Goal: Transaction & Acquisition: Purchase product/service

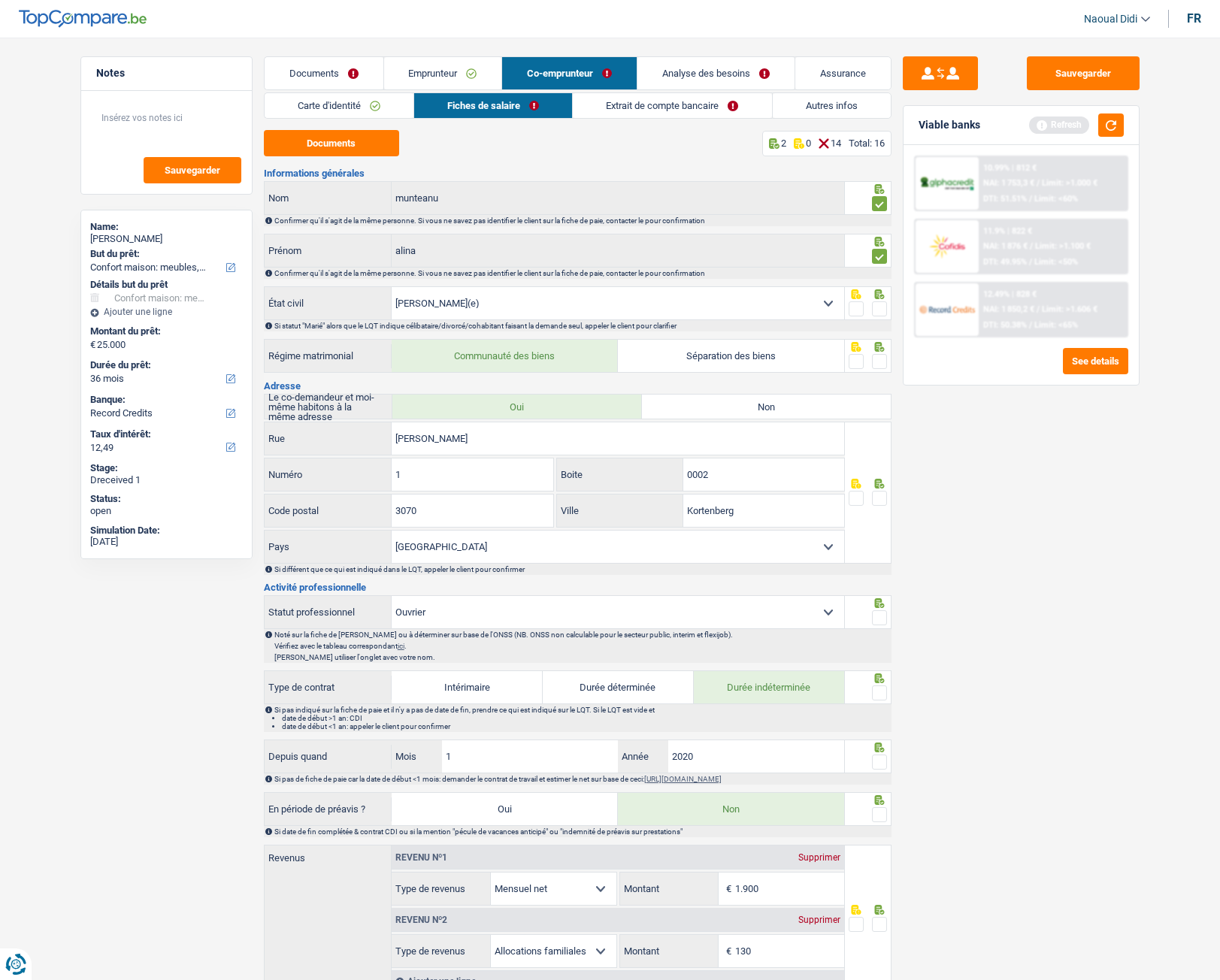
select select "household"
select select "36"
select select "record credits"
select select "married"
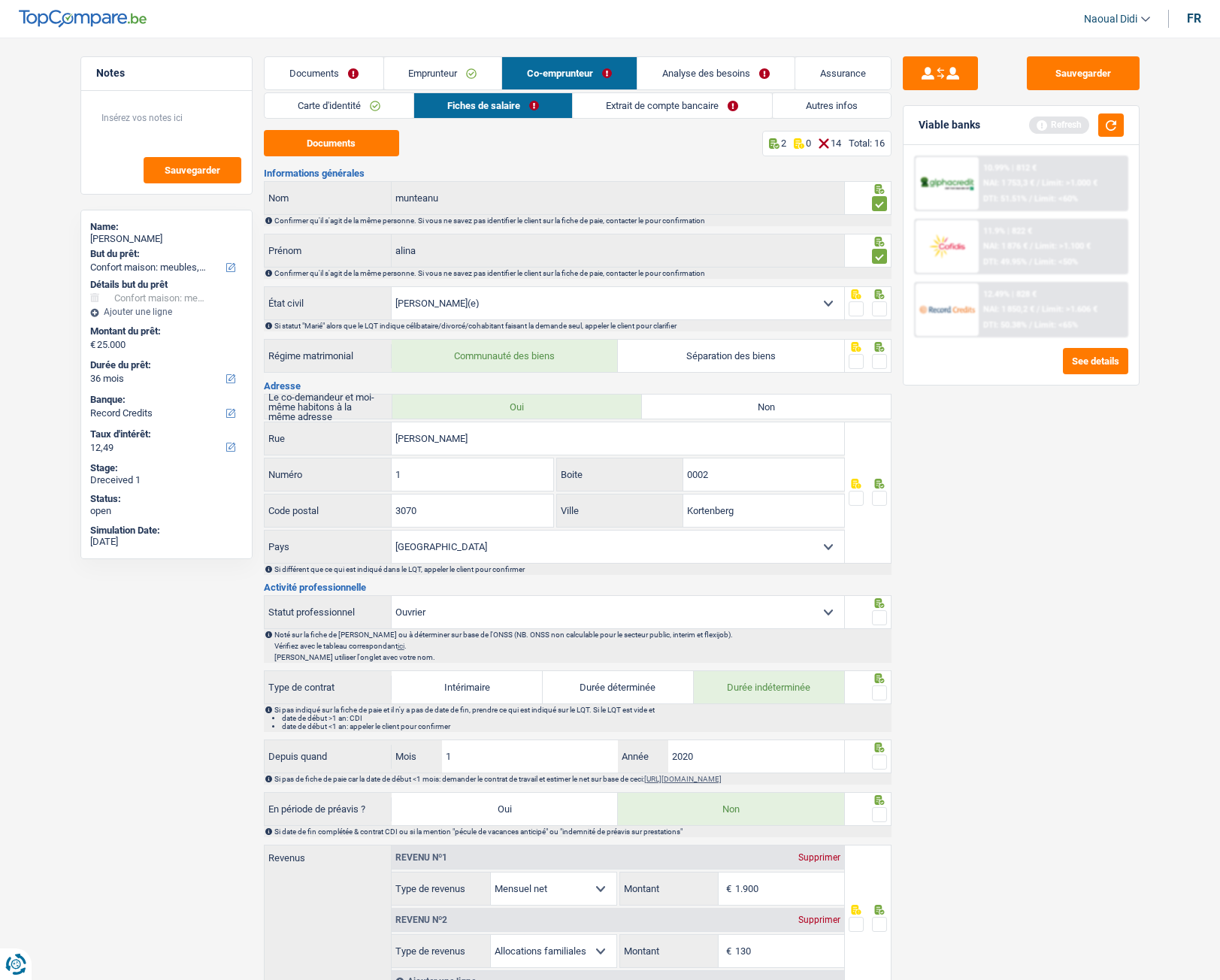
select select "BE"
select select "worker"
select select "netSalary"
select select "familyAllowances"
click at [1073, 565] on div "Sauvegarder Viable banks Refresh 10.99% | 812 € NAI: 1 753,3 € / Limit: >1.000 …" at bounding box center [1020, 504] width 259 height 896
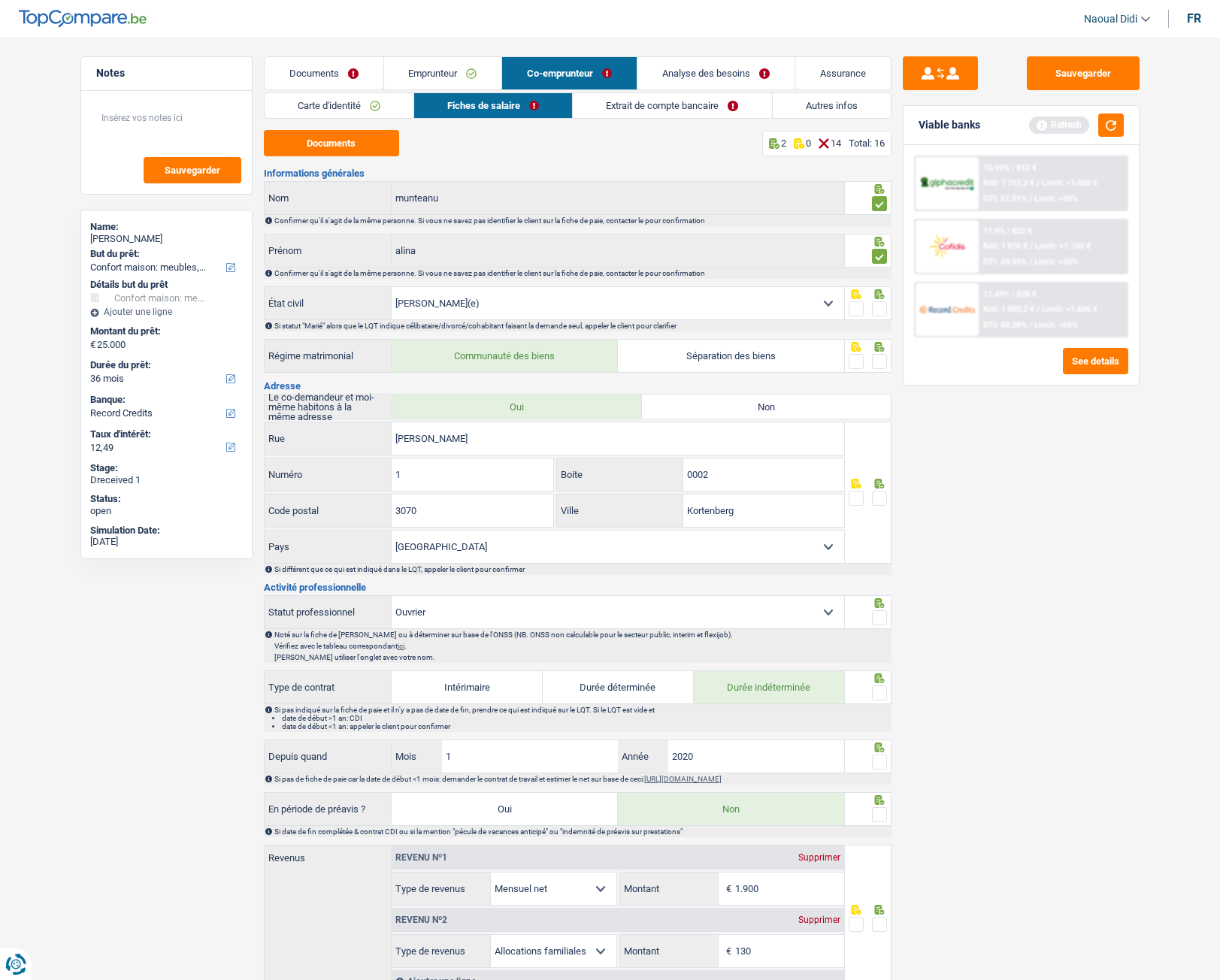
click at [987, 578] on div "Sauvegarder Viable banks Refresh 10.99% | 812 € NAI: 1 753,3 € / Limit: >1.000 …" at bounding box center [1020, 504] width 259 height 896
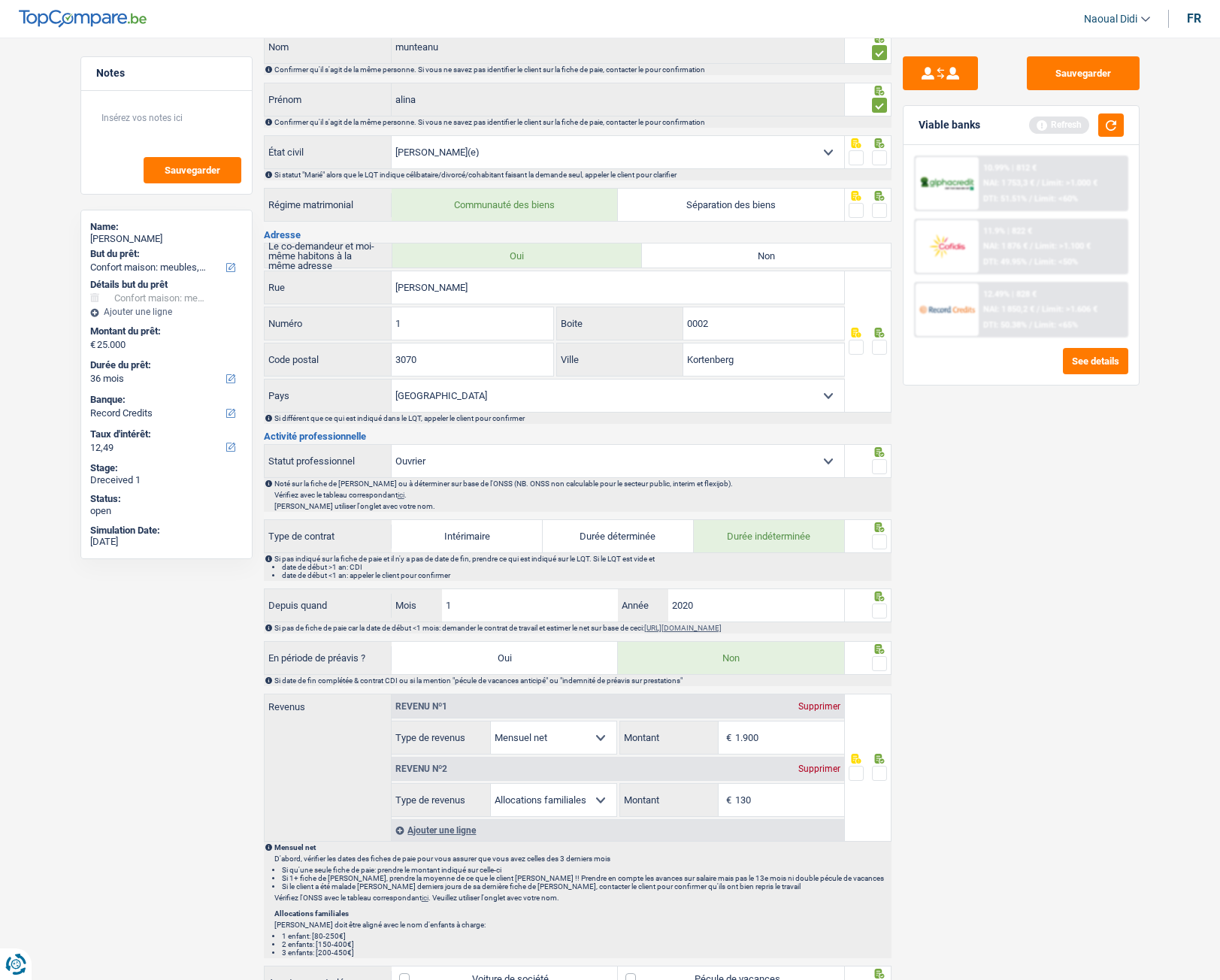
scroll to position [300, 0]
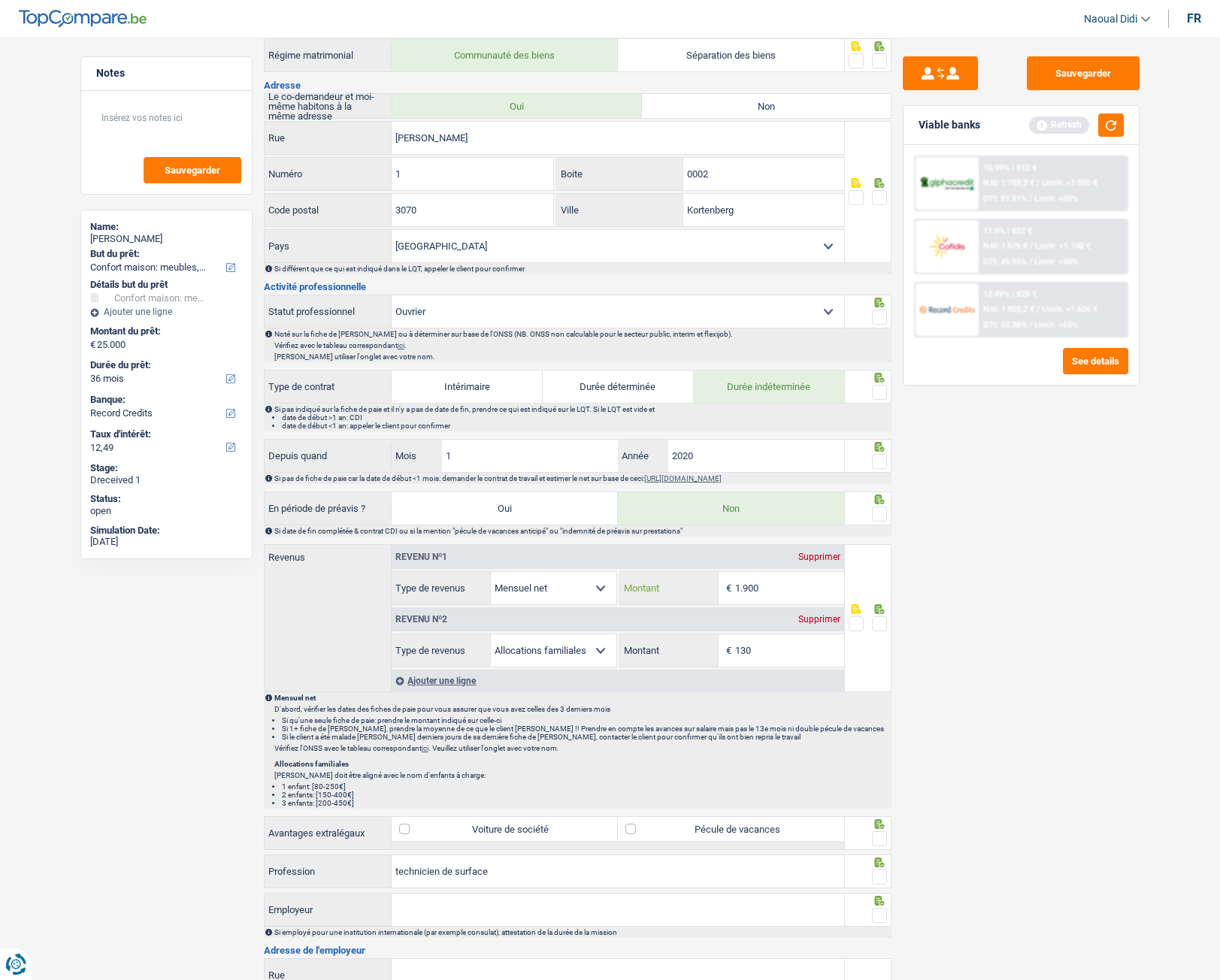
click at [798, 583] on input "1.900" at bounding box center [789, 588] width 109 height 32
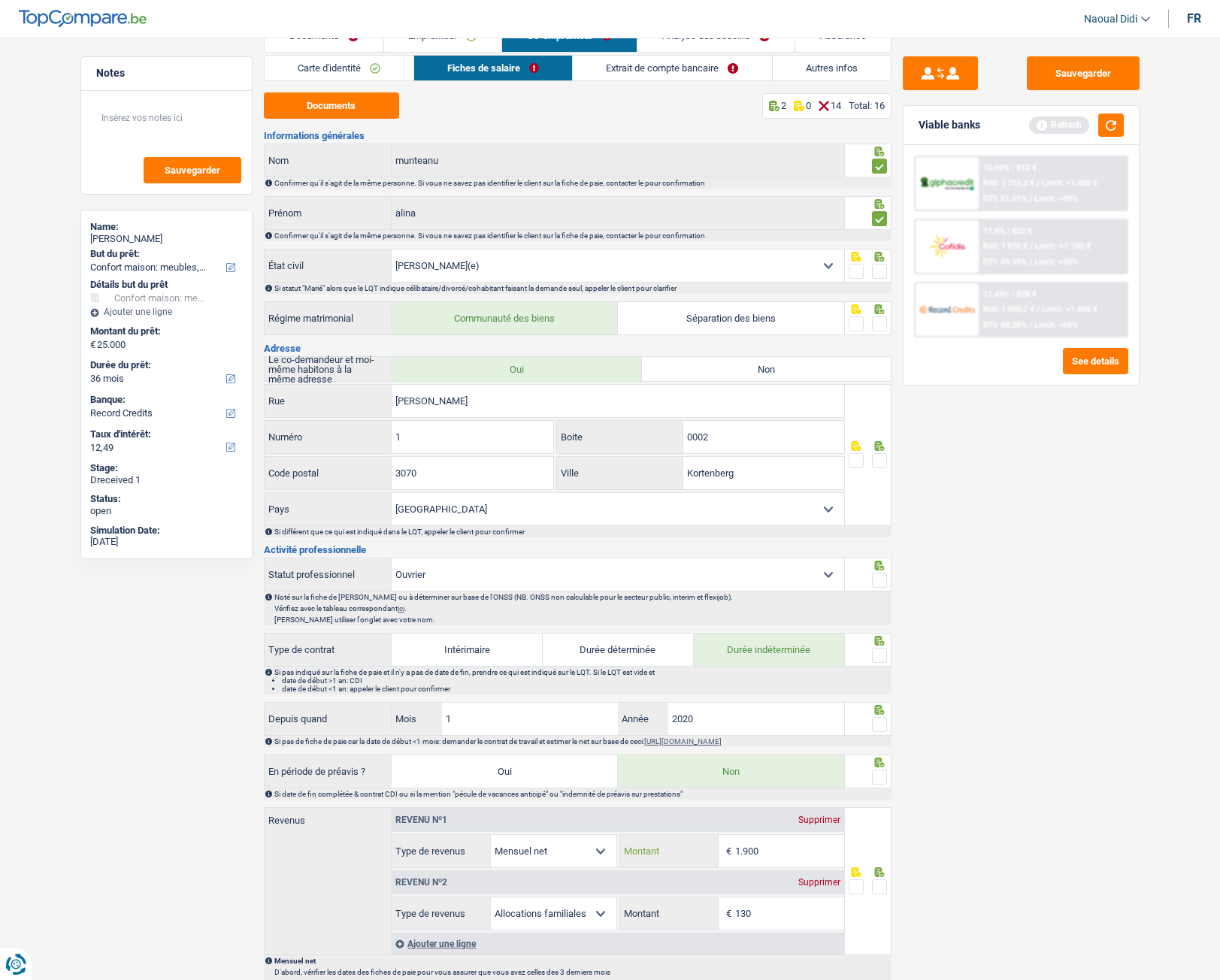
scroll to position [0, 0]
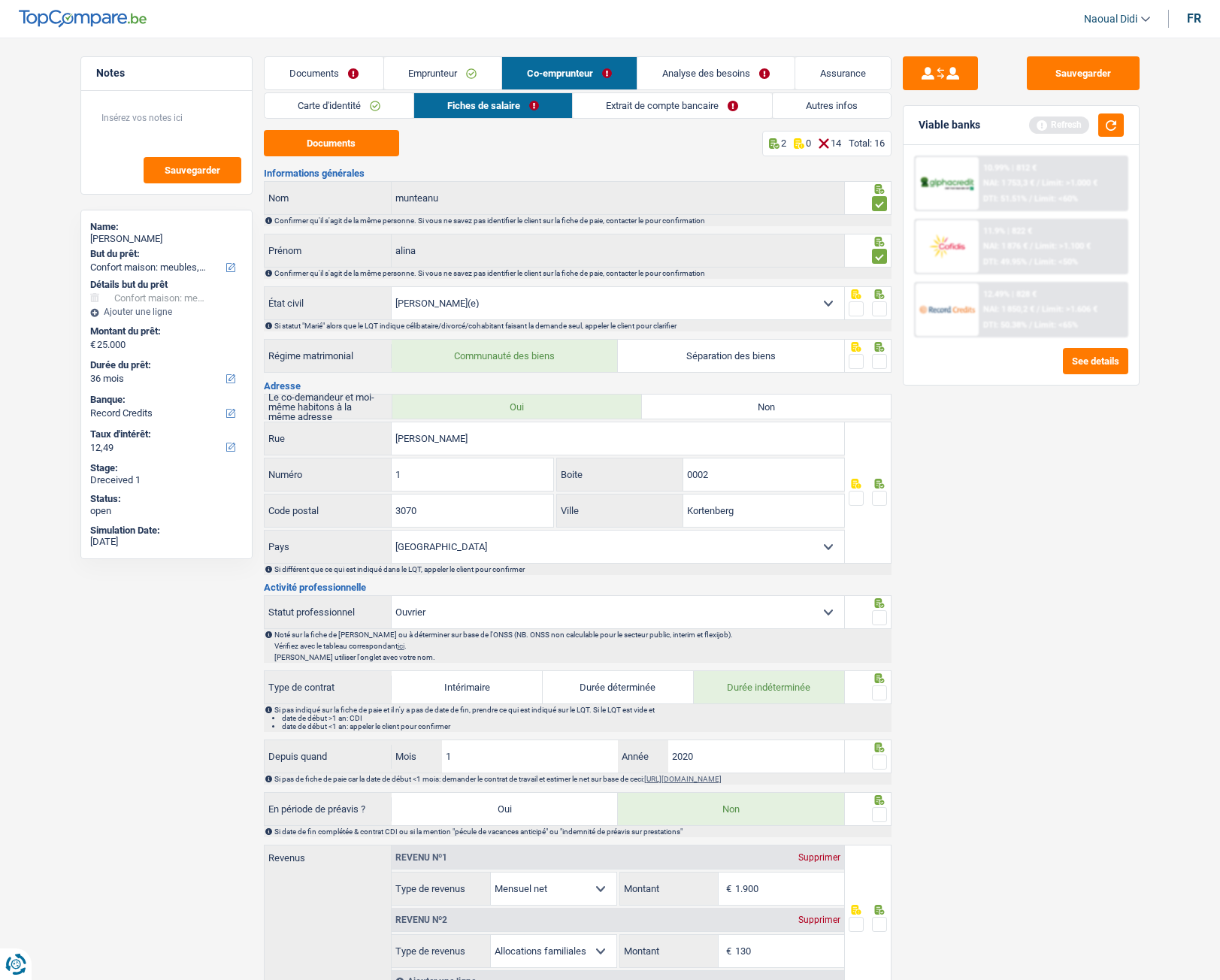
click at [881, 312] on span at bounding box center [879, 309] width 15 height 15
click at [0, 0] on input "radio" at bounding box center [0, 0] width 0 height 0
click at [876, 359] on span at bounding box center [879, 361] width 15 height 15
click at [0, 0] on input "radio" at bounding box center [0, 0] width 0 height 0
click at [556, 438] on input "[PERSON_NAME]" at bounding box center [618, 438] width 452 height 32
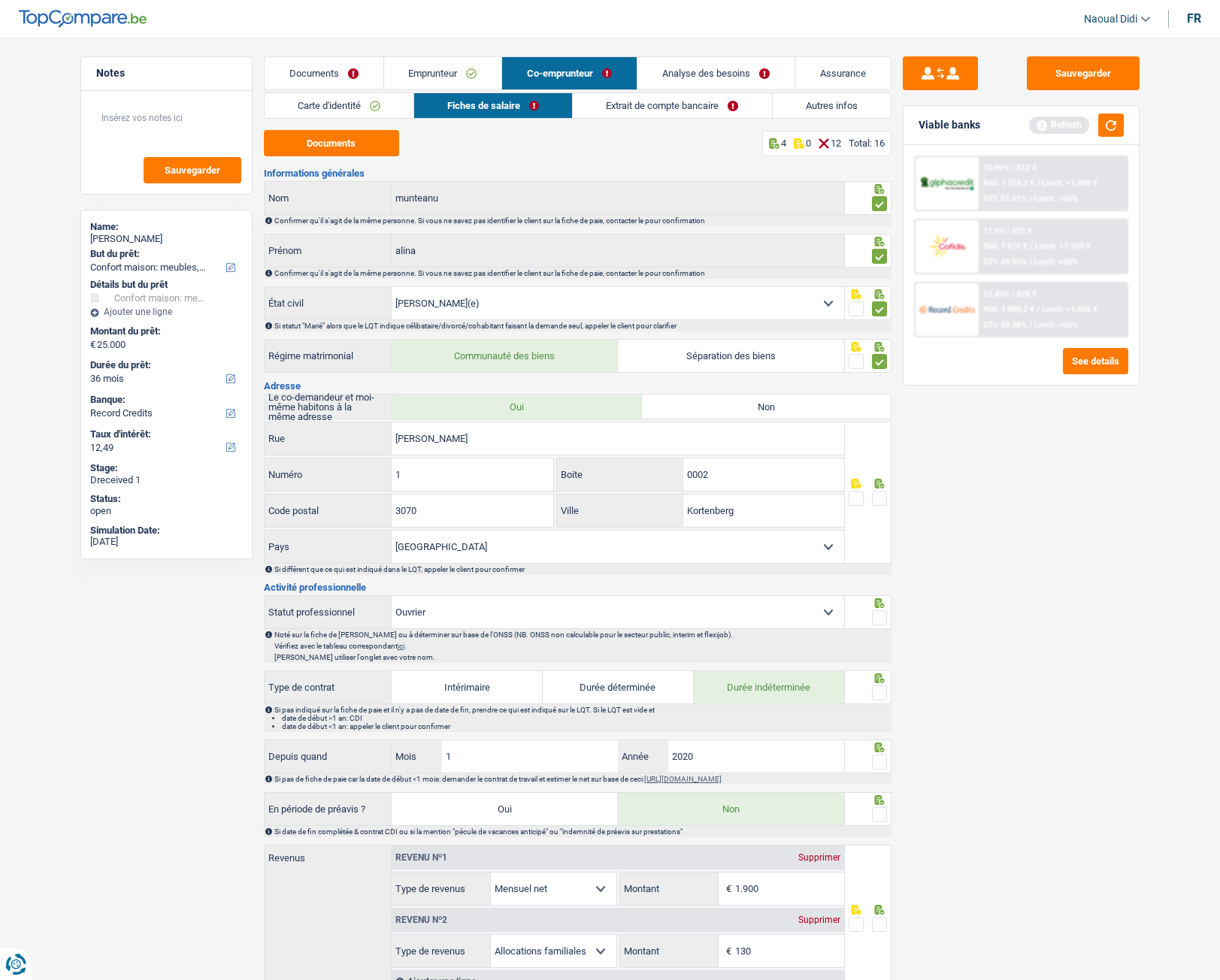
click at [882, 496] on span at bounding box center [879, 498] width 15 height 15
click at [0, 0] on input "radio" at bounding box center [0, 0] width 0 height 0
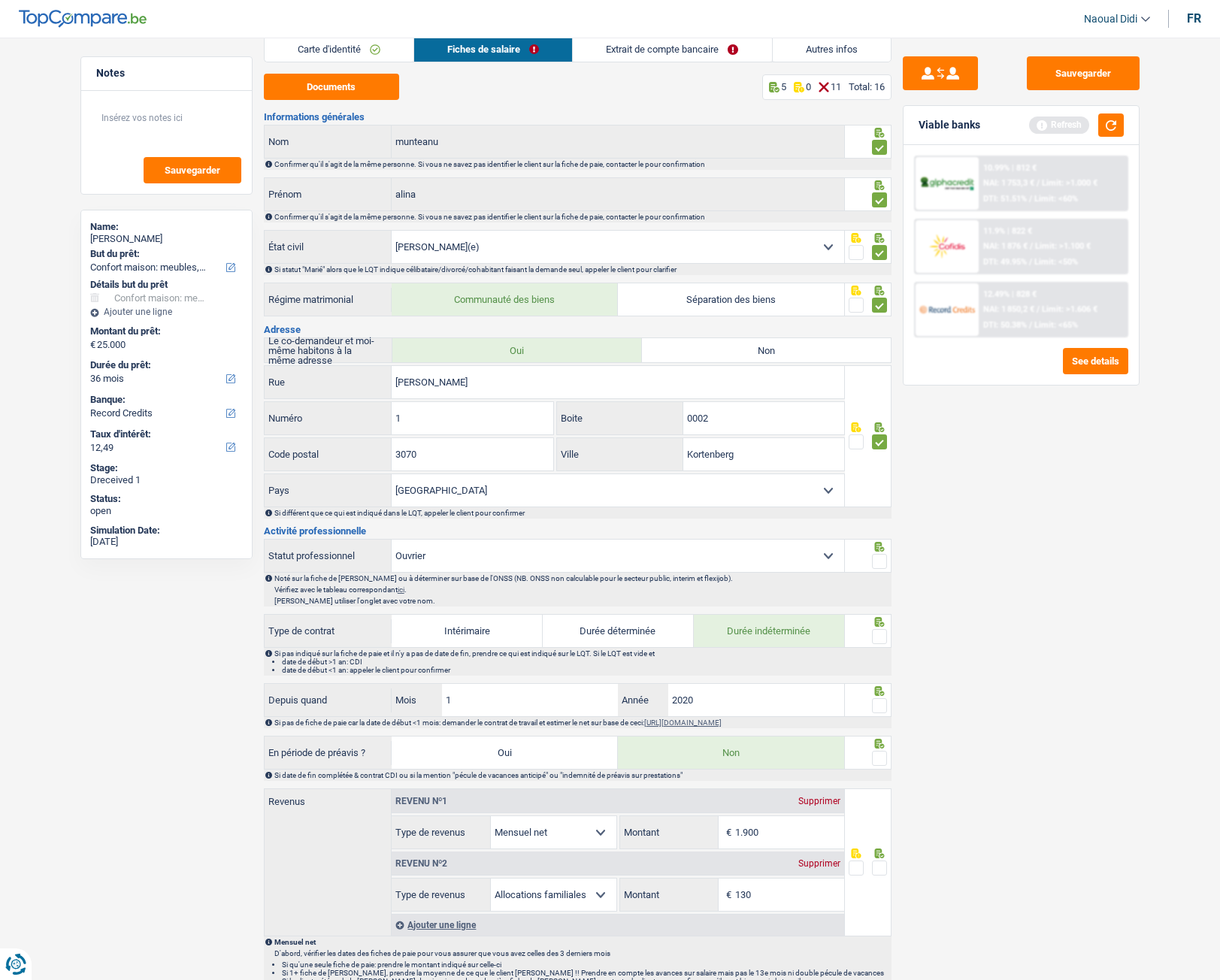
scroll to position [151, 0]
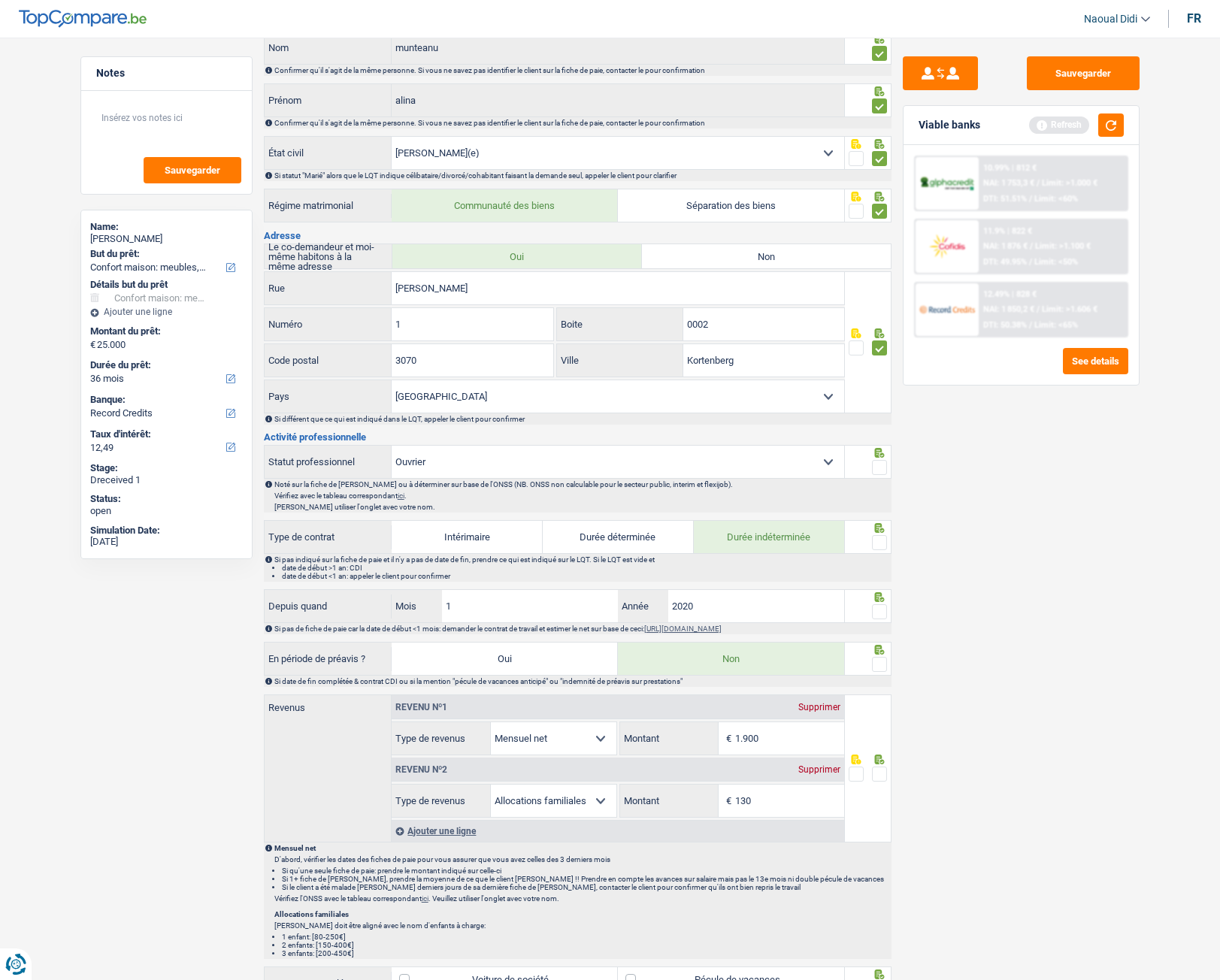
click at [878, 462] on span at bounding box center [879, 467] width 15 height 15
click at [0, 0] on input "radio" at bounding box center [0, 0] width 0 height 0
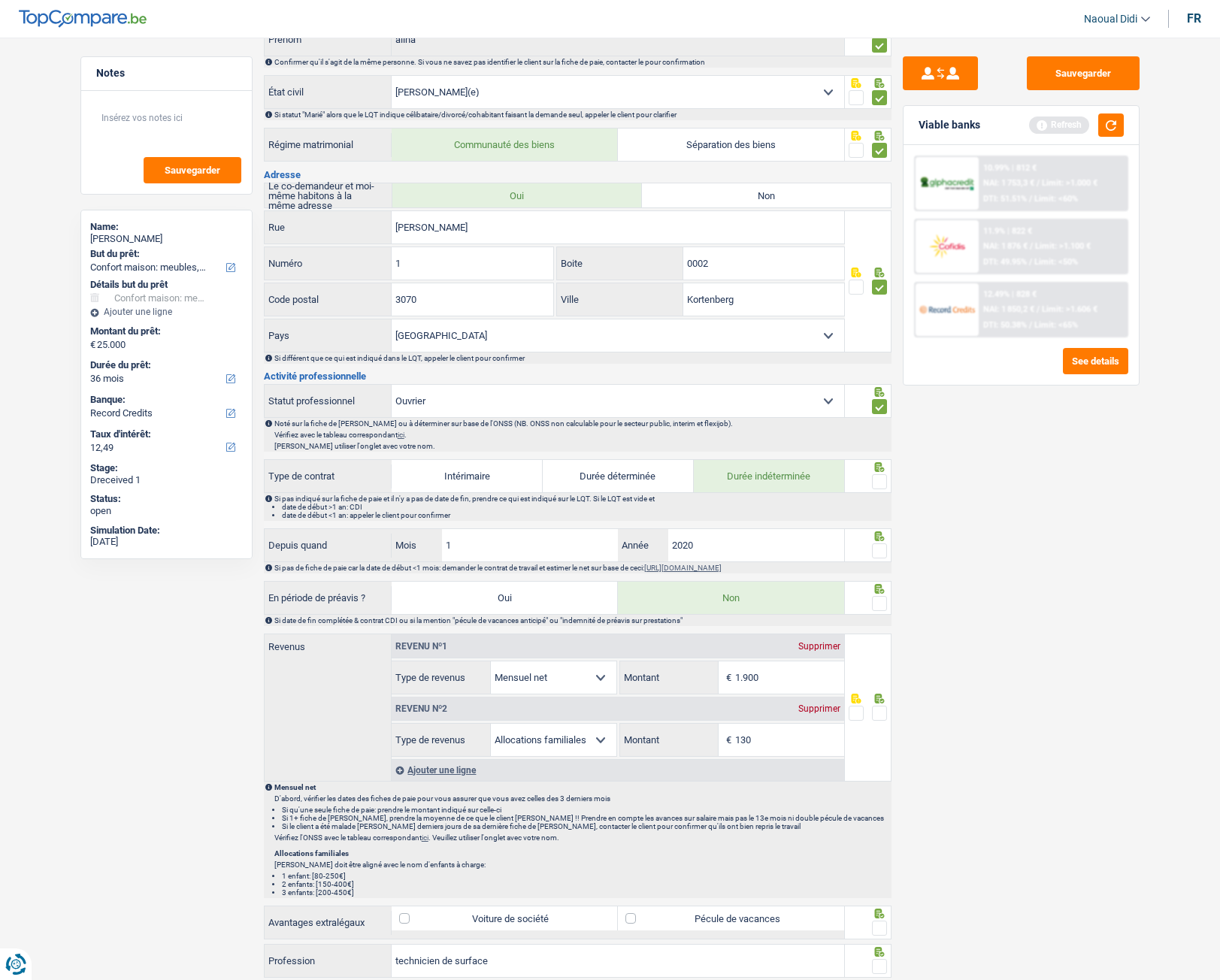
scroll to position [300, 0]
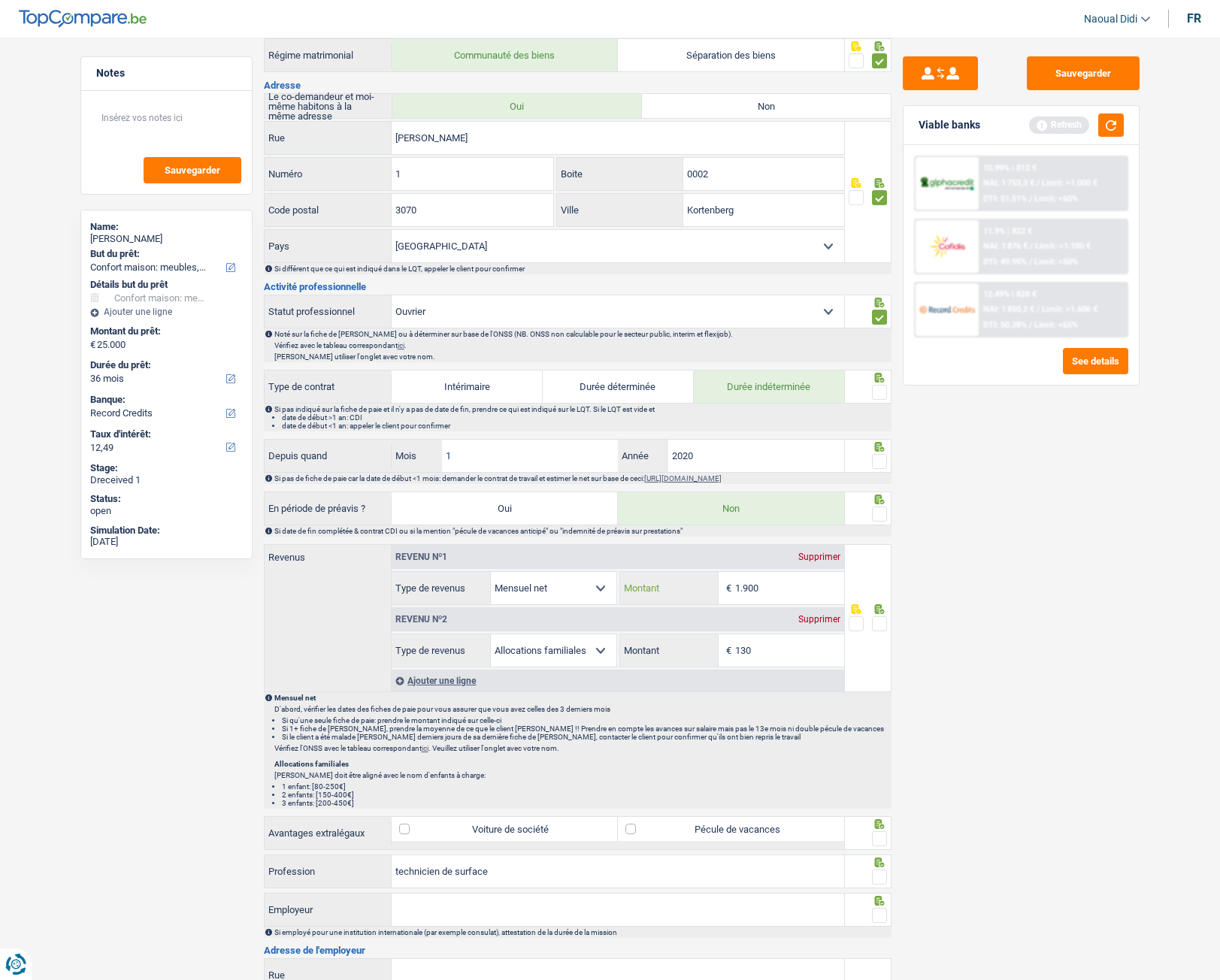
click at [780, 588] on input "1.900" at bounding box center [789, 588] width 109 height 32
type input "1"
type input "2.019"
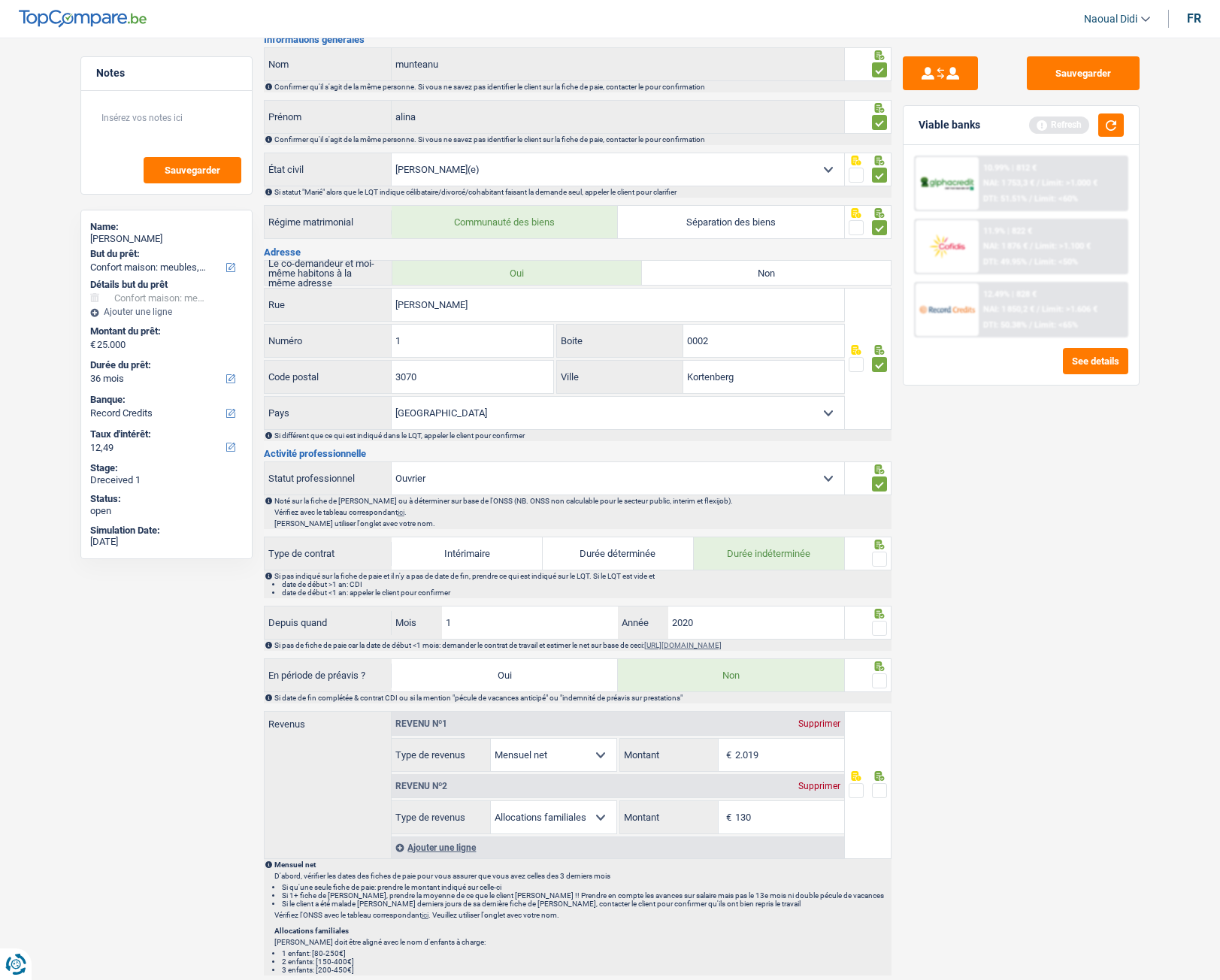
scroll to position [0, 0]
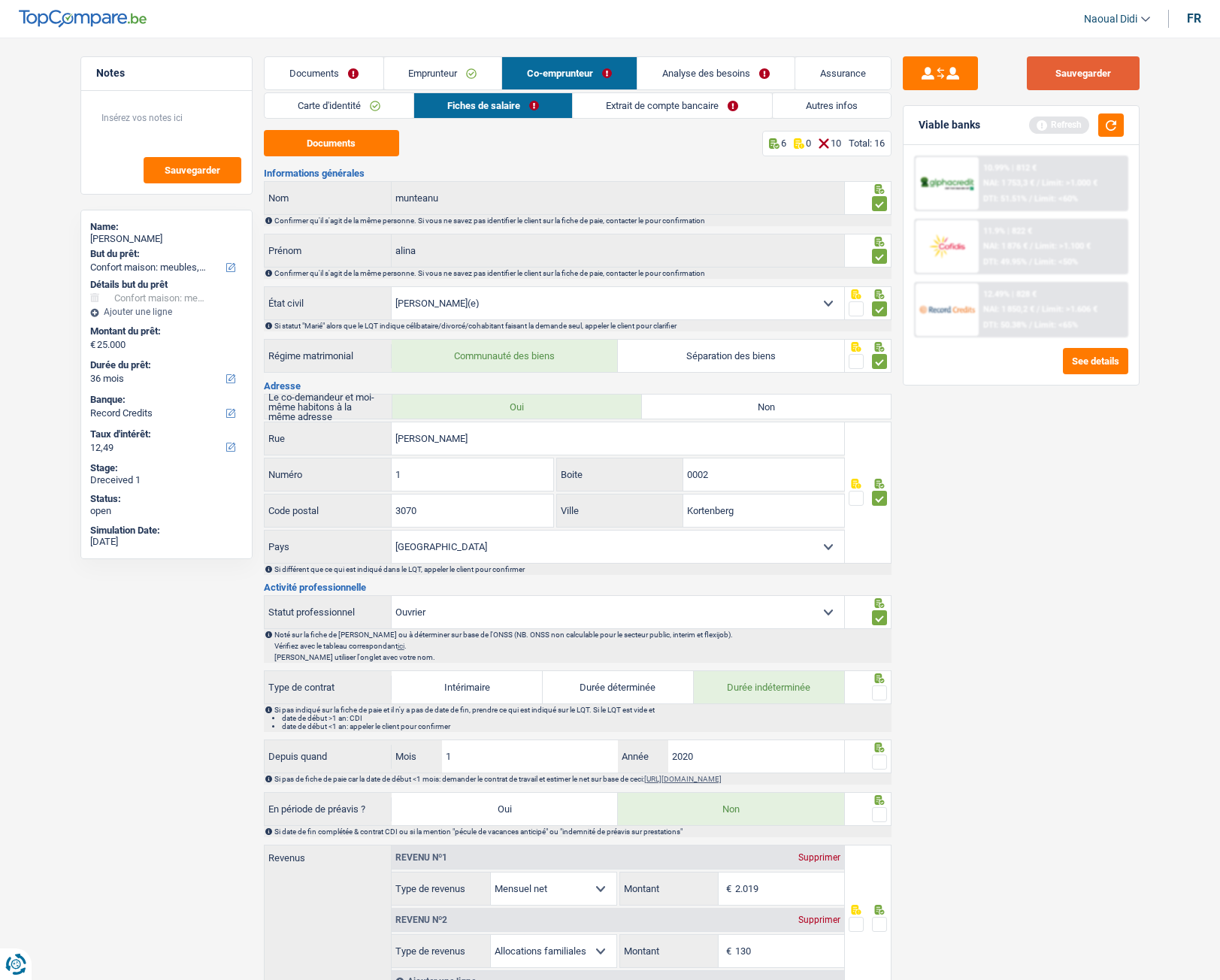
click at [1074, 74] on button "Sauvegarder" at bounding box center [1083, 73] width 113 height 34
click at [407, 77] on link "Emprunteur" at bounding box center [443, 72] width 118 height 32
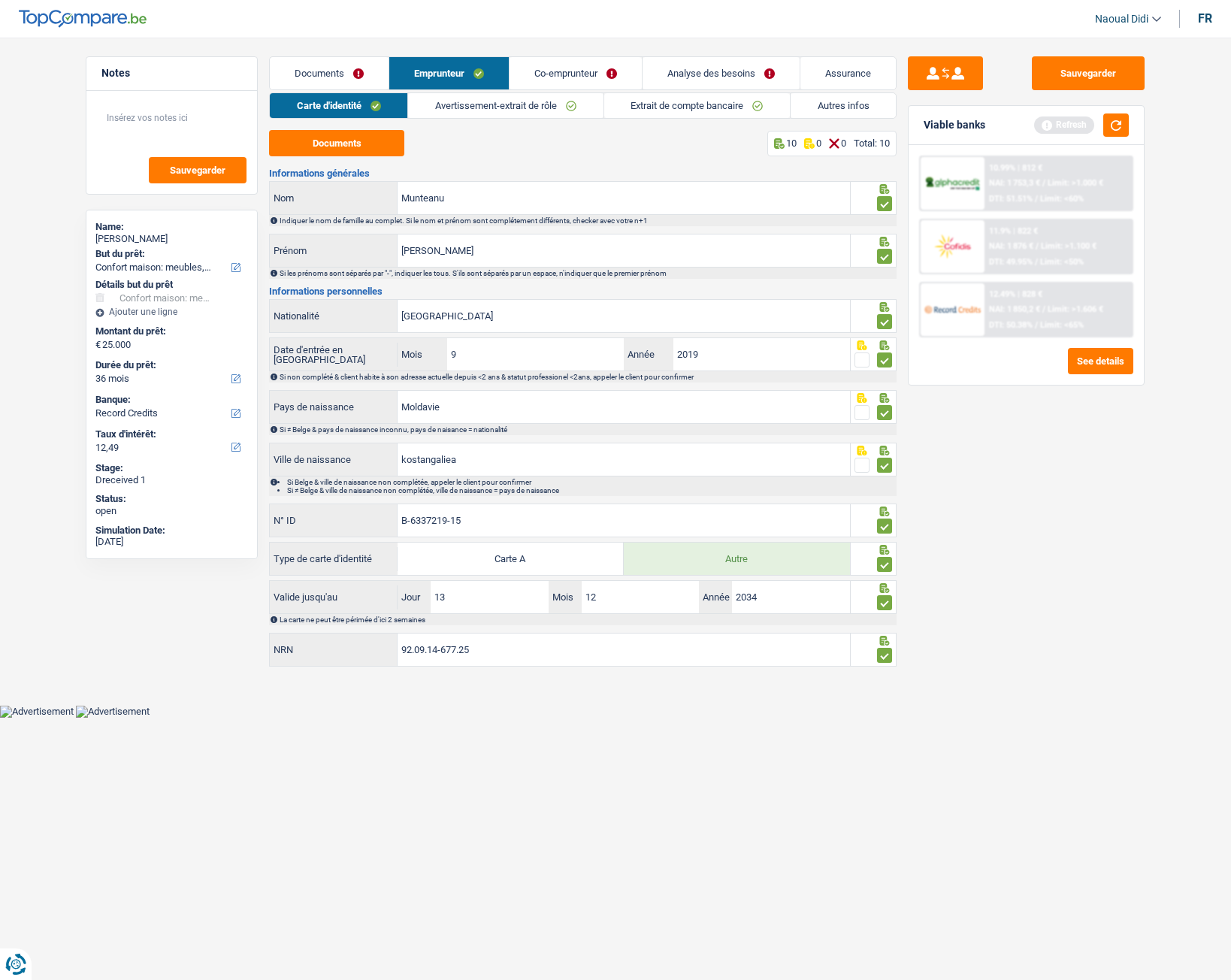
click at [665, 104] on link "Extrait de compte bancaire" at bounding box center [697, 105] width 186 height 25
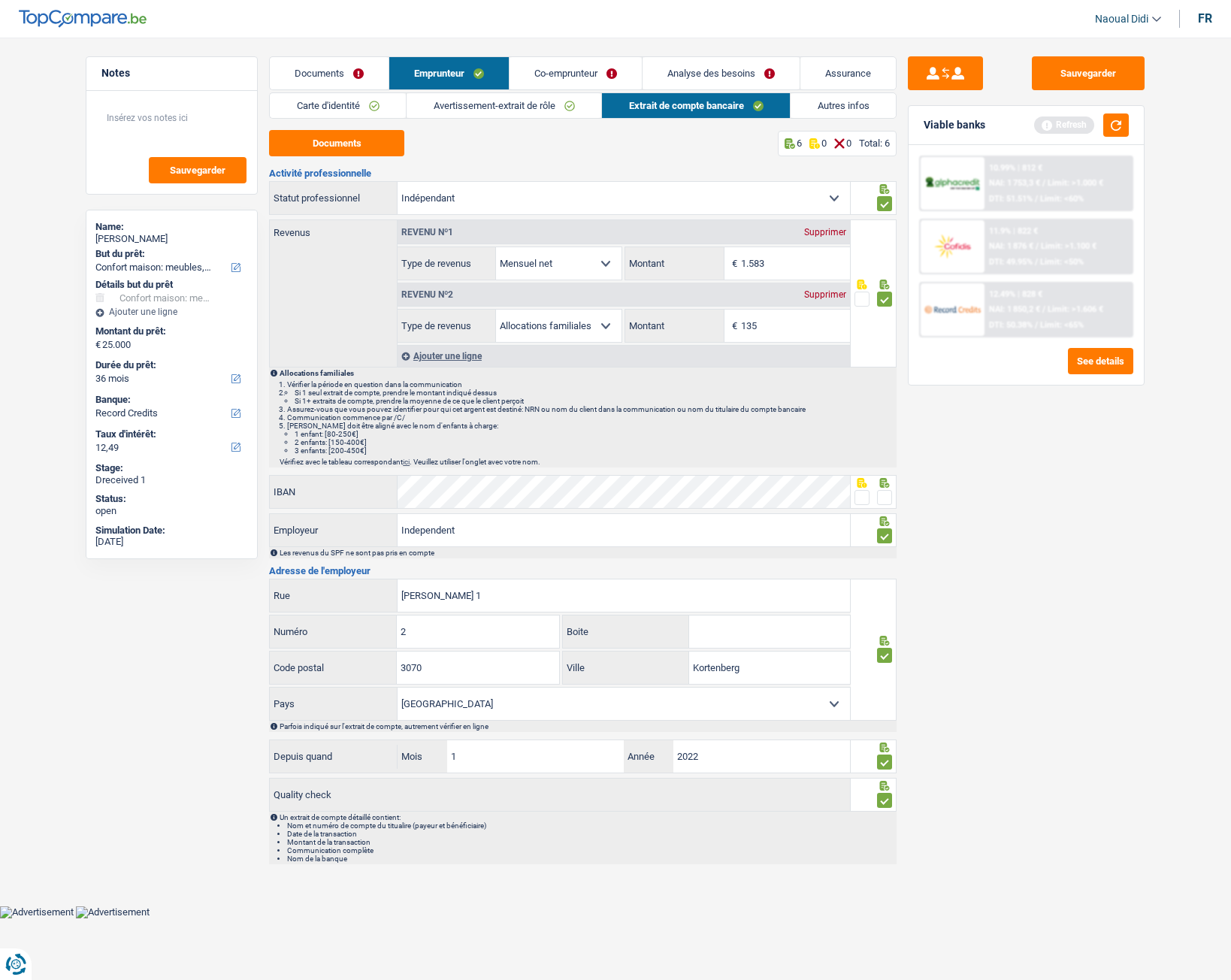
click at [546, 75] on link "Co-emprunteur" at bounding box center [575, 72] width 132 height 32
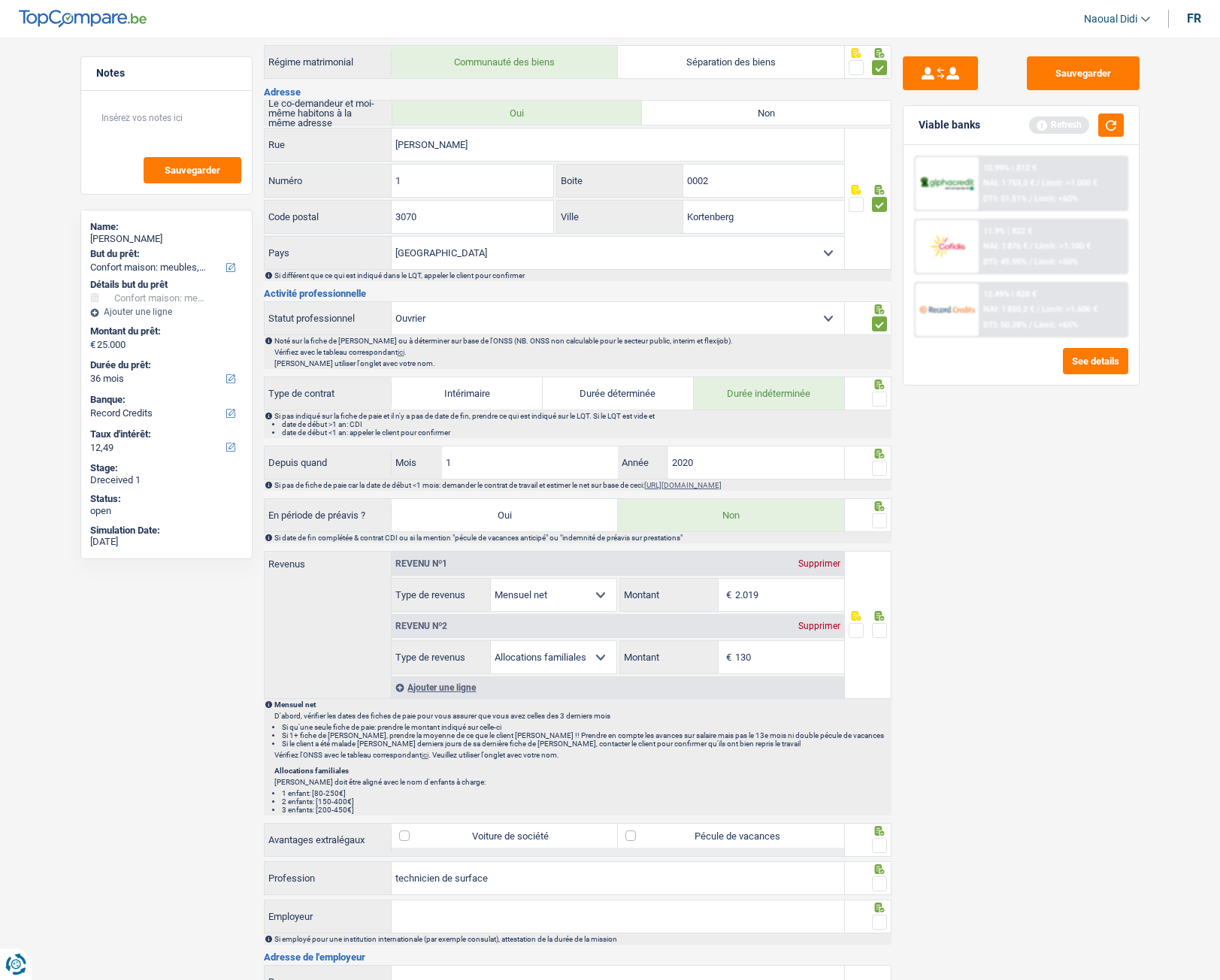
scroll to position [300, 0]
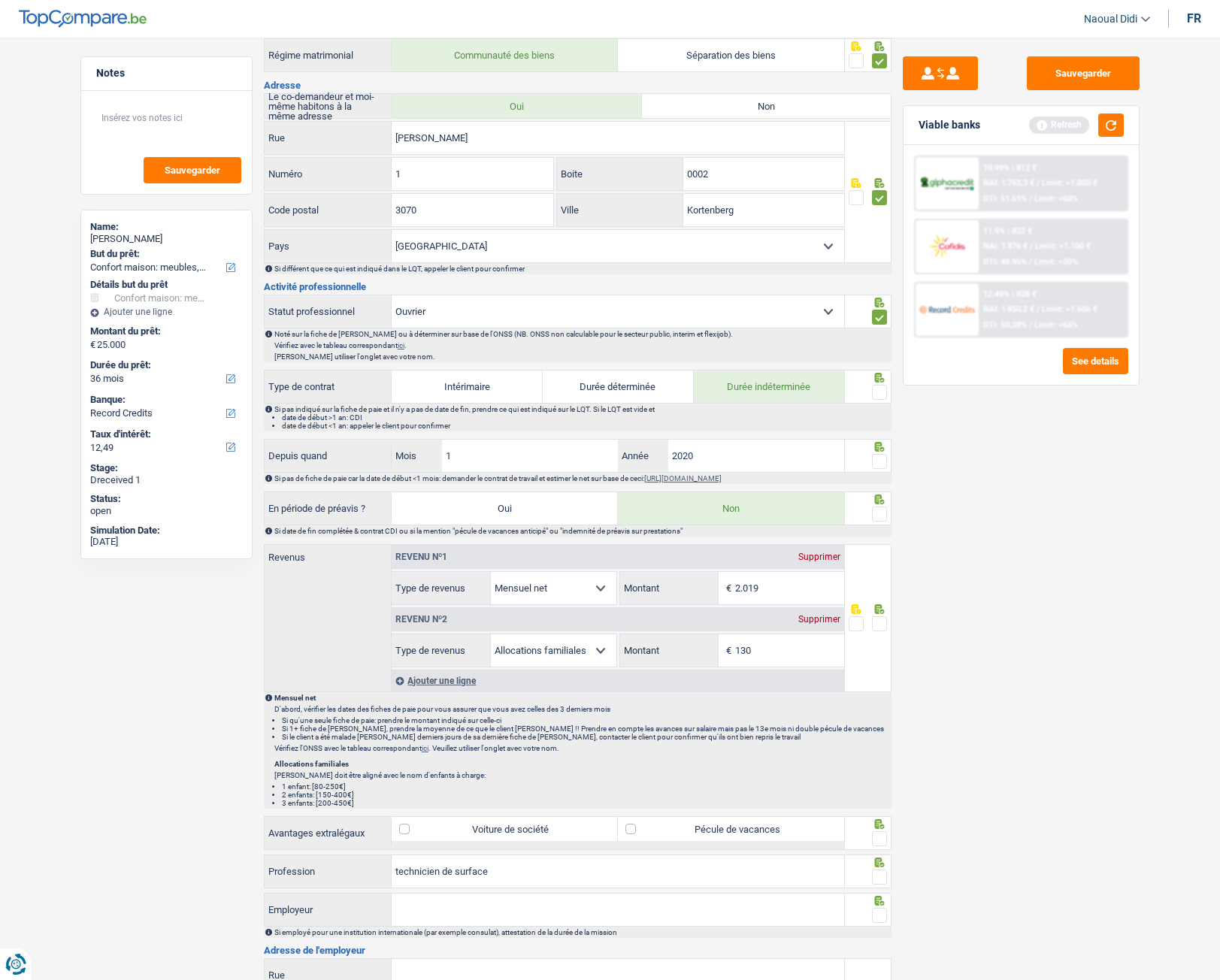
click at [815, 620] on div "Supprimer" at bounding box center [819, 619] width 49 height 9
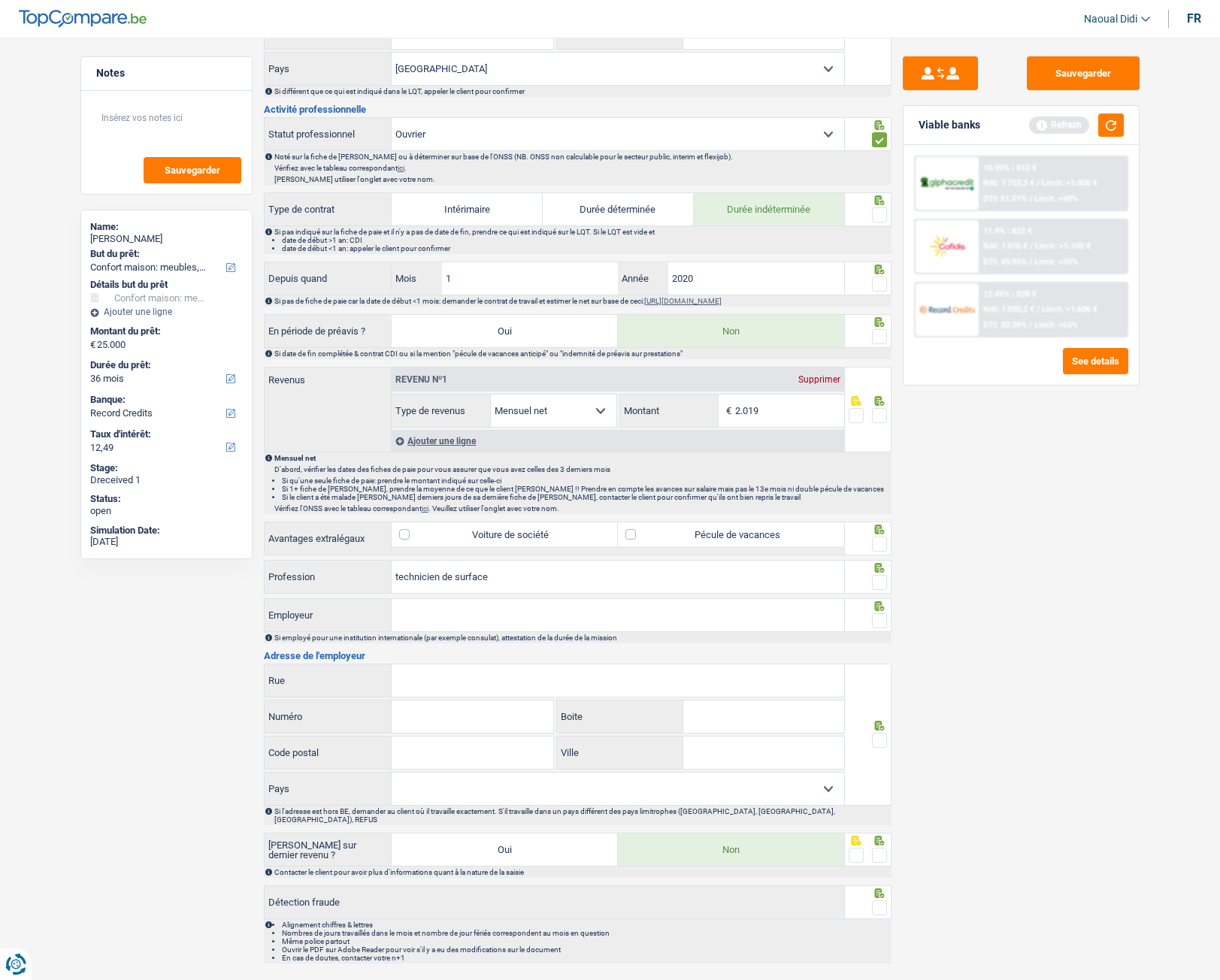
scroll to position [506, 0]
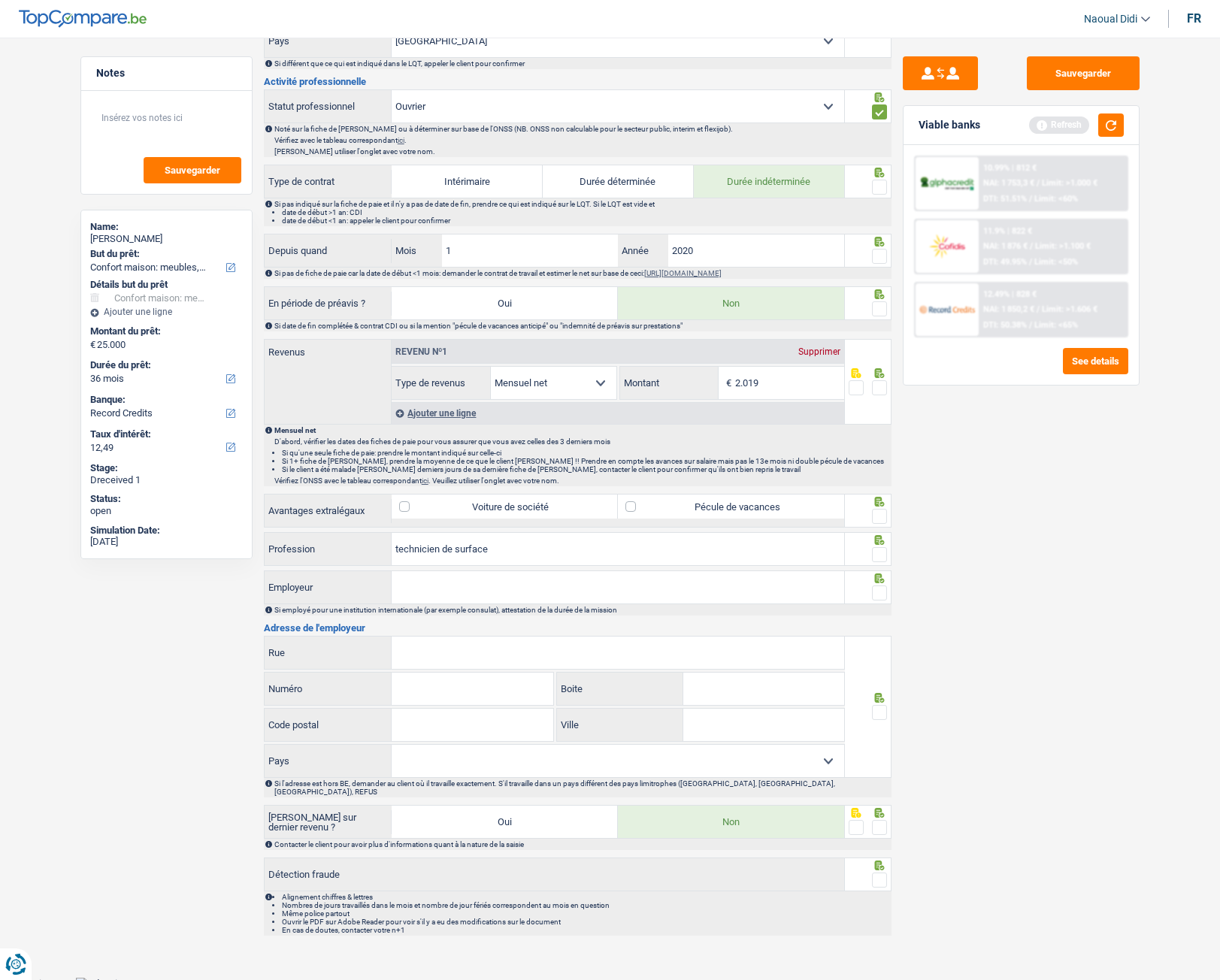
click at [879, 512] on span at bounding box center [879, 516] width 15 height 15
click at [0, 0] on input "radio" at bounding box center [0, 0] width 0 height 0
click at [633, 500] on label "Pécule de vacances" at bounding box center [731, 506] width 226 height 24
click at [633, 500] on input "Pécule de vacances" at bounding box center [731, 506] width 226 height 24
checkbox input "true"
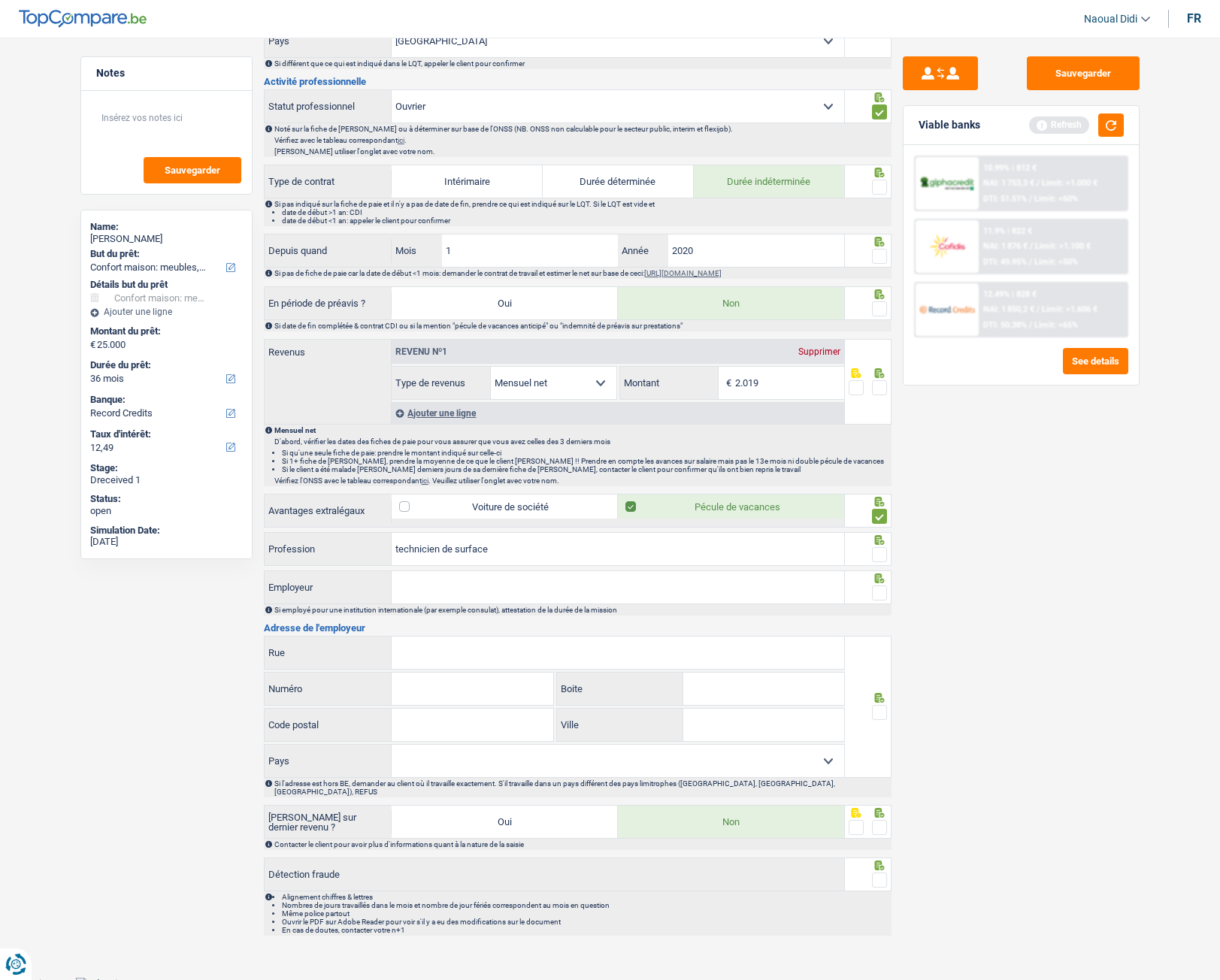
click at [529, 582] on input "Employeur" at bounding box center [618, 587] width 452 height 32
click at [455, 587] on input "Employeur" at bounding box center [618, 587] width 452 height 32
paste input "Brico Wins"
click at [455, 587] on input "Brico Wins" at bounding box center [618, 587] width 452 height 32
type input "Brico Wins"
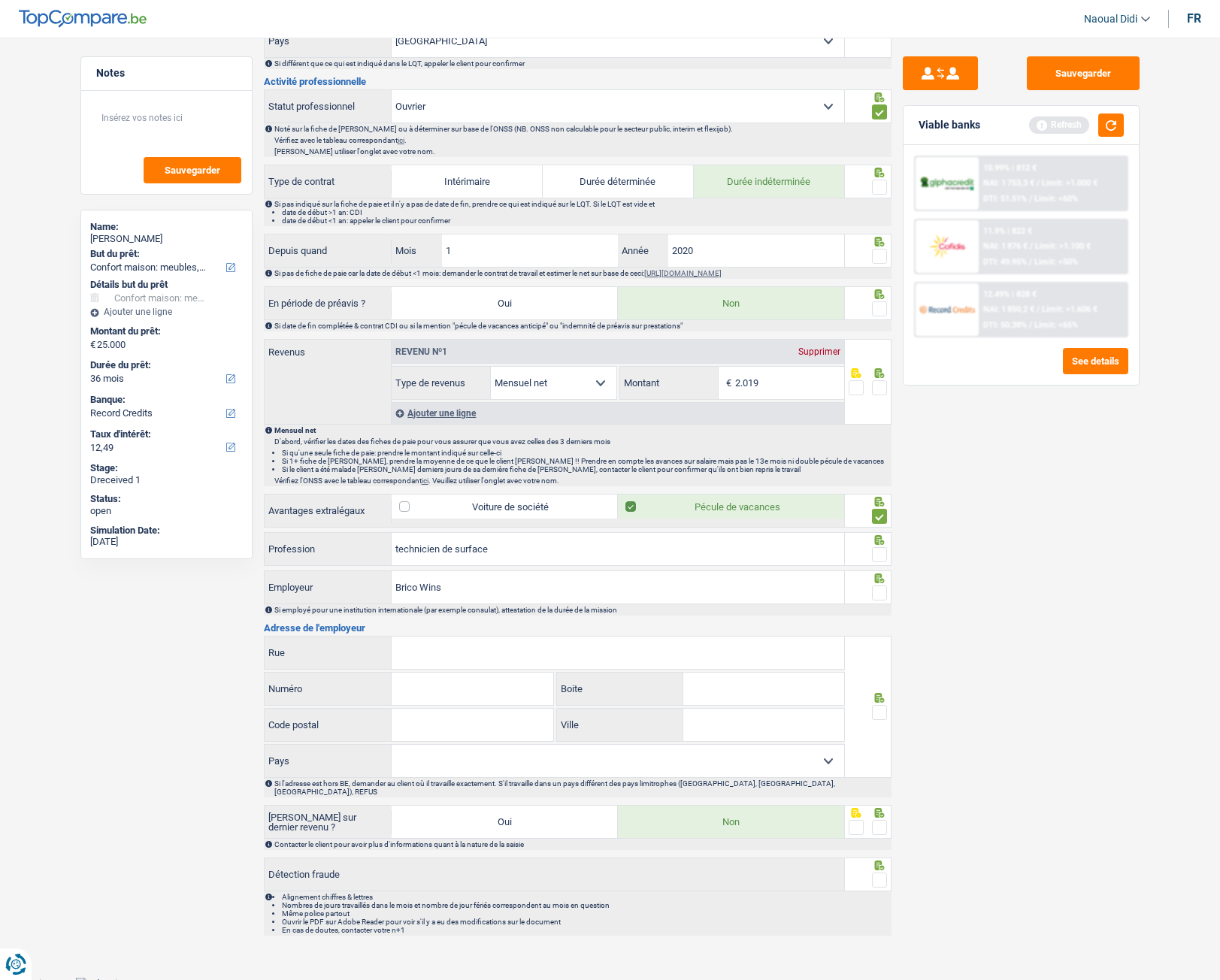
click at [876, 592] on span at bounding box center [879, 593] width 15 height 15
click at [0, 0] on input "radio" at bounding box center [0, 0] width 0 height 0
click at [880, 550] on span at bounding box center [879, 555] width 15 height 15
click at [0, 0] on input "radio" at bounding box center [0, 0] width 0 height 0
click at [432, 653] on input "Rue" at bounding box center [618, 653] width 452 height 32
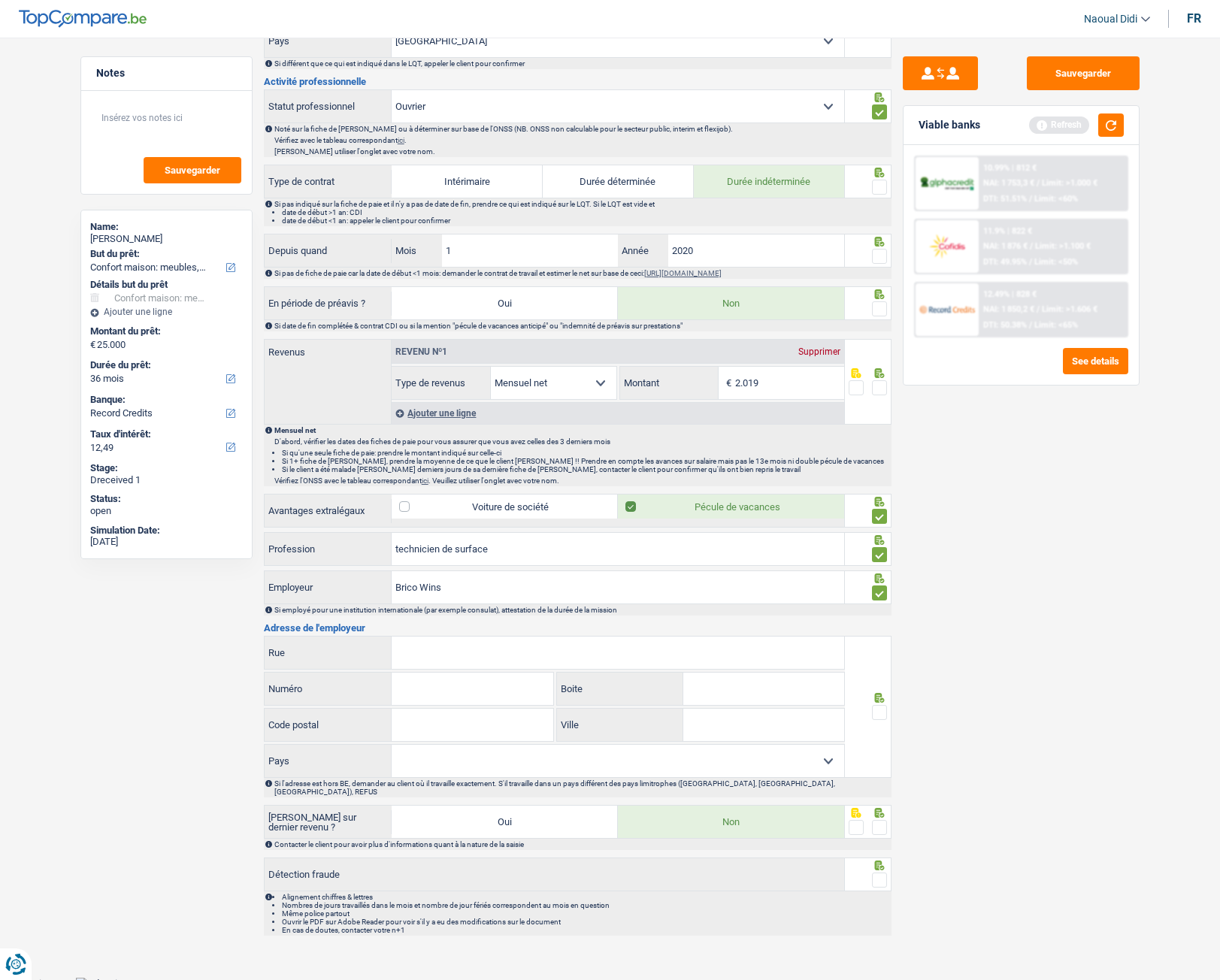
click at [568, 659] on input "Rue" at bounding box center [618, 653] width 452 height 32
paste input "LEUVENSESTEENWEG 316 1932 SINT STEVENS WOLUWE"
type input "LEUVENSESTEENWEG 316 1932 SINT STEVENS WOLUWE"
click at [439, 730] on input "Code postal" at bounding box center [472, 724] width 161 height 32
type input "1932"
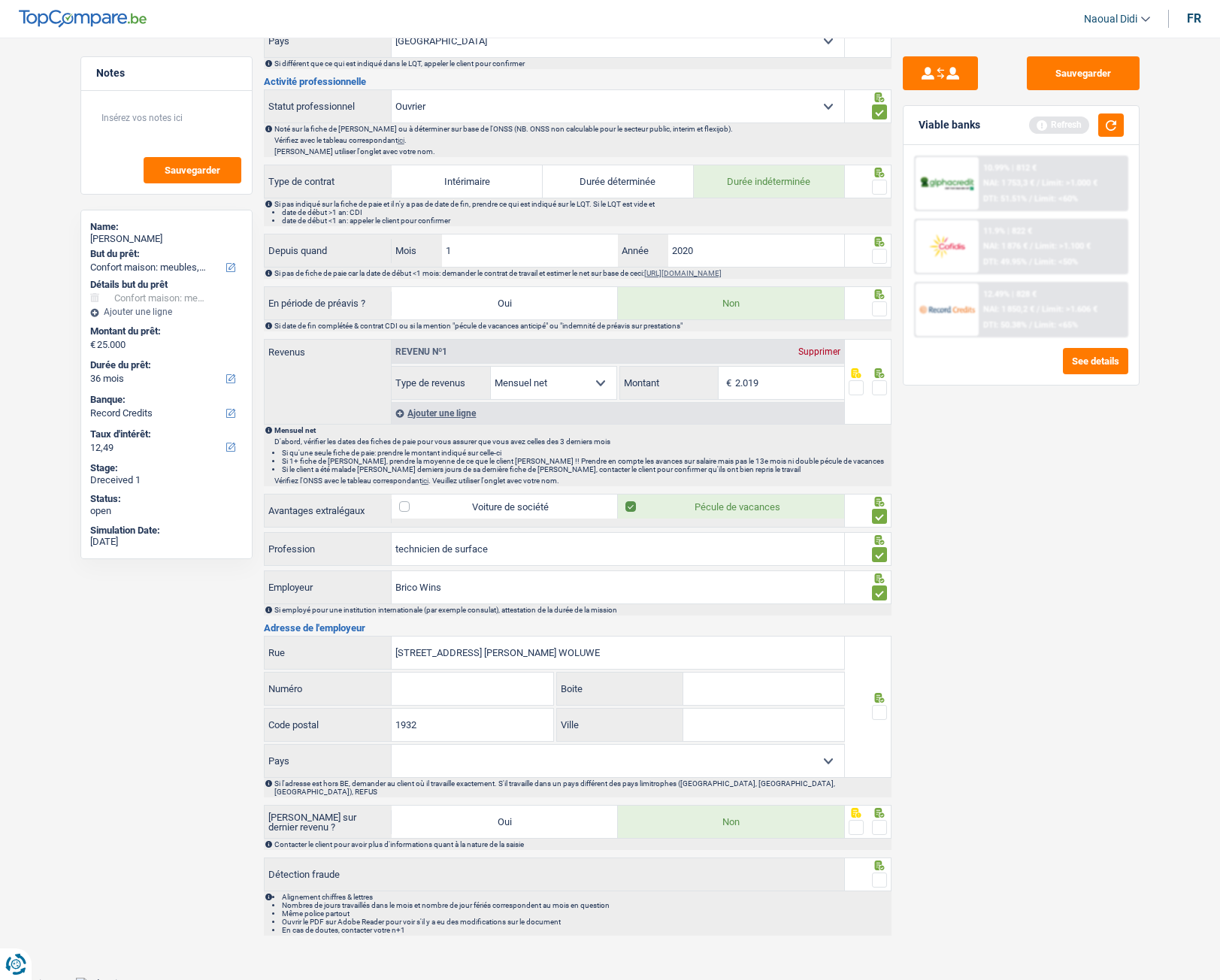
click at [452, 688] on input "Numéro" at bounding box center [472, 689] width 161 height 32
type input "316"
drag, startPoint x: 540, startPoint y: 651, endPoint x: 697, endPoint y: 657, distance: 157.1
click at [697, 657] on input "LEUVENSESTEENWEG 316 1932 SINT STEVENS WOLUWE" at bounding box center [618, 653] width 452 height 32
type input "LEUVENSESTEENWEG 316 1932"
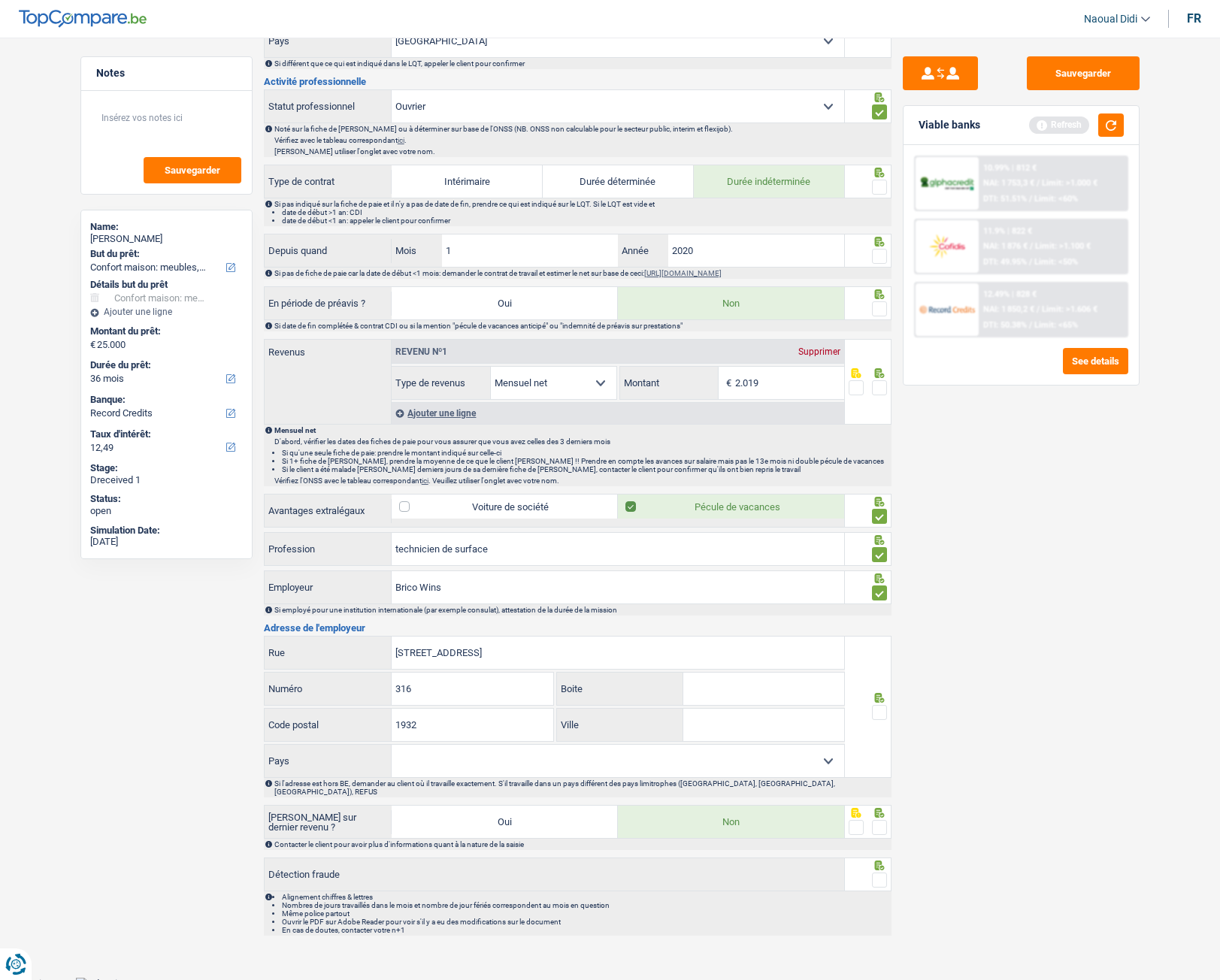
click at [733, 720] on input "Ville" at bounding box center [763, 724] width 160 height 32
paste input "SINT STEVENS WOLUWE"
type input "SINT STEVENS WOLUWE"
drag, startPoint x: 557, startPoint y: 654, endPoint x: 496, endPoint y: 651, distance: 61.1
click at [496, 651] on input "LEUVENSESTEENWEG 316 1932" at bounding box center [618, 653] width 452 height 32
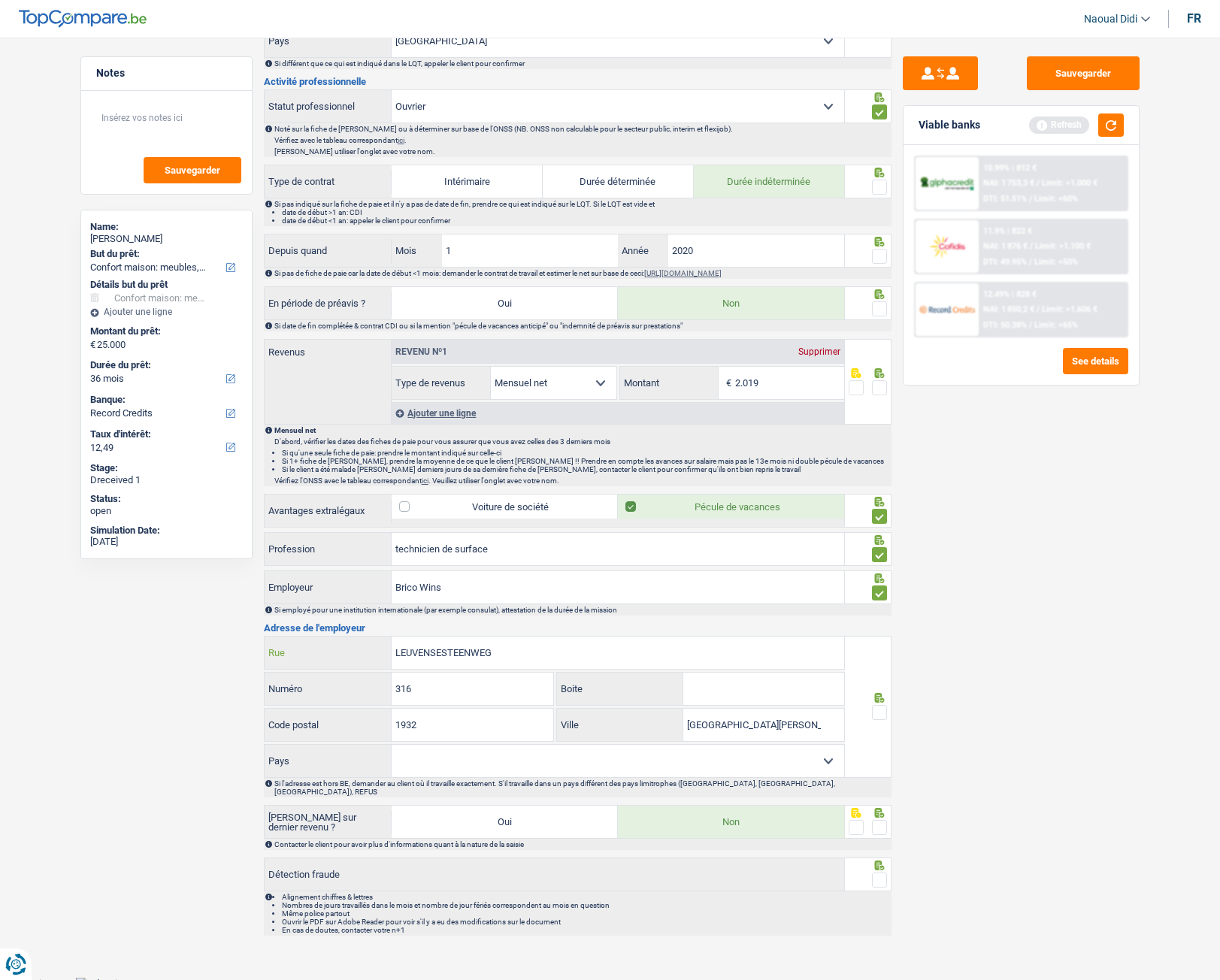
type input "LEUVENSESTEENWEG"
click at [880, 706] on span at bounding box center [879, 713] width 15 height 15
click at [0, 0] on input "radio" at bounding box center [0, 0] width 0 height 0
click at [461, 752] on select "Belgique France Allemagne Italie Luxembourg Pays-Bas Espagne Suisse Sélectionne…" at bounding box center [618, 760] width 452 height 32
select select "BE"
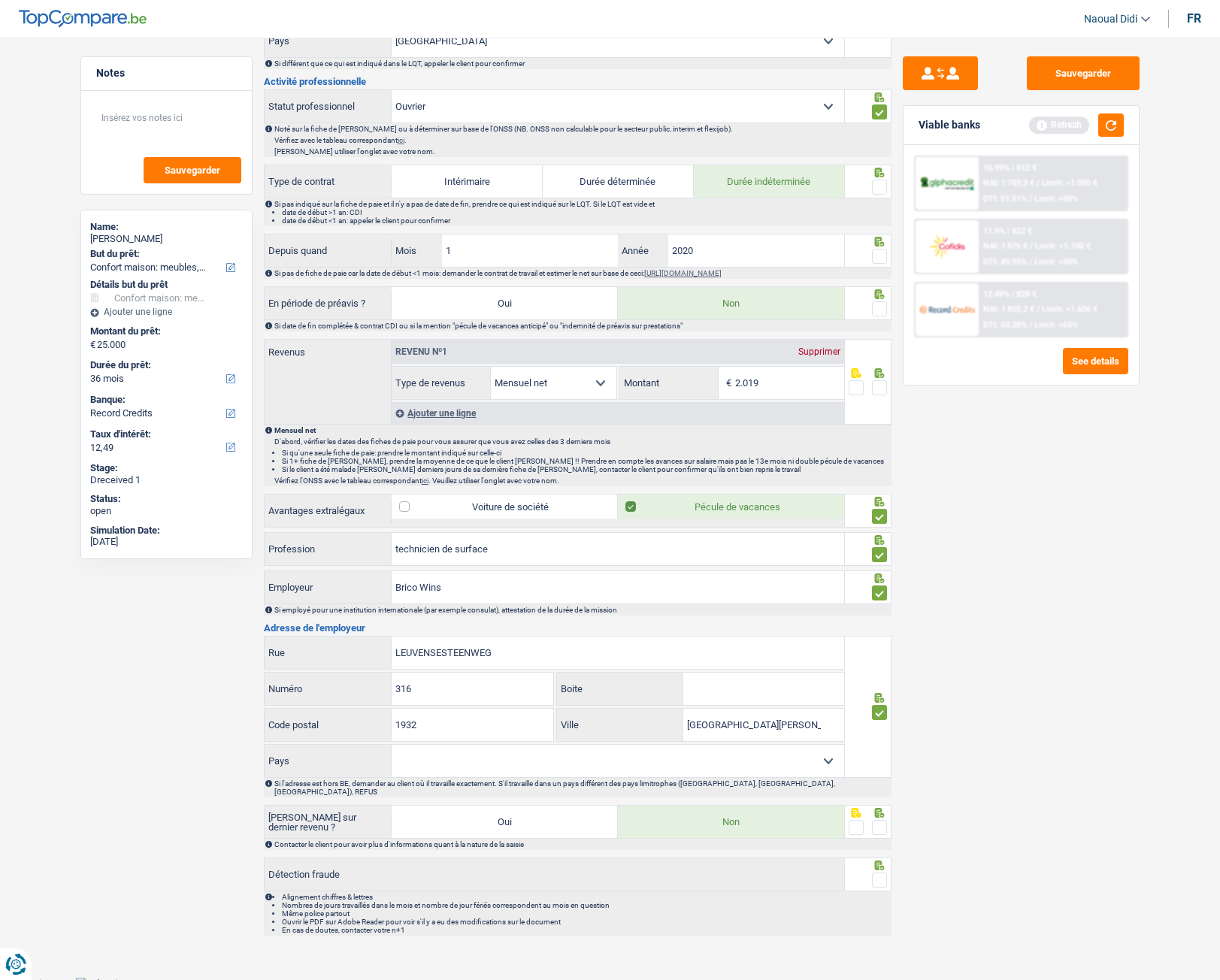
click at [392, 745] on select "Belgique France Allemagne Italie Luxembourg Pays-Bas Espagne Suisse Sélectionne…" at bounding box center [618, 760] width 452 height 32
click at [882, 820] on span at bounding box center [879, 828] width 15 height 15
click at [0, 0] on input "radio" at bounding box center [0, 0] width 0 height 0
click at [881, 873] on span at bounding box center [879, 880] width 15 height 15
click at [0, 0] on input "radio" at bounding box center [0, 0] width 0 height 0
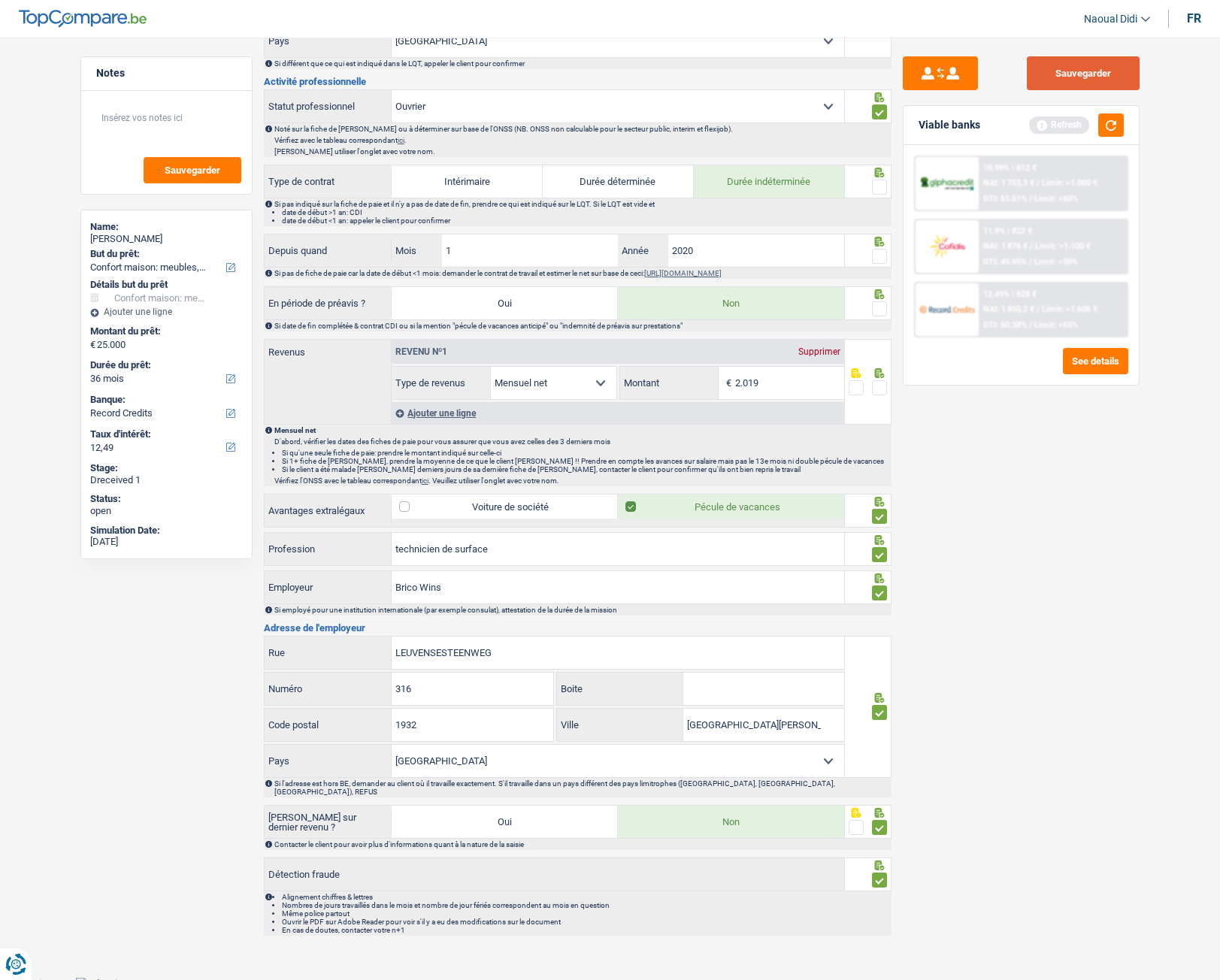
click at [1076, 77] on button "Sauvegarder" at bounding box center [1083, 73] width 113 height 34
click at [878, 390] on span at bounding box center [879, 388] width 15 height 15
click at [0, 0] on input "radio" at bounding box center [0, 0] width 0 height 0
click at [877, 314] on span at bounding box center [879, 309] width 15 height 15
click at [0, 0] on input "radio" at bounding box center [0, 0] width 0 height 0
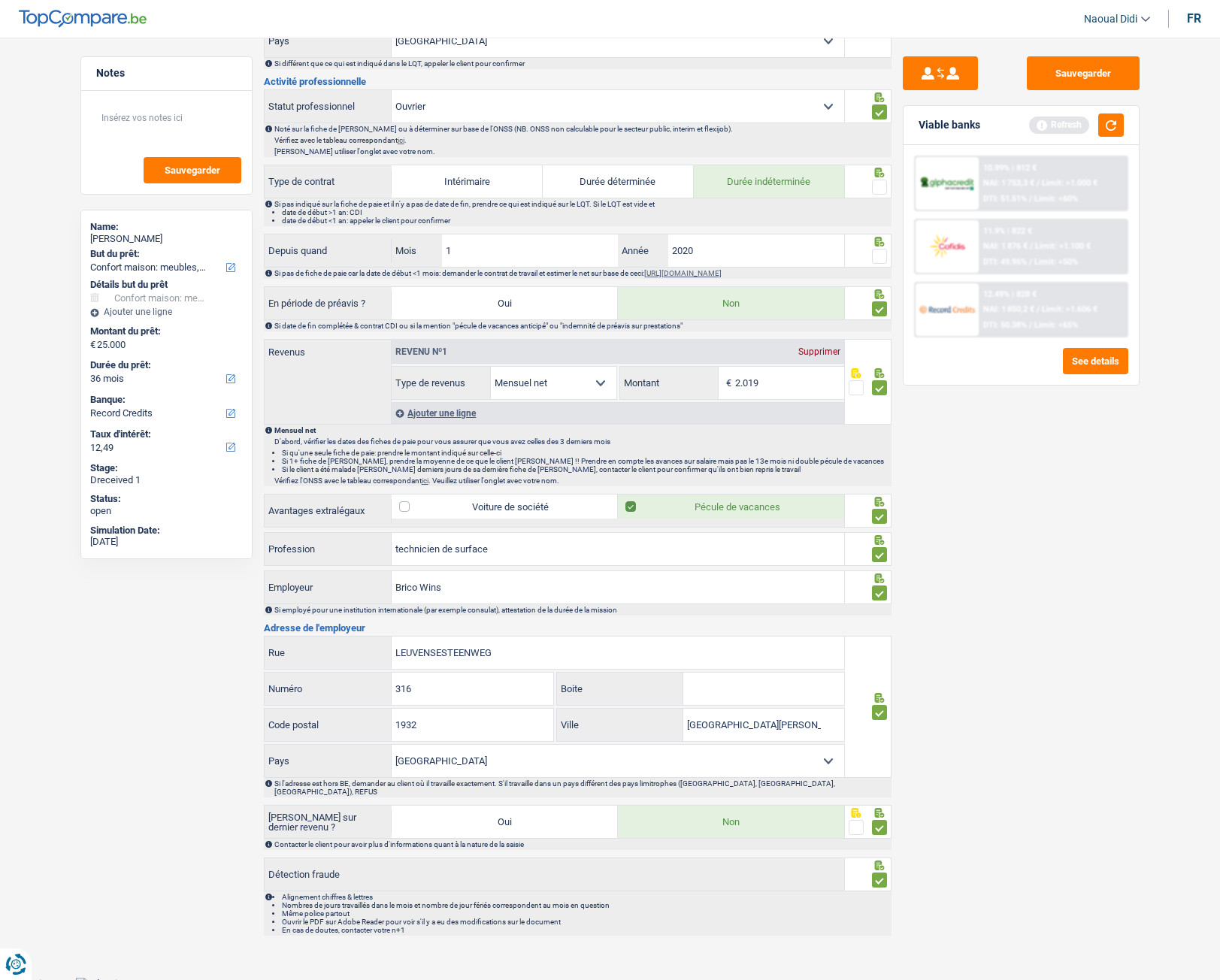
click at [879, 258] on span at bounding box center [879, 256] width 15 height 15
click at [0, 0] on input "radio" at bounding box center [0, 0] width 0 height 0
click at [879, 179] on span at bounding box center [879, 187] width 15 height 15
click at [0, 0] on input "radio" at bounding box center [0, 0] width 0 height 0
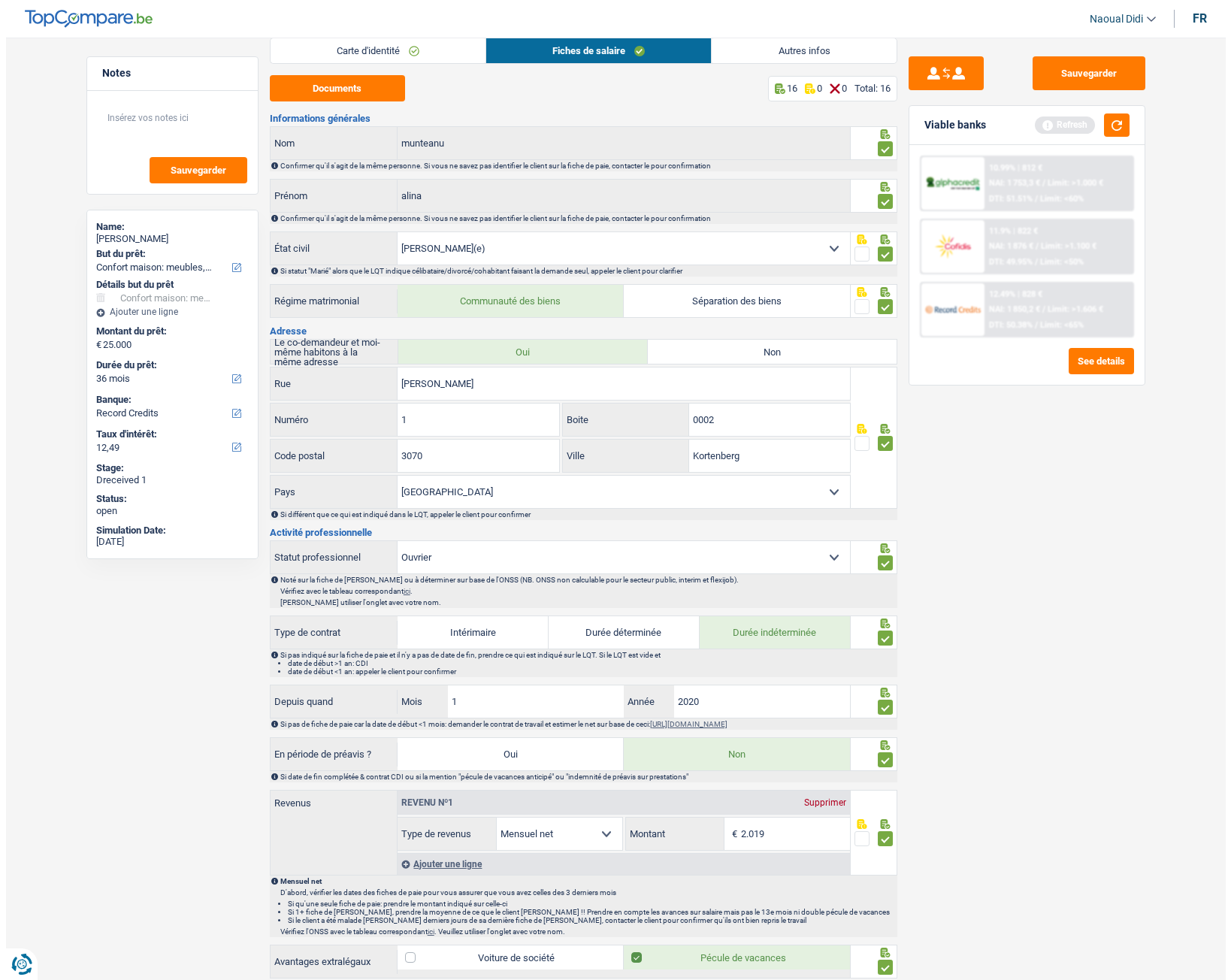
scroll to position [0, 0]
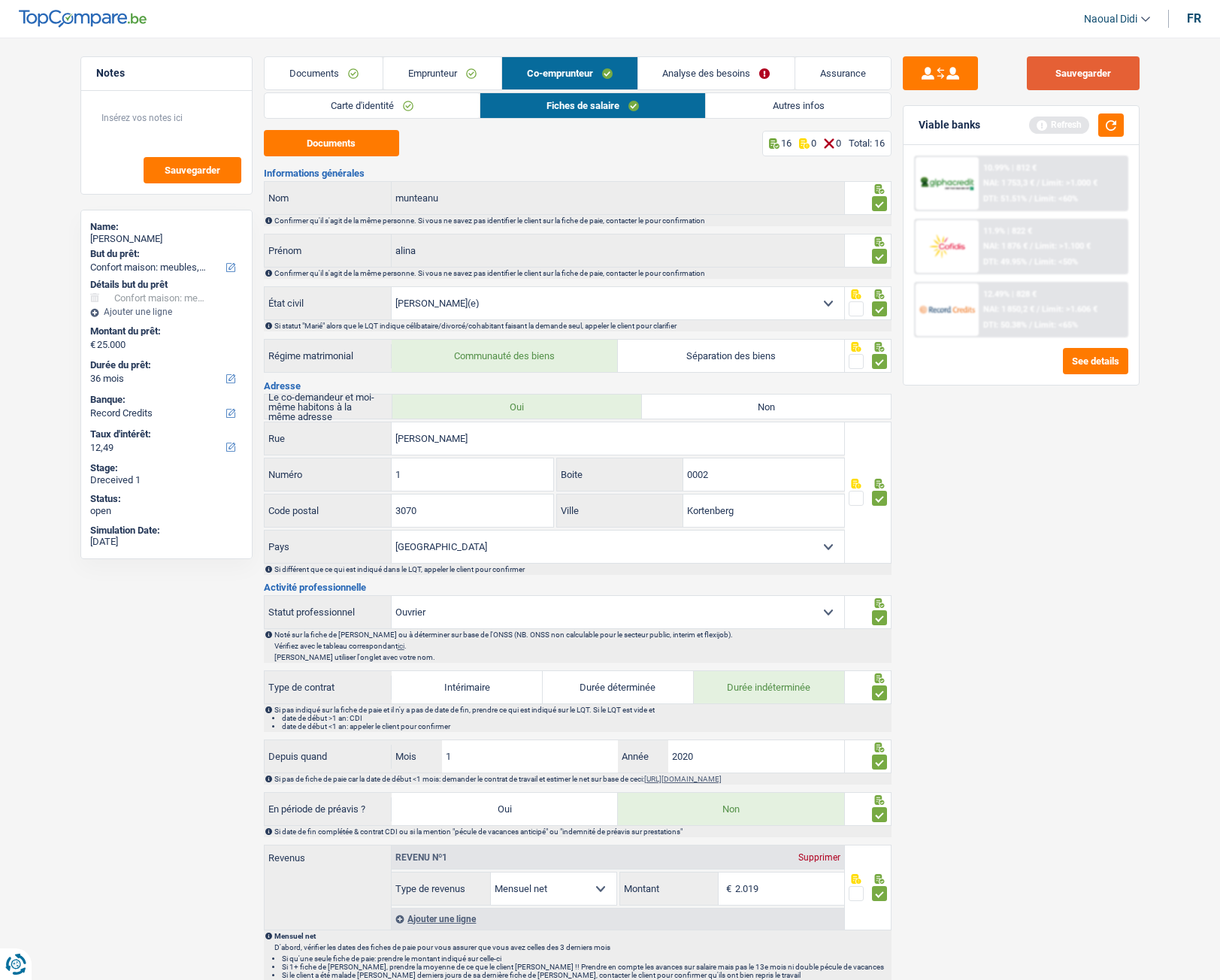
click at [1073, 72] on button "Sauvegarder" at bounding box center [1083, 73] width 113 height 34
click at [777, 106] on link "Autres infos" at bounding box center [798, 105] width 184 height 25
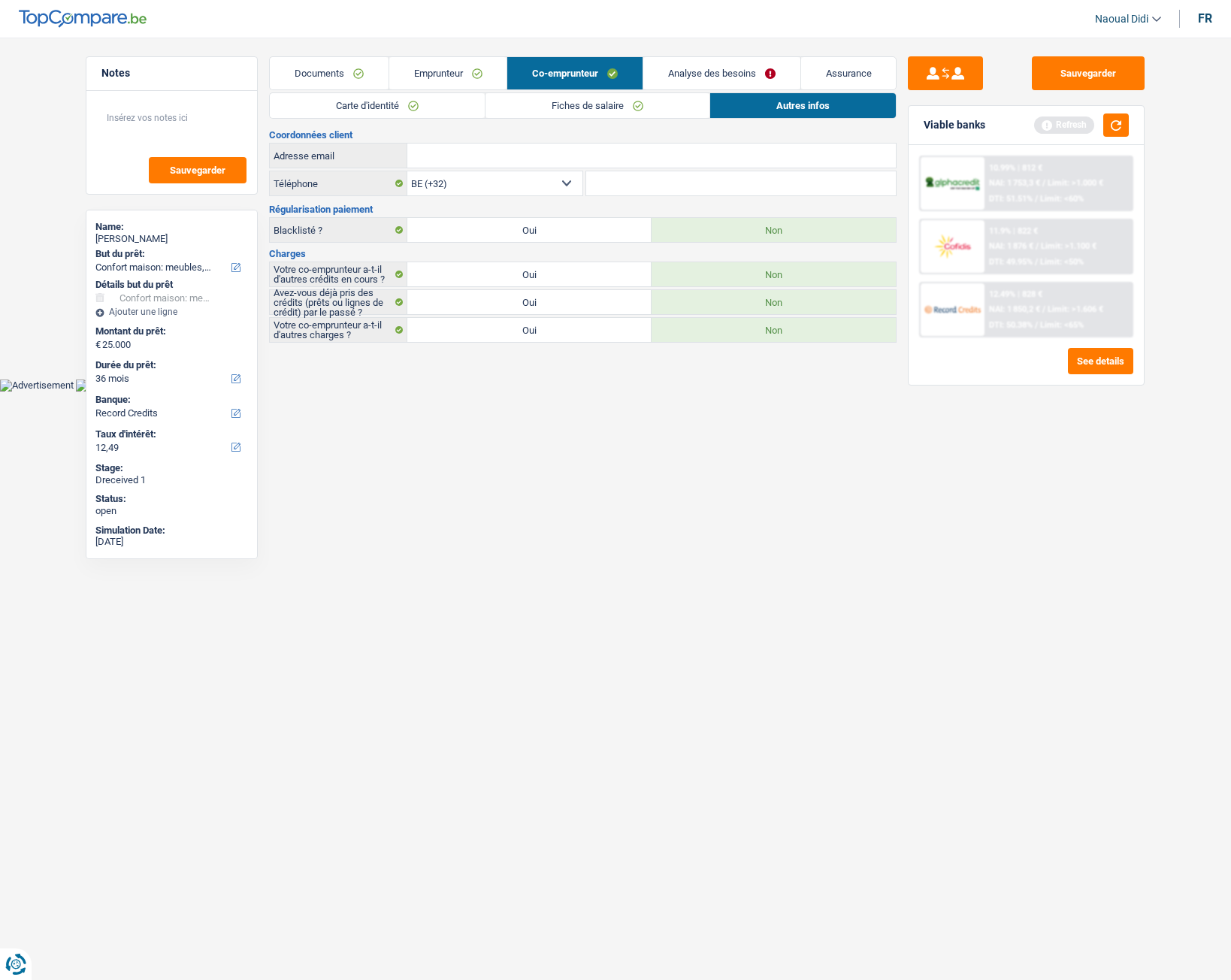
click at [701, 74] on link "Analyse des besoins" at bounding box center [722, 72] width 157 height 32
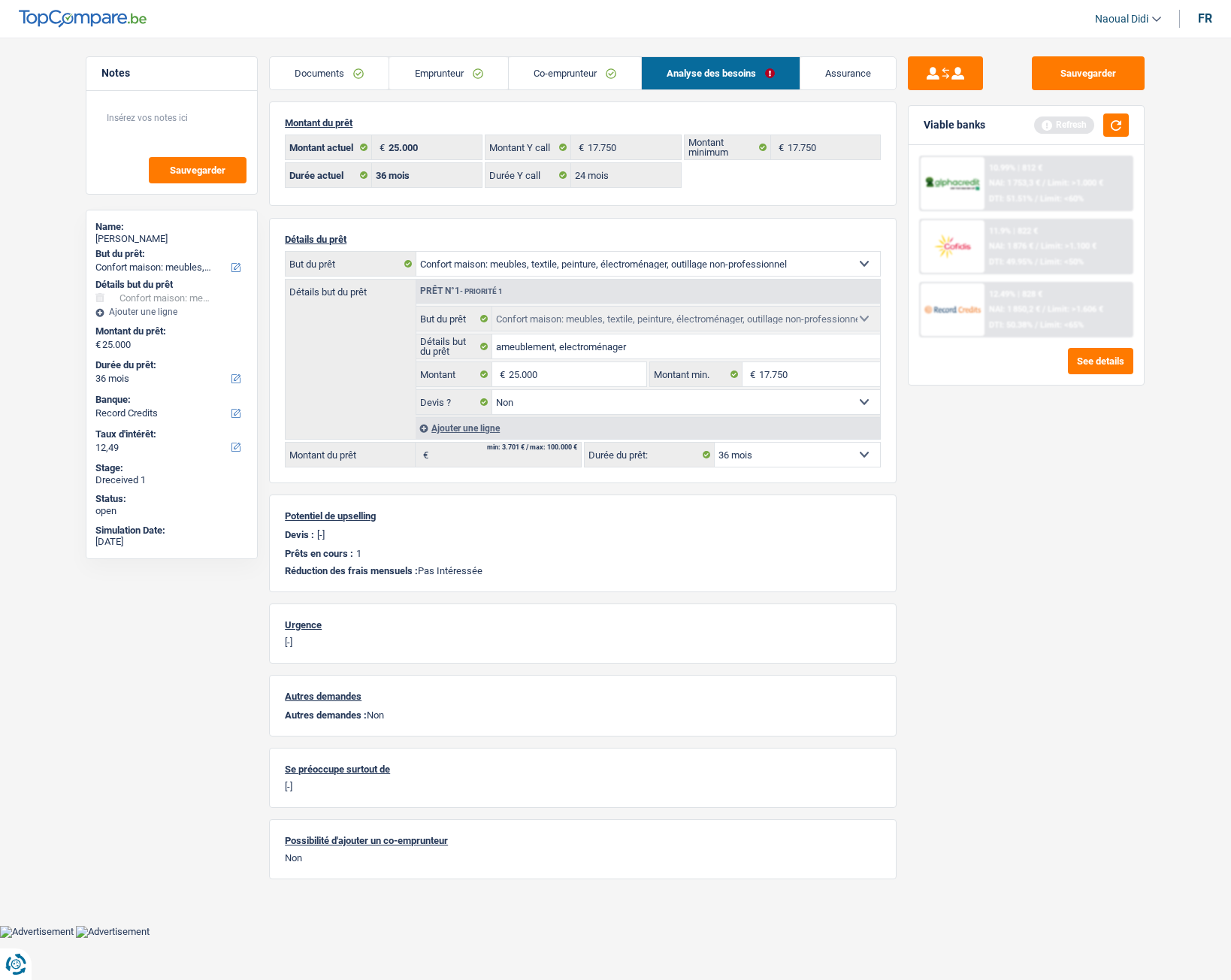
click at [421, 74] on link "Emprunteur" at bounding box center [448, 72] width 118 height 32
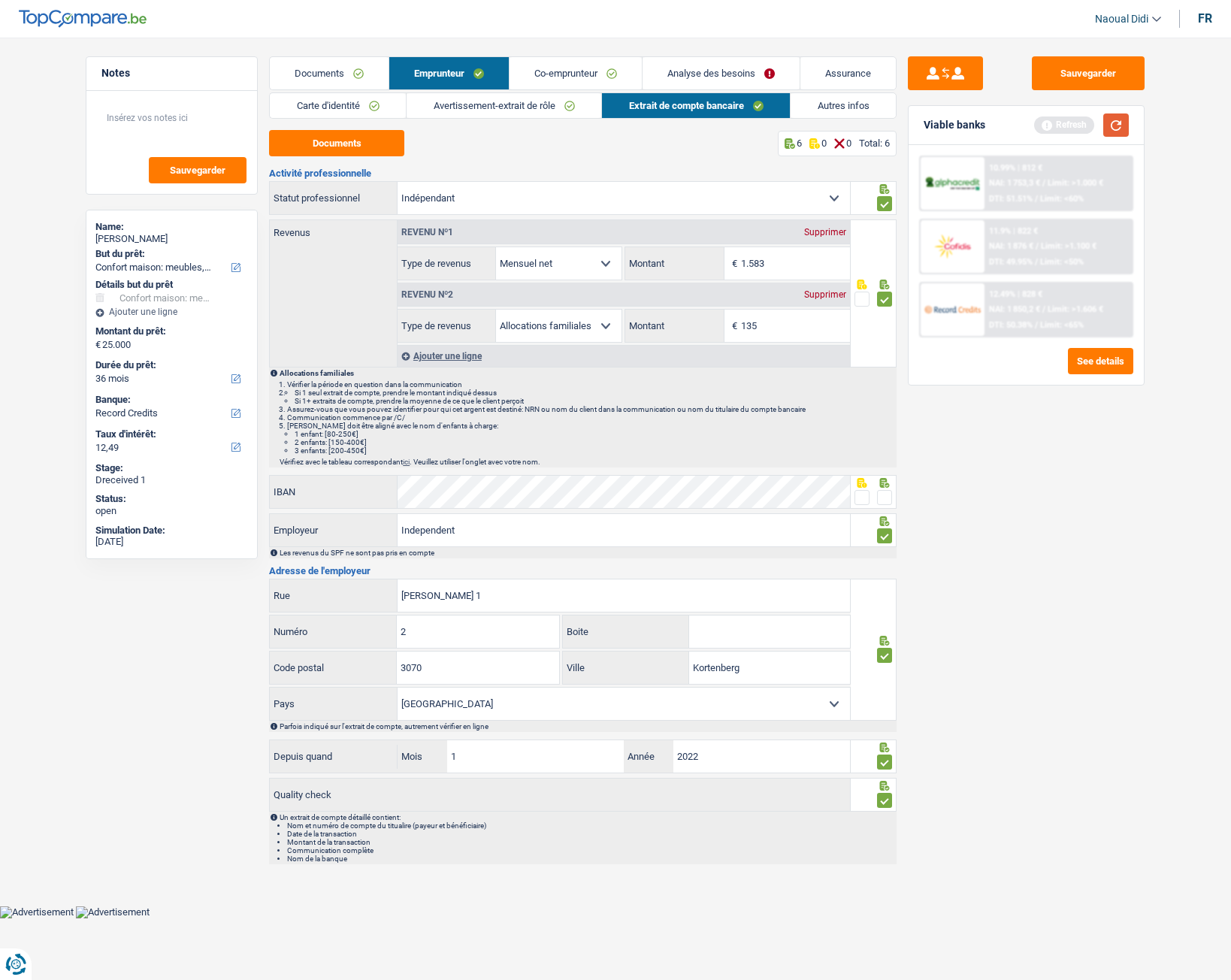
click at [1124, 122] on button "button" at bounding box center [1116, 125] width 26 height 23
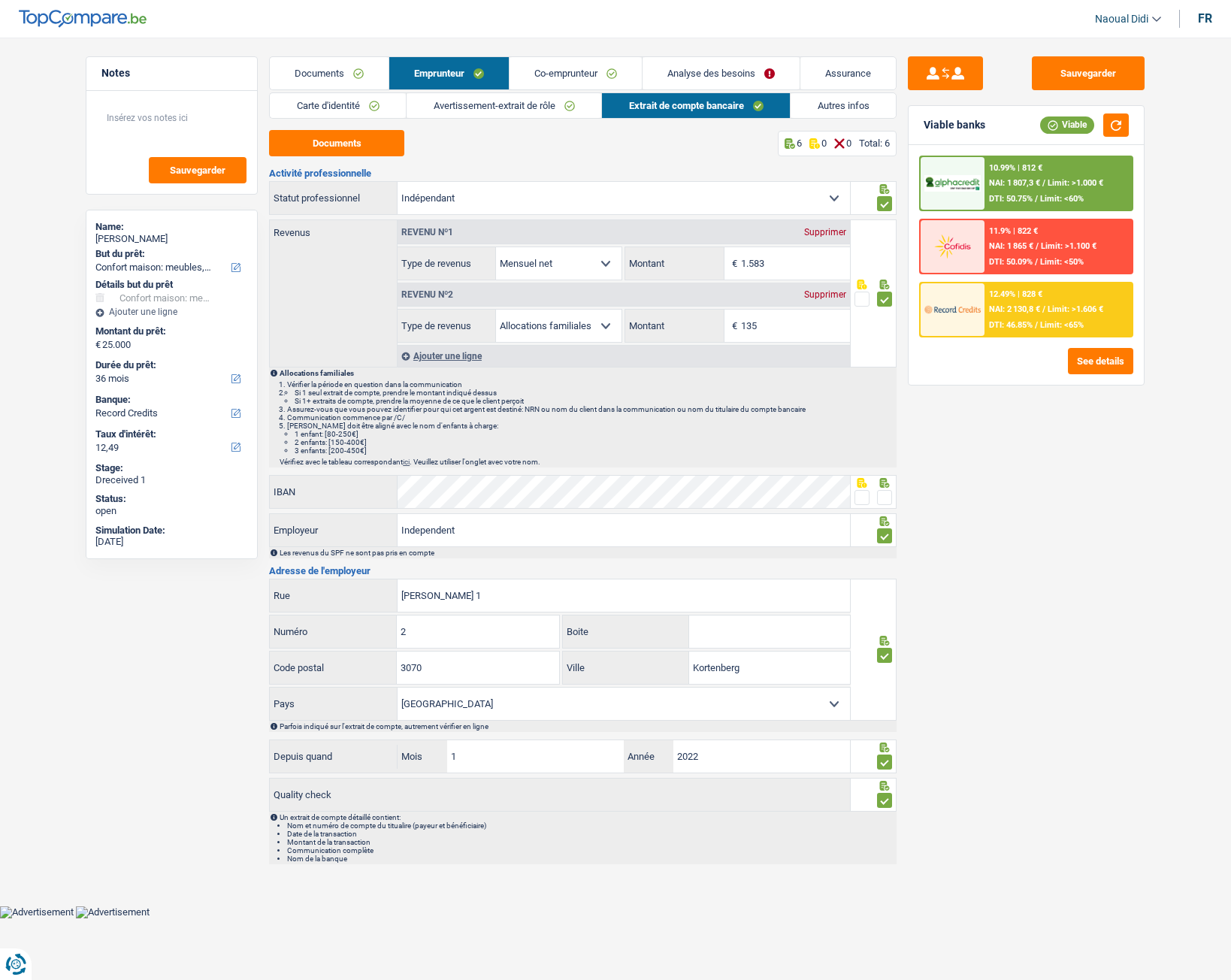
click at [1029, 180] on span "NAI: 1 807,3 €" at bounding box center [1015, 183] width 51 height 10
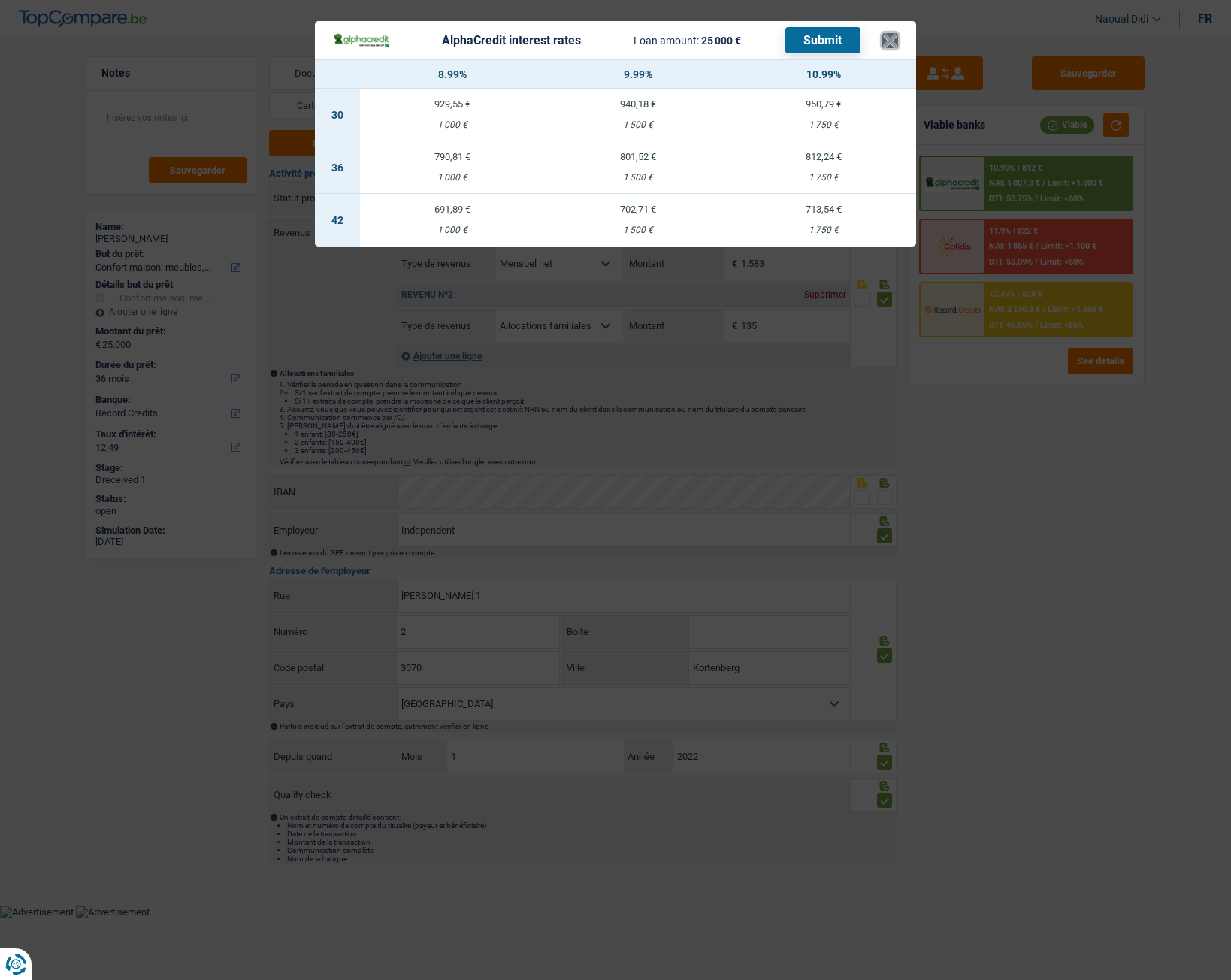
click at [898, 39] on button "×" at bounding box center [890, 40] width 16 height 15
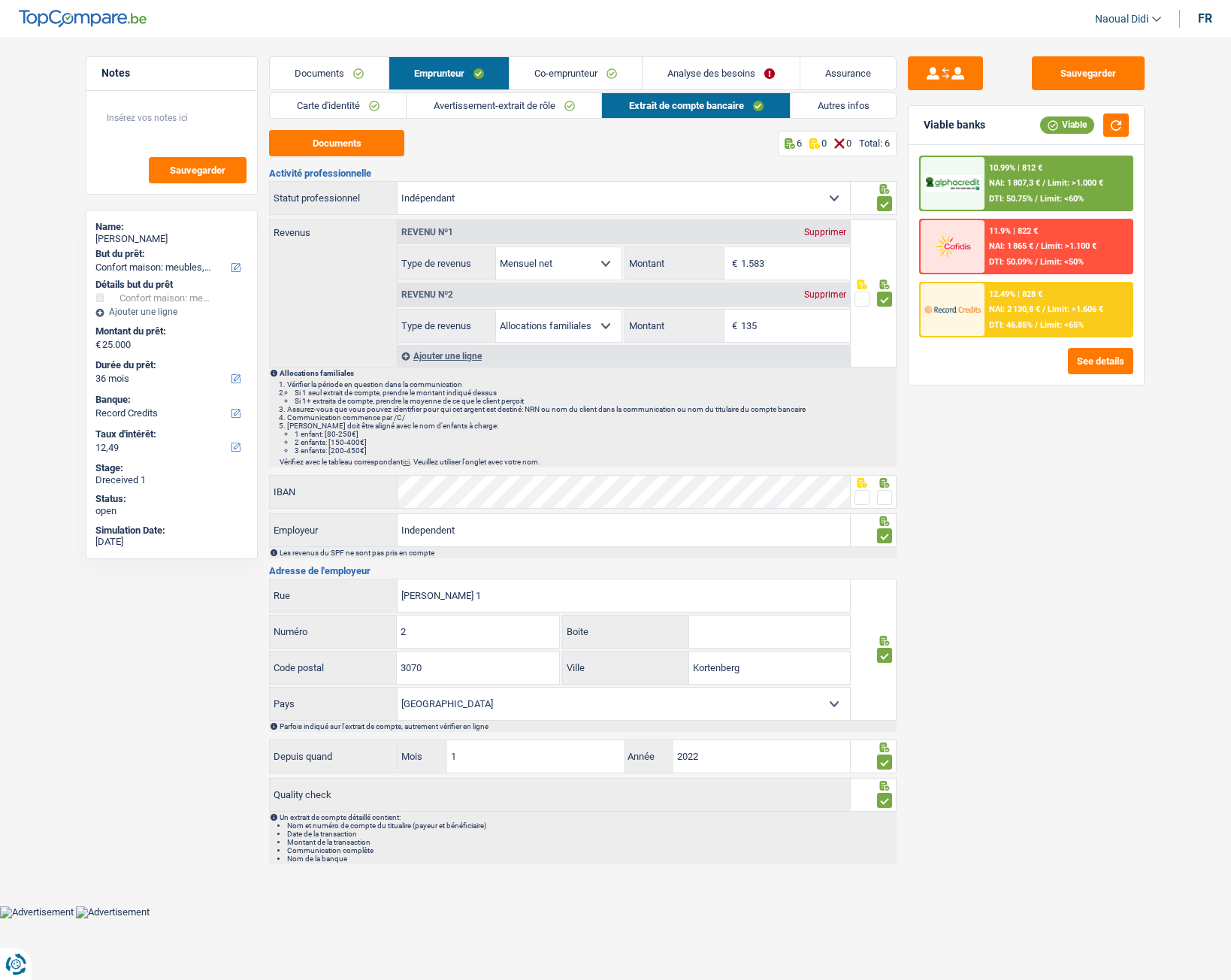
click at [743, 65] on link "Analyse des besoins" at bounding box center [721, 72] width 157 height 32
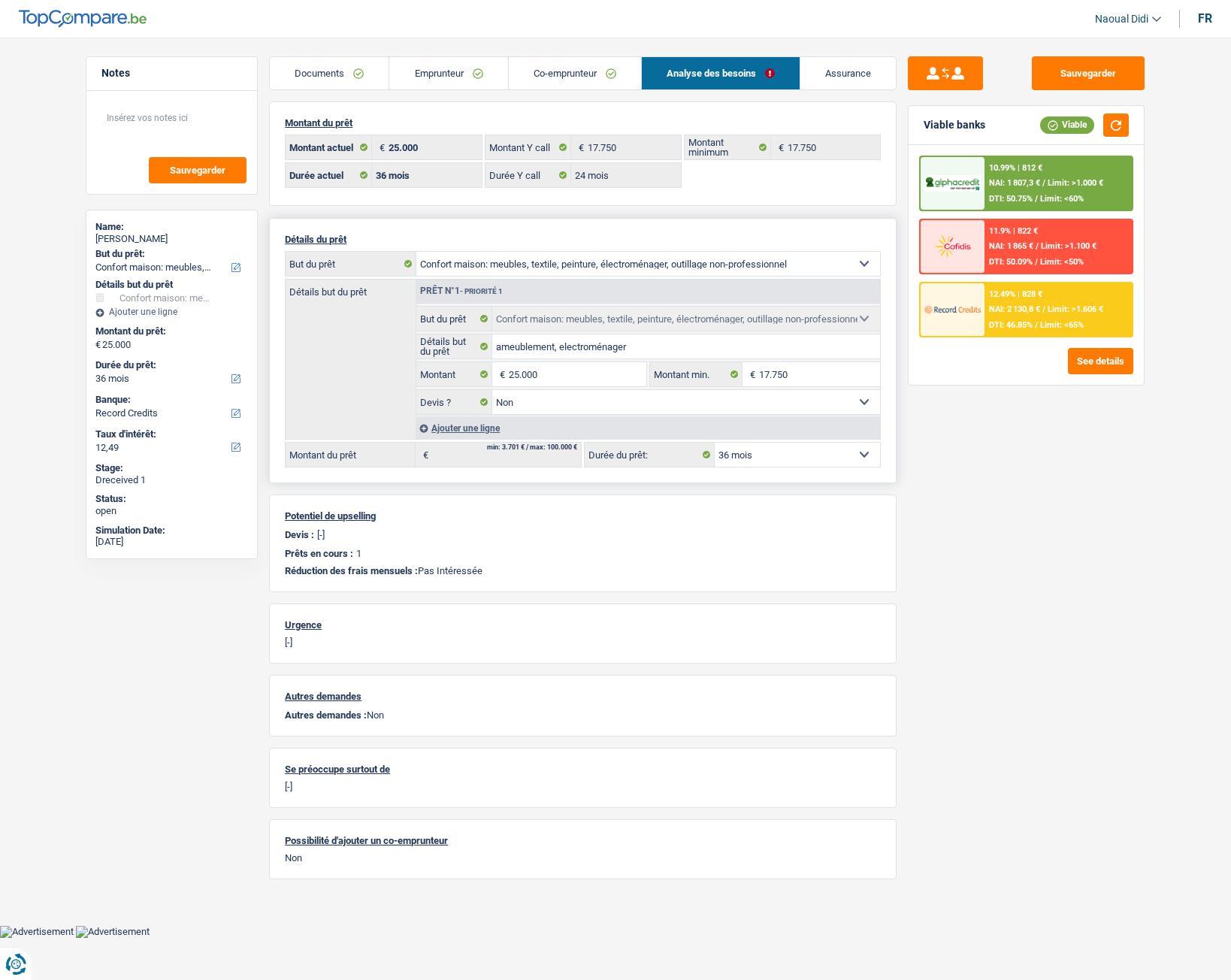
click at [778, 453] on select "12 mois 18 mois 24 mois 30 mois 36 mois 42 mois 48 mois 60 mois 72 mois 84 mois…" at bounding box center [797, 454] width 165 height 24
click at [715, 443] on select "12 mois 18 mois 24 mois 30 mois 36 mois 42 mois 48 mois 60 mois 72 mois 84 mois…" at bounding box center [797, 454] width 165 height 24
click at [1003, 185] on span "NAI: 1 807,3 €" at bounding box center [1015, 183] width 51 height 10
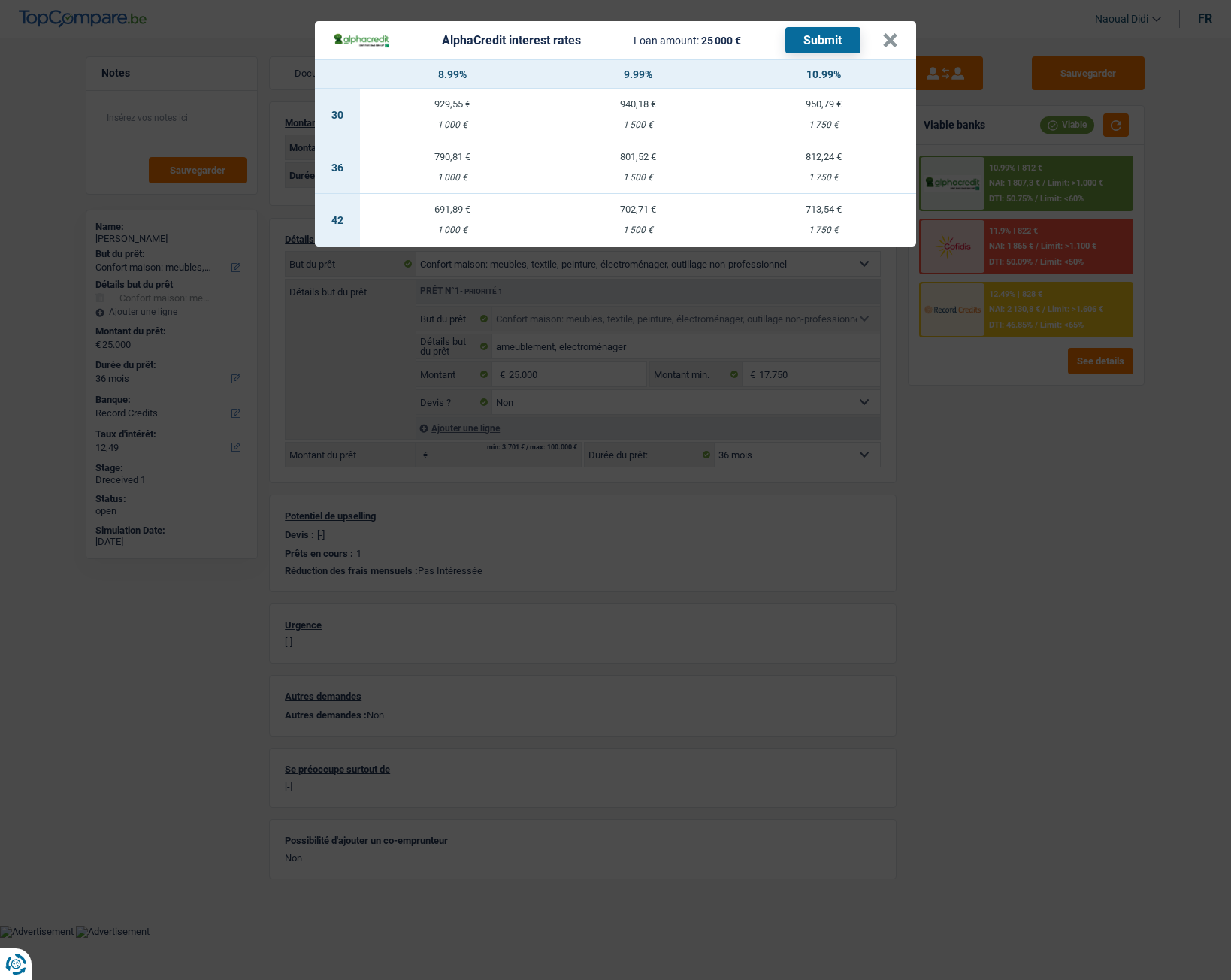
click at [630, 169] on td "801,52 € 1 500 €" at bounding box center [639, 168] width 186 height 53
select select "alphacredit"
type input "9,99"
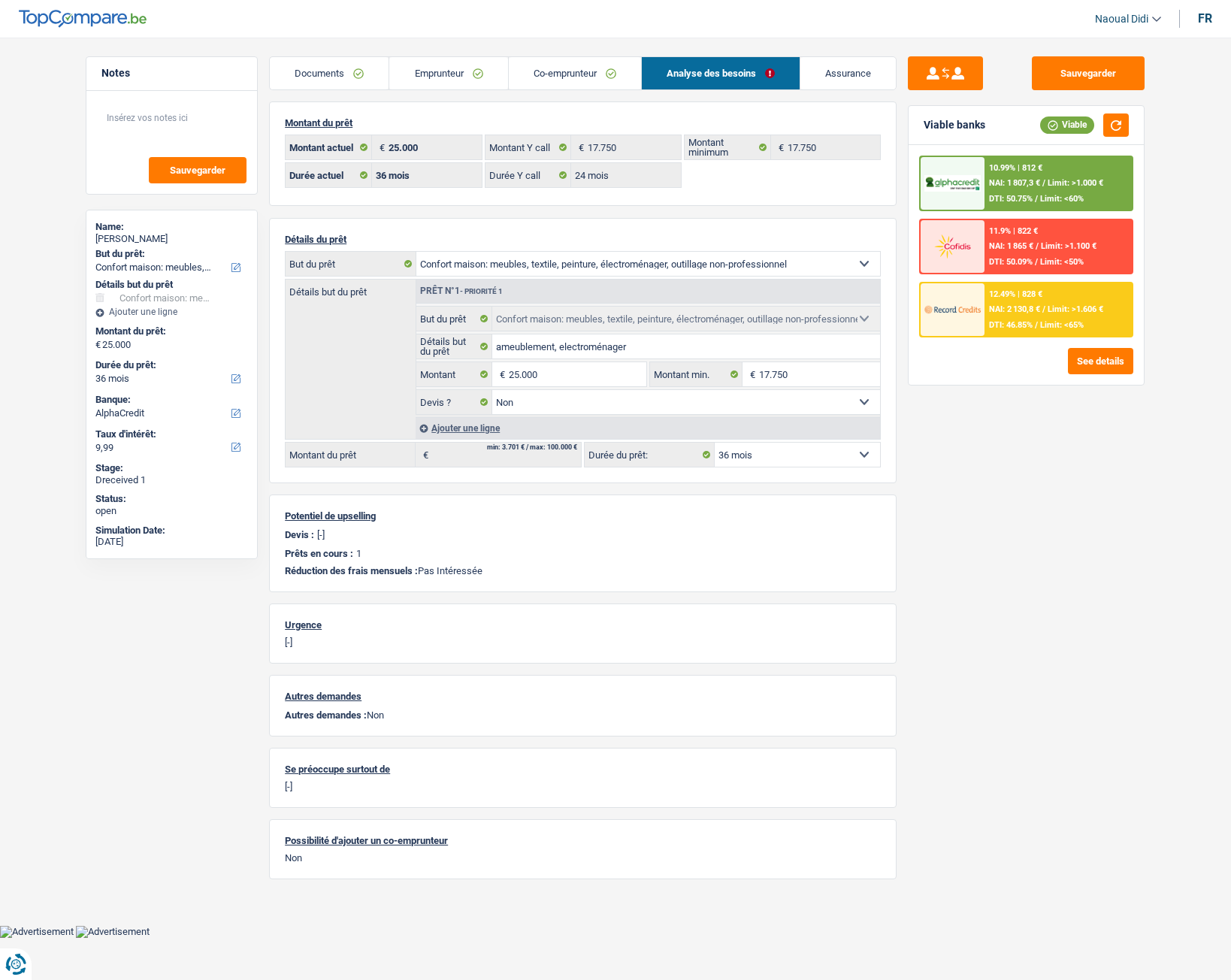
click at [1088, 193] on div "10.99% | 812 € NAI: 1 807,3 € / Limit: >1.000 € DTI: 50.75% / Limit: <60%" at bounding box center [1059, 183] width 148 height 53
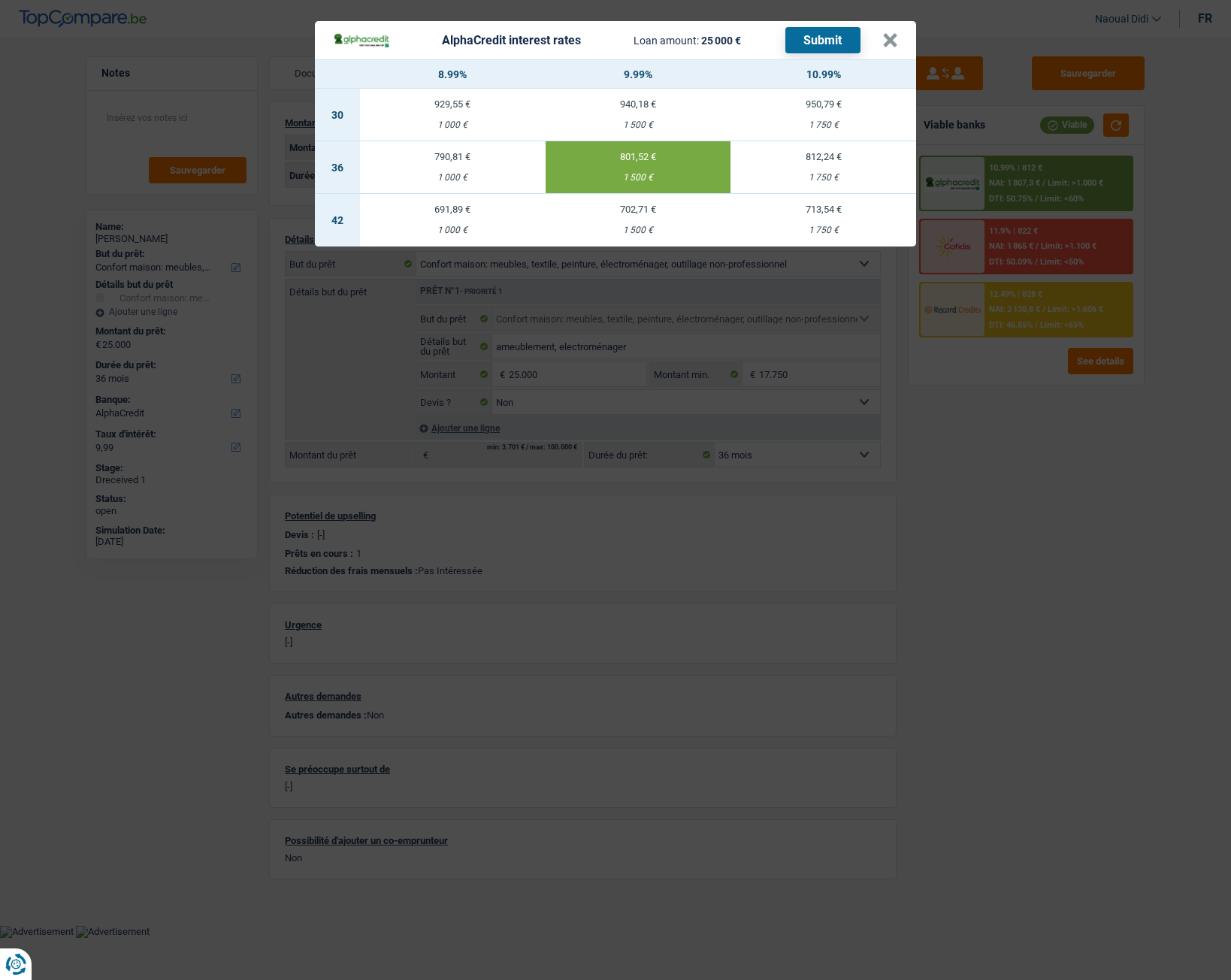
click at [806, 41] on button "Submit" at bounding box center [823, 40] width 75 height 26
click at [890, 39] on button "×" at bounding box center [890, 40] width 16 height 15
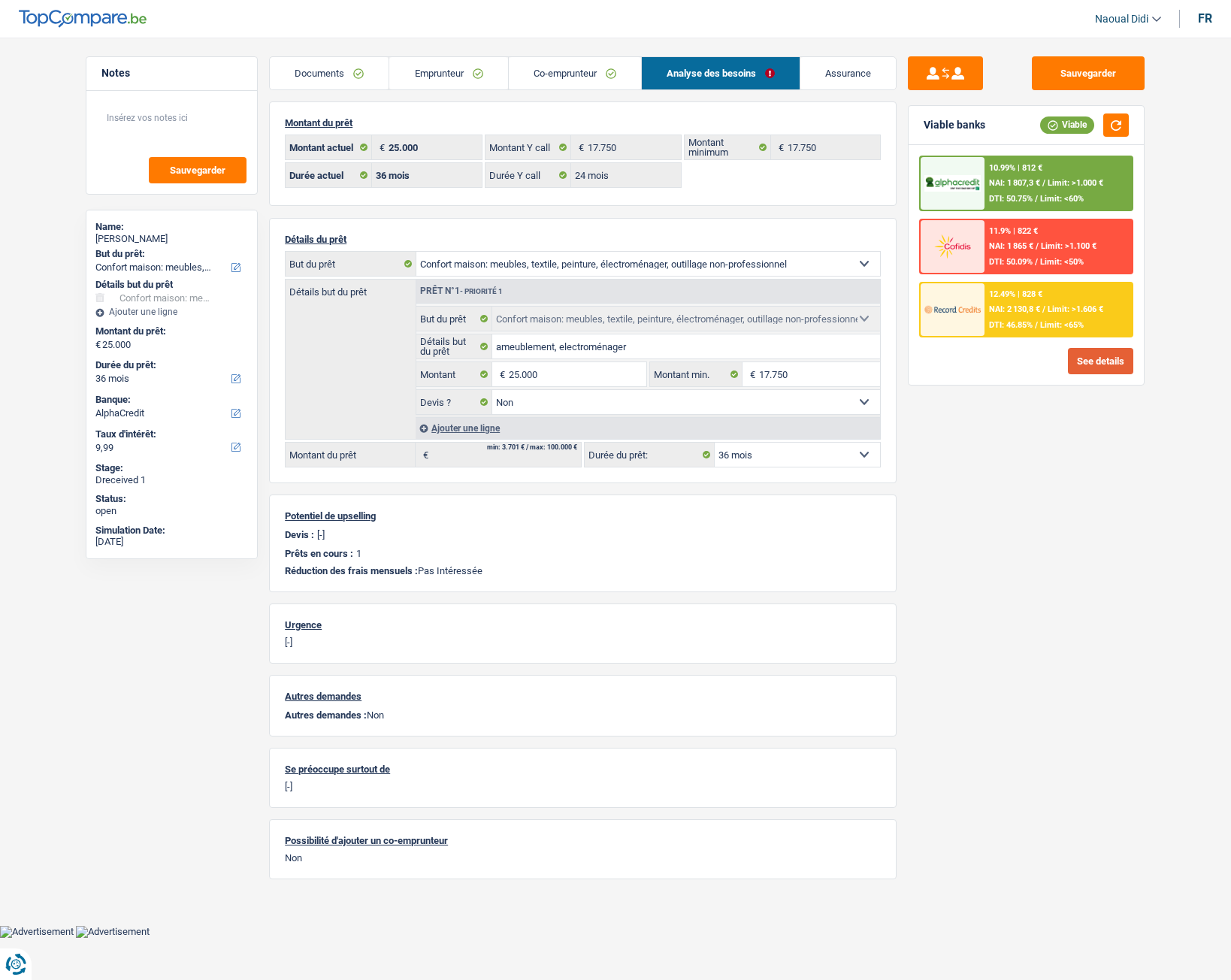
click at [1084, 369] on button "See details" at bounding box center [1100, 361] width 65 height 26
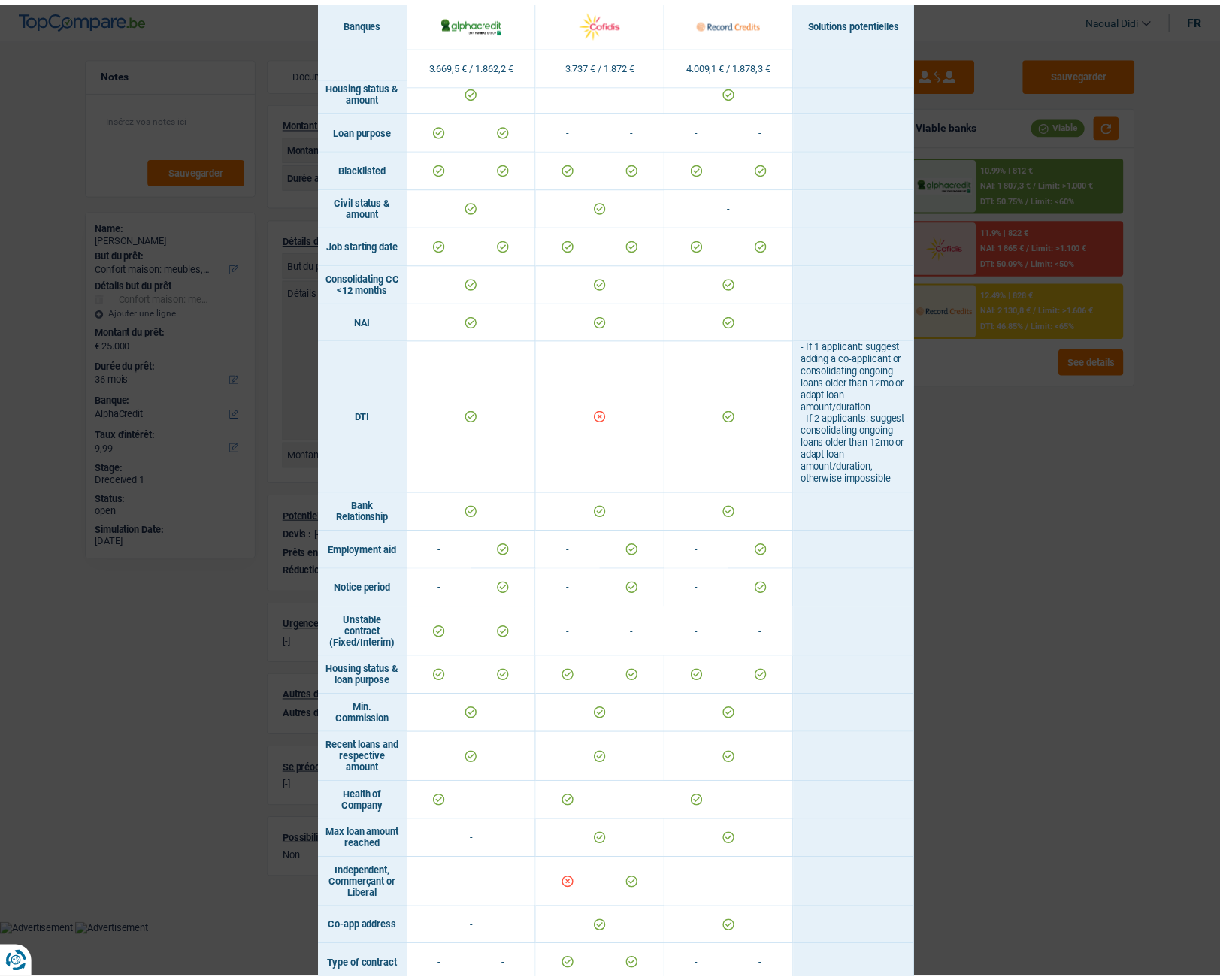
scroll to position [662, 0]
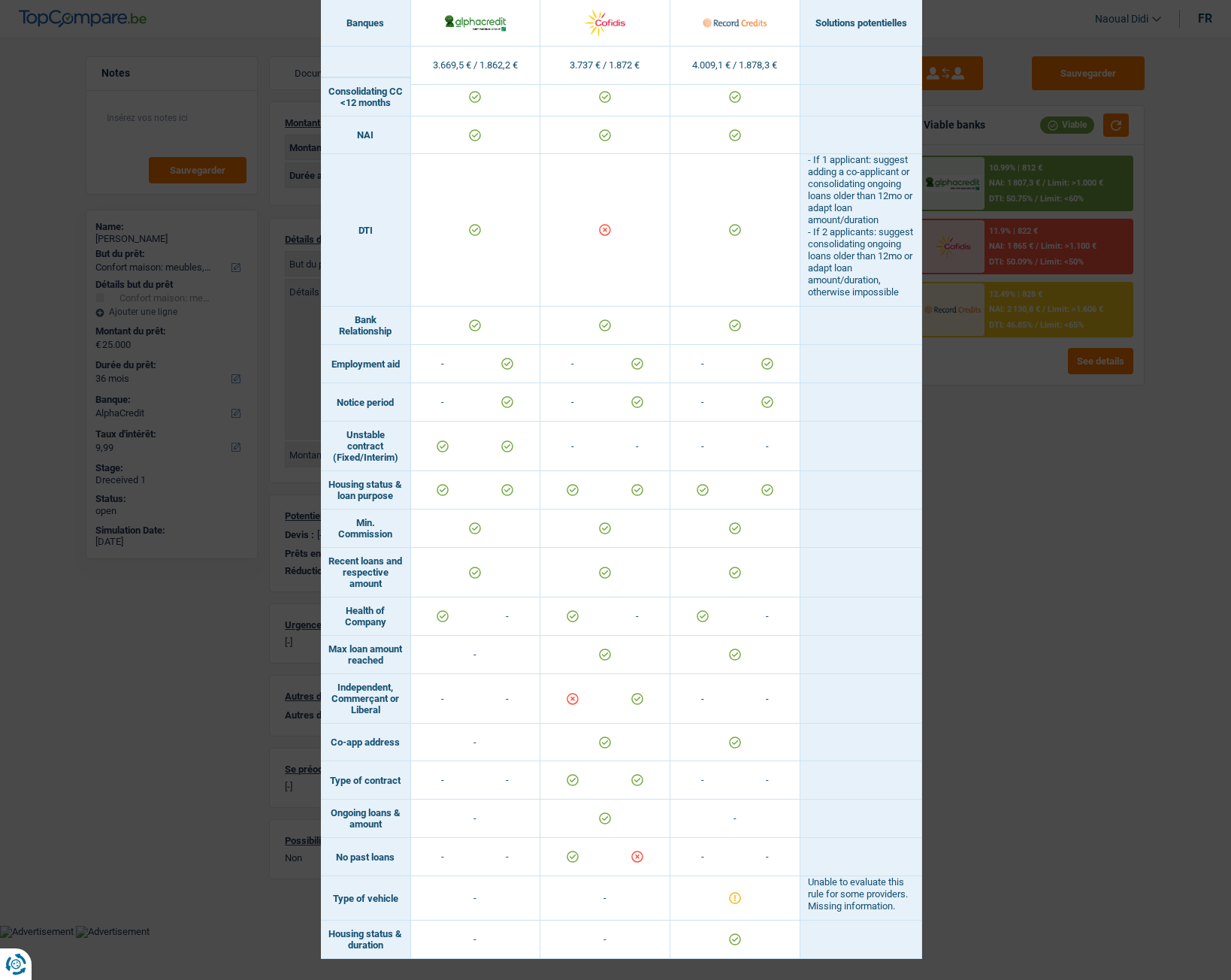
click at [999, 546] on div "Banks conditions × Banques Solutions potentielles Revenus / Charges 3.669,5 € /…" at bounding box center [616, 490] width 1231 height 980
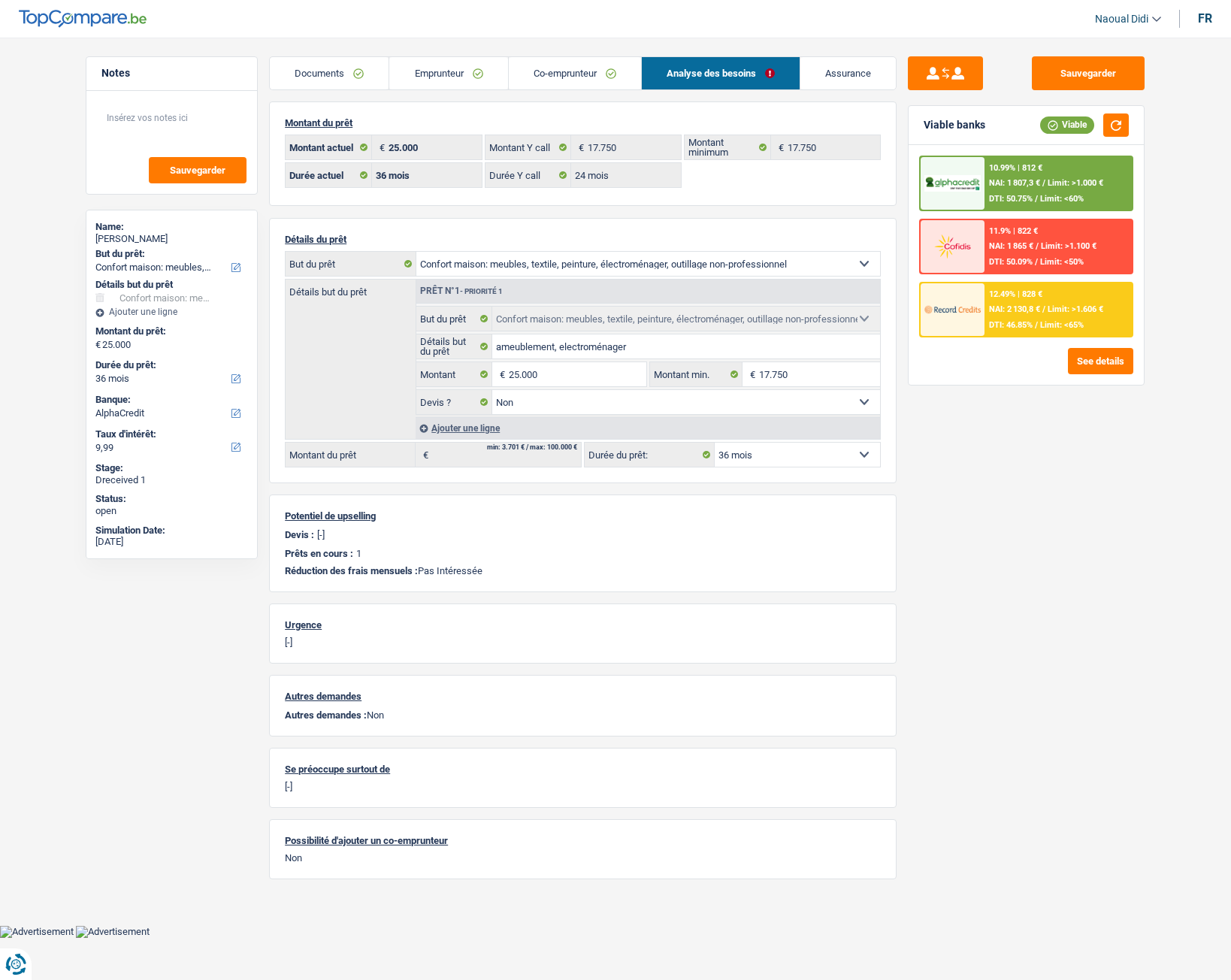
click at [1020, 309] on span "NAI: 2 130,8 €" at bounding box center [1015, 309] width 51 height 10
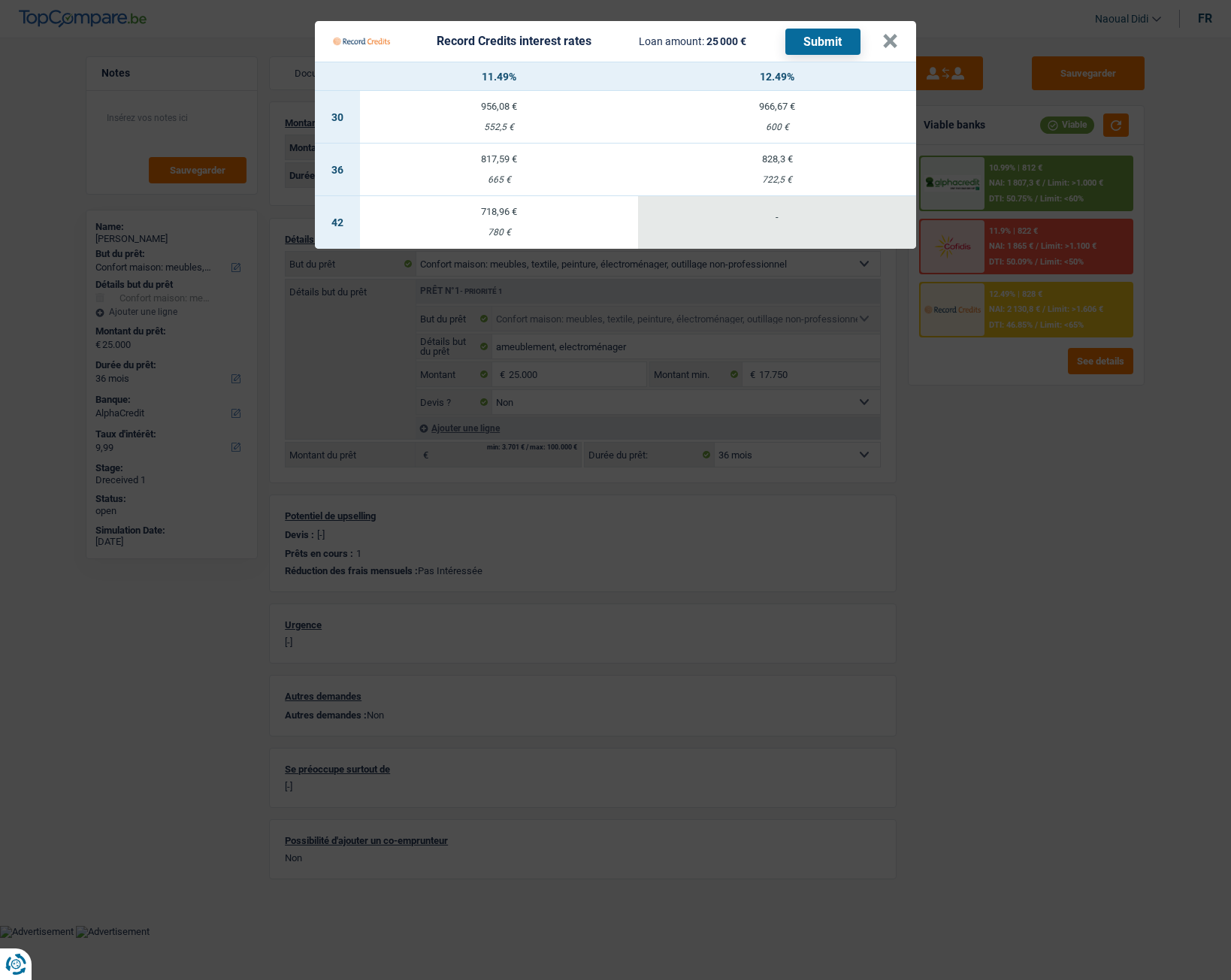
click at [511, 168] on td "817,59 € 665 €" at bounding box center [499, 170] width 278 height 53
select select "record credits"
type input "11,49"
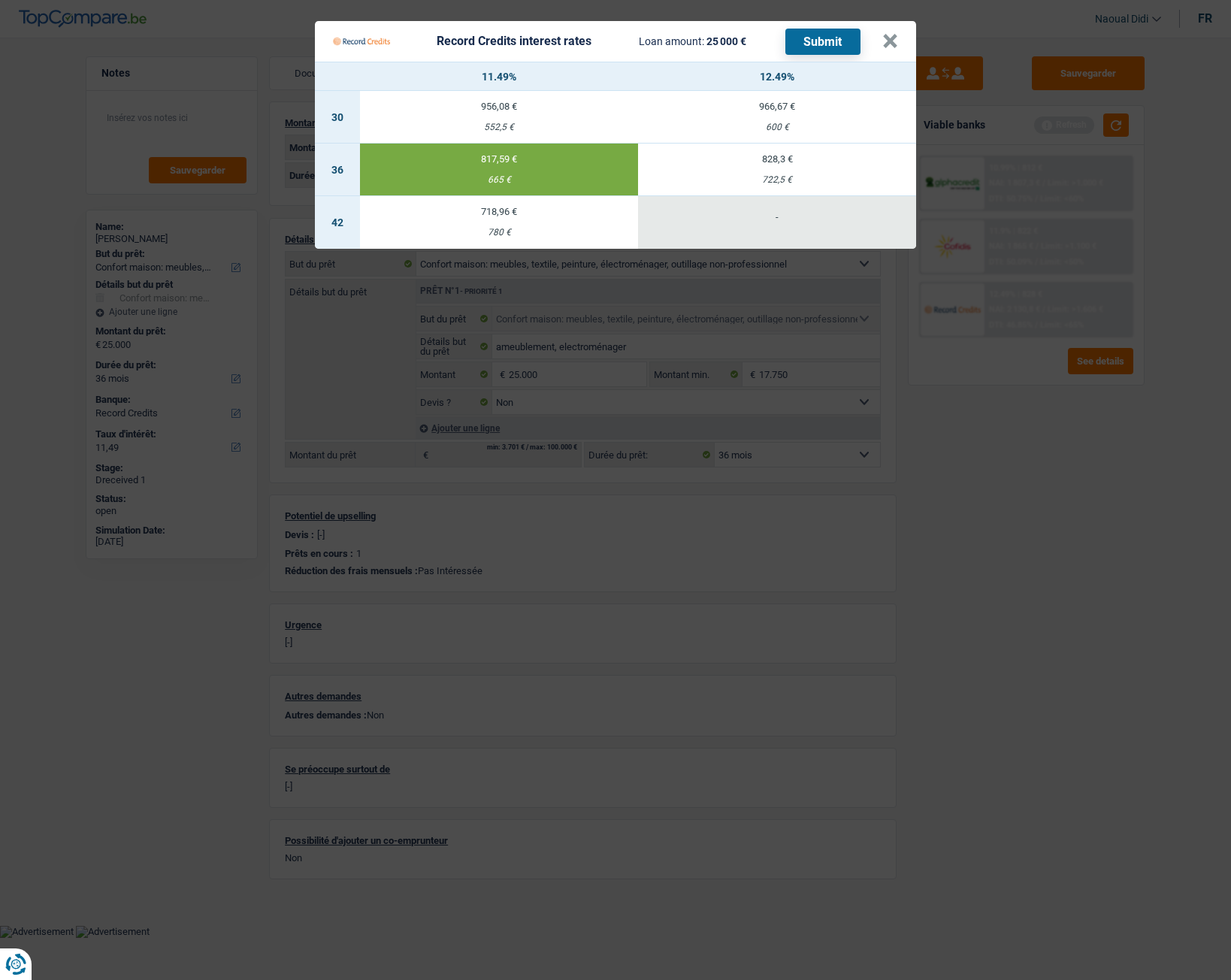
click at [831, 39] on button "Submit" at bounding box center [823, 42] width 75 height 26
click at [890, 48] on button "×" at bounding box center [890, 41] width 16 height 15
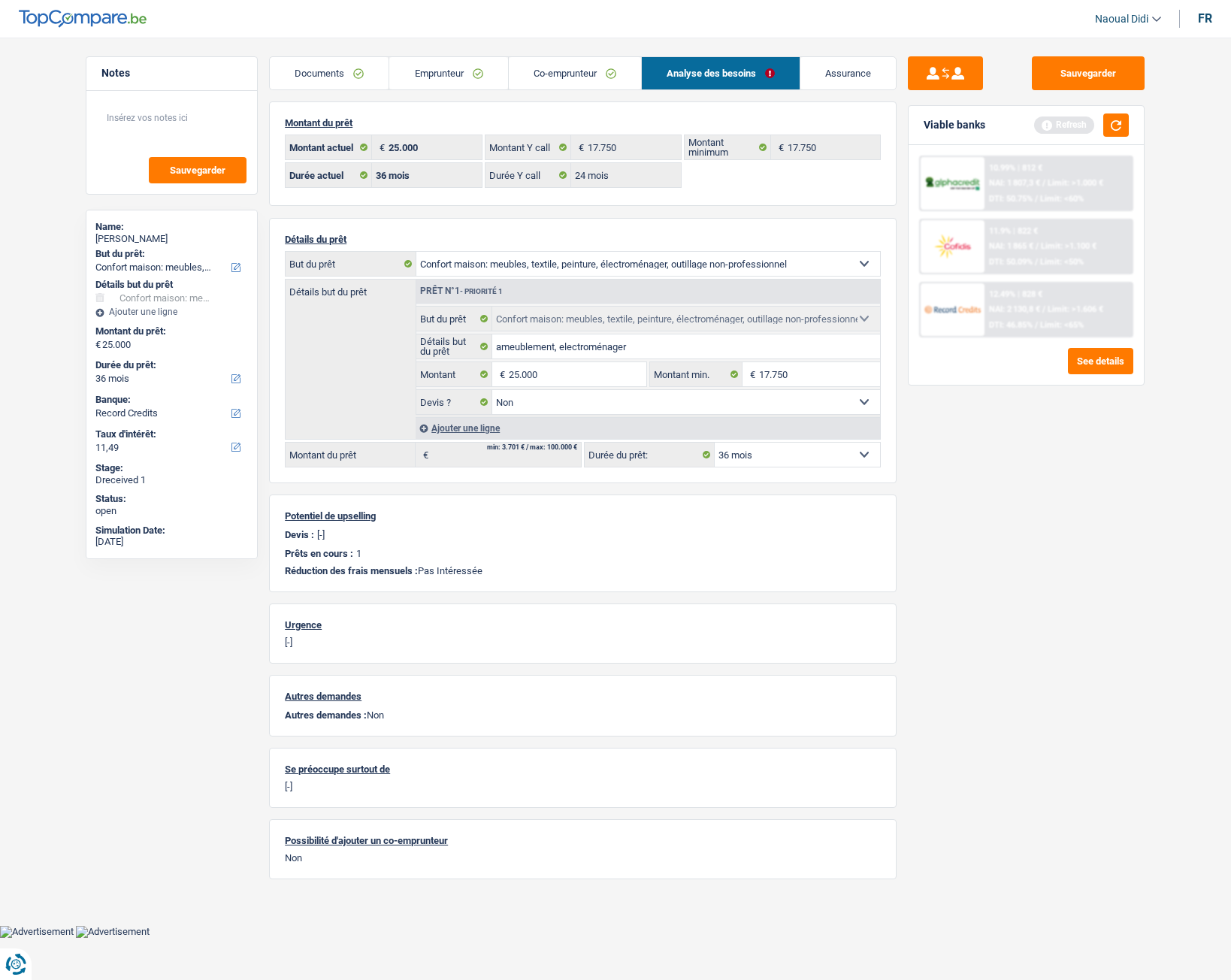
click at [416, 78] on link "Emprunteur" at bounding box center [448, 72] width 118 height 32
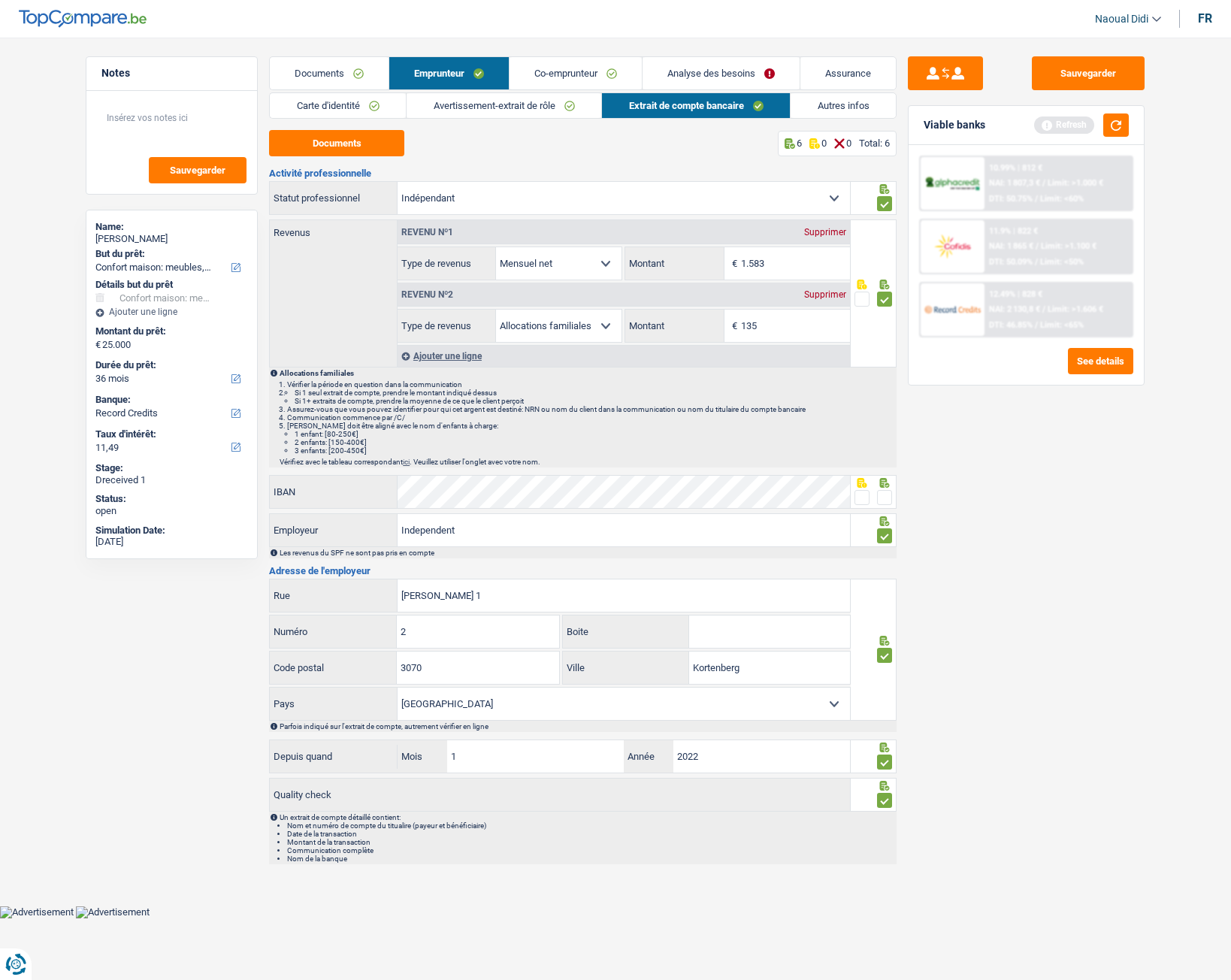
click at [829, 110] on link "Autres infos" at bounding box center [843, 105] width 105 height 25
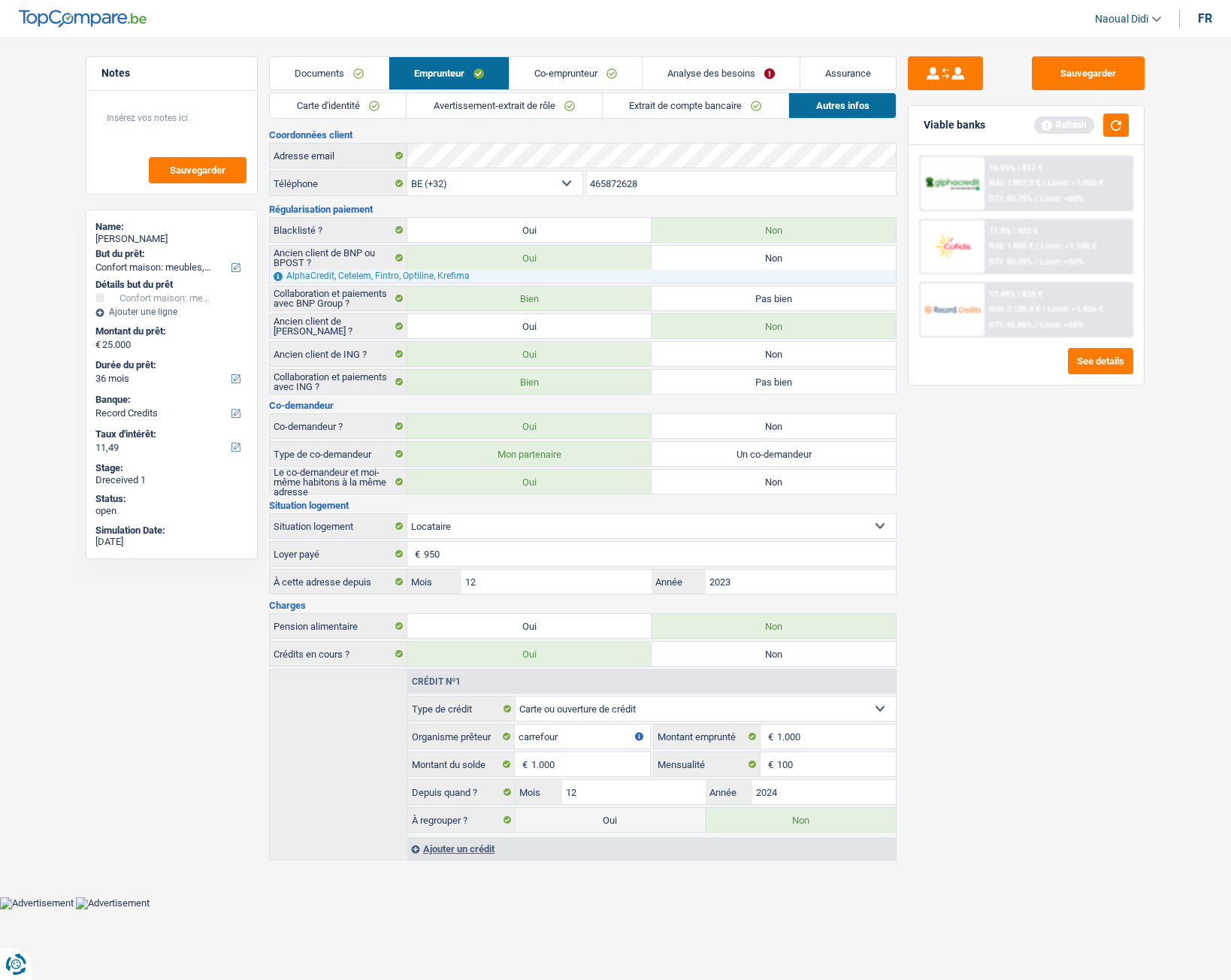
click at [716, 80] on link "Analyse des besoins" at bounding box center [721, 72] width 157 height 32
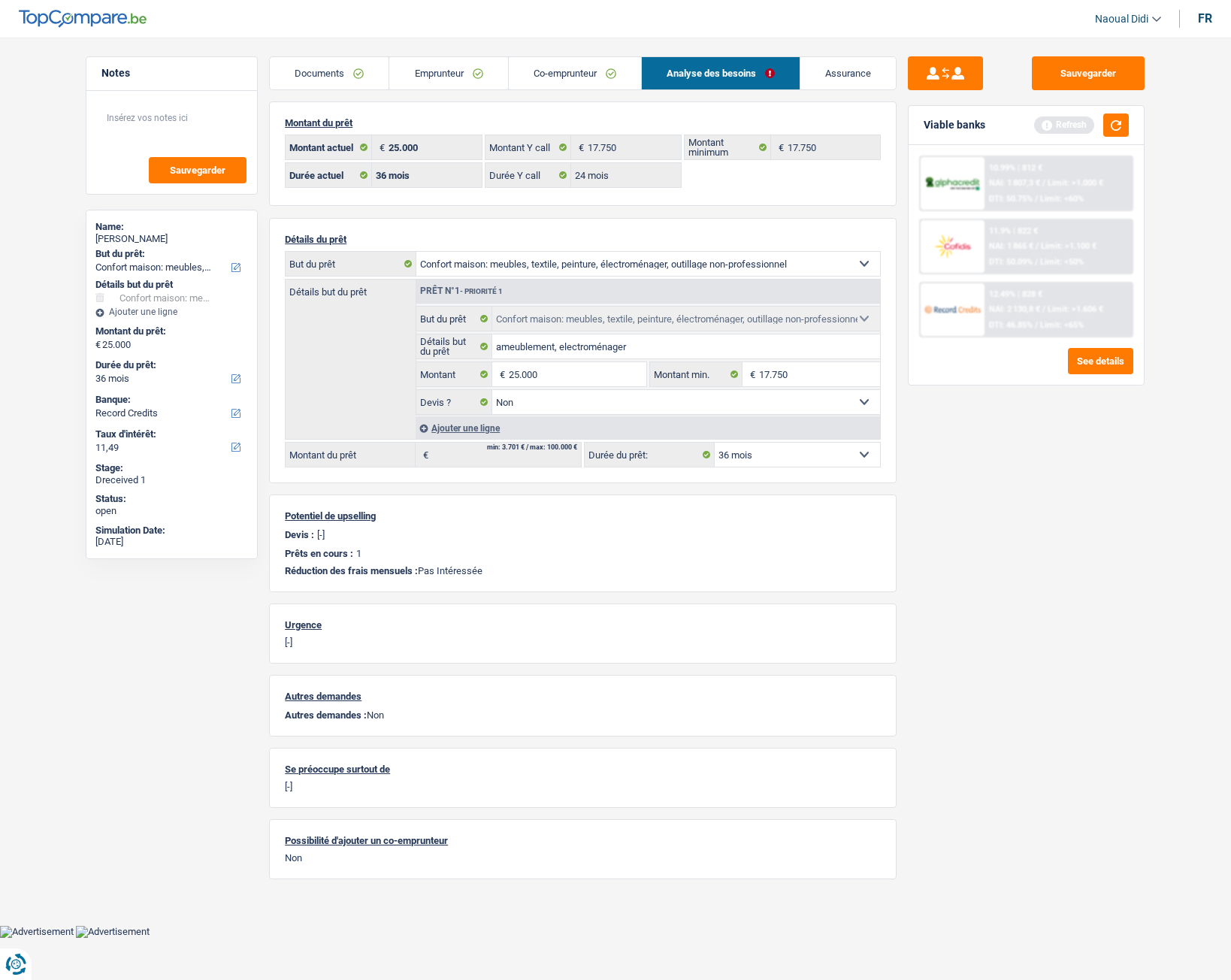
click at [1007, 309] on span "NAI: 2 130,8 €" at bounding box center [1015, 309] width 51 height 10
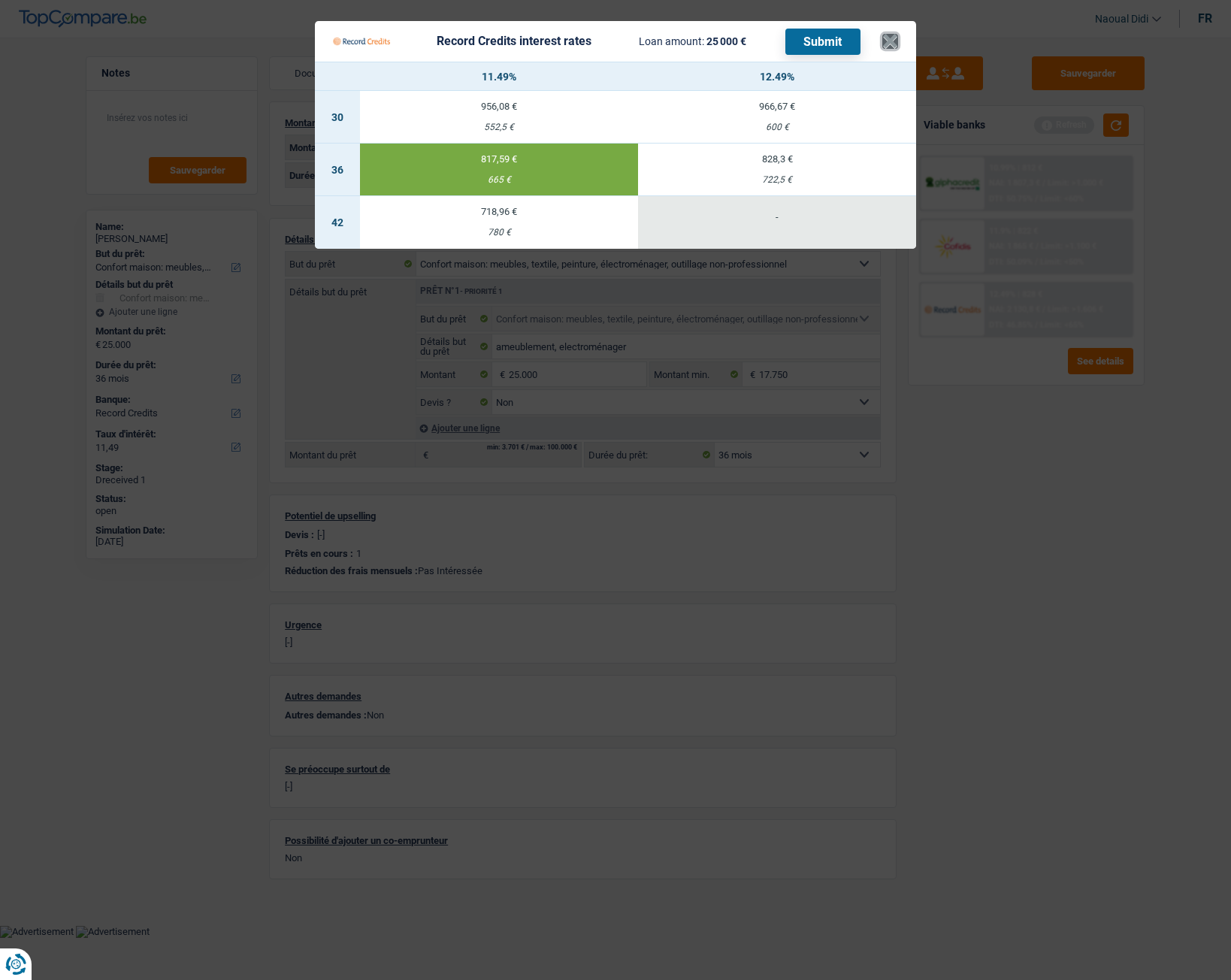
click at [898, 39] on button "×" at bounding box center [890, 41] width 16 height 15
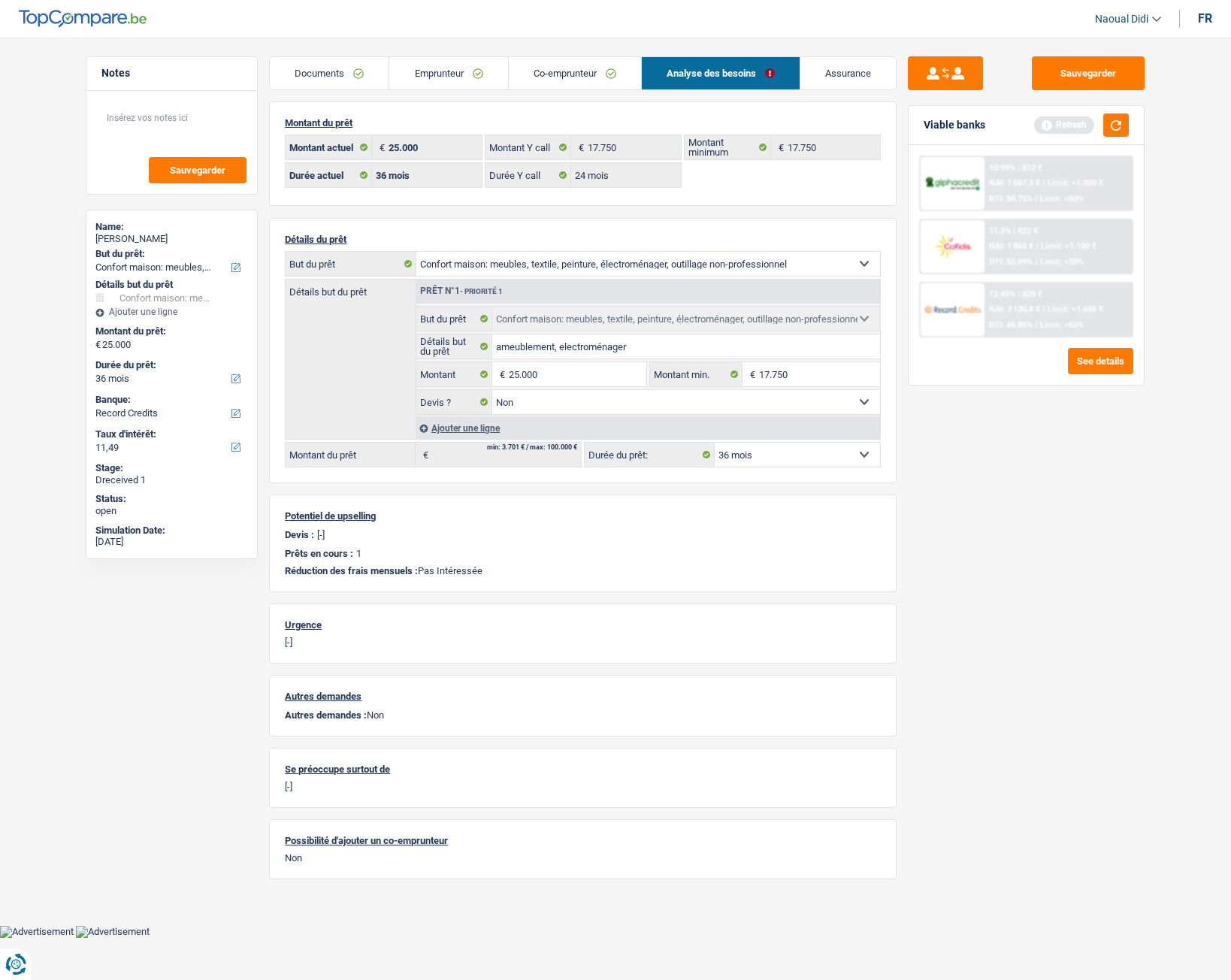
click at [332, 78] on link "Documents" at bounding box center [329, 72] width 118 height 32
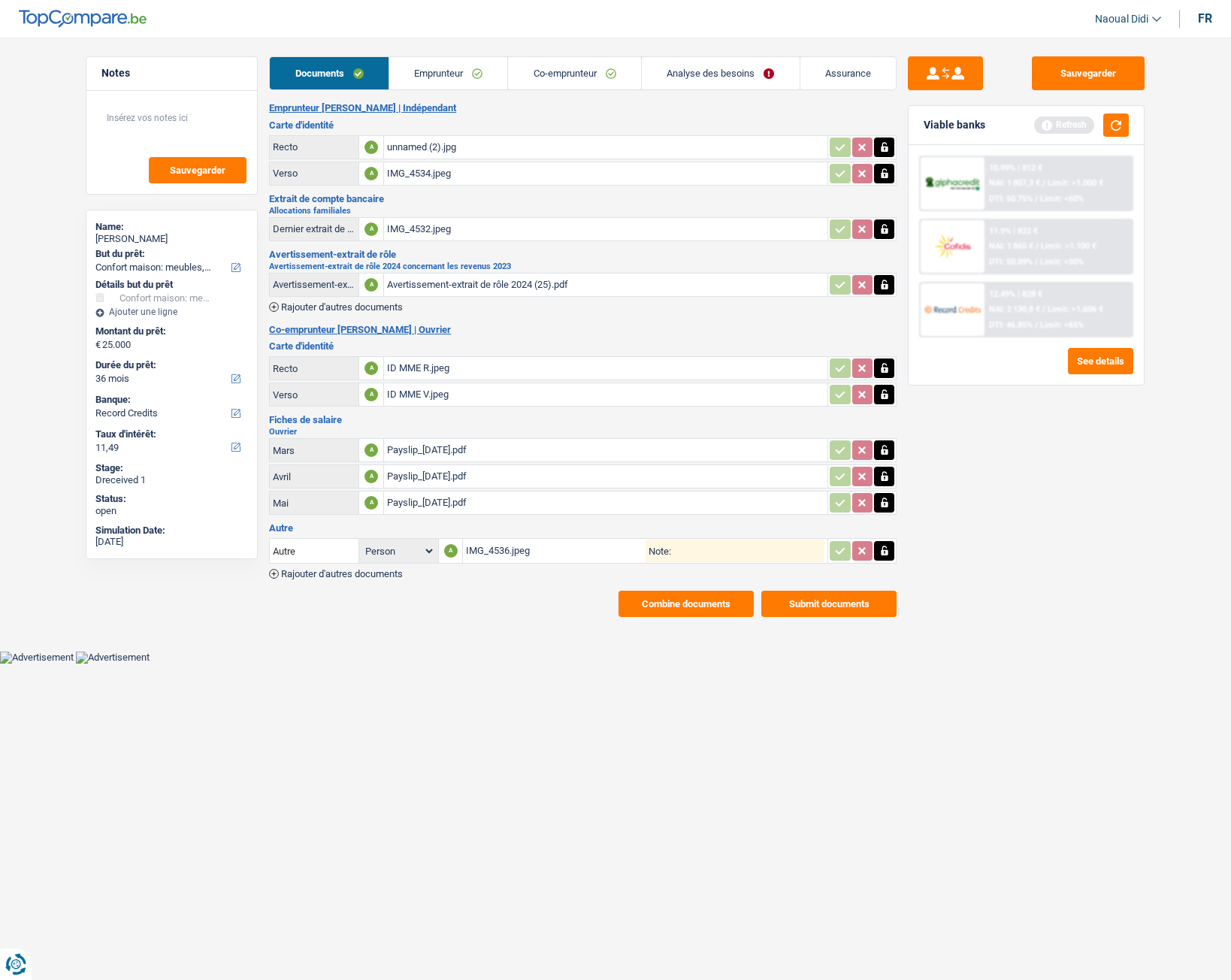
click at [425, 153] on div "unnamed (2).jpg" at bounding box center [606, 146] width 438 height 22
click at [419, 165] on div "IMG_4534.jpeg" at bounding box center [606, 173] width 438 height 22
click at [429, 68] on link "Emprunteur" at bounding box center [448, 72] width 118 height 32
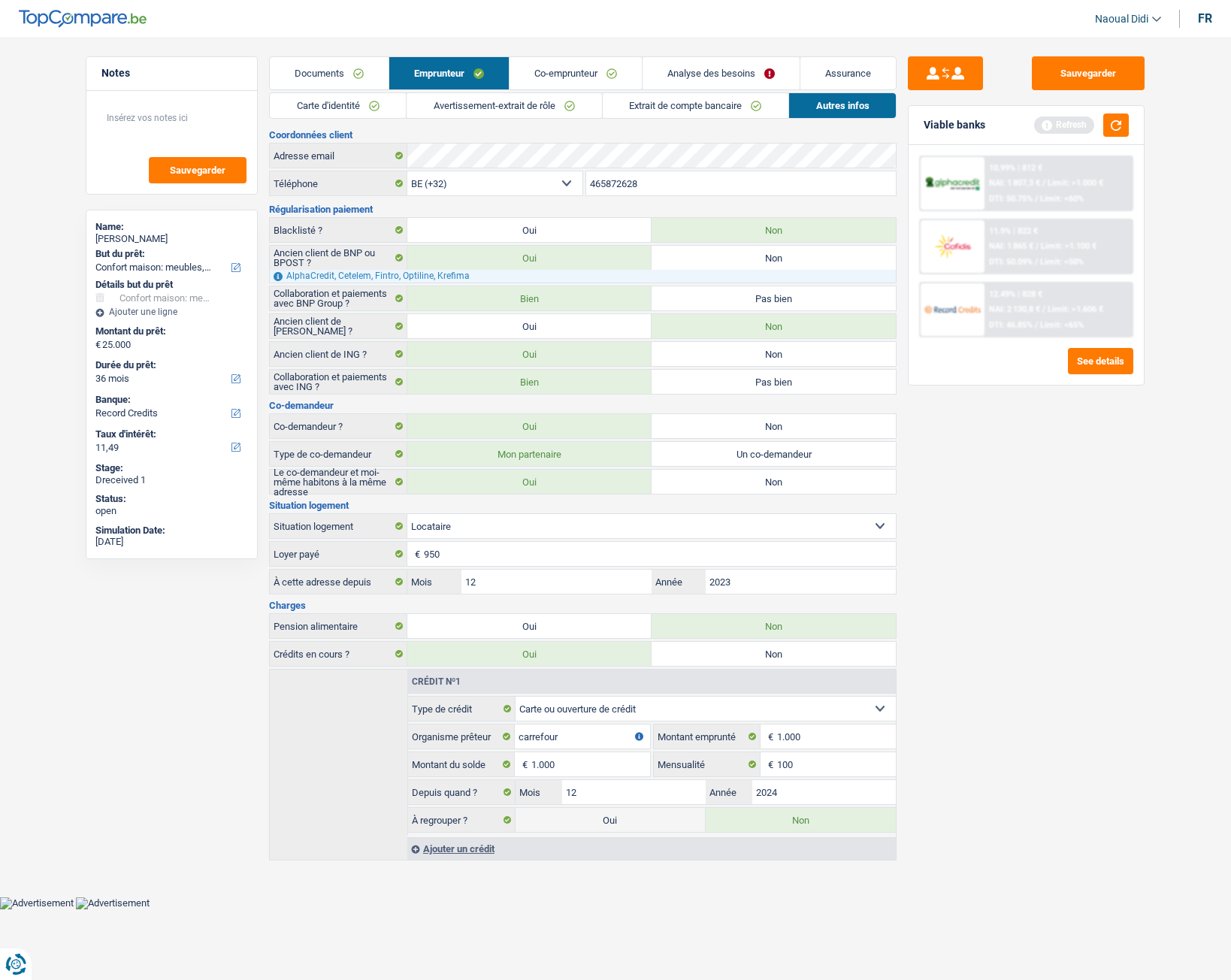
click at [507, 109] on link "Avertissement-extrait de rôle" at bounding box center [504, 105] width 195 height 25
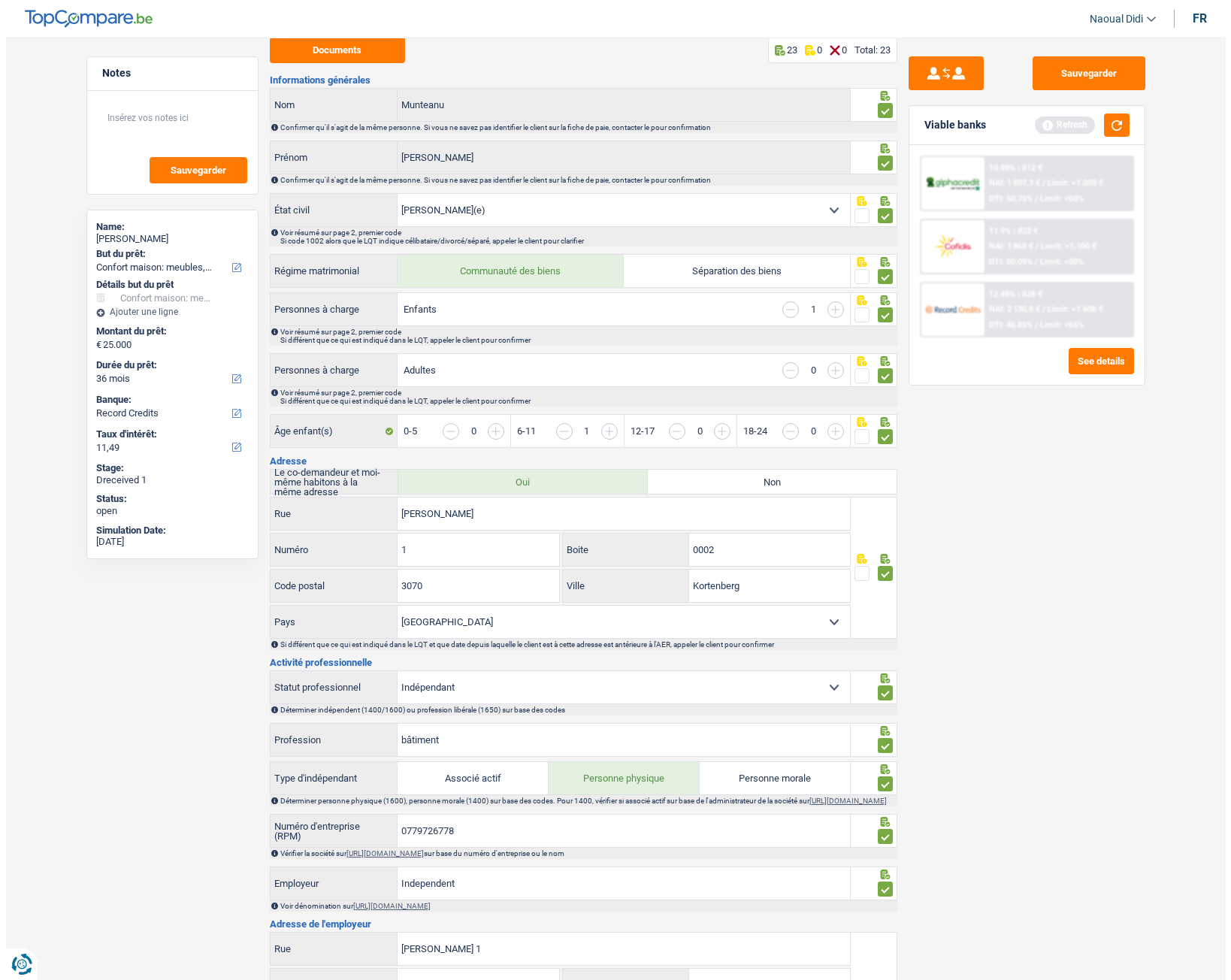
scroll to position [0, 0]
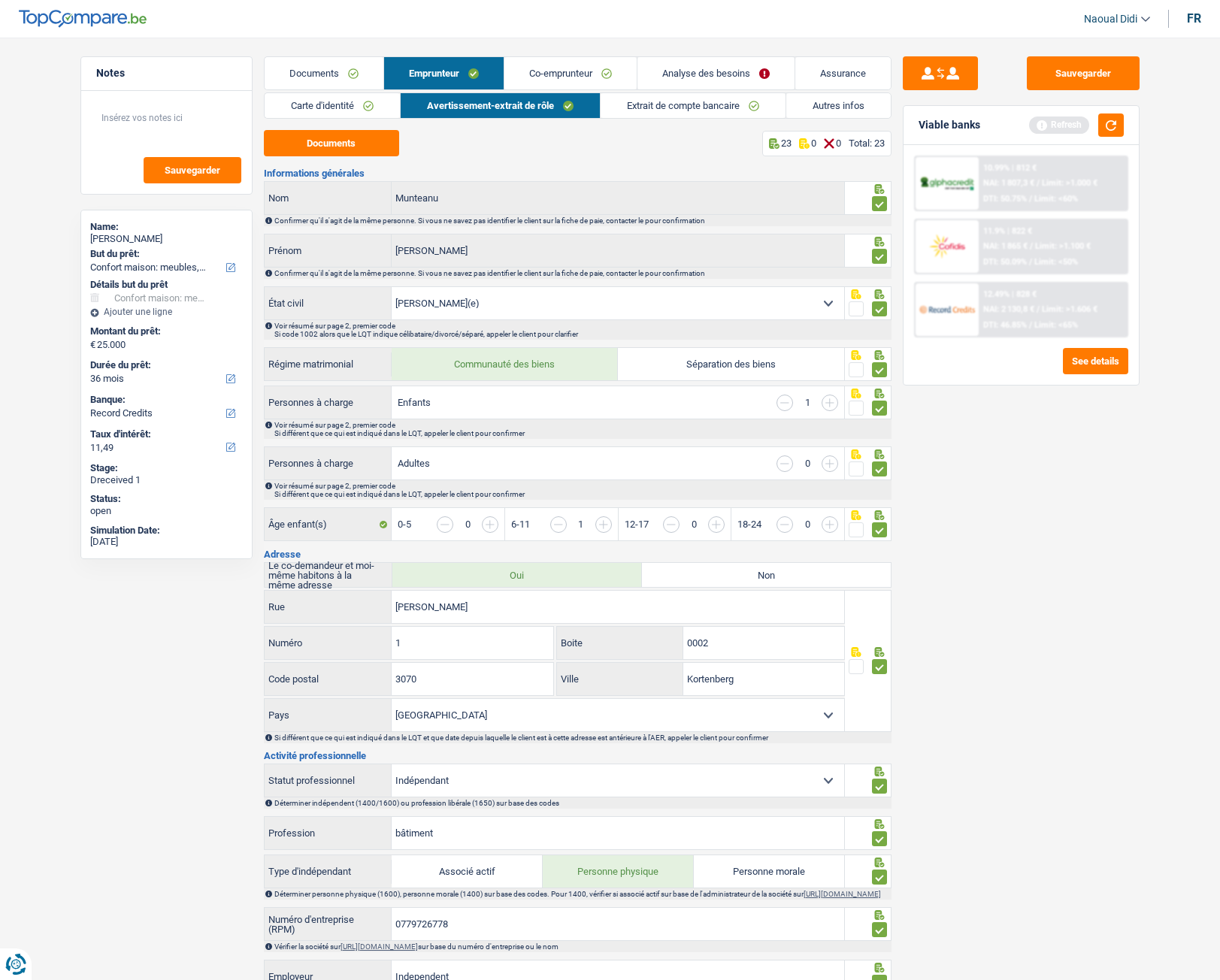
click at [567, 76] on link "Co-emprunteur" at bounding box center [570, 72] width 132 height 32
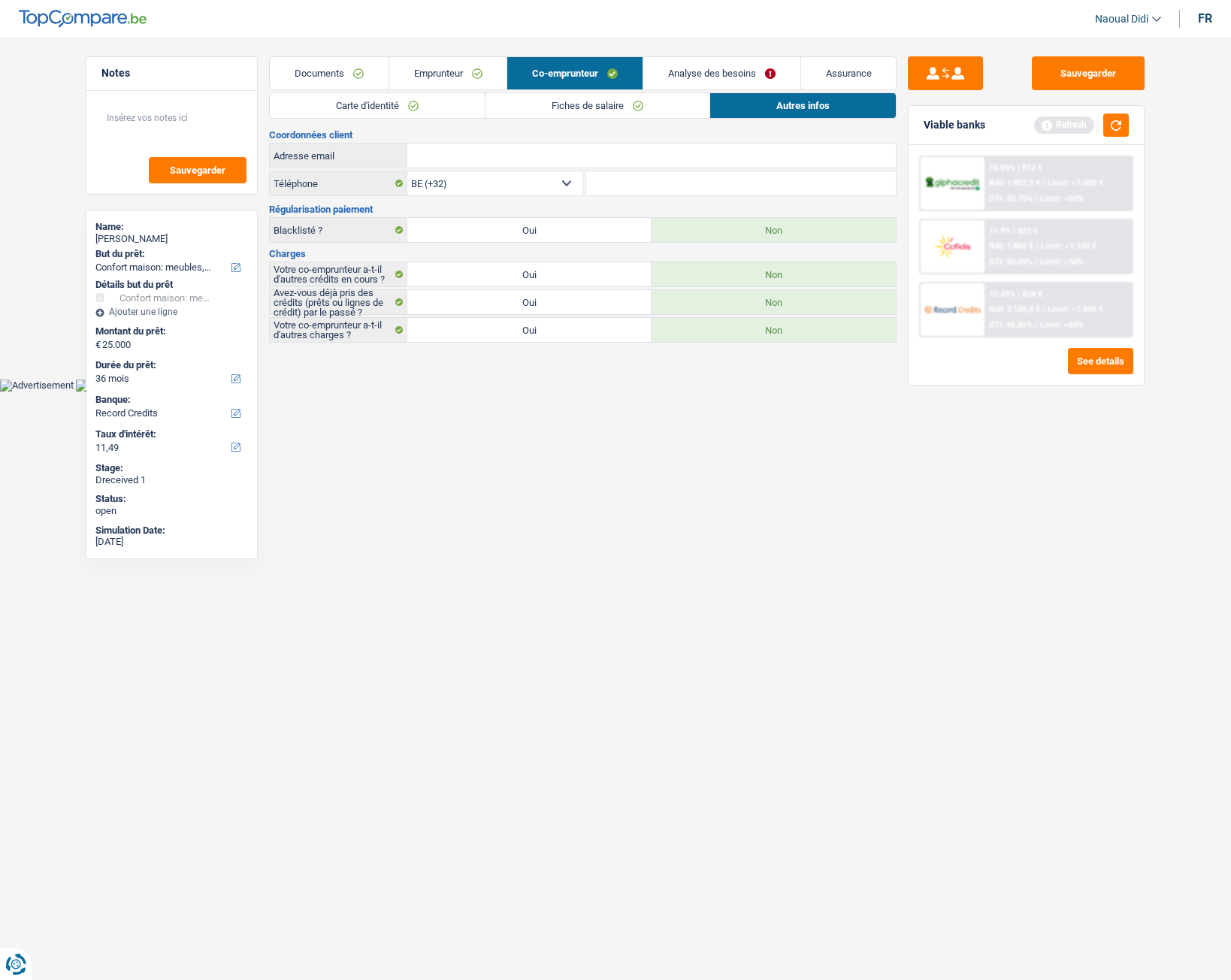
click at [376, 112] on link "Carte d'identité" at bounding box center [377, 105] width 215 height 25
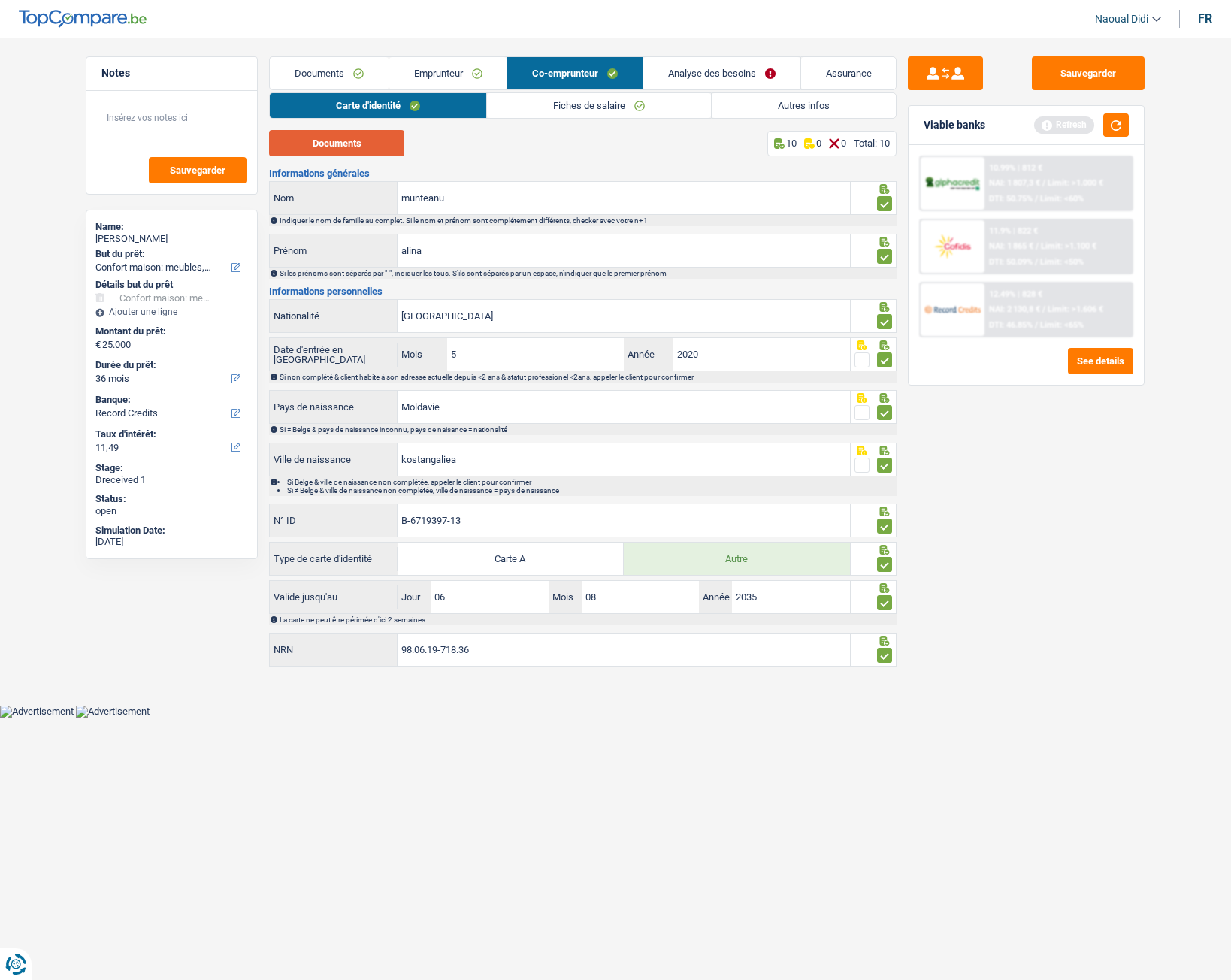
click at [374, 151] on button "Documents" at bounding box center [337, 143] width 135 height 26
click at [320, 81] on link "Documents" at bounding box center [329, 72] width 118 height 32
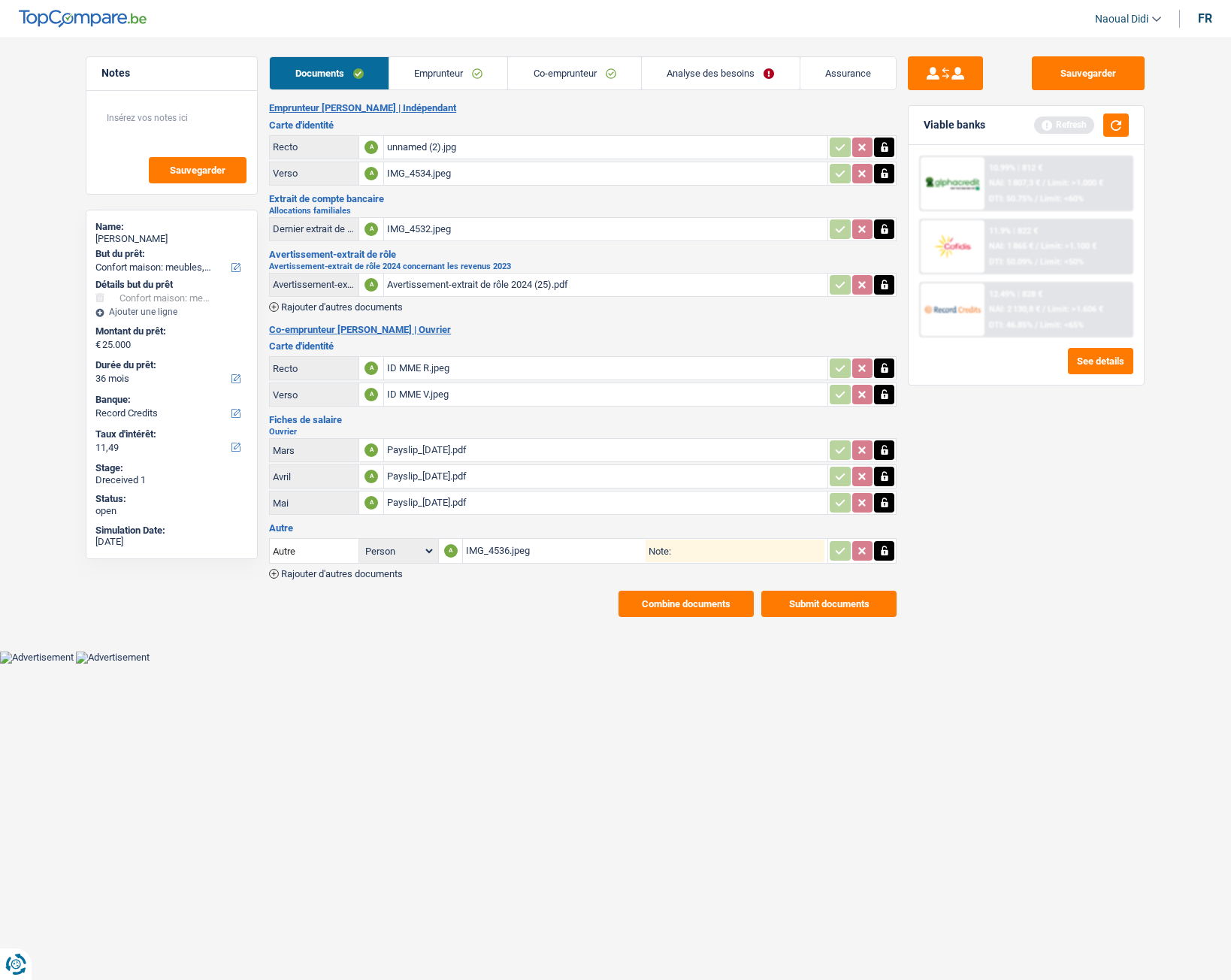
click at [441, 76] on link "Emprunteur" at bounding box center [448, 72] width 118 height 32
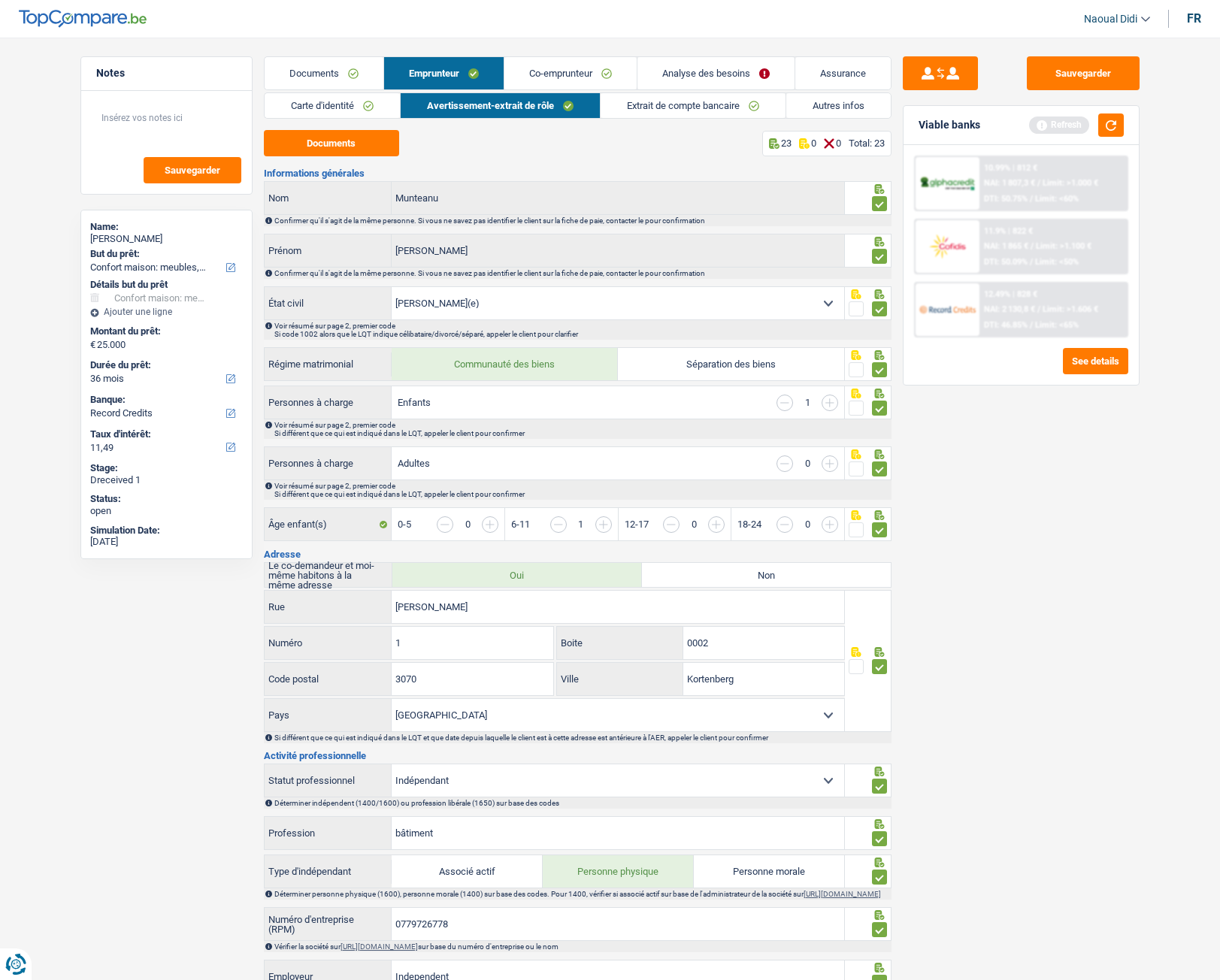
click at [812, 104] on link "Autres infos" at bounding box center [837, 105] width 104 height 25
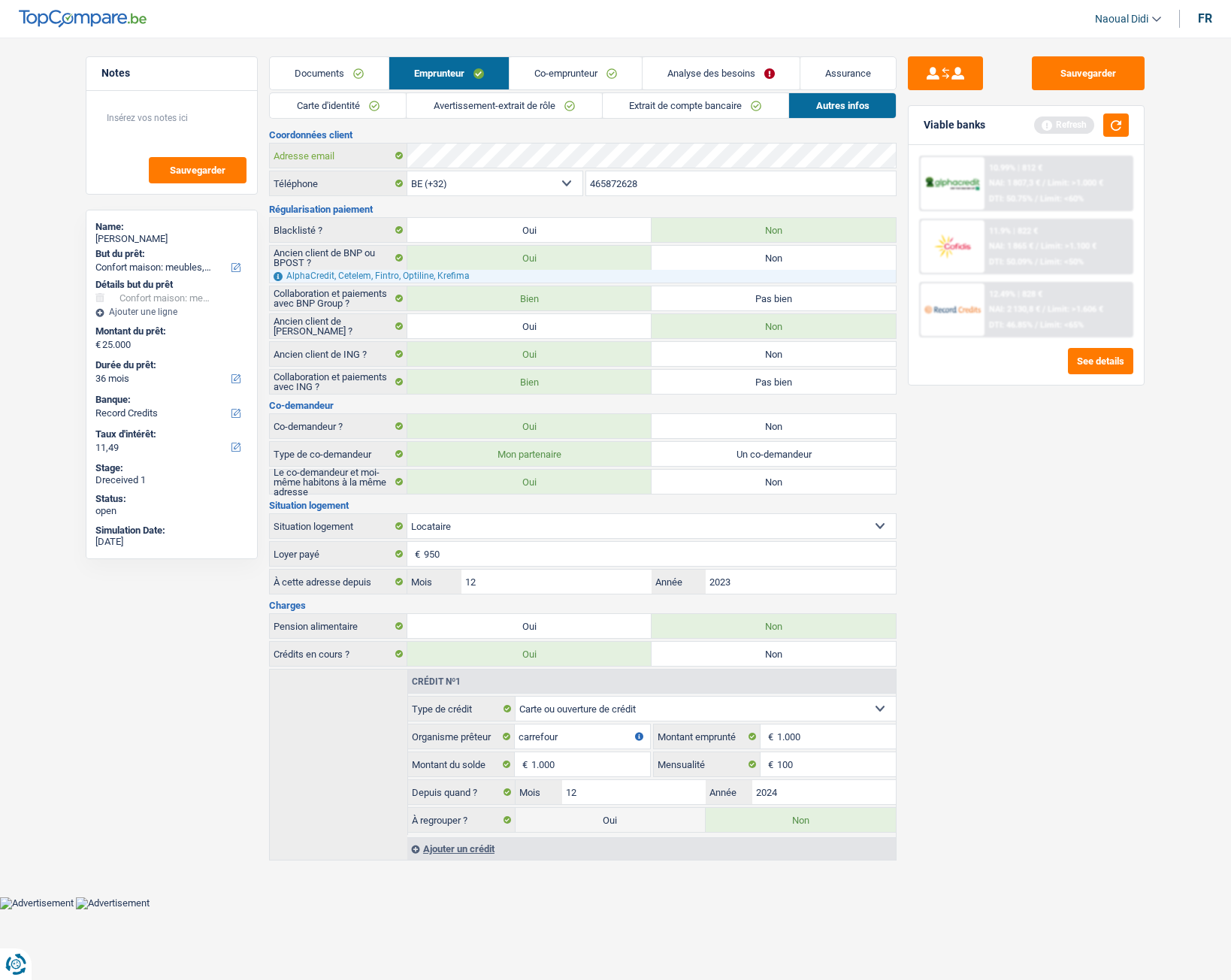
click at [366, 143] on div "Adresse email" at bounding box center [583, 156] width 628 height 26
click at [1073, 67] on button "Sauvegarder" at bounding box center [1088, 73] width 113 height 34
click at [1119, 72] on button "Sauvegarder" at bounding box center [1088, 73] width 113 height 34
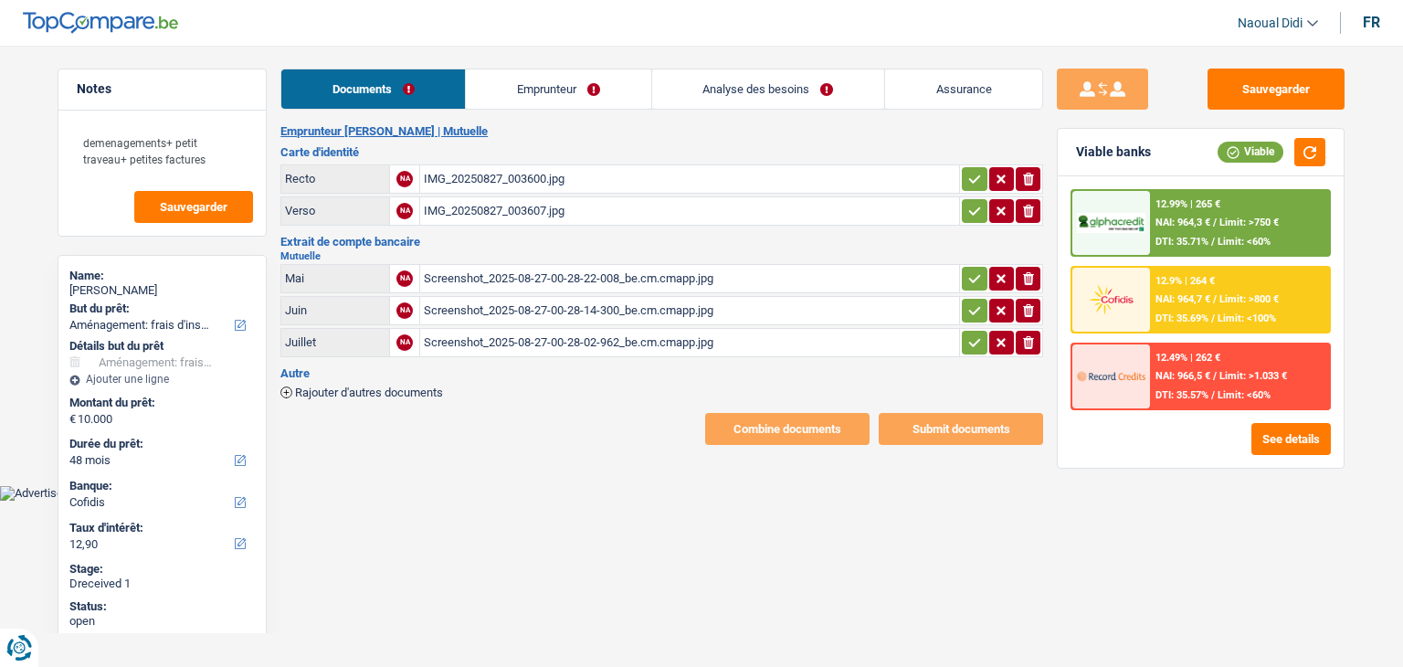
select select "movingOrInstallation"
select select "48"
select select "cofidis"
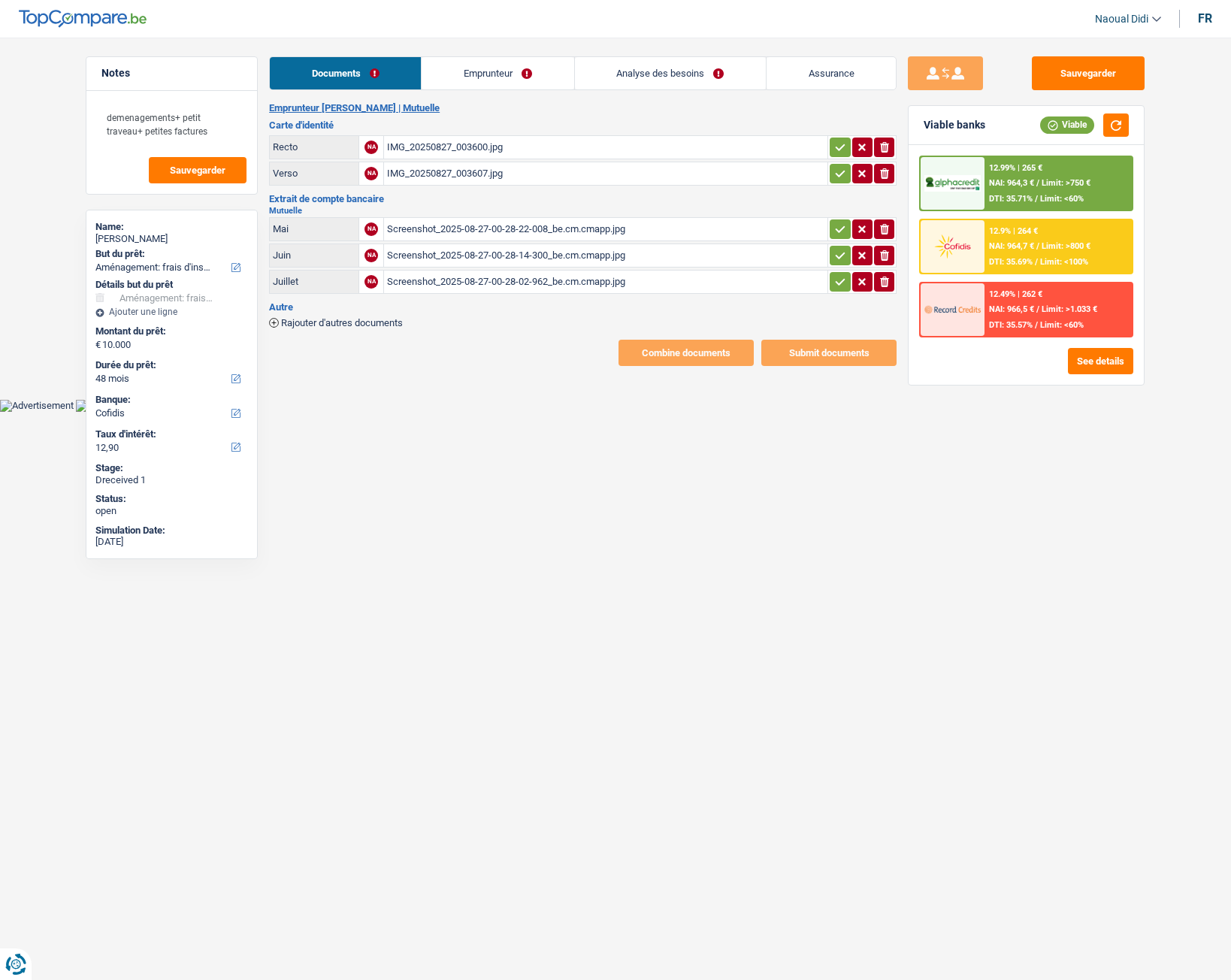
click at [462, 77] on link "Emprunteur" at bounding box center [497, 72] width 152 height 32
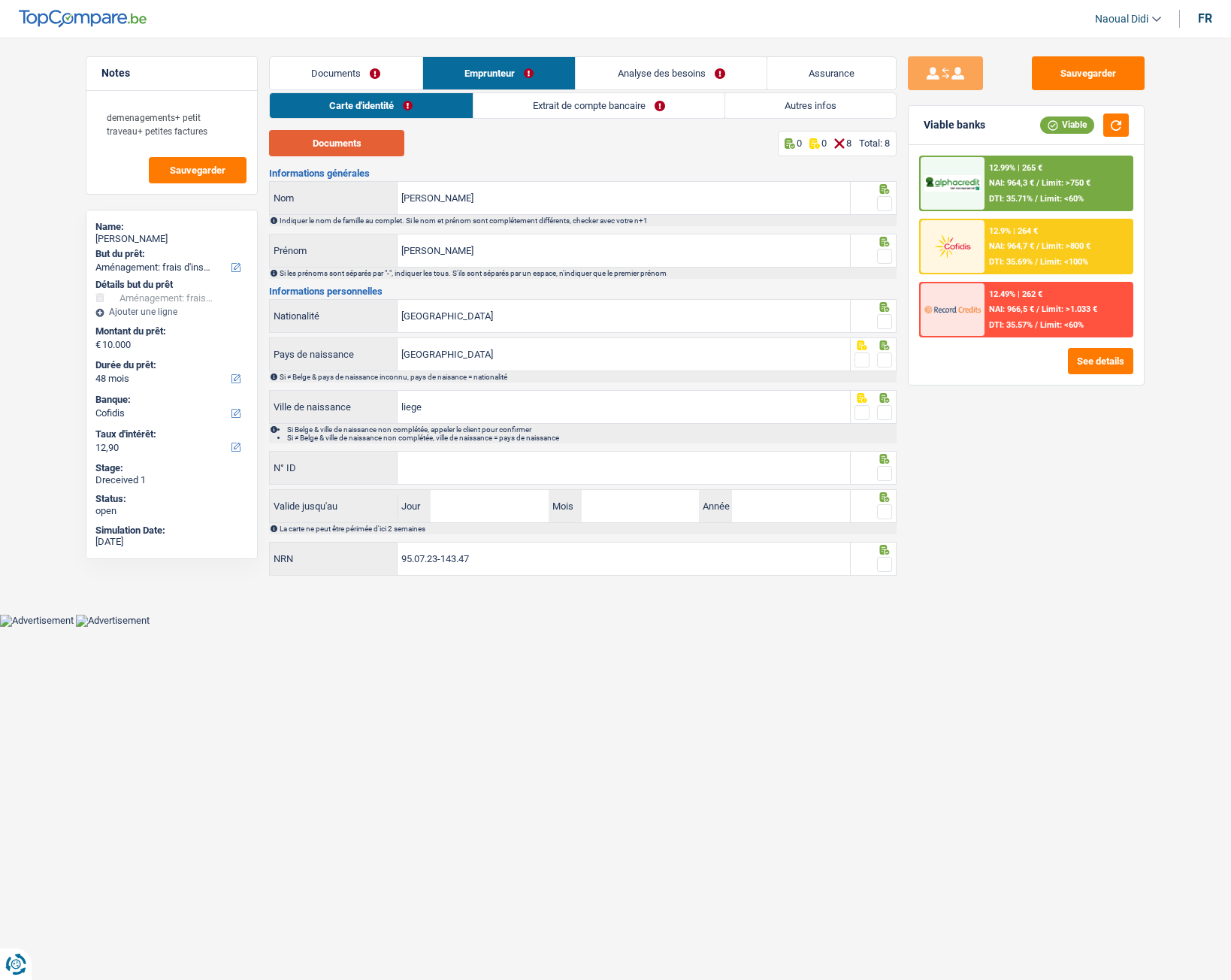
click at [320, 143] on button "Documents" at bounding box center [337, 143] width 135 height 26
click at [345, 75] on link "Documents" at bounding box center [346, 72] width 152 height 32
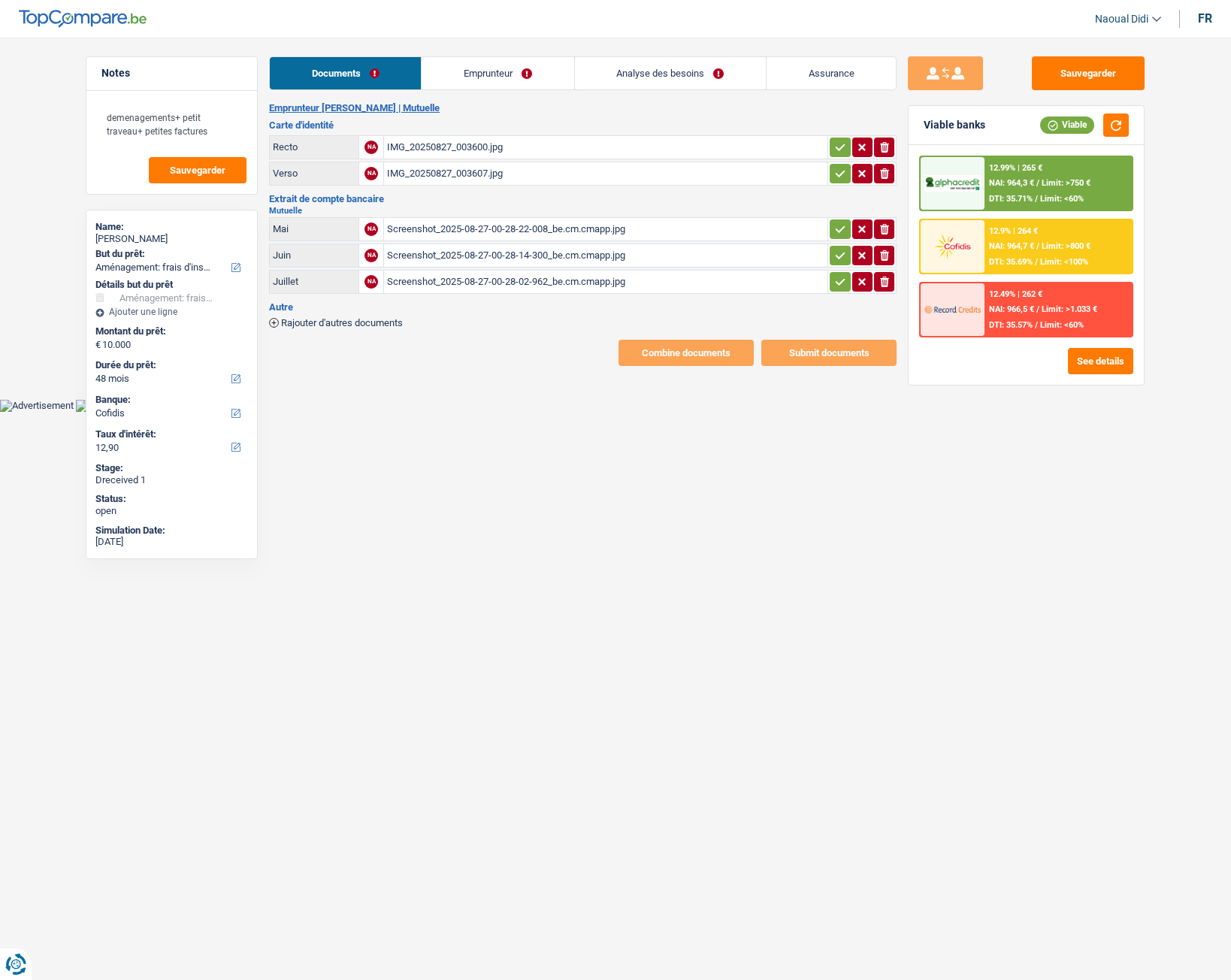
click at [410, 230] on div "Screenshot_2025-08-27-00-28-22-008_be.cm.cmapp.jpg" at bounding box center [606, 229] width 438 height 22
click at [465, 251] on div "Screenshot_2025-08-27-00-28-14-300_be.cm.cmapp.jpg" at bounding box center [606, 255] width 438 height 22
click at [501, 67] on link "Emprunteur" at bounding box center [497, 72] width 152 height 32
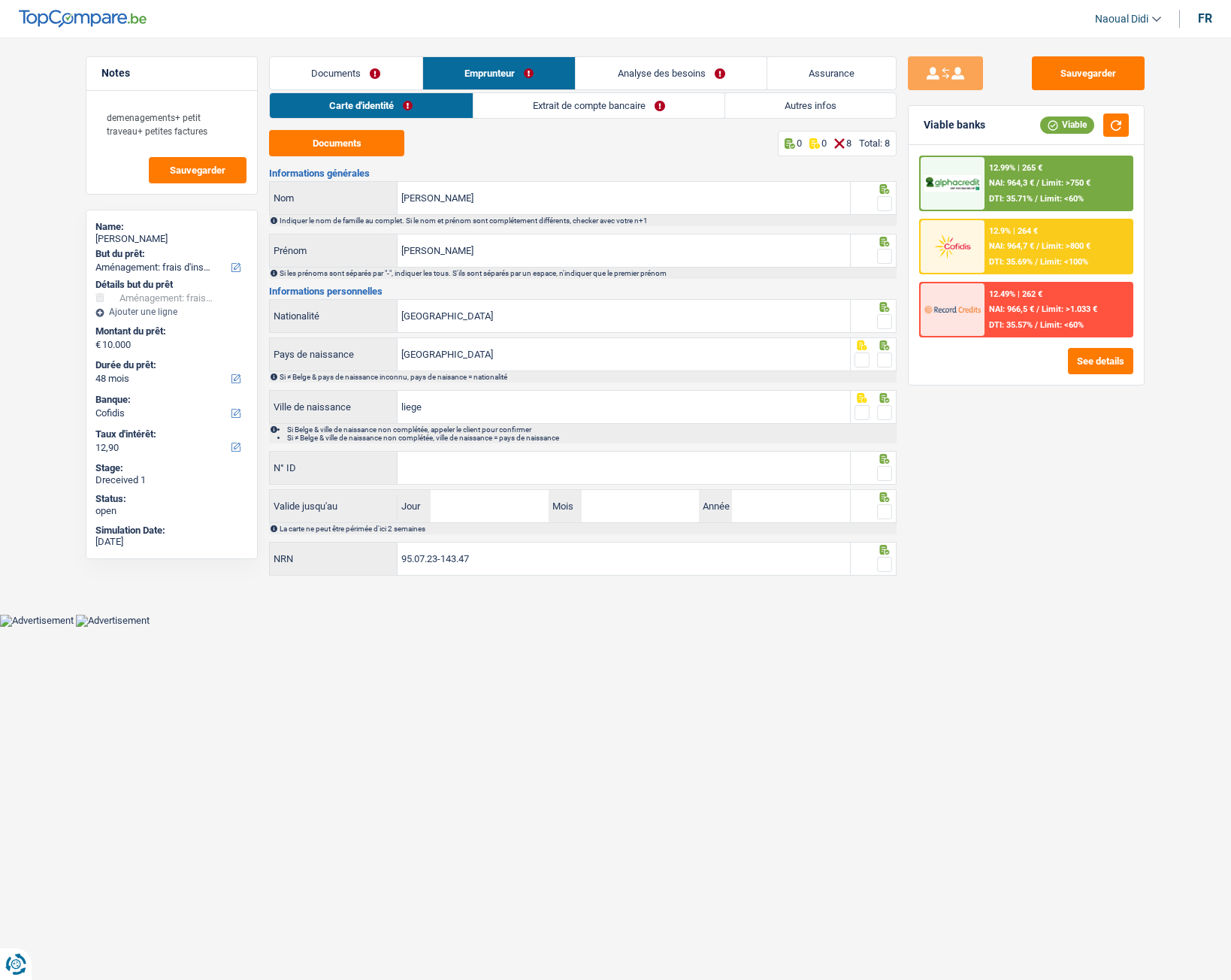
click at [572, 106] on link "Extrait de compte bancaire" at bounding box center [598, 105] width 251 height 25
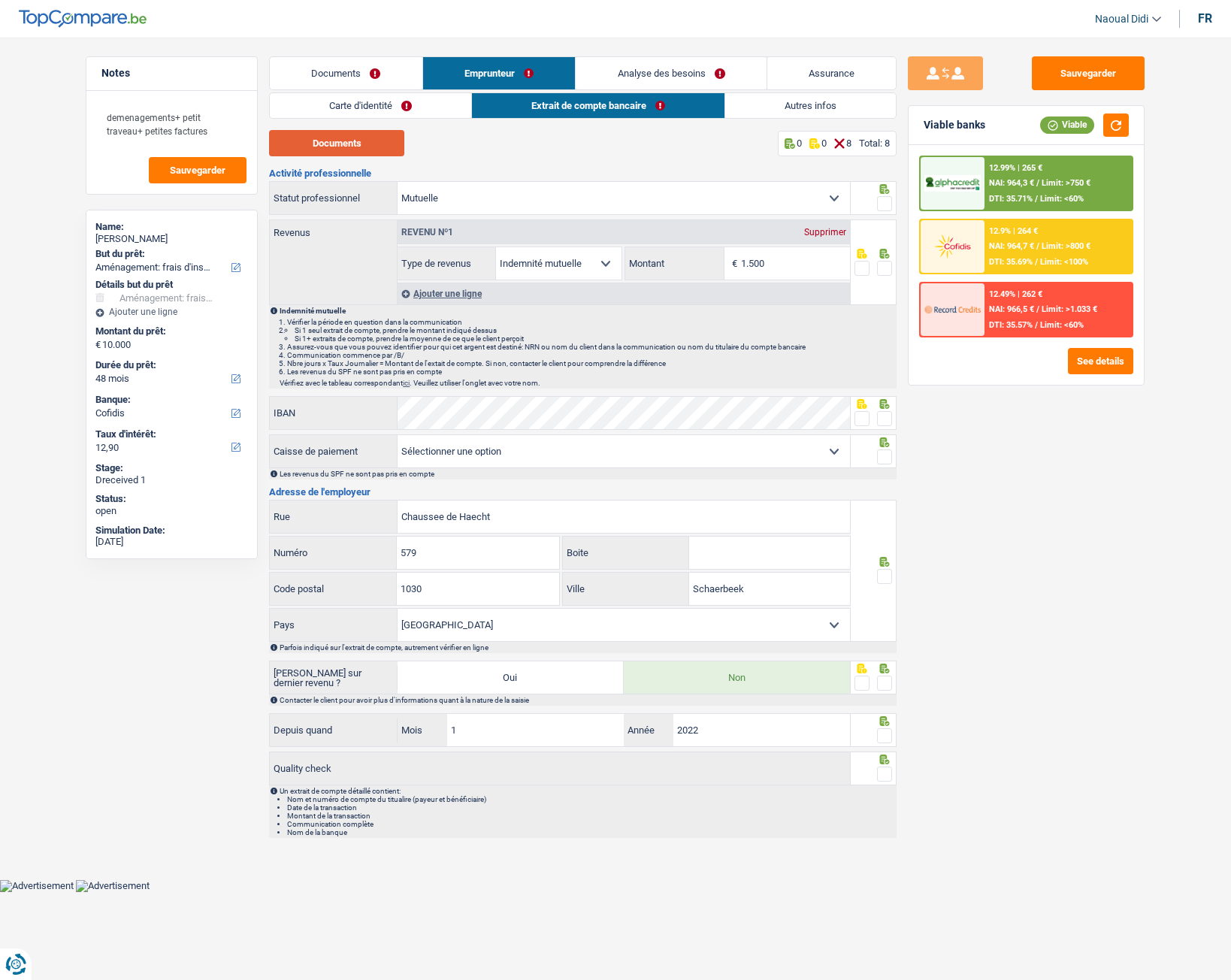
click at [330, 146] on button "Documents" at bounding box center [337, 143] width 135 height 26
click at [345, 68] on link "Documents" at bounding box center [346, 72] width 152 height 32
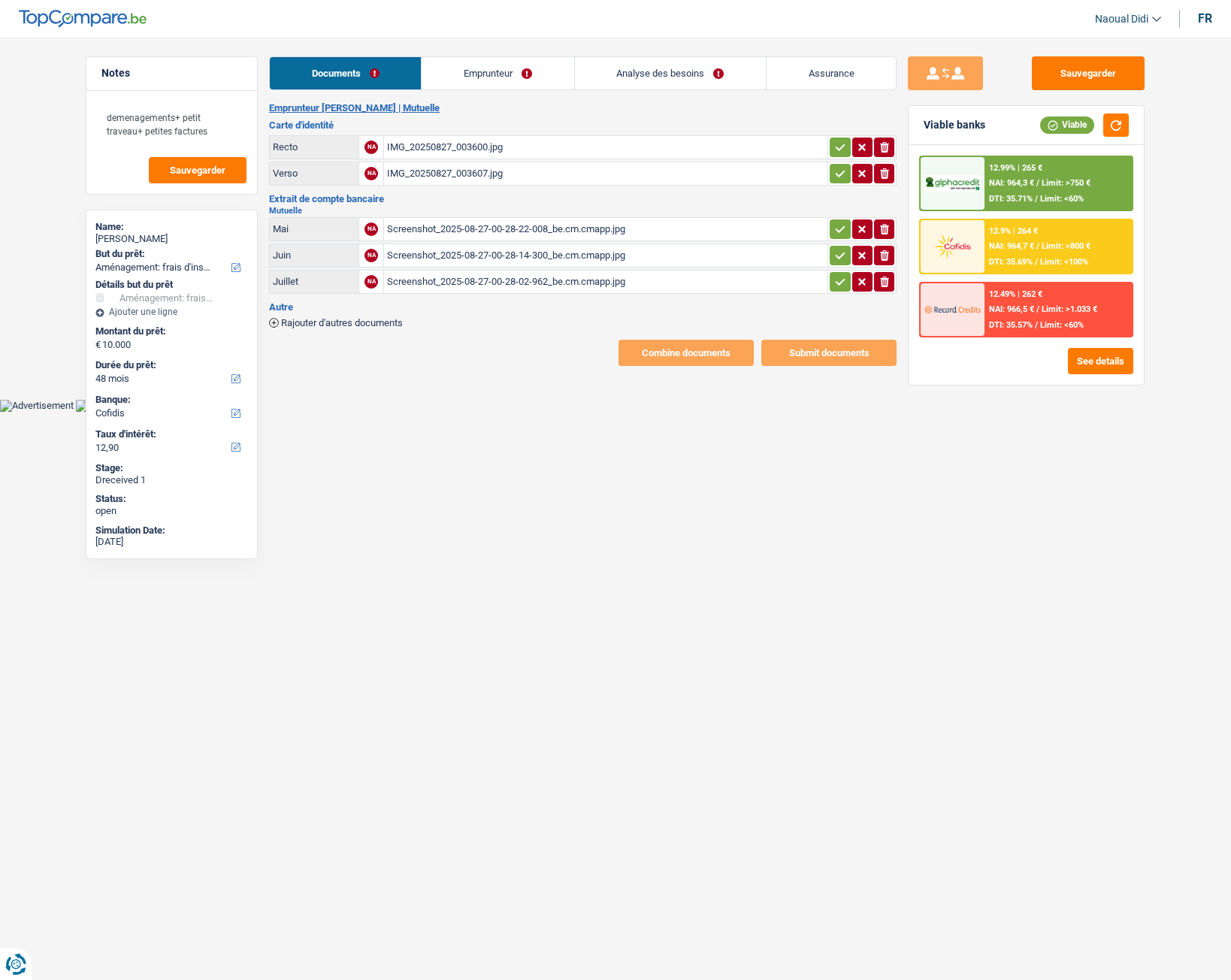
click at [478, 81] on link "Emprunteur" at bounding box center [497, 72] width 152 height 32
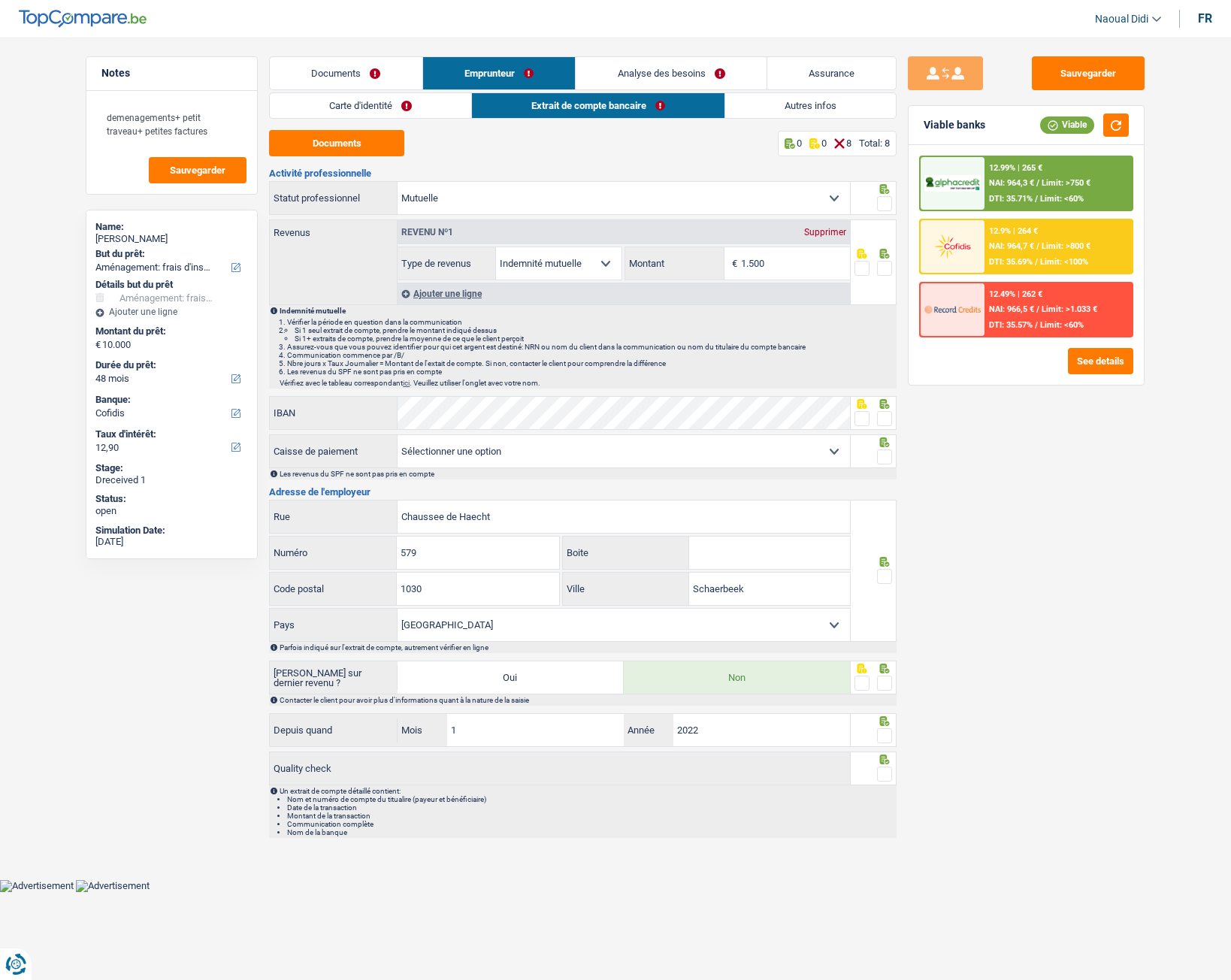
click at [360, 102] on link "Carte d'identité" at bounding box center [370, 105] width 202 height 25
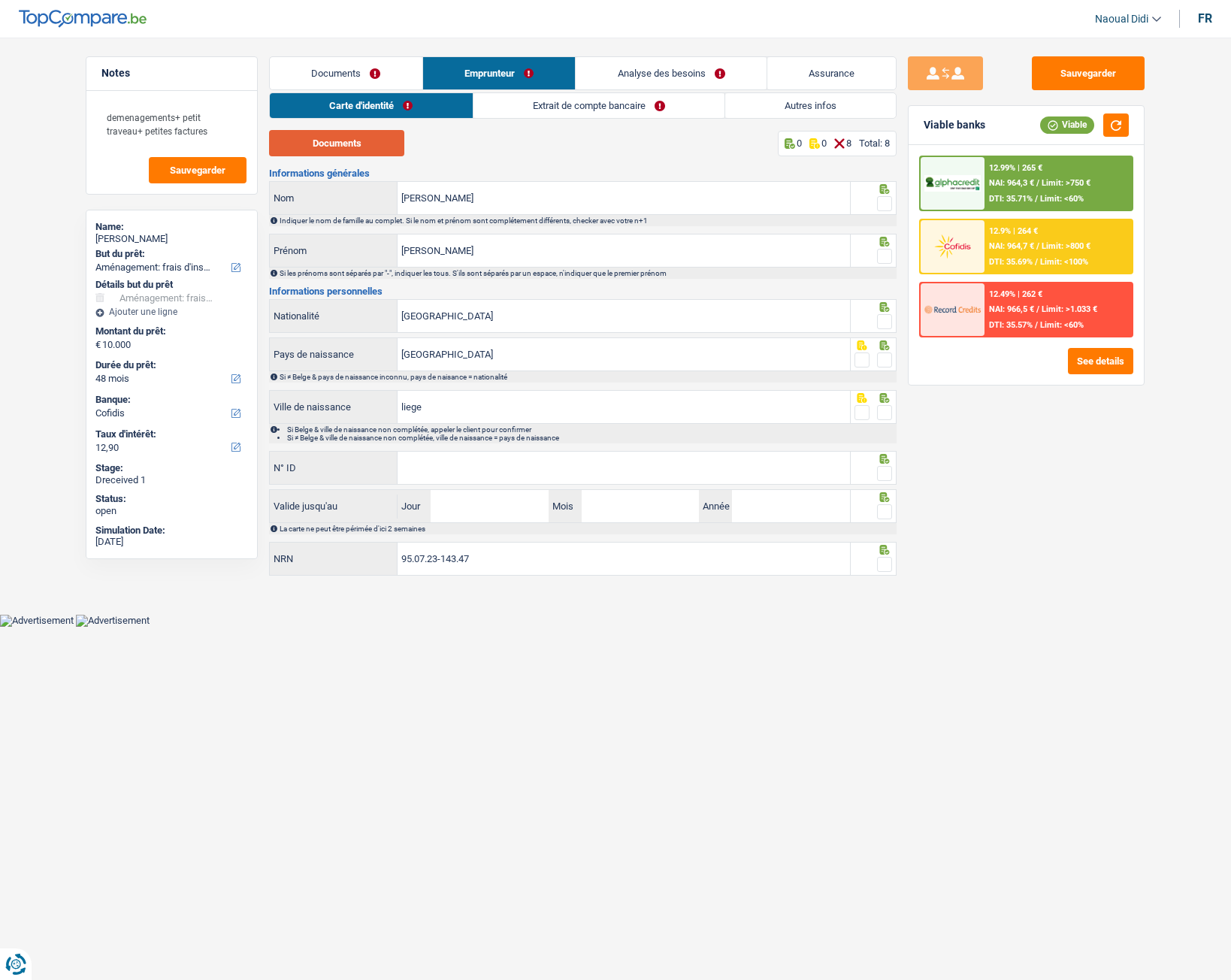
click at [343, 134] on button "Documents" at bounding box center [337, 143] width 135 height 26
drag, startPoint x: 890, startPoint y: 206, endPoint x: 879, endPoint y: 230, distance: 26.4
click at [890, 206] on span at bounding box center [885, 203] width 15 height 15
click at [0, 0] on input "radio" at bounding box center [0, 0] width 0 height 0
click at [880, 253] on span at bounding box center [885, 256] width 15 height 15
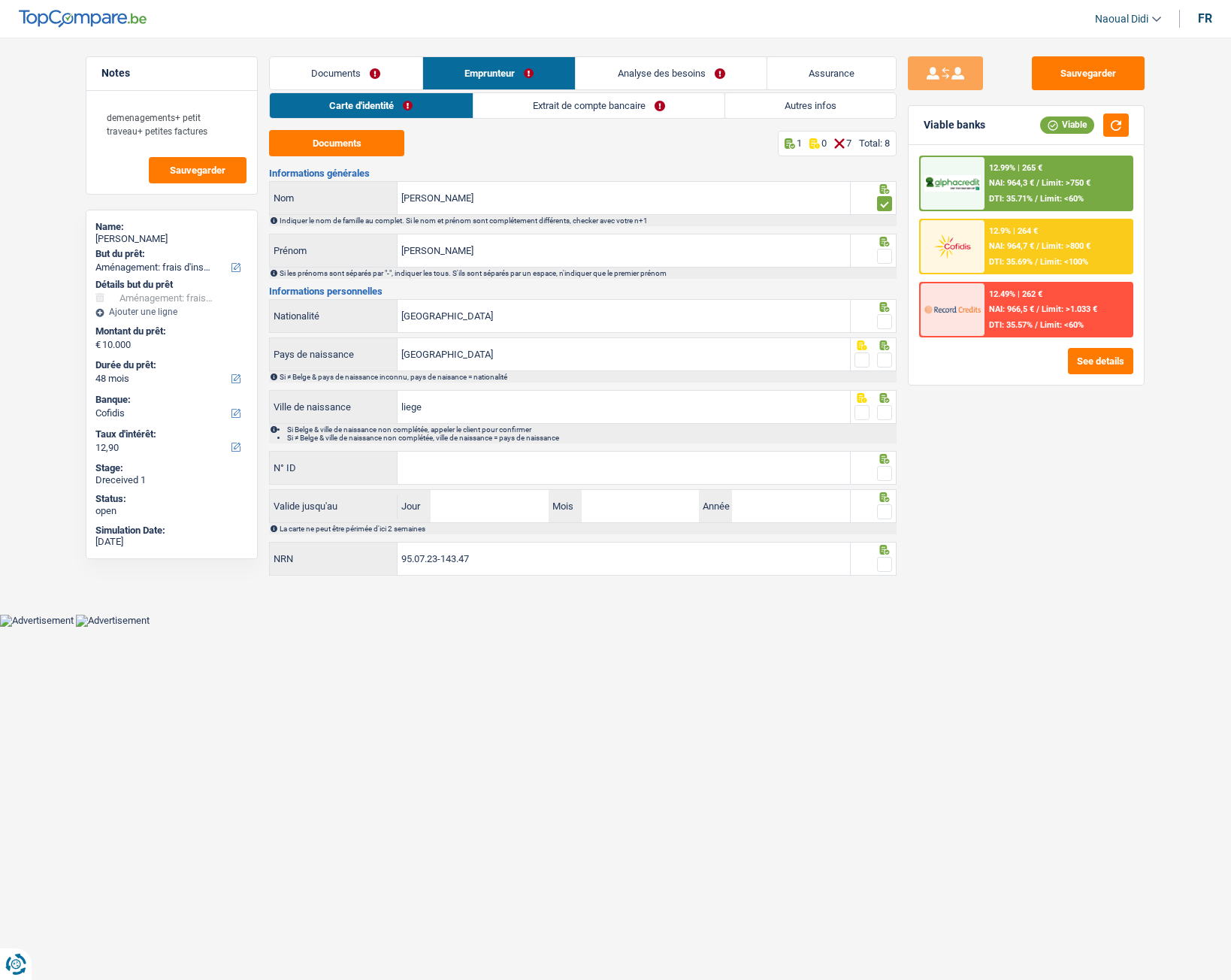
click at [0, 0] on input "radio" at bounding box center [0, 0] width 0 height 0
click at [890, 327] on span at bounding box center [885, 322] width 15 height 15
click at [0, 0] on input "radio" at bounding box center [0, 0] width 0 height 0
click at [884, 360] on span at bounding box center [885, 360] width 15 height 15
click at [0, 0] on input "radio" at bounding box center [0, 0] width 0 height 0
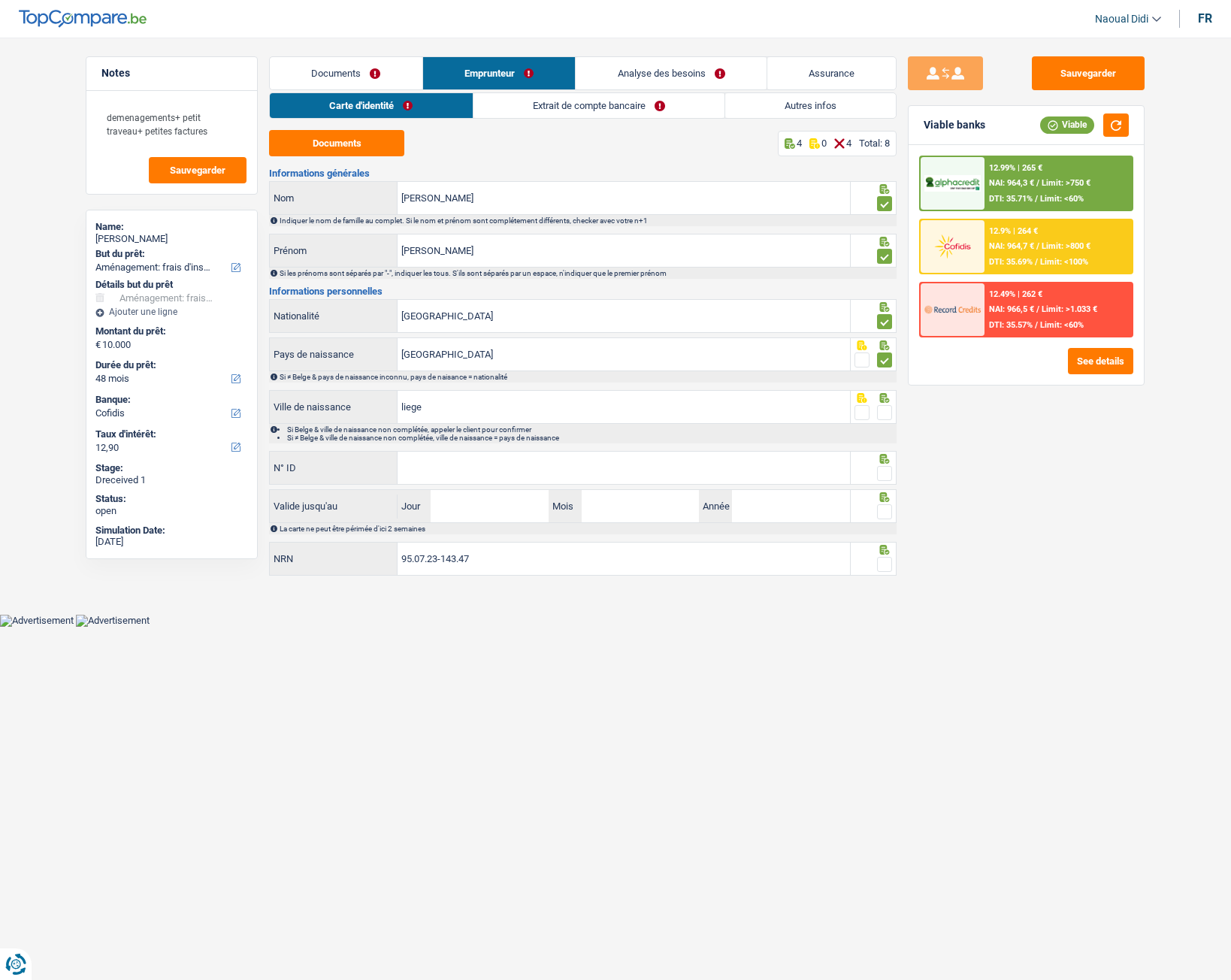
click at [882, 411] on span at bounding box center [885, 412] width 15 height 15
click at [0, 0] on input "radio" at bounding box center [0, 0] width 0 height 0
click at [551, 475] on input "N° ID" at bounding box center [624, 467] width 453 height 32
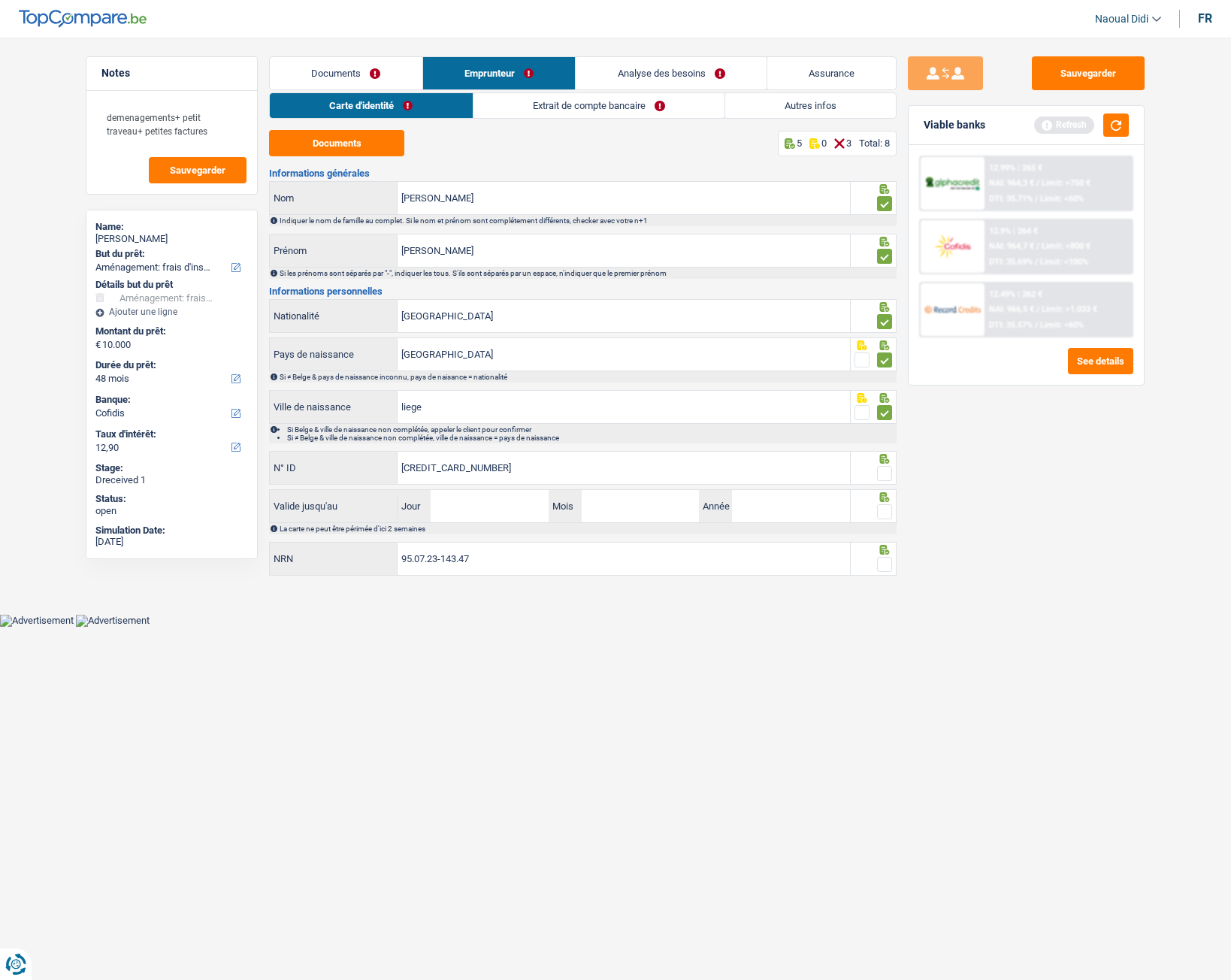
click at [525, 474] on input "595-0911720-48" at bounding box center [624, 467] width 453 height 32
type input "595-0917204-87"
click at [886, 476] on span at bounding box center [885, 473] width 15 height 15
click at [0, 0] on input "radio" at bounding box center [0, 0] width 0 height 0
click at [510, 510] on input "Jour" at bounding box center [489, 506] width 118 height 32
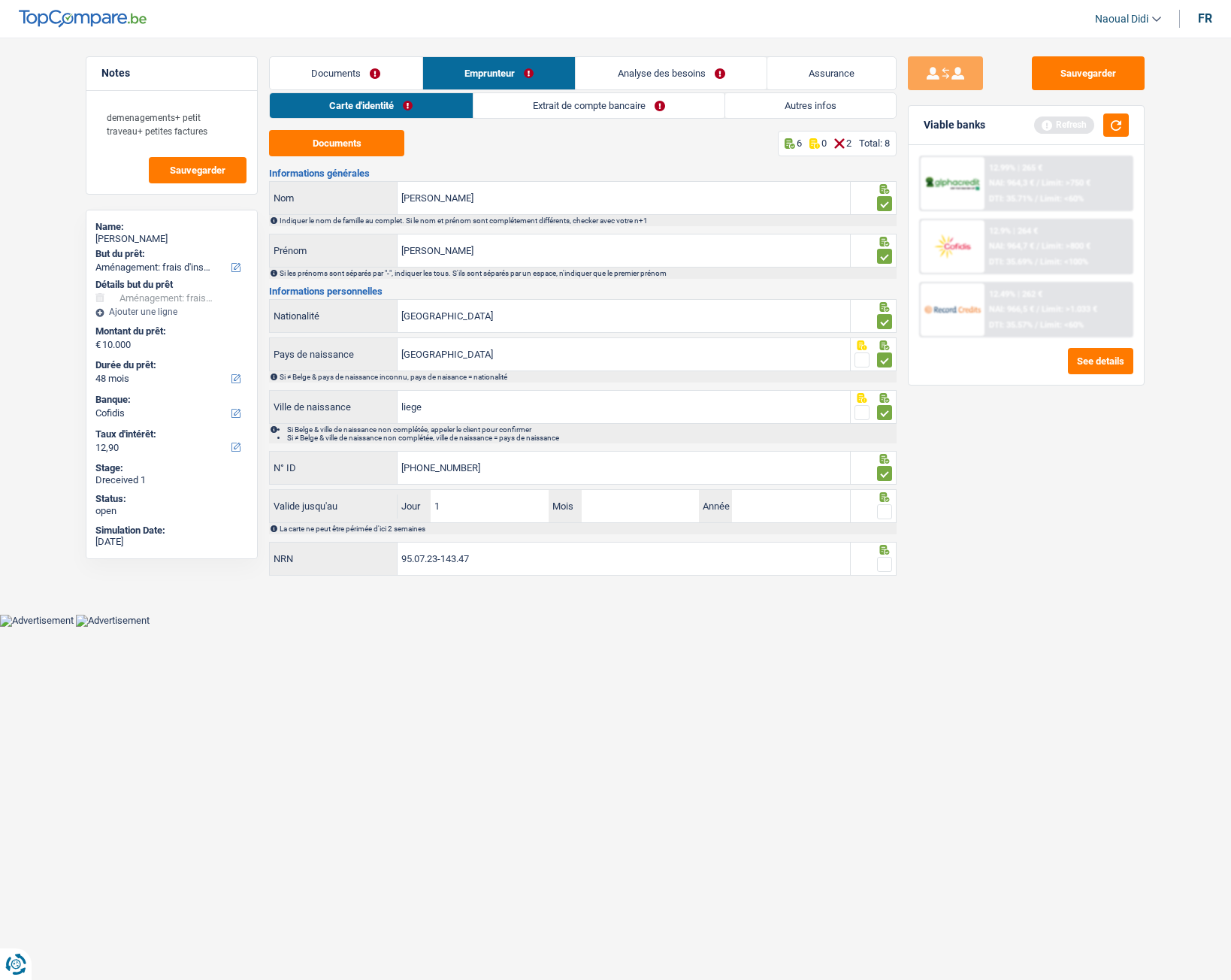
type input "17"
type input "05"
type input "2032"
click at [882, 515] on span at bounding box center [885, 512] width 15 height 15
click at [0, 0] on input "radio" at bounding box center [0, 0] width 0 height 0
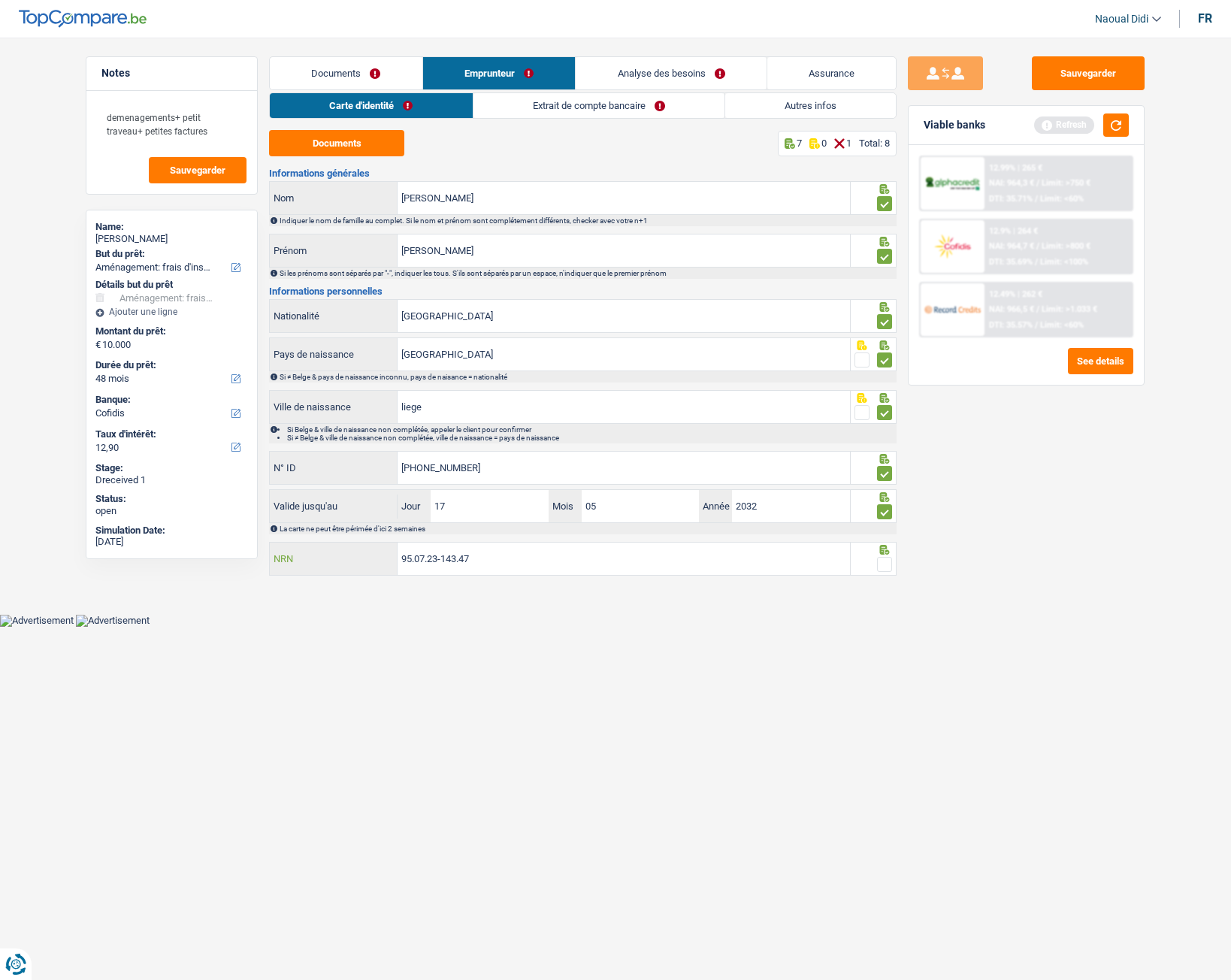
click at [558, 548] on input "95.07.23-143.47" at bounding box center [624, 559] width 453 height 32
click at [881, 548] on span at bounding box center [885, 564] width 15 height 15
click at [0, 0] on input "radio" at bounding box center [0, 0] width 0 height 0
click at [1081, 73] on button "Sauvegarder" at bounding box center [1088, 73] width 113 height 34
click at [560, 112] on link "Extrait de compte bancaire" at bounding box center [598, 105] width 251 height 25
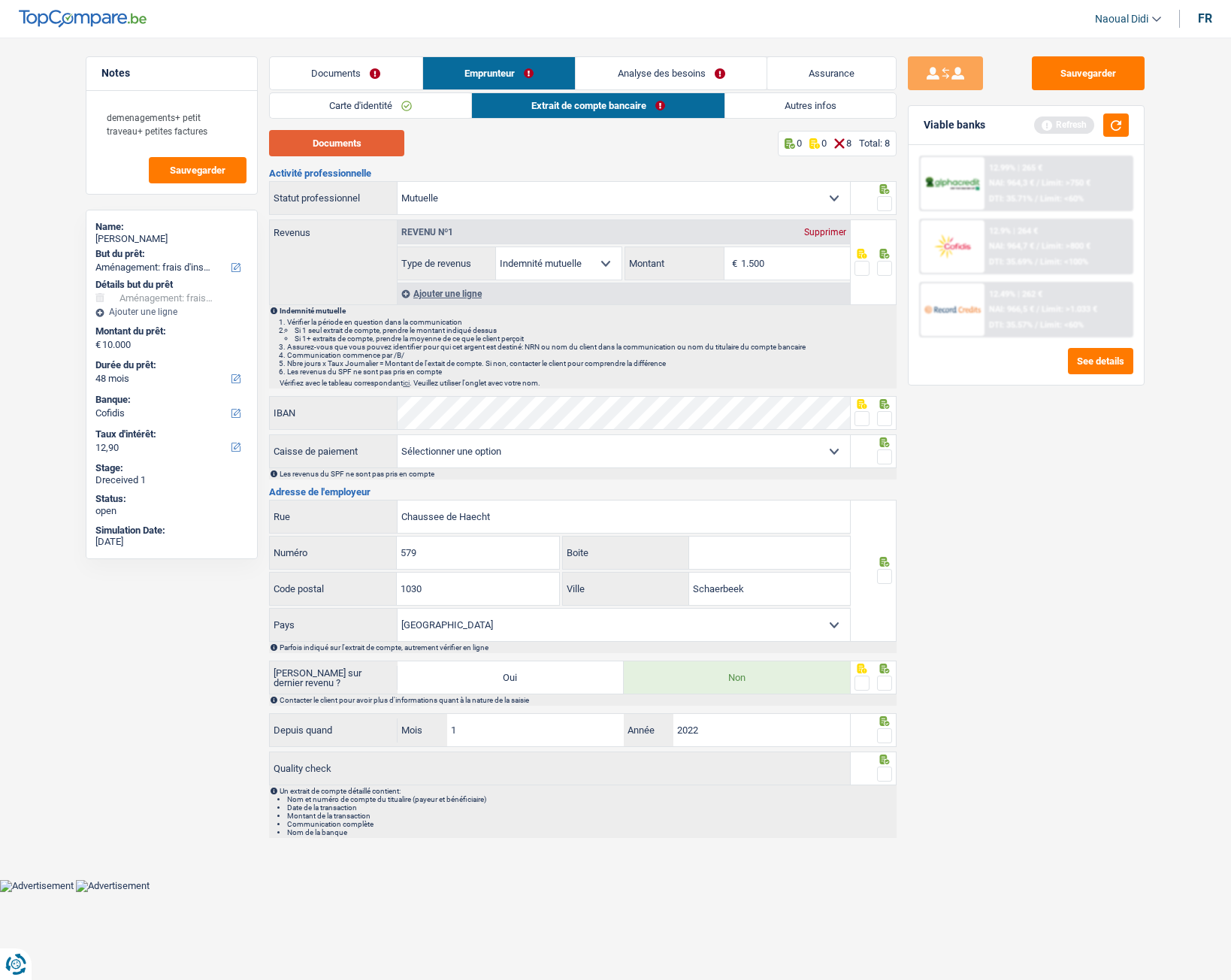
click at [374, 149] on button "Documents" at bounding box center [337, 143] width 135 height 26
click at [885, 203] on span at bounding box center [885, 203] width 15 height 15
click at [0, 0] on input "radio" at bounding box center [0, 0] width 0 height 0
click at [886, 273] on span at bounding box center [885, 268] width 15 height 15
click at [0, 0] on input "radio" at bounding box center [0, 0] width 0 height 0
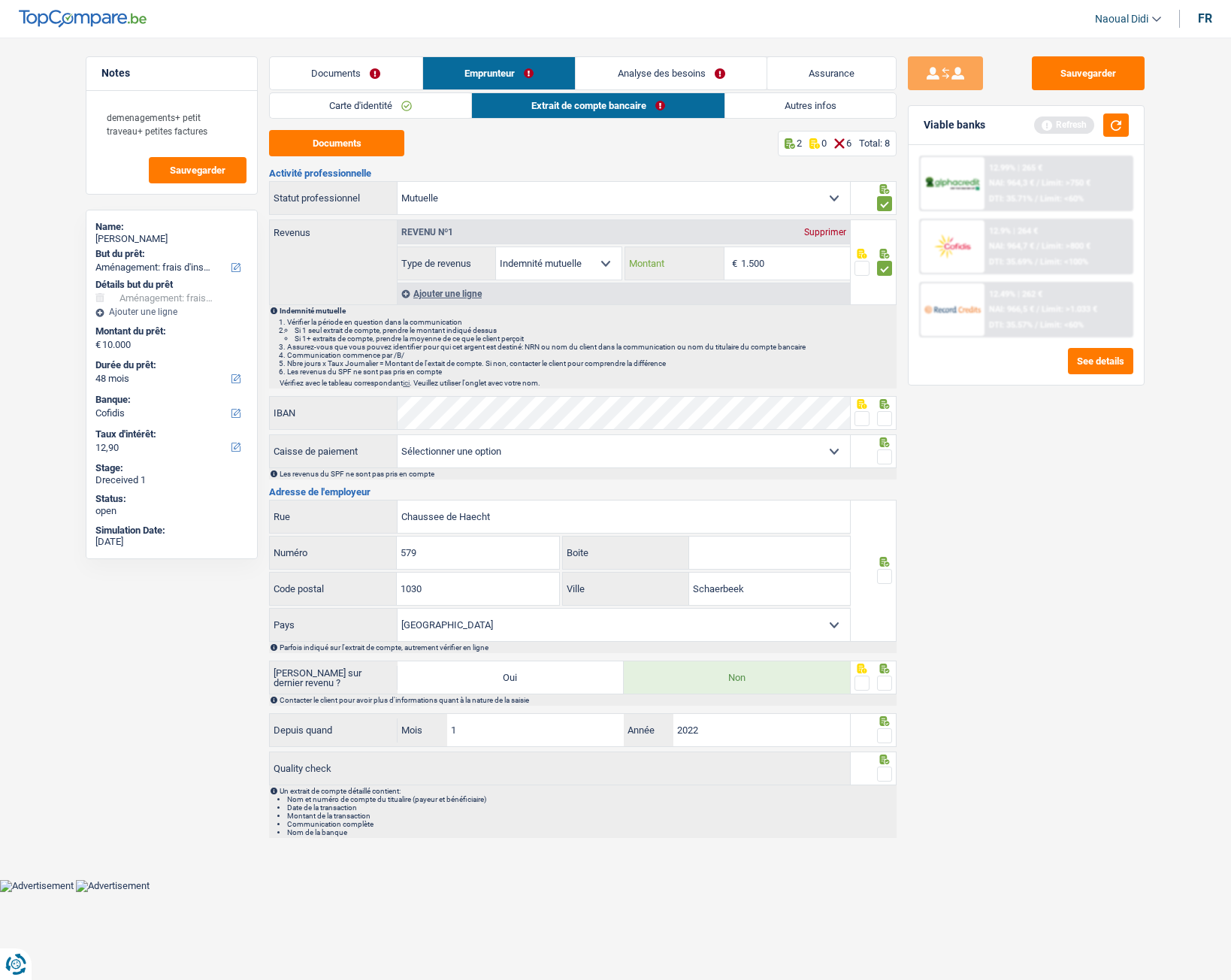
click at [796, 270] on input "1.500" at bounding box center [796, 263] width 109 height 32
type input "1.638"
click at [882, 420] on span at bounding box center [885, 419] width 15 height 15
click at [0, 0] on input "radio" at bounding box center [0, 0] width 0 height 0
click at [881, 457] on span at bounding box center [885, 457] width 15 height 15
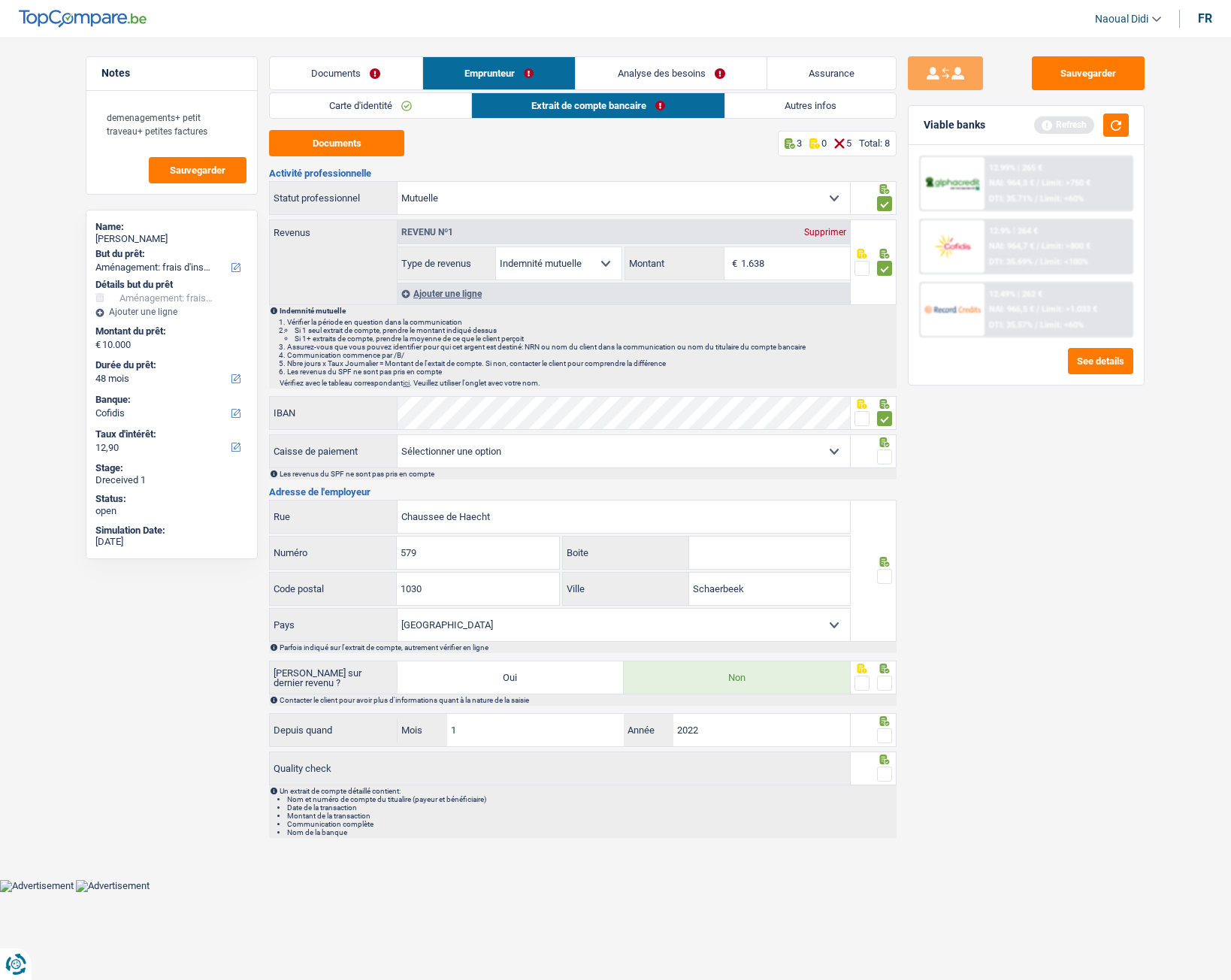
click at [0, 0] on input "radio" at bounding box center [0, 0] width 0 height 0
click at [890, 548] on span at bounding box center [885, 576] width 15 height 15
click at [0, 0] on input "radio" at bounding box center [0, 0] width 0 height 0
click at [886, 548] on span at bounding box center [885, 683] width 15 height 15
click at [0, 0] on input "radio" at bounding box center [0, 0] width 0 height 0
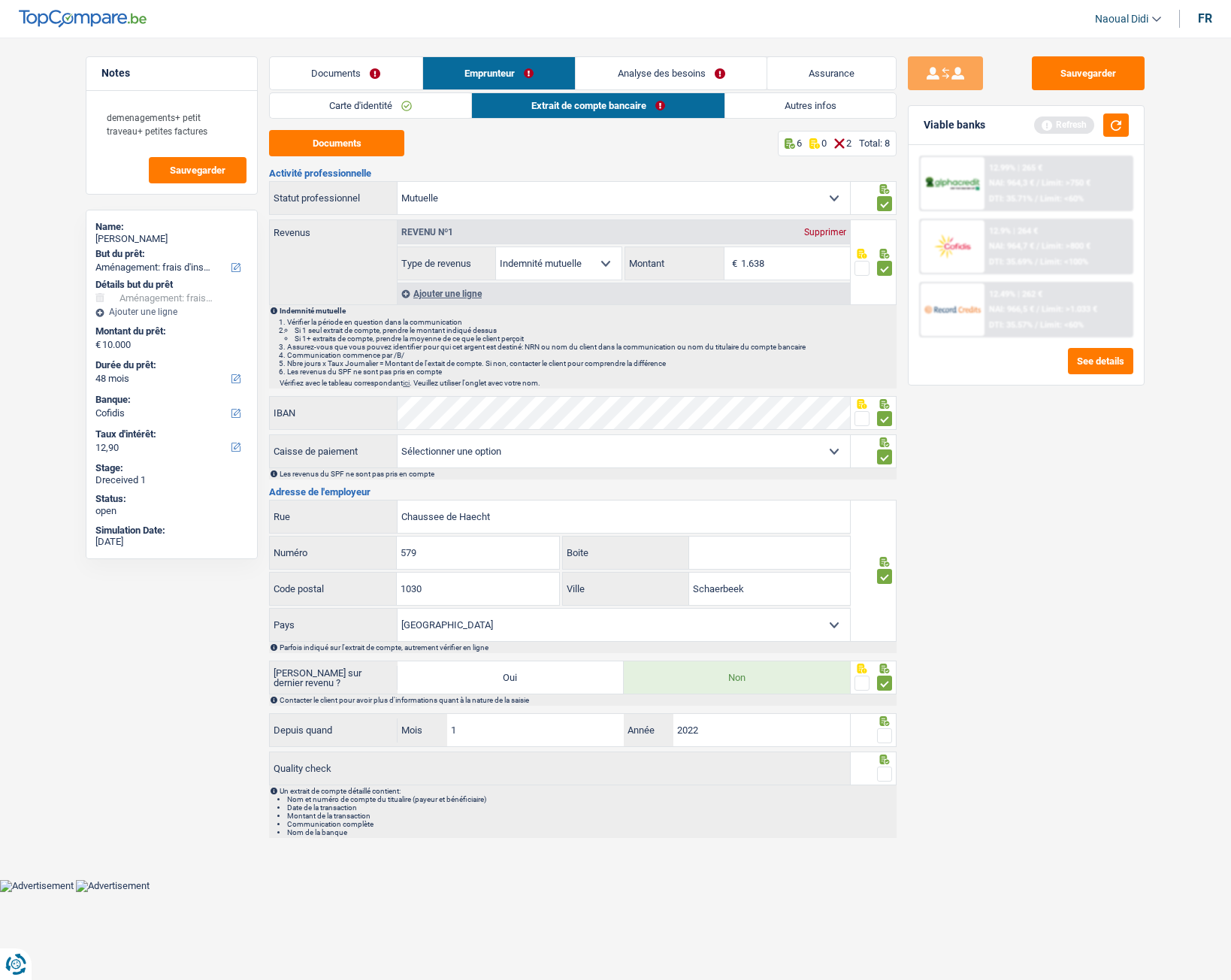
click at [882, 548] on span at bounding box center [885, 736] width 15 height 15
click at [0, 0] on input "radio" at bounding box center [0, 0] width 0 height 0
click at [885, 548] on span at bounding box center [885, 774] width 15 height 15
click at [0, 0] on input "radio" at bounding box center [0, 0] width 0 height 0
click at [789, 106] on link "Autres infos" at bounding box center [811, 105] width 170 height 25
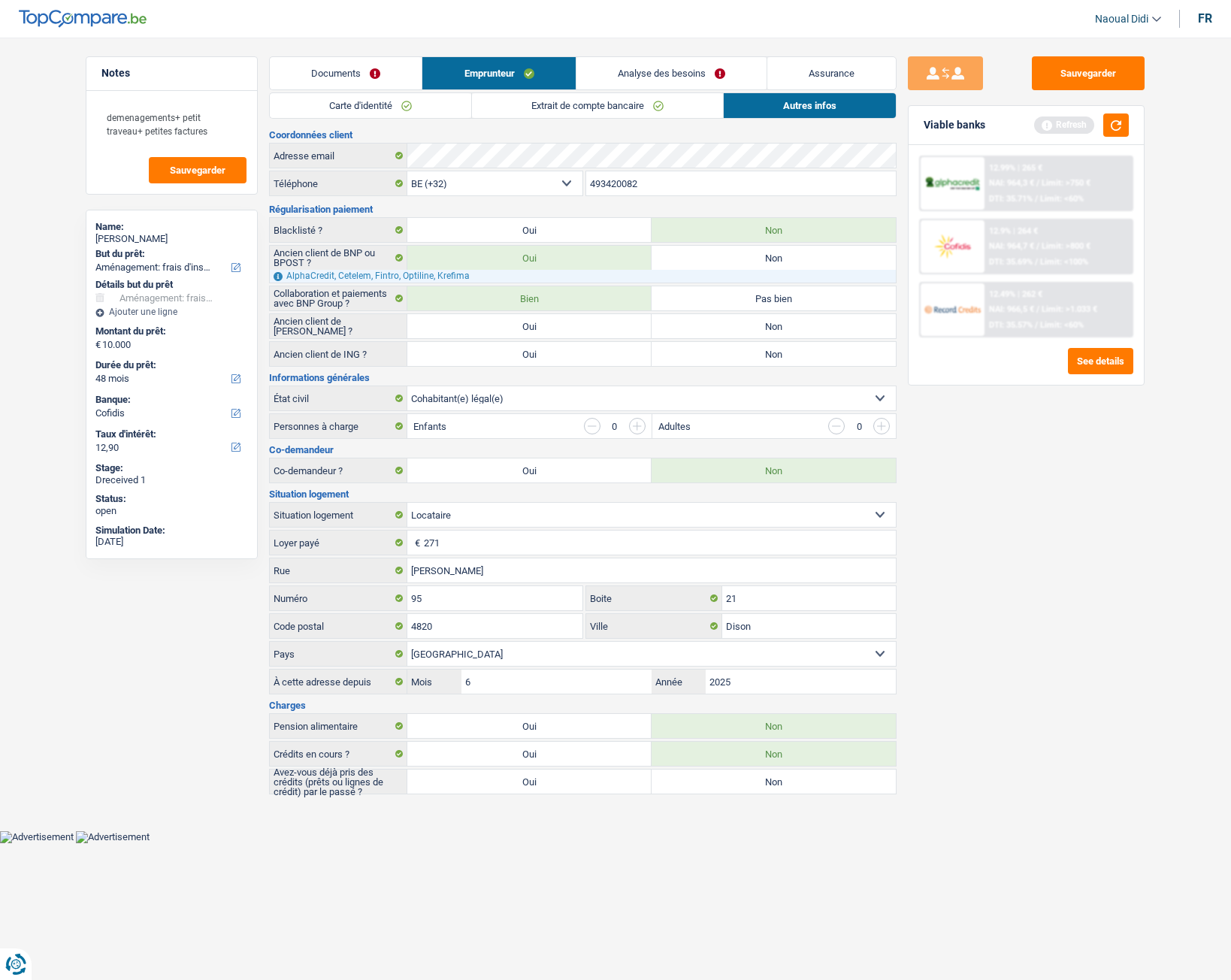
click at [656, 68] on link "Analyse des besoins" at bounding box center [671, 72] width 190 height 32
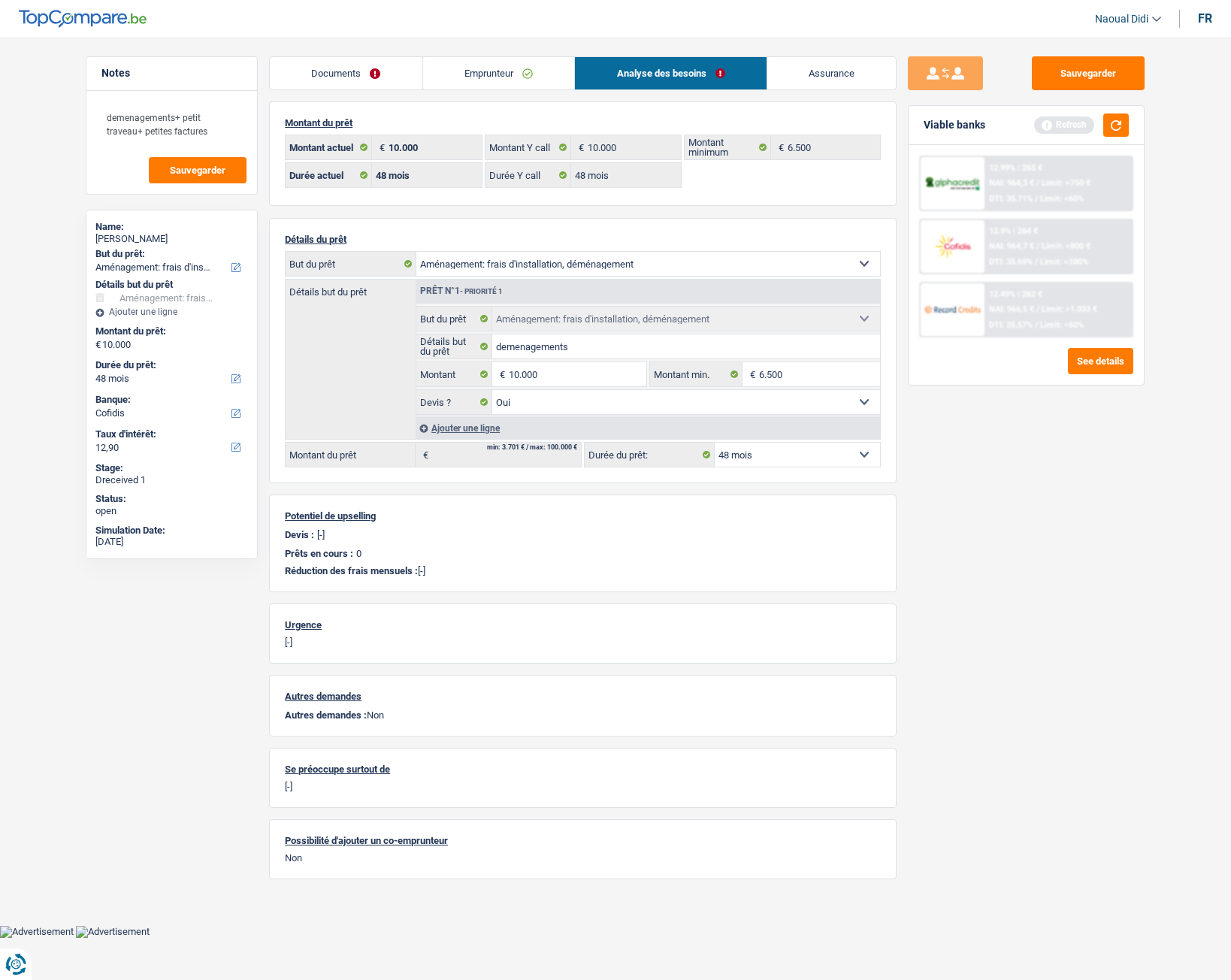
click at [504, 71] on link "Emprunteur" at bounding box center [499, 72] width 152 height 32
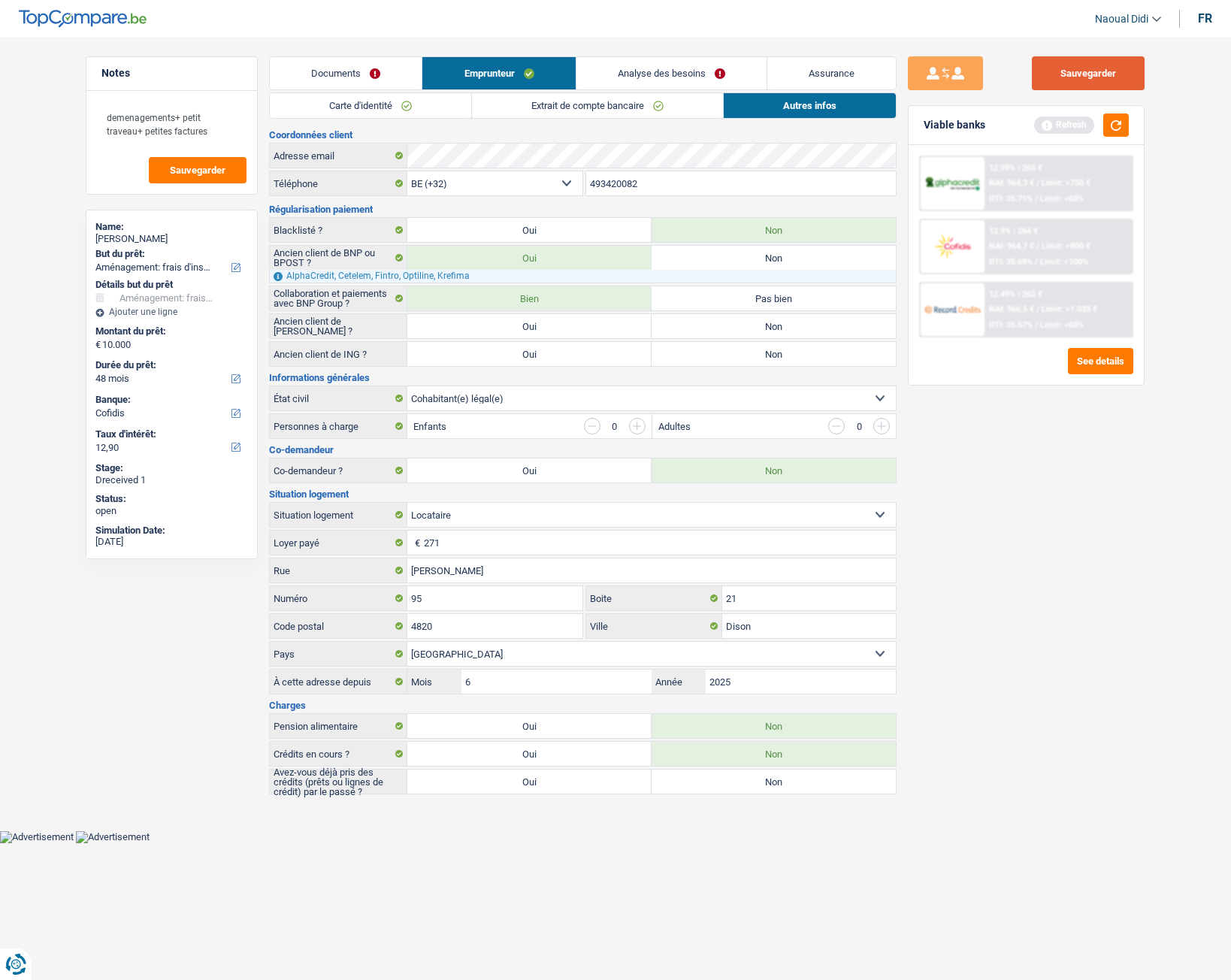
click at [1062, 65] on button "Sauvegarder" at bounding box center [1088, 73] width 113 height 34
click at [1132, 118] on div "Viable banks Refresh" at bounding box center [1026, 126] width 235 height 39
click at [1124, 118] on button "button" at bounding box center [1116, 125] width 26 height 23
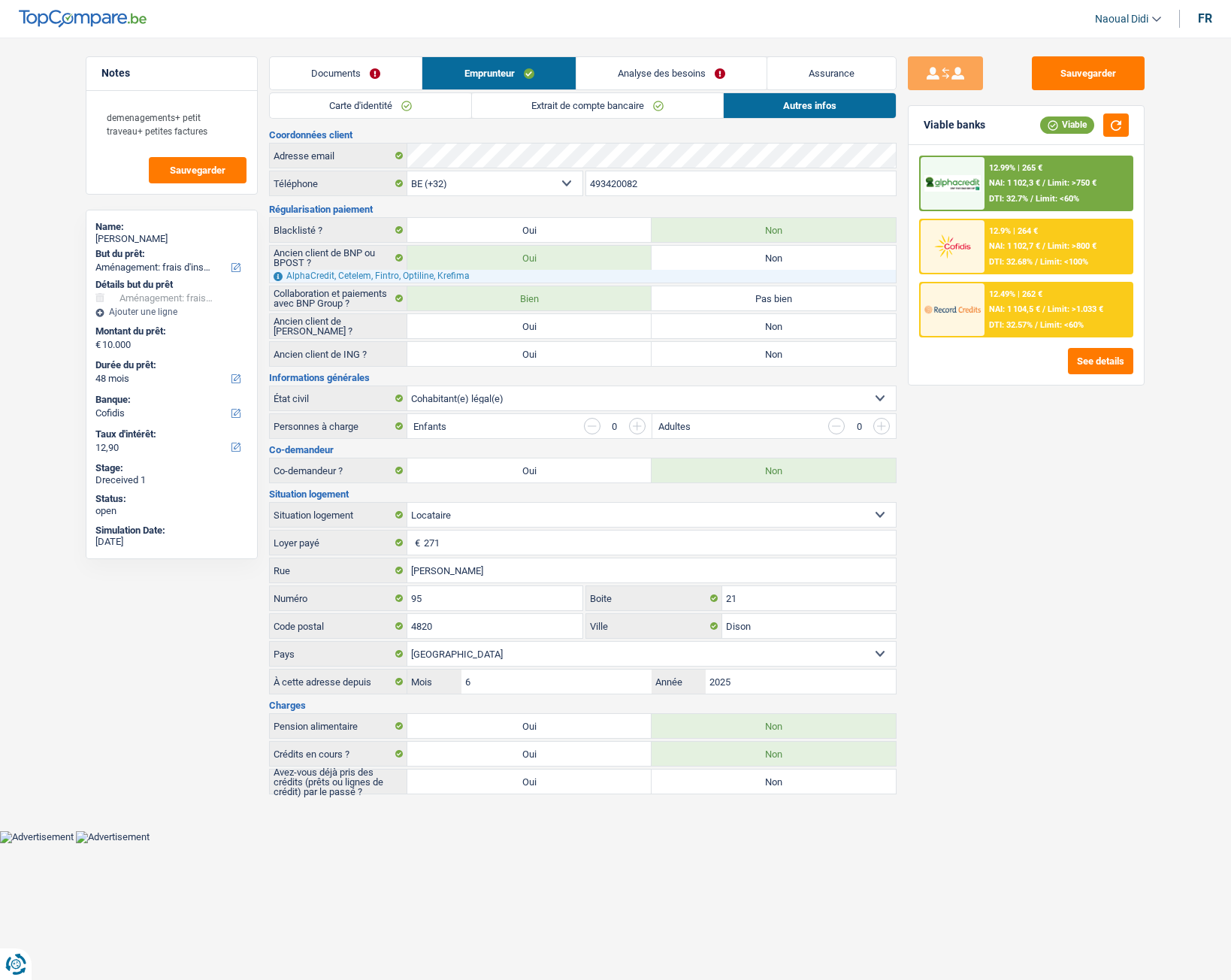
click at [666, 75] on link "Analyse des besoins" at bounding box center [671, 72] width 190 height 32
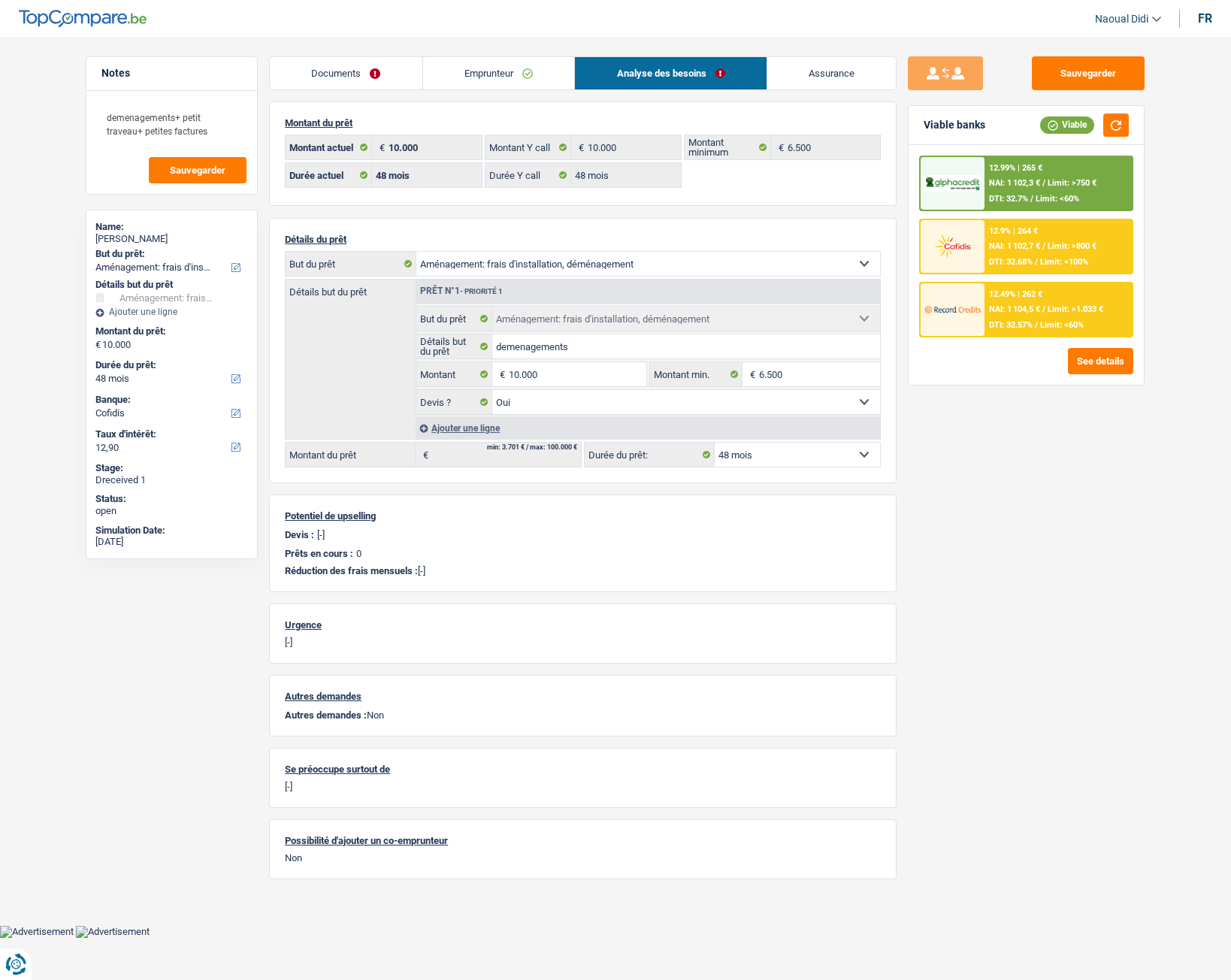
click at [1035, 179] on span "NAI: 1 102,3 €" at bounding box center [1015, 183] width 51 height 10
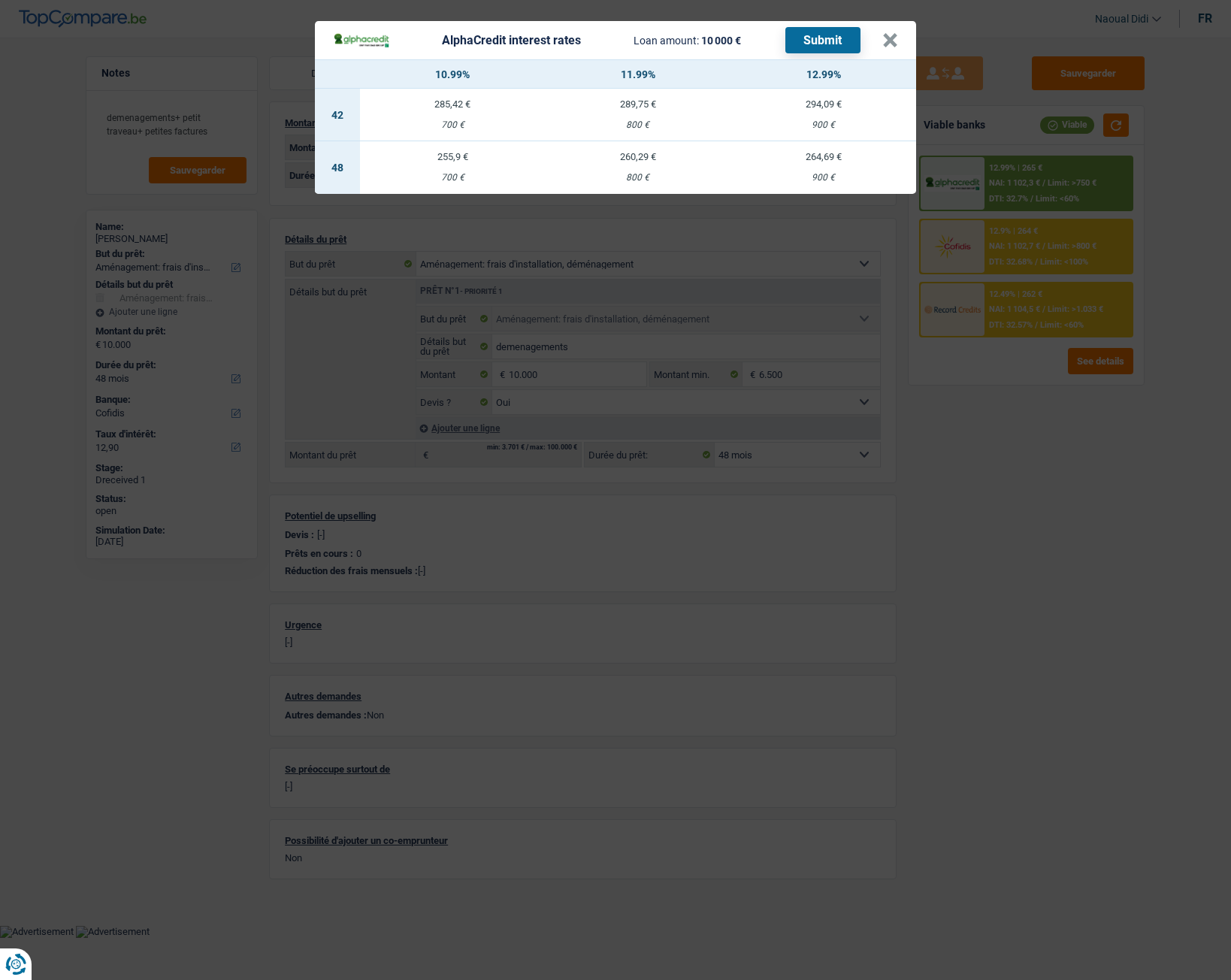
click at [837, 169] on td "264,69 € 900 €" at bounding box center [824, 168] width 186 height 53
select select "alphacredit"
type input "12,99"
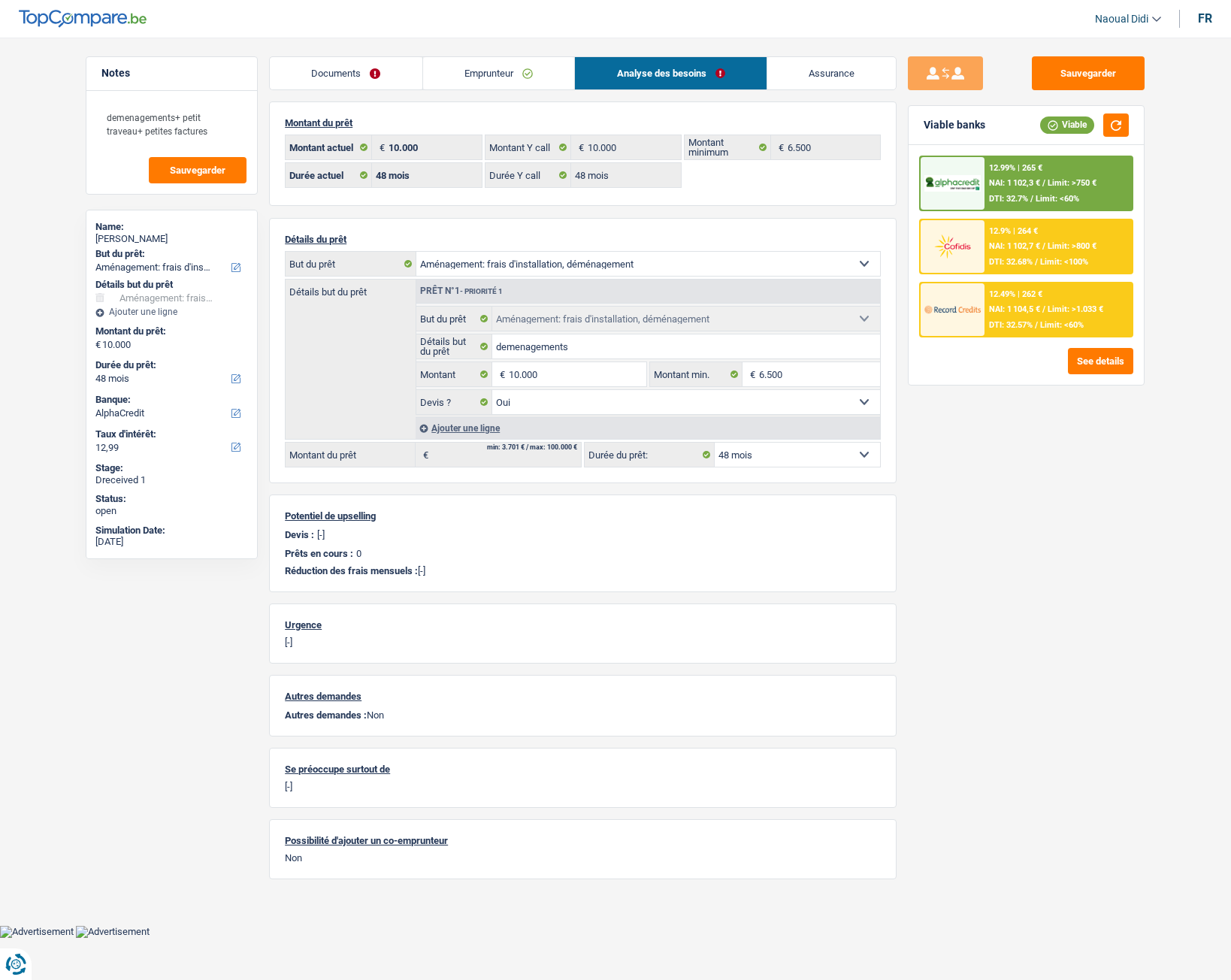
click at [1033, 178] on div "12.99% | 265 € NAI: 1 102,3 € / Limit: >750 € DTI: 32.7% / Limit: <60%" at bounding box center [1059, 183] width 148 height 53
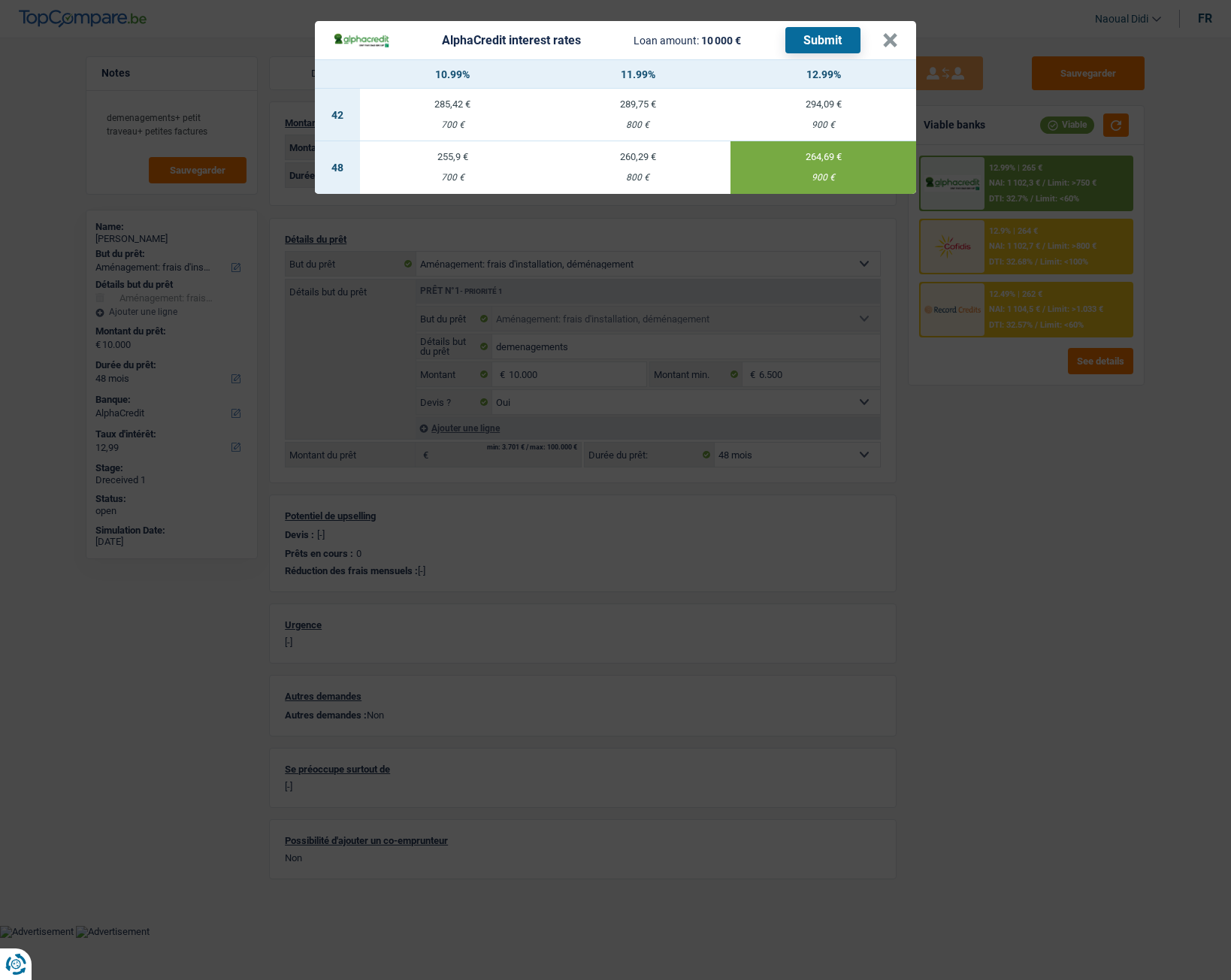
click at [820, 36] on button "Submit" at bounding box center [823, 40] width 75 height 26
click at [885, 40] on button "×" at bounding box center [890, 40] width 16 height 15
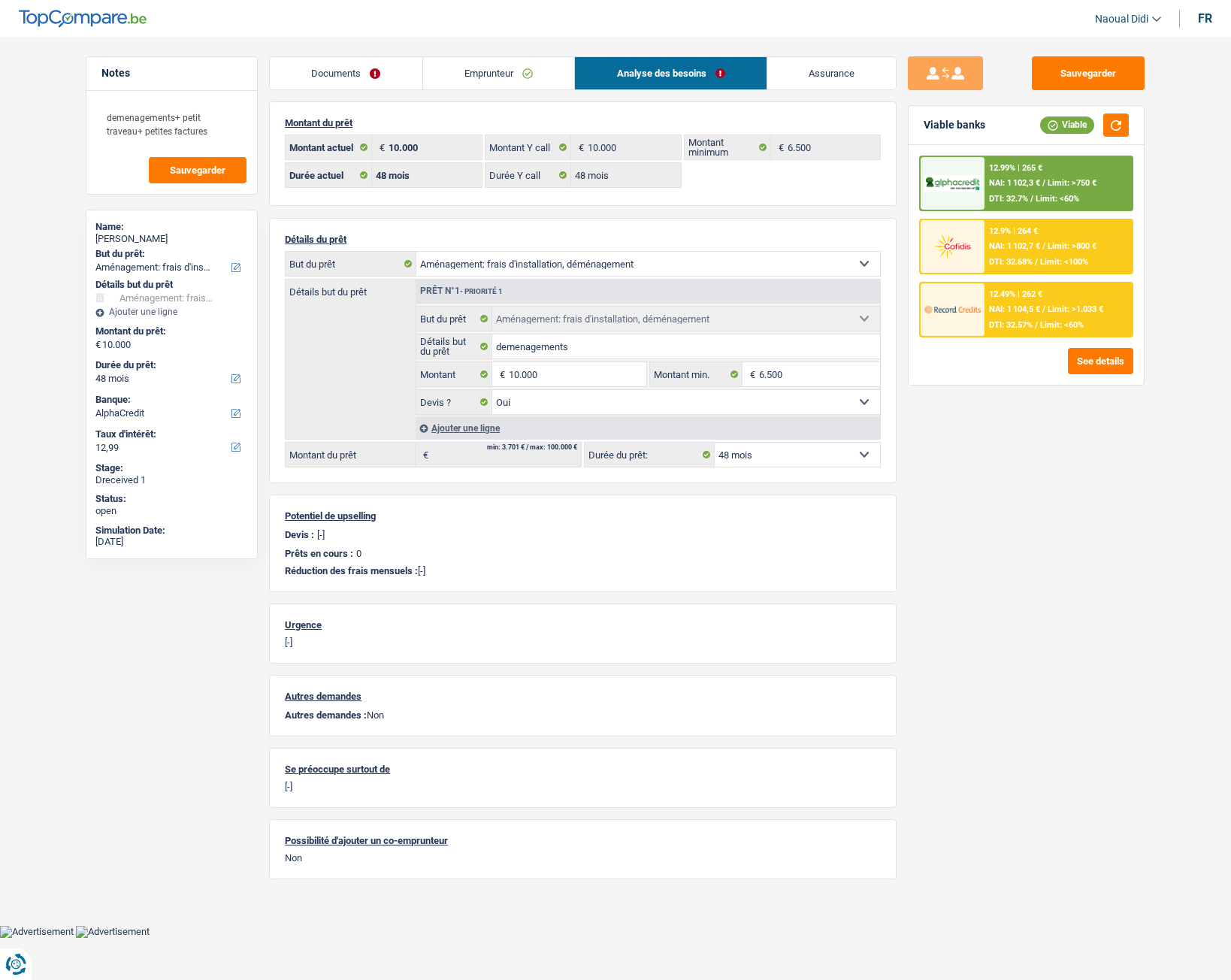
click at [1007, 239] on div "12.9% | 264 € NAI: 1 102,7 € / Limit: >800 € DTI: 32.68% / Limit: <100%" at bounding box center [1059, 247] width 148 height 53
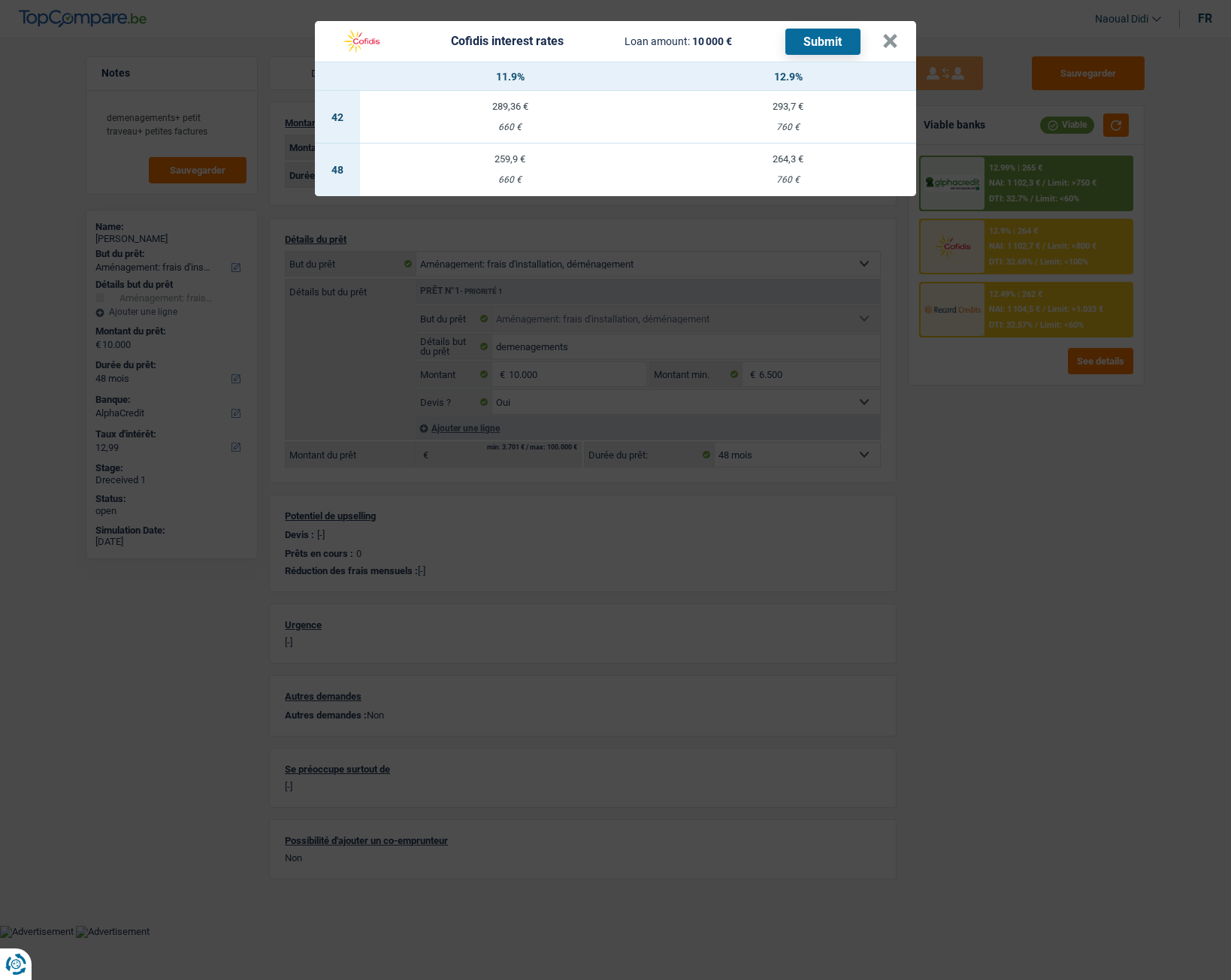
click at [511, 170] on td "259,9 € 660 €" at bounding box center [510, 170] width 300 height 53
select select "cofidis"
type input "11,90"
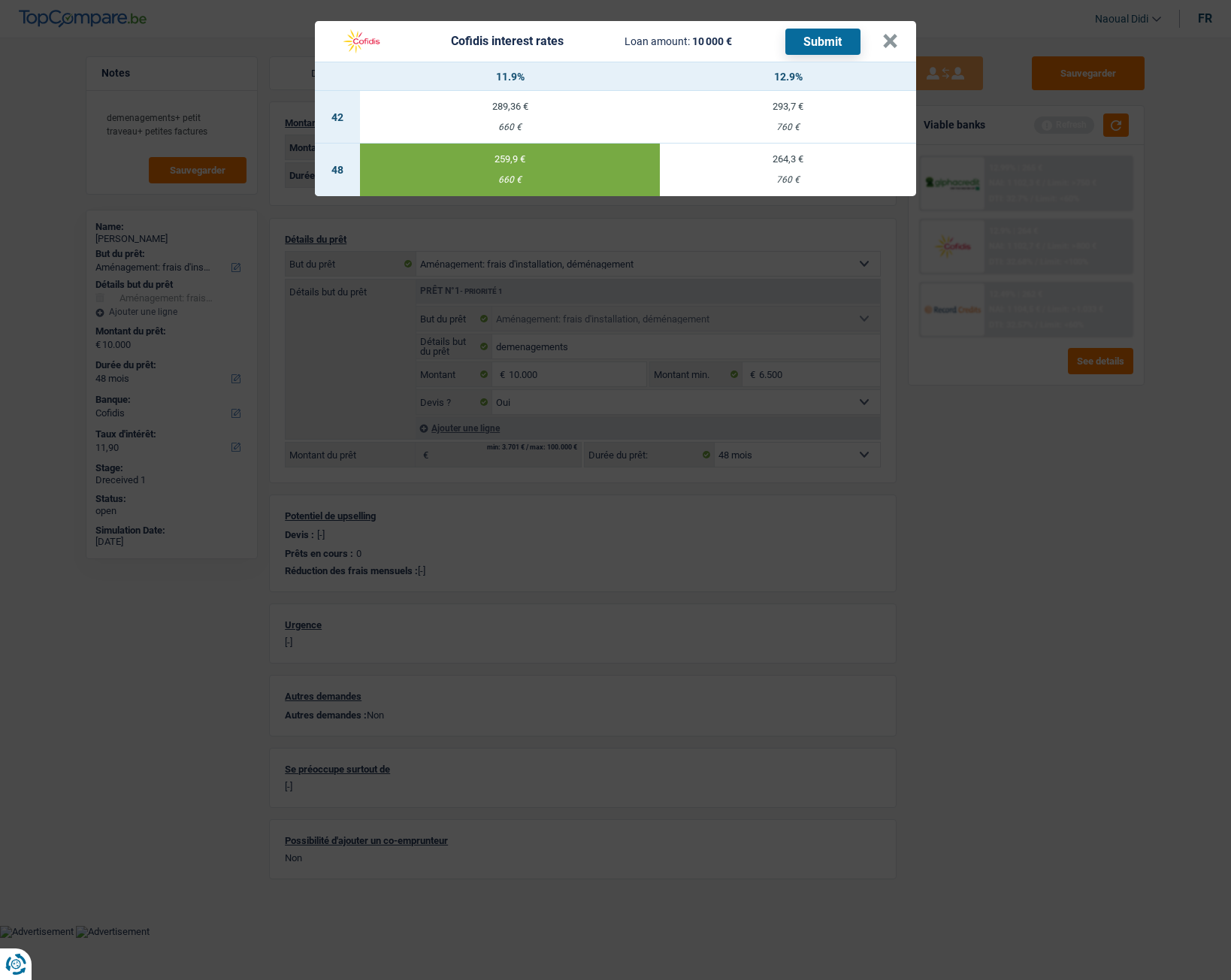
click at [807, 44] on button "Submit" at bounding box center [823, 42] width 75 height 26
click at [893, 42] on button "×" at bounding box center [890, 41] width 16 height 15
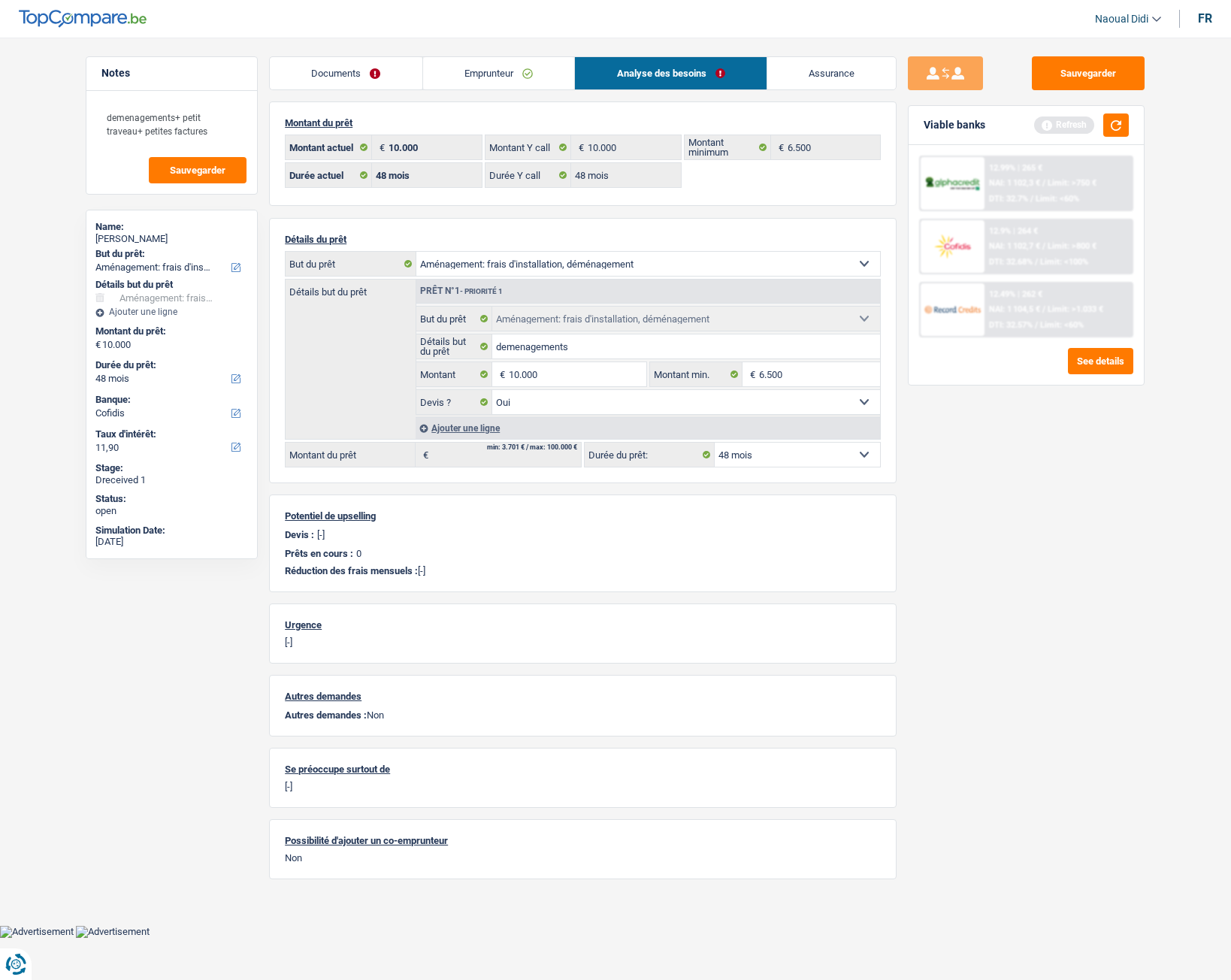
click at [471, 67] on link "Emprunteur" at bounding box center [499, 72] width 152 height 32
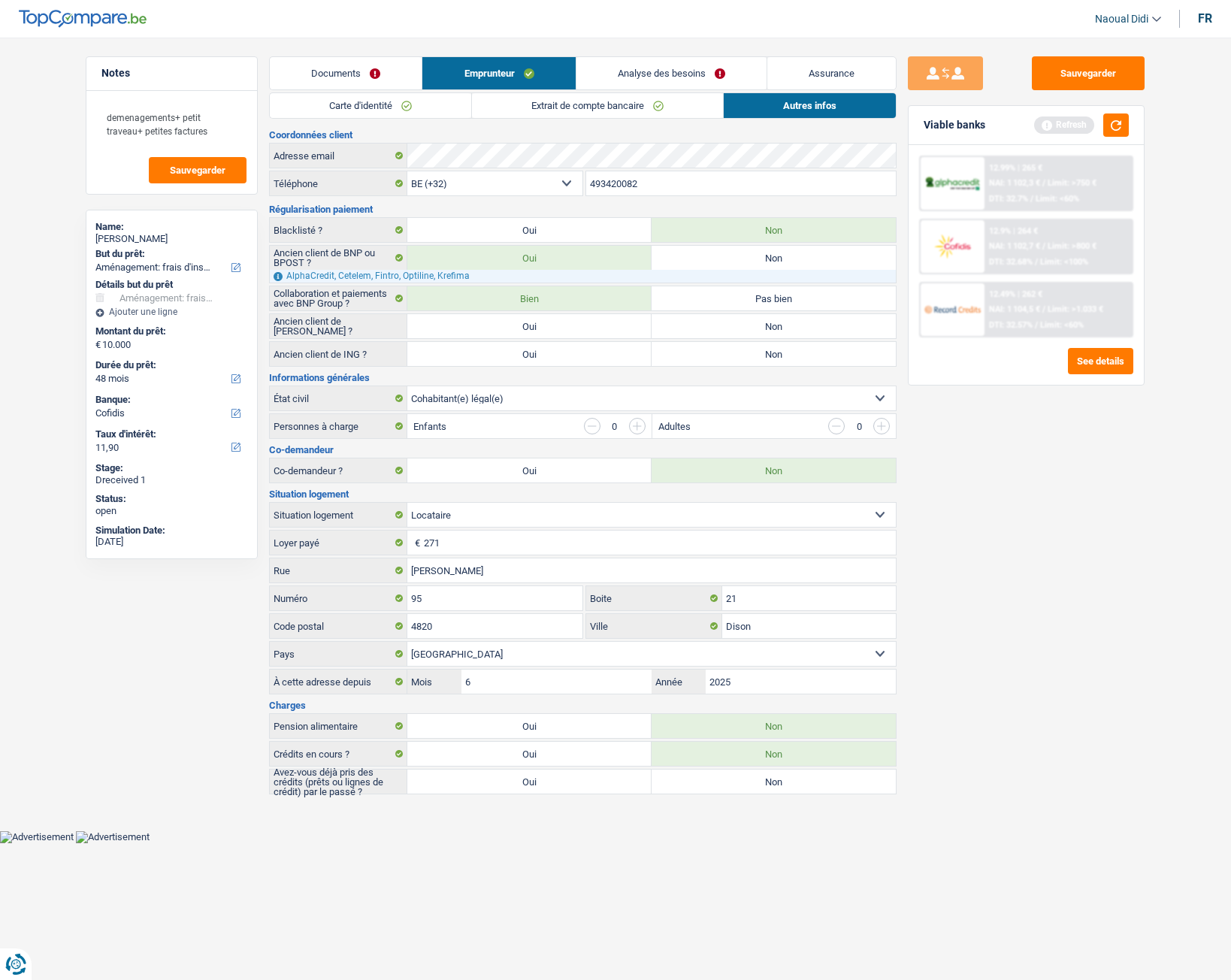
click at [404, 99] on link "Carte d'identité" at bounding box center [370, 105] width 202 height 25
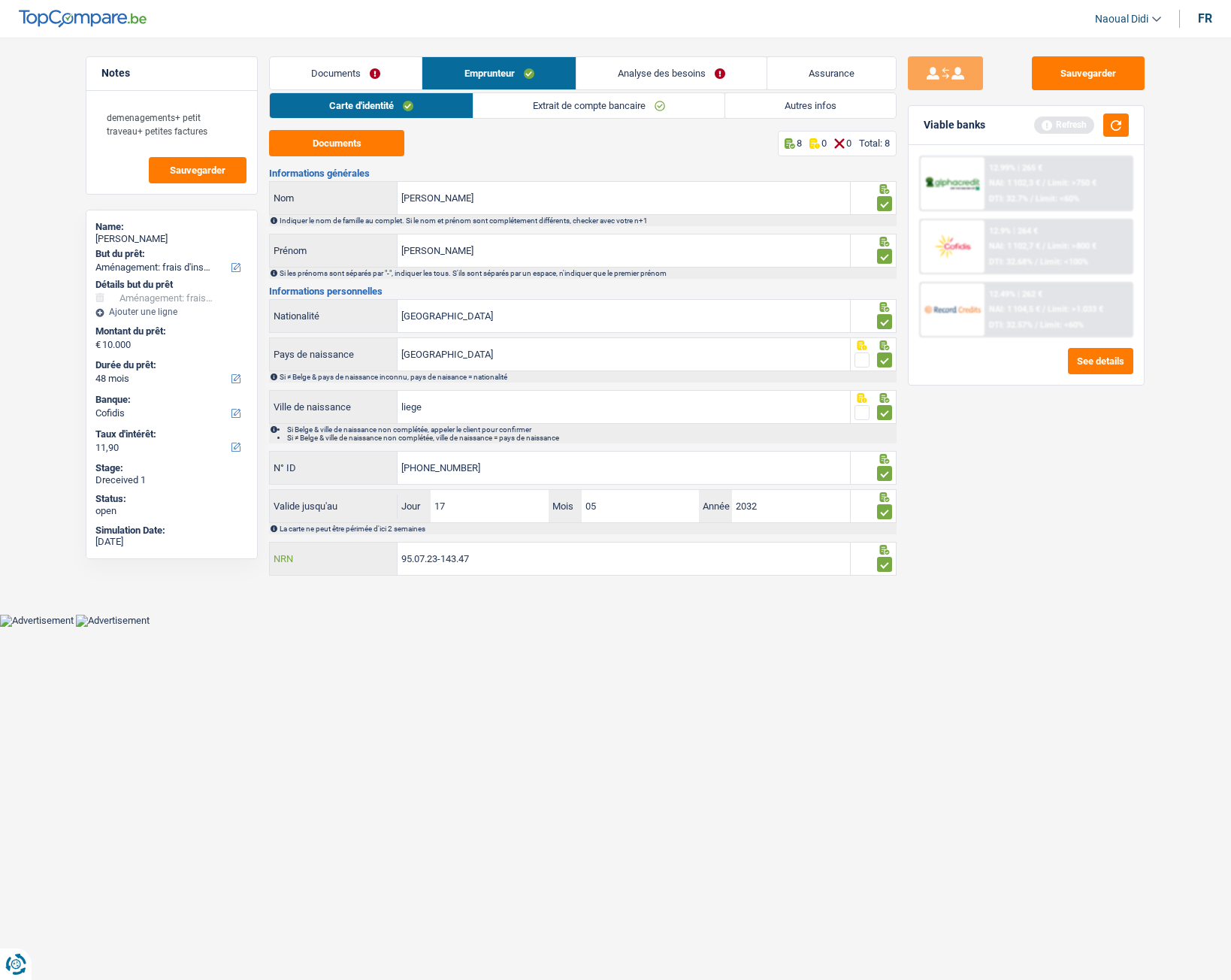
drag, startPoint x: 490, startPoint y: 559, endPoint x: 351, endPoint y: 554, distance: 139.1
click at [351, 548] on div "95.07.23-143.47 NRN" at bounding box center [560, 559] width 580 height 32
click at [1108, 131] on button "button" at bounding box center [1116, 125] width 26 height 23
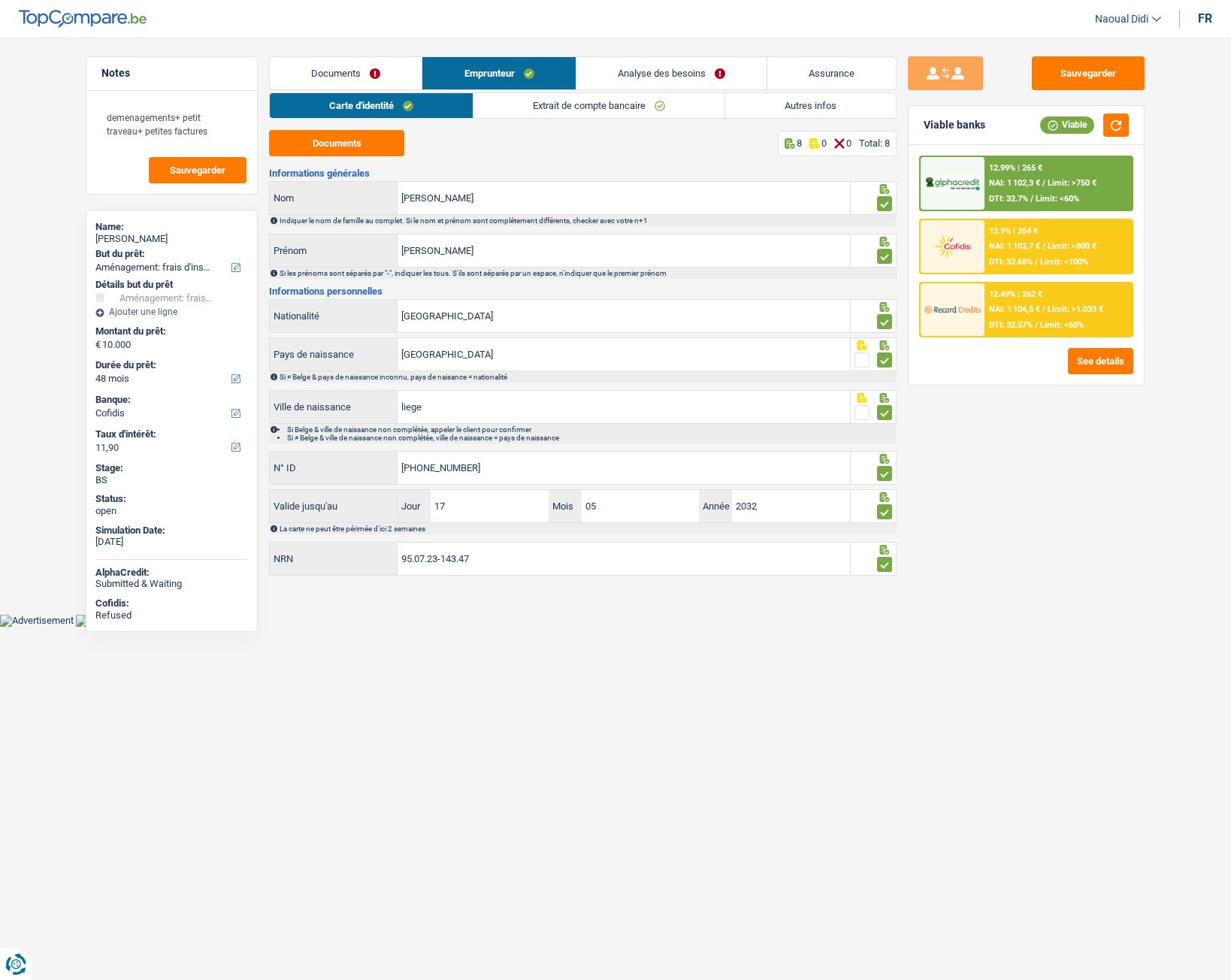
click at [1025, 299] on div "12.49% | 262 €" at bounding box center [1015, 295] width 53 height 10
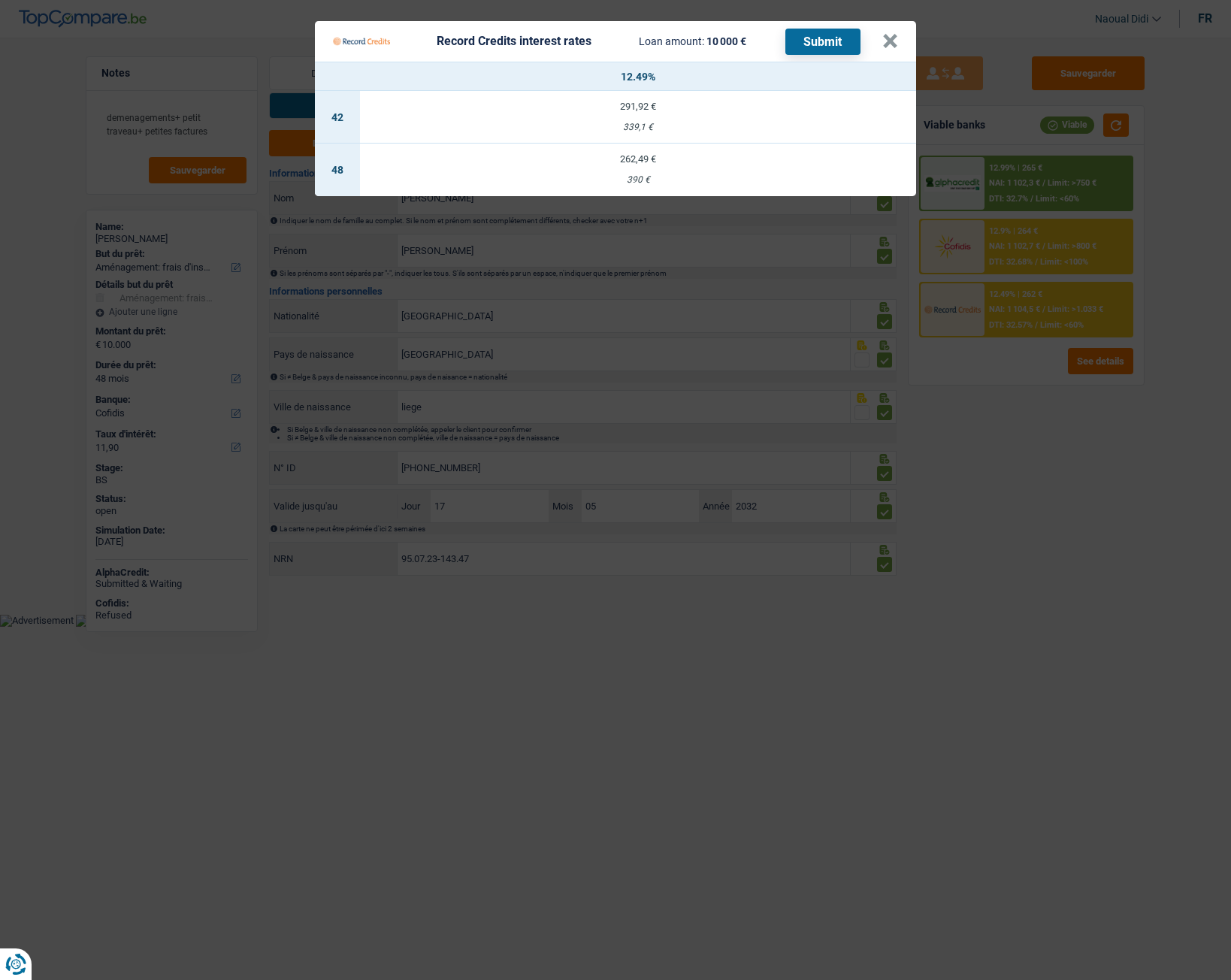
click at [634, 170] on td "262,49 € 390 €" at bounding box center [639, 170] width 556 height 53
select select "record credits"
type input "12,49"
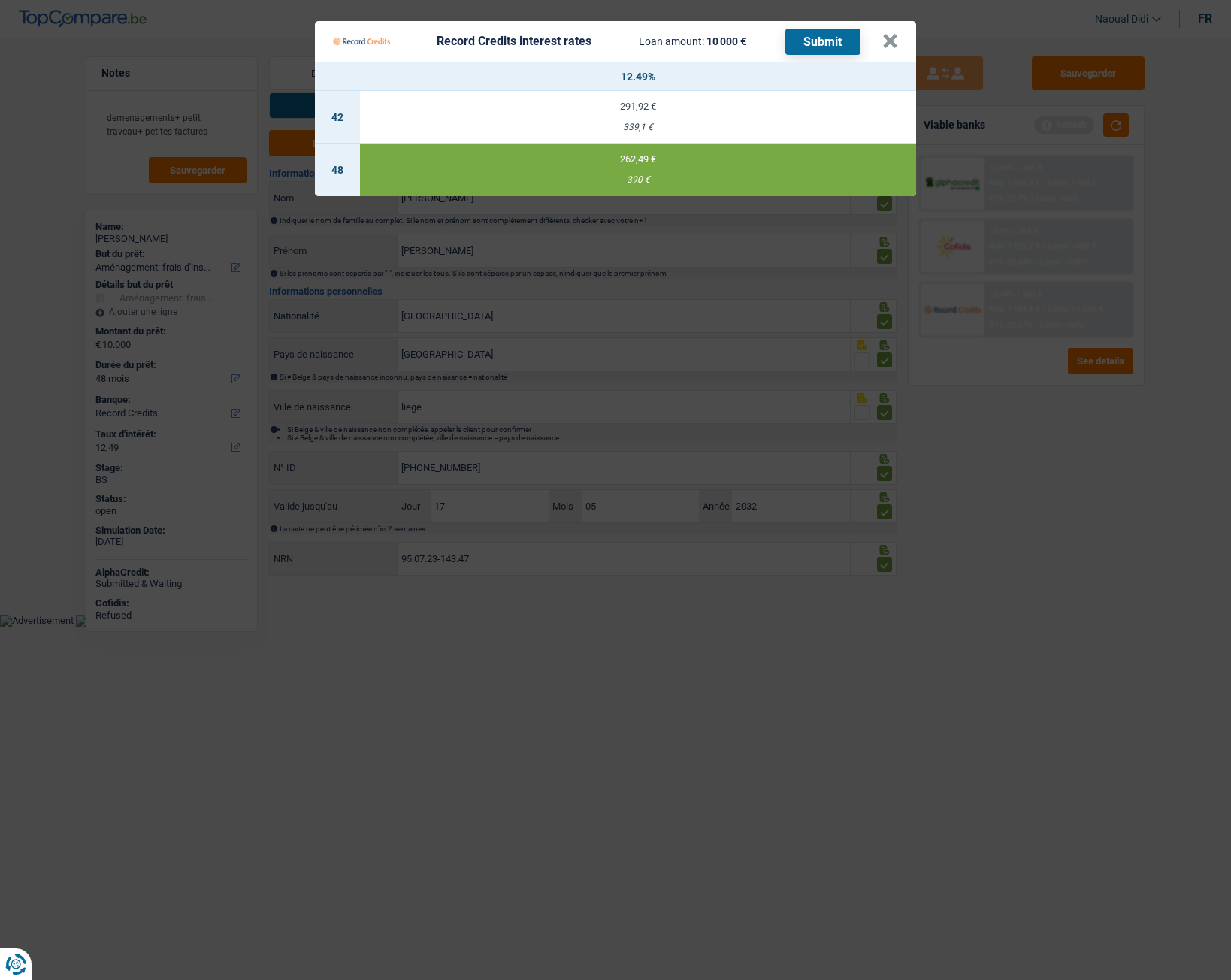
click at [824, 40] on button "Submit" at bounding box center [823, 42] width 75 height 26
click at [892, 39] on button "×" at bounding box center [890, 41] width 16 height 15
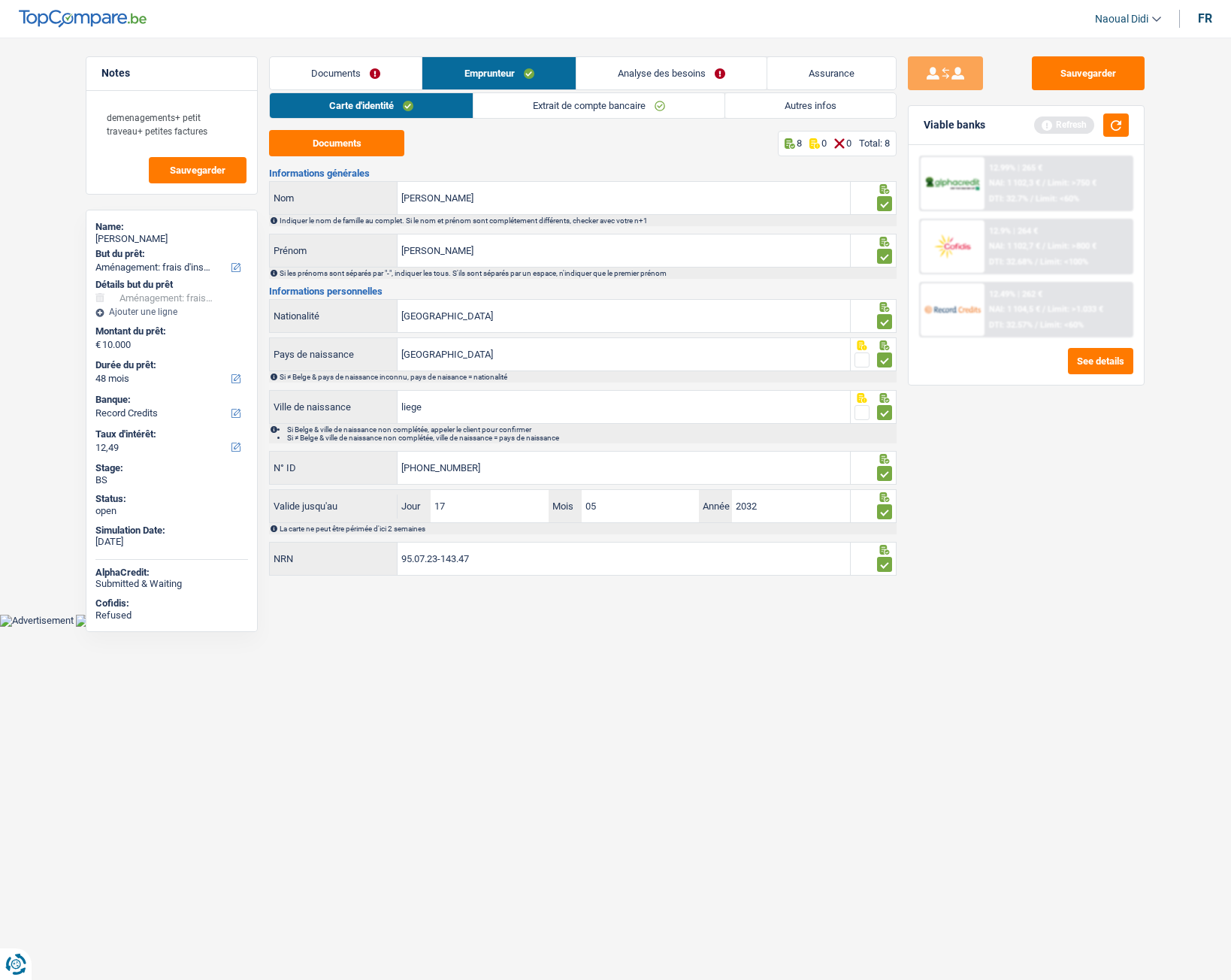
click at [672, 74] on link "Analyse des besoins" at bounding box center [671, 72] width 190 height 32
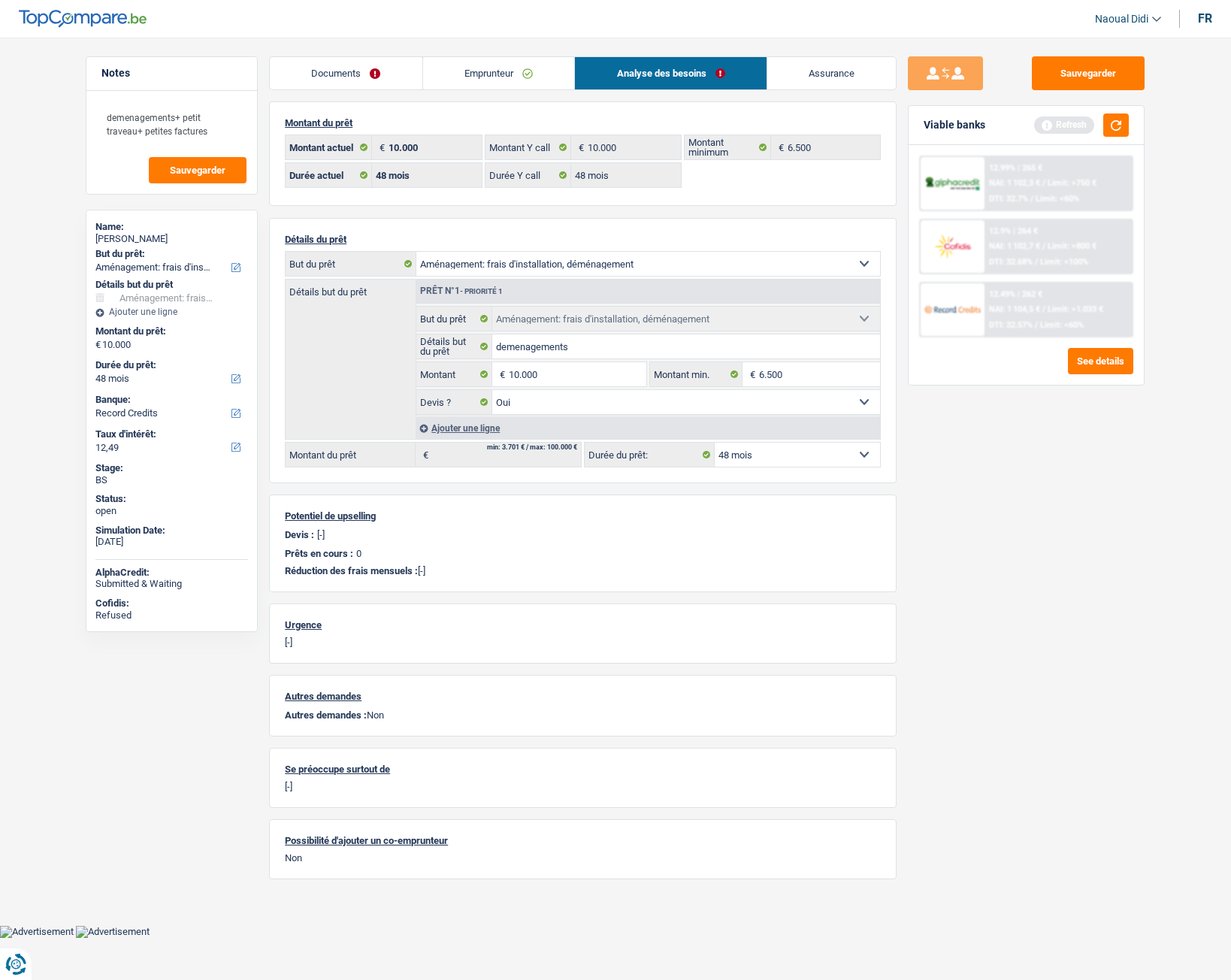
click at [329, 76] on link "Documents" at bounding box center [346, 72] width 152 height 32
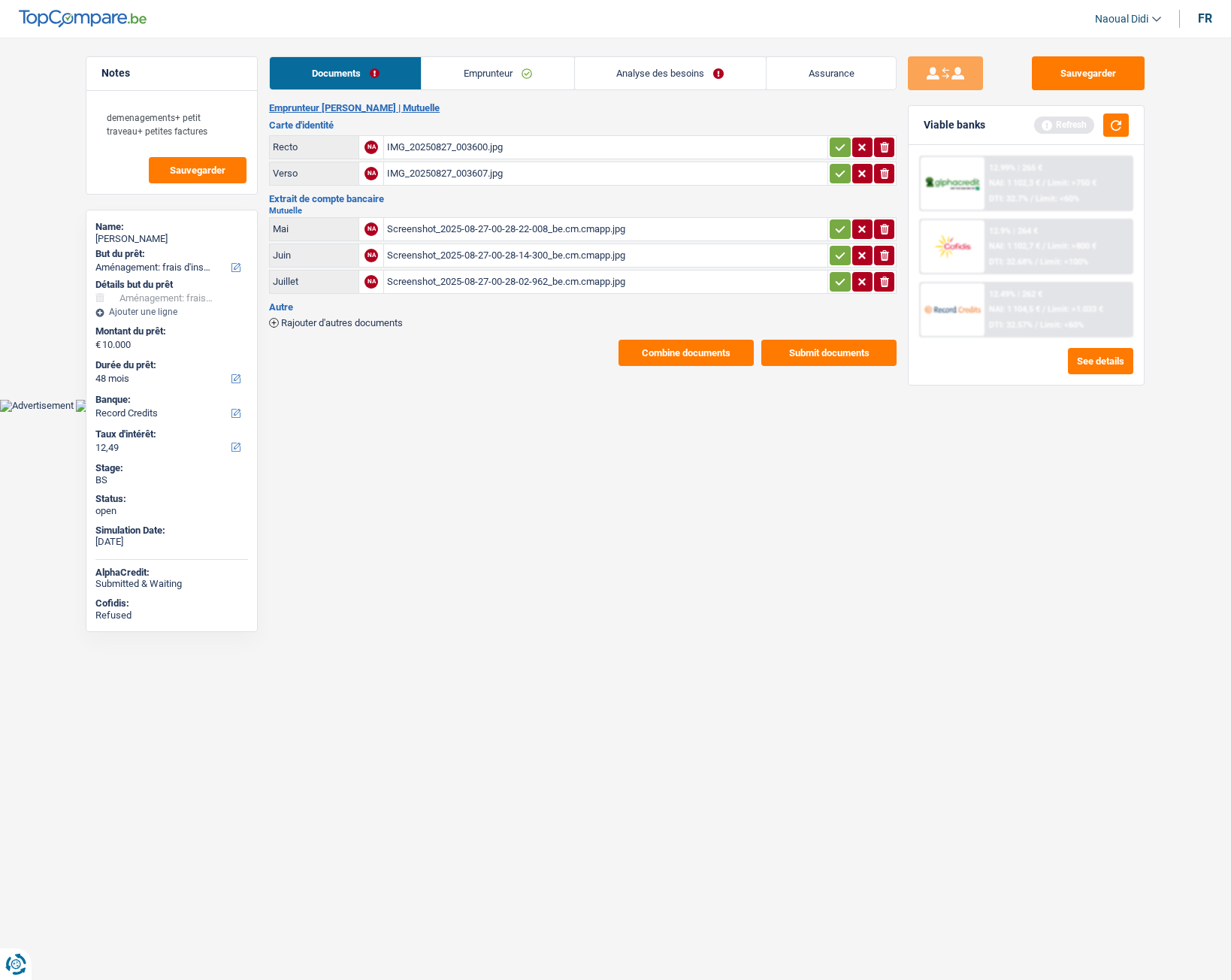
click at [436, 145] on div "IMG_20250827_003600.jpg" at bounding box center [606, 146] width 438 height 22
click at [430, 146] on div "IMG_20250827_003600.jpg" at bounding box center [606, 146] width 438 height 22
click at [688, 357] on button "Combine documents" at bounding box center [686, 353] width 135 height 26
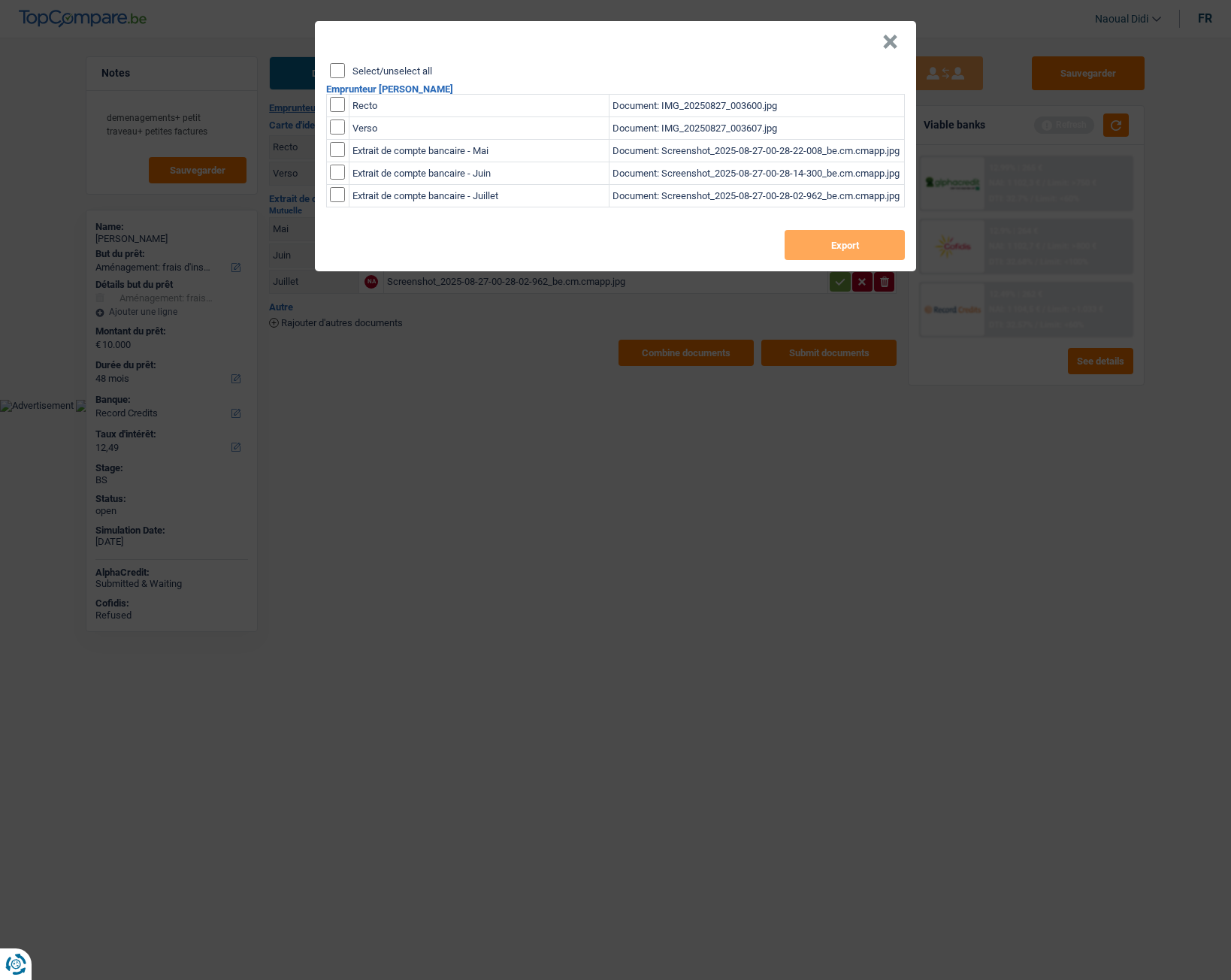
click at [335, 73] on input "Select/unselect all" at bounding box center [337, 71] width 15 height 15
checkbox input "true"
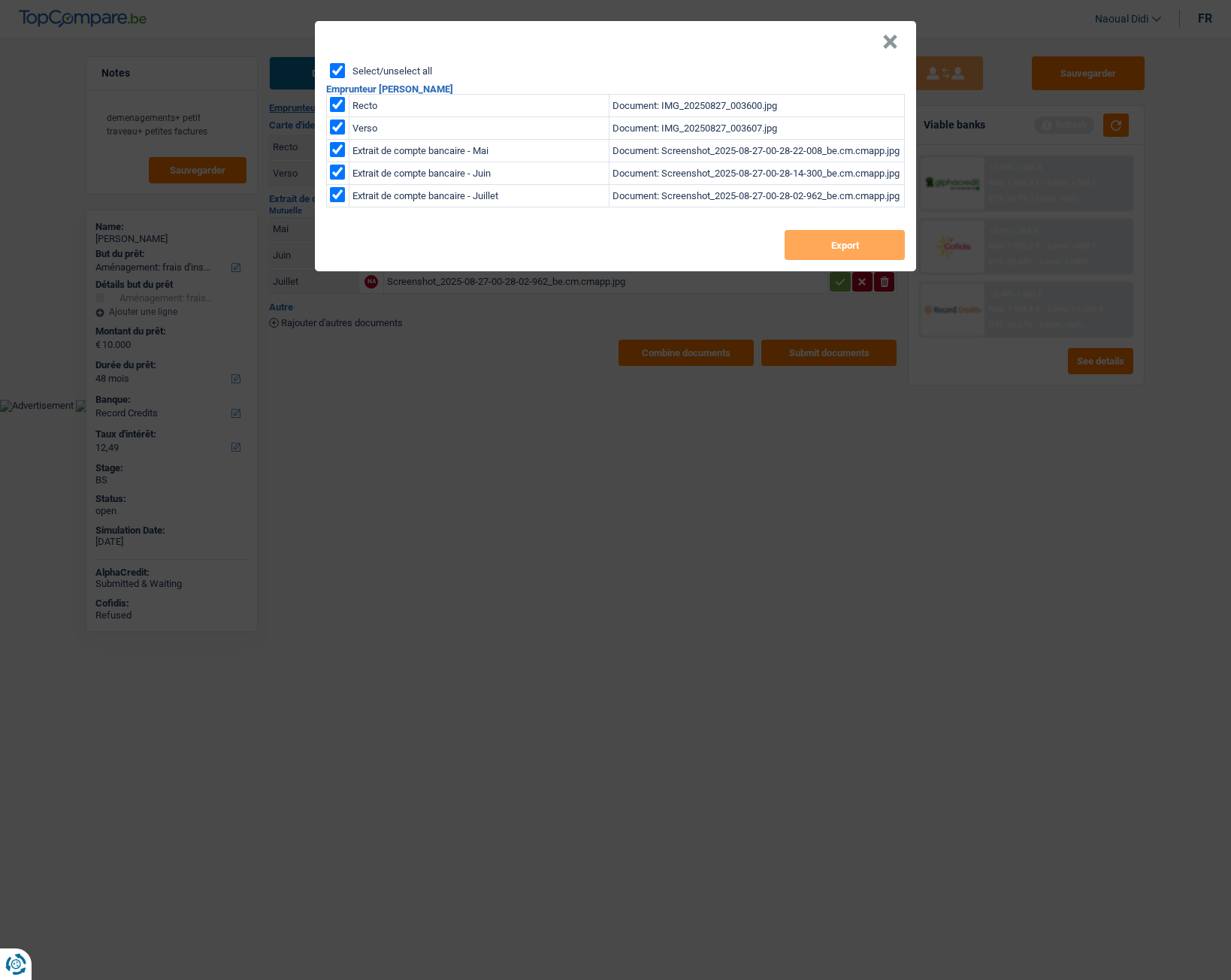
checkbox input "true"
click at [864, 248] on button "Export" at bounding box center [845, 245] width 120 height 30
click at [892, 37] on button "×" at bounding box center [890, 42] width 16 height 15
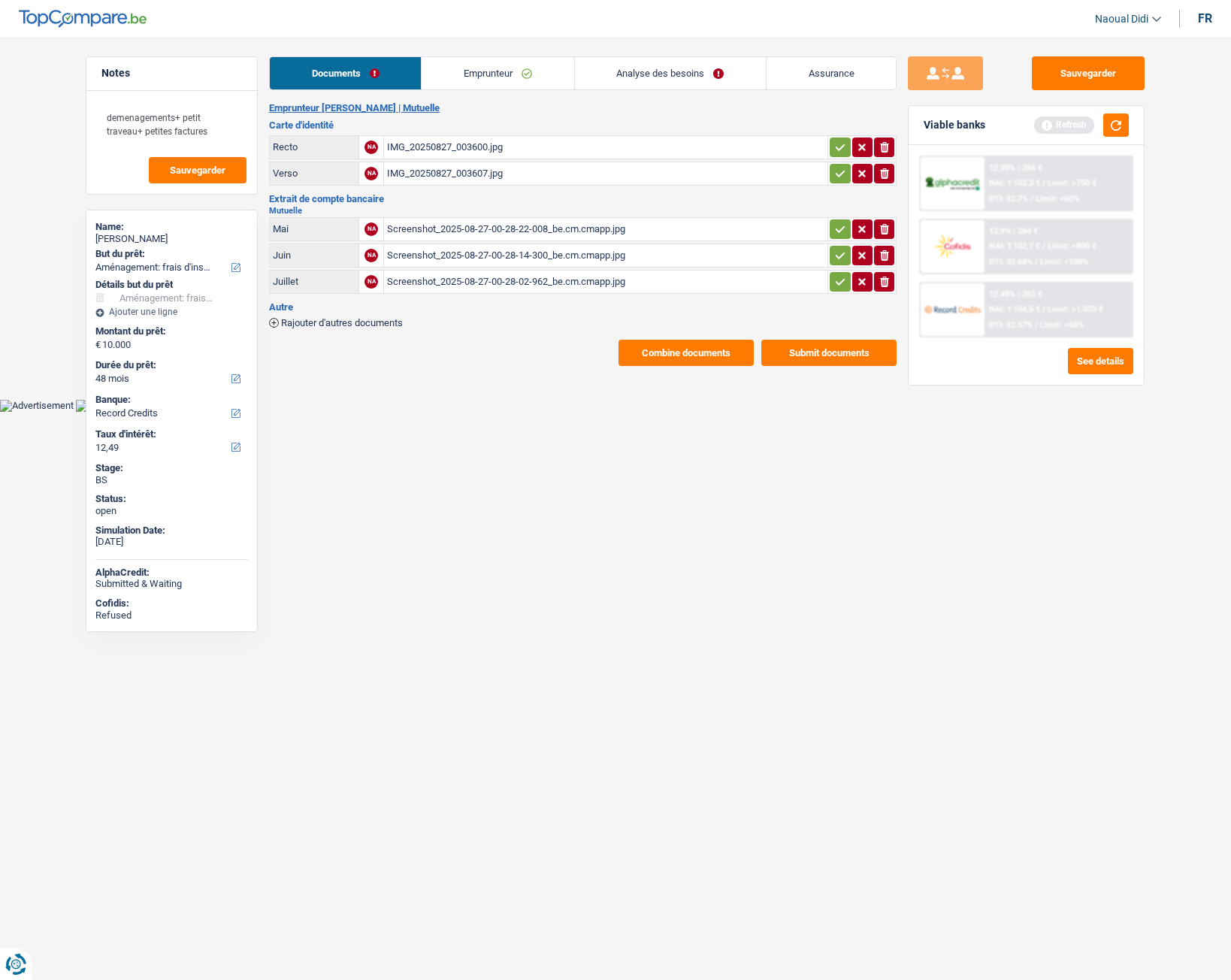
click at [458, 146] on div "IMG_20250827_003600.jpg" at bounding box center [606, 146] width 438 height 22
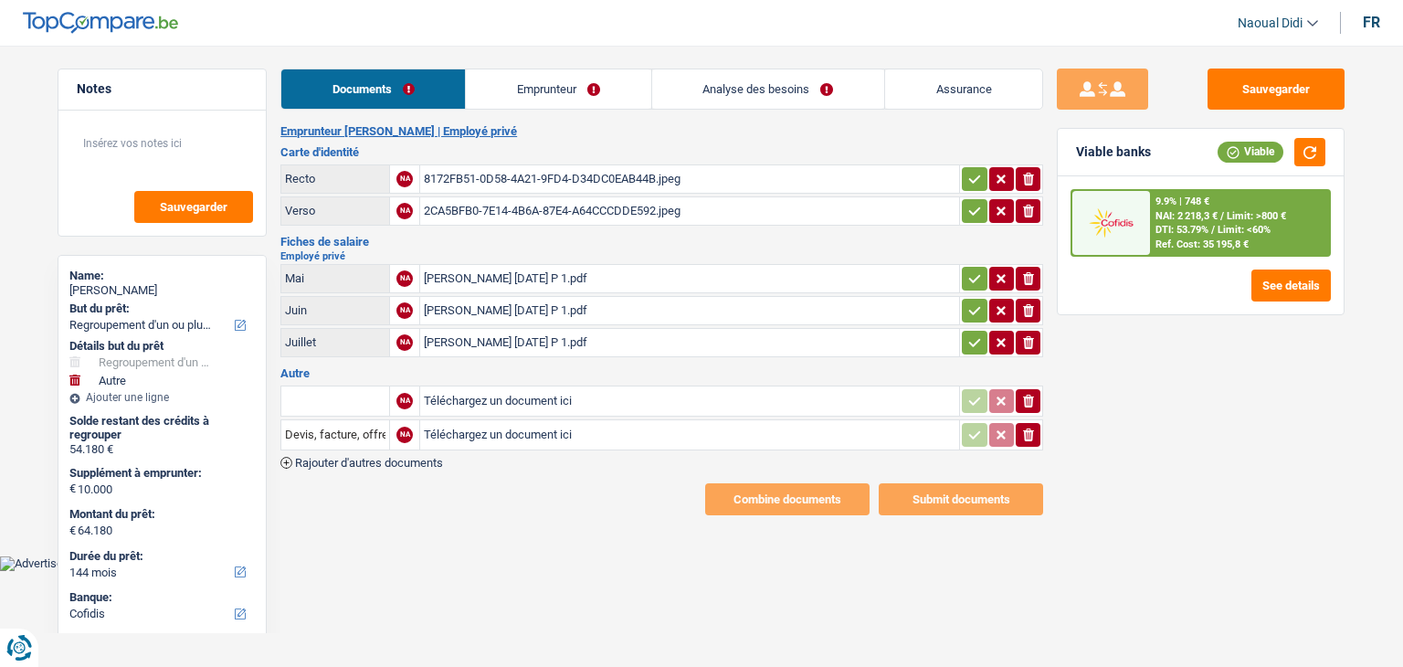
select select "refinancing"
select select "other"
select select "144"
select select "cofidis"
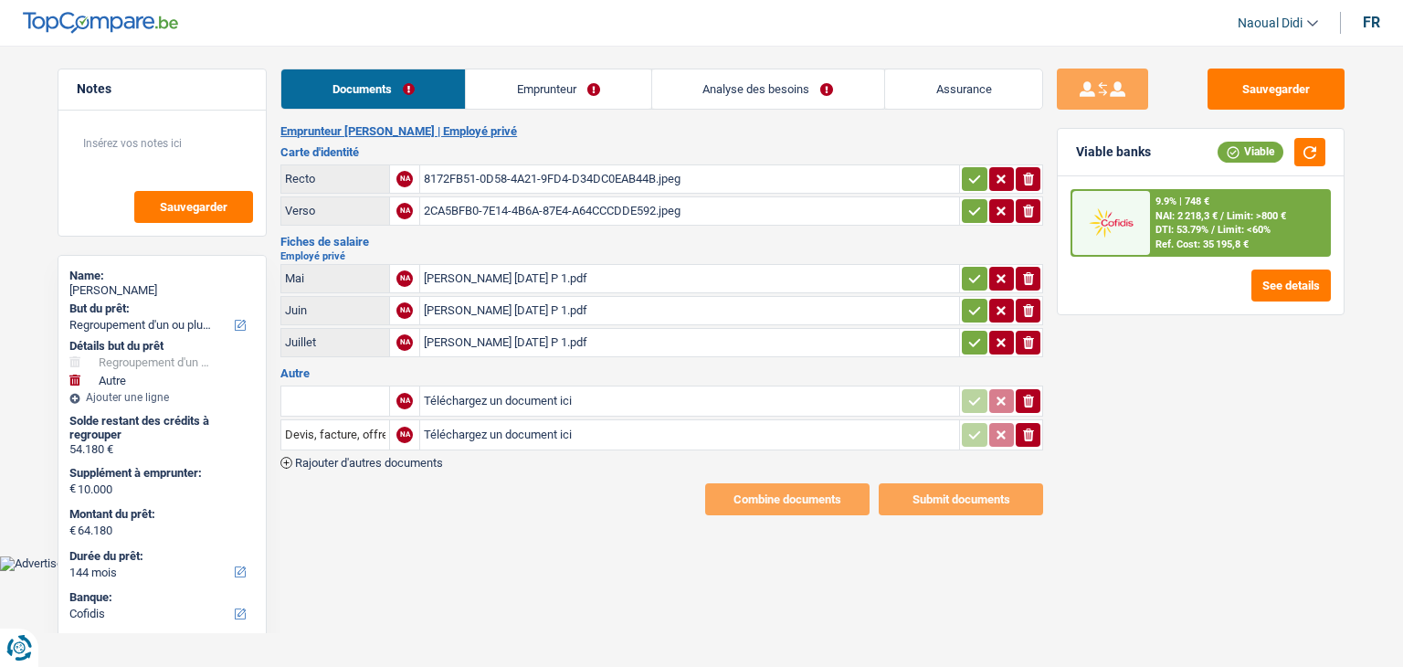
click at [474, 180] on div "8172FB51-0D58-4A21-9FD4-D34DC0EAB44B.jpeg" at bounding box center [690, 178] width 532 height 27
click at [530, 175] on div "8172FB51-0D58-4A21-9FD4-D34DC0EAB44B.jpeg" at bounding box center [690, 178] width 532 height 27
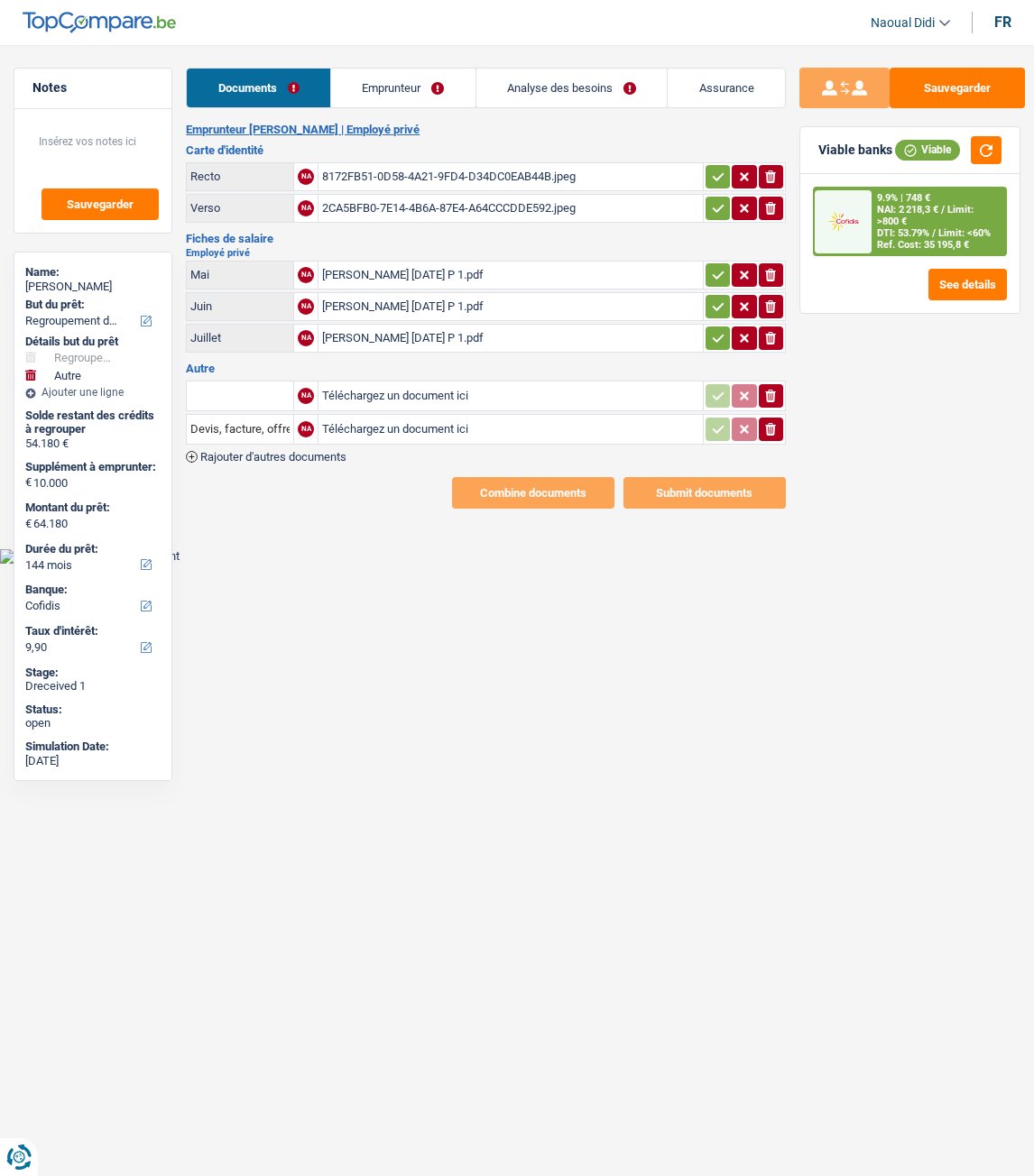
click at [906, 634] on div "Sauvegarder Viable banks Viable 9.9% | 748 € NAI: 2 218,3 € / Limit: >800 € DTI…" at bounding box center [910, 605] width 248 height 1075
click at [975, 658] on div "Sauvegarder Viable banks Viable 9.9% | 748 € NAI: 2 218,3 € / Limit: >800 € DTI…" at bounding box center [910, 605] width 248 height 1075
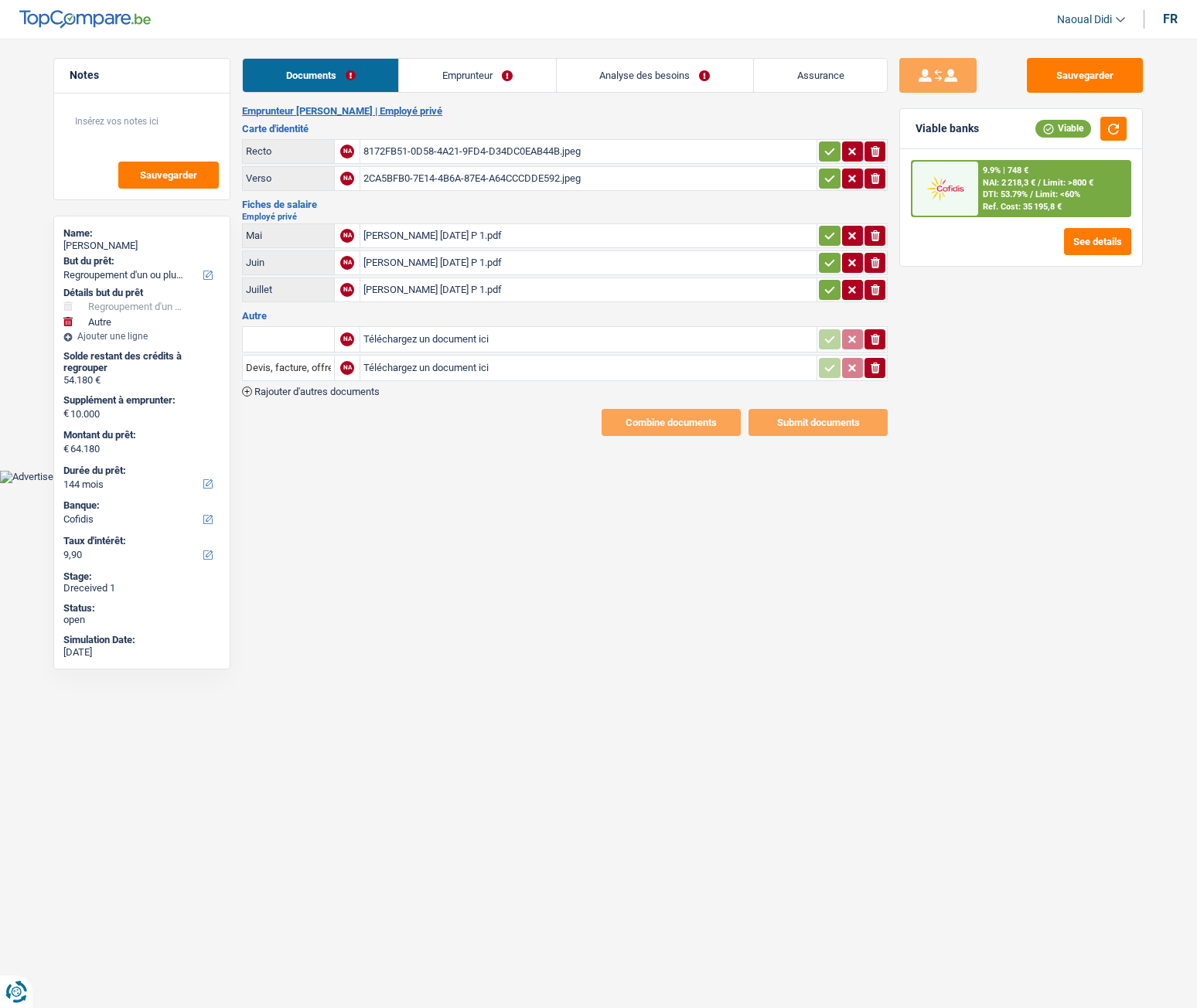
click at [501, 141] on div "8172FB51-0D58-4A21-9FD4-D34DC0EAB44B.jpeg" at bounding box center [588, 151] width 450 height 23
click at [469, 181] on div "2CA5BFB0-7E14-4B6A-87E4-A64CCCDDE592.jpeg" at bounding box center [588, 178] width 450 height 23
click at [445, 71] on link "Emprunteur" at bounding box center [477, 74] width 157 height 33
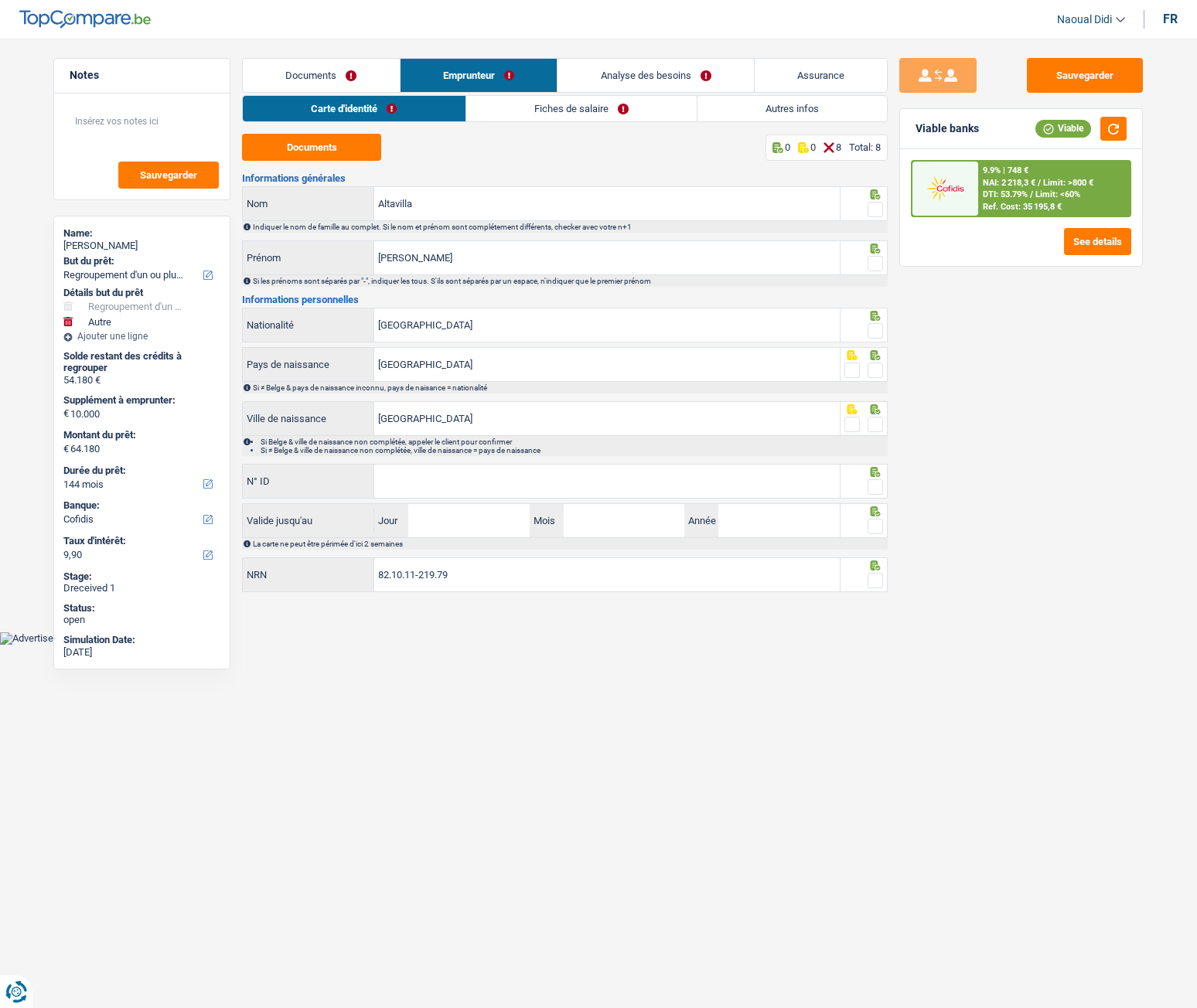
click at [326, 113] on link "Carte d'identité" at bounding box center [354, 108] width 222 height 25
click at [334, 141] on button "Documents" at bounding box center [312, 147] width 139 height 27
click at [451, 260] on input "Michele" at bounding box center [607, 257] width 466 height 33
click at [867, 210] on fieldset at bounding box center [864, 210] width 40 height 19
click at [874, 207] on span at bounding box center [875, 209] width 15 height 15
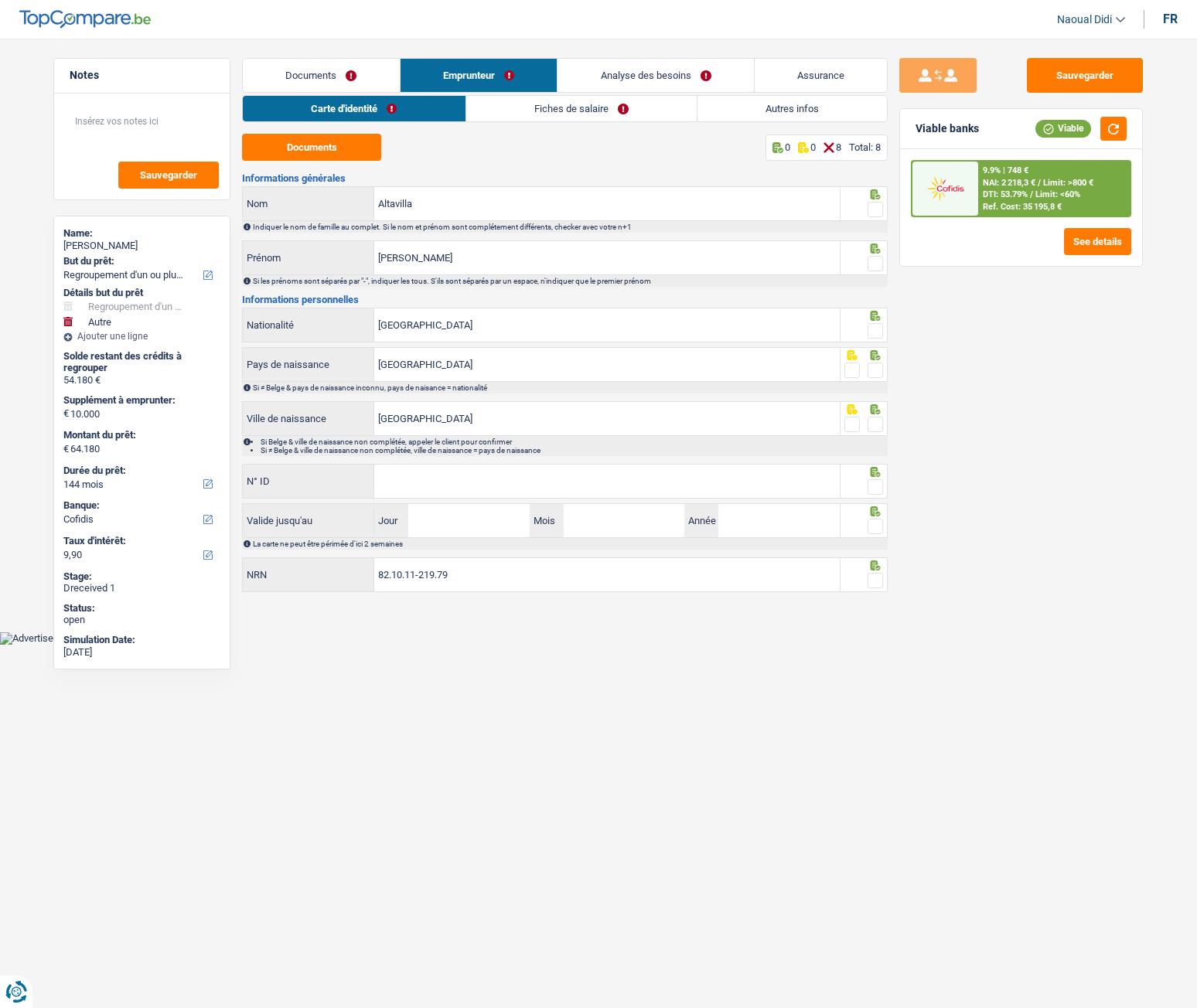
click at [0, 0] on input "radio" at bounding box center [0, 0] width 0 height 0
click at [871, 270] on span at bounding box center [875, 263] width 15 height 15
click at [0, 0] on input "radio" at bounding box center [0, 0] width 0 height 0
click at [571, 481] on input "N° ID" at bounding box center [607, 481] width 466 height 33
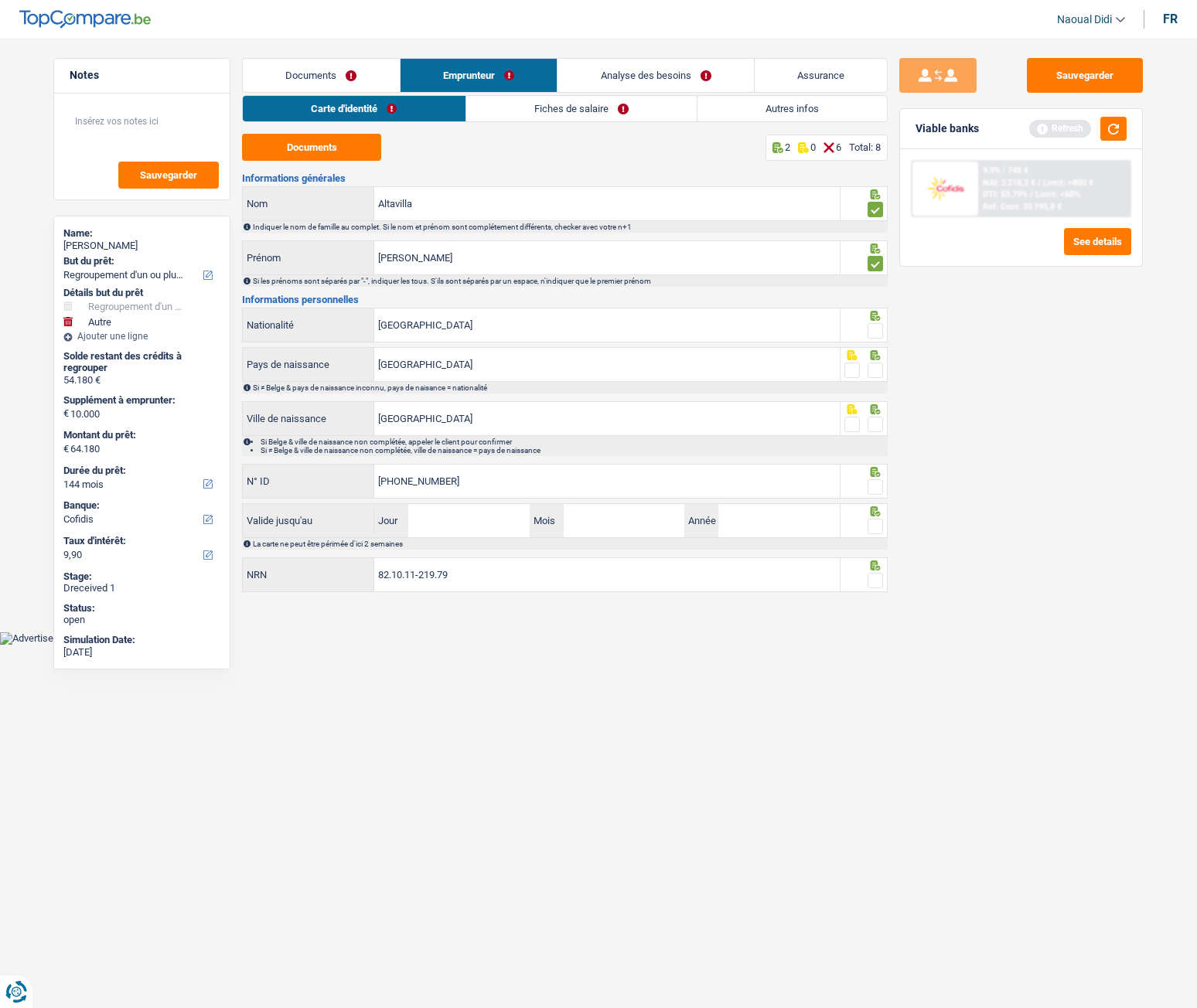
type input "592-3640928-17"
click at [874, 489] on span at bounding box center [875, 487] width 15 height 15
click at [0, 0] on input "radio" at bounding box center [0, 0] width 0 height 0
click at [488, 530] on input "Jour" at bounding box center [468, 521] width 121 height 33
type input "07"
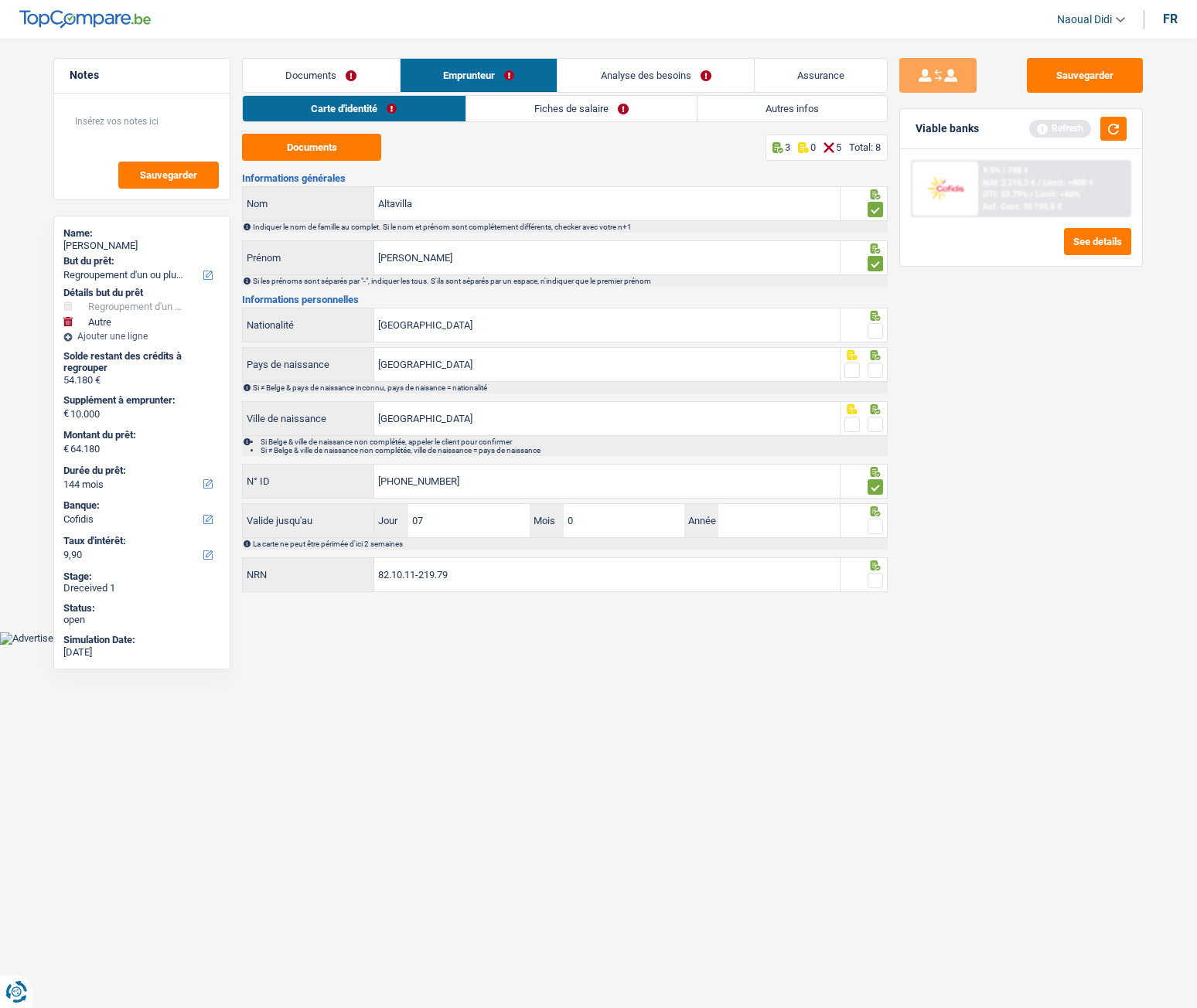
type input "05"
type input "2026"
click at [877, 524] on span at bounding box center [875, 526] width 15 height 15
click at [0, 0] on input "radio" at bounding box center [0, 0] width 0 height 0
click at [541, 564] on input "82.10.11-219.79" at bounding box center [607, 575] width 466 height 33
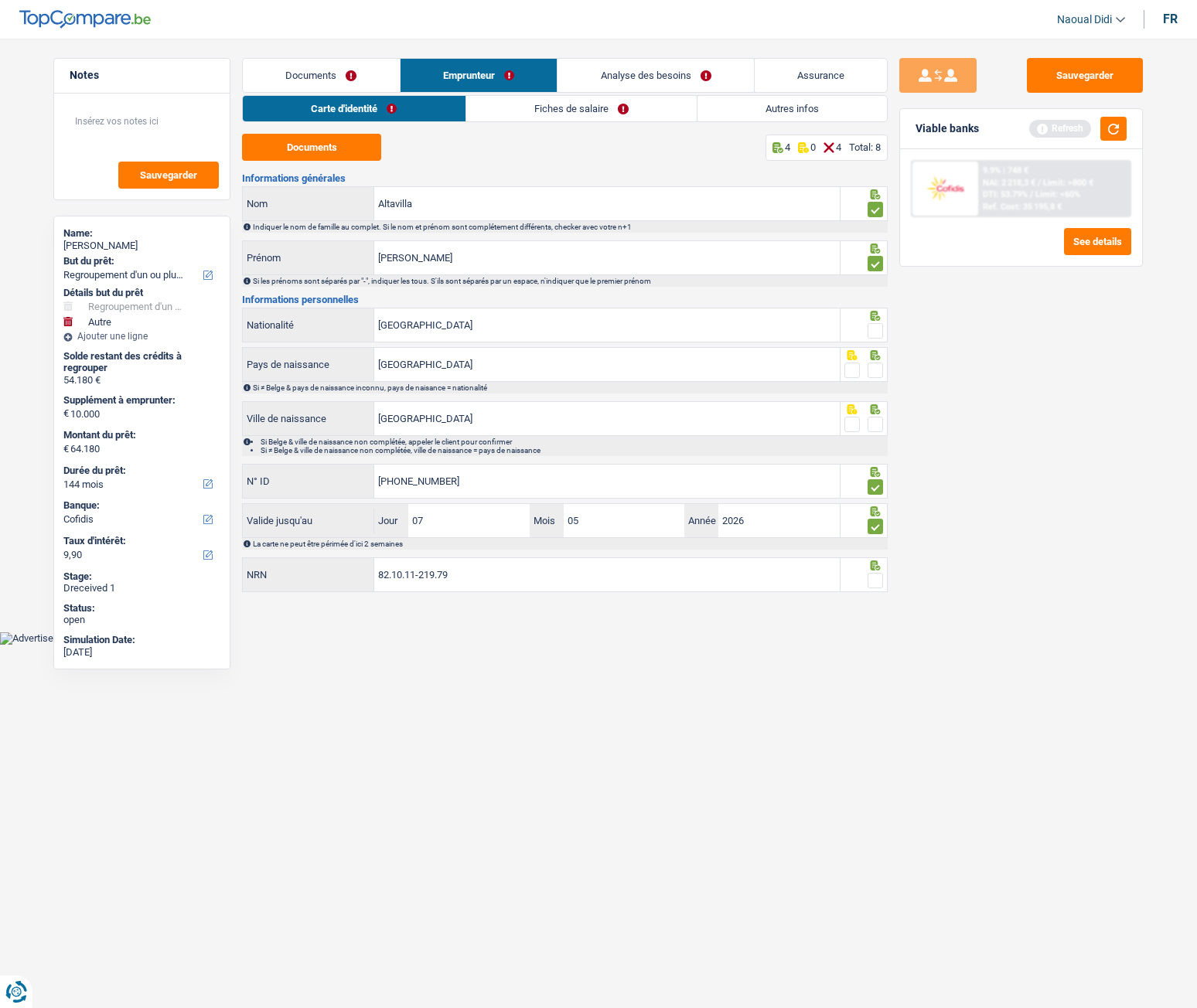
click at [865, 564] on fieldset at bounding box center [864, 581] width 40 height 19
click at [872, 564] on span at bounding box center [875, 581] width 15 height 15
click at [0, 0] on input "radio" at bounding box center [0, 0] width 0 height 0
click at [873, 421] on span at bounding box center [875, 424] width 15 height 15
click at [0, 0] on input "radio" at bounding box center [0, 0] width 0 height 0
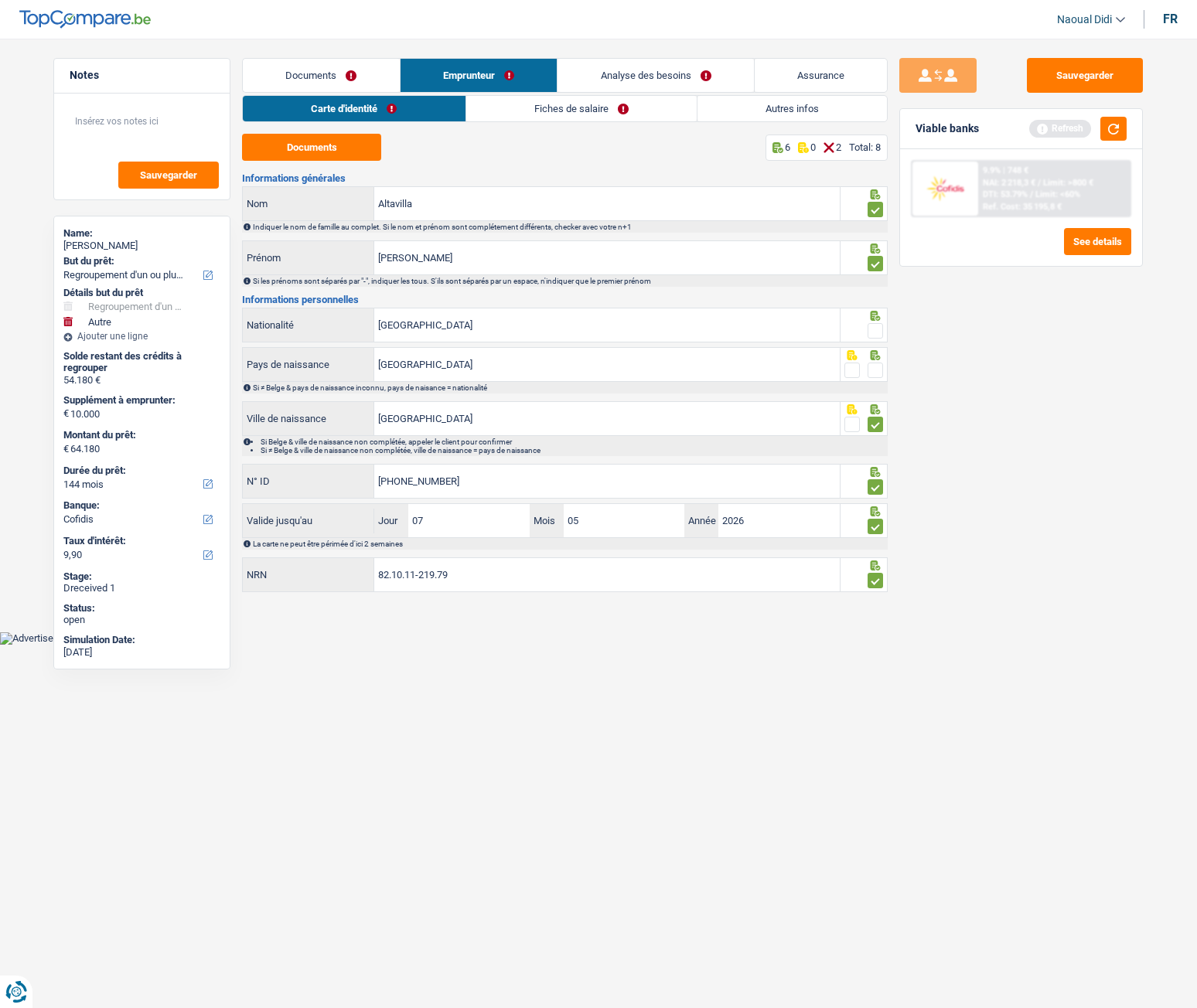
click at [881, 370] on span at bounding box center [875, 370] width 15 height 15
click at [0, 0] on input "radio" at bounding box center [0, 0] width 0 height 0
click at [880, 327] on span at bounding box center [875, 331] width 15 height 15
click at [0, 0] on input "radio" at bounding box center [0, 0] width 0 height 0
click at [1081, 76] on button "Sauvegarder" at bounding box center [1084, 75] width 116 height 35
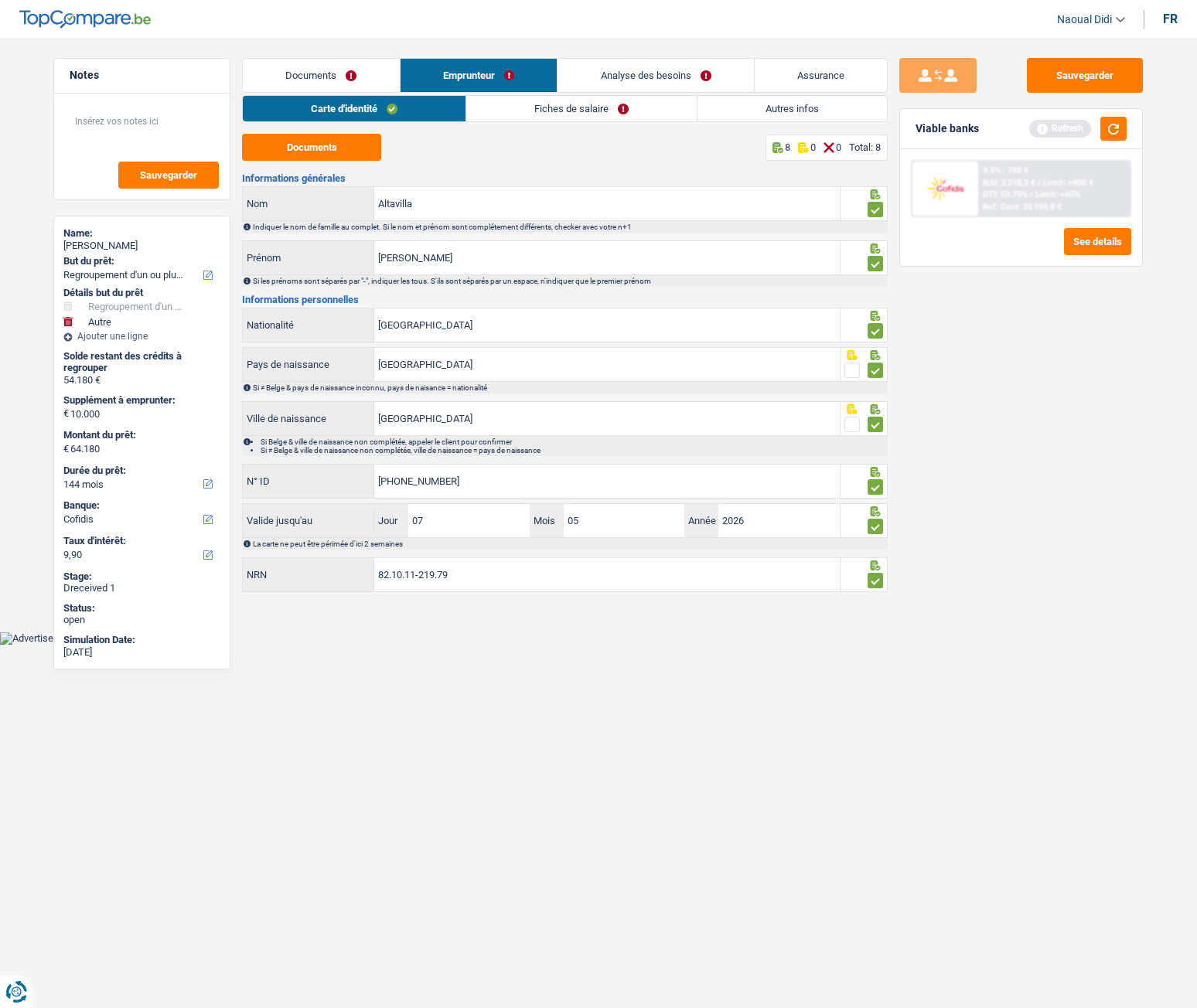
click at [526, 111] on link "Fiches de salaire" at bounding box center [582, 108] width 230 height 25
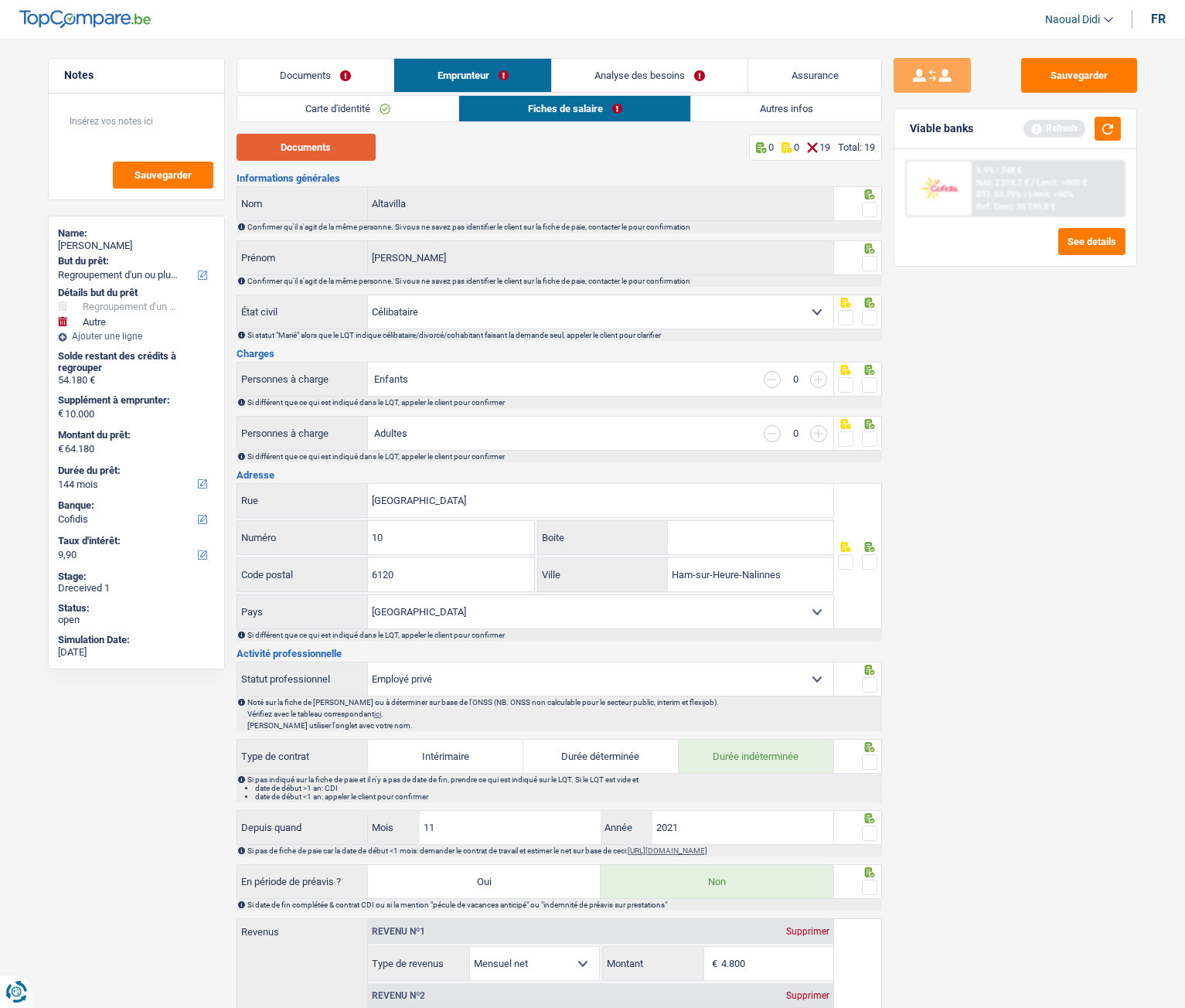
click at [326, 149] on button "Documents" at bounding box center [306, 147] width 139 height 27
click at [873, 316] on span at bounding box center [870, 317] width 15 height 15
click at [0, 0] on input "radio" at bounding box center [0, 0] width 0 height 0
click at [873, 387] on span at bounding box center [870, 385] width 15 height 15
click at [0, 0] on input "radio" at bounding box center [0, 0] width 0 height 0
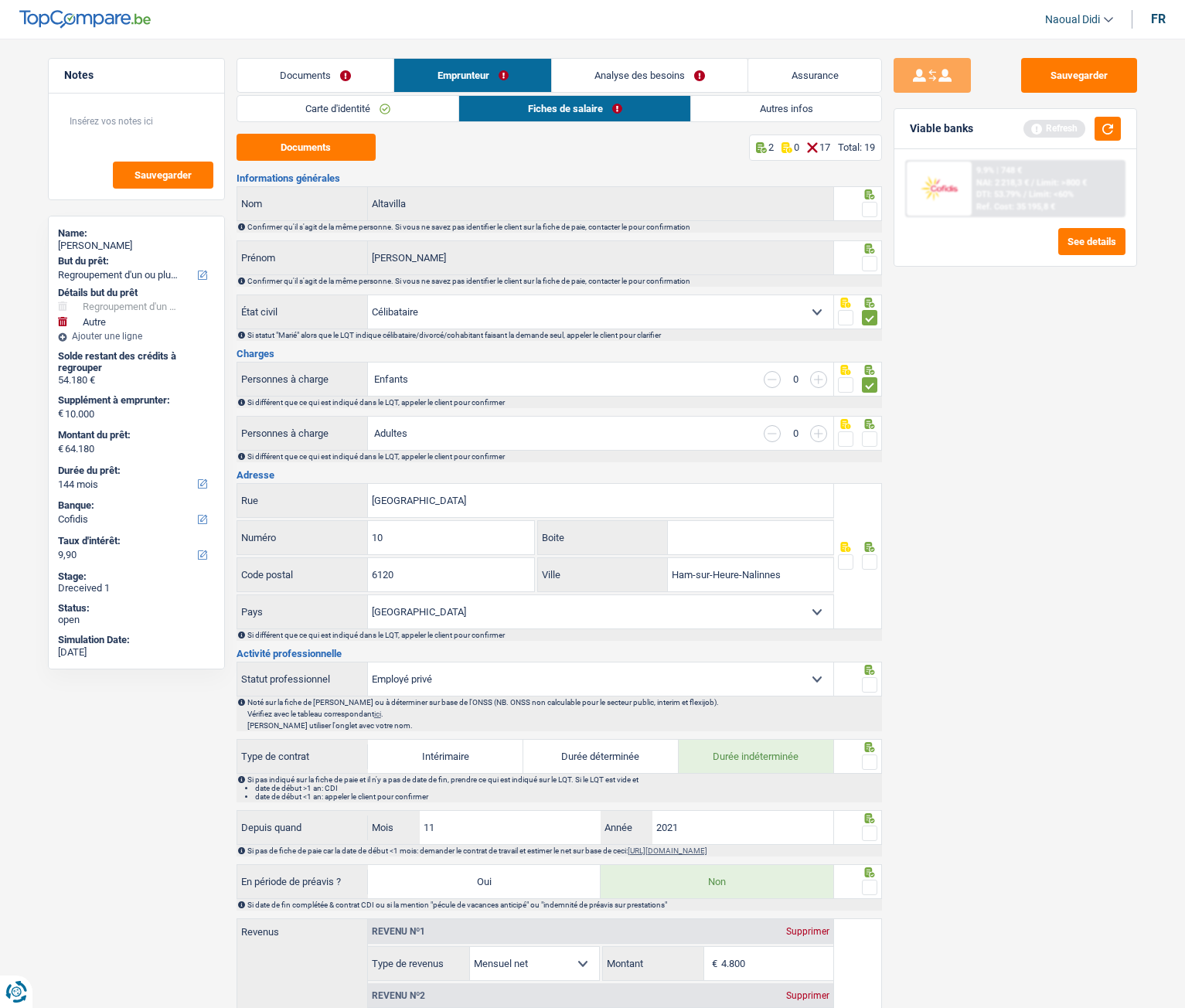
click at [871, 444] on span at bounding box center [870, 439] width 15 height 15
click at [0, 0] on input "radio" at bounding box center [0, 0] width 0 height 0
click at [450, 499] on input "Rue Saint-Pierre" at bounding box center [601, 500] width 466 height 33
drag, startPoint x: 472, startPoint y: 505, endPoint x: 372, endPoint y: 497, distance: 100.3
click at [367, 500] on div "Rue Saint-heure Rue" at bounding box center [535, 500] width 597 height 33
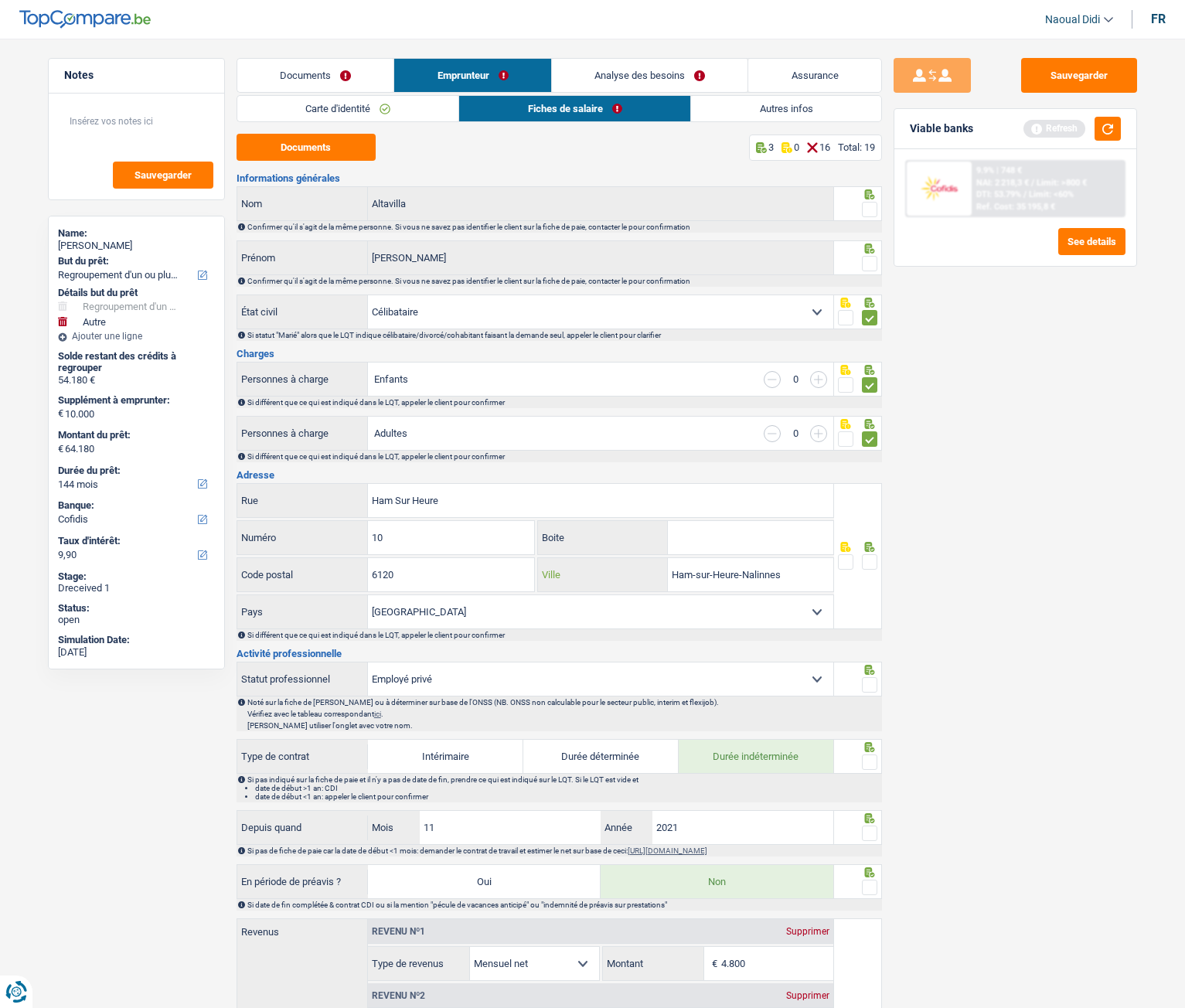
drag, startPoint x: 807, startPoint y: 571, endPoint x: 641, endPoint y: 571, distance: 166.0
click at [641, 564] on div "Ham-sur-Heure-Nalinnes Ville" at bounding box center [686, 575] width 295 height 33
click at [456, 497] on input "Ham Sur Heure" at bounding box center [601, 500] width 466 height 33
click at [552, 465] on div "Informations générales Altavilla Nom Confirmer qu'il s'agit de la même personne…" at bounding box center [559, 971] width 646 height 1595
click at [475, 487] on input "Ham Sur Heure" at bounding box center [601, 500] width 466 height 33
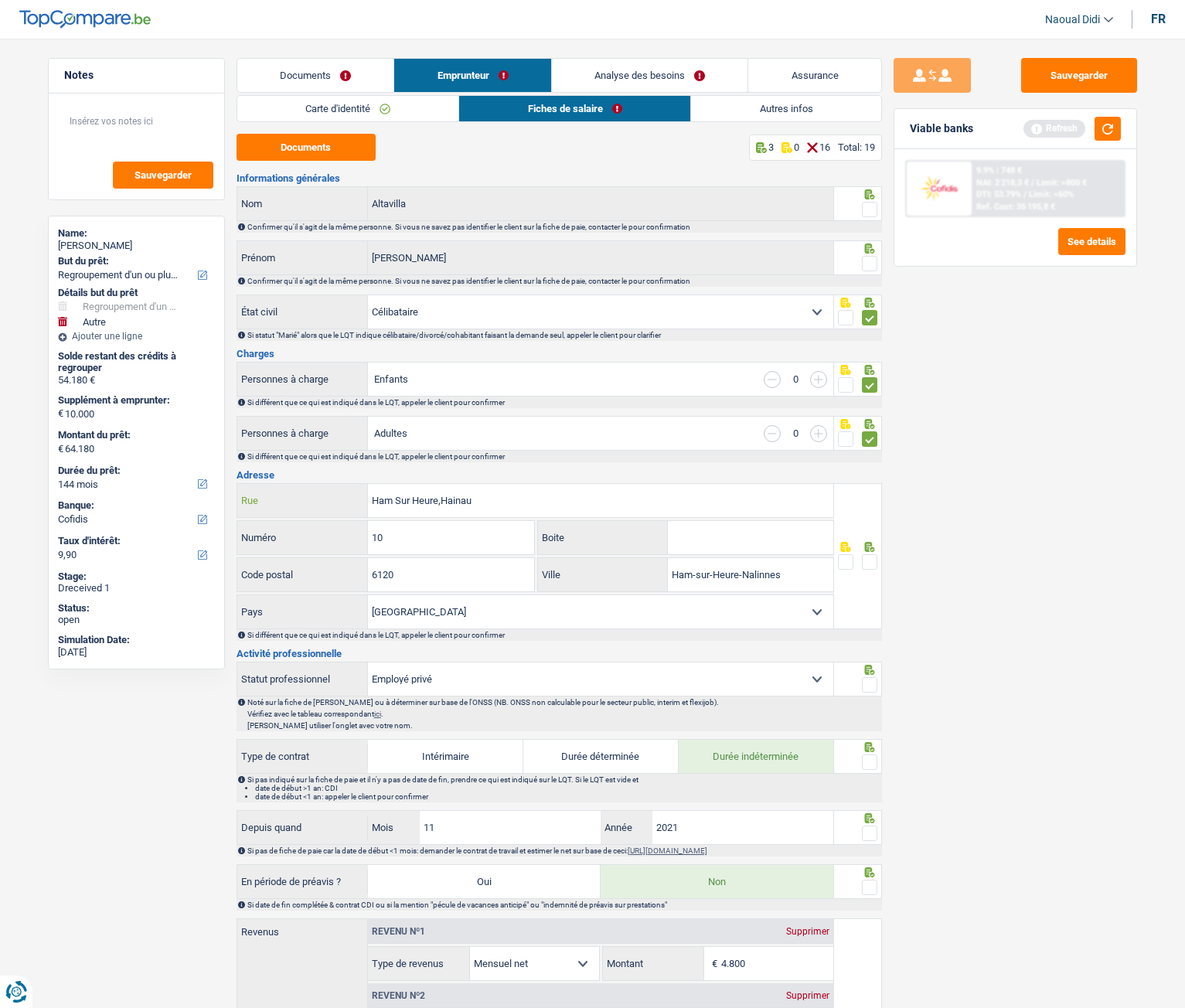
type input "Ham Sur Heure,Hainaut"
drag, startPoint x: 510, startPoint y: 495, endPoint x: 307, endPoint y: 481, distance: 203.5
click at [307, 481] on div "Informations générales Altavilla Nom Confirmer qu'il s'agit de la même personne…" at bounding box center [559, 971] width 646 height 1595
drag, startPoint x: 790, startPoint y: 581, endPoint x: 573, endPoint y: 570, distance: 217.3
click at [573, 564] on div "Ham-sur-Heure-Nalinnes Ville" at bounding box center [686, 575] width 295 height 33
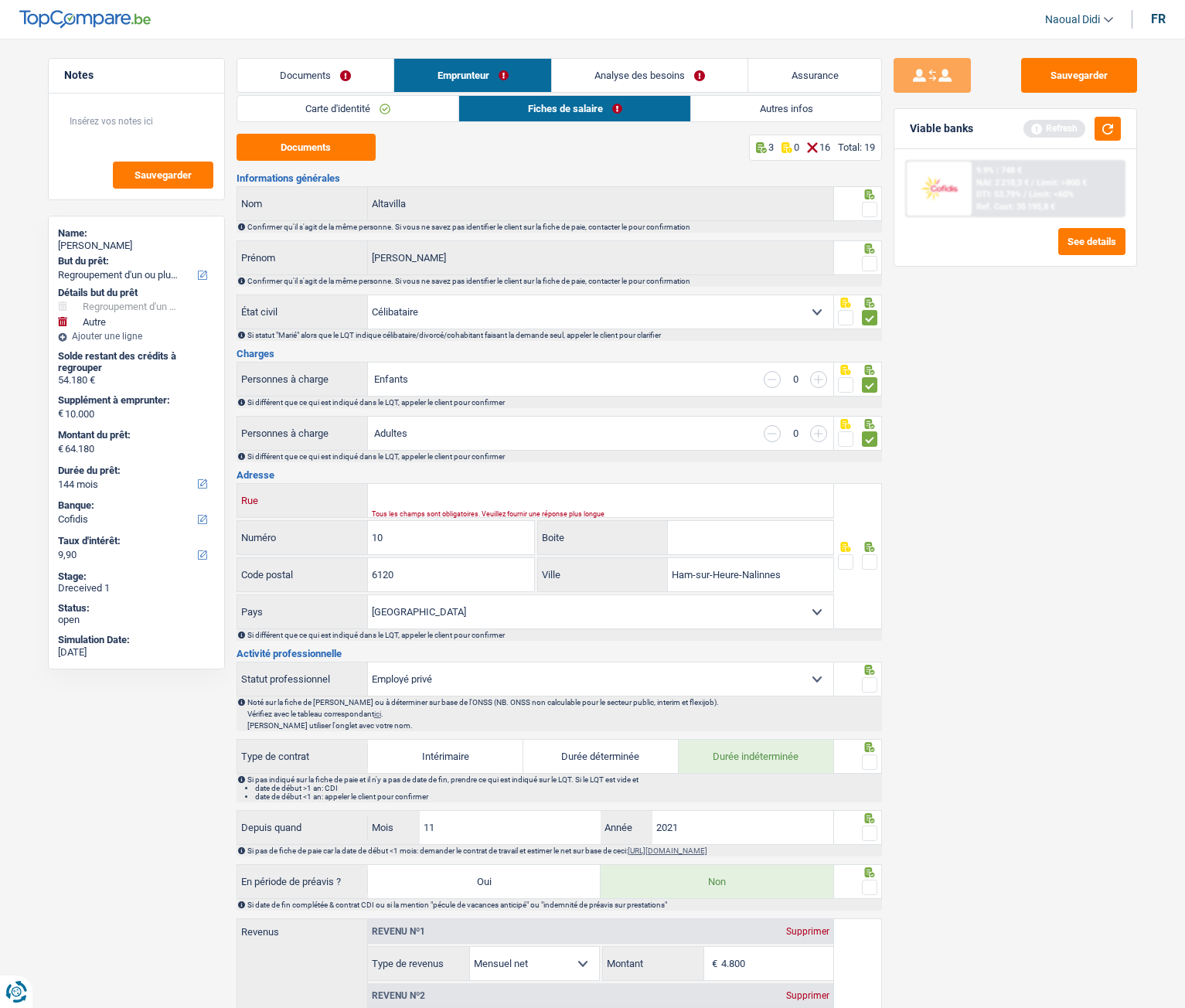
click at [451, 498] on input "Rue" at bounding box center [601, 500] width 466 height 33
paste input "ham sur heure hainaut"
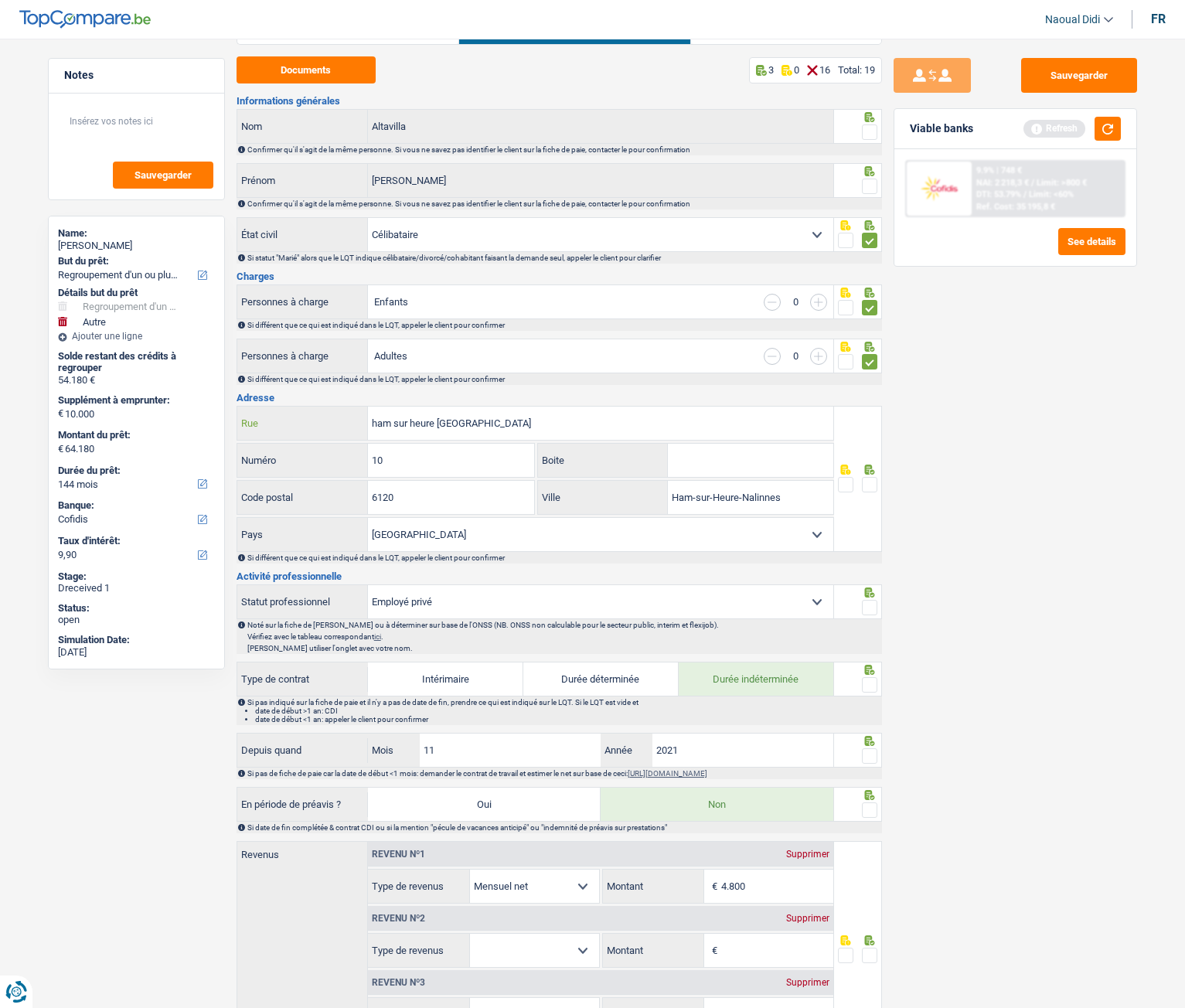
type input "ham sur heure hainaut"
click at [874, 485] on span at bounding box center [870, 485] width 15 height 15
click at [0, 0] on input "radio" at bounding box center [0, 0] width 0 height 0
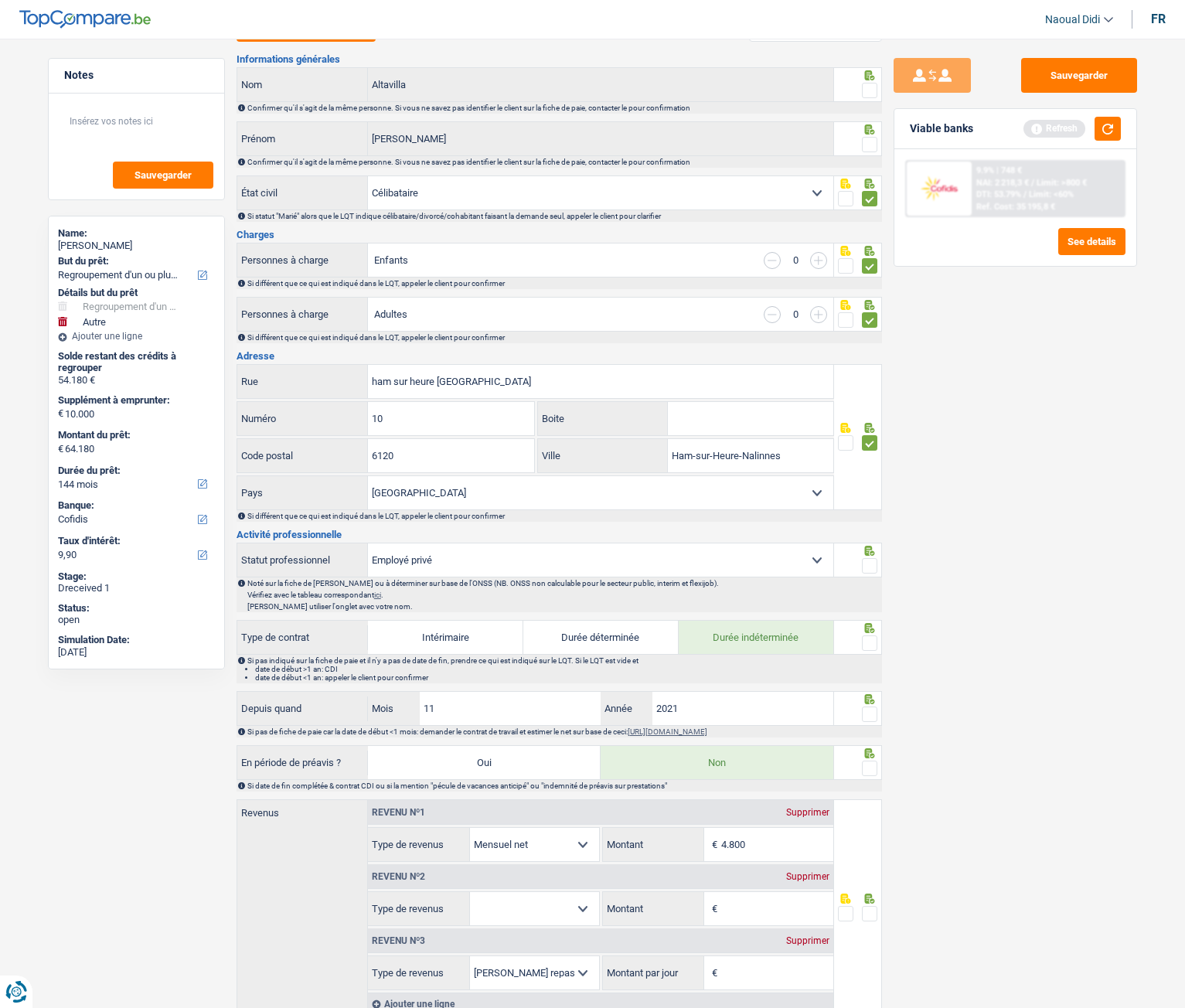
scroll to position [155, 0]
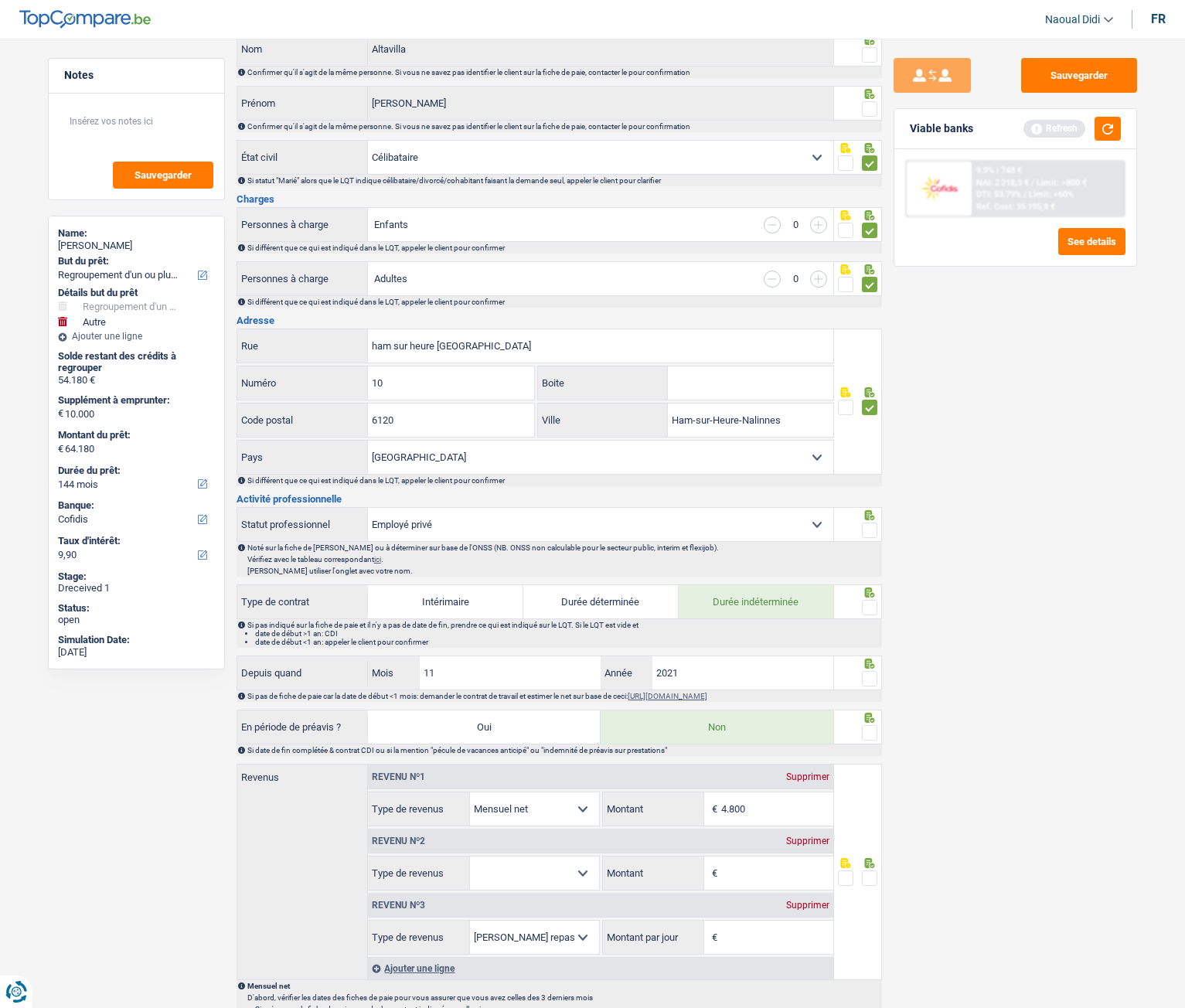
click at [871, 534] on span at bounding box center [870, 531] width 15 height 15
click at [0, 0] on input "radio" at bounding box center [0, 0] width 0 height 0
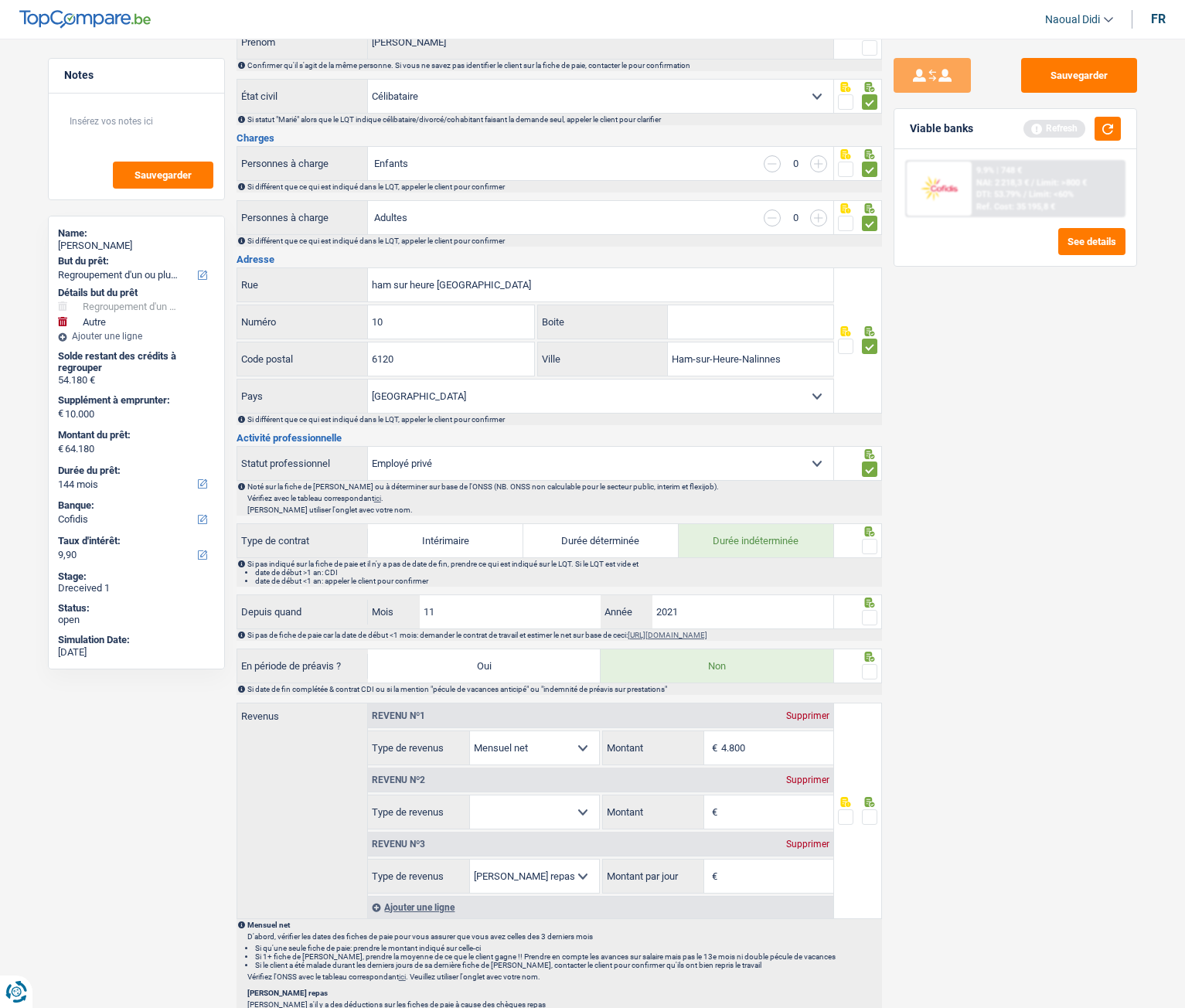
scroll to position [309, 0]
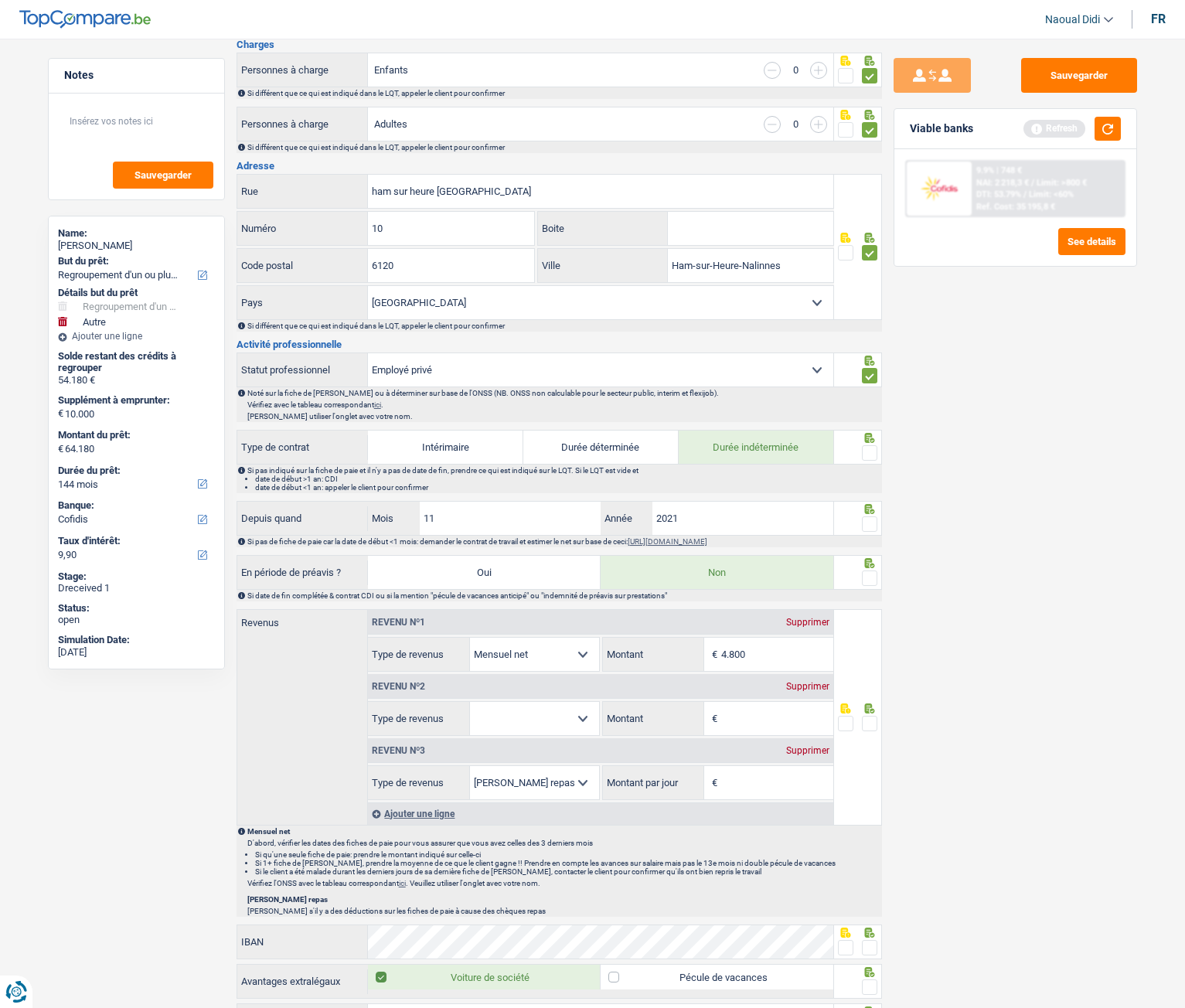
click at [868, 454] on span at bounding box center [870, 453] width 15 height 15
click at [0, 0] on input "radio" at bounding box center [0, 0] width 0 height 0
click at [871, 521] on span at bounding box center [870, 524] width 15 height 15
click at [0, 0] on input "radio" at bounding box center [0, 0] width 0 height 0
click at [868, 564] on span at bounding box center [870, 578] width 15 height 15
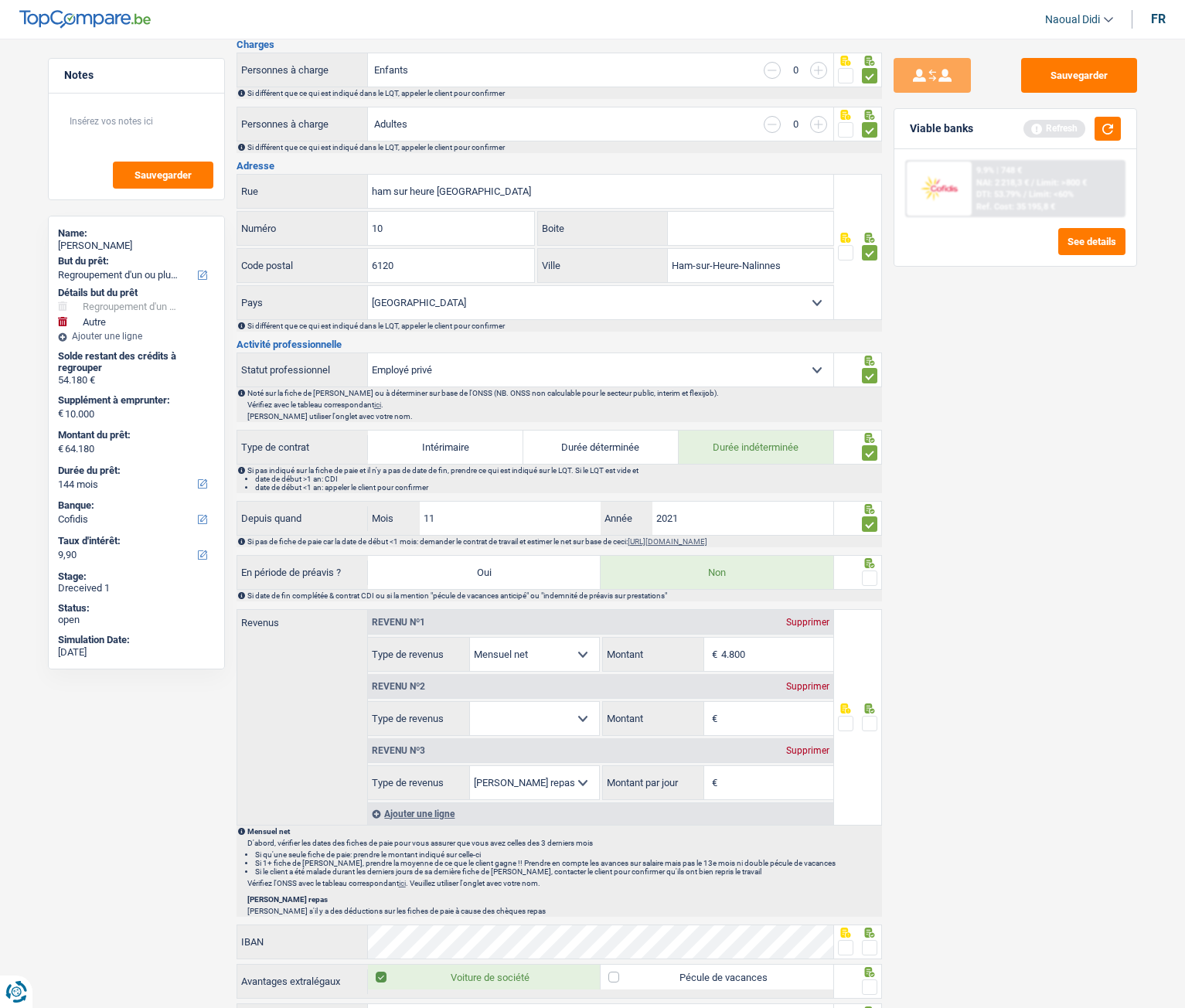
click at [0, 0] on input "radio" at bounding box center [0, 0] width 0 height 0
click at [804, 564] on input "4.800" at bounding box center [777, 654] width 112 height 33
click at [789, 564] on input "4.800" at bounding box center [777, 654] width 112 height 33
type input "480"
select select
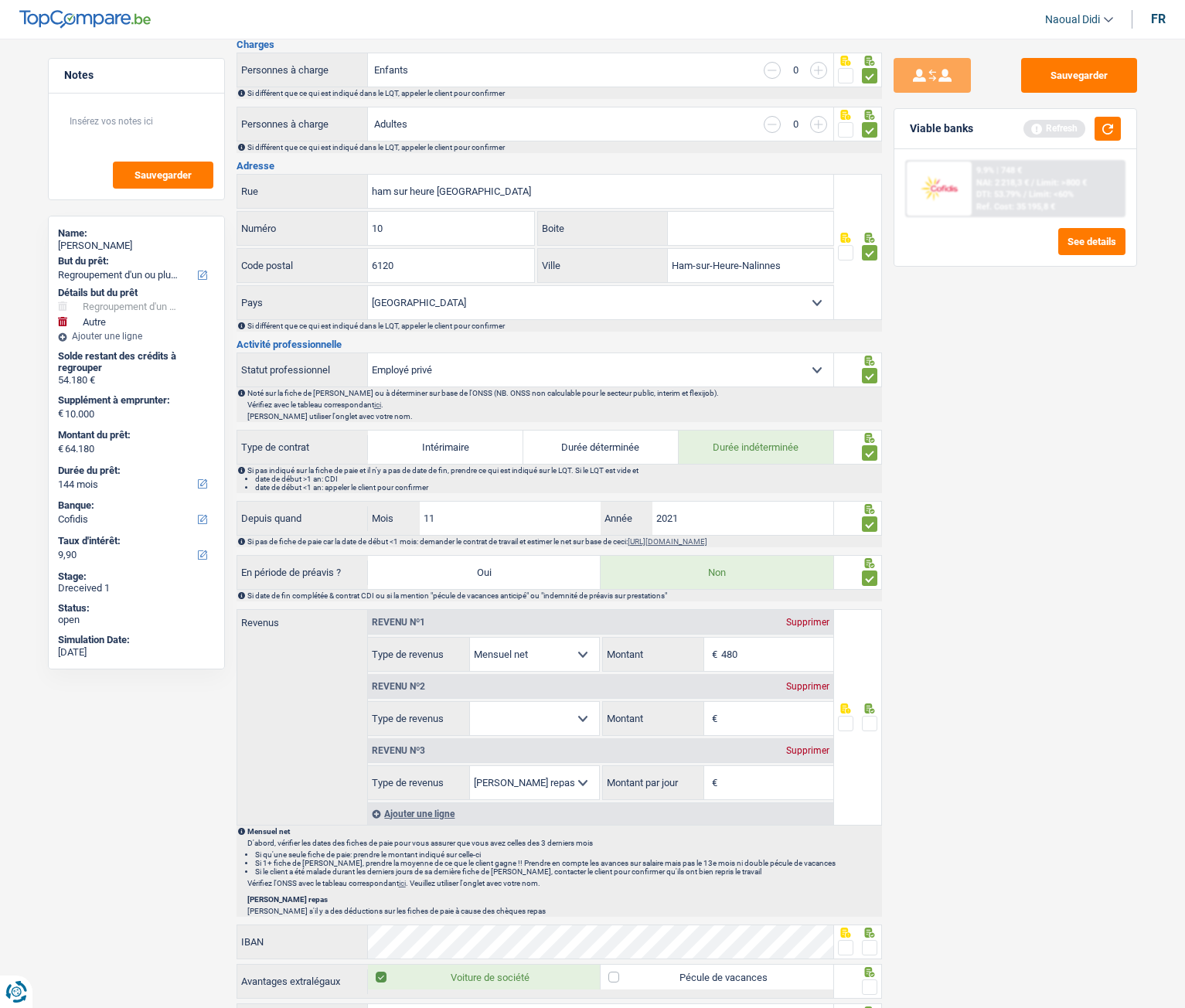
type input "48"
select select
type input "4"
select select
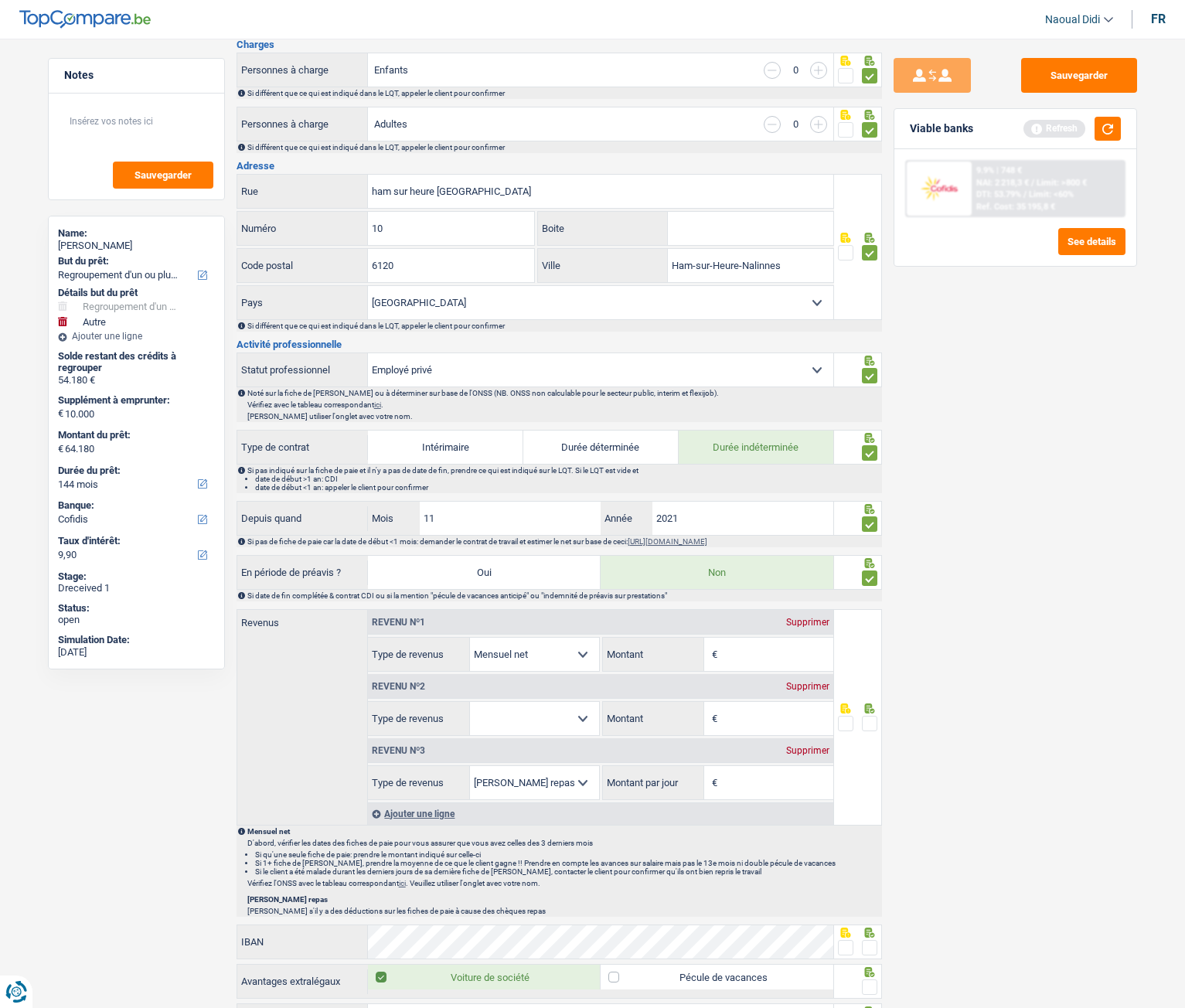
type input "6"
select select
type input "68"
select select
type input "684"
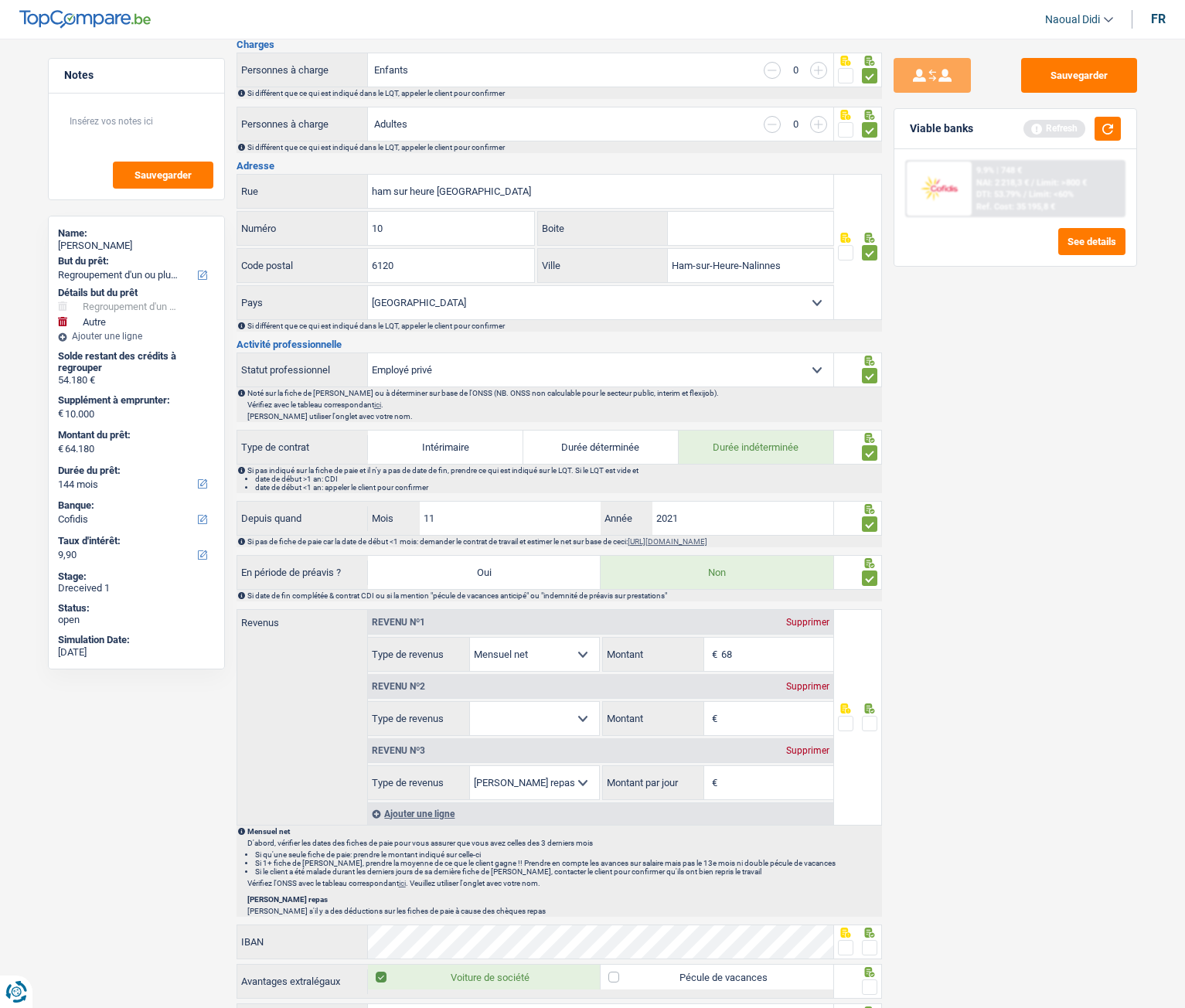
select select
type input "6.846"
select select
type input "6.846"
click at [812, 564] on div "Supprimer" at bounding box center [807, 686] width 51 height 9
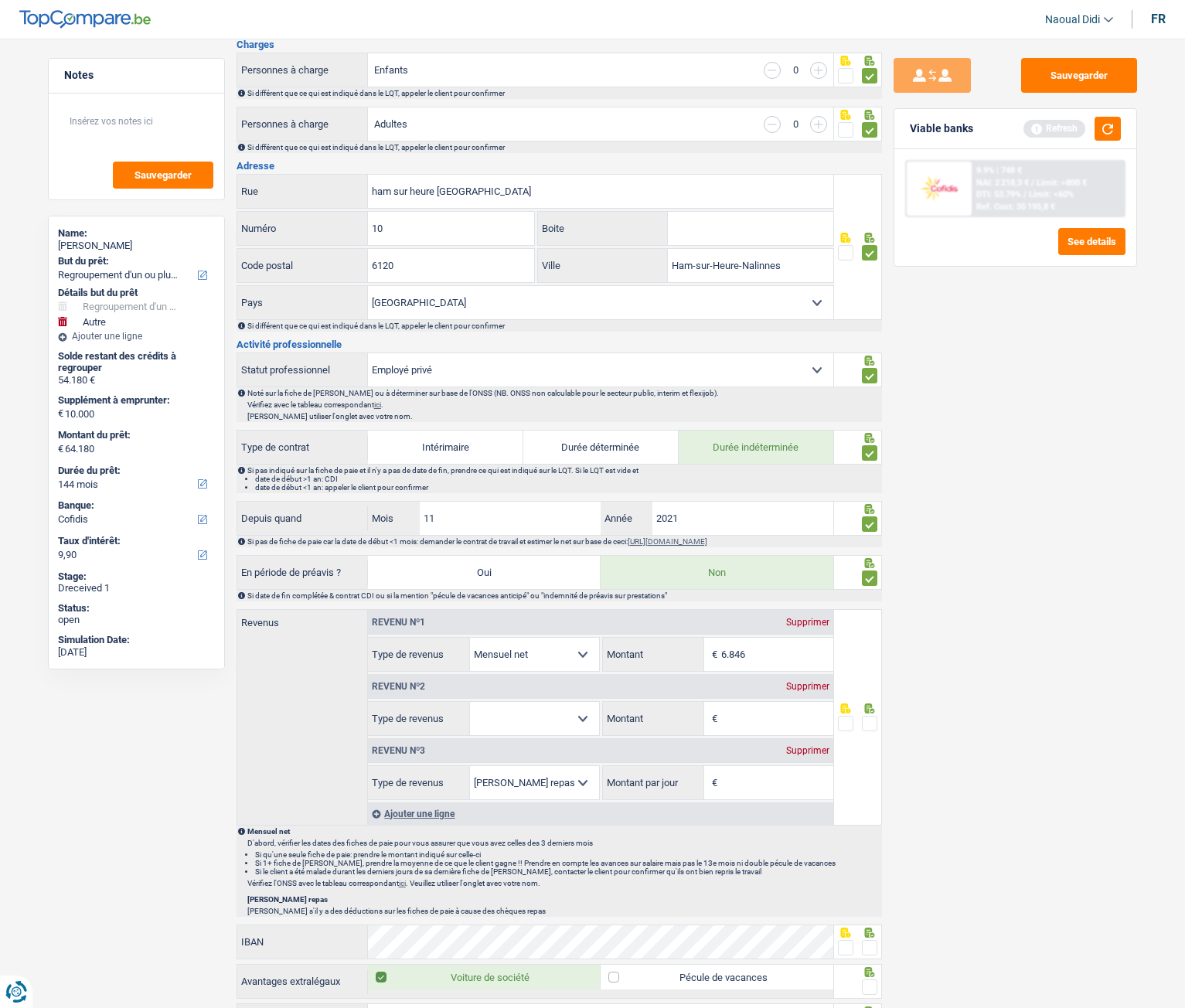
select select "mealVouchers"
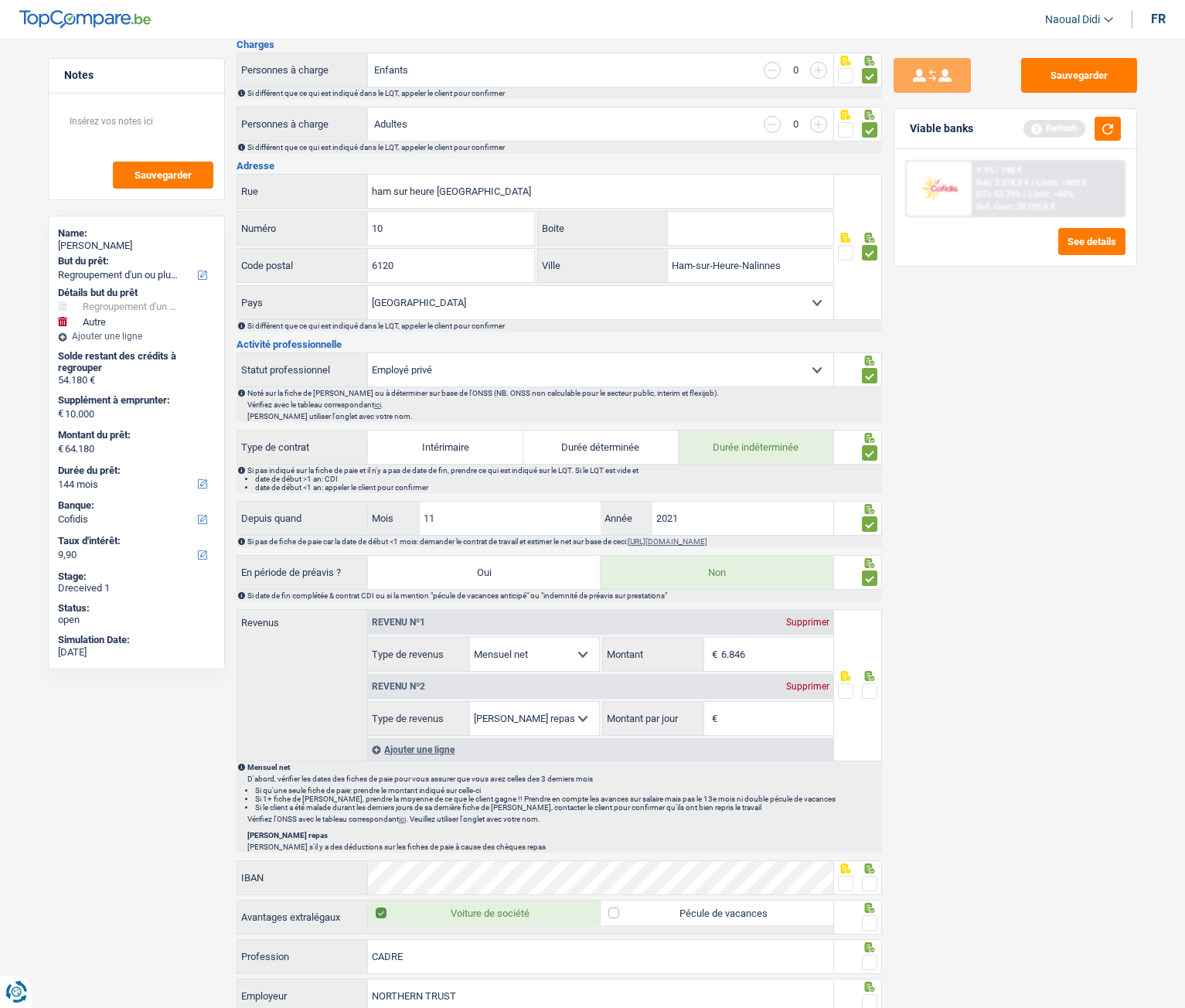
click at [814, 564] on div "Supprimer" at bounding box center [807, 686] width 51 height 9
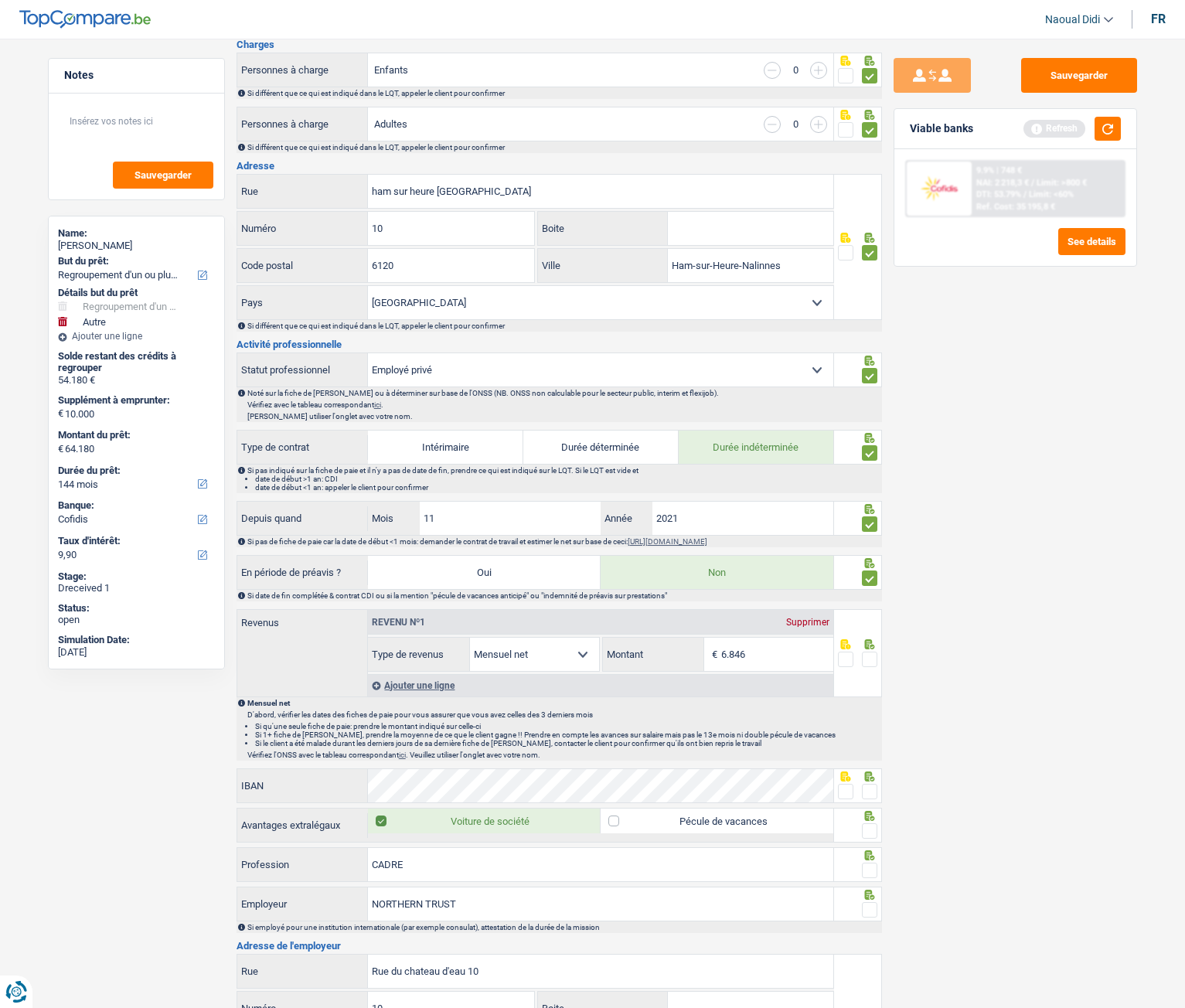
click at [868, 564] on span at bounding box center [870, 659] width 15 height 15
click at [0, 0] on input "radio" at bounding box center [0, 0] width 0 height 0
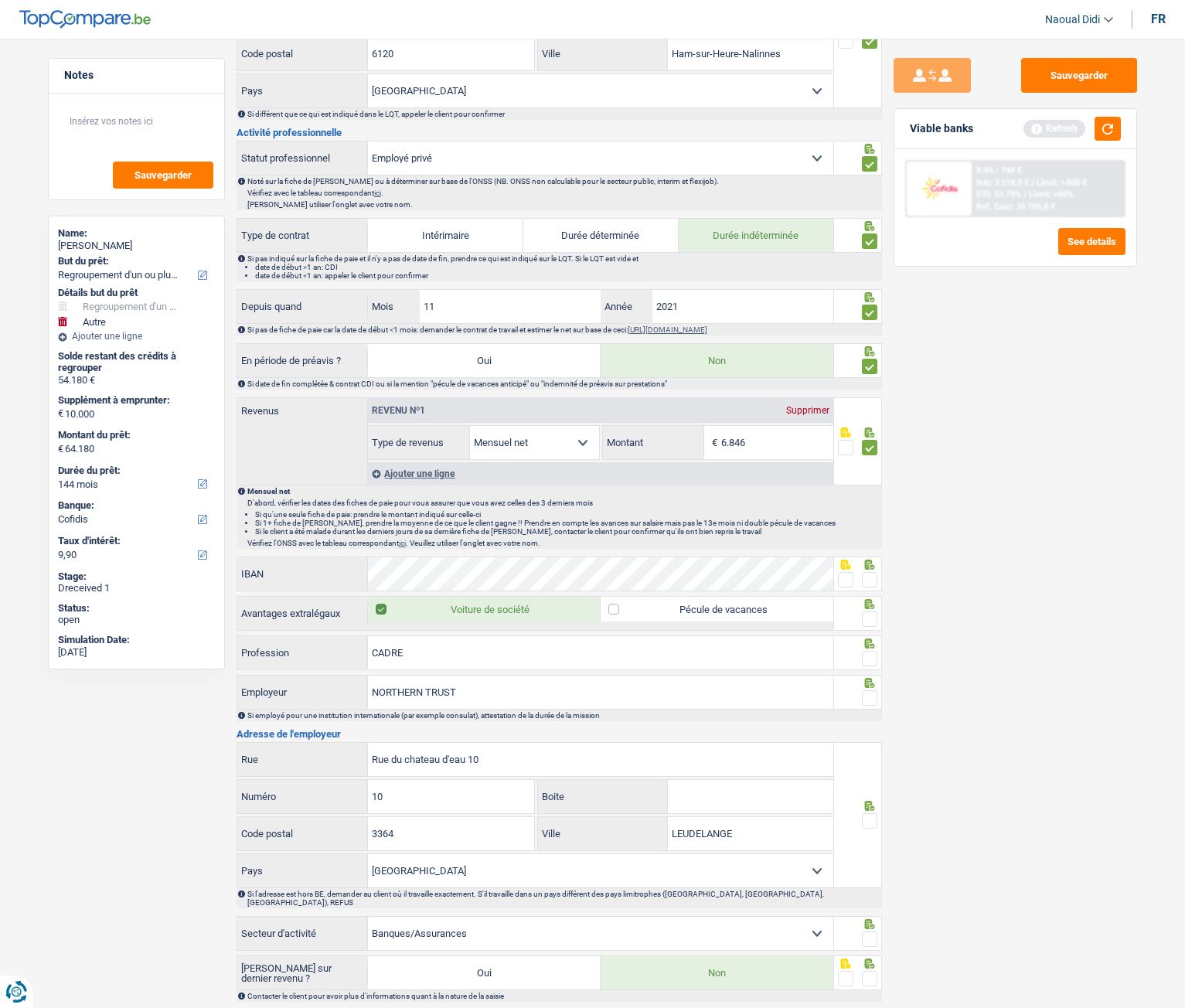
scroll to position [541, 0]
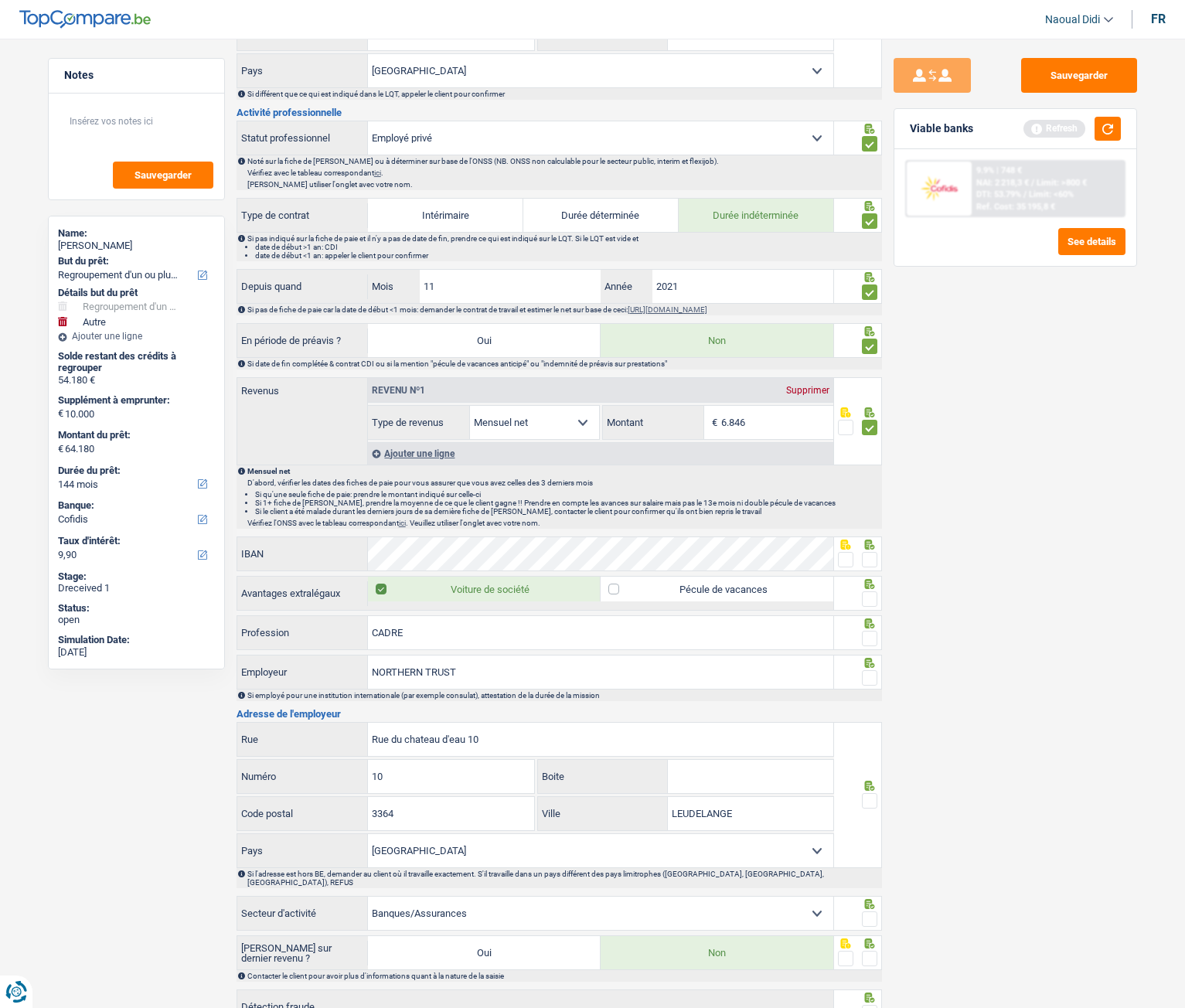
click at [873, 562] on span at bounding box center [870, 559] width 15 height 15
click at [0, 0] on input "radio" at bounding box center [0, 0] width 0 height 0
click at [871, 564] on span at bounding box center [870, 599] width 15 height 15
click at [0, 0] on input "radio" at bounding box center [0, 0] width 0 height 0
click at [789, 564] on label "Pécule de vacances" at bounding box center [717, 588] width 233 height 25
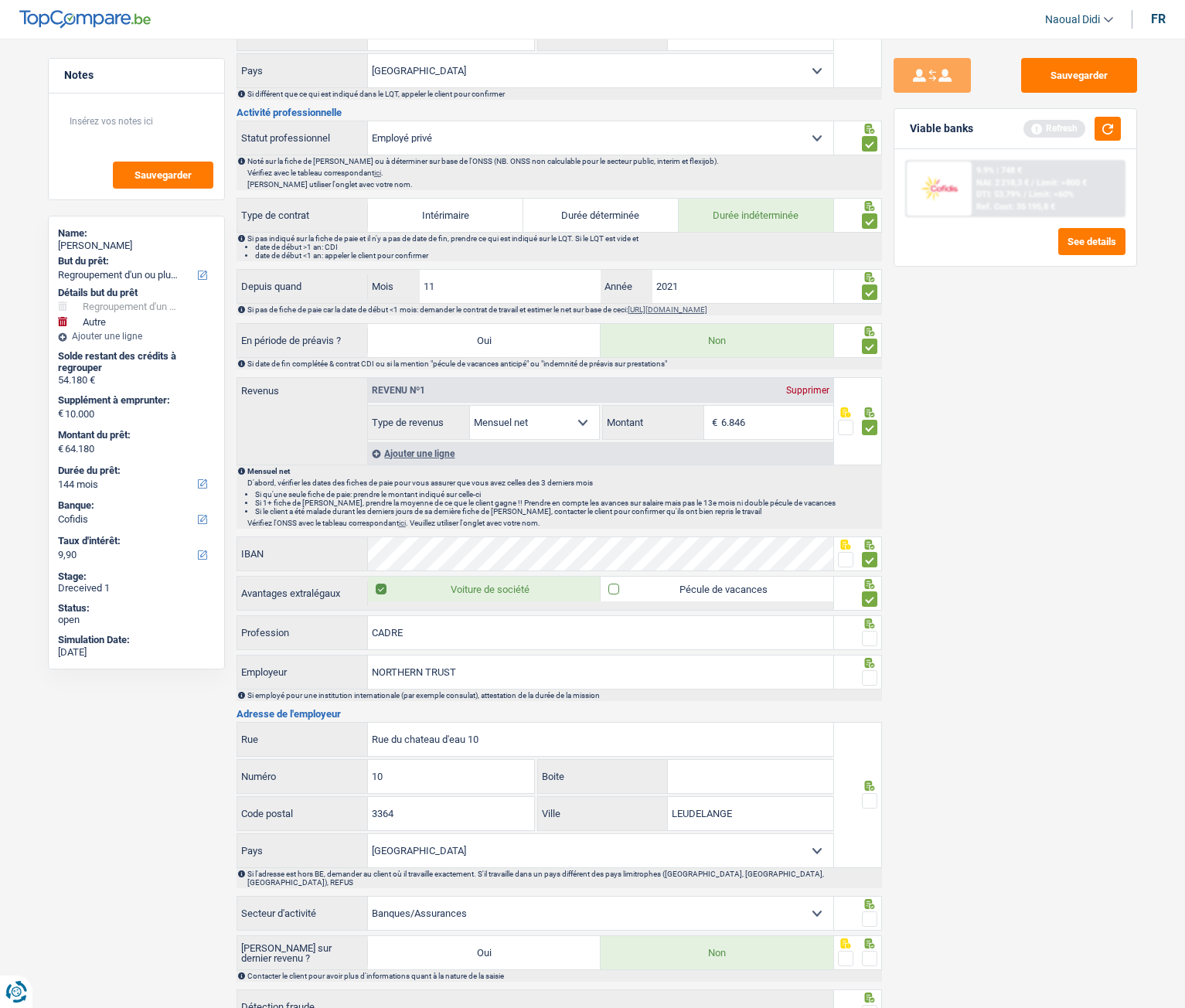
click at [789, 564] on input "Pécule de vacances" at bounding box center [717, 588] width 233 height 25
checkbox input "true"
click at [871, 564] on span at bounding box center [870, 638] width 15 height 15
click at [0, 0] on input "radio" at bounding box center [0, 0] width 0 height 0
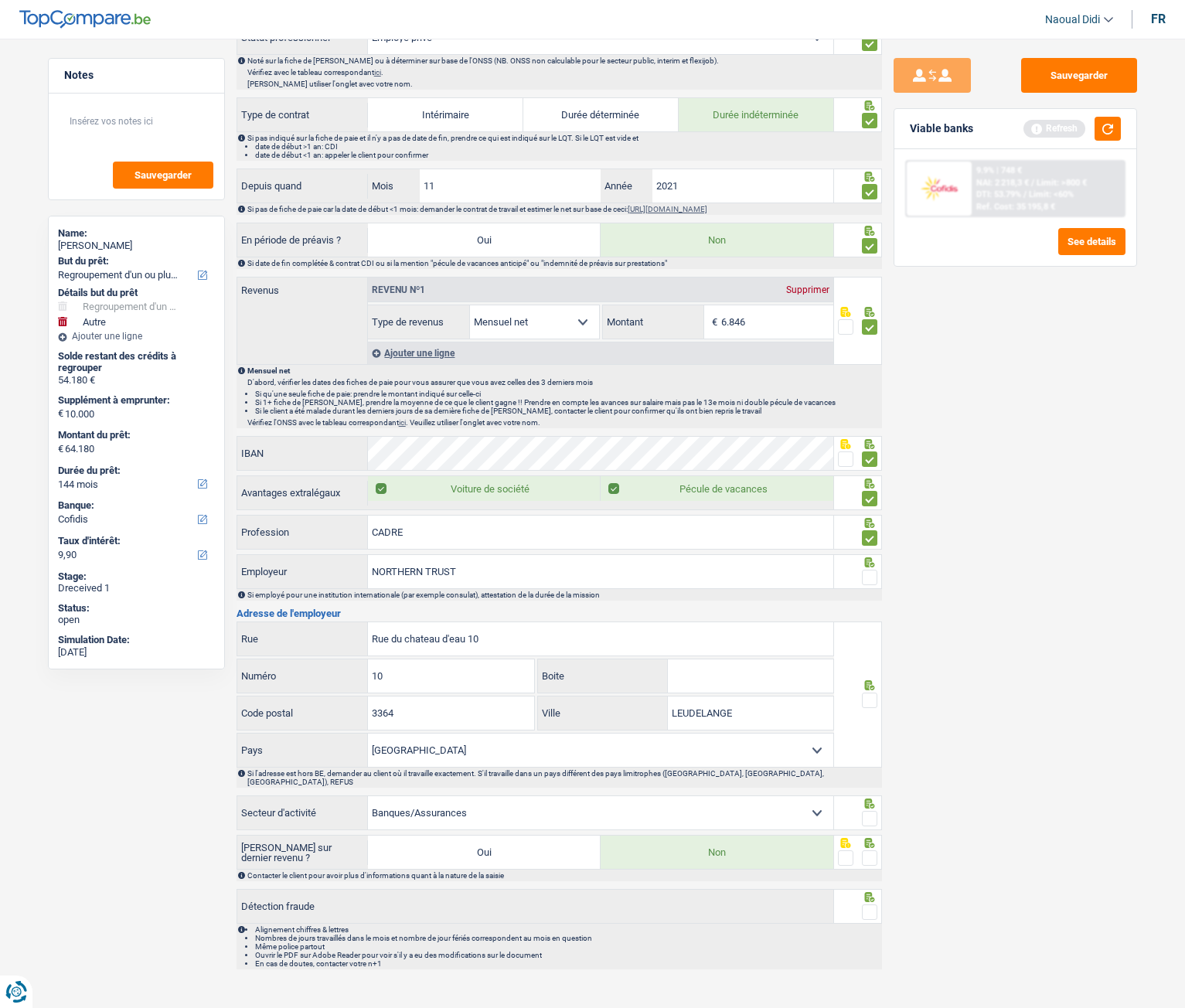
scroll to position [648, 0]
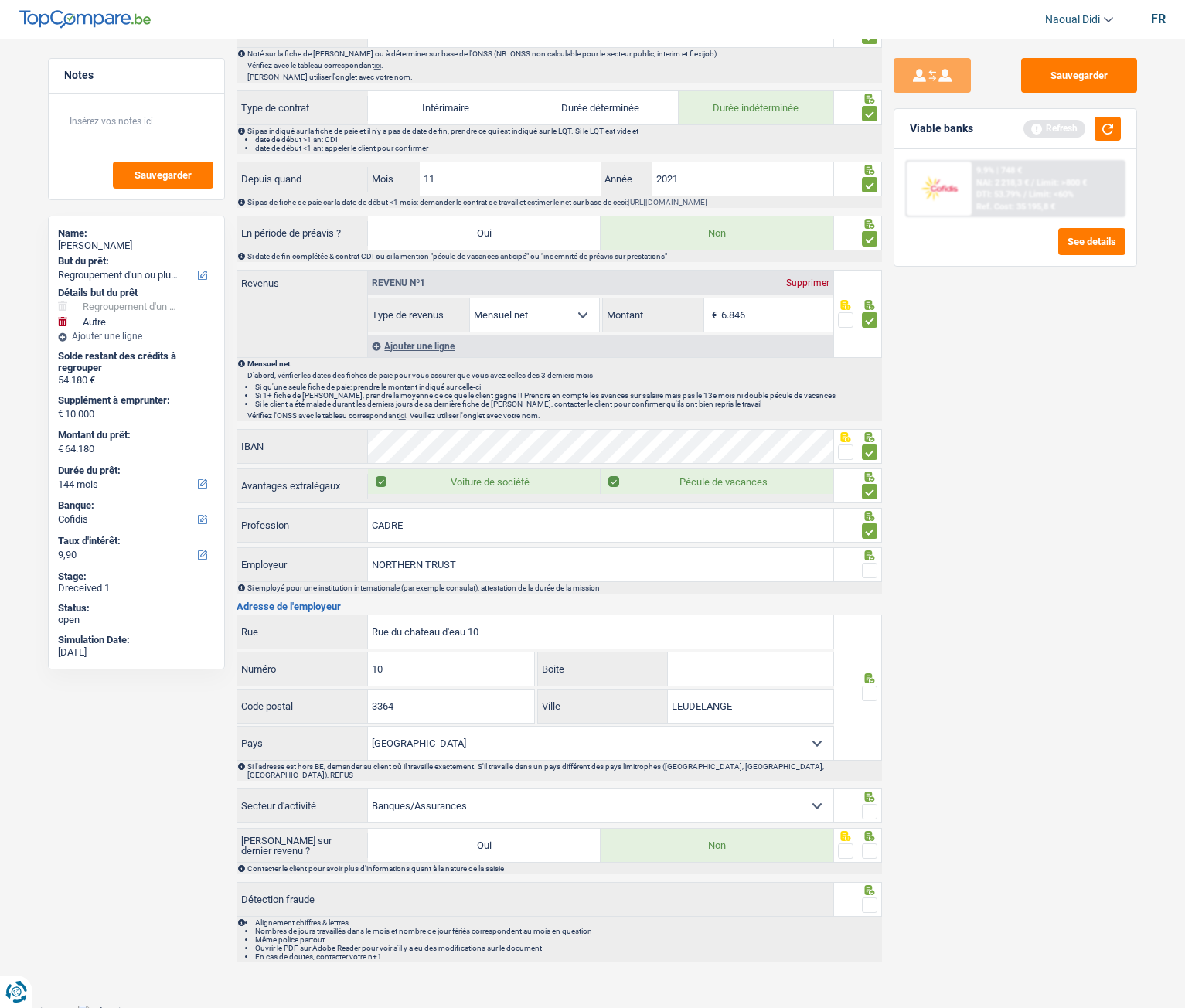
click at [871, 564] on span at bounding box center [870, 693] width 15 height 15
click at [0, 0] on input "radio" at bounding box center [0, 0] width 0 height 0
click at [871, 564] on span at bounding box center [870, 570] width 15 height 15
click at [0, 0] on input "radio" at bounding box center [0, 0] width 0 height 0
click at [871, 564] on span at bounding box center [870, 812] width 15 height 15
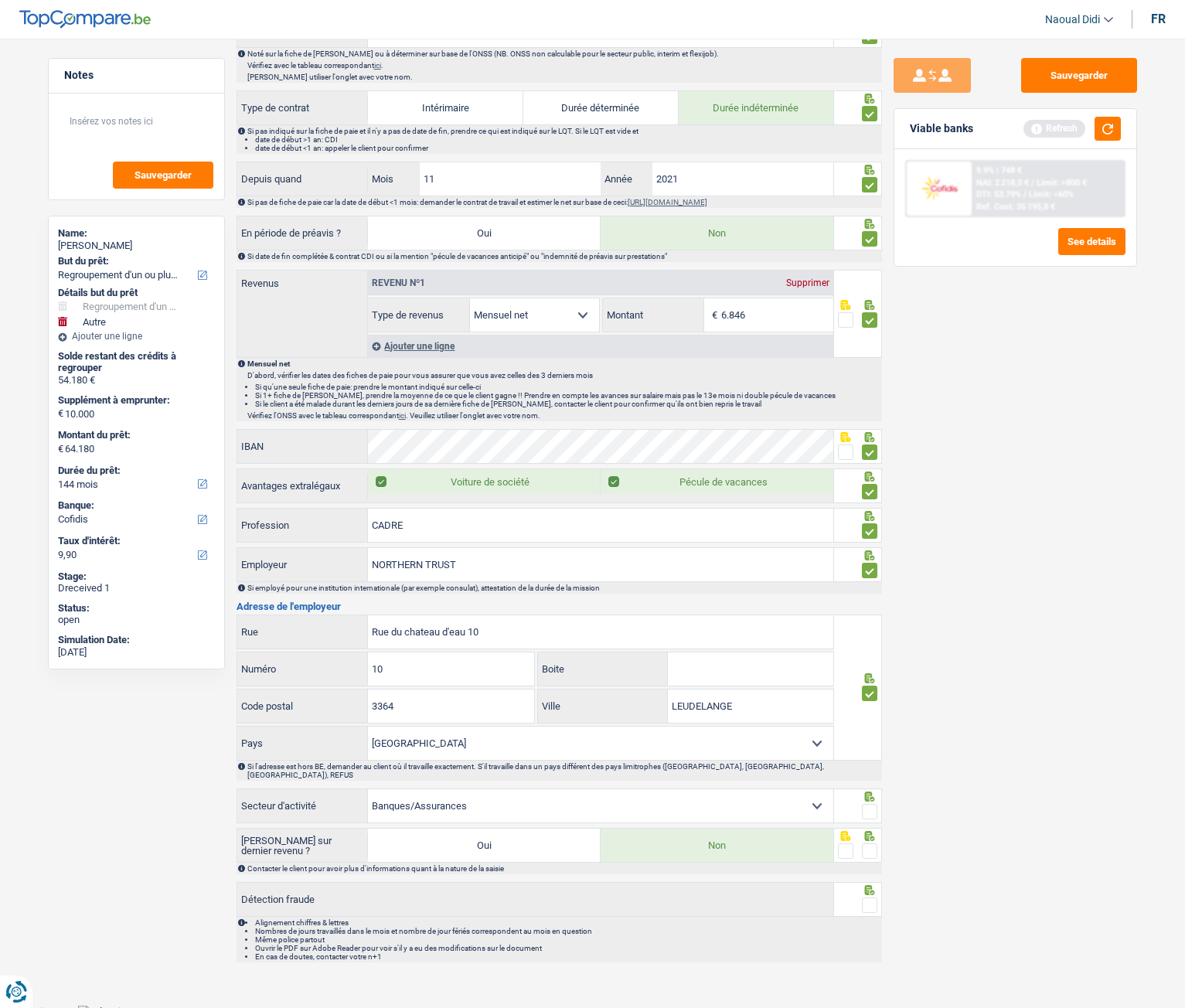
click at [0, 0] on input "radio" at bounding box center [0, 0] width 0 height 0
click at [865, 564] on span at bounding box center [870, 851] width 15 height 15
click at [0, 0] on input "radio" at bounding box center [0, 0] width 0 height 0
click at [870, 564] on span at bounding box center [870, 906] width 15 height 15
click at [0, 0] on input "radio" at bounding box center [0, 0] width 0 height 0
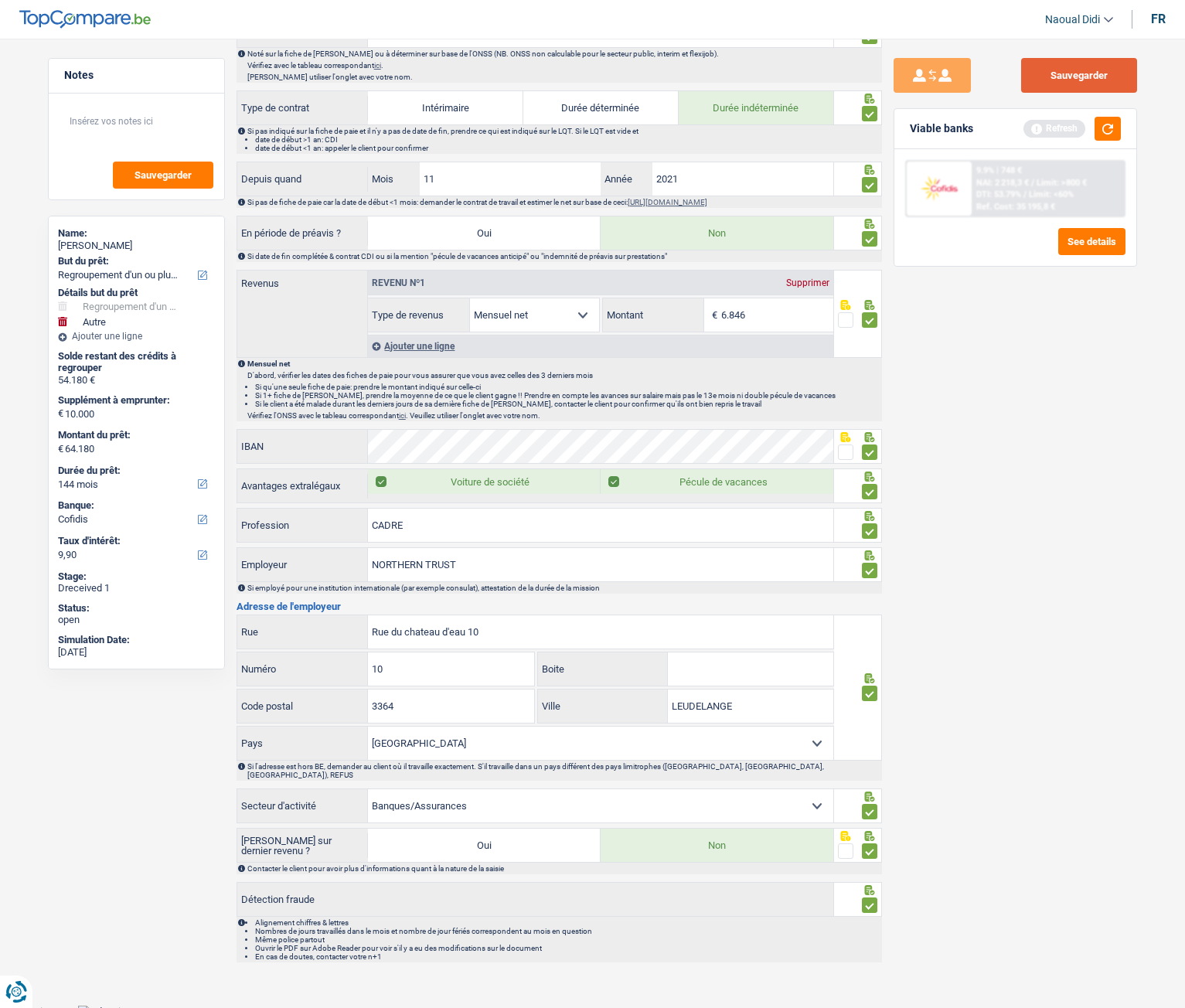
click at [1092, 74] on button "Sauvegarder" at bounding box center [1079, 75] width 116 height 35
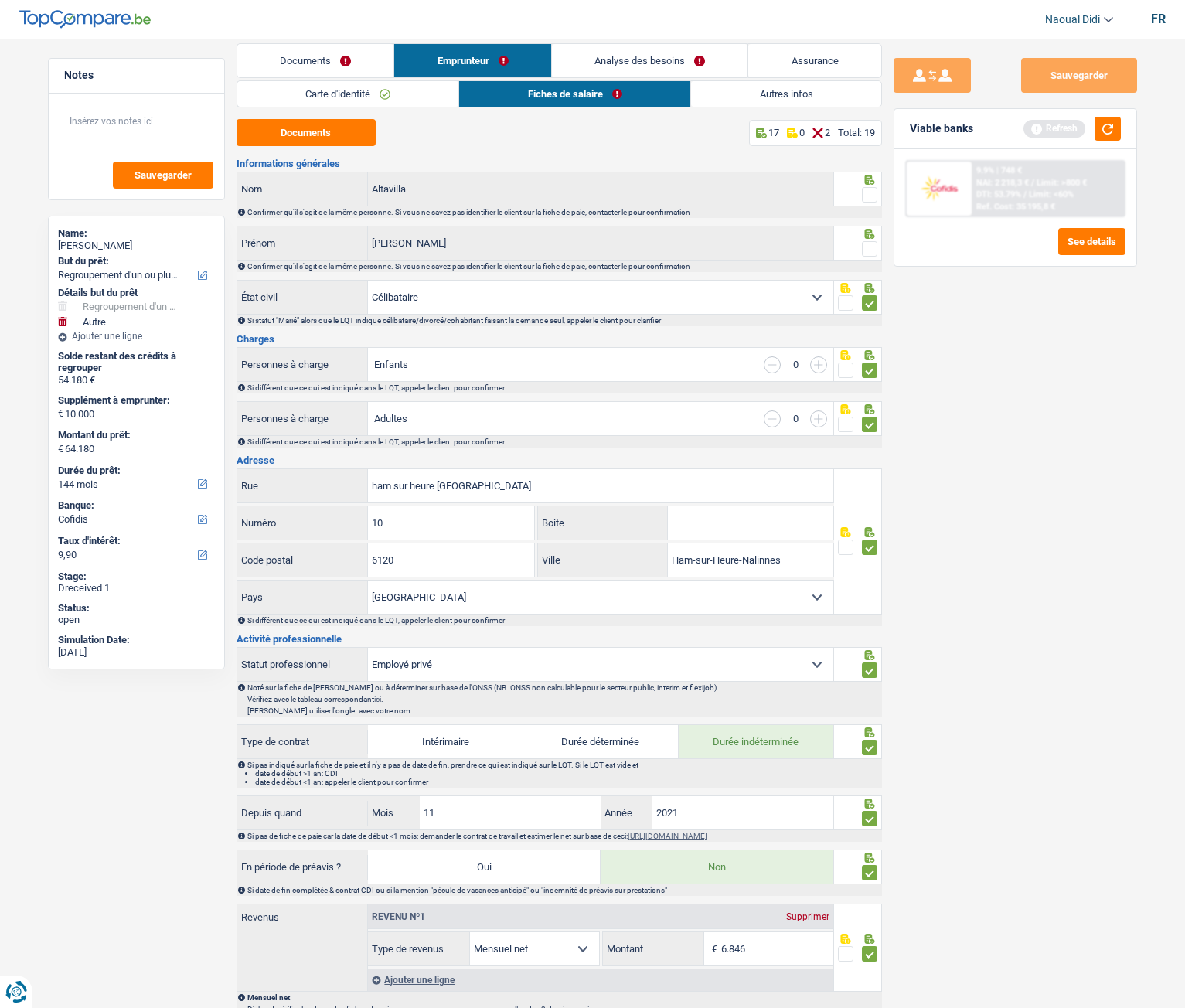
scroll to position [0, 0]
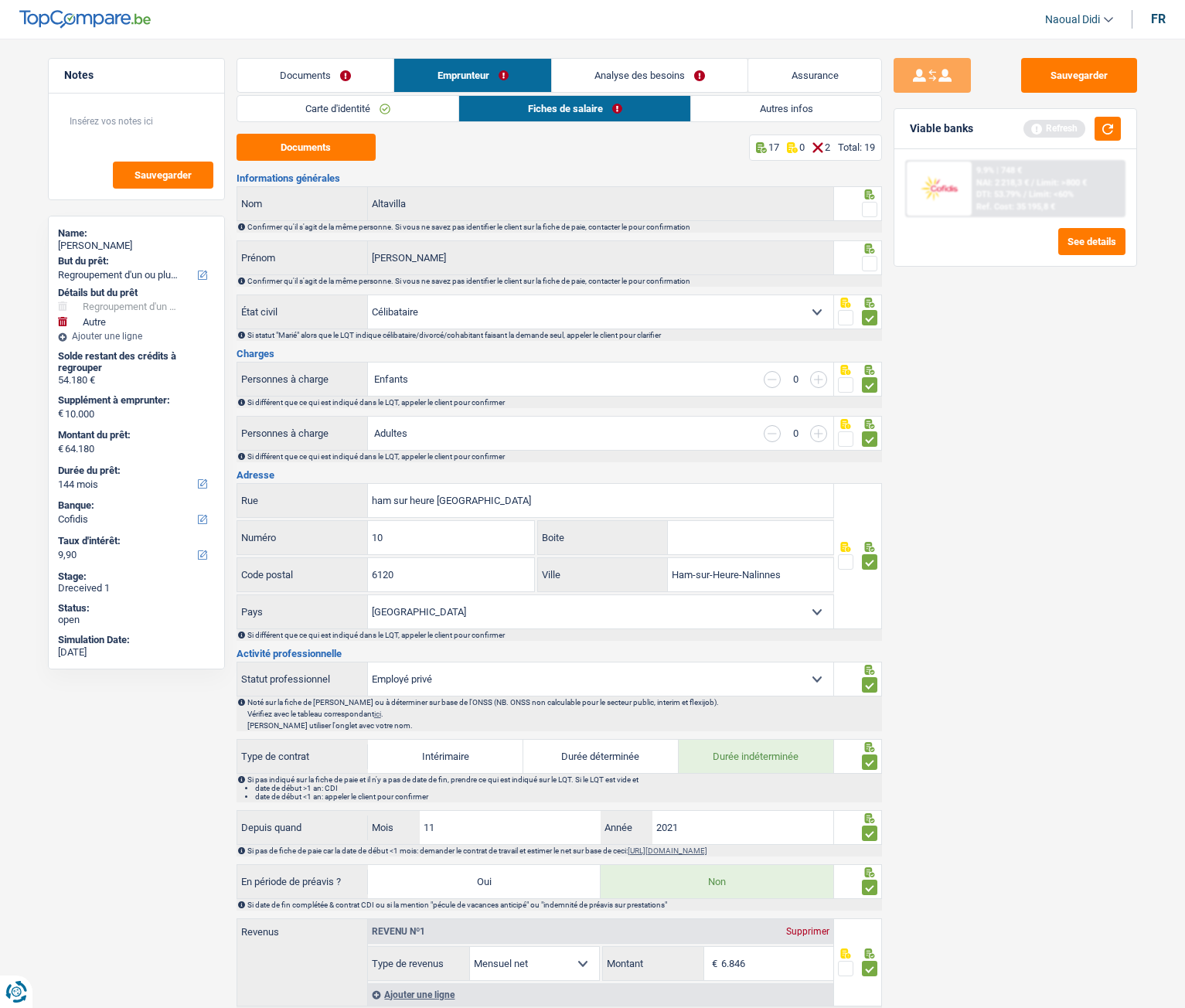
click at [869, 267] on span at bounding box center [870, 263] width 15 height 15
click at [0, 0] on input "radio" at bounding box center [0, 0] width 0 height 0
click at [868, 209] on span at bounding box center [870, 209] width 15 height 15
click at [0, 0] on input "radio" at bounding box center [0, 0] width 0 height 0
click at [1083, 80] on button "Sauvegarder" at bounding box center [1079, 75] width 116 height 35
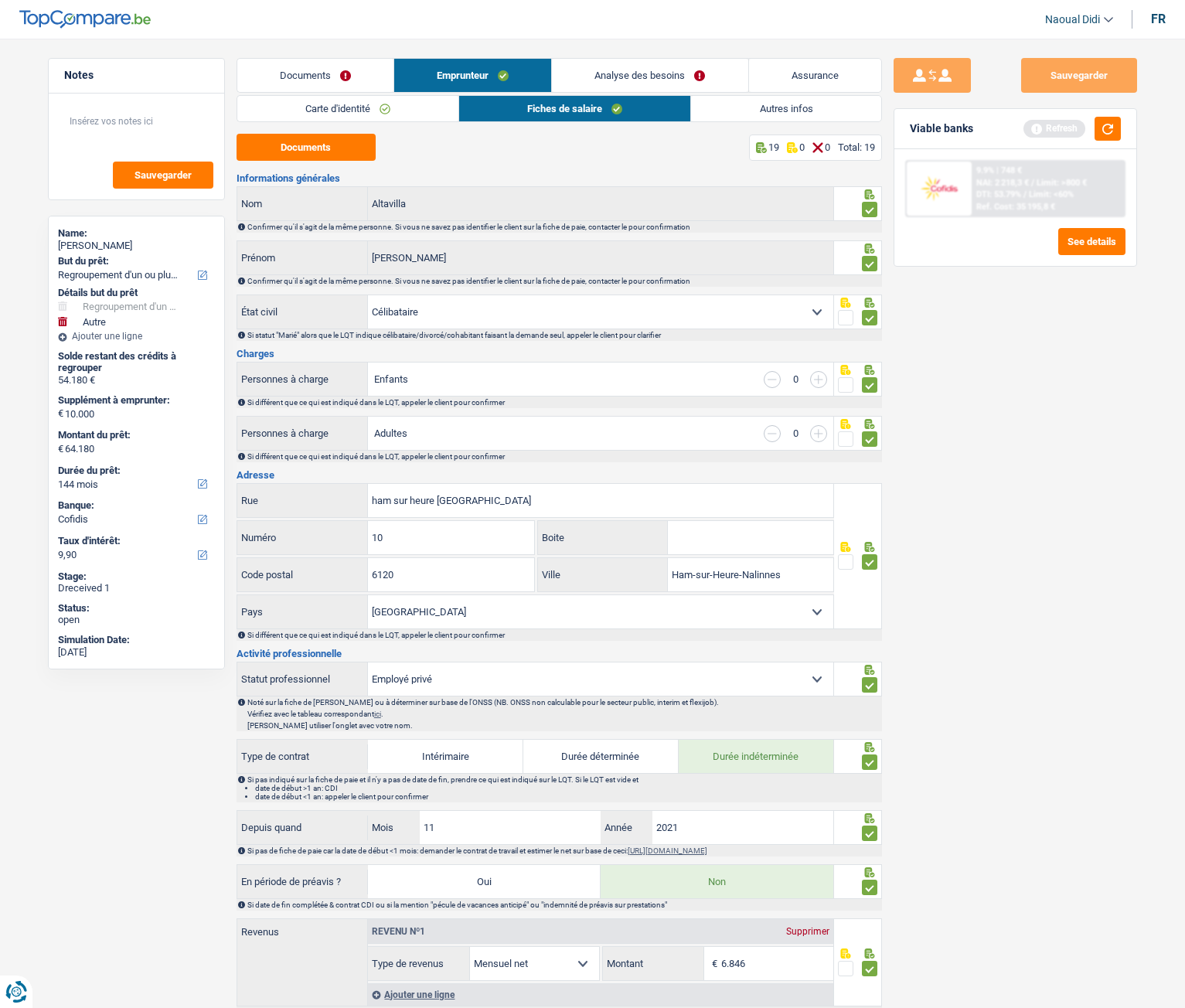
click at [345, 108] on link "Carte d'identité" at bounding box center [347, 108] width 221 height 25
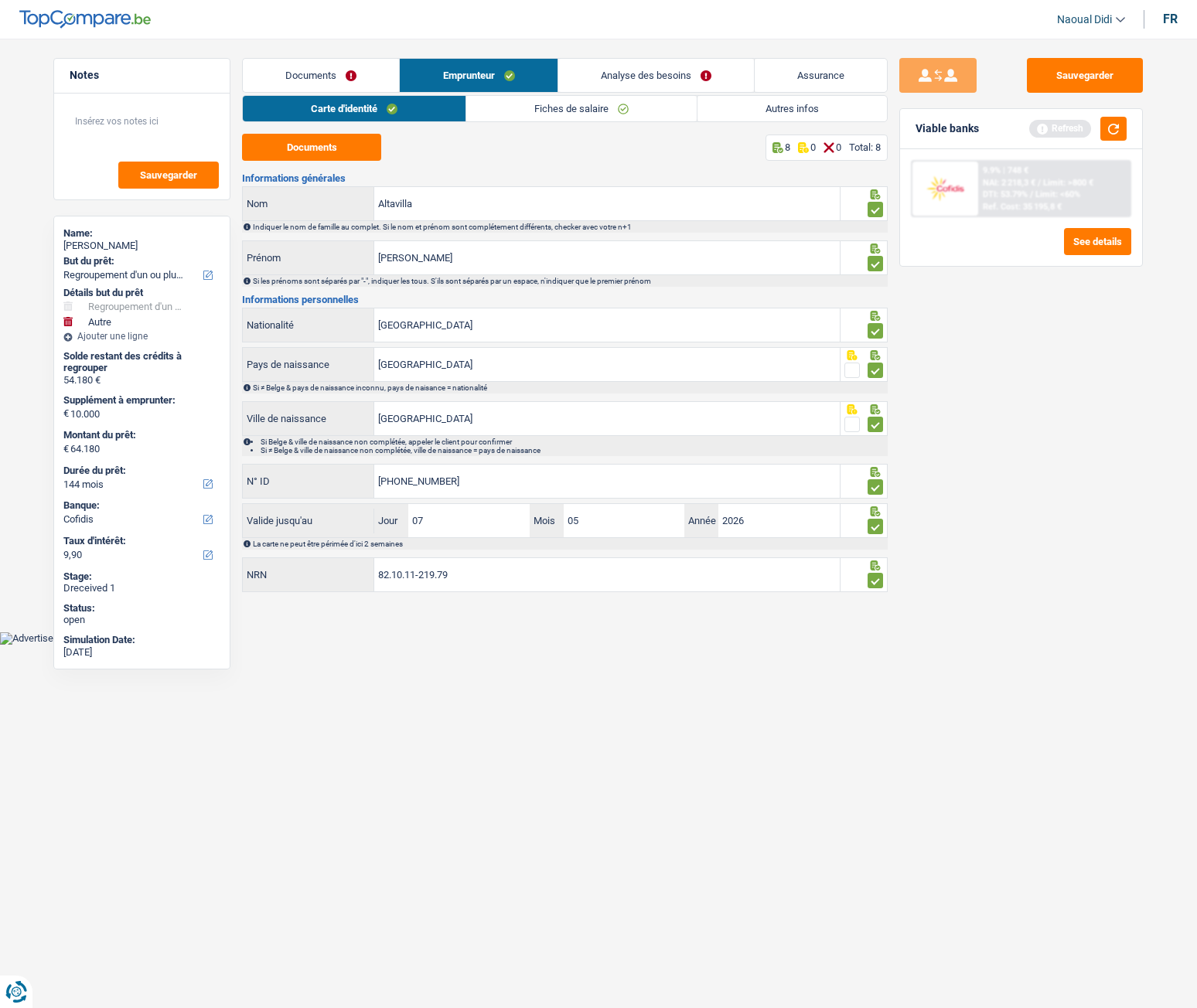
click at [758, 109] on link "Autres infos" at bounding box center [792, 108] width 190 height 25
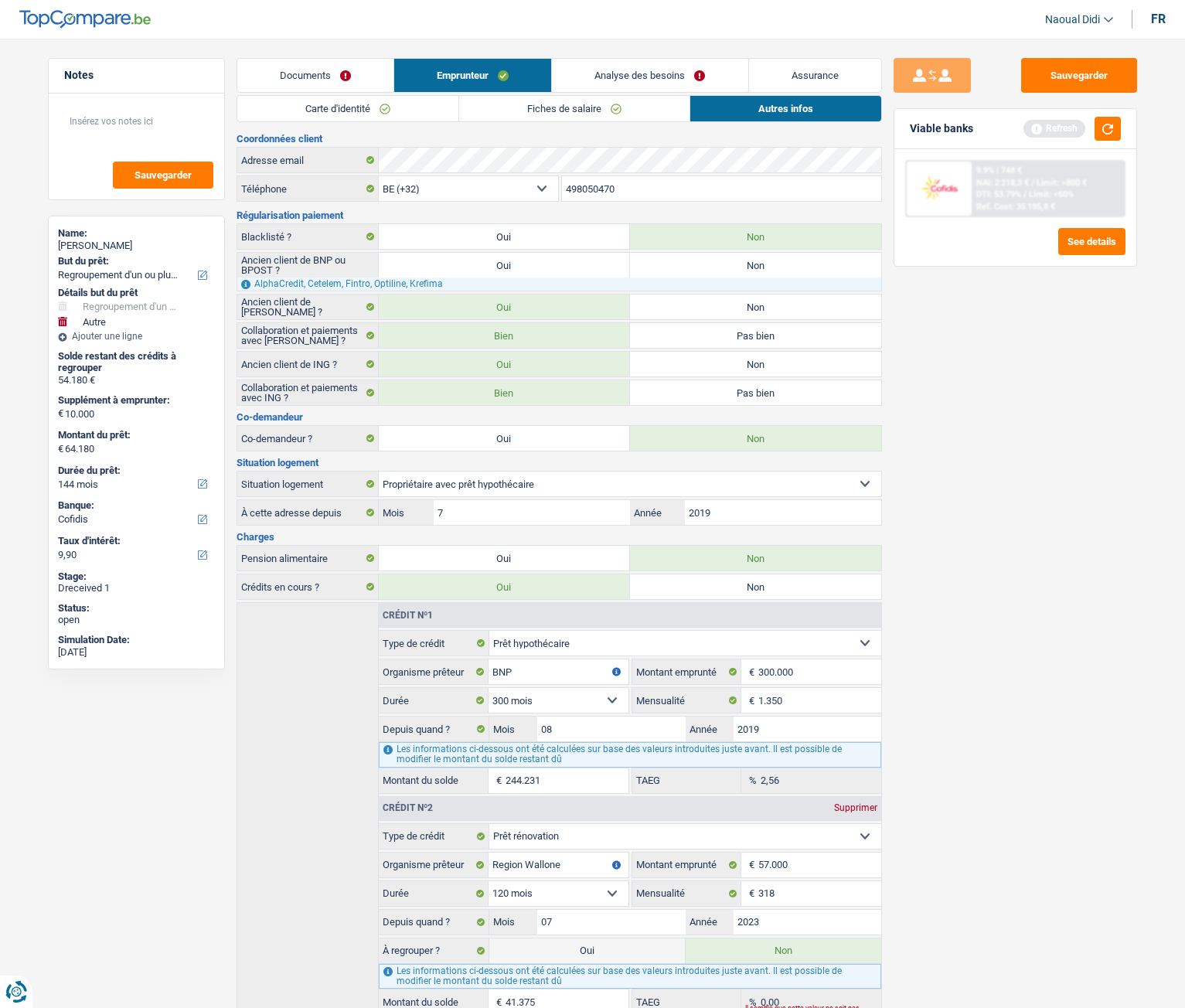
click at [651, 68] on link "Analyse des besoins" at bounding box center [649, 74] width 196 height 33
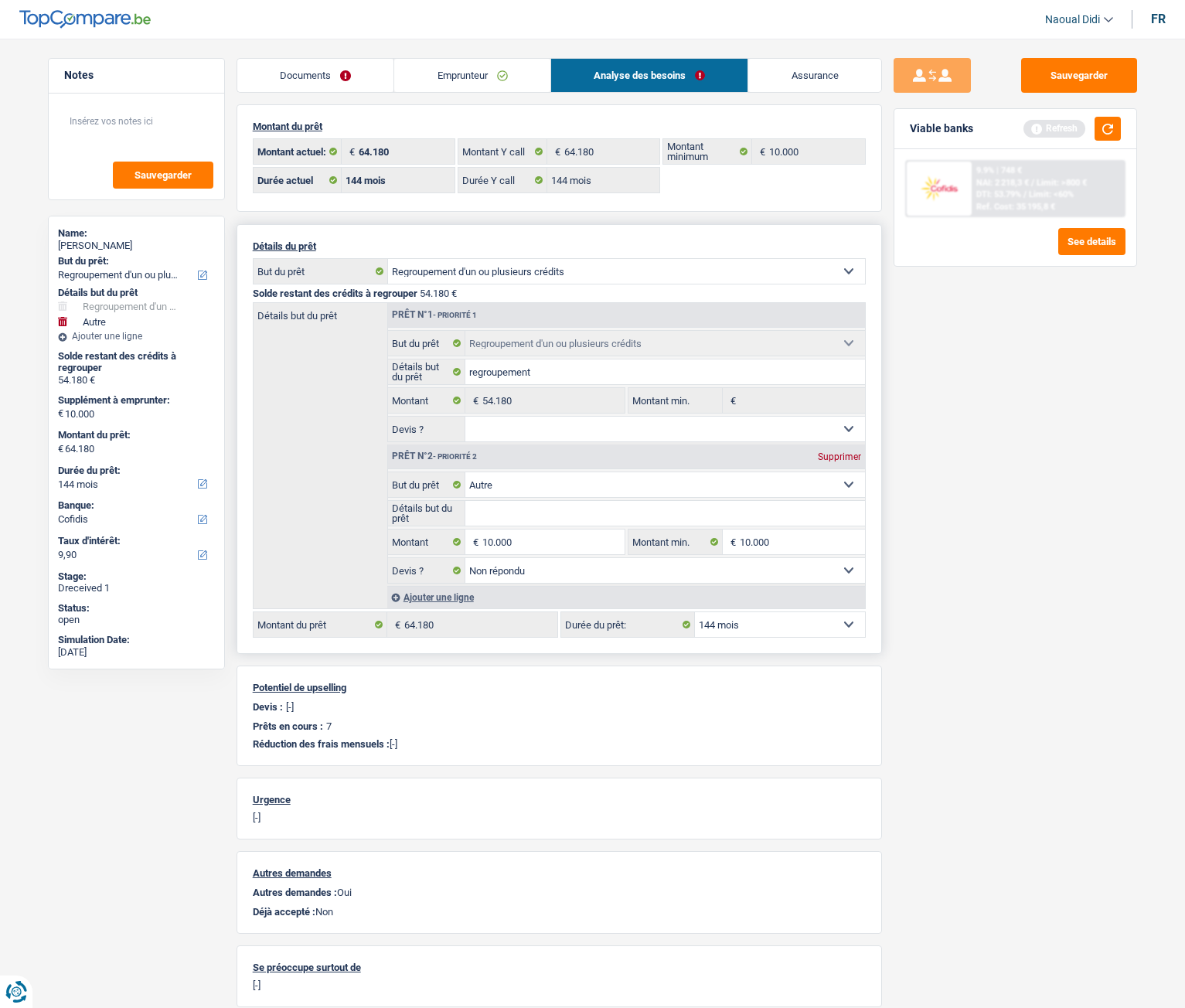
click at [769, 564] on select "12 mois 18 mois 24 mois 30 mois 36 mois 42 mois 48 mois 60 mois 72 mois 84 mois…" at bounding box center [780, 624] width 170 height 25
click at [1111, 136] on button "button" at bounding box center [1107, 129] width 26 height 24
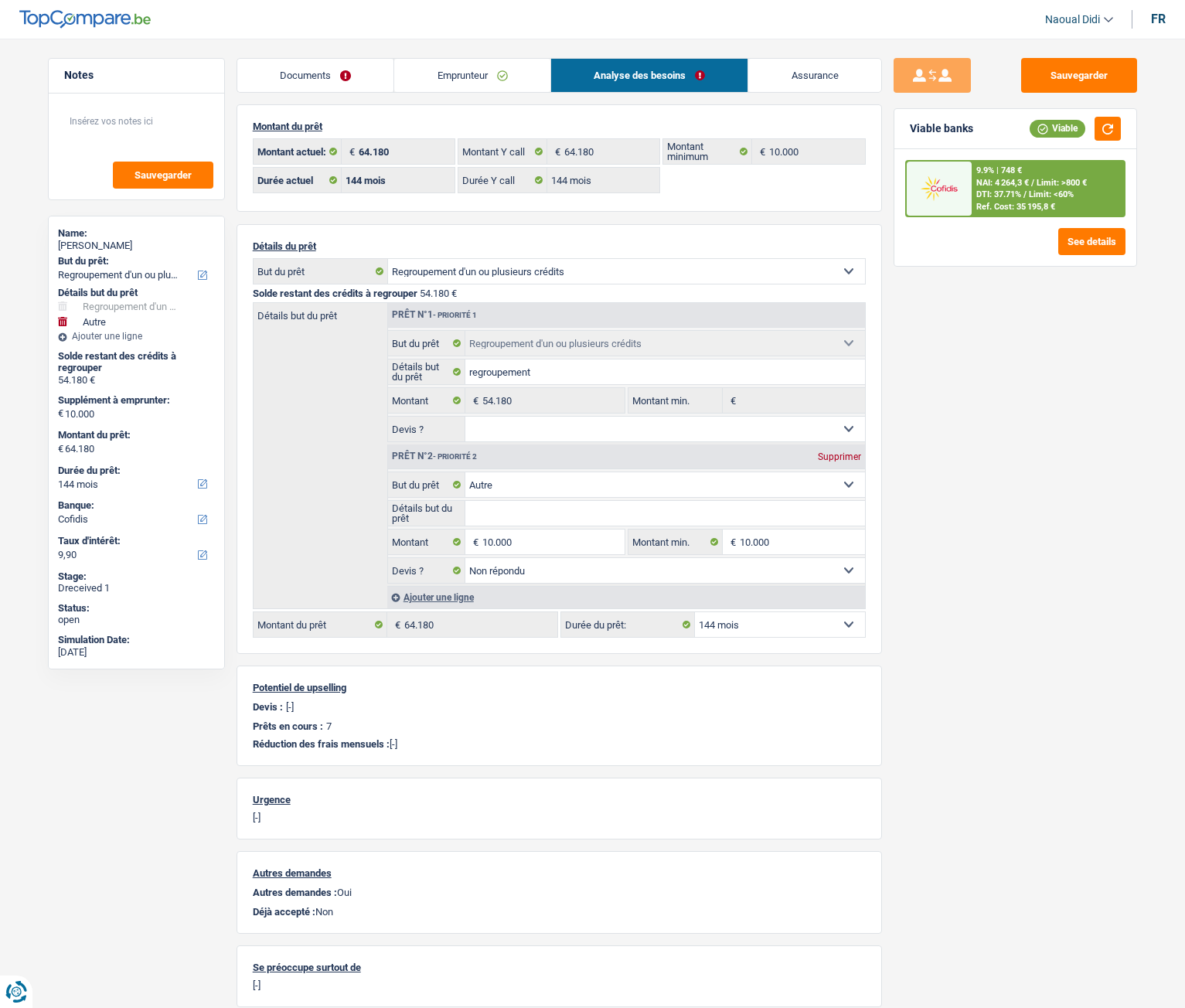
click at [1031, 191] on span "Limit: <60%" at bounding box center [1051, 195] width 45 height 10
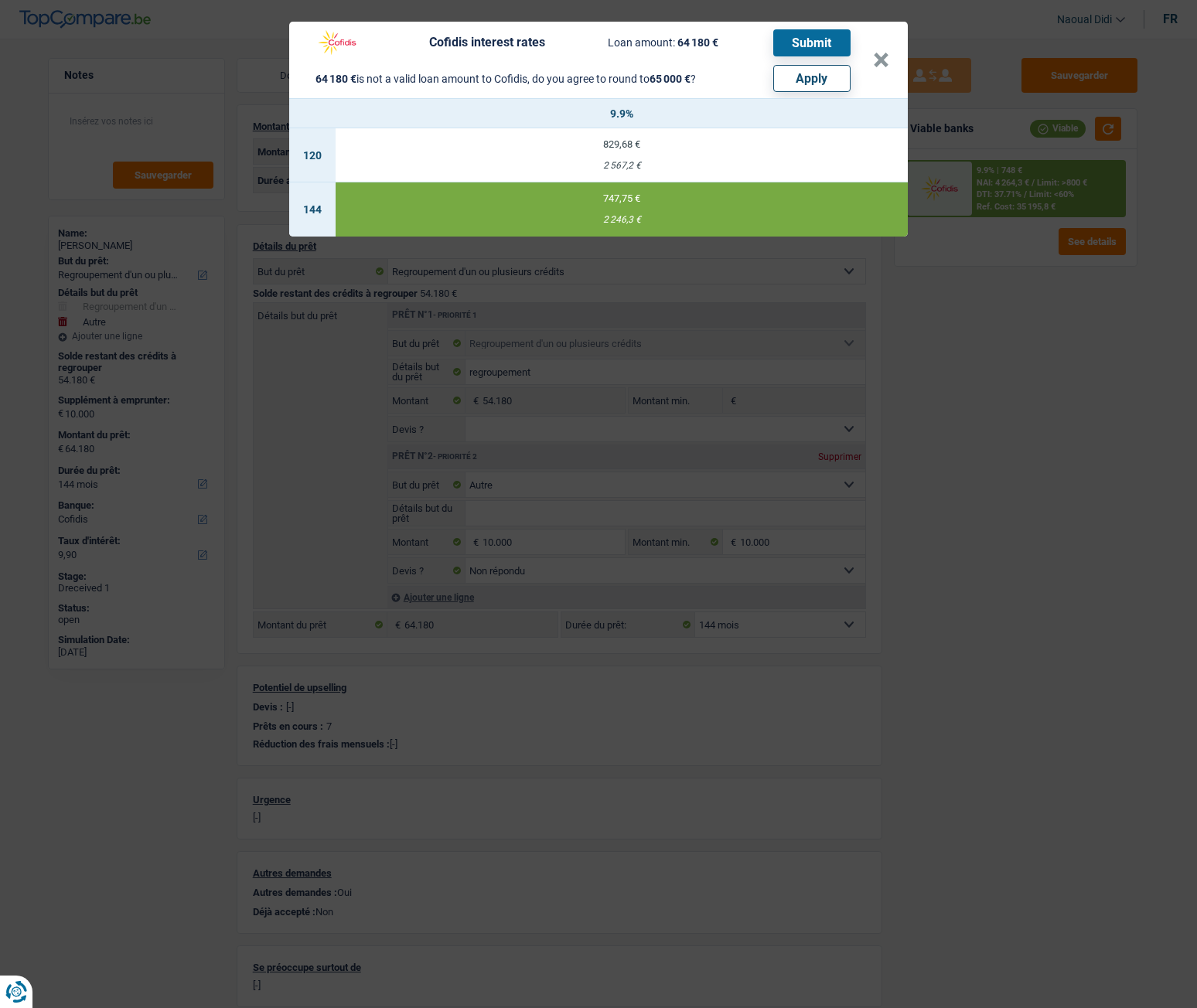
click at [802, 75] on button "Apply" at bounding box center [811, 79] width 77 height 27
type input "10.820"
type input "65.000"
type input "10.820"
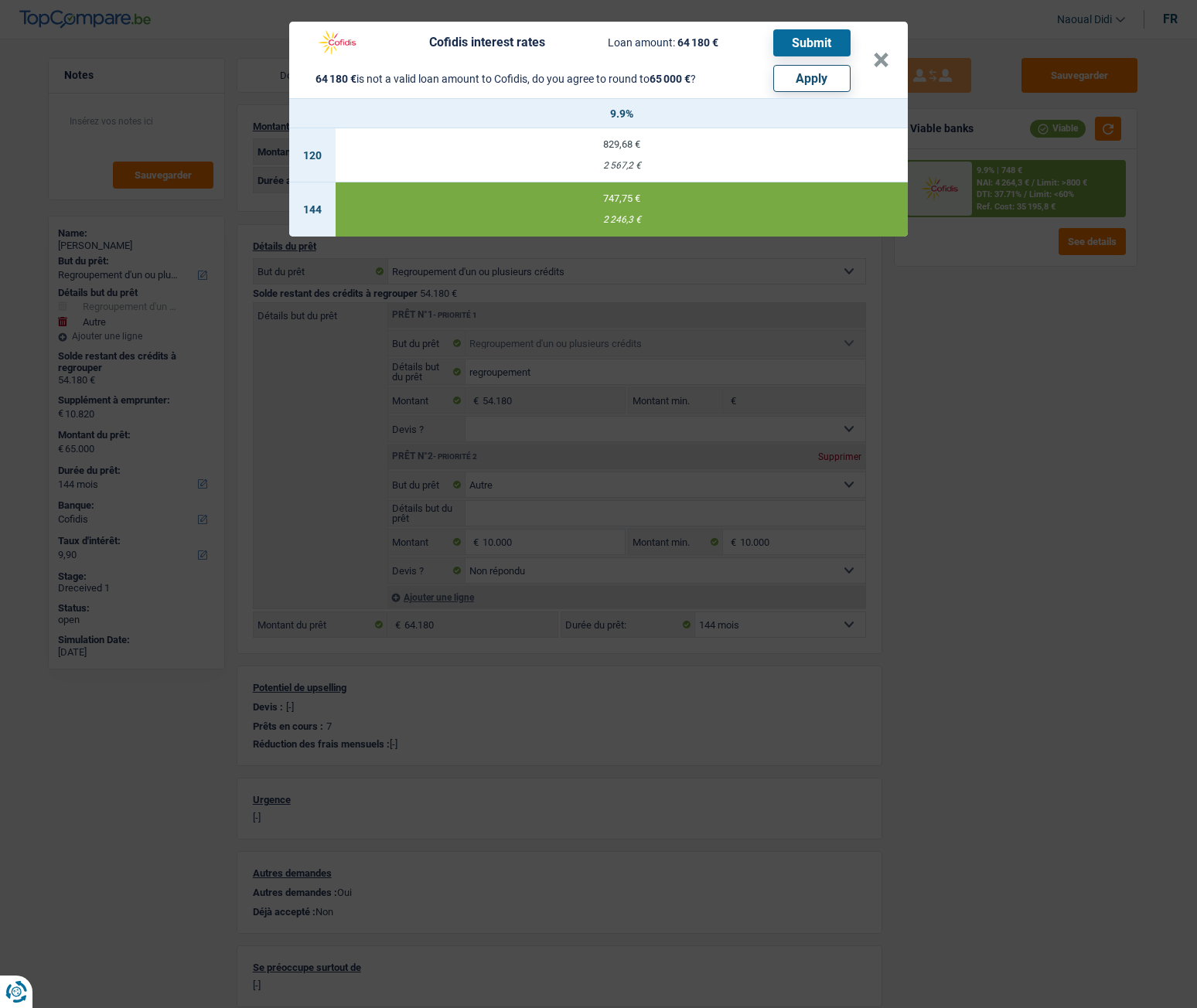
type input "65.000"
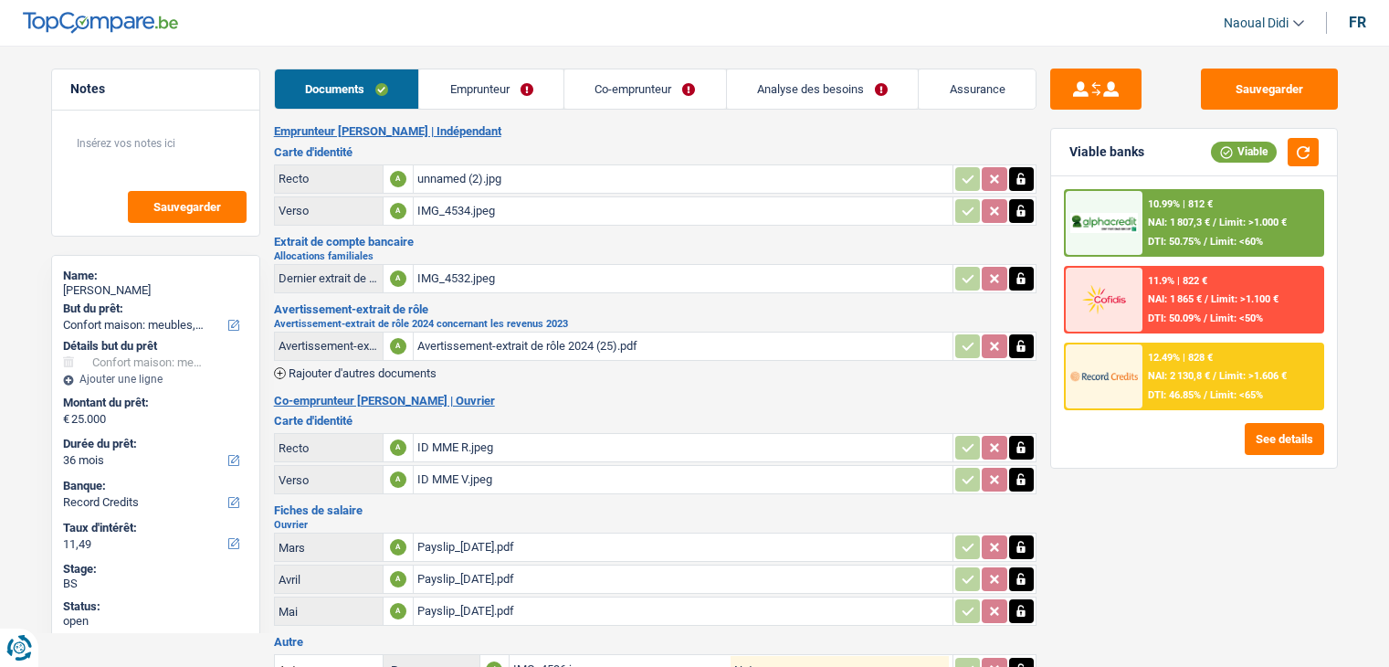
select select "household"
select select "36"
select select "record credits"
click at [501, 90] on link "Emprunteur" at bounding box center [491, 88] width 144 height 39
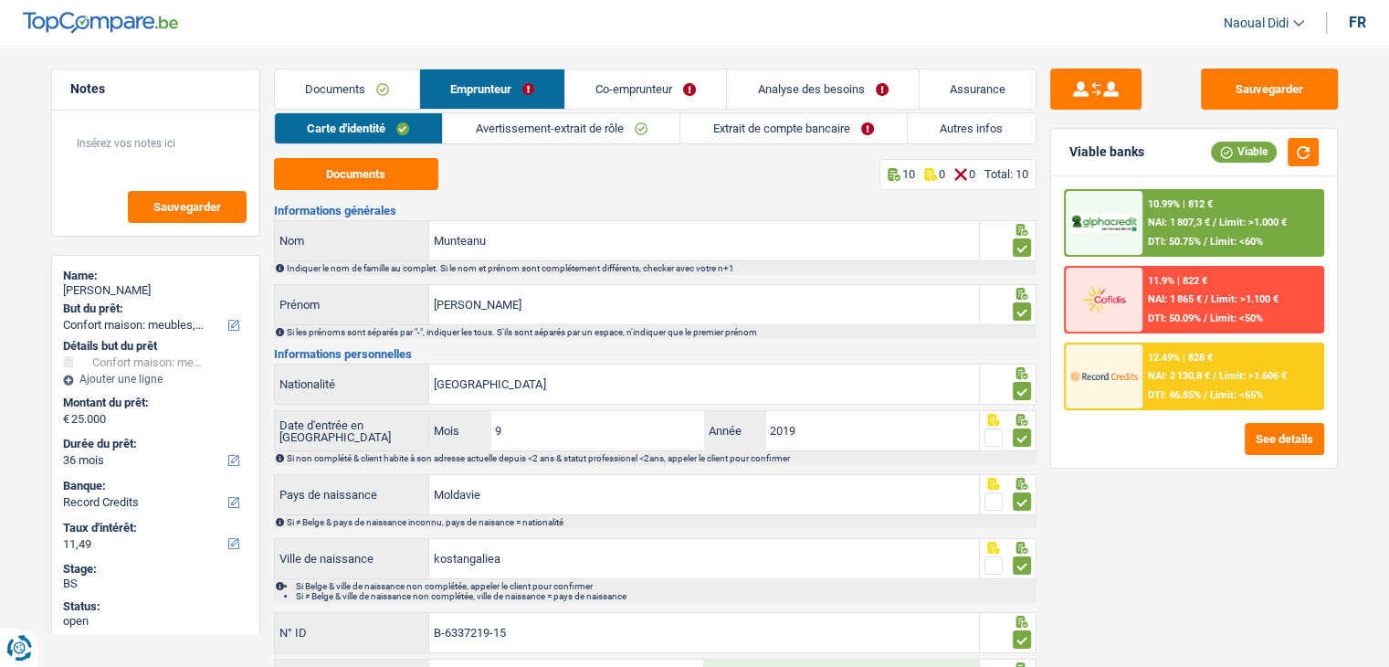
click at [340, 87] on link "Documents" at bounding box center [347, 88] width 144 height 39
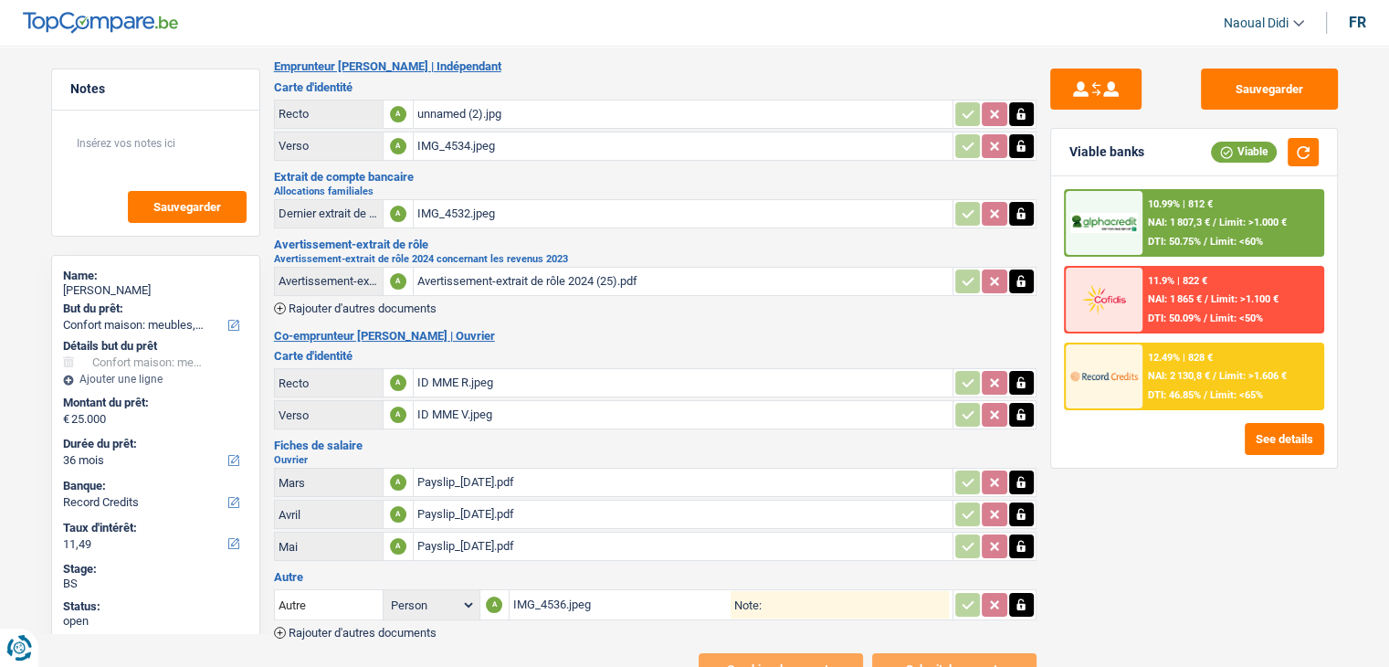
scroll to position [126, 0]
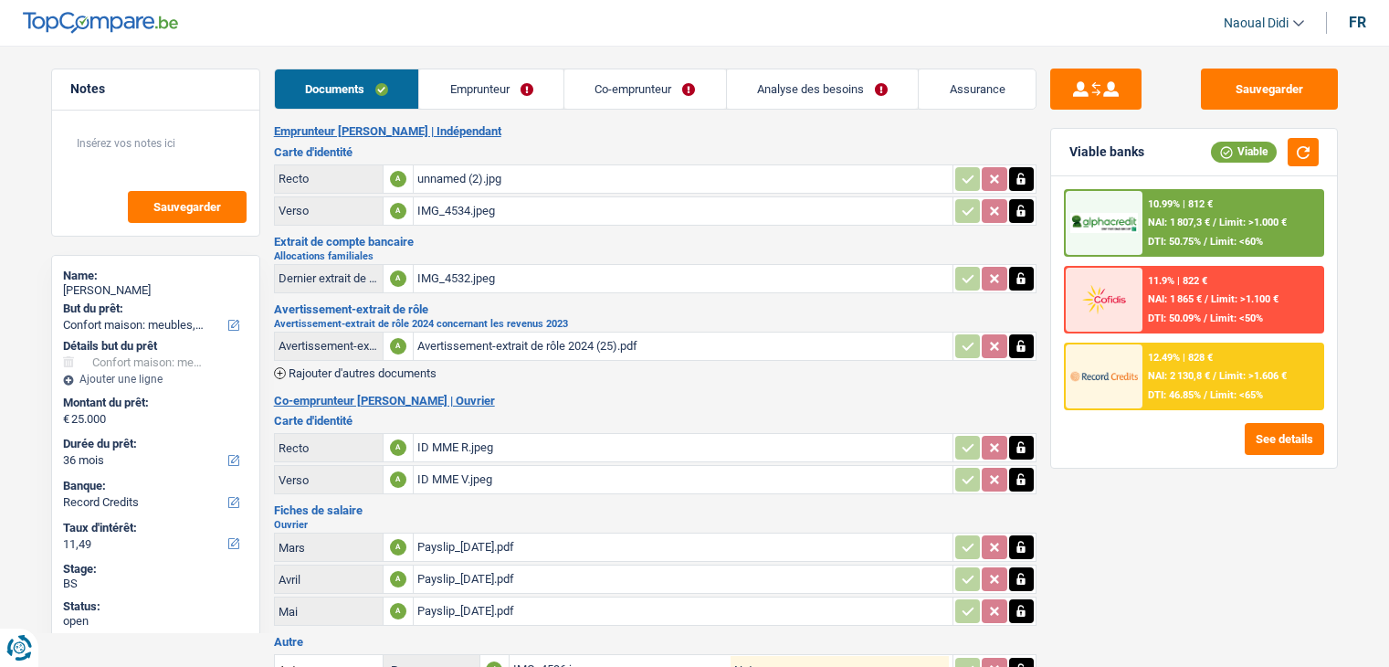
select select "household"
select select "36"
select select "record credits"
click at [476, 90] on link "Emprunteur" at bounding box center [491, 88] width 144 height 39
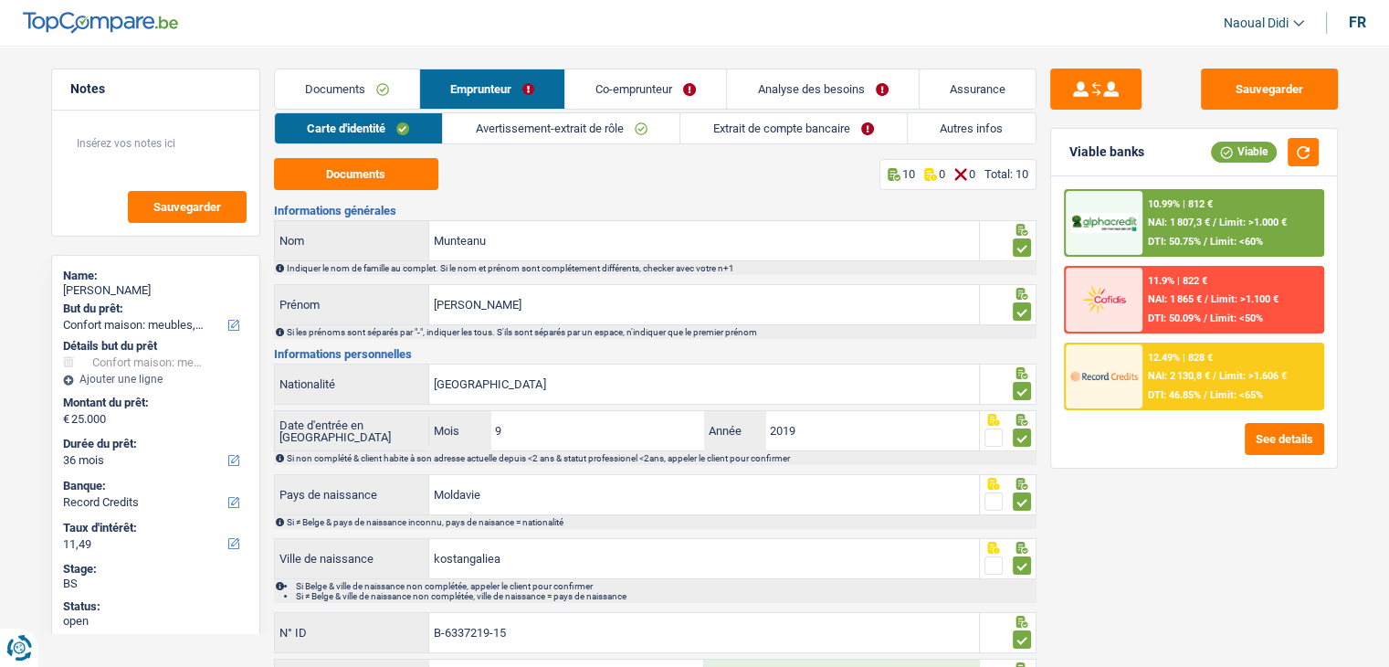
click at [341, 78] on link "Documents" at bounding box center [347, 88] width 144 height 39
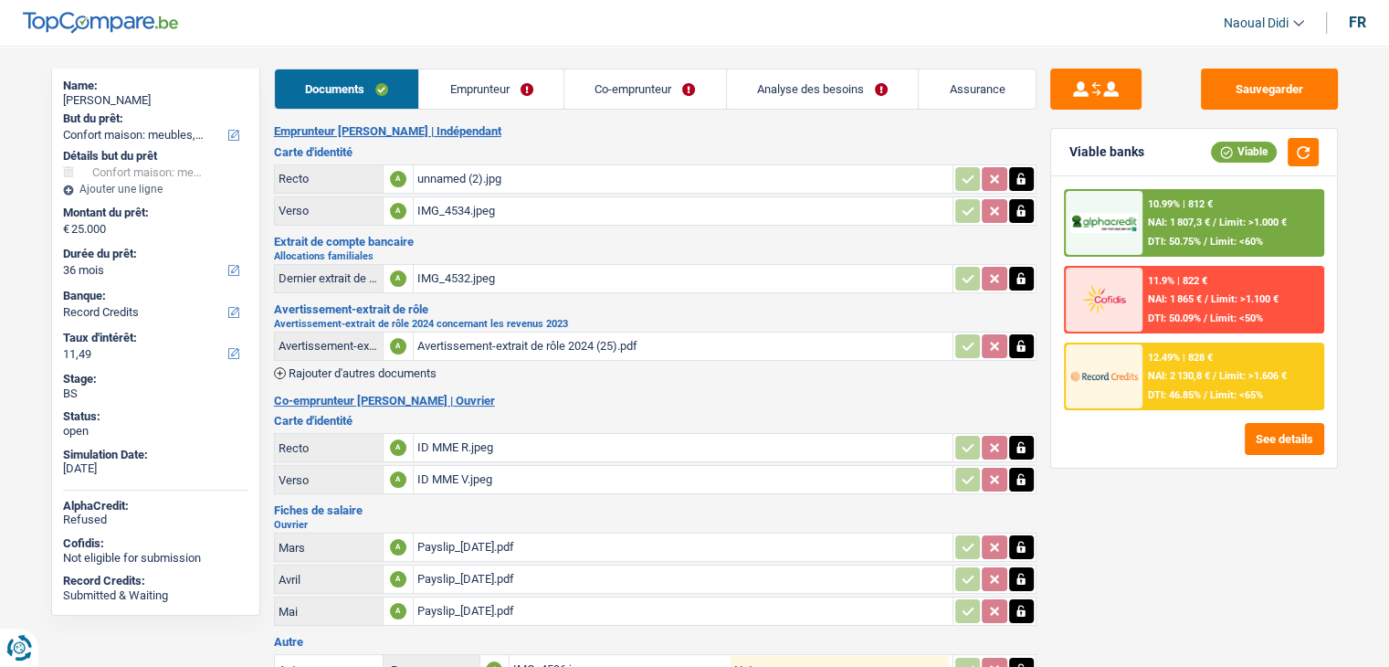
click at [502, 92] on link "Emprunteur" at bounding box center [491, 88] width 144 height 39
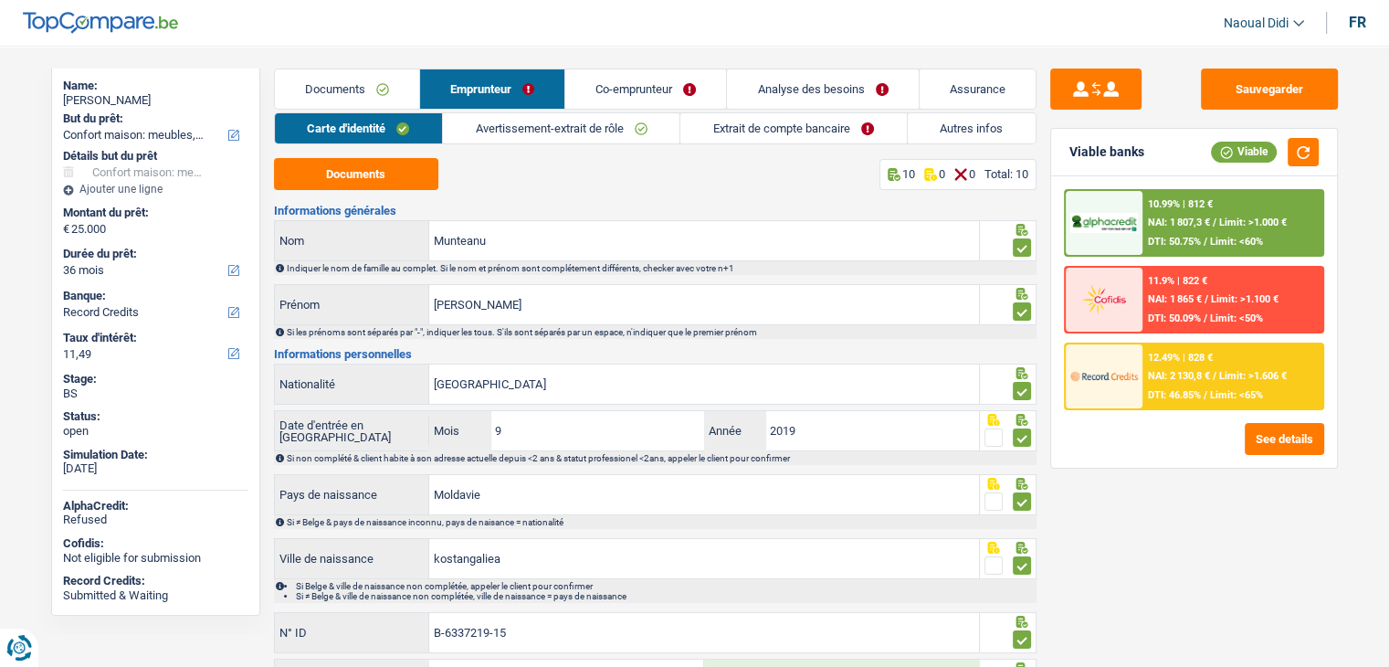
click at [803, 122] on link "Extrait de compte bancaire" at bounding box center [794, 128] width 226 height 30
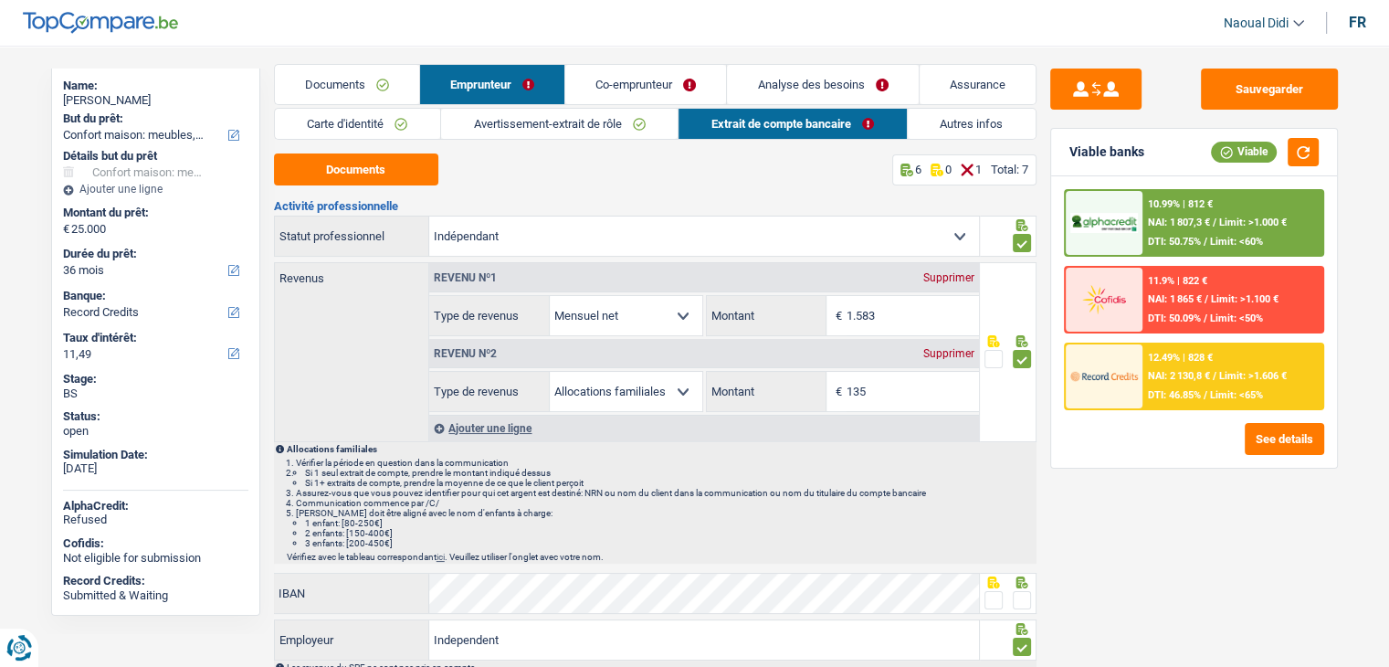
scroll to position [183, 0]
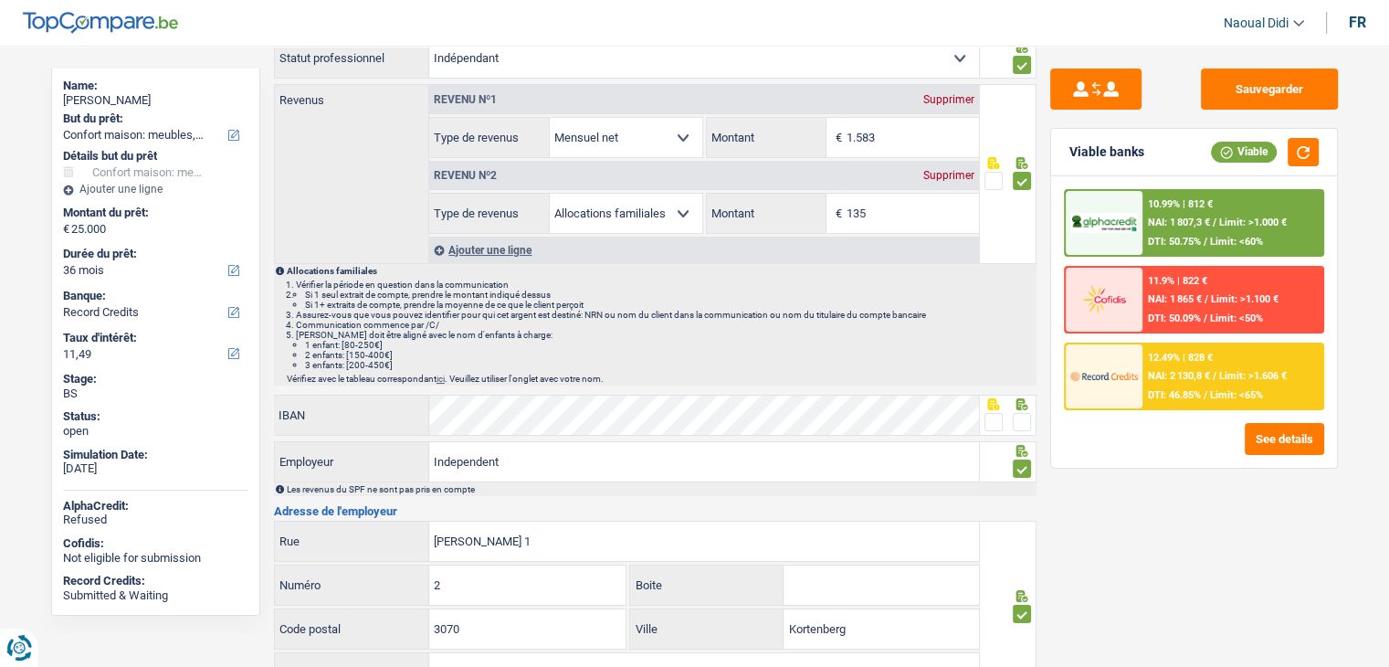
click at [1029, 425] on span at bounding box center [1022, 422] width 18 height 18
click at [0, 0] on input "radio" at bounding box center [0, 0] width 0 height 0
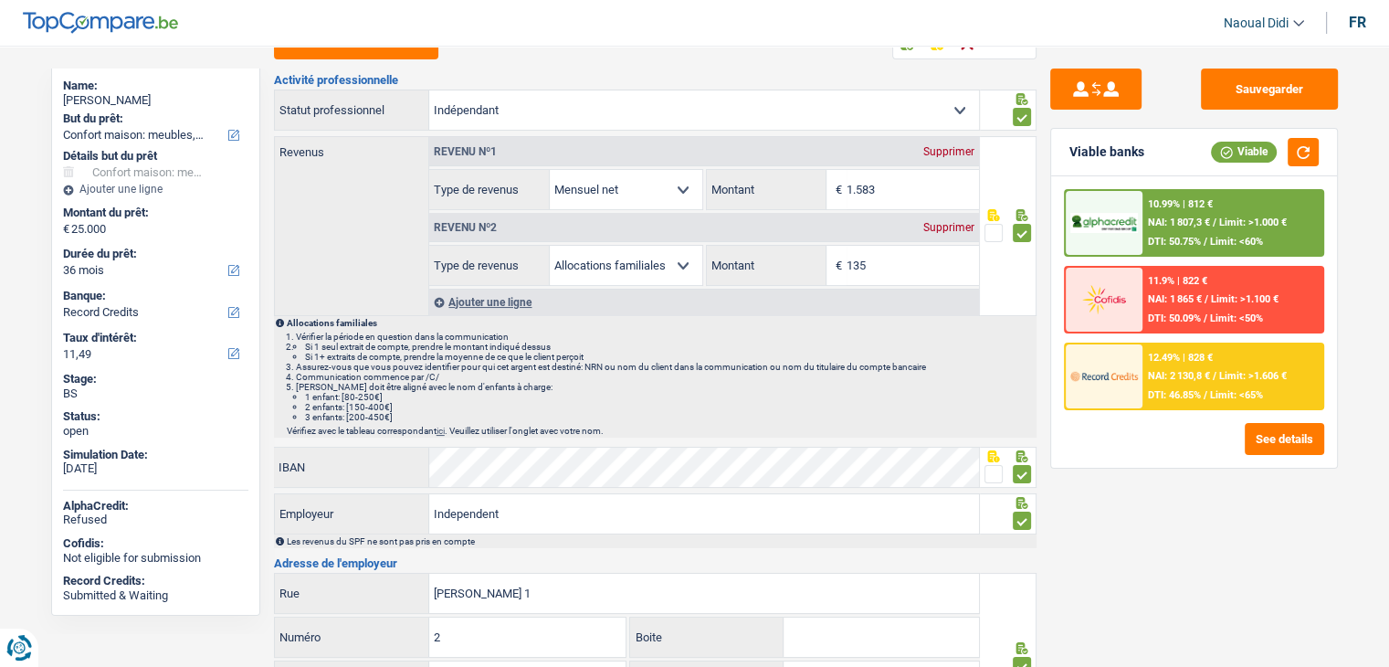
scroll to position [0, 0]
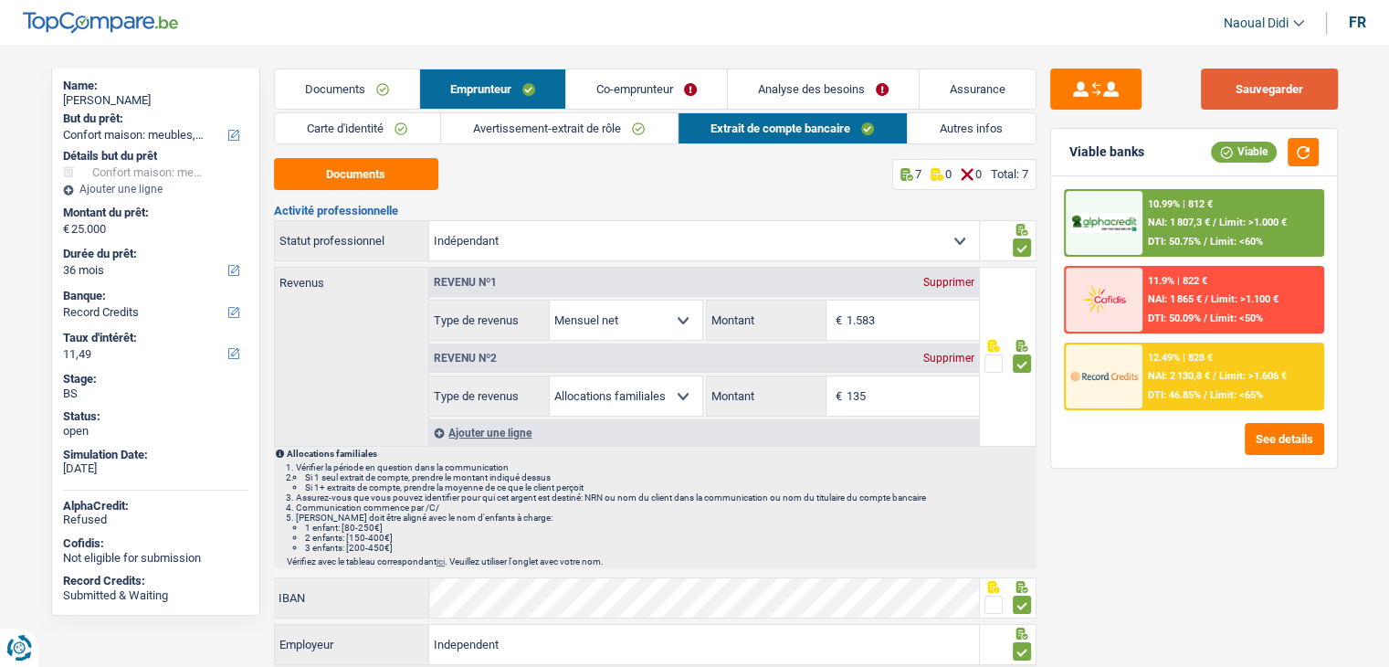
click at [1247, 92] on button "Sauvegarder" at bounding box center [1269, 89] width 137 height 41
click at [302, 85] on link "Documents" at bounding box center [347, 88] width 144 height 39
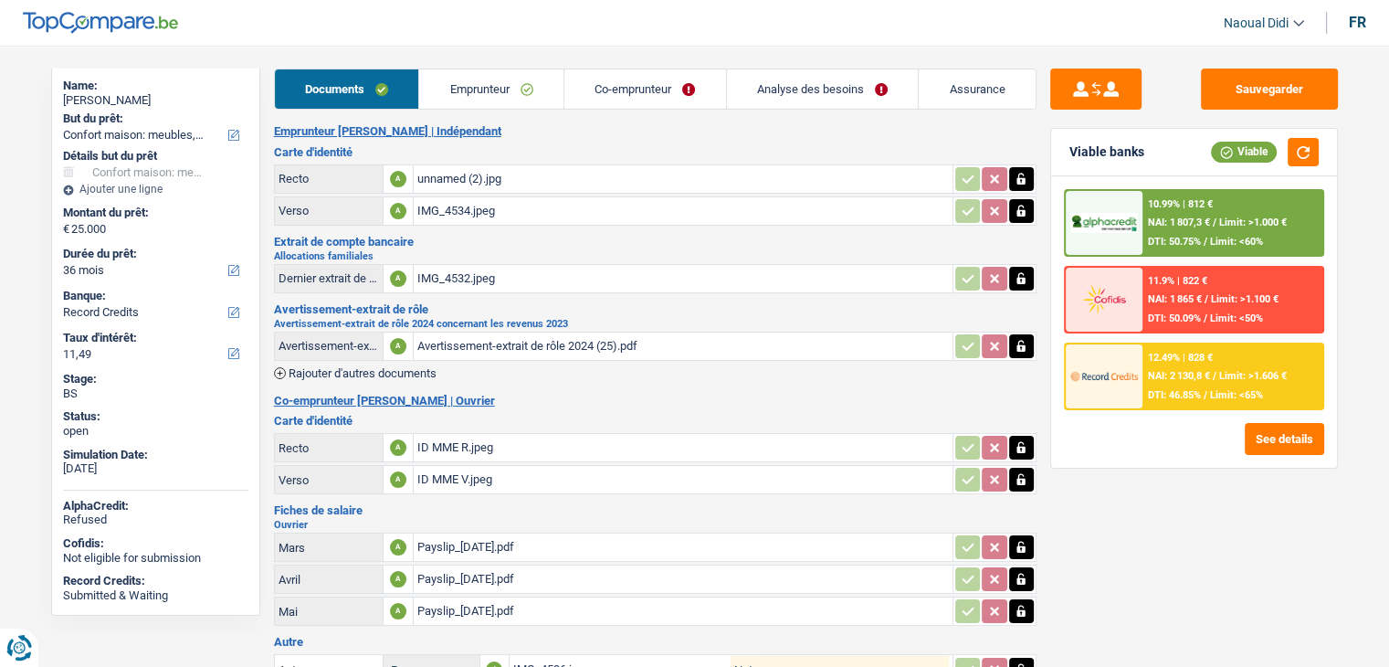
click at [639, 92] on link "Co-emprunteur" at bounding box center [646, 88] width 162 height 39
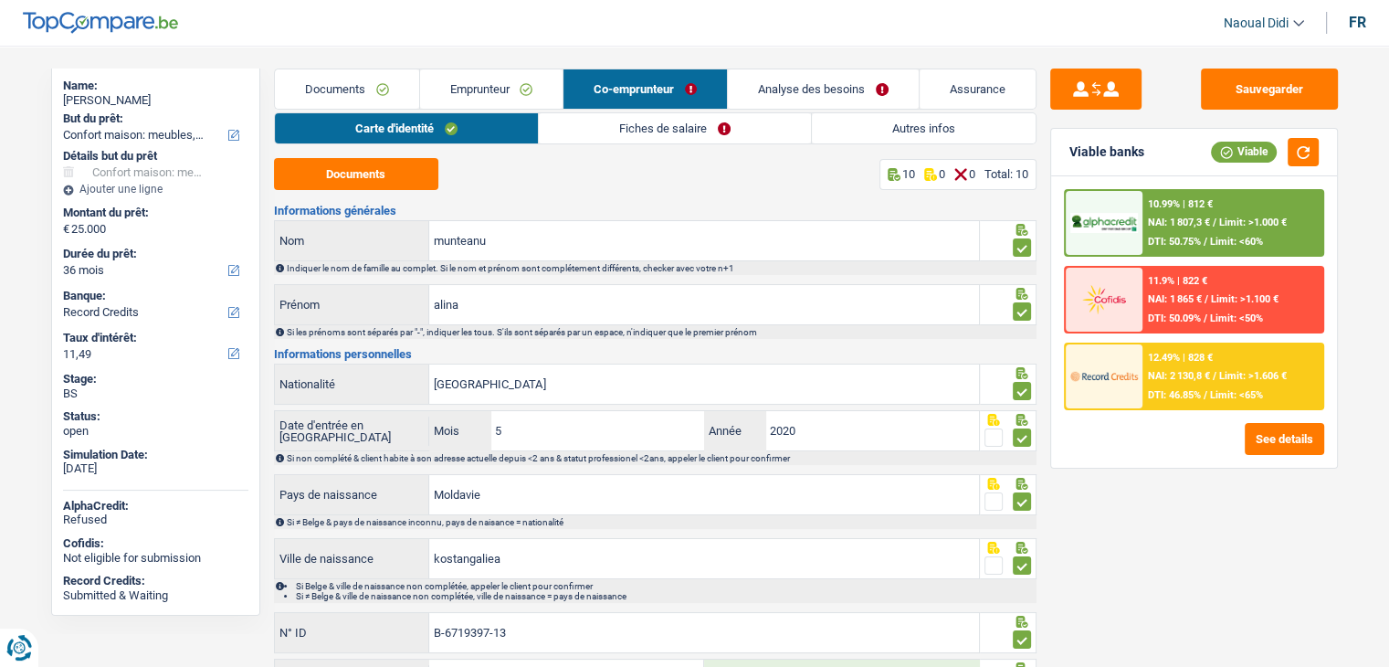
click at [664, 135] on link "Fiches de salaire" at bounding box center [675, 128] width 272 height 30
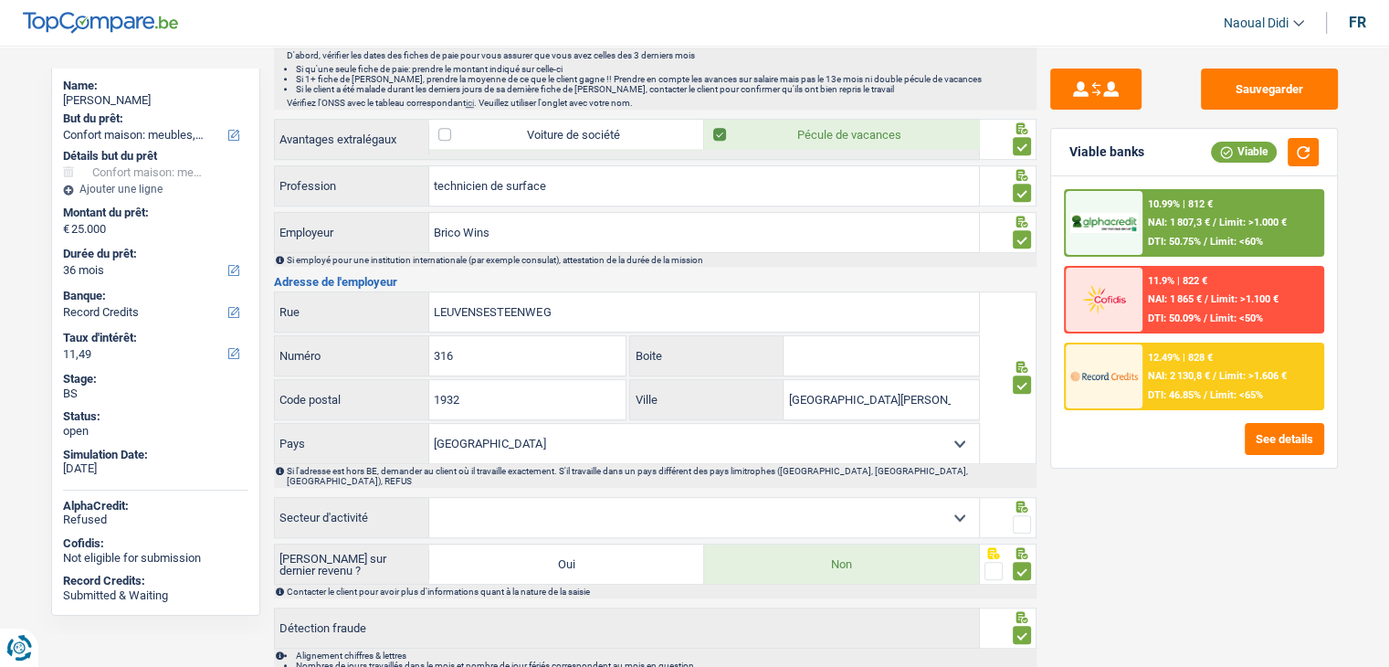
scroll to position [1177, 0]
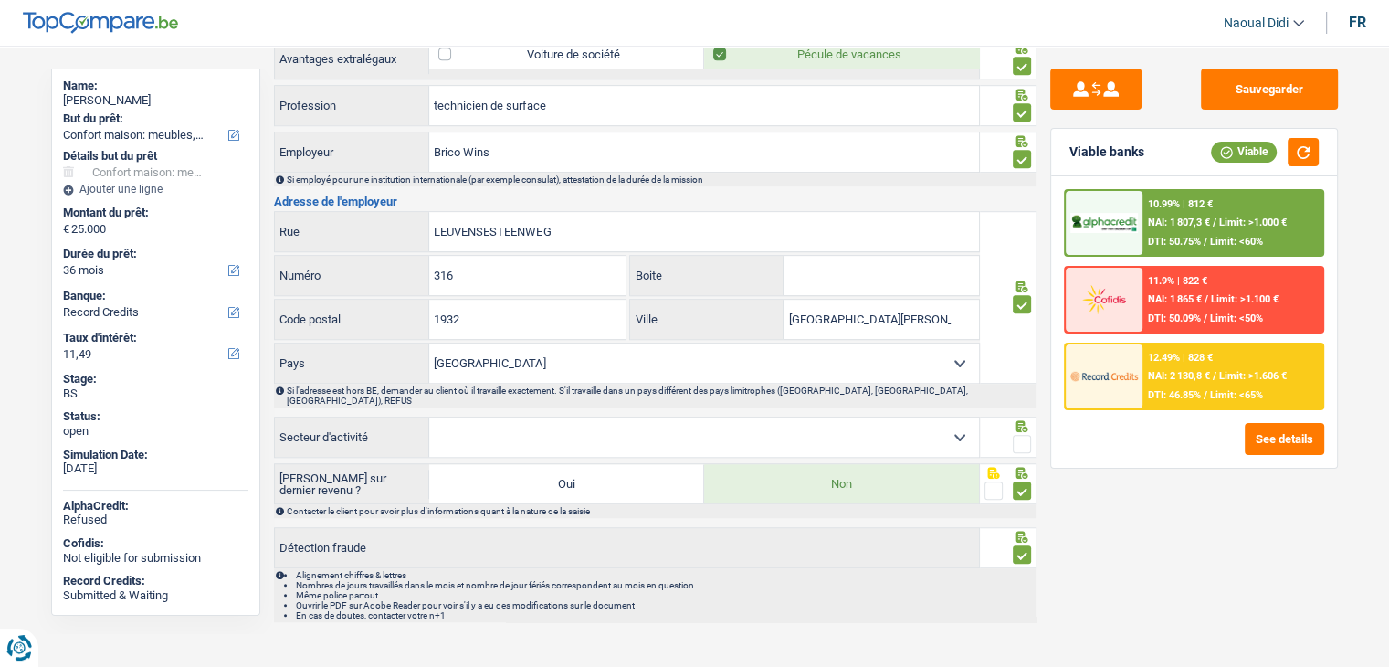
click at [1018, 435] on span at bounding box center [1022, 444] width 18 height 18
click at [0, 0] on input "radio" at bounding box center [0, 0] width 0 height 0
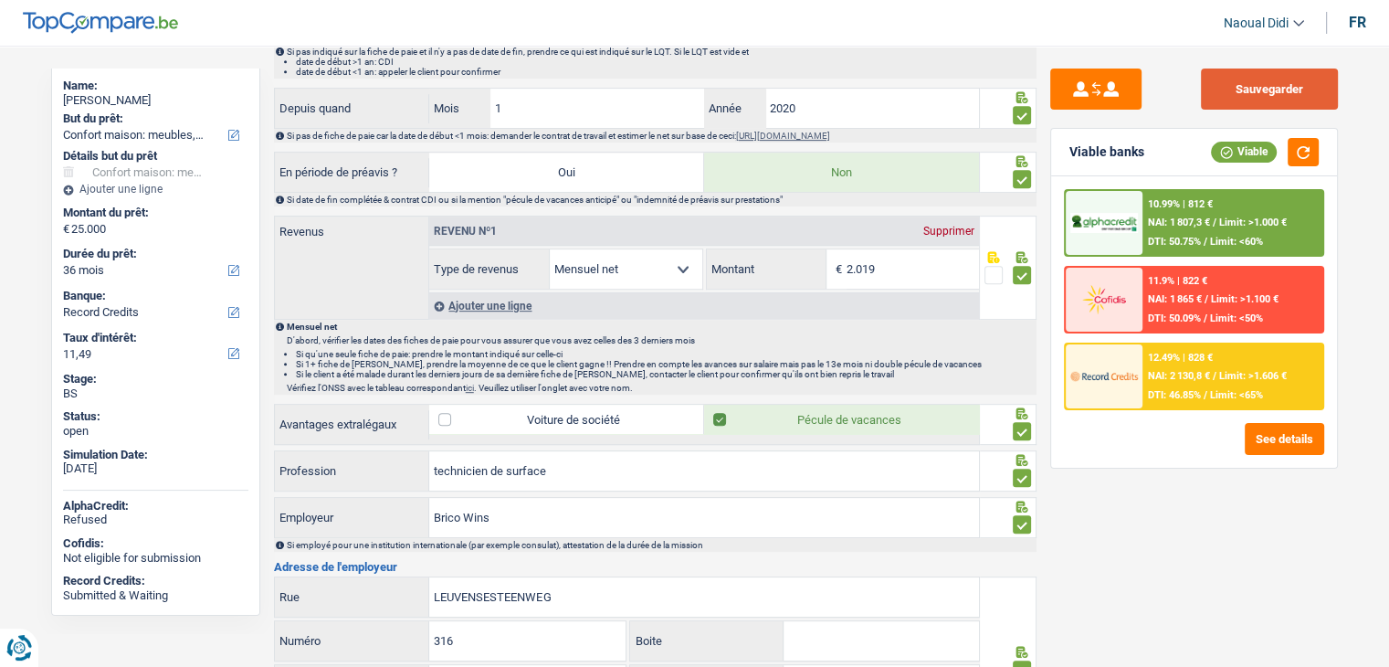
click at [1231, 79] on button "Sauvegarder" at bounding box center [1269, 89] width 137 height 41
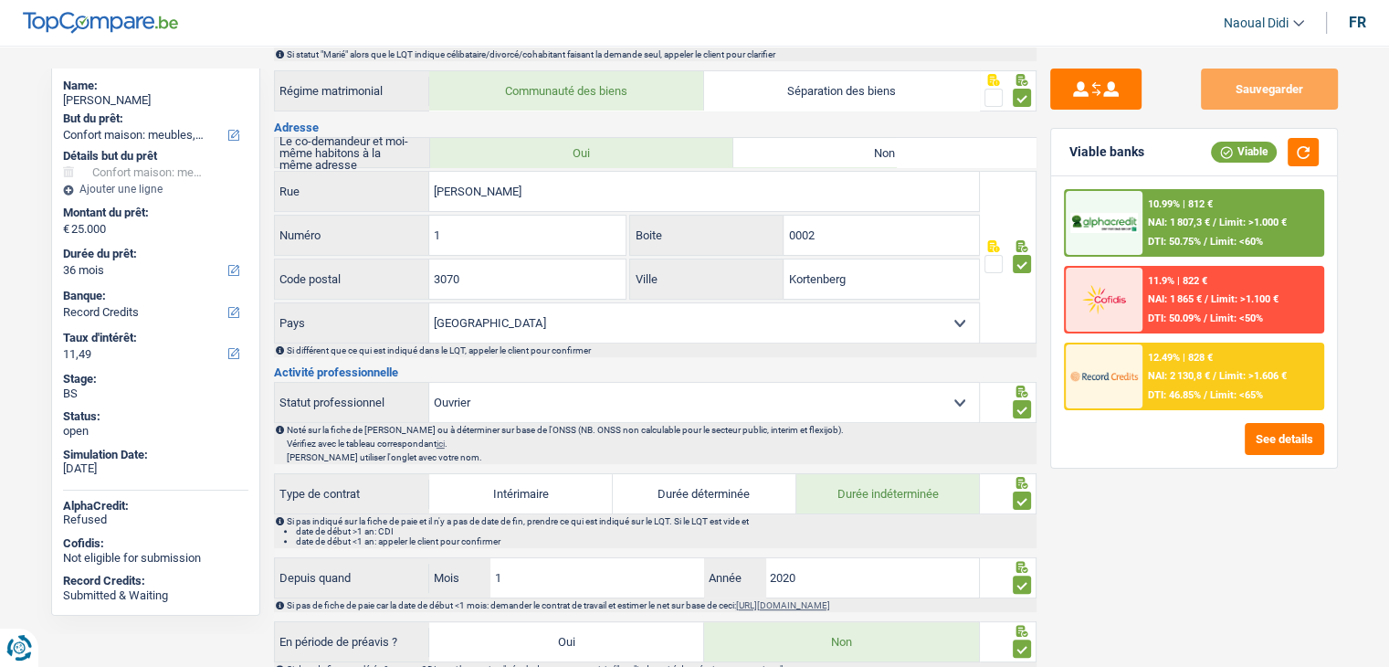
scroll to position [0, 0]
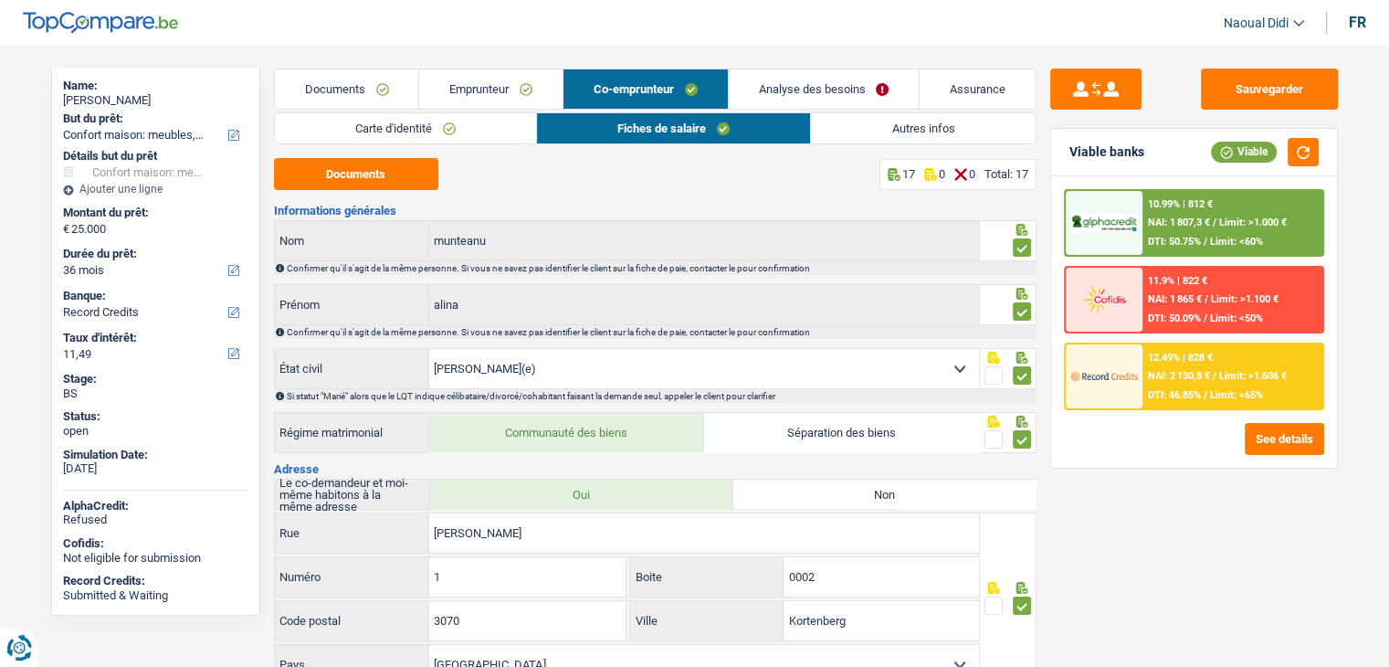
click at [347, 93] on link "Documents" at bounding box center [347, 88] width 144 height 39
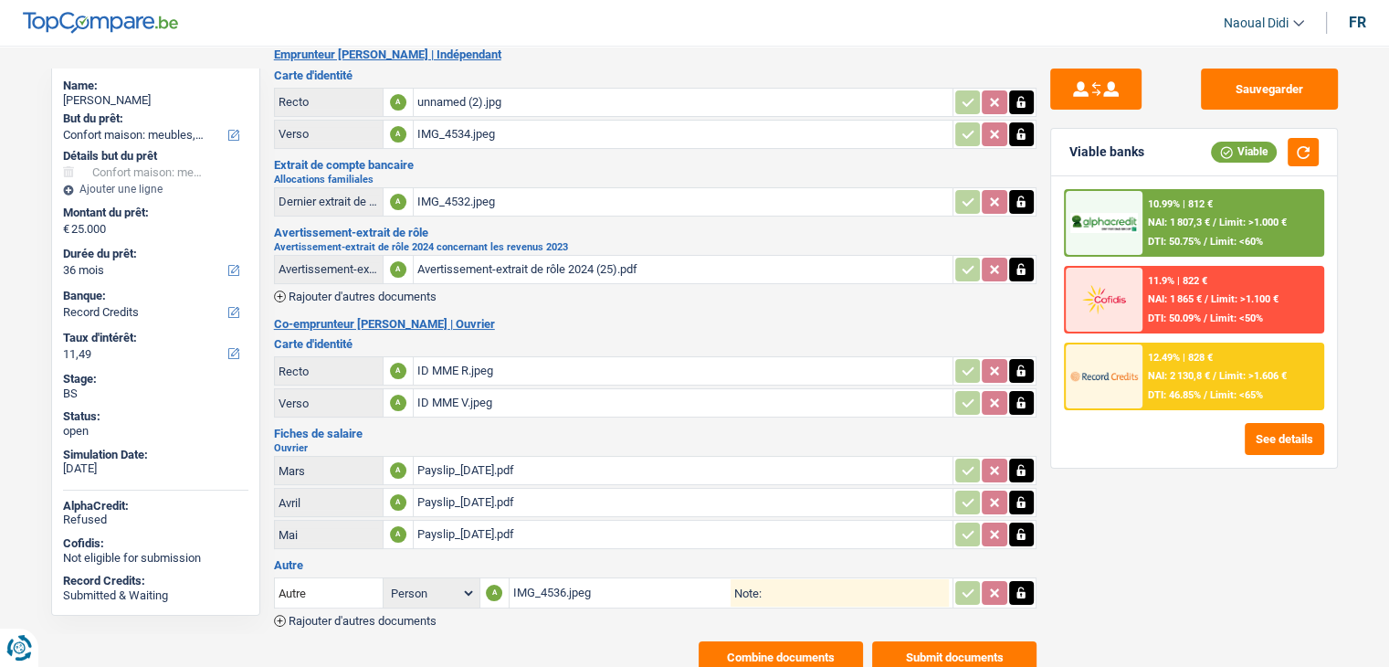
scroll to position [126, 0]
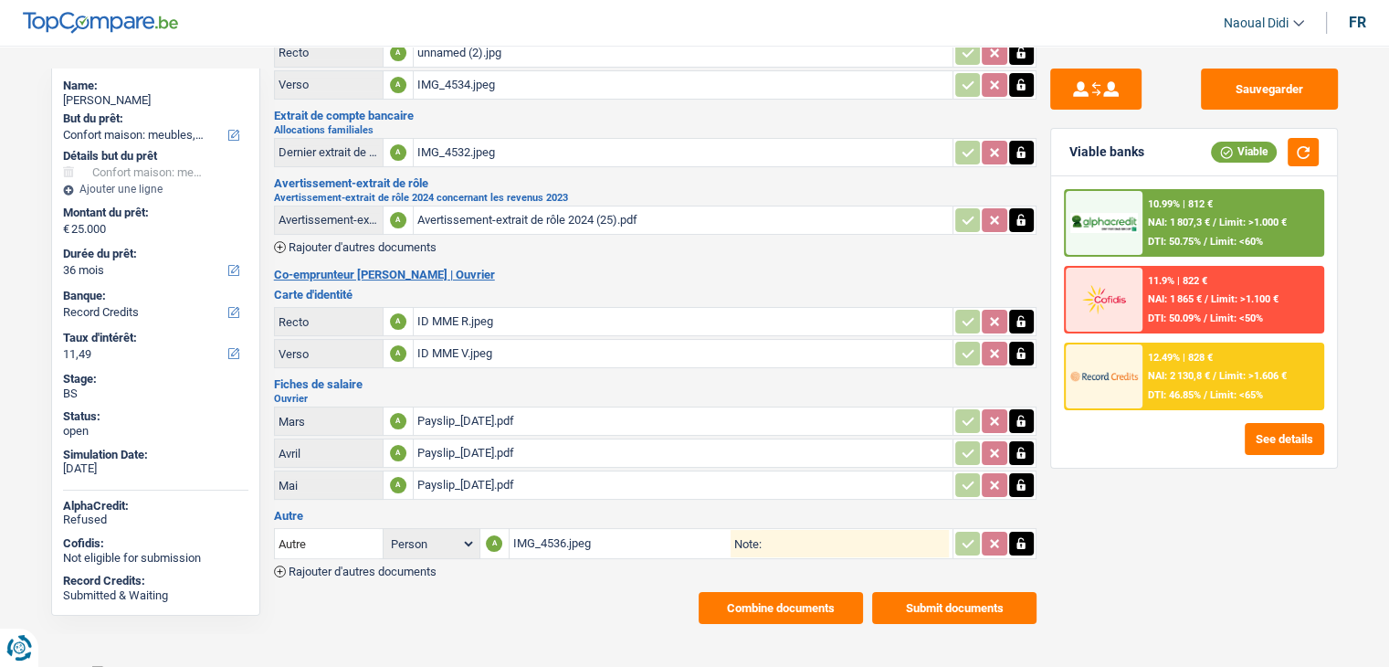
click at [783, 598] on button "Combine documents" at bounding box center [781, 608] width 164 height 32
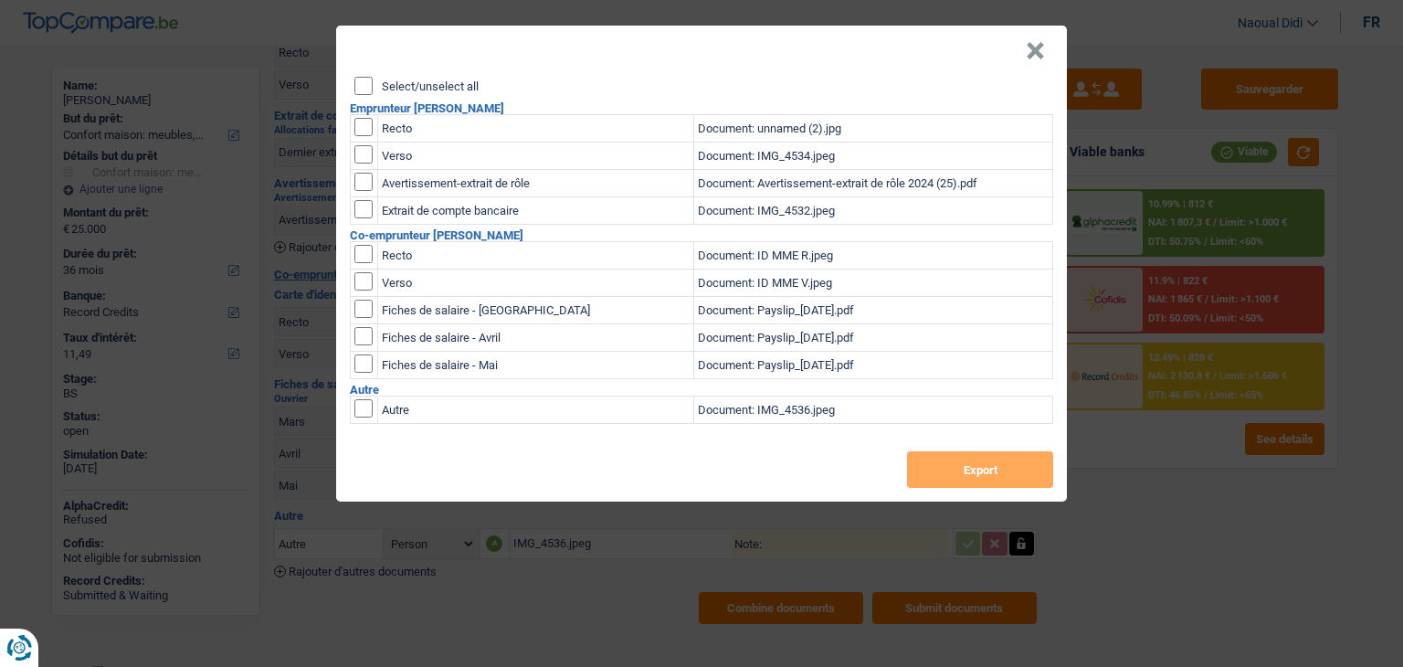
click at [356, 85] on input "Select/unselect all" at bounding box center [363, 86] width 18 height 18
checkbox input "true"
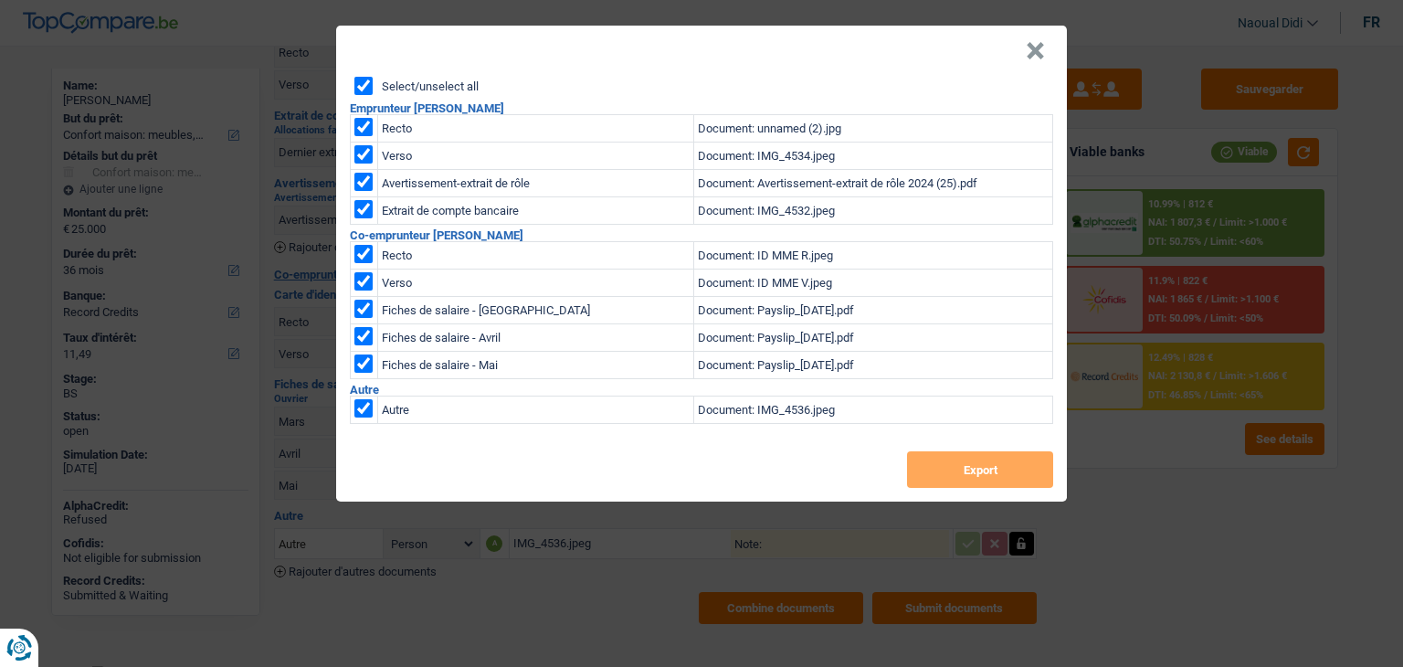
checkbox input "true"
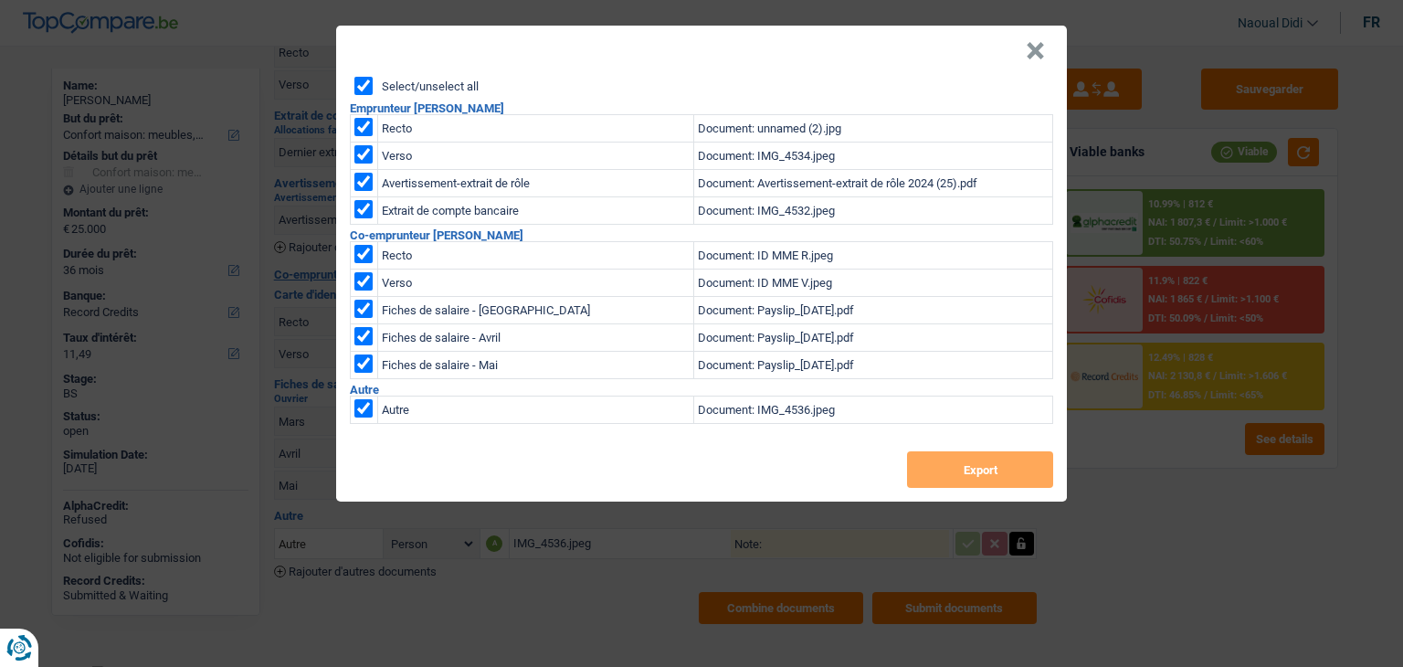
checkbox input "true"
click at [939, 470] on button "Export" at bounding box center [980, 469] width 146 height 37
drag, startPoint x: 852, startPoint y: 62, endPoint x: 862, endPoint y: 60, distance: 10.2
click at [852, 62] on header "×" at bounding box center [701, 51] width 731 height 51
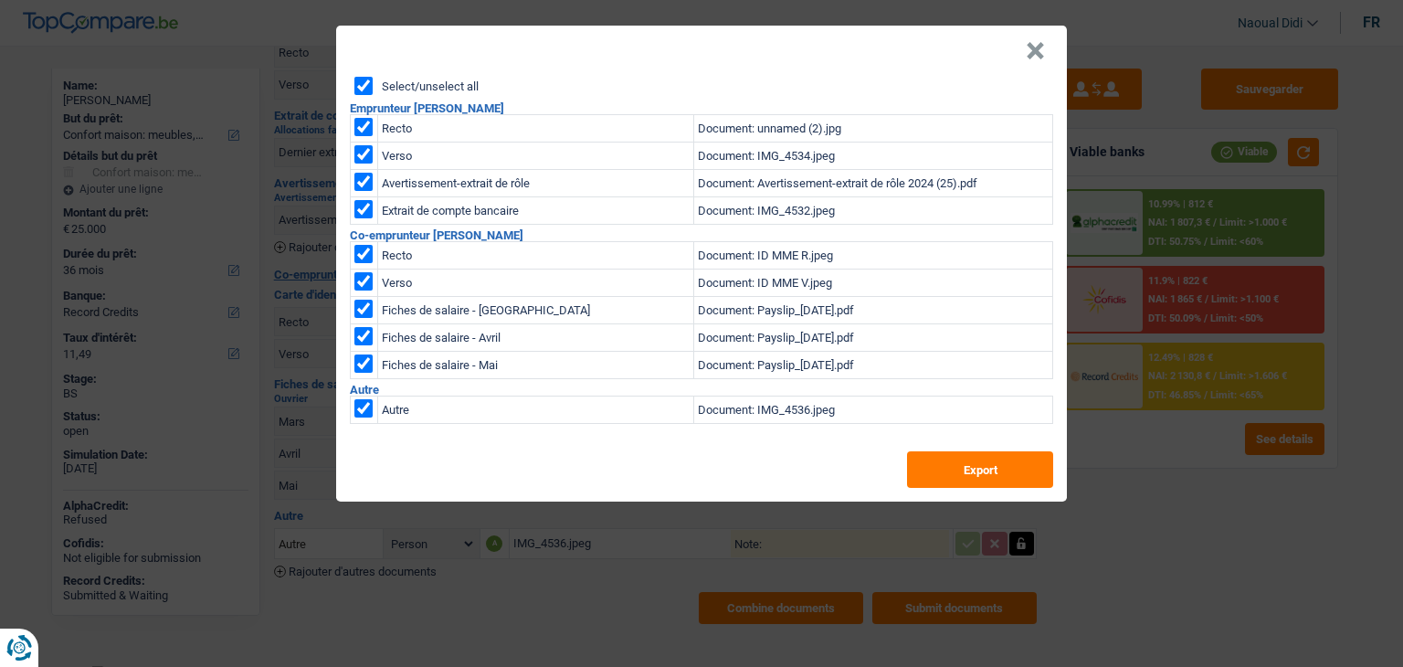
click at [1035, 49] on button "×" at bounding box center [1035, 51] width 19 height 18
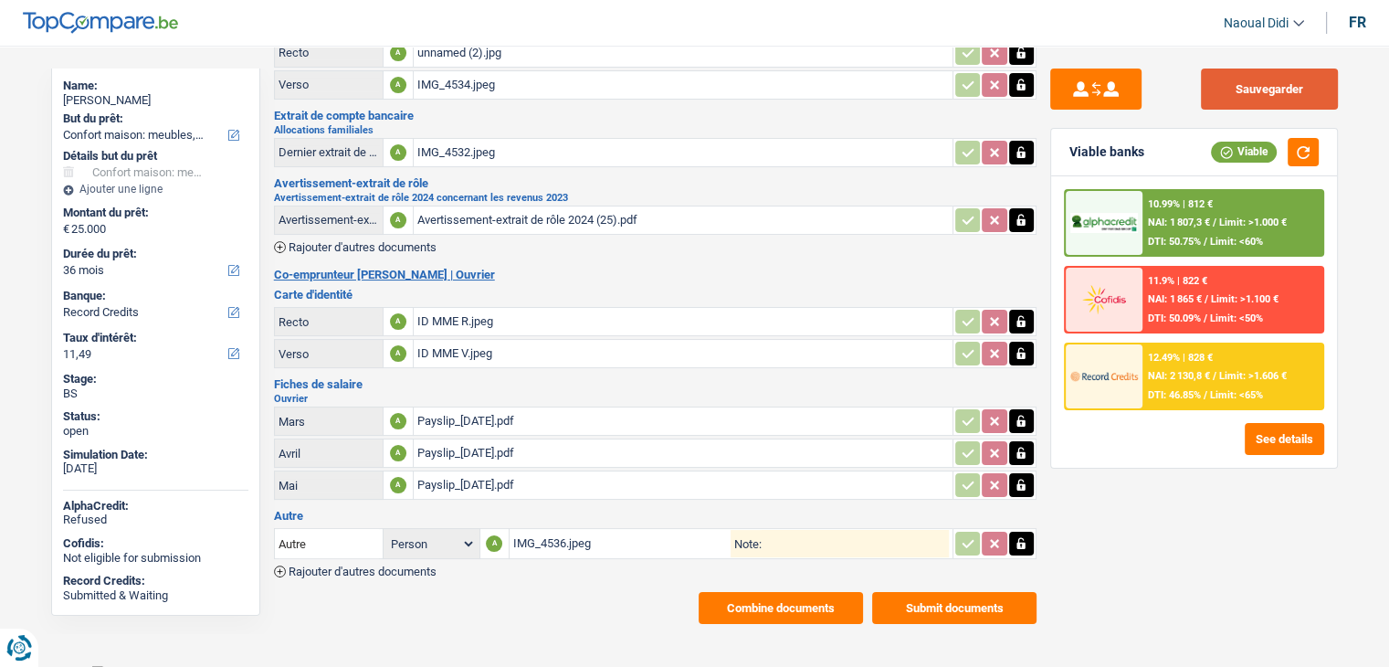
click at [1238, 84] on button "Sauvegarder" at bounding box center [1269, 89] width 137 height 41
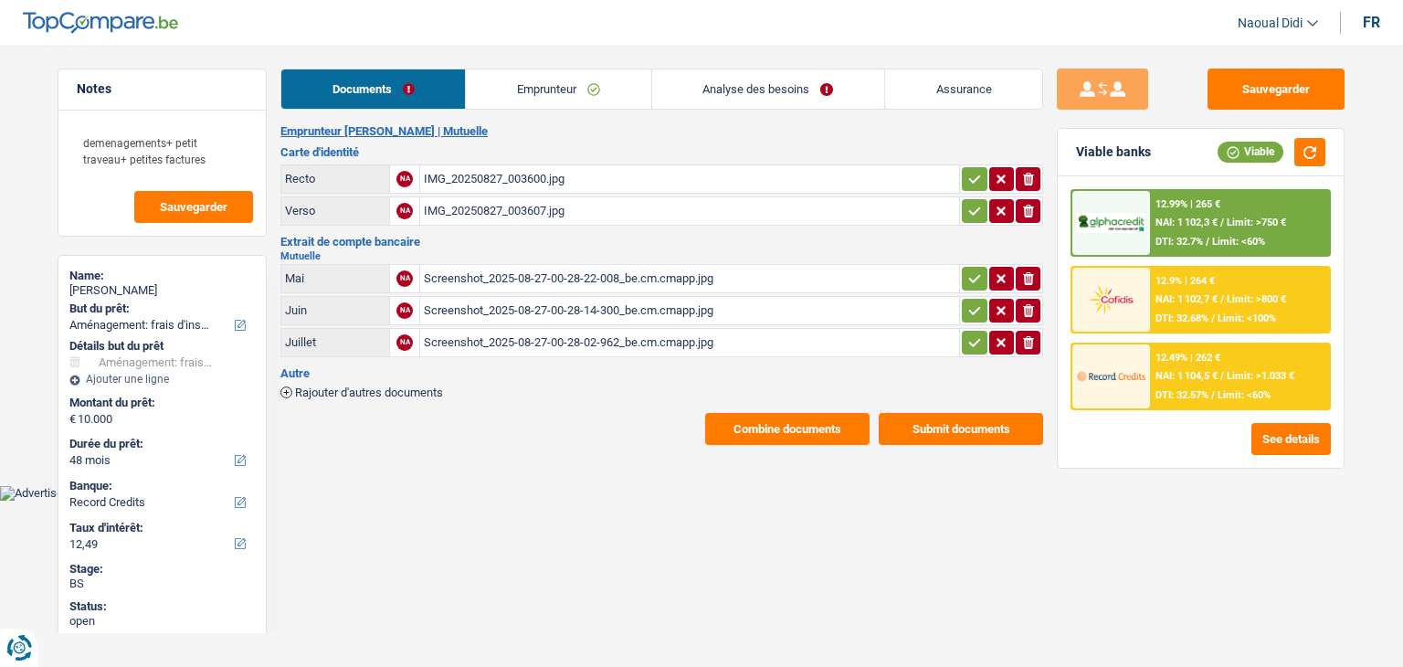
select select "movingOrInstallation"
select select "48"
select select "record credits"
click at [763, 429] on button "Combine documents" at bounding box center [787, 429] width 164 height 32
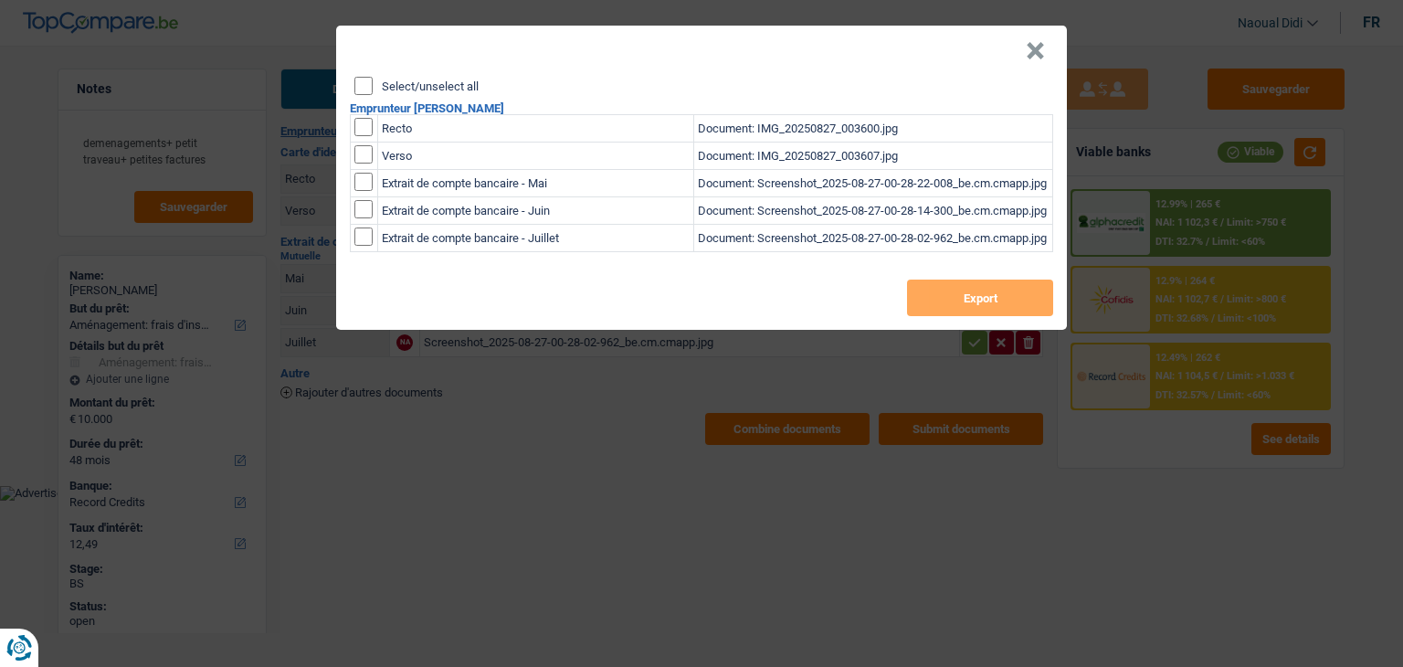
click at [361, 90] on input "Select/unselect all" at bounding box center [363, 86] width 18 height 18
checkbox input "true"
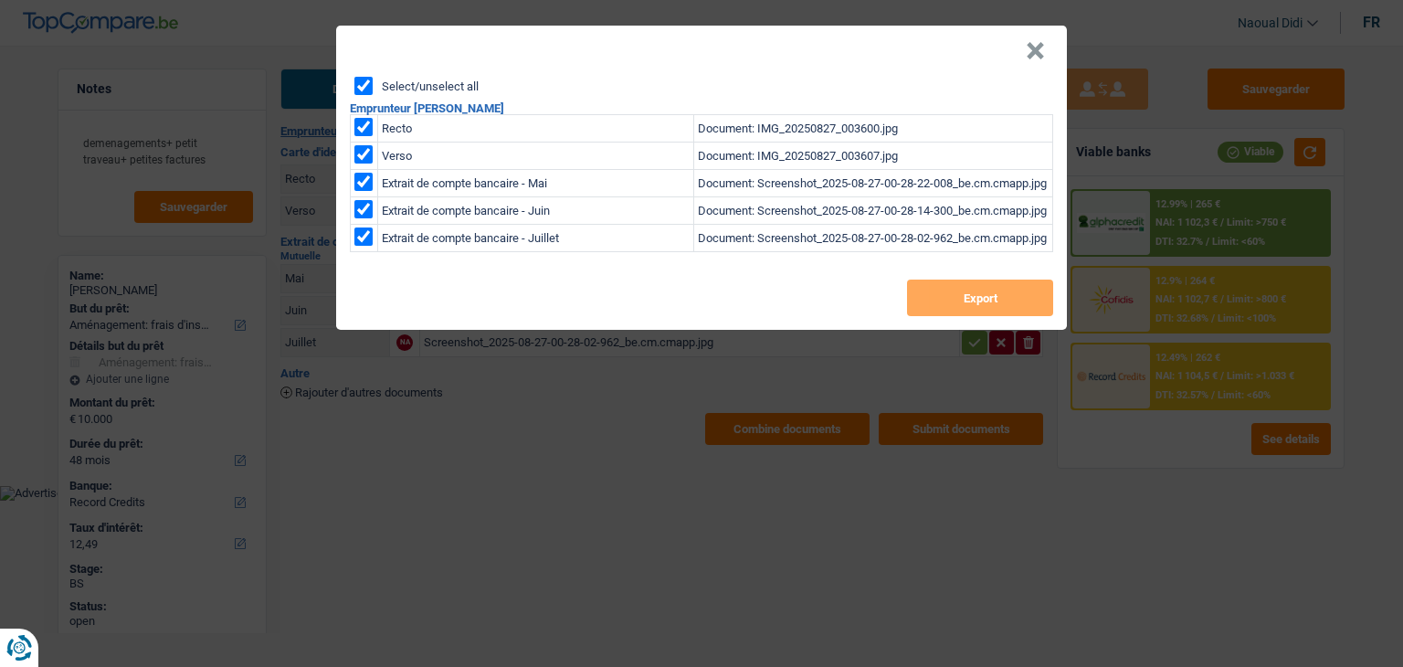
checkbox input "true"
click at [968, 292] on button "Export" at bounding box center [980, 298] width 146 height 37
click at [577, 508] on div "× Select/unselect all Emprunteur [PERSON_NAME] Recto Document: IMG_20250827_003…" at bounding box center [701, 333] width 1403 height 667
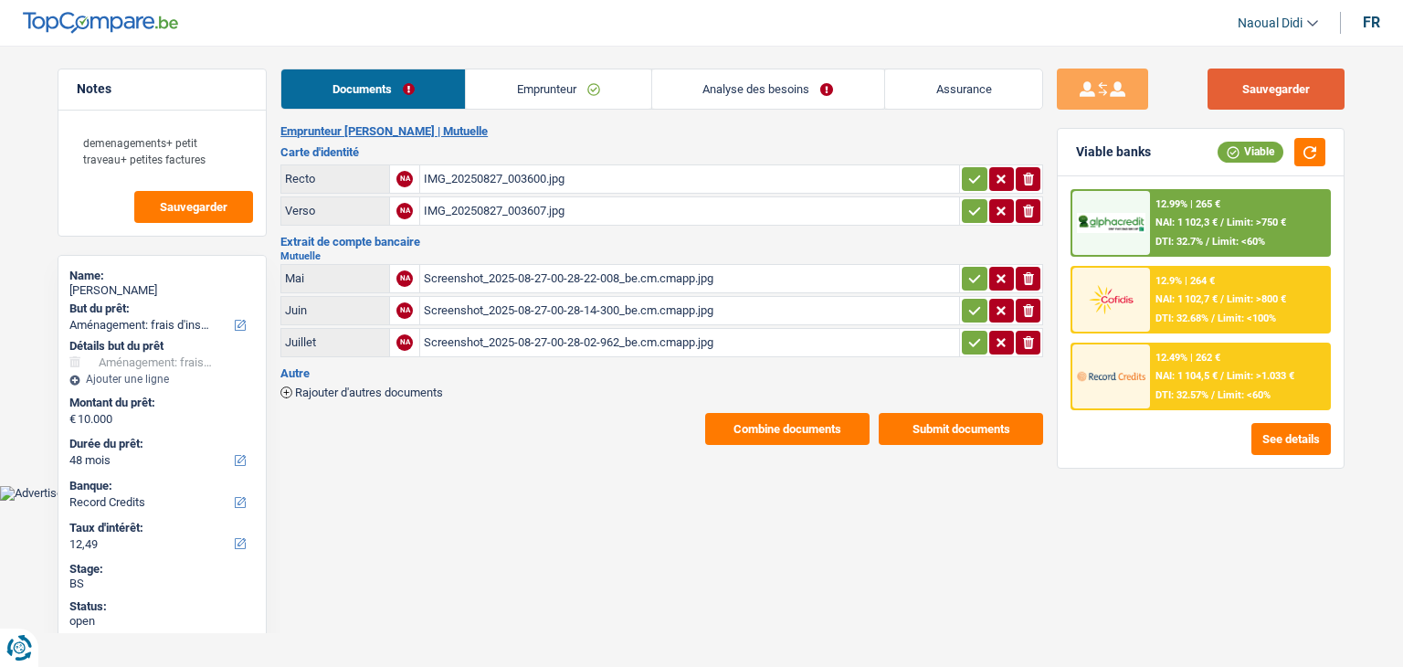
click at [1268, 75] on button "Sauvegarder" at bounding box center [1276, 89] width 137 height 41
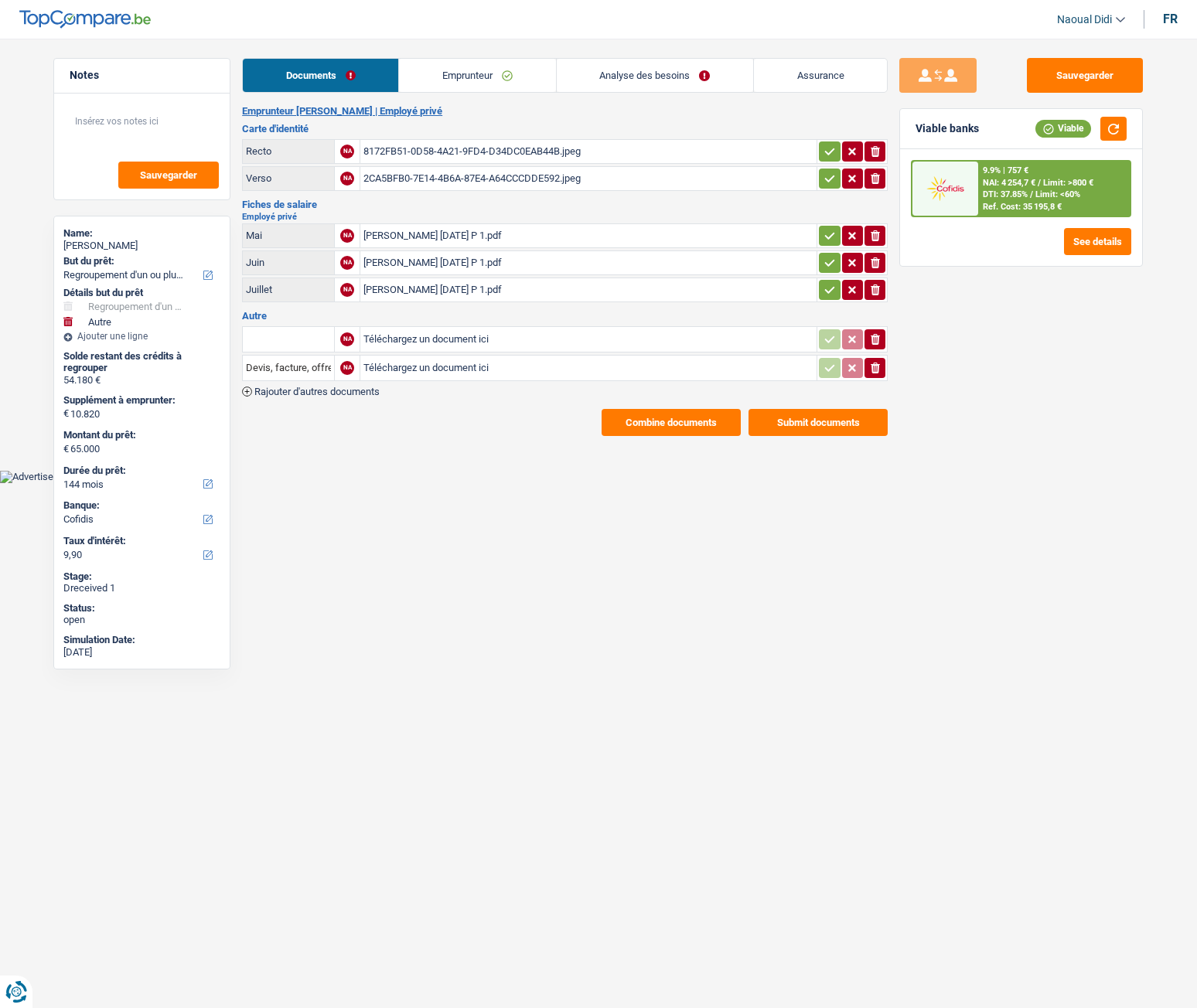
select select "refinancing"
select select "other"
select select "144"
select select "cofidis"
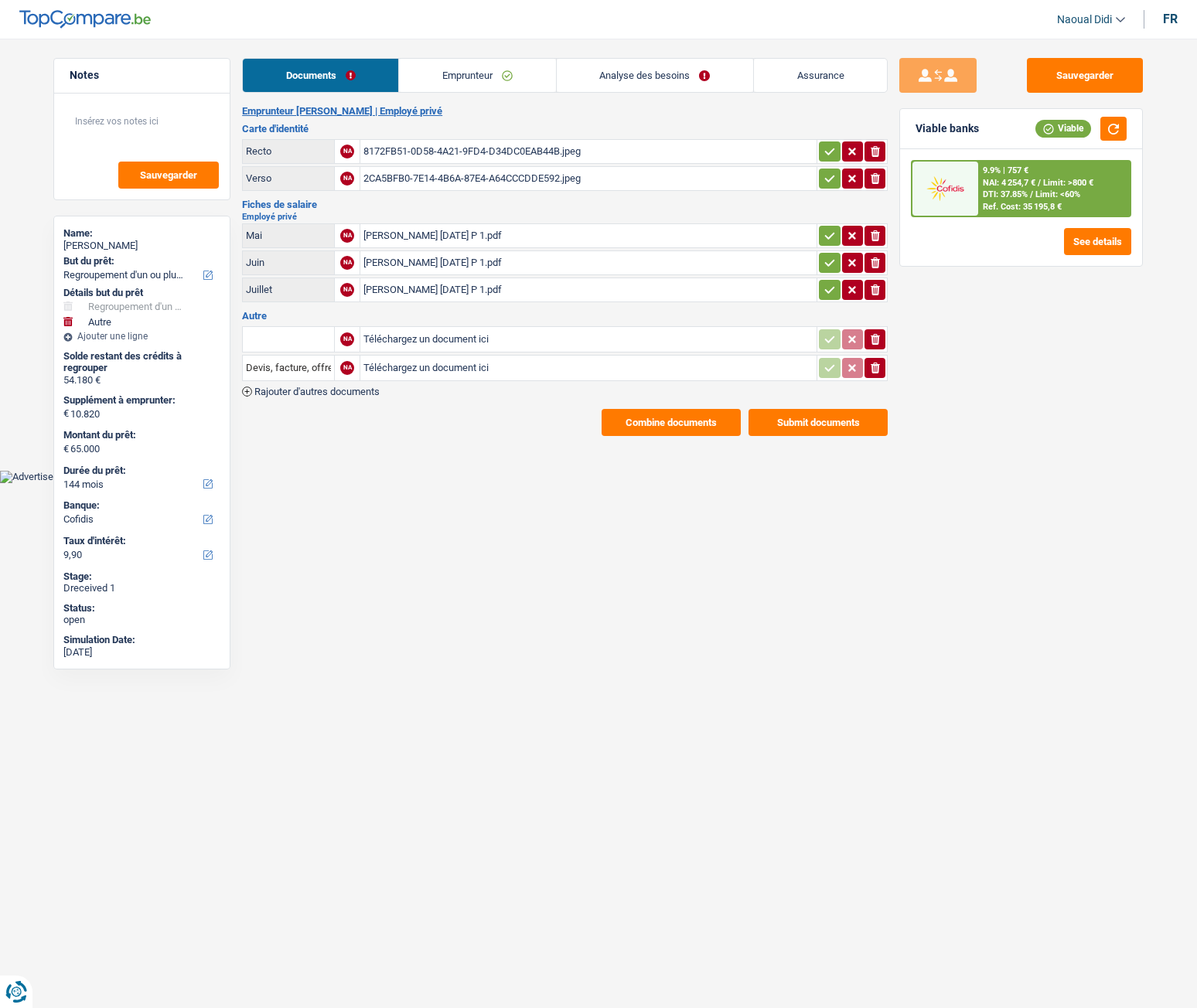
click at [824, 146] on icon "button" at bounding box center [830, 151] width 13 height 15
click at [824, 174] on icon "button" at bounding box center [830, 179] width 13 height 15
click at [835, 240] on icon "button" at bounding box center [830, 235] width 13 height 15
click at [821, 265] on button "button" at bounding box center [829, 263] width 21 height 20
click at [819, 285] on button "button" at bounding box center [829, 290] width 21 height 20
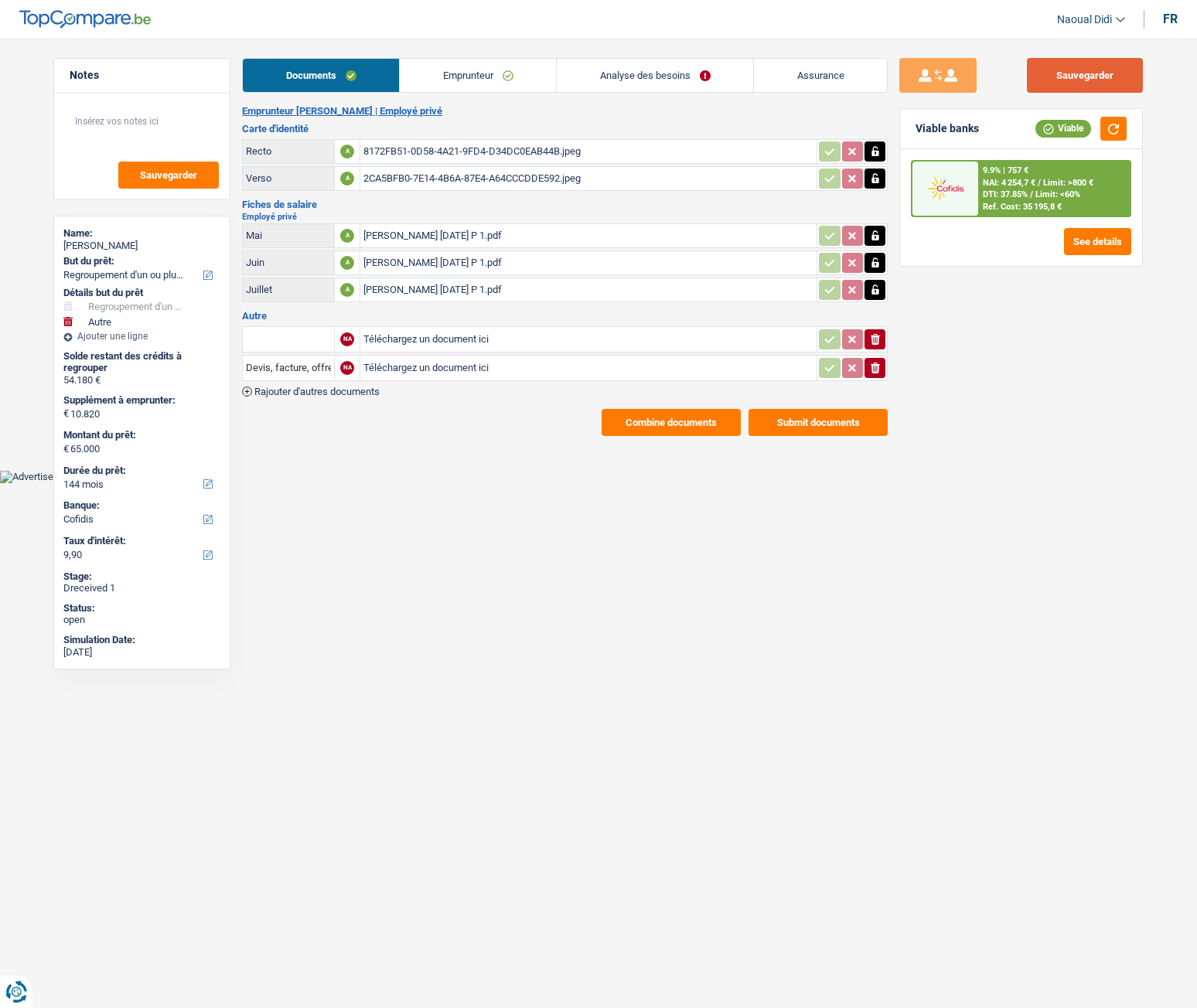
click at [1076, 74] on button "Sauvegarder" at bounding box center [1084, 75] width 116 height 35
click at [1015, 184] on span "NAI: 4 254,7 €" at bounding box center [1009, 183] width 52 height 10
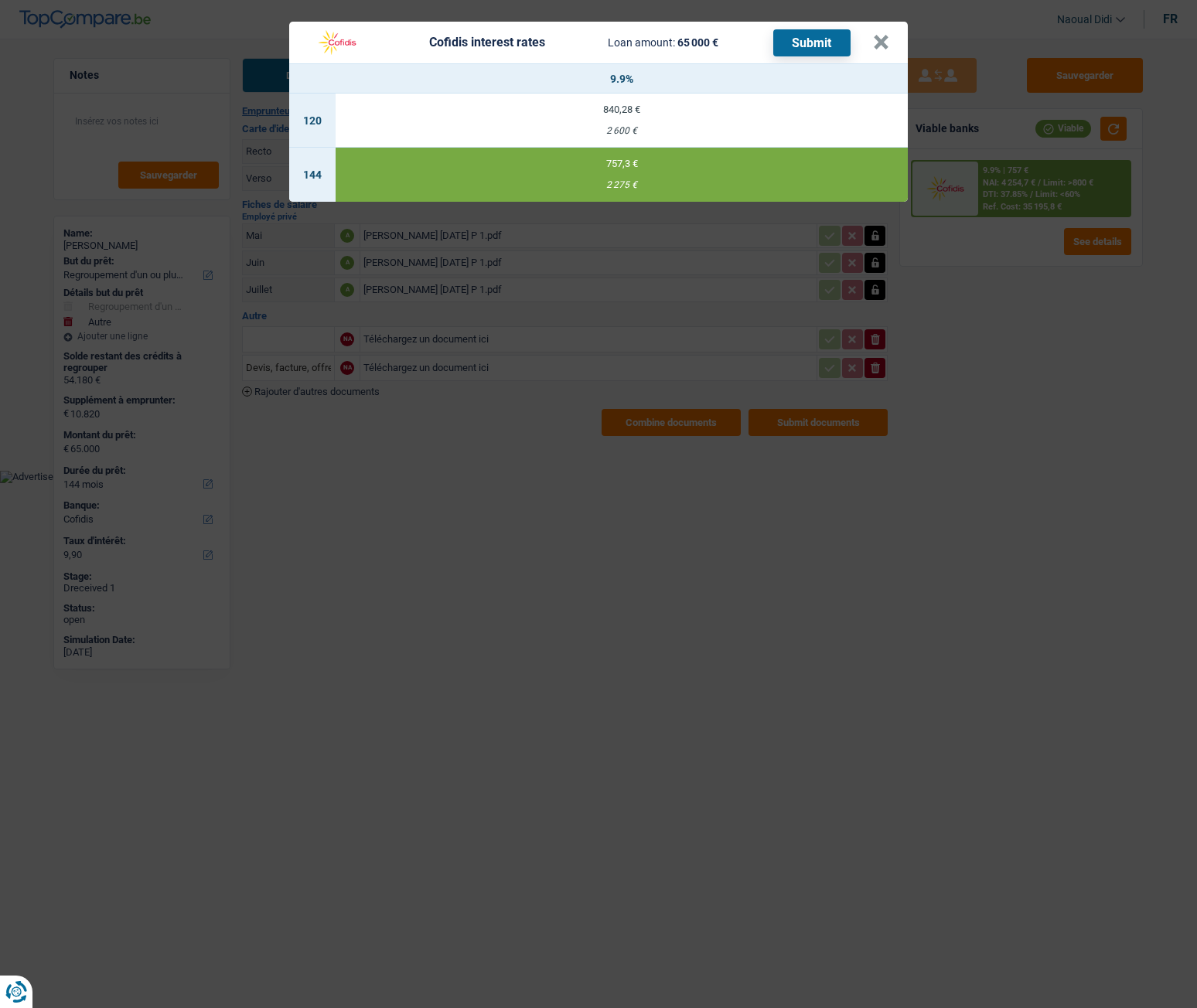
click at [806, 42] on button "Submit" at bounding box center [811, 43] width 77 height 27
click at [880, 49] on button "×" at bounding box center [880, 42] width 16 height 15
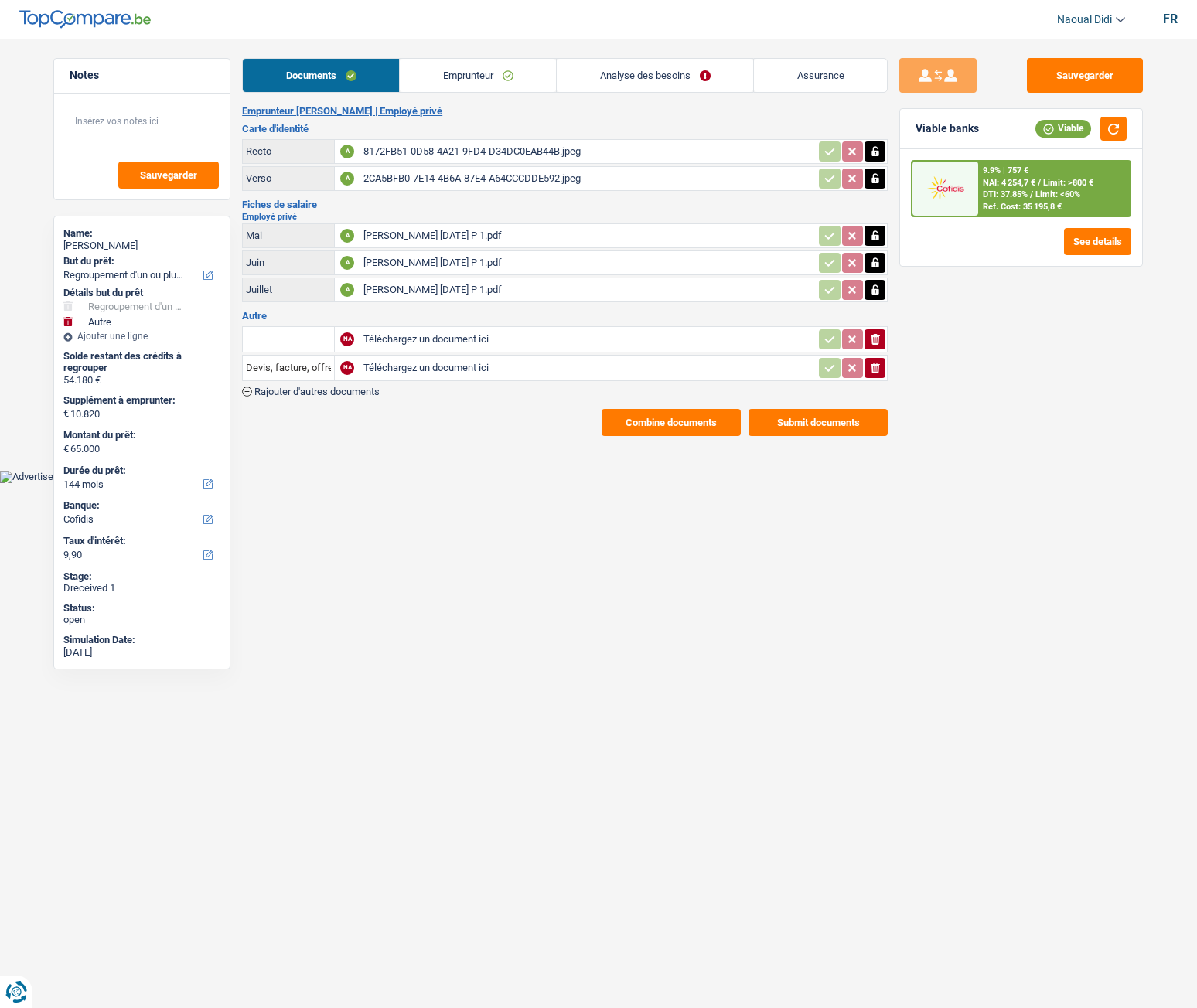
click at [828, 420] on button "Submit documents" at bounding box center [818, 422] width 139 height 27
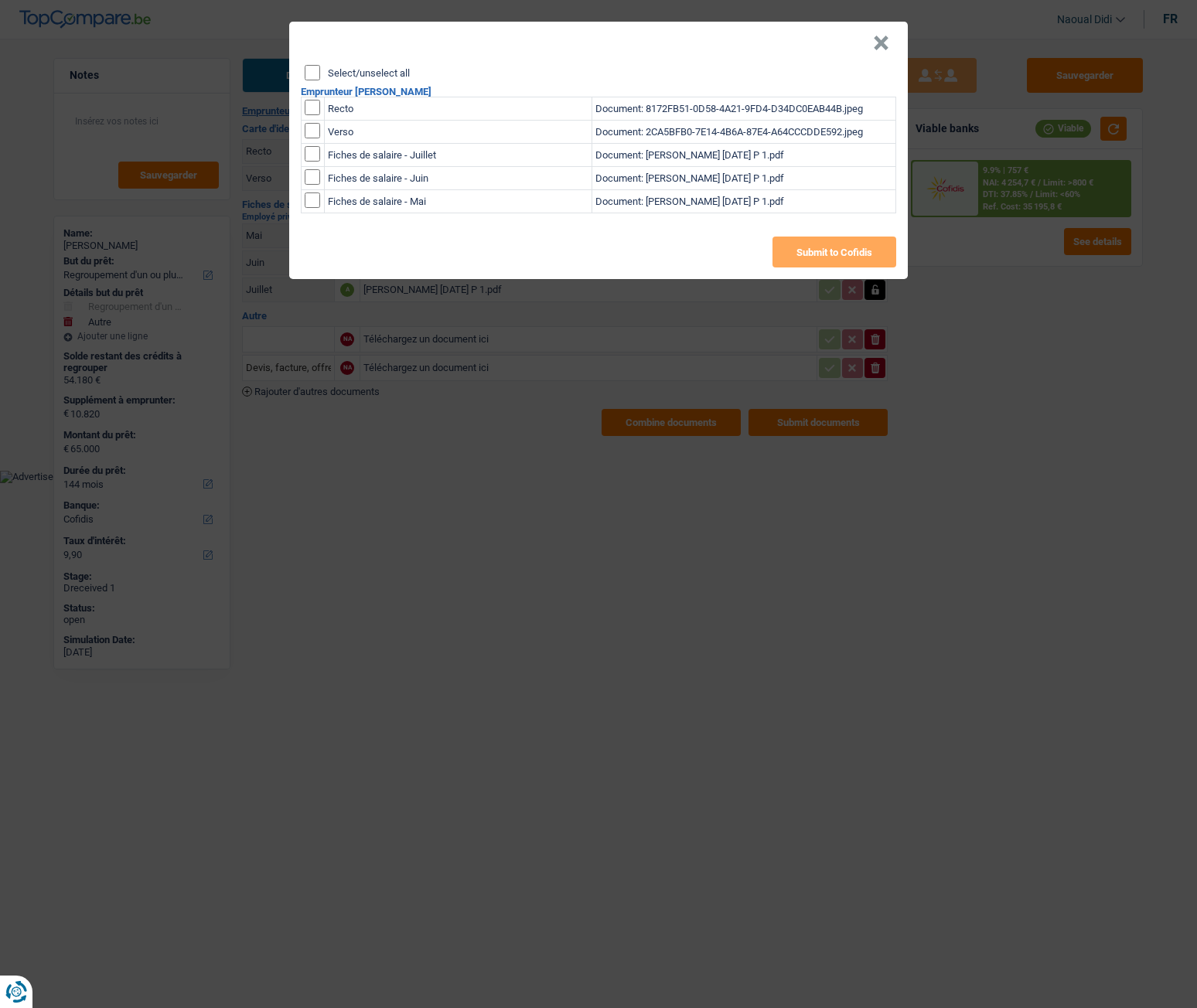
click at [312, 72] on input "Select/unselect all" at bounding box center [312, 73] width 15 height 15
checkbox input "true"
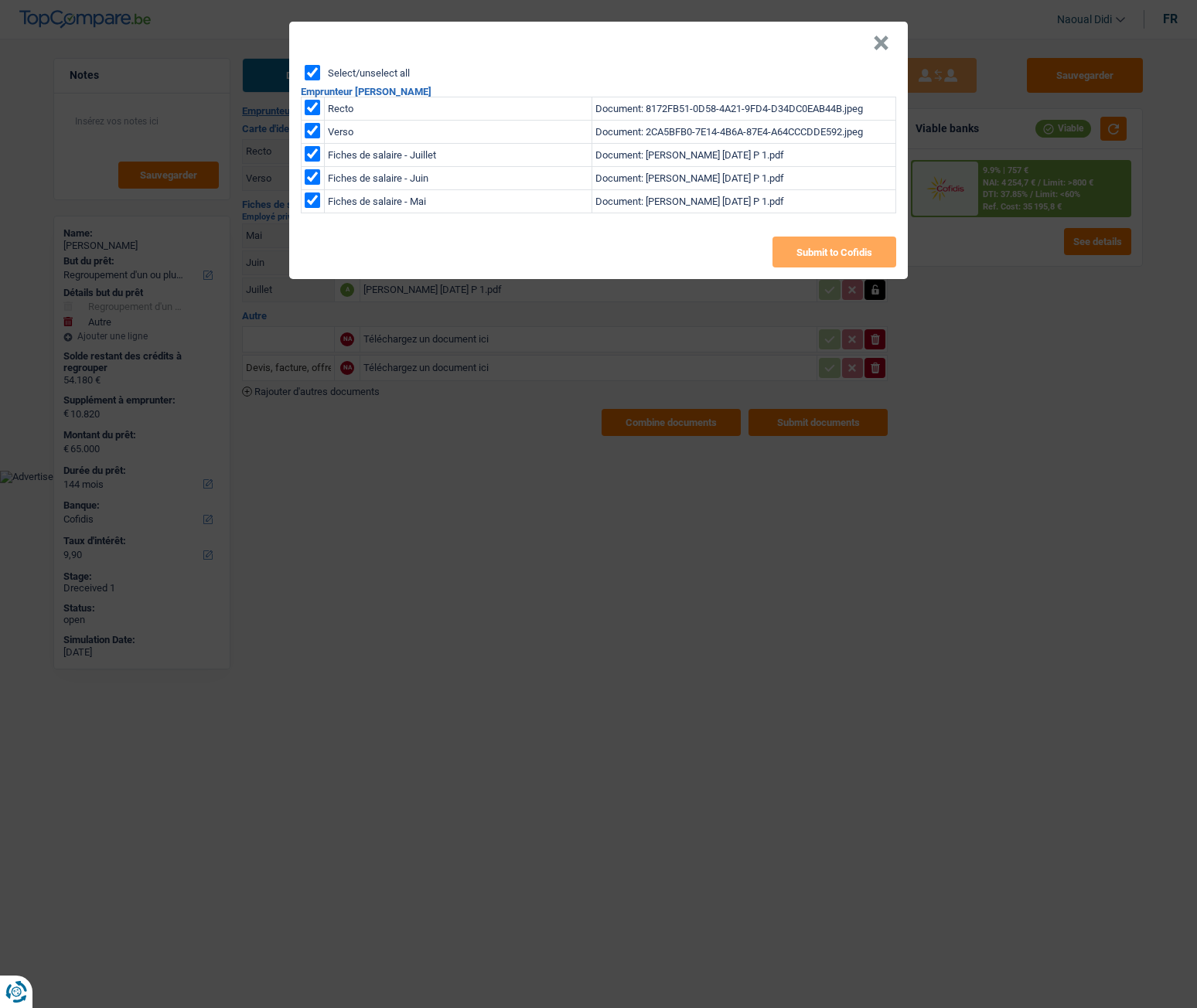
checkbox input "true"
click at [842, 255] on button "Submit to Cofidis" at bounding box center [835, 252] width 124 height 31
click at [847, 262] on button "Submit to Cofidis" at bounding box center [835, 252] width 124 height 31
click at [876, 43] on button "×" at bounding box center [880, 43] width 16 height 15
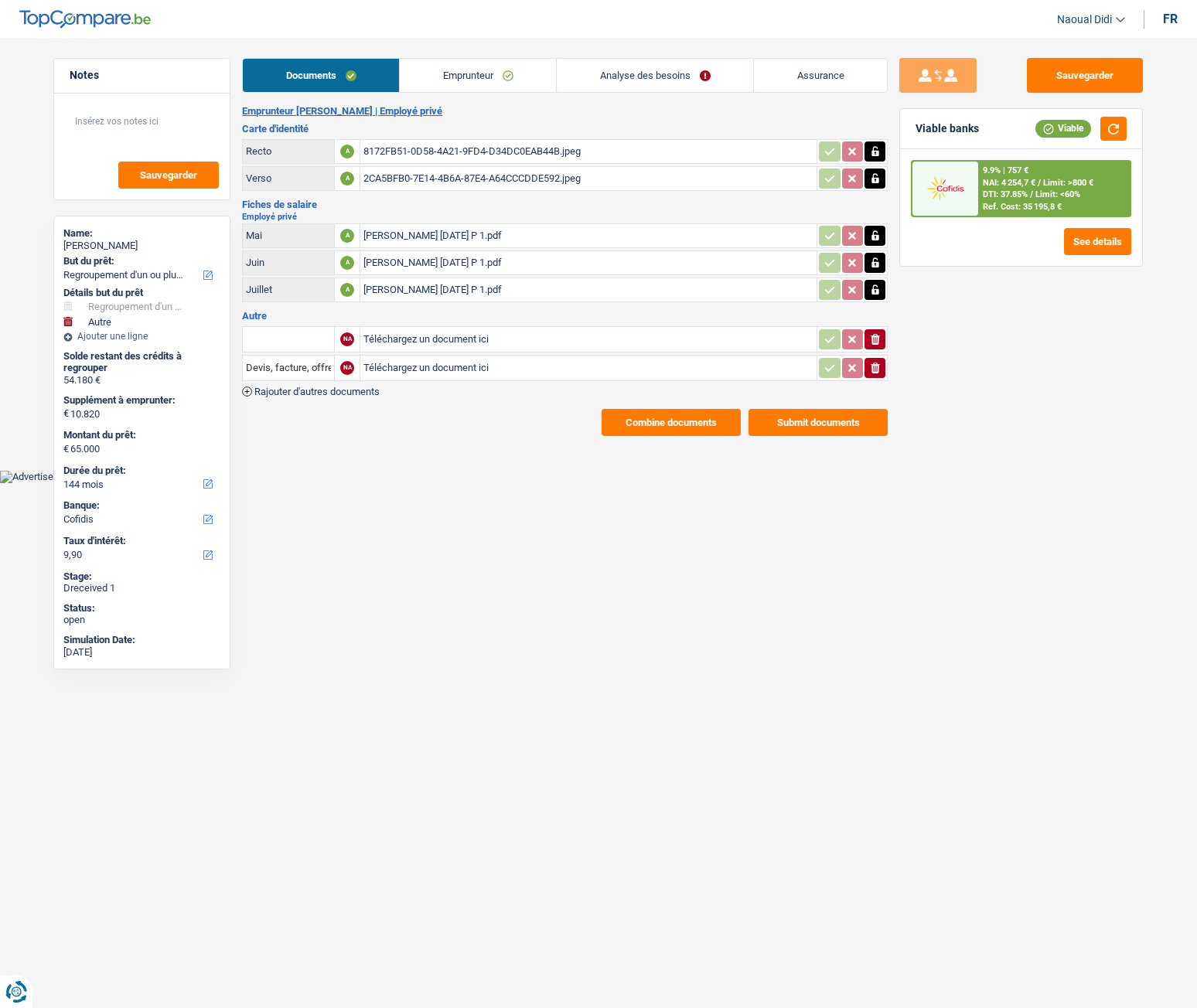
click at [466, 79] on link "Emprunteur" at bounding box center [477, 74] width 157 height 33
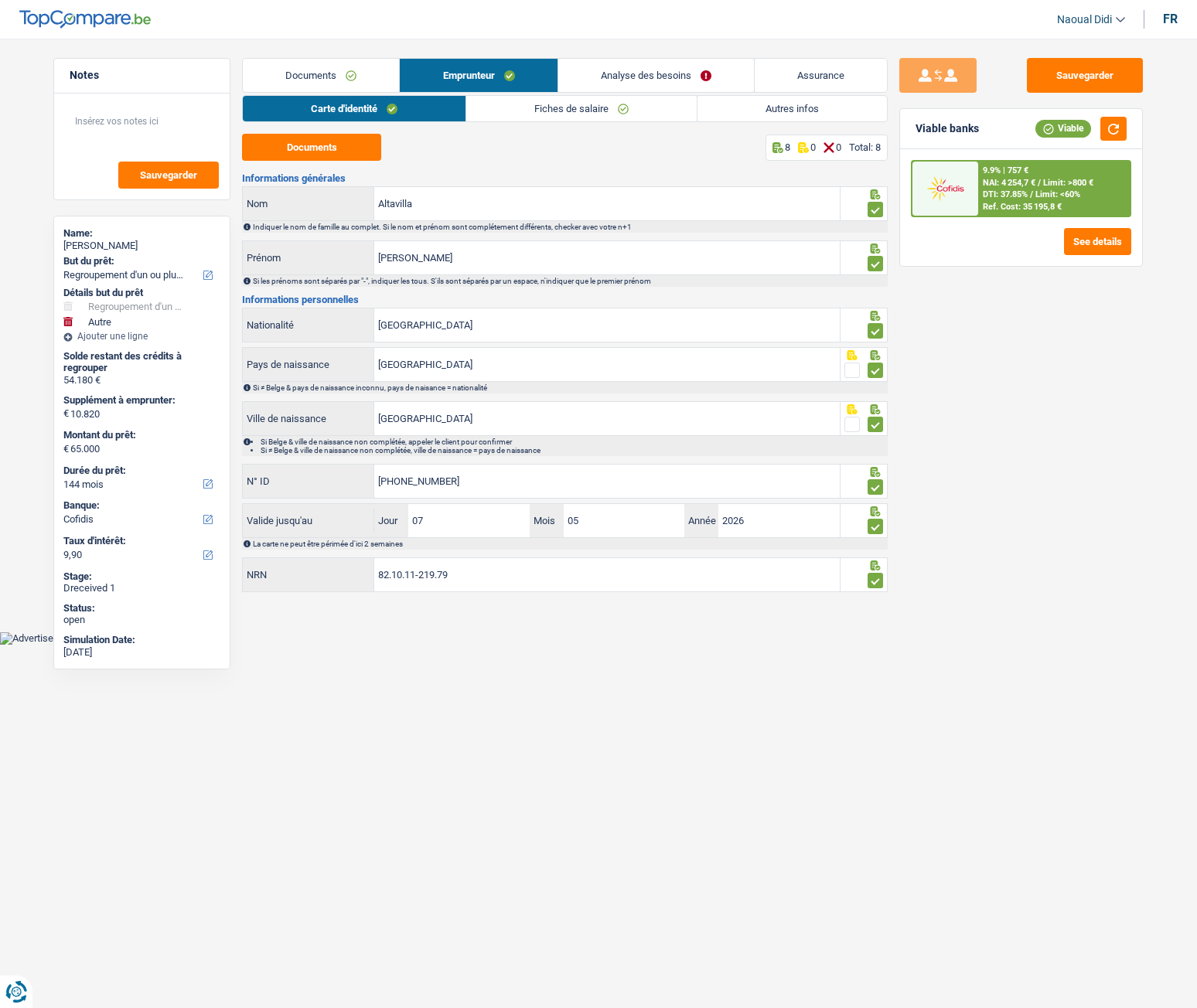
click at [651, 79] on link "Analyse des besoins" at bounding box center [656, 74] width 196 height 33
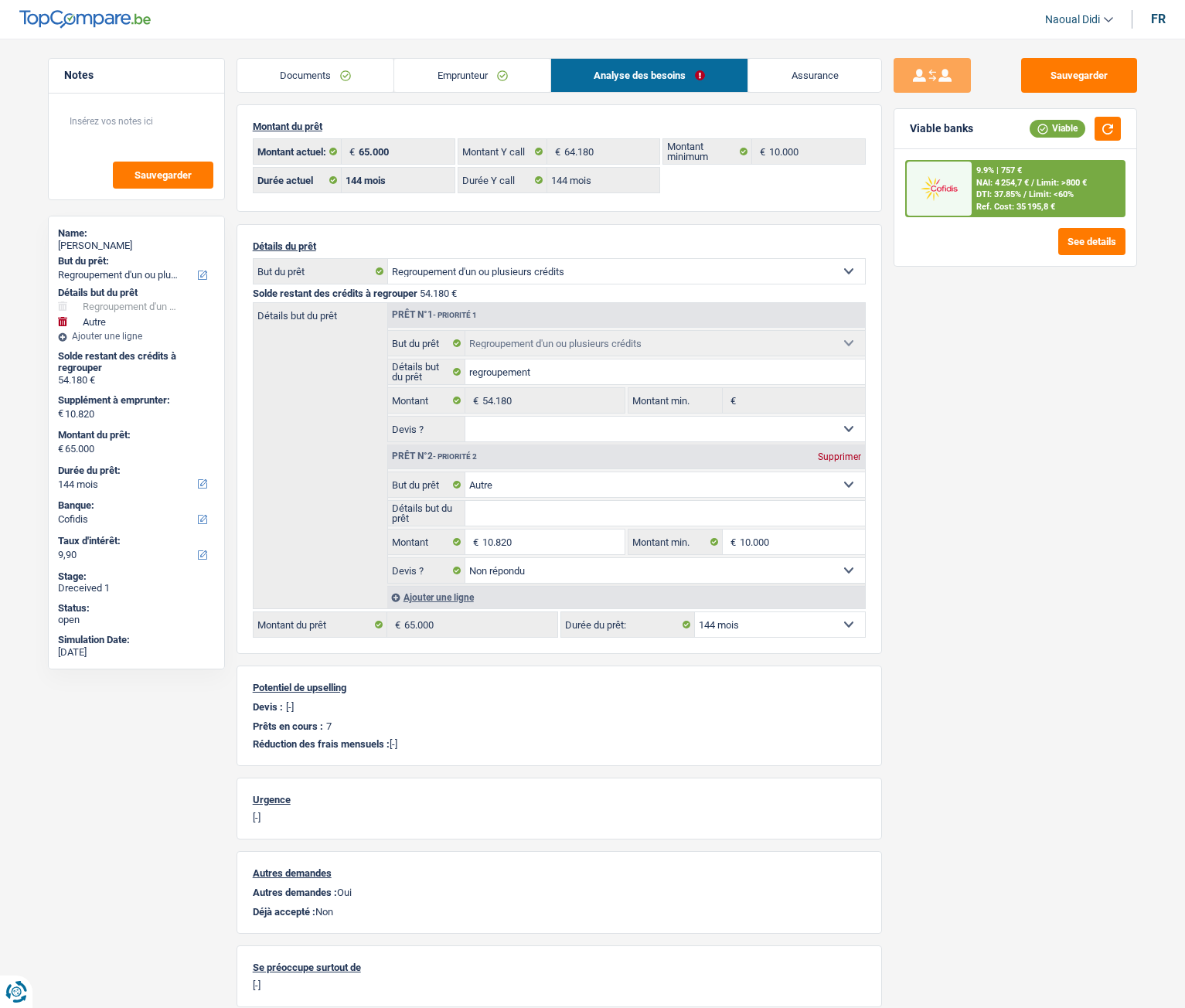
click at [343, 76] on link "Documents" at bounding box center [315, 74] width 157 height 33
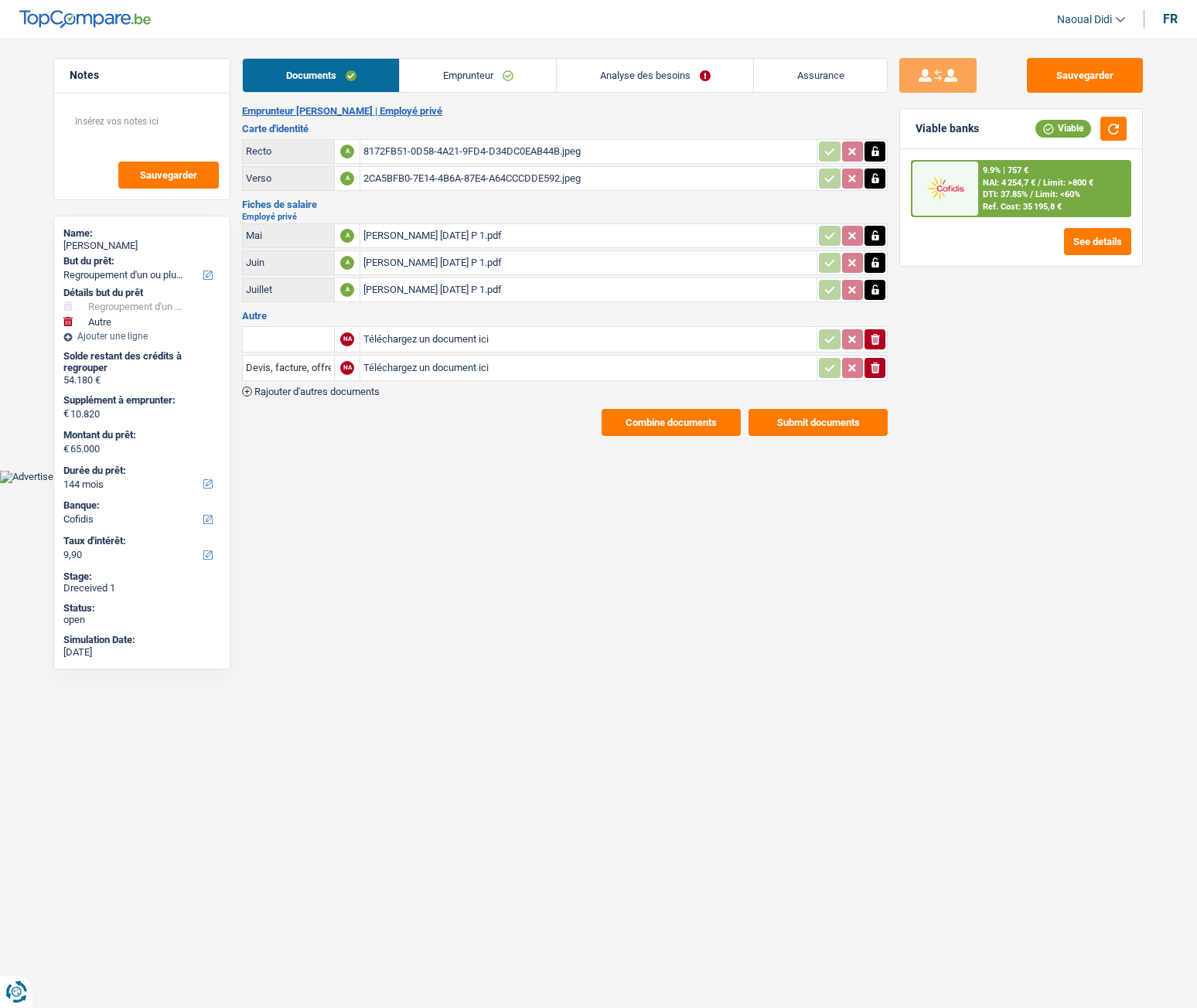
click at [782, 421] on button "Submit documents" at bounding box center [818, 422] width 139 height 27
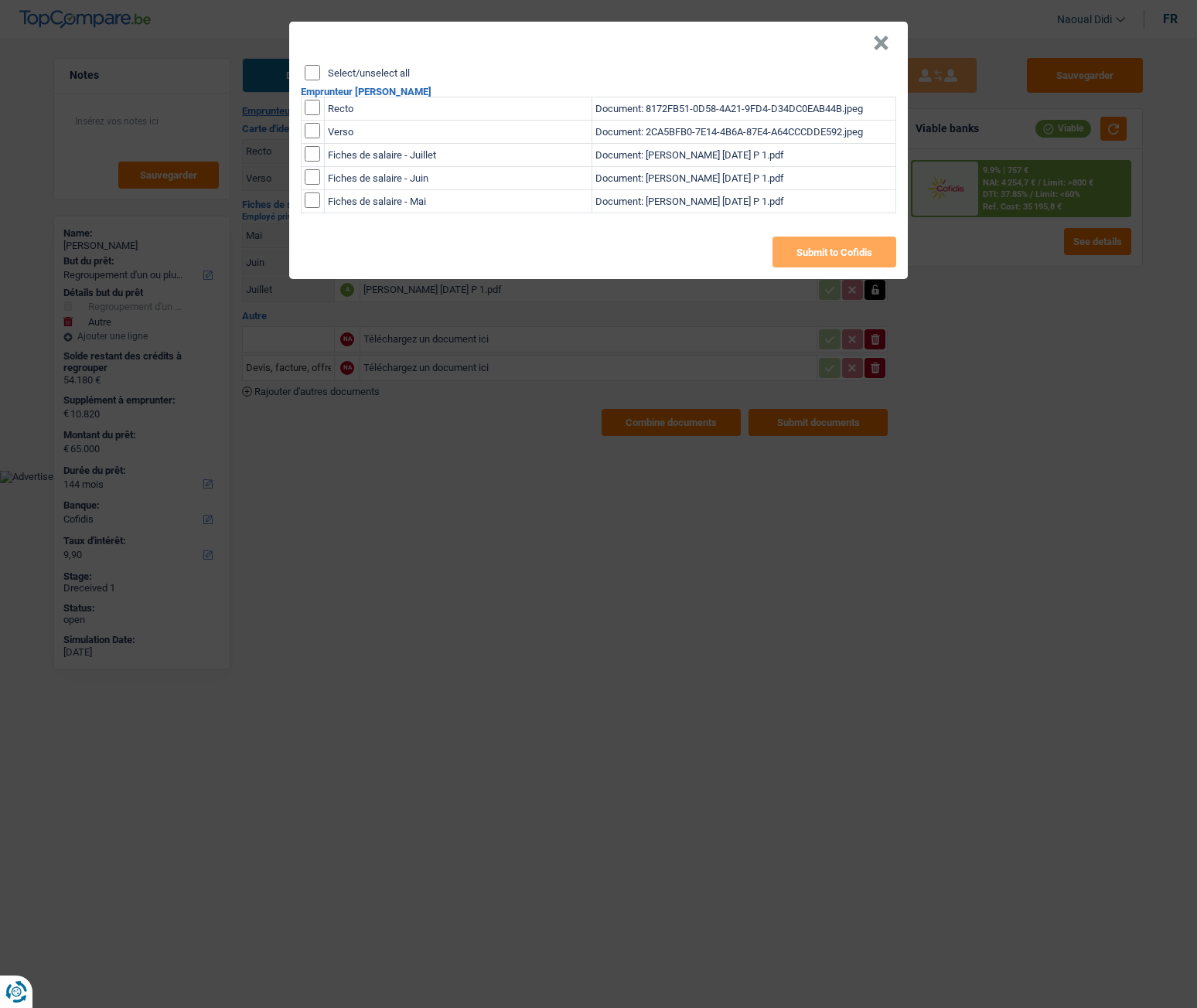
click at [312, 71] on input "Select/unselect all" at bounding box center [312, 73] width 15 height 15
checkbox input "true"
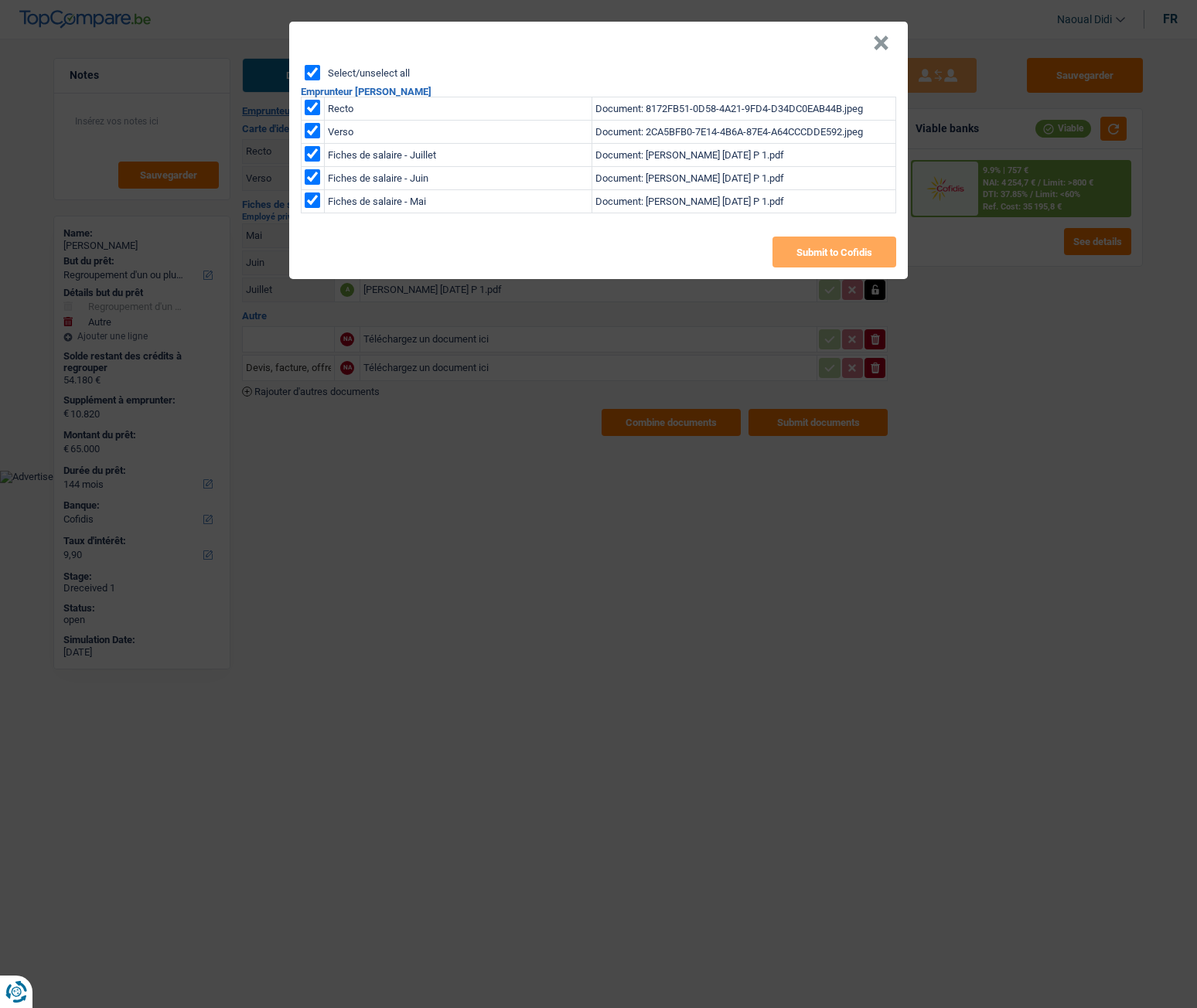
checkbox input "true"
click at [817, 258] on button "Submit to Cofidis" at bounding box center [835, 252] width 124 height 31
click at [839, 261] on button "Submit to Cofidis" at bounding box center [835, 252] width 124 height 31
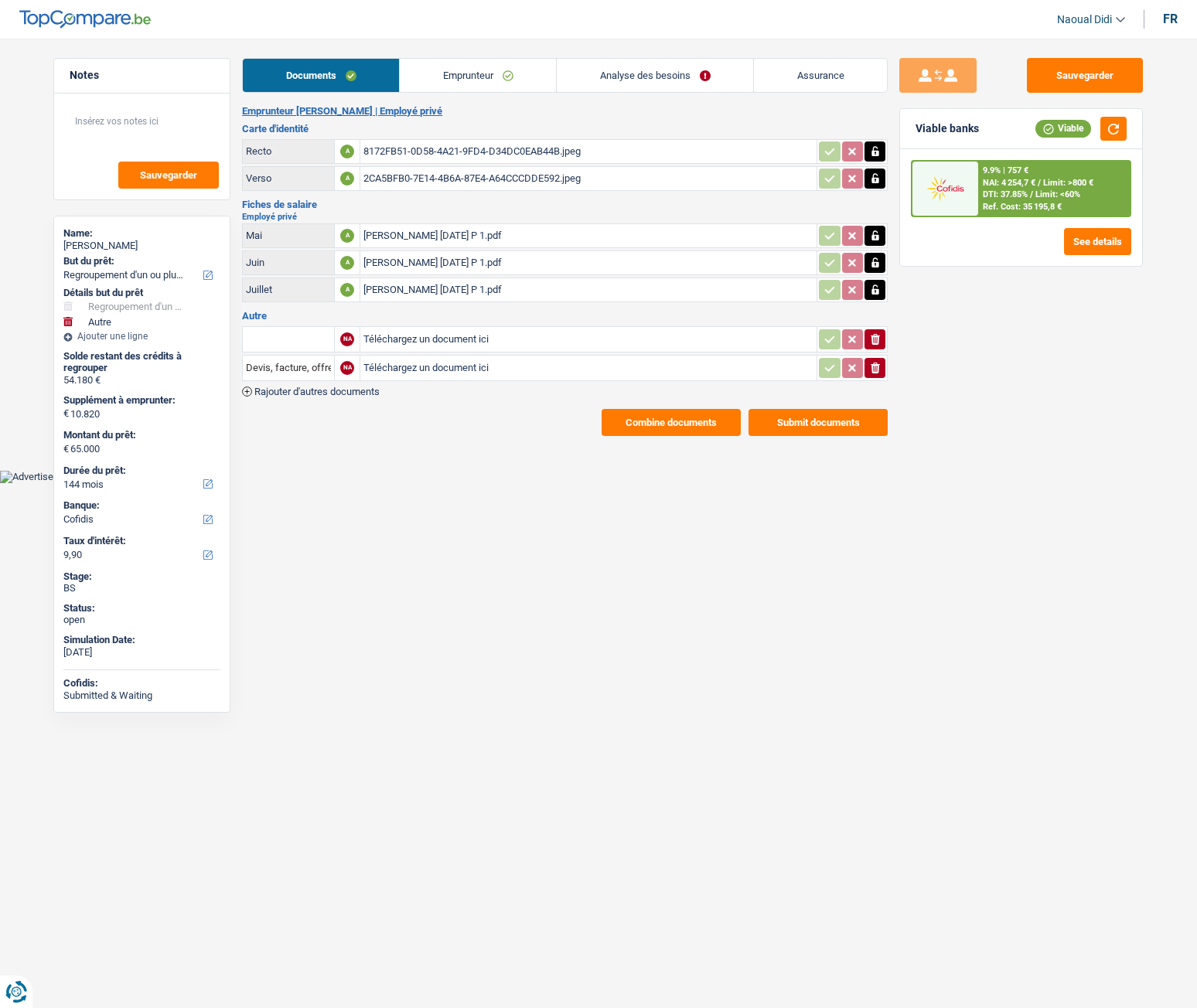
select select "refinancing"
select select "other"
select select "144"
select select "cofidis"
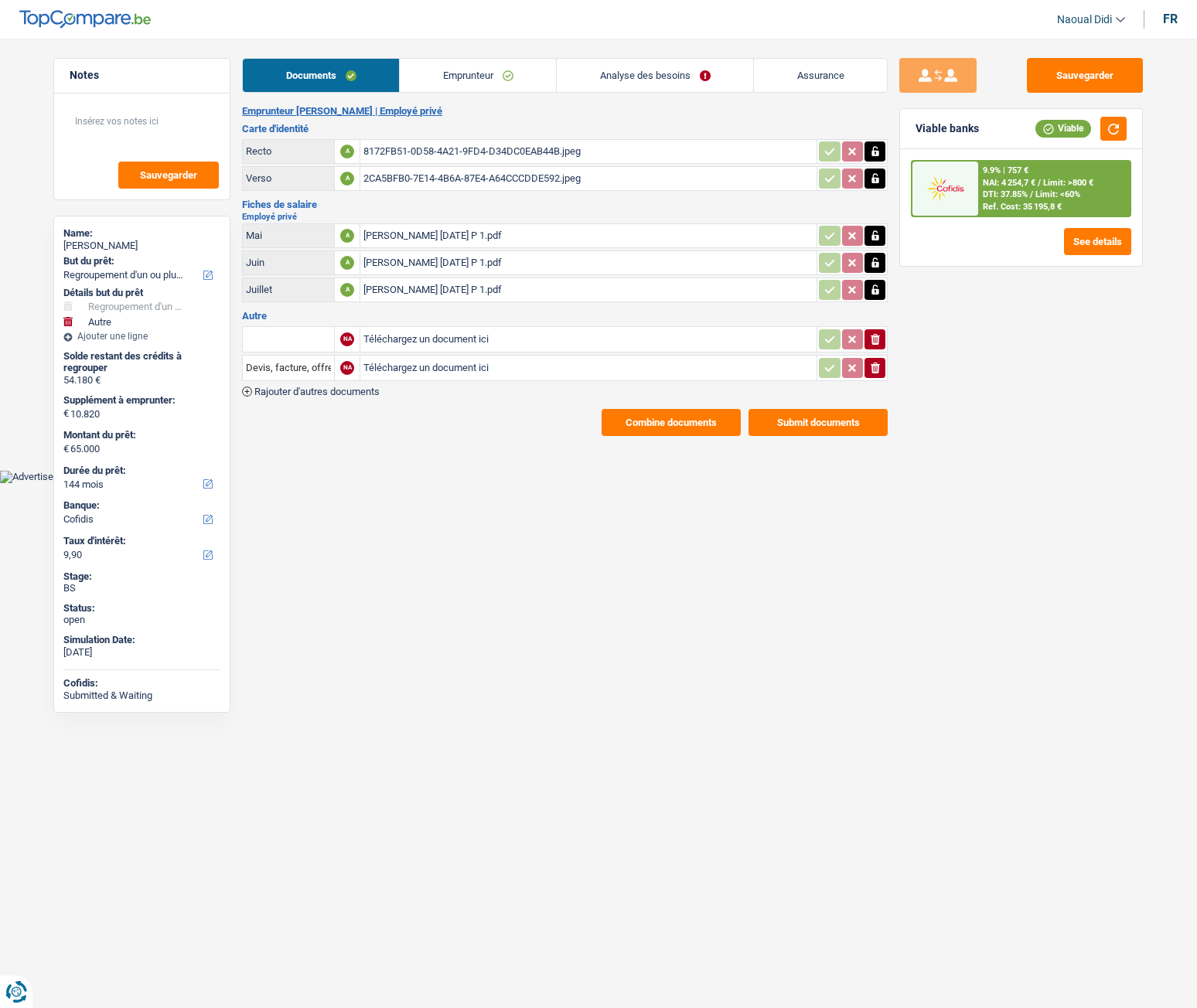
click at [813, 419] on button "Submit documents" at bounding box center [818, 422] width 139 height 27
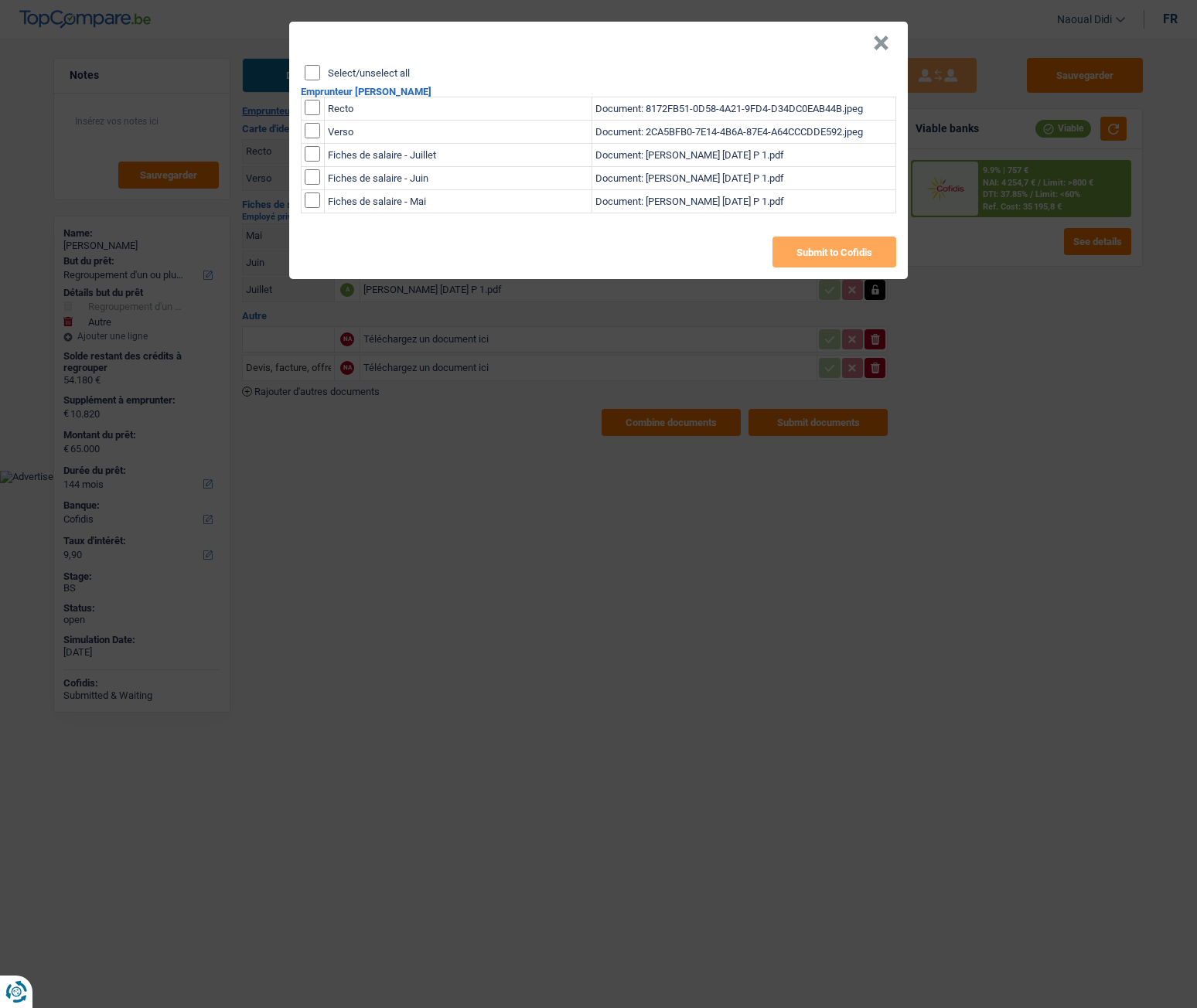
click at [313, 69] on input "Select/unselect all" at bounding box center [312, 73] width 15 height 15
checkbox input "true"
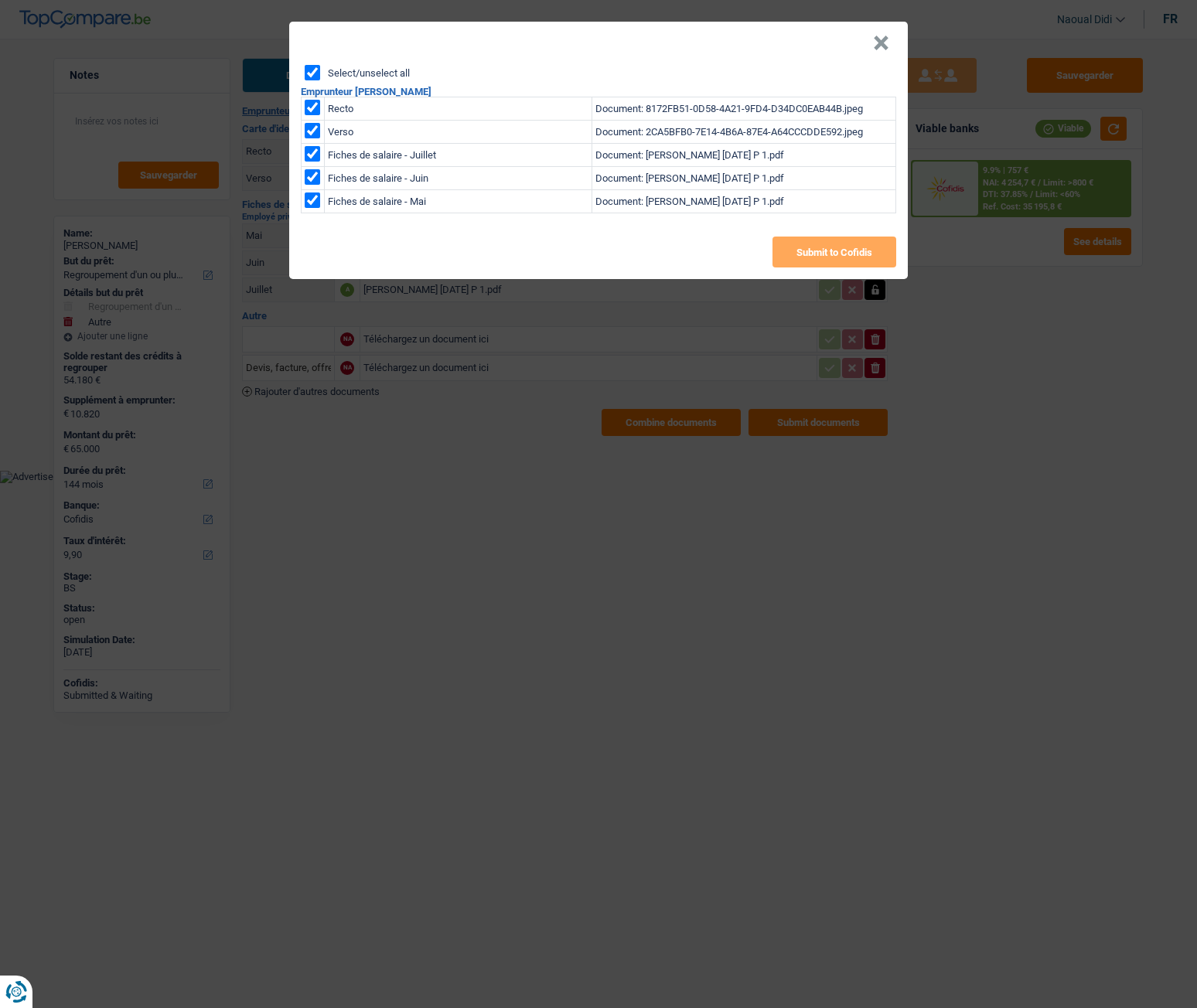
checkbox input "true"
click at [836, 256] on button "Submit to Cofidis" at bounding box center [835, 252] width 124 height 31
click at [876, 49] on button "×" at bounding box center [880, 43] width 16 height 15
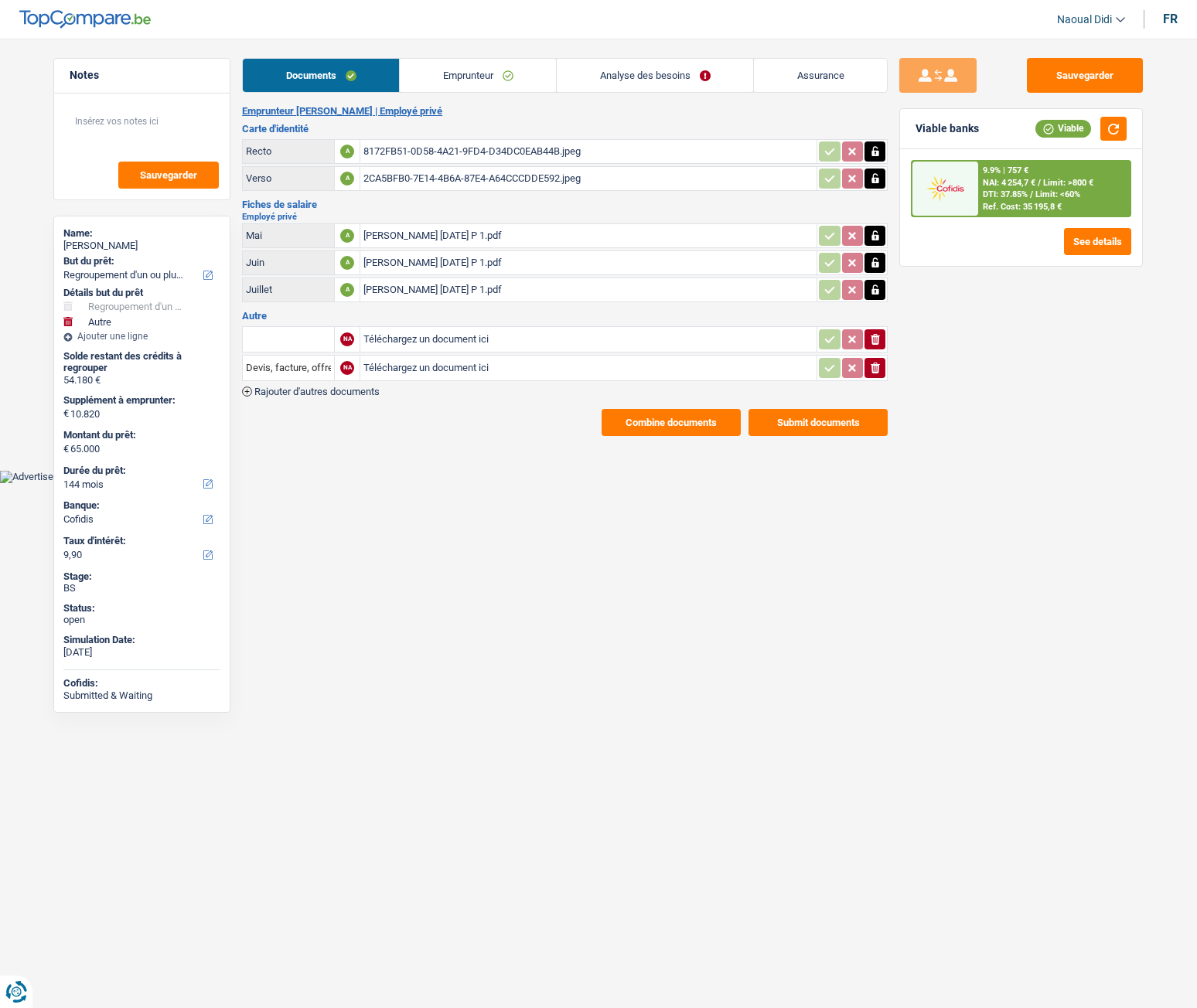
click at [692, 418] on button "Combine documents" at bounding box center [671, 422] width 139 height 27
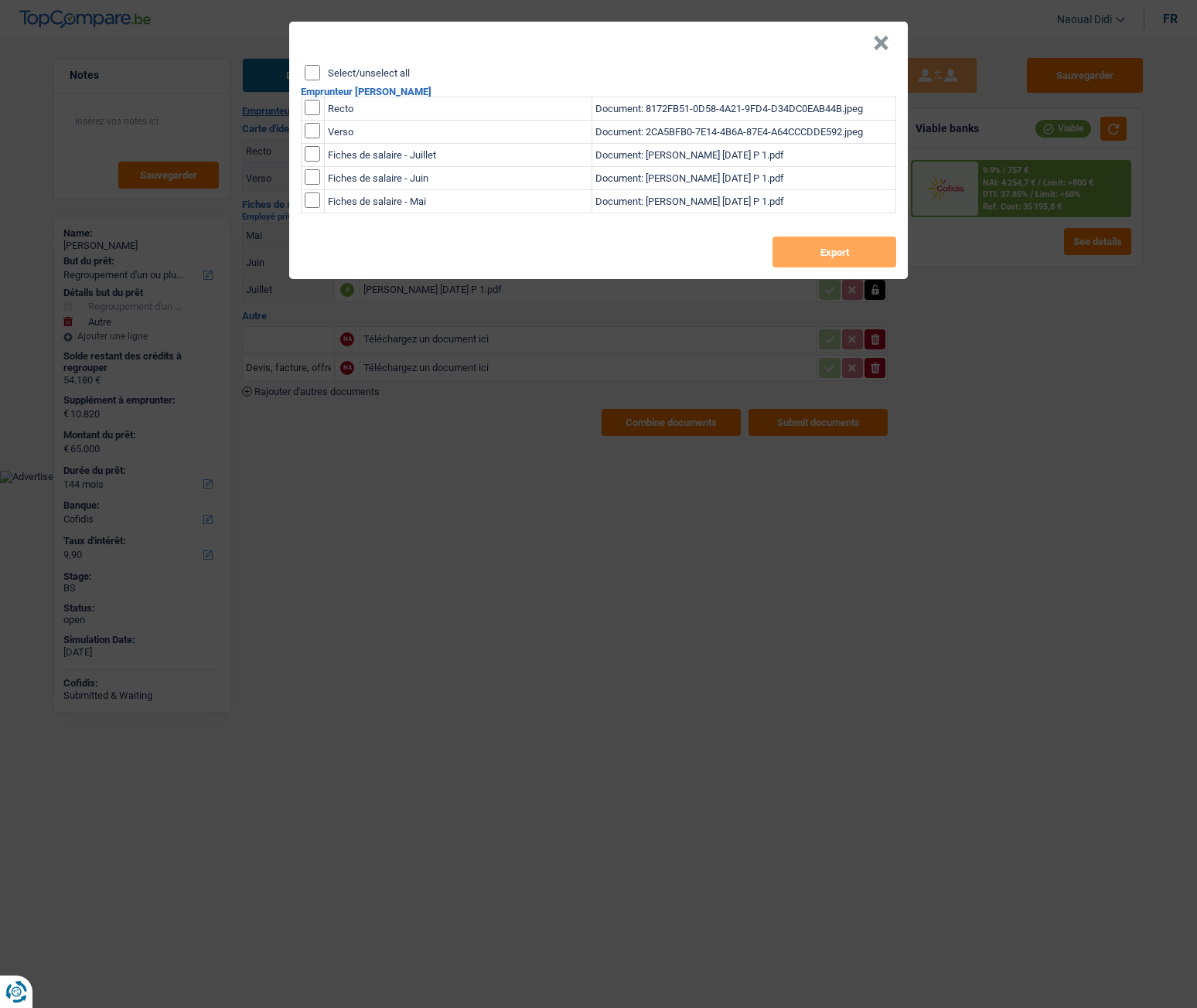
click at [312, 80] on input "Select/unselect all" at bounding box center [312, 73] width 15 height 15
checkbox input "true"
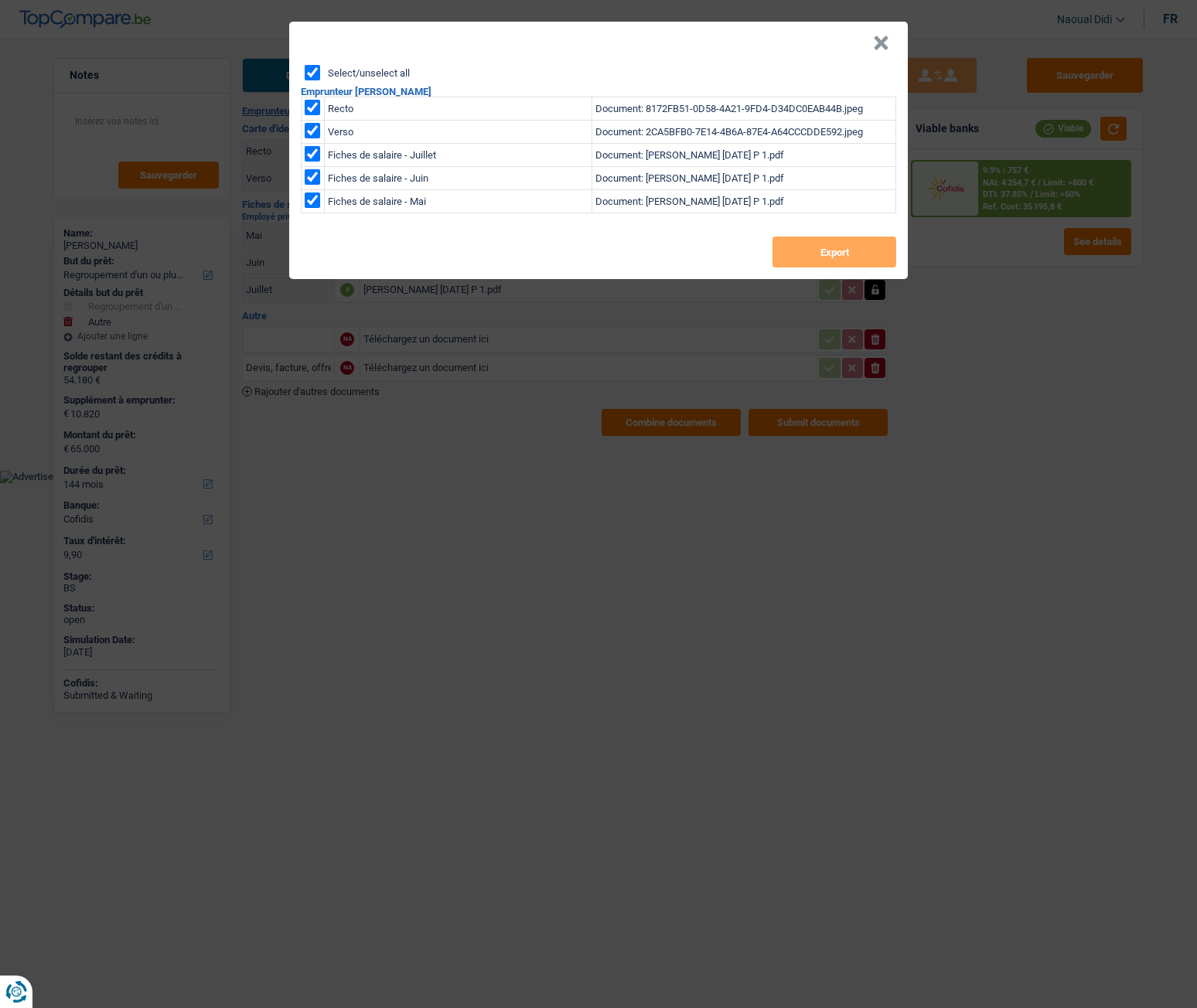
checkbox input "true"
click at [830, 262] on button "Export" at bounding box center [835, 252] width 124 height 31
click at [465, 562] on div "× Select/unselect all Emprunteur Michele Altavilla Recto Document: 8172FB51-0D5…" at bounding box center [598, 504] width 1197 height 1008
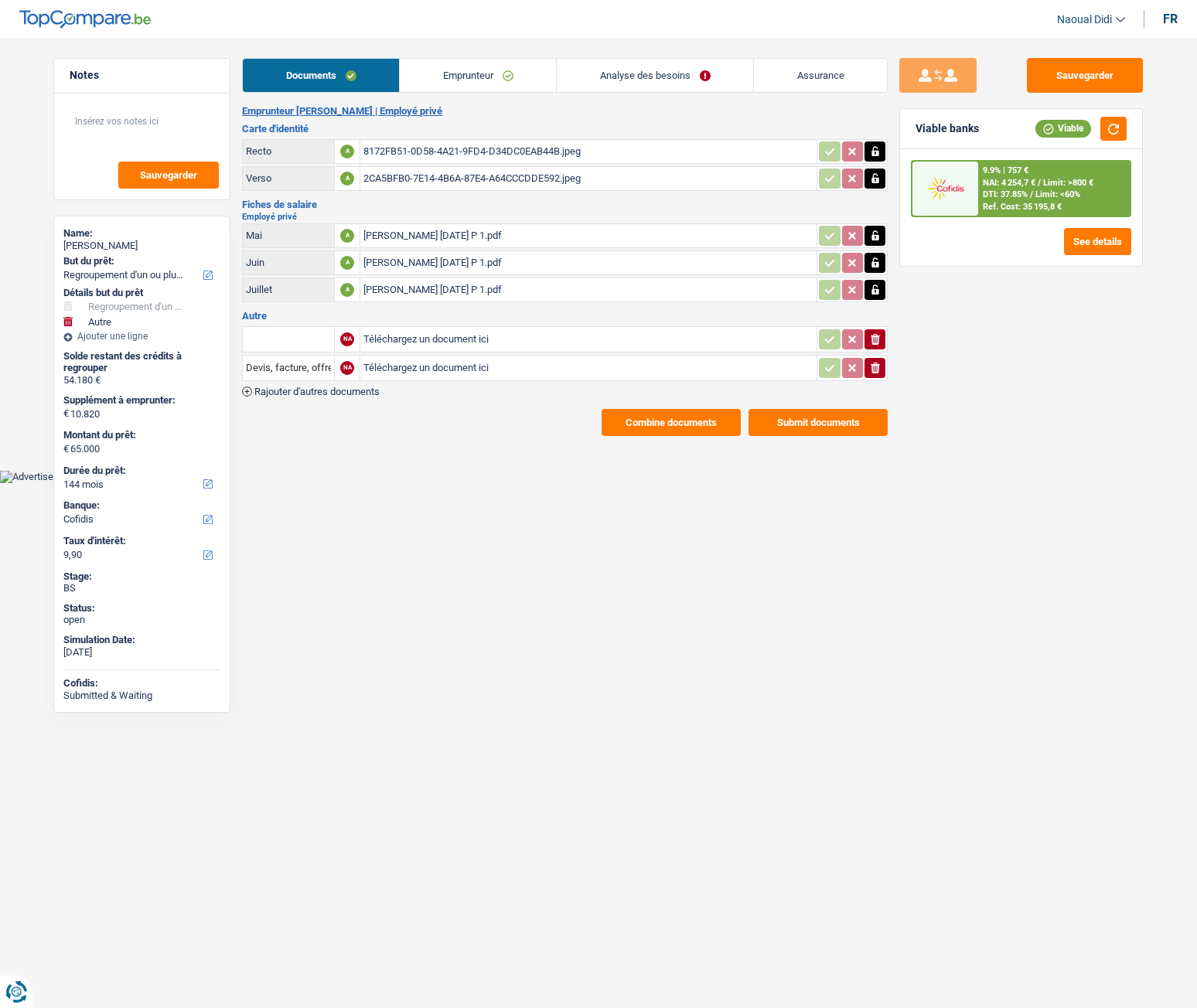
click at [455, 80] on link "Emprunteur" at bounding box center [477, 74] width 157 height 33
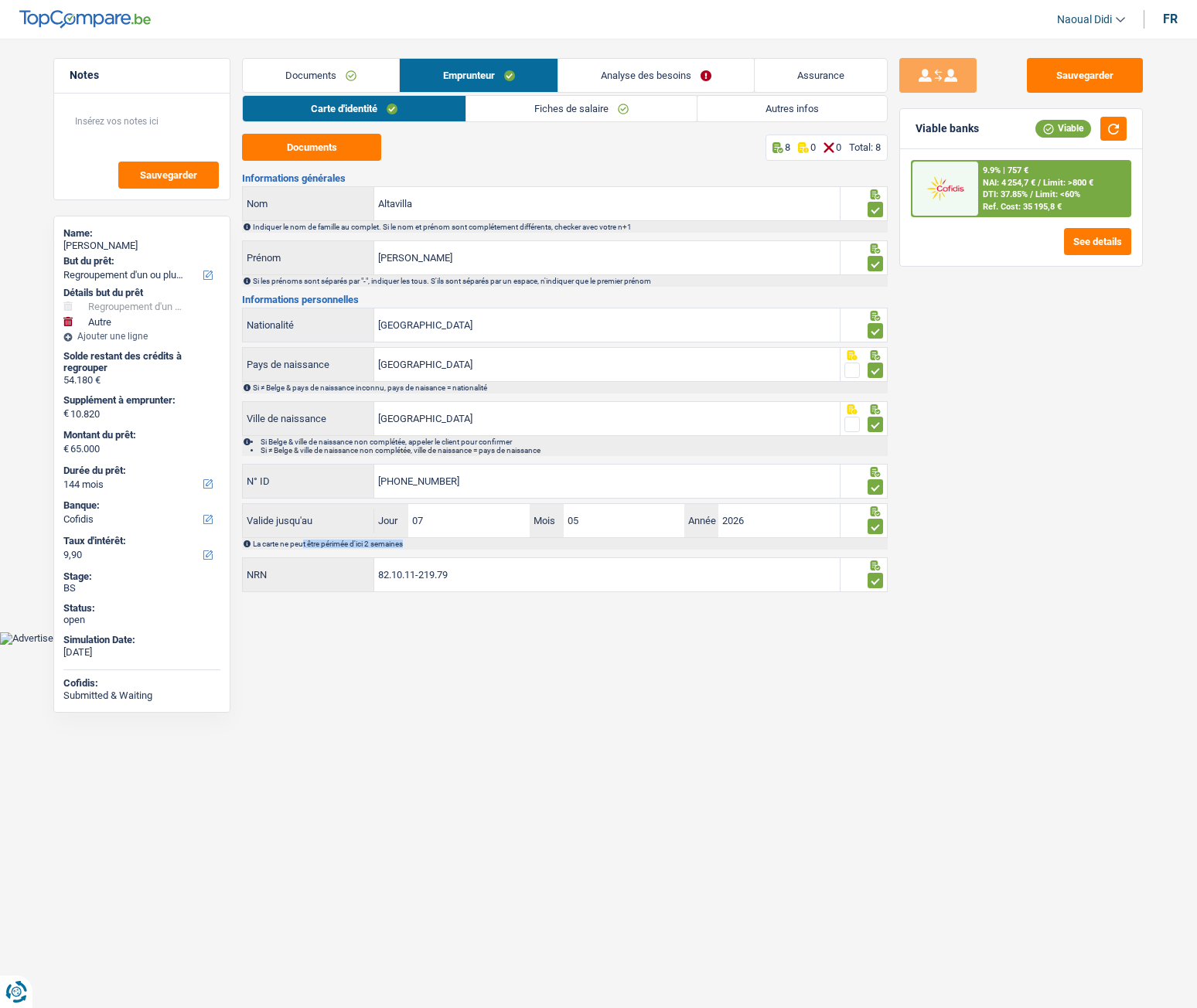
drag, startPoint x: 486, startPoint y: 557, endPoint x: 306, endPoint y: 541, distance: 180.7
click at [306, 541] on div "Informations générales Altavilla Nom Indiquer le nom de famille au complet. Si …" at bounding box center [565, 384] width 646 height 421
drag, startPoint x: 395, startPoint y: 568, endPoint x: 292, endPoint y: 567, distance: 103.0
click at [292, 567] on div "82.10.11-219.79 NRN" at bounding box center [541, 575] width 597 height 33
click at [673, 74] on link "Analyse des besoins" at bounding box center [656, 74] width 196 height 33
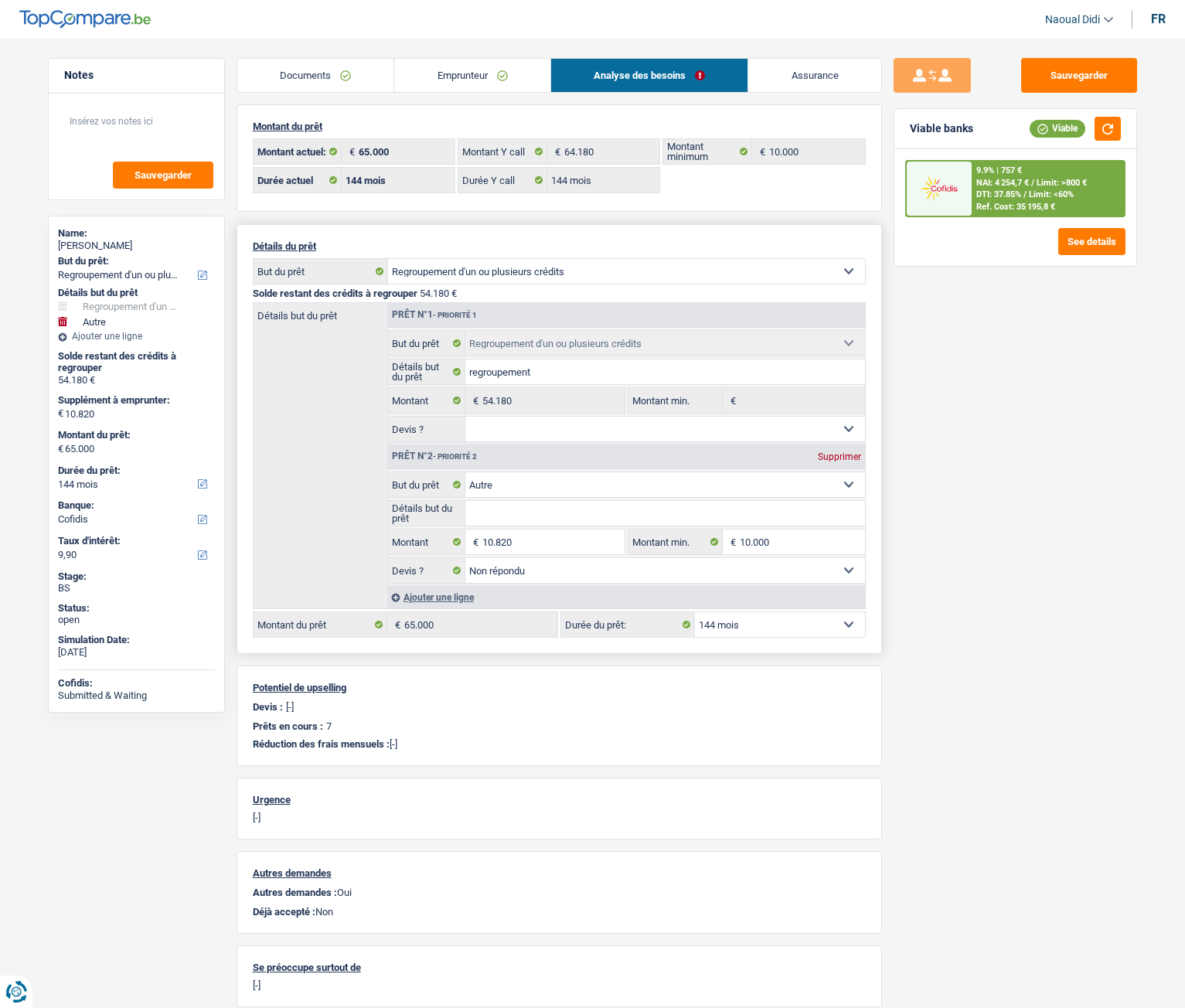
click at [852, 454] on div "Supprimer" at bounding box center [840, 456] width 51 height 9
type input "0"
type input "54.180"
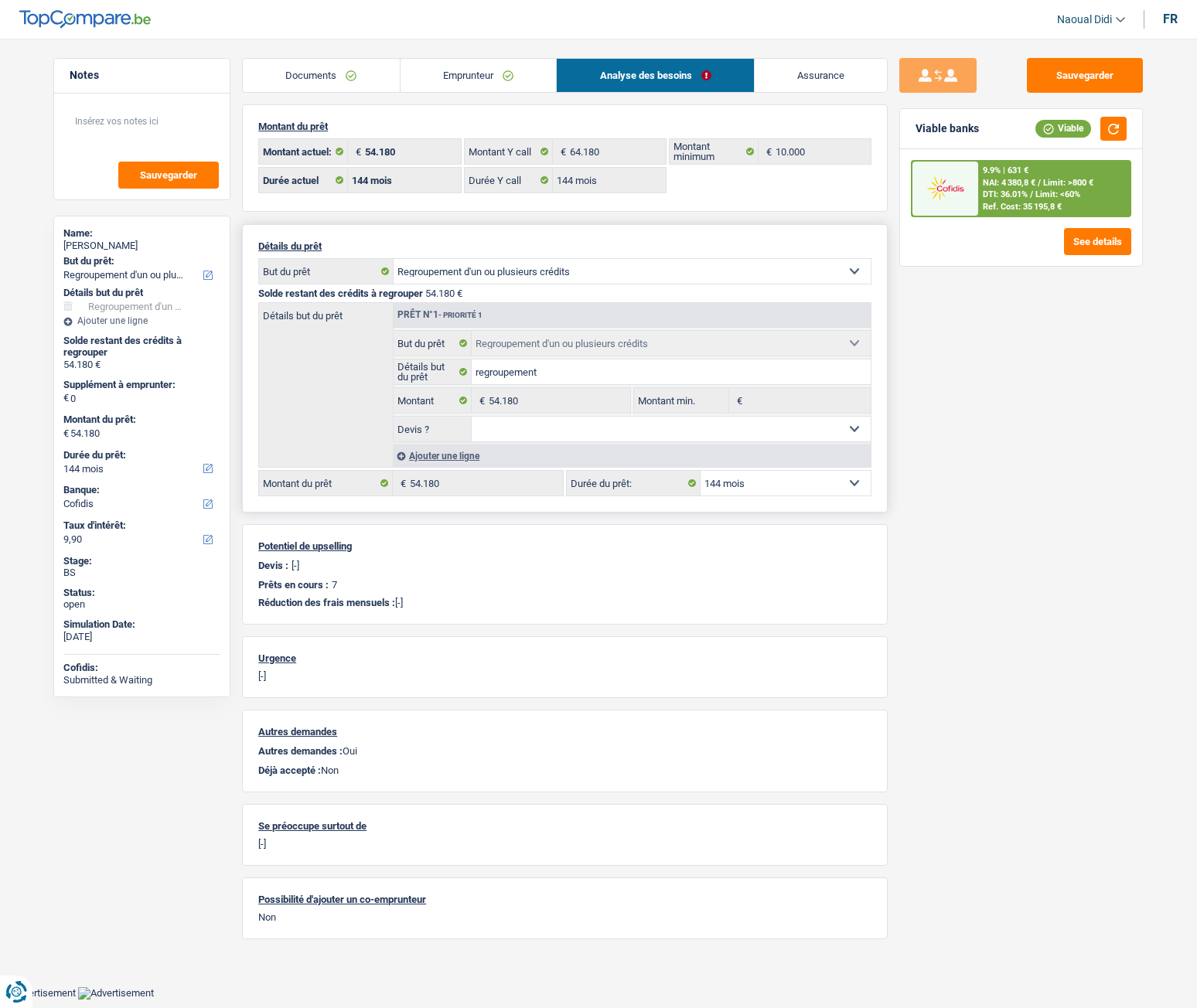
click at [900, 528] on div "Sauvegarder Viable banks Viable 9.9% | 631 € NAI: 4 380,8 € / Limit: >800 € DTI…" at bounding box center [1021, 519] width 267 height 922
click at [712, 487] on select "12 mois 18 mois 24 mois 30 mois 36 mois 42 mois 48 mois 60 mois 72 mois 84 mois…" at bounding box center [786, 482] width 170 height 25
click at [548, 433] on select "Oui Non Non répondu Sélectionner une option" at bounding box center [671, 428] width 400 height 25
click at [501, 267] on select "Confort maison: meubles, textile, peinture, électroménager, outillage non-profe…" at bounding box center [632, 271] width 477 height 25
click at [394, 259] on select "Confort maison: meubles, textile, peinture, électroménager, outillage non-profe…" at bounding box center [632, 271] width 477 height 25
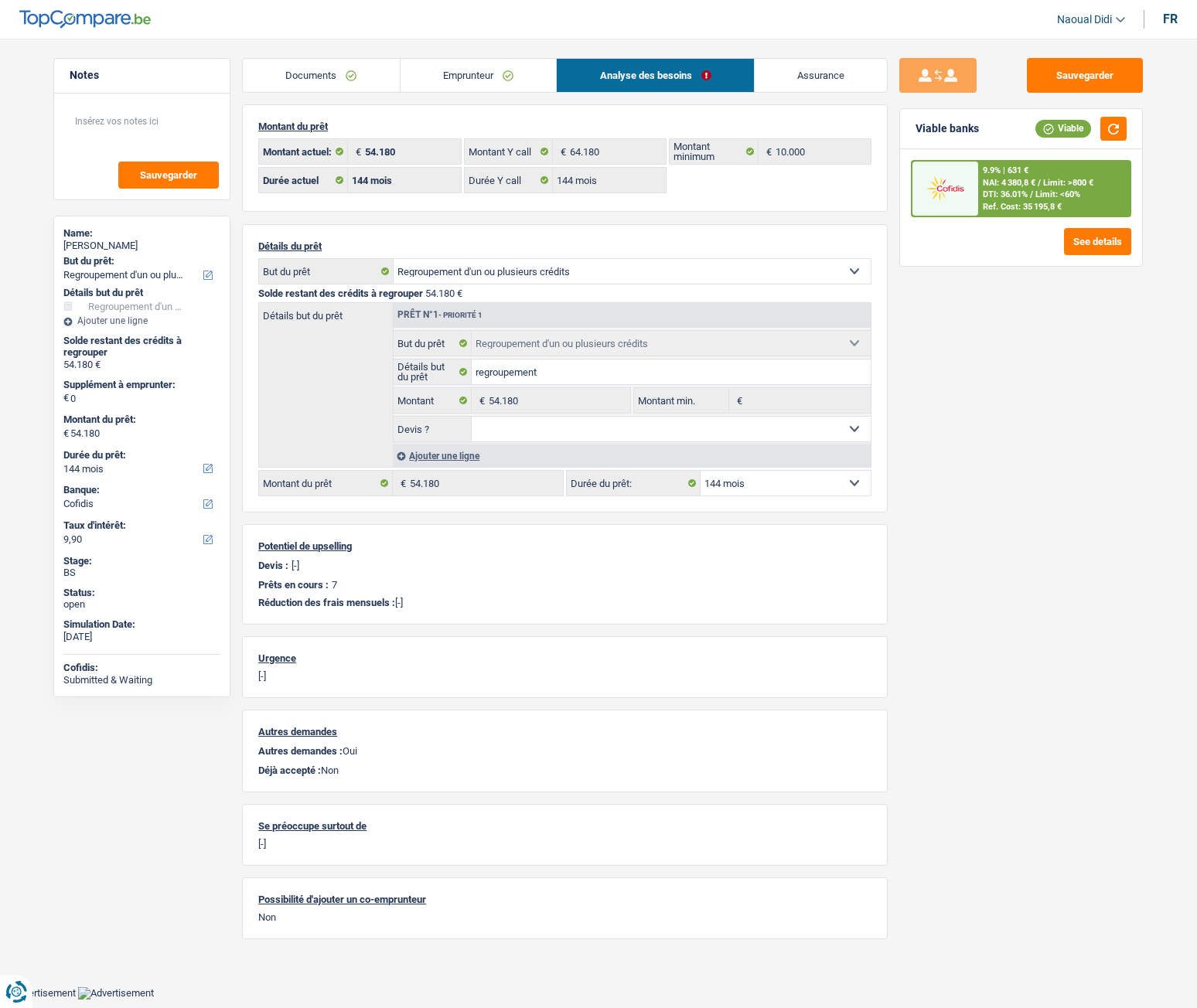
click at [494, 289] on div "Solde restant des crédits à regrouper 54.180 €" at bounding box center [565, 294] width 613 height 12
click at [479, 291] on div "Solde restant des crédits à regrouper 54.180 €" at bounding box center [565, 294] width 613 height 12
click at [490, 275] on select "Confort maison: meubles, textile, peinture, électroménager, outillage non-profe…" at bounding box center [632, 271] width 477 height 25
select select "study"
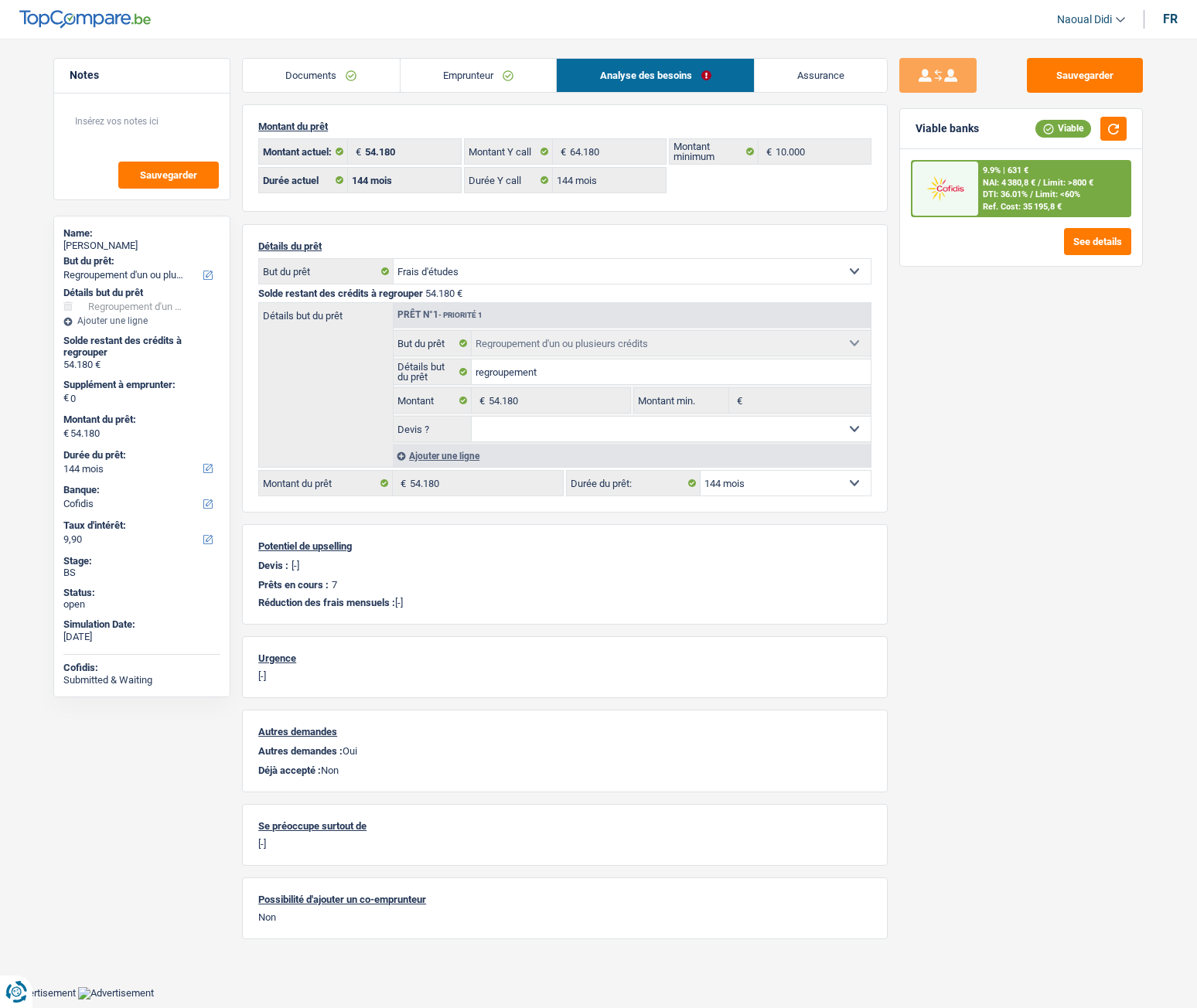
click at [394, 259] on select "Confort maison: meubles, textile, peinture, électroménager, outillage non-profe…" at bounding box center [632, 271] width 477 height 25
select select "study"
type input "0"
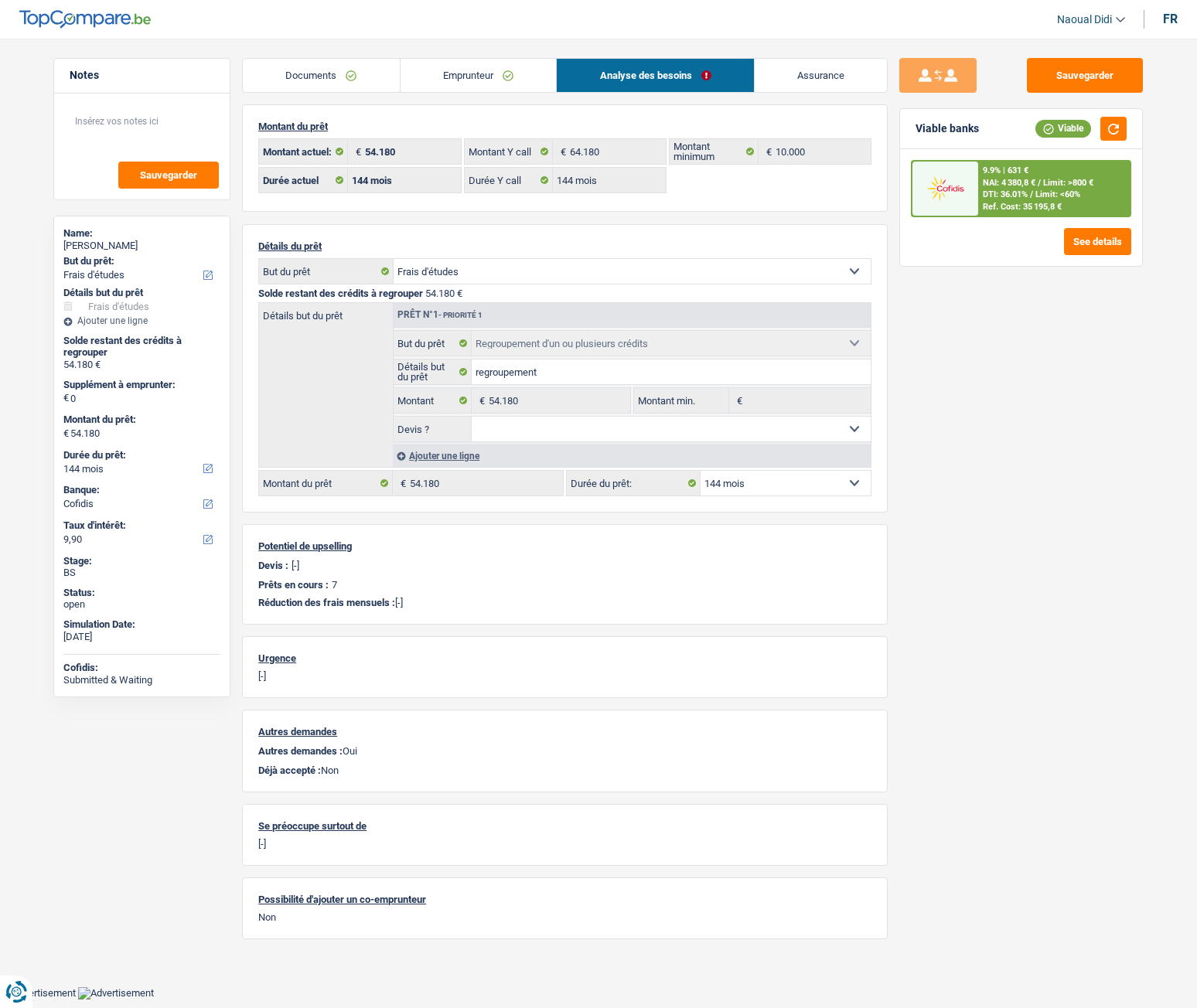
select select "study"
select select "refinancing"
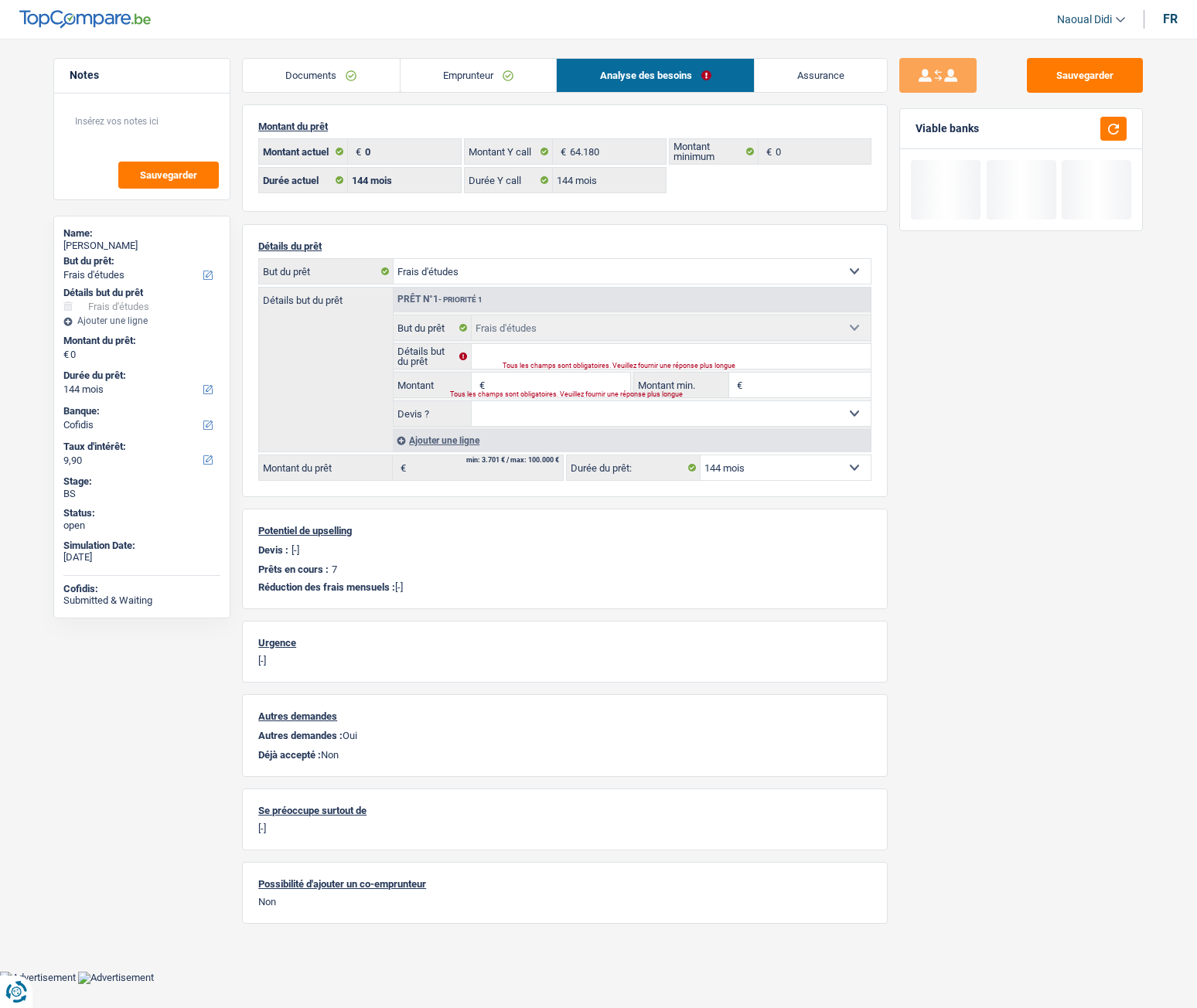
click at [480, 269] on select "Confort maison: meubles, textile, peinture, électroménager, outillage non-profe…" at bounding box center [632, 271] width 477 height 25
select select "houseOrGarden"
click at [342, 373] on div "Détails but du prêt Prêt n°1 - Priorité 1 Confort maison: meubles, textile, pei…" at bounding box center [565, 369] width 613 height 165
select select "houseOrGarden"
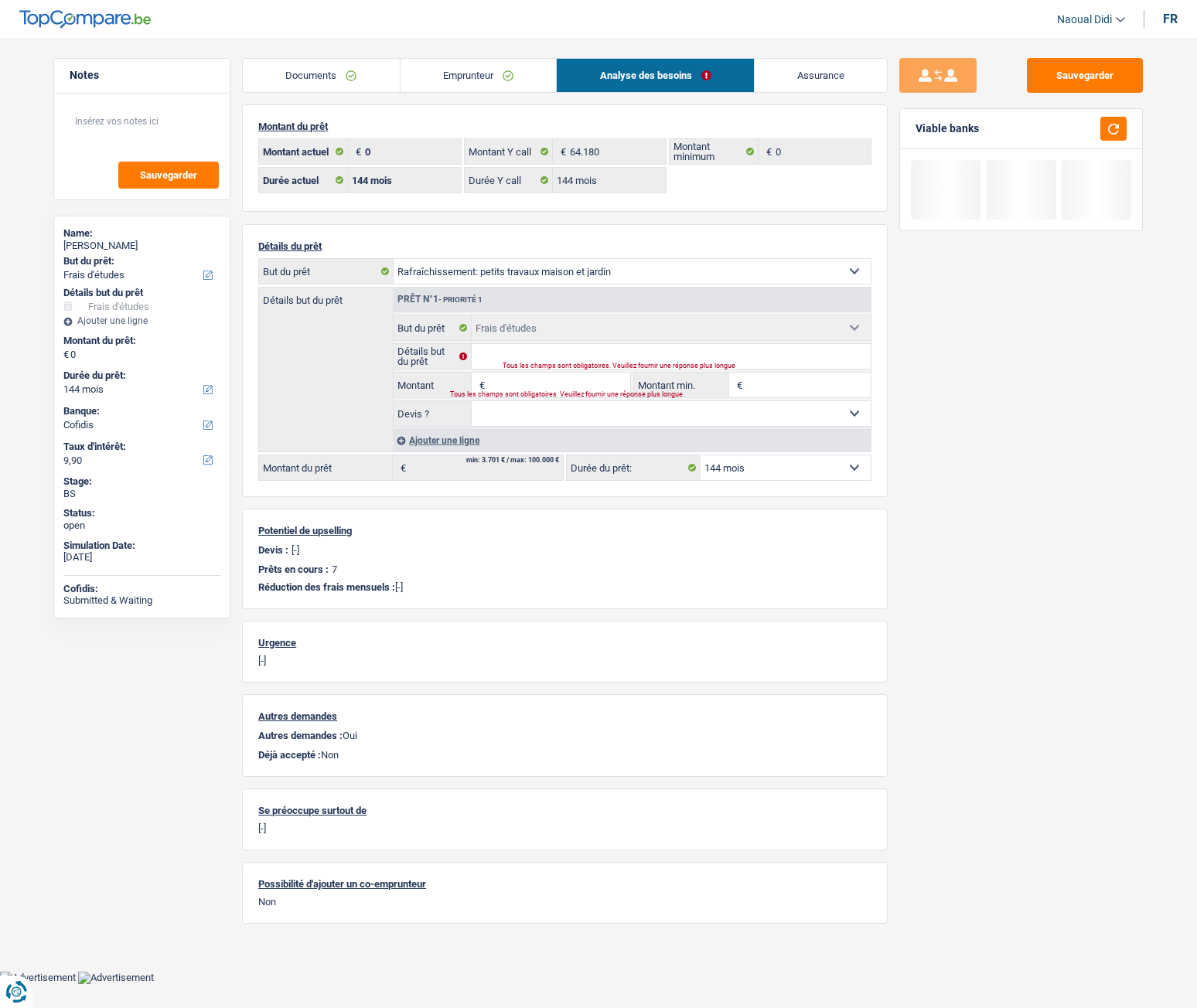
select select
select select "houseOrGarden"
select select
select select "study"
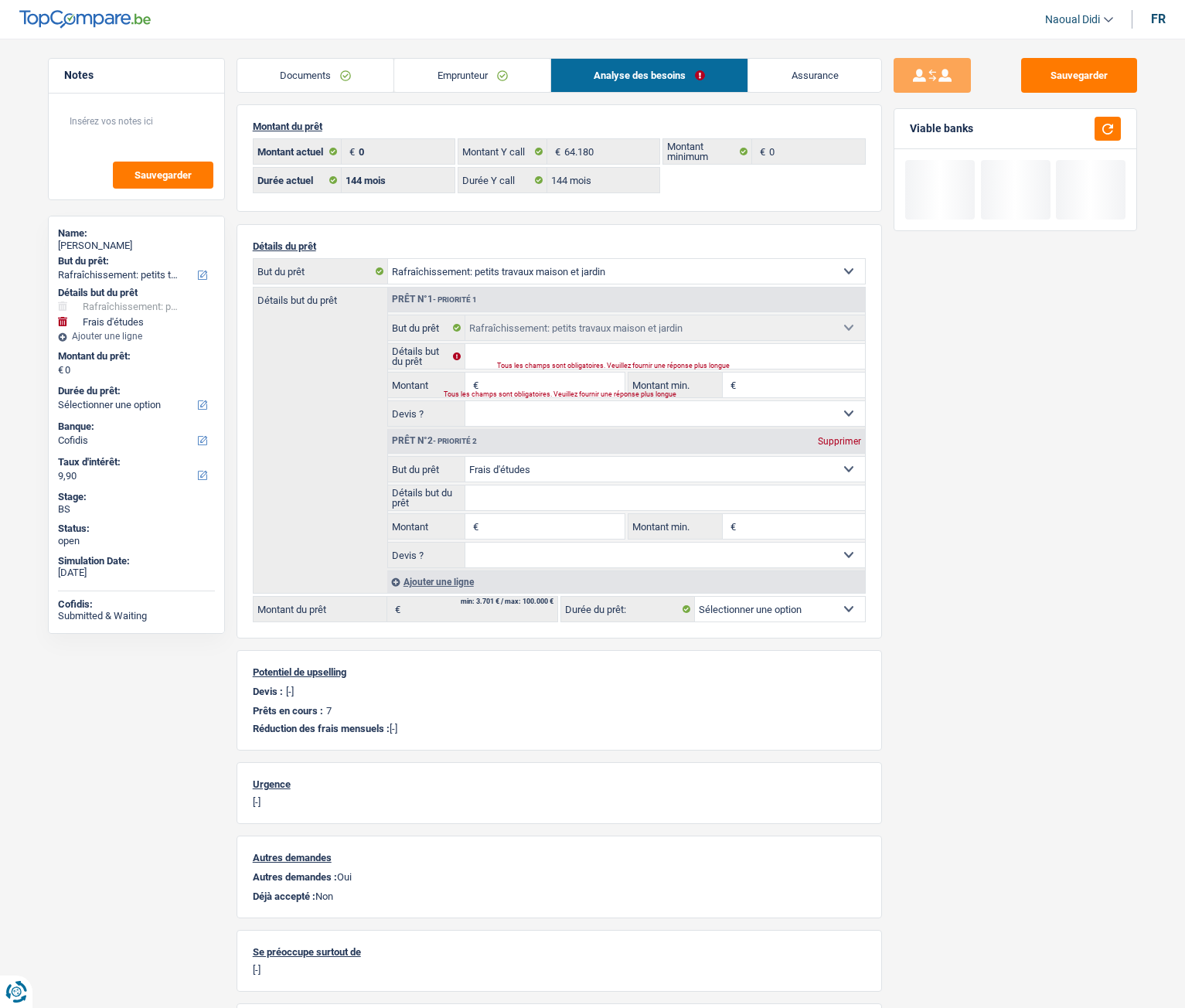
click at [608, 272] on select "Confort maison: meubles, textile, peinture, électroménager, outillage non-profe…" at bounding box center [627, 271] width 477 height 25
select select "other"
click at [389, 259] on select "Confort maison: meubles, textile, peinture, électroménager, outillage non-profe…" at bounding box center [627, 271] width 477 height 25
select select "other"
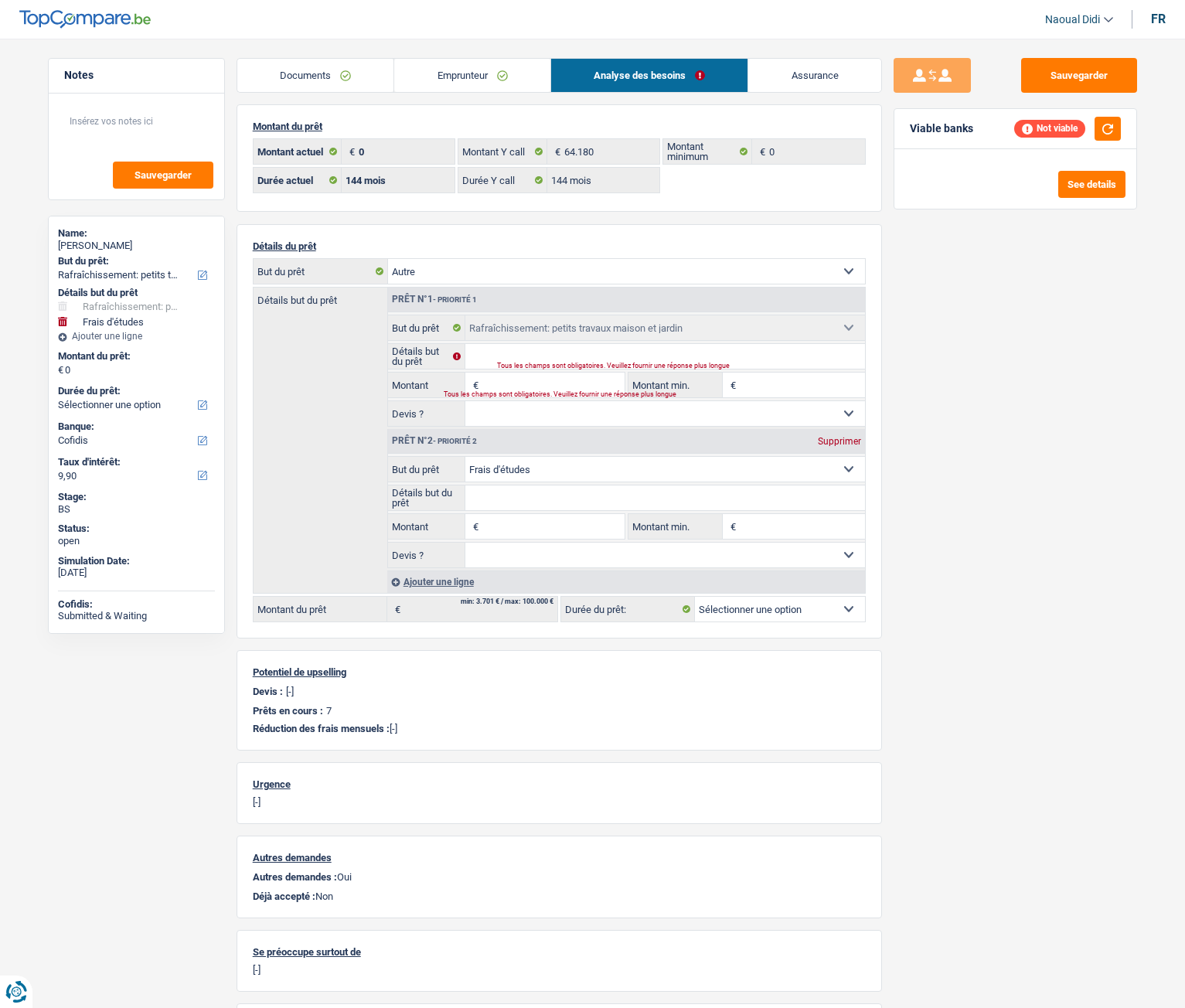
select select
select select "other"
select select
select select "houseOrGarden"
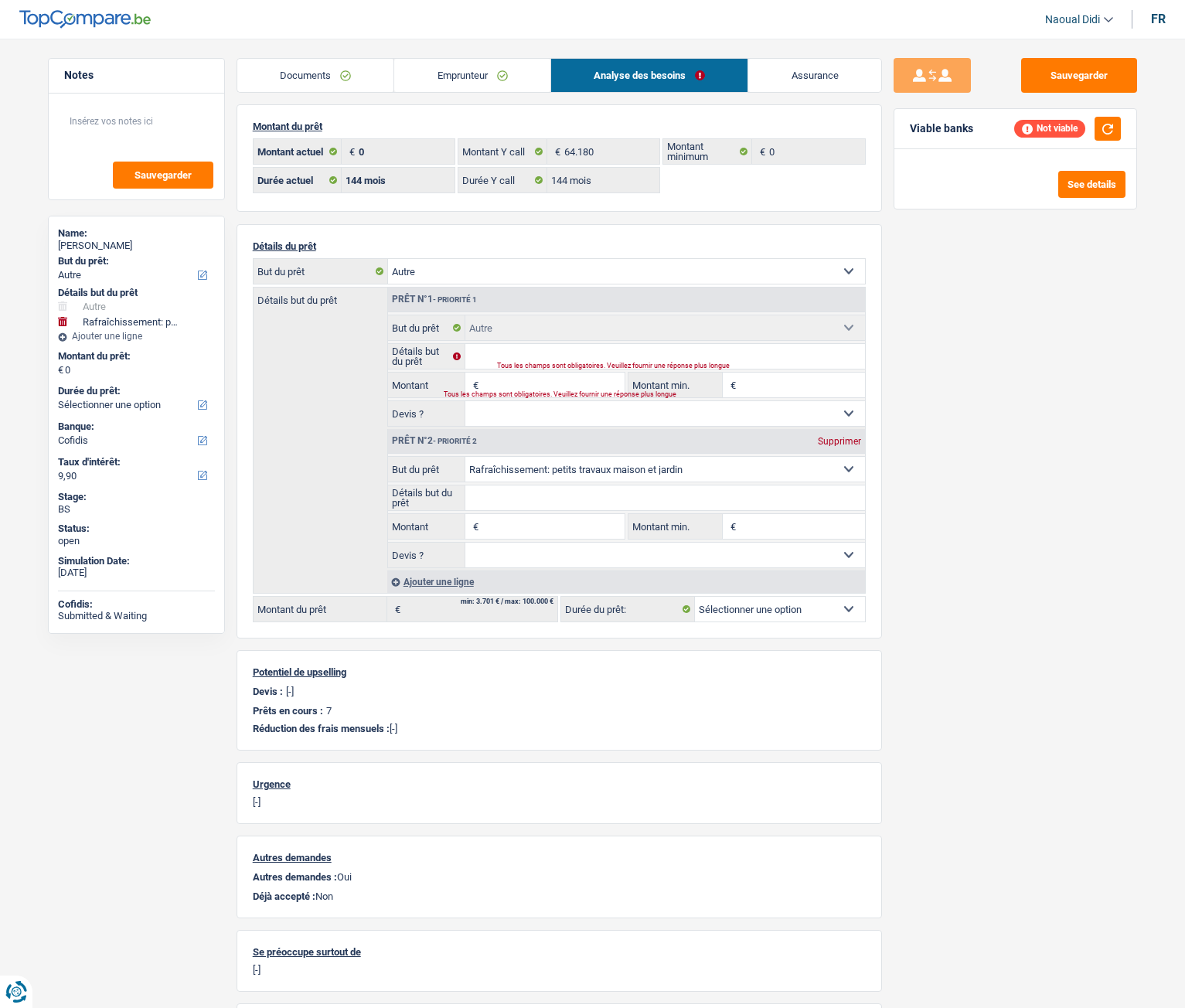
select select "study"
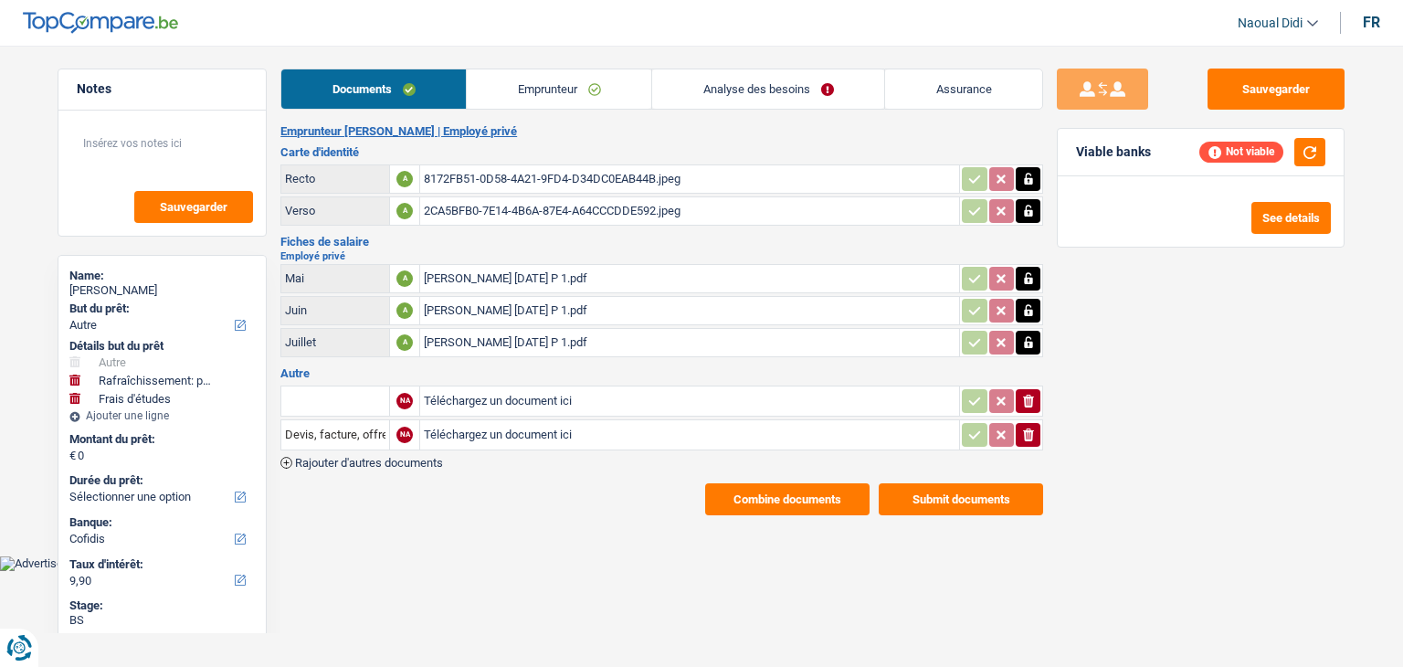
select select "other"
select select "houseOrGarden"
select select "study"
select select "cofidis"
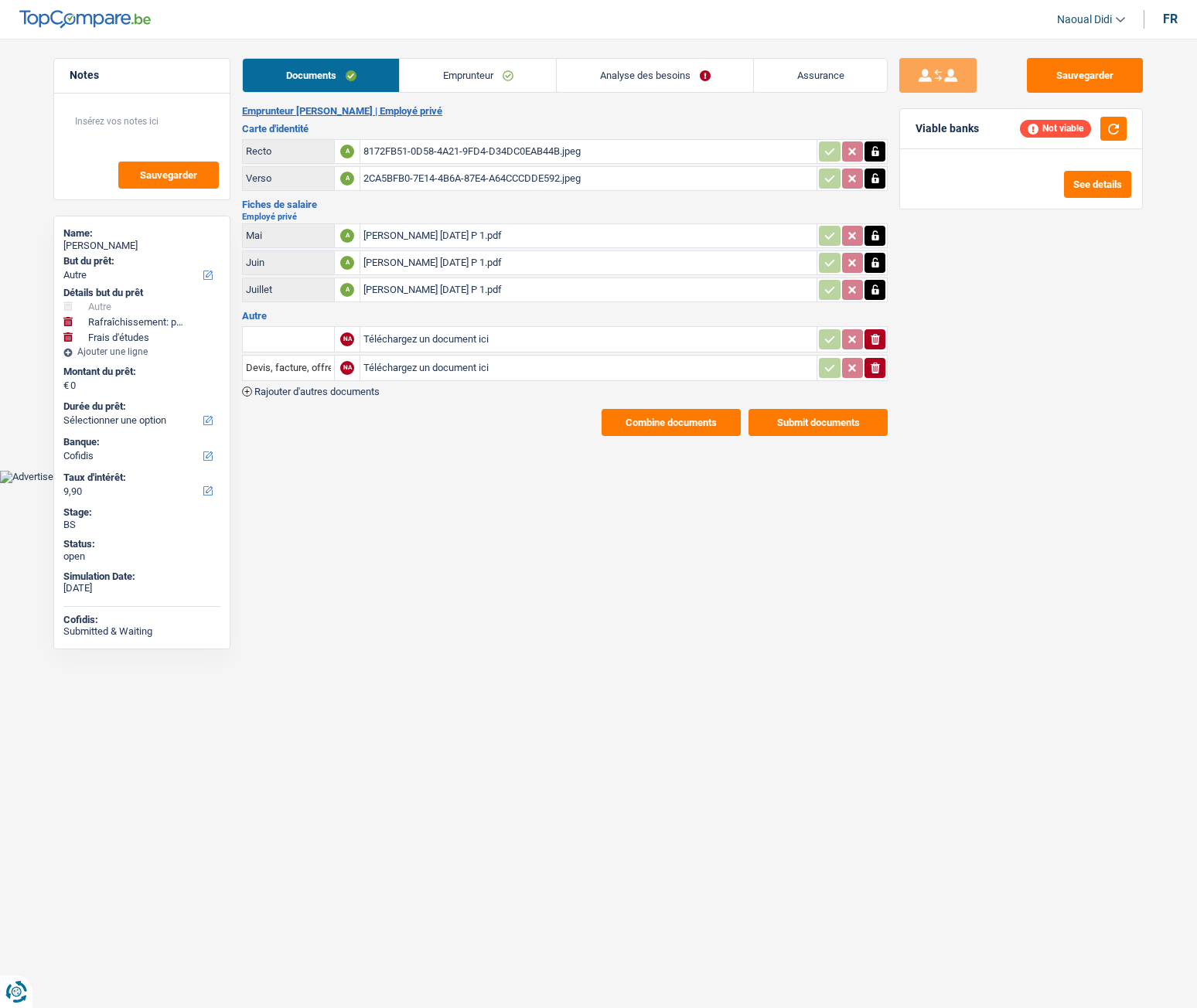
click at [473, 74] on link "Emprunteur" at bounding box center [477, 74] width 157 height 33
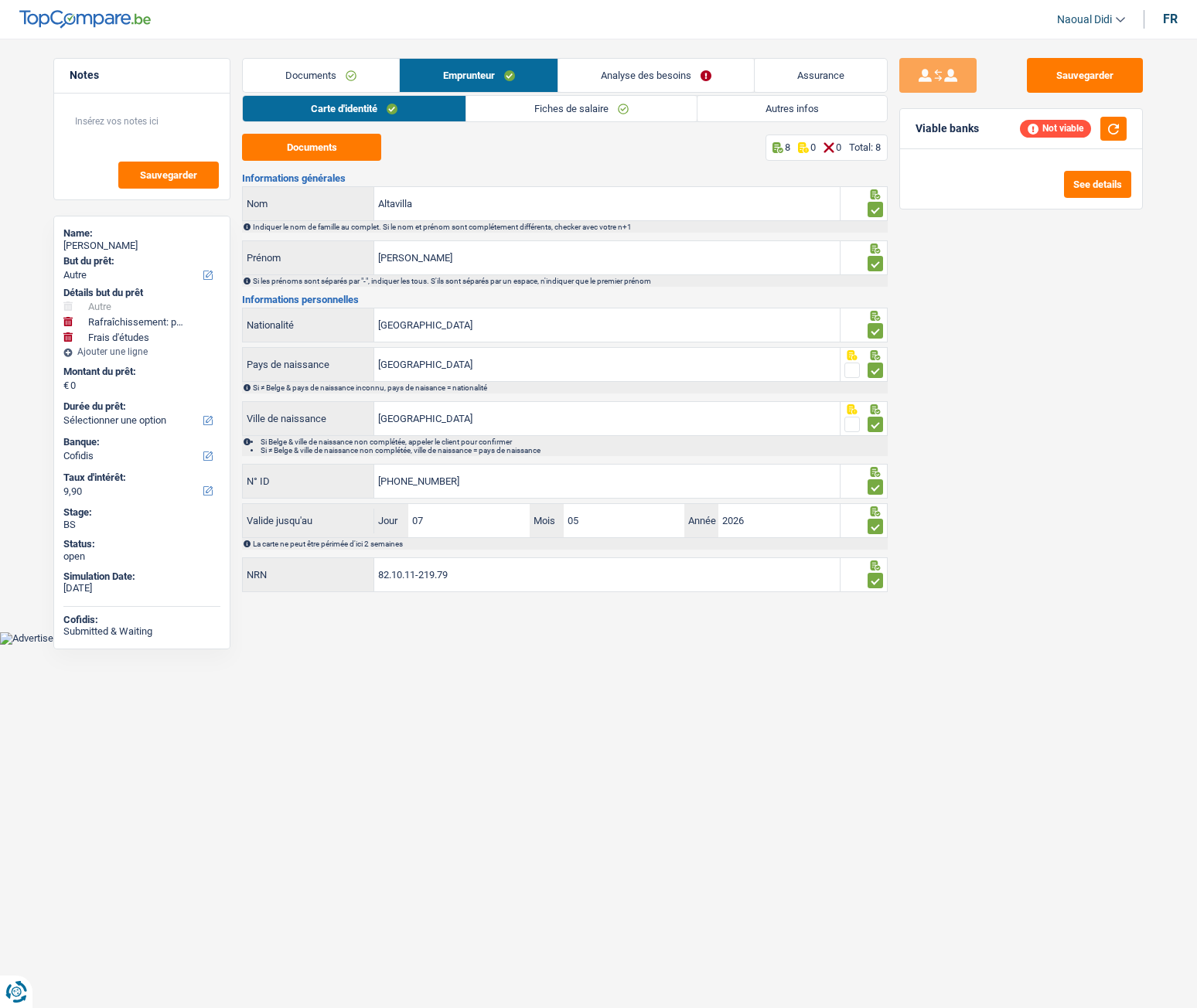
click at [675, 70] on link "Analyse des besoins" at bounding box center [656, 74] width 196 height 33
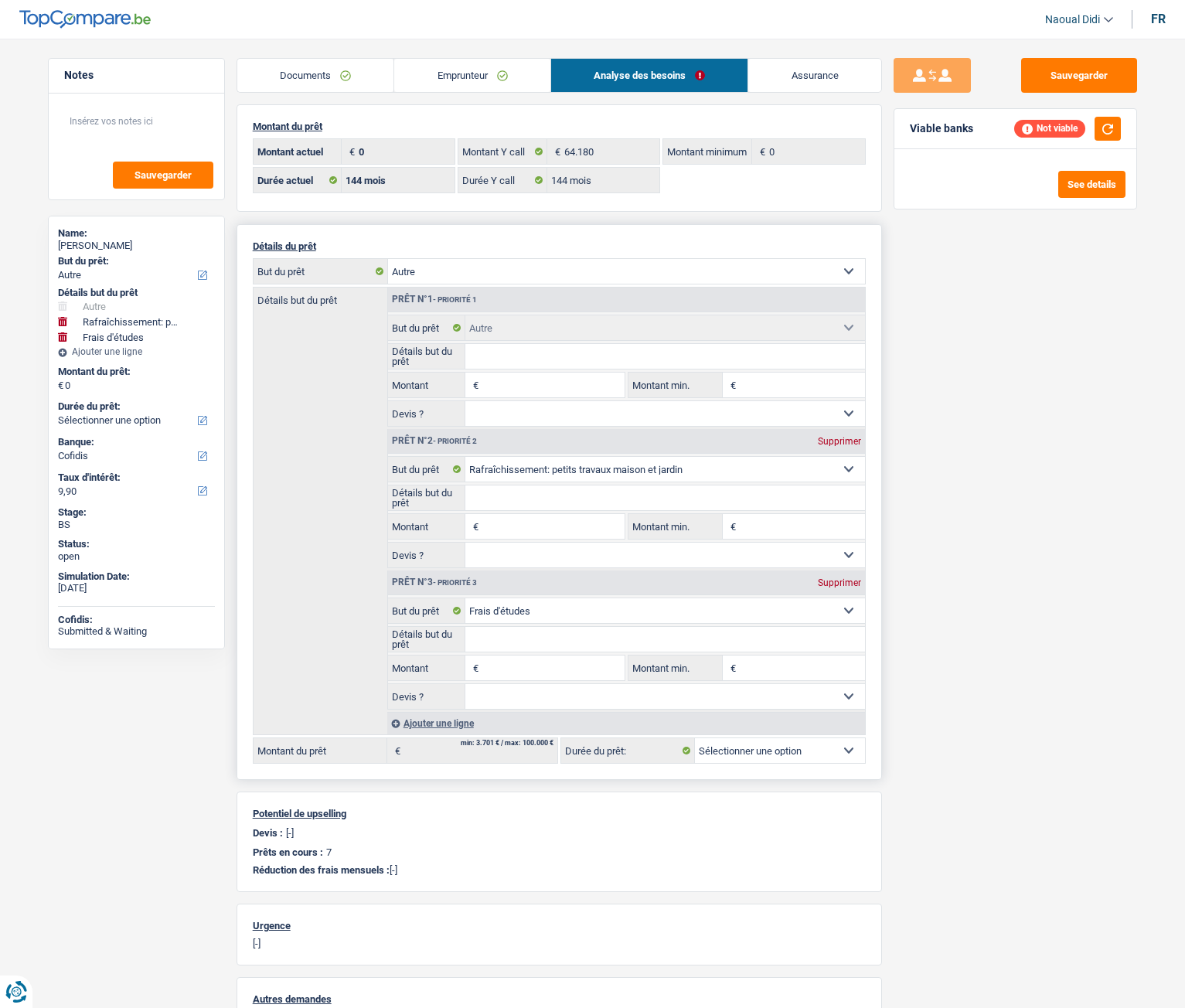
click at [508, 266] on select "Confort maison: meubles, textile, peinture, électroménager, outillage non-profe…" at bounding box center [627, 271] width 477 height 25
drag, startPoint x: 1040, startPoint y: 432, endPoint x: 1029, endPoint y: 421, distance: 15.6
click at [1044, 432] on div "Sauvegarder Viable banks Not viable See details" at bounding box center [1015, 519] width 267 height 922
click at [506, 475] on select "Confort maison: meubles, textile, peinture, électroménager, outillage non-profe…" at bounding box center [665, 469] width 400 height 25
click at [552, 268] on select "Confort maison: meubles, textile, peinture, électroménager, outillage non-profe…" at bounding box center [627, 271] width 477 height 25
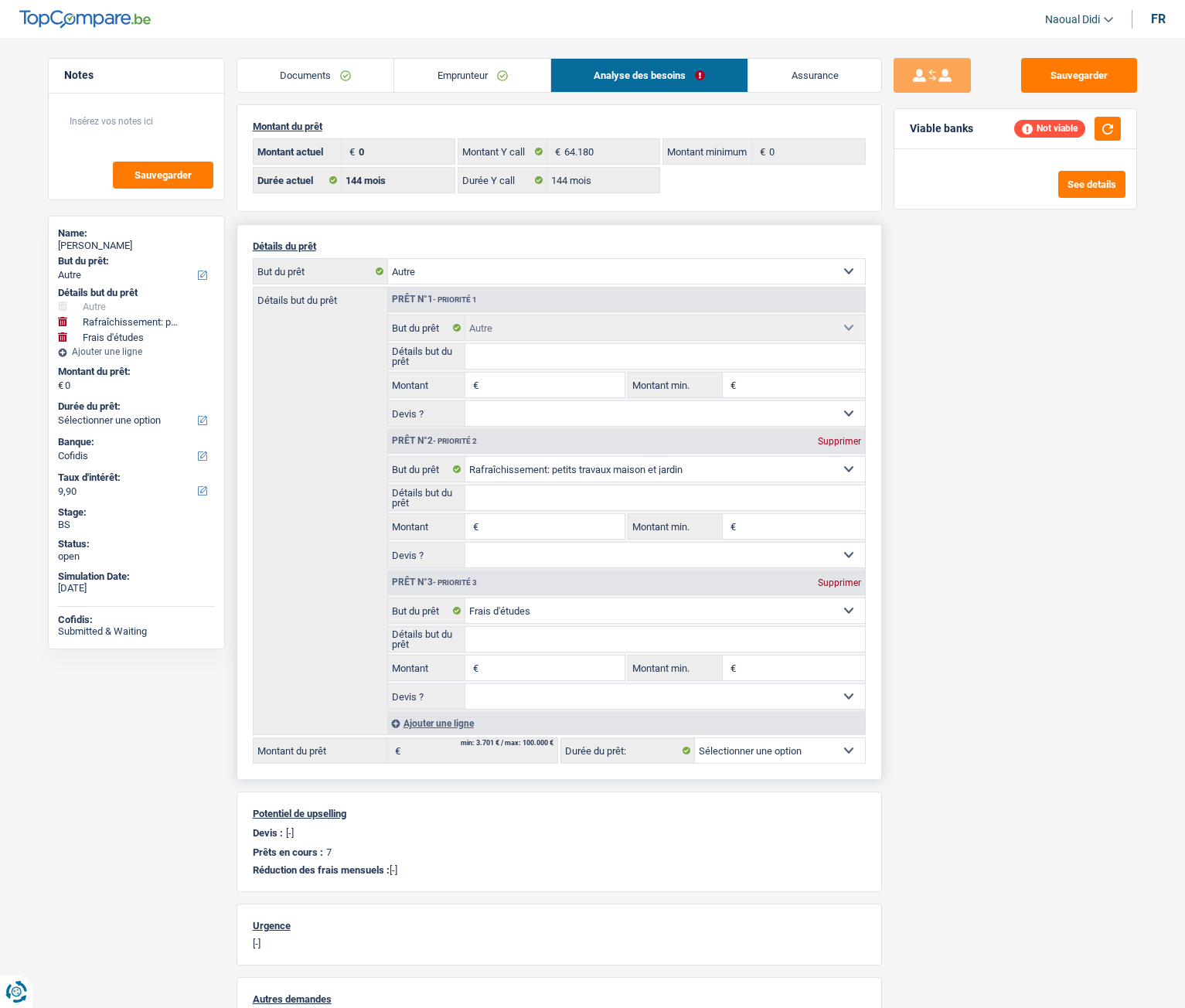
click at [334, 268] on label "But du prêt" at bounding box center [321, 271] width 135 height 25
click at [215, 268] on select "Confort maison: meubles, textile, peinture, électroménager, outillage non-profe…" at bounding box center [136, 275] width 157 height 15
click at [470, 273] on select "Confort maison: meubles, textile, peinture, électroménager, outillage non-profe…" at bounding box center [627, 271] width 477 height 25
click at [846, 269] on select "Confort maison: meubles, textile, peinture, électroménager, outillage non-profe…" at bounding box center [627, 271] width 477 height 25
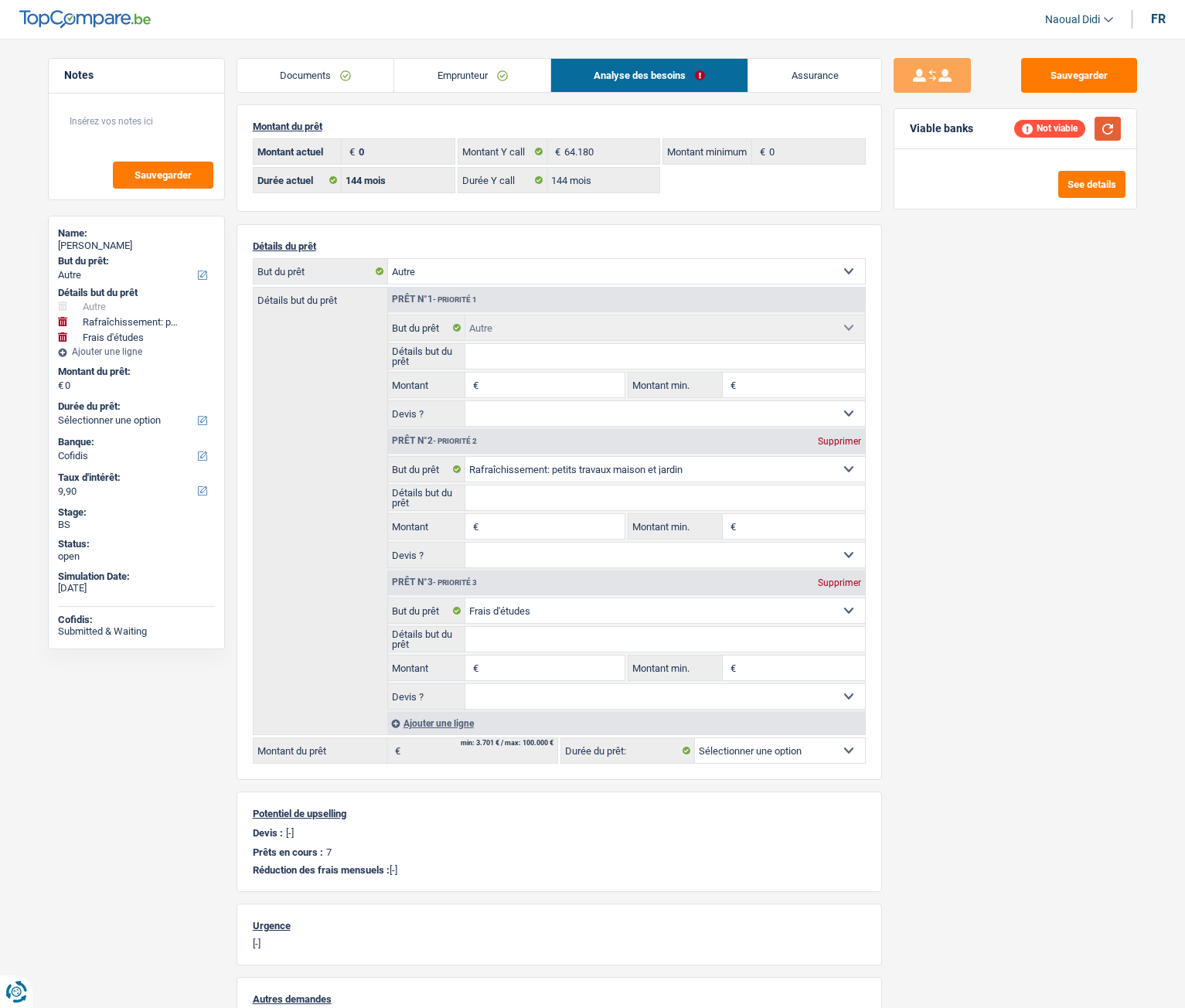
click at [1109, 128] on button "button" at bounding box center [1107, 129] width 26 height 24
click at [455, 275] on select "Confort maison: meubles, textile, peinture, électroménager, outillage non-profe…" at bounding box center [627, 271] width 477 height 25
click at [427, 264] on select "Confort maison: meubles, textile, peinture, électroménager, outillage non-profe…" at bounding box center [627, 271] width 477 height 25
click at [515, 382] on input "Montant" at bounding box center [553, 384] width 141 height 25
type input "64.180"
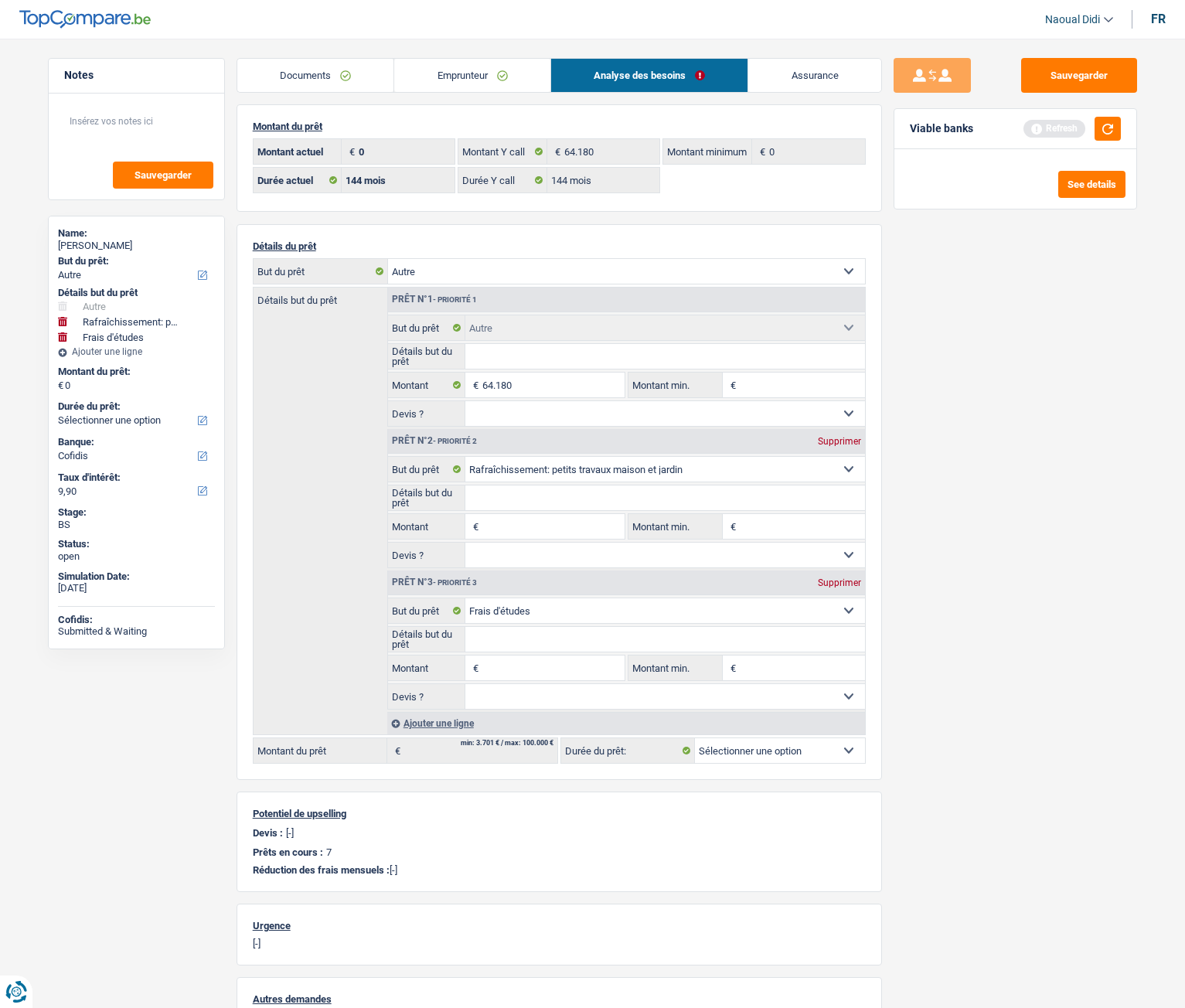
type input "64.180"
select select "144"
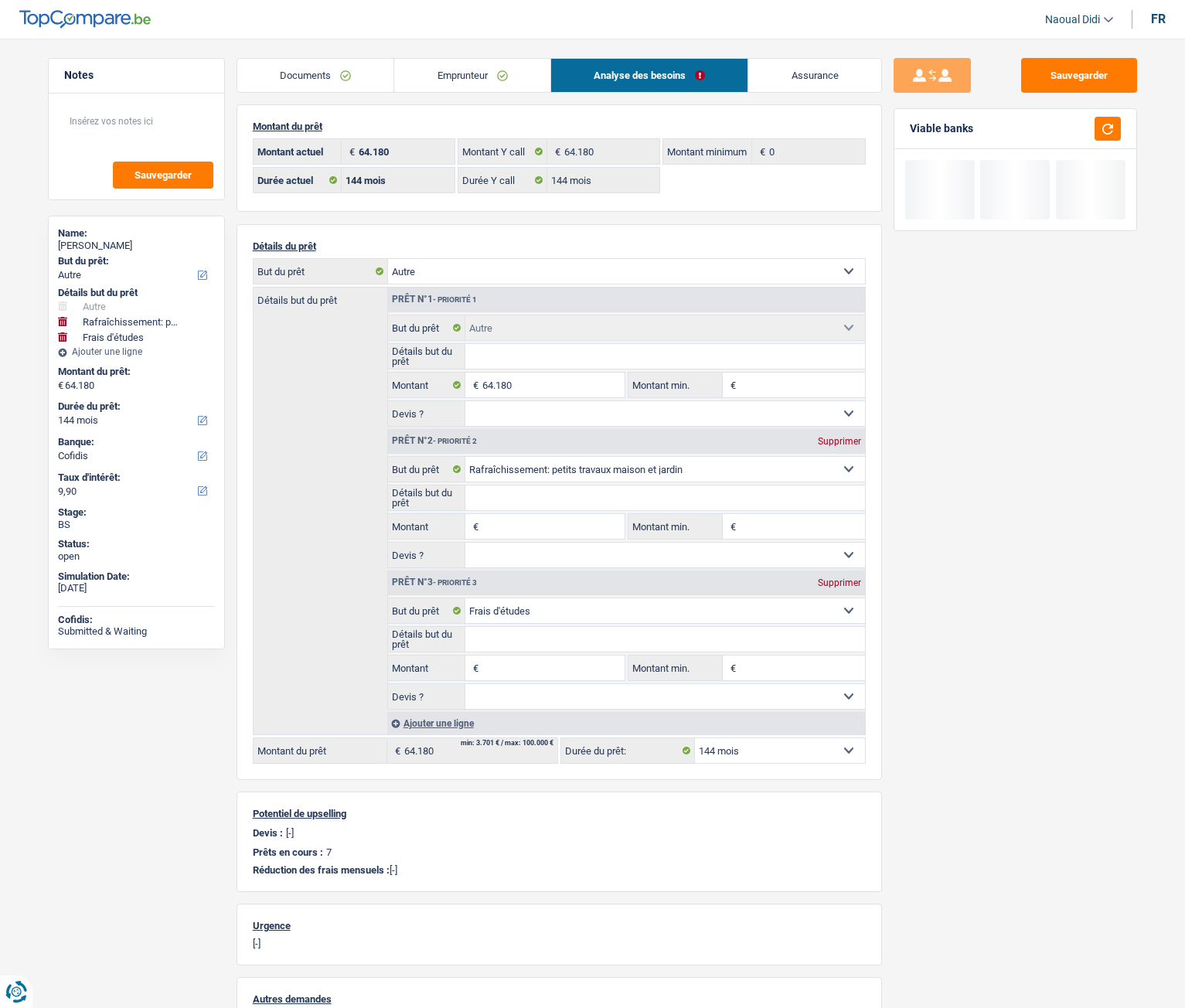
click at [935, 463] on div "Sauvegarder Viable banks" at bounding box center [1015, 519] width 267 height 922
click at [835, 444] on div "Supprimer" at bounding box center [840, 441] width 51 height 9
select select "study"
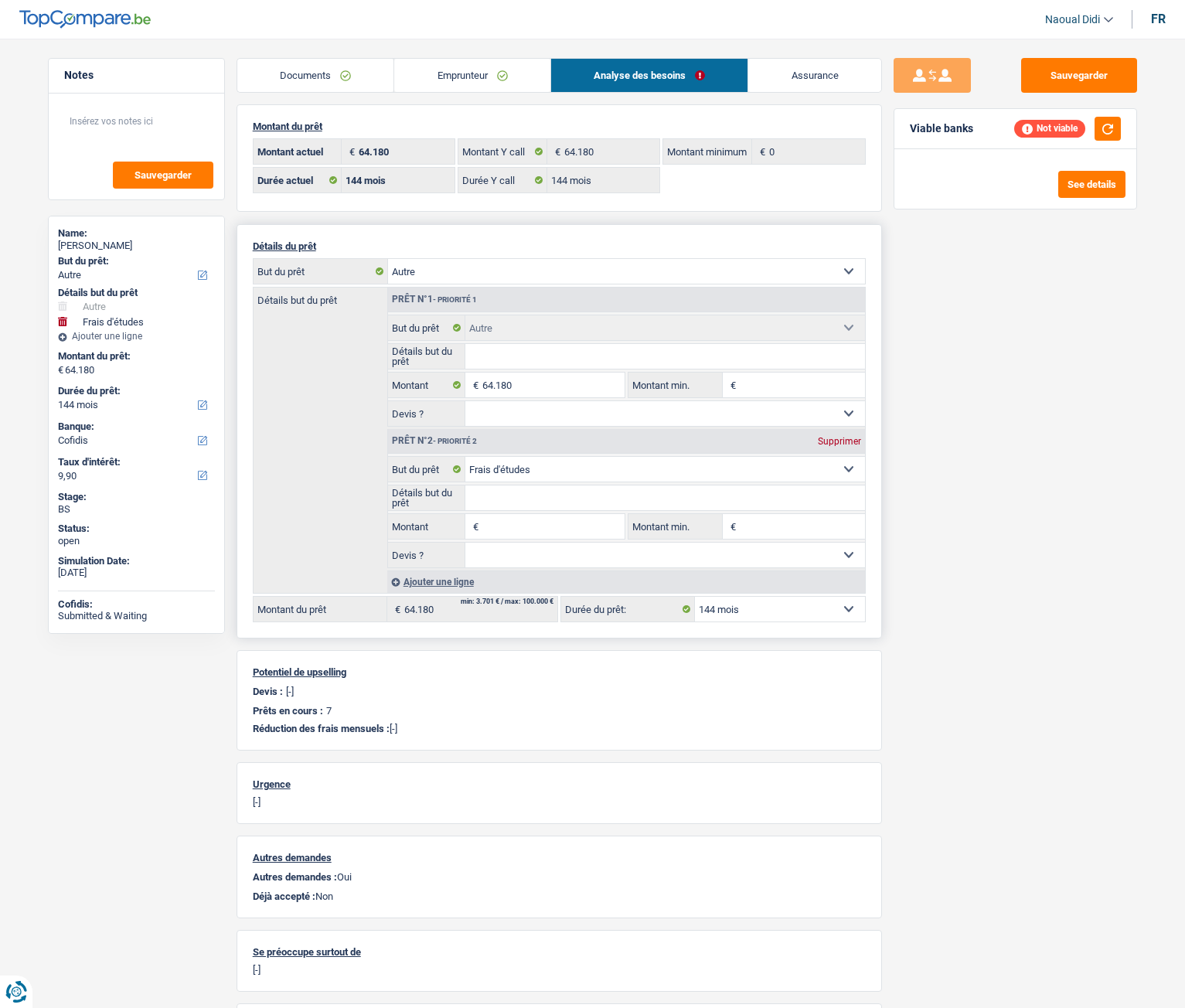
click at [835, 438] on div "Supprimer" at bounding box center [840, 441] width 51 height 9
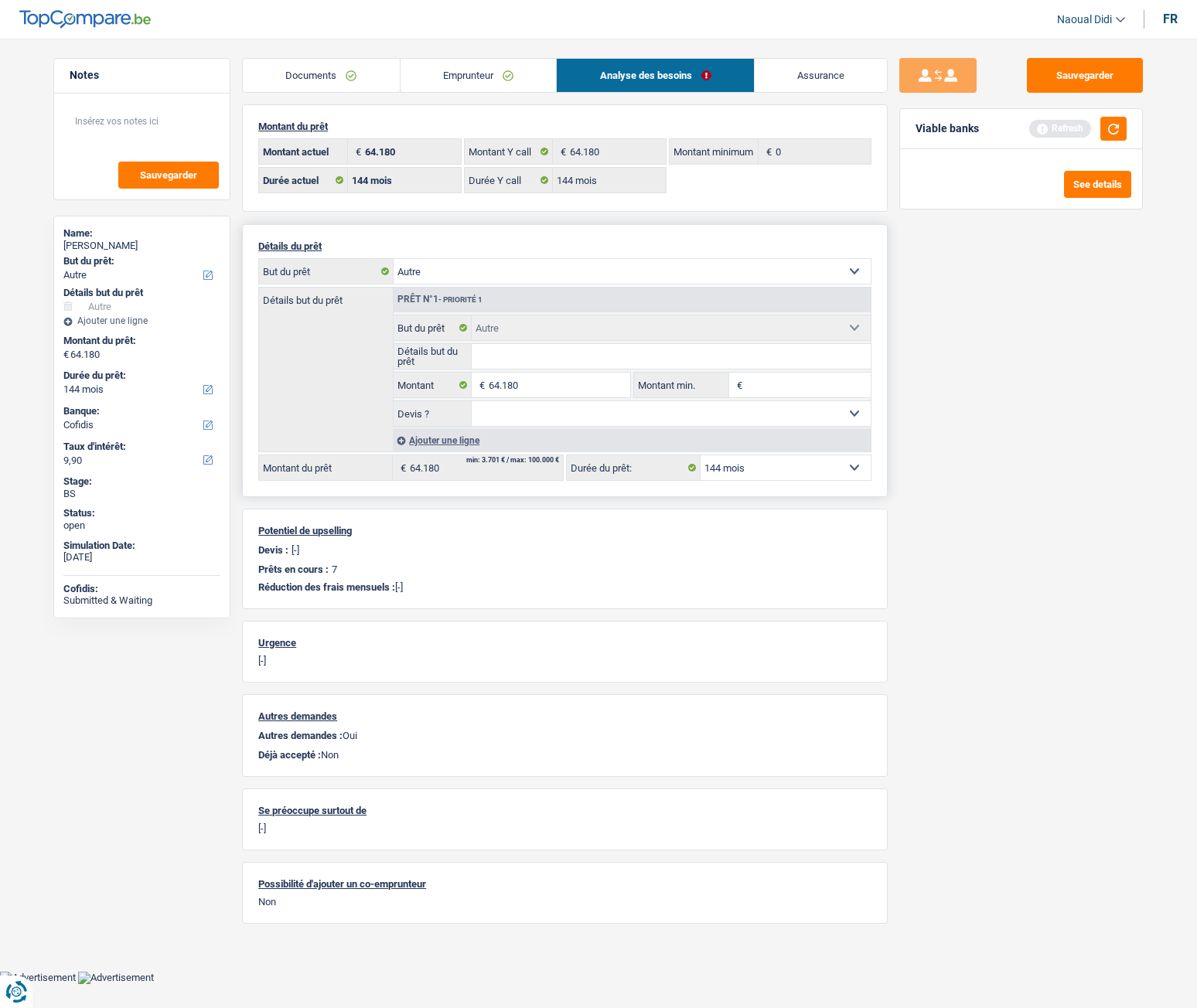
click at [523, 268] on select "Confort maison: meubles, textile, peinture, électroménager, outillage non-profe…" at bounding box center [632, 271] width 477 height 25
click at [968, 488] on div "Sauvegarder Viable banks Refresh See details" at bounding box center [1021, 519] width 267 height 922
click at [1124, 67] on button "Sauvegarder" at bounding box center [1084, 75] width 116 height 35
click at [1112, 119] on button "button" at bounding box center [1113, 129] width 26 height 24
click at [478, 272] on select "Confort maison: meubles, textile, peinture, électroménager, outillage non-profe…" at bounding box center [632, 271] width 477 height 25
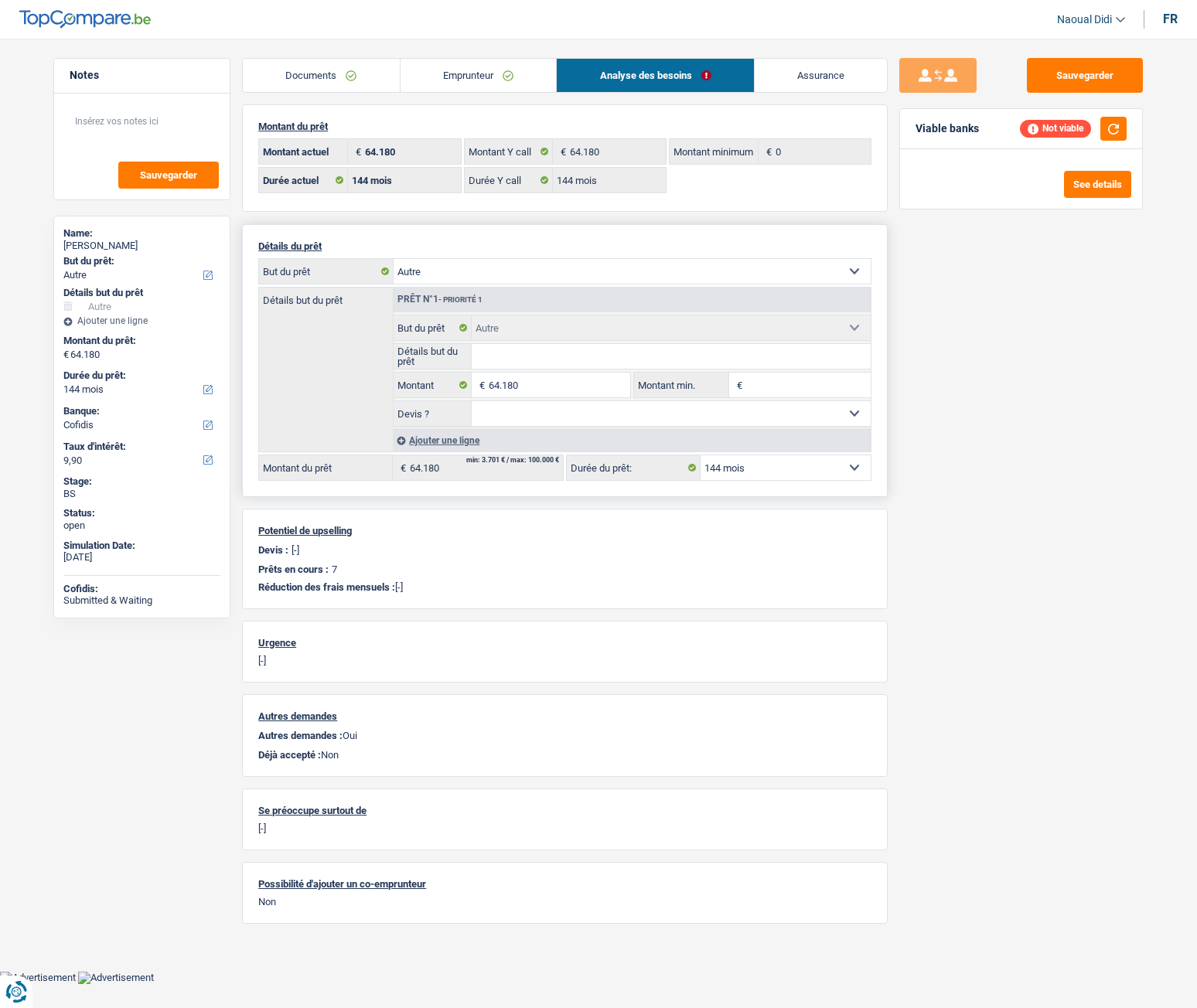
select select "renovation"
click at [394, 259] on select "Confort maison: meubles, textile, peinture, électroménager, outillage non-profe…" at bounding box center [632, 271] width 477 height 25
select select "renovation"
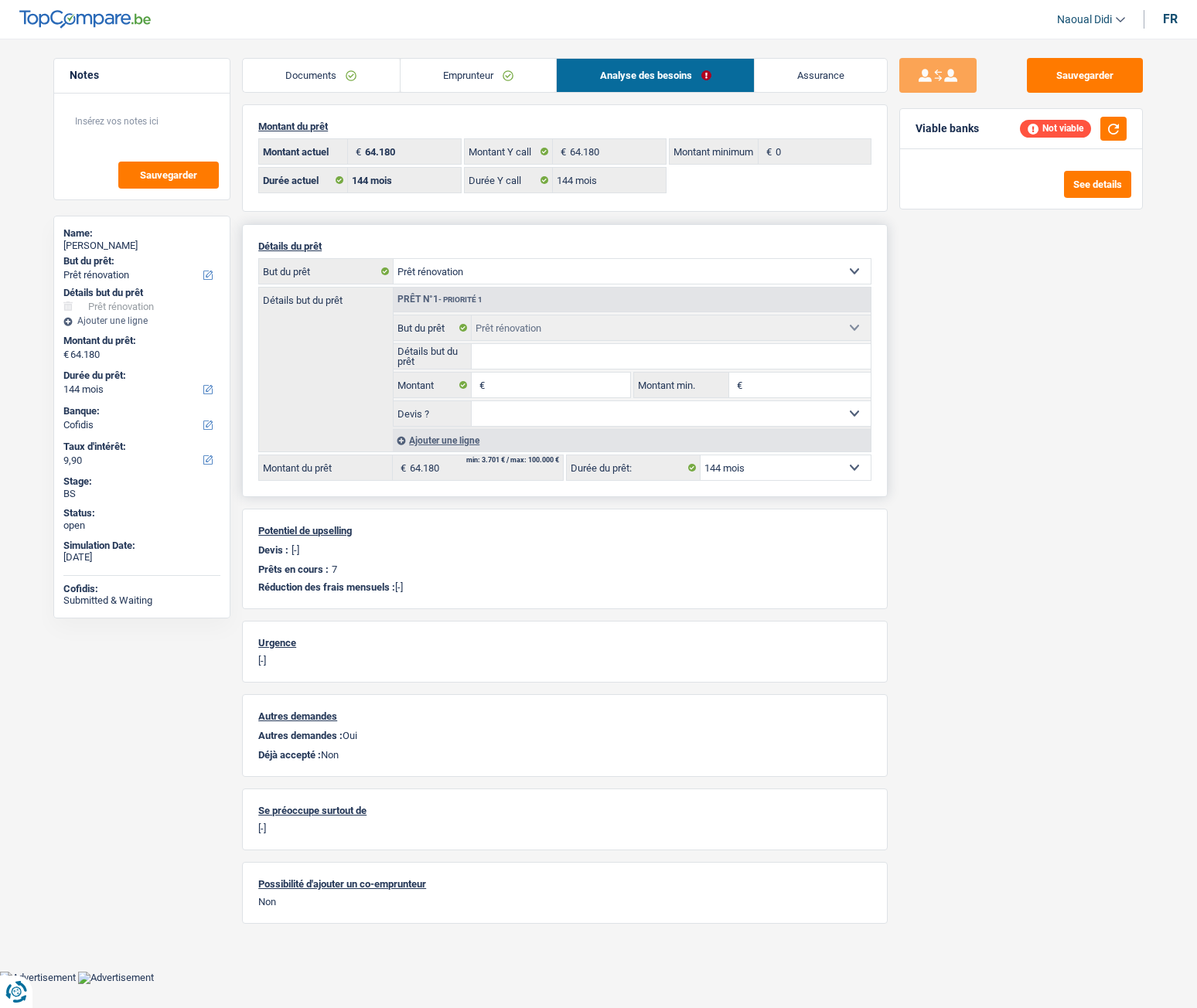
select select "other"
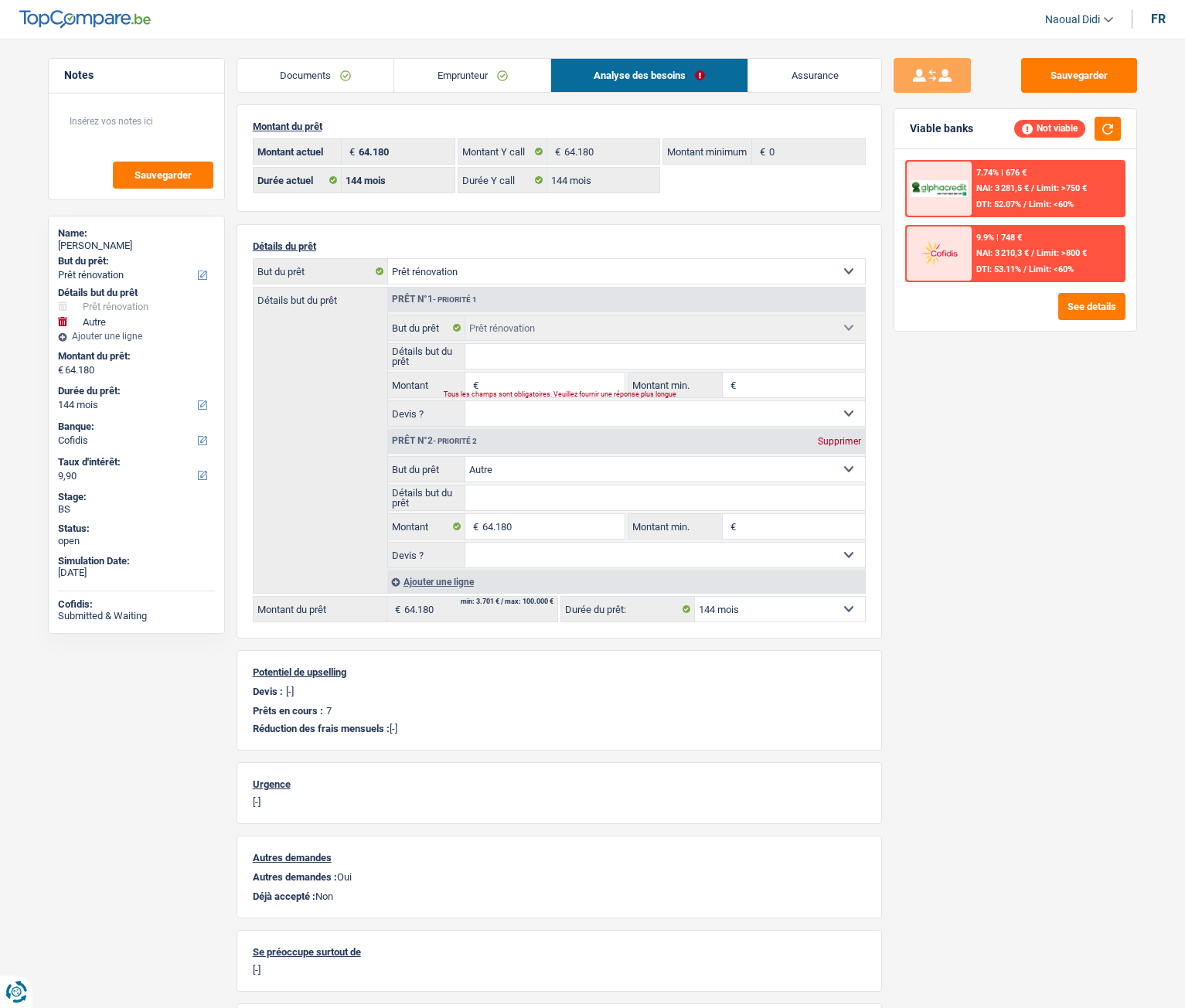
click at [822, 443] on div "Supprimer" at bounding box center [840, 441] width 51 height 9
type input "0"
select select
type input "0"
select select
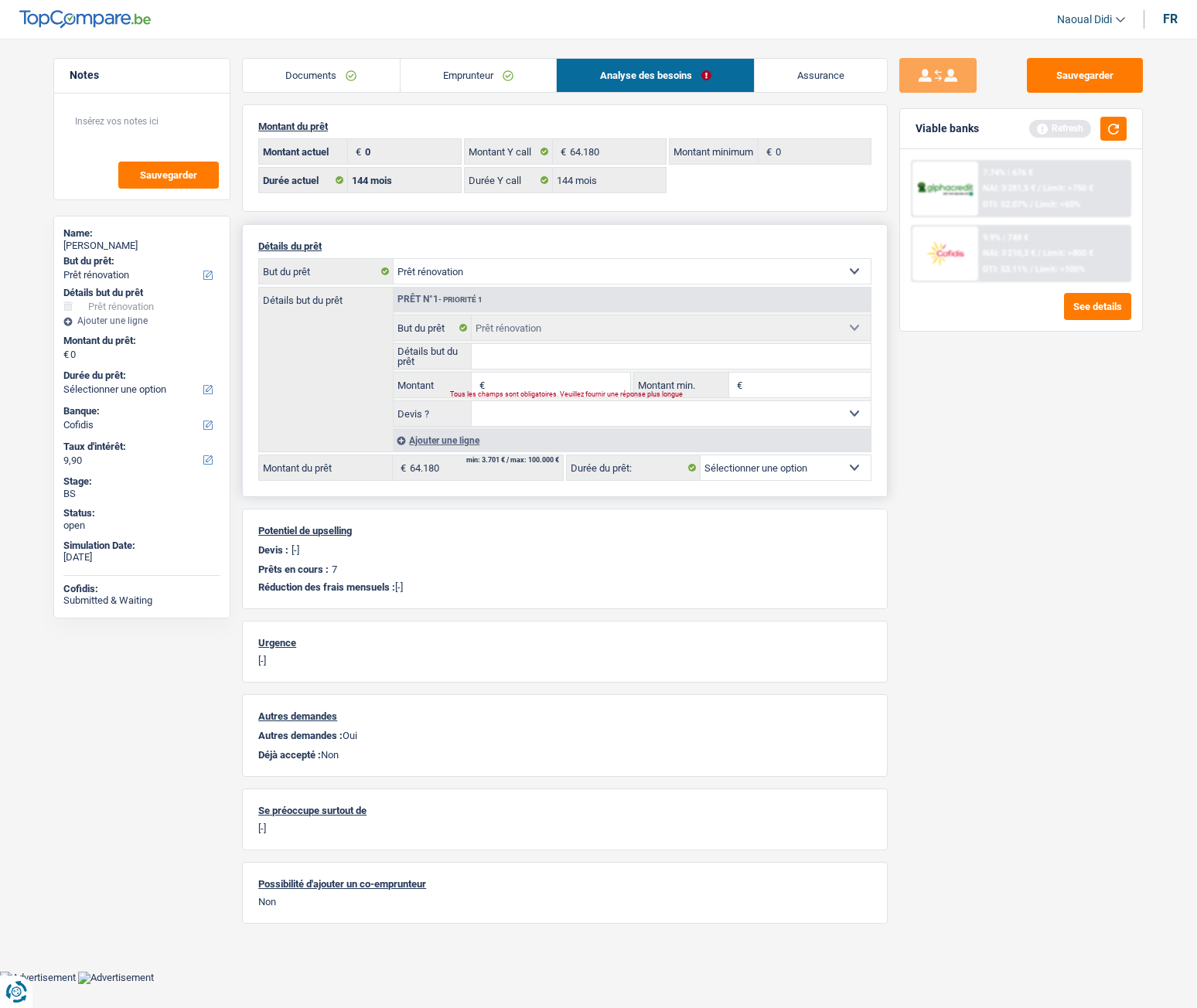
click at [497, 269] on select "Confort maison: meubles, textile, peinture, électroménager, outillage non-profe…" at bounding box center [632, 271] width 477 height 25
select select "other"
click at [394, 259] on select "Confort maison: meubles, textile, peinture, électroménager, outillage non-profe…" at bounding box center [632, 271] width 477 height 25
select select "other"
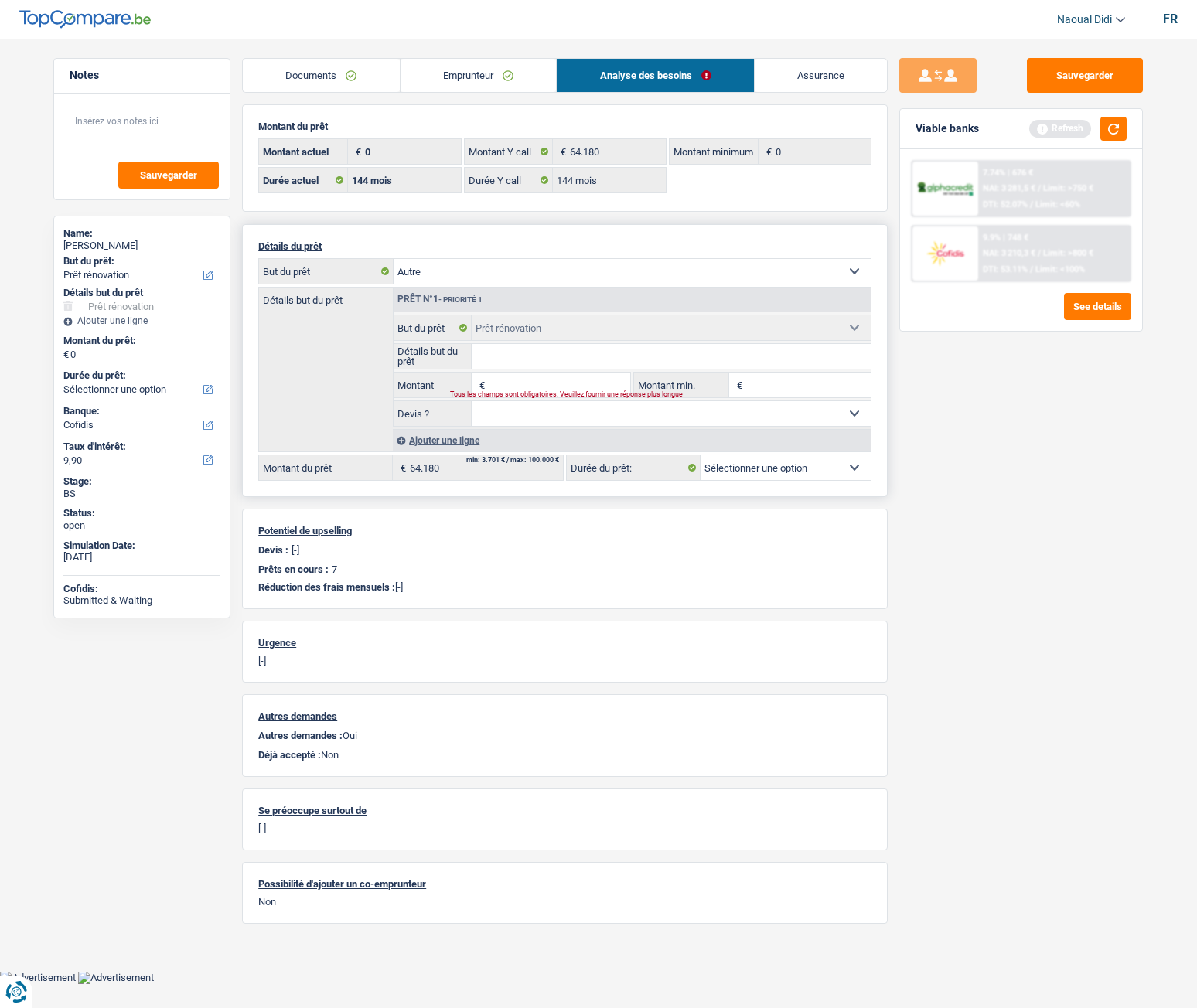
select select
select select "other"
select select
select select "renovation"
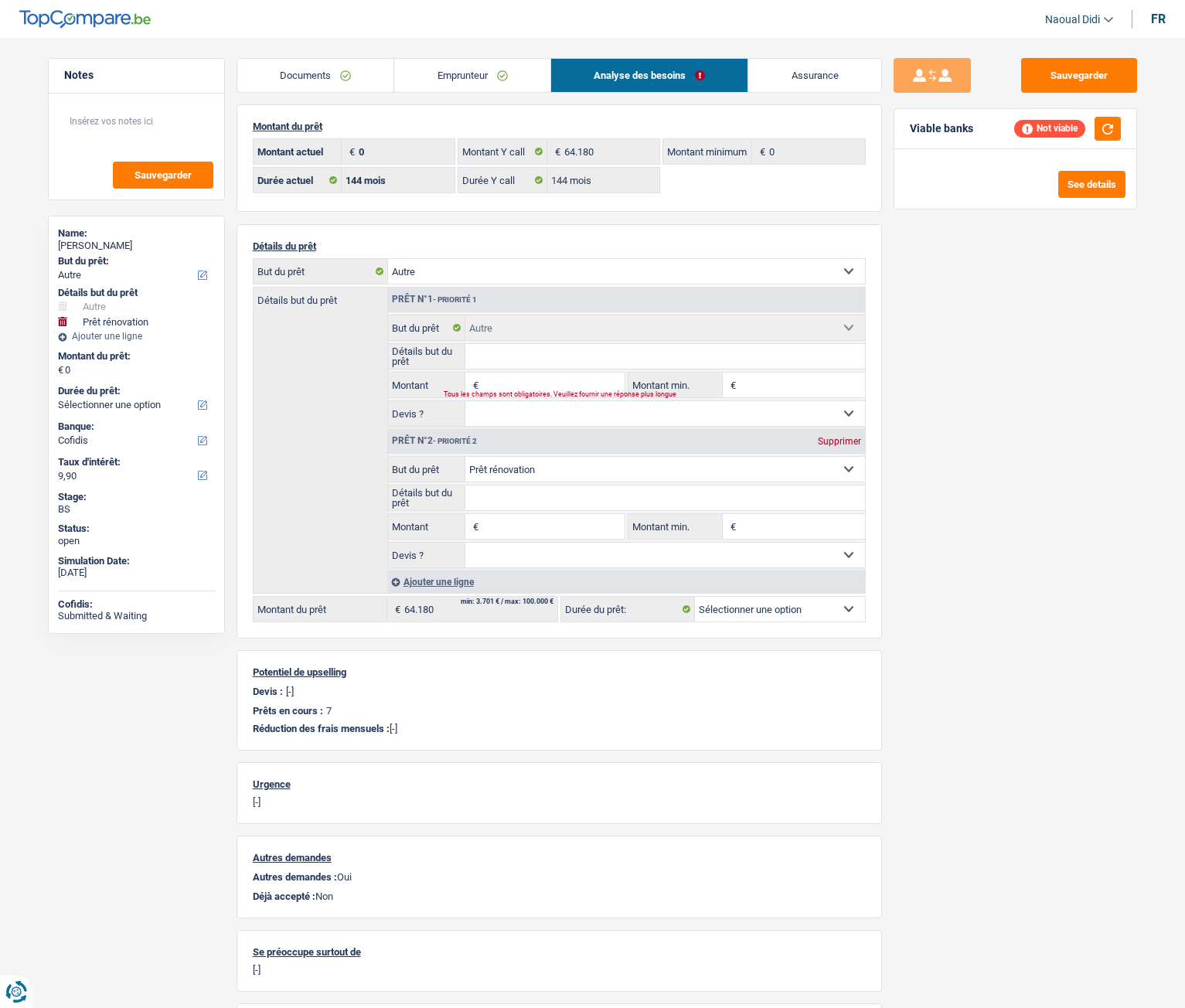
click at [856, 438] on div "Supprimer" at bounding box center [840, 441] width 51 height 9
select select
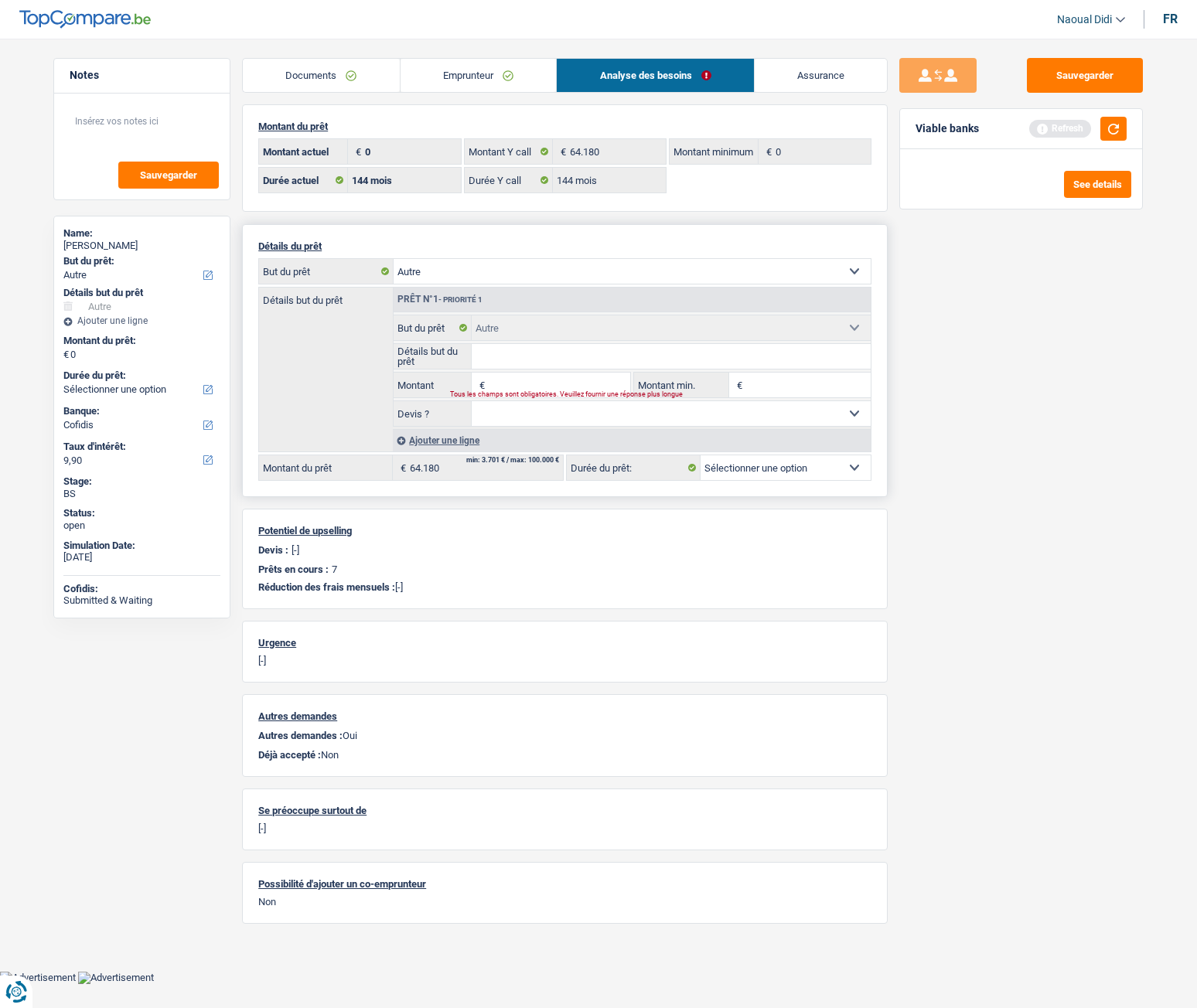
click at [464, 270] on select "Confort maison: meubles, textile, peinture, électroménager, outillage non-profe…" at bounding box center [632, 271] width 477 height 25
click at [552, 266] on select "Confort maison: meubles, textile, peinture, électroménager, outillage non-profe…" at bounding box center [632, 271] width 477 height 25
select select "carRepair"
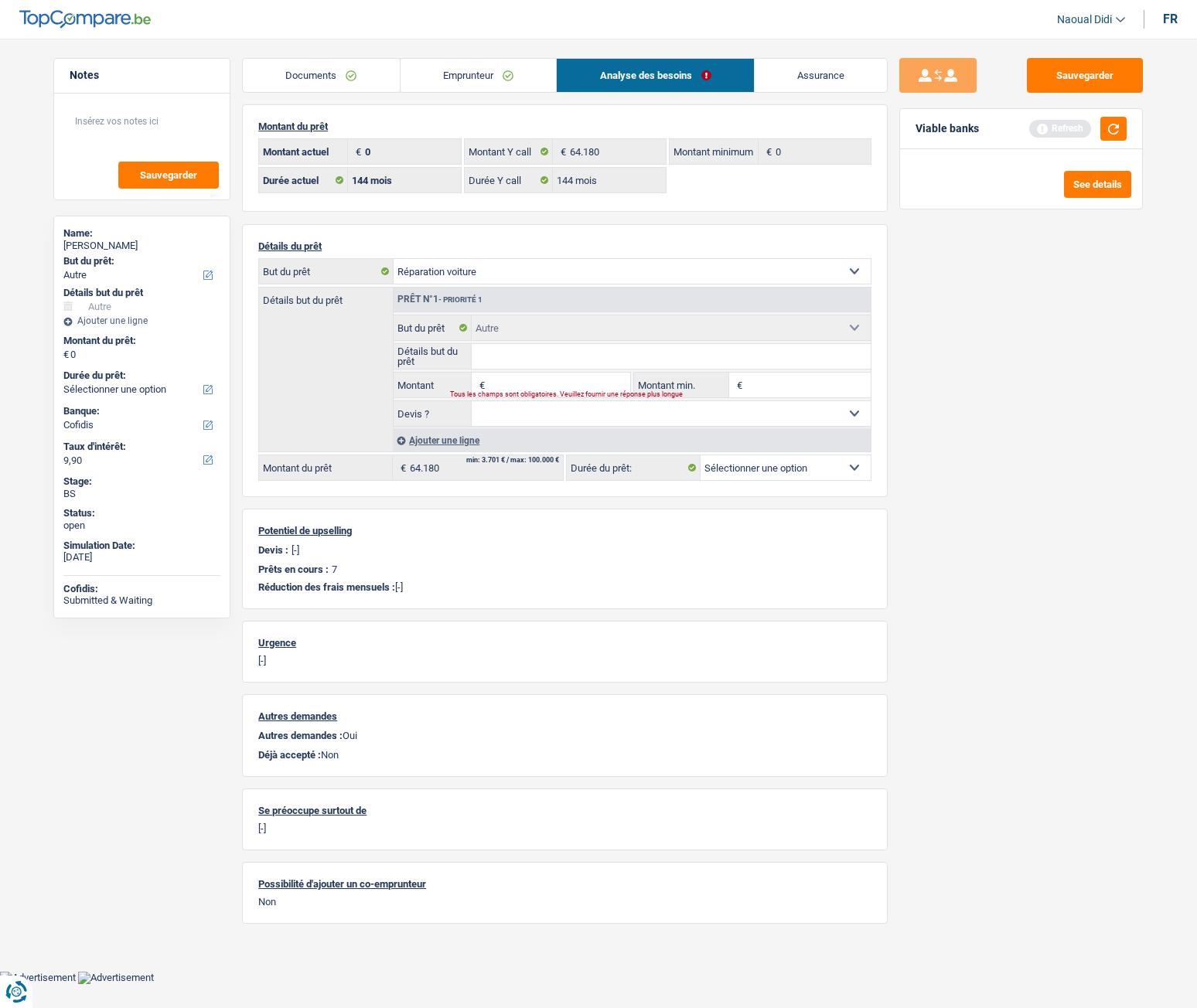
select select "carRepair"
select select
select select "carRepair"
select select
click at [979, 398] on div "Sauvegarder Viable banks Refresh See details" at bounding box center [1021, 519] width 267 height 922
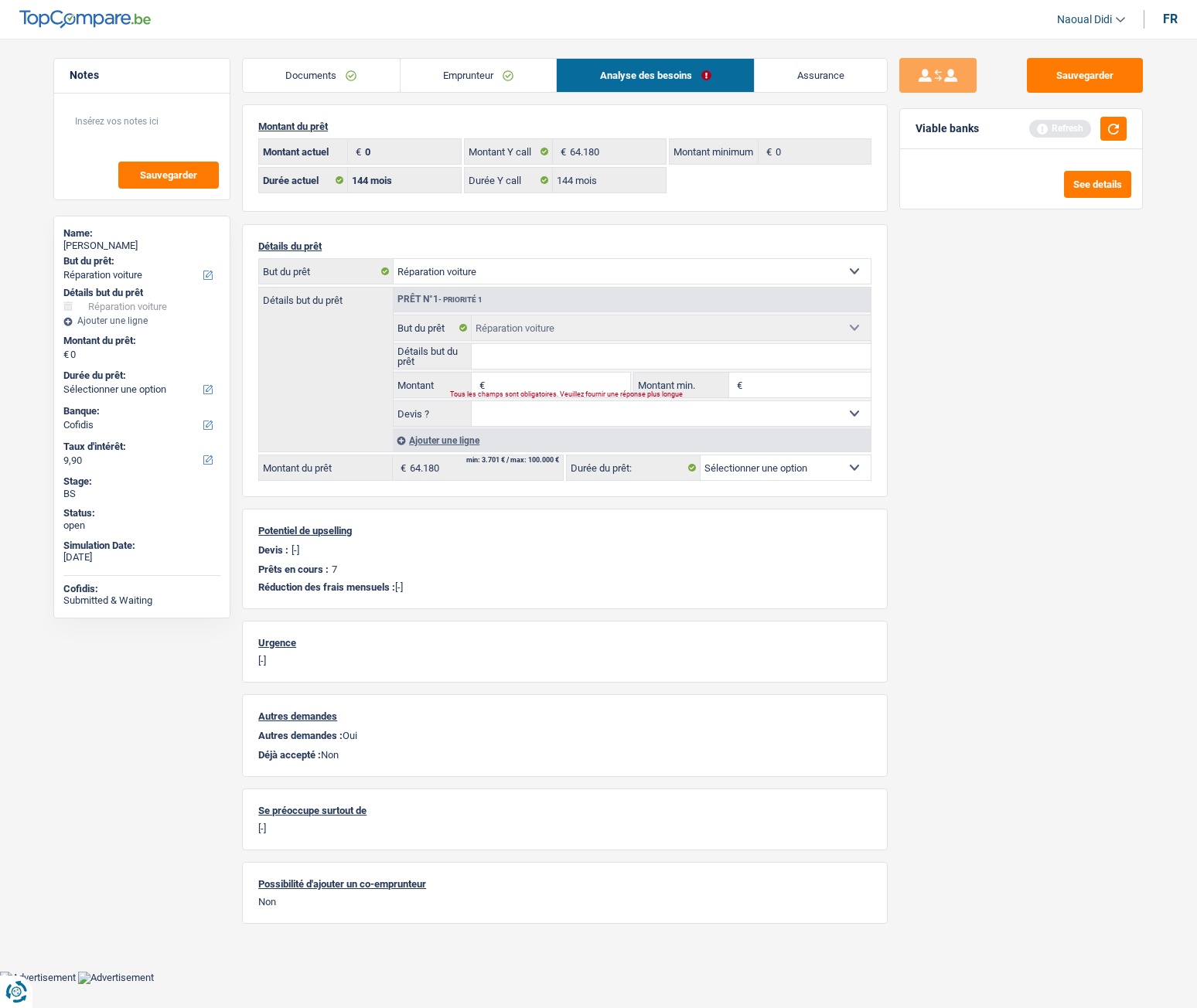
select select "other"
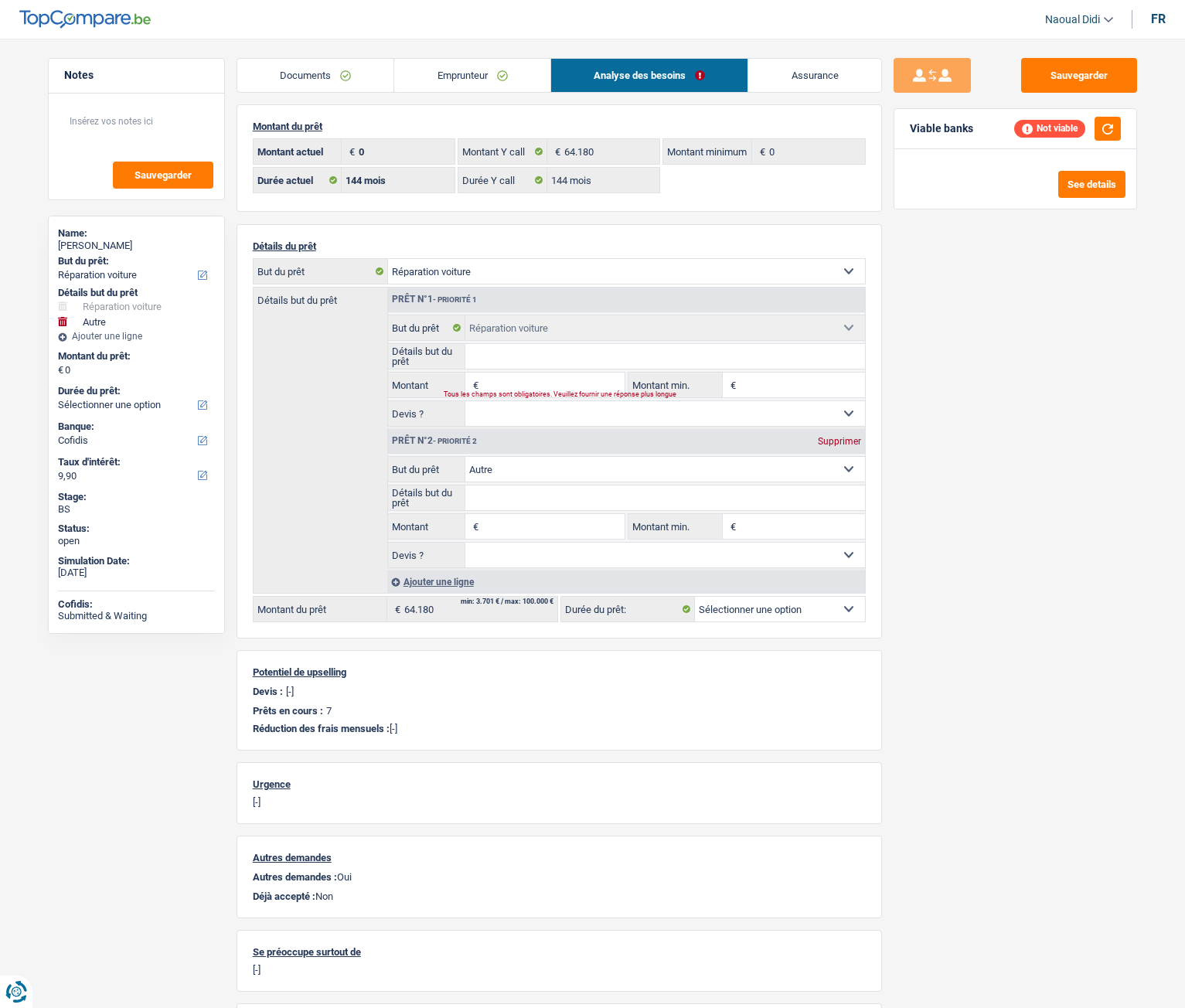
click at [725, 471] on select "Confort maison: meubles, textile, peinture, électroménager, outillage non-profe…" at bounding box center [665, 469] width 400 height 25
click at [994, 397] on div "Sauvegarder Viable banks Not viable See details" at bounding box center [1015, 519] width 267 height 922
click at [459, 564] on div "Ajouter une ligne" at bounding box center [626, 581] width 478 height 22
select select
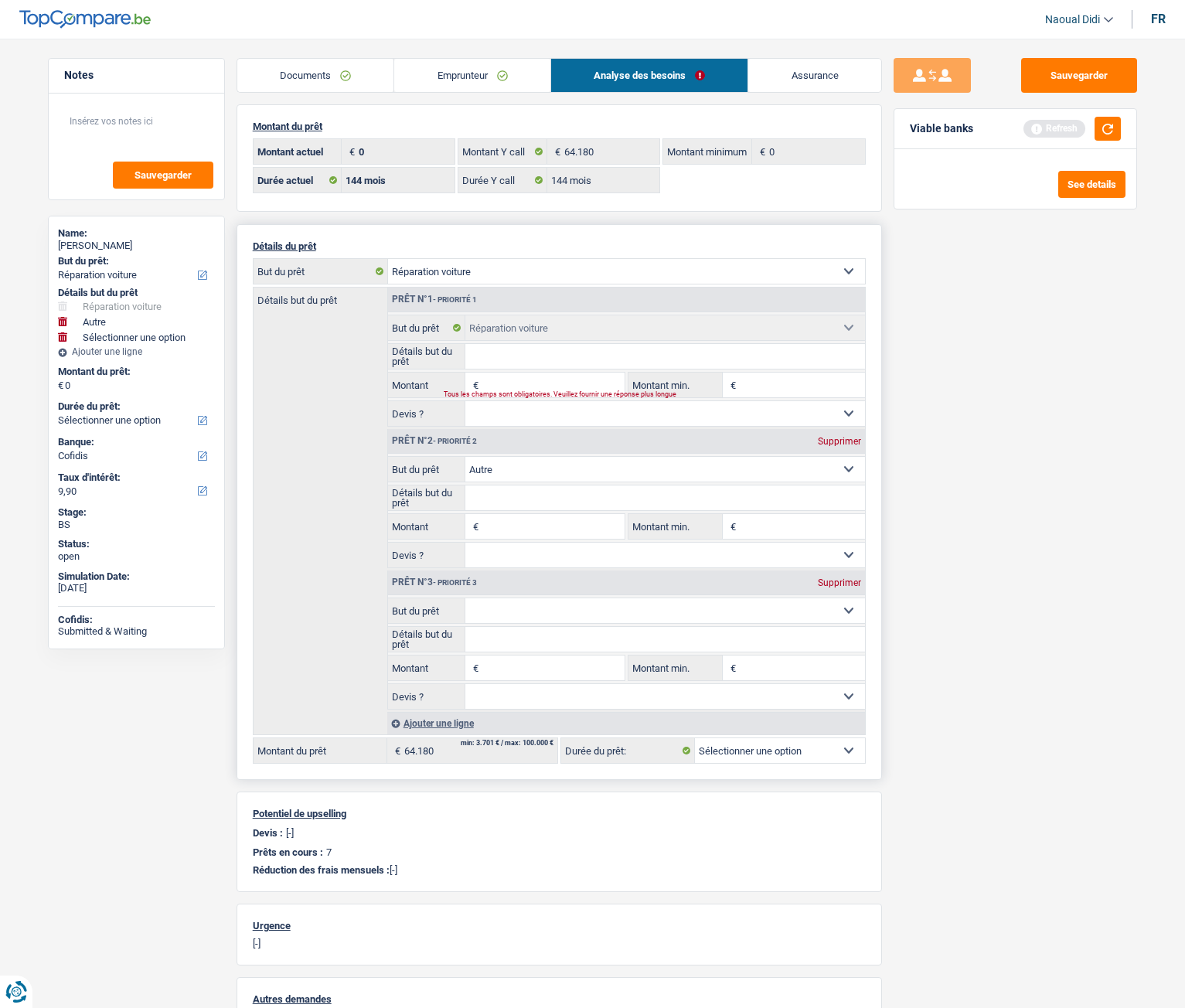
click at [820, 564] on select "Confort maison: meubles, textile, peinture, électroménager, outillage non-profe…" at bounding box center [665, 610] width 400 height 25
click at [1111, 339] on div "Sauvegarder Viable banks Refresh See details" at bounding box center [1015, 519] width 267 height 922
click at [473, 77] on link "Emprunteur" at bounding box center [472, 74] width 157 height 33
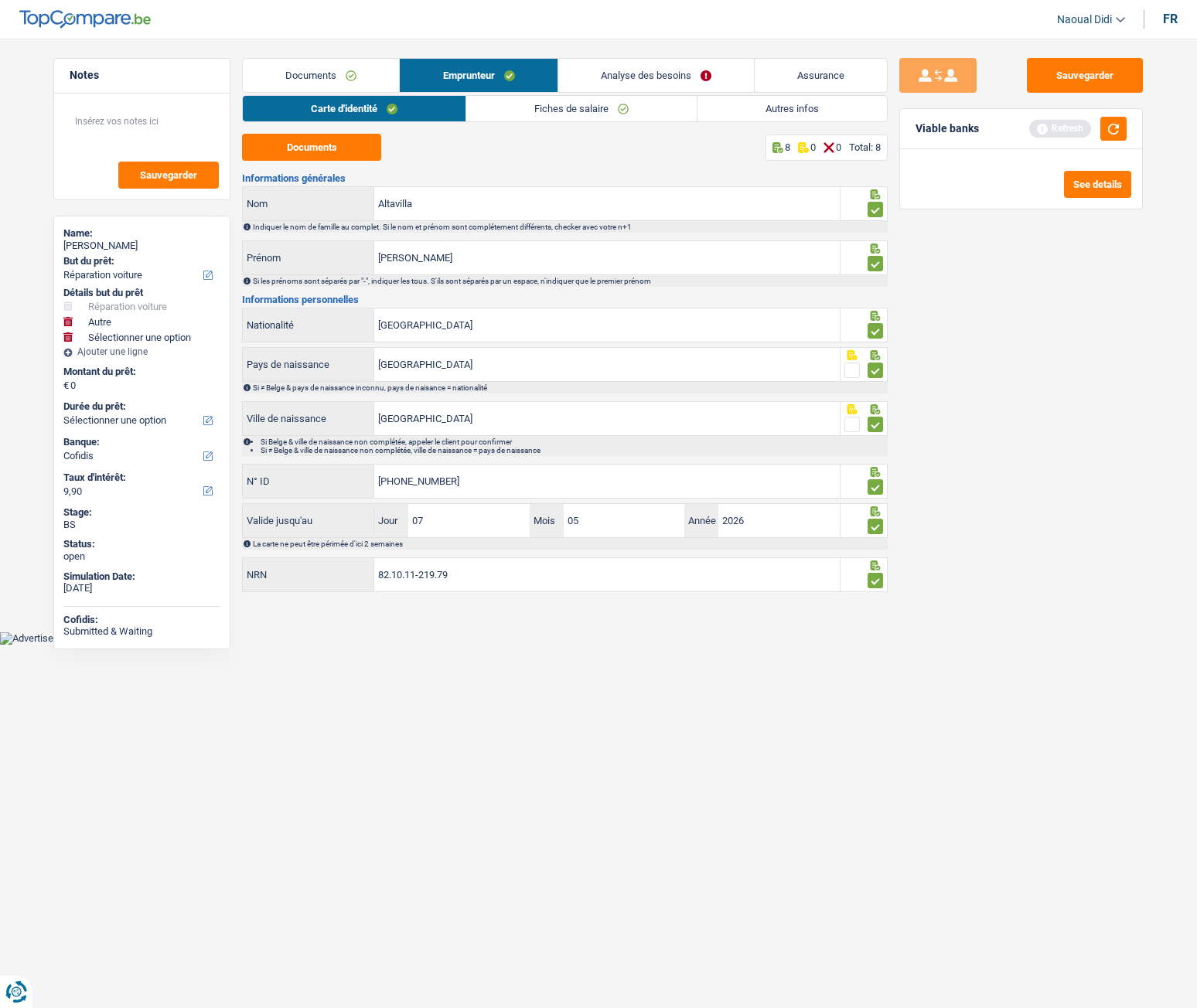
click at [777, 108] on link "Autres infos" at bounding box center [792, 108] width 190 height 25
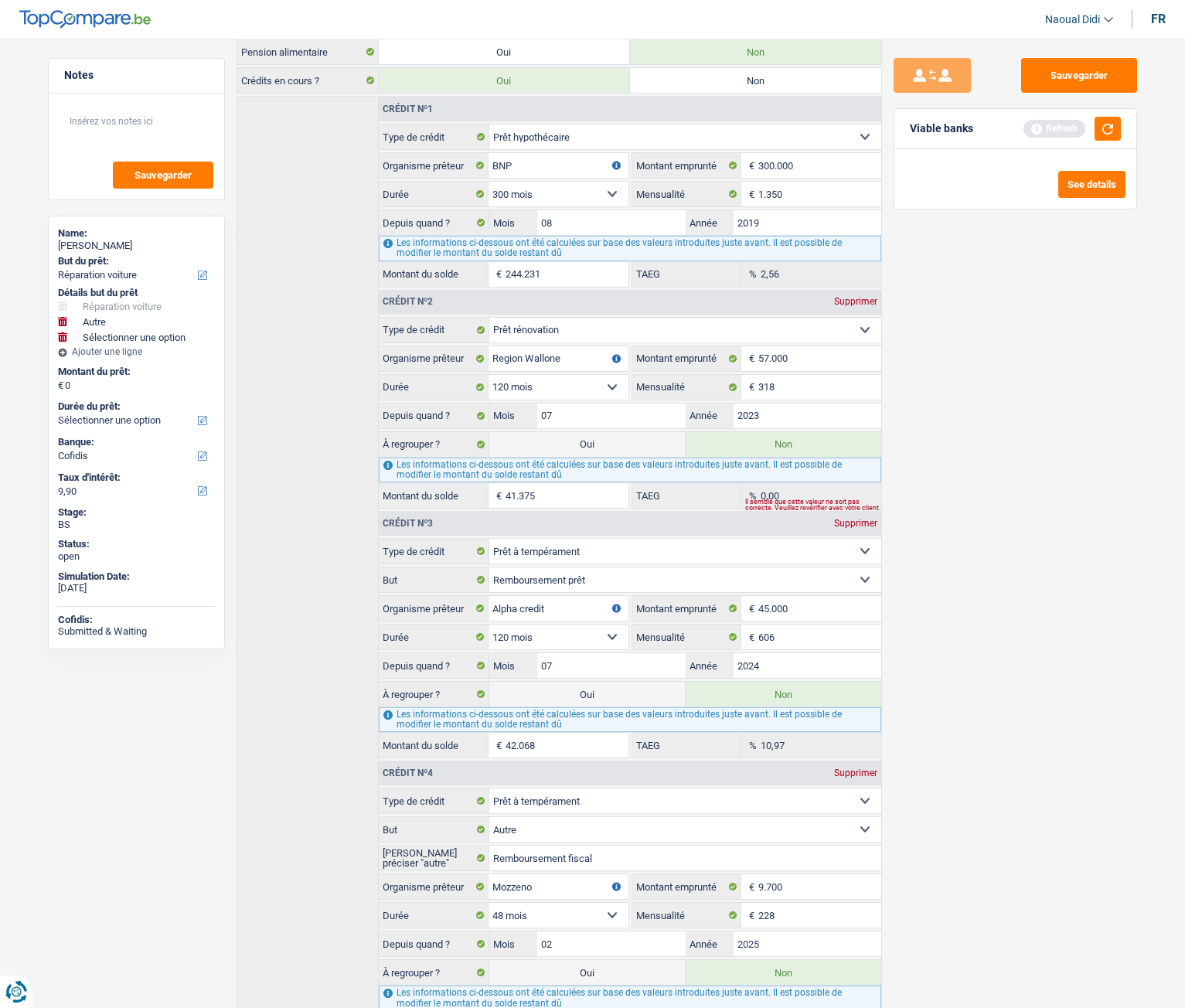
scroll to position [387, 0]
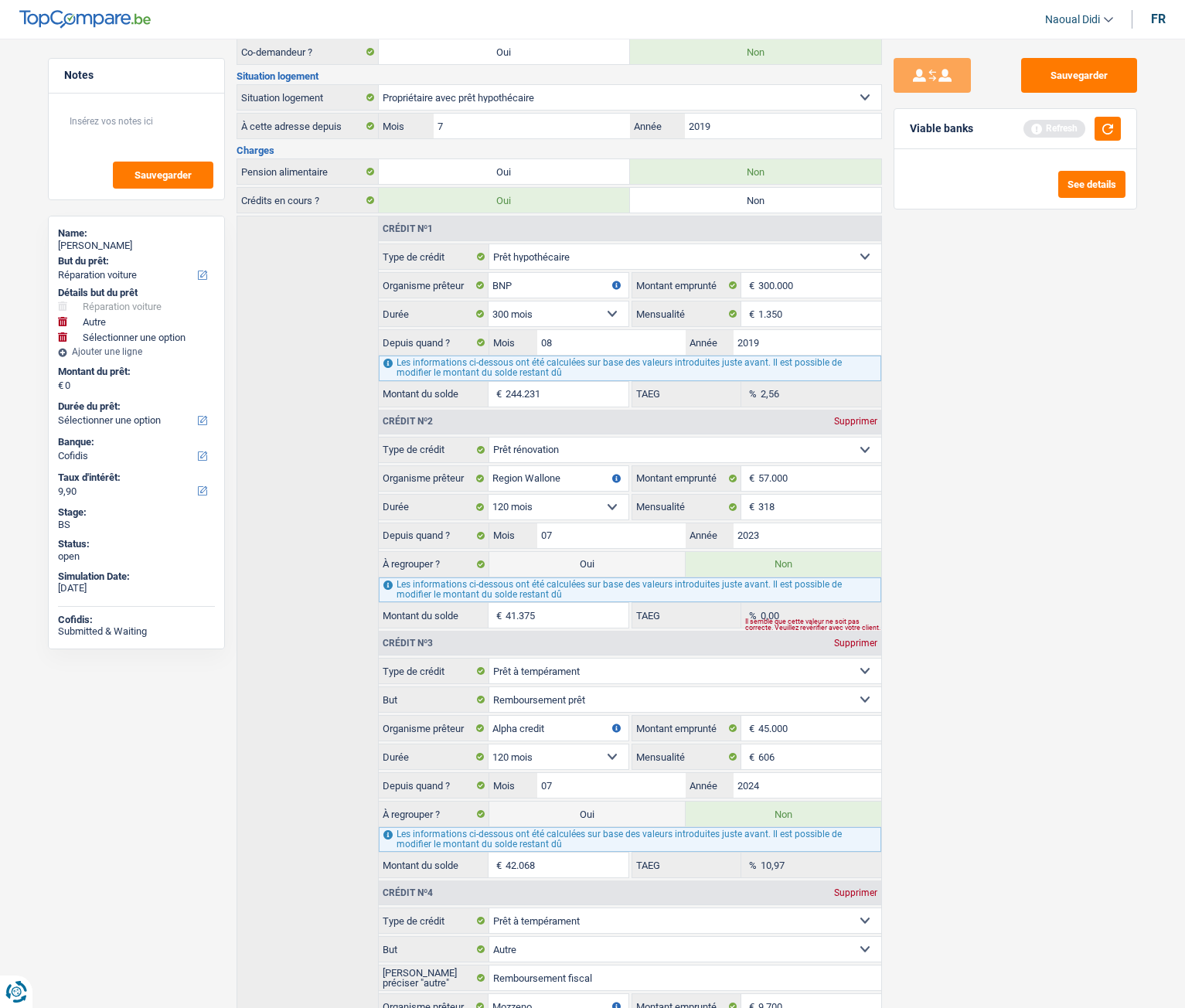
click at [607, 561] on label "Oui" at bounding box center [587, 564] width 196 height 25
click at [607, 561] on input "Oui" at bounding box center [587, 564] width 196 height 25
radio input "true"
type input "41.375"
radio input "false"
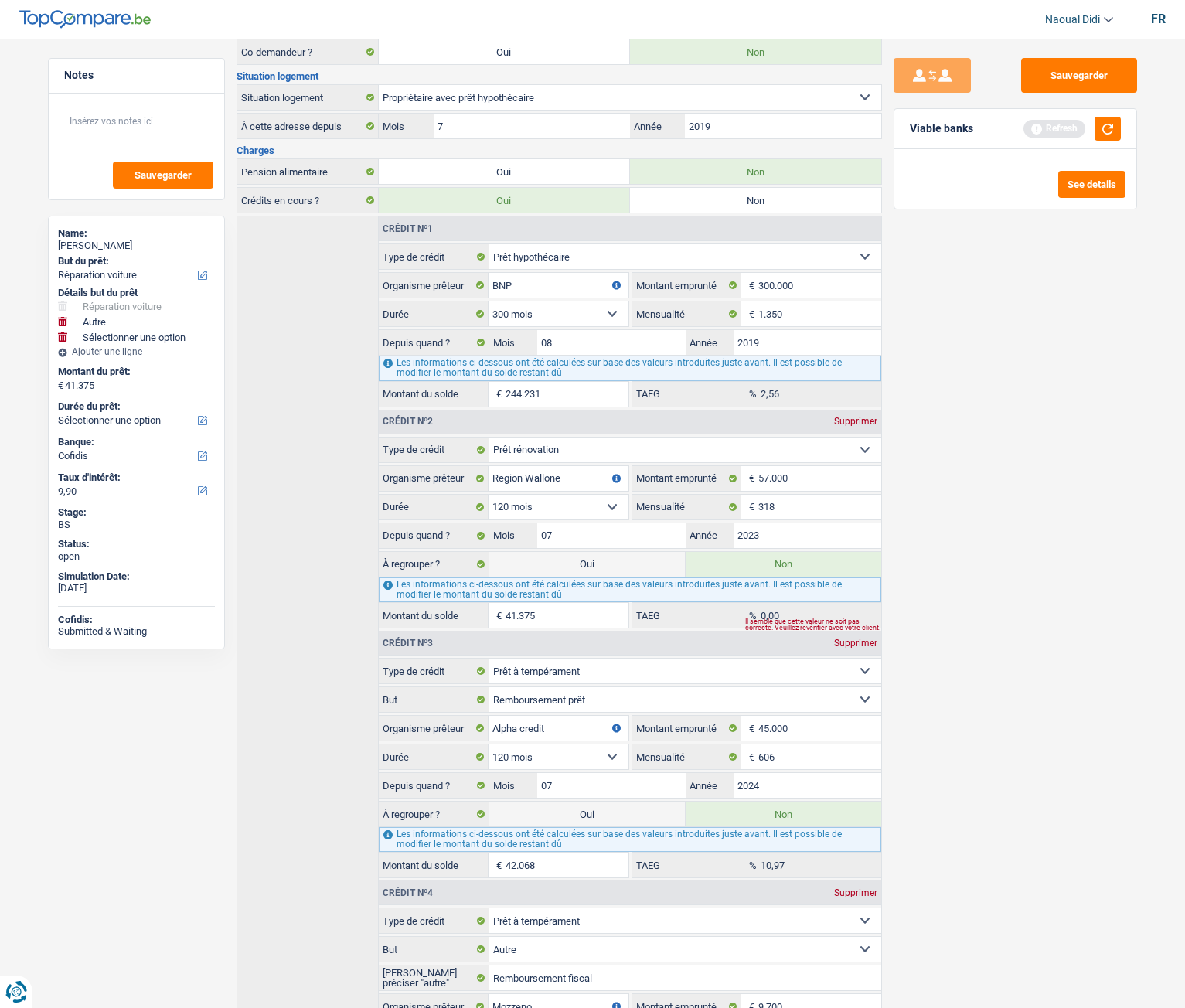
select select "refinancing"
select select "144"
select select "carRepair"
select select "other"
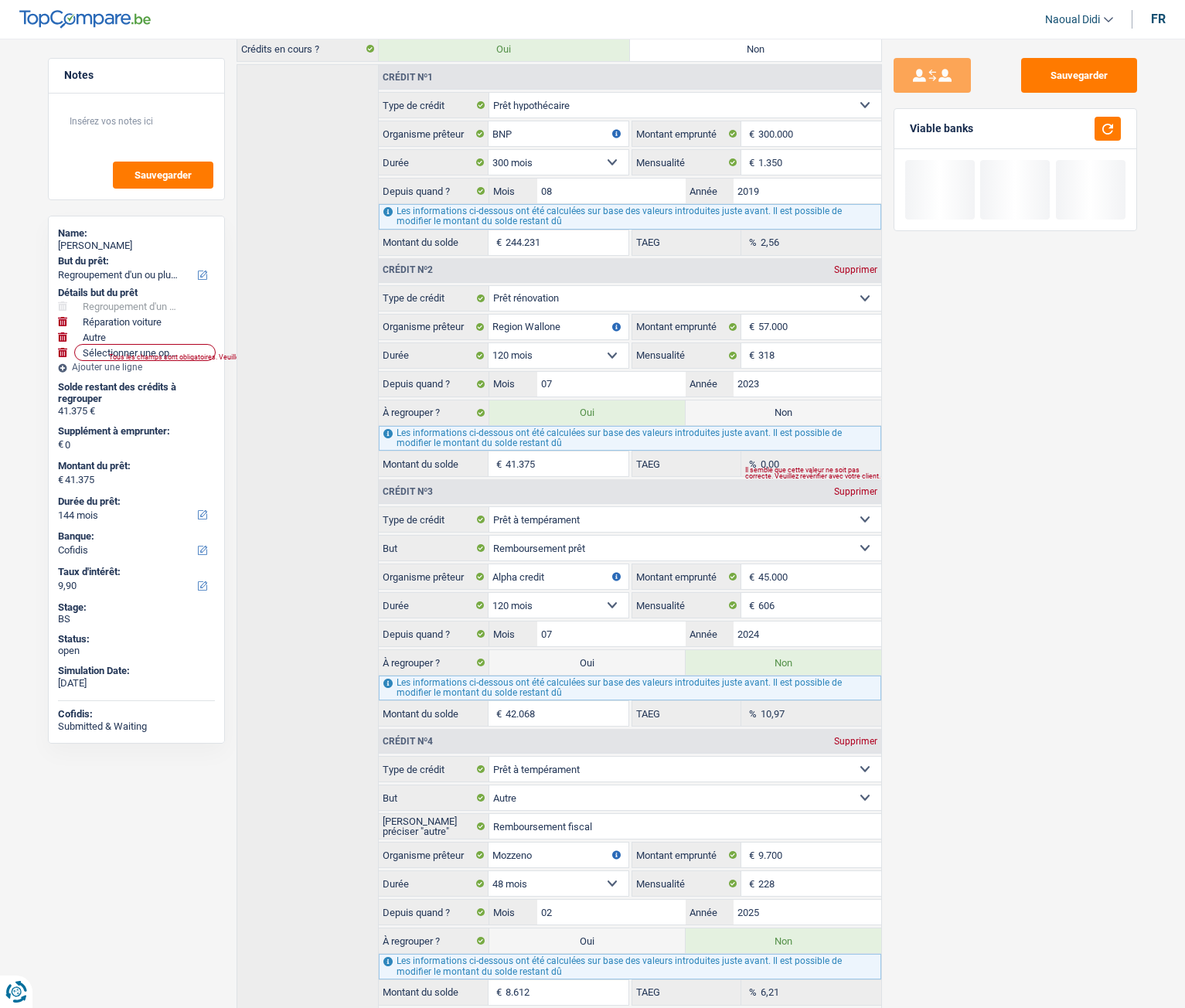
scroll to position [541, 0]
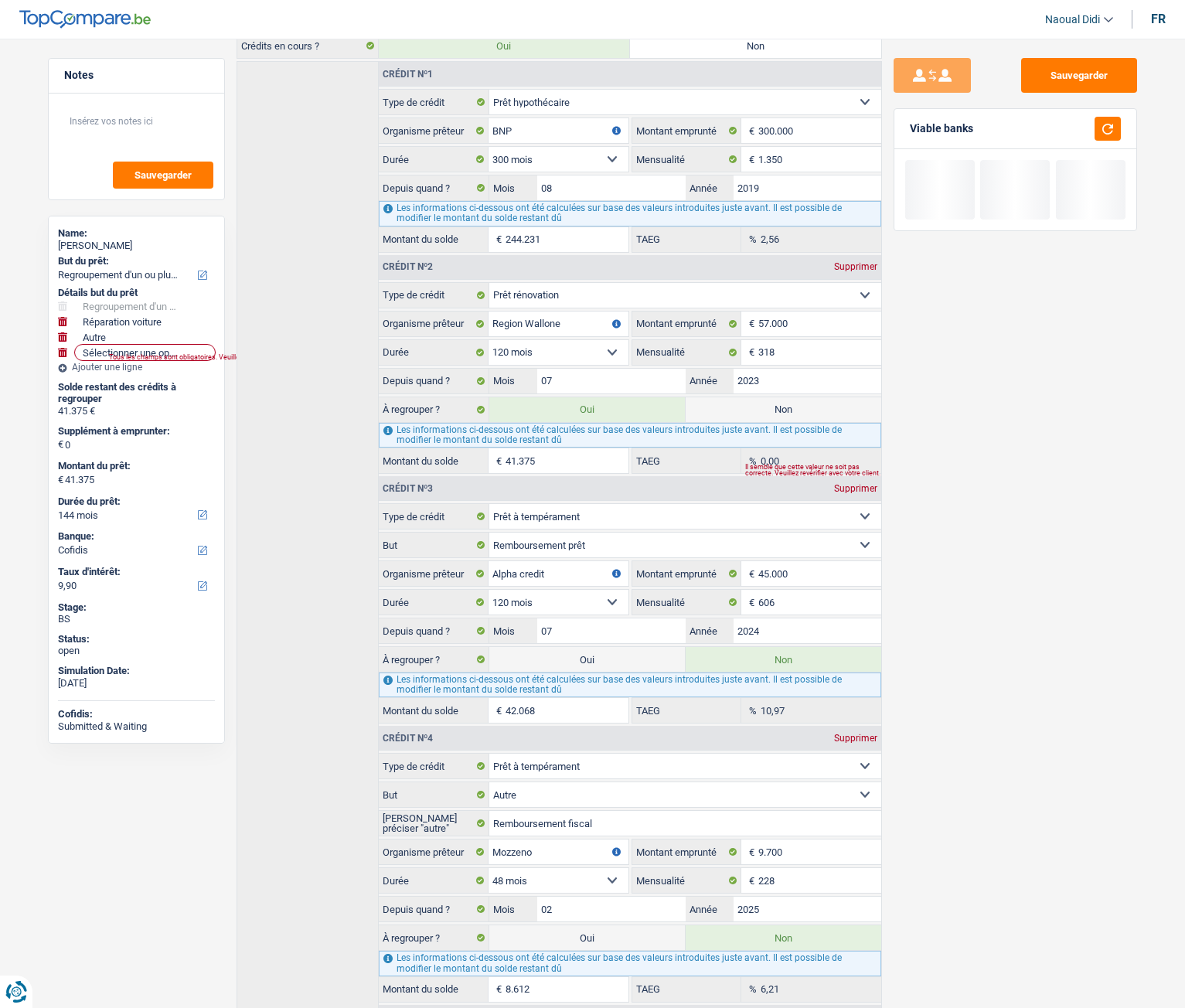
click at [632, 564] on label "Oui" at bounding box center [587, 659] width 196 height 25
click at [632, 564] on input "Oui" at bounding box center [587, 659] width 196 height 25
radio input "true"
radio input "false"
type input "83.443"
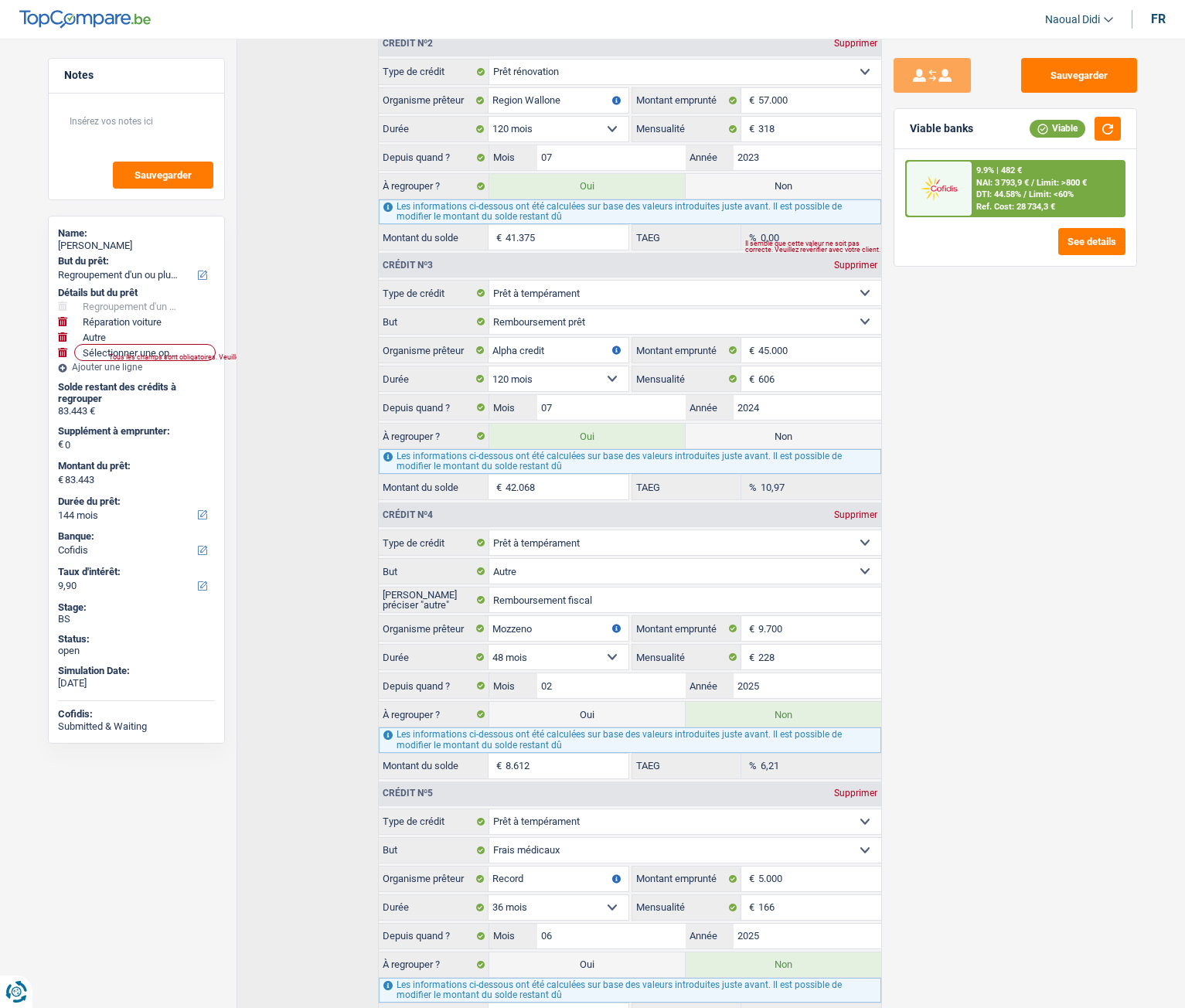
scroll to position [773, 0]
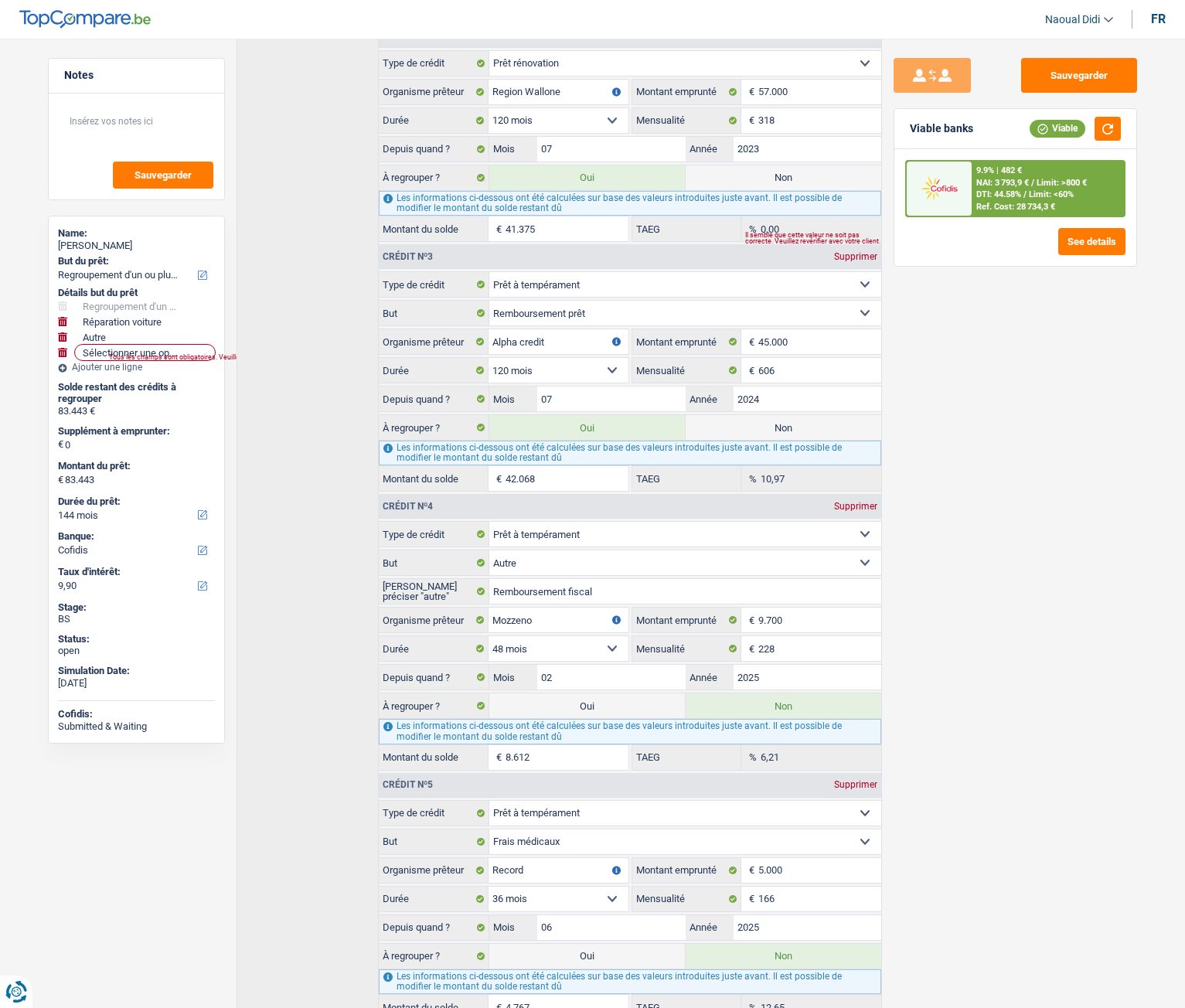
click at [592, 564] on label "Oui" at bounding box center [587, 705] width 196 height 25
click at [592, 564] on input "Oui" at bounding box center [587, 705] width 196 height 25
radio input "true"
radio input "false"
type input "92.055"
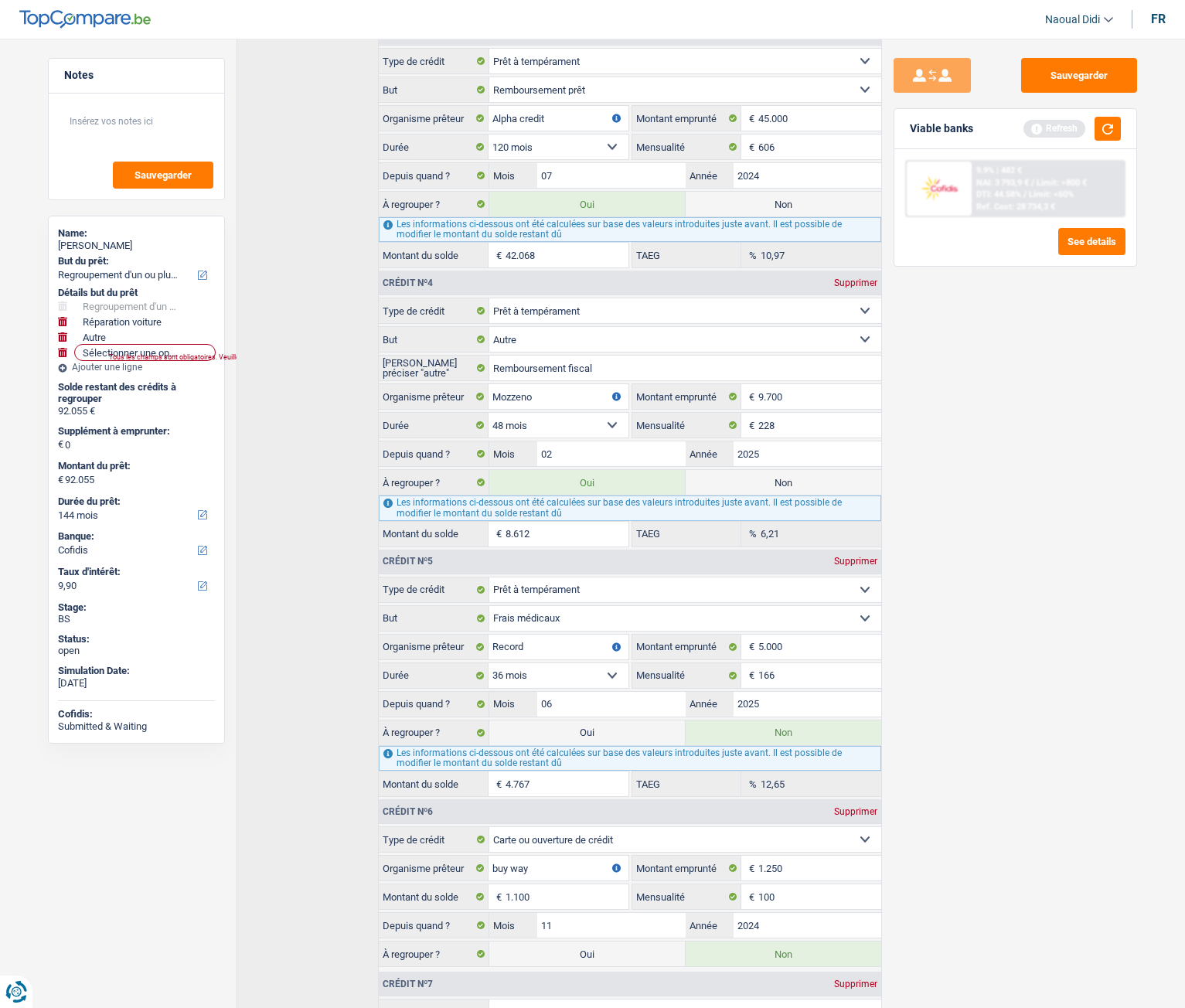
scroll to position [1005, 0]
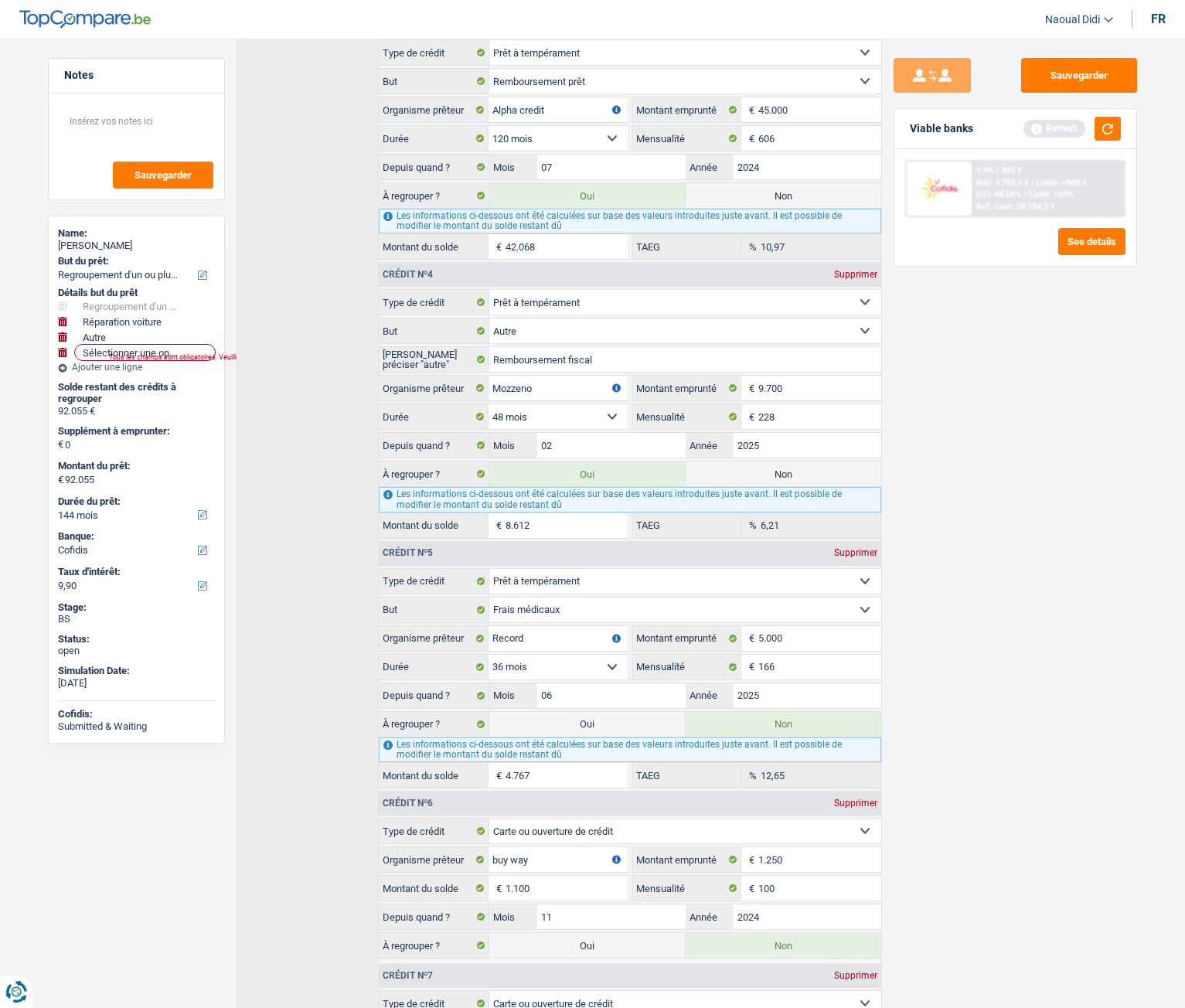
click at [613, 564] on label "Oui" at bounding box center [587, 724] width 196 height 25
click at [613, 564] on input "Oui" at bounding box center [587, 724] width 196 height 25
radio input "true"
radio input "false"
type input "96.822"
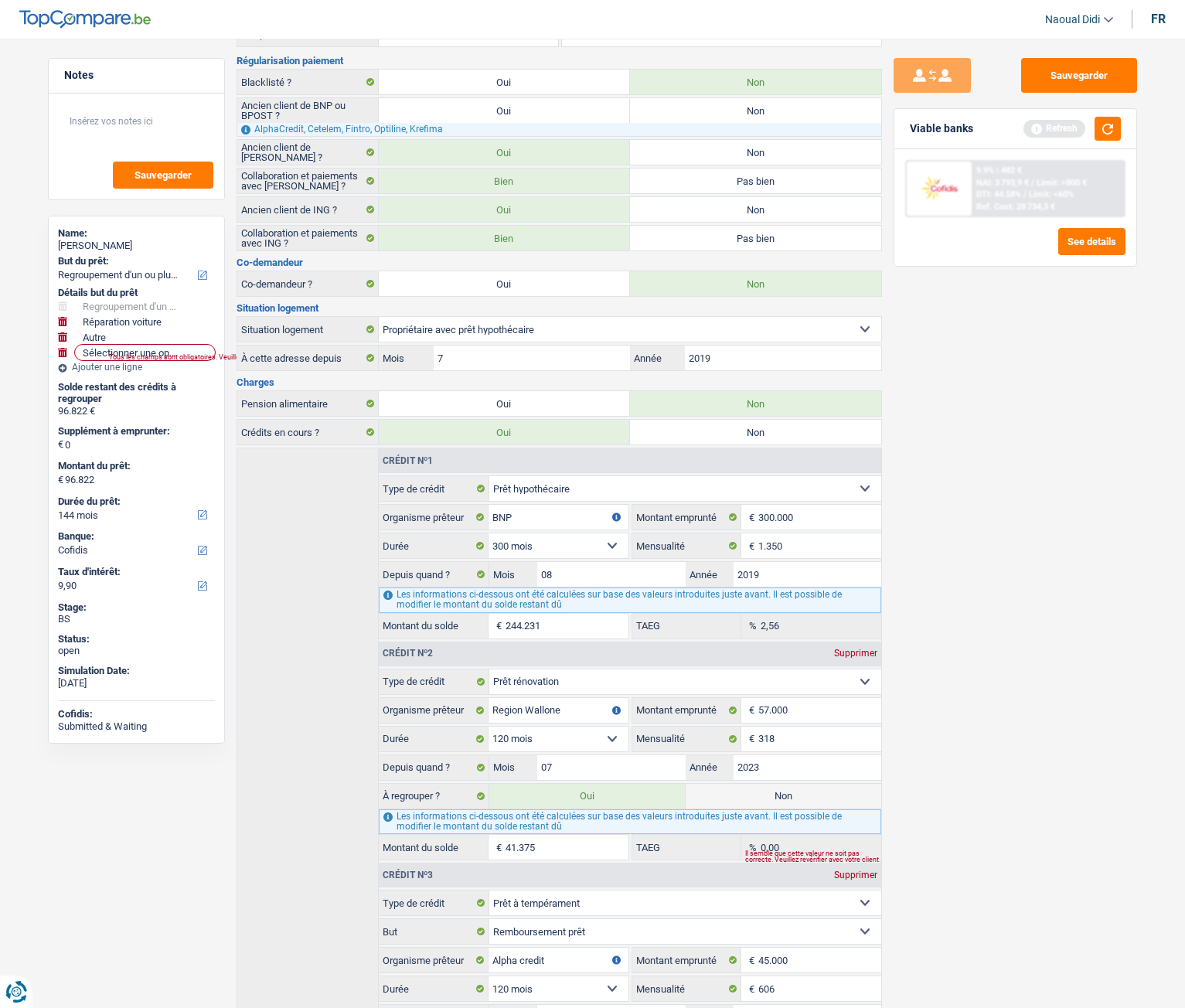
scroll to position [0, 0]
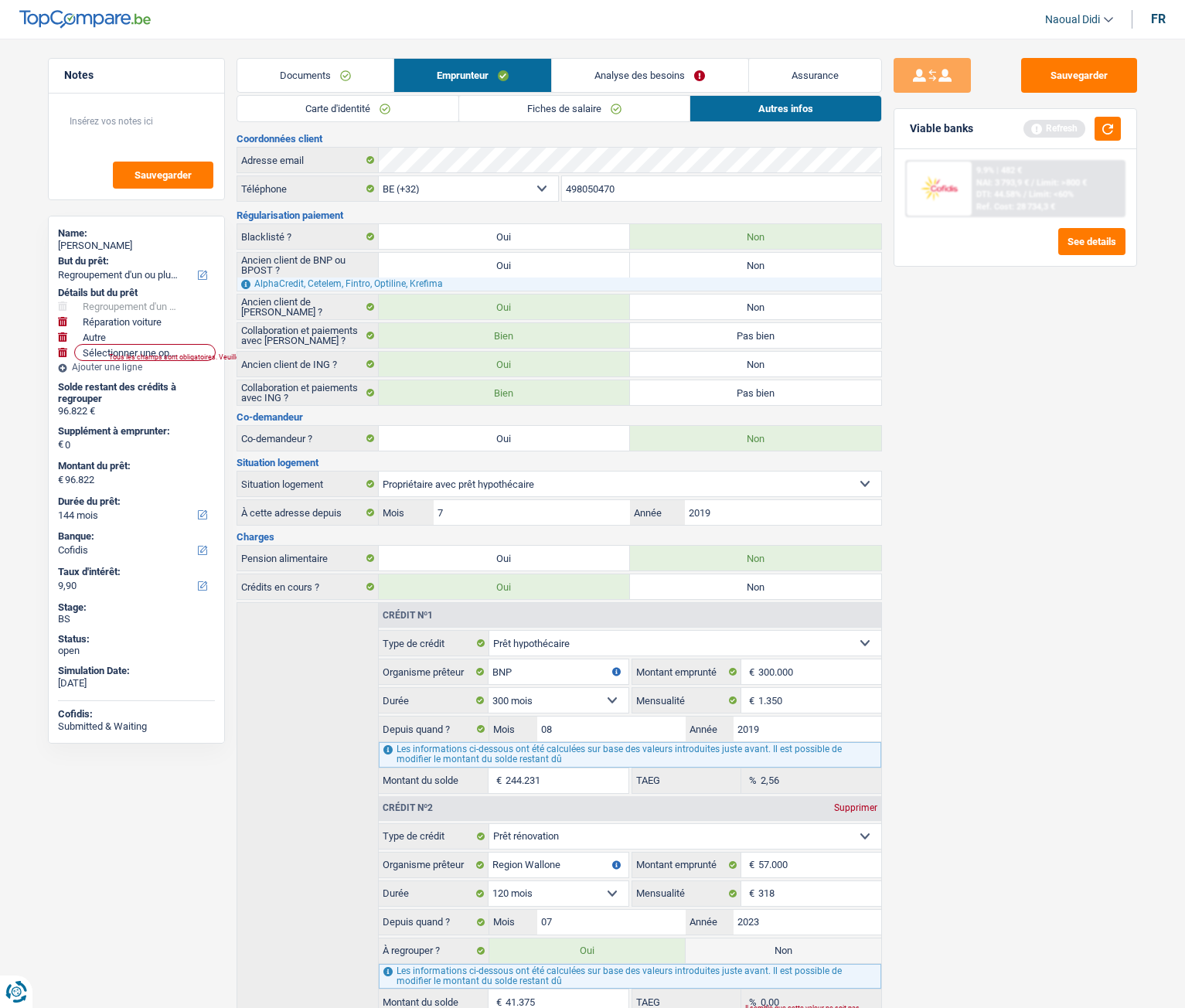
click at [609, 70] on link "Analyse des besoins" at bounding box center [649, 74] width 196 height 33
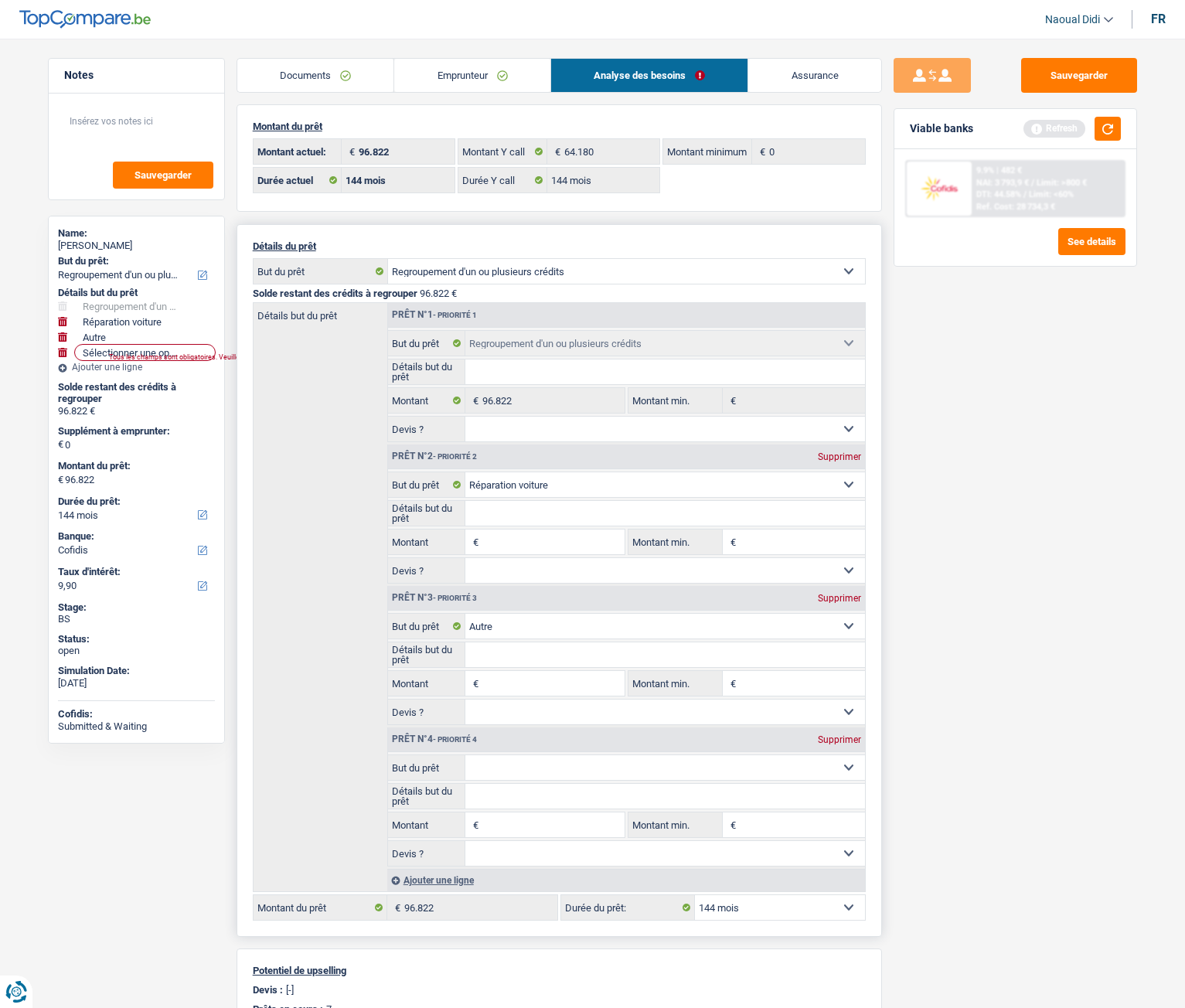
click at [838, 458] on div "Supprimer" at bounding box center [840, 456] width 51 height 9
select select "other"
select select
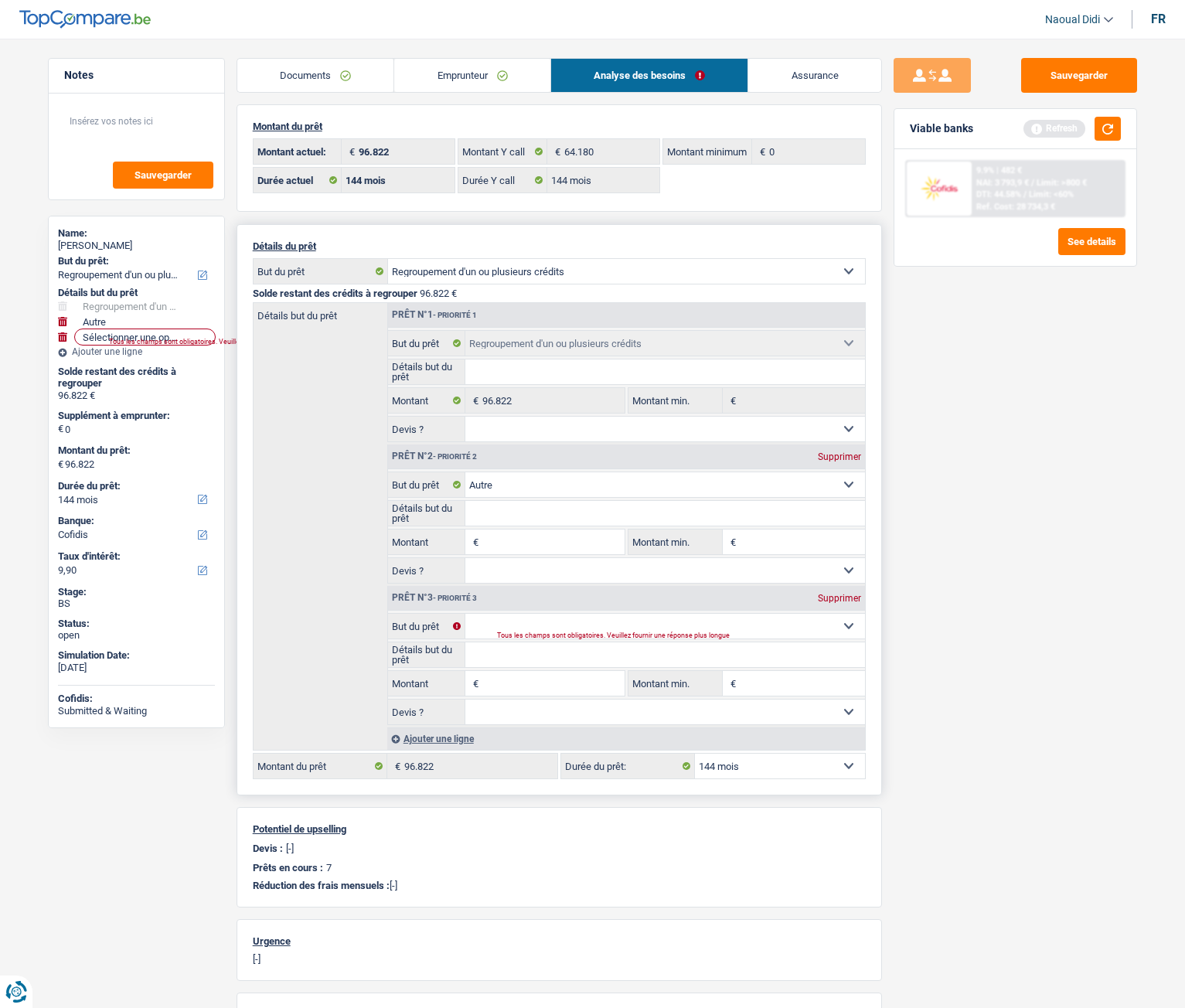
click at [845, 454] on div "Supprimer" at bounding box center [840, 456] width 51 height 9
select select
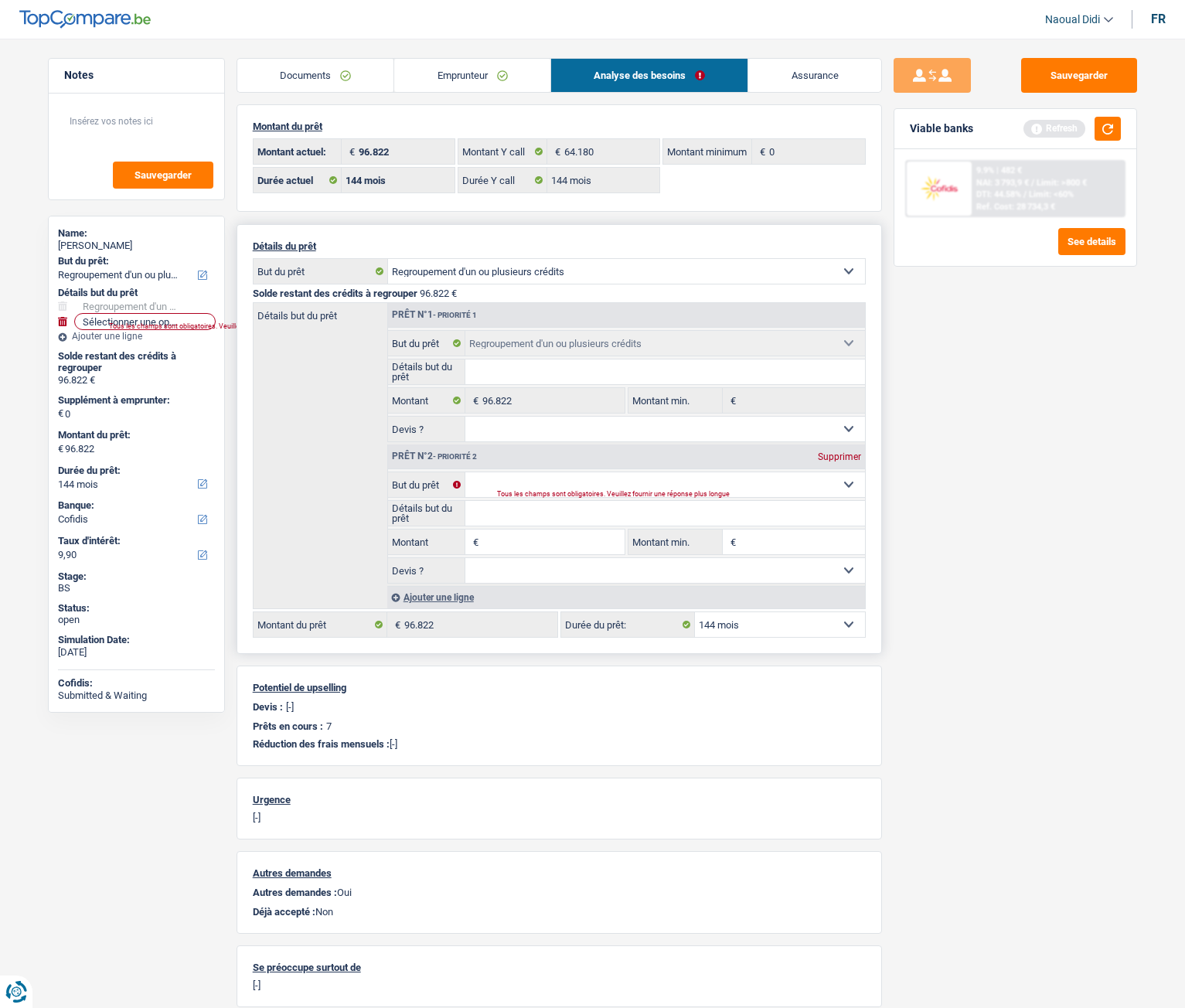
click at [837, 454] on div "Supprimer" at bounding box center [840, 456] width 51 height 9
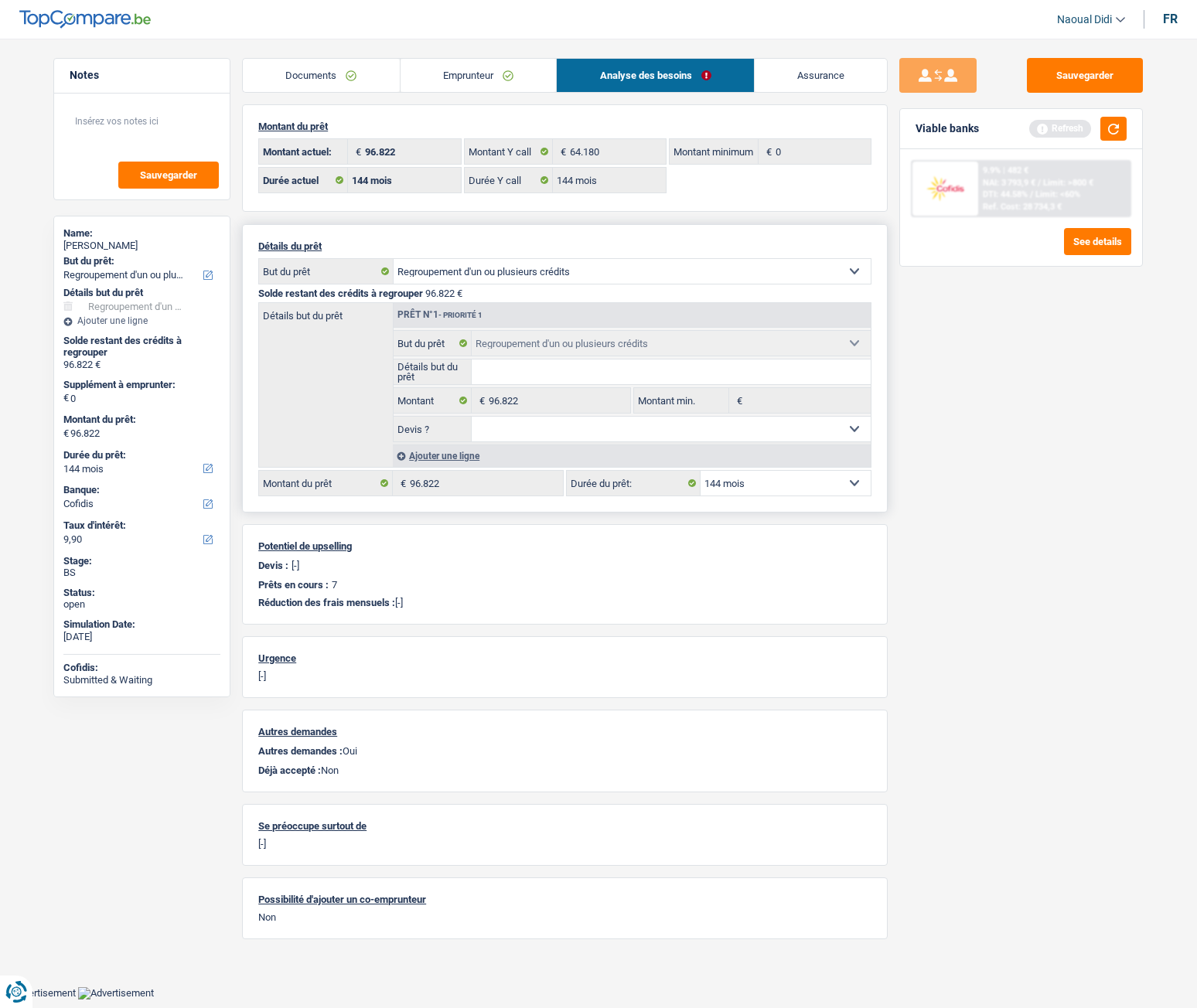
click at [461, 63] on link "Emprunteur" at bounding box center [478, 74] width 157 height 33
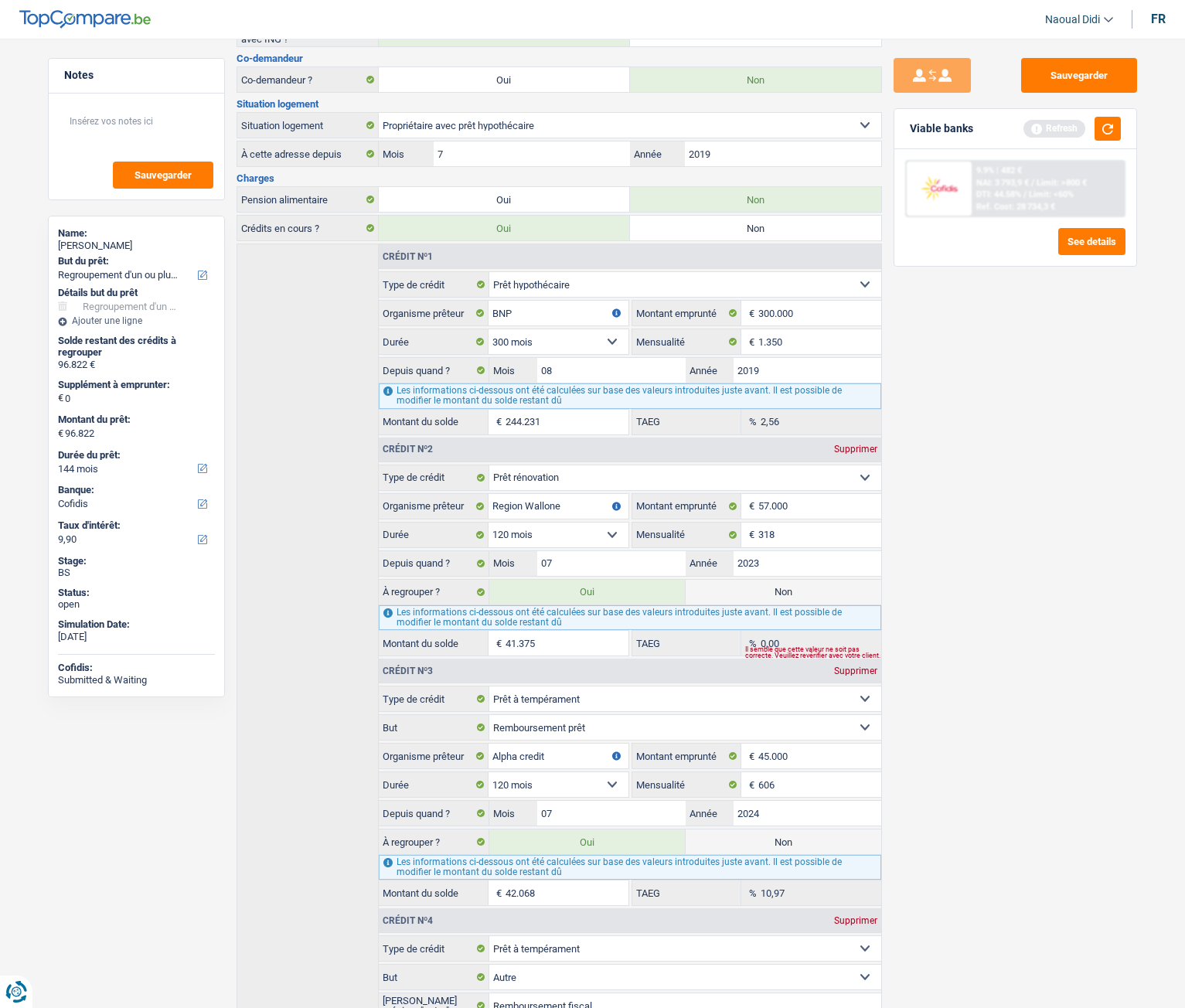
scroll to position [387, 0]
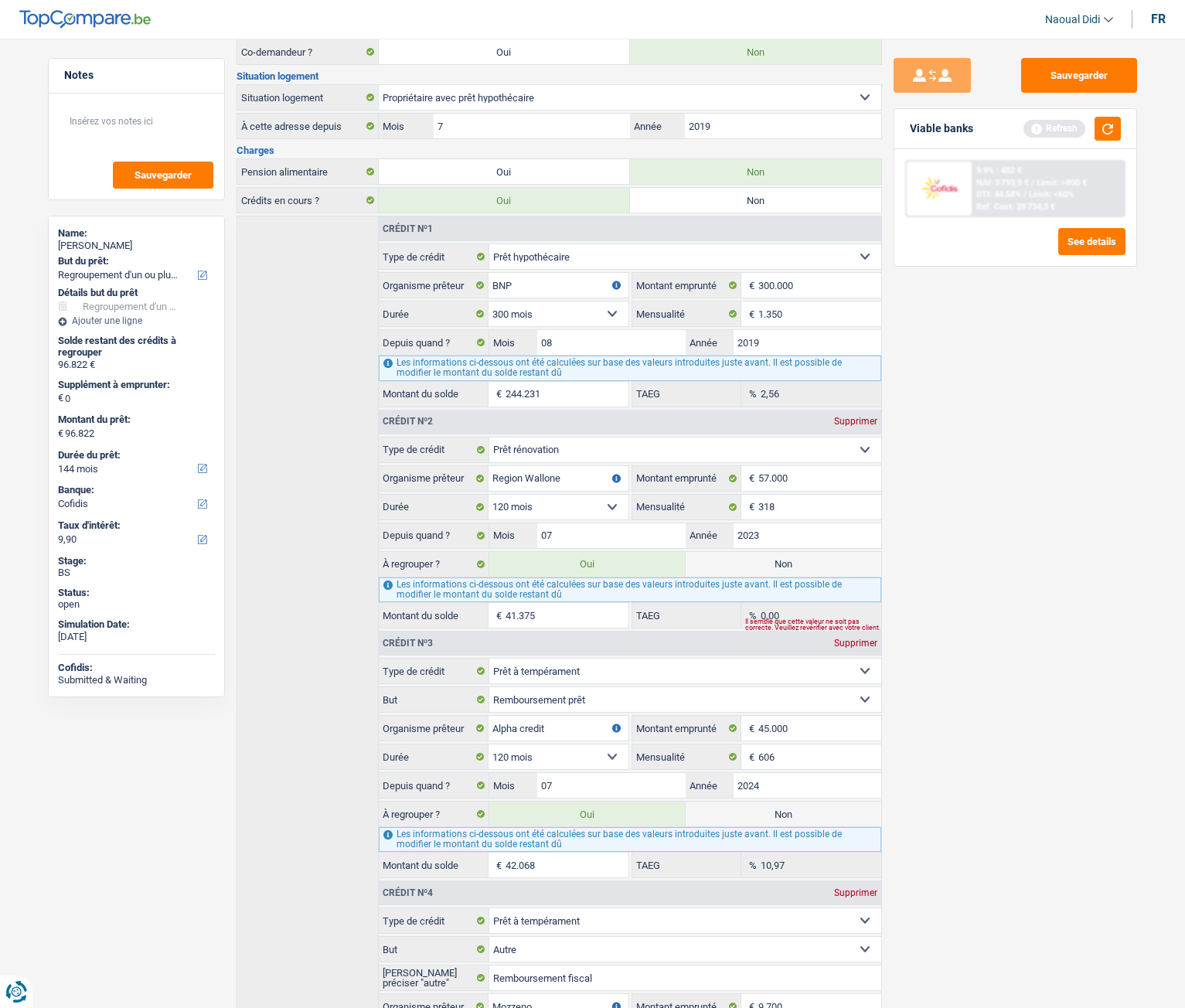
click at [754, 564] on div "Les informations ci-dessous ont été calculées sur base des valeurs introduites …" at bounding box center [630, 589] width 502 height 25
click at [784, 564] on label "Non" at bounding box center [783, 564] width 196 height 25
click at [784, 564] on input "Non" at bounding box center [783, 564] width 196 height 25
radio input "true"
radio input "false"
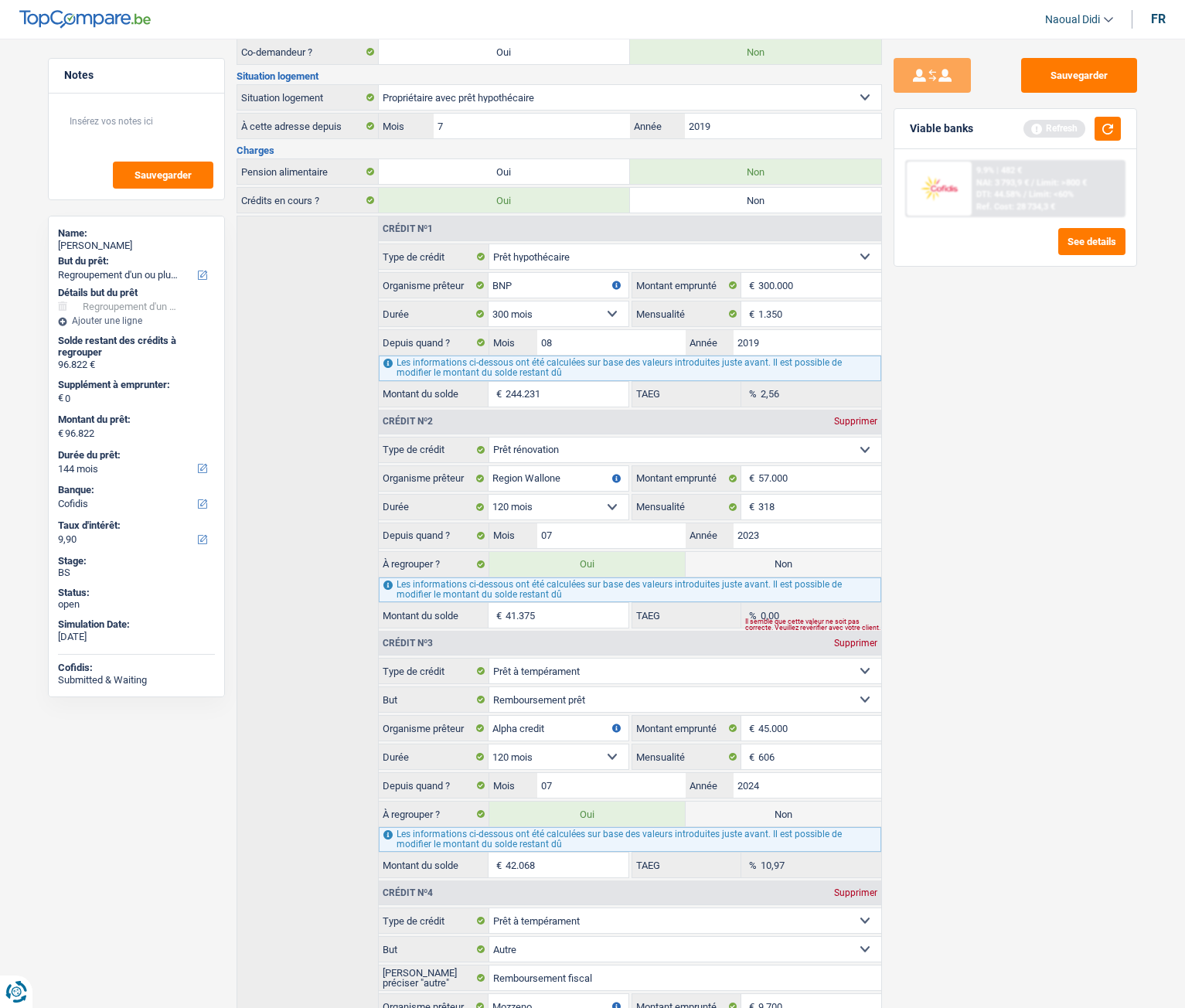
type input "55.447"
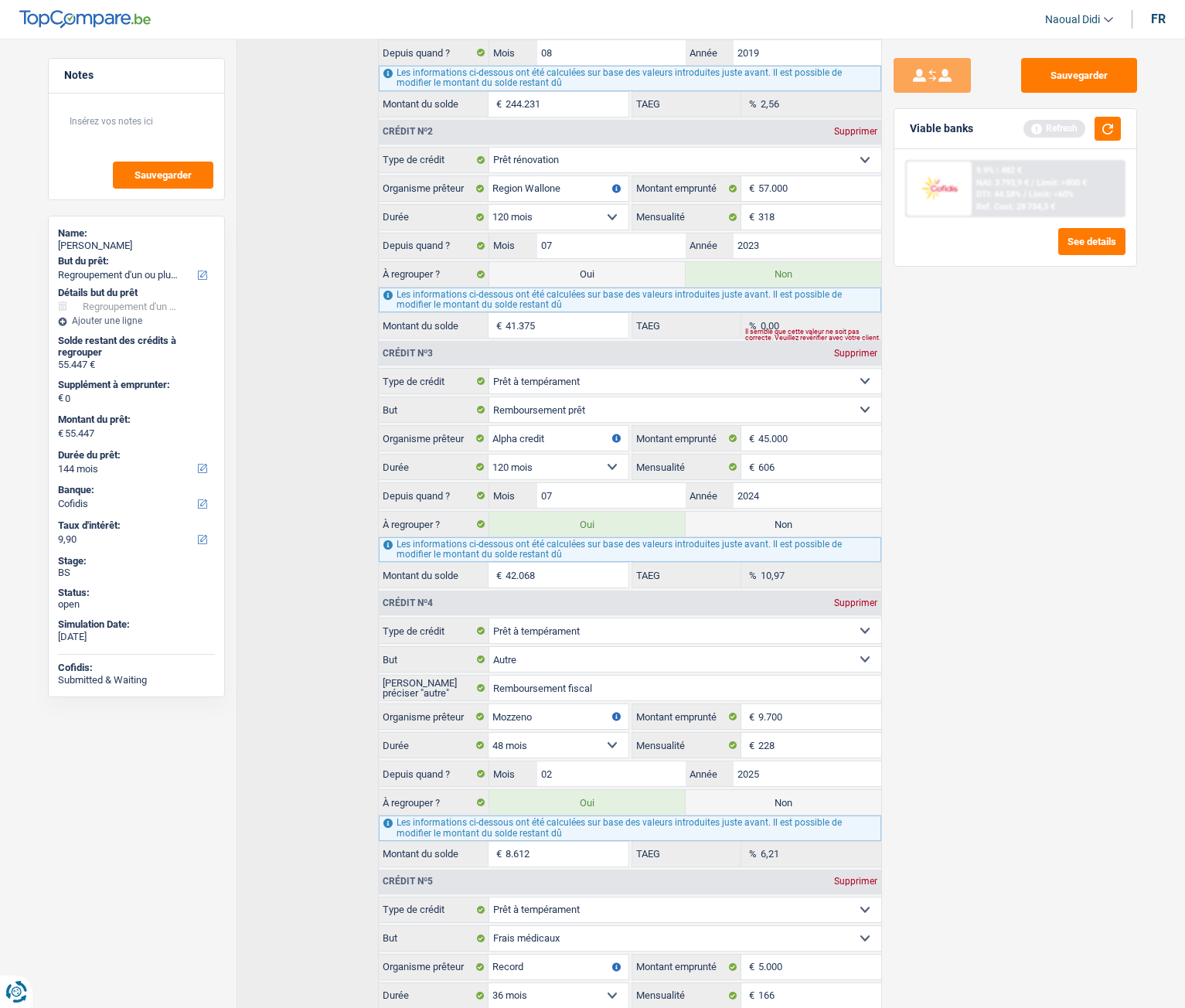
scroll to position [696, 0]
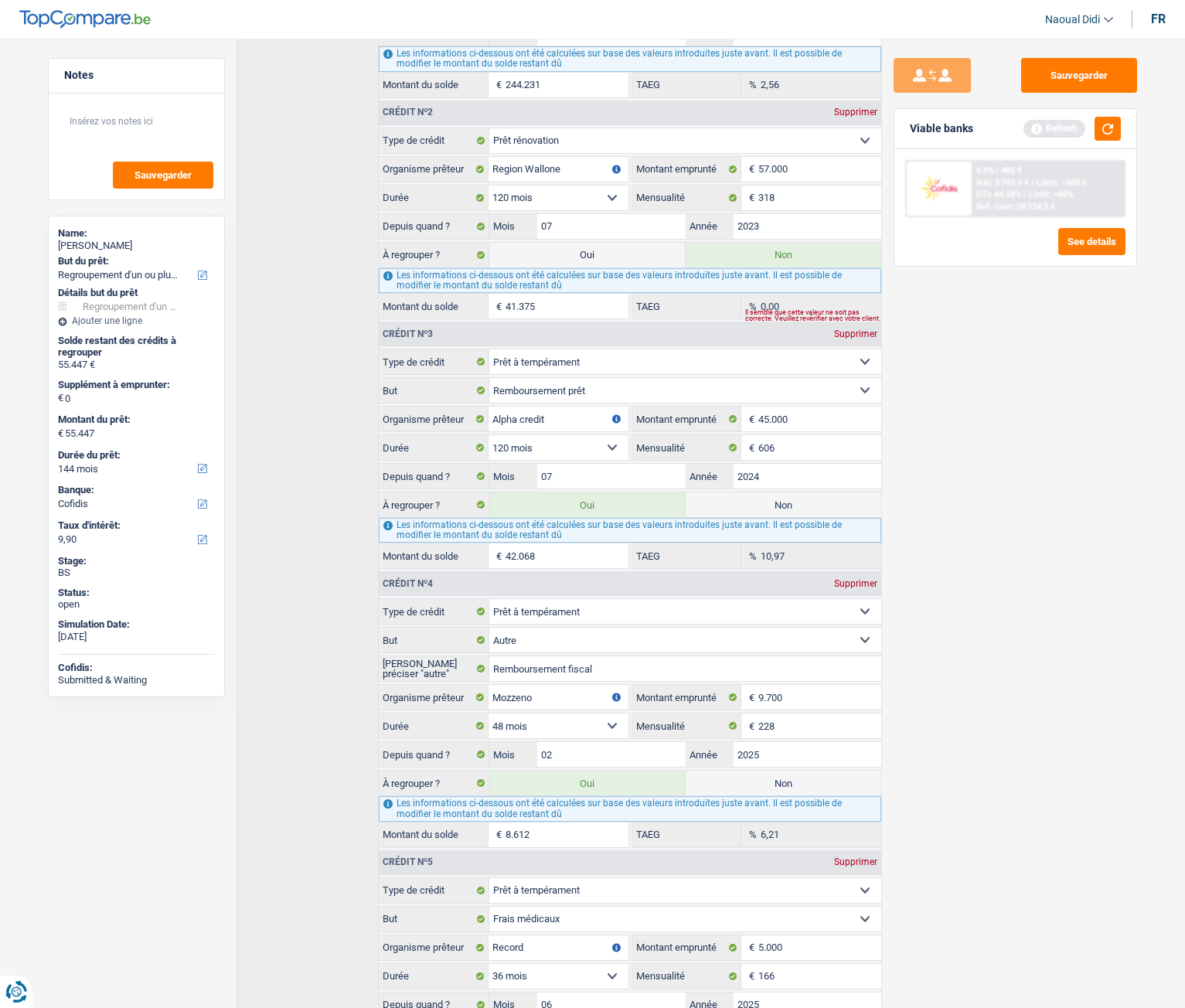
click at [802, 564] on label "Non" at bounding box center [783, 783] width 196 height 25
click at [802, 564] on input "Non" at bounding box center [783, 783] width 196 height 25
radio input "true"
radio input "false"
type input "46.835"
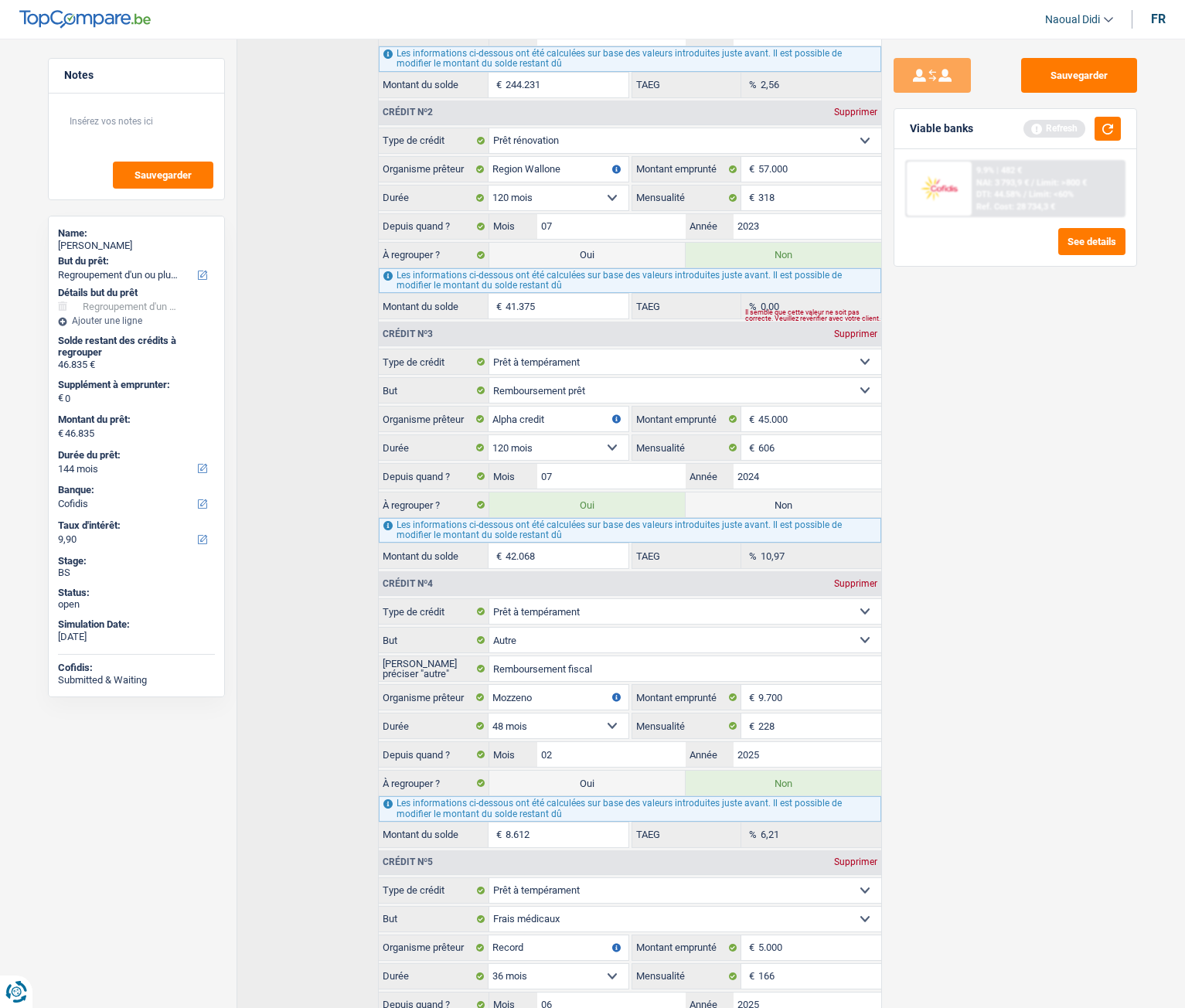
click at [643, 564] on label "Oui" at bounding box center [587, 783] width 196 height 25
click at [643, 564] on input "Oui" at bounding box center [587, 783] width 196 height 25
radio input "true"
radio input "false"
type input "55.447"
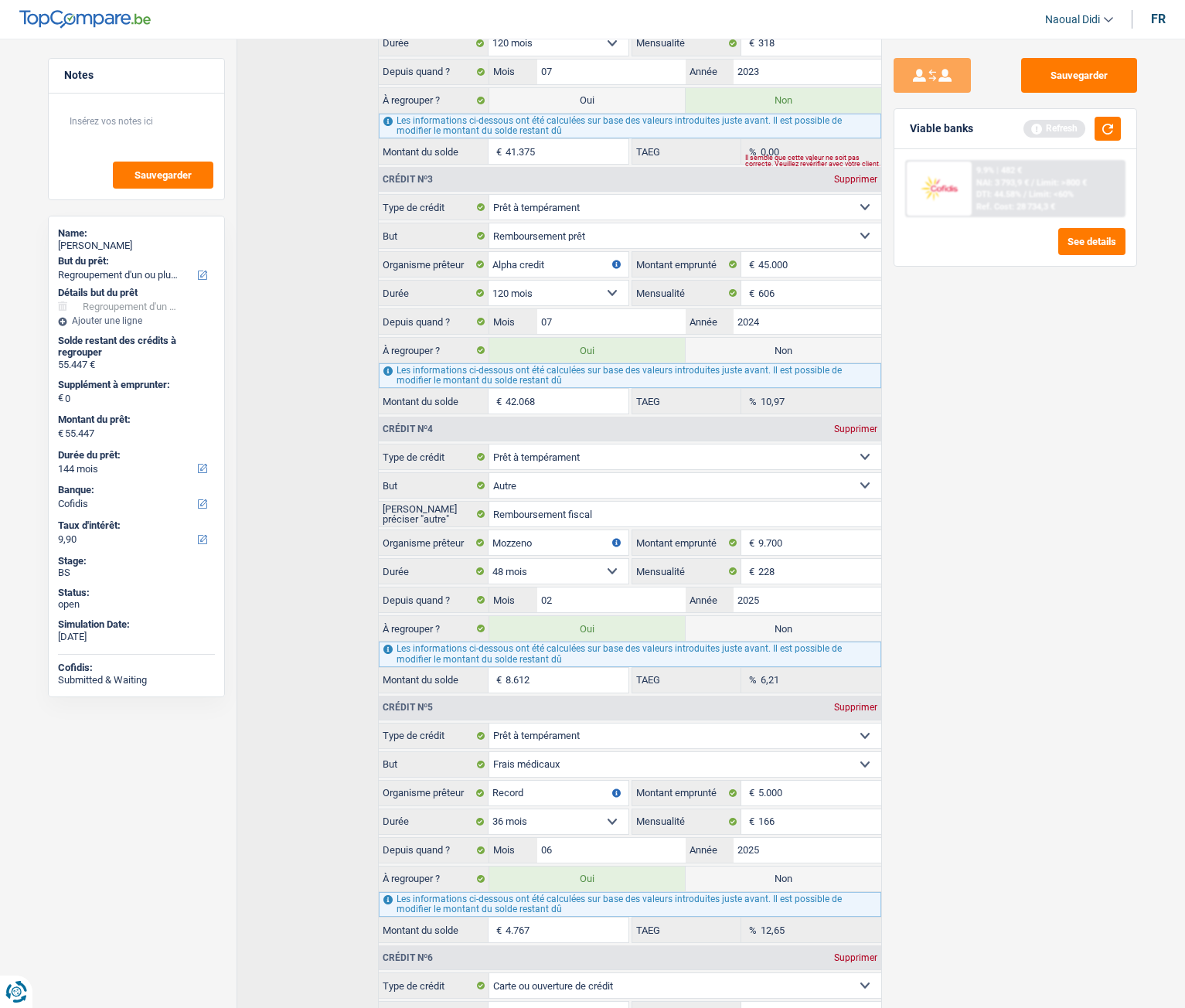
scroll to position [928, 0]
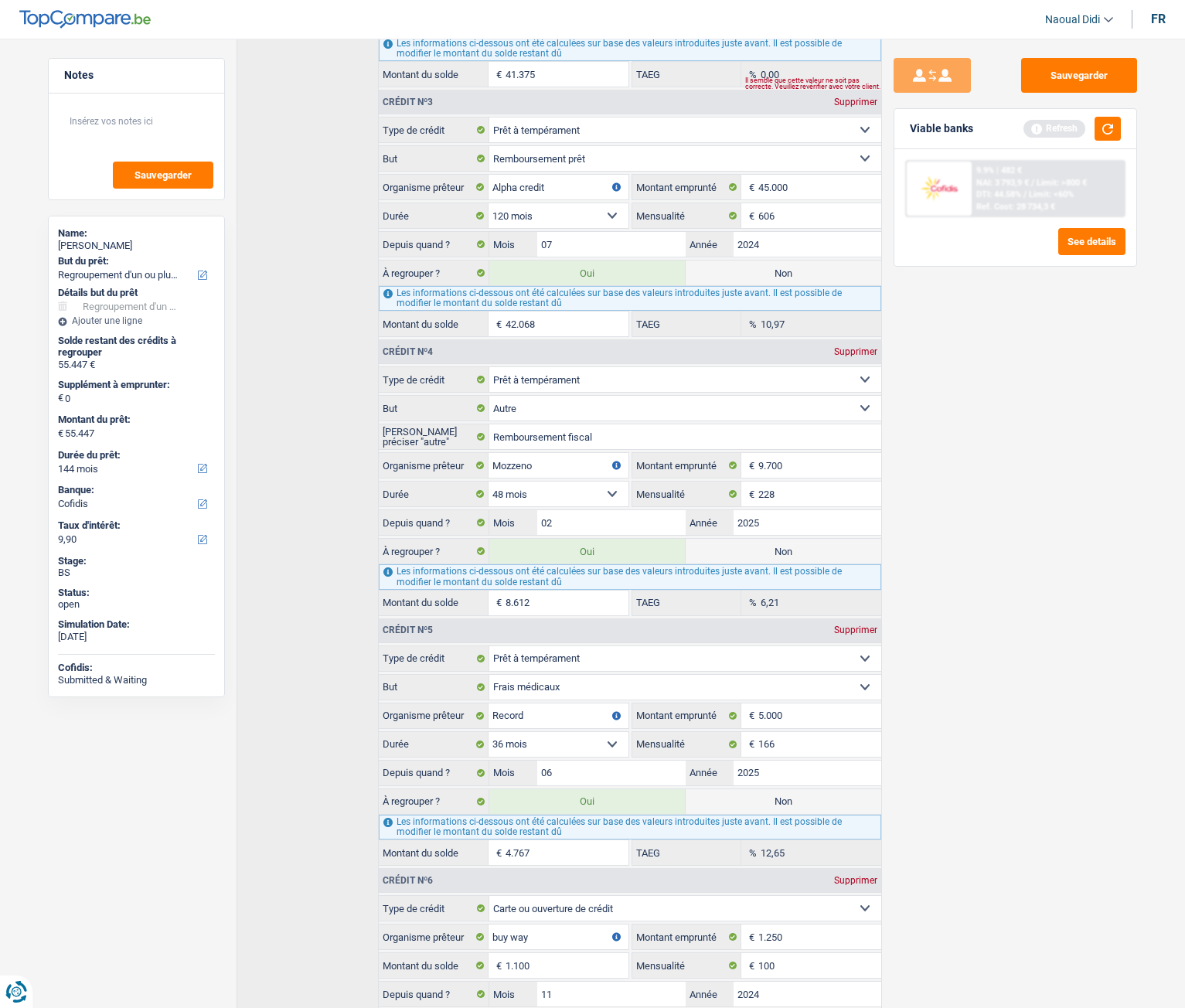
click at [765, 564] on label "Non" at bounding box center [783, 801] width 196 height 25
click at [765, 564] on input "Non" at bounding box center [783, 801] width 196 height 25
radio input "true"
radio input "false"
type input "50.680"
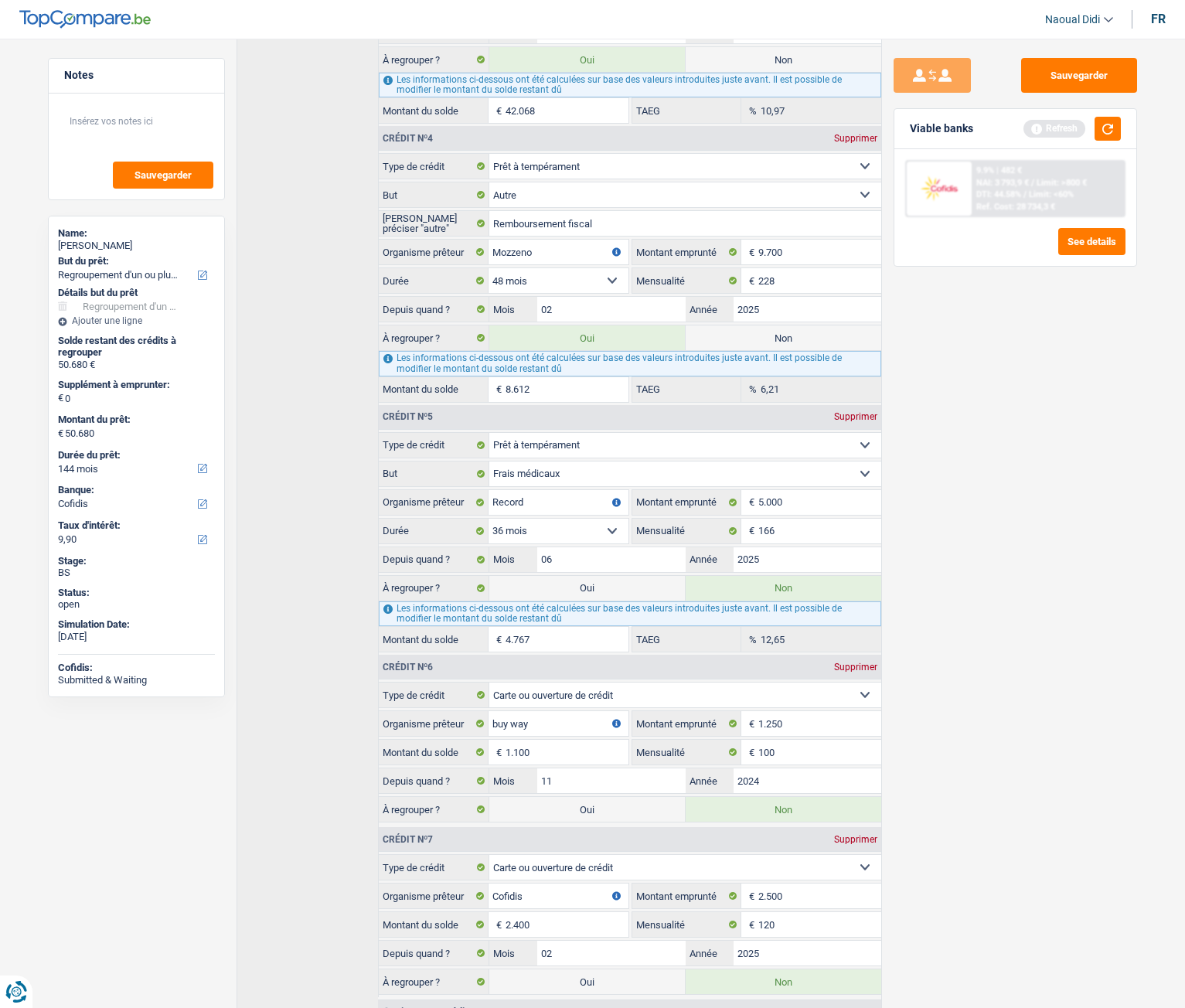
scroll to position [1159, 0]
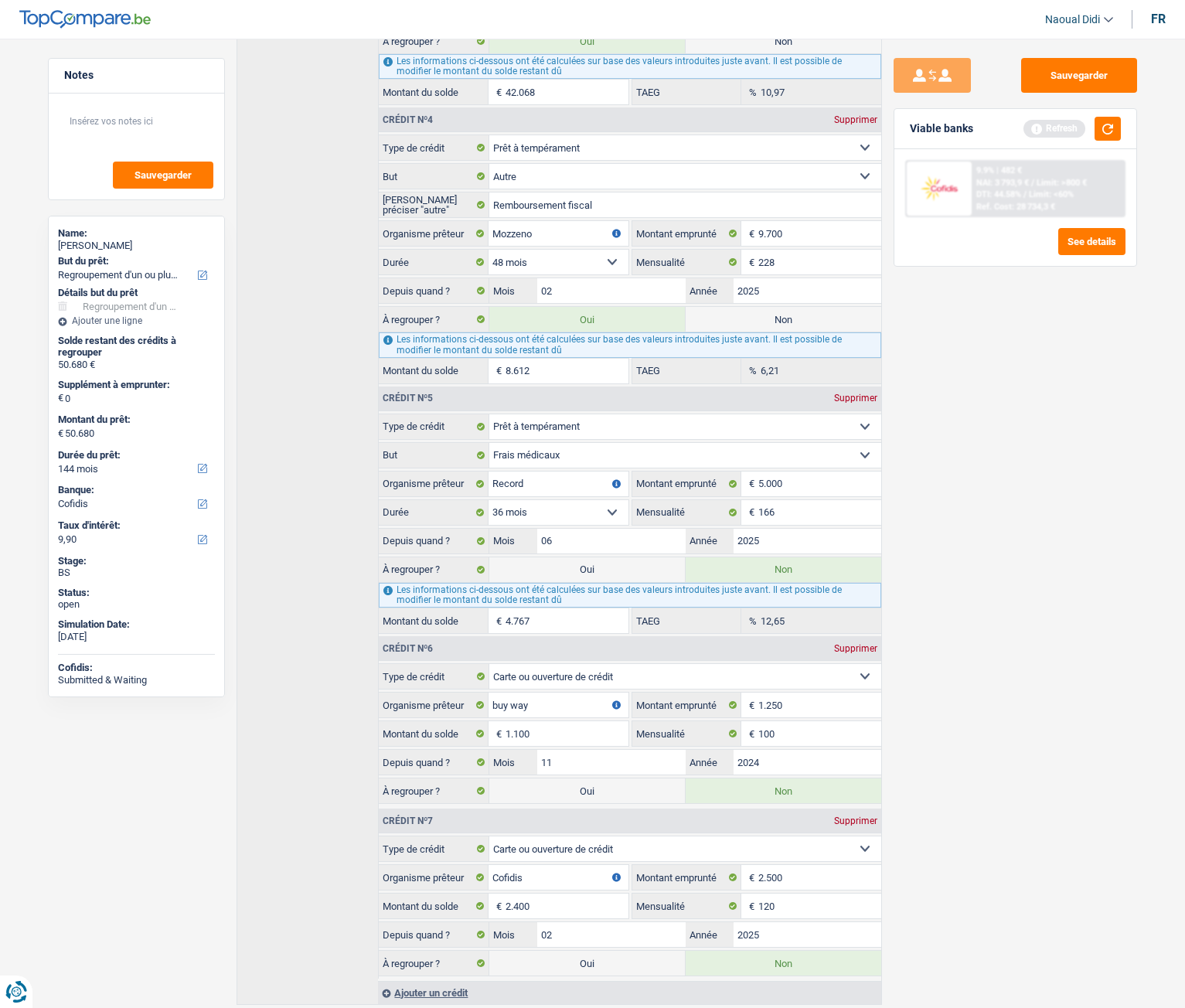
click at [617, 564] on label "Oui" at bounding box center [587, 790] width 196 height 25
click at [617, 564] on input "Oui" at bounding box center [587, 790] width 196 height 25
radio input "true"
radio input "false"
type input "51.780"
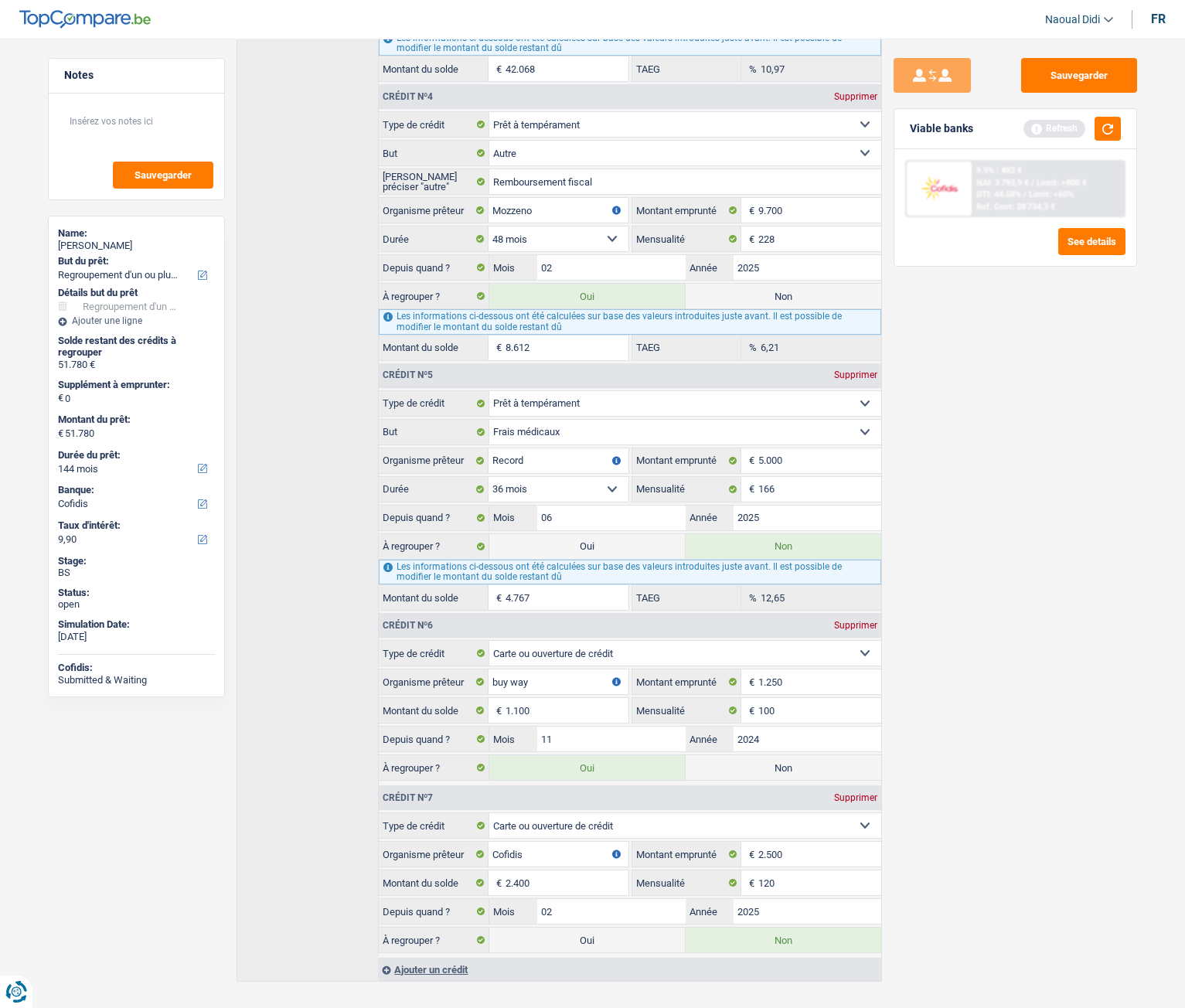
scroll to position [1205, 0]
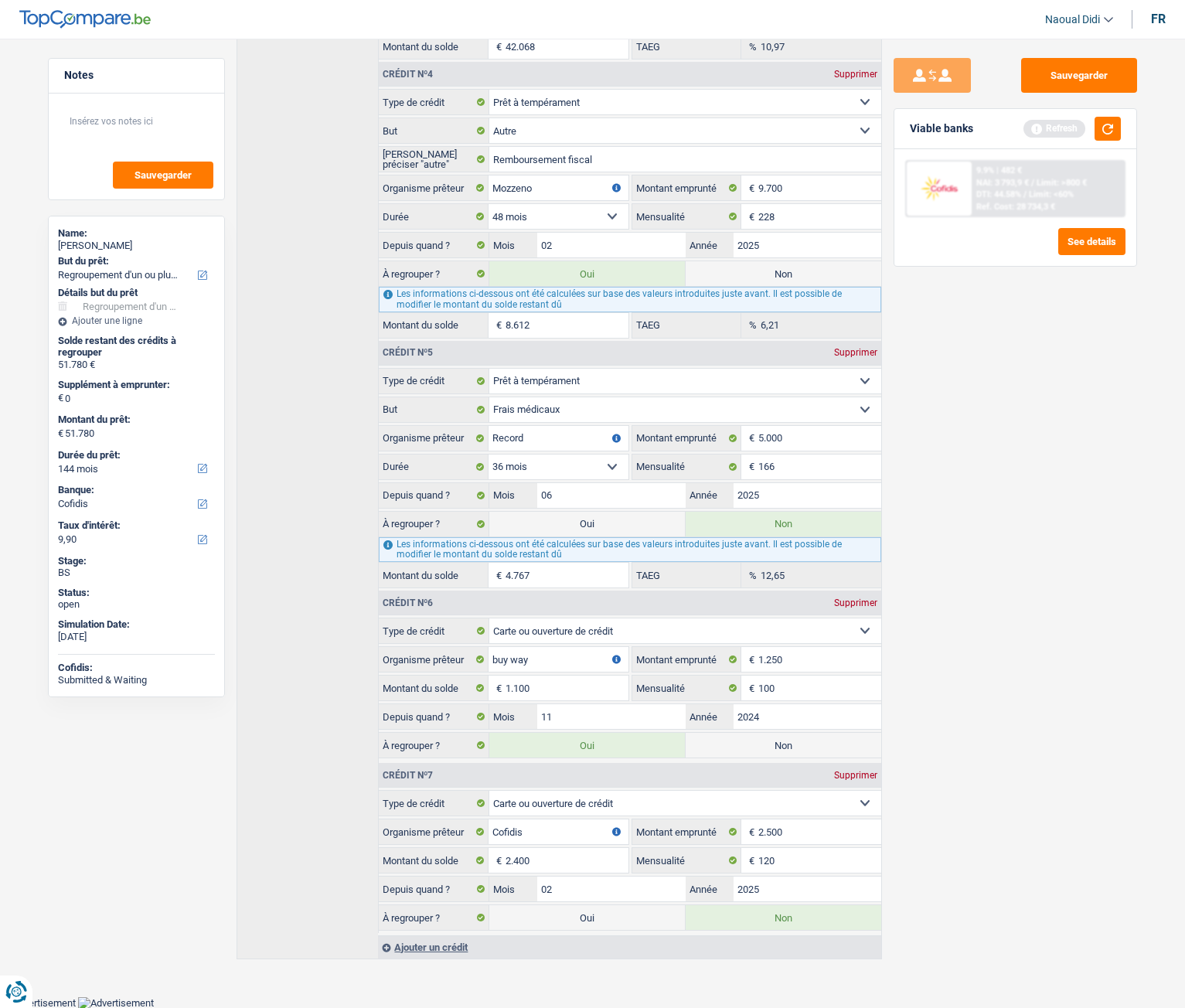
click at [634, 564] on label "Oui" at bounding box center [587, 917] width 196 height 25
click at [634, 564] on input "Oui" at bounding box center [587, 917] width 196 height 25
radio input "true"
radio input "false"
type input "54.180"
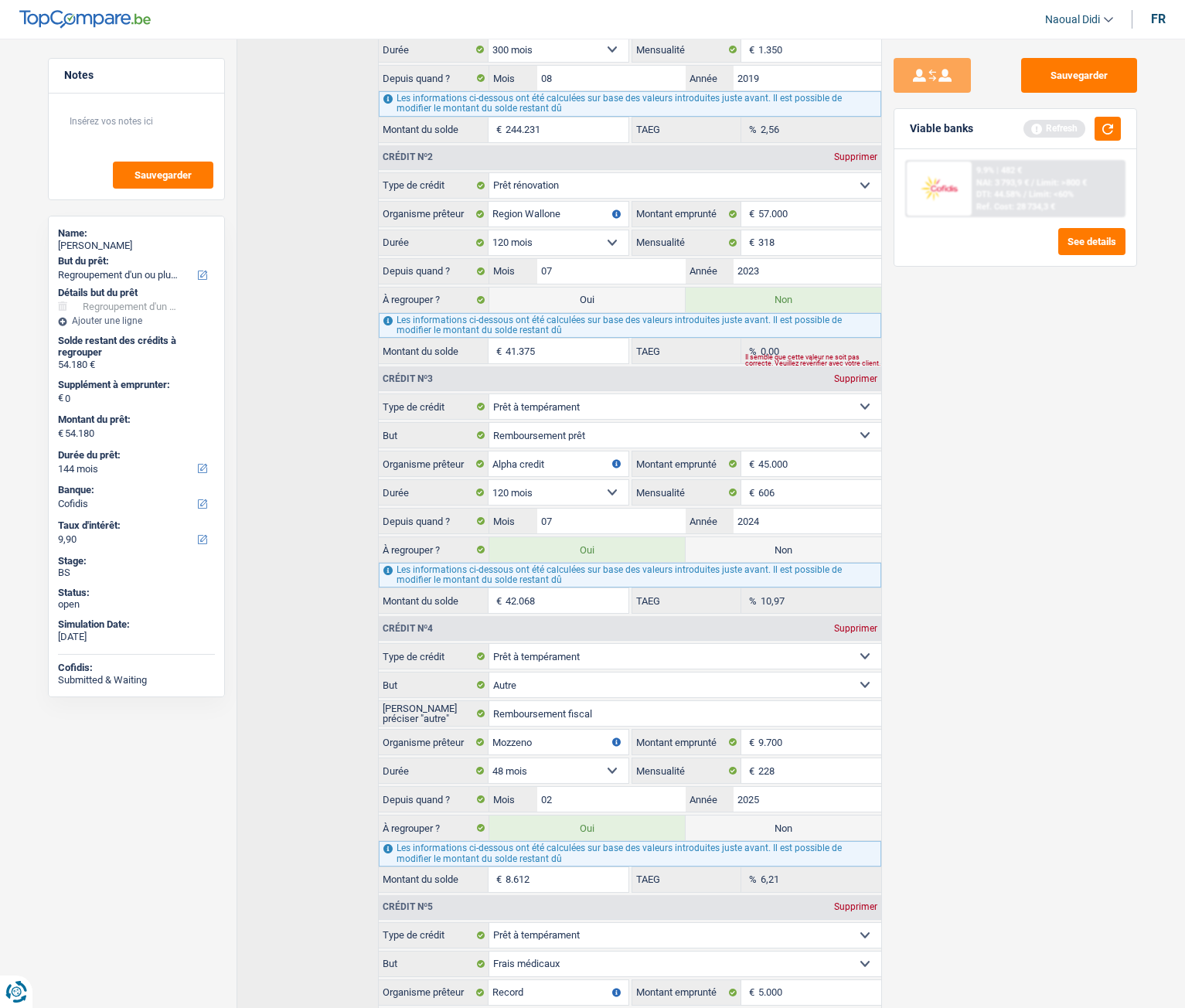
scroll to position [510, 0]
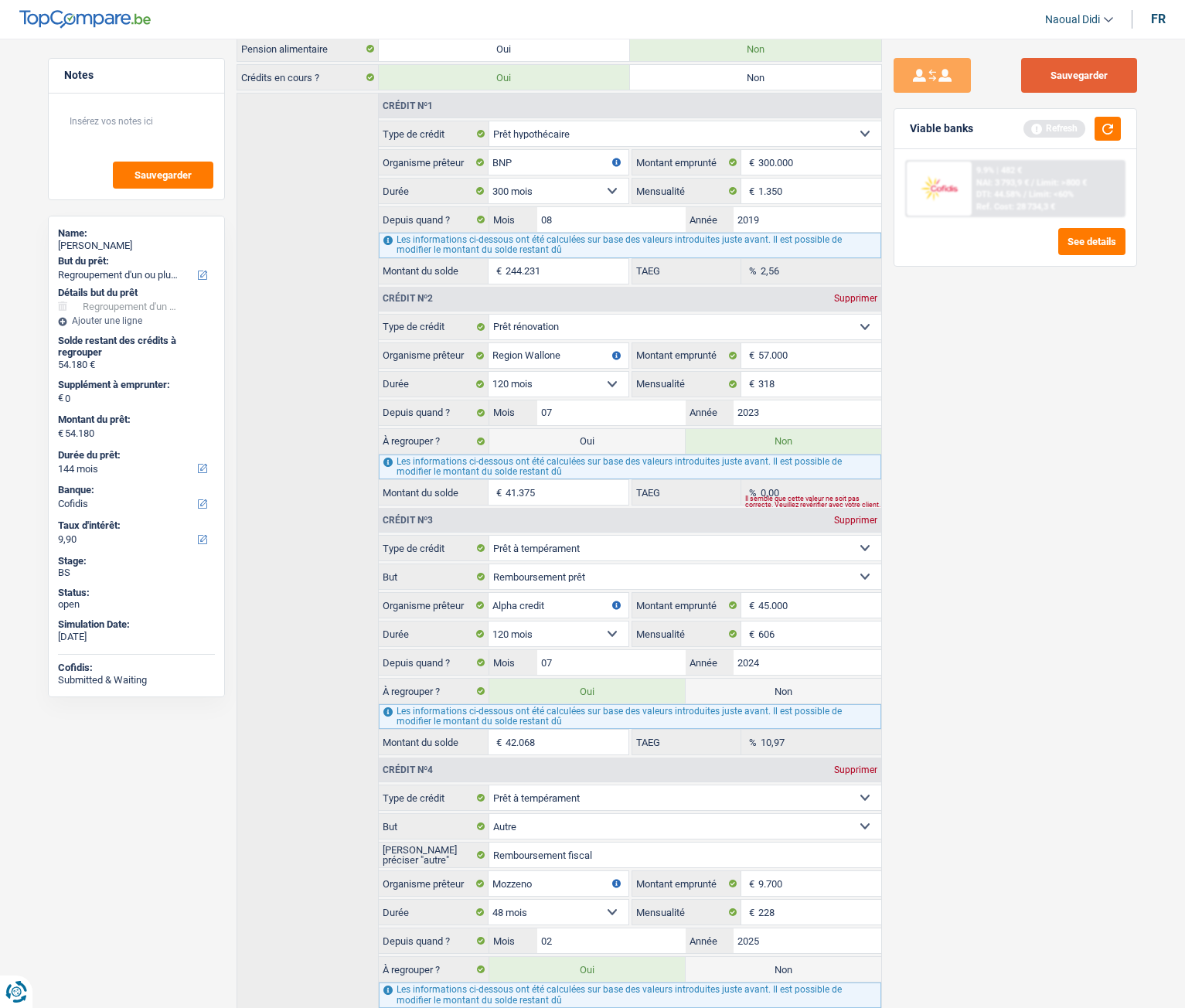
click at [1089, 66] on button "Sauvegarder" at bounding box center [1079, 75] width 116 height 35
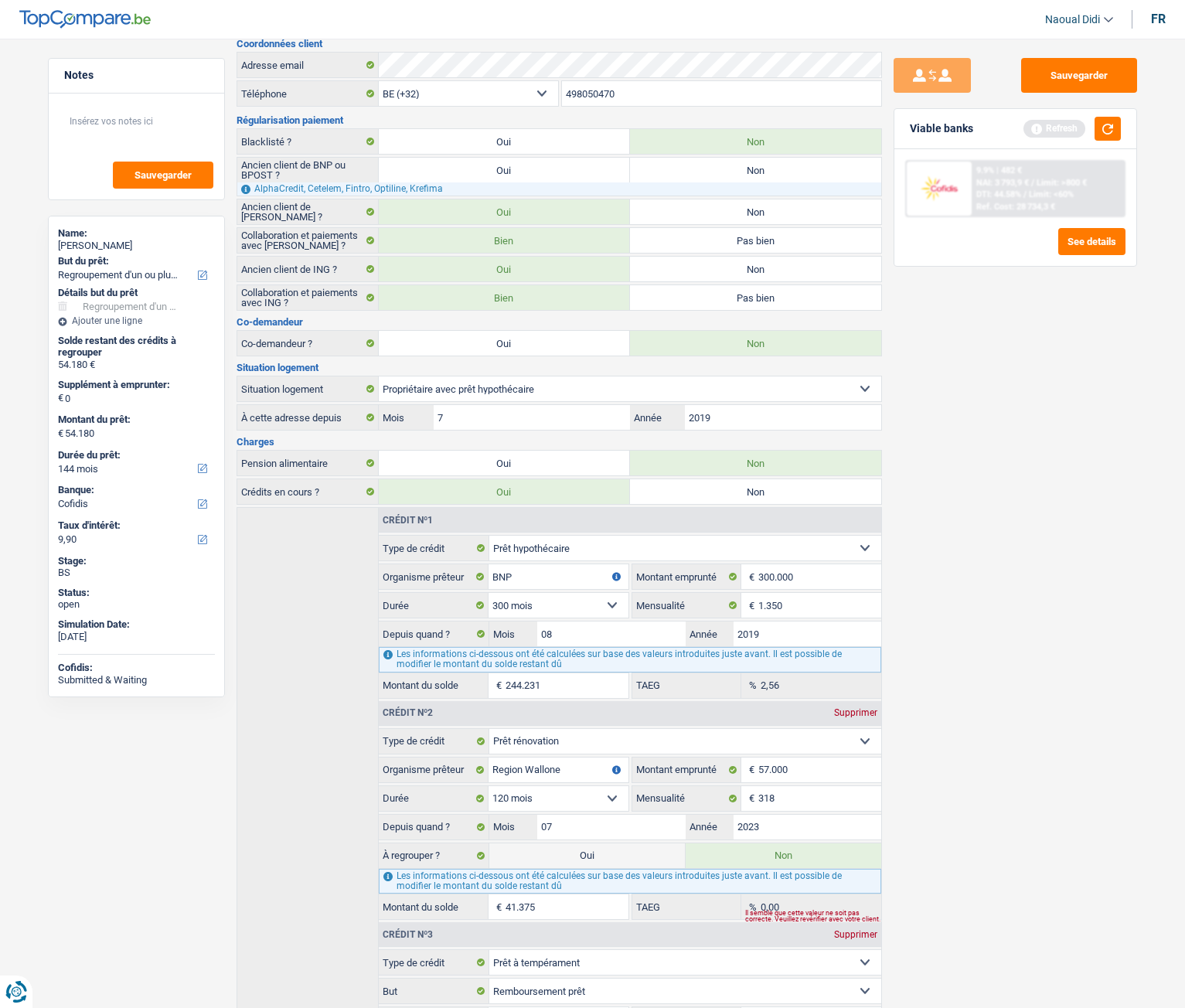
scroll to position [0, 0]
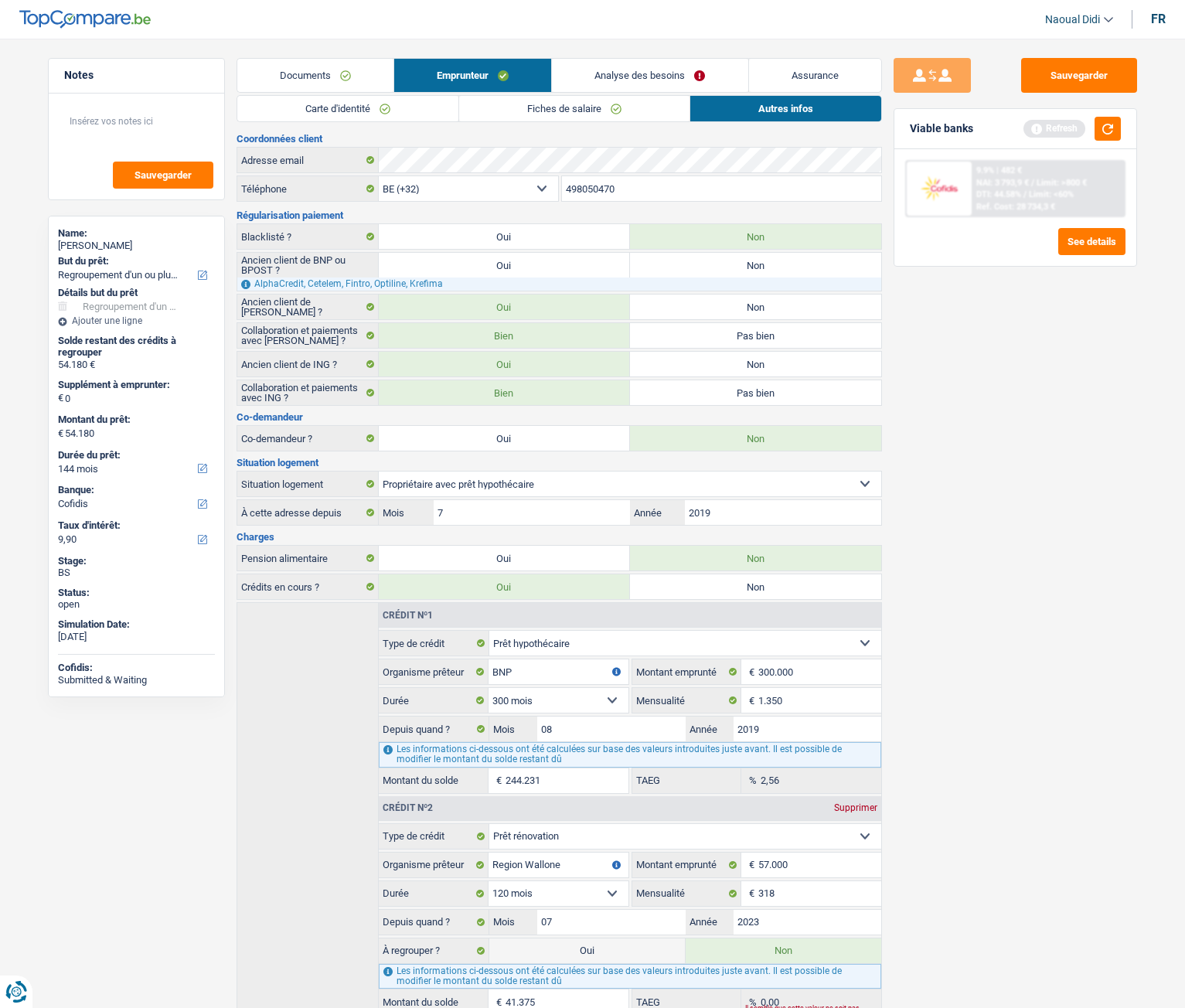
click at [626, 70] on link "Analyse des besoins" at bounding box center [649, 74] width 196 height 33
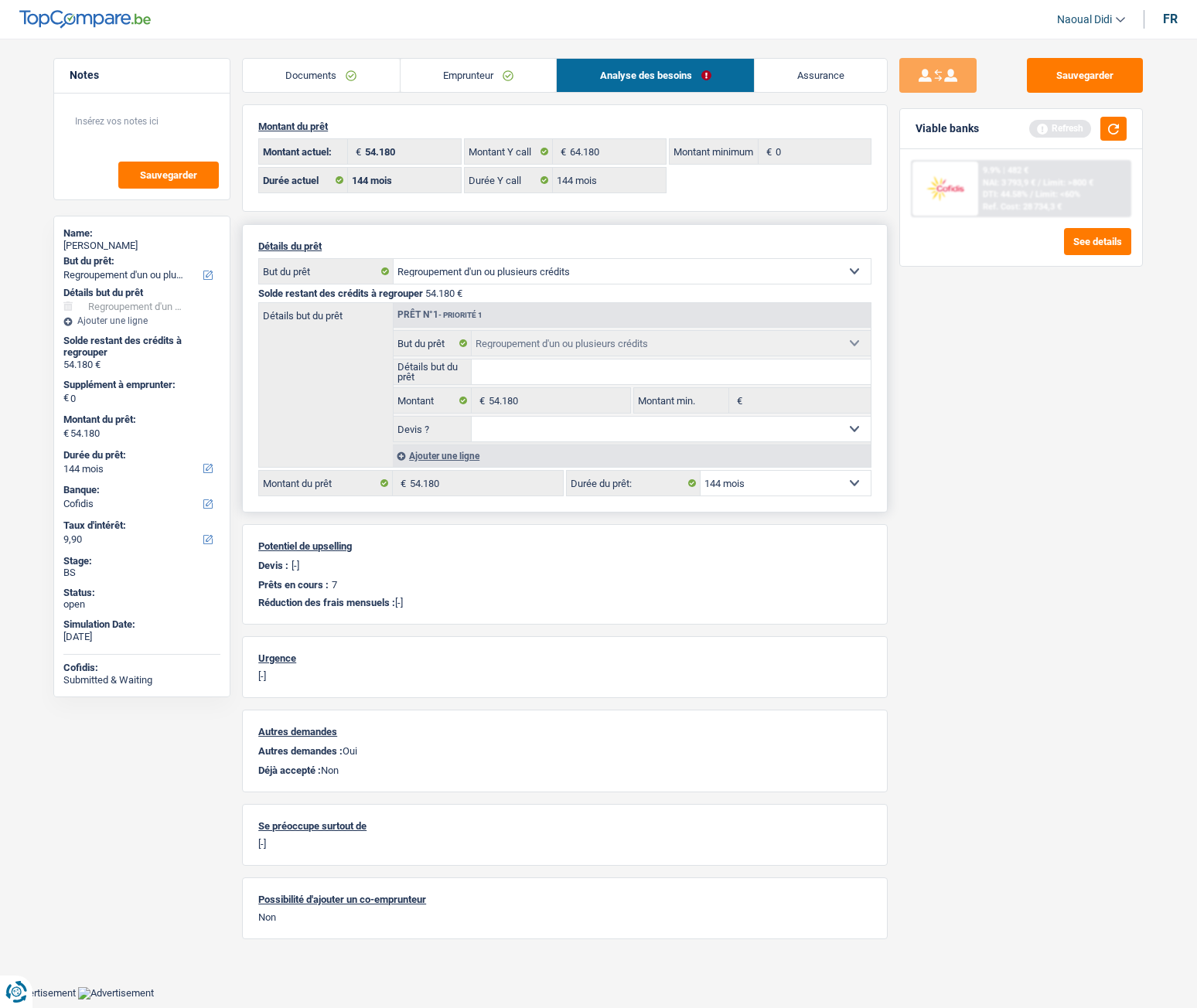
click at [461, 75] on link "Emprunteur" at bounding box center [478, 74] width 157 height 33
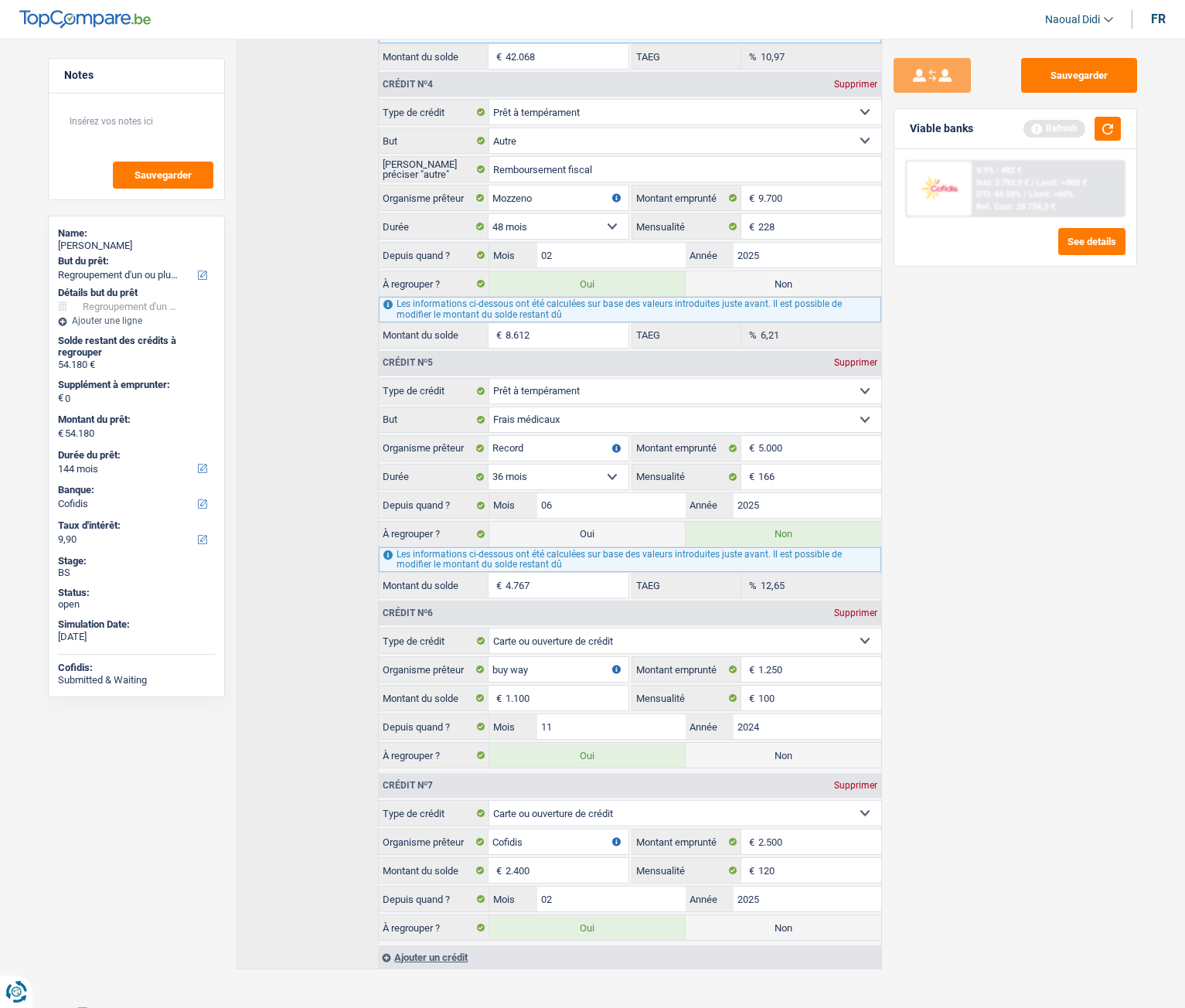
scroll to position [1205, 0]
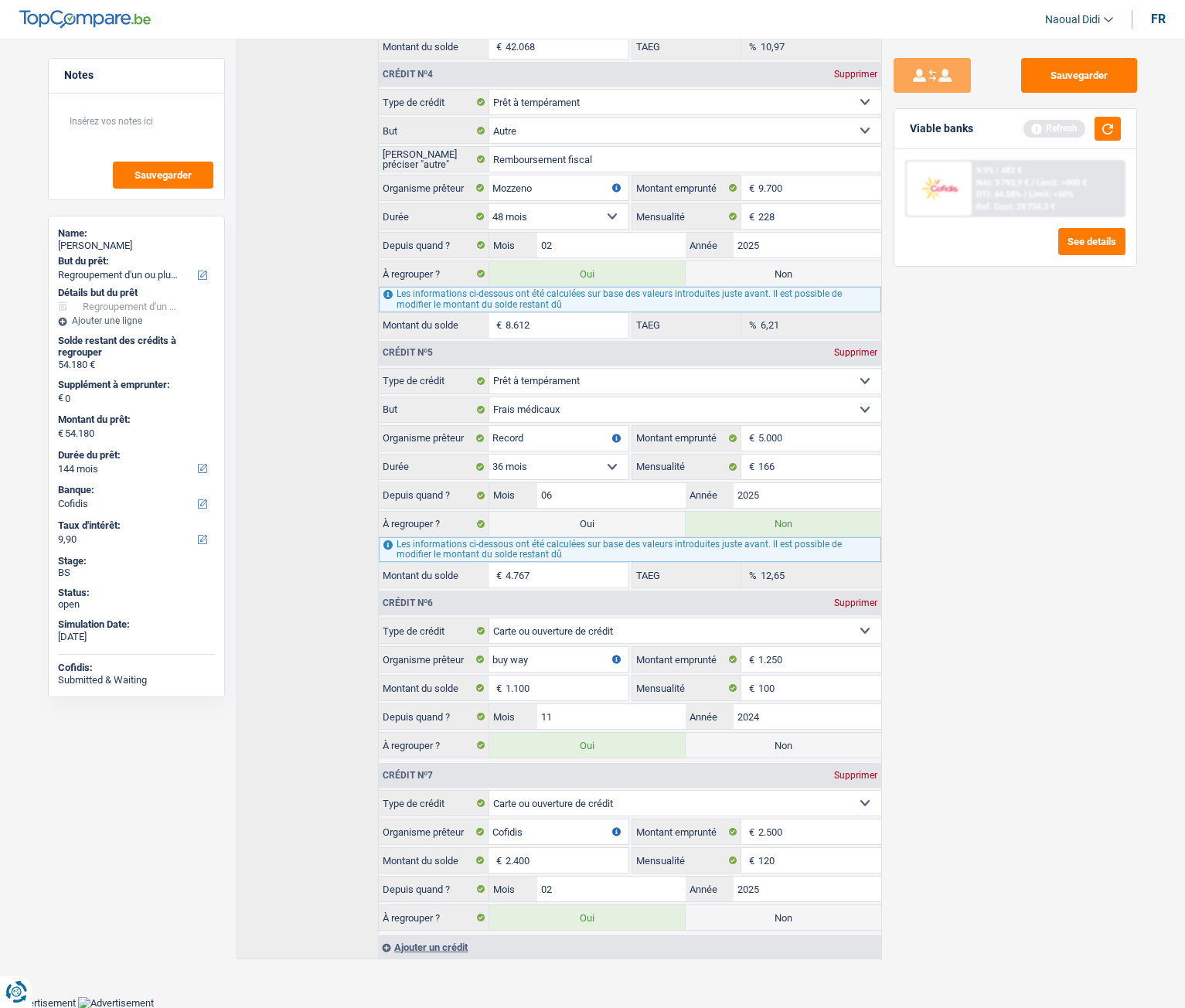
click at [580, 564] on label "Oui" at bounding box center [587, 917] width 196 height 25
click at [580, 564] on input "Oui" at bounding box center [587, 917] width 196 height 25
click at [806, 564] on label "Non" at bounding box center [783, 917] width 196 height 25
click at [806, 564] on input "Non" at bounding box center [783, 917] width 196 height 25
radio input "true"
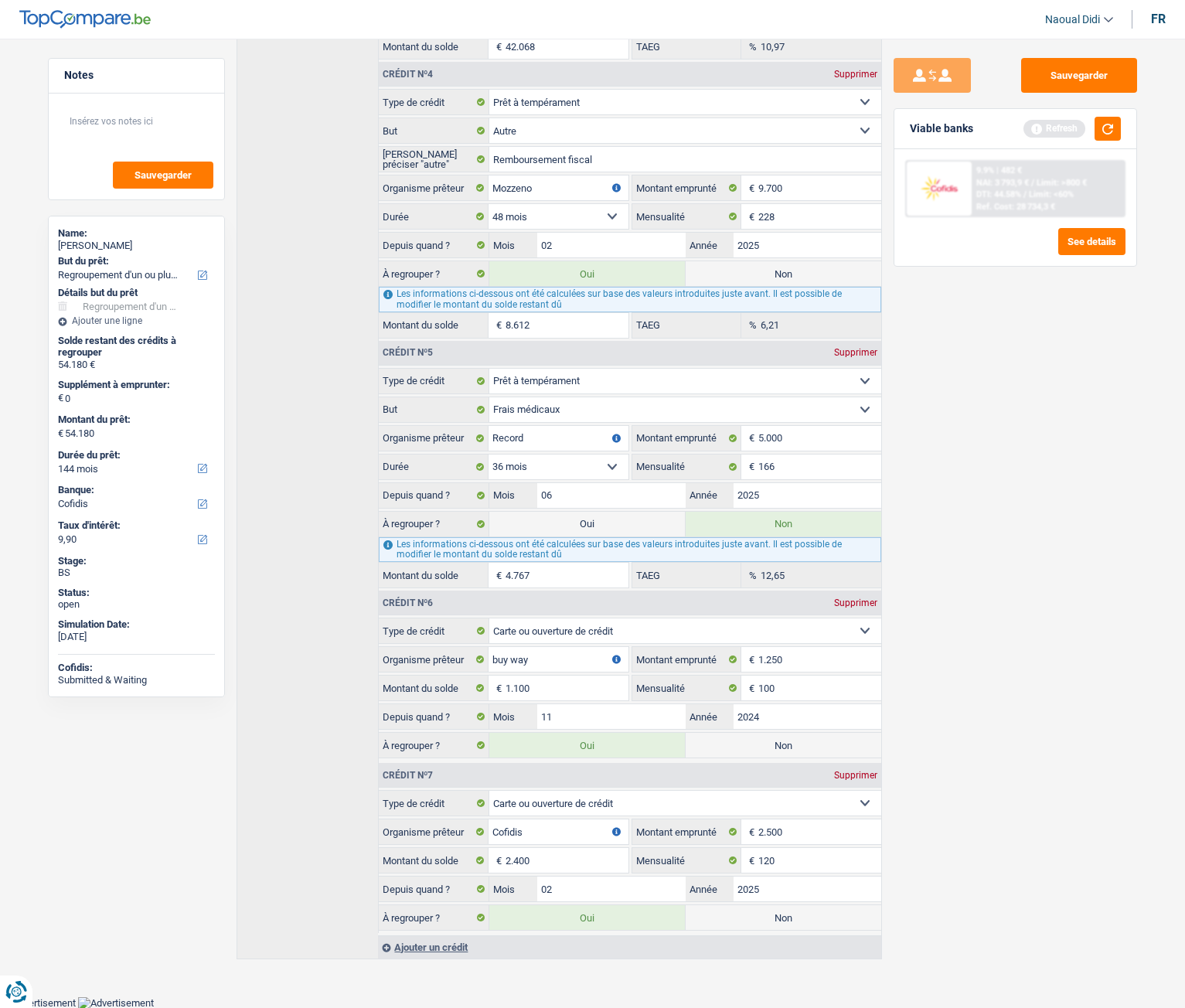
radio input "false"
type input "51.780"
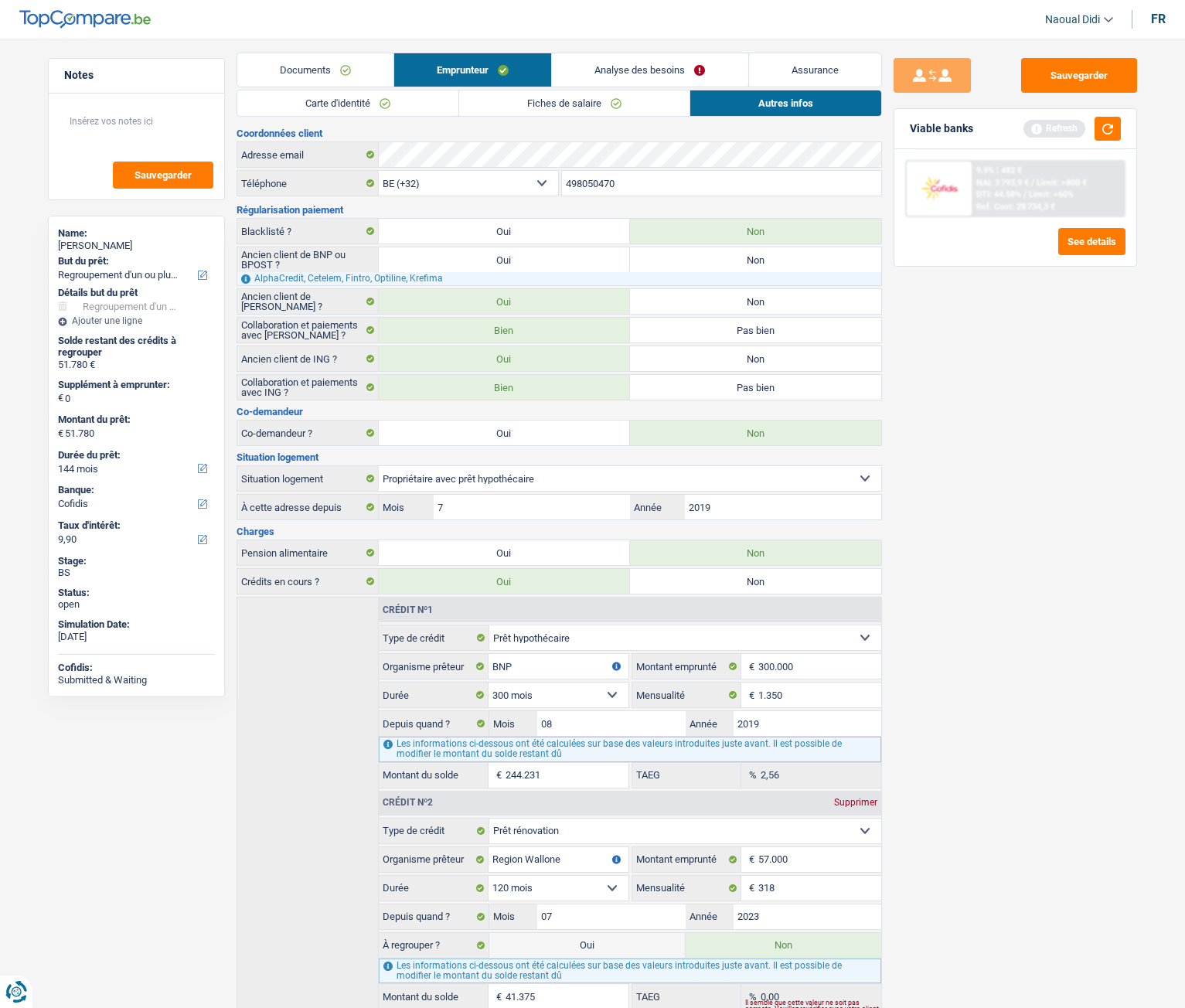
scroll to position [0, 0]
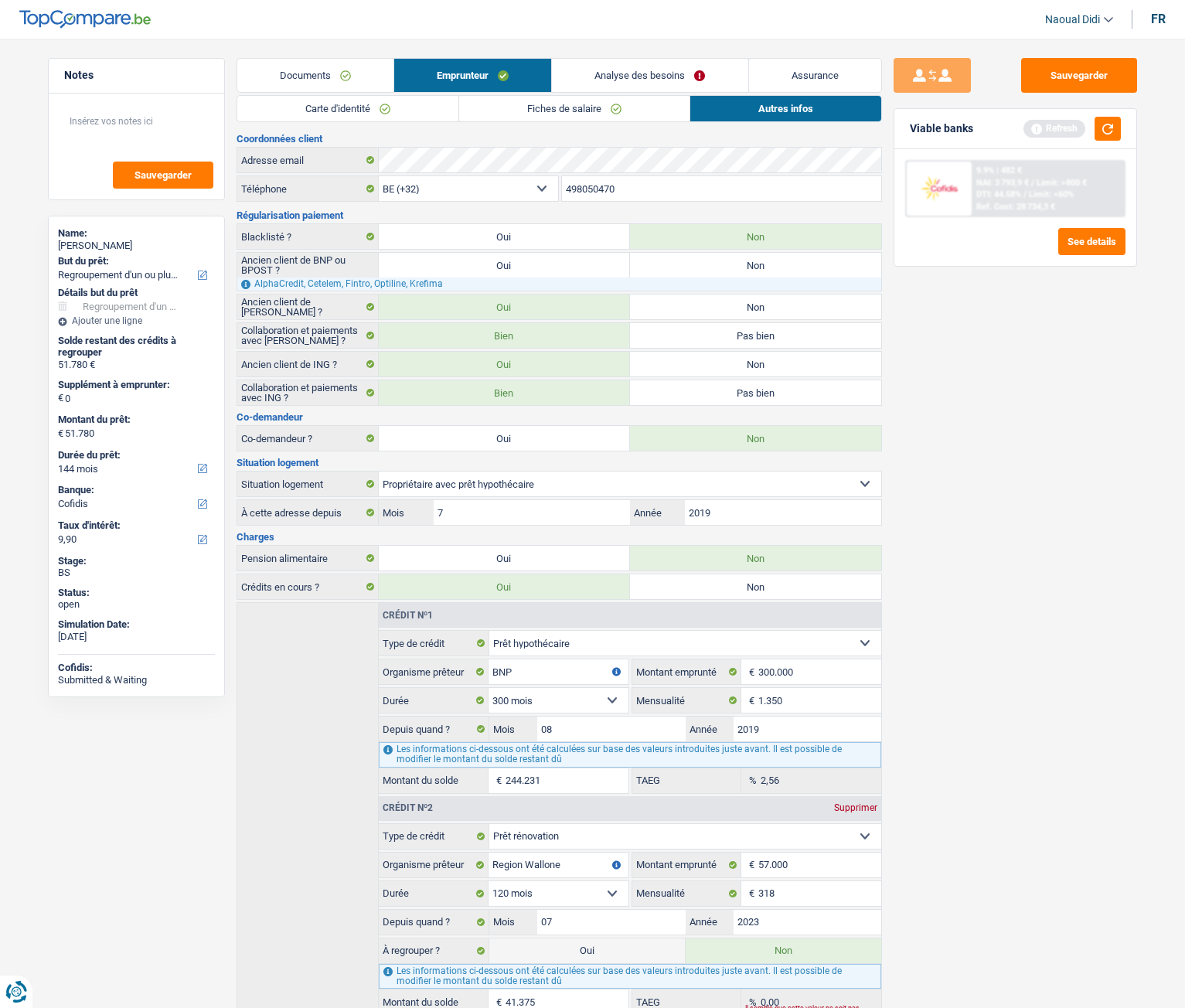
click at [673, 69] on link "Analyse des besoins" at bounding box center [649, 74] width 196 height 33
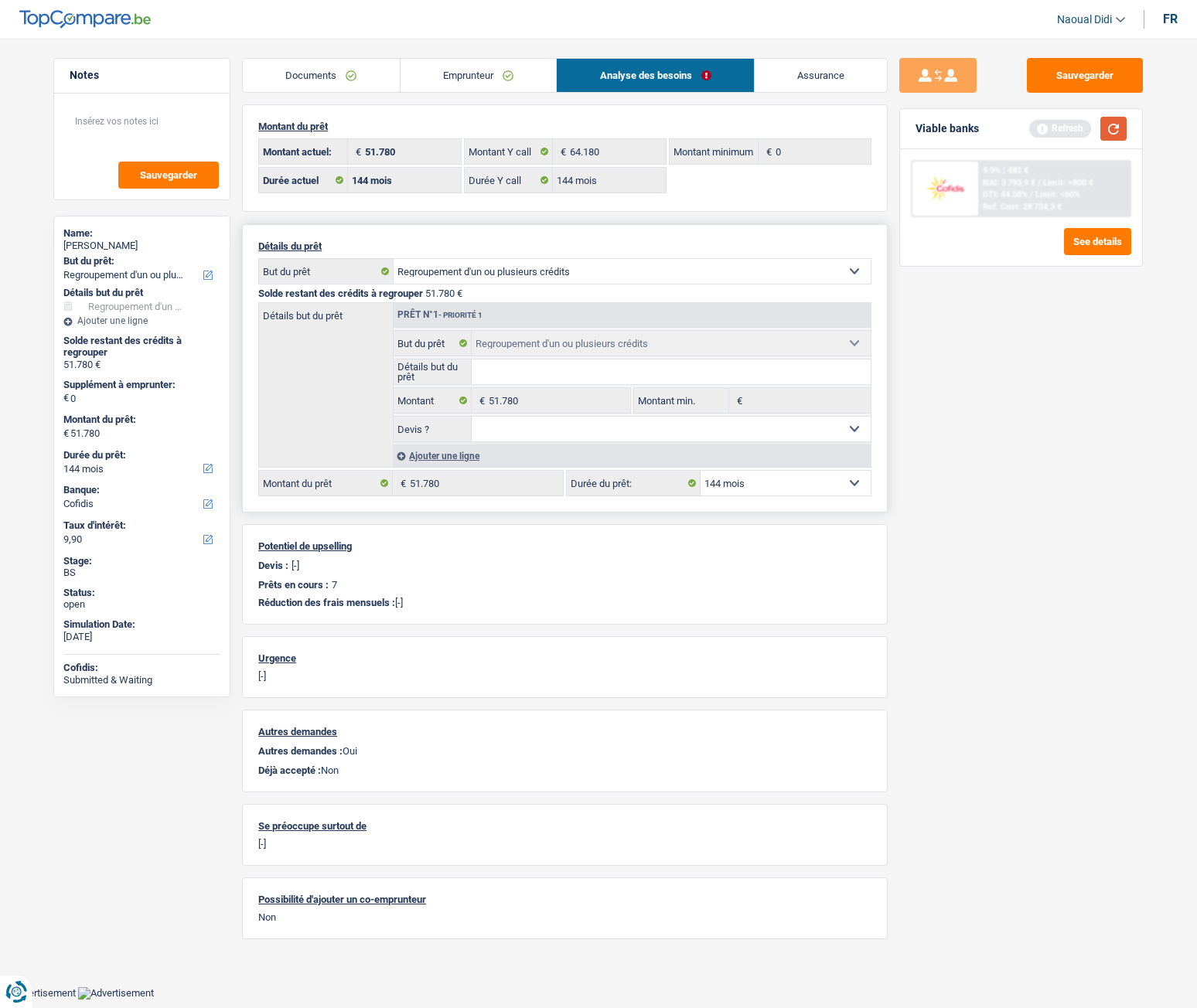
click at [1114, 130] on button "button" at bounding box center [1113, 129] width 26 height 24
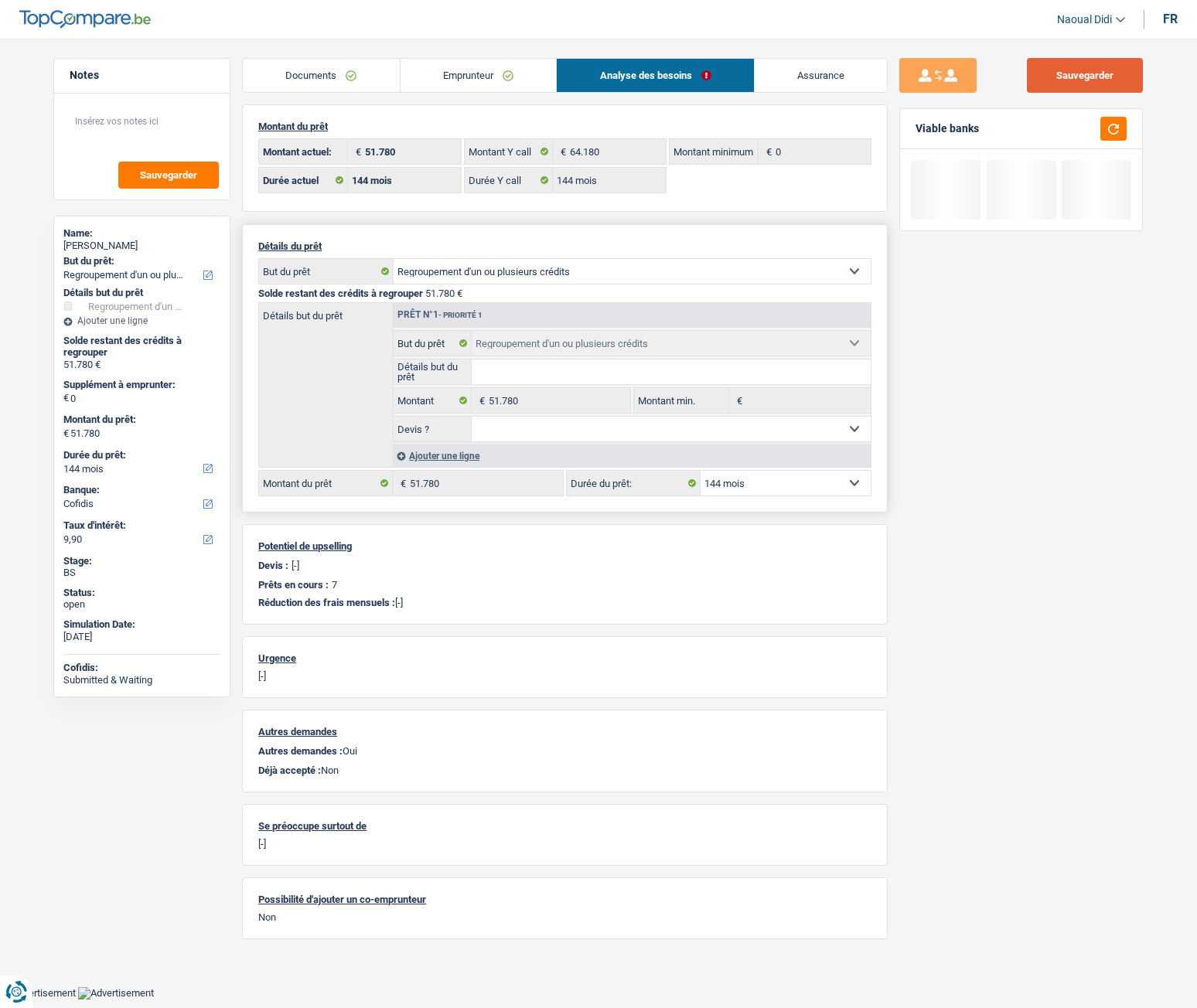
click at [1076, 68] on button "Sauvegarder" at bounding box center [1084, 75] width 116 height 35
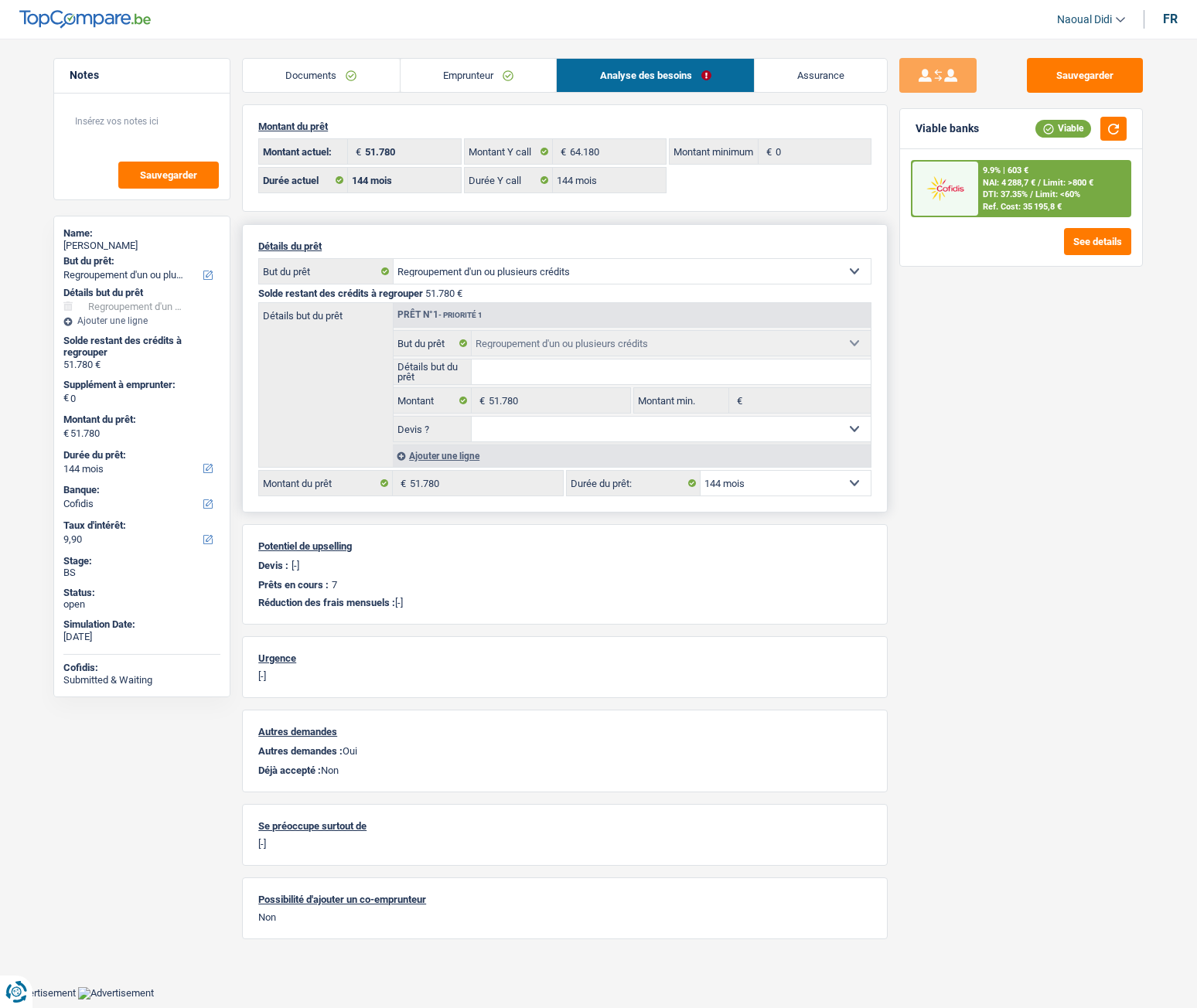
click at [444, 74] on link "Emprunteur" at bounding box center [478, 74] width 157 height 33
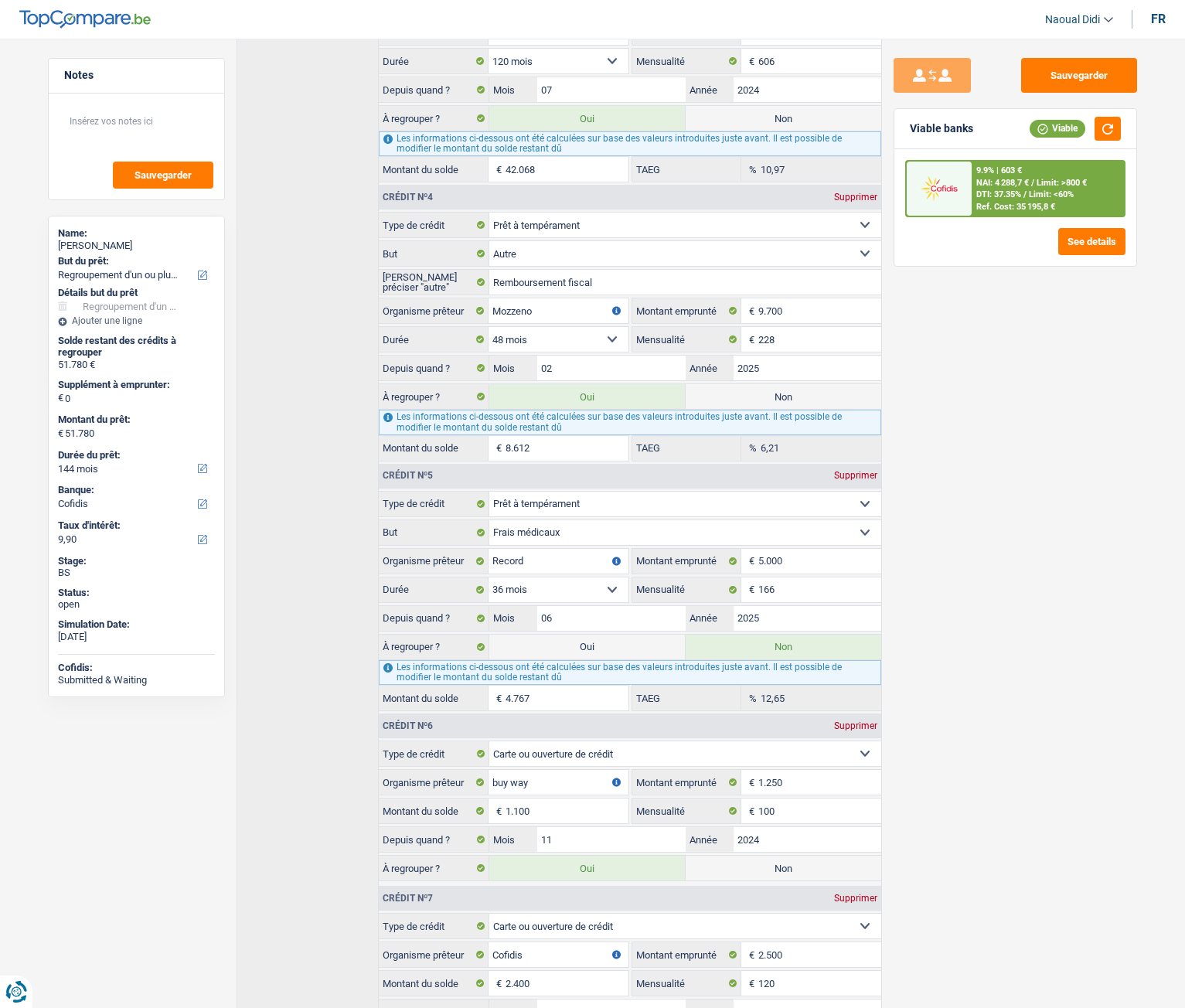
scroll to position [1205, 0]
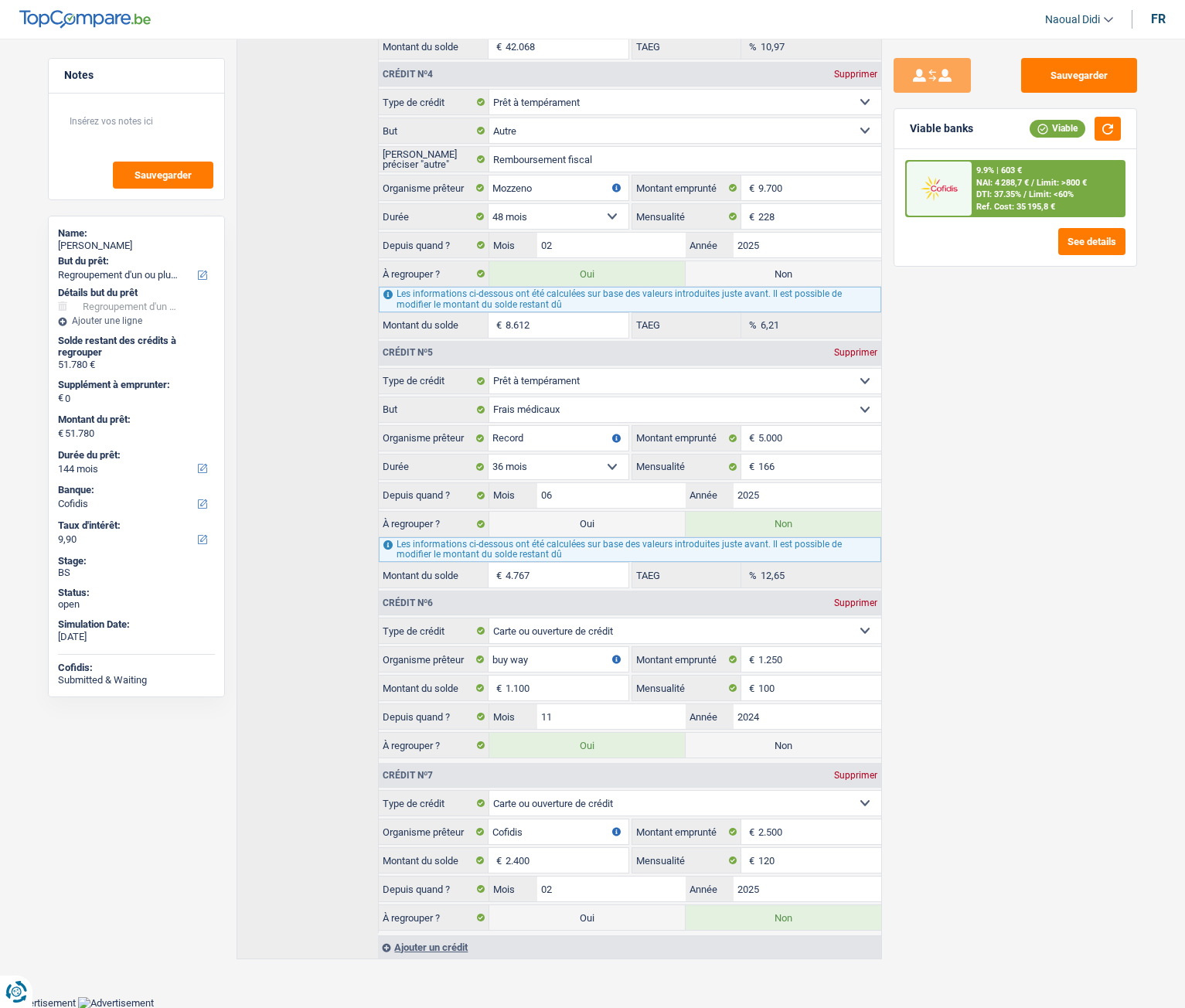
click at [782, 564] on label "Non" at bounding box center [783, 745] width 196 height 25
click at [782, 564] on input "Non" at bounding box center [783, 745] width 196 height 25
radio input "true"
radio input "false"
type input "50.680"
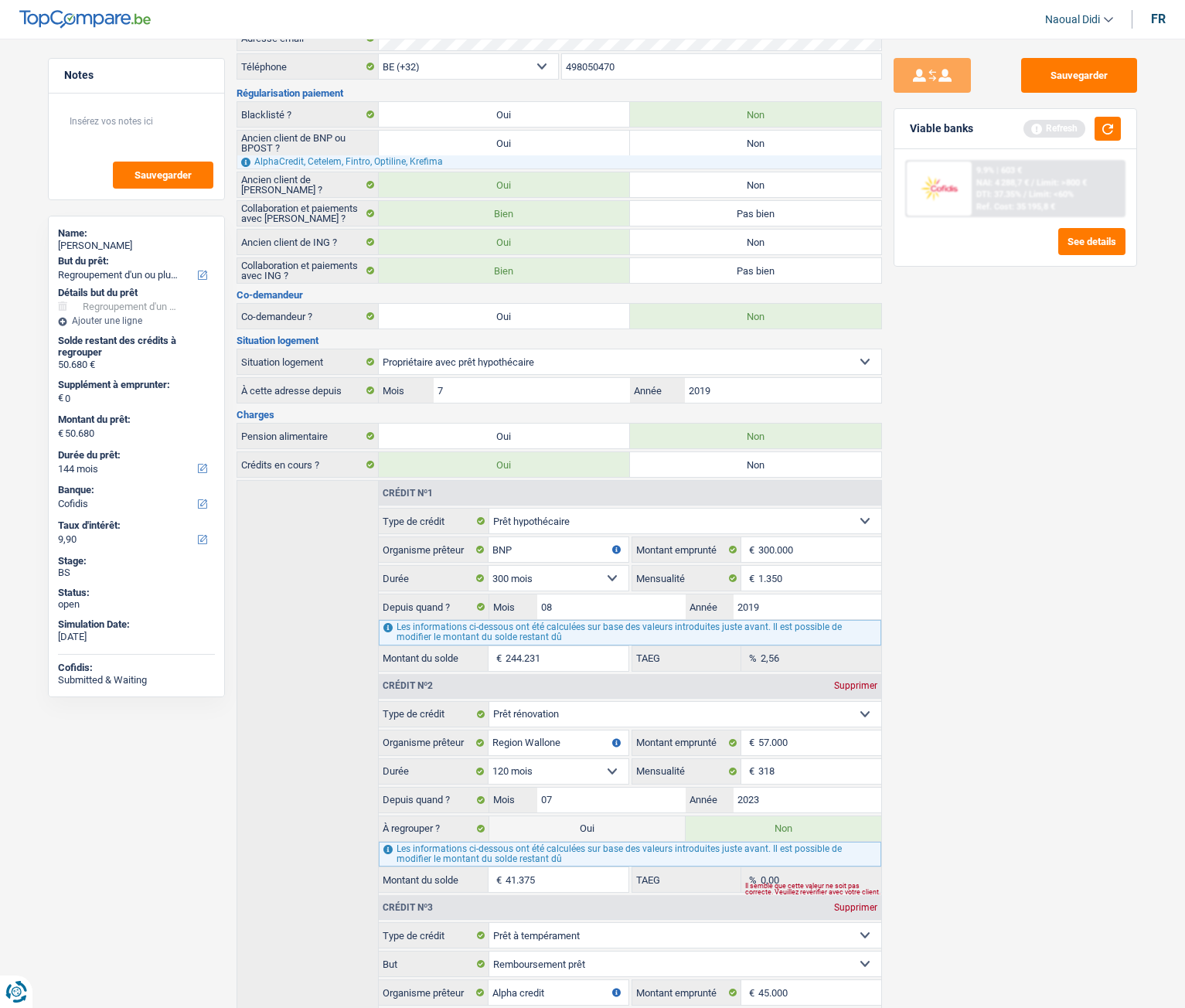
scroll to position [0, 0]
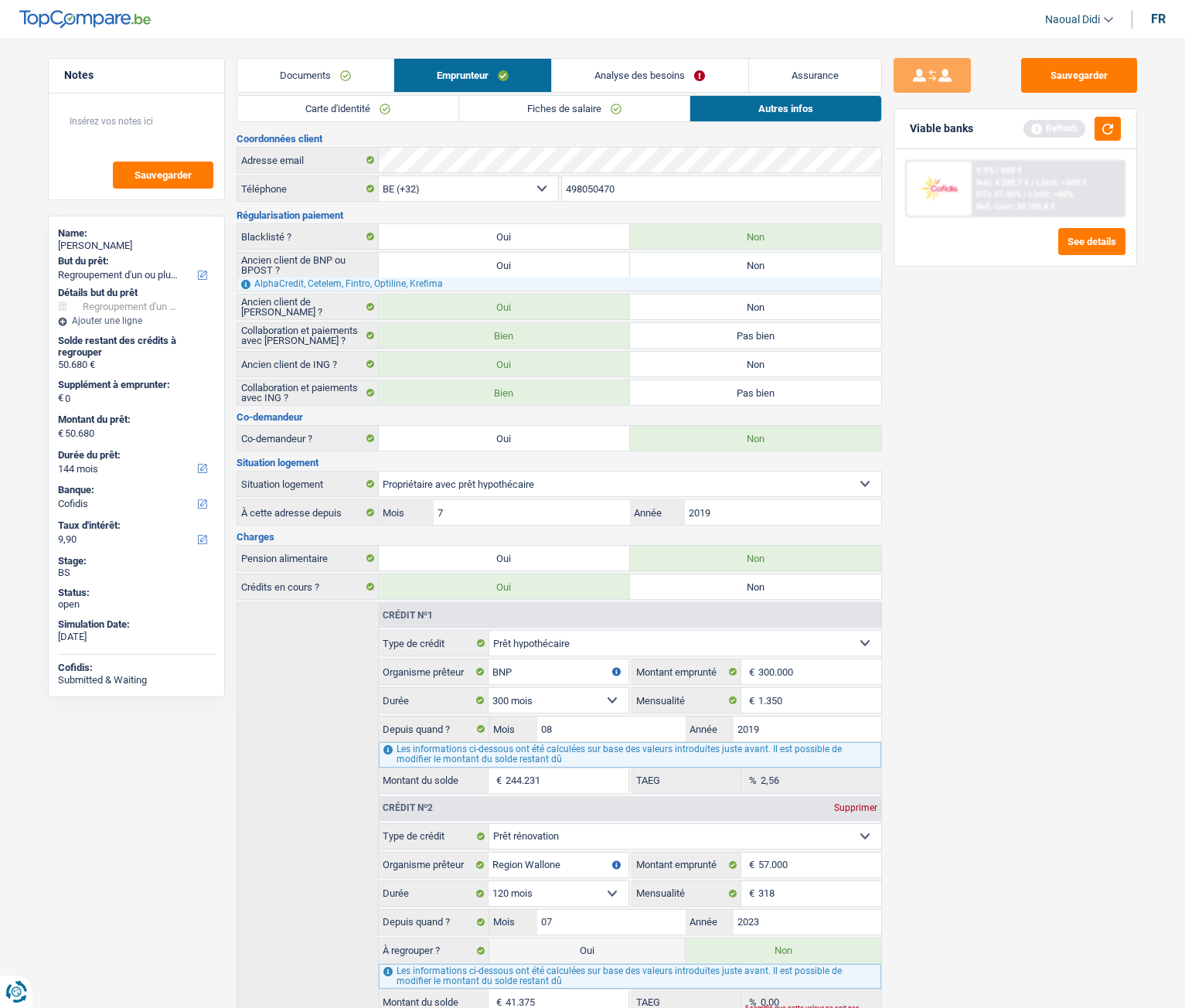
click at [625, 80] on link "Analyse des besoins" at bounding box center [649, 74] width 196 height 33
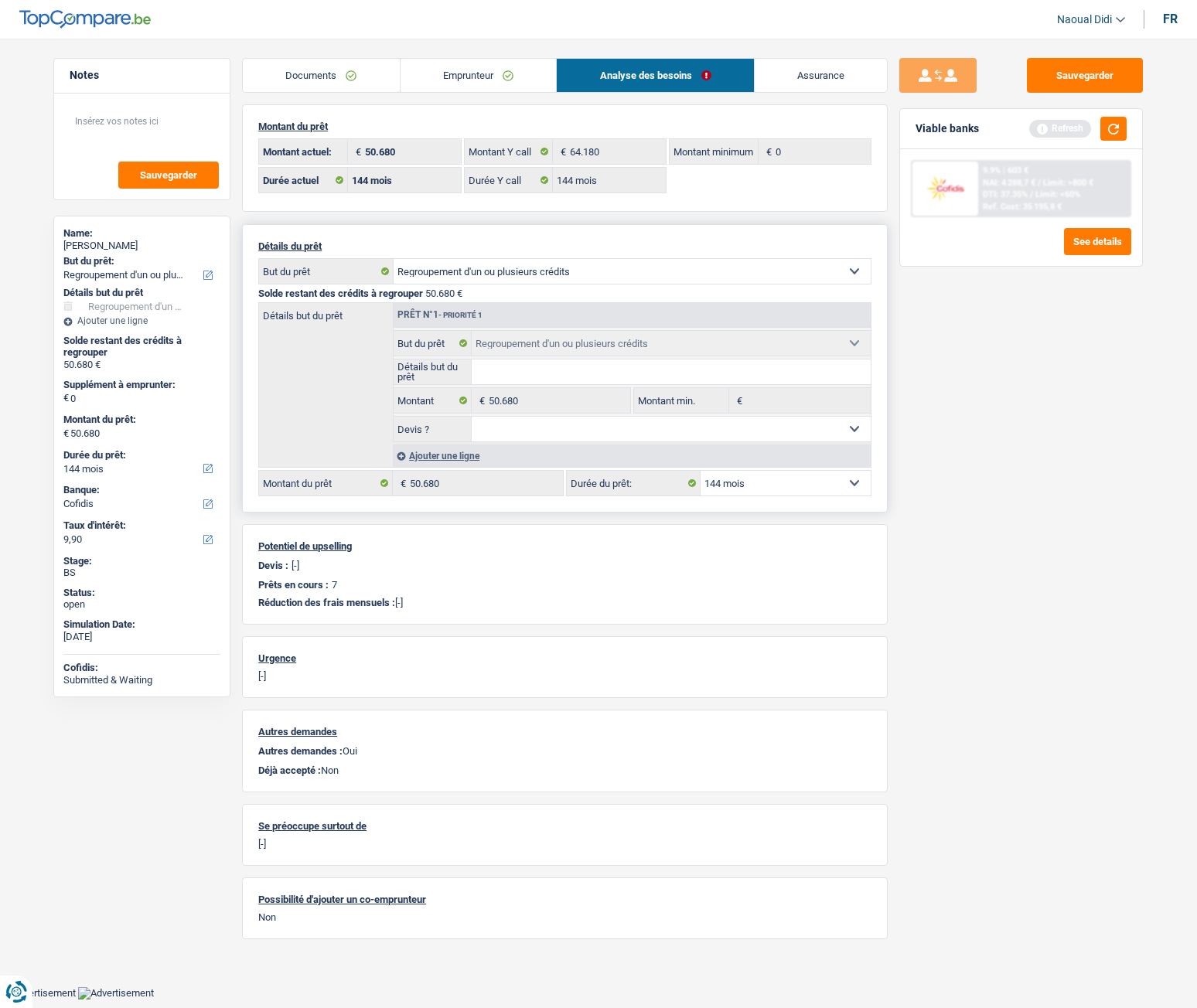
click at [483, 79] on link "Emprunteur" at bounding box center [478, 74] width 157 height 33
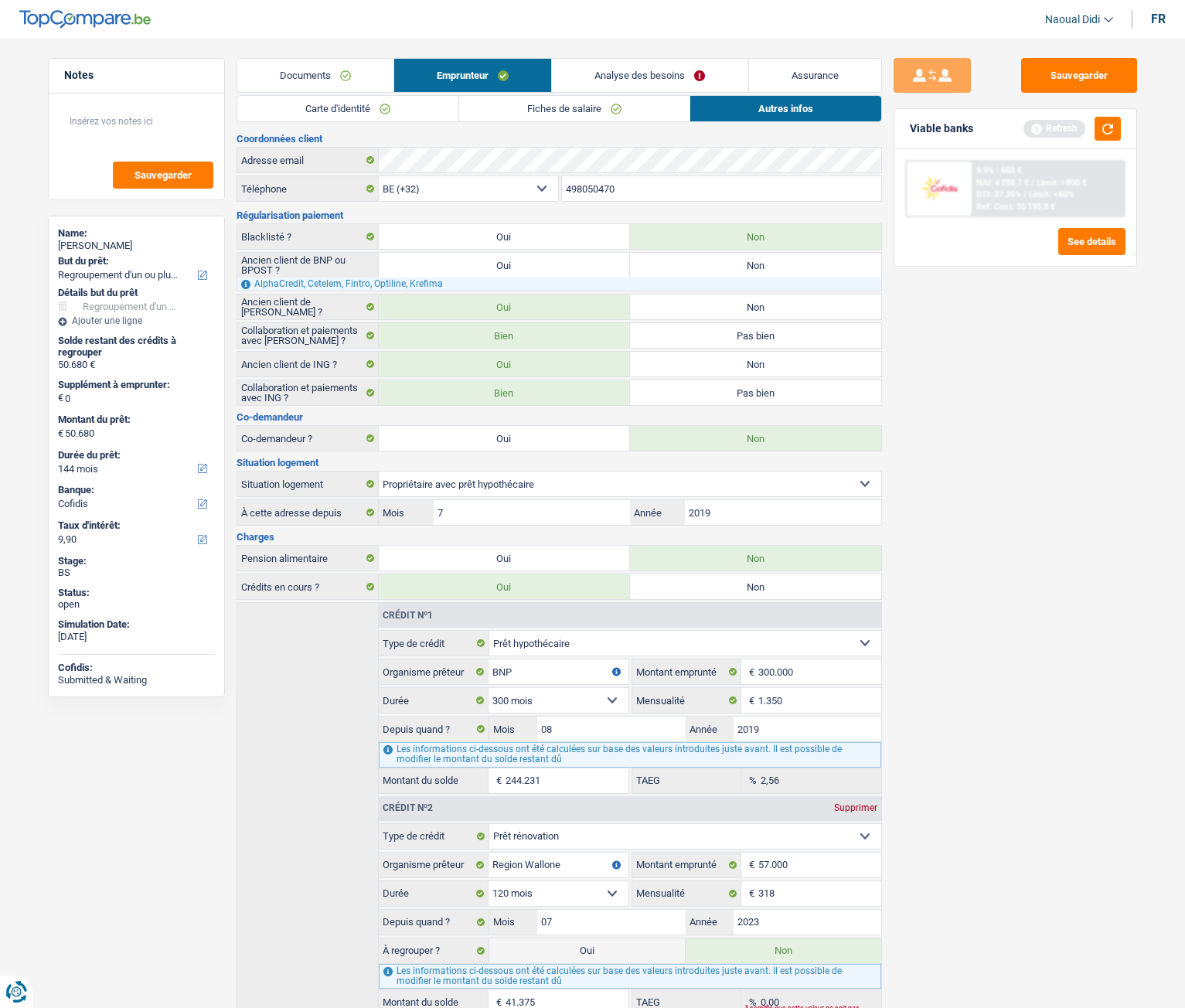
click at [655, 69] on link "Analyse des besoins" at bounding box center [649, 74] width 196 height 33
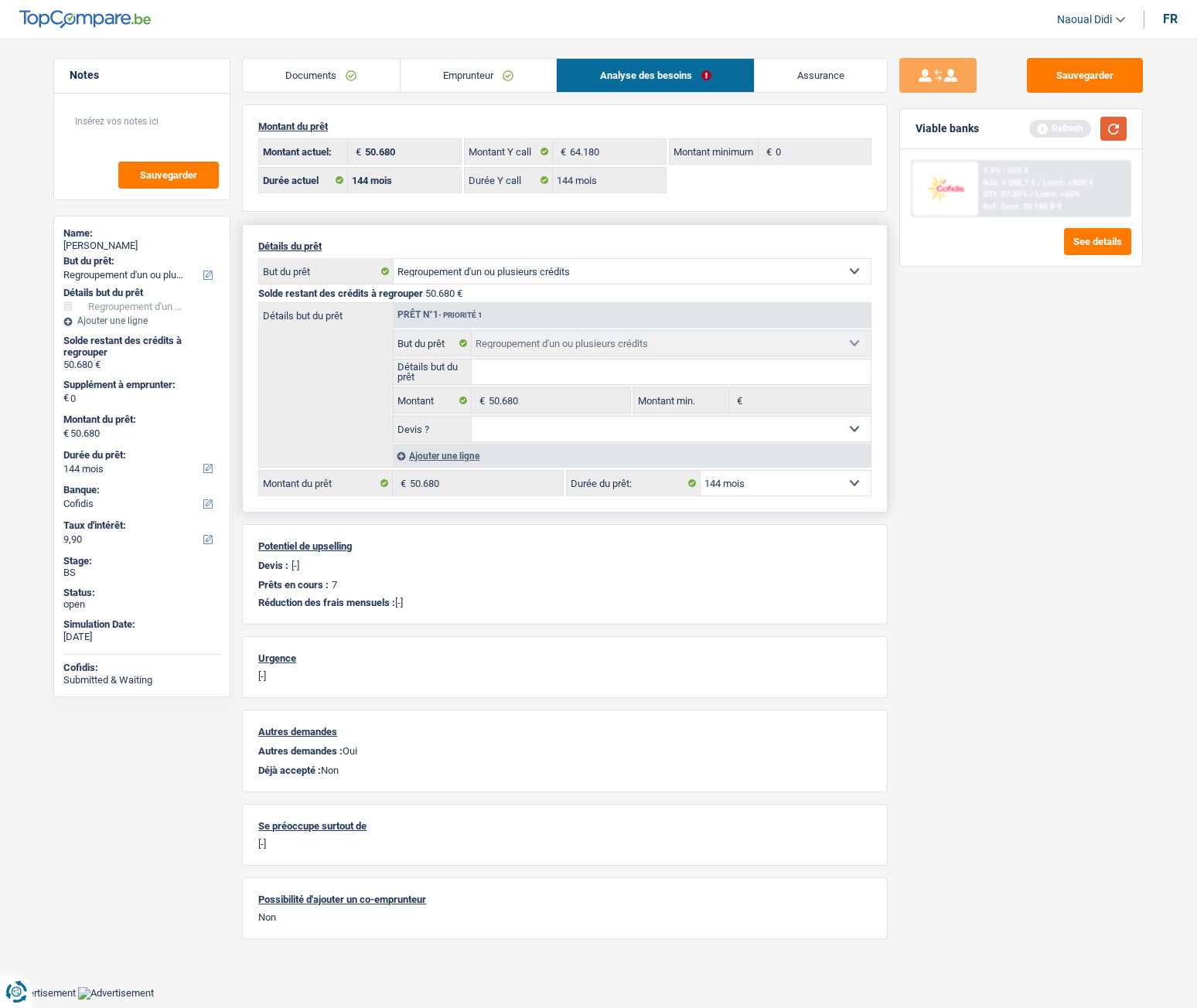
drag, startPoint x: 1110, startPoint y: 133, endPoint x: 1104, endPoint y: 140, distance: 9.2
click at [1108, 135] on button "button" at bounding box center [1113, 129] width 26 height 24
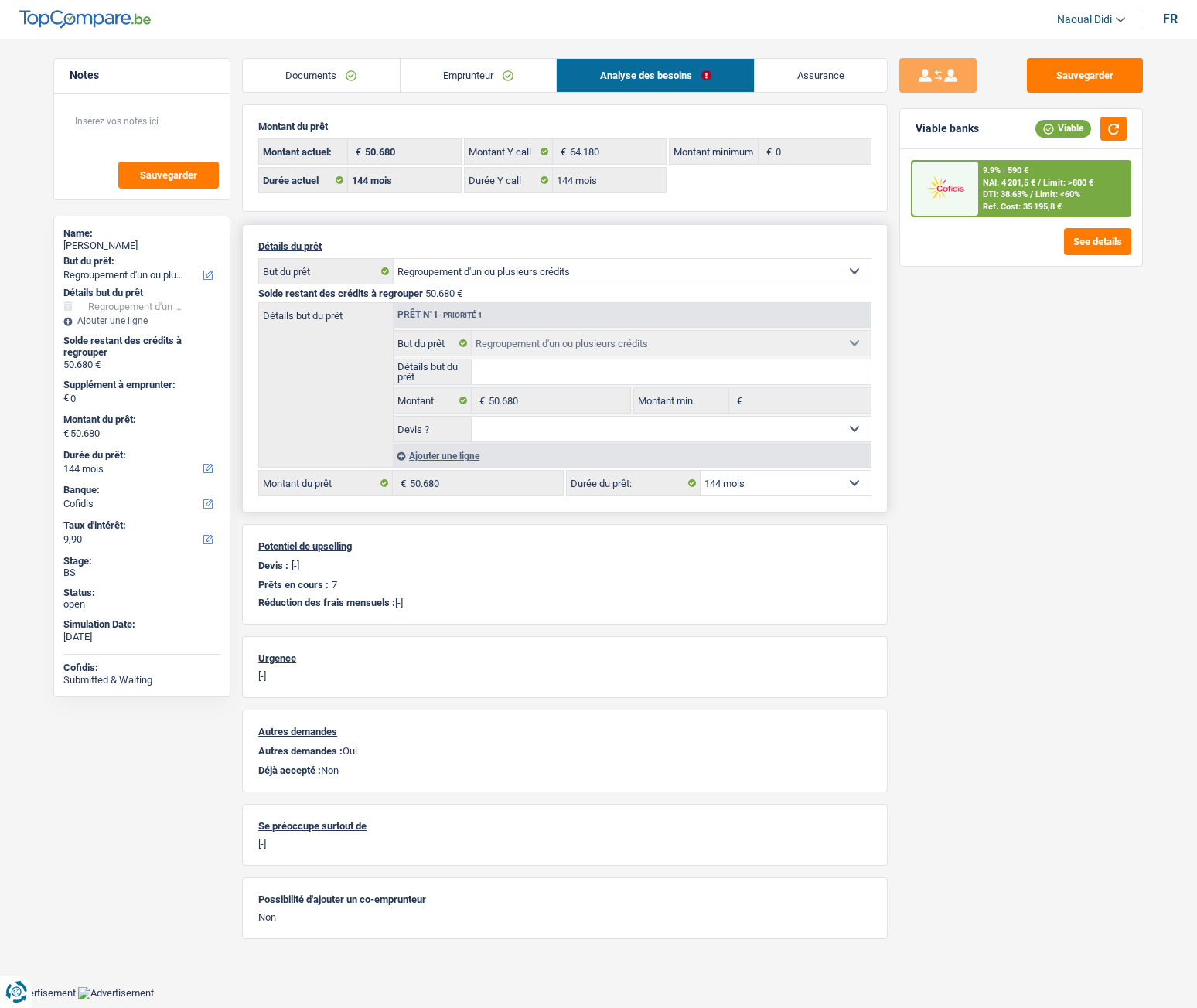
click at [511, 85] on link "Emprunteur" at bounding box center [478, 74] width 157 height 33
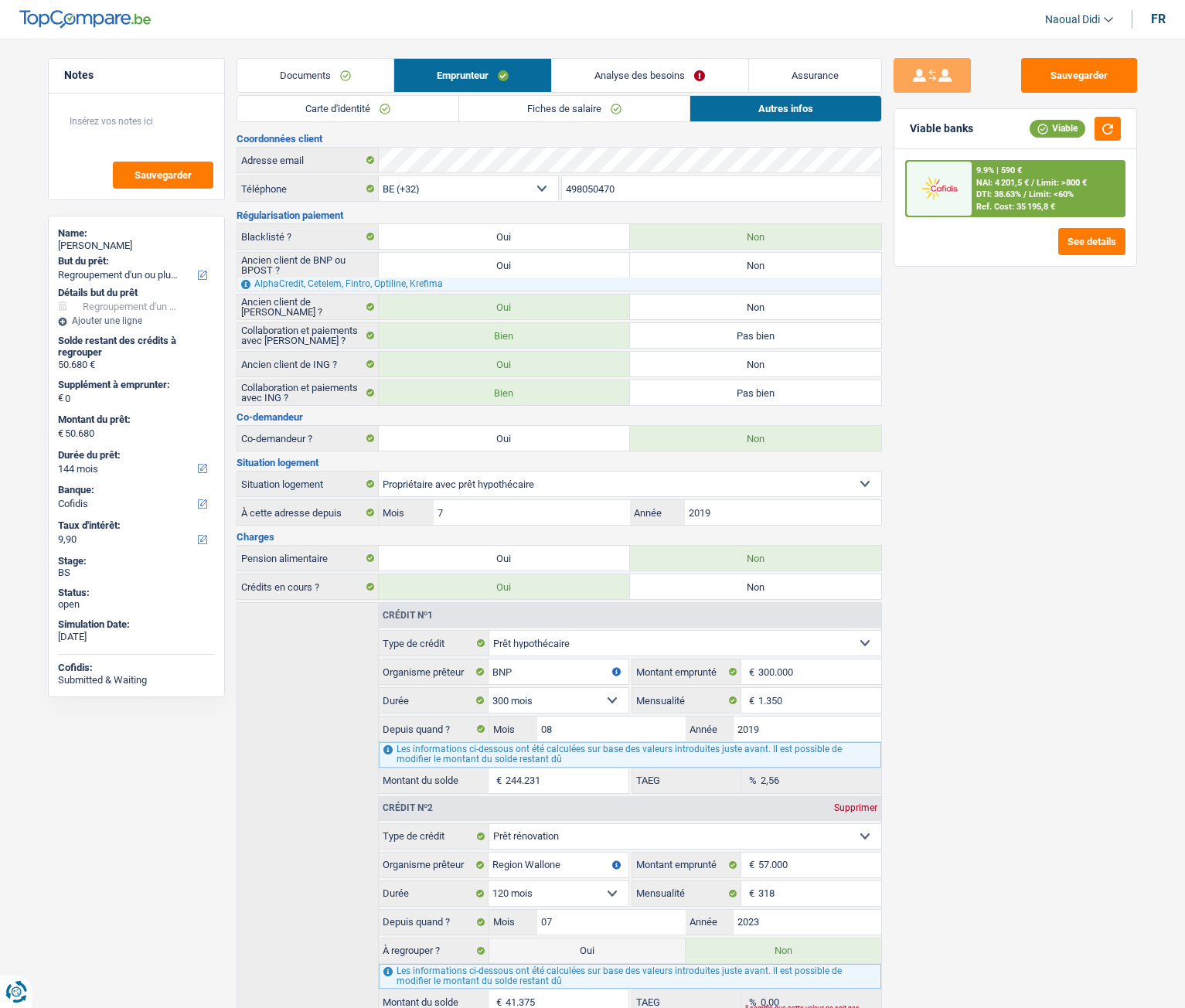
click at [640, 79] on link "Analyse des besoins" at bounding box center [649, 74] width 196 height 33
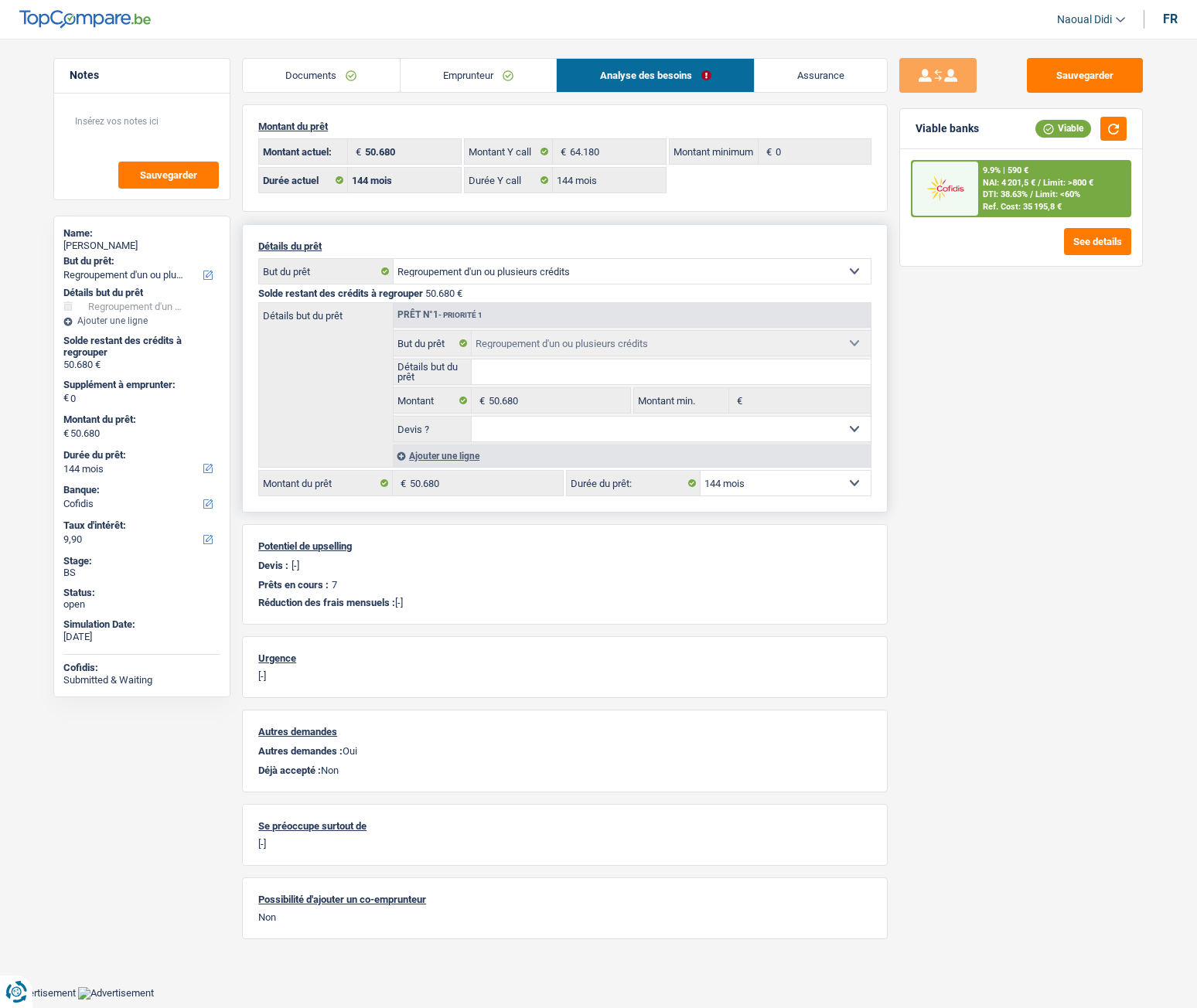
click at [985, 193] on span "DTI: 38.63%" at bounding box center [1005, 195] width 45 height 10
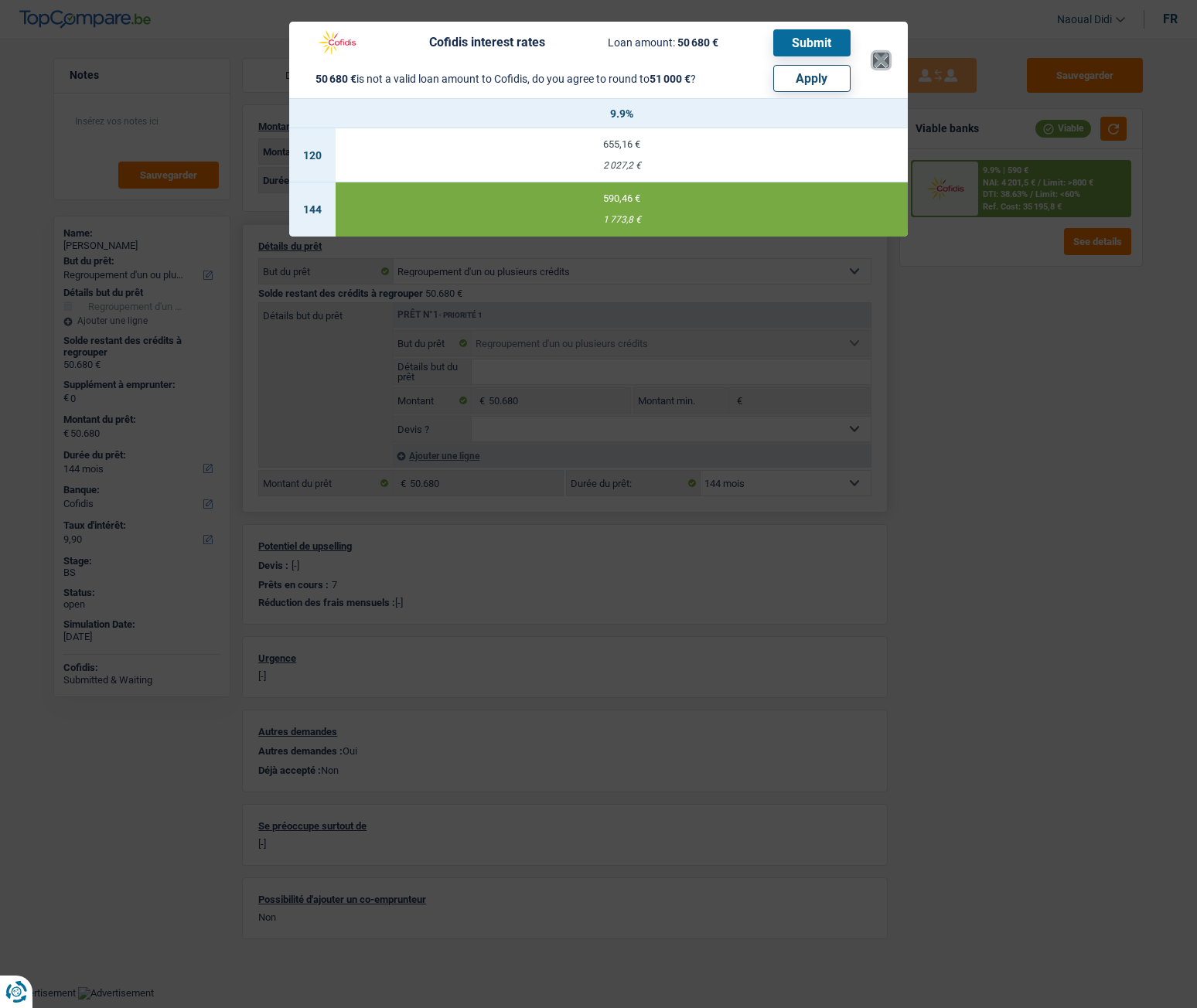
click at [880, 62] on button "×" at bounding box center [880, 60] width 16 height 15
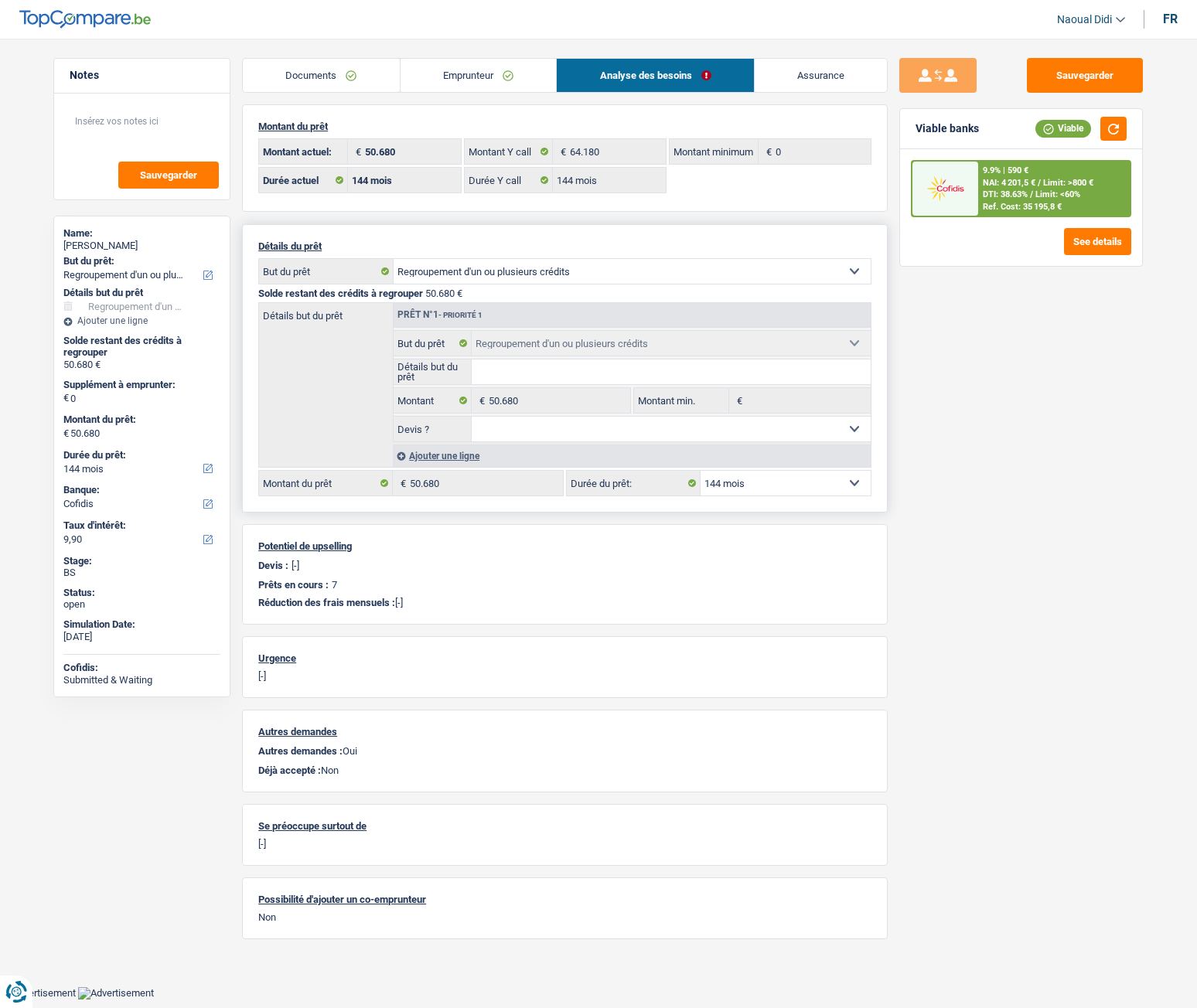
click at [490, 76] on link "Emprunteur" at bounding box center [478, 74] width 157 height 33
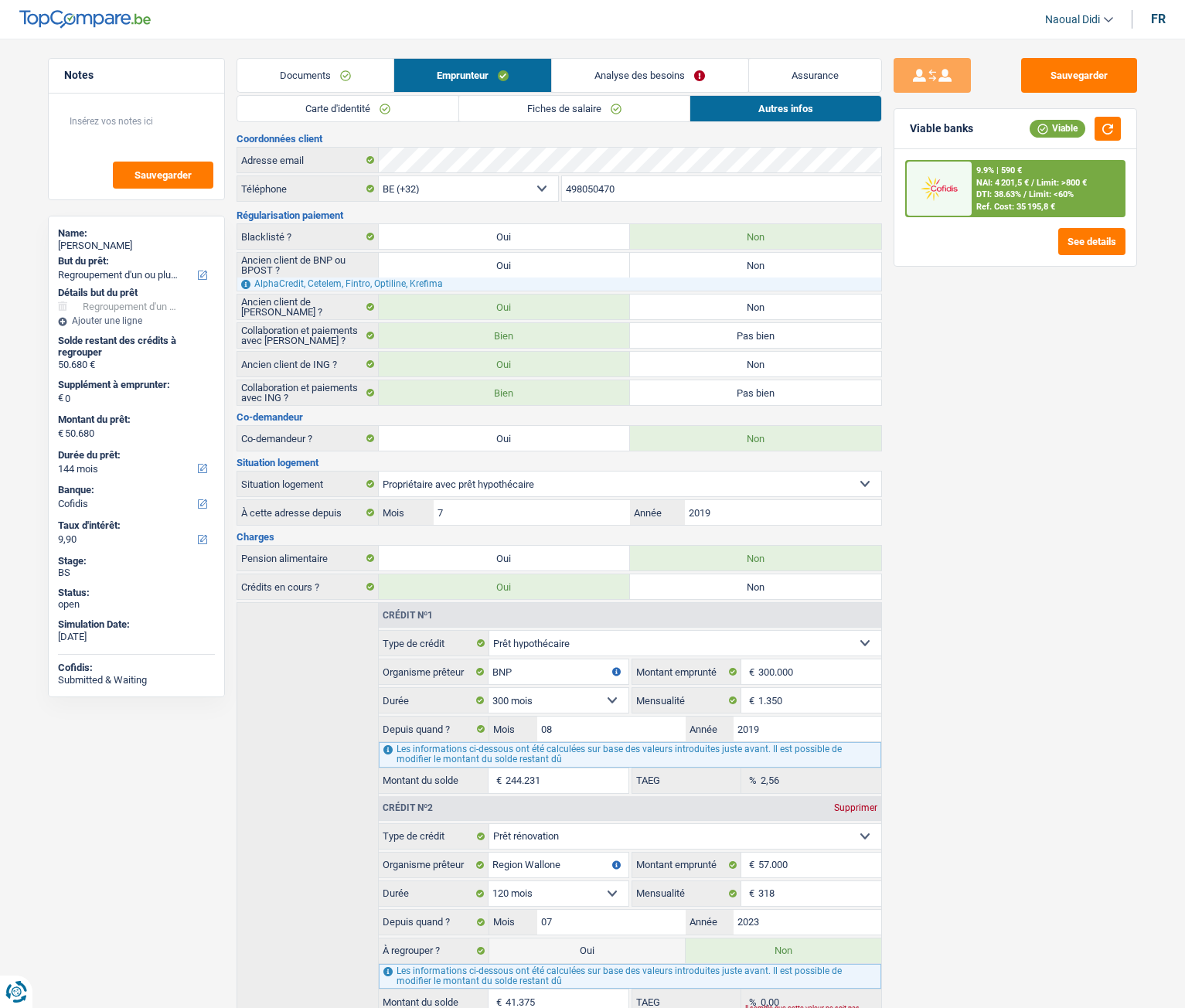
click at [652, 72] on link "Analyse des besoins" at bounding box center [649, 74] width 196 height 33
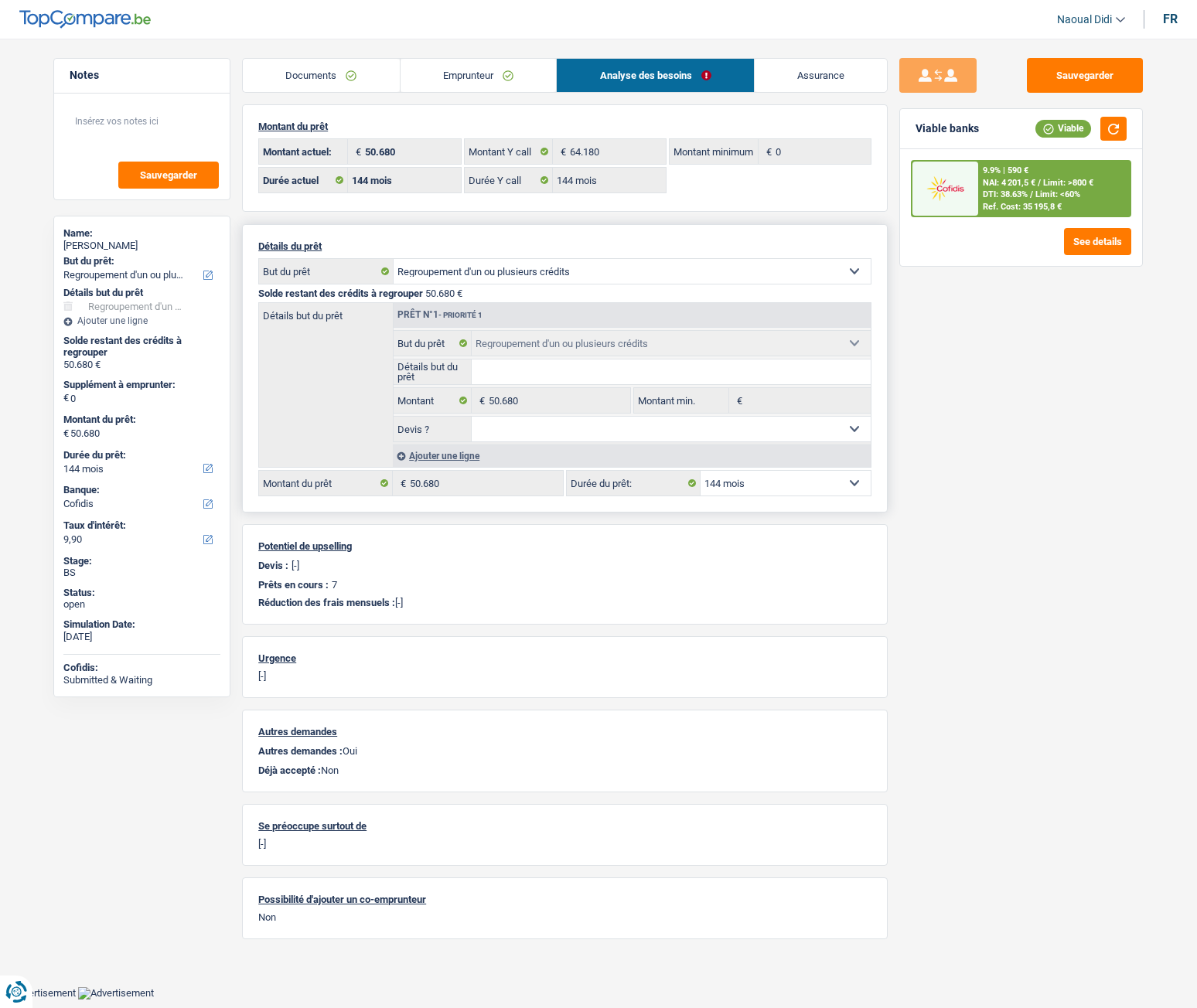
click at [1044, 181] on span "Limit: >800 €" at bounding box center [1067, 183] width 50 height 10
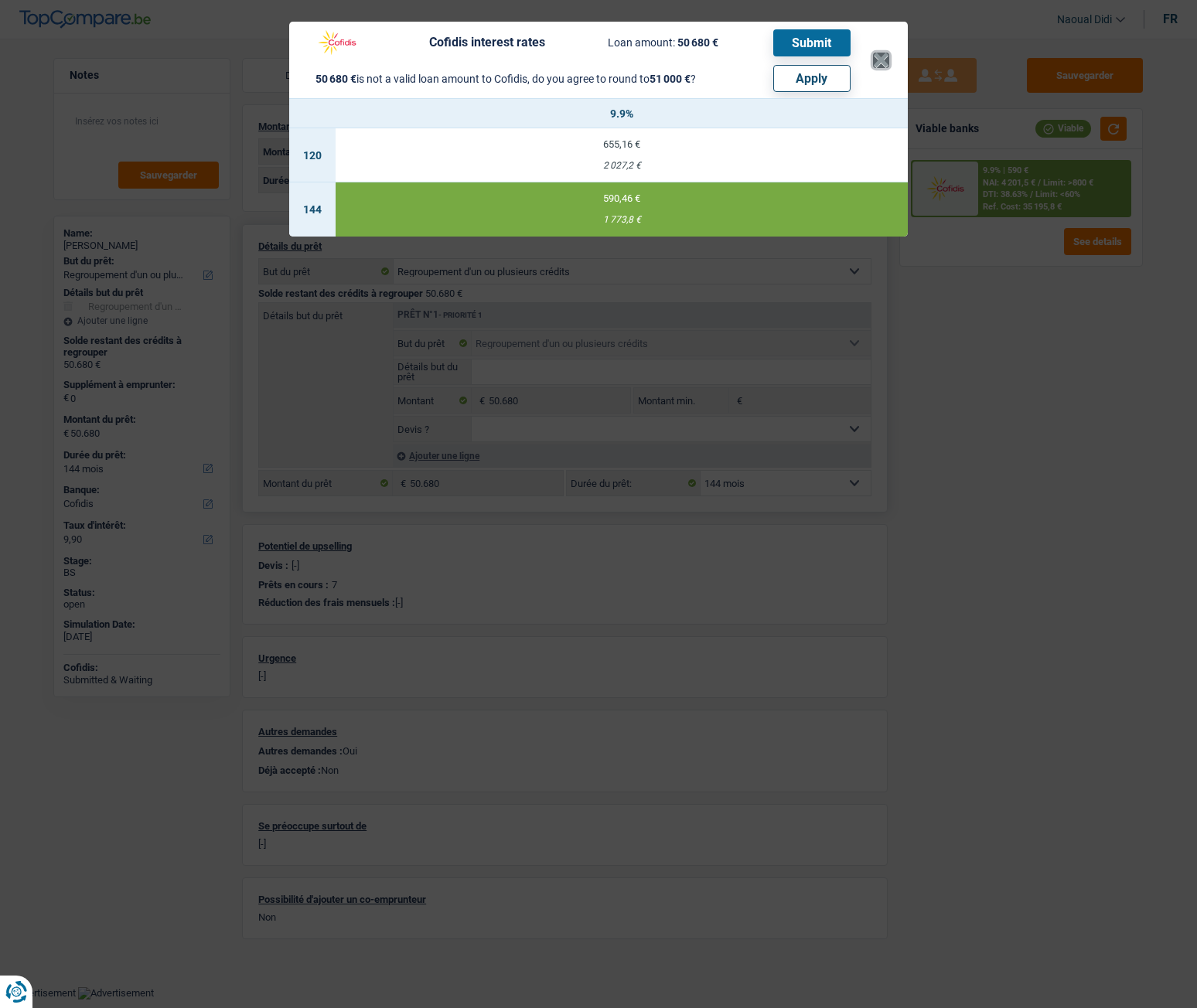
click at [886, 59] on button "×" at bounding box center [880, 60] width 16 height 15
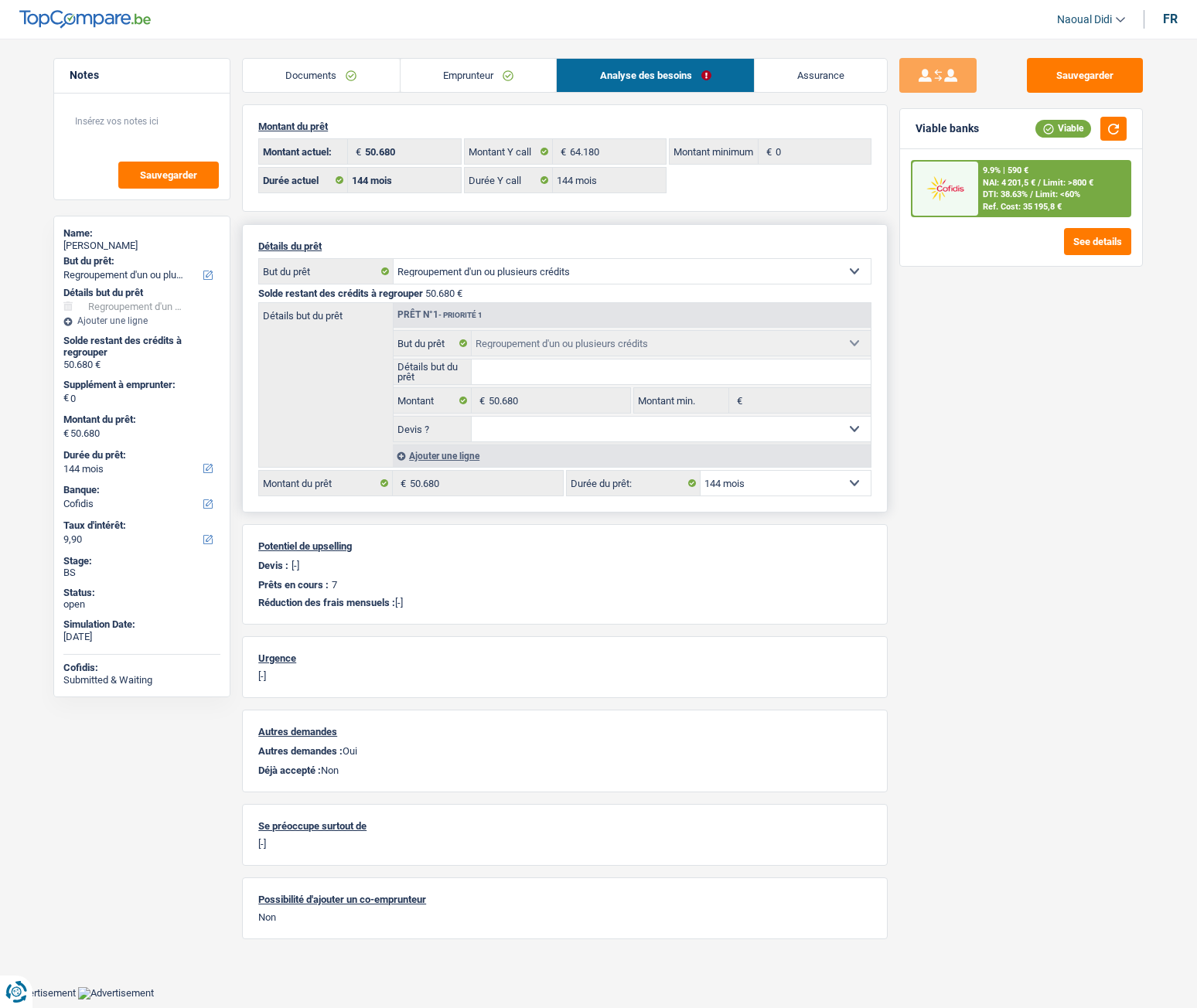
click at [512, 78] on link "Emprunteur" at bounding box center [478, 74] width 157 height 33
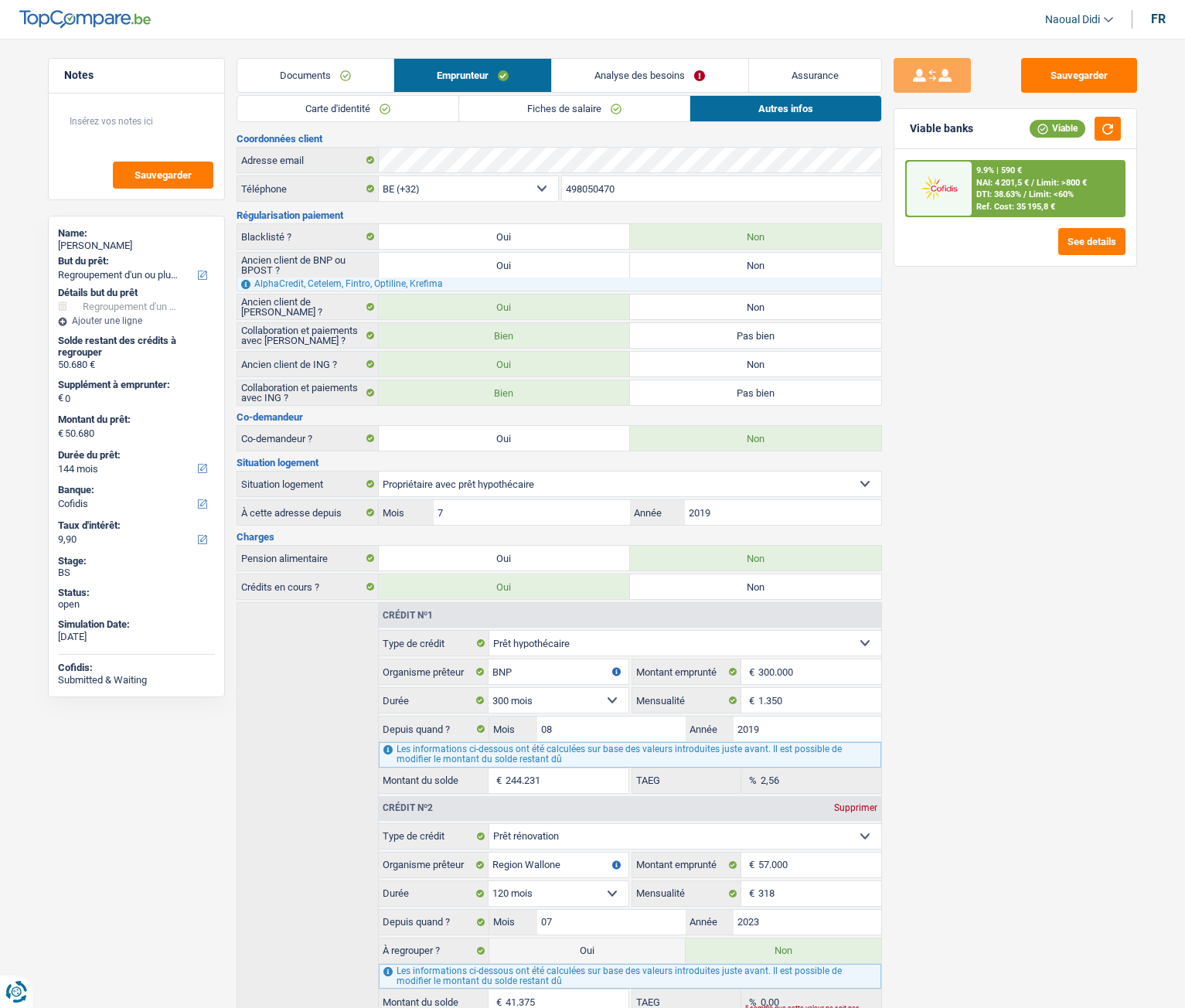
click at [598, 114] on link "Fiches de salaire" at bounding box center [575, 108] width 230 height 25
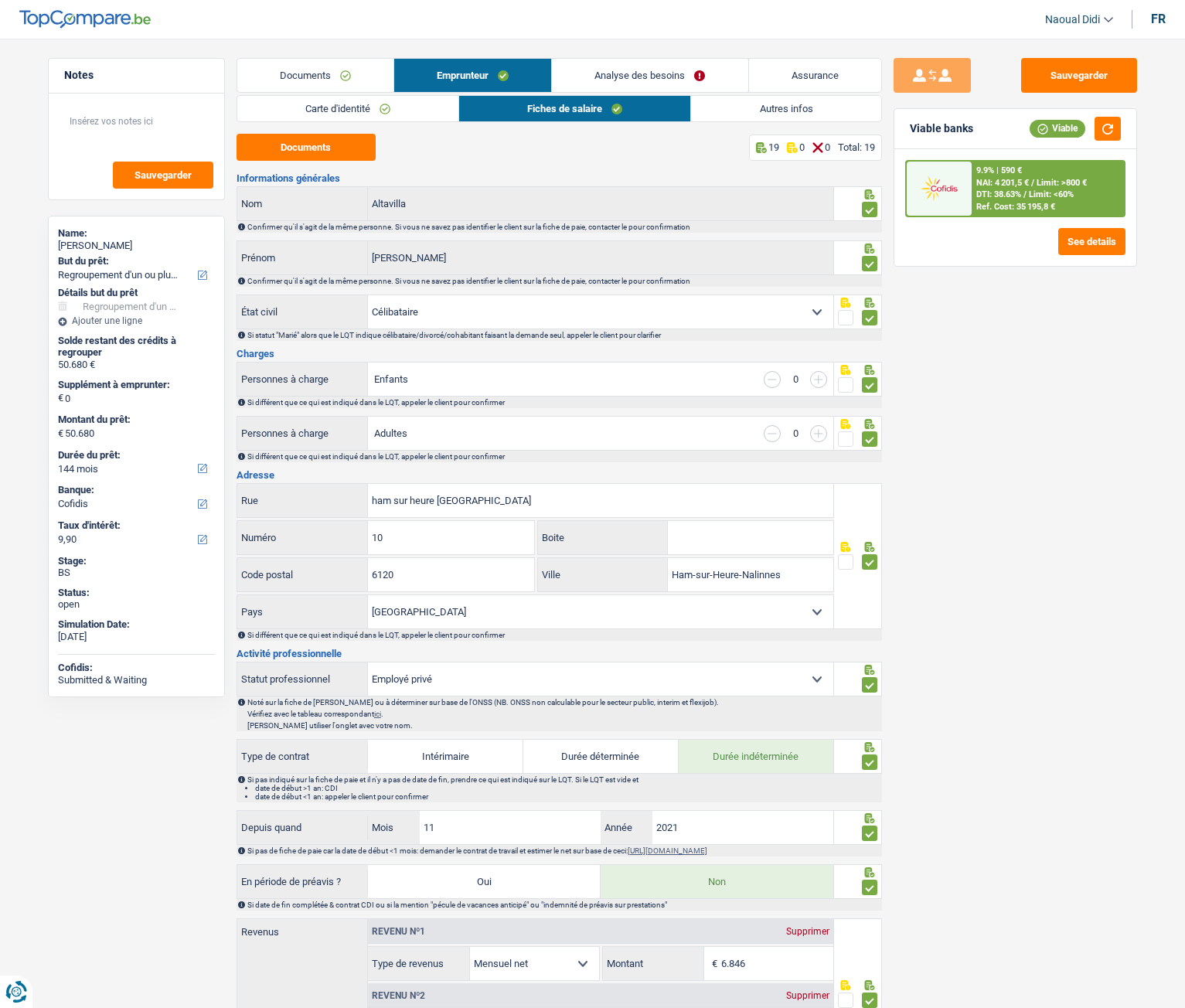
click at [785, 108] on link "Autres infos" at bounding box center [786, 108] width 190 height 25
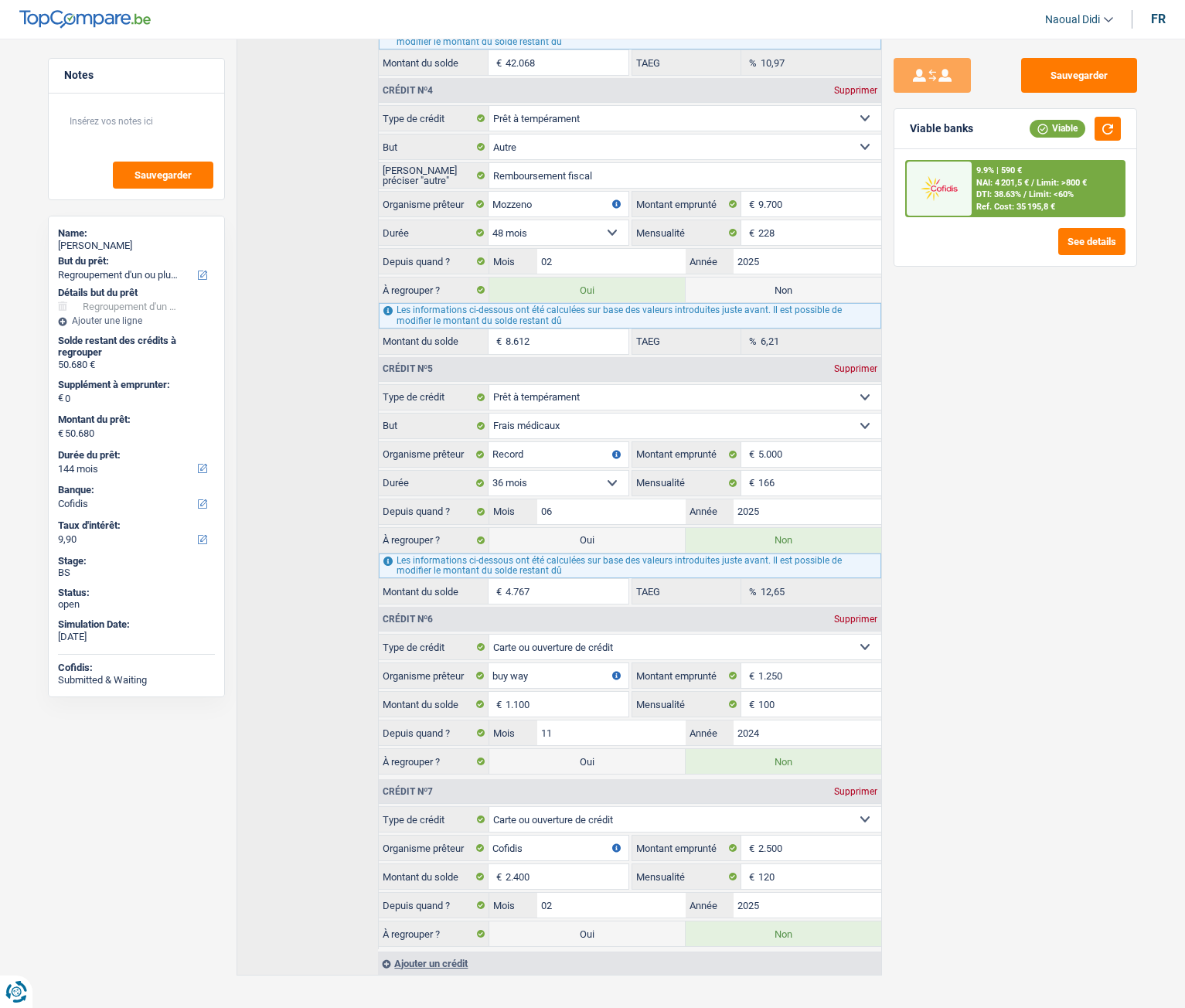
scroll to position [1205, 0]
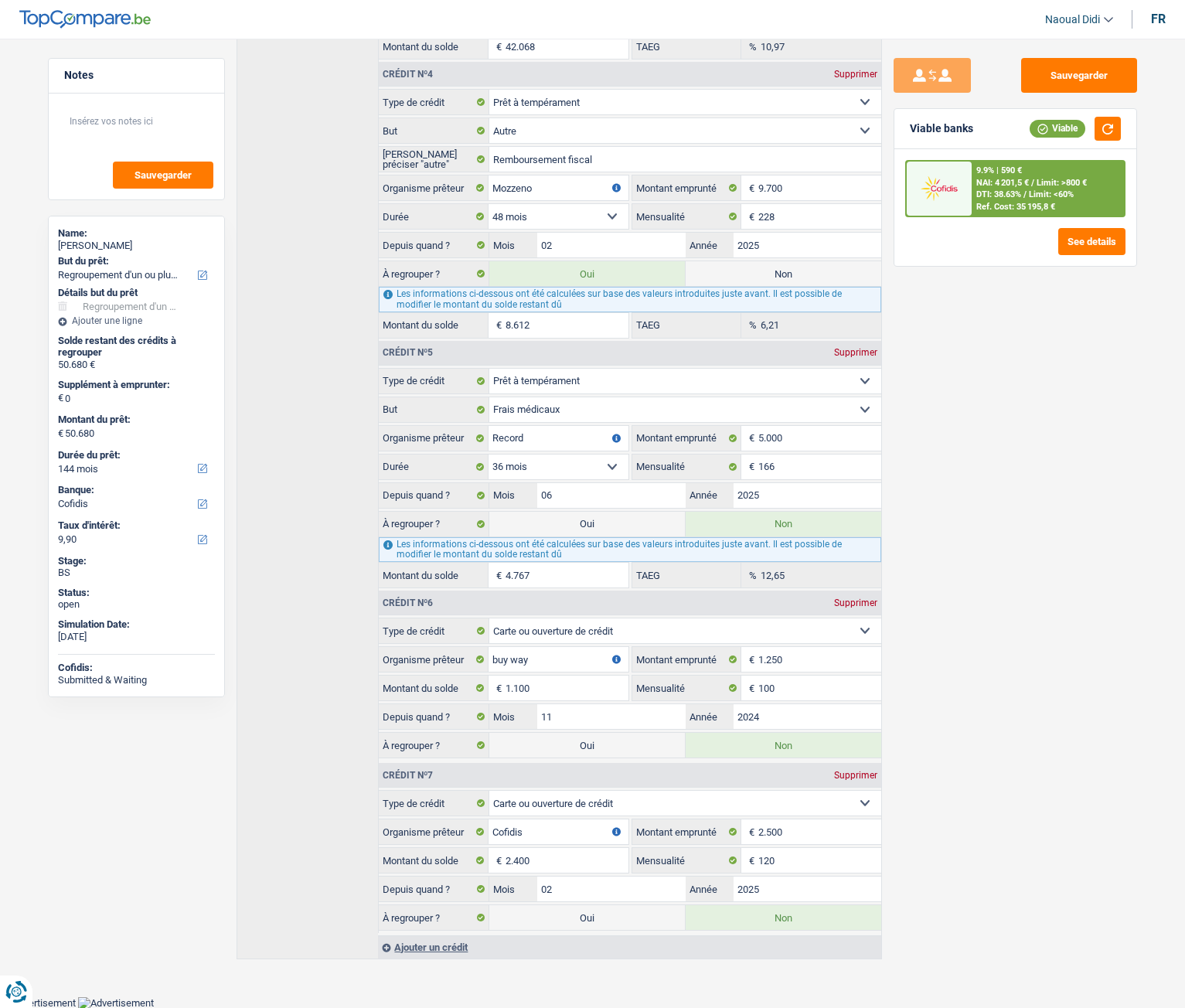
click at [582, 564] on label "Oui" at bounding box center [587, 745] width 196 height 25
click at [582, 564] on input "Oui" at bounding box center [587, 745] width 196 height 25
radio input "true"
radio input "false"
type input "51.780"
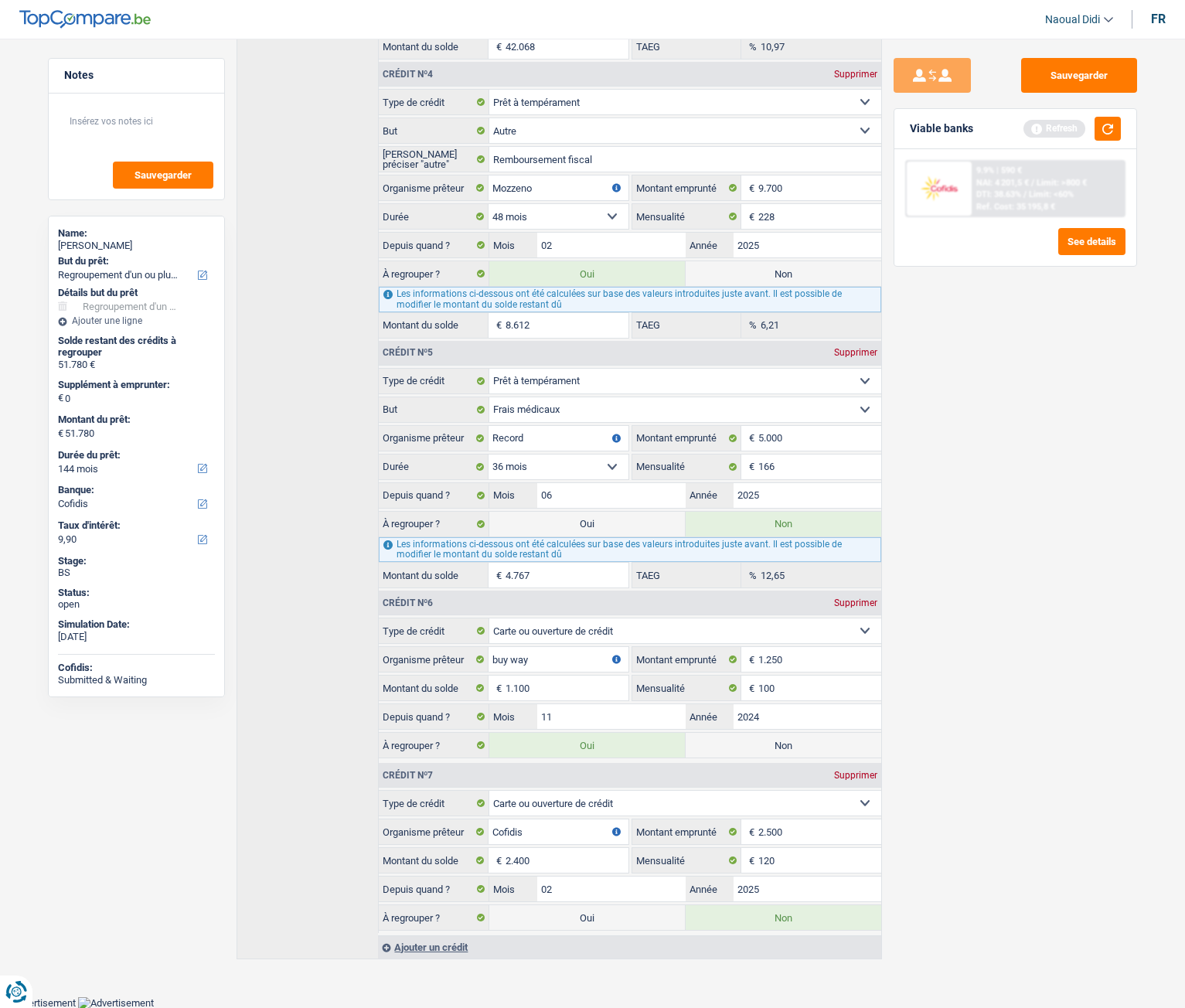
click at [607, 564] on label "Oui" at bounding box center [587, 917] width 196 height 25
click at [607, 564] on input "Oui" at bounding box center [587, 917] width 196 height 25
radio input "true"
radio input "false"
type input "54.180"
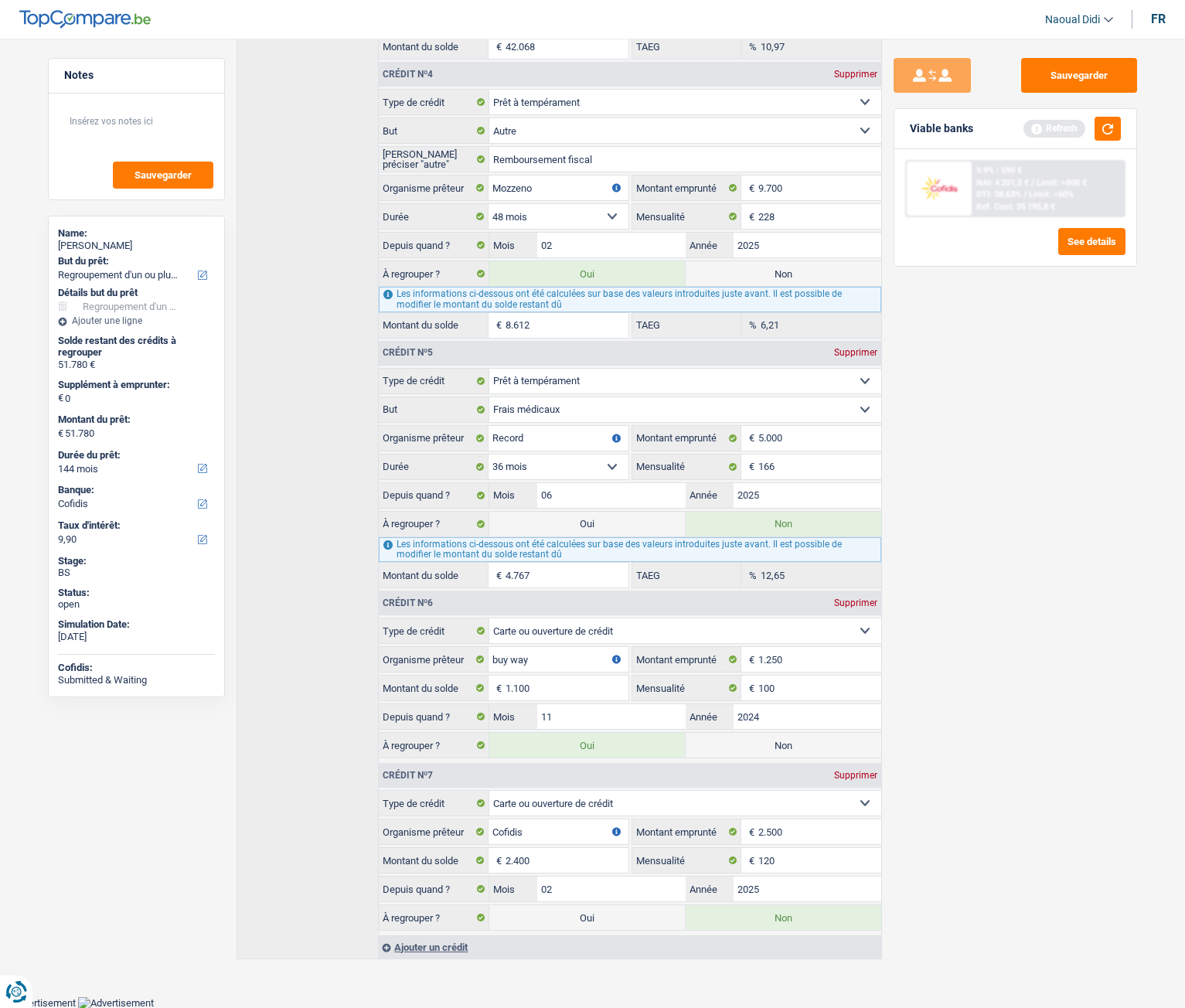
type input "54.180"
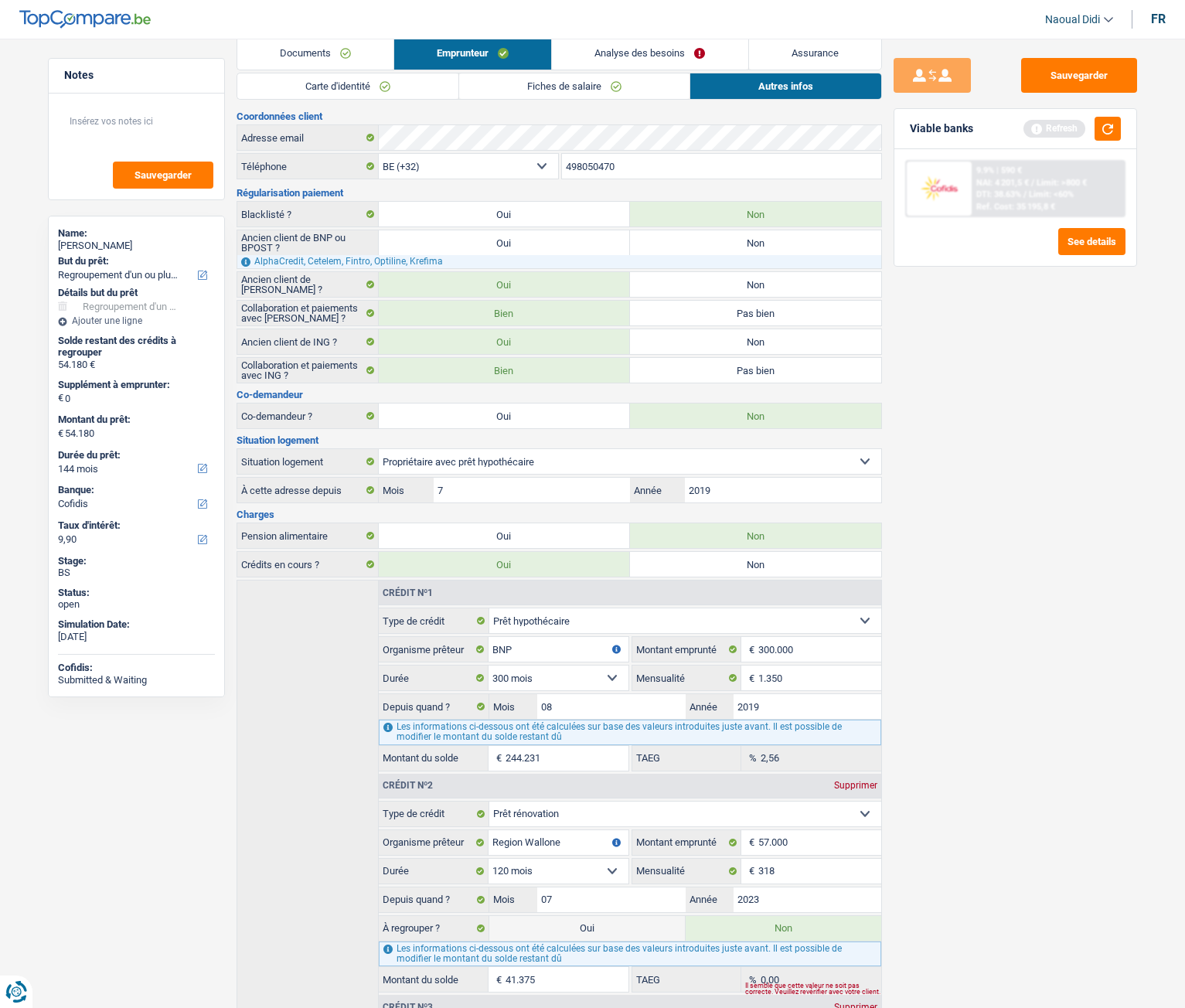
scroll to position [0, 0]
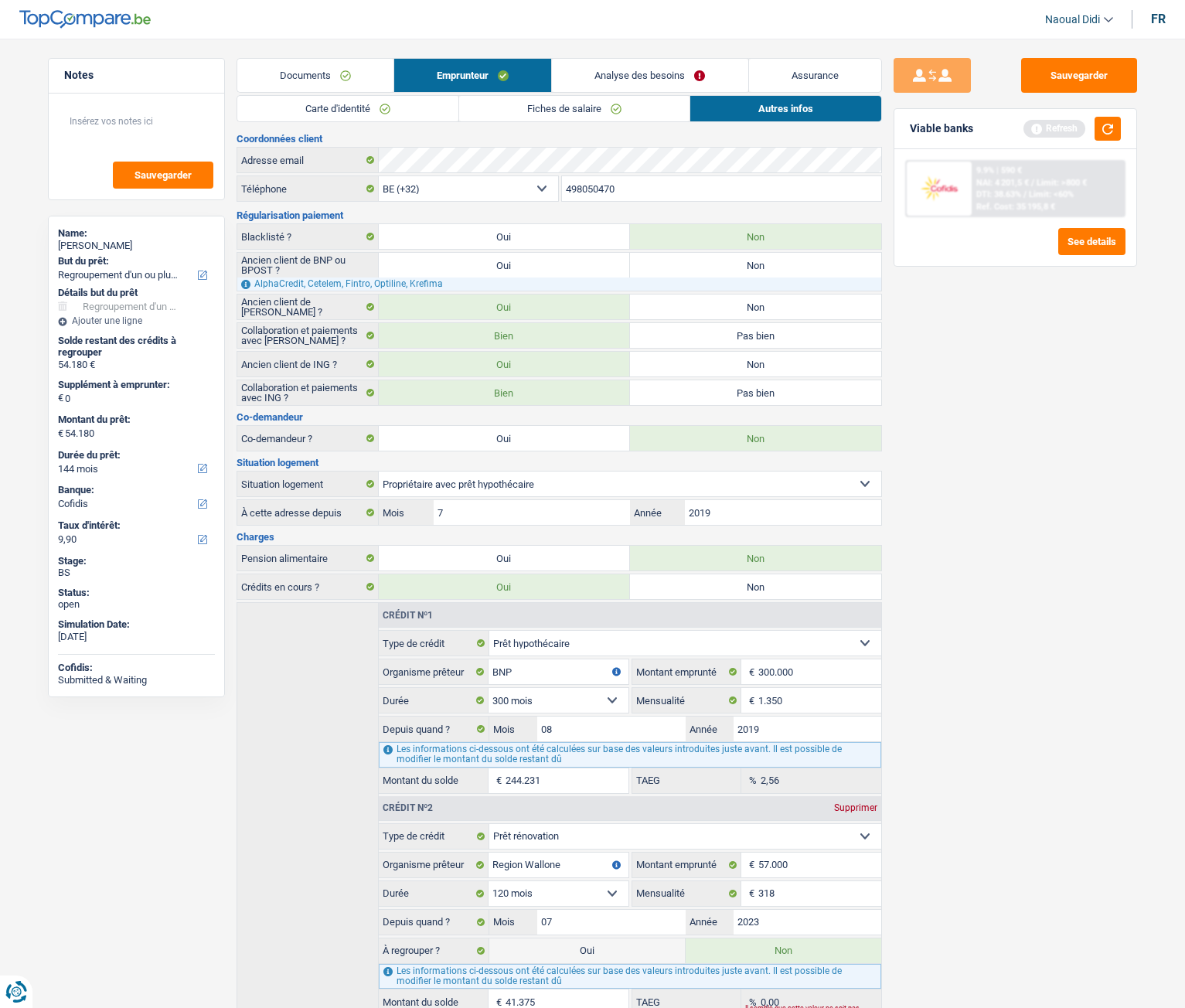
click at [690, 79] on link "Analyse des besoins" at bounding box center [649, 74] width 196 height 33
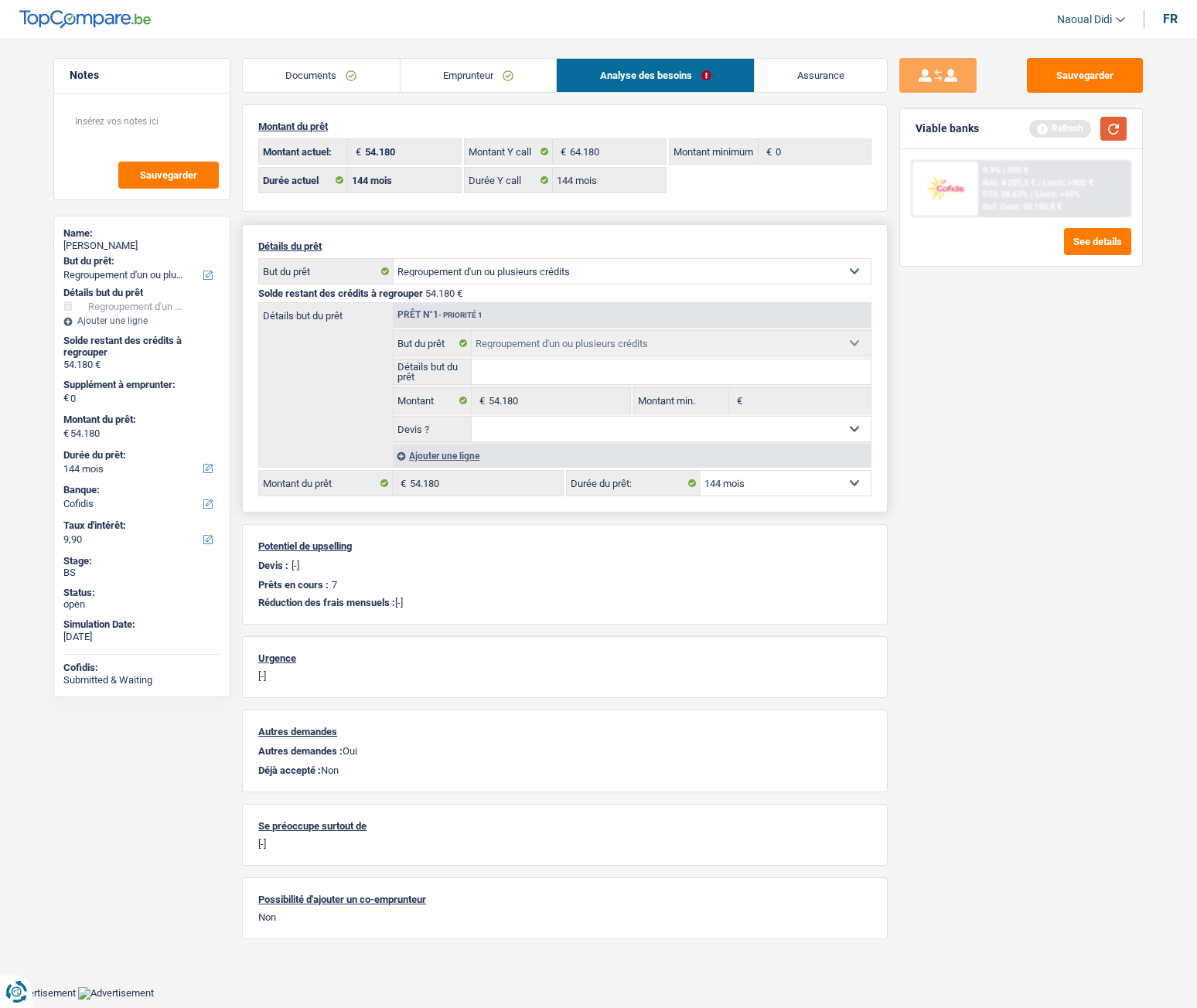
drag, startPoint x: 1123, startPoint y: 127, endPoint x: 1015, endPoint y: 153, distance: 111.1
click at [1116, 129] on button "button" at bounding box center [1113, 129] width 26 height 24
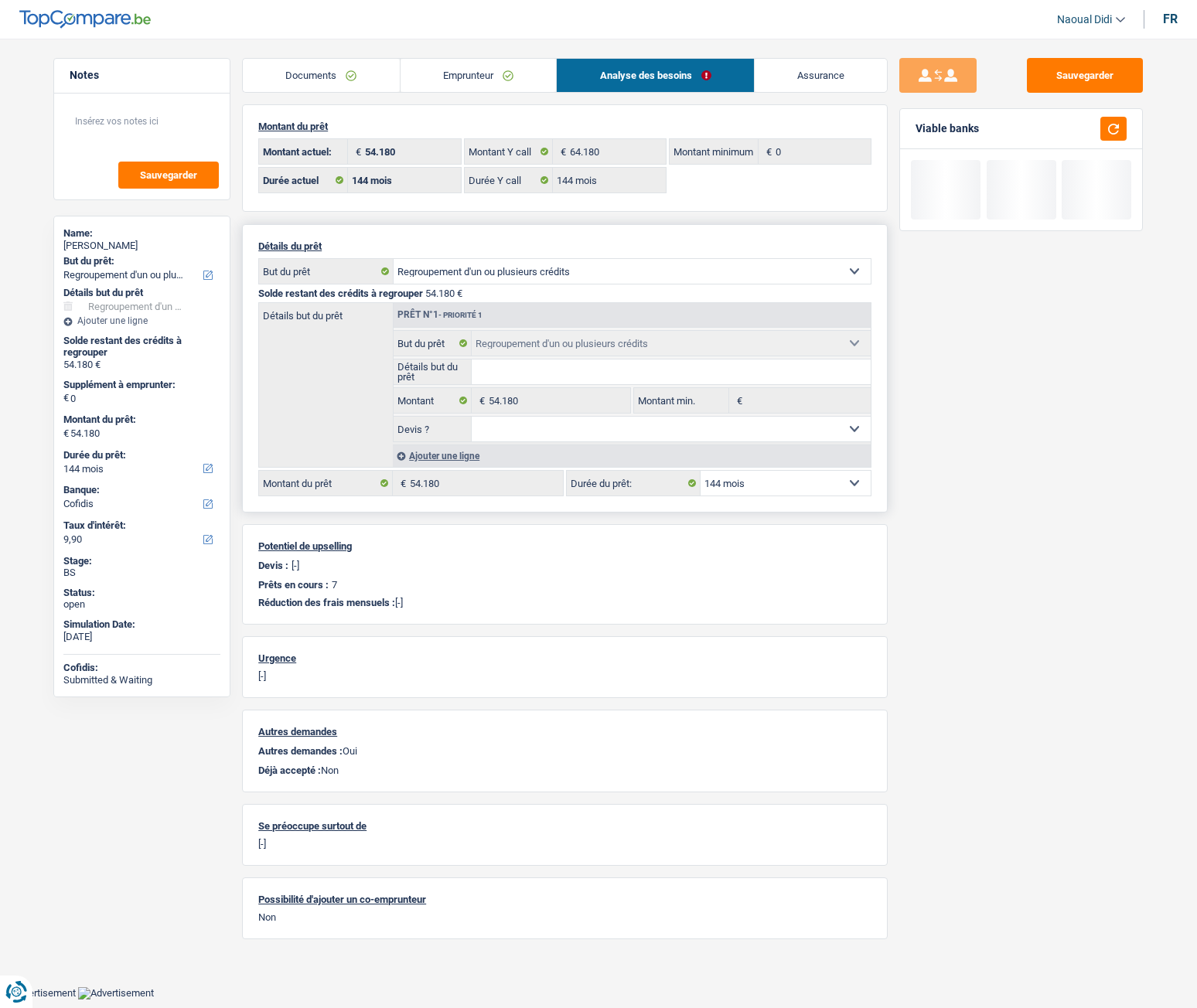
click at [494, 80] on link "Emprunteur" at bounding box center [478, 74] width 157 height 33
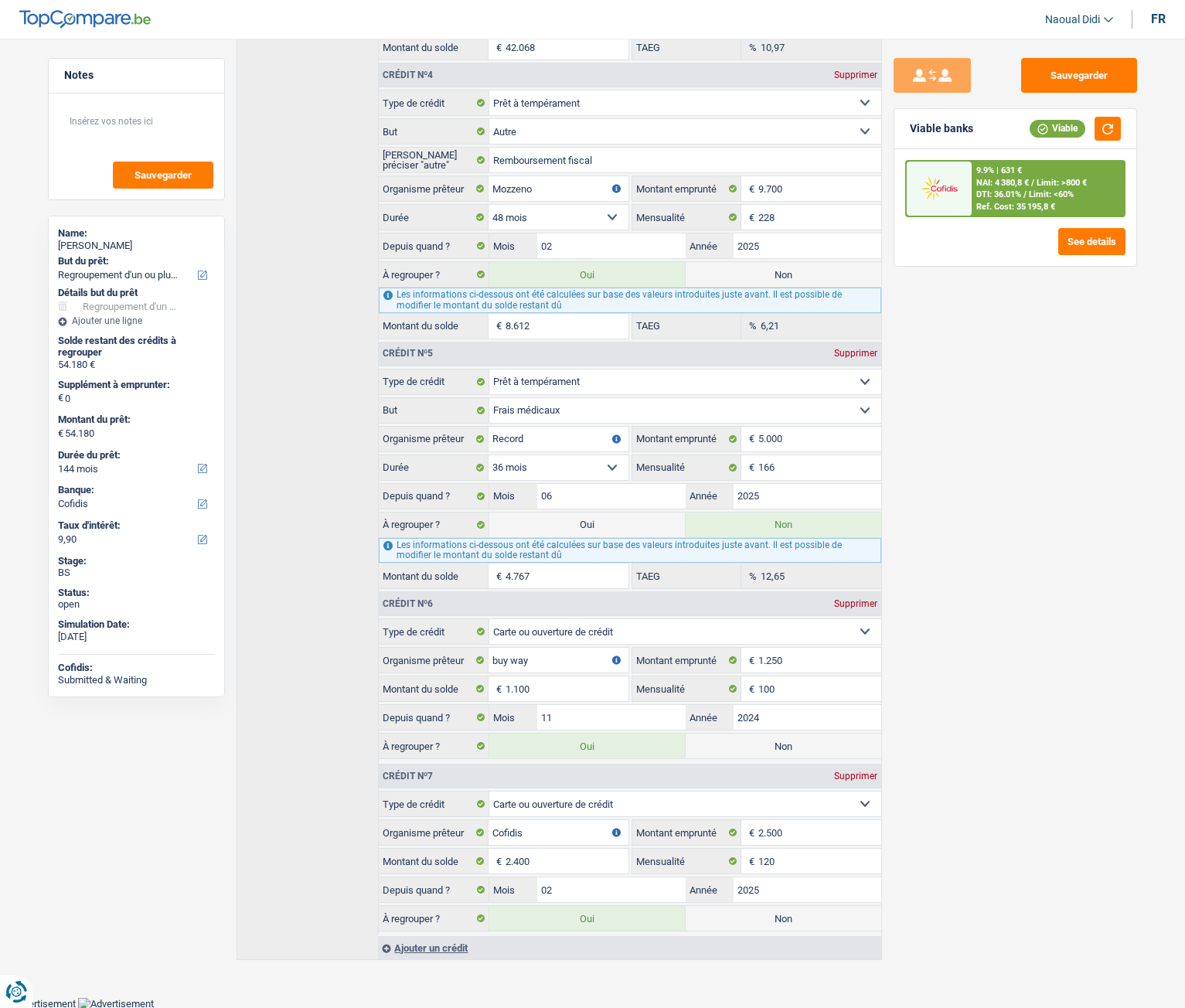
scroll to position [1205, 0]
click at [547, 564] on input "1.100" at bounding box center [566, 687] width 122 height 25
type input "110"
type input "53.190"
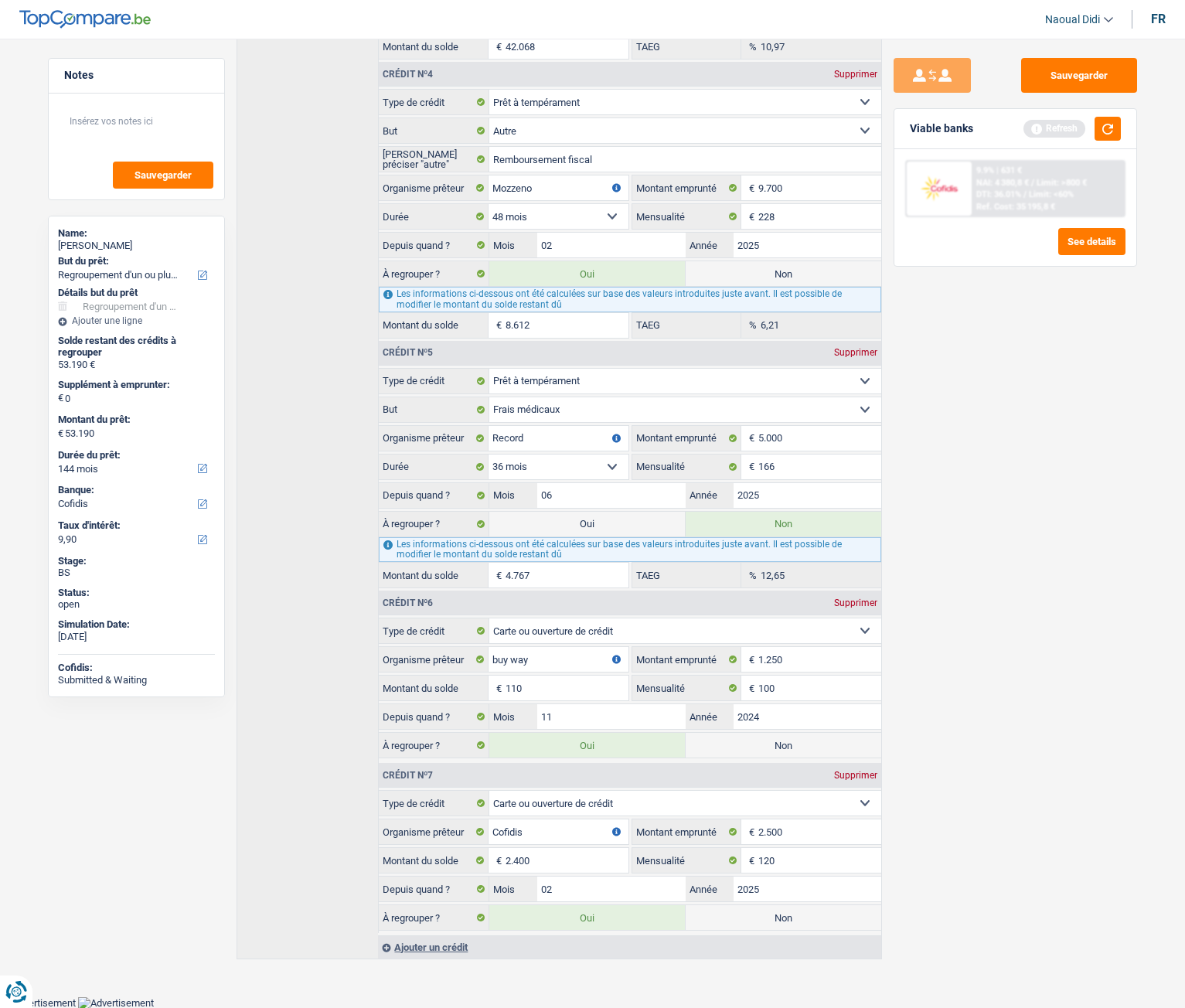
type input "11"
type input "53.091"
type input "1"
type input "53.081"
type input "12"
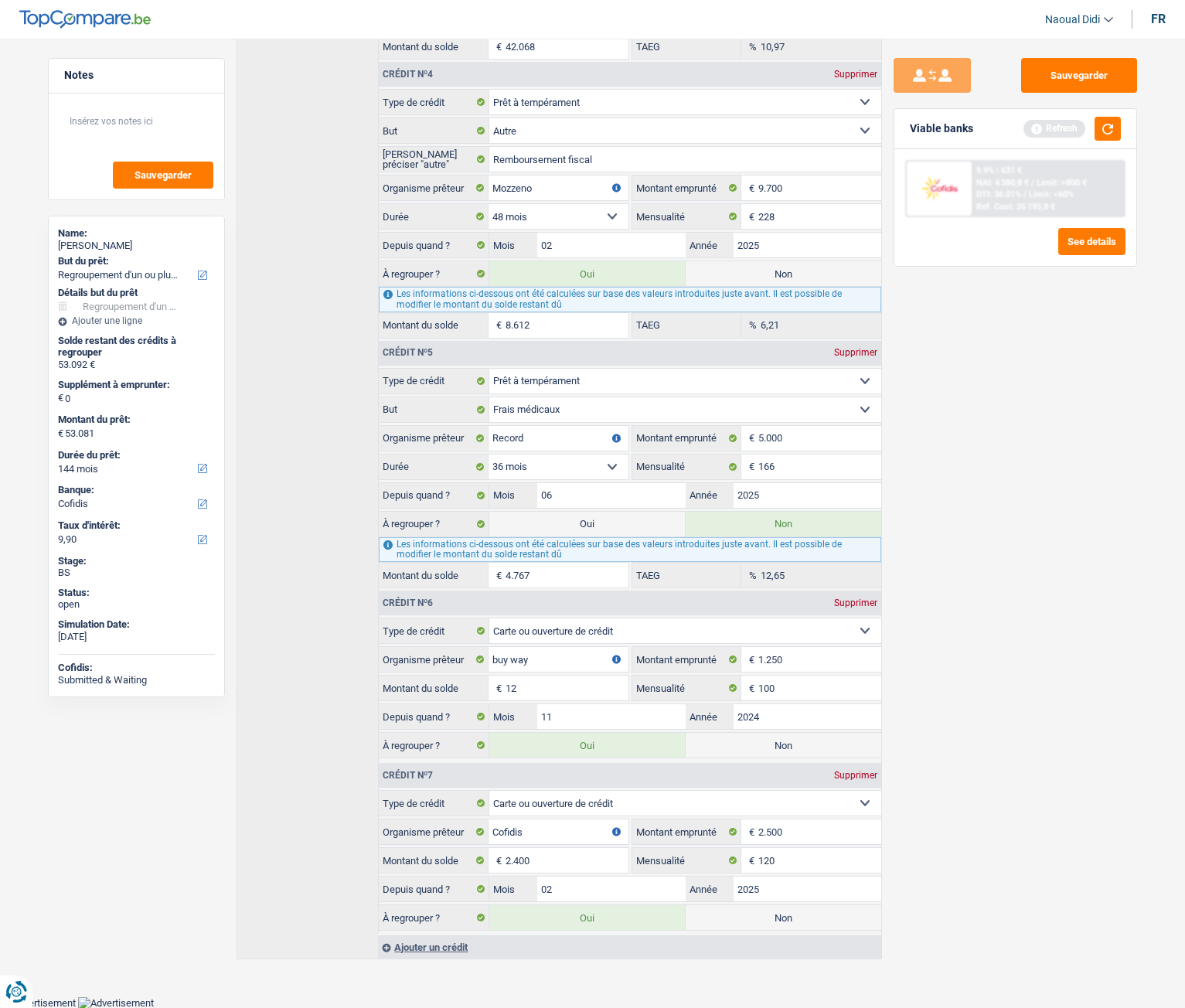
type input "53.092"
type input "125"
type input "53.205"
type input "1.250"
type input "54.330"
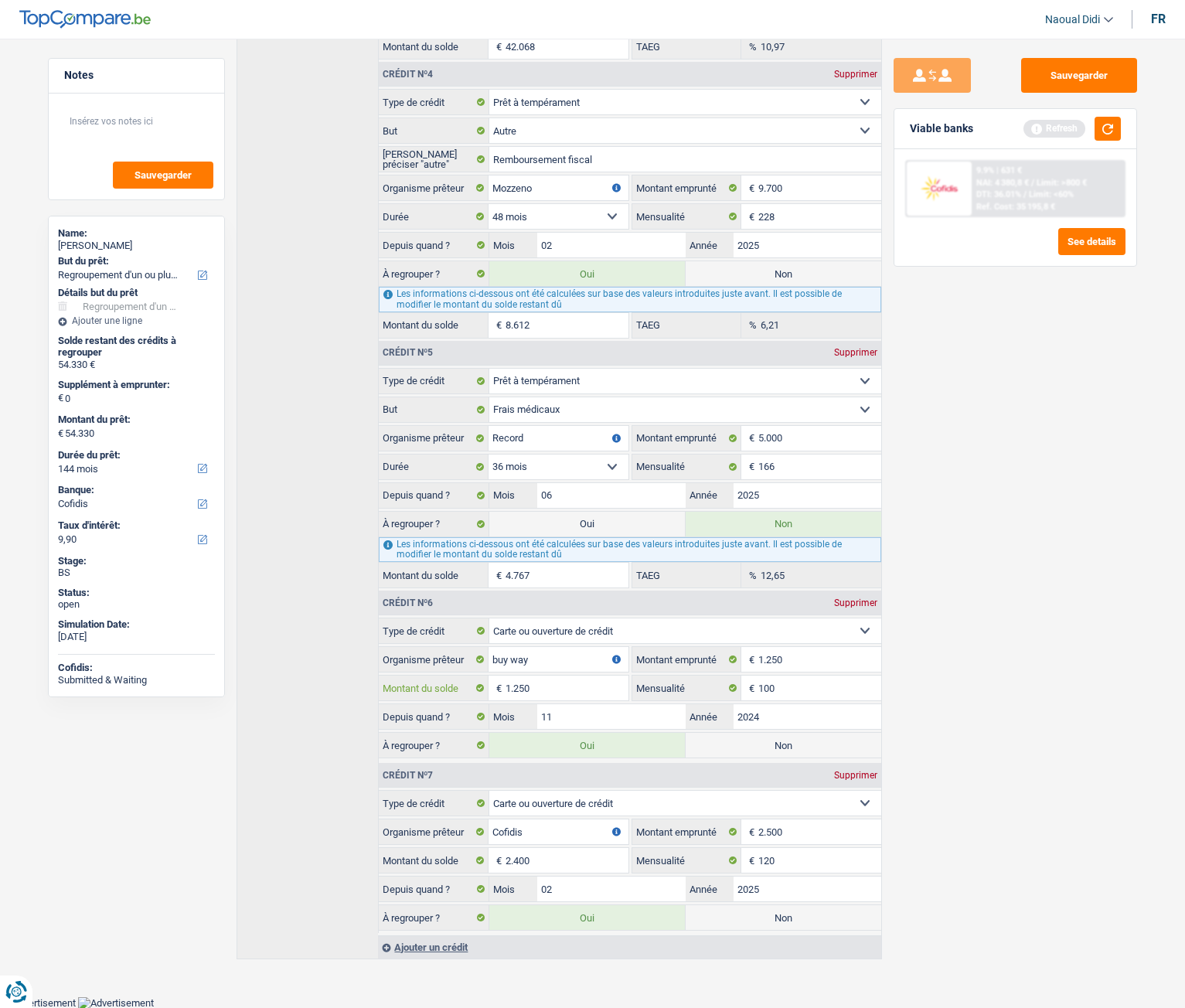
type input "1.250"
click at [525, 564] on input "2.400" at bounding box center [566, 860] width 122 height 25
type input "200"
type input "52.130"
type input "2.500"
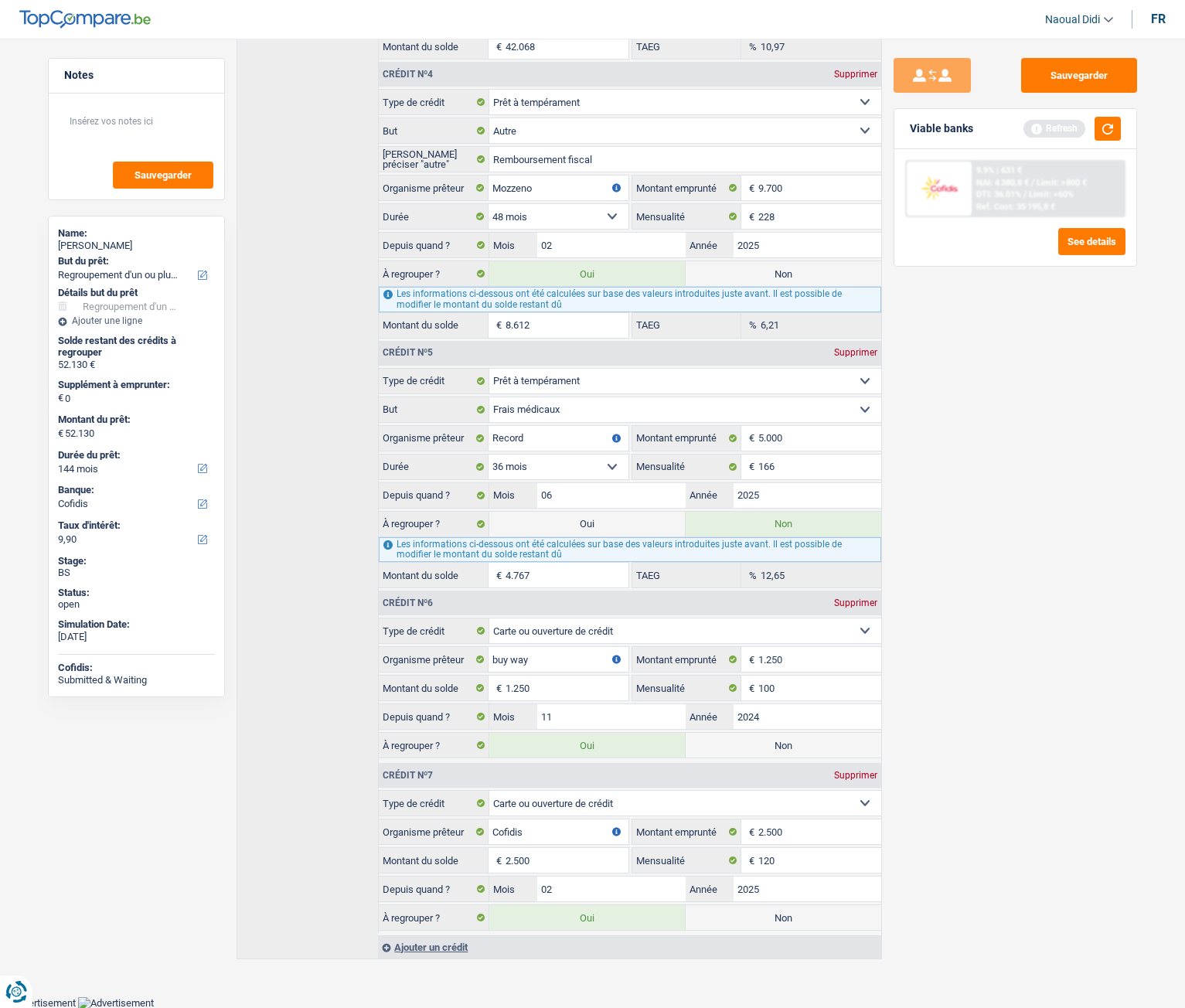
type input "54.430"
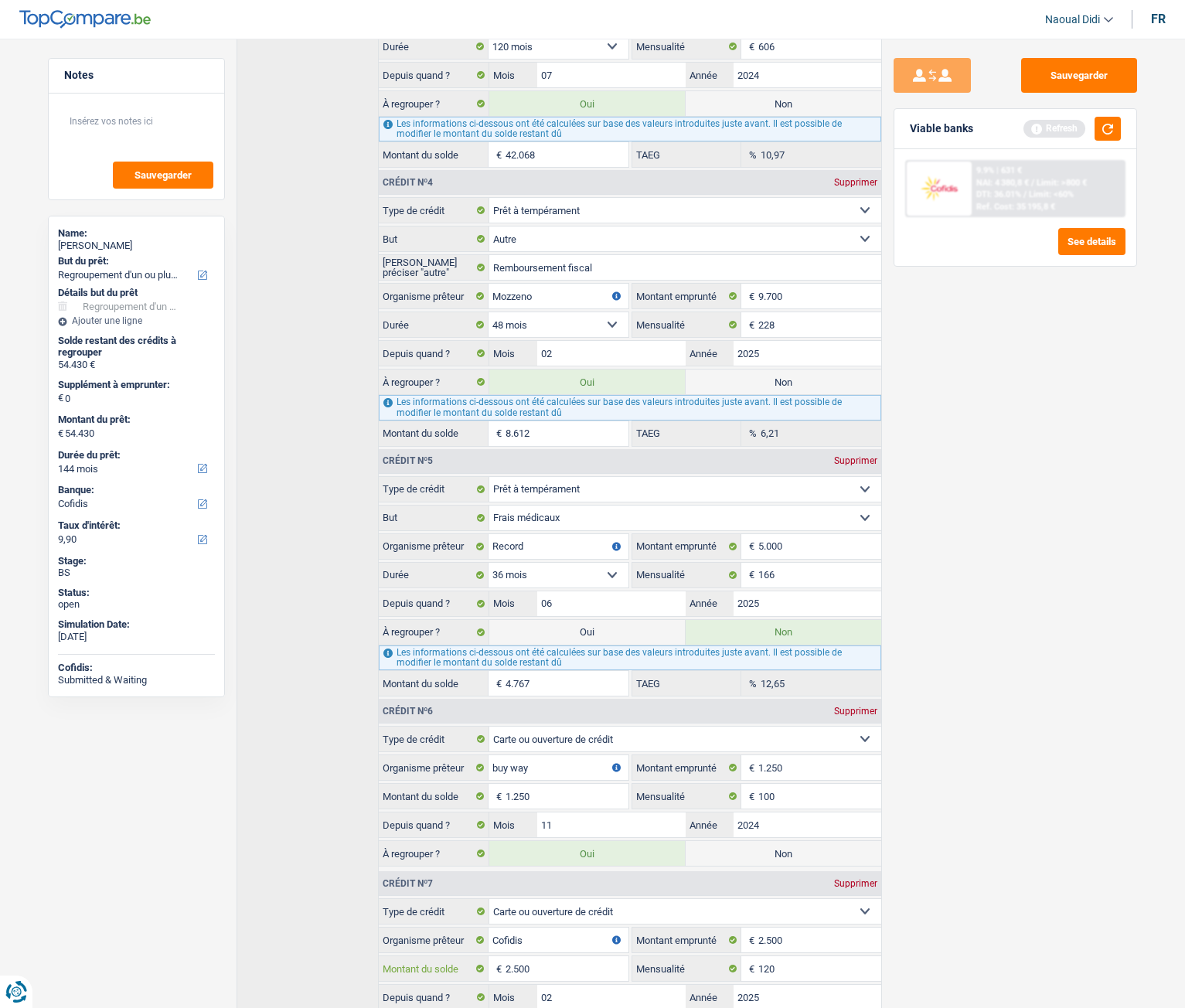
scroll to position [973, 0]
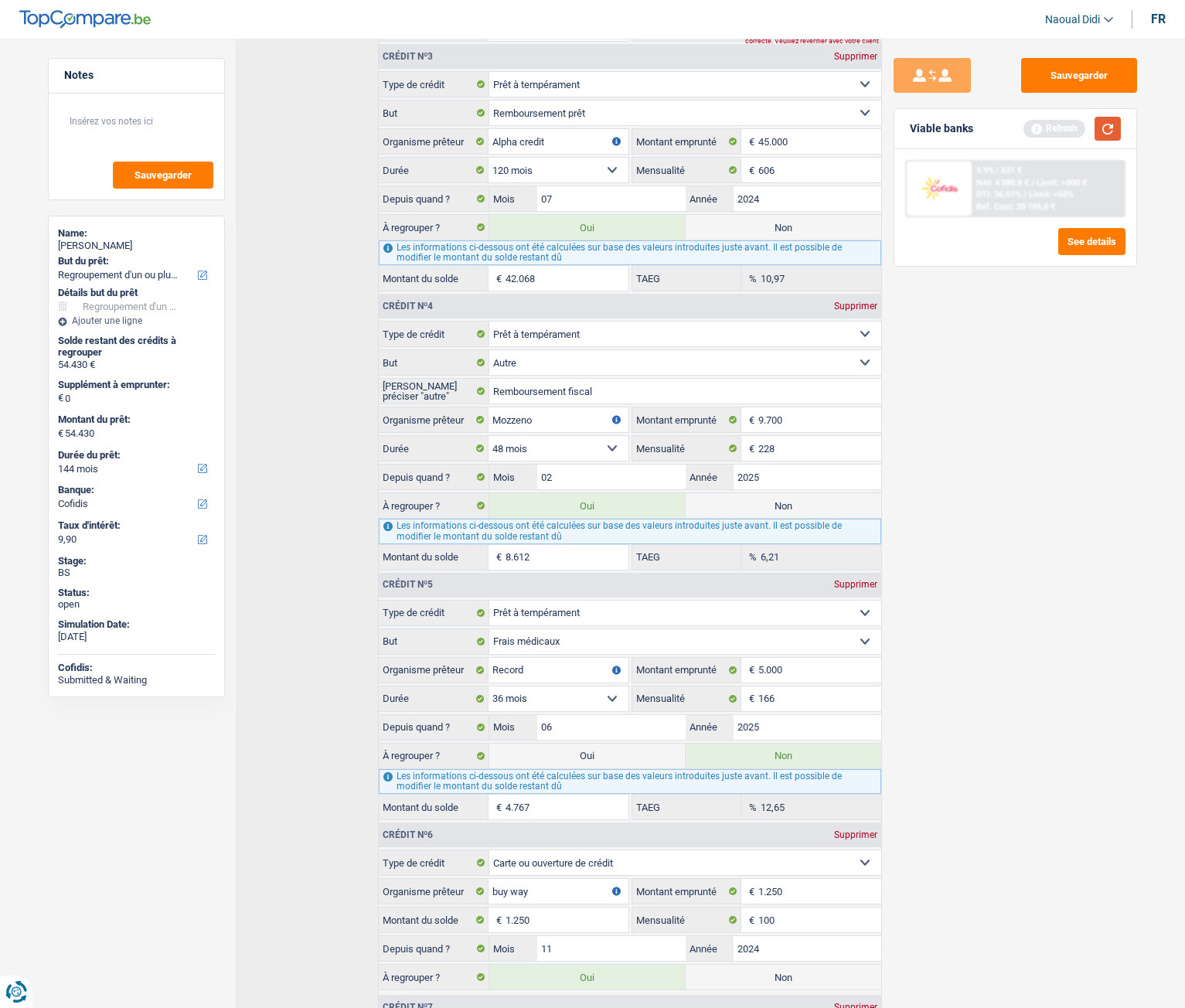
type input "2.500"
click at [1101, 120] on button "button" at bounding box center [1107, 129] width 26 height 24
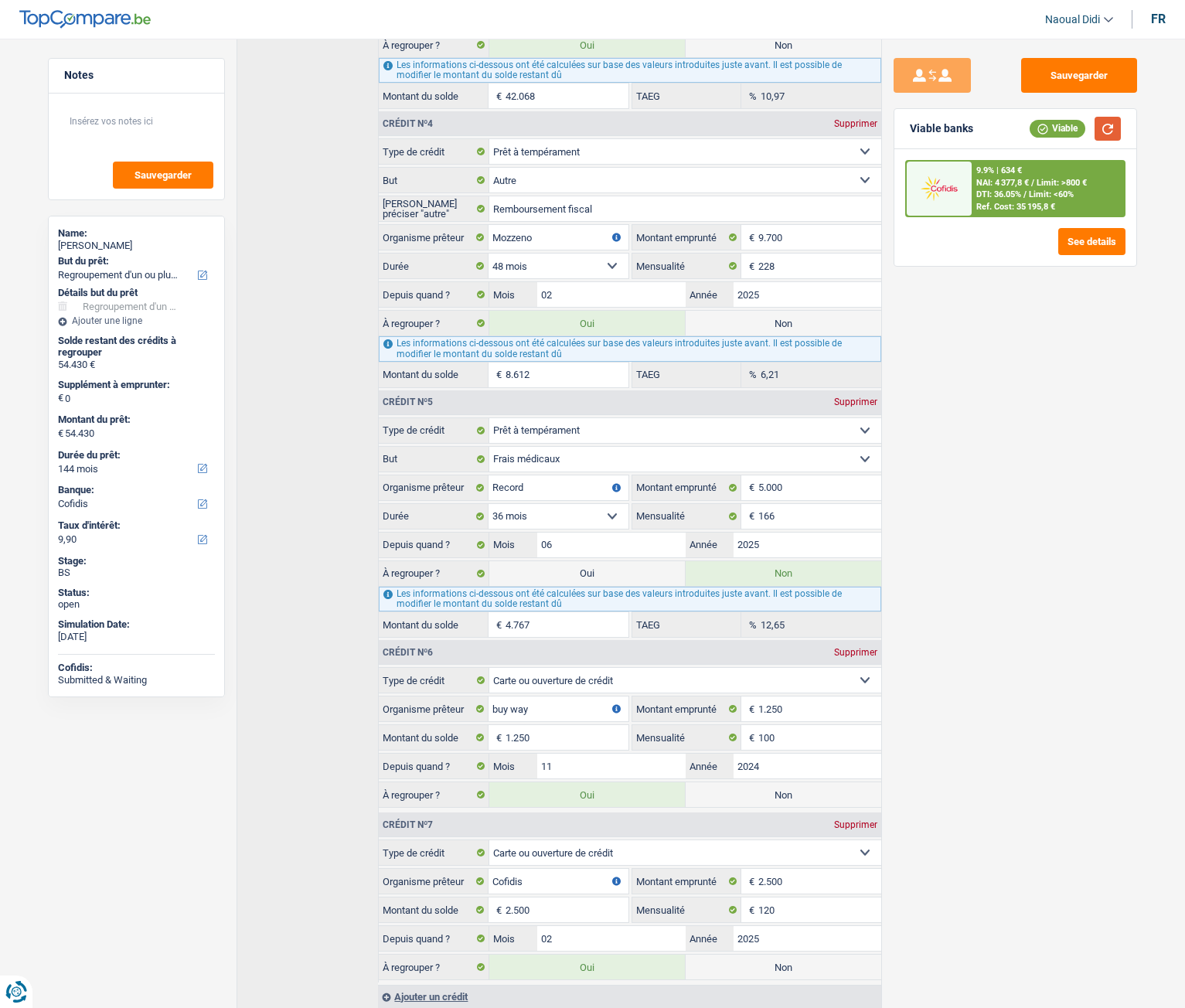
scroll to position [1128, 0]
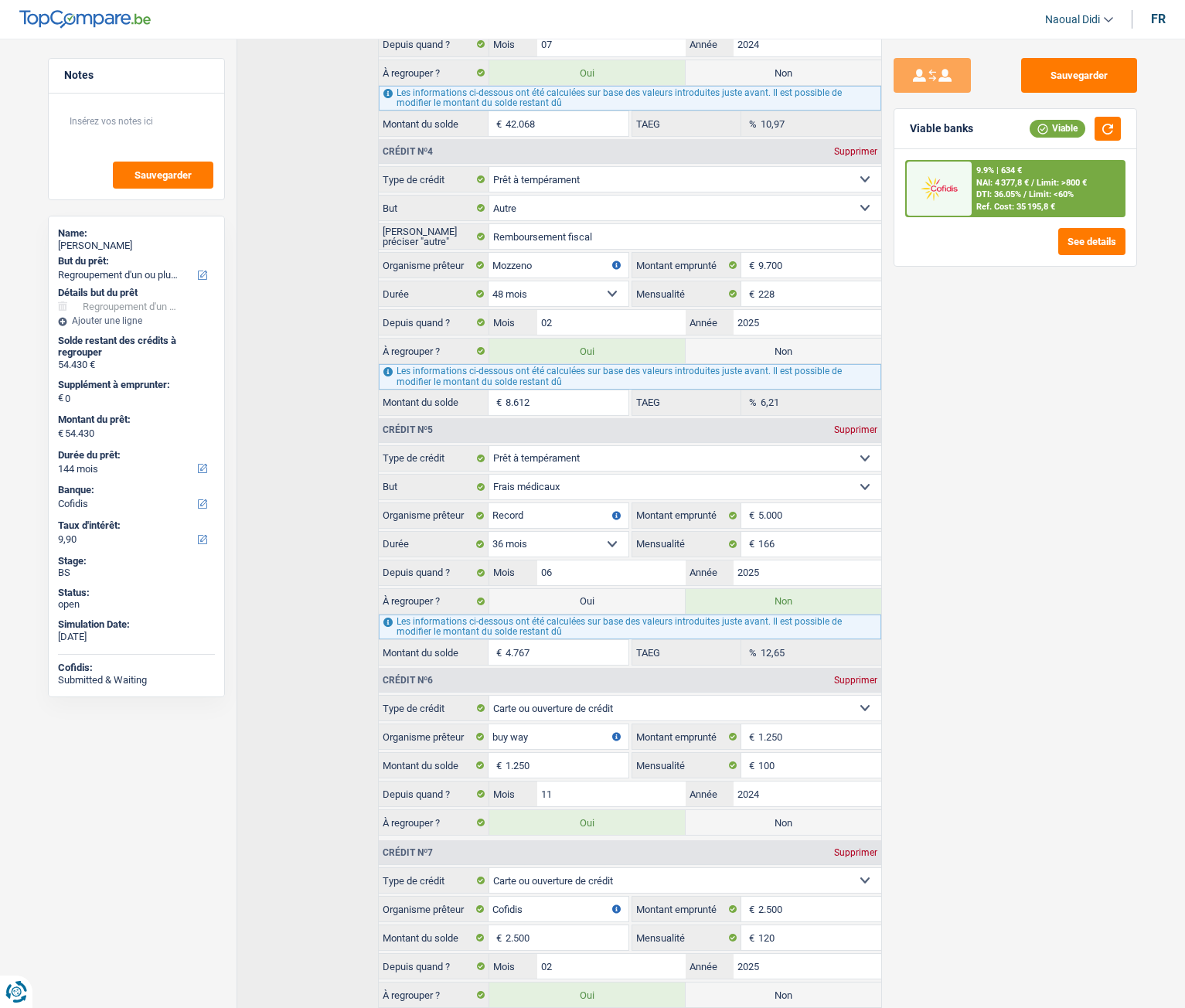
click at [576, 564] on label "Oui" at bounding box center [587, 601] width 196 height 25
click at [576, 564] on input "Oui" at bounding box center [587, 601] width 196 height 25
radio input "true"
radio input "false"
type input "59.197"
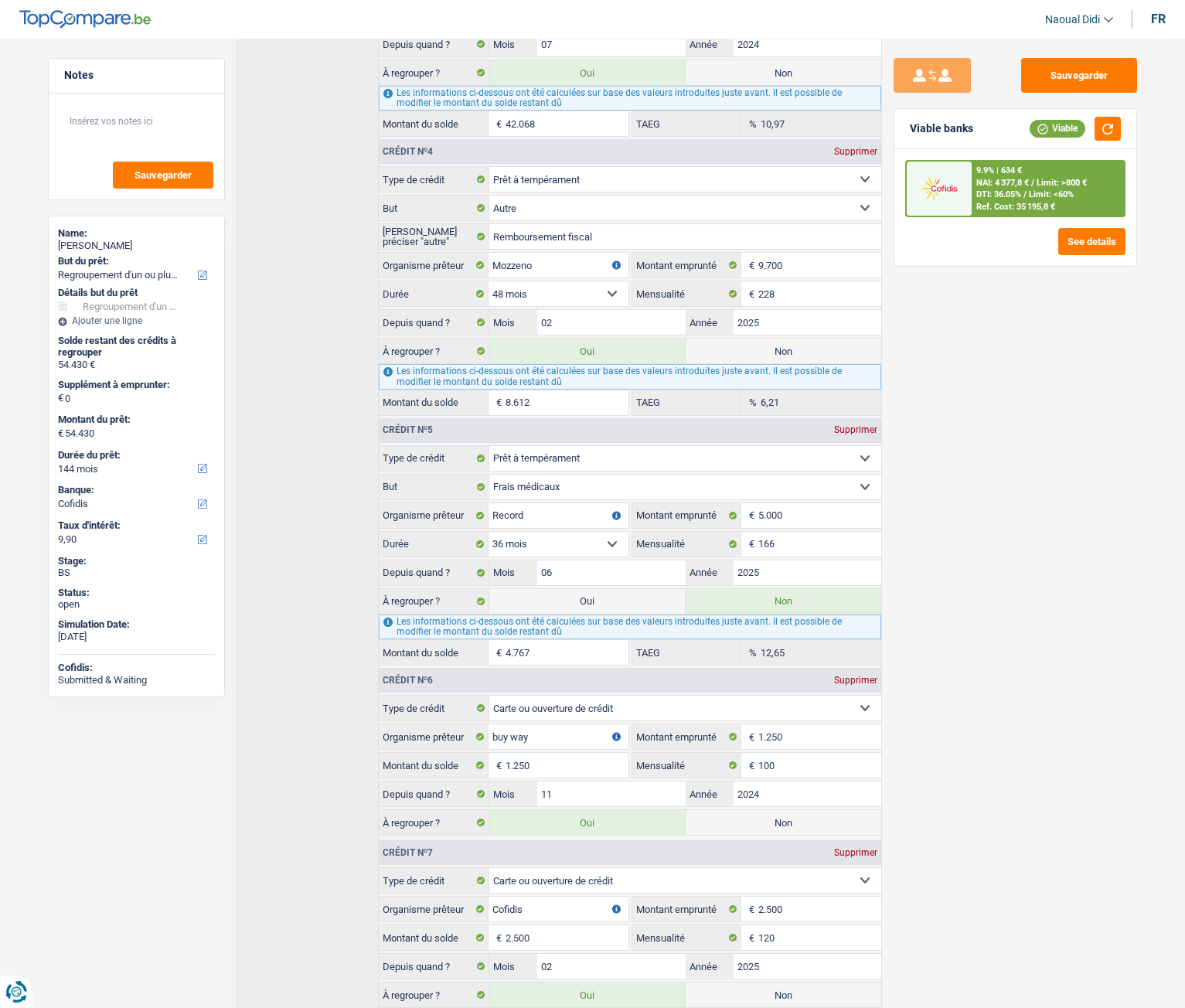
type input "59.197"
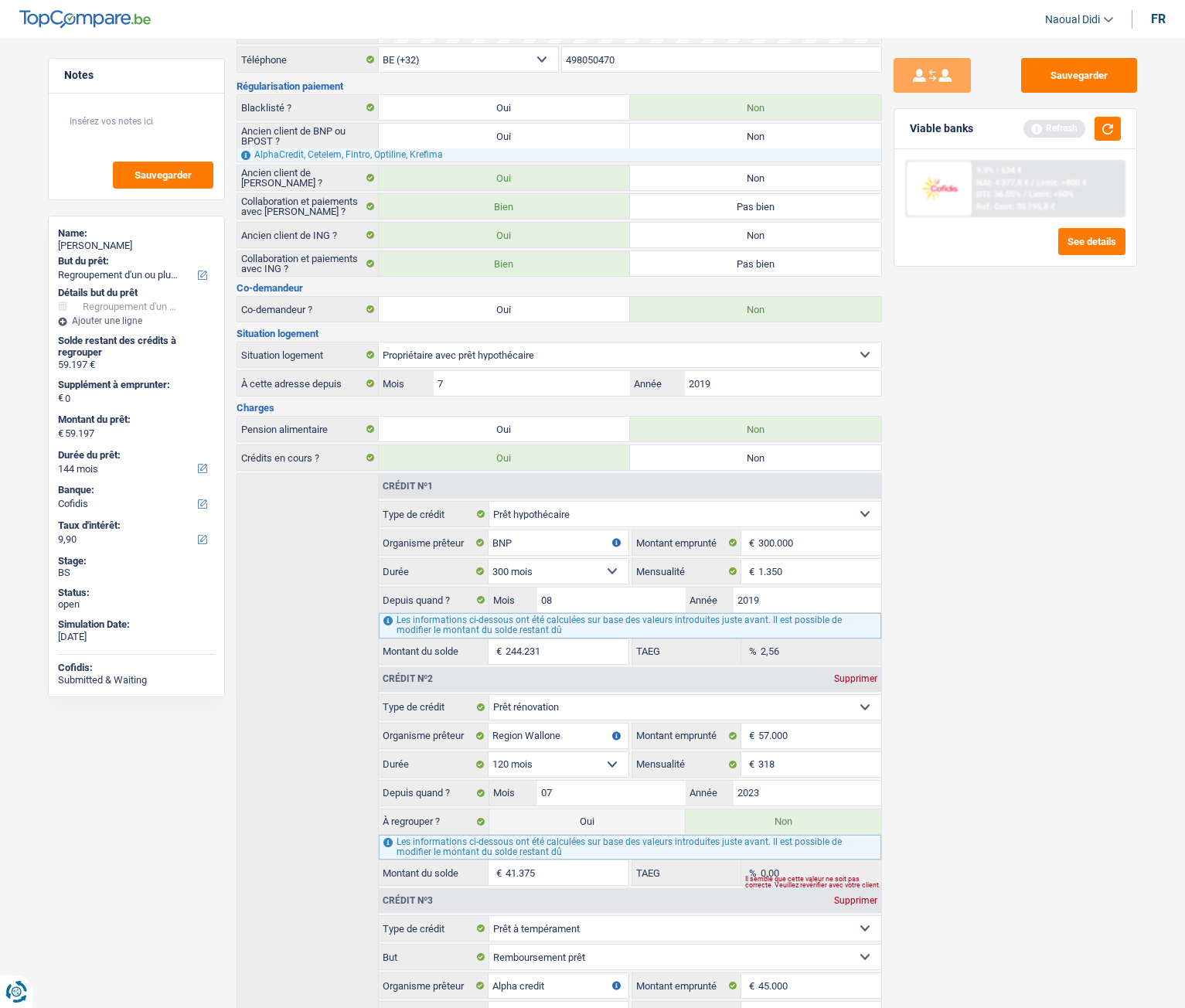
scroll to position [0, 0]
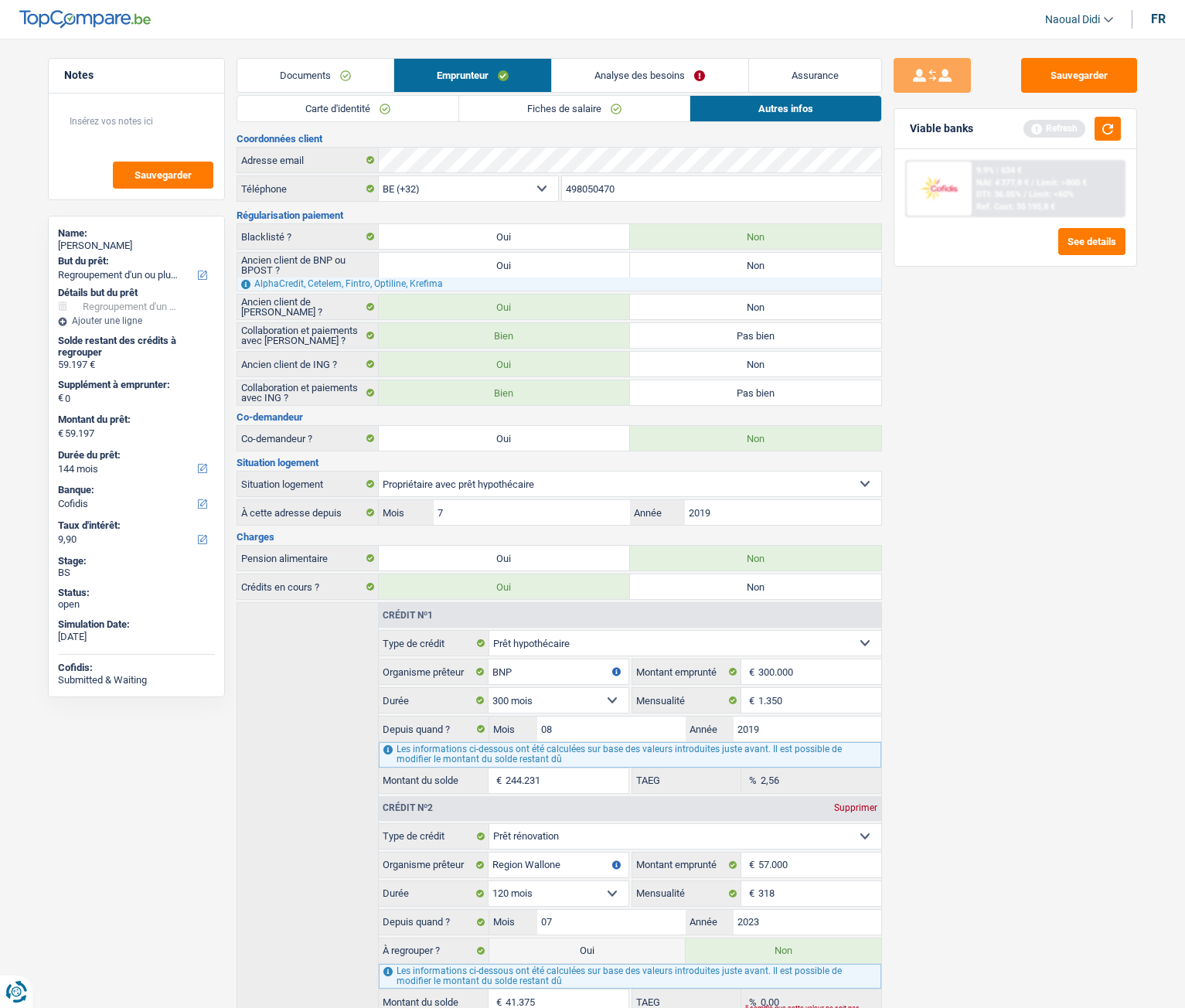
click at [673, 67] on link "Analyse des besoins" at bounding box center [649, 74] width 196 height 33
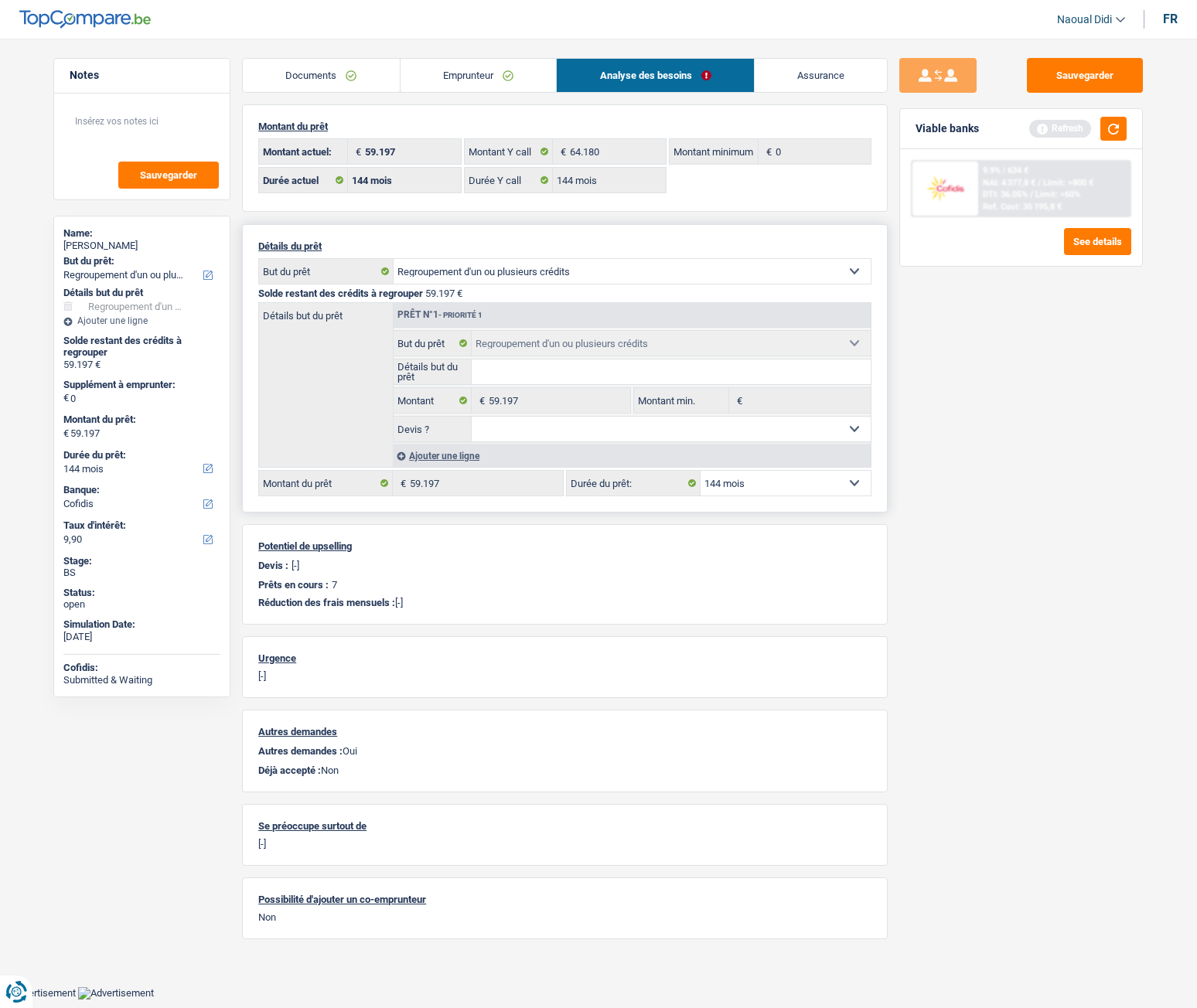
click at [1120, 140] on div "Viable banks Refresh" at bounding box center [1021, 129] width 242 height 41
click at [513, 74] on link "Emprunteur" at bounding box center [478, 74] width 157 height 33
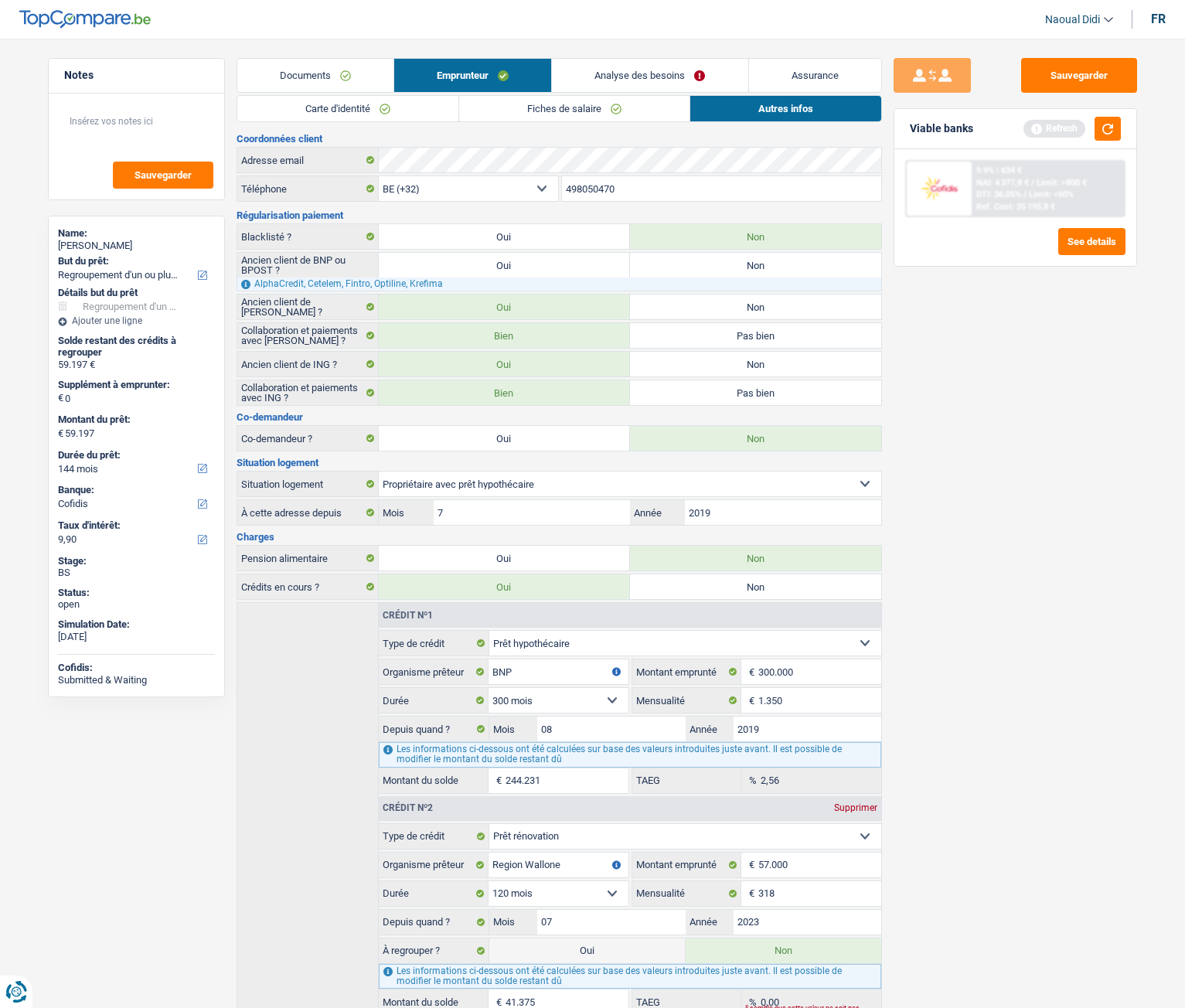
click at [677, 77] on link "Analyse des besoins" at bounding box center [649, 74] width 196 height 33
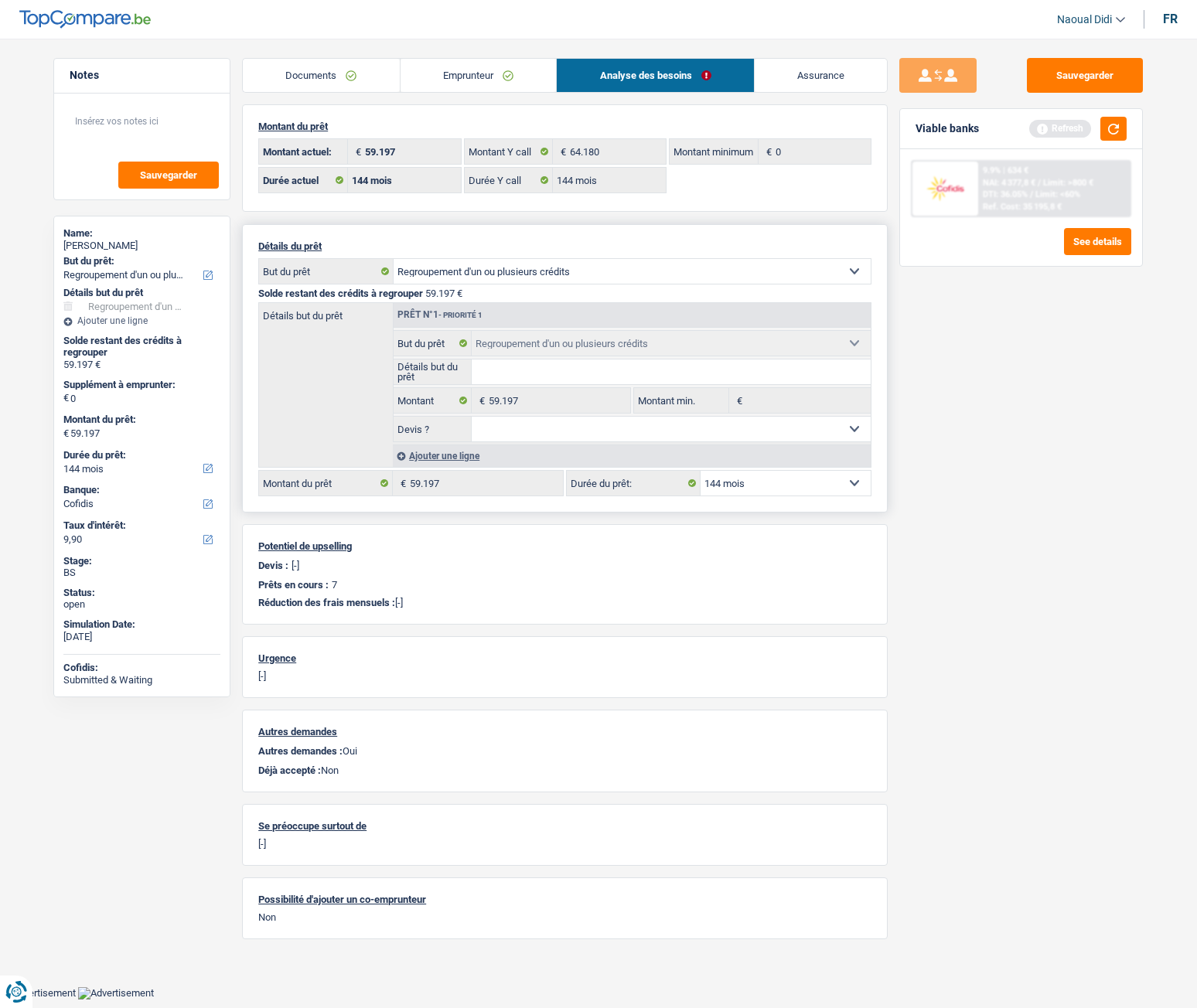
click at [483, 63] on link "Emprunteur" at bounding box center [478, 74] width 157 height 33
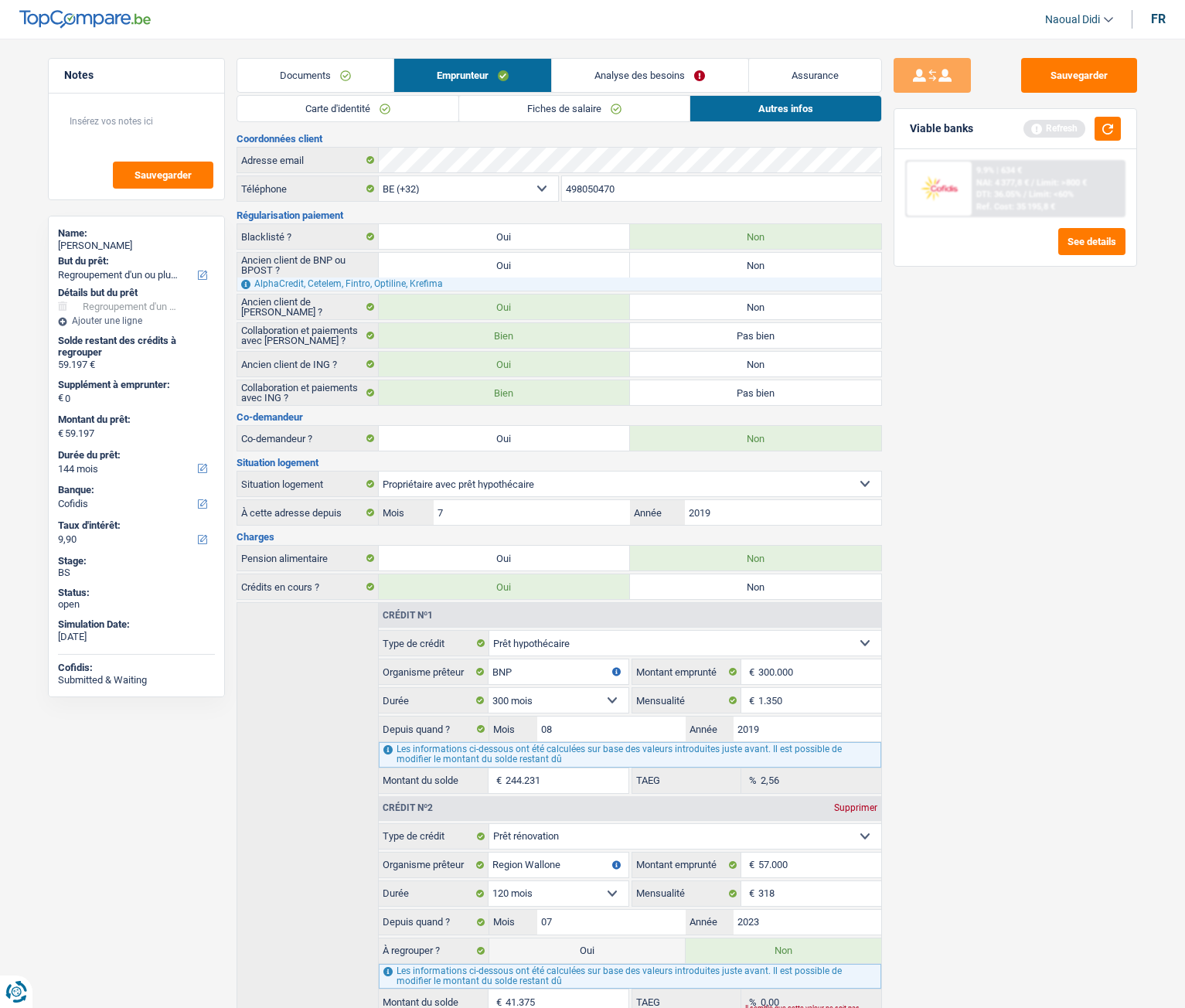
click at [581, 80] on link "Analyse des besoins" at bounding box center [649, 74] width 196 height 33
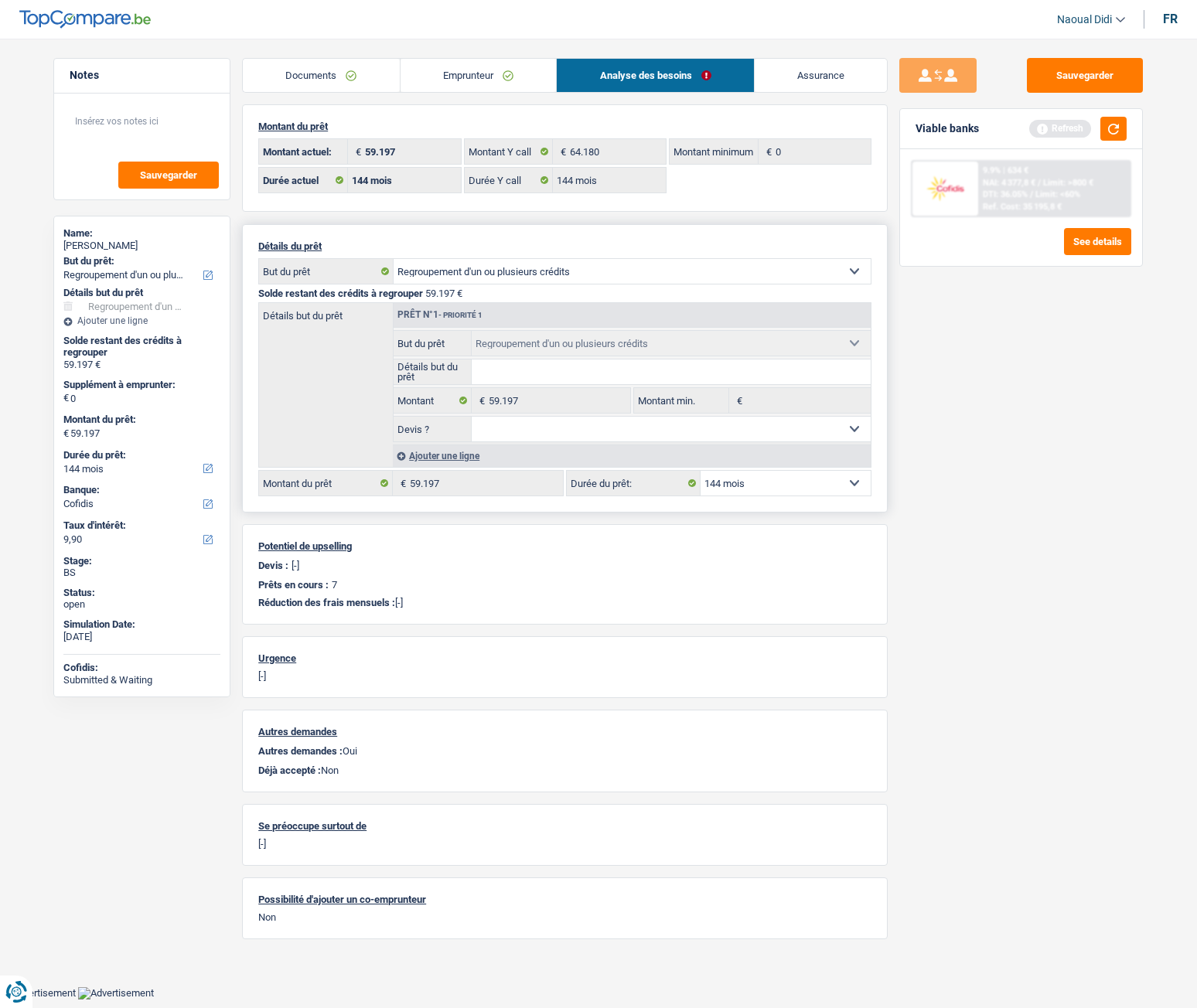
click at [497, 77] on link "Emprunteur" at bounding box center [478, 74] width 157 height 33
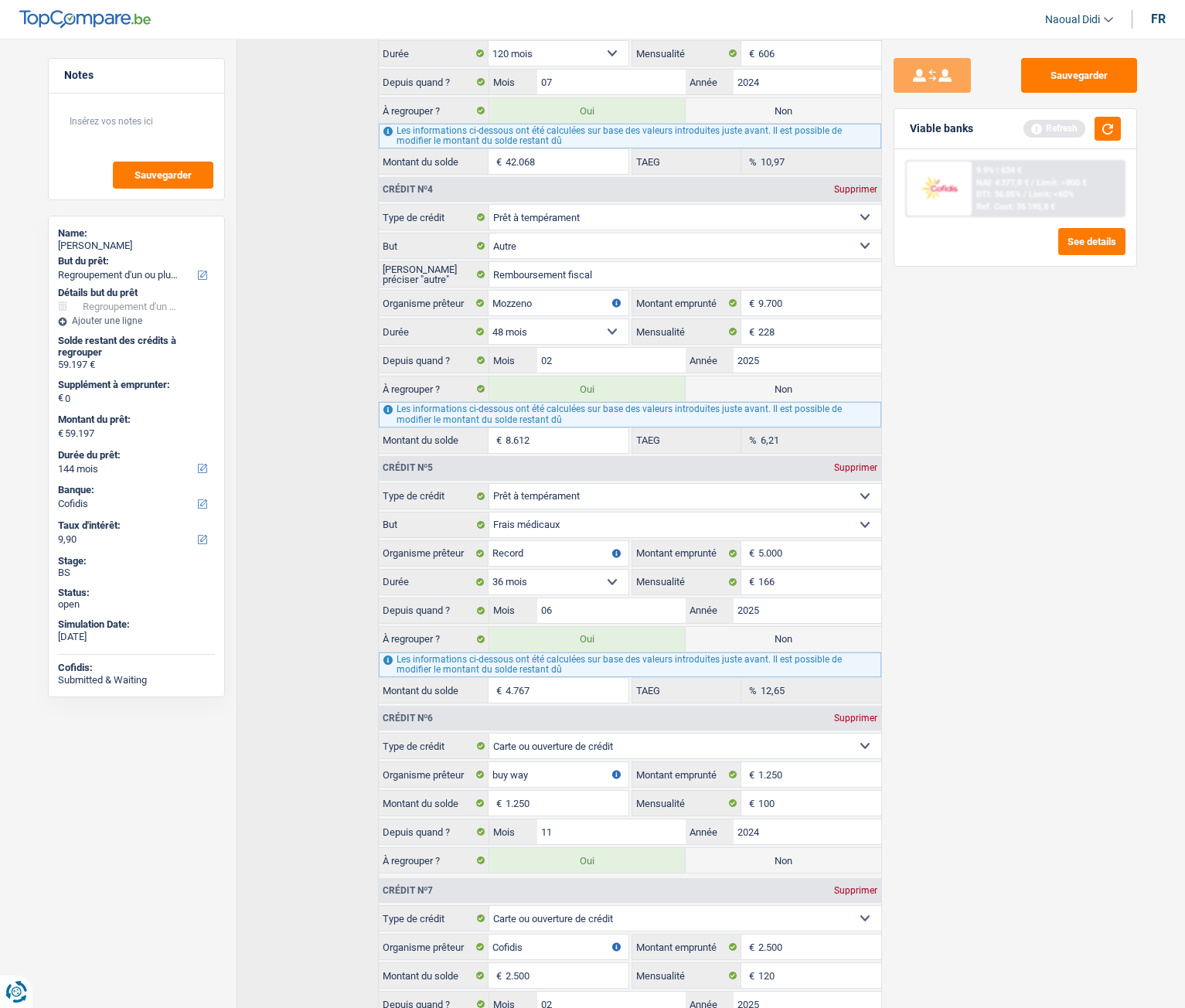
scroll to position [1159, 0]
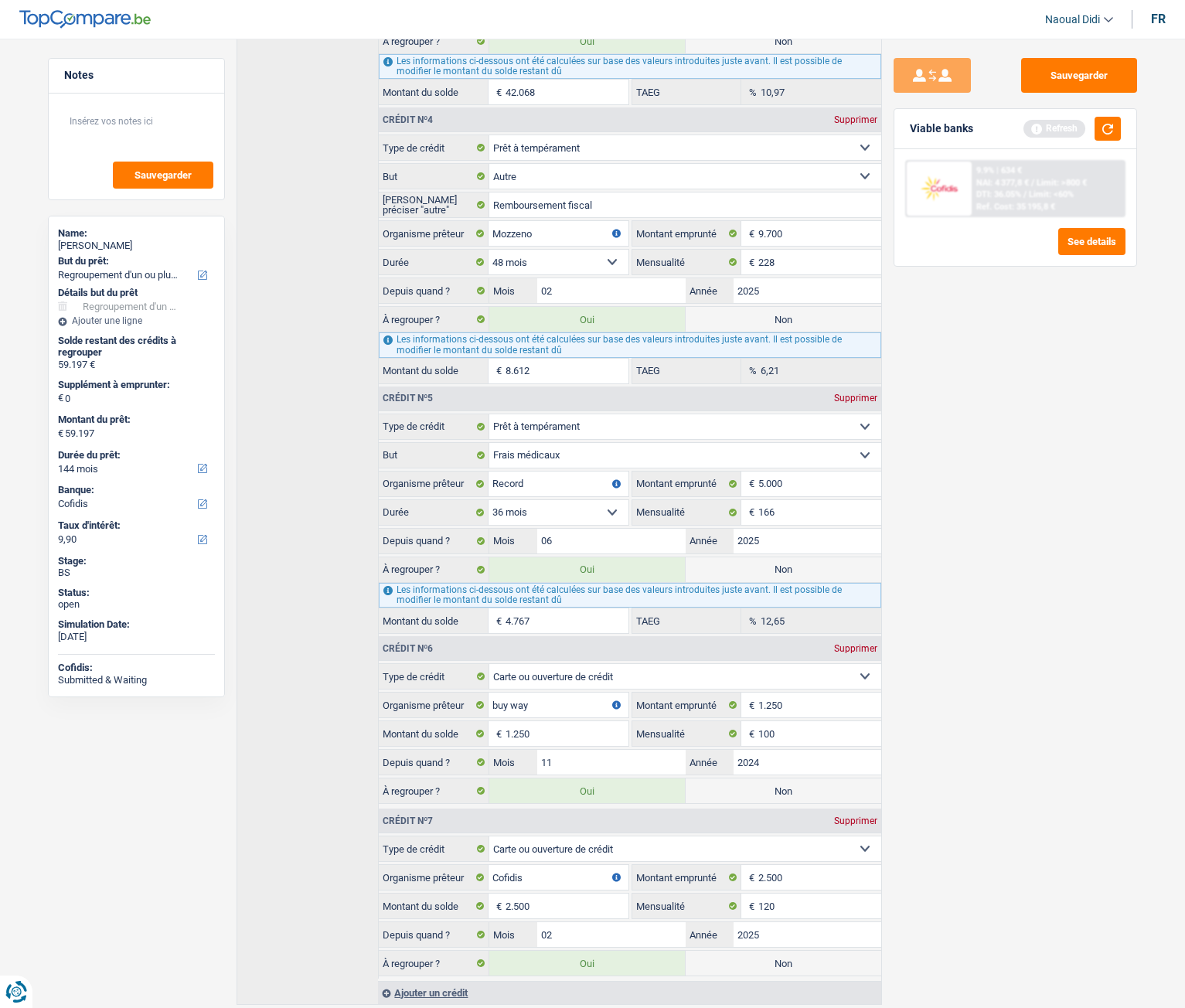
click at [754, 564] on label "Non" at bounding box center [783, 570] width 196 height 25
click at [754, 564] on input "Non" at bounding box center [783, 570] width 196 height 25
radio input "true"
radio input "false"
type input "54.430"
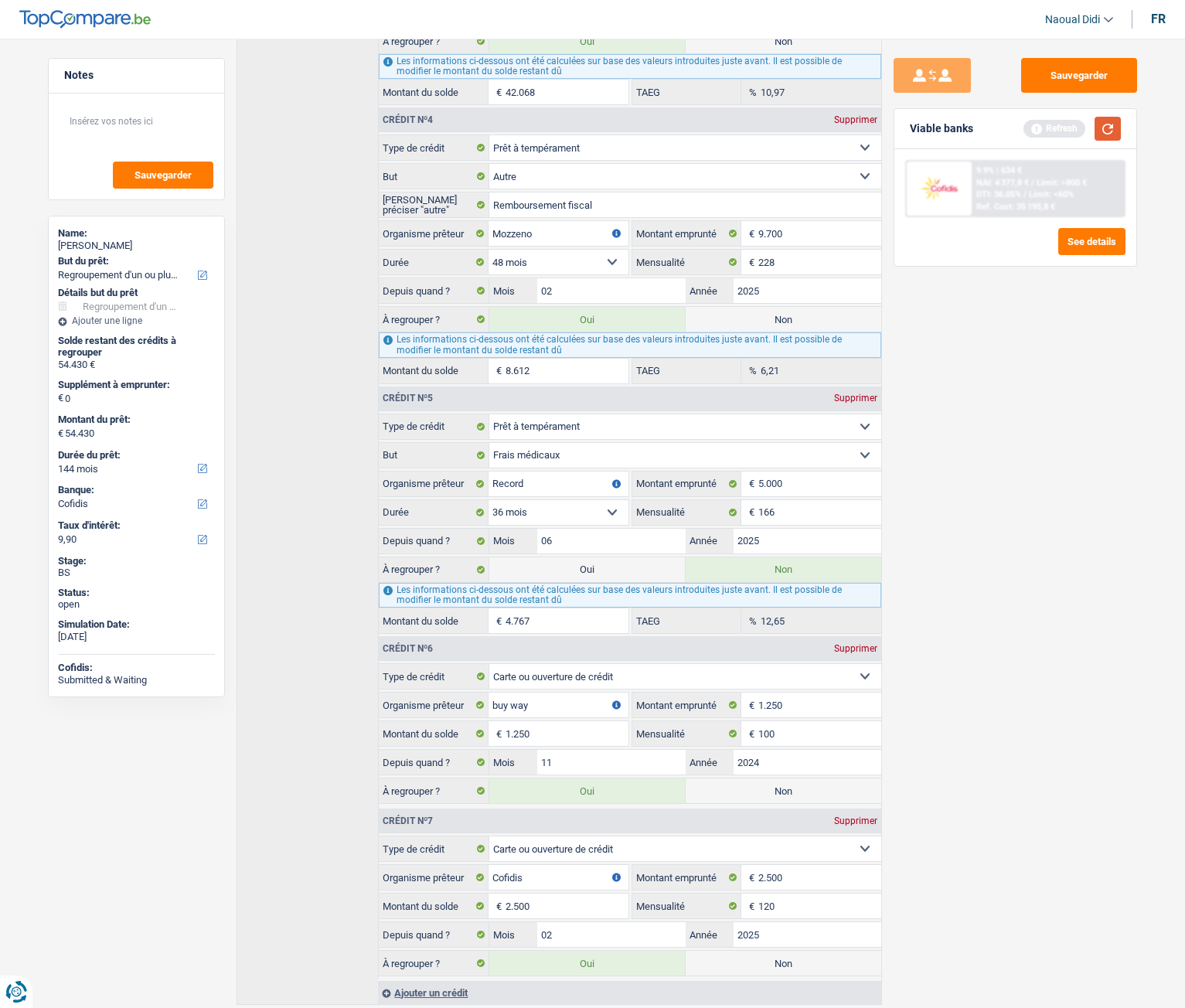
click at [1105, 128] on button "button" at bounding box center [1107, 129] width 26 height 24
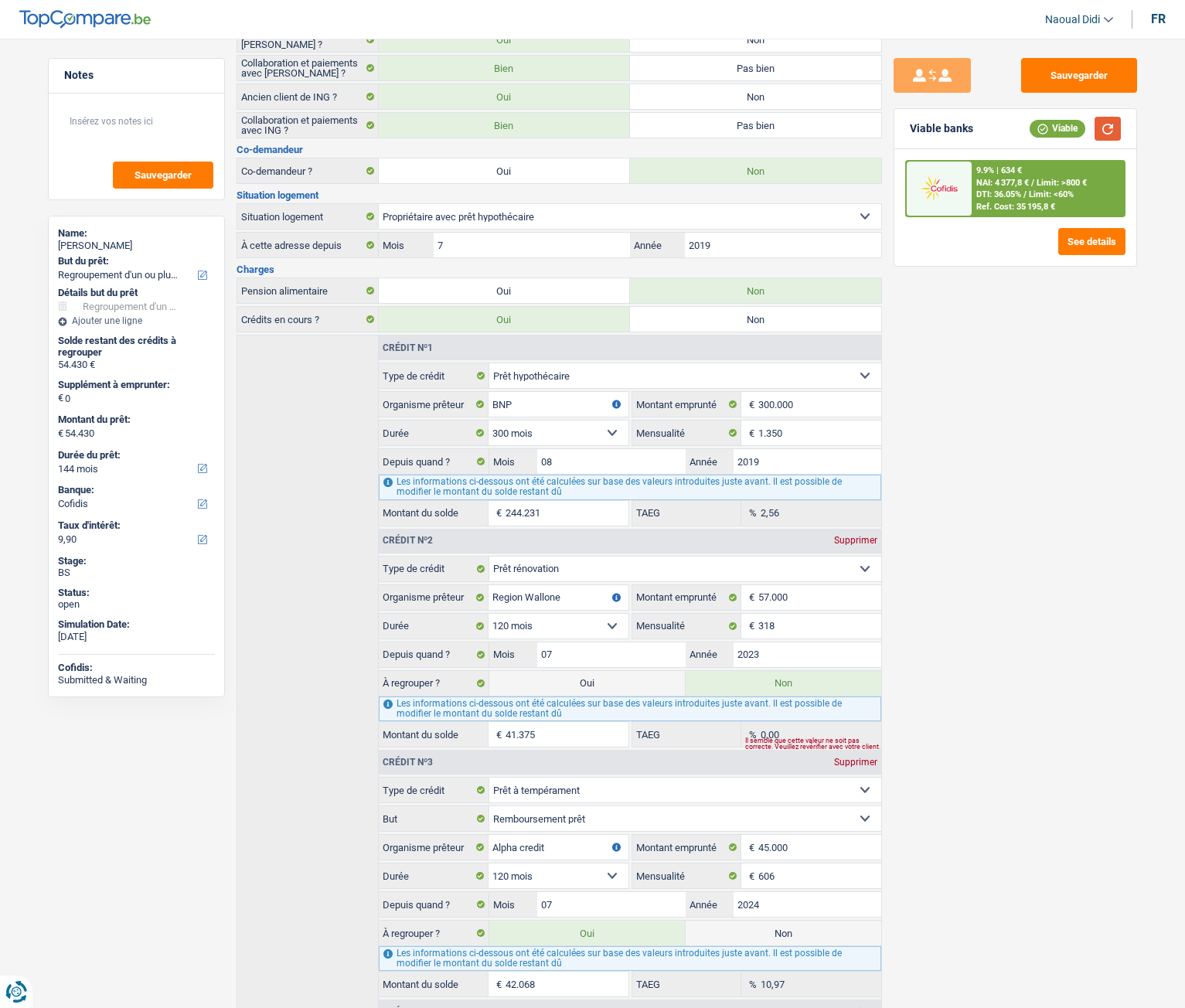
scroll to position [0, 0]
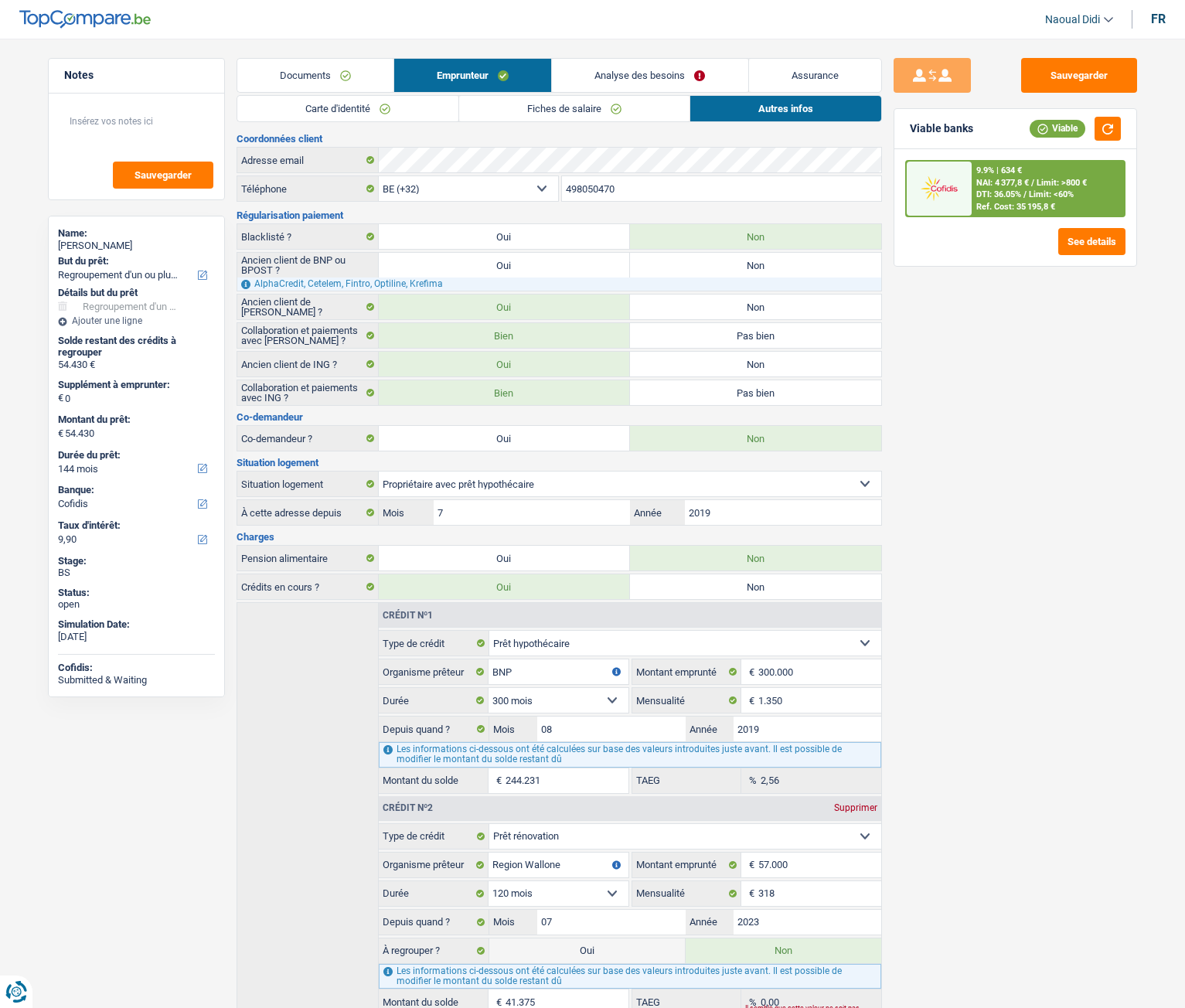
click at [681, 73] on link "Analyse des besoins" at bounding box center [649, 74] width 196 height 33
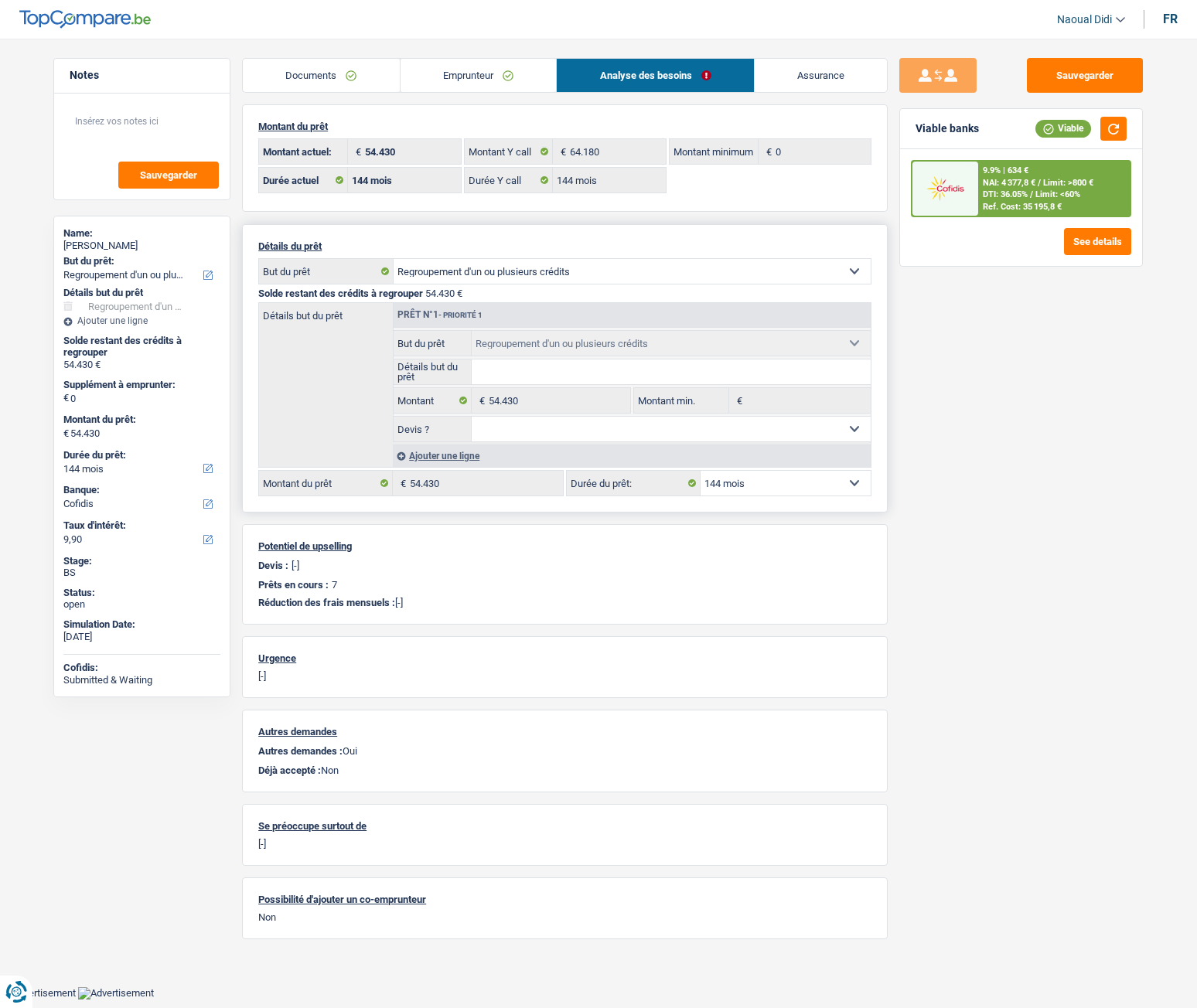
click at [498, 74] on link "Emprunteur" at bounding box center [478, 74] width 157 height 33
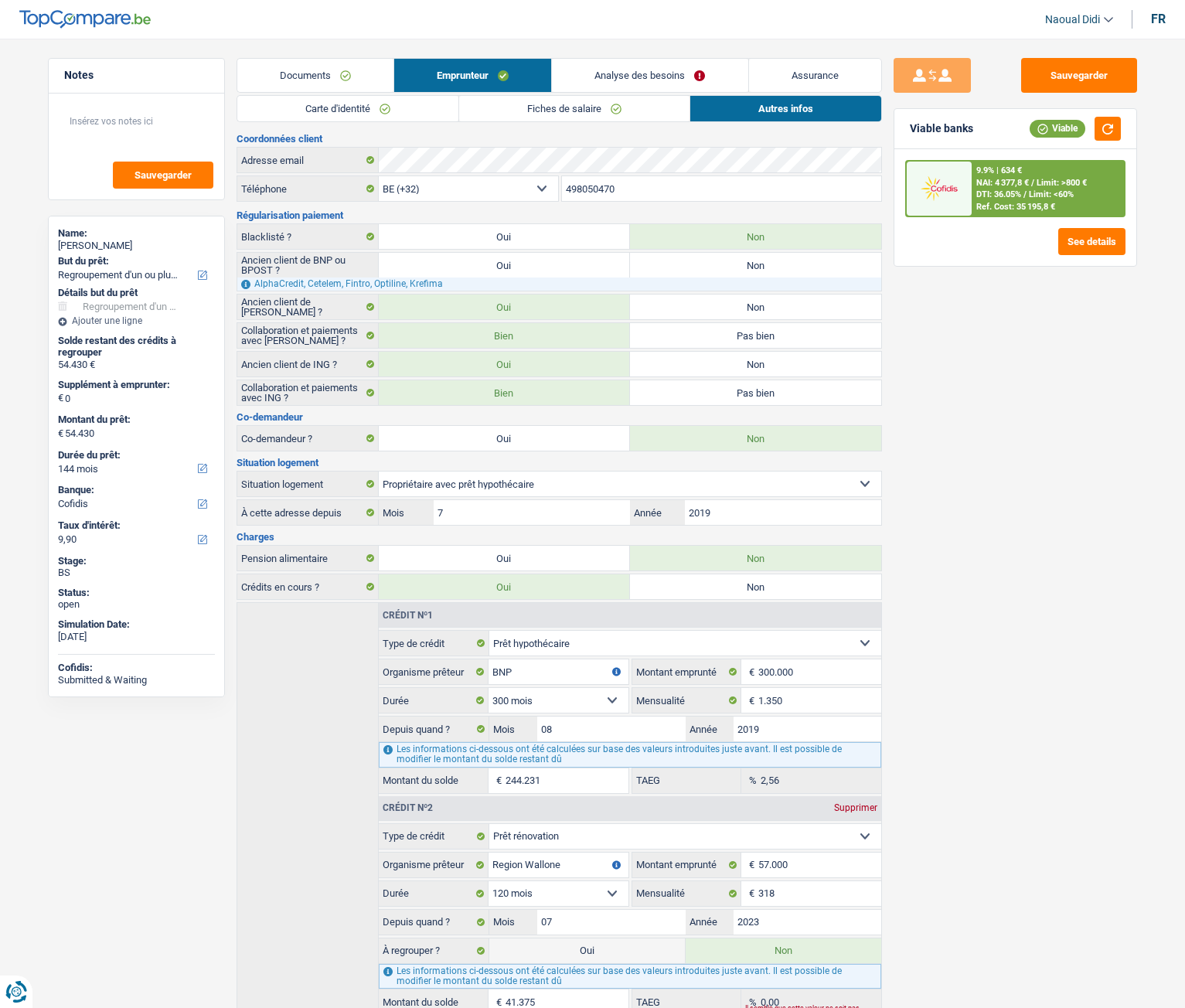
click at [677, 102] on link "Fiches de salaire" at bounding box center [575, 108] width 230 height 25
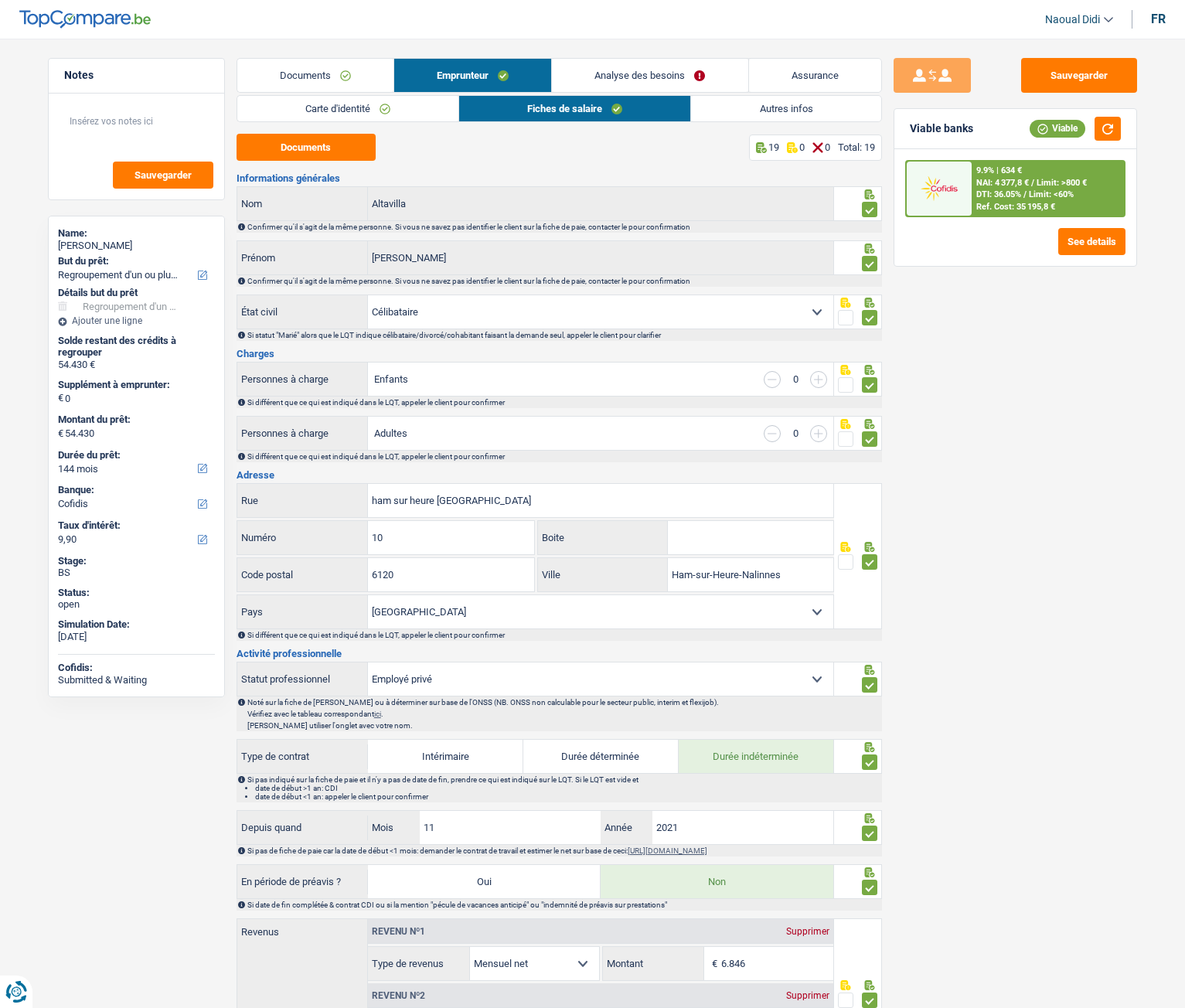
click at [711, 102] on link "Autres infos" at bounding box center [786, 108] width 190 height 25
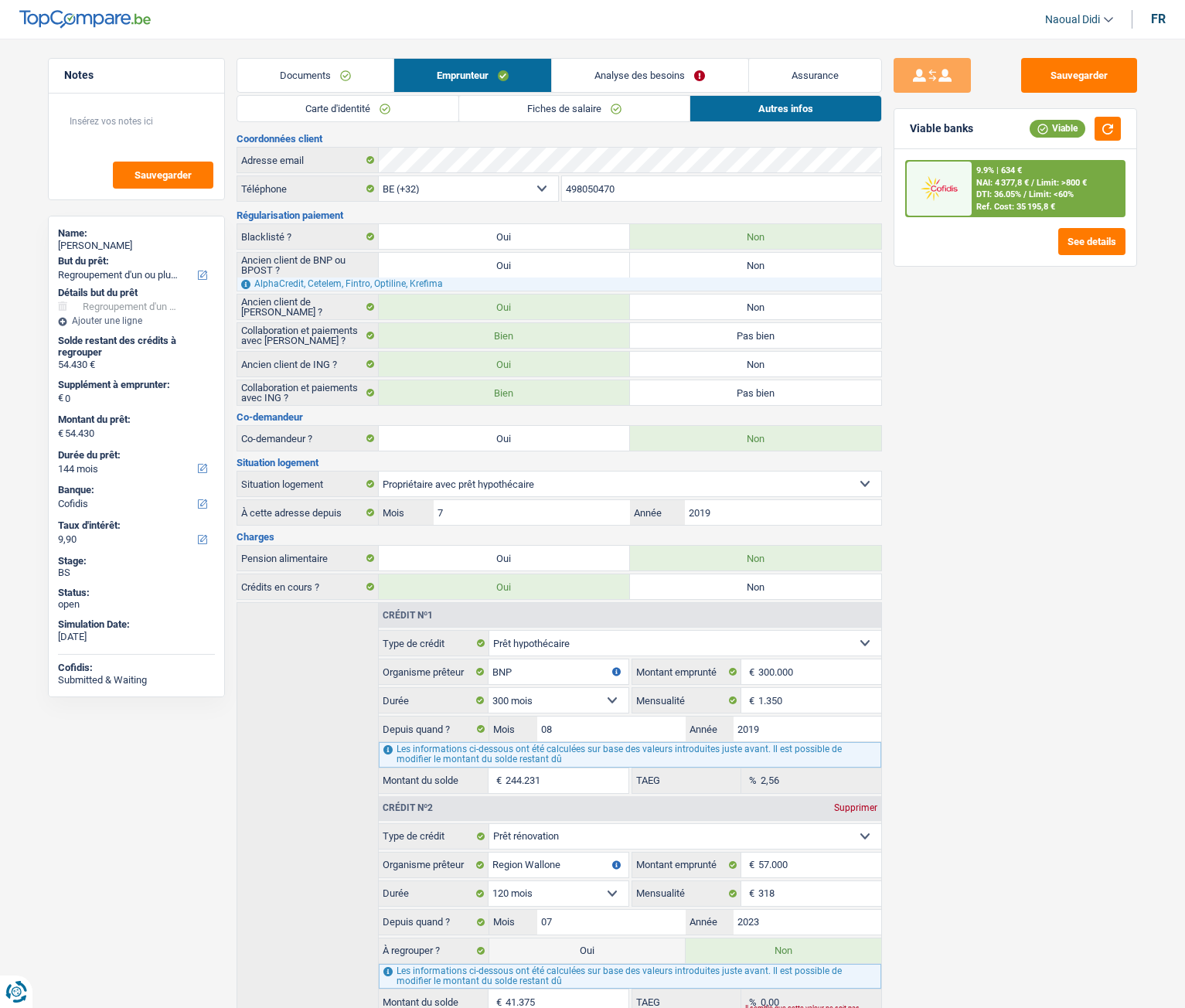
click at [678, 71] on link "Analyse des besoins" at bounding box center [649, 74] width 196 height 33
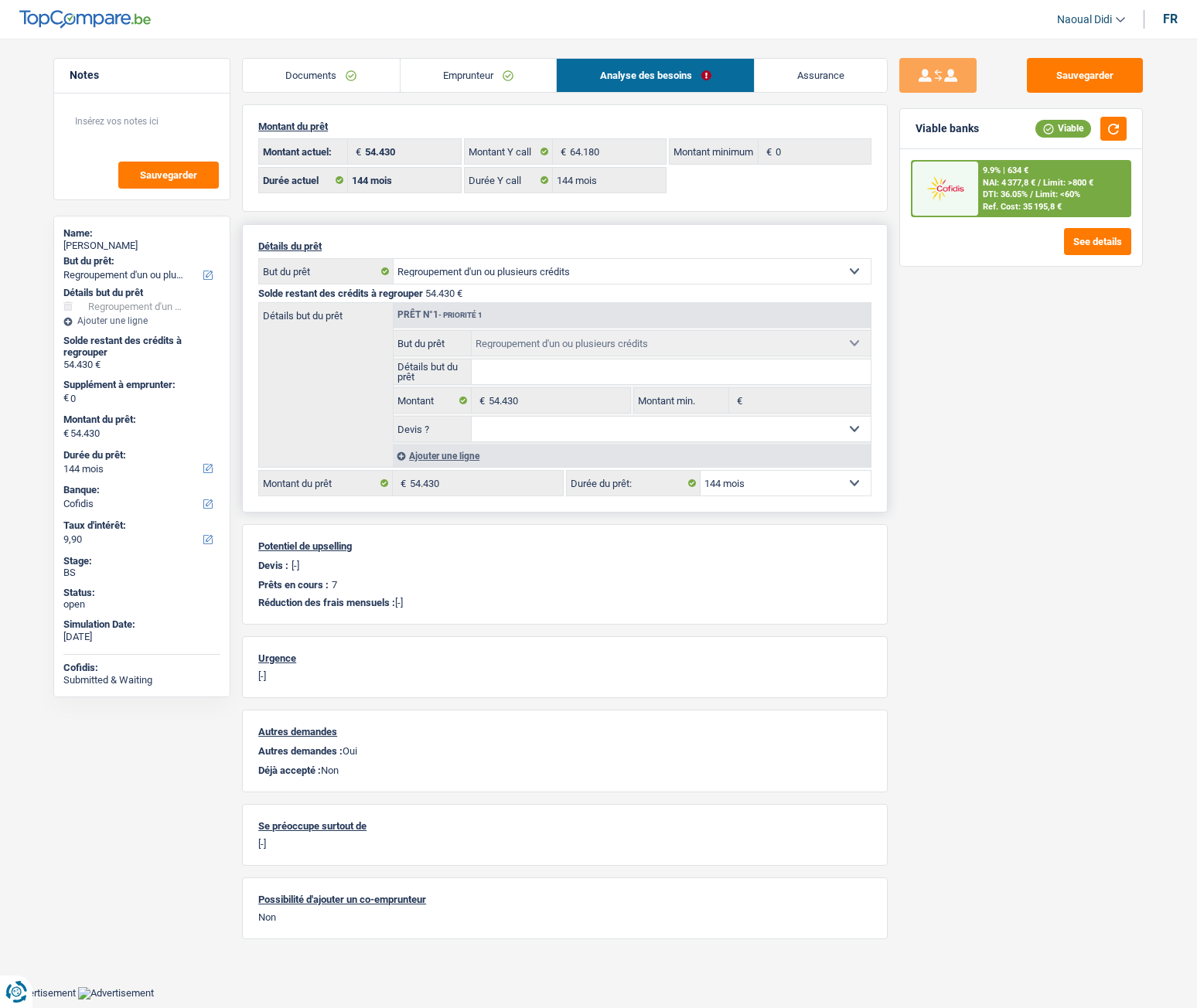
click at [444, 67] on link "Emprunteur" at bounding box center [478, 74] width 157 height 33
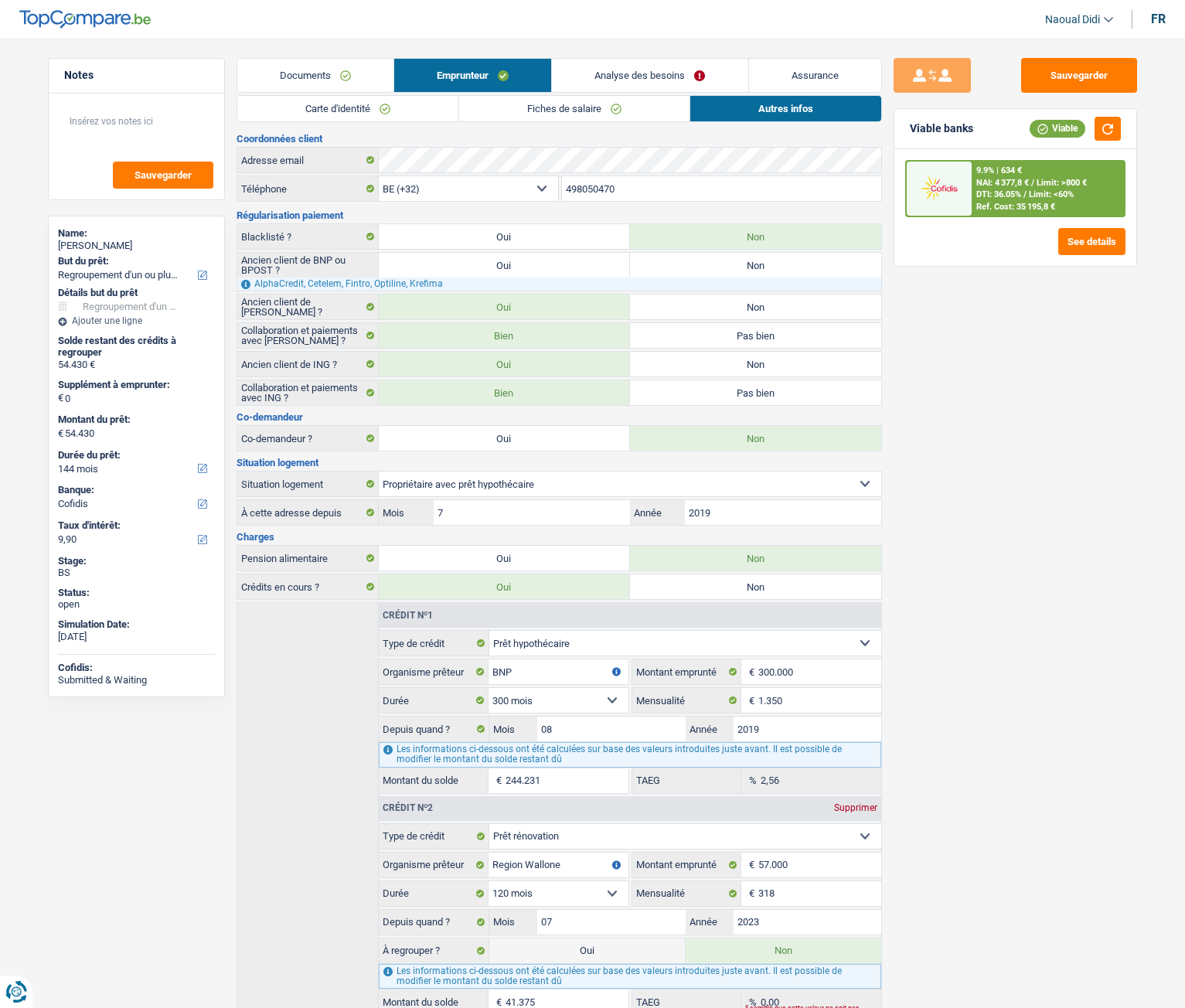
click at [661, 65] on link "Analyse des besoins" at bounding box center [649, 74] width 196 height 33
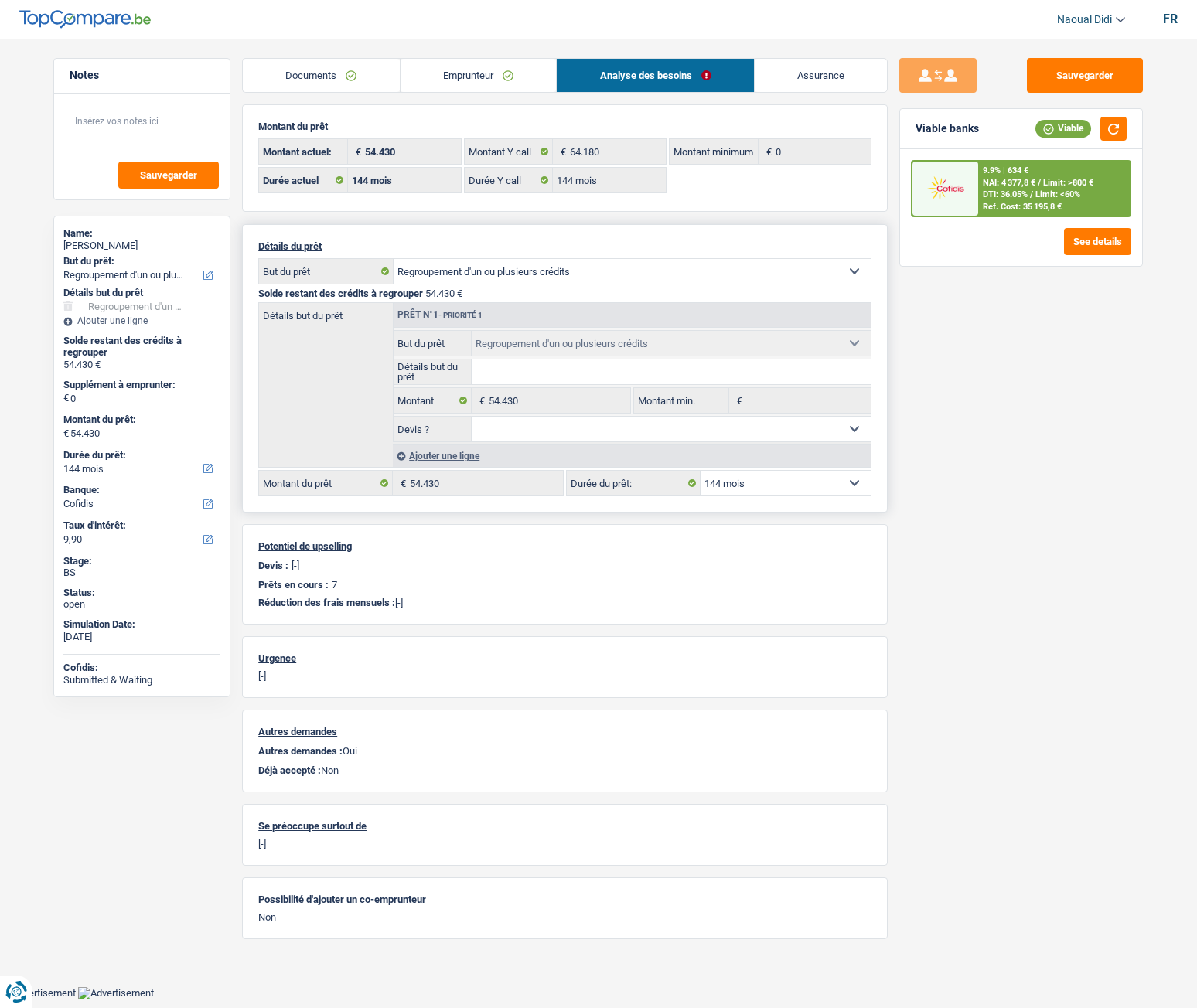
click at [502, 89] on link "Emprunteur" at bounding box center [478, 74] width 157 height 33
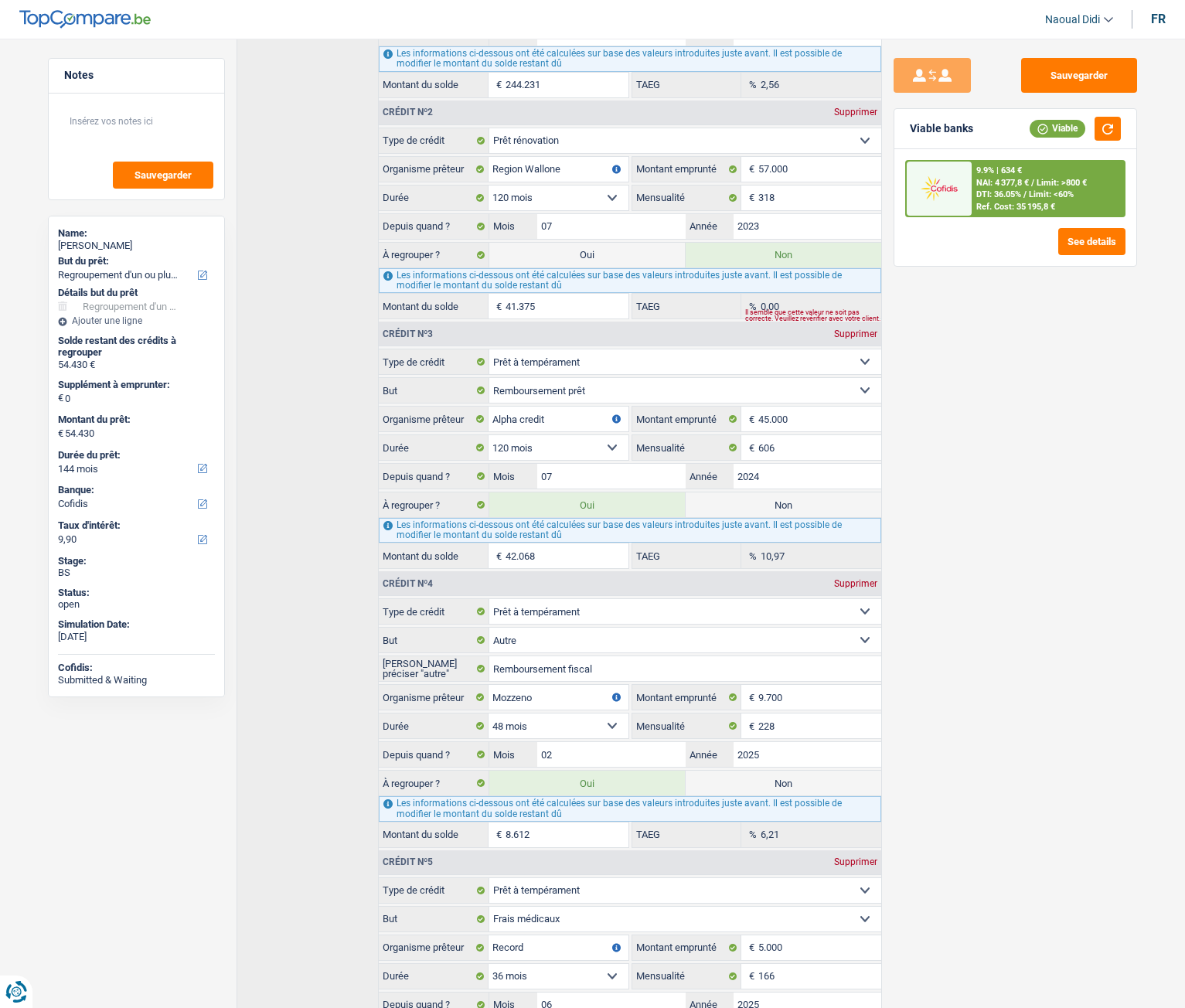
scroll to position [1205, 0]
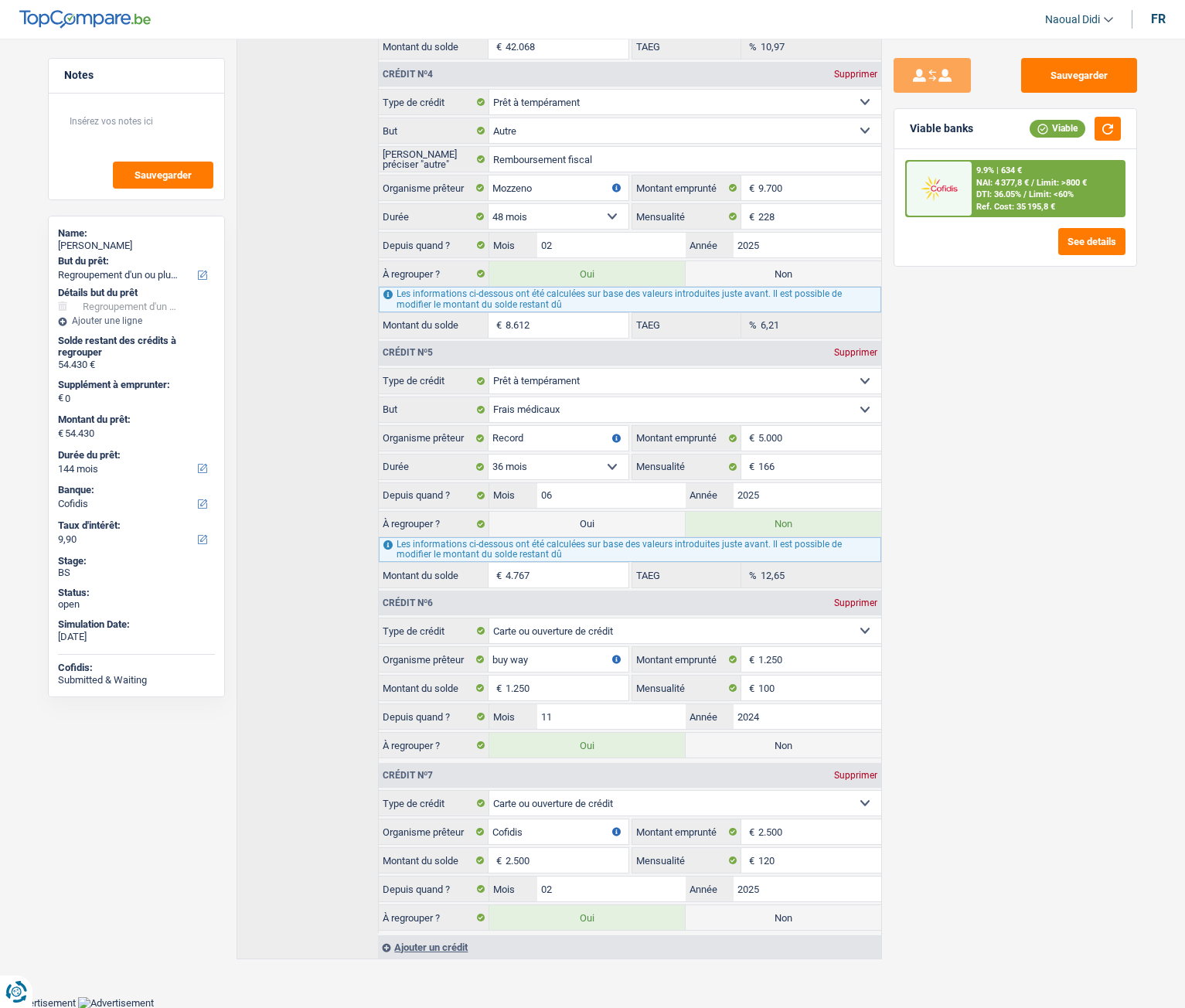
drag, startPoint x: 553, startPoint y: 320, endPoint x: 457, endPoint y: 345, distance: 99.2
click at [457, 345] on div "Crédit nº1 Carte ou ouverture de crédit Prêt hypothécaire Vente à tempérament P…" at bounding box center [630, 165] width 503 height 1535
click at [576, 331] on input "8.612" at bounding box center [566, 325] width 122 height 25
drag, startPoint x: 569, startPoint y: 328, endPoint x: 493, endPoint y: 362, distance: 83.3
click at [493, 362] on div "Crédit nº1 Carte ou ouverture de crédit Prêt hypothécaire Vente à tempérament P…" at bounding box center [630, 165] width 503 height 1535
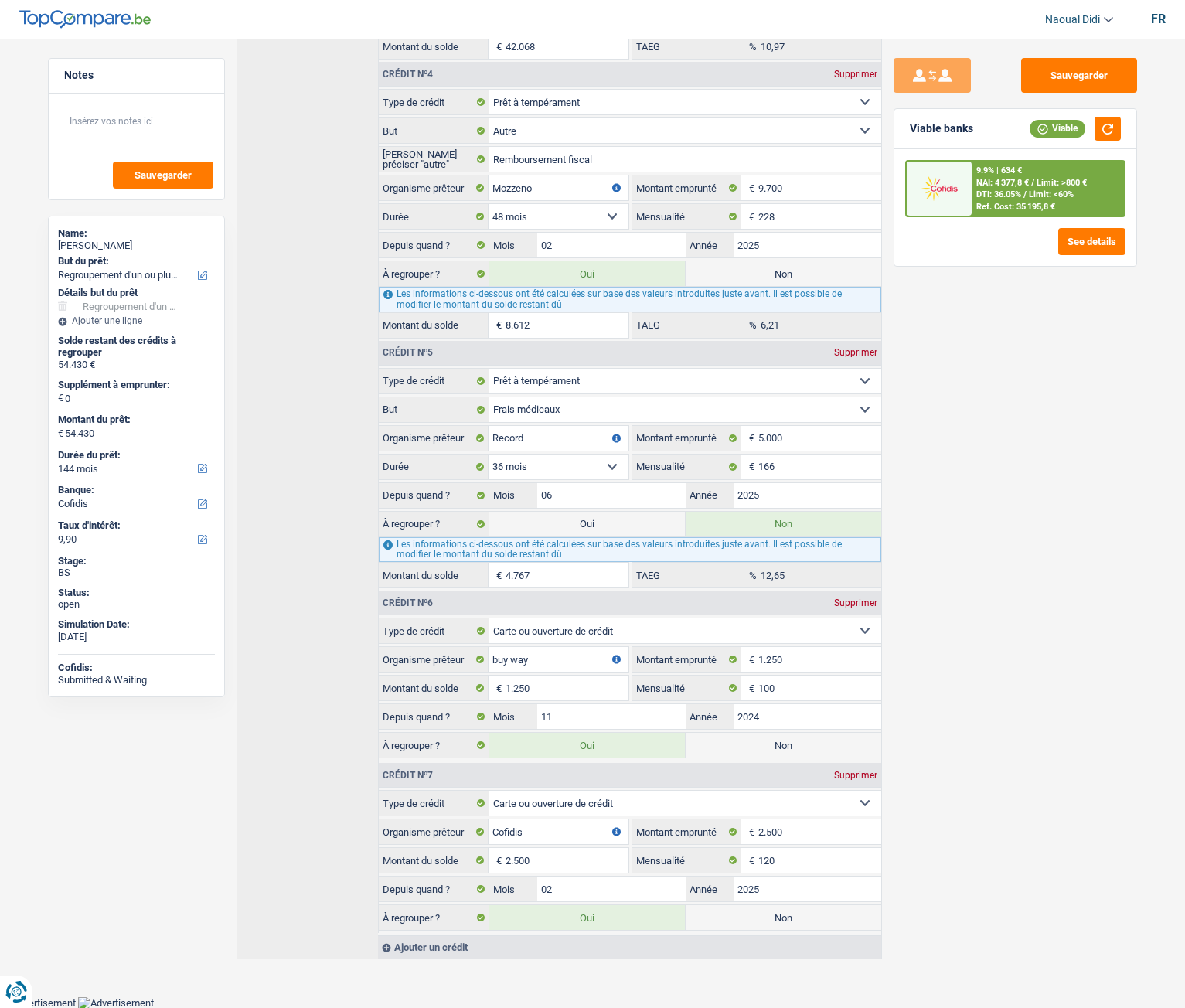
click at [1059, 392] on div "Sauvegarder Viable banks Viable 9.9% | 634 € NAI: 4 377,8 € / Limit: >800 € DTI…" at bounding box center [1015, 519] width 267 height 922
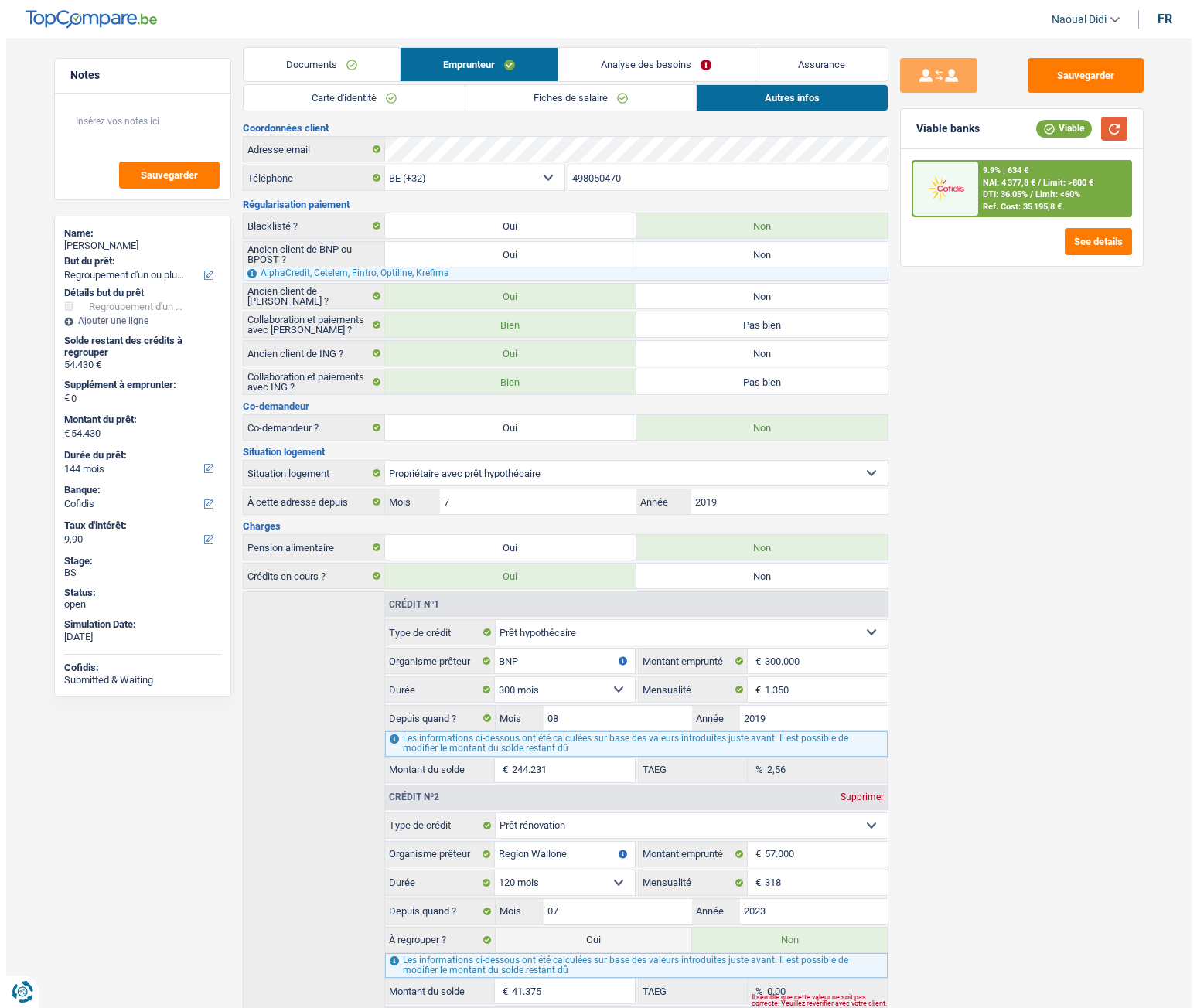
scroll to position [0, 0]
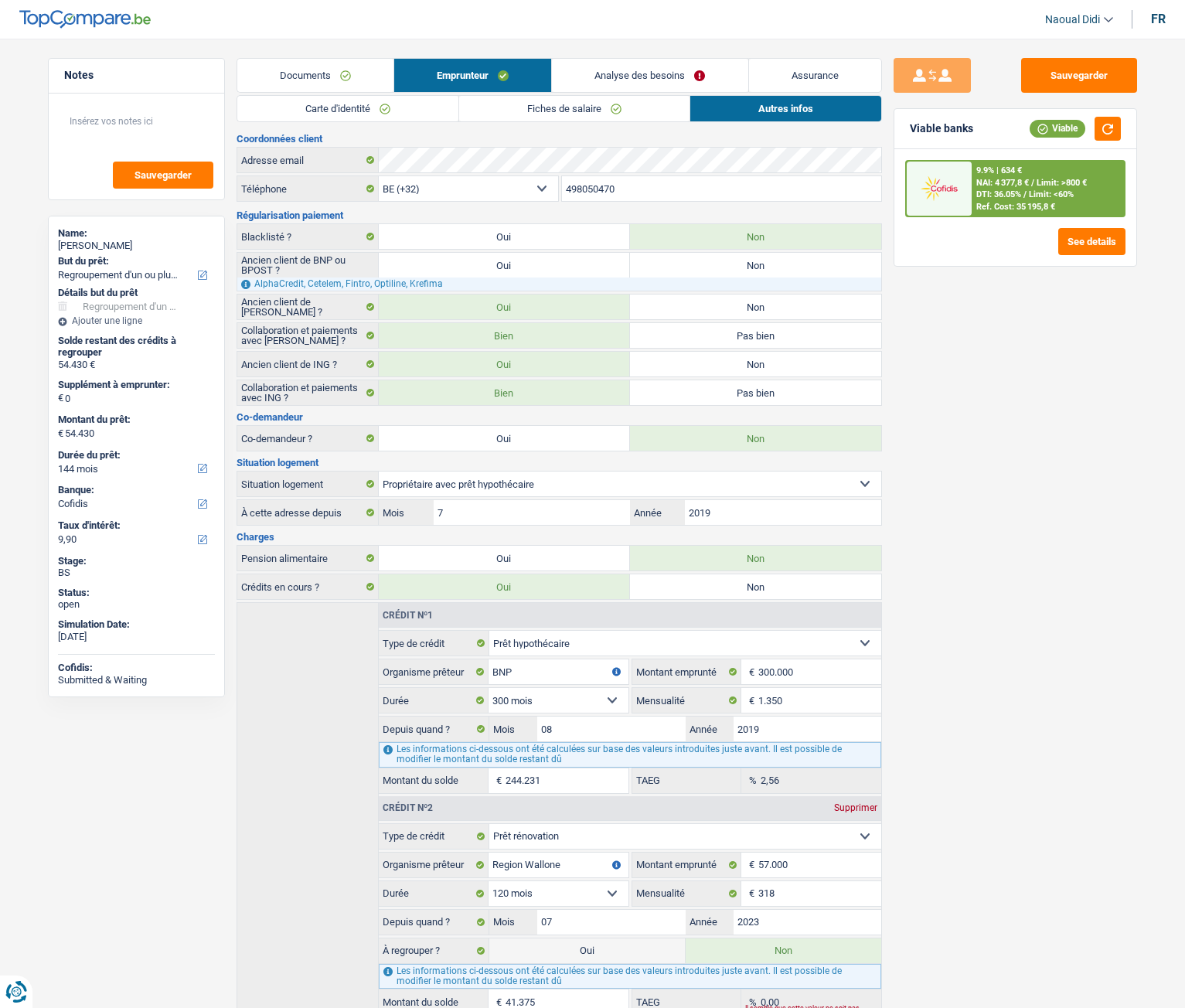
click at [626, 70] on link "Analyse des besoins" at bounding box center [649, 74] width 196 height 33
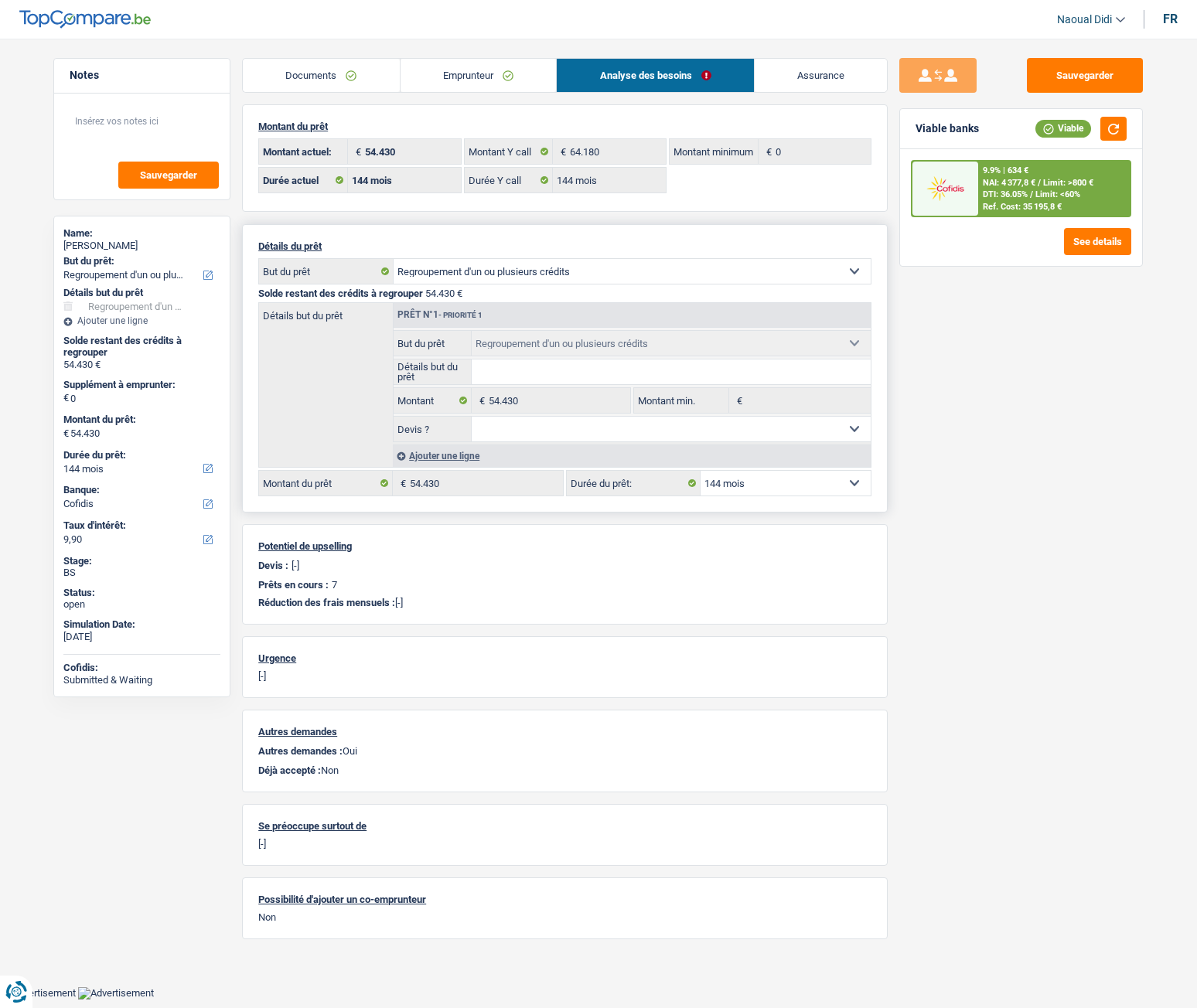
click at [742, 484] on select "12 mois 18 mois 24 mois 30 mois 36 mois 42 mois 48 mois 60 mois 72 mois 84 mois…" at bounding box center [786, 482] width 170 height 25
select select "120"
click at [701, 471] on select "12 mois 18 mois 24 mois 30 mois 36 mois 42 mois 48 mois 60 mois 72 mois 84 mois…" at bounding box center [786, 482] width 170 height 25
select select "120"
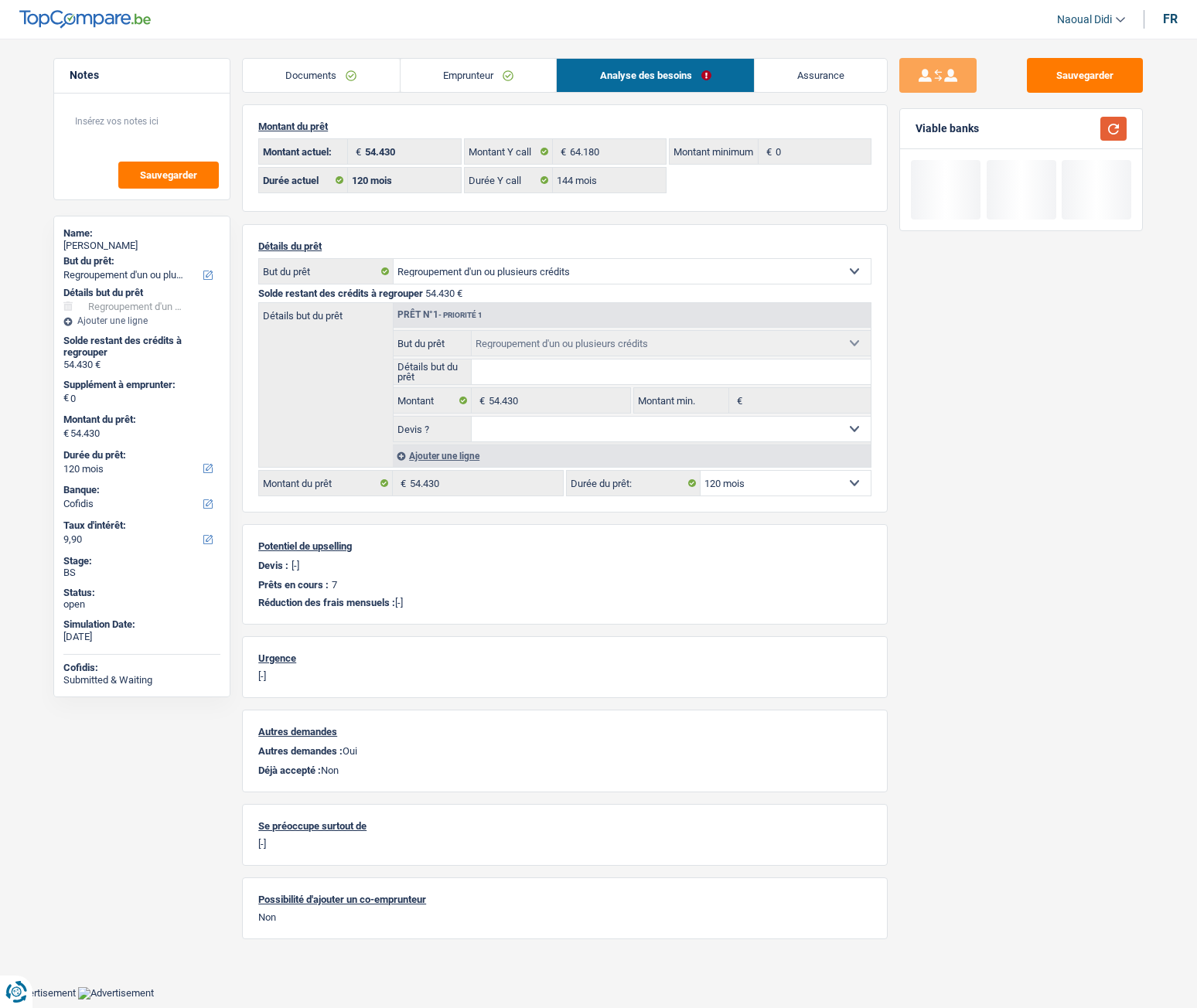
click at [1109, 124] on button "button" at bounding box center [1113, 129] width 26 height 24
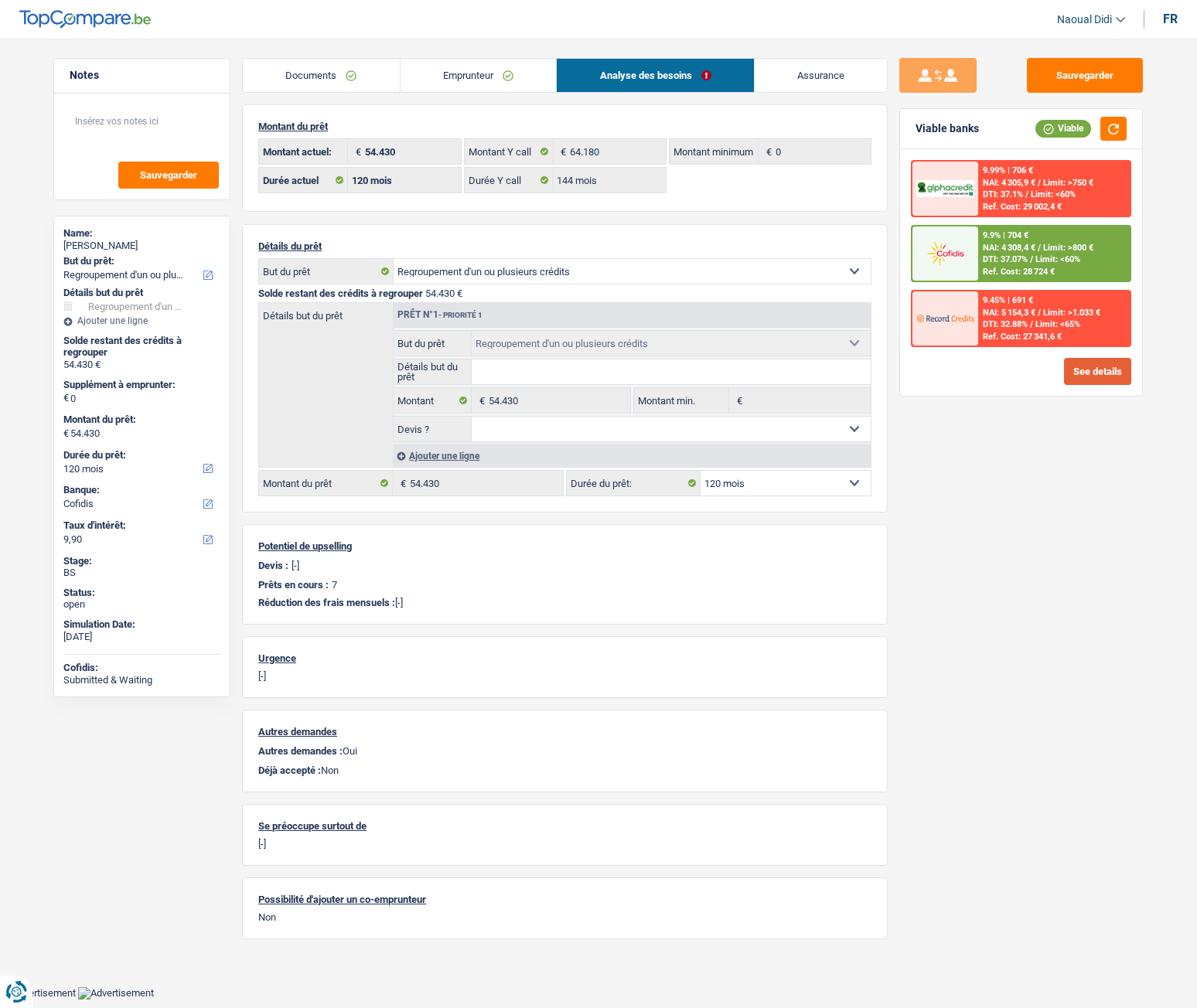
click at [1092, 370] on button "See details" at bounding box center [1097, 372] width 67 height 27
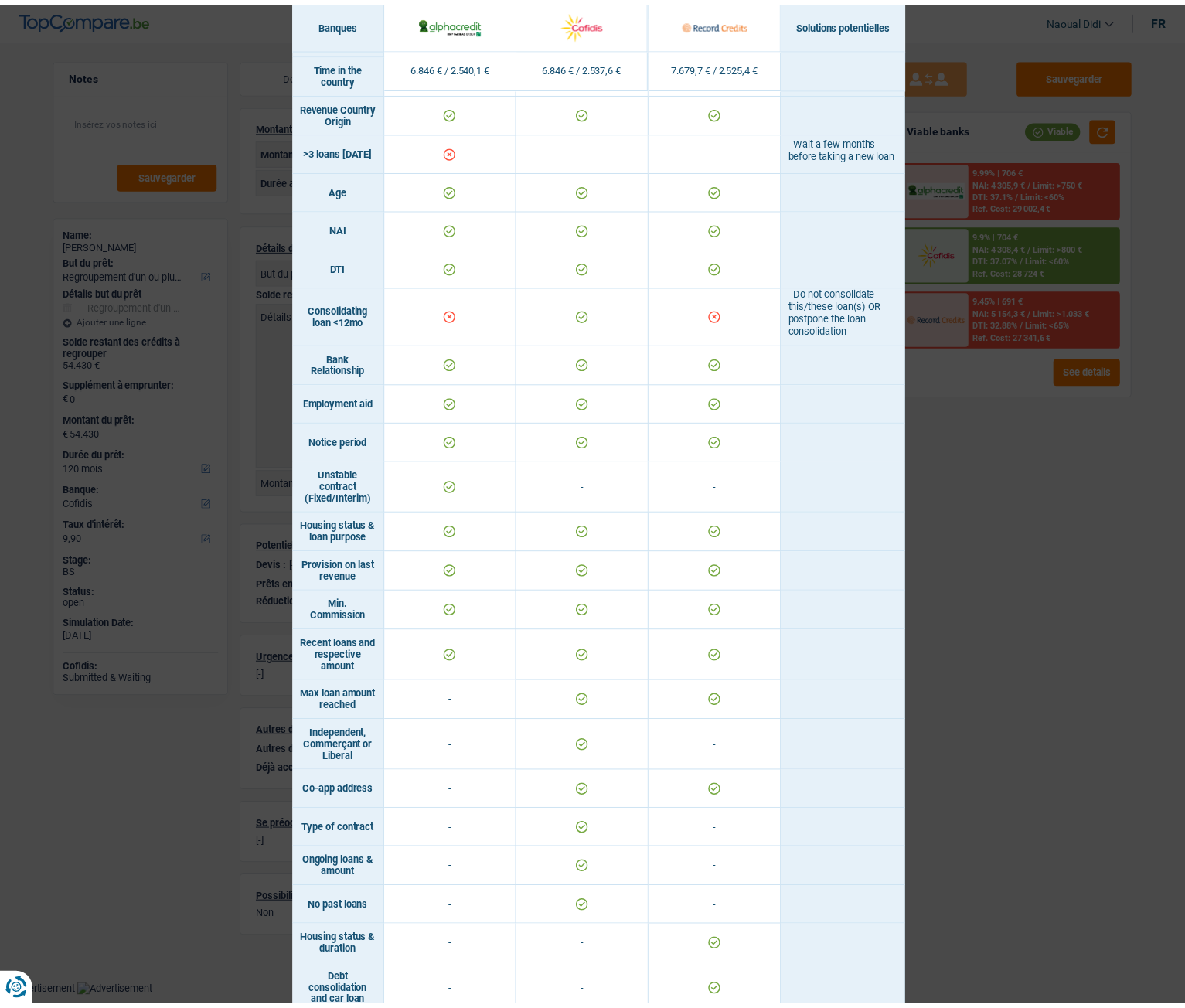
scroll to position [469, 0]
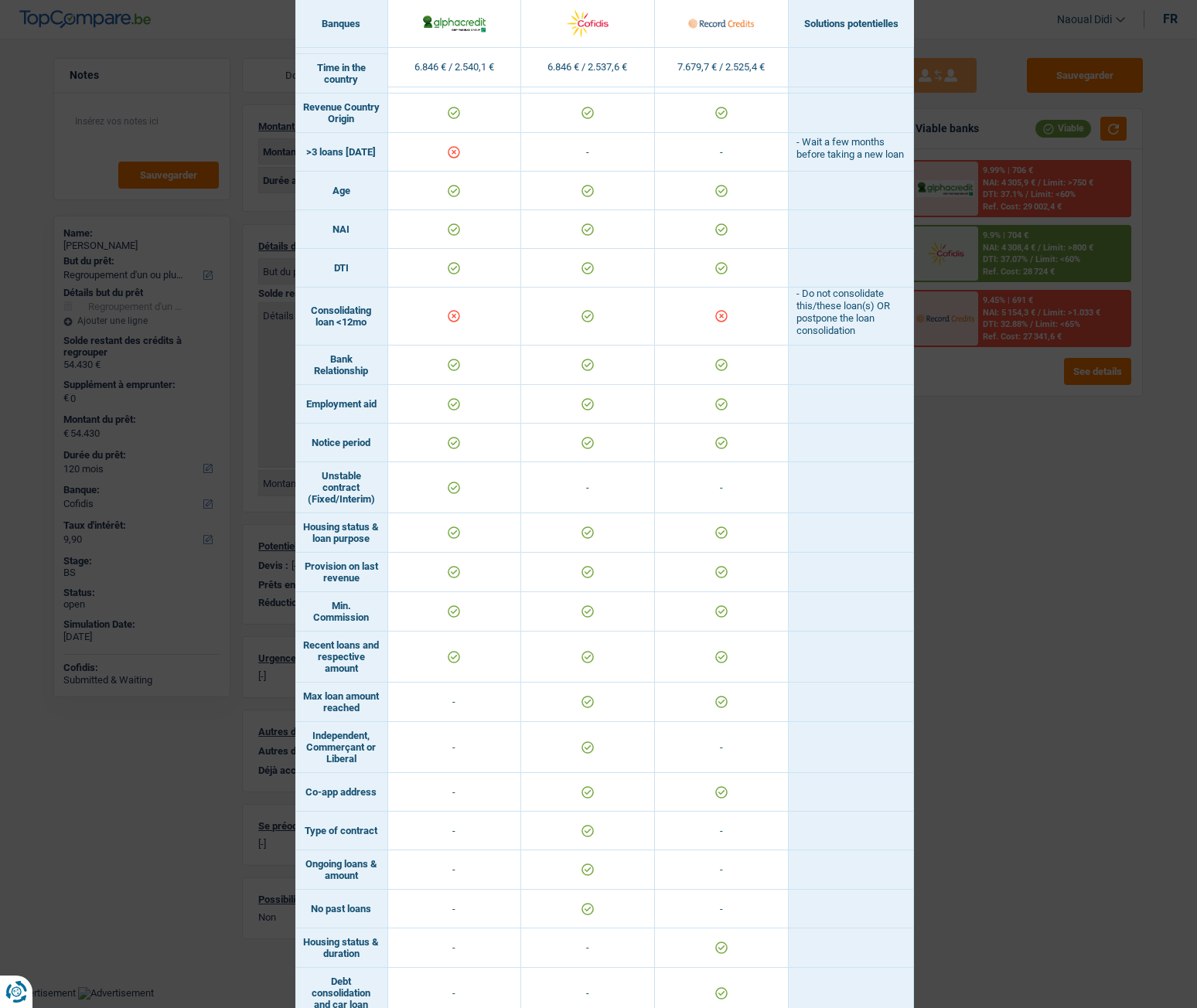
drag, startPoint x: 1012, startPoint y: 376, endPoint x: 873, endPoint y: 290, distance: 163.5
click at [1014, 376] on div "Banks conditions × Banques Solutions potentielles Revenus / Charges 6.846 € / 2…" at bounding box center [598, 504] width 1197 height 1008
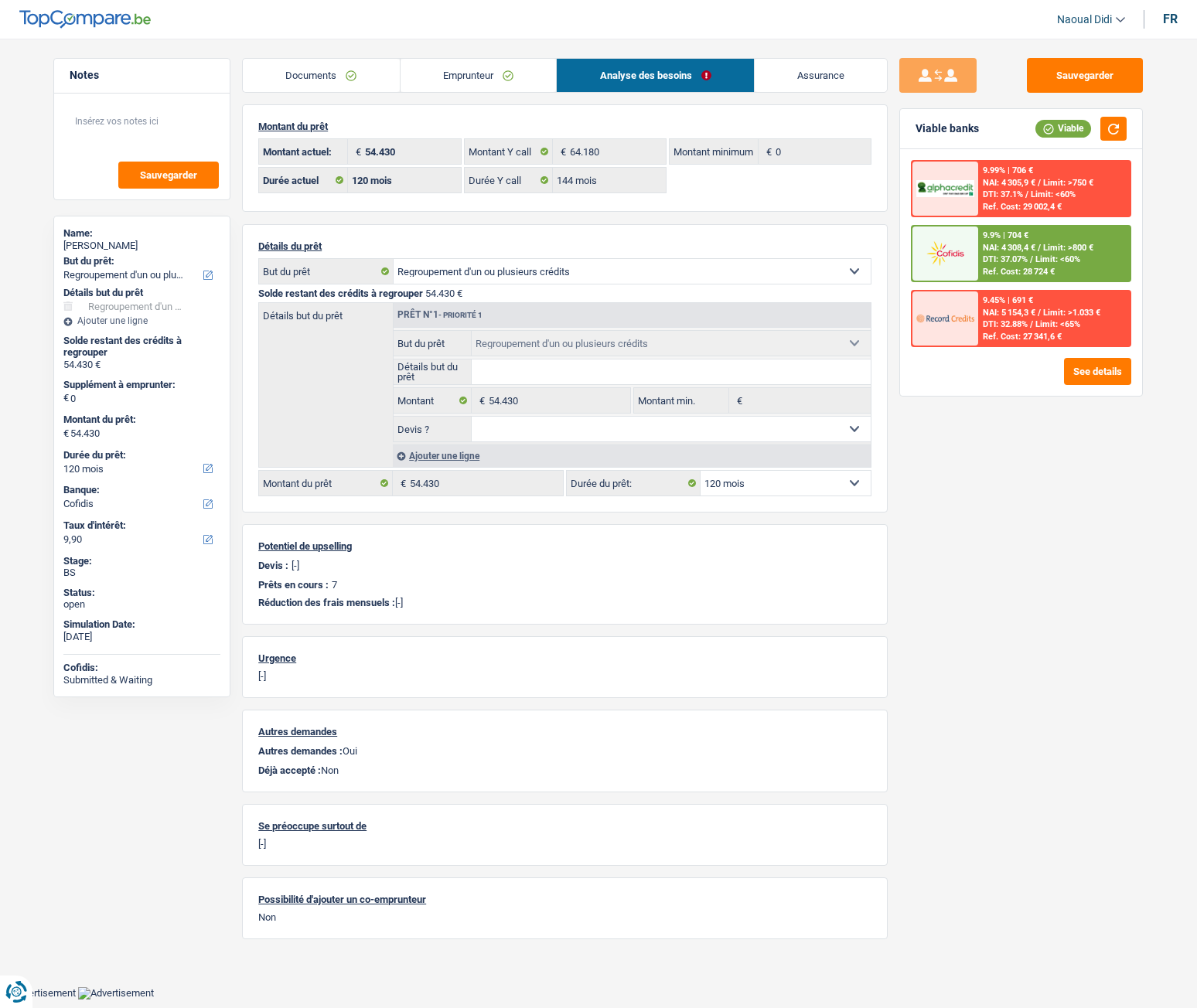
click at [540, 84] on link "Emprunteur" at bounding box center [478, 74] width 157 height 33
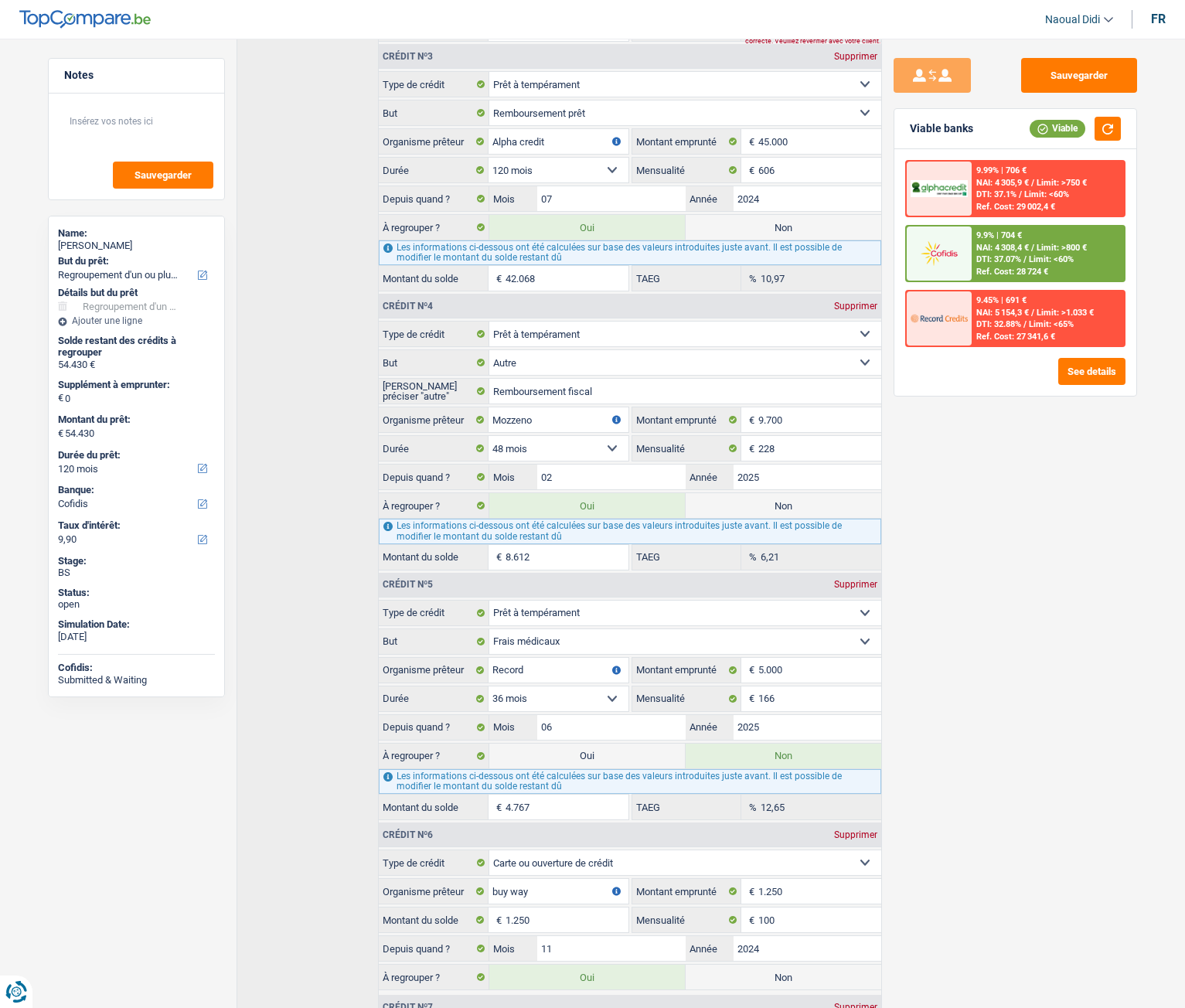
scroll to position [1205, 0]
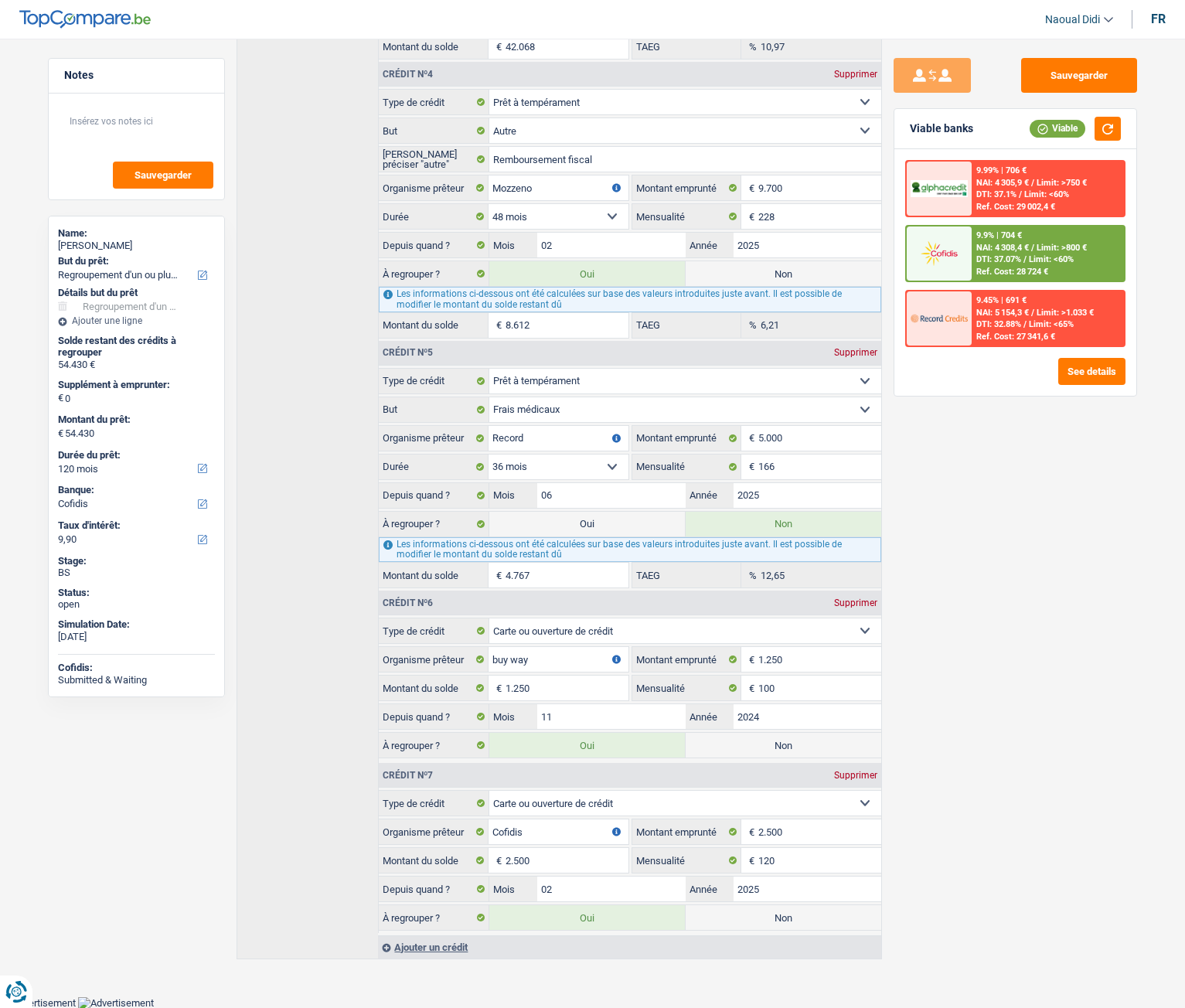
click at [750, 262] on label "Non" at bounding box center [783, 273] width 196 height 25
click at [750, 262] on input "Non" at bounding box center [783, 273] width 196 height 25
radio input "true"
select select "144"
radio input "false"
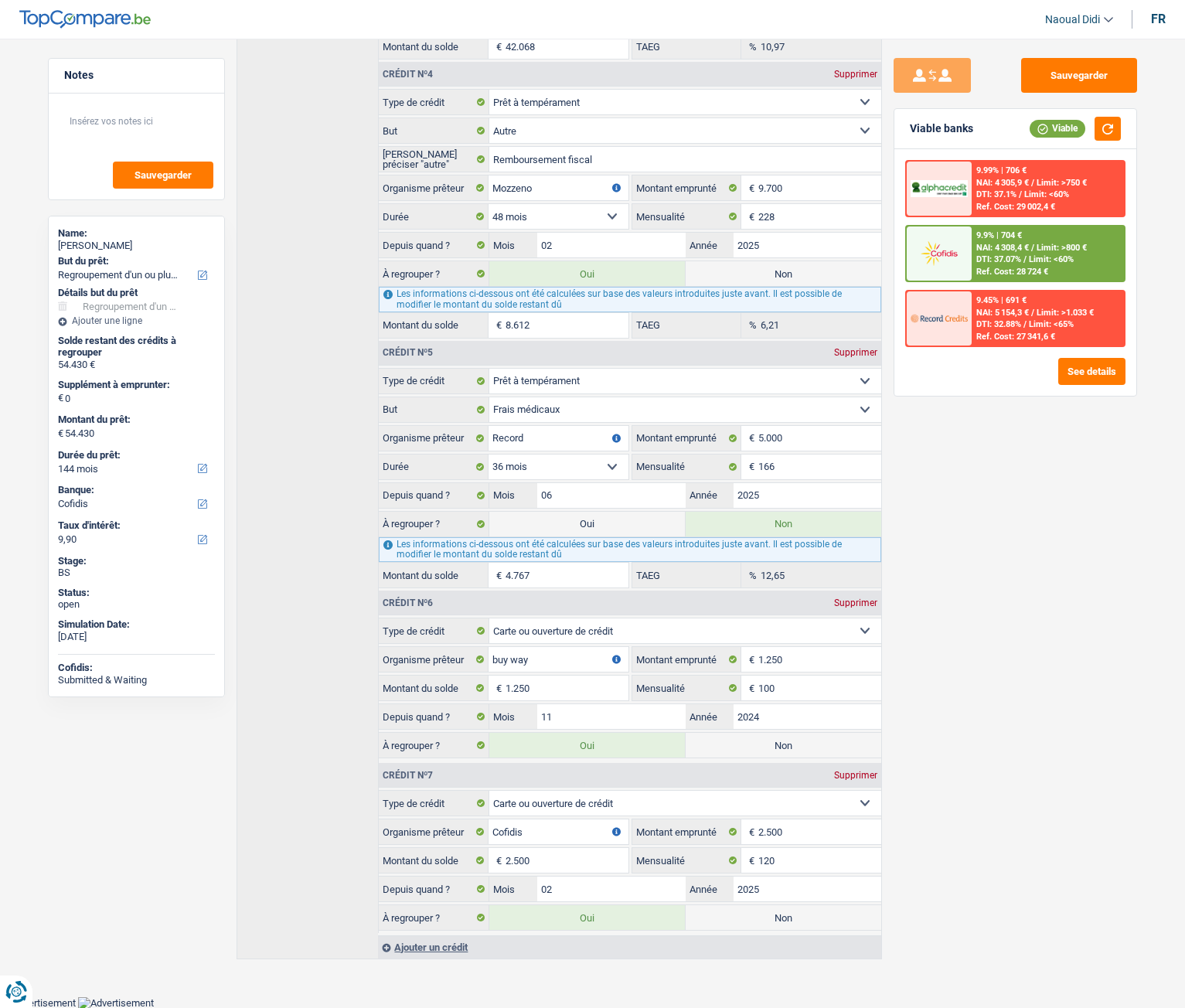
type input "45.818"
select select "144"
type input "45.818"
select select "144"
type input "45.818"
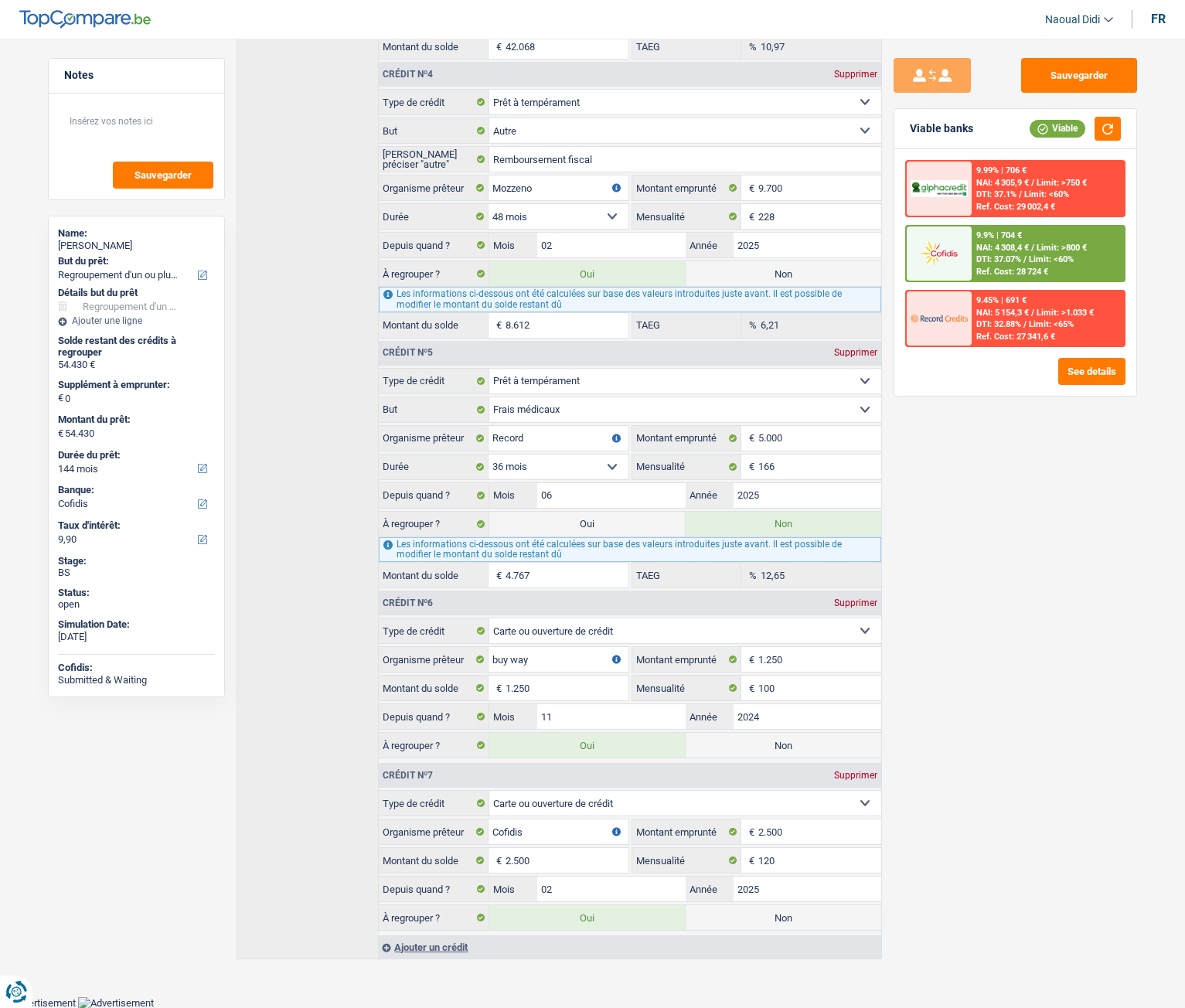
type input "45.818"
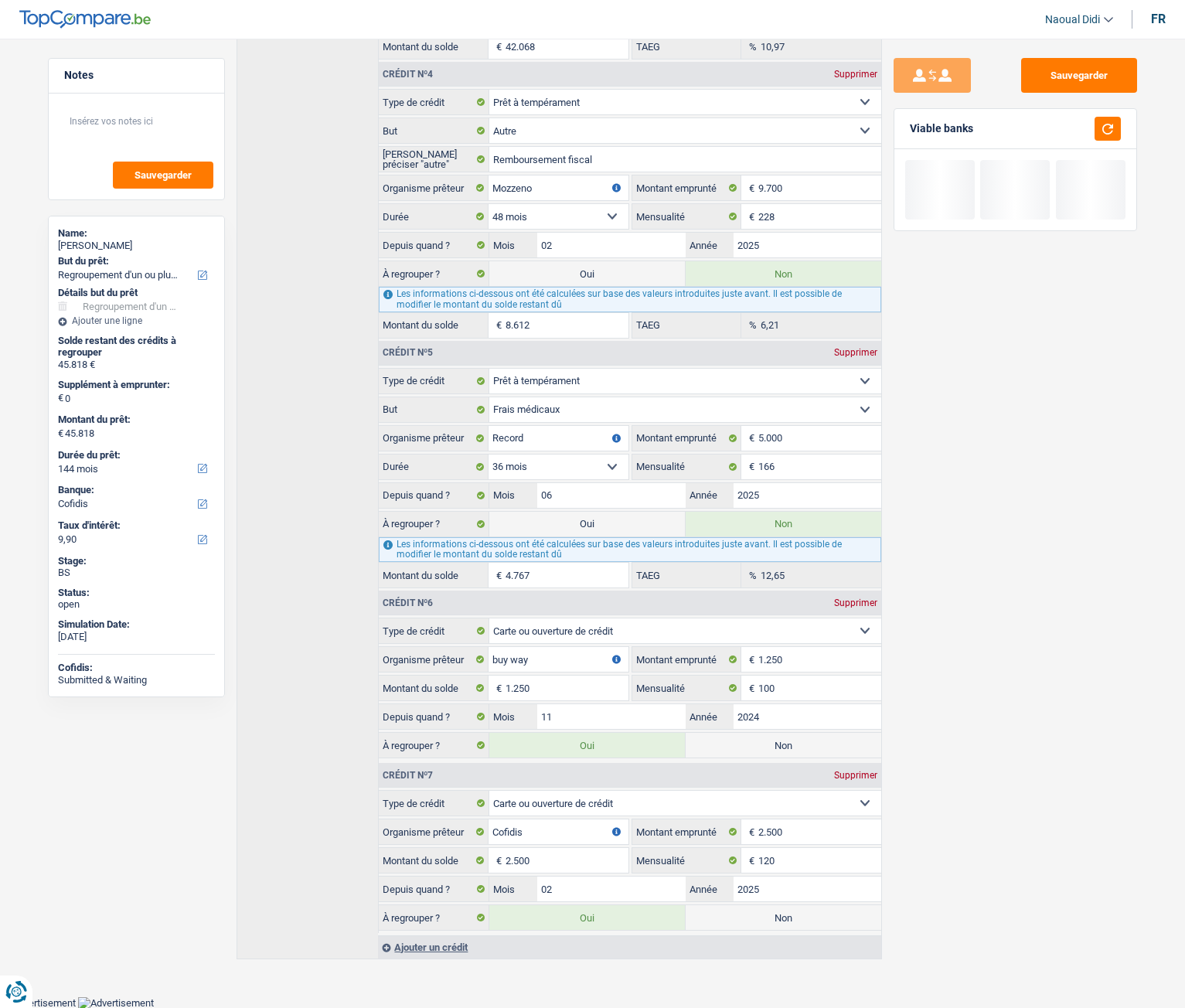
drag, startPoint x: 777, startPoint y: 925, endPoint x: 768, endPoint y: 846, distance: 79.5
click at [782, 564] on label "Non" at bounding box center [783, 917] width 196 height 25
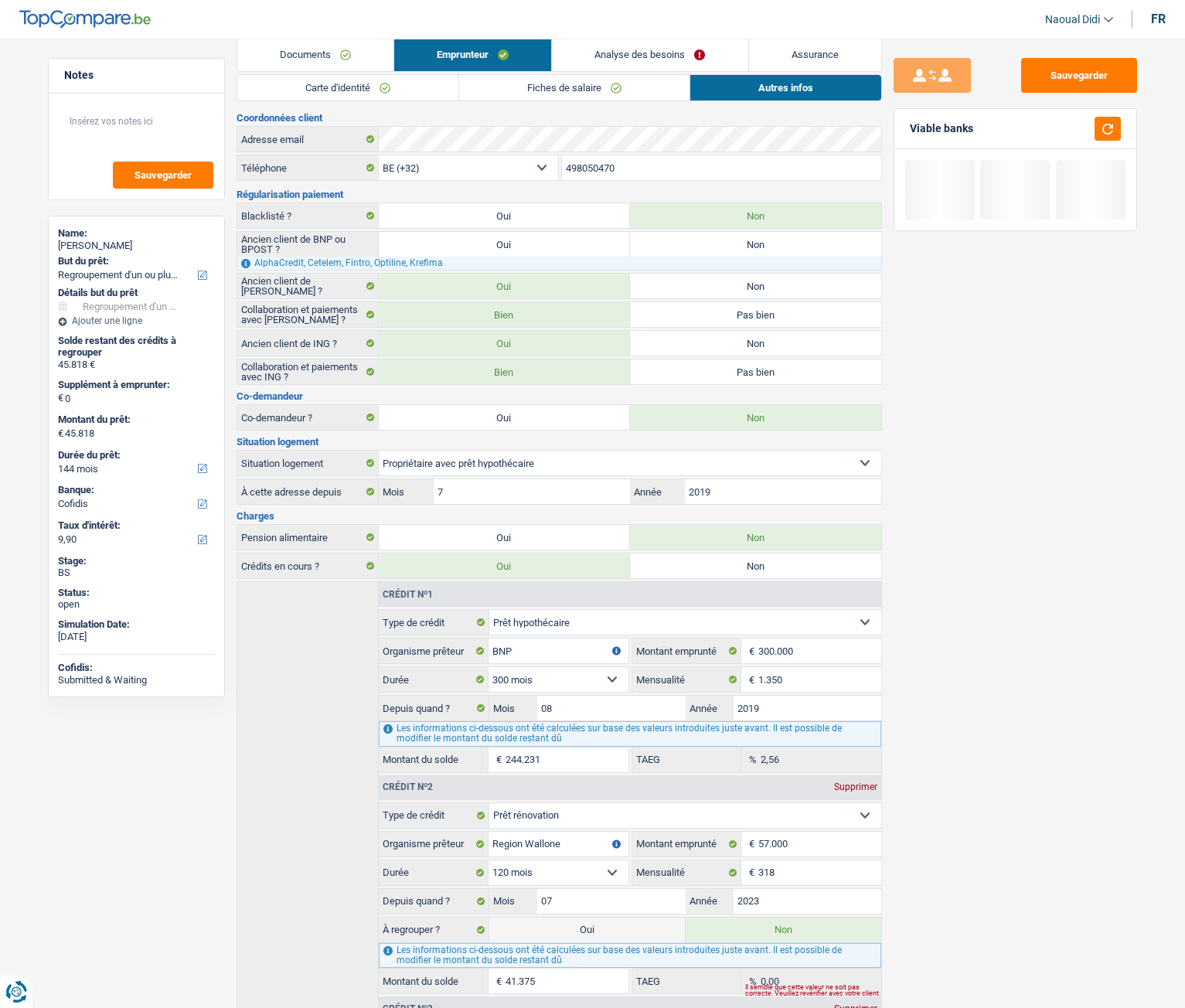
scroll to position [0, 0]
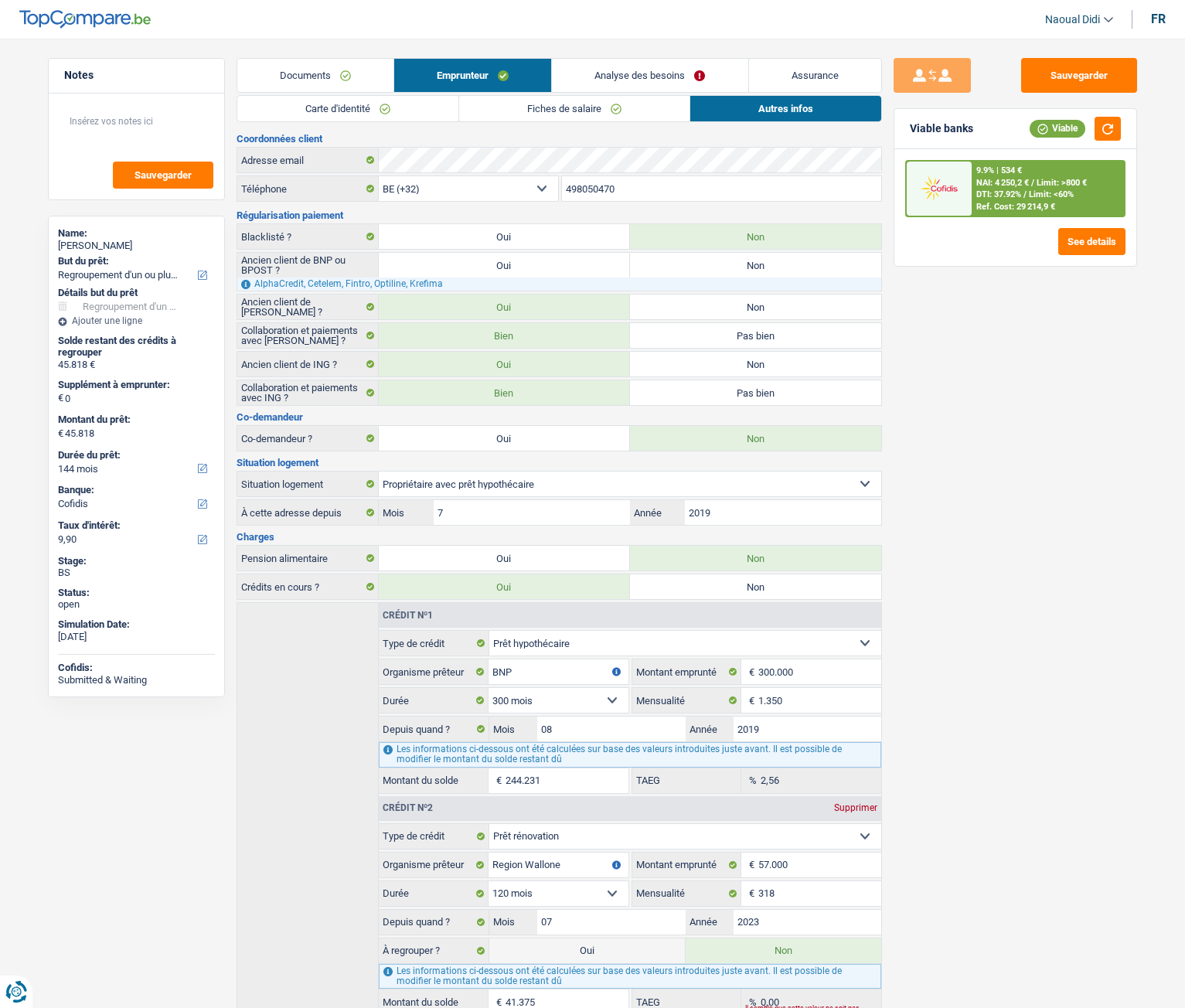
click at [664, 73] on link "Analyse des besoins" at bounding box center [649, 74] width 196 height 33
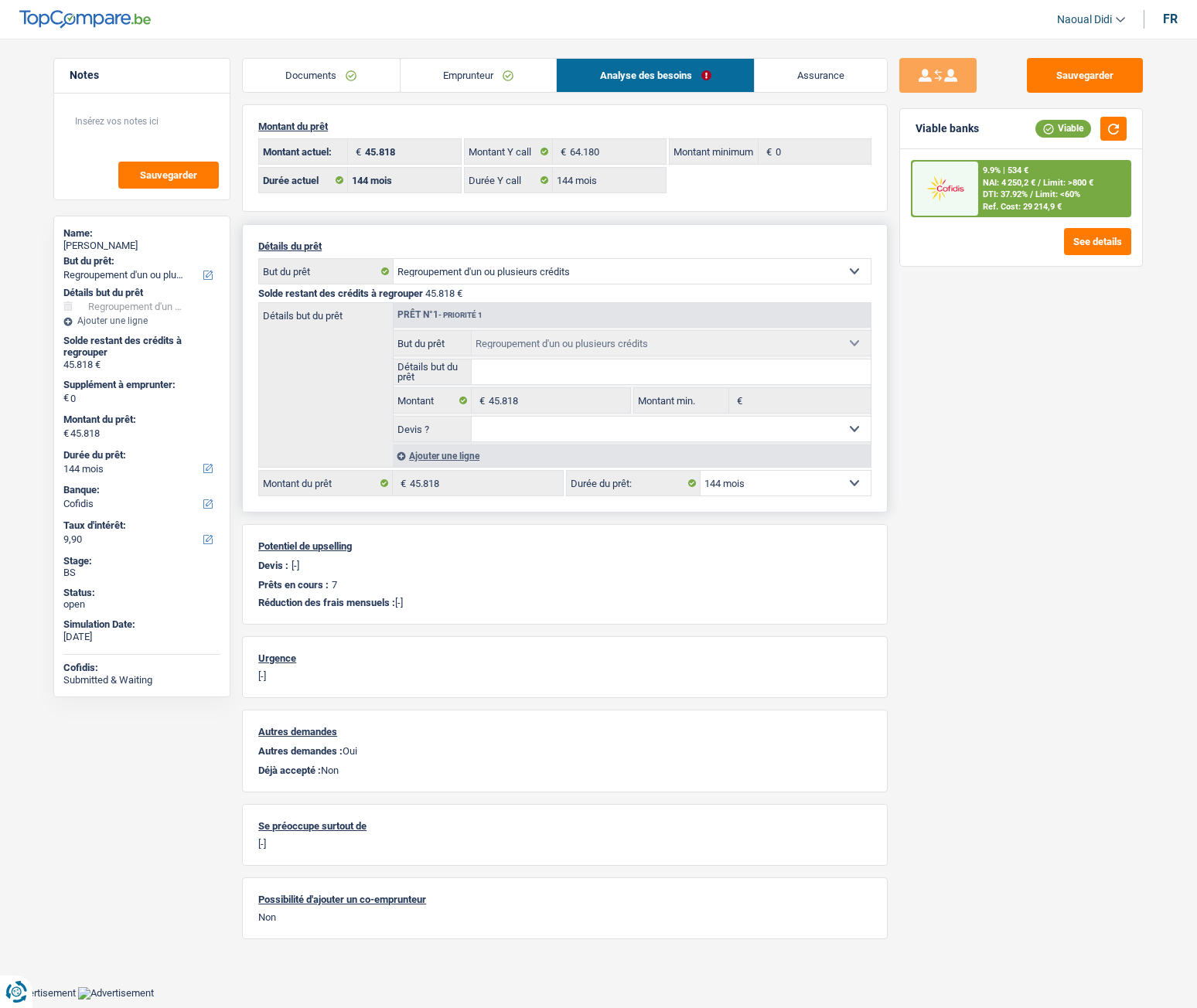
click at [767, 487] on select "12 mois 18 mois 24 mois 30 mois 36 mois 42 mois 48 mois 60 mois 72 mois 84 mois…" at bounding box center [786, 482] width 170 height 25
select select "120"
click at [701, 471] on select "12 mois 18 mois 24 mois 30 mois 36 mois 42 mois 48 mois 60 mois 72 mois 84 mois…" at bounding box center [786, 482] width 170 height 25
select select "120"
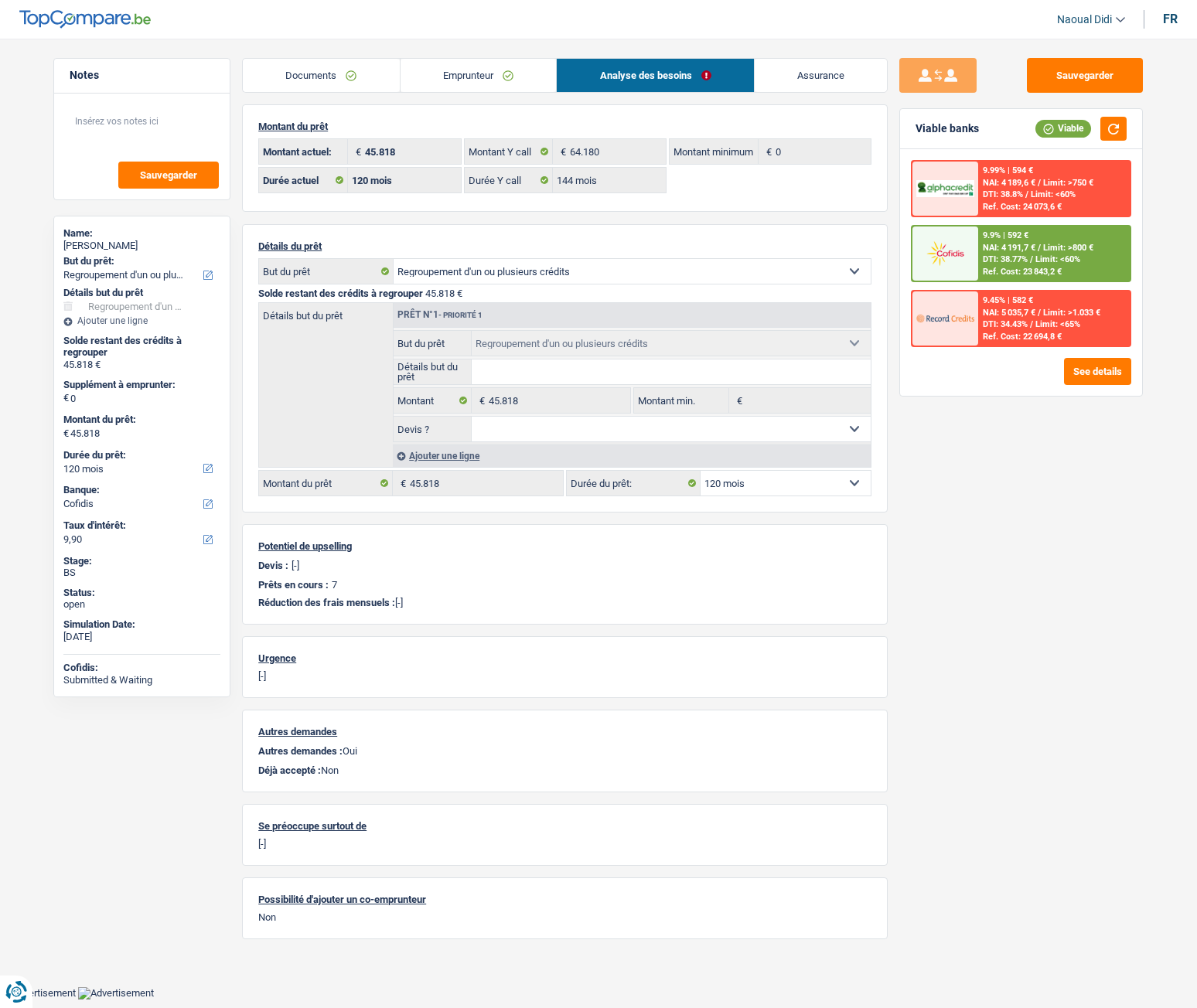
click at [488, 76] on link "Emprunteur" at bounding box center [478, 74] width 157 height 33
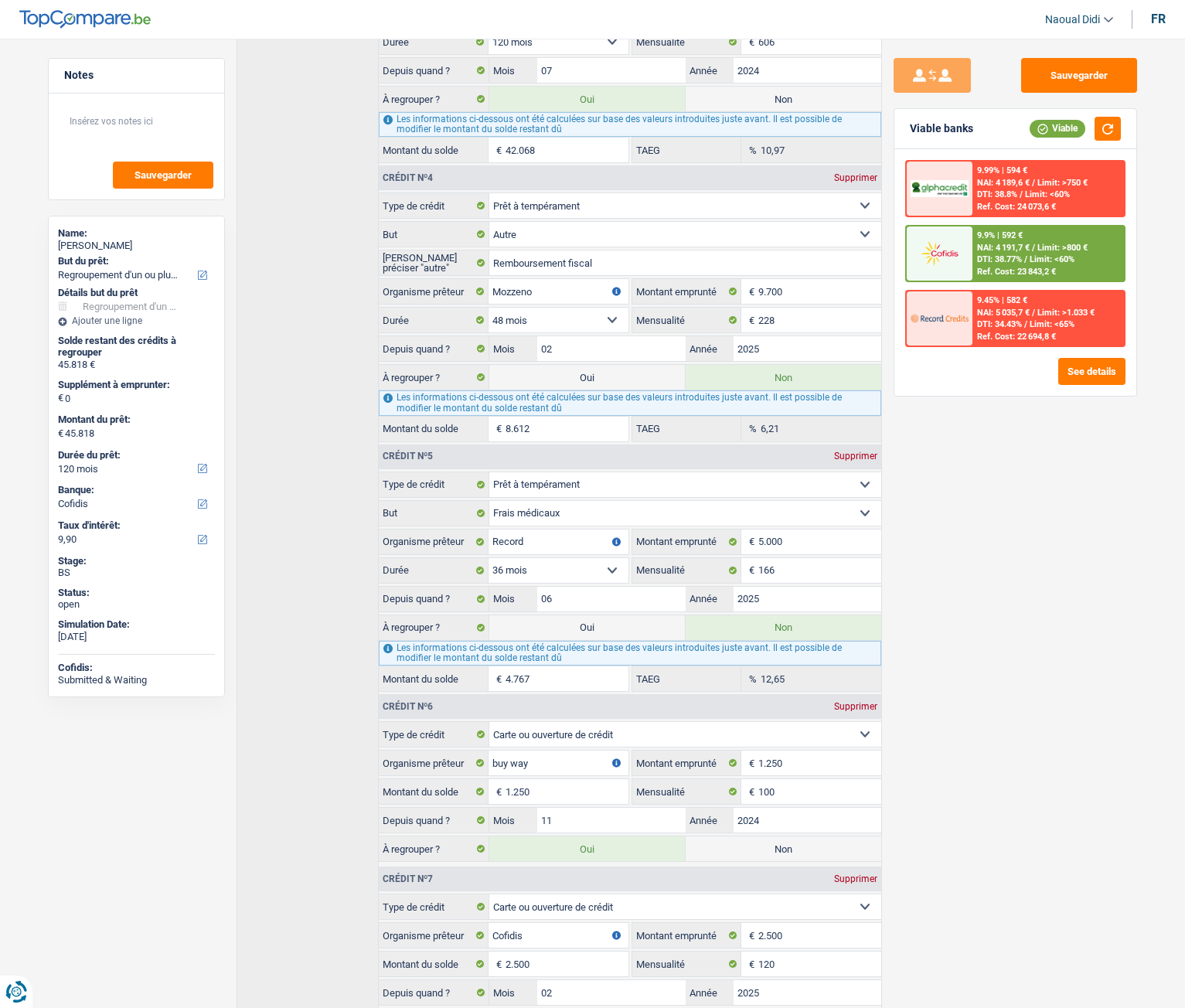
scroll to position [1205, 0]
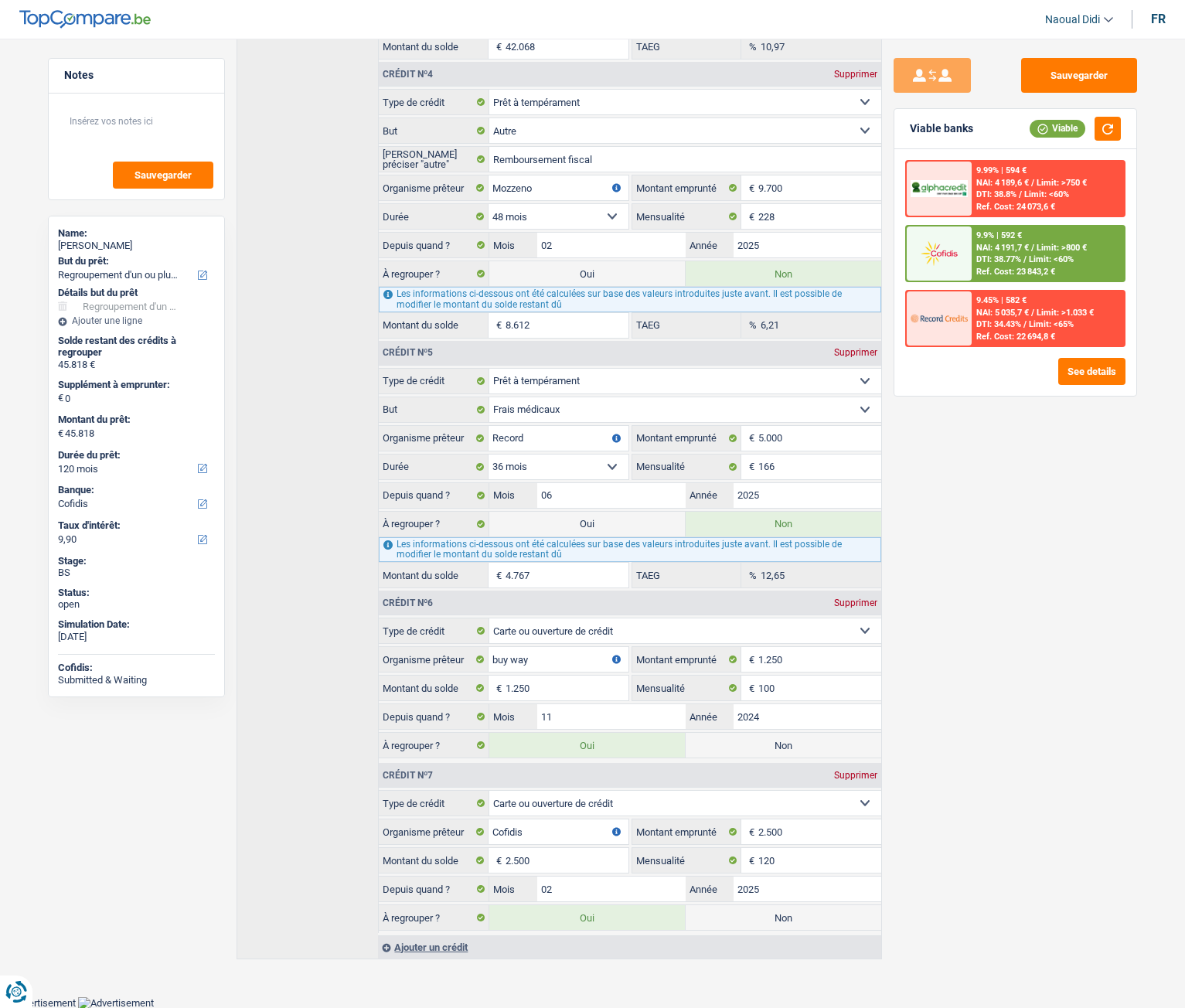
click at [730, 564] on label "Non" at bounding box center [783, 917] width 196 height 25
click at [730, 564] on input "Non" at bounding box center [783, 917] width 196 height 25
radio input "true"
select select "144"
radio input "false"
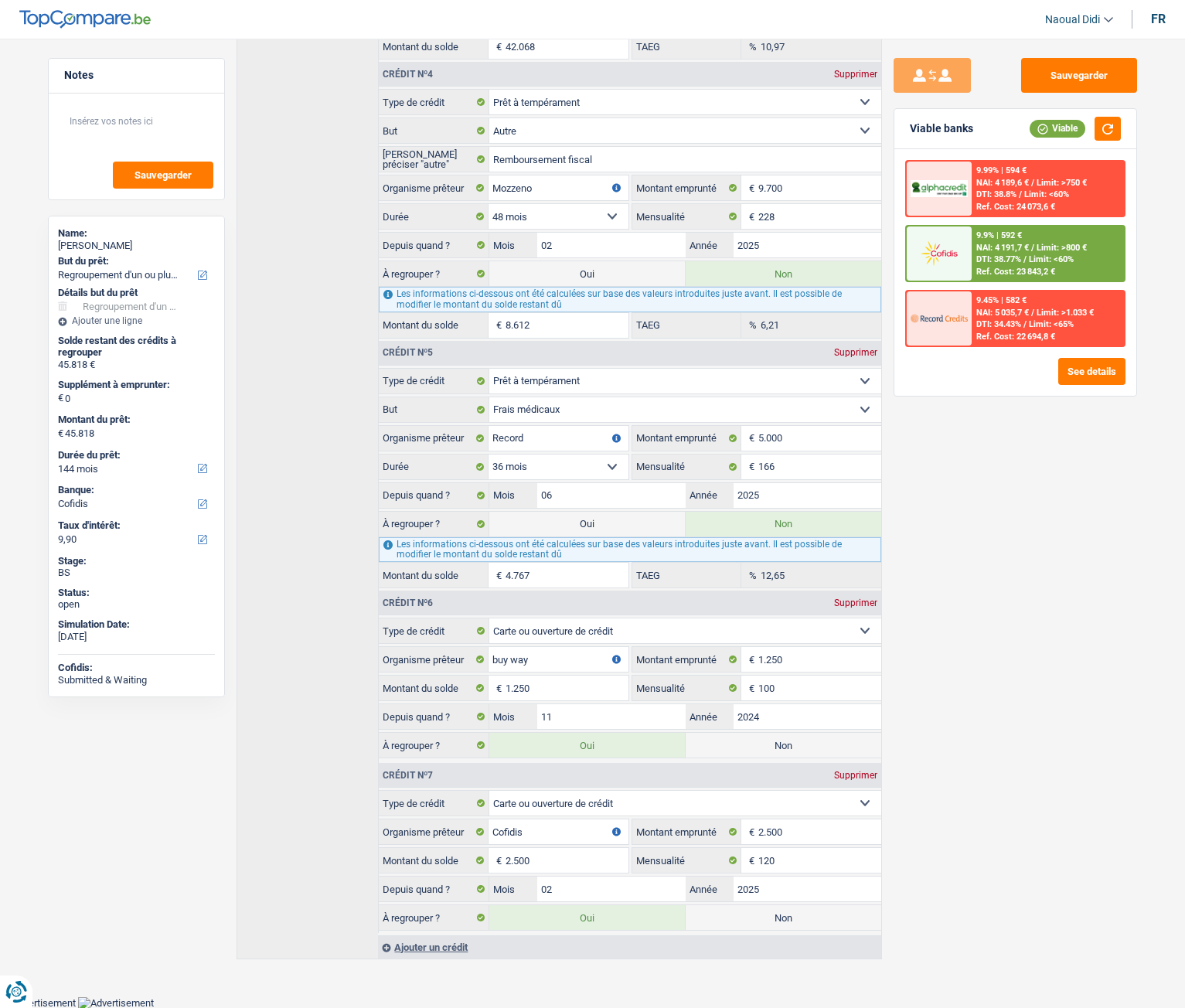
type input "43.318"
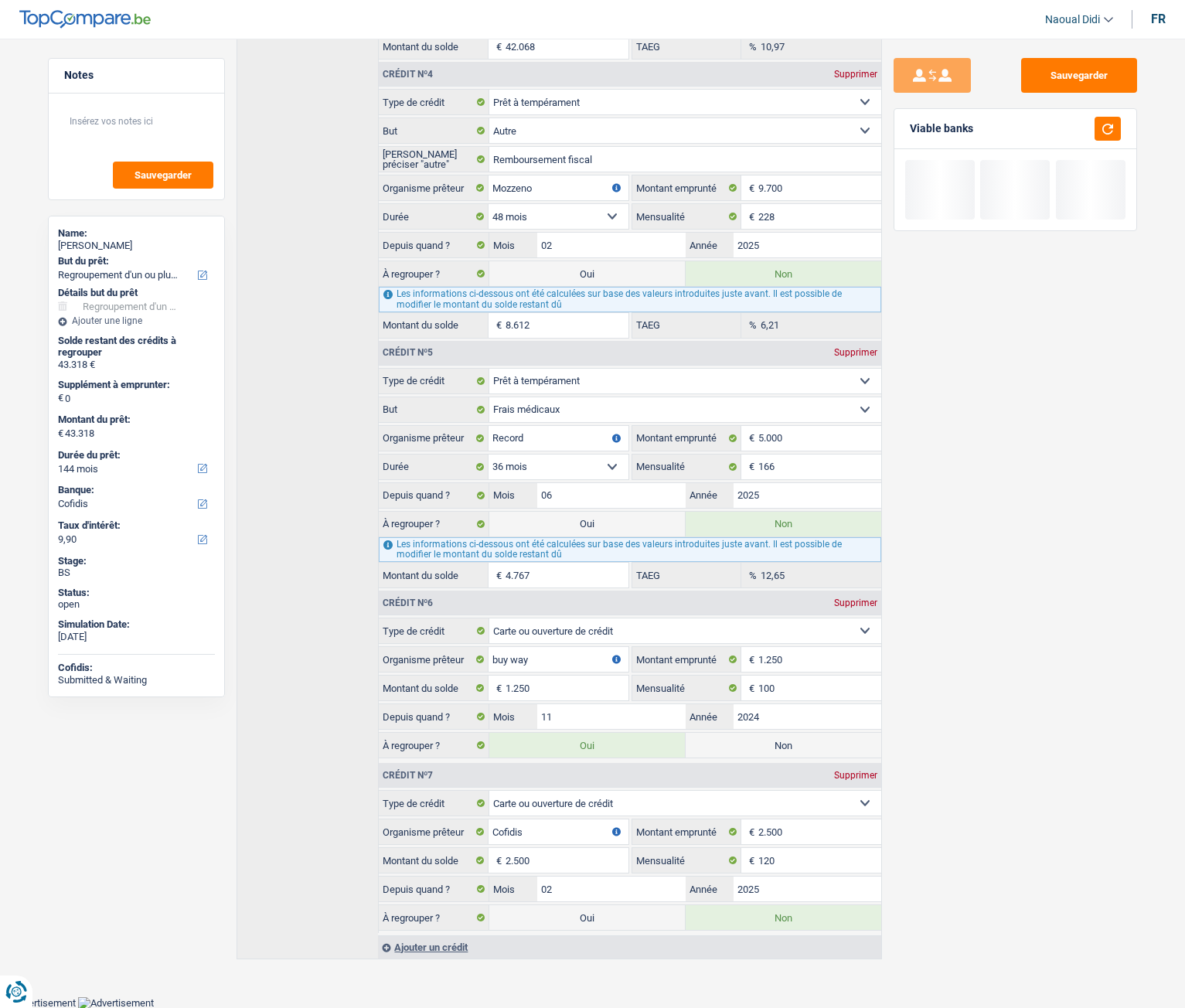
click at [1047, 564] on div "Sauvegarder Viable banks" at bounding box center [1015, 519] width 267 height 922
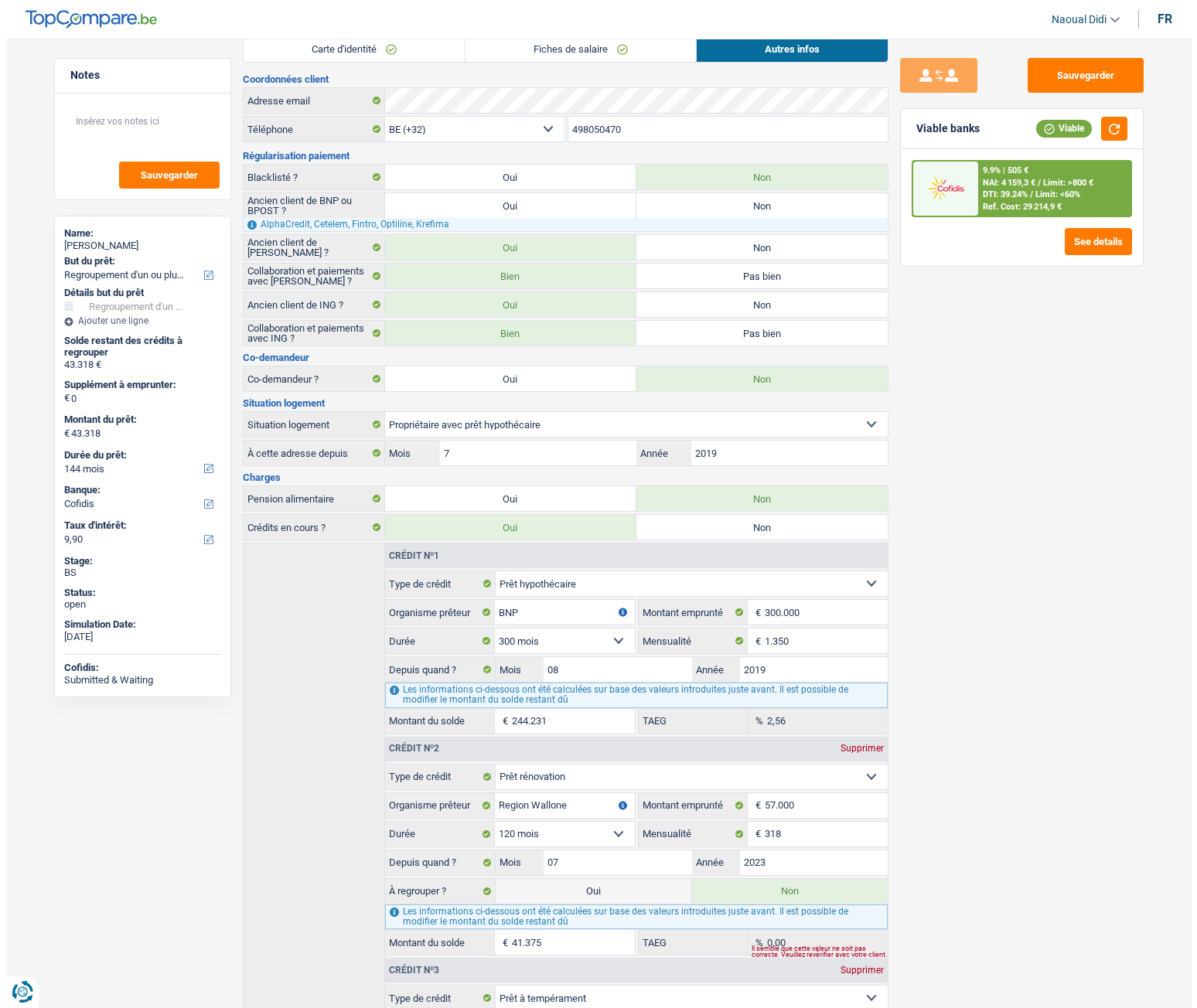
scroll to position [0, 0]
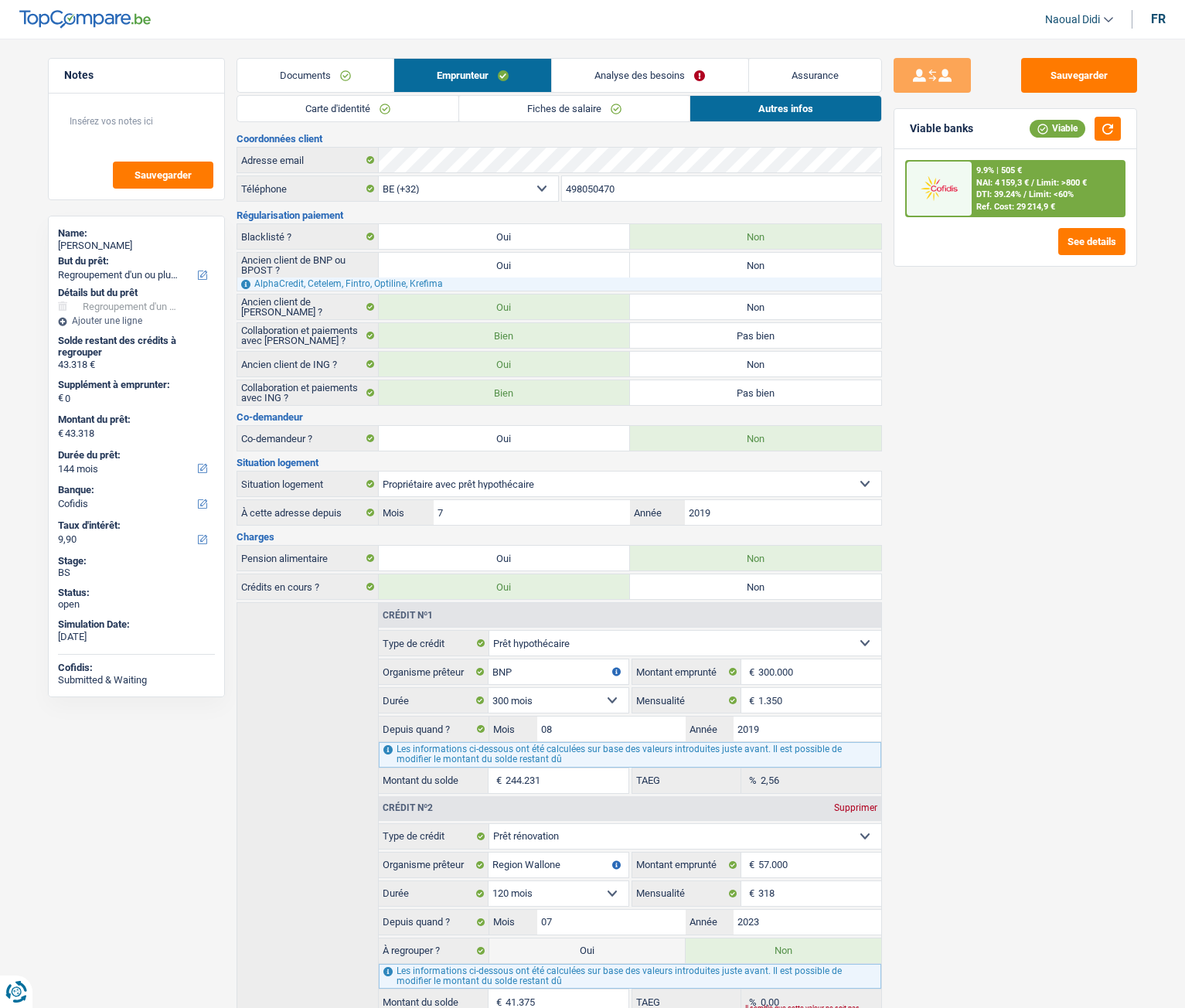
drag, startPoint x: 692, startPoint y: 82, endPoint x: 692, endPoint y: 111, distance: 29.0
click at [689, 80] on link "Analyse des besoins" at bounding box center [649, 74] width 196 height 33
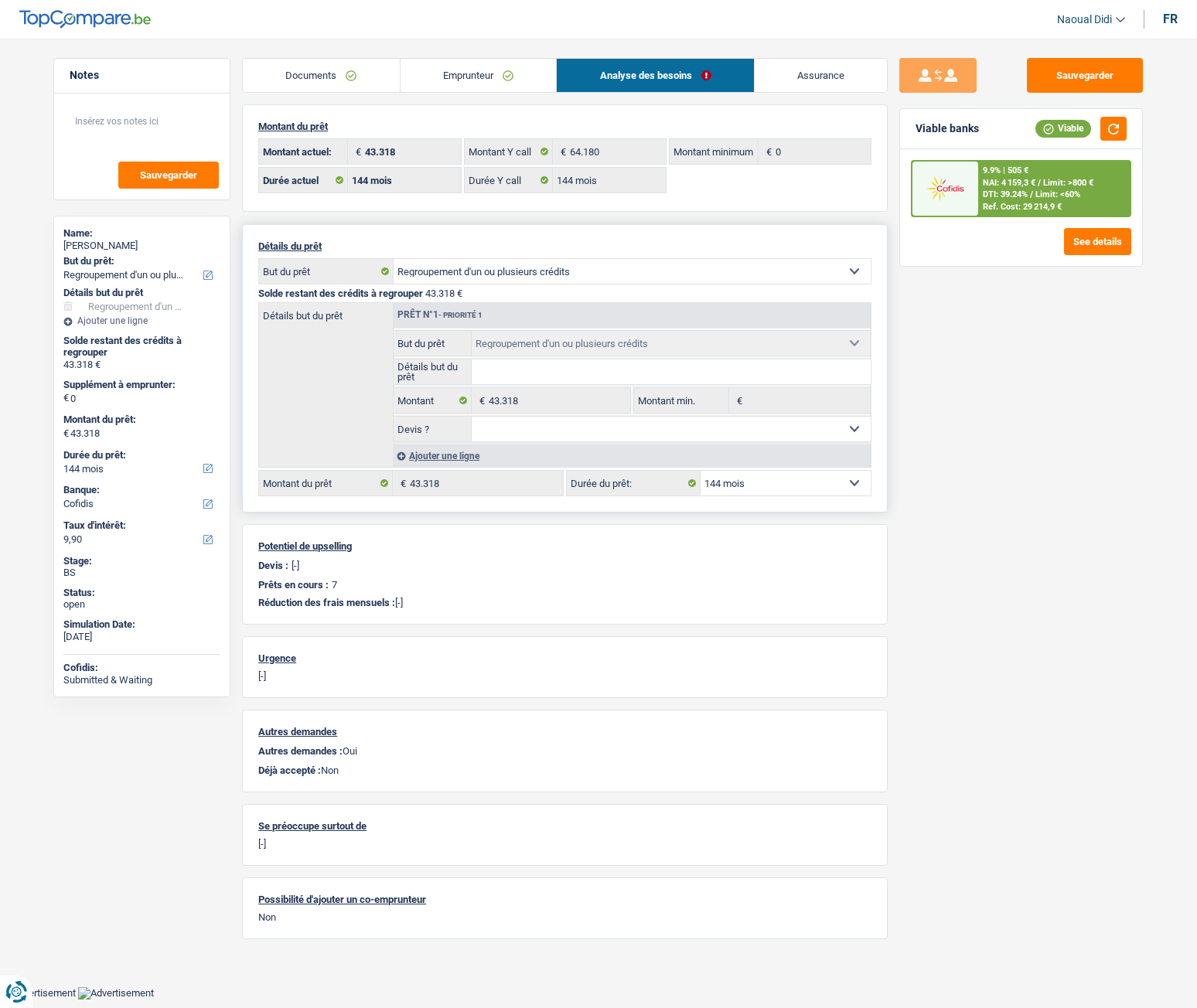
drag, startPoint x: 740, startPoint y: 478, endPoint x: 738, endPoint y: 487, distance: 9.2
click at [740, 478] on select "12 mois 18 mois 24 mois 30 mois 36 mois 42 mois 48 mois 60 mois 72 mois 84 mois…" at bounding box center [786, 482] width 170 height 25
select select "120"
click at [701, 471] on select "12 mois 18 mois 24 mois 30 mois 36 mois 42 mois 48 mois 60 mois 72 mois 84 mois…" at bounding box center [786, 482] width 170 height 25
select select "120"
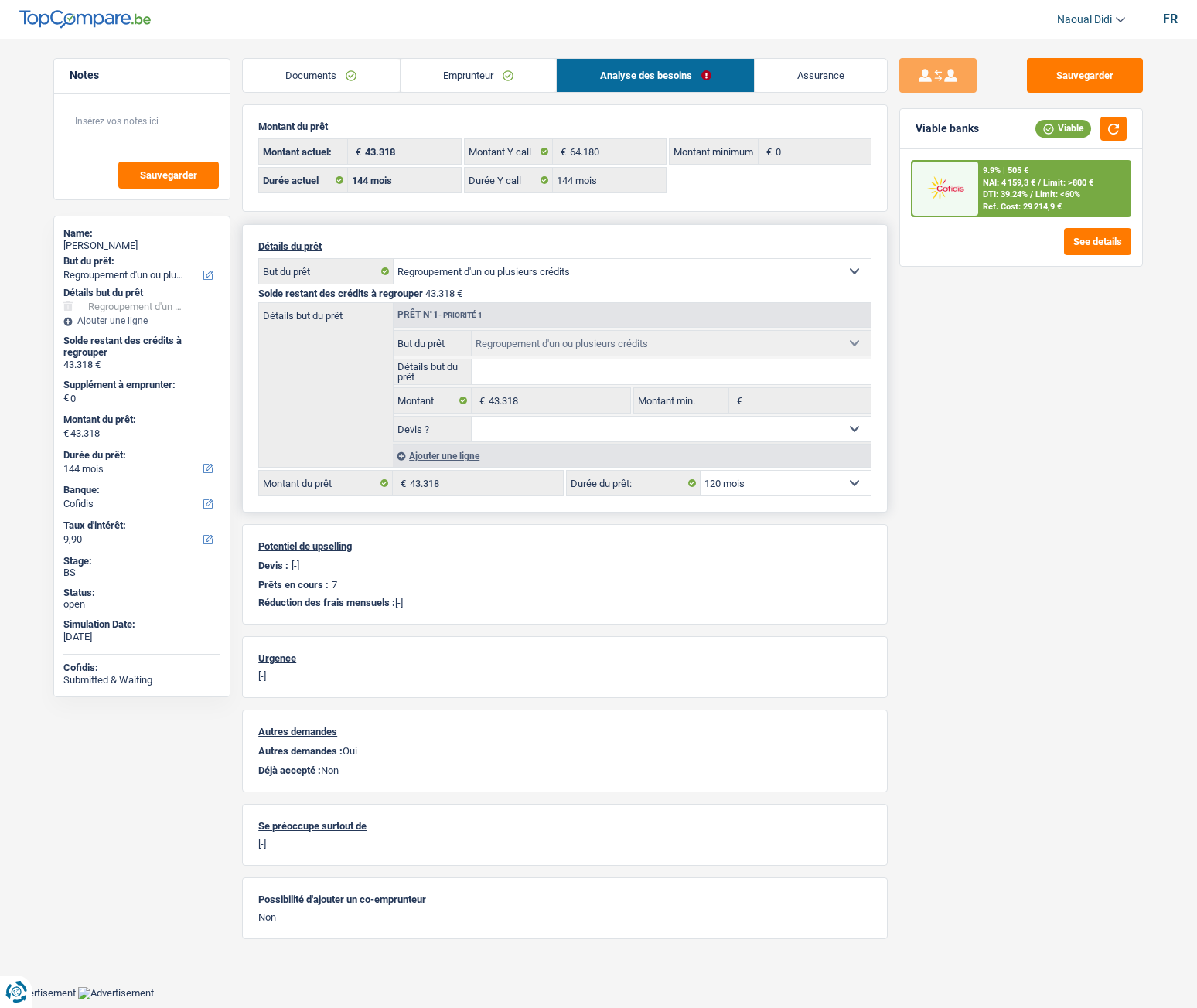
select select "120"
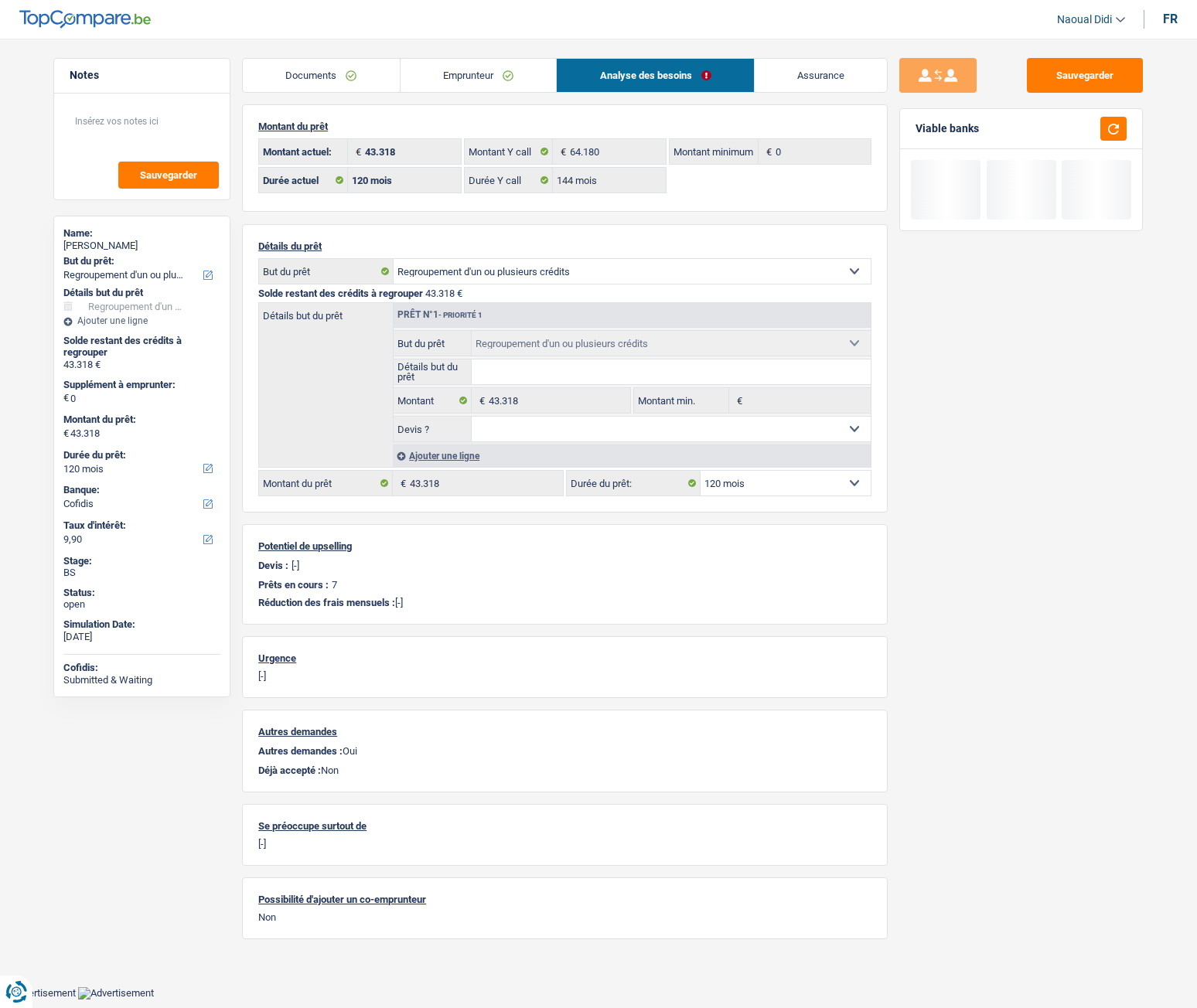
click at [494, 87] on link "Emprunteur" at bounding box center [478, 74] width 157 height 33
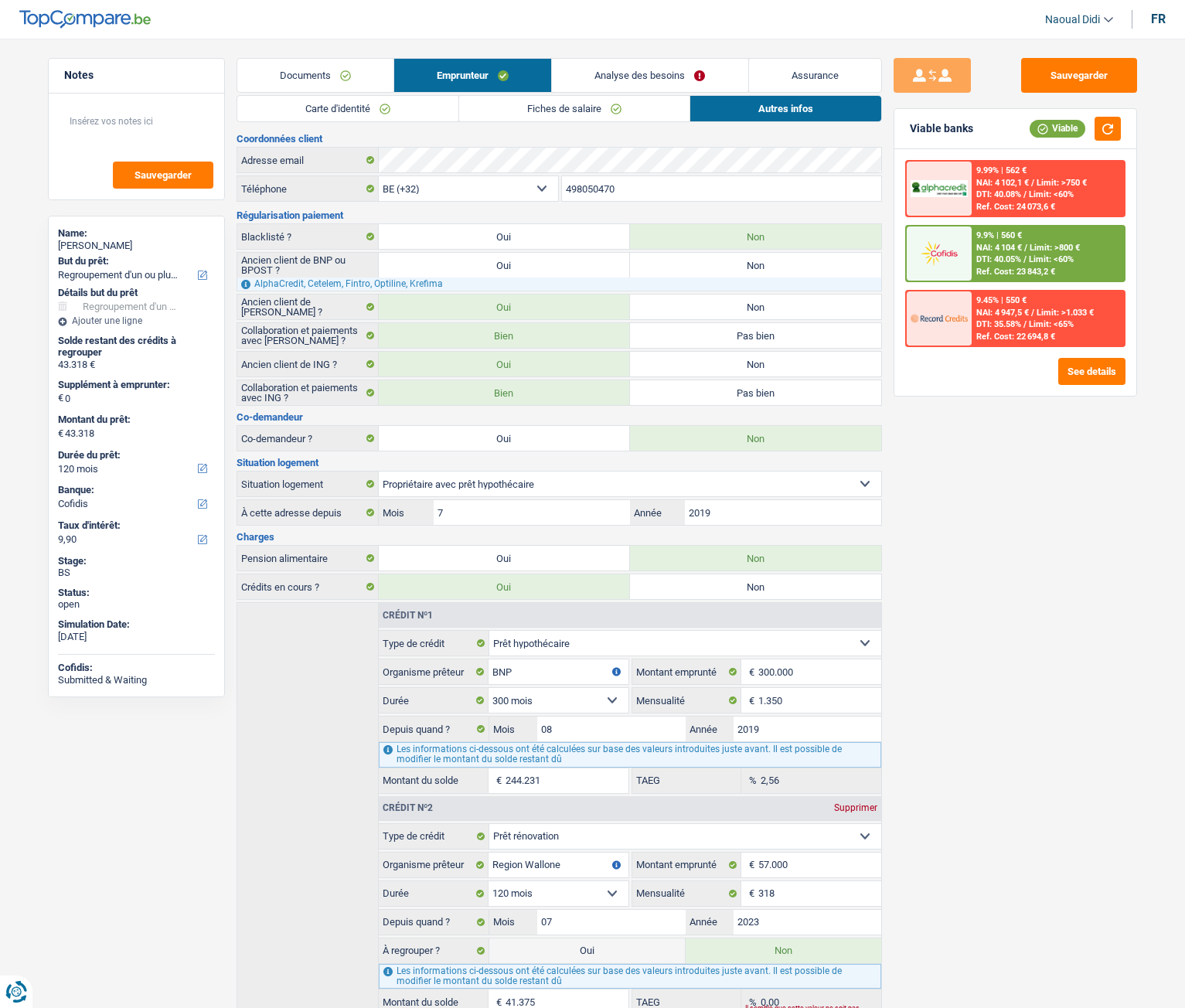
click at [642, 62] on link "Analyse des besoins" at bounding box center [649, 74] width 196 height 33
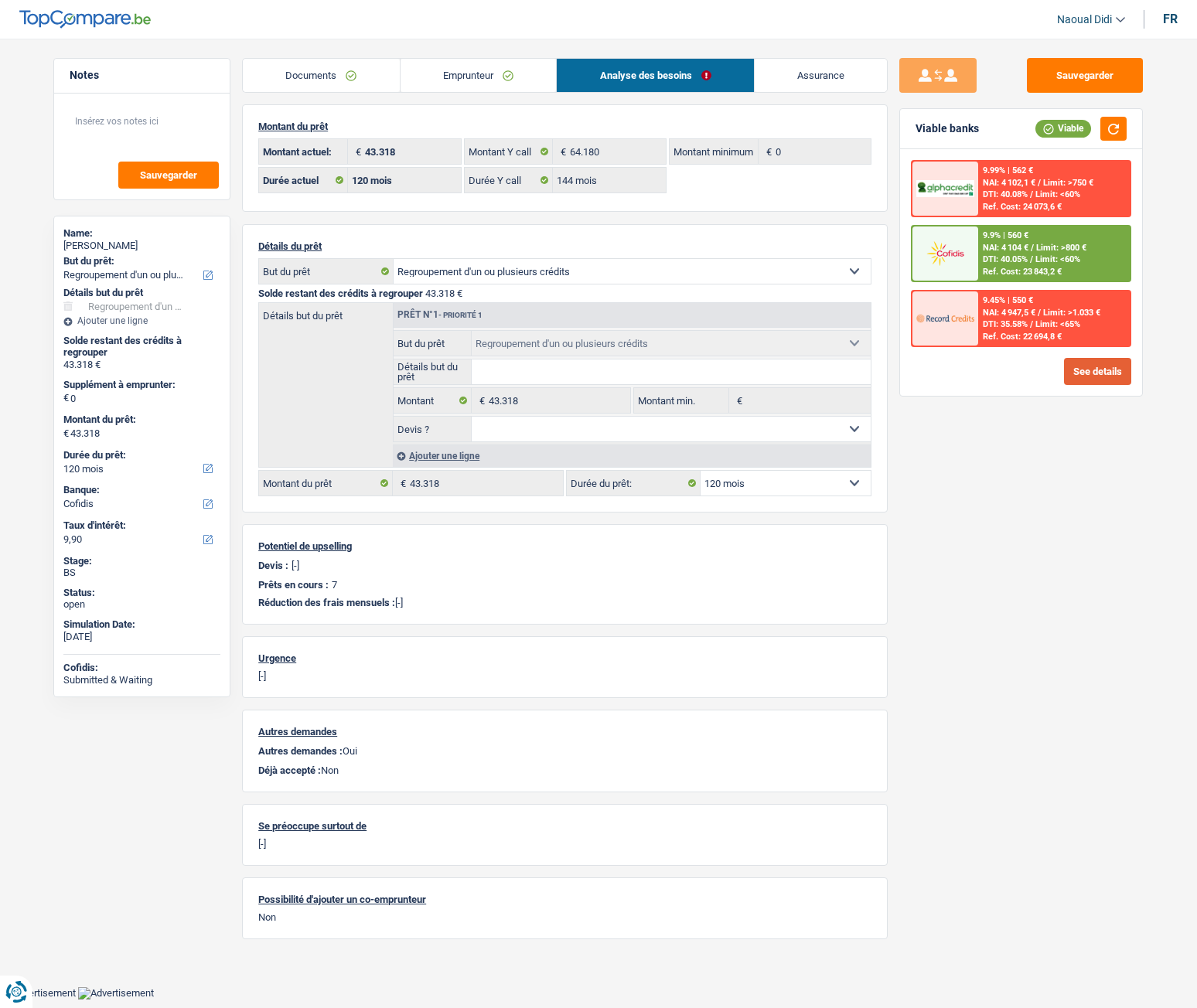
click at [1102, 371] on button "See details" at bounding box center [1097, 372] width 67 height 27
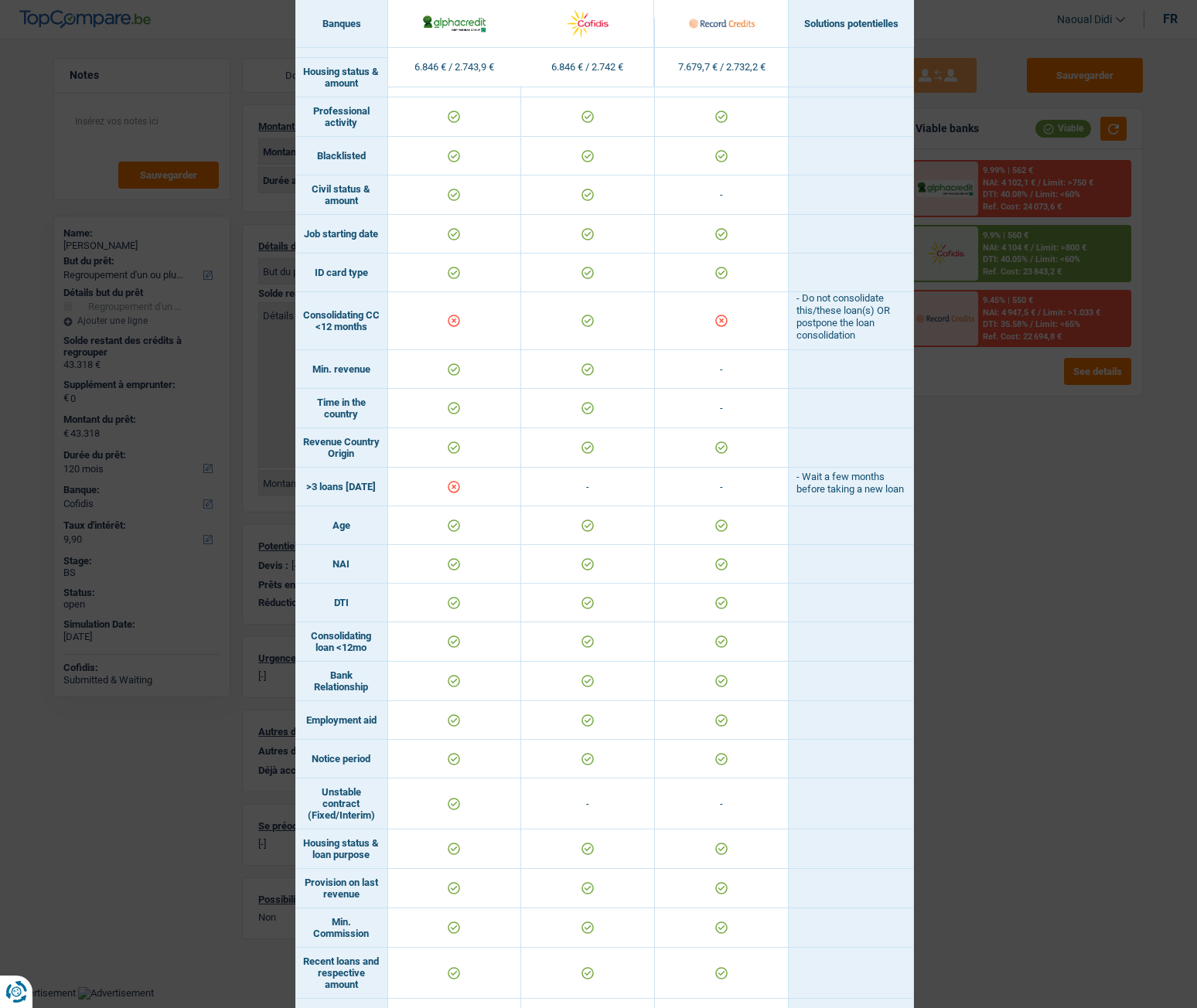
scroll to position [155, 0]
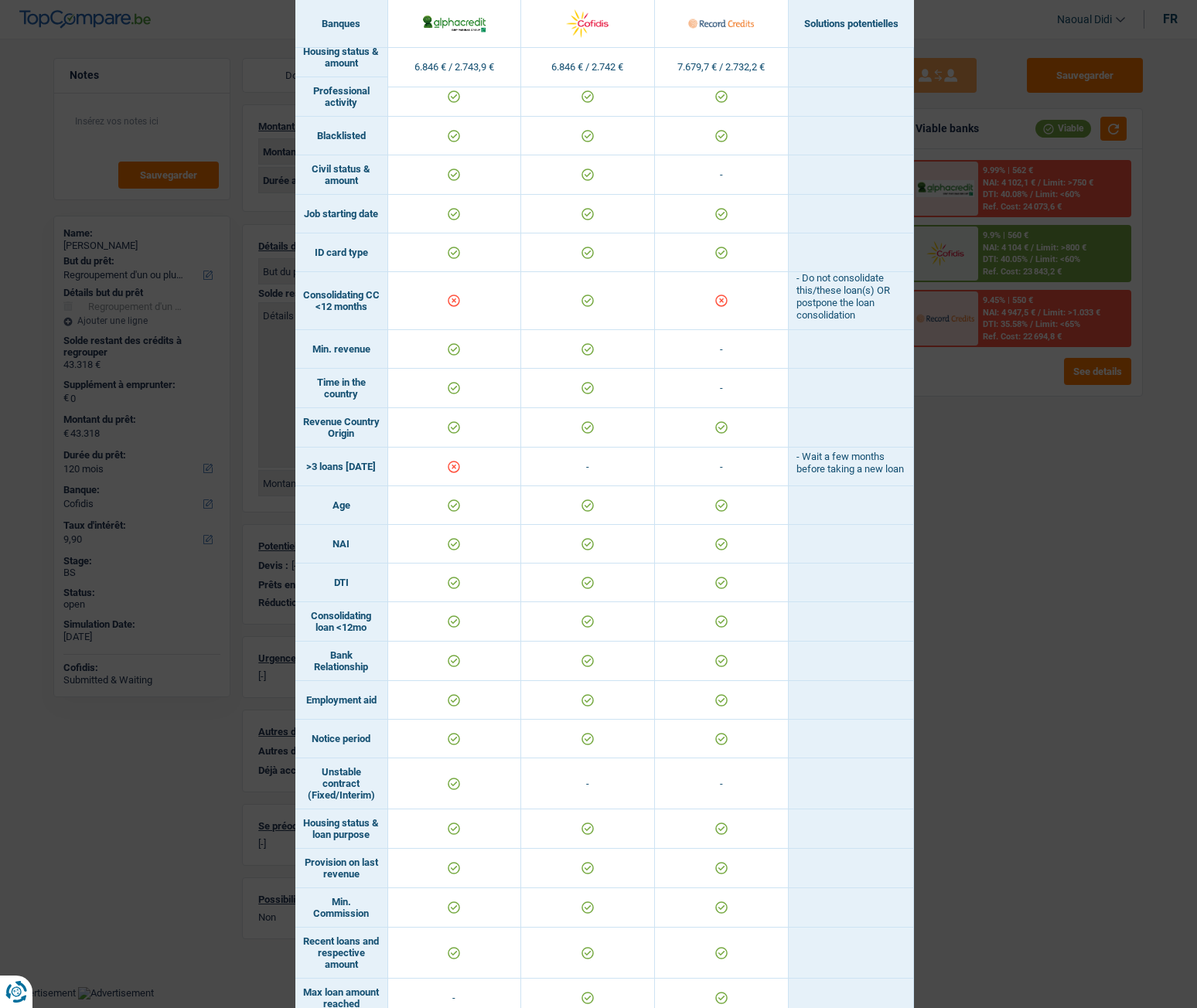
drag, startPoint x: 304, startPoint y: 478, endPoint x: 389, endPoint y: 509, distance: 90.5
click at [389, 487] on tr ">3 loans in 12months - - - Wait a few months before taking a new loan" at bounding box center [604, 467] width 619 height 39
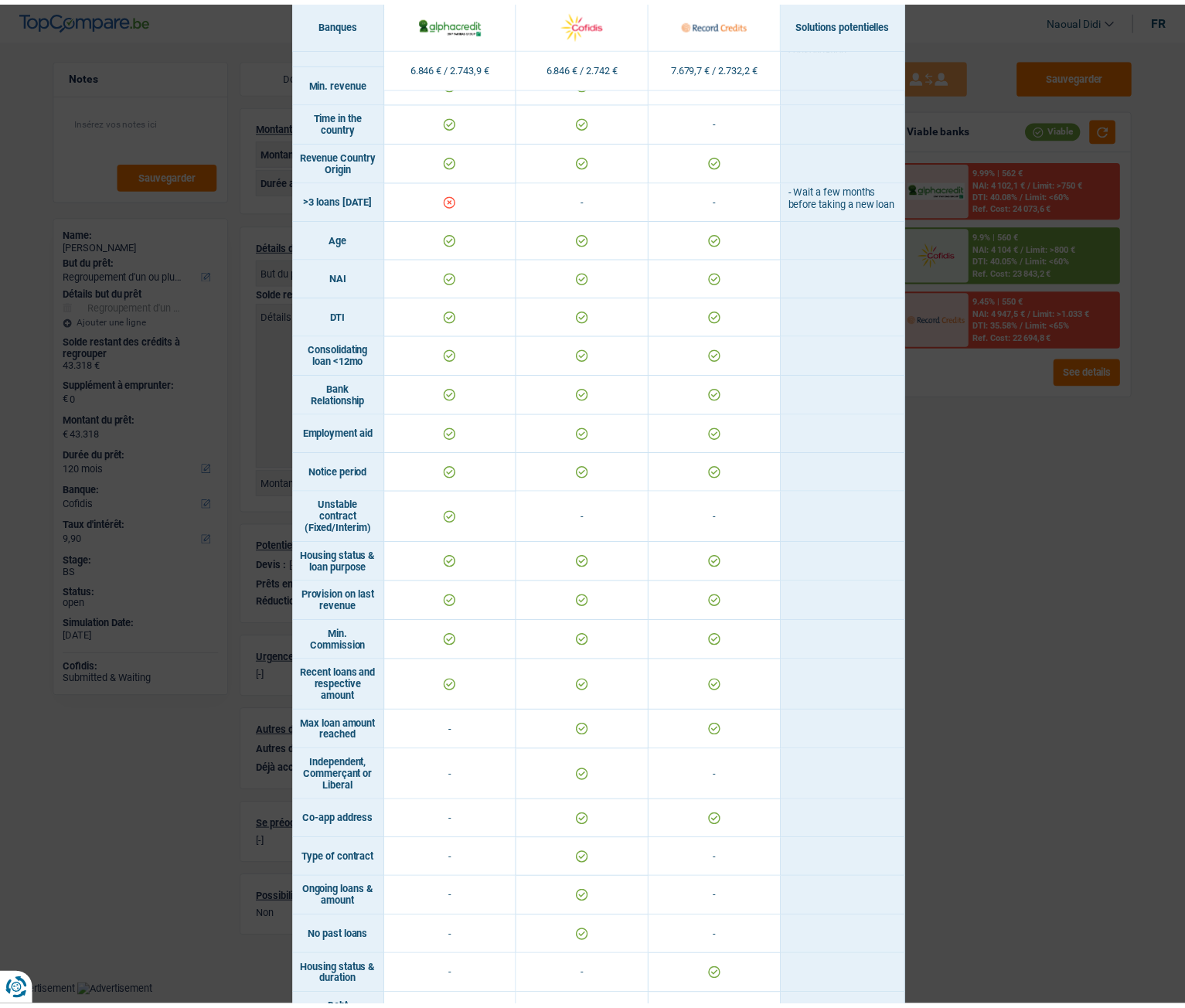
scroll to position [515, 0]
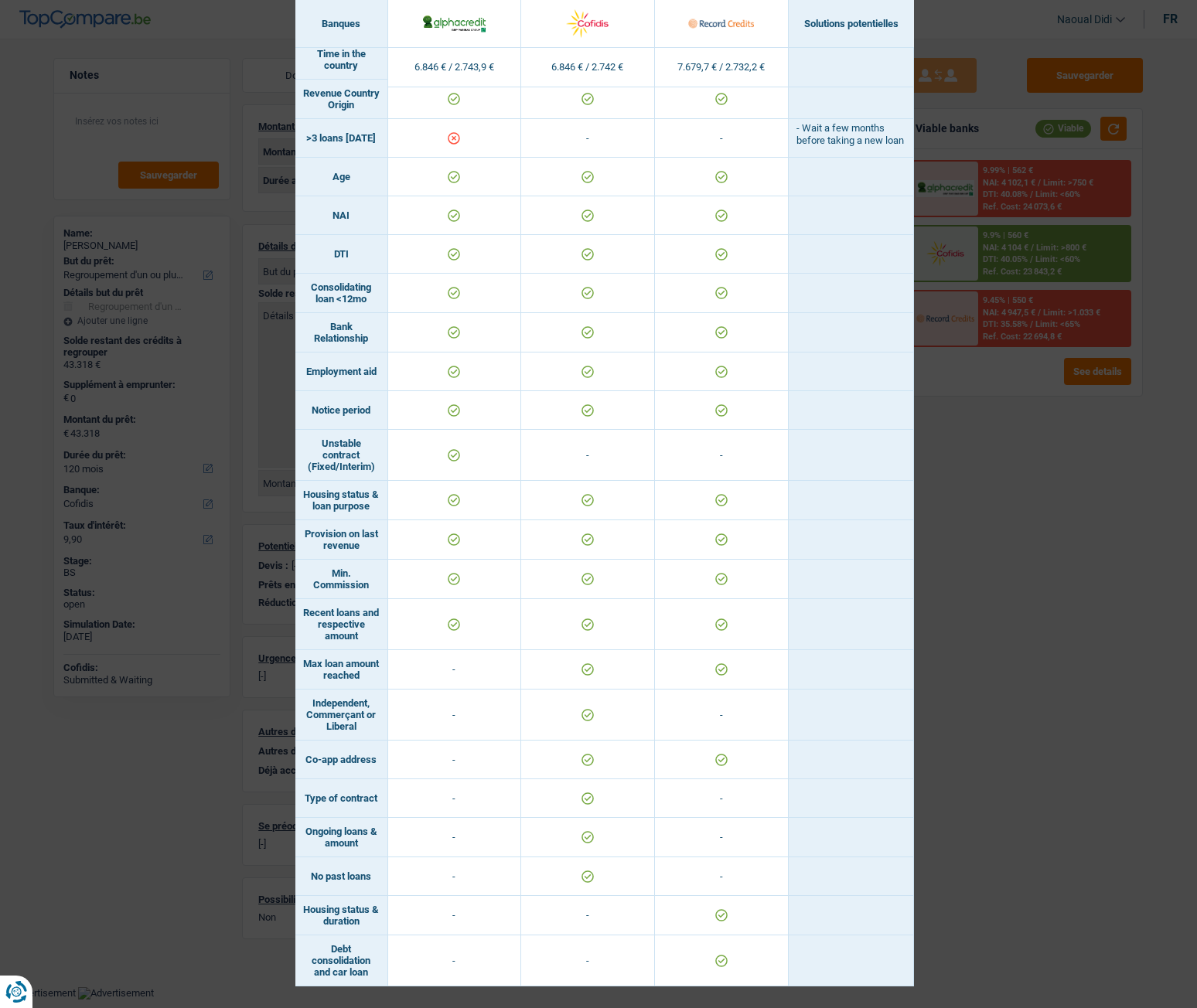
drag, startPoint x: 1068, startPoint y: 499, endPoint x: 935, endPoint y: 460, distance: 138.6
click at [1068, 499] on div "Banks conditions × Banques Solutions potentielles Revenus / Charges 6.846 € / 2…" at bounding box center [598, 504] width 1197 height 1008
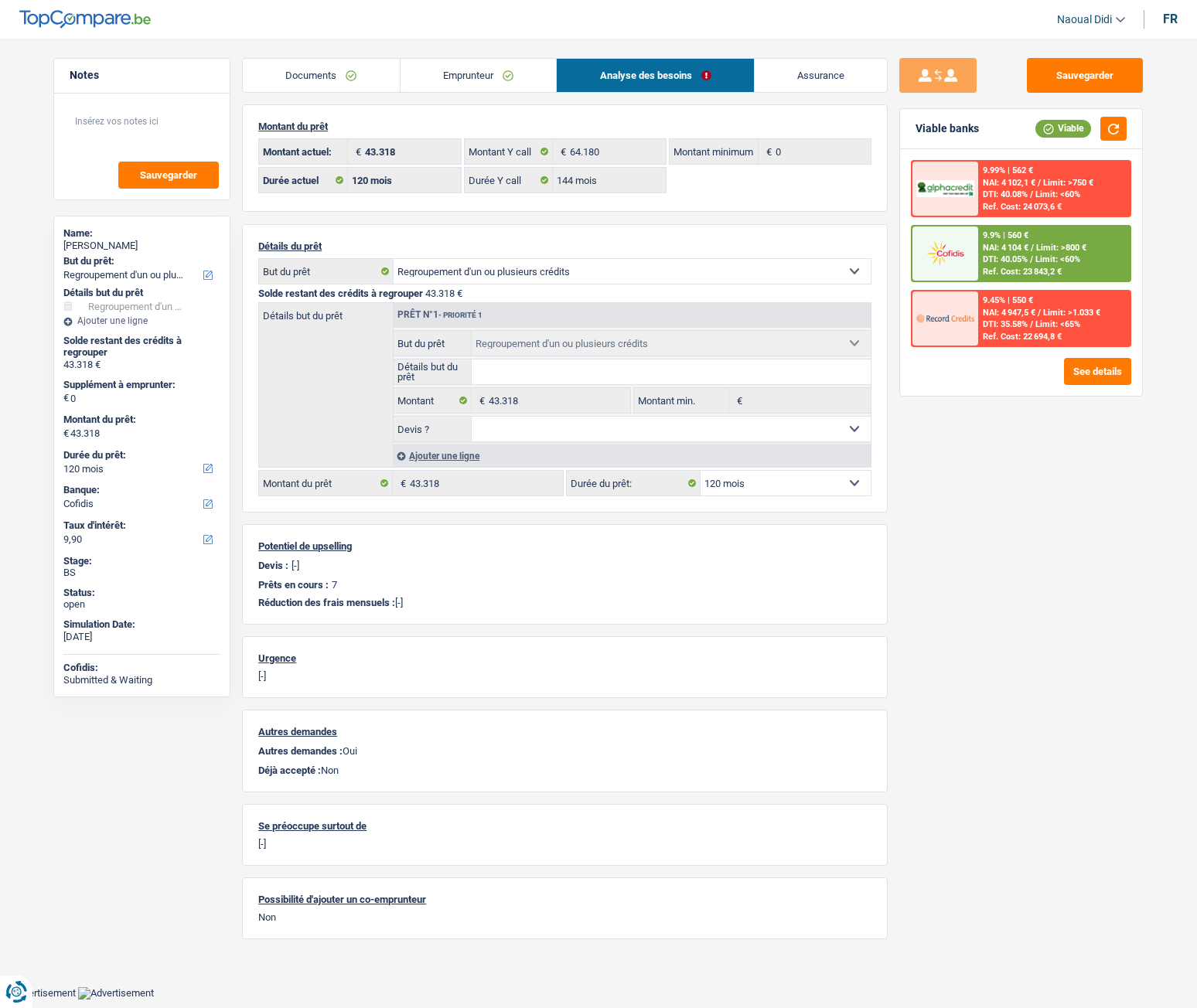
drag, startPoint x: 513, startPoint y: 84, endPoint x: 616, endPoint y: 85, distance: 103.0
click at [515, 83] on link "Emprunteur" at bounding box center [478, 74] width 157 height 33
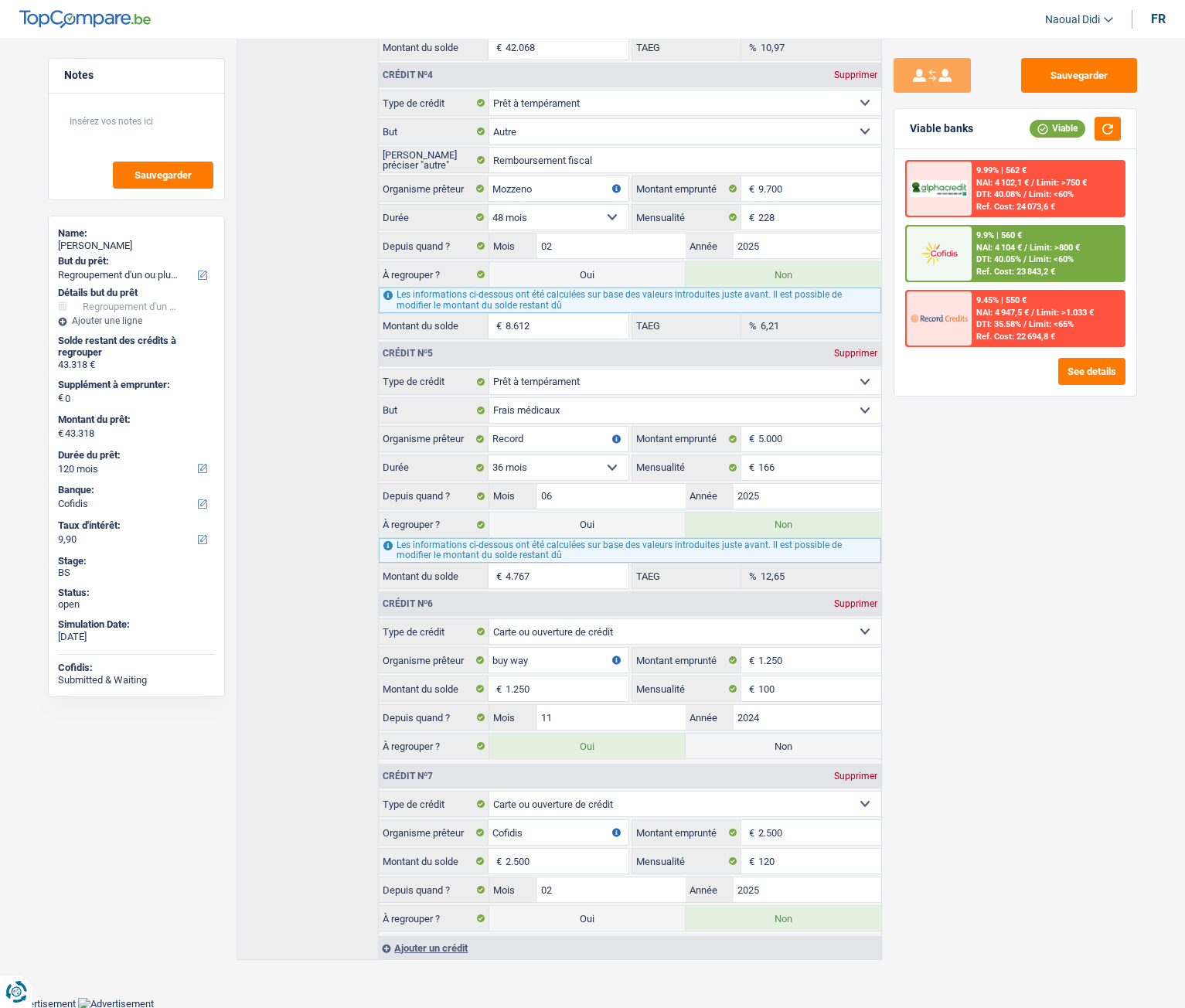
scroll to position [1205, 0]
drag, startPoint x: 585, startPoint y: 517, endPoint x: 617, endPoint y: 587, distance: 77.0
click at [584, 517] on label "Oui" at bounding box center [587, 524] width 196 height 25
click at [584, 517] on input "Oui" at bounding box center [587, 524] width 196 height 25
radio input "true"
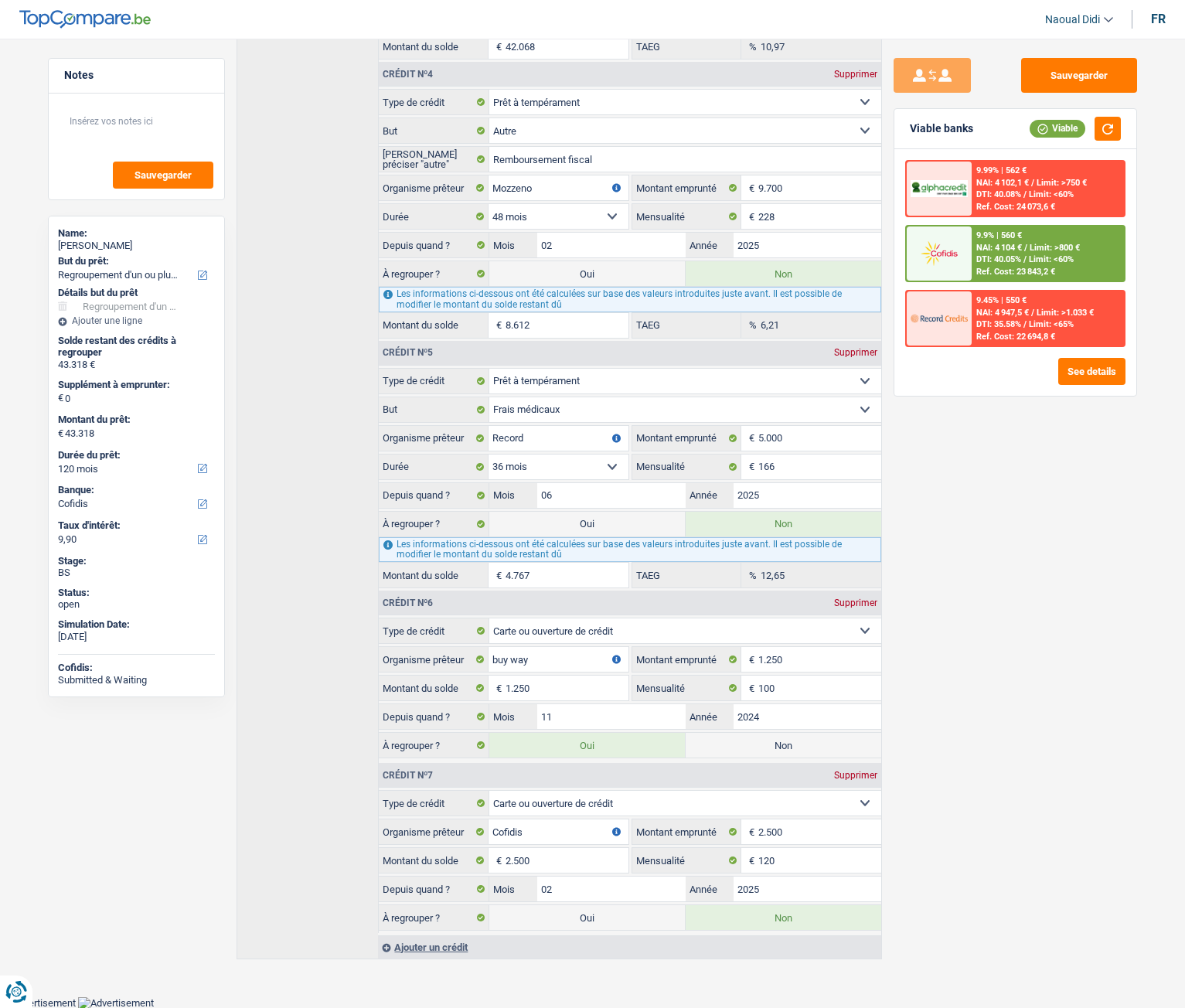
select select "144"
radio input "false"
type input "48.085"
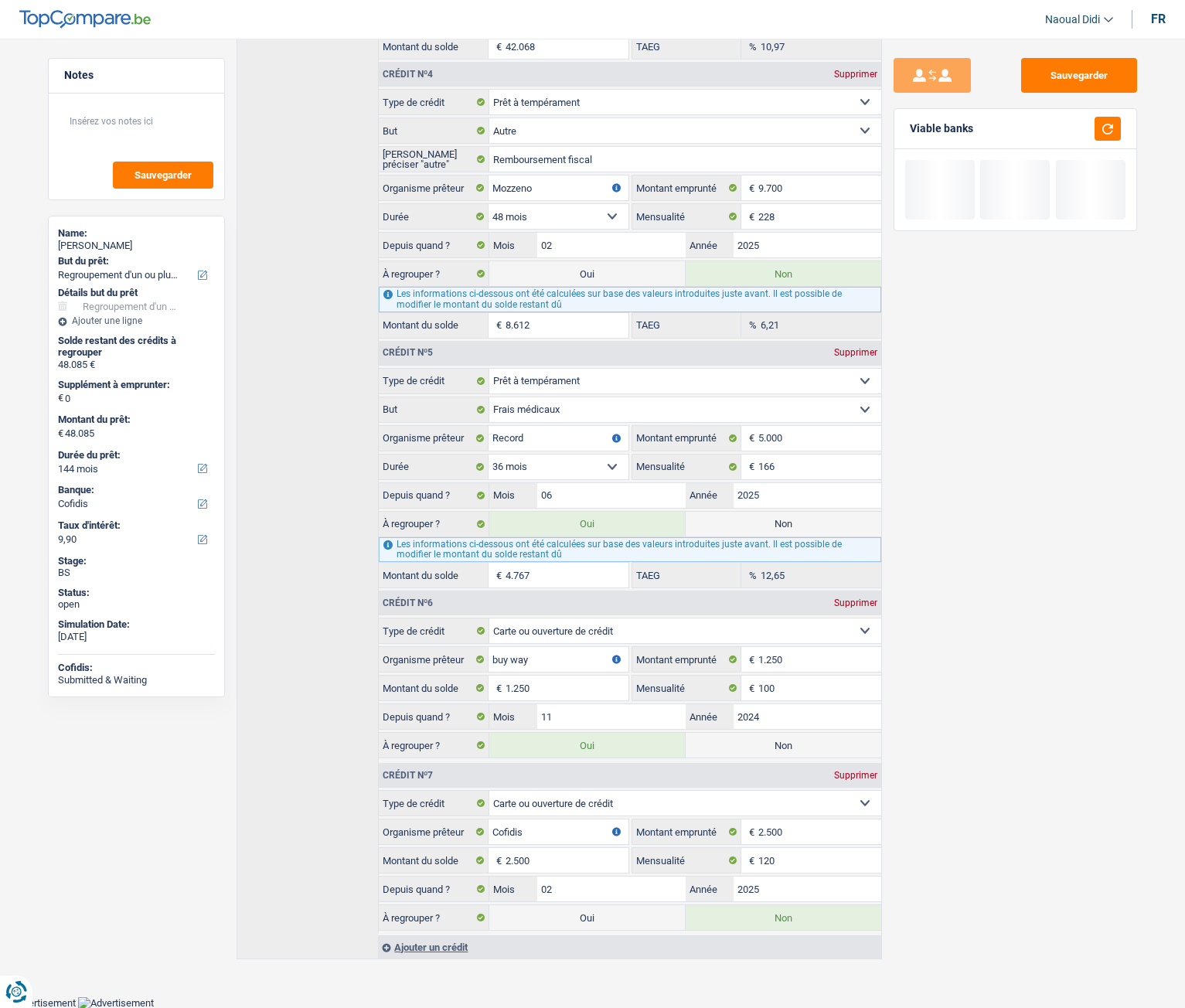
drag, startPoint x: 581, startPoint y: 903, endPoint x: 579, endPoint y: 790, distance: 113.0
click at [581, 564] on fieldset "Carte ou ouverture de crédit Prêt hypothécaire Vente à tempérament Prêt à tempé…" at bounding box center [630, 862] width 502 height 143
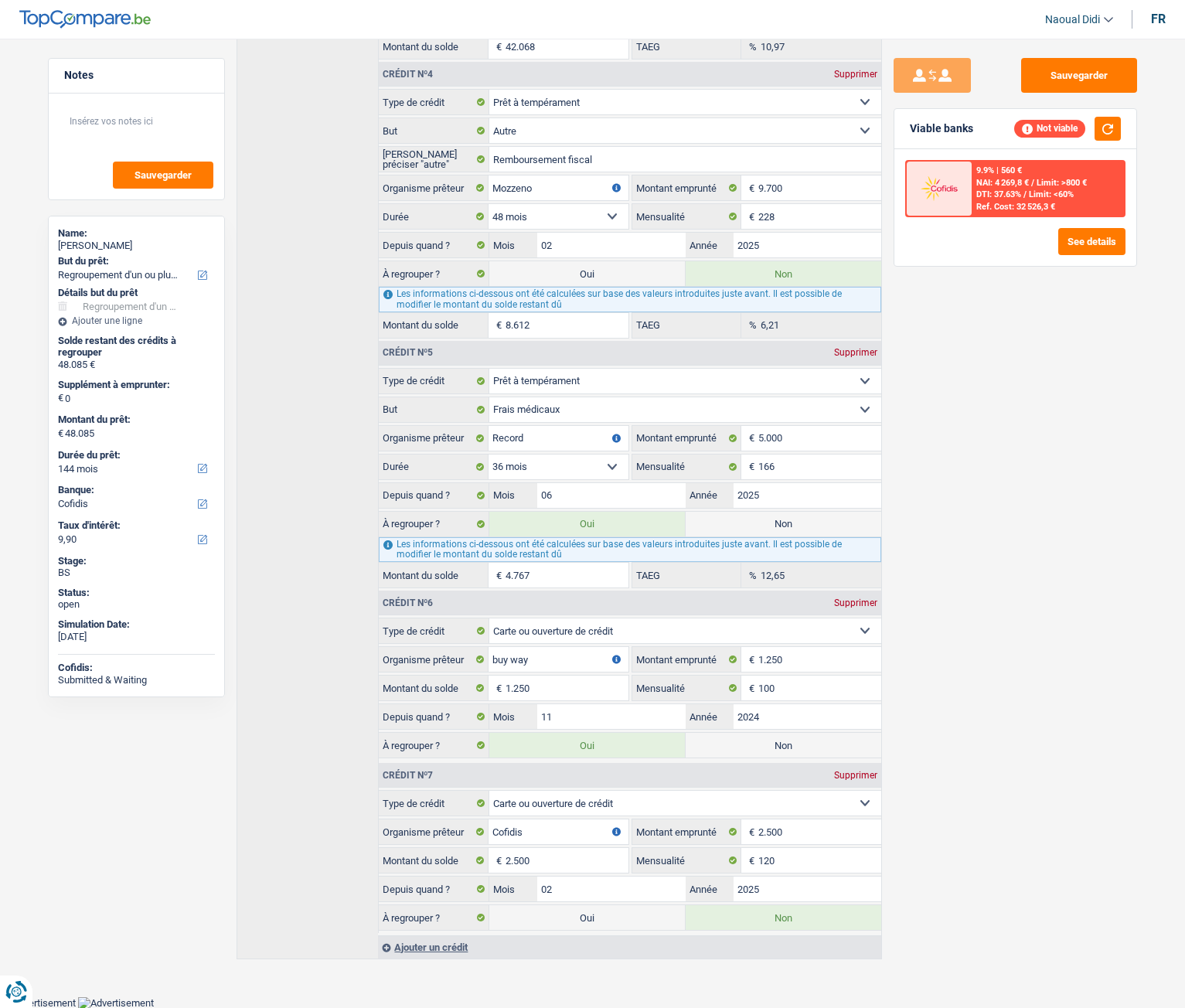
click at [748, 519] on label "Non" at bounding box center [783, 524] width 196 height 25
click at [748, 519] on input "Non" at bounding box center [783, 524] width 196 height 25
radio input "true"
radio input "false"
type input "43.318"
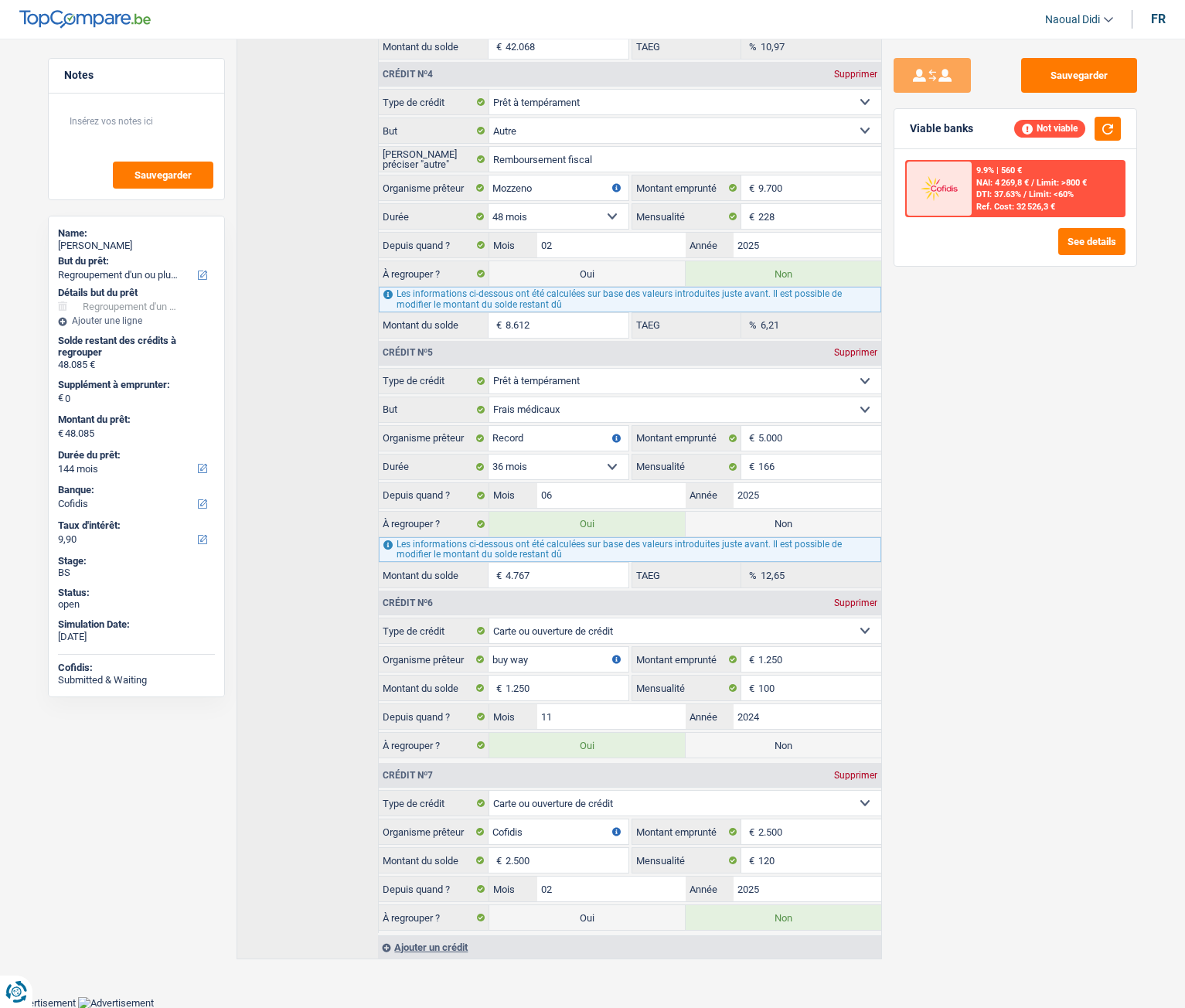
type input "43.318"
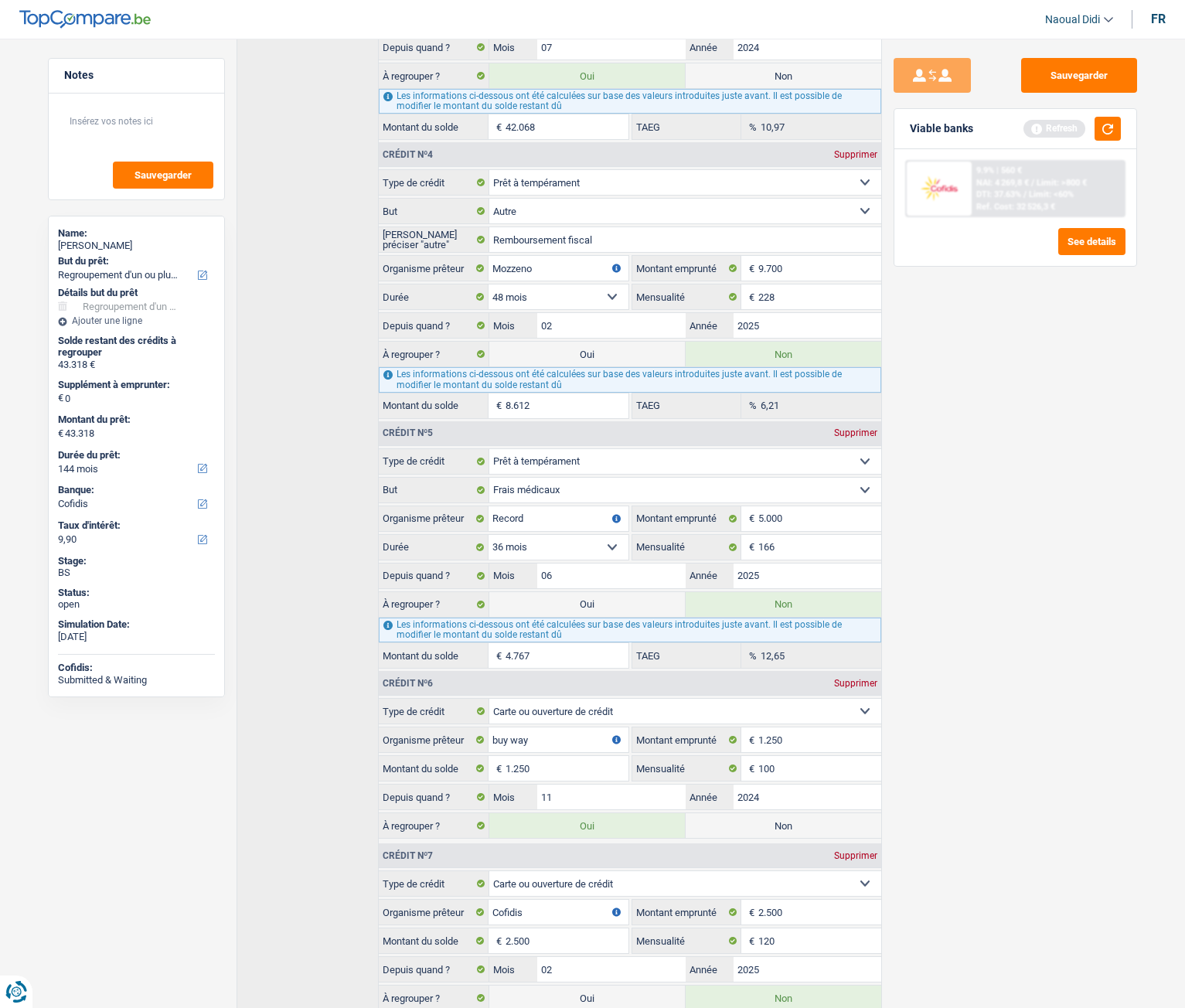
scroll to position [1050, 0]
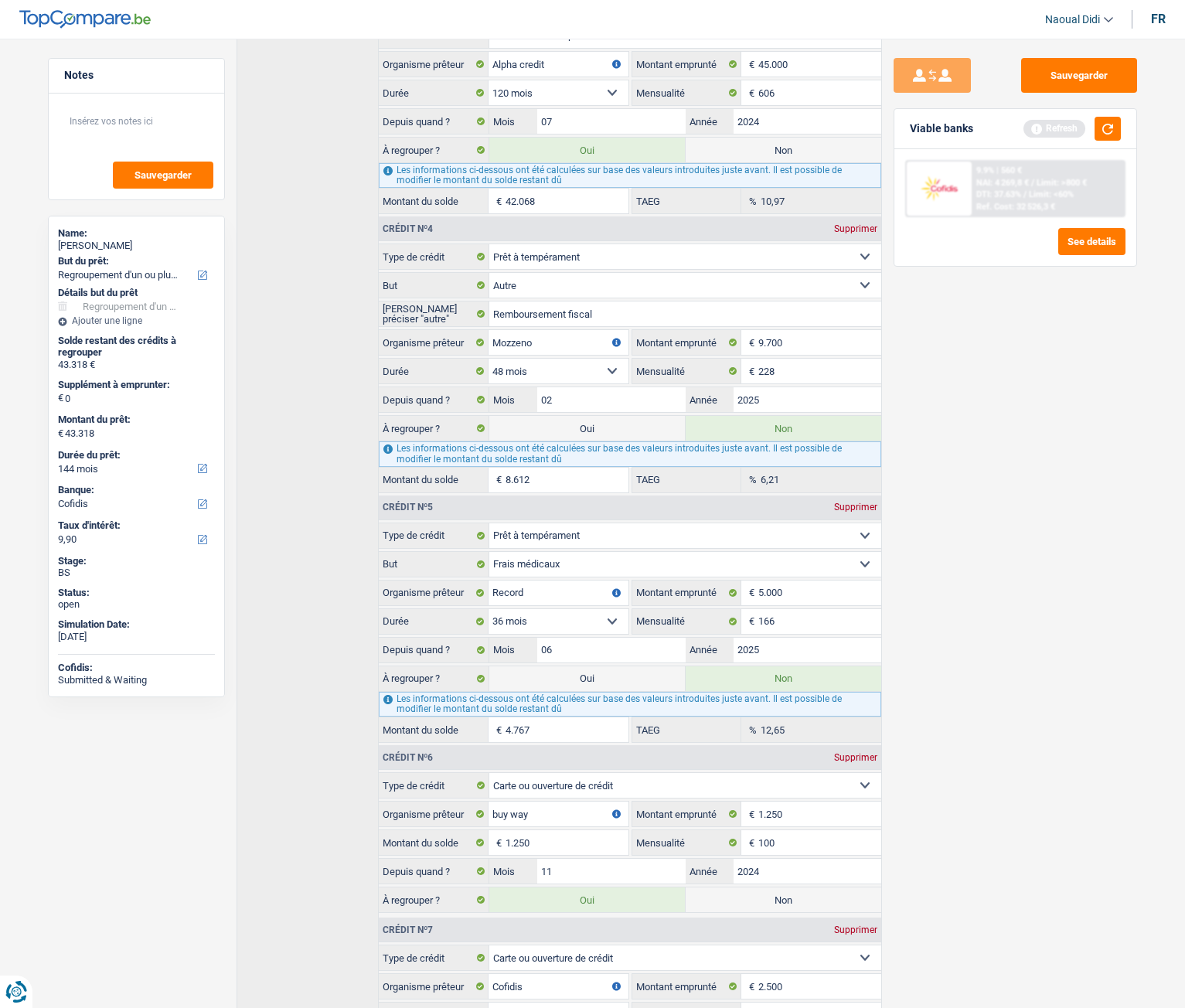
click at [642, 433] on label "Oui" at bounding box center [587, 427] width 196 height 25
click at [642, 433] on input "Oui" at bounding box center [587, 427] width 196 height 25
radio input "true"
radio input "false"
type input "51.930"
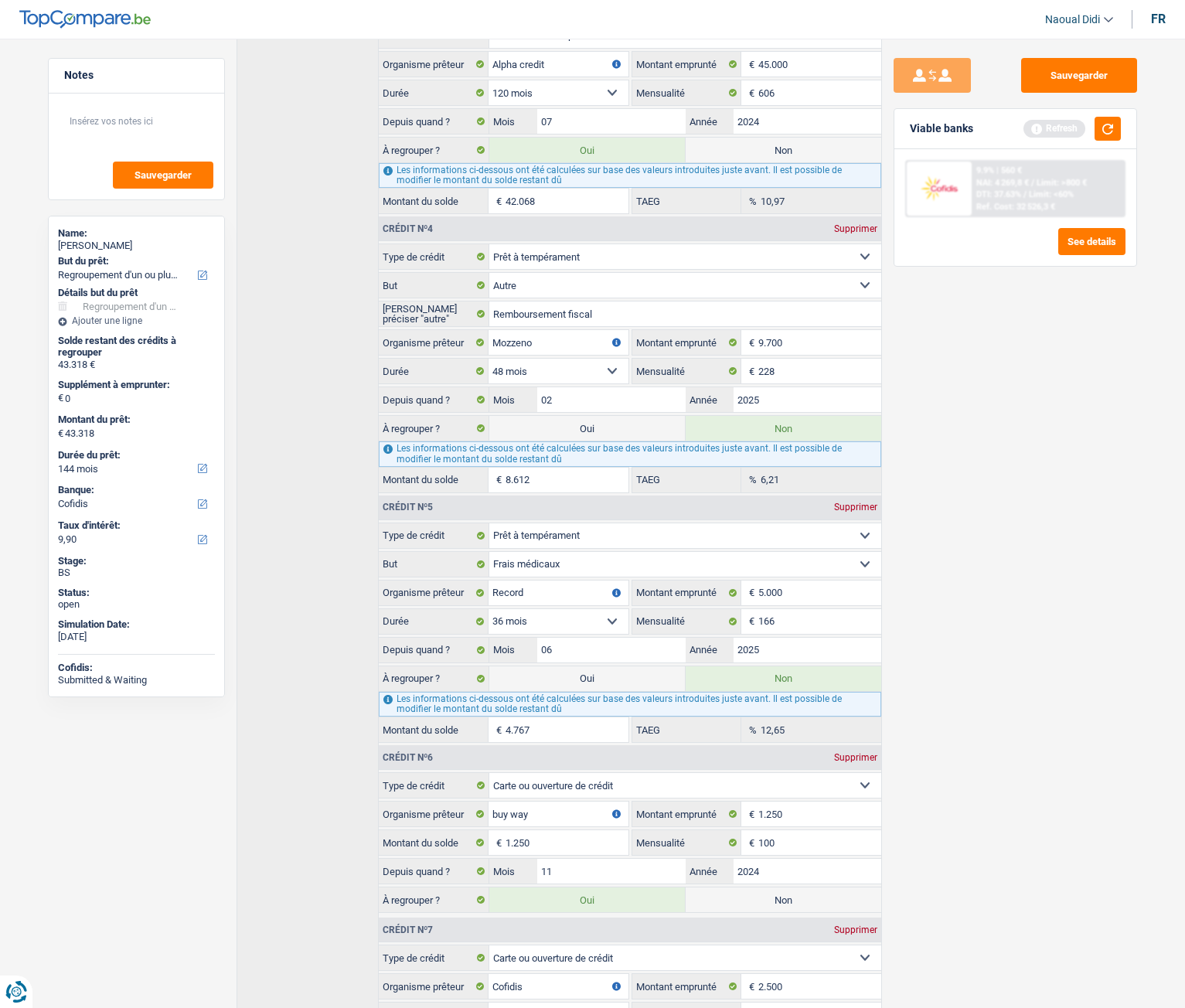
type input "51.930"
click at [1104, 130] on button "button" at bounding box center [1107, 129] width 26 height 24
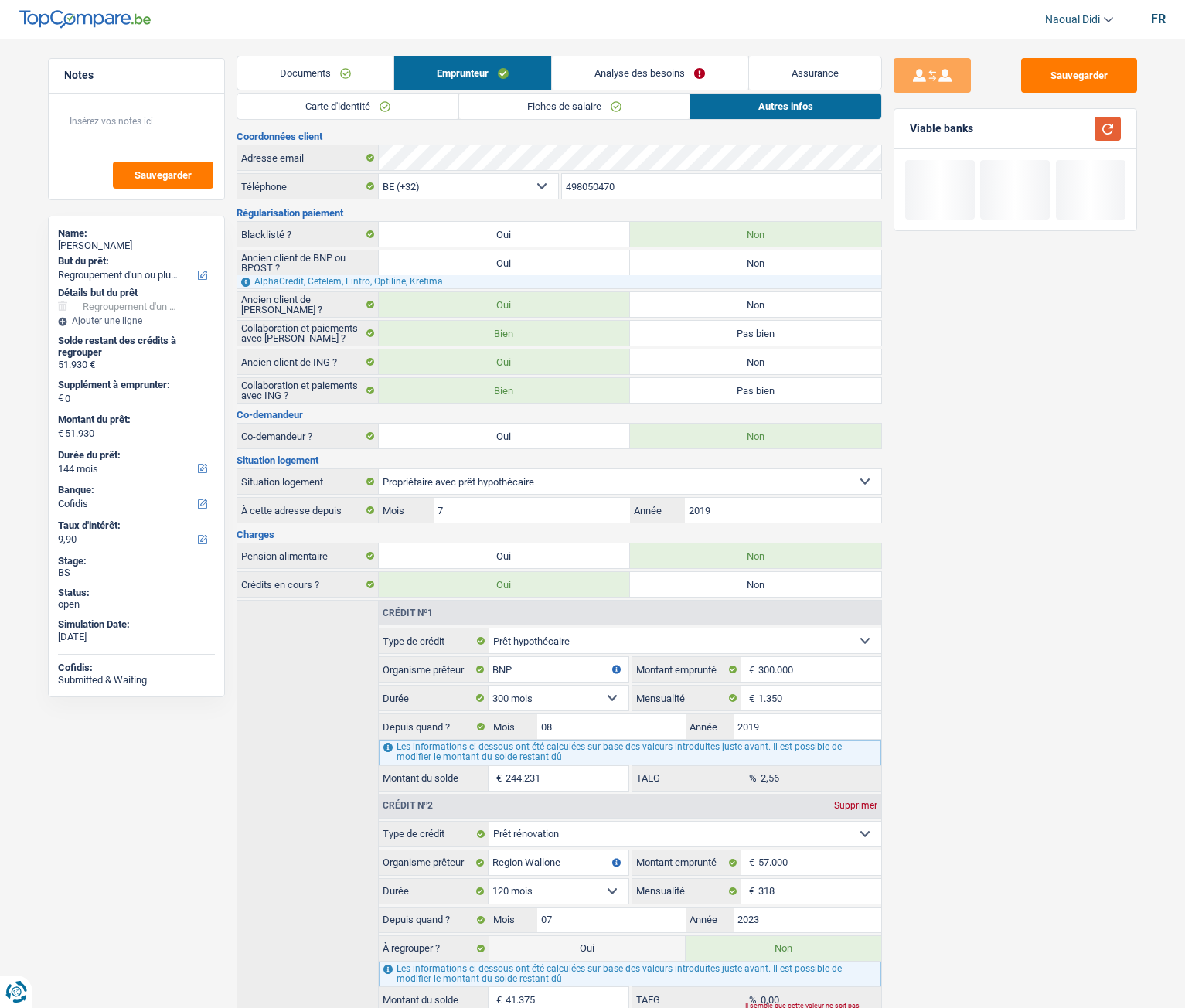
scroll to position [0, 0]
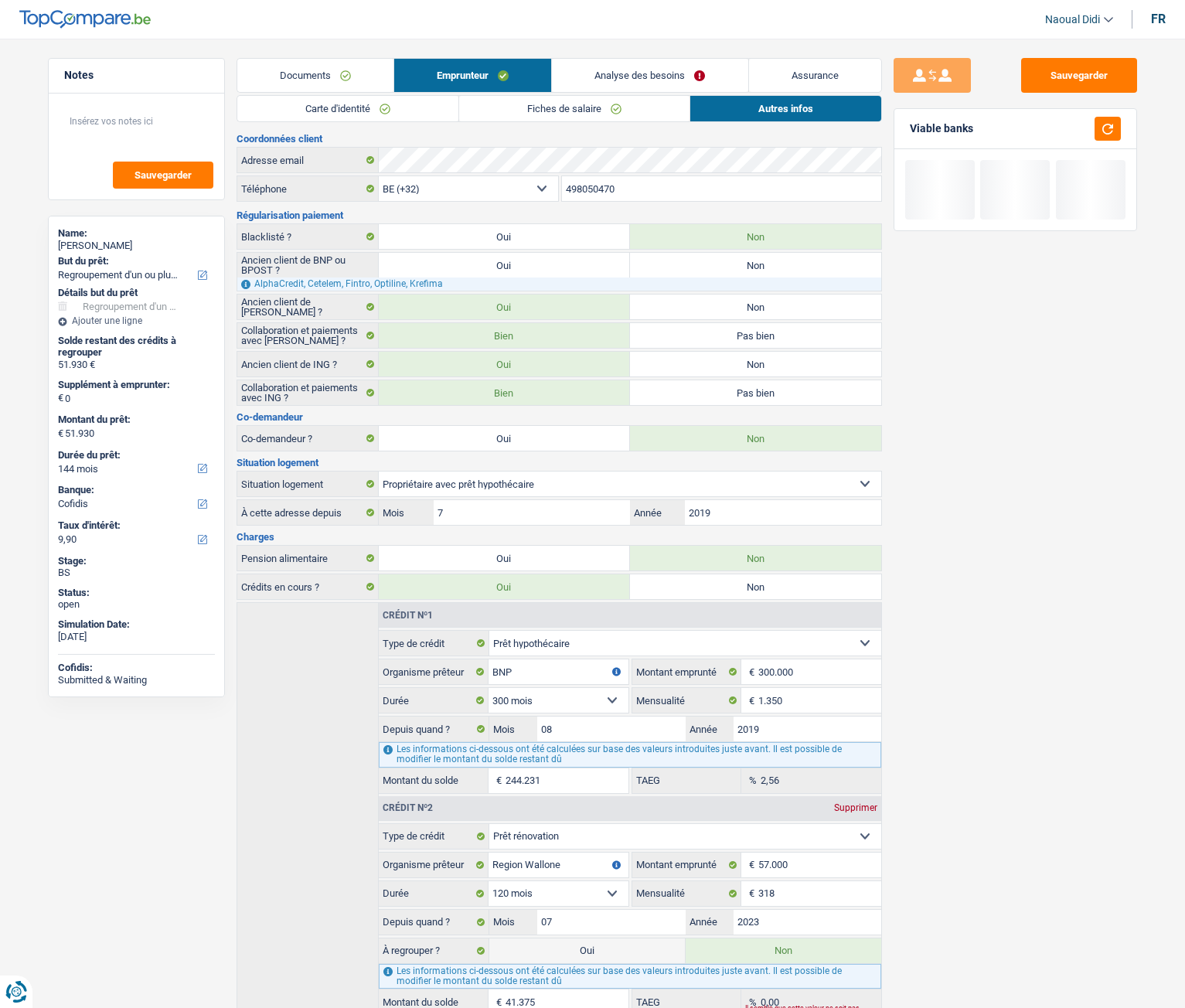
click at [680, 76] on link "Analyse des besoins" at bounding box center [649, 74] width 196 height 33
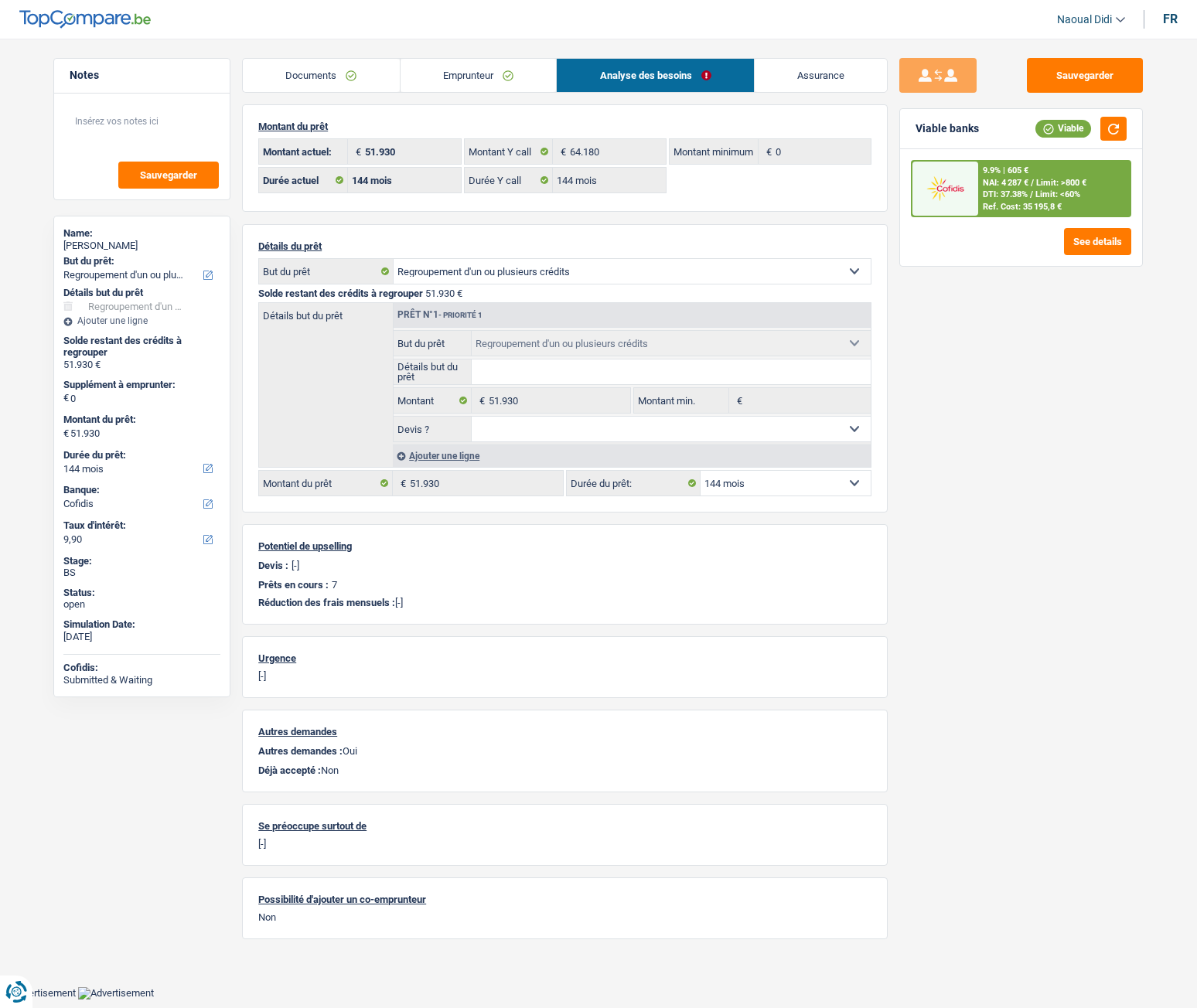
click at [459, 58] on main "Notes Sauvegarder Name: Michele Altavilla But du prêt: Confort maison: meubles,…" at bounding box center [598, 504] width 1197 height 963
click at [505, 69] on link "Emprunteur" at bounding box center [478, 74] width 157 height 33
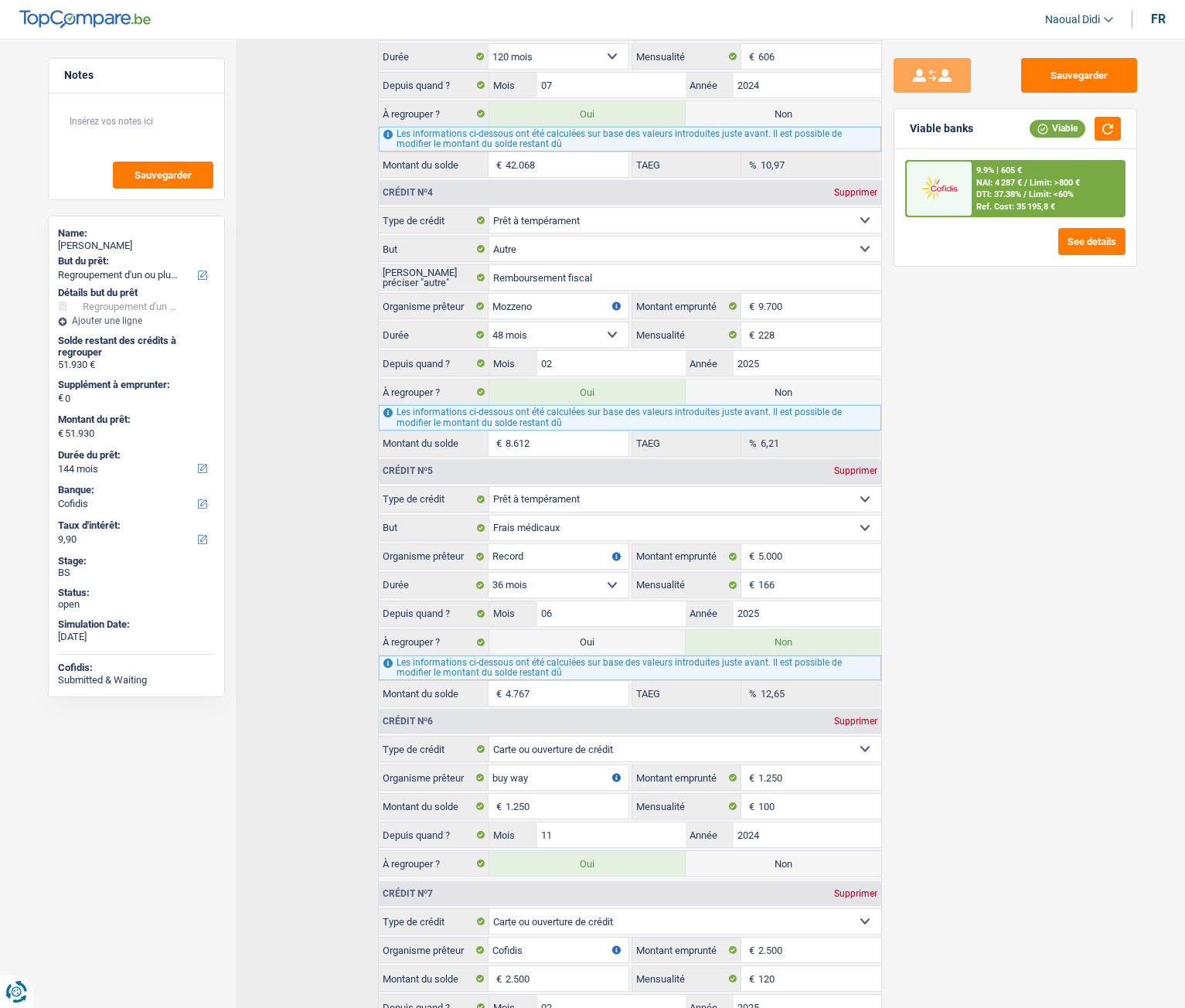
scroll to position [1205, 0]
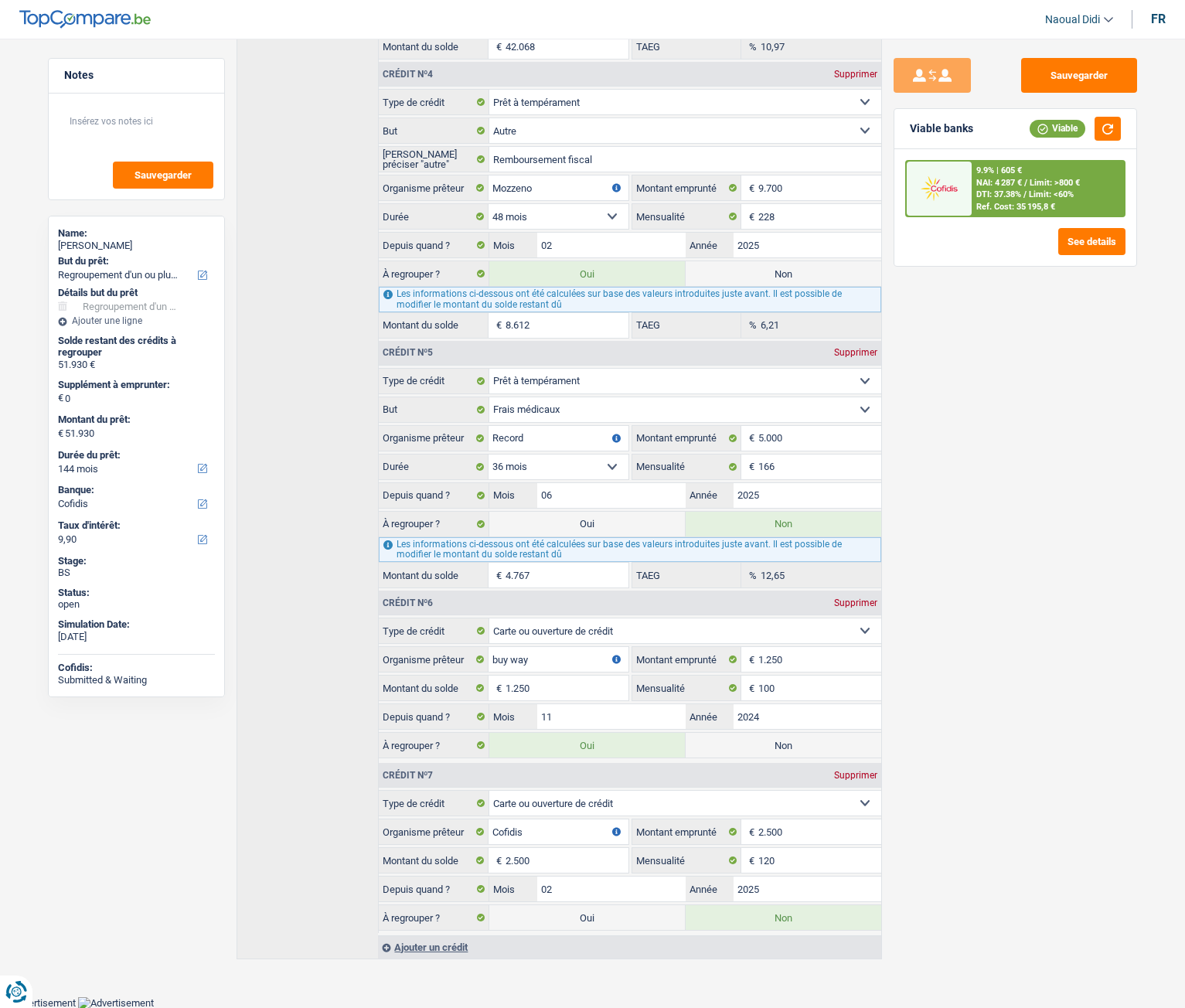
click at [566, 564] on label "Oui" at bounding box center [587, 917] width 196 height 25
click at [566, 564] on input "Oui" at bounding box center [587, 917] width 196 height 25
radio input "true"
radio input "false"
type input "54.430"
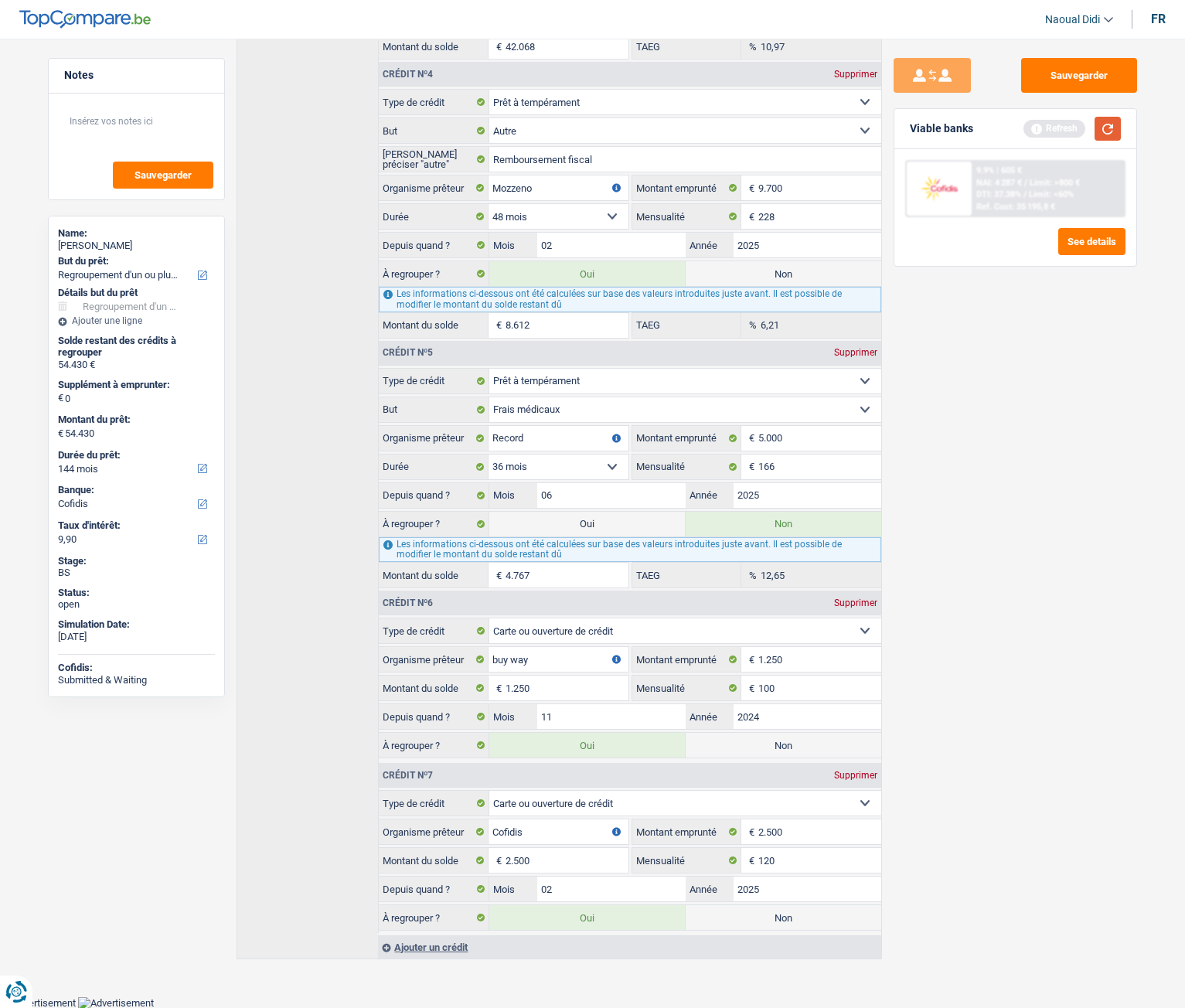
click at [1116, 133] on button "button" at bounding box center [1107, 129] width 26 height 24
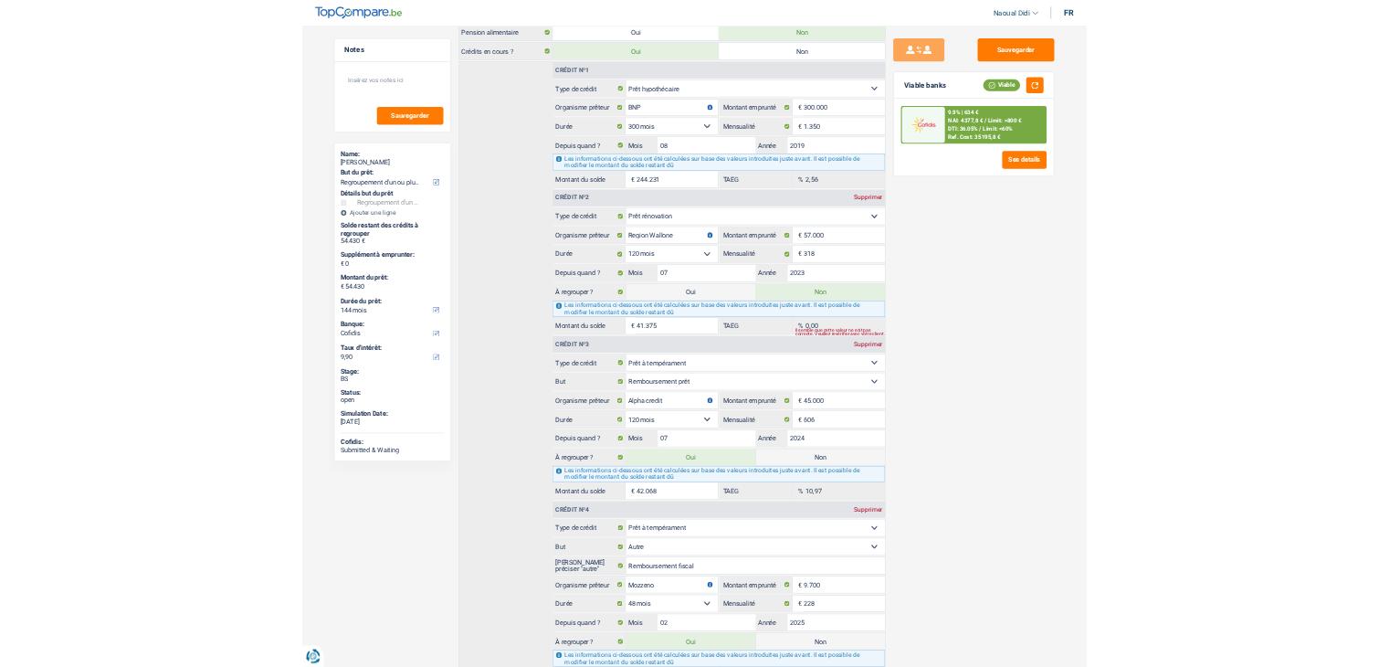
scroll to position [0, 0]
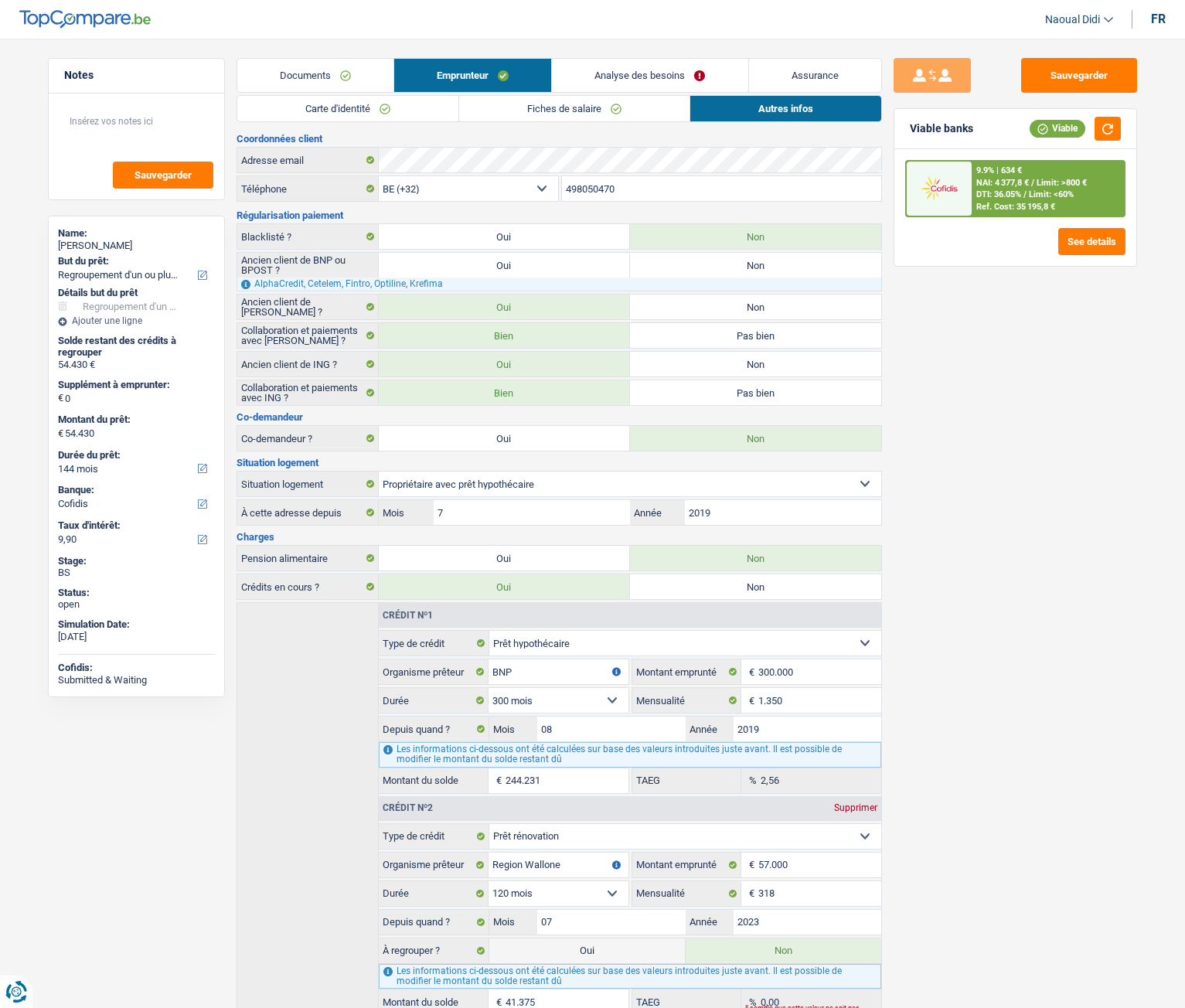
drag, startPoint x: 802, startPoint y: 476, endPoint x: 1050, endPoint y: 407, distance: 257.4
click at [1050, 407] on div "Sauvegarder Viable banks Viable 9.9% | 634 € NAI: 4 377,8 € / Limit: >800 € DTI…" at bounding box center [1015, 519] width 267 height 922
click at [653, 64] on link "Analyse des besoins" at bounding box center [649, 74] width 196 height 33
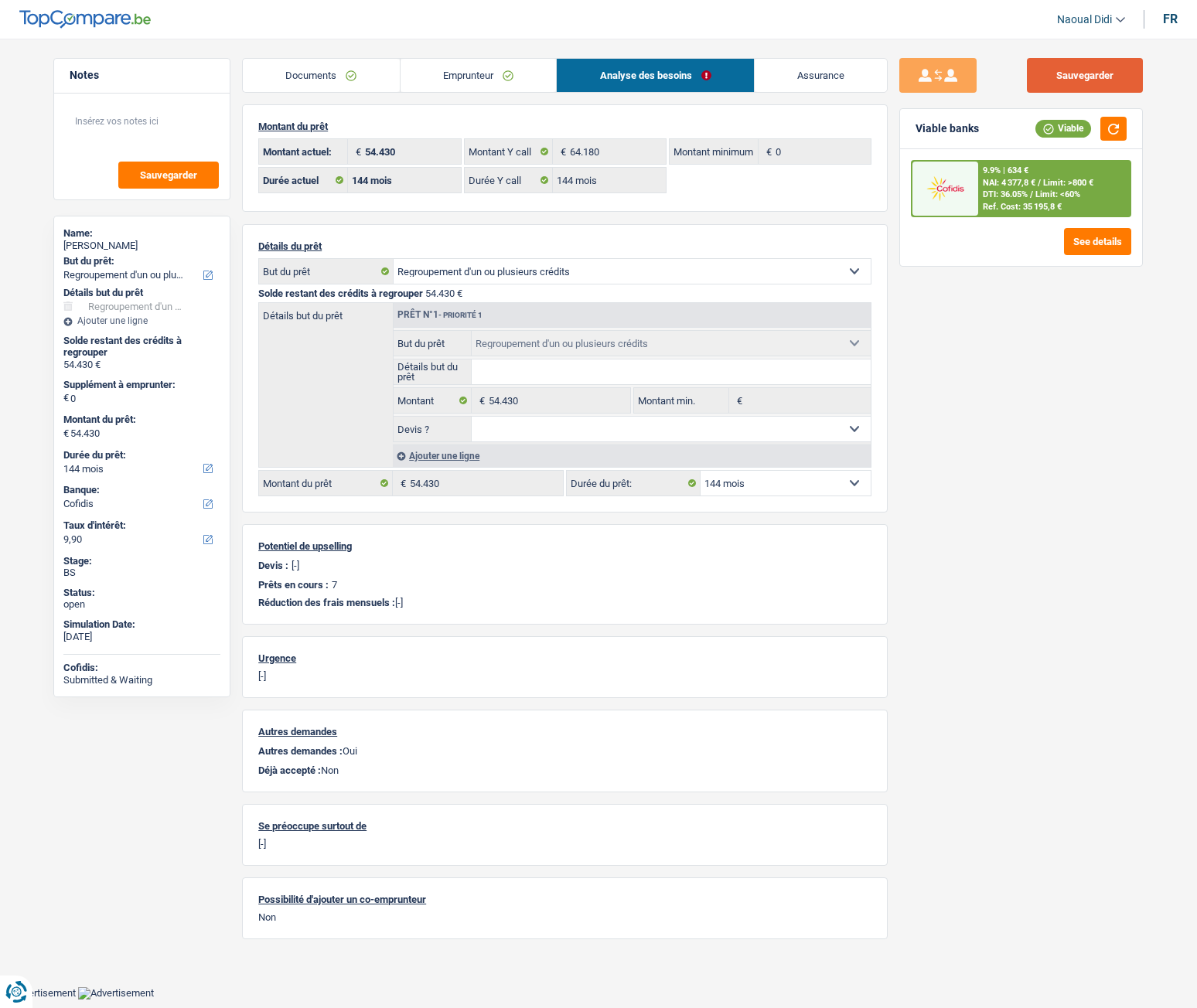
click at [1065, 74] on button "Sauvegarder" at bounding box center [1084, 75] width 116 height 35
click at [451, 85] on link "Emprunteur" at bounding box center [478, 74] width 157 height 33
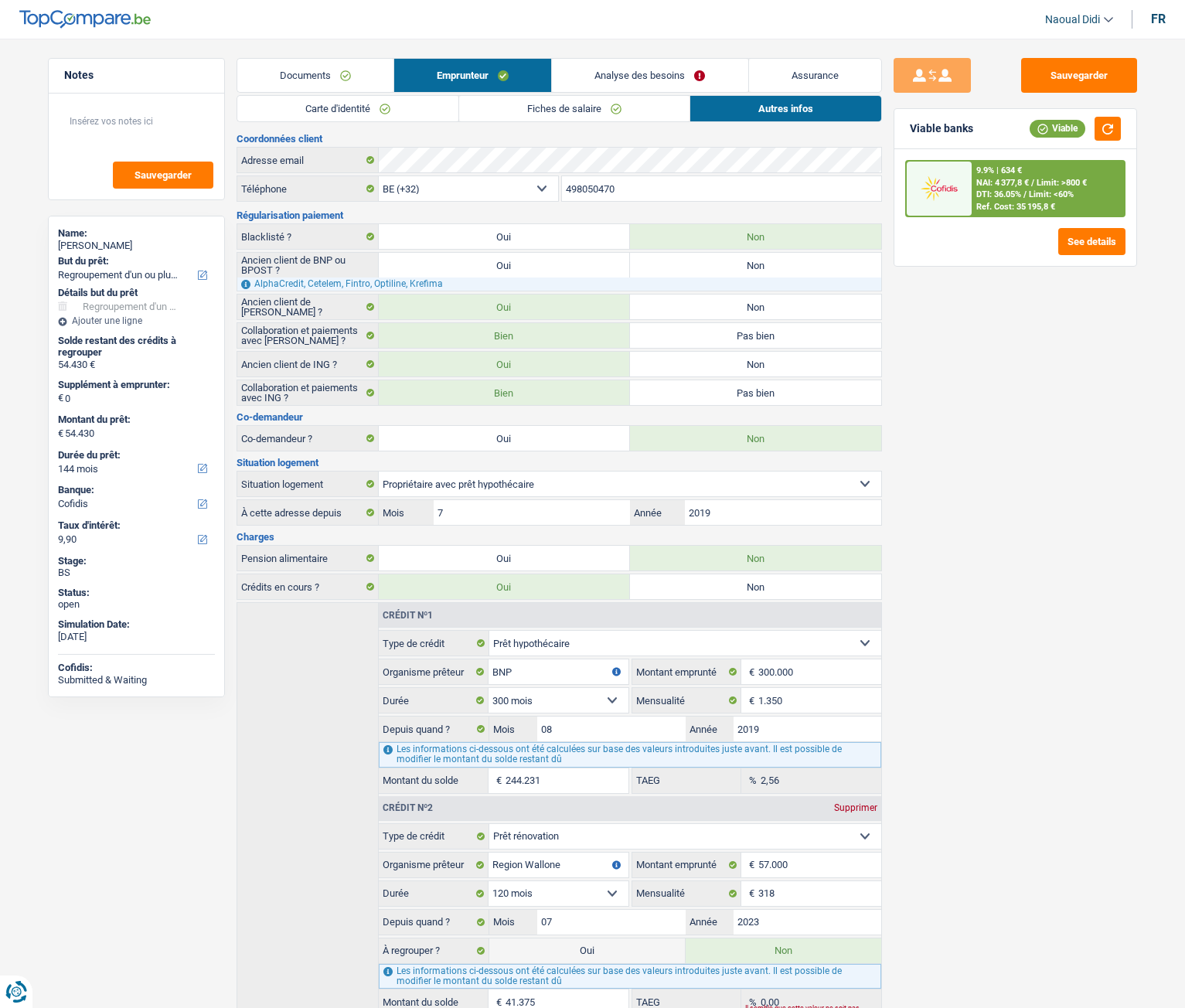
click at [330, 113] on link "Carte d'identité" at bounding box center [347, 108] width 221 height 25
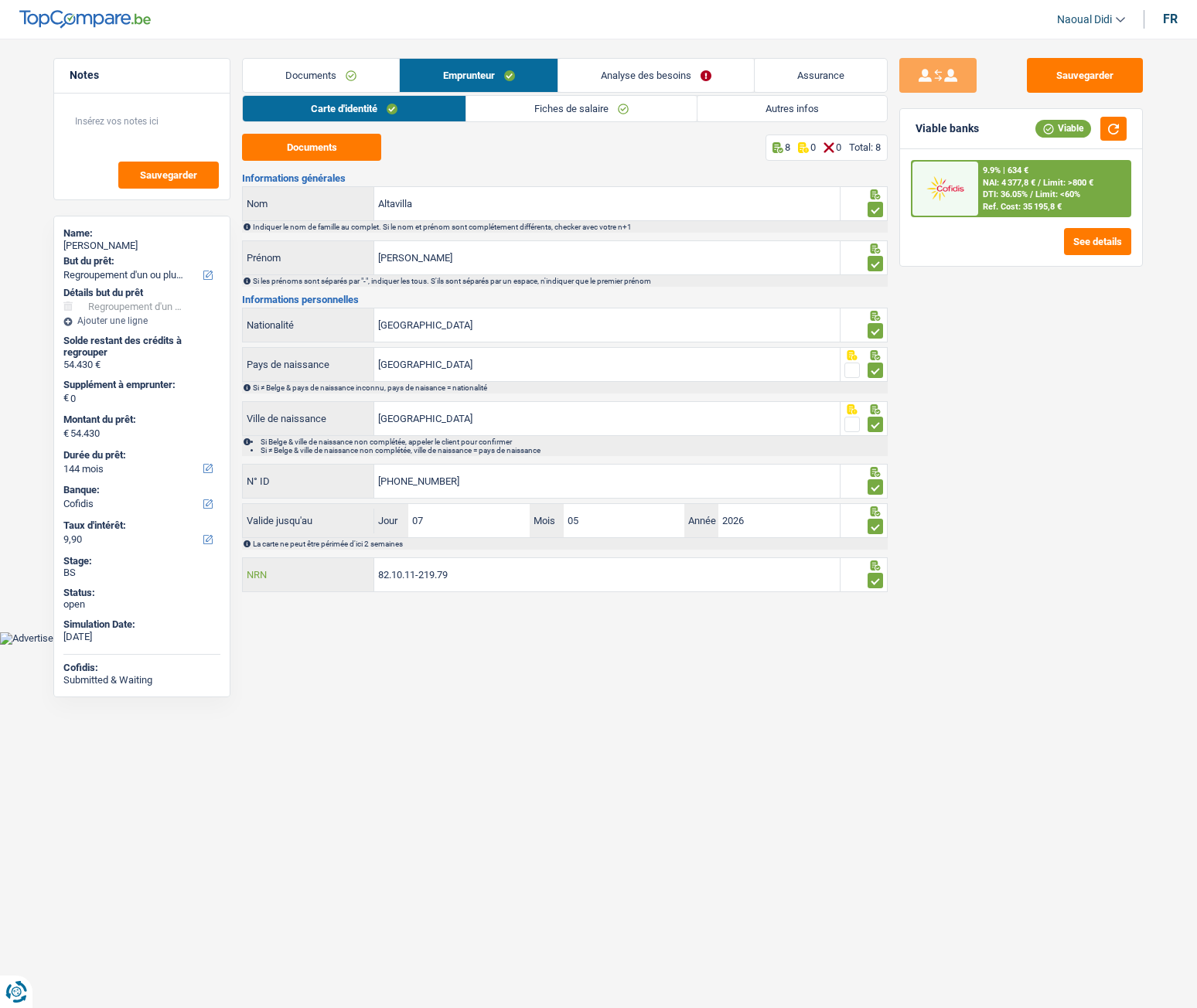
drag, startPoint x: 463, startPoint y: 570, endPoint x: 304, endPoint y: 559, distance: 159.4
click at [304, 559] on div "82.10.11-219.79 NRN" at bounding box center [541, 575] width 597 height 33
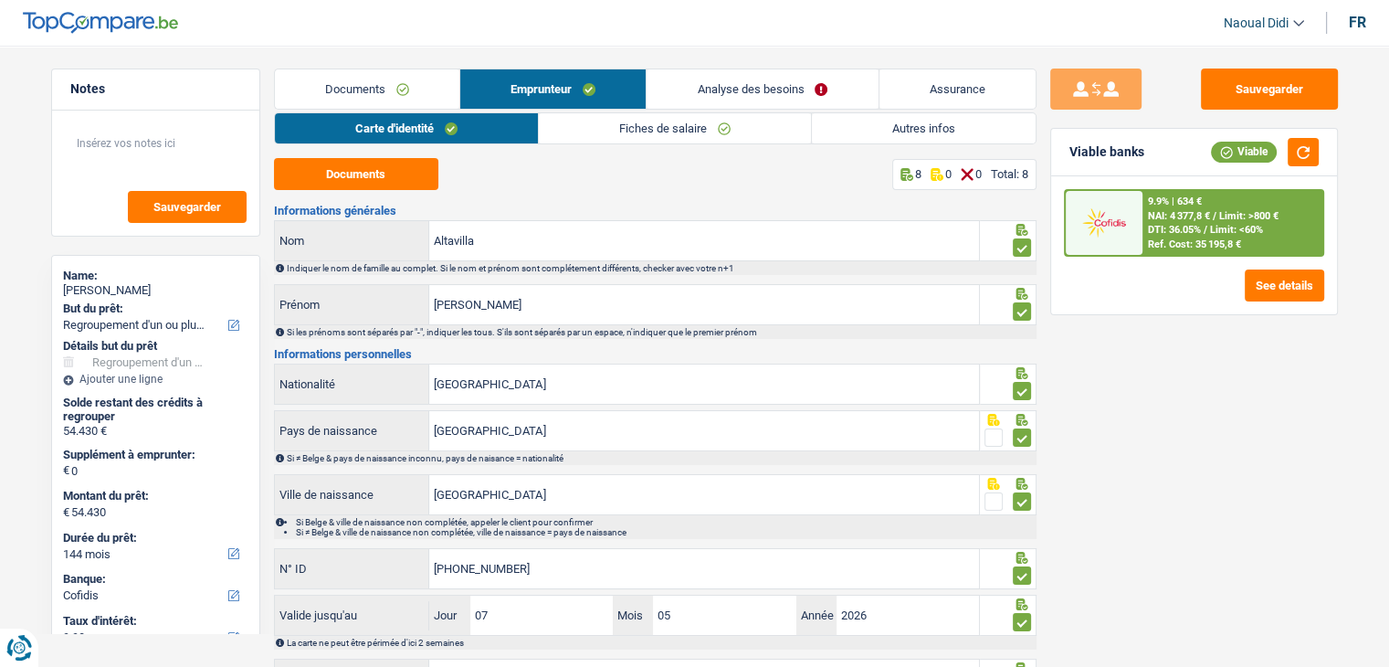
click at [779, 79] on link "Analyse des besoins" at bounding box center [762, 88] width 231 height 39
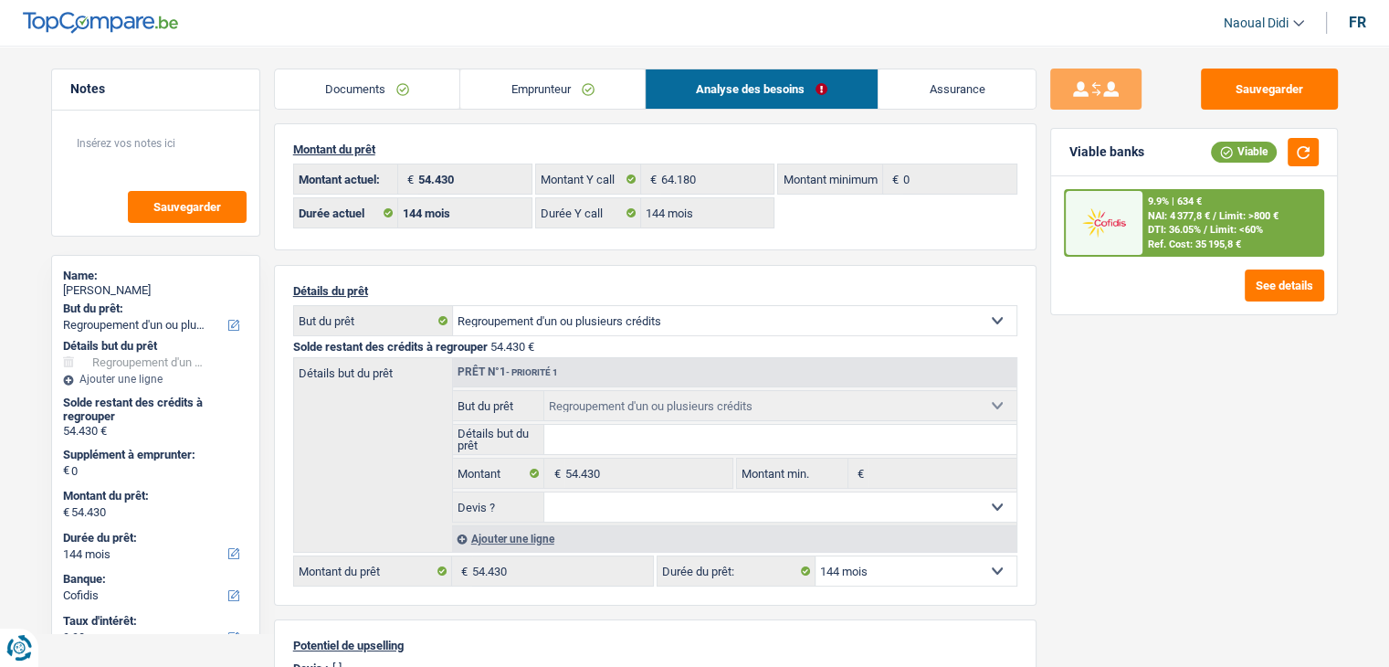
click at [544, 82] on link "Emprunteur" at bounding box center [552, 88] width 185 height 39
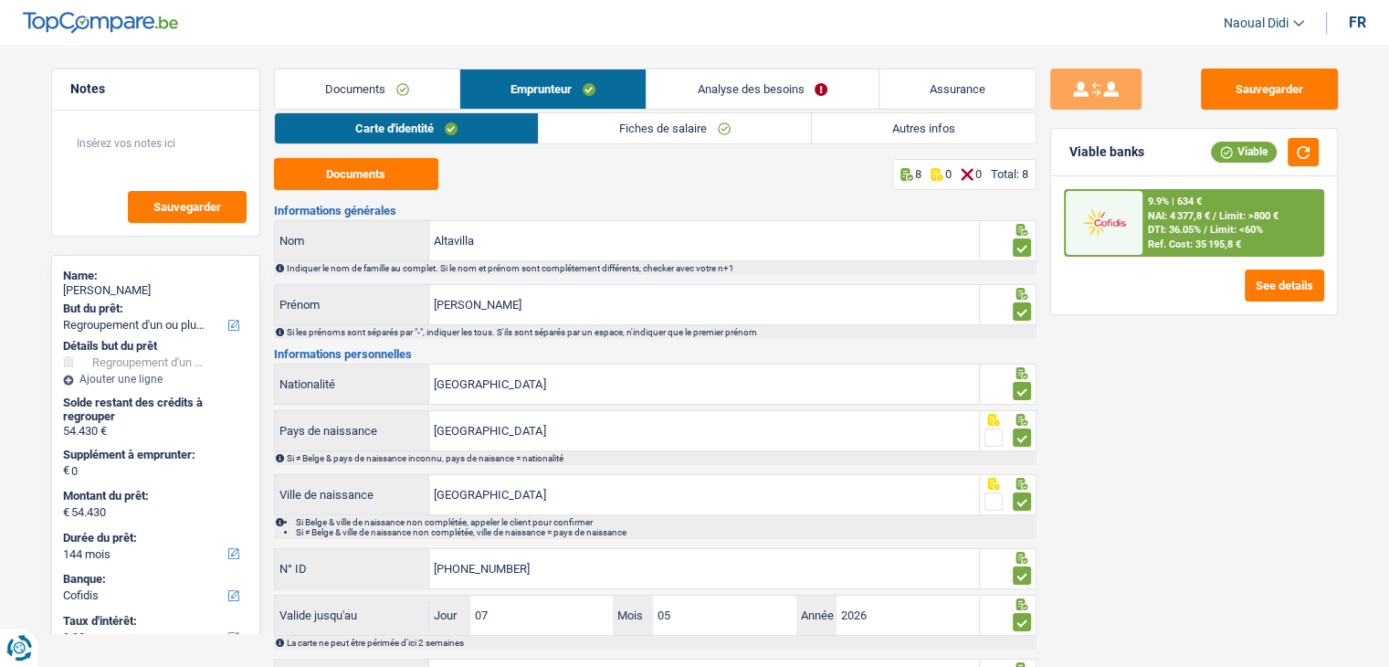
click at [779, 89] on link "Analyse des besoins" at bounding box center [762, 88] width 231 height 39
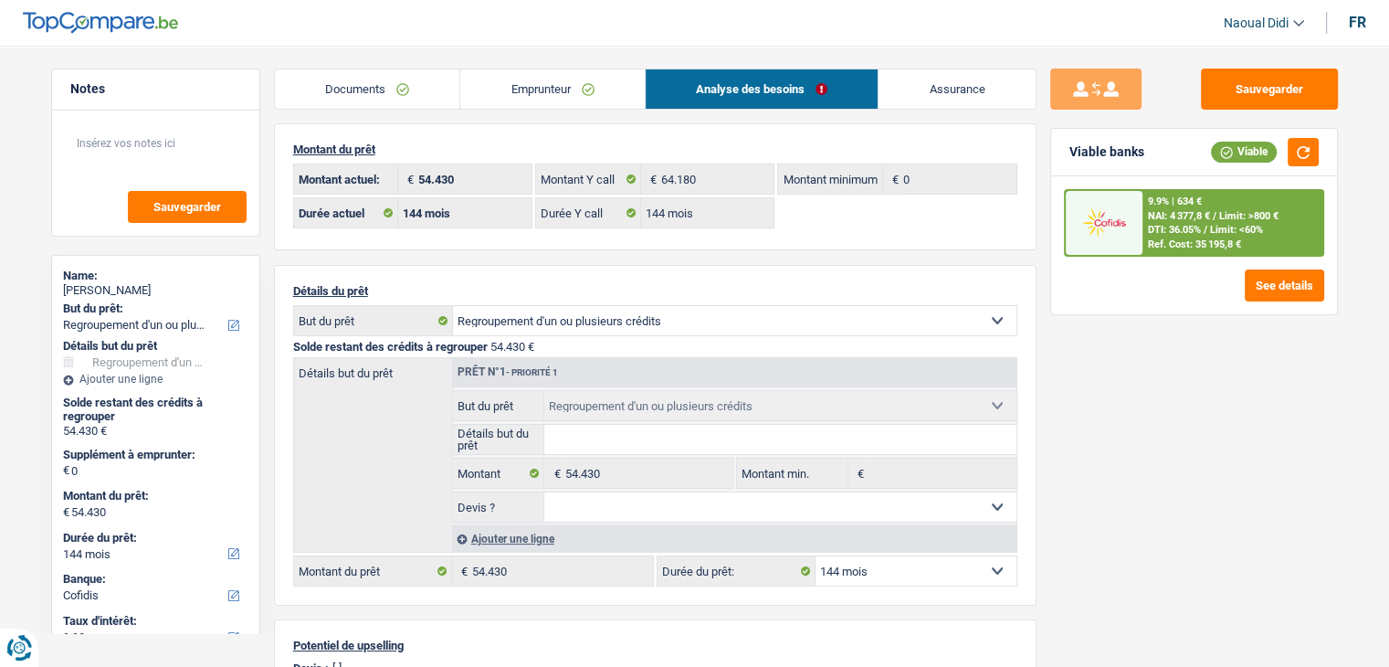
click at [553, 81] on link "Emprunteur" at bounding box center [552, 88] width 185 height 39
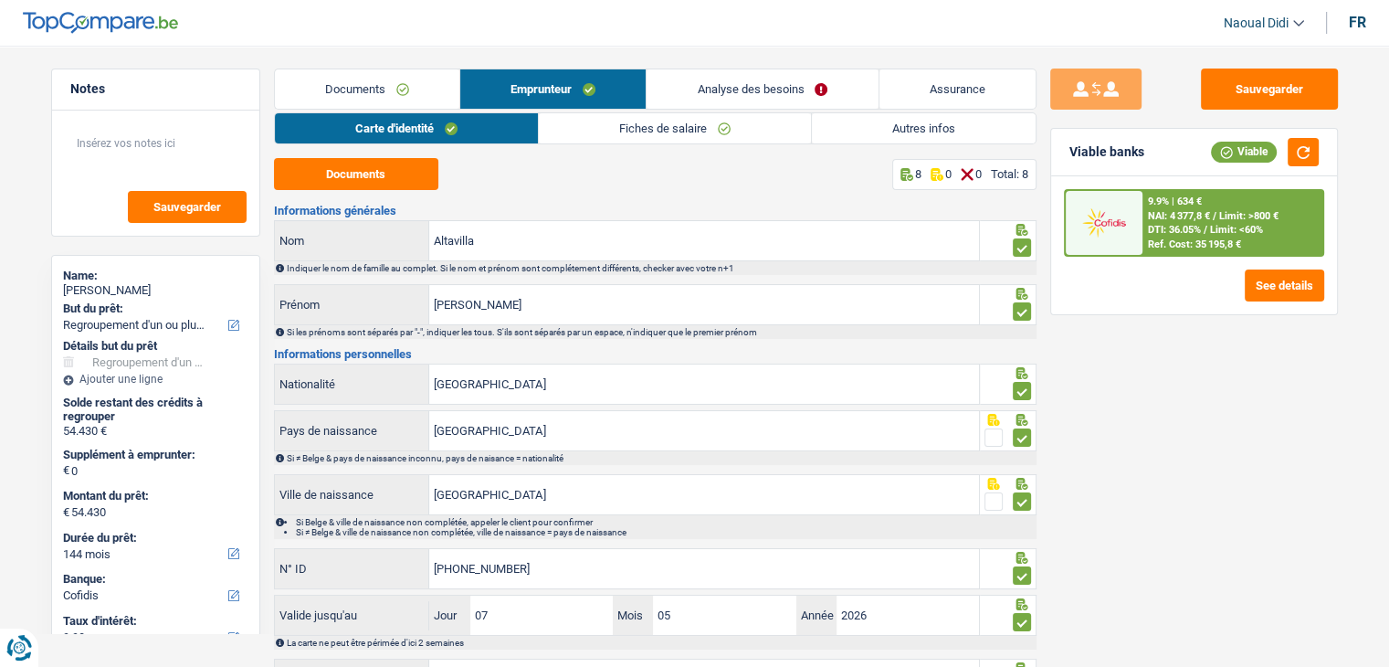
click at [892, 128] on link "Autres infos" at bounding box center [924, 128] width 224 height 30
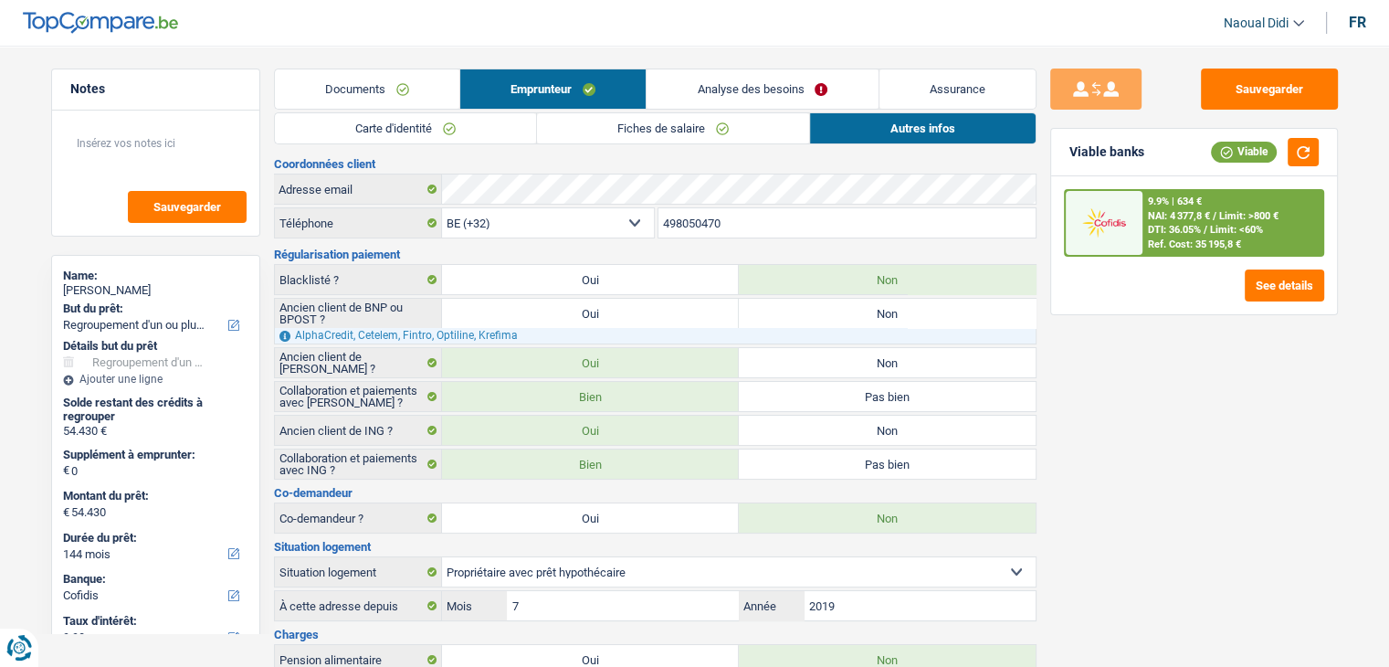
click at [731, 85] on link "Analyse des besoins" at bounding box center [762, 88] width 231 height 39
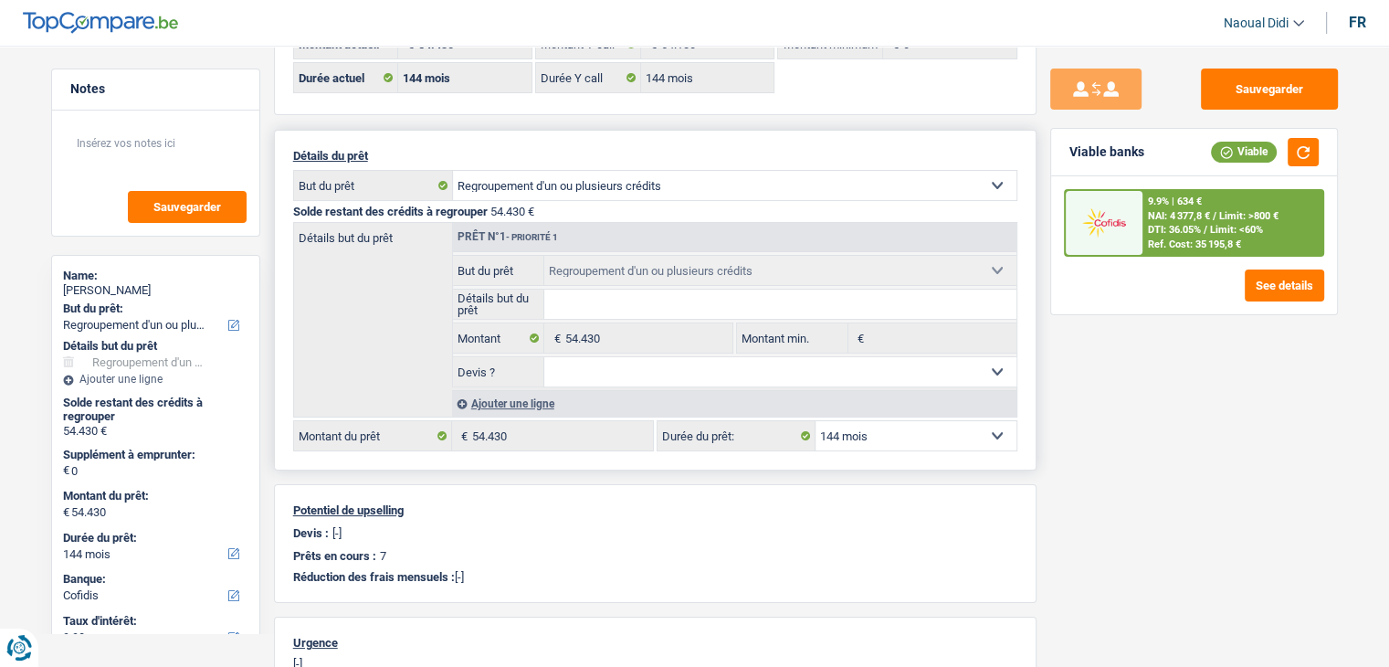
scroll to position [183, 0]
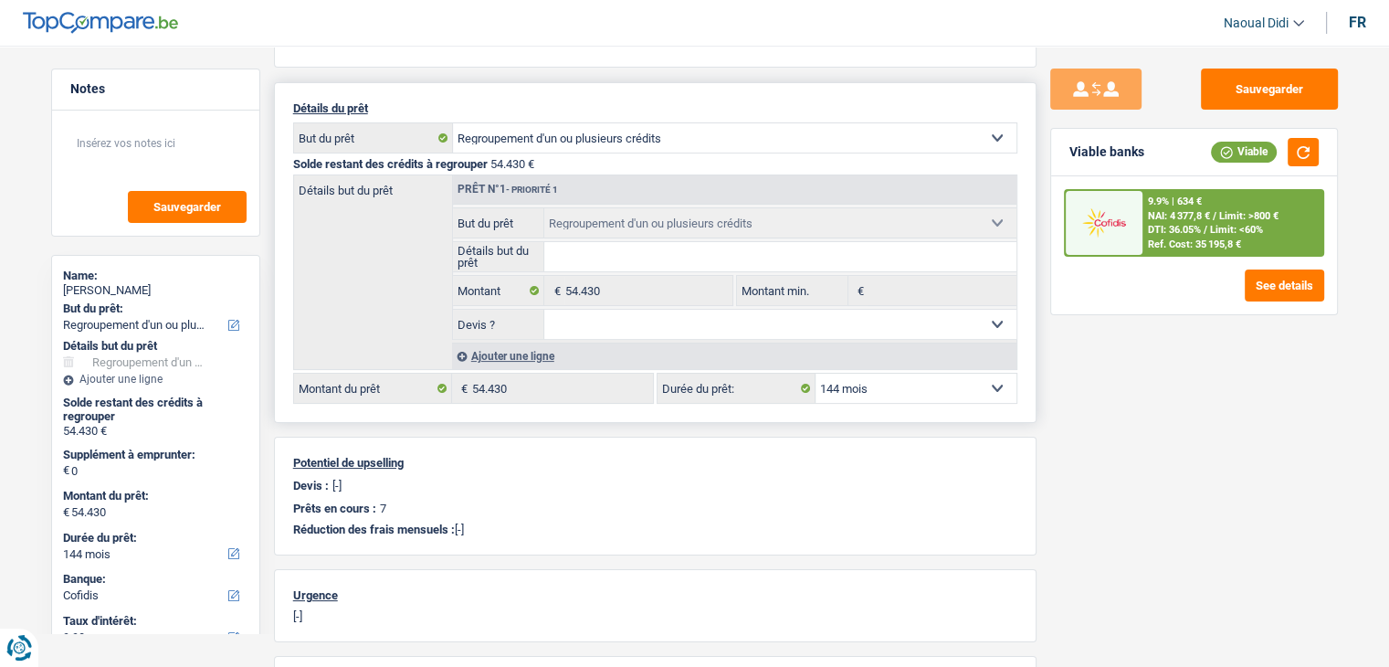
click at [504, 345] on div "Ajouter une ligne" at bounding box center [734, 356] width 565 height 26
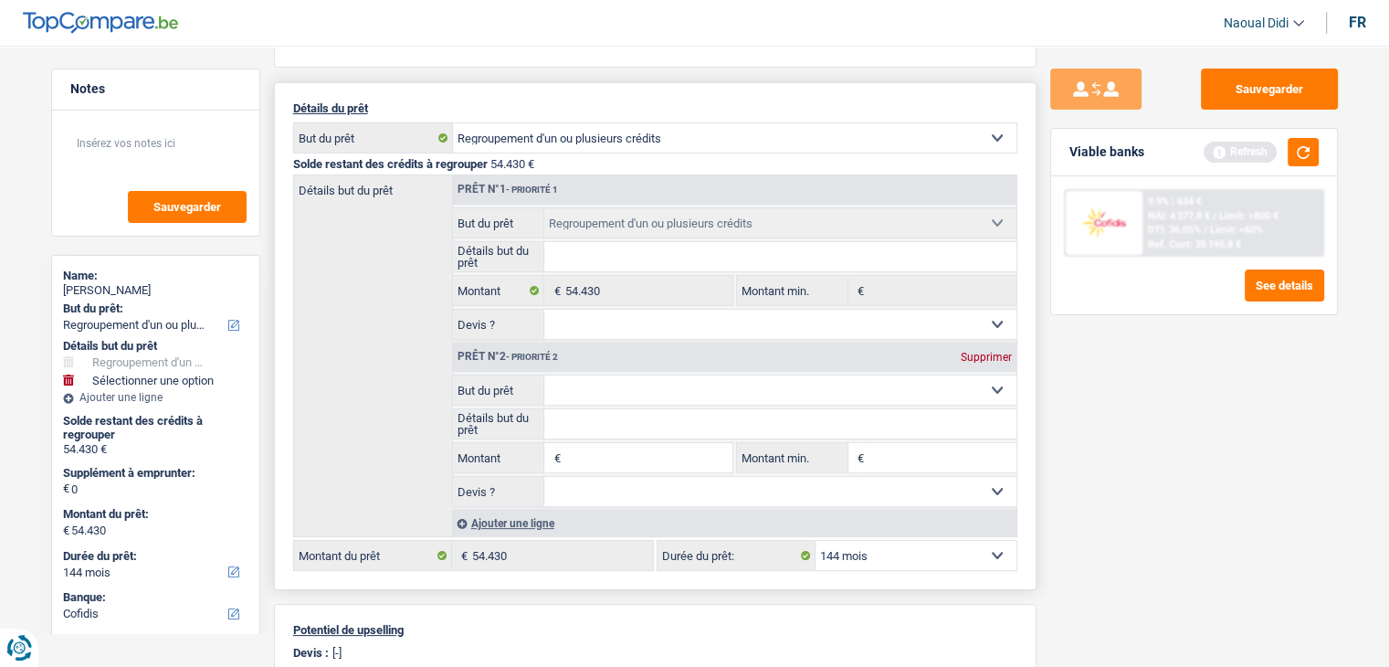
click at [586, 458] on input "Montant" at bounding box center [648, 457] width 167 height 29
click at [636, 448] on input "10.000" at bounding box center [648, 457] width 167 height 29
type input "10.000"
type input "64.430"
type input "10.000"
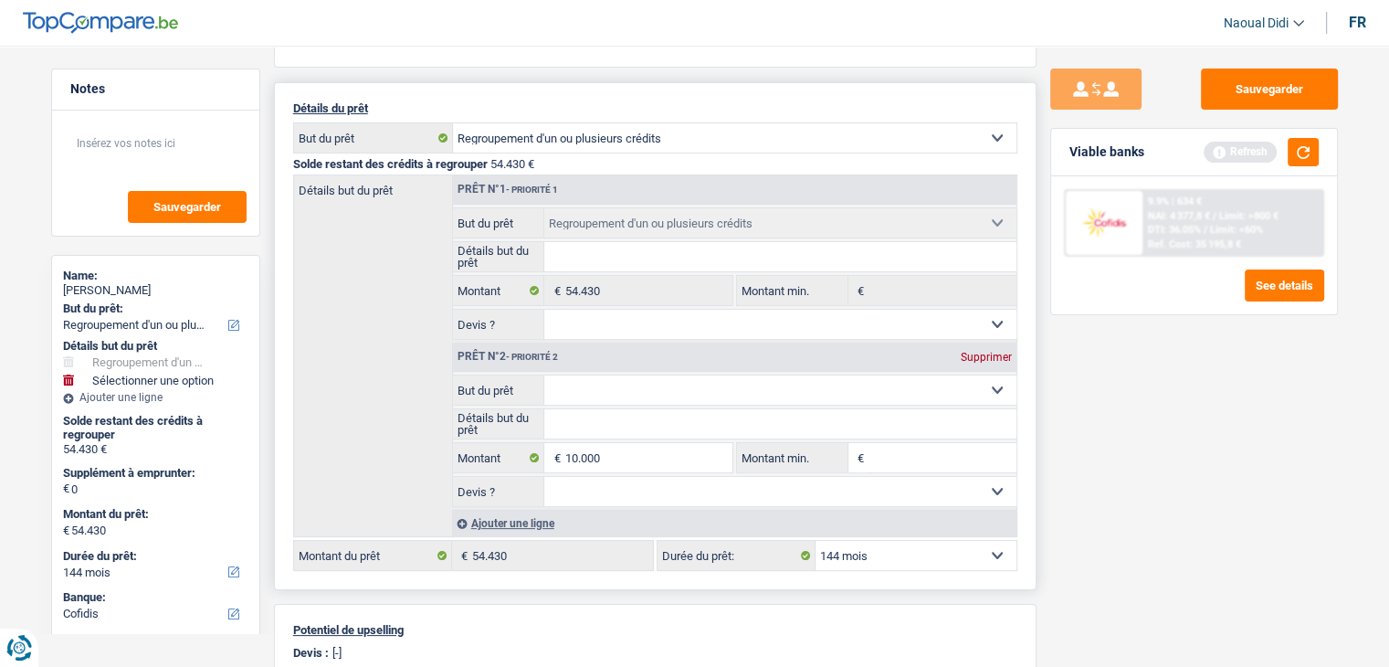
type input "64.430"
click at [638, 457] on input "10.000" at bounding box center [648, 457] width 167 height 29
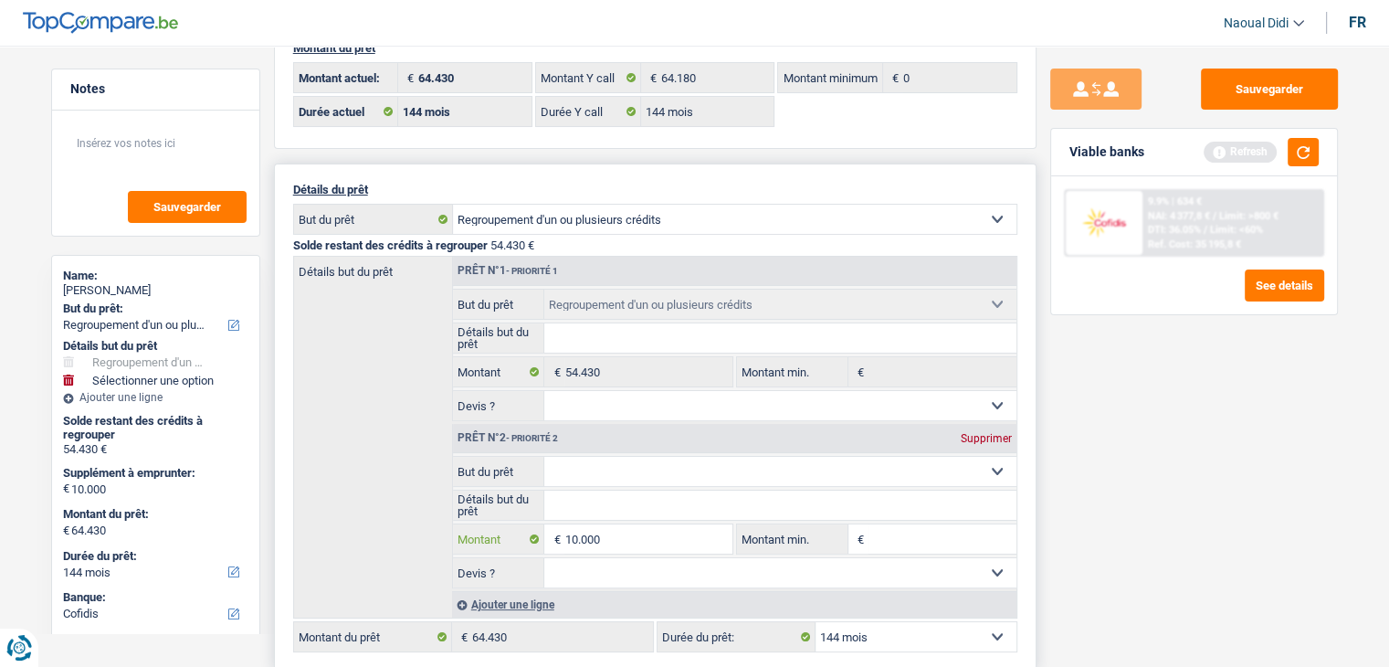
scroll to position [0, 0]
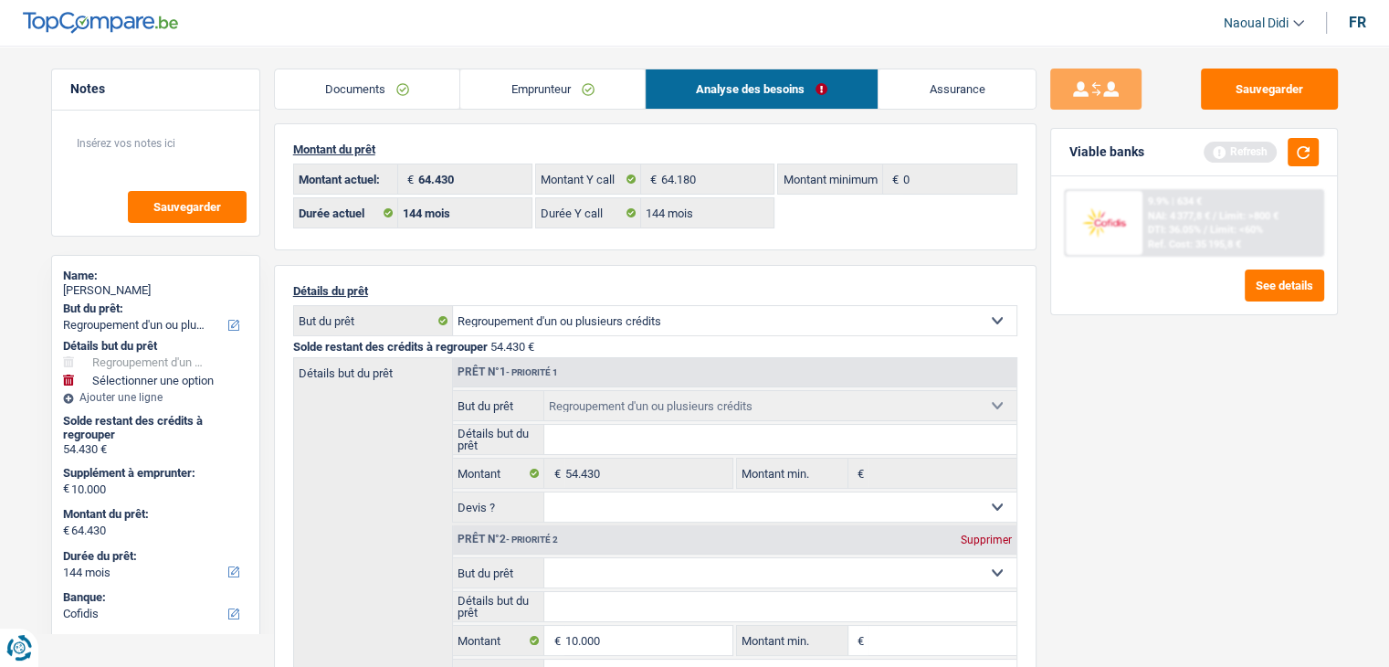
click at [575, 81] on link "Emprunteur" at bounding box center [552, 88] width 185 height 39
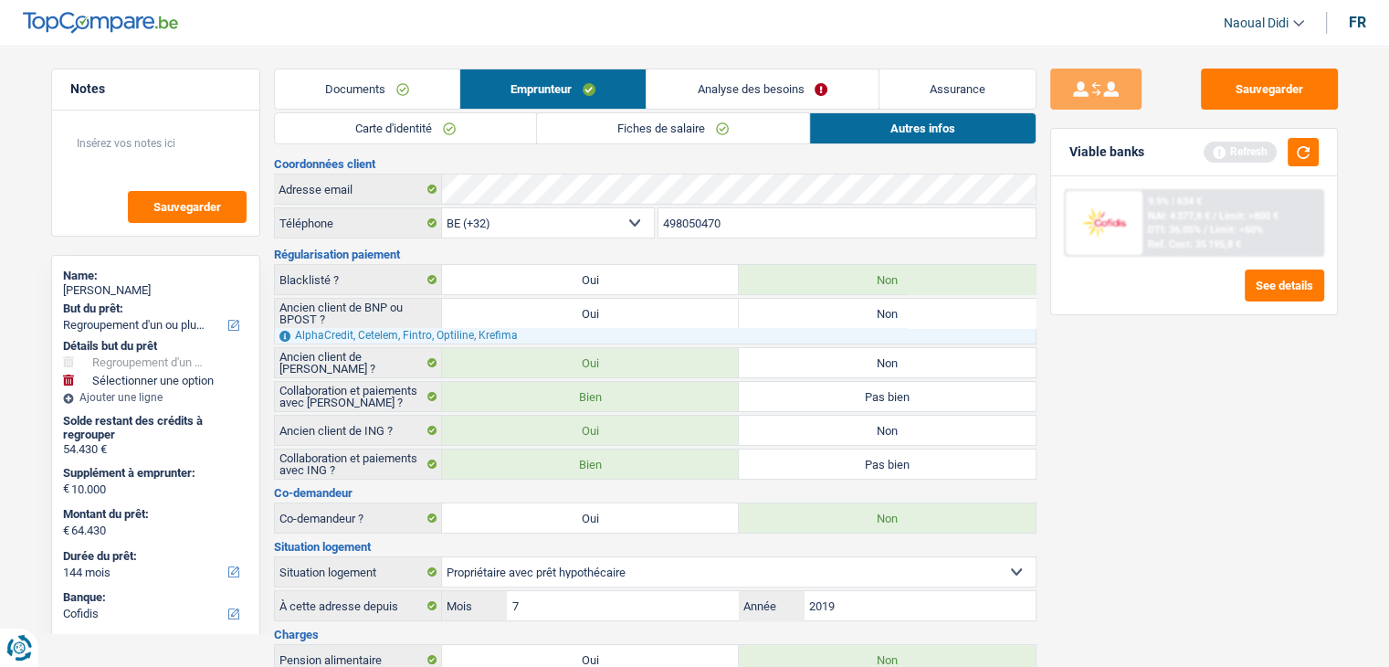
click at [730, 78] on link "Analyse des besoins" at bounding box center [762, 88] width 231 height 39
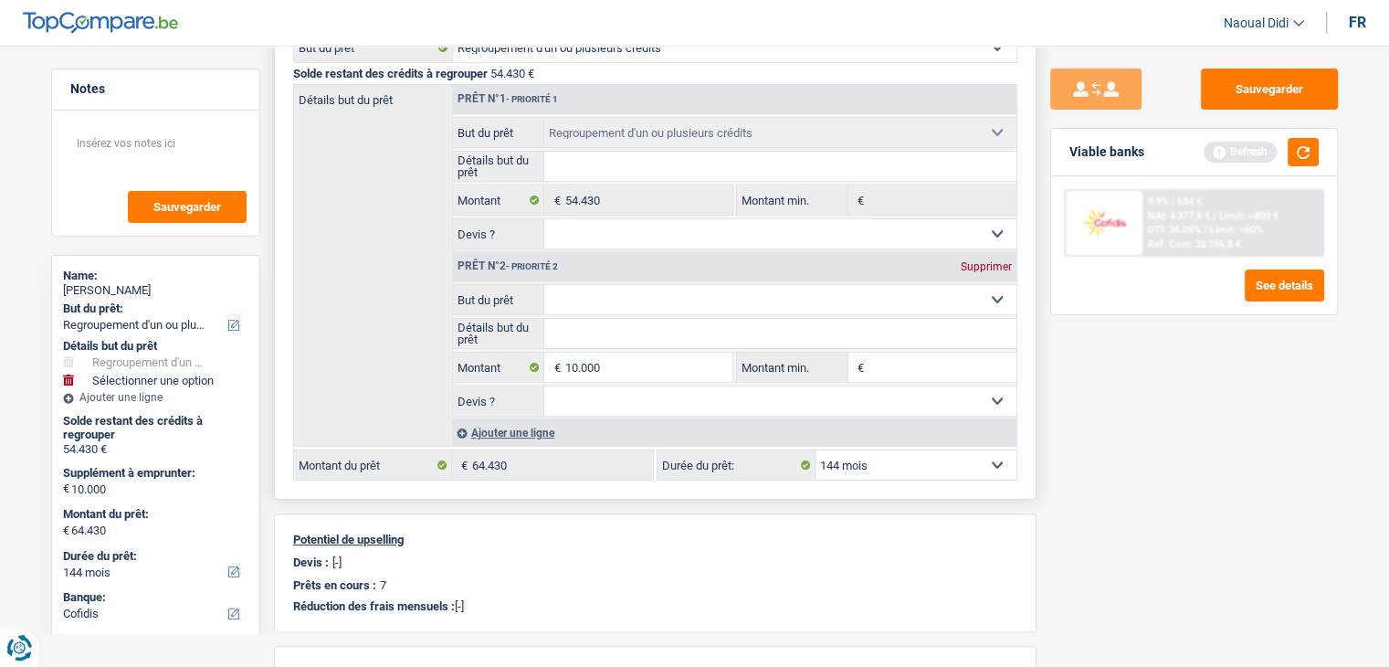
scroll to position [274, 0]
click at [600, 304] on select "Confort maison: meubles, textile, peinture, électroménager, outillage non-profe…" at bounding box center [780, 298] width 472 height 29
select select "other"
click at [544, 284] on select "Confort maison: meubles, textile, peinture, électroménager, outillage non-profe…" at bounding box center [780, 298] width 472 height 29
select select "other"
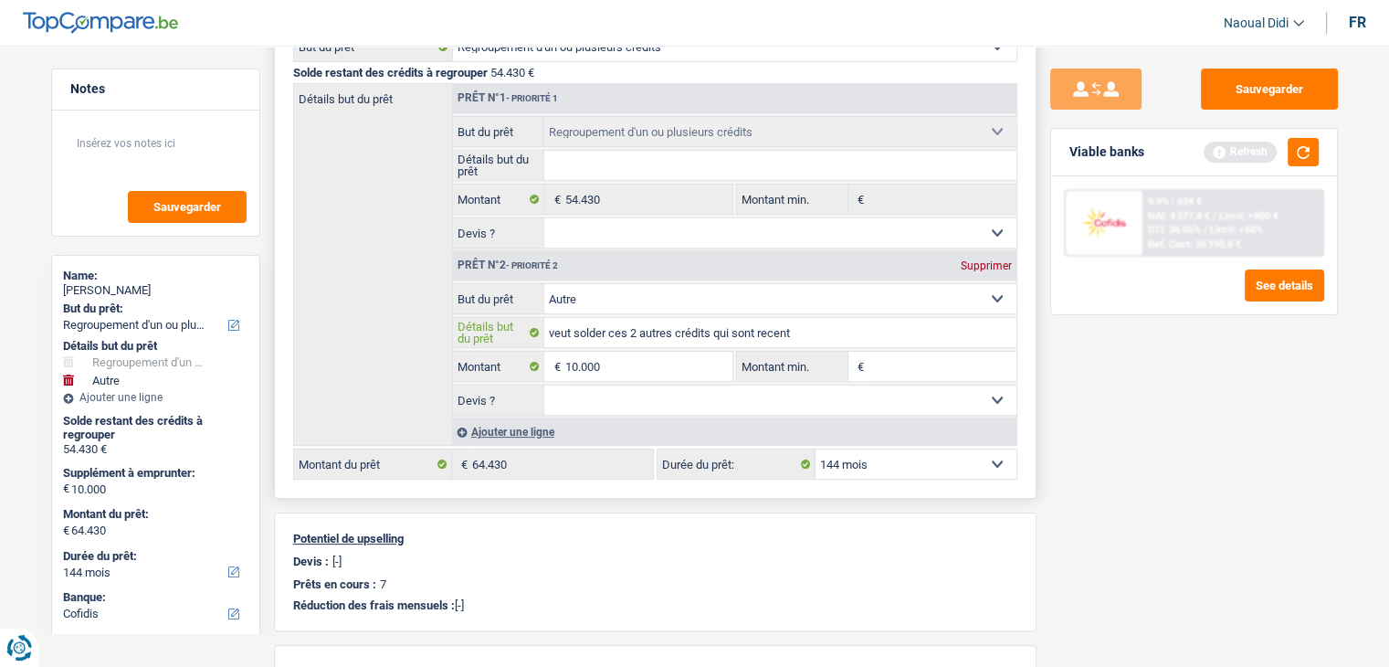
click at [632, 331] on input "veut solder ces 2 autres crédits qui sont recent" at bounding box center [780, 332] width 472 height 29
click at [781, 328] on input "veut solder ces 2 autres crédits qui sont recent" at bounding box center [780, 332] width 472 height 29
type input "veut solder le crédit record car trop récent"
click at [1306, 154] on button "button" at bounding box center [1303, 152] width 31 height 28
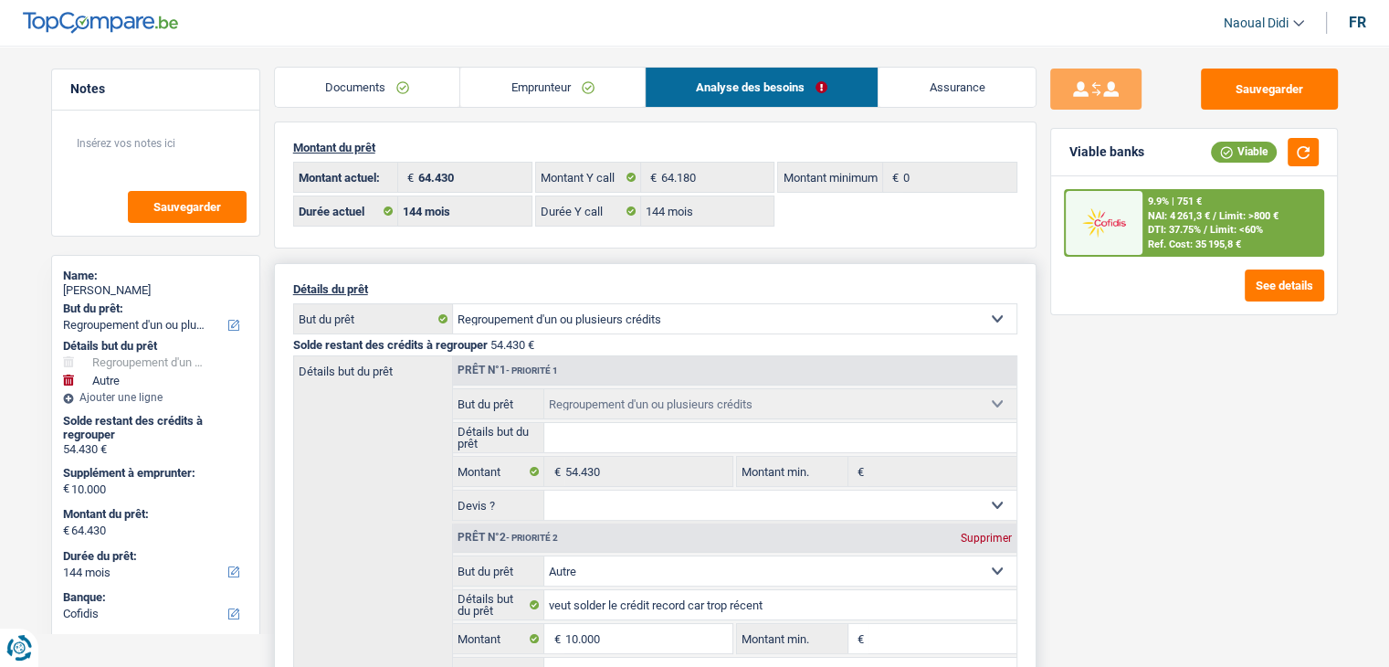
scroll to position [0, 0]
drag, startPoint x: 694, startPoint y: 344, endPoint x: 1179, endPoint y: 388, distance: 487.0
click at [1179, 388] on div "Sauvegarder Viable banks Viable 9.9% | 751 € NAI: 4 261,3 € / Limit: >800 € DTI…" at bounding box center [1194, 351] width 315 height 565
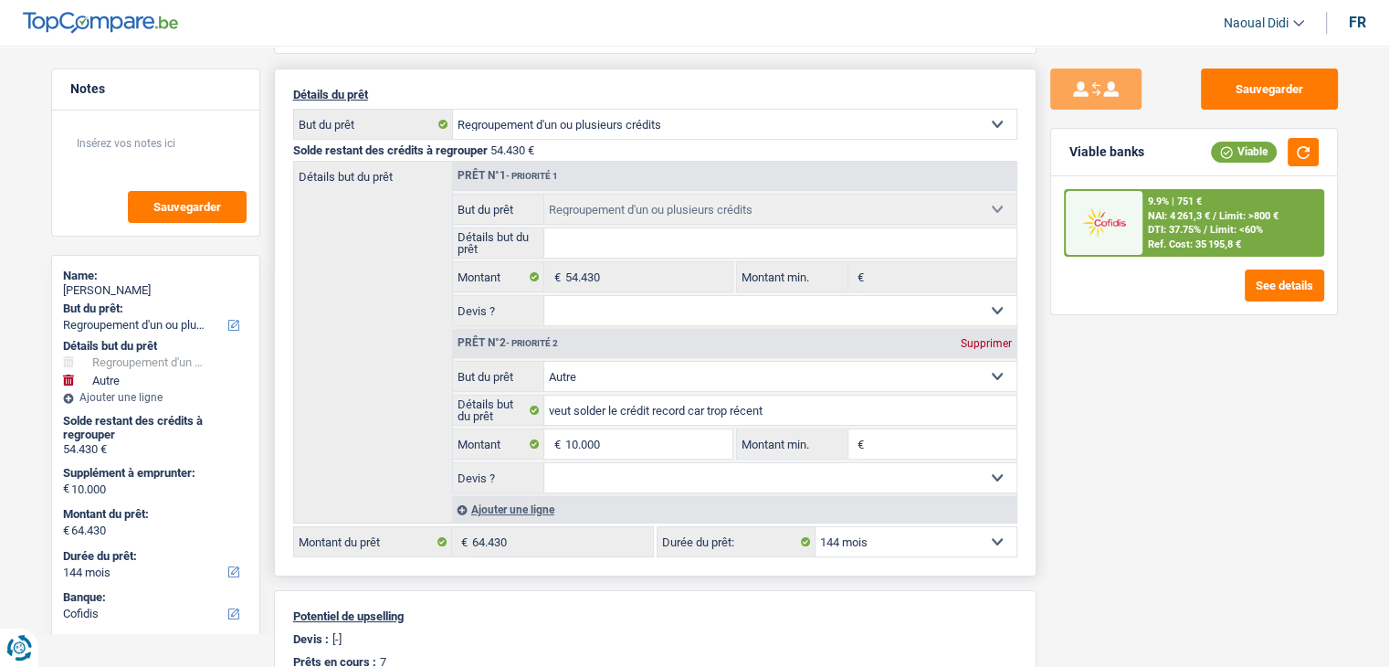
scroll to position [274, 0]
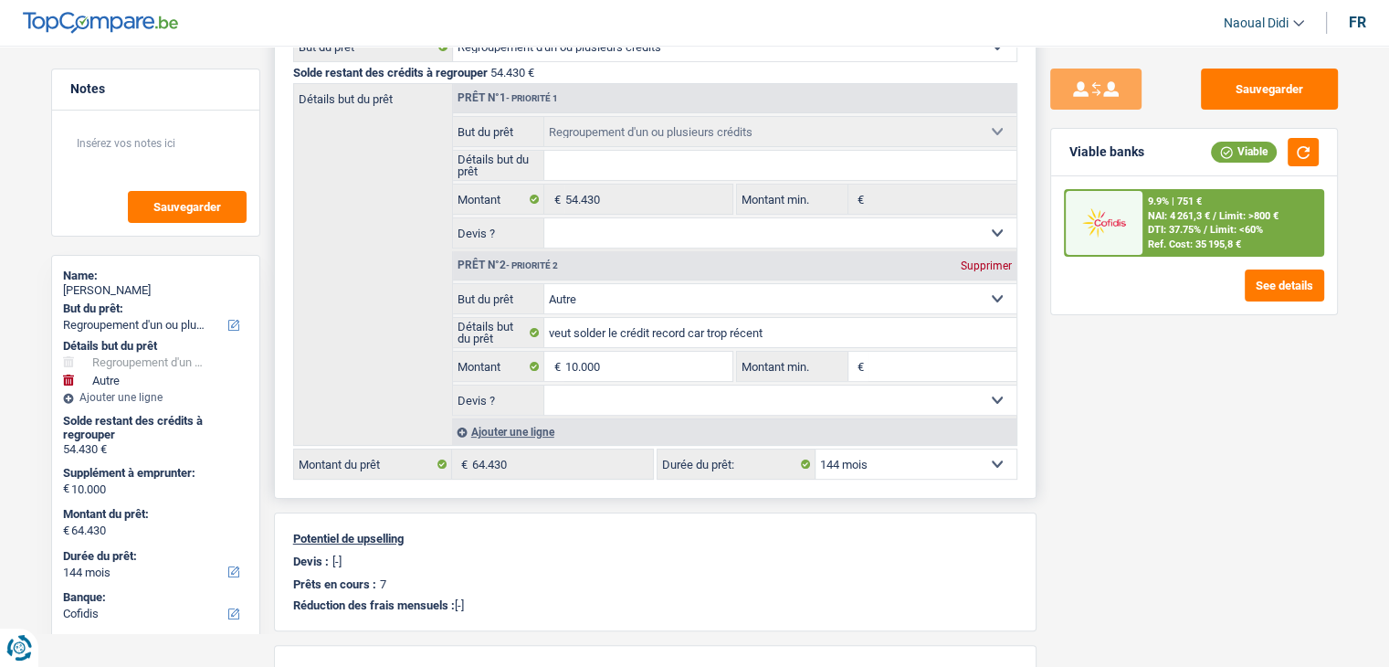
click at [884, 461] on select "12 mois 18 mois 24 mois 30 mois 36 mois 42 mois 48 mois 60 mois 72 mois 84 mois…" at bounding box center [916, 463] width 201 height 29
select select "120"
click at [816, 449] on select "12 mois 18 mois 24 mois 30 mois 36 mois 42 mois 48 mois 60 mois 72 mois 84 mois…" at bounding box center [916, 463] width 201 height 29
select select "120"
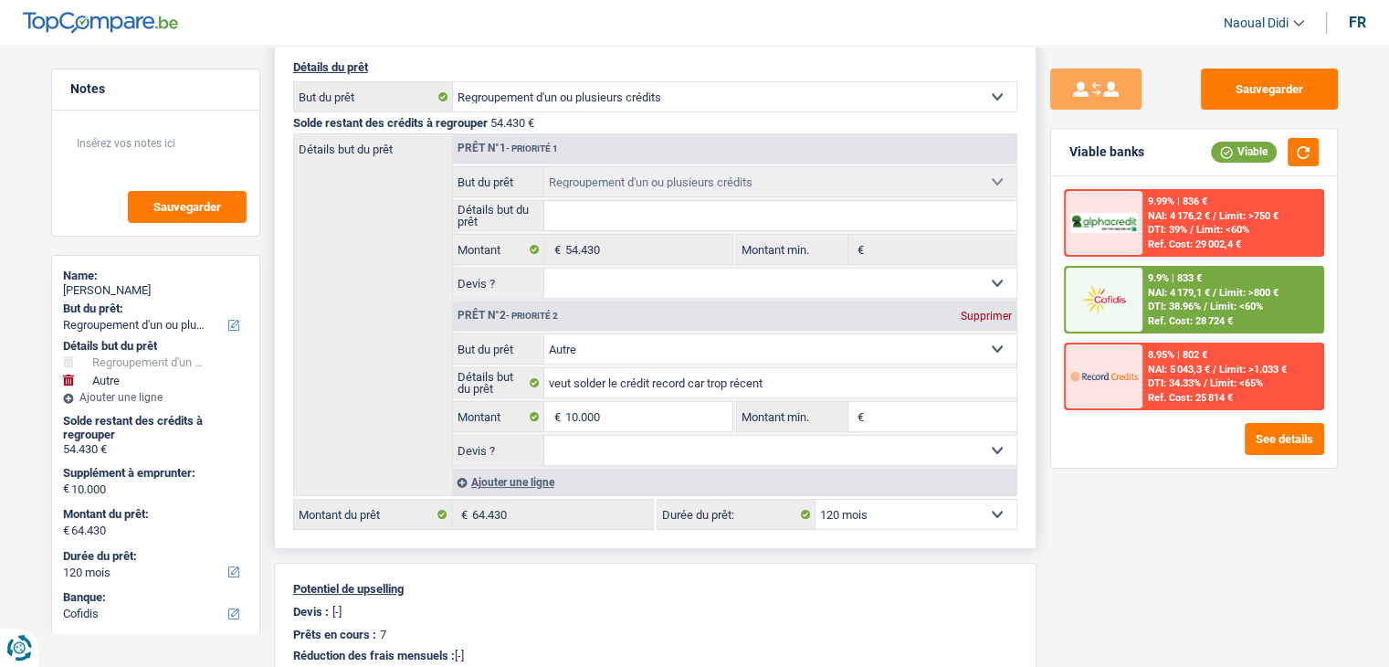
scroll to position [183, 0]
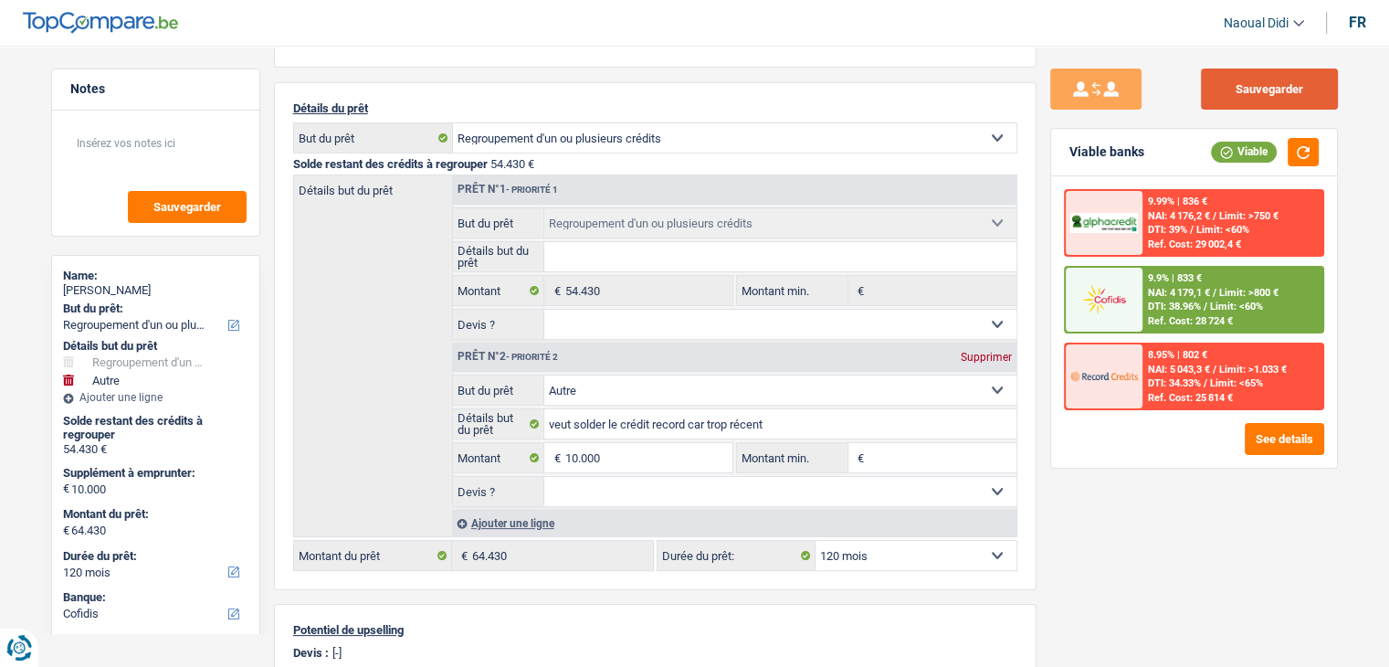
click at [1239, 90] on button "Sauvegarder" at bounding box center [1269, 89] width 137 height 41
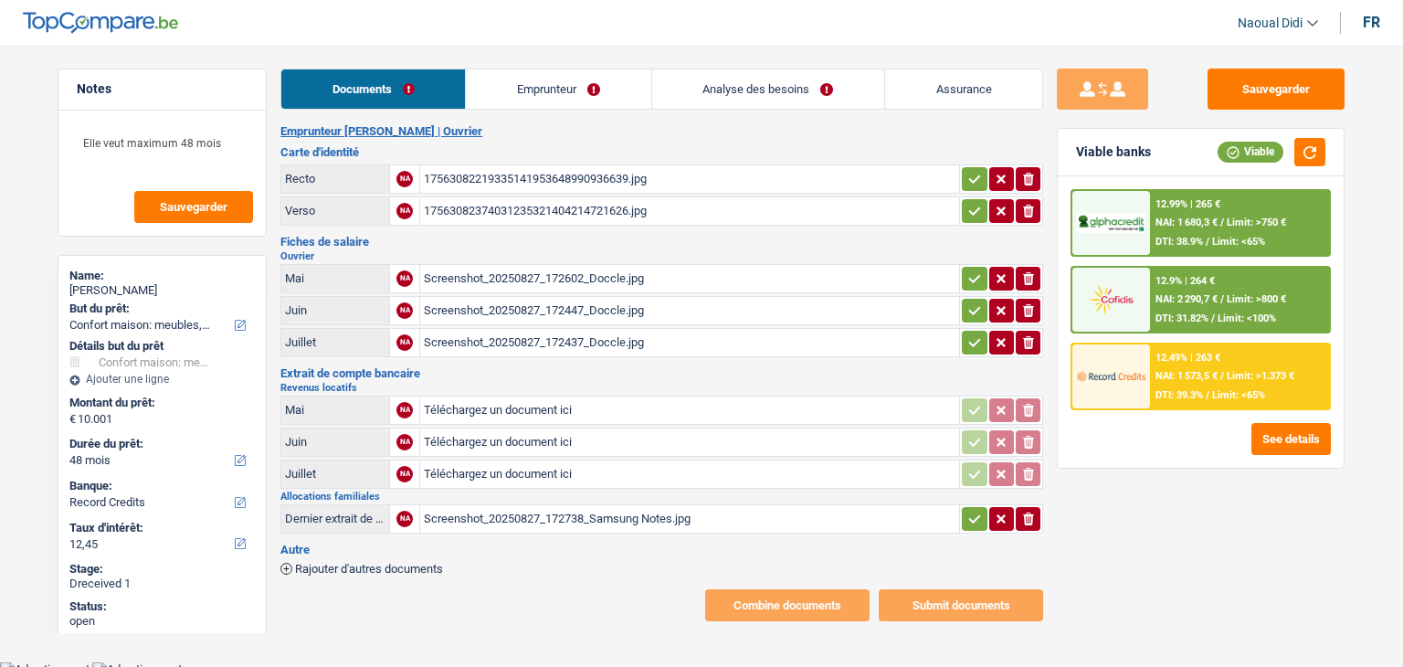
select select "household"
select select "48"
select select "record credits"
click at [525, 166] on div "17563082219335141953648990936639.jpg" at bounding box center [690, 178] width 532 height 27
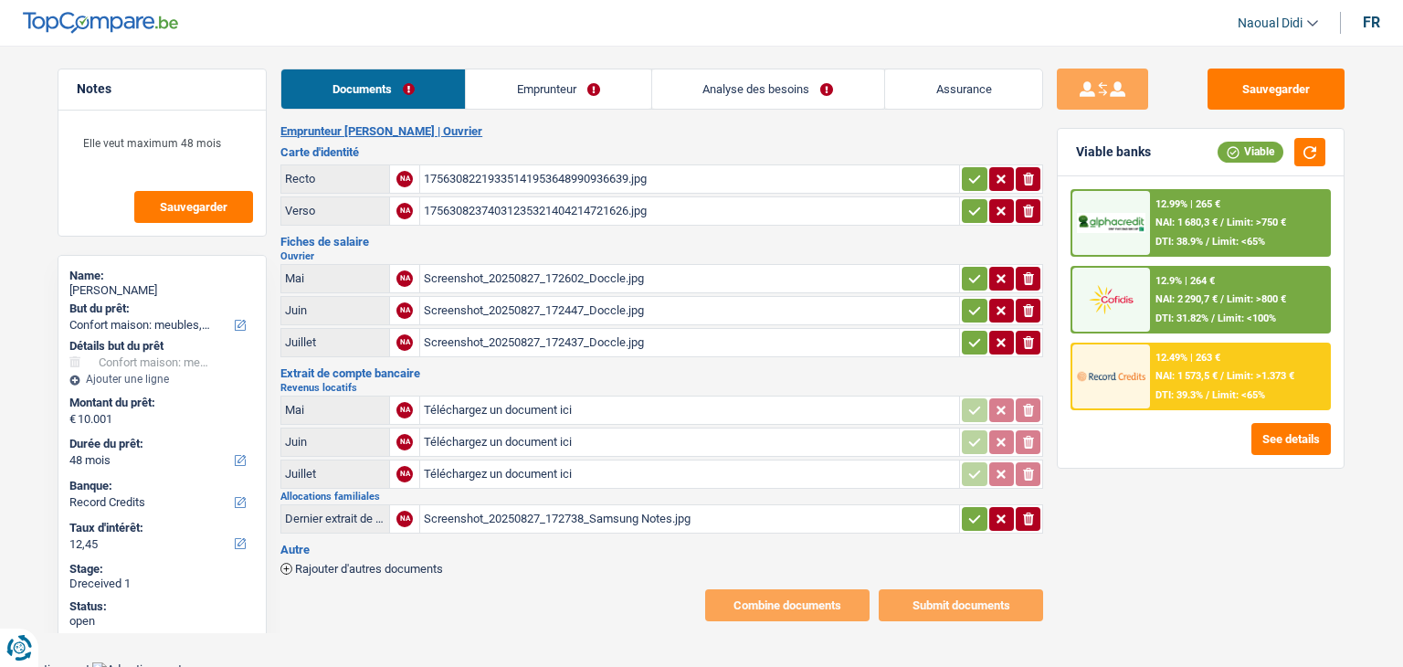
click at [537, 212] on div "17563082374031235321404214721626.jpg" at bounding box center [690, 210] width 532 height 27
click at [502, 267] on div "Screenshot_20250827_172602_Doccle.jpg" at bounding box center [690, 278] width 532 height 27
click at [521, 512] on div "Screenshot_20250827_172738_Samsung Notes.jpg" at bounding box center [690, 518] width 532 height 27
click at [547, 89] on link "Emprunteur" at bounding box center [558, 88] width 185 height 39
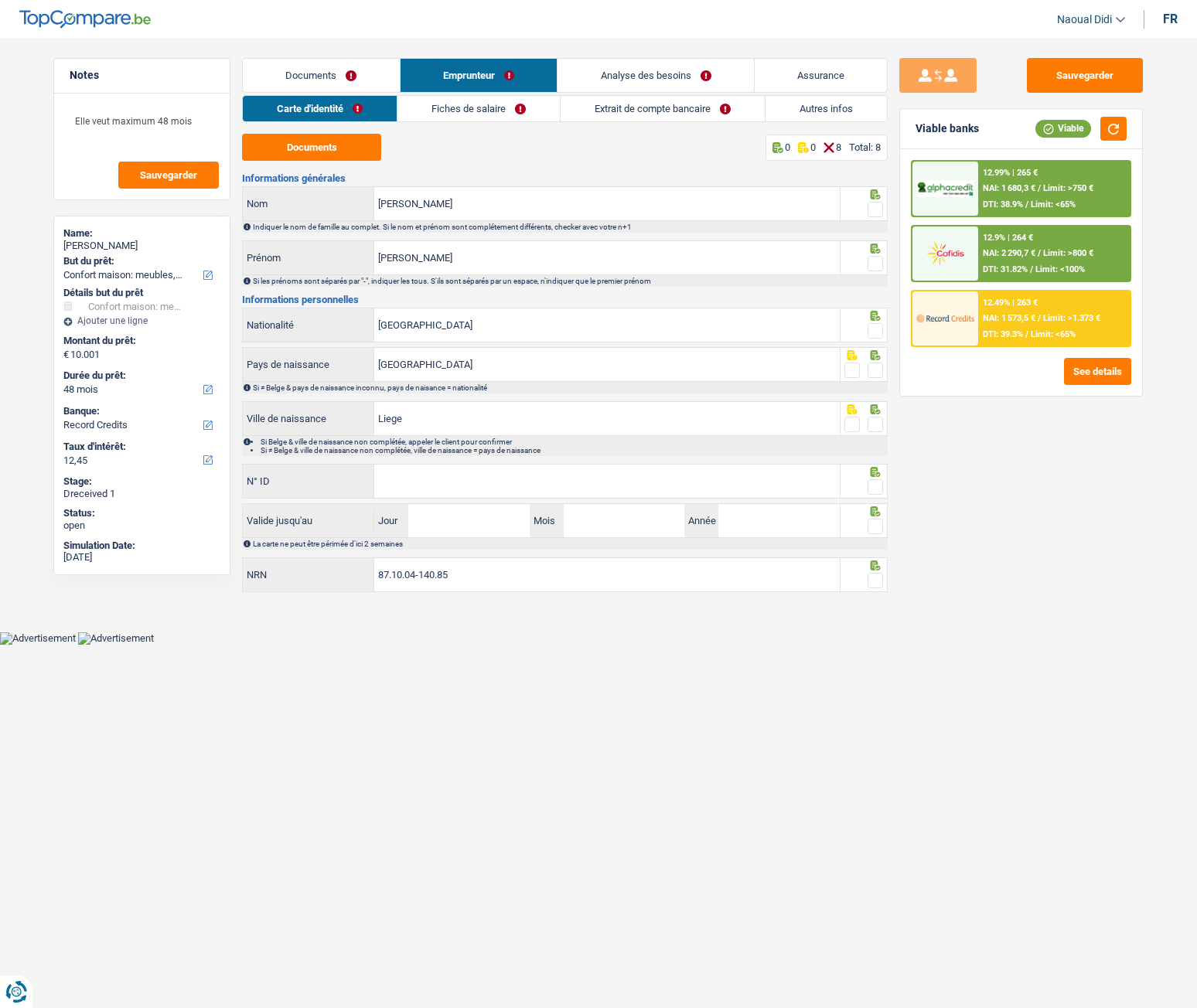
click at [443, 107] on link "Fiches de salaire" at bounding box center [479, 108] width 163 height 25
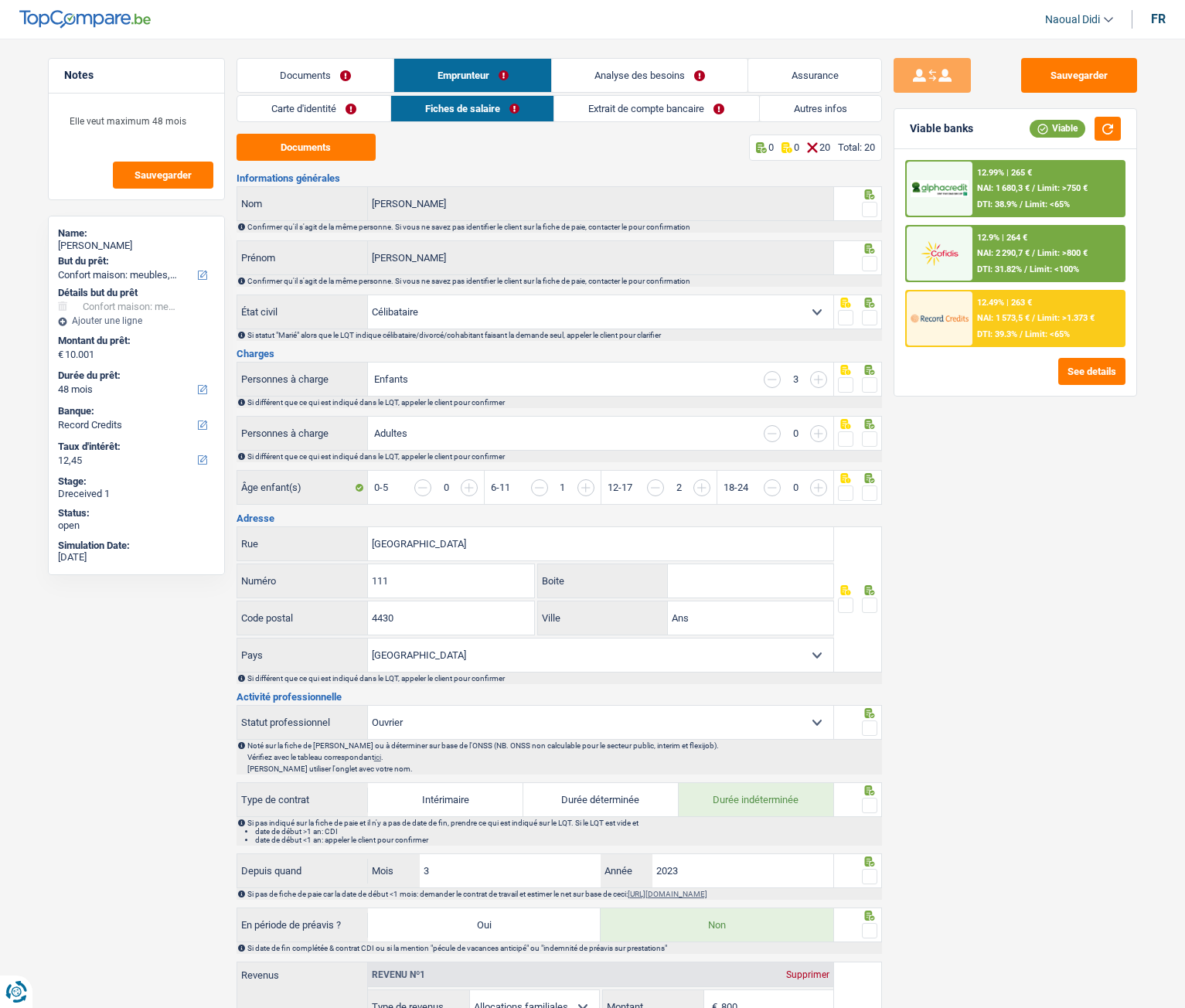
click at [460, 69] on link "Emprunteur" at bounding box center [472, 74] width 157 height 33
click at [317, 117] on link "Carte d'identité" at bounding box center [313, 108] width 153 height 25
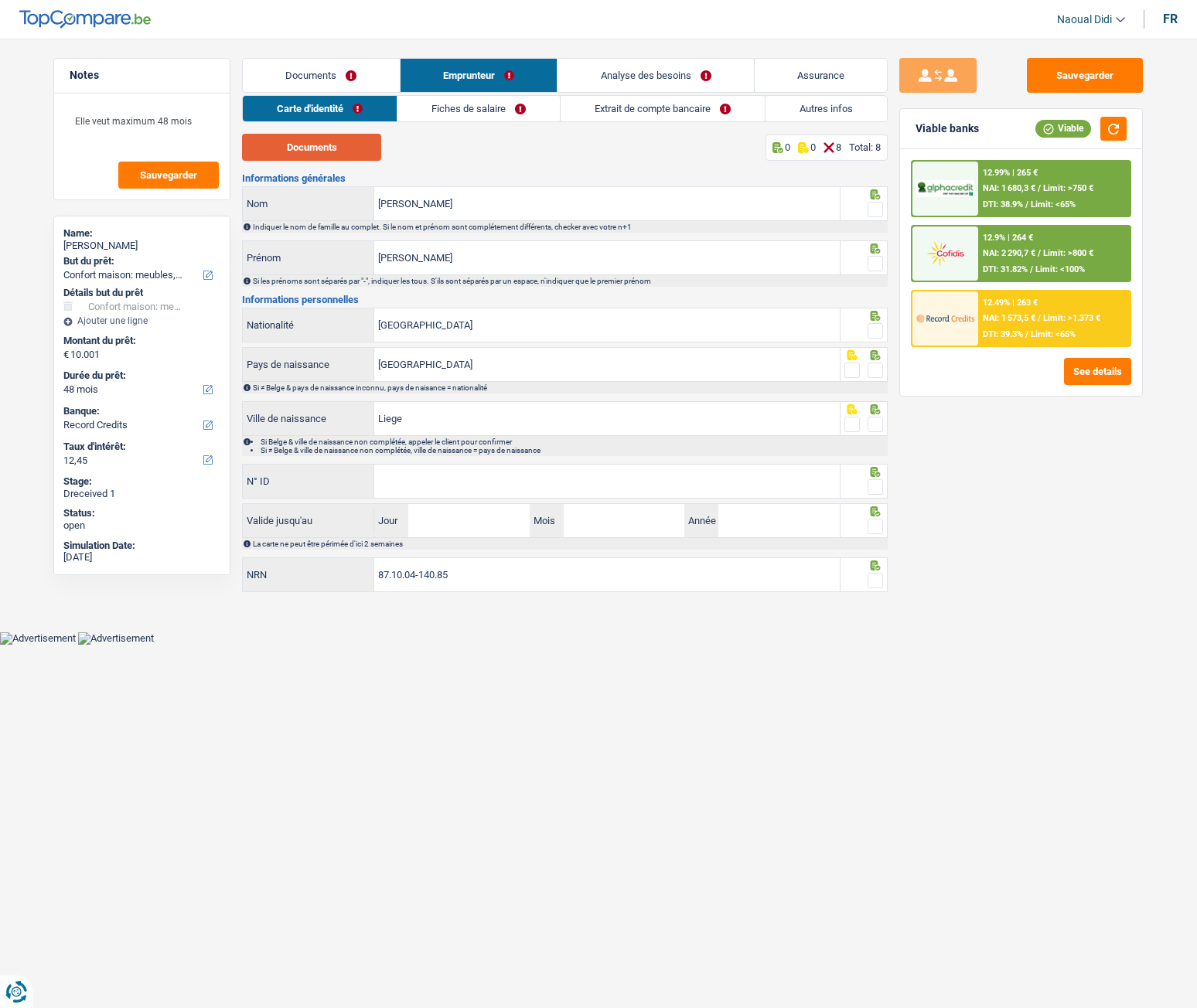
click at [312, 149] on button "Documents" at bounding box center [312, 147] width 139 height 27
click at [469, 200] on input "[PERSON_NAME]" at bounding box center [607, 203] width 466 height 33
click at [871, 217] on span at bounding box center [875, 209] width 15 height 15
click at [0, 0] on input "radio" at bounding box center [0, 0] width 0 height 0
click at [874, 262] on span at bounding box center [875, 263] width 15 height 15
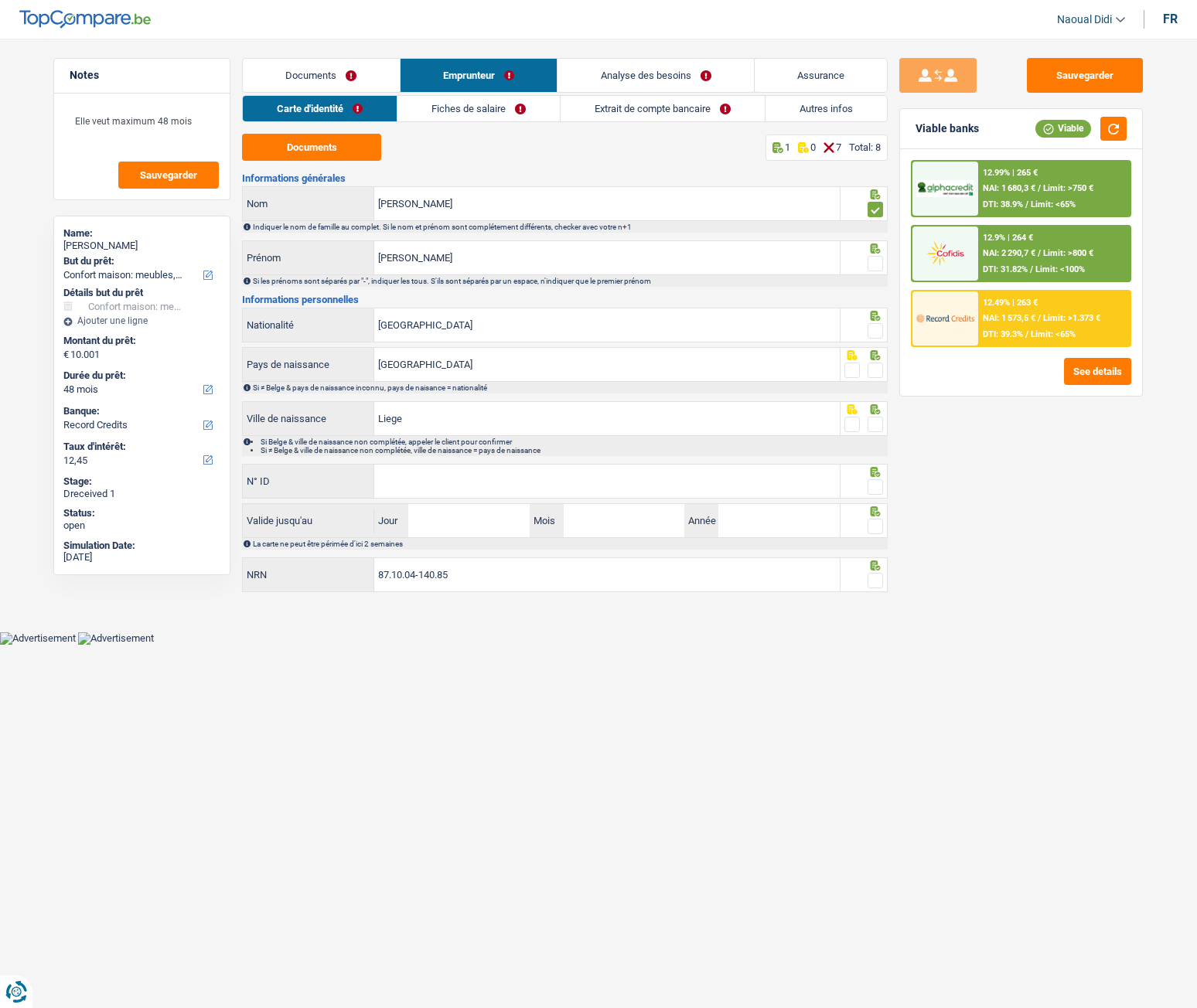
click at [0, 0] on input "radio" at bounding box center [0, 0] width 0 height 0
click at [879, 331] on span at bounding box center [875, 331] width 15 height 15
click at [0, 0] on input "radio" at bounding box center [0, 0] width 0 height 0
click at [877, 372] on span at bounding box center [875, 370] width 15 height 15
click at [0, 0] on input "radio" at bounding box center [0, 0] width 0 height 0
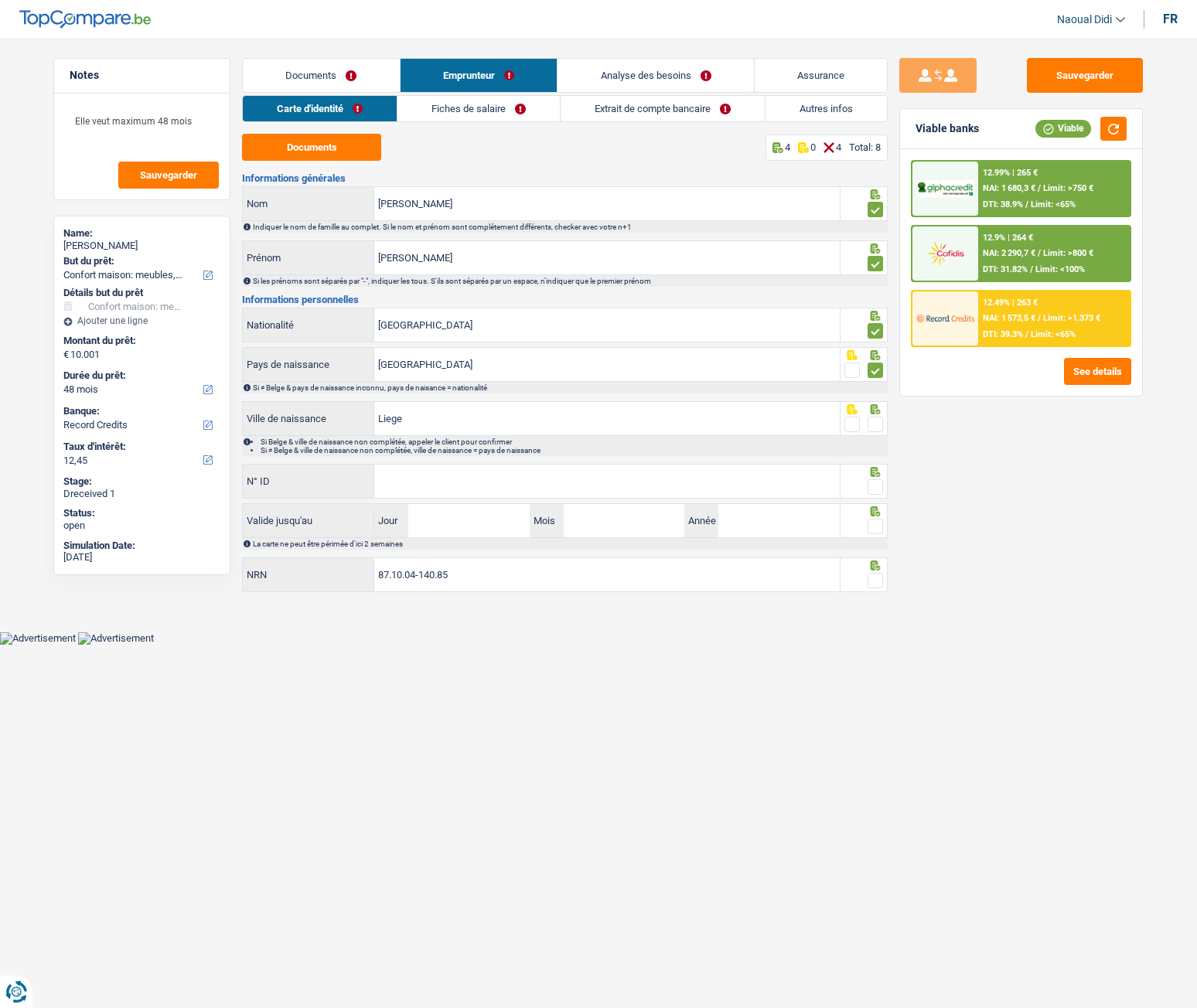
click at [880, 421] on span at bounding box center [875, 424] width 15 height 15
click at [0, 0] on input "radio" at bounding box center [0, 0] width 0 height 0
click at [442, 474] on input "N° ID" at bounding box center [607, 481] width 466 height 33
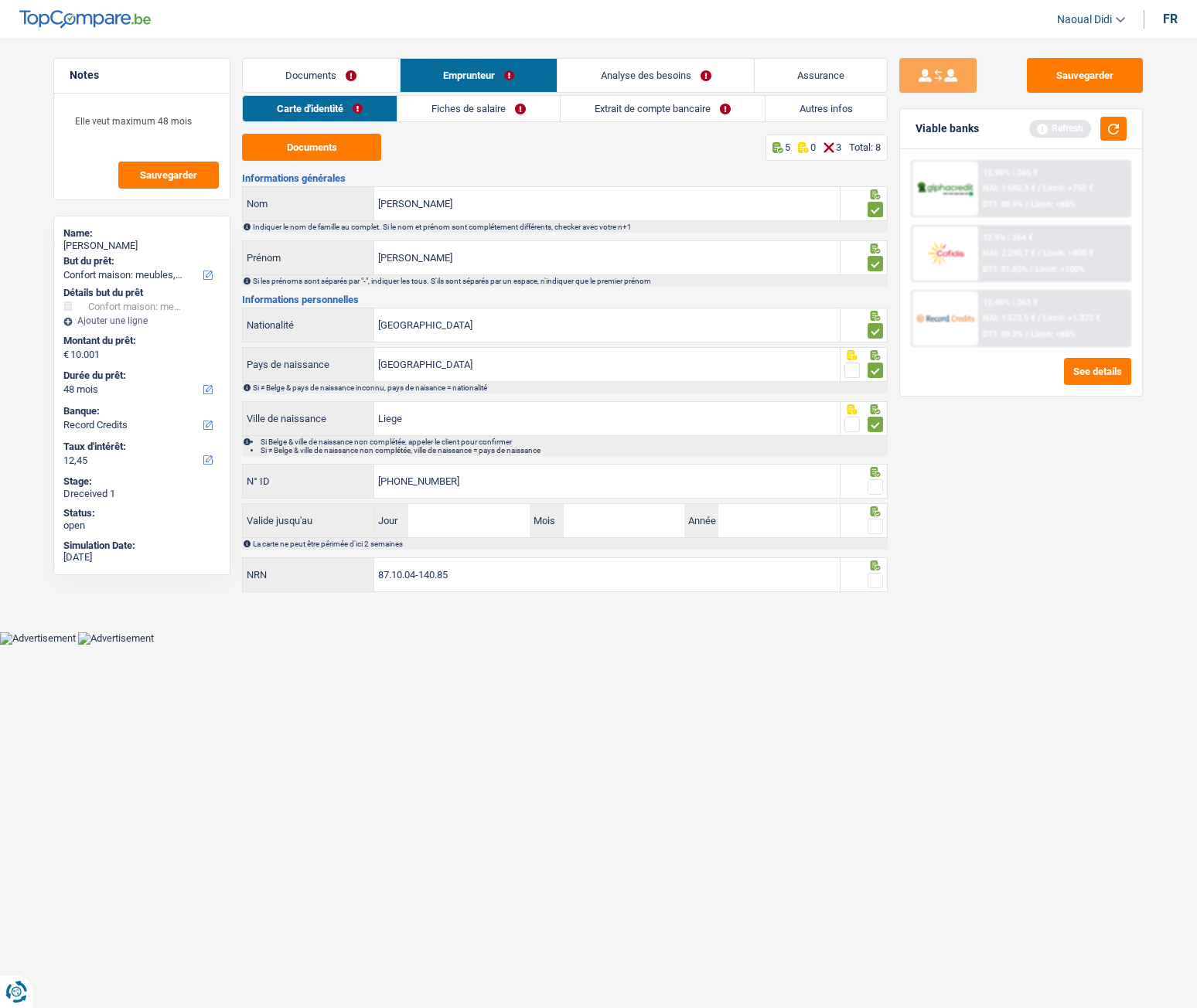
type input "[PHONE_NUMBER]"
click at [880, 487] on span at bounding box center [875, 487] width 15 height 15
click at [0, 0] on input "radio" at bounding box center [0, 0] width 0 height 0
click at [509, 515] on input "Jour" at bounding box center [468, 521] width 121 height 33
type input "08"
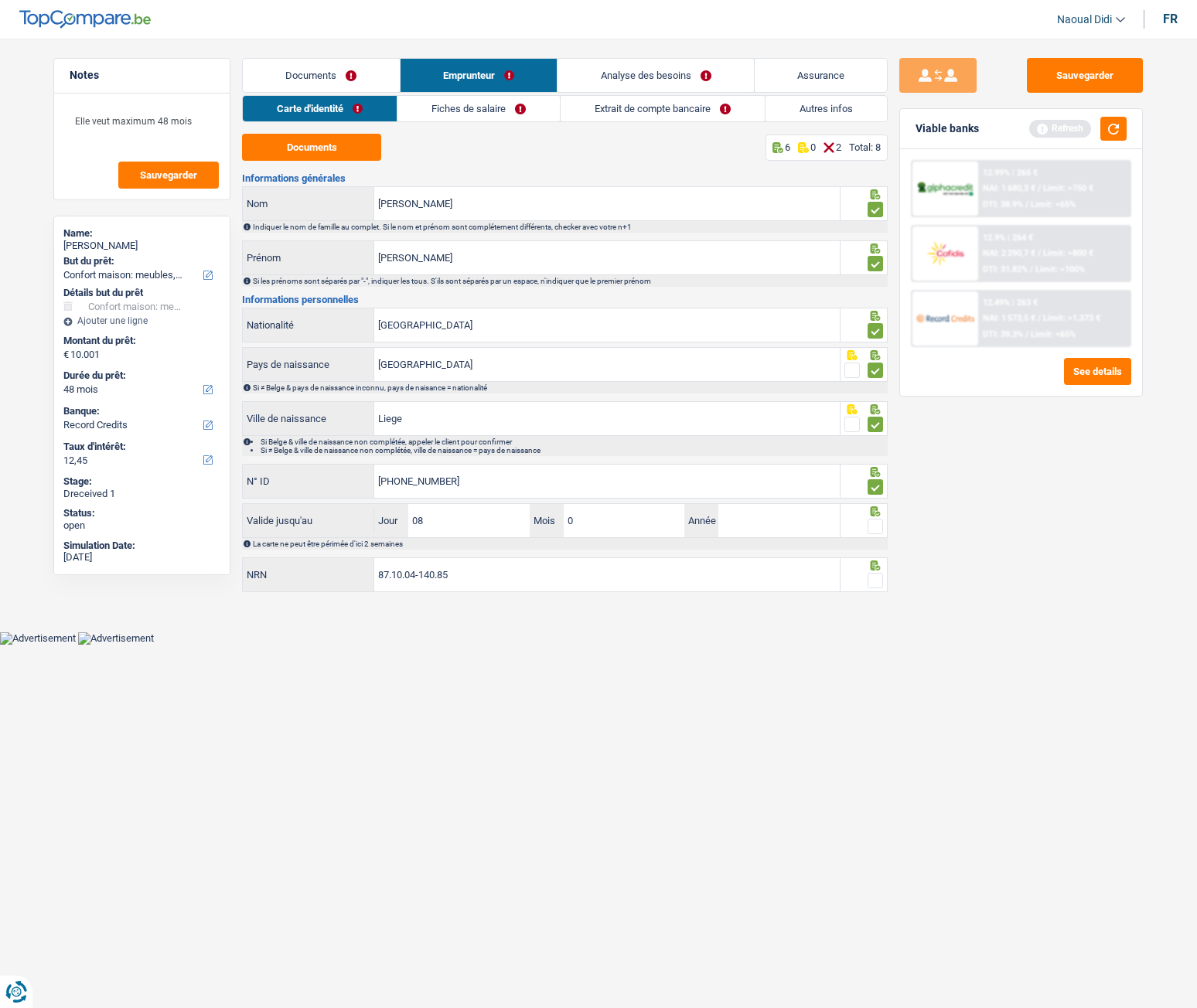
type input "03"
type input "2026"
click at [878, 520] on span at bounding box center [875, 526] width 15 height 15
click at [0, 0] on input "radio" at bounding box center [0, 0] width 0 height 0
click at [557, 559] on input "87.10.04-140.85" at bounding box center [607, 575] width 466 height 33
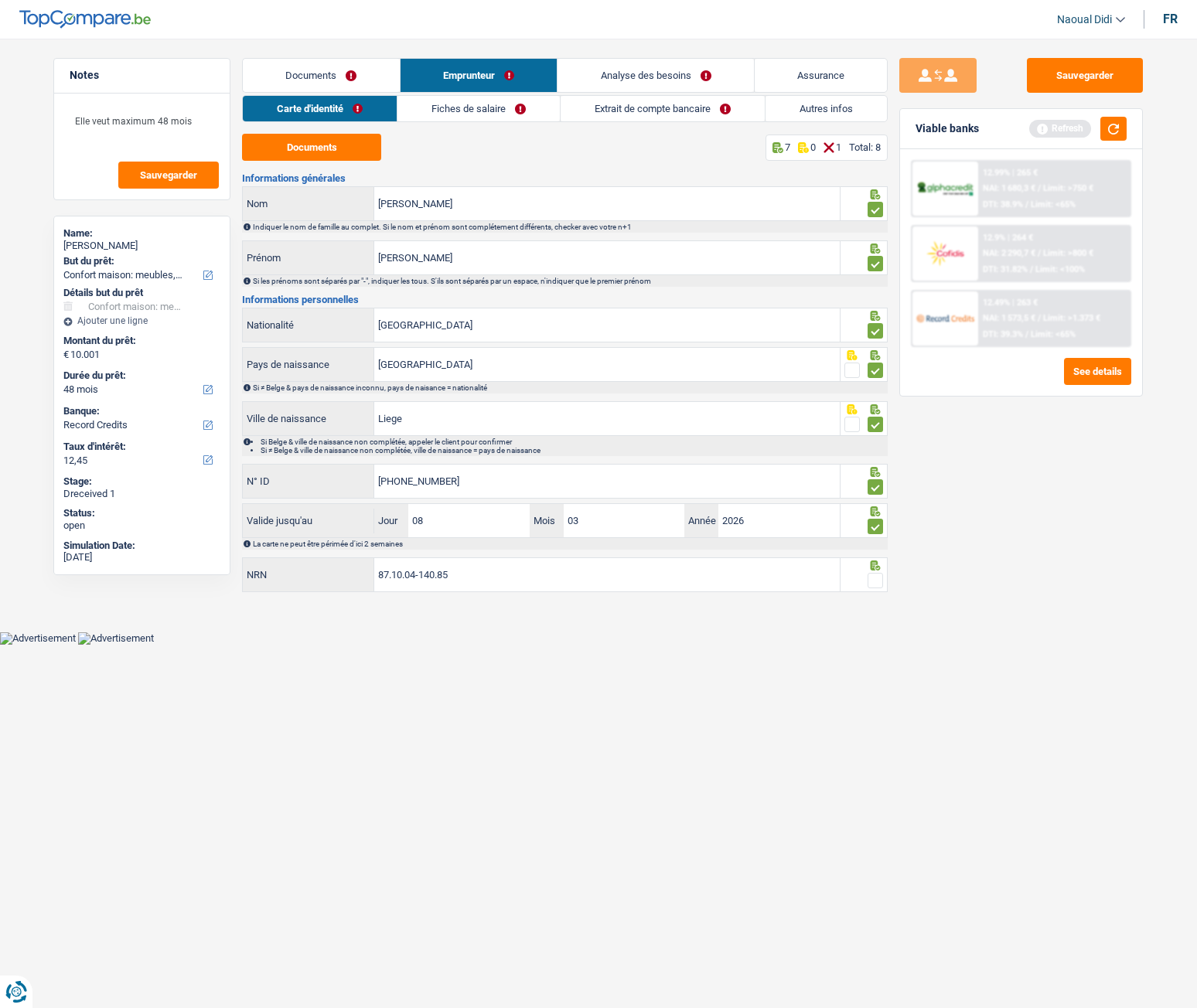
click at [878, 564] on span at bounding box center [875, 581] width 15 height 15
click at [0, 0] on input "radio" at bounding box center [0, 0] width 0 height 0
click at [1122, 73] on button "Sauvegarder" at bounding box center [1084, 75] width 116 height 35
click at [443, 107] on link "Fiches de salaire" at bounding box center [479, 108] width 163 height 25
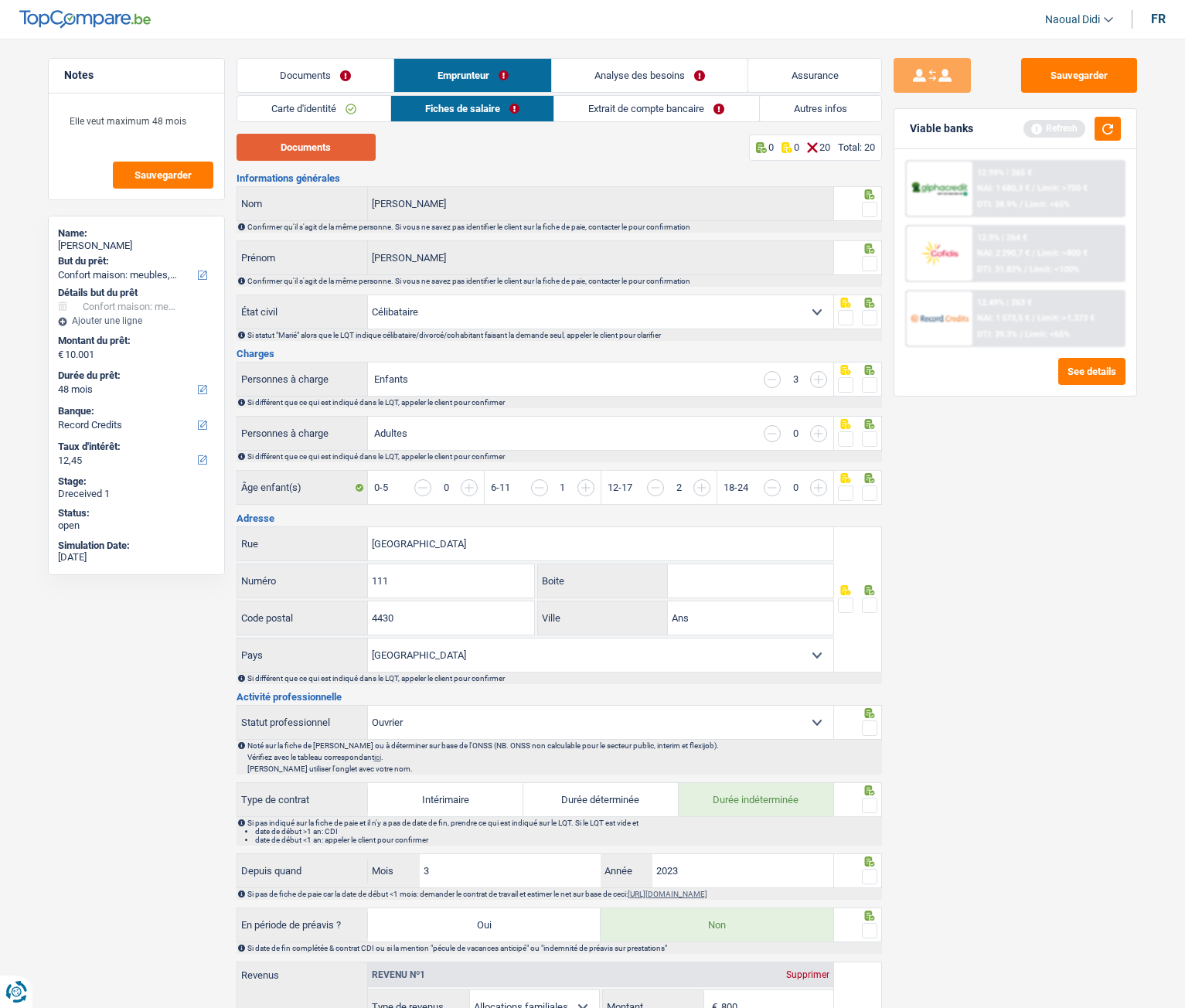
click at [308, 145] on button "Documents" at bounding box center [306, 147] width 139 height 27
click at [871, 207] on span at bounding box center [870, 209] width 15 height 15
click at [0, 0] on input "radio" at bounding box center [0, 0] width 0 height 0
click at [874, 266] on span at bounding box center [870, 263] width 15 height 15
click at [0, 0] on input "radio" at bounding box center [0, 0] width 0 height 0
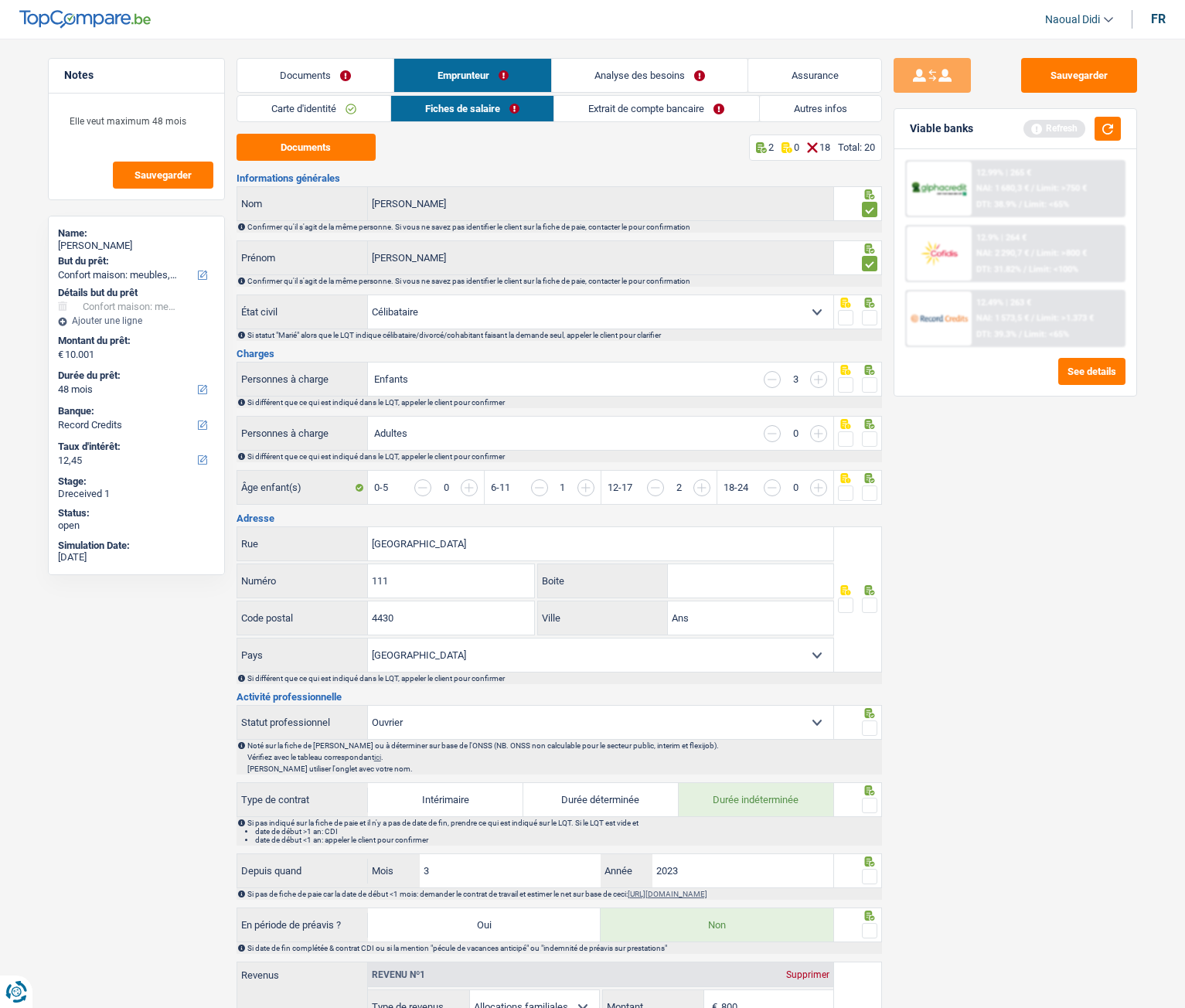
click at [869, 320] on span at bounding box center [870, 317] width 15 height 15
click at [0, 0] on input "radio" at bounding box center [0, 0] width 0 height 0
click at [869, 379] on span at bounding box center [870, 385] width 15 height 15
click at [0, 0] on input "radio" at bounding box center [0, 0] width 0 height 0
click at [868, 439] on span at bounding box center [870, 439] width 15 height 15
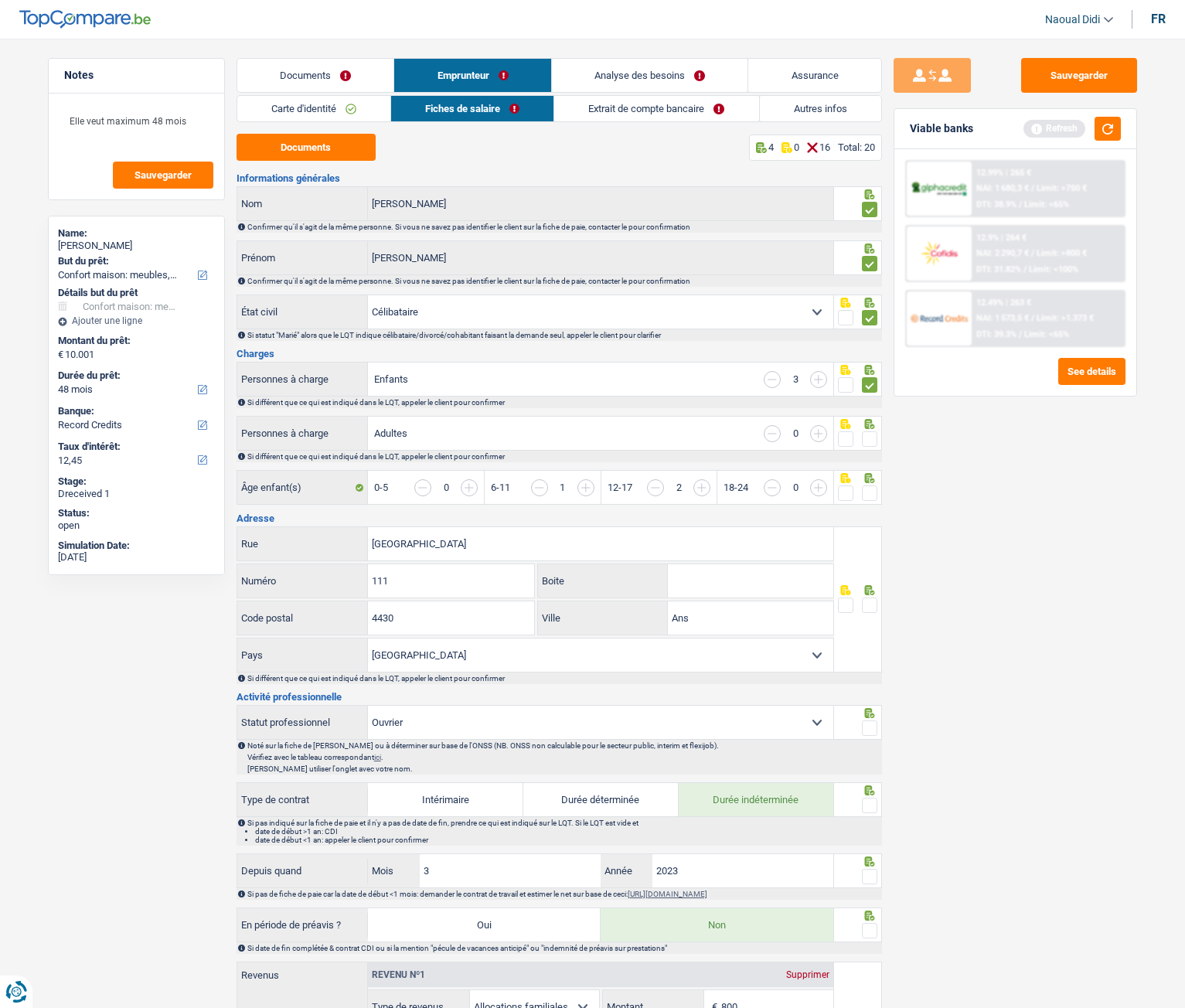
click at [0, 0] on input "radio" at bounding box center [0, 0] width 0 height 0
click at [869, 494] on span at bounding box center [870, 493] width 15 height 15
click at [0, 0] on input "radio" at bounding box center [0, 0] width 0 height 0
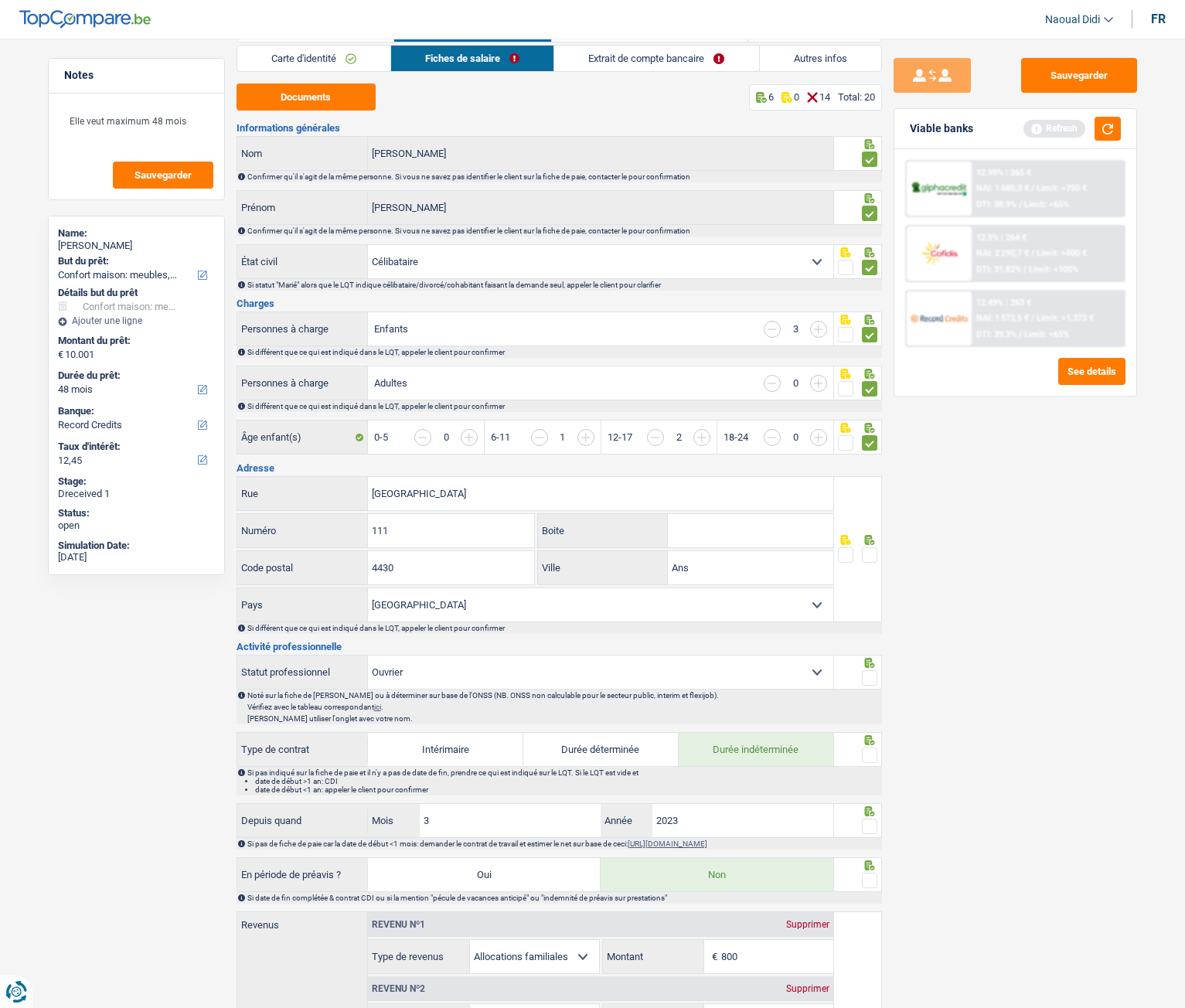
scroll to position [77, 0]
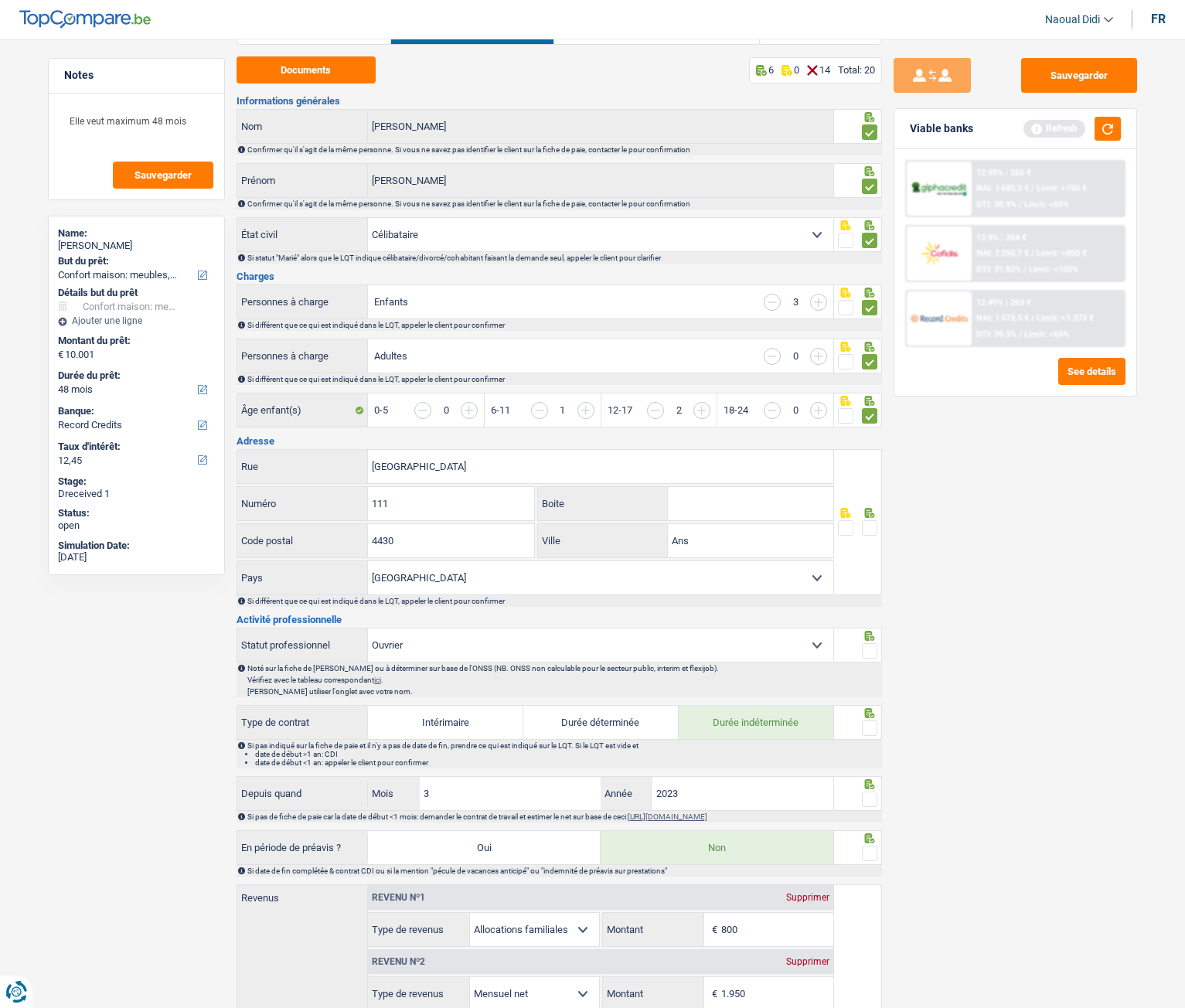
click at [867, 534] on span at bounding box center [870, 528] width 15 height 15
click at [0, 0] on input "radio" at bounding box center [0, 0] width 0 height 0
click at [868, 564] on span at bounding box center [870, 651] width 15 height 15
click at [0, 0] on input "radio" at bounding box center [0, 0] width 0 height 0
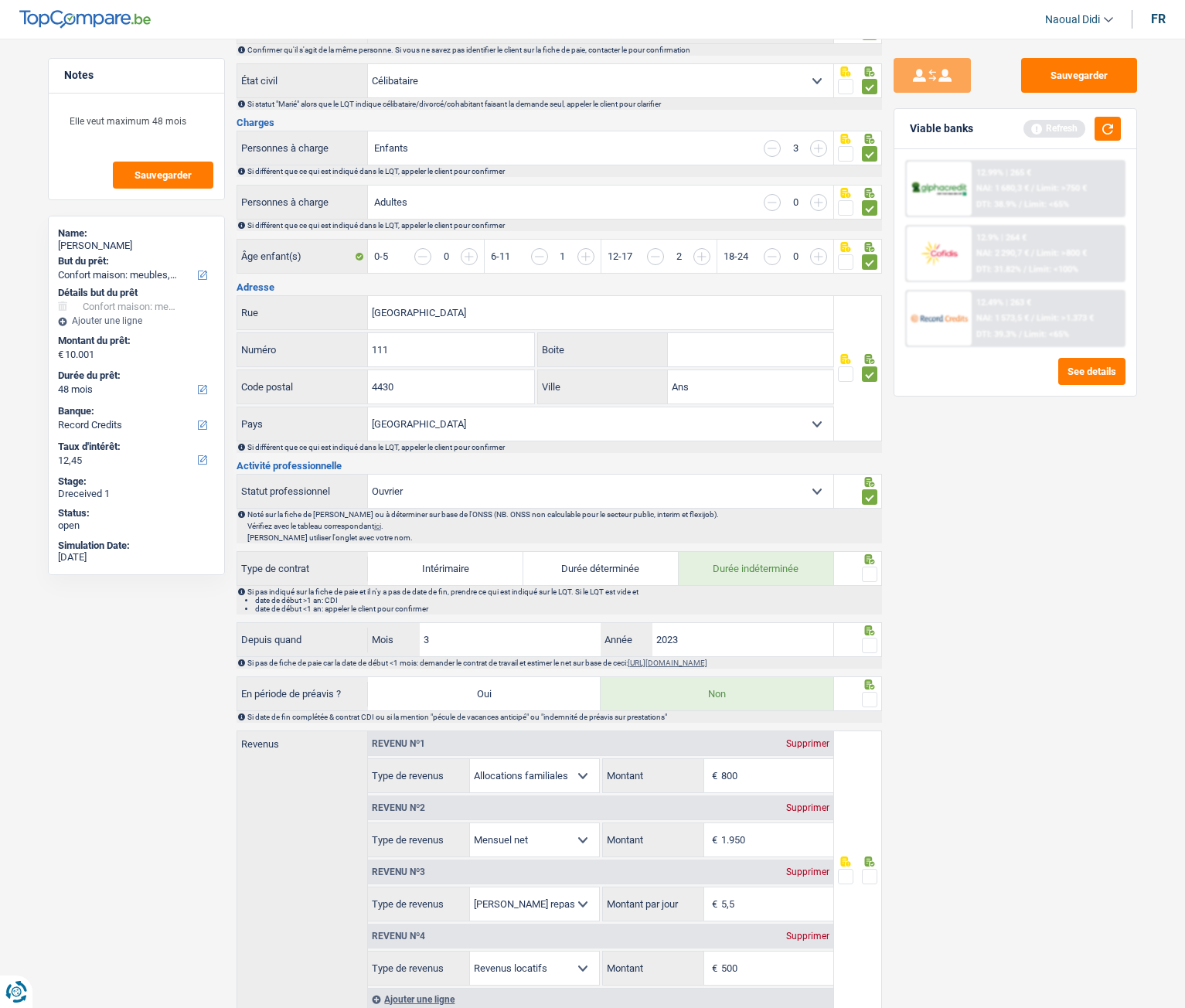
scroll to position [232, 0]
click at [867, 564] on span at bounding box center [870, 574] width 15 height 15
click at [0, 0] on input "radio" at bounding box center [0, 0] width 0 height 0
click at [868, 564] on span at bounding box center [870, 645] width 15 height 15
click at [0, 0] on input "radio" at bounding box center [0, 0] width 0 height 0
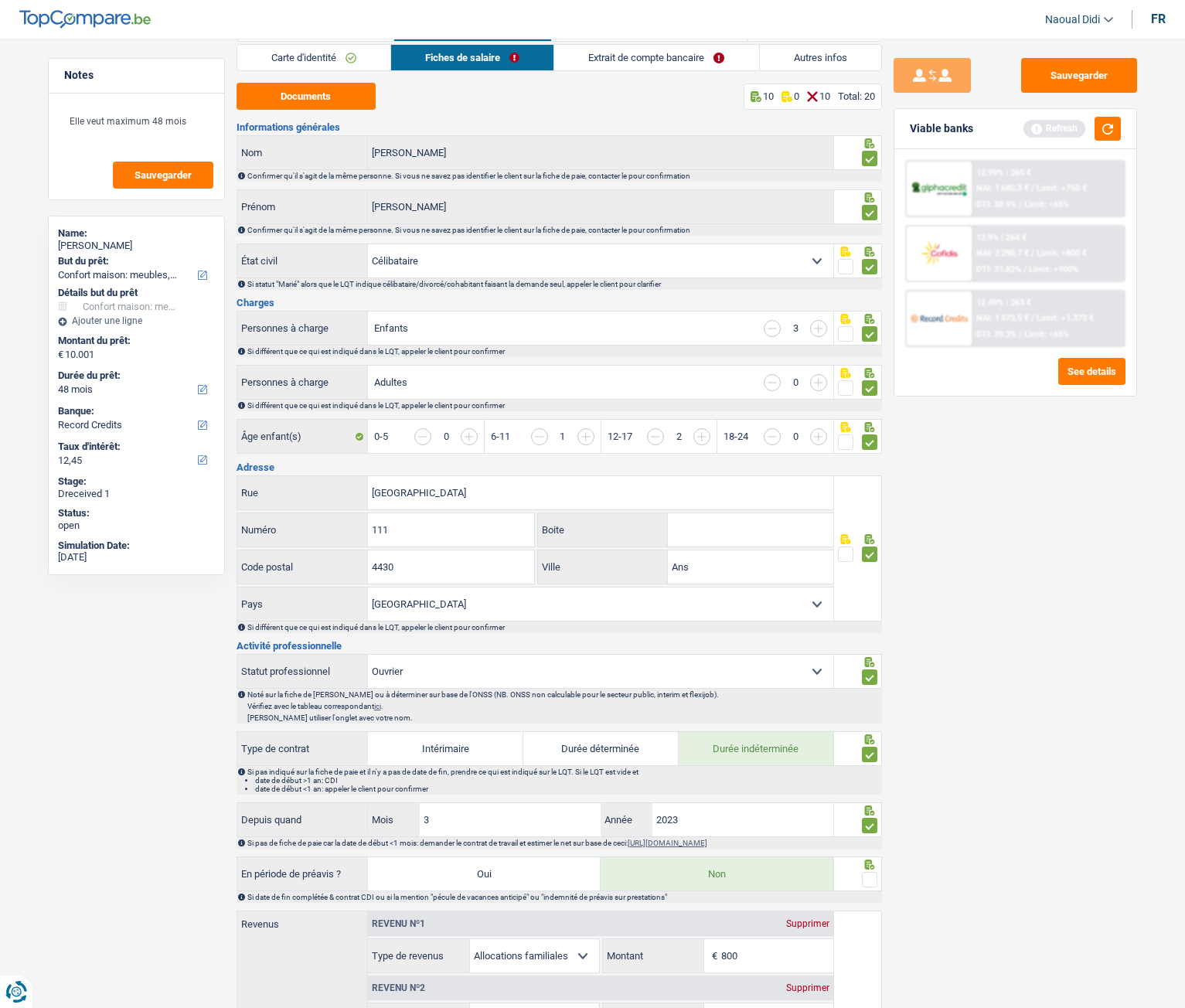
scroll to position [0, 0]
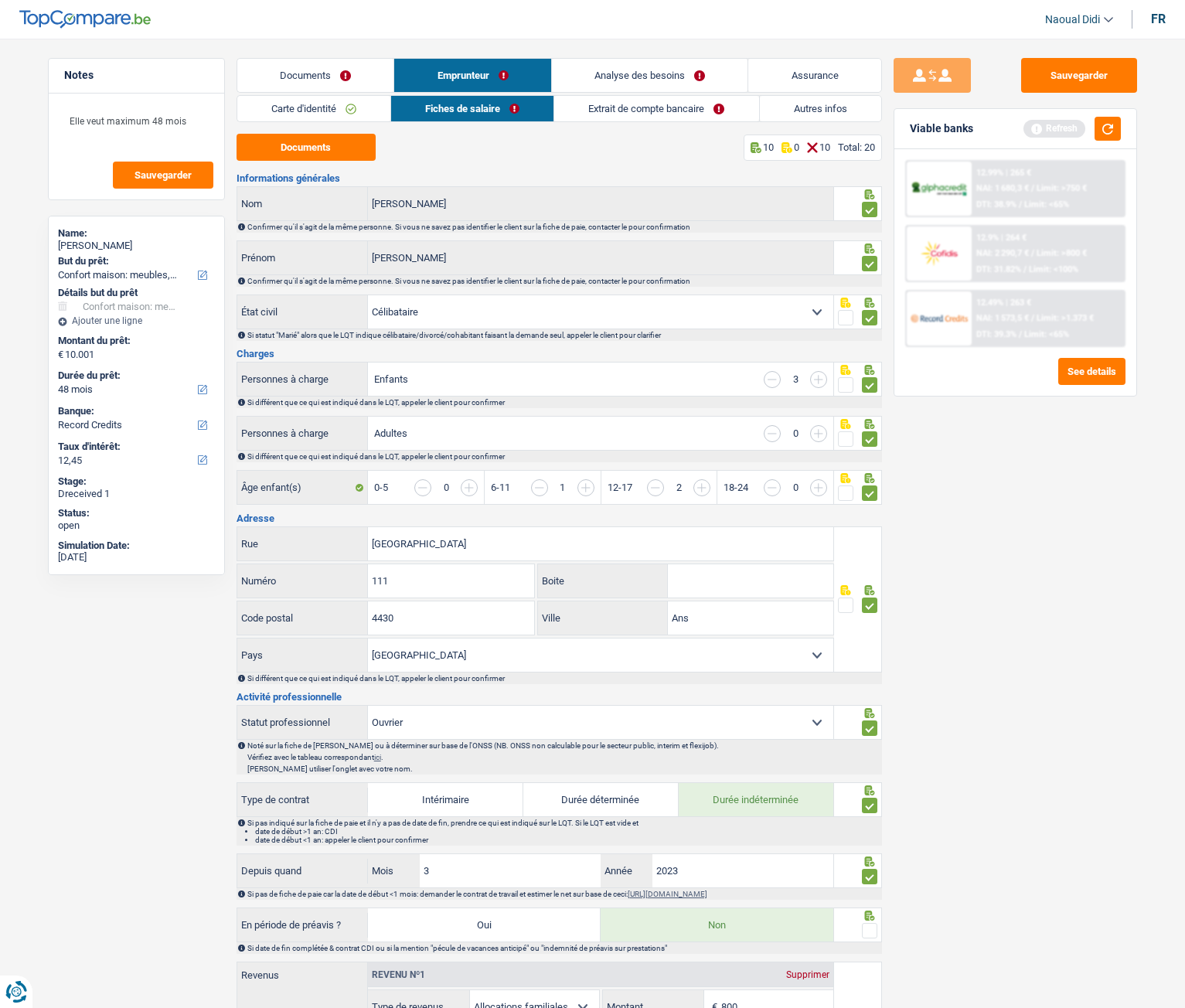
click at [595, 107] on link "Extrait de compte bancaire" at bounding box center [656, 108] width 204 height 25
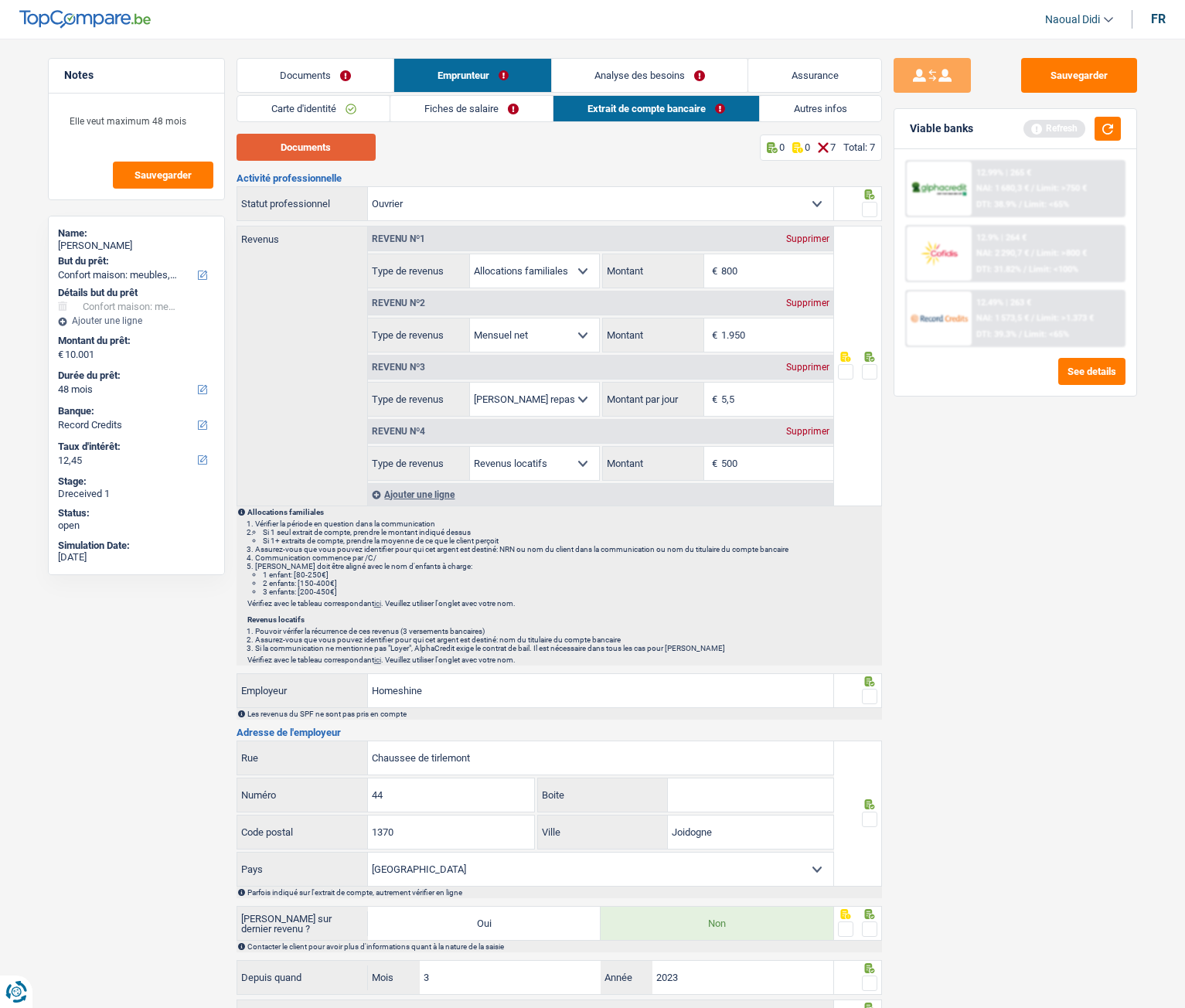
click at [336, 147] on button "Documents" at bounding box center [306, 147] width 139 height 27
click at [769, 268] on input "800" at bounding box center [777, 271] width 112 height 33
type input "8"
type input "1.019"
click at [869, 368] on span at bounding box center [870, 372] width 15 height 15
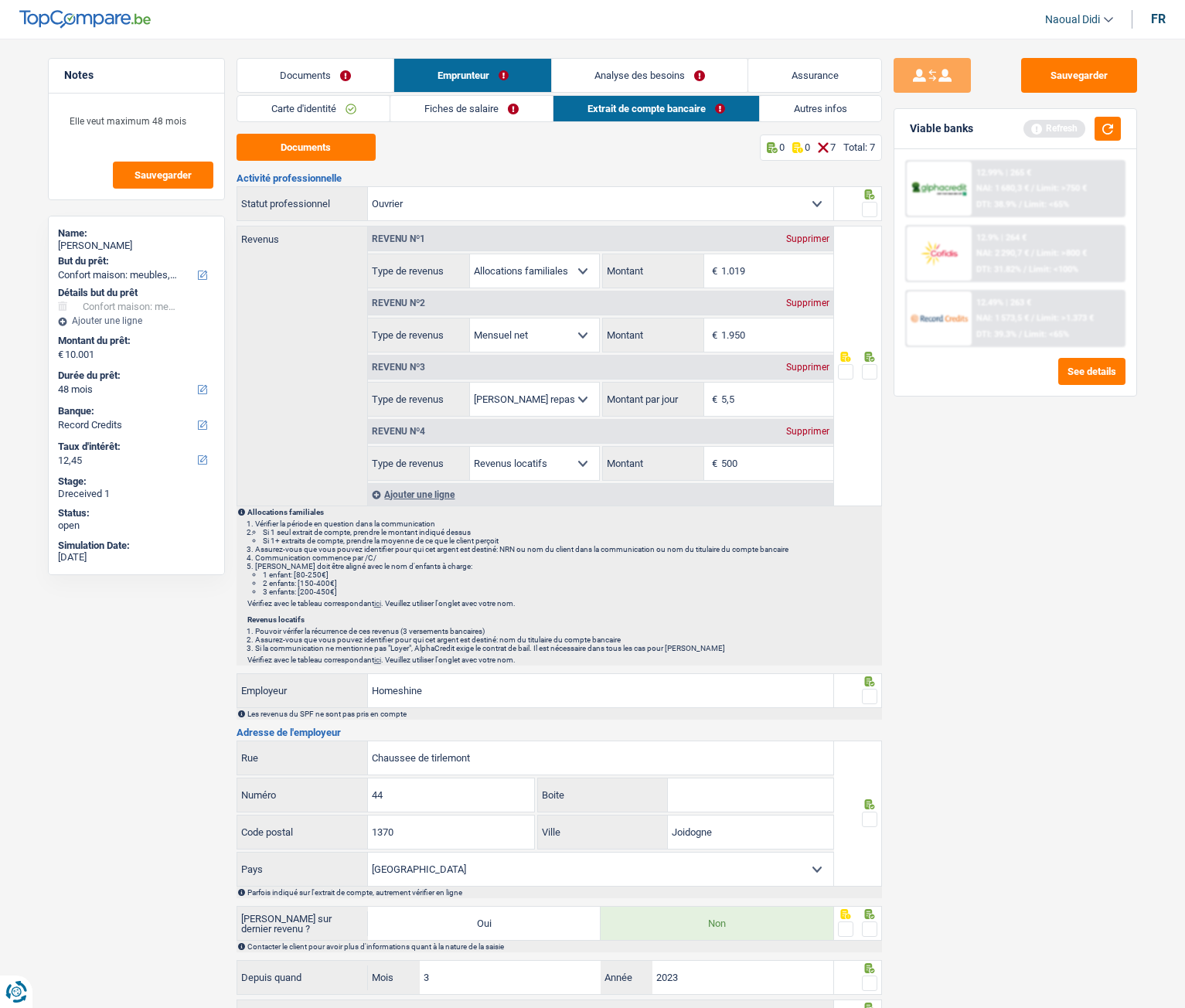
click at [0, 0] on input "radio" at bounding box center [0, 0] width 0 height 0
click at [869, 207] on span at bounding box center [870, 209] width 15 height 15
click at [0, 0] on input "radio" at bounding box center [0, 0] width 0 height 0
click at [466, 111] on link "Fiches de salaire" at bounding box center [471, 108] width 163 height 25
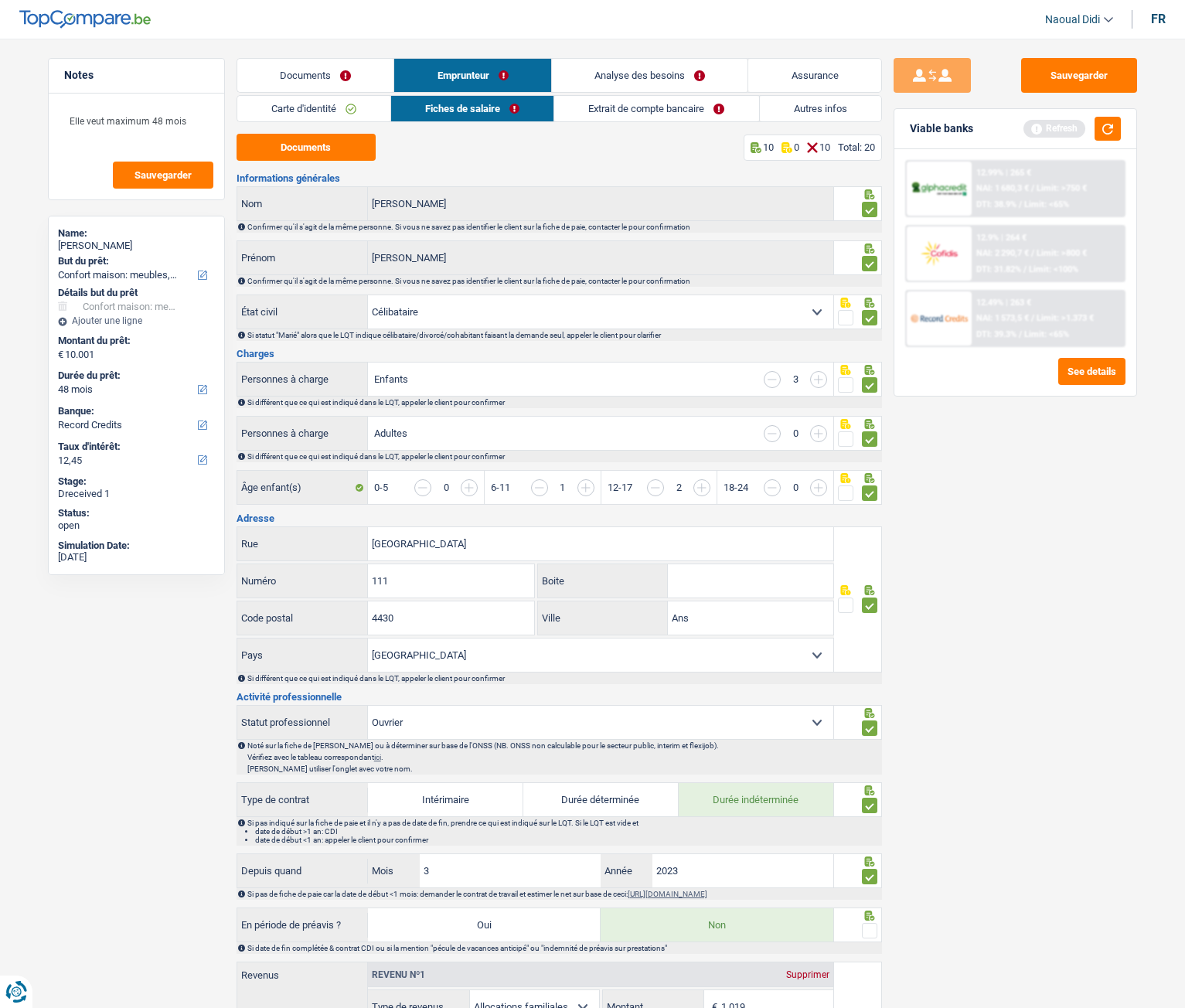
click at [614, 114] on link "Extrait de compte bancaire" at bounding box center [656, 108] width 204 height 25
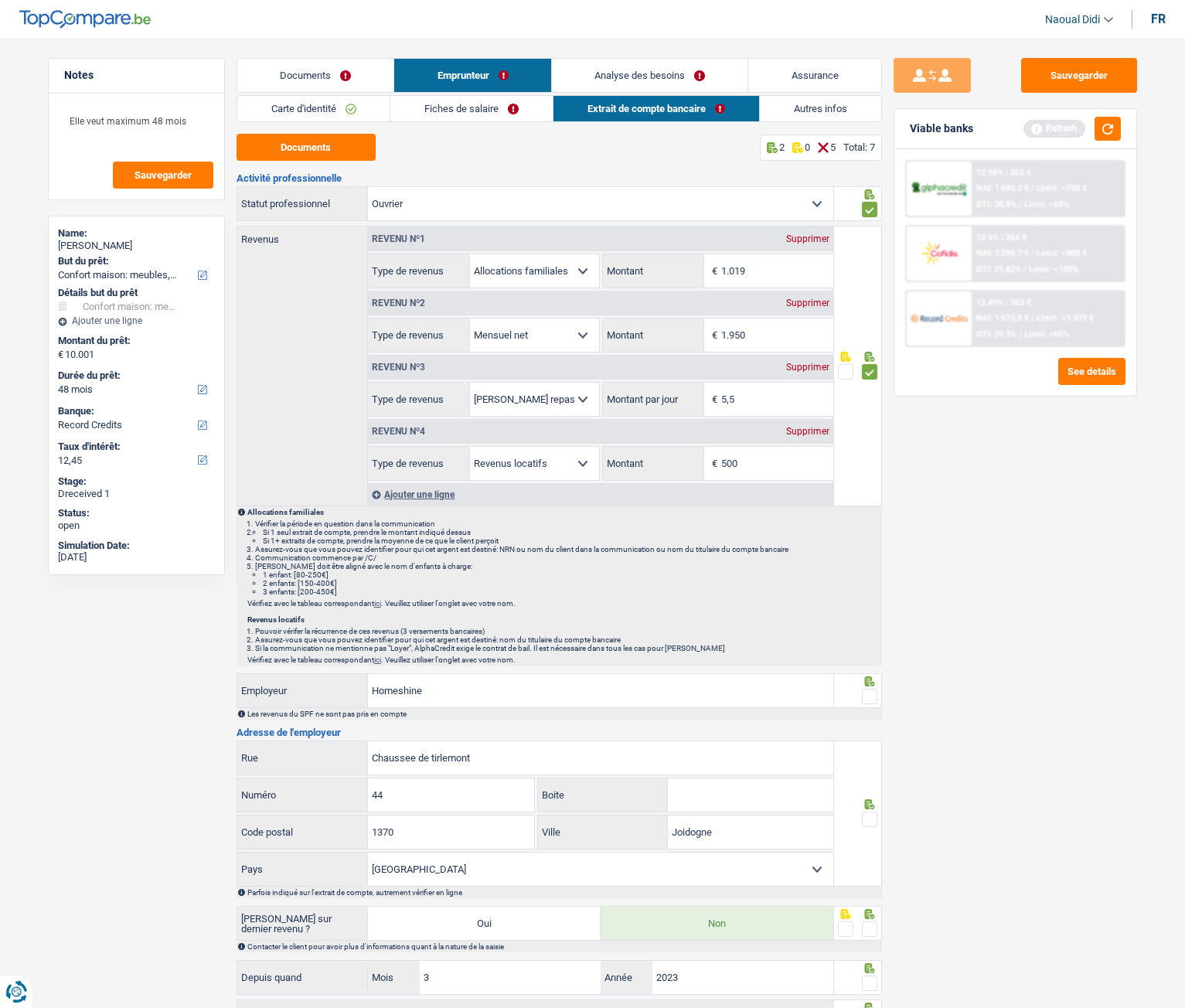
click at [608, 81] on link "Analyse des besoins" at bounding box center [650, 74] width 196 height 33
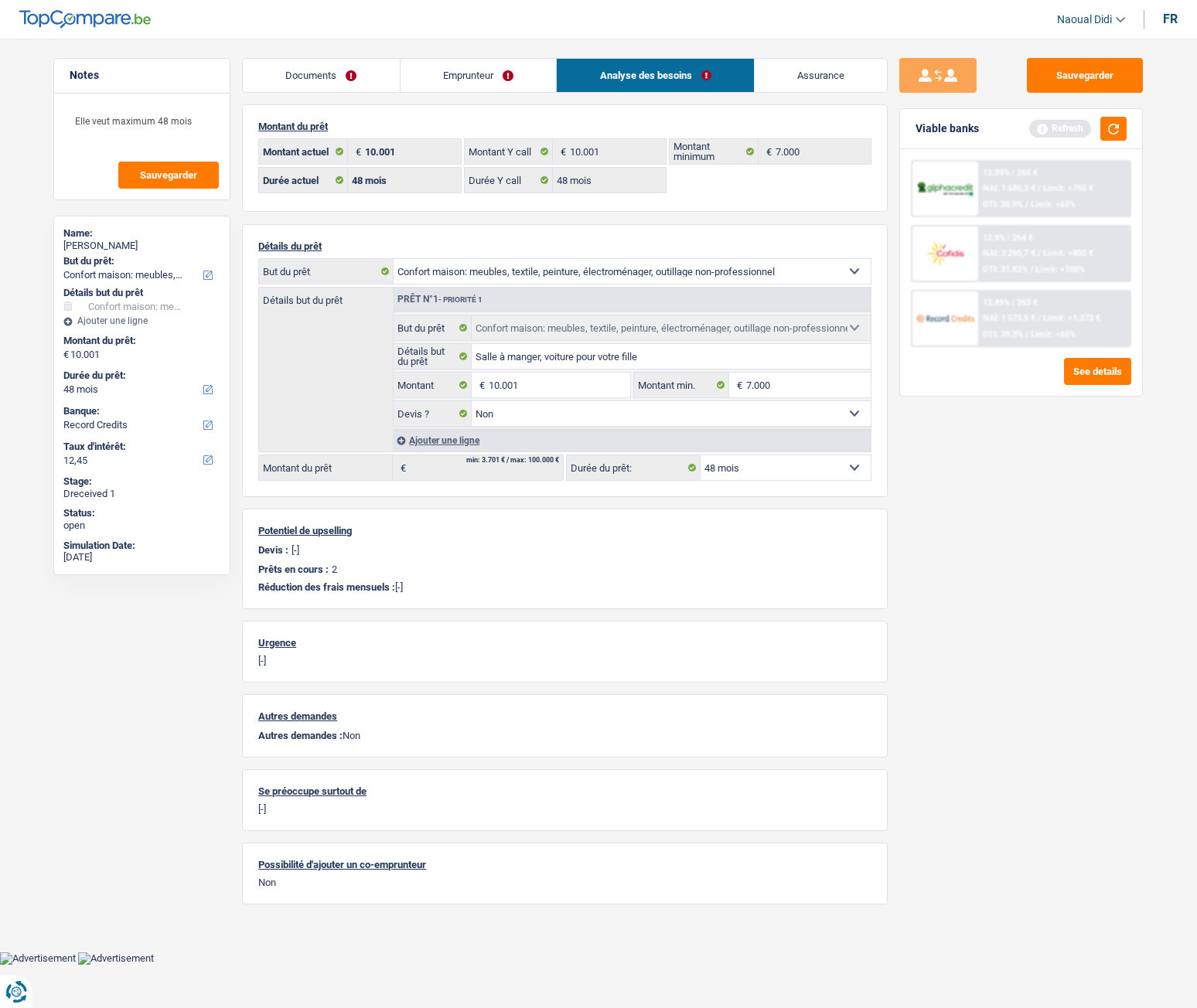
click at [469, 79] on link "Emprunteur" at bounding box center [478, 74] width 157 height 33
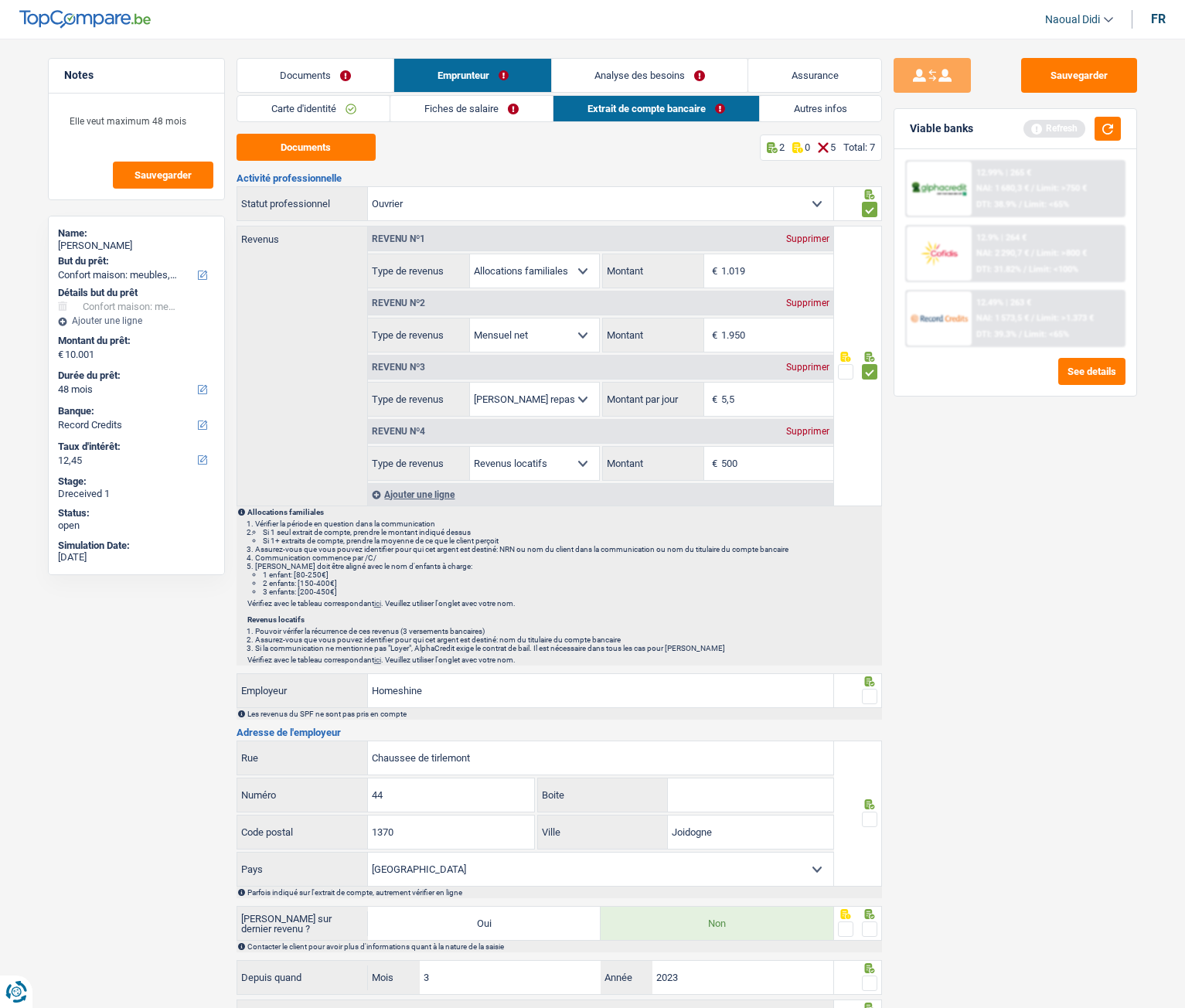
click at [451, 99] on link "Fiches de salaire" at bounding box center [471, 108] width 163 height 25
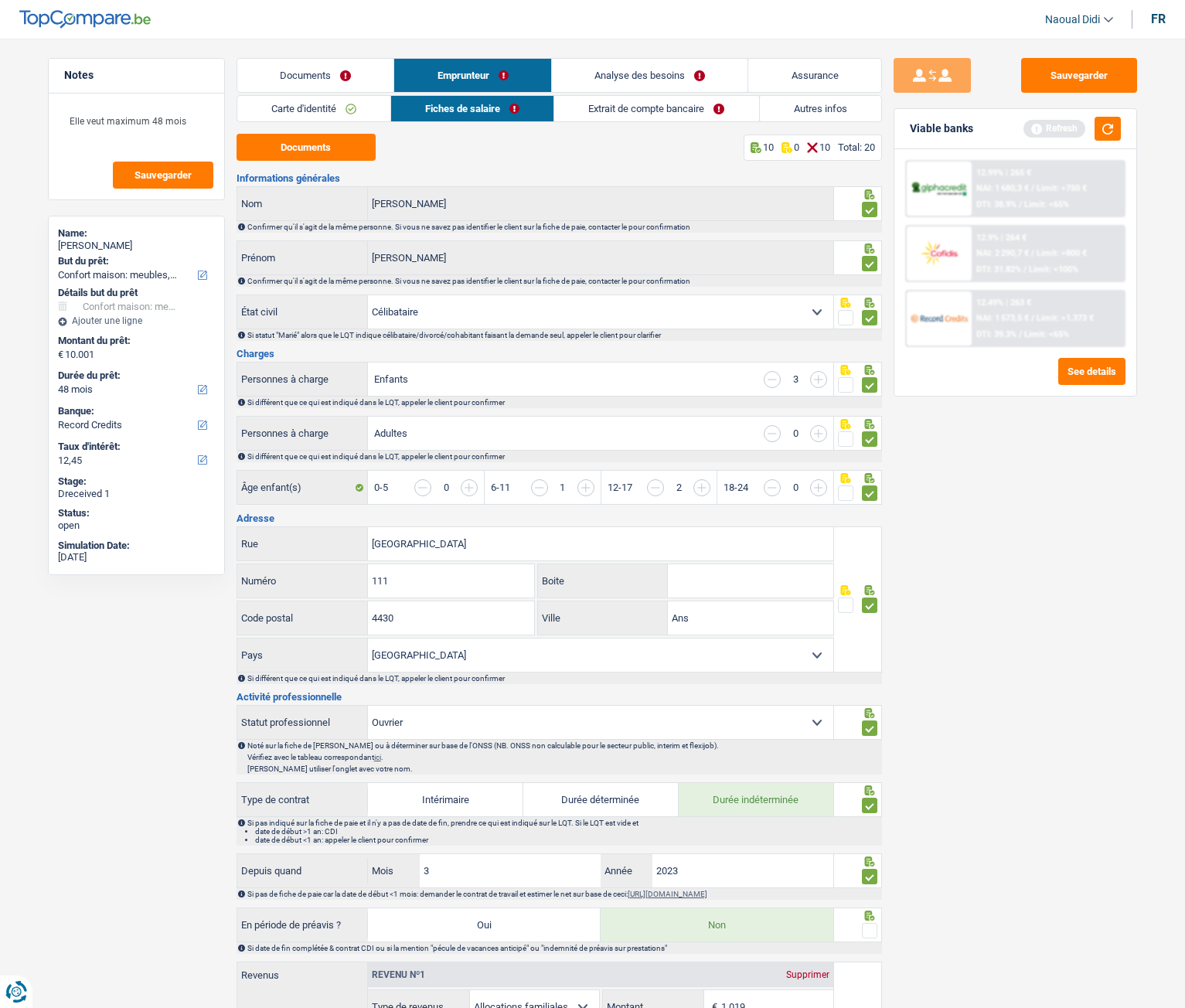
click at [303, 82] on link "Documents" at bounding box center [315, 74] width 157 height 33
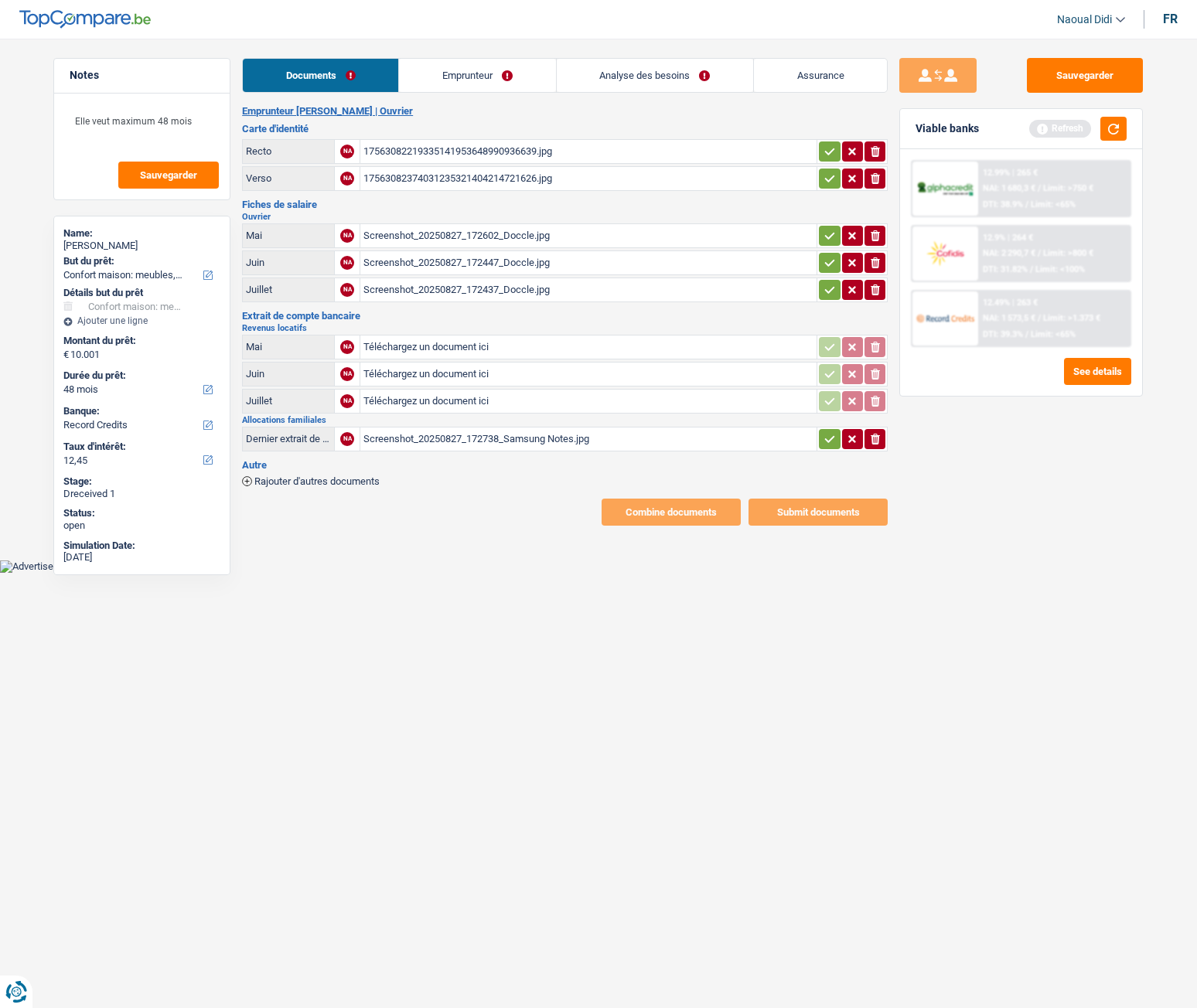
click at [450, 437] on div "Screenshot_20250827_172738_Samsung Notes.jpg" at bounding box center [588, 438] width 450 height 23
click at [485, 69] on link "Emprunteur" at bounding box center [477, 74] width 157 height 33
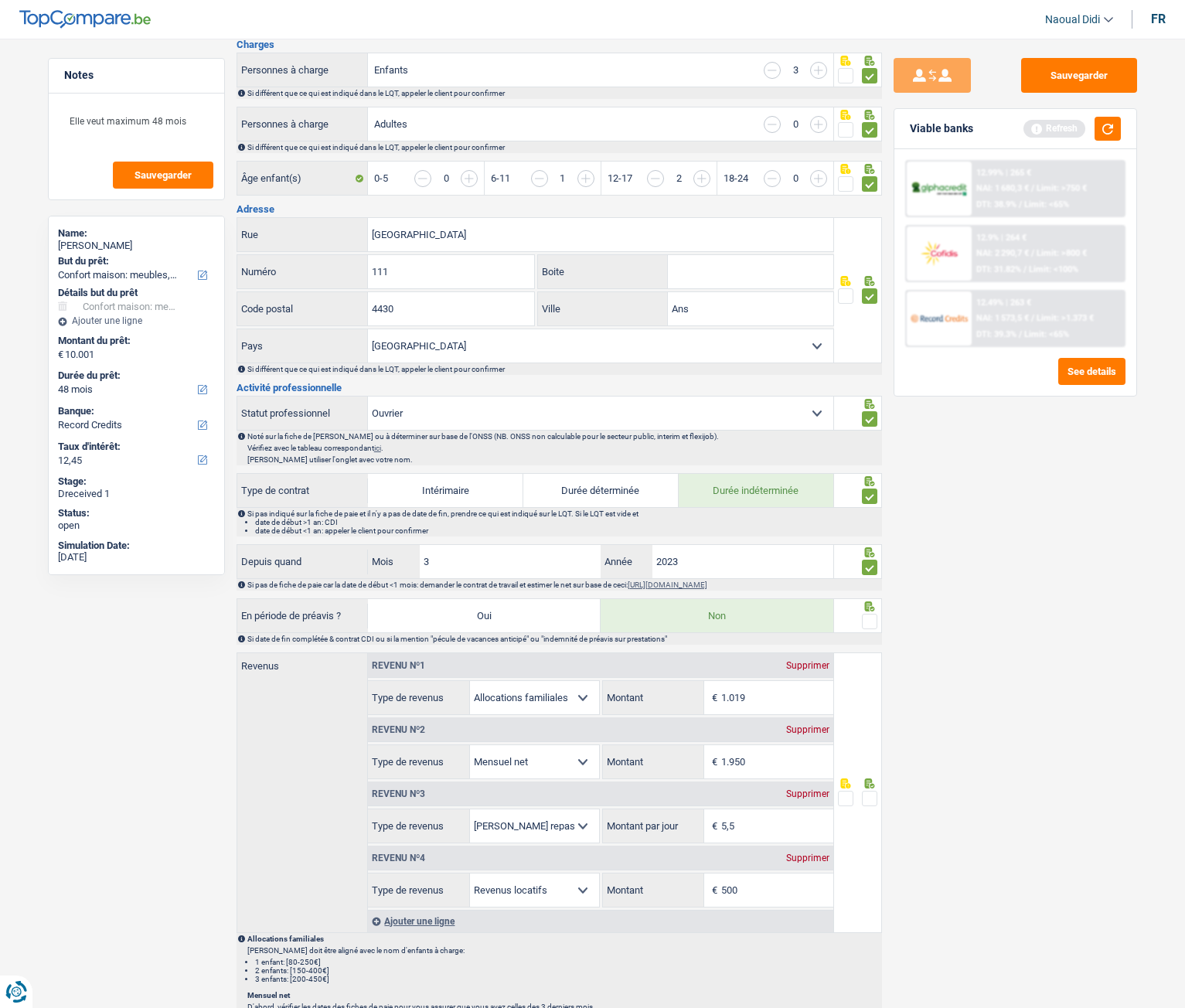
scroll to position [541, 0]
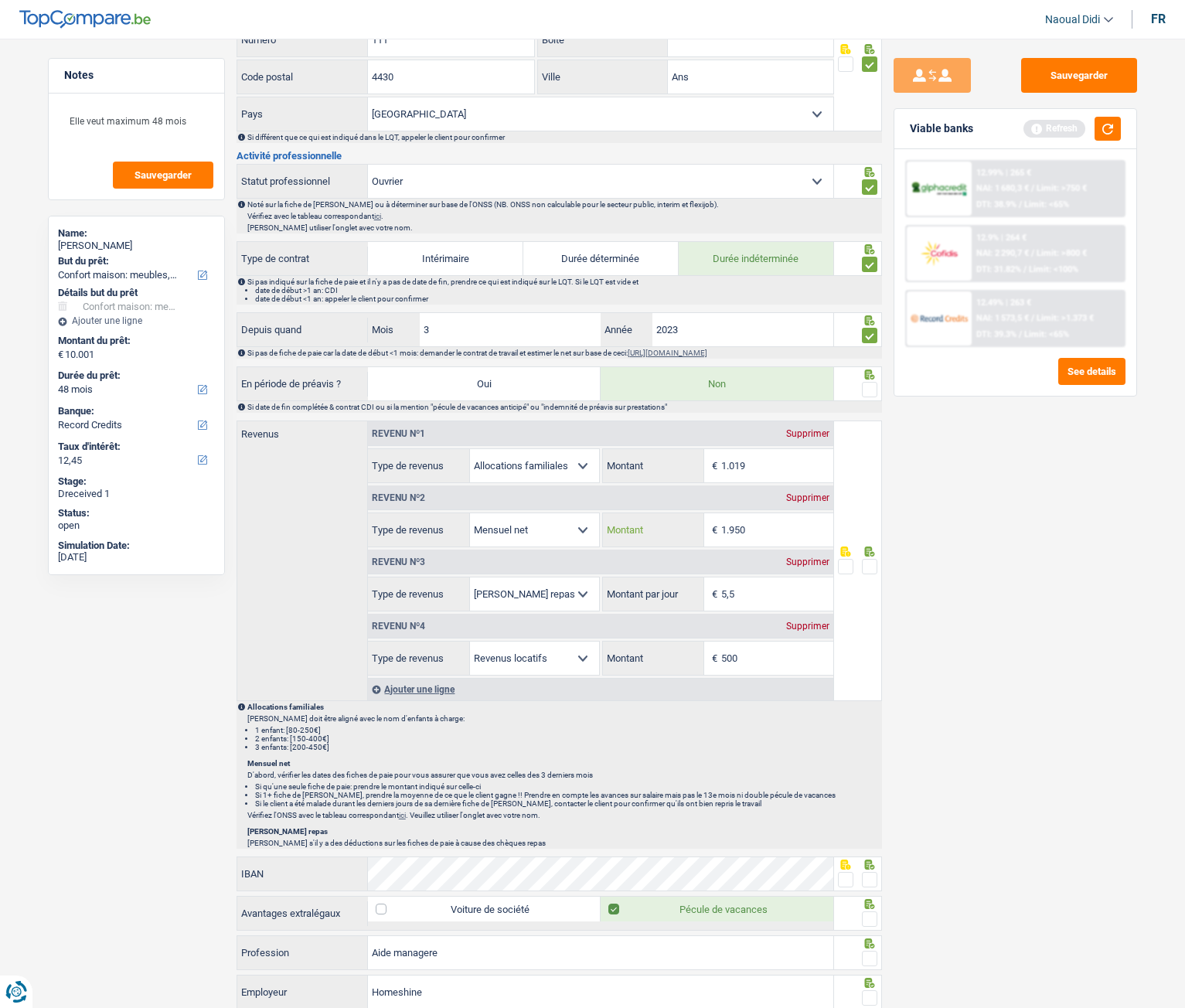
click at [768, 531] on input "1.950" at bounding box center [777, 530] width 112 height 33
type input "1.846"
click at [874, 564] on div at bounding box center [870, 567] width 15 height 19
click at [874, 564] on span at bounding box center [870, 566] width 15 height 15
click at [0, 0] on input "radio" at bounding box center [0, 0] width 0 height 0
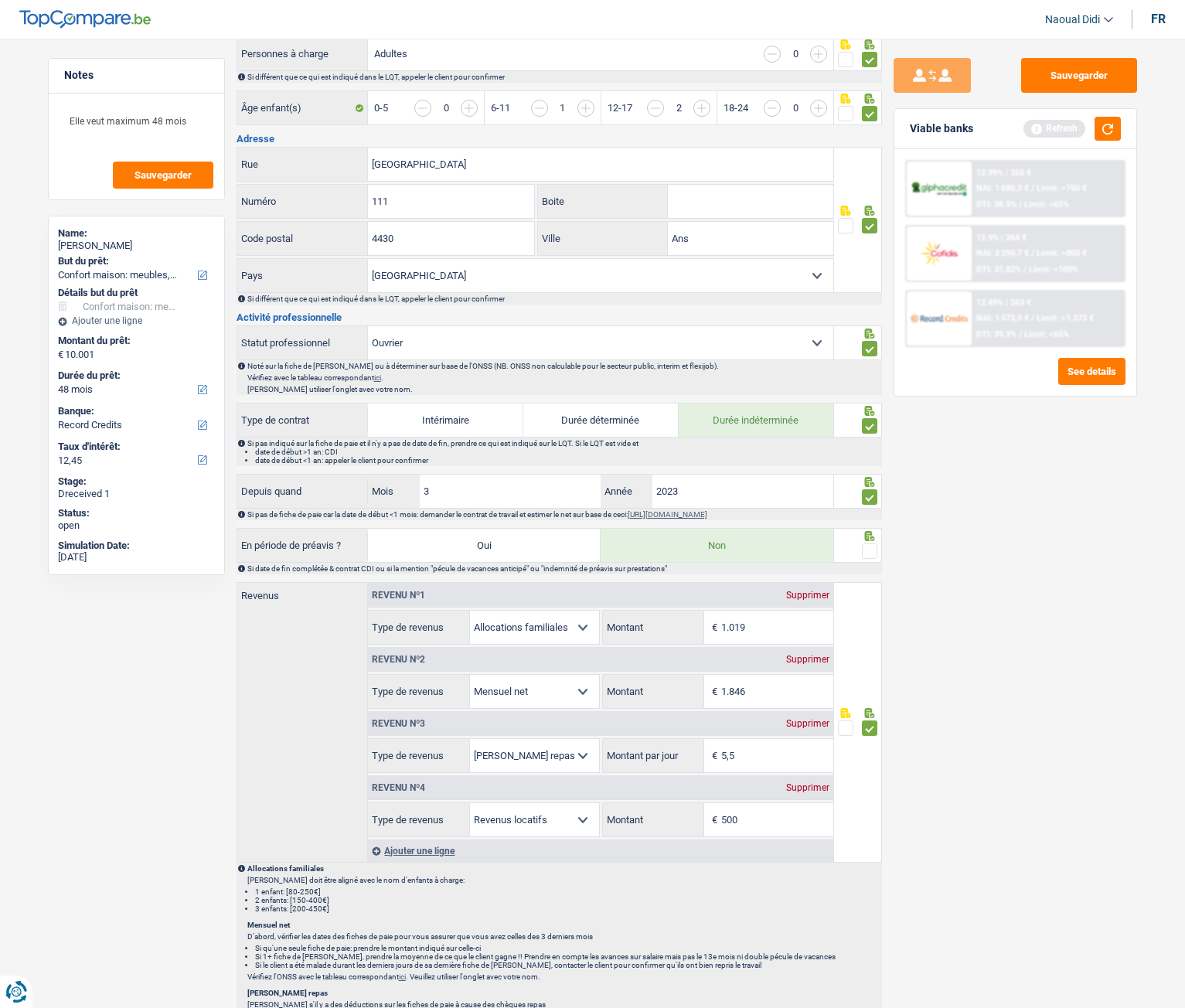
scroll to position [387, 0]
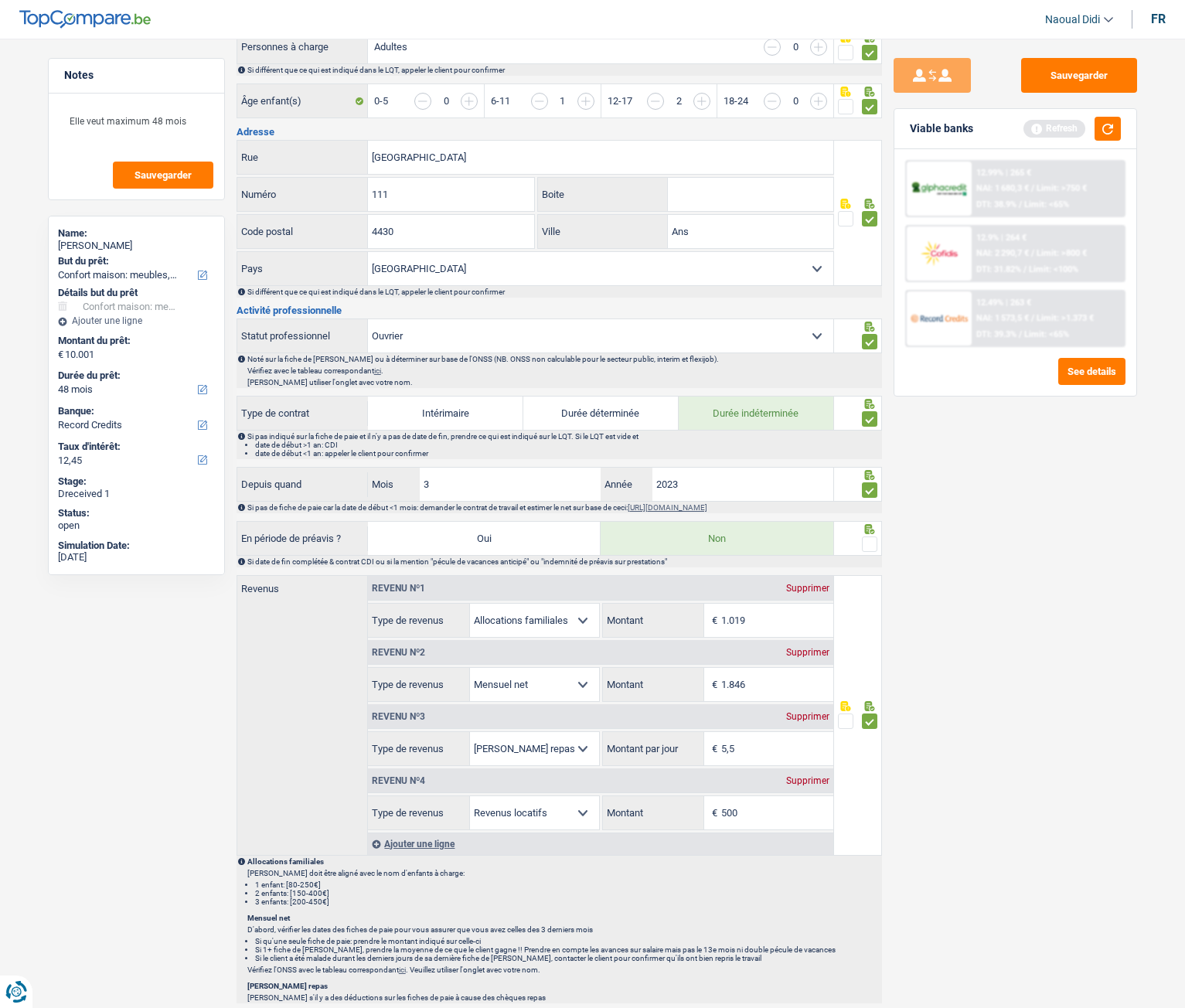
drag, startPoint x: 869, startPoint y: 542, endPoint x: 867, endPoint y: 565, distance: 23.1
click at [869, 542] on span at bounding box center [870, 544] width 15 height 15
click at [0, 0] on input "radio" at bounding box center [0, 0] width 0 height 0
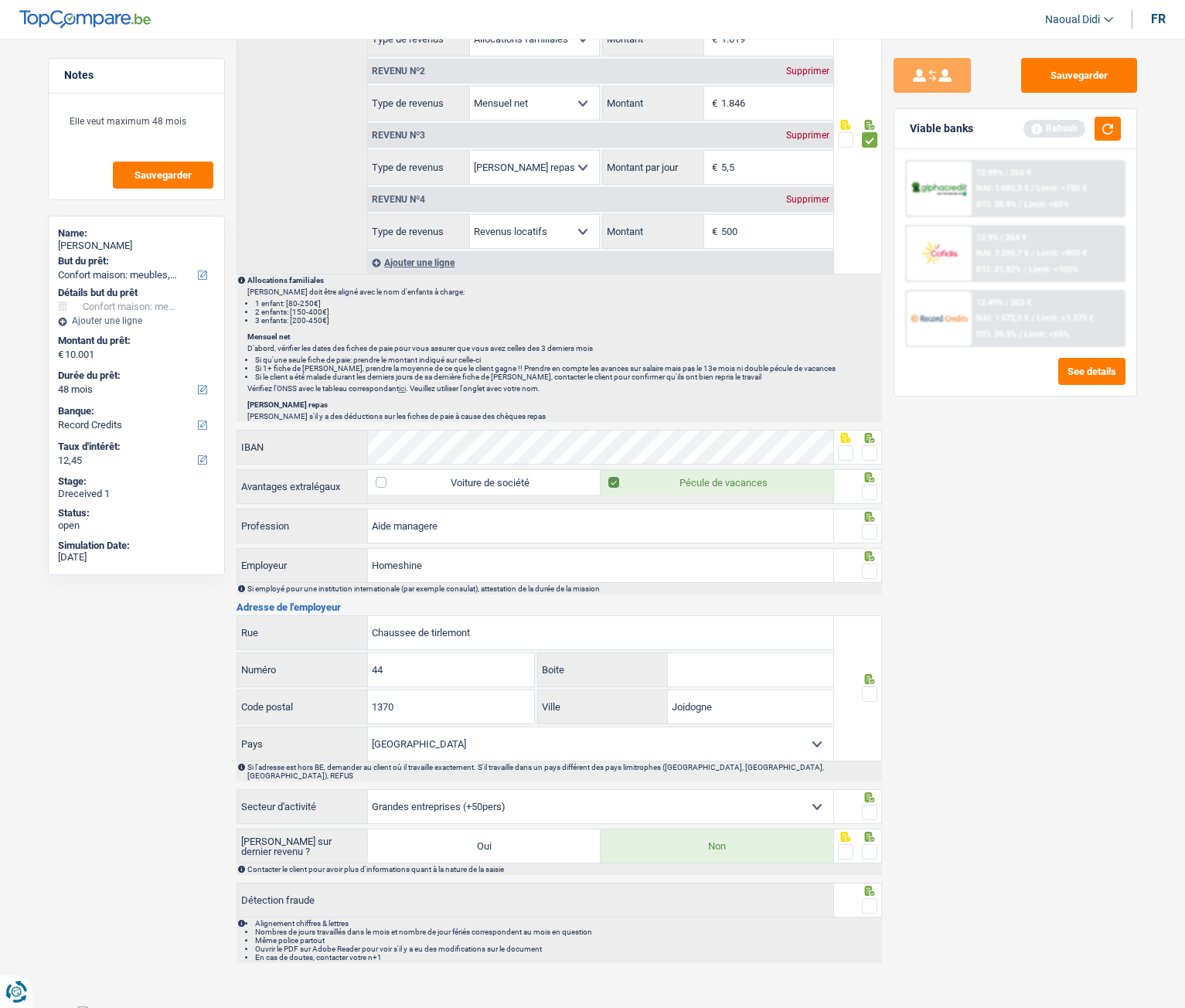
scroll to position [969, 0]
click at [845, 449] on span at bounding box center [846, 452] width 15 height 15
click at [0, 0] on input "radio" at bounding box center [0, 0] width 0 height 0
click at [871, 493] on span at bounding box center [870, 492] width 15 height 15
click at [0, 0] on input "radio" at bounding box center [0, 0] width 0 height 0
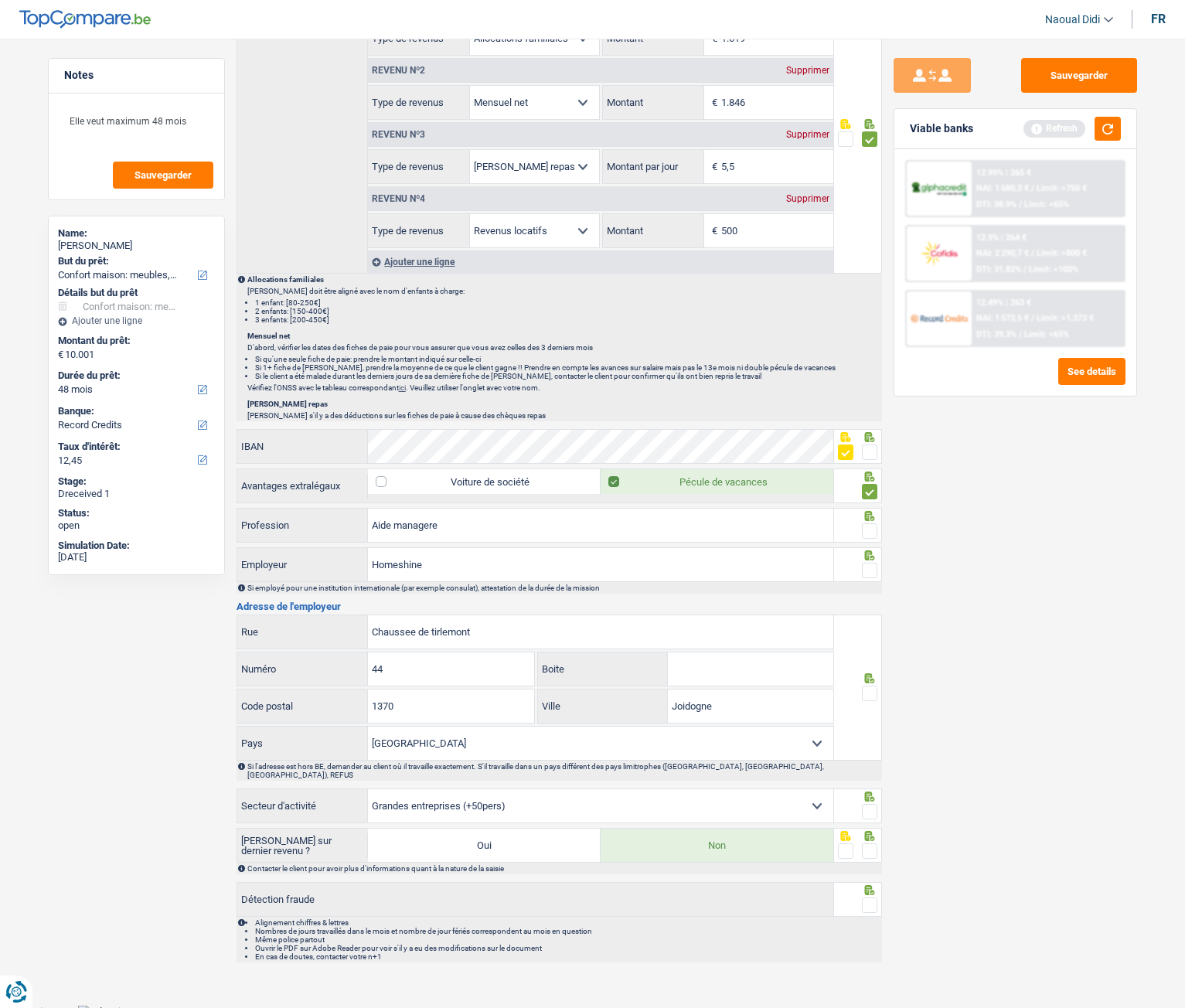
click at [873, 531] on span at bounding box center [870, 531] width 15 height 15
click at [0, 0] on input "radio" at bounding box center [0, 0] width 0 height 0
click at [869, 564] on span at bounding box center [870, 570] width 15 height 15
click at [0, 0] on input "radio" at bounding box center [0, 0] width 0 height 0
click at [438, 562] on input "Homeshine" at bounding box center [601, 565] width 466 height 33
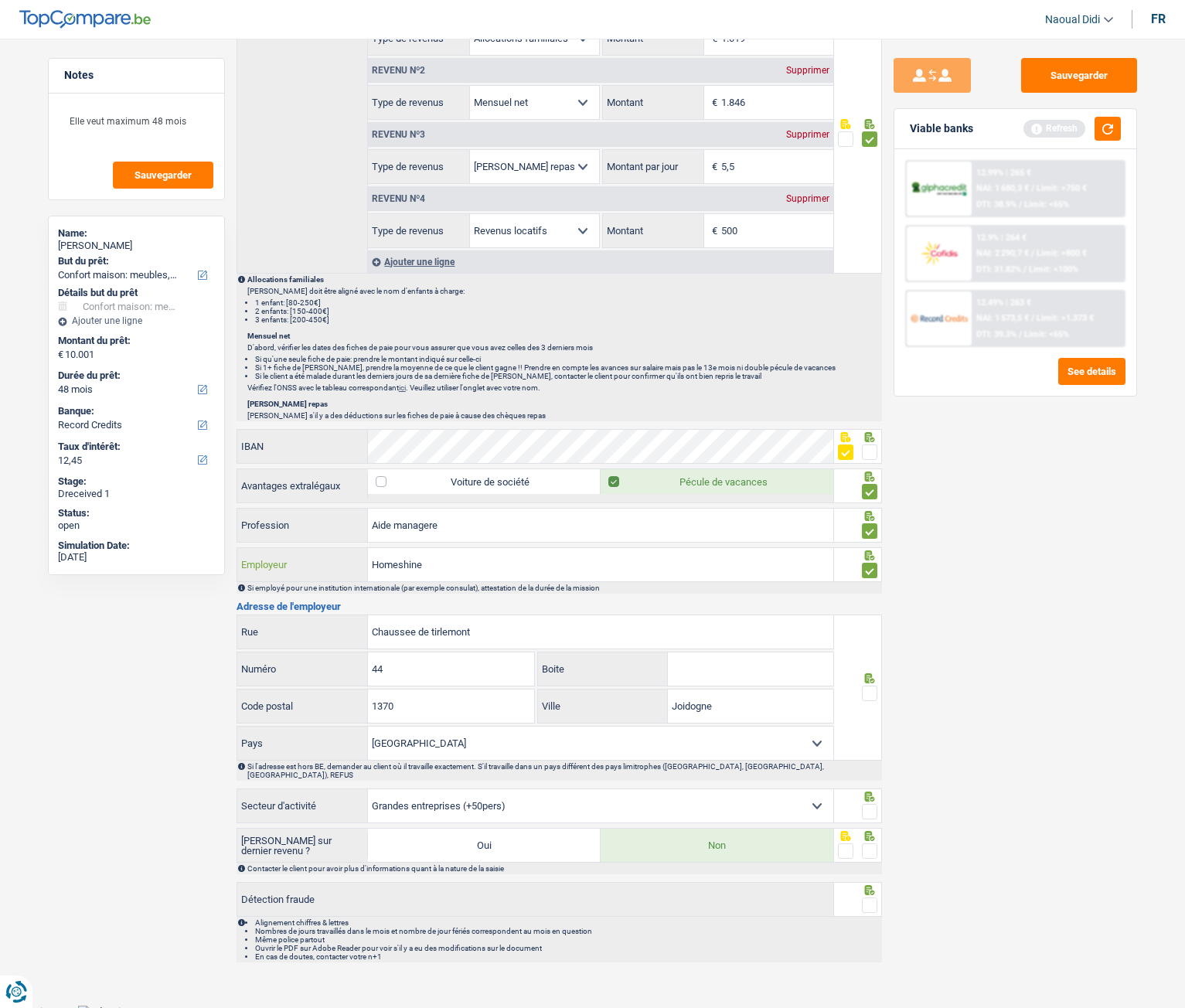
click at [446, 564] on input "Homeshine" at bounding box center [601, 565] width 466 height 33
type input "H.S TEAM"
click at [863, 564] on span at bounding box center [870, 693] width 15 height 15
click at [0, 0] on input "radio" at bounding box center [0, 0] width 0 height 0
click at [872, 564] on span at bounding box center [870, 812] width 15 height 15
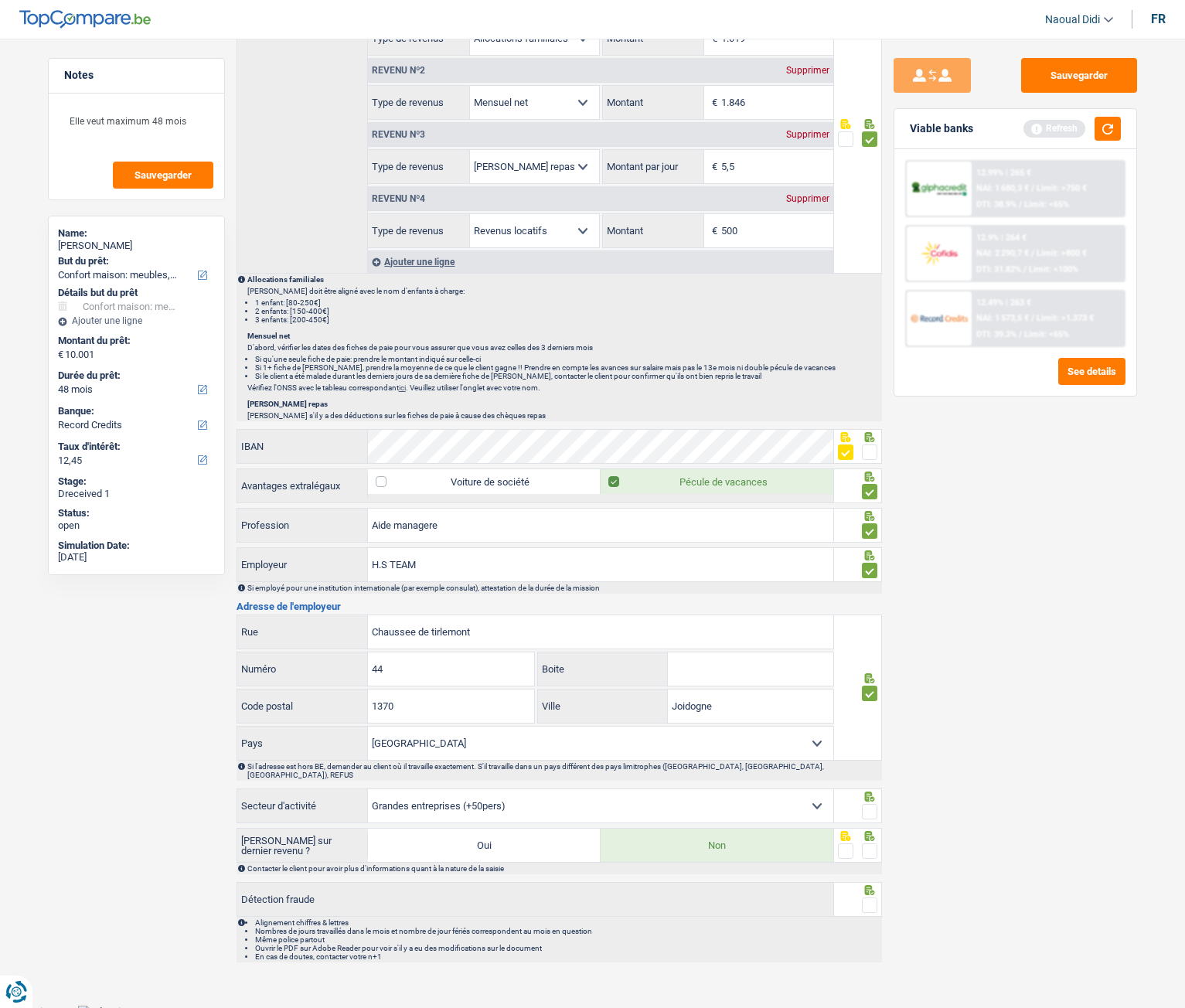
click at [0, 0] on input "radio" at bounding box center [0, 0] width 0 height 0
click at [866, 564] on span at bounding box center [870, 851] width 15 height 15
click at [0, 0] on input "radio" at bounding box center [0, 0] width 0 height 0
click at [873, 564] on span at bounding box center [870, 906] width 15 height 15
click at [0, 0] on input "radio" at bounding box center [0, 0] width 0 height 0
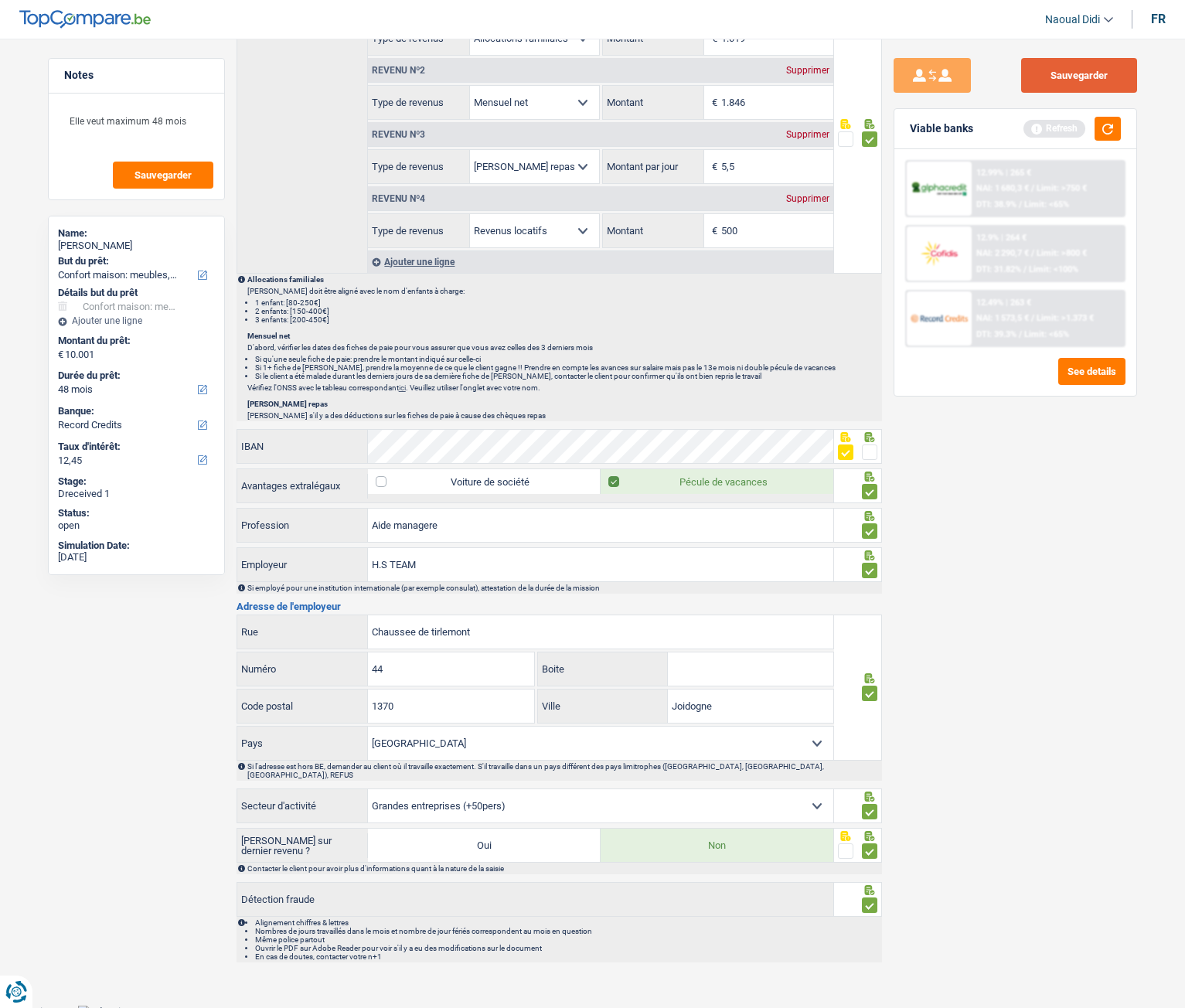
click at [1098, 67] on button "Sauvegarder" at bounding box center [1079, 75] width 116 height 35
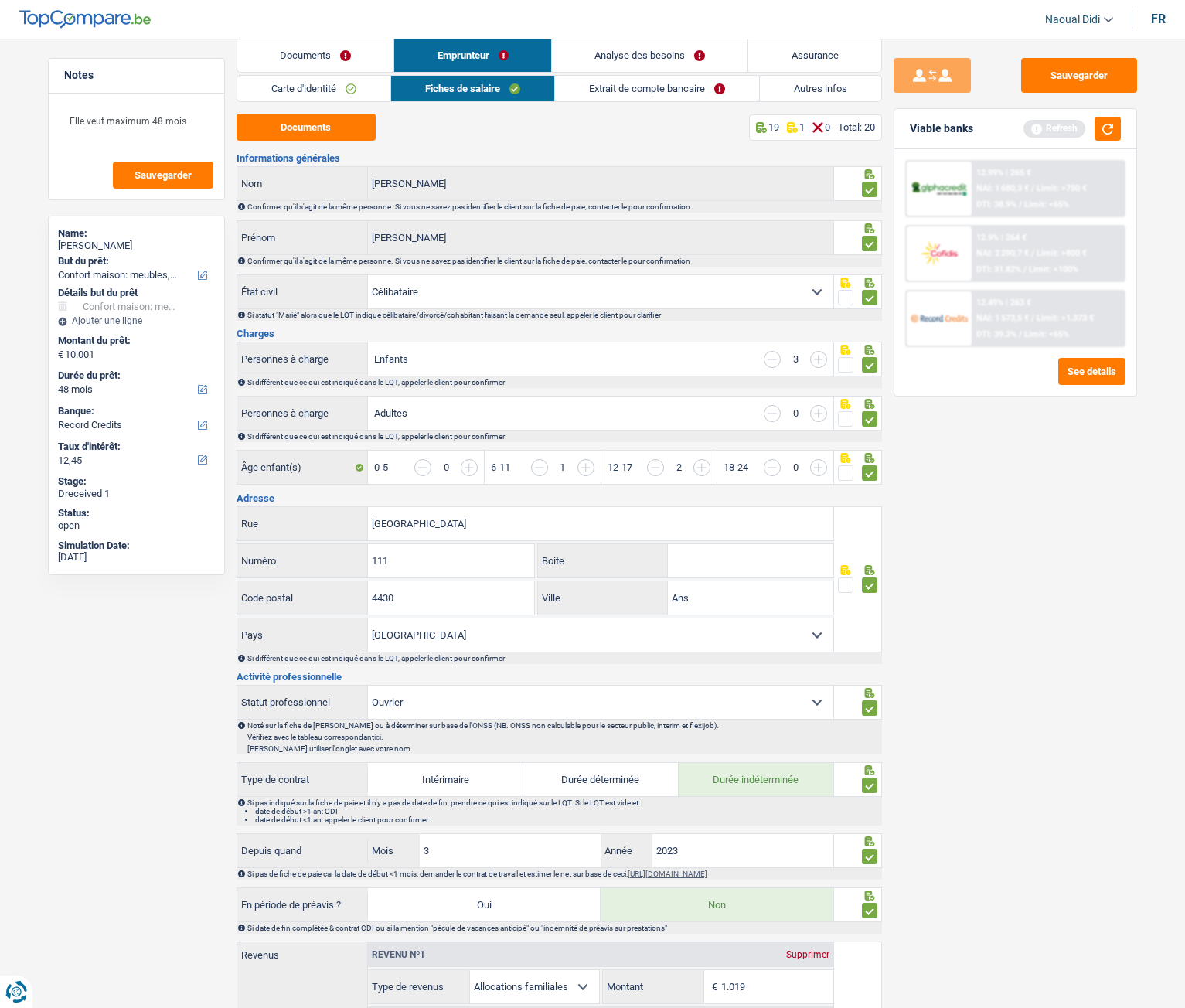
scroll to position [0, 0]
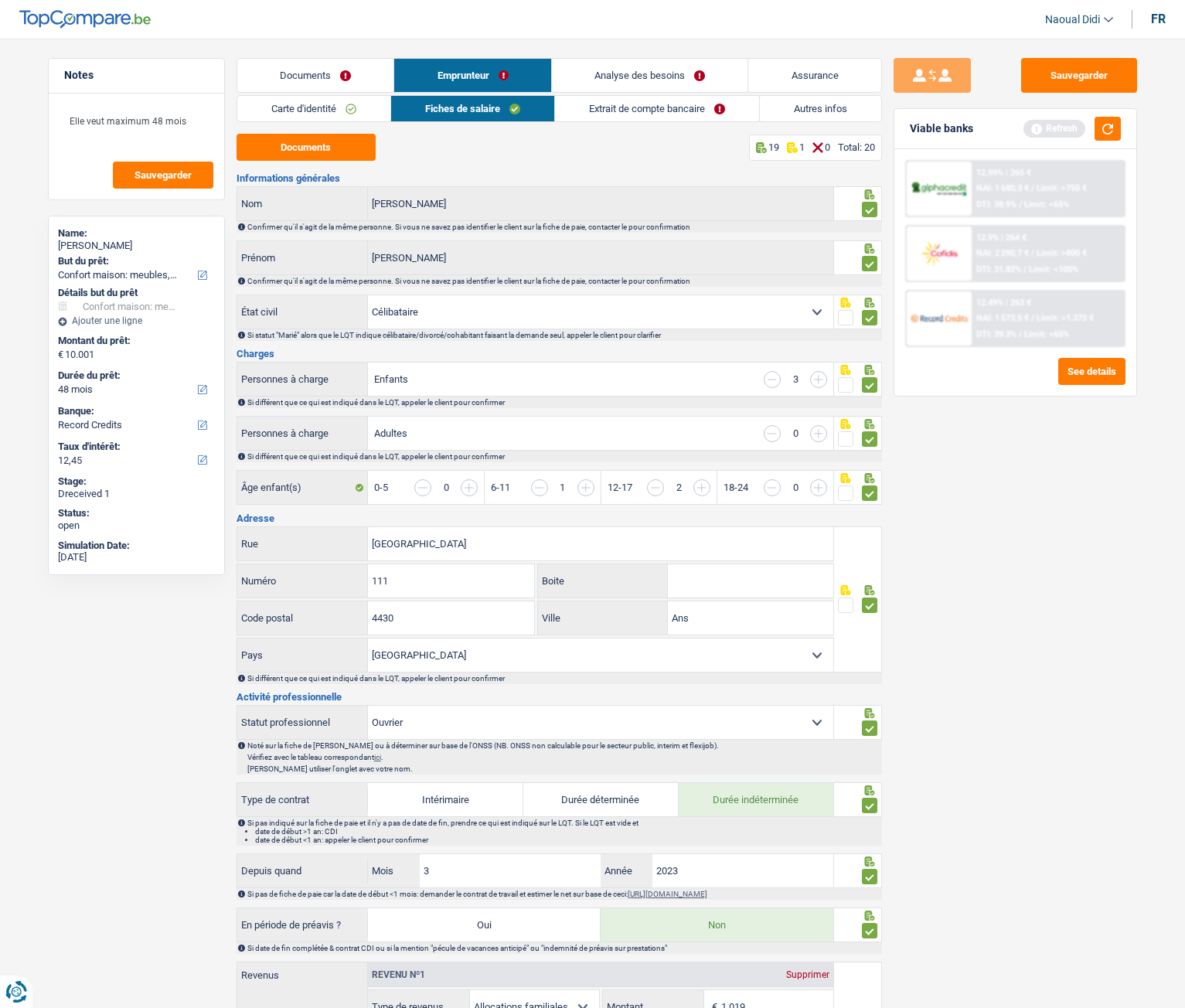
click at [677, 102] on link "Extrait de compte bancaire" at bounding box center [657, 108] width 204 height 25
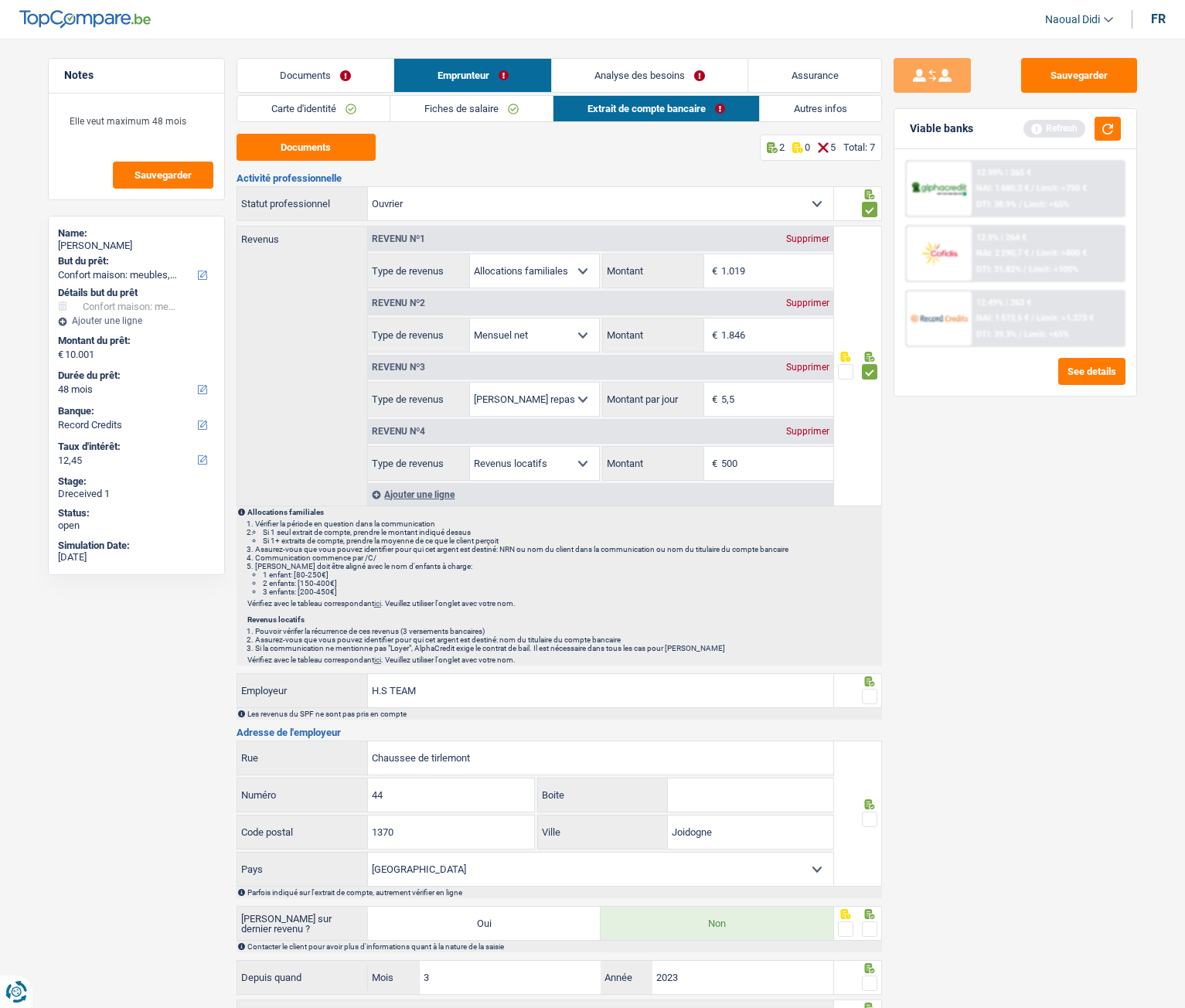
click at [811, 108] on link "Autres infos" at bounding box center [820, 108] width 121 height 25
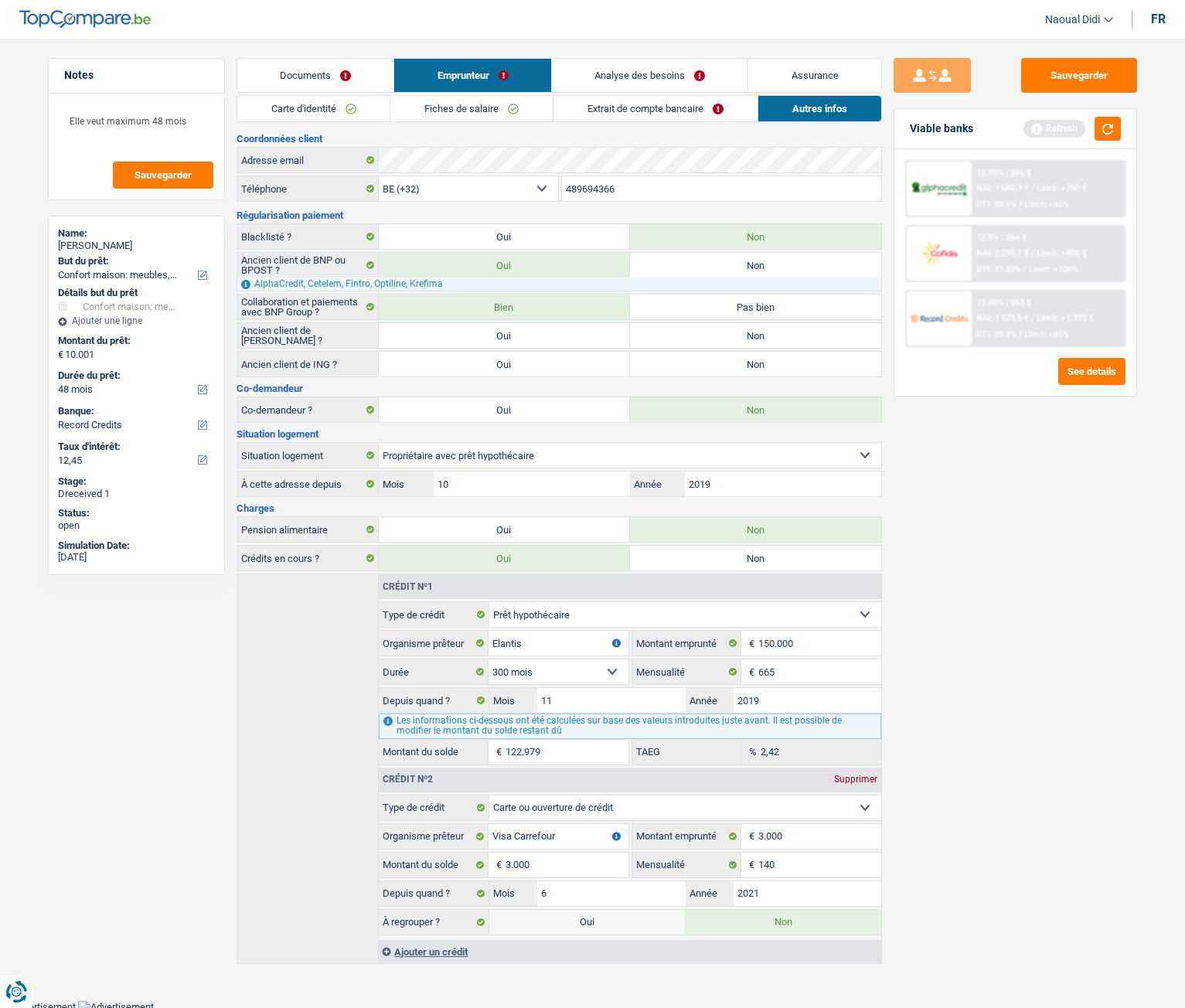
click at [653, 99] on link "Extrait de compte bancaire" at bounding box center [655, 108] width 204 height 25
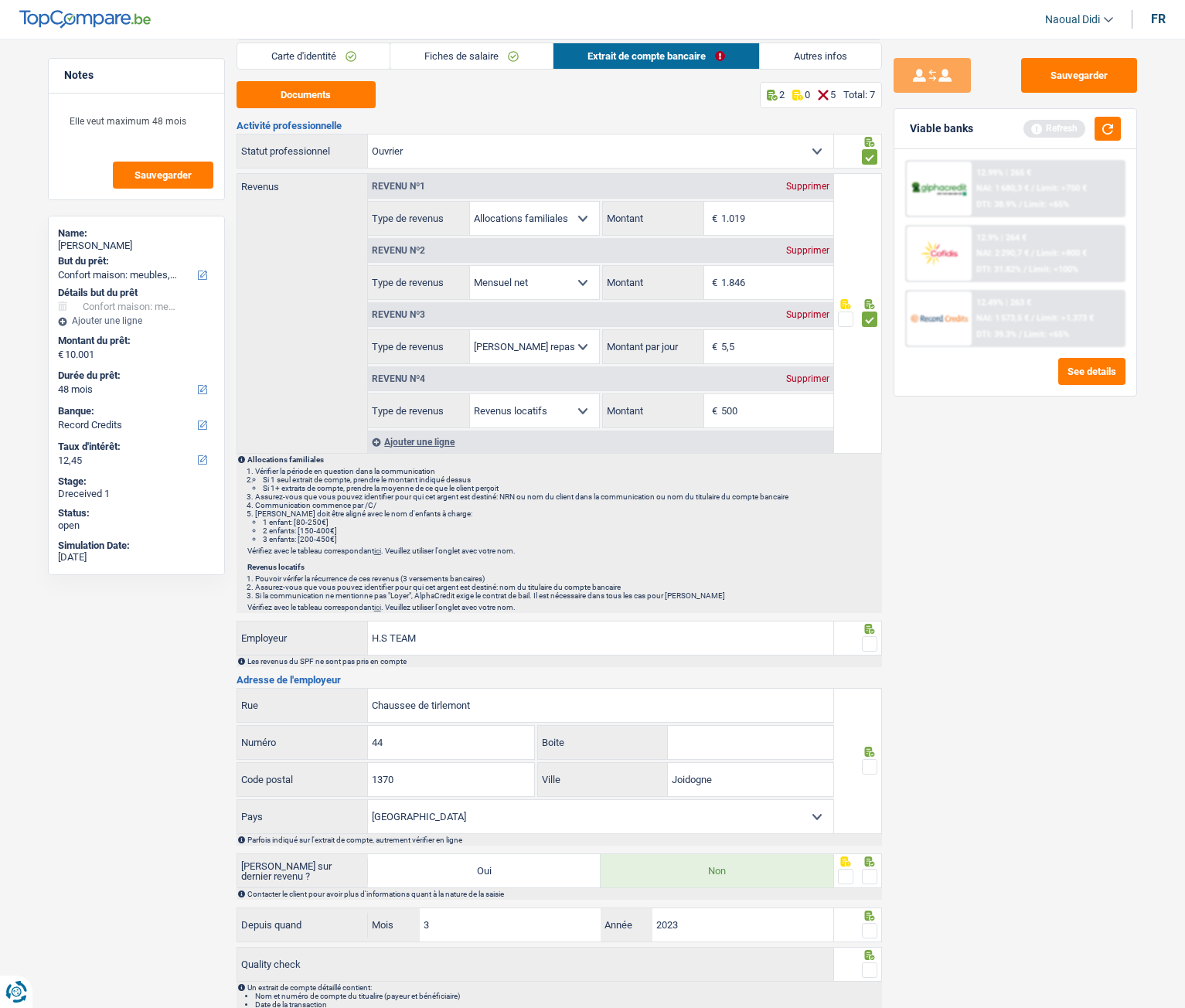
scroll to position [135, 0]
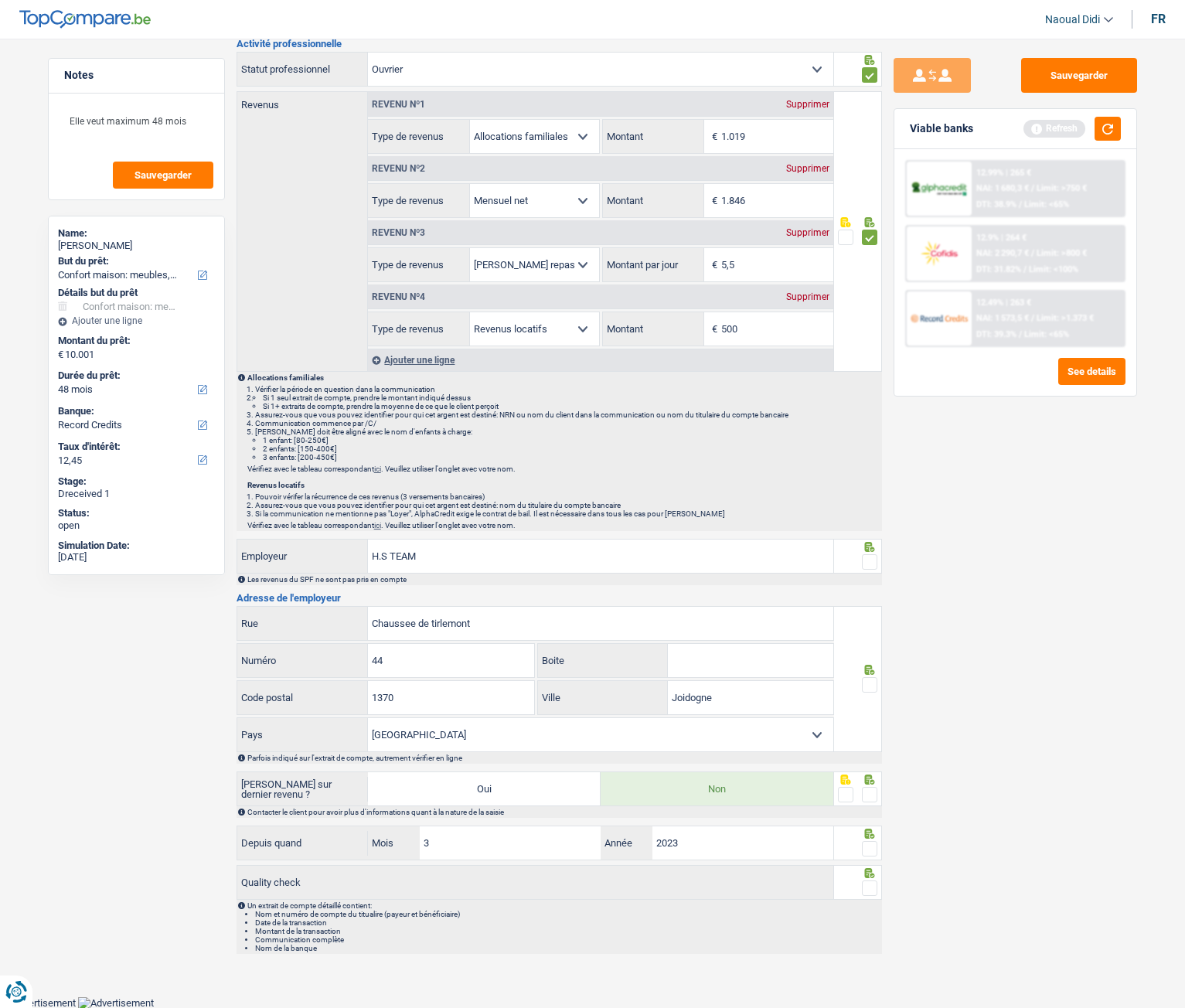
click at [871, 554] on span at bounding box center [870, 562] width 15 height 15
click at [0, 0] on input "radio" at bounding box center [0, 0] width 0 height 0
click at [875, 564] on span at bounding box center [870, 685] width 15 height 15
click at [0, 0] on input "radio" at bounding box center [0, 0] width 0 height 0
click at [870, 564] on div at bounding box center [870, 795] width 15 height 19
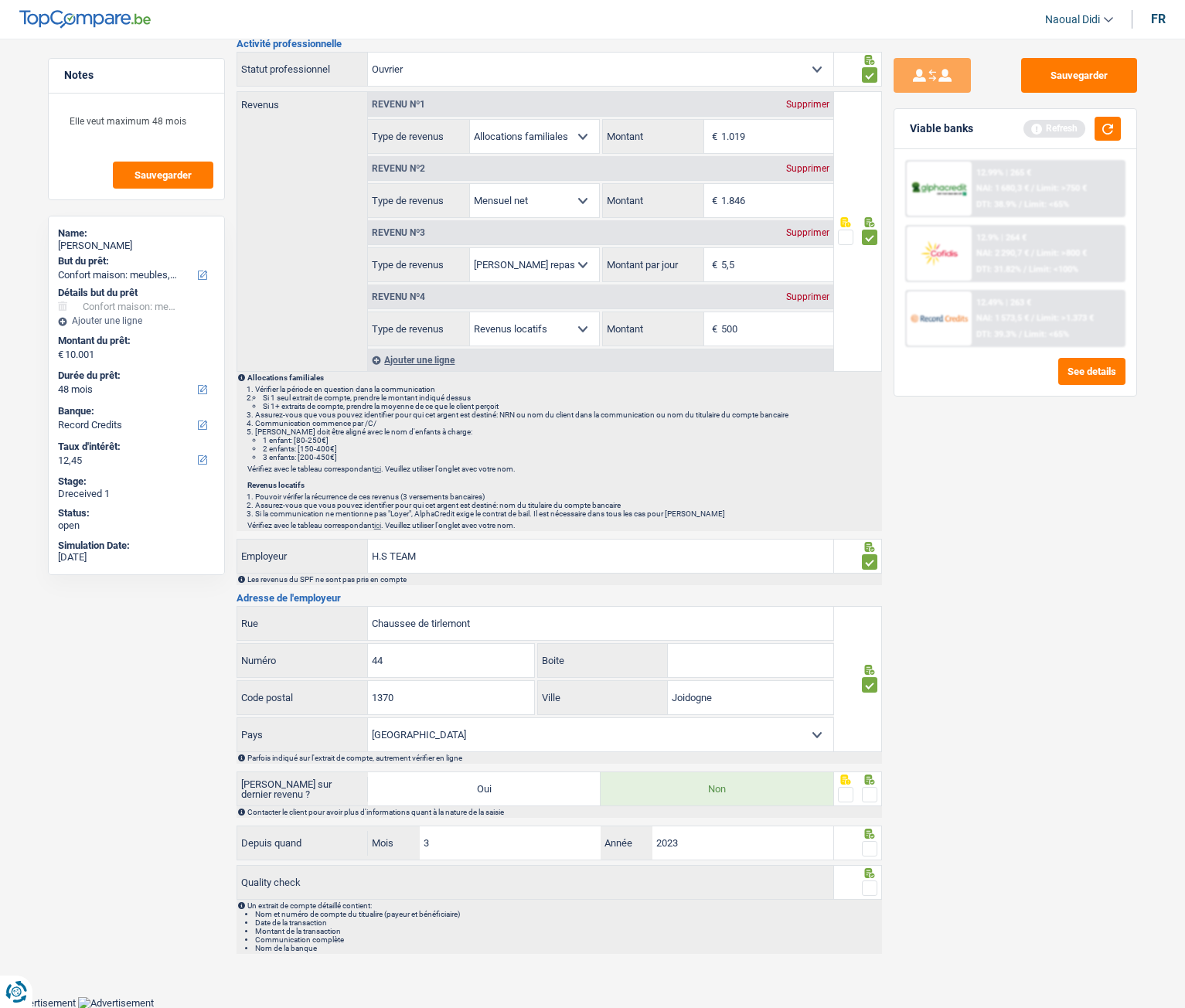
click at [868, 564] on span at bounding box center [870, 849] width 15 height 15
click at [0, 0] on input "radio" at bounding box center [0, 0] width 0 height 0
click at [869, 564] on span at bounding box center [870, 888] width 15 height 15
click at [0, 0] on input "radio" at bounding box center [0, 0] width 0 height 0
click at [870, 564] on span at bounding box center [870, 795] width 15 height 15
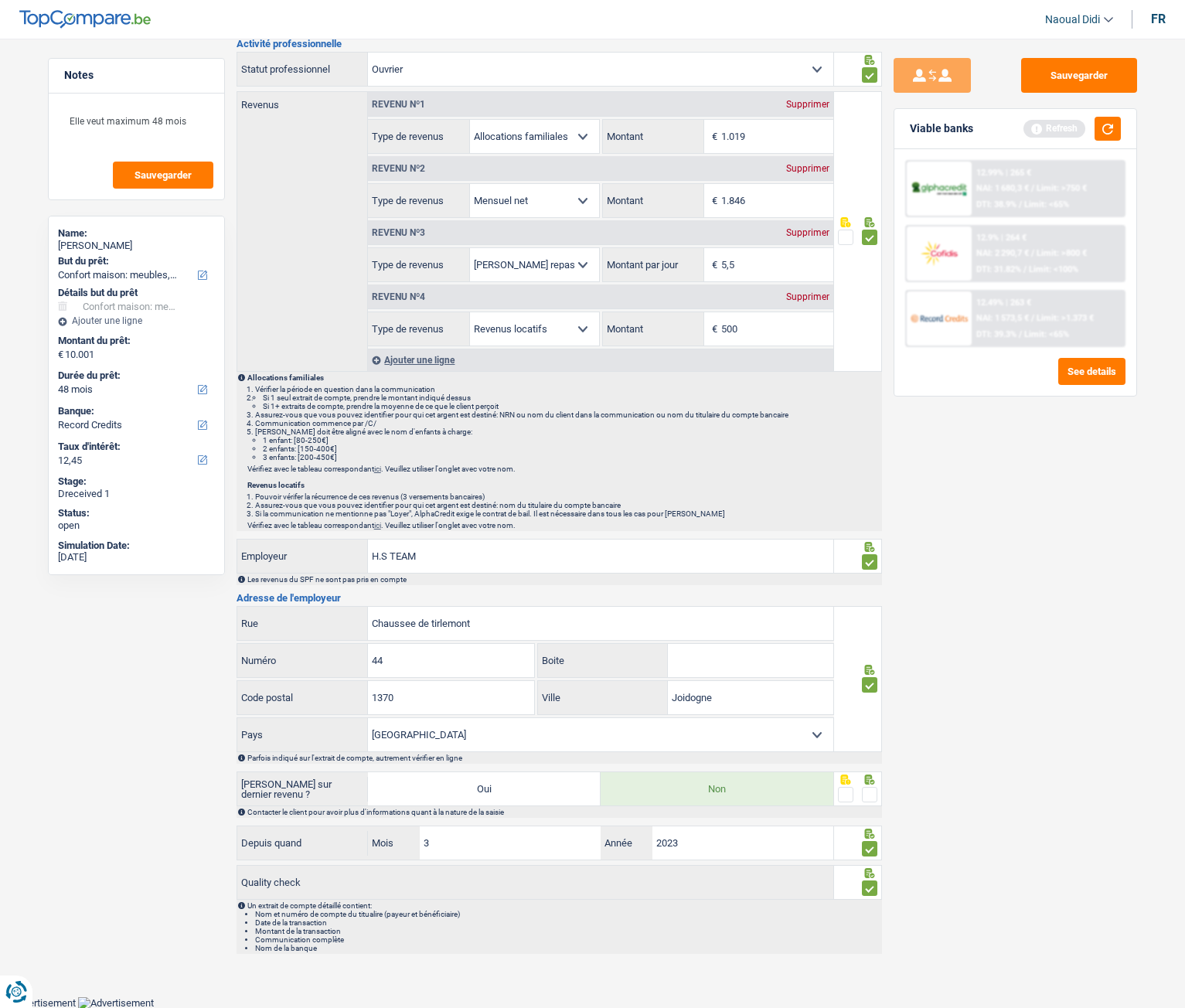
click at [0, 0] on input "radio" at bounding box center [0, 0] width 0 height 0
click at [1077, 73] on button "Sauvegarder" at bounding box center [1079, 75] width 116 height 35
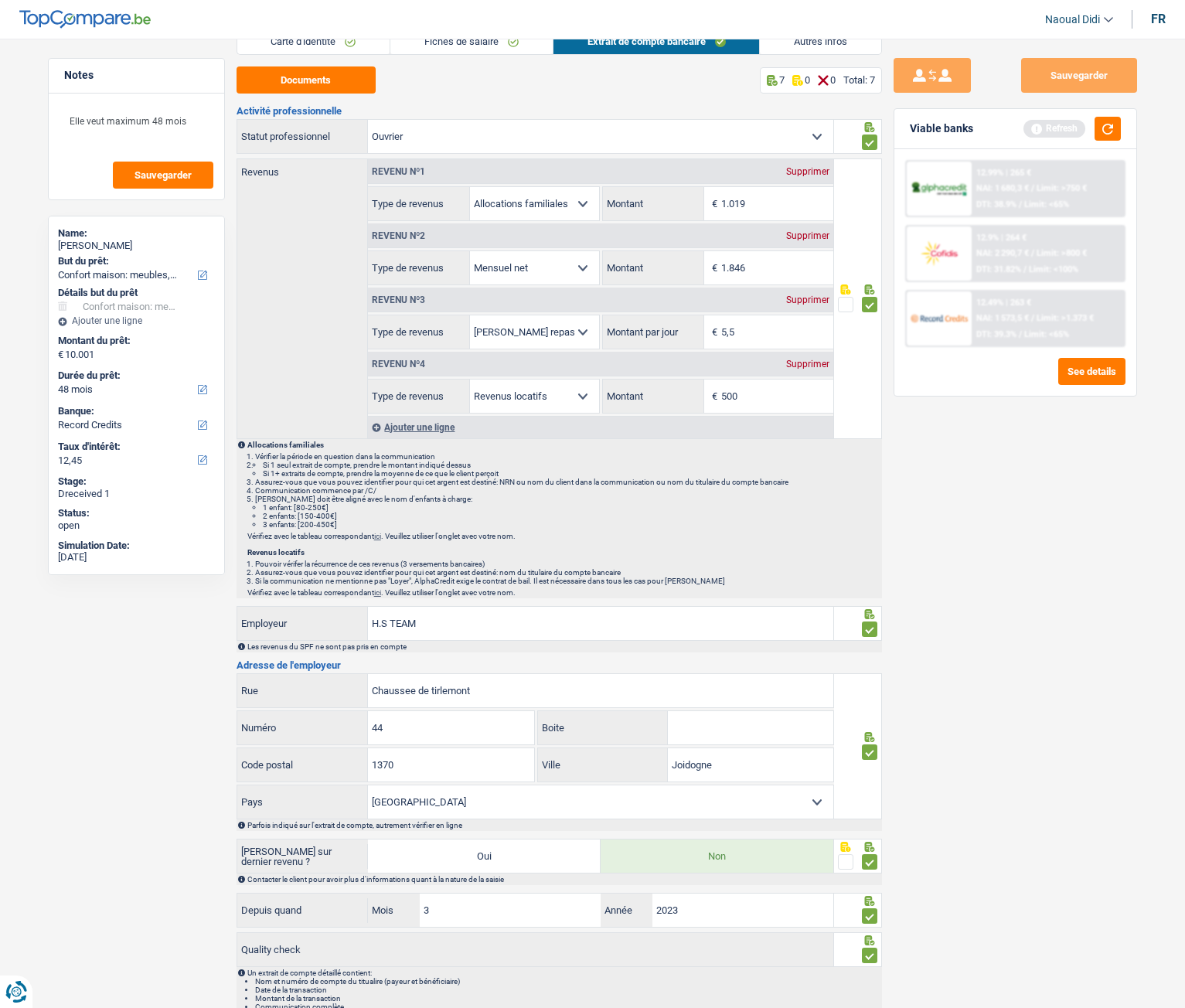
scroll to position [0, 0]
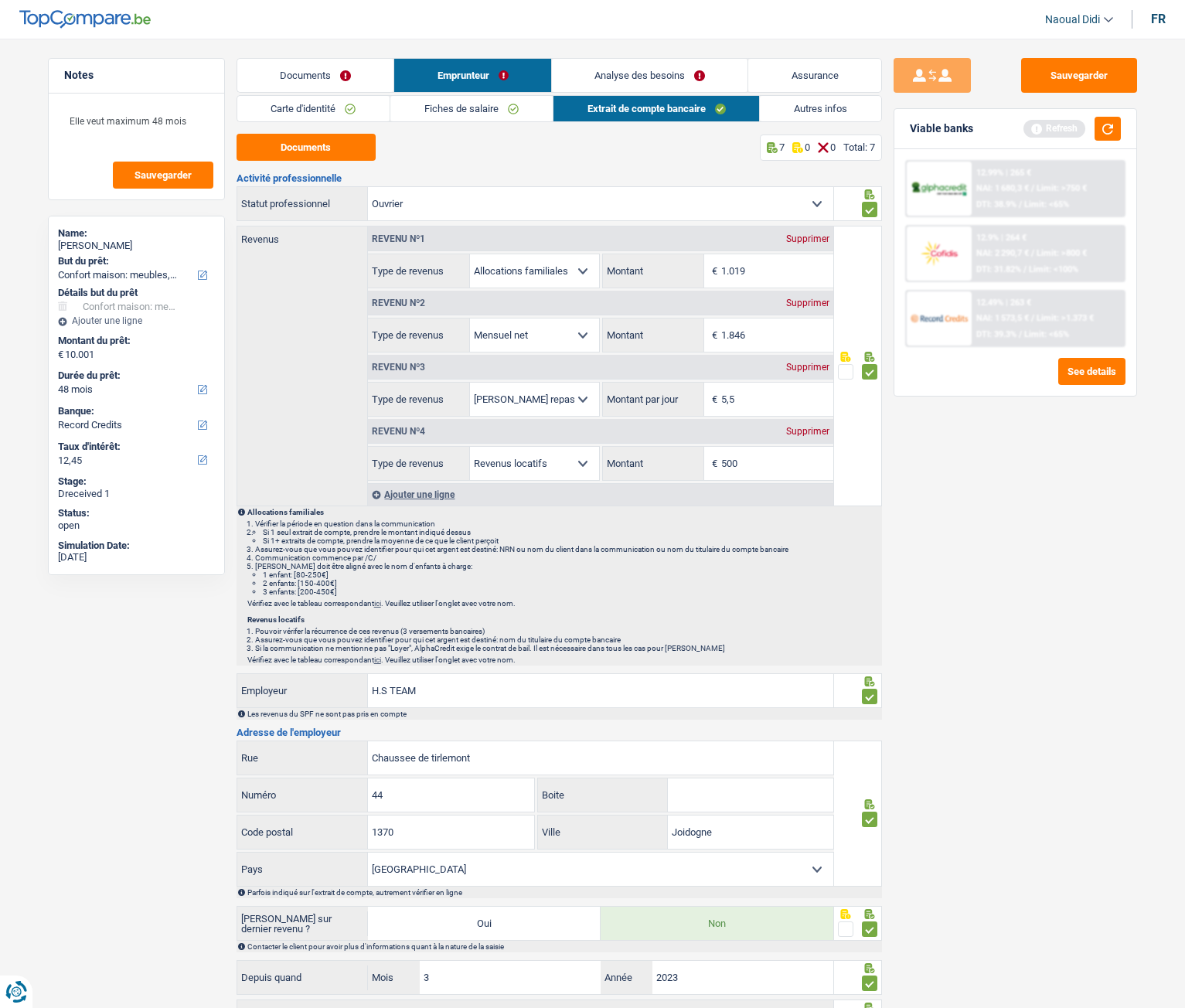
click at [835, 113] on link "Autres infos" at bounding box center [820, 108] width 121 height 25
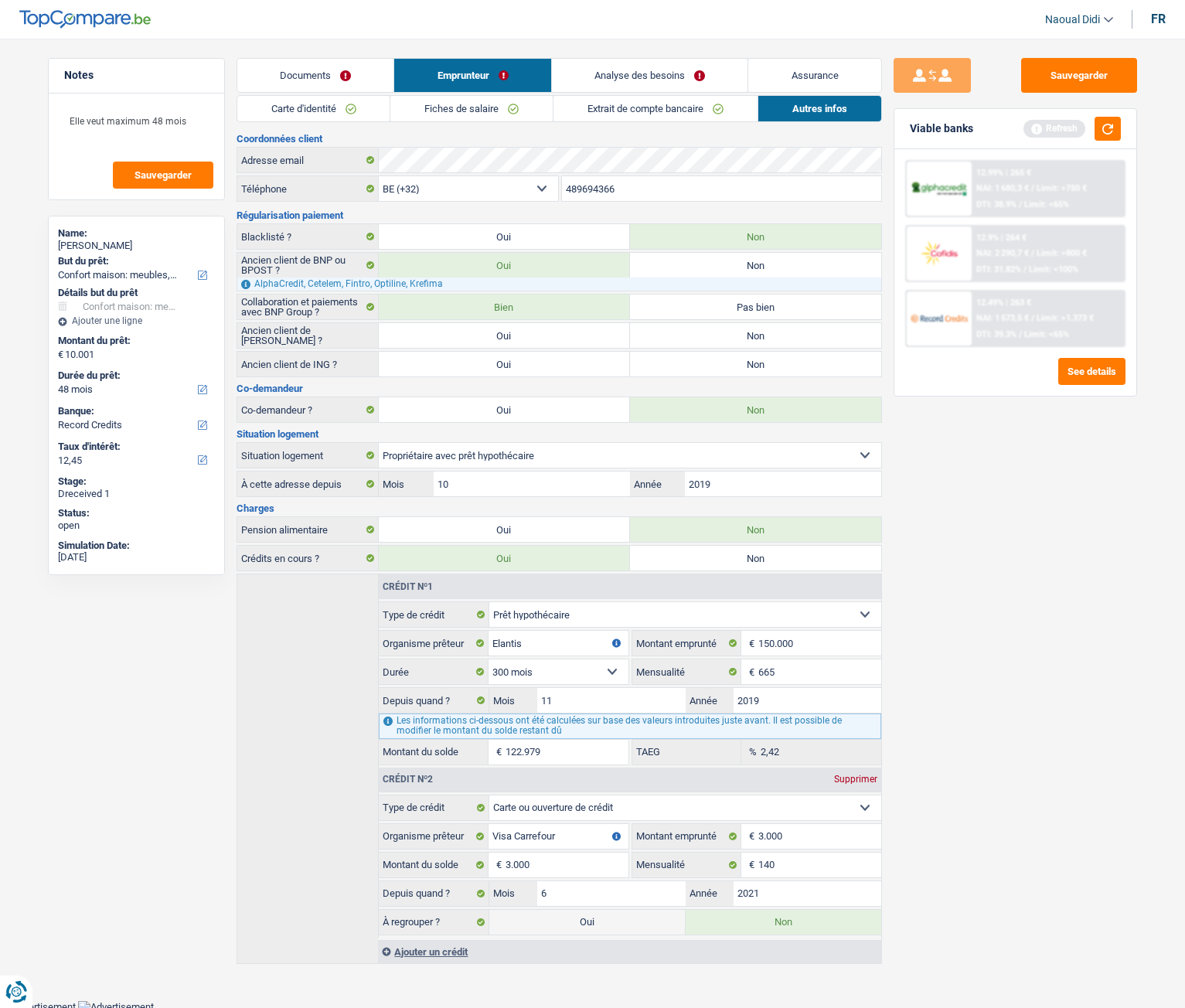
click at [627, 68] on link "Analyse des besoins" at bounding box center [650, 74] width 196 height 33
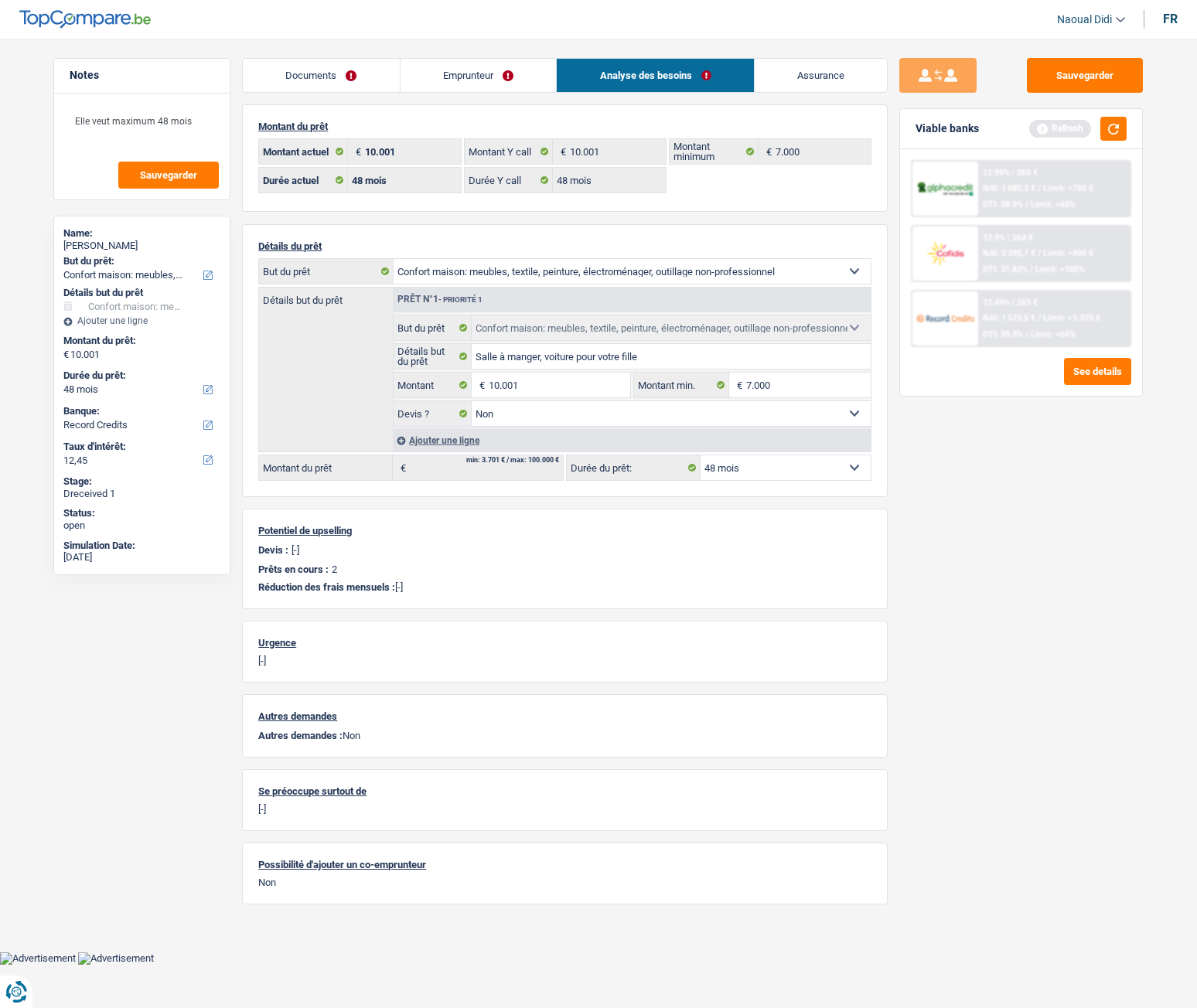
click at [481, 78] on link "Emprunteur" at bounding box center [478, 74] width 157 height 33
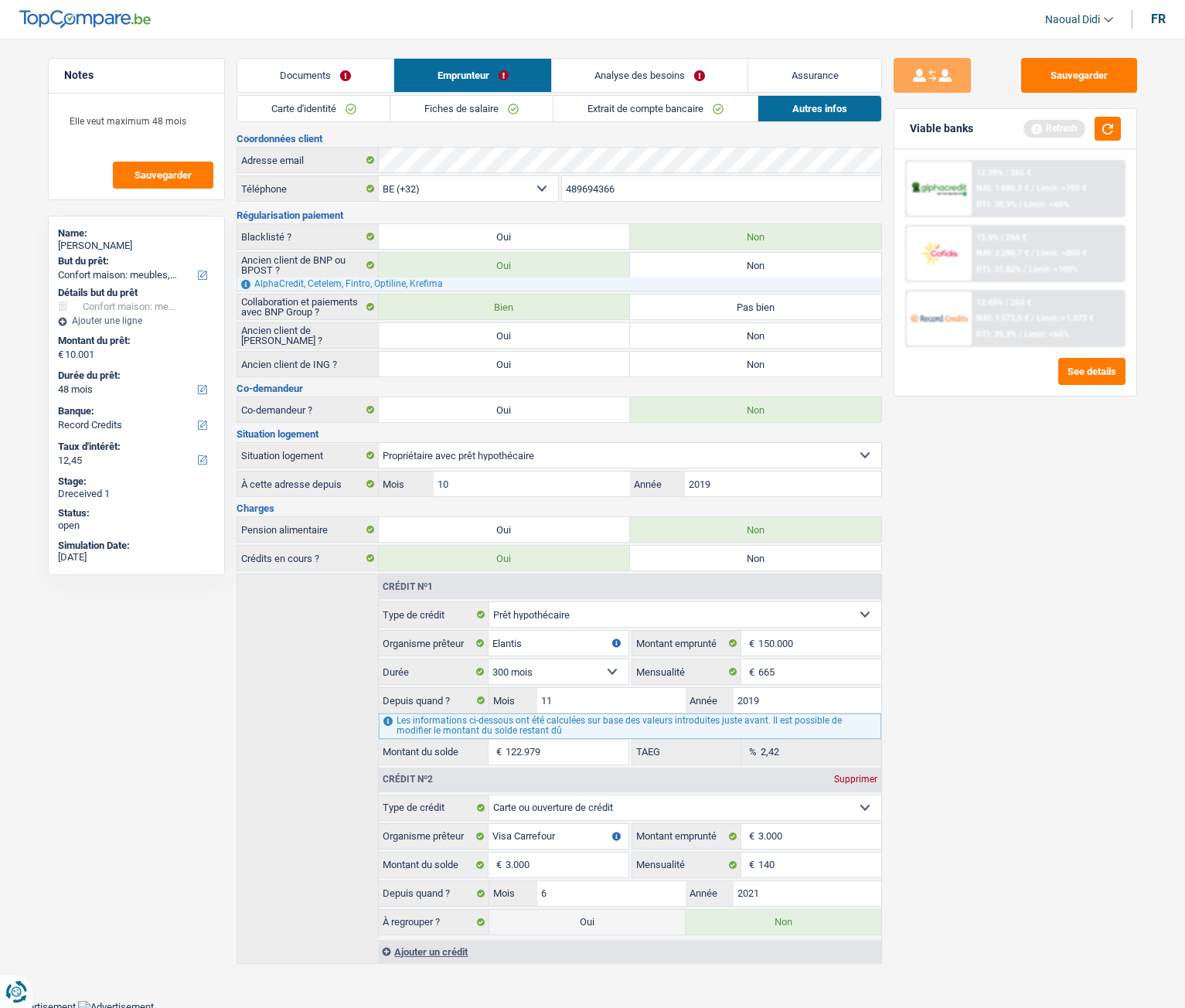
click at [436, 114] on link "Fiches de salaire" at bounding box center [471, 108] width 163 height 25
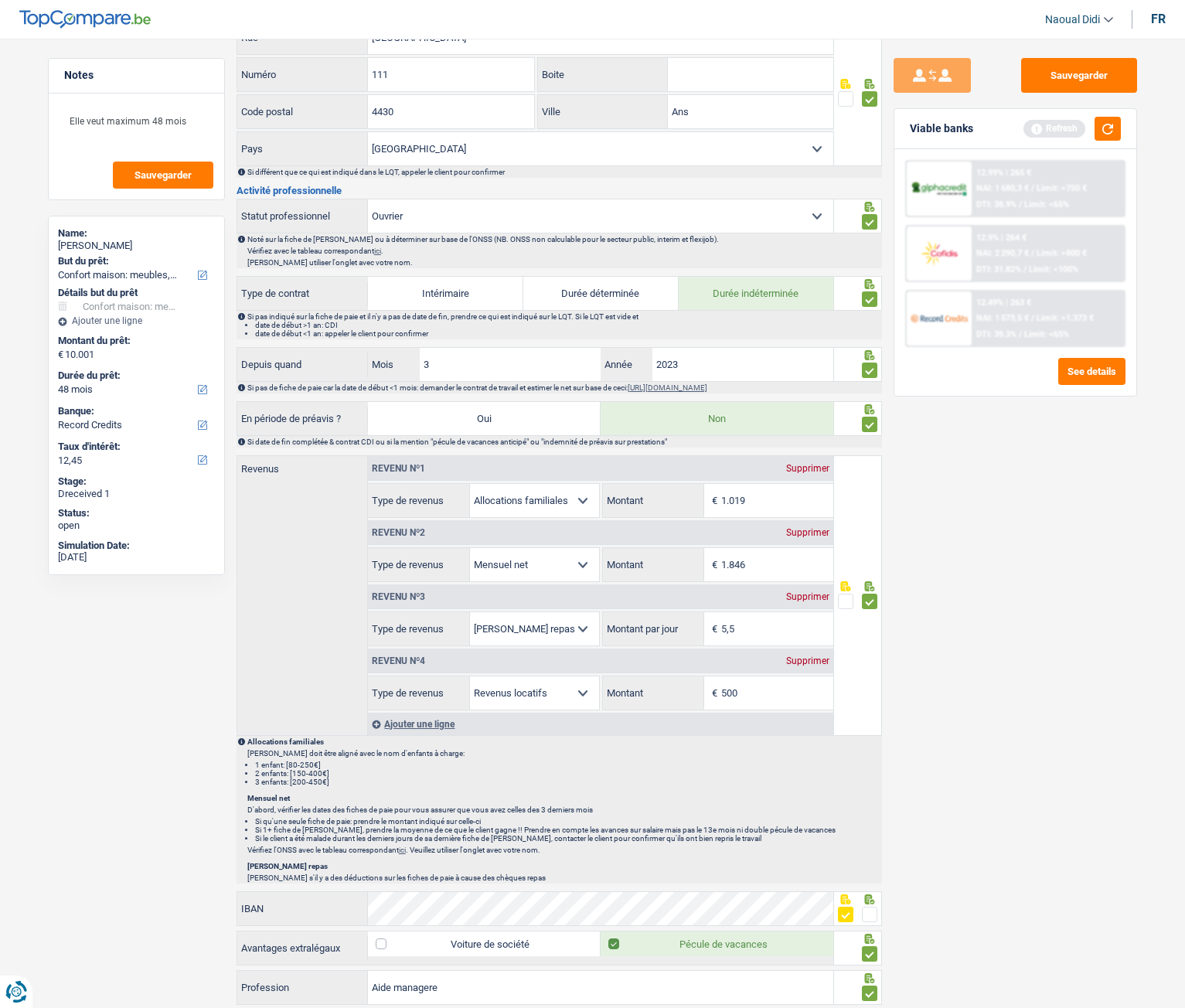
scroll to position [541, 0]
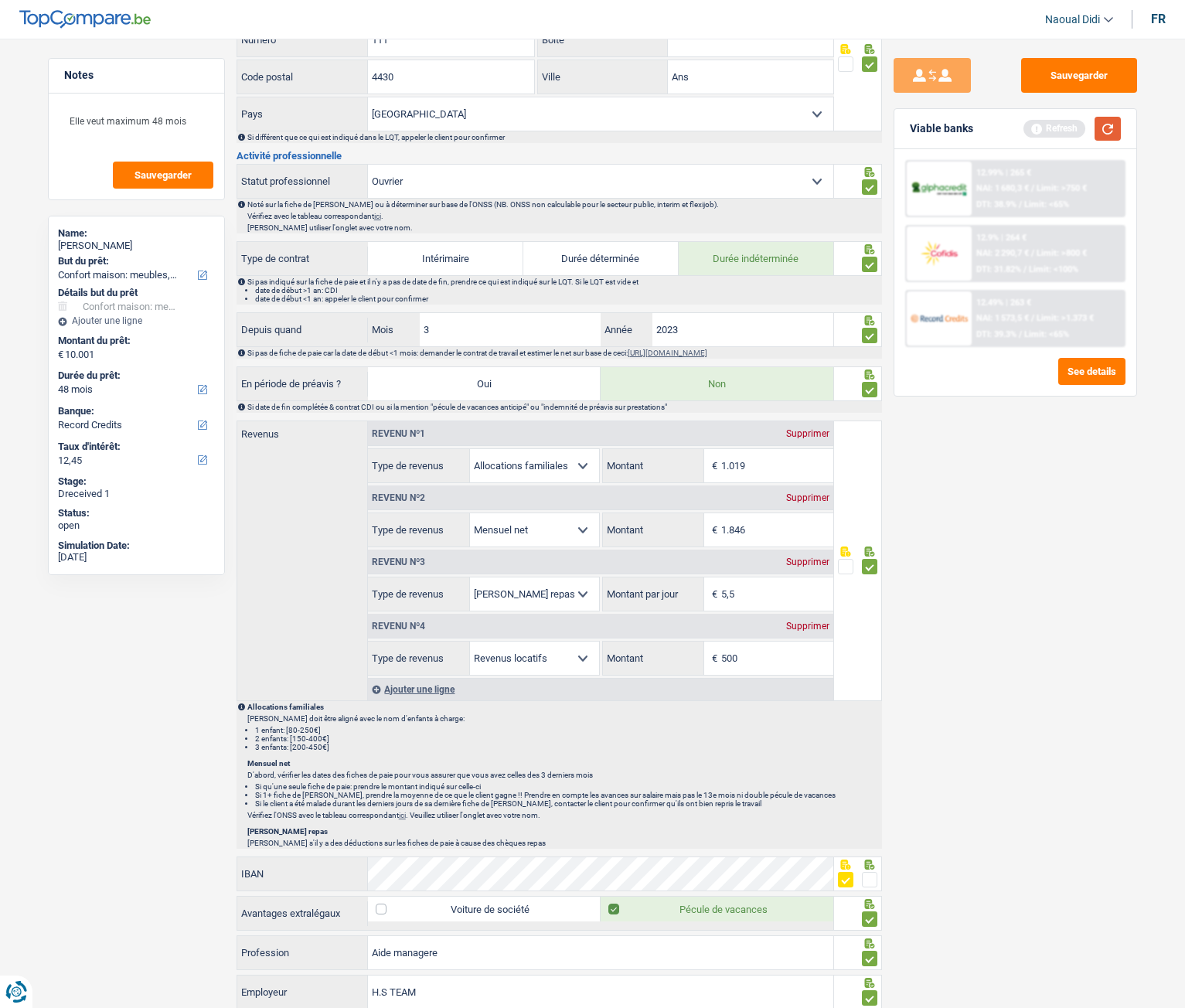
click at [1107, 130] on button "button" at bounding box center [1107, 129] width 26 height 24
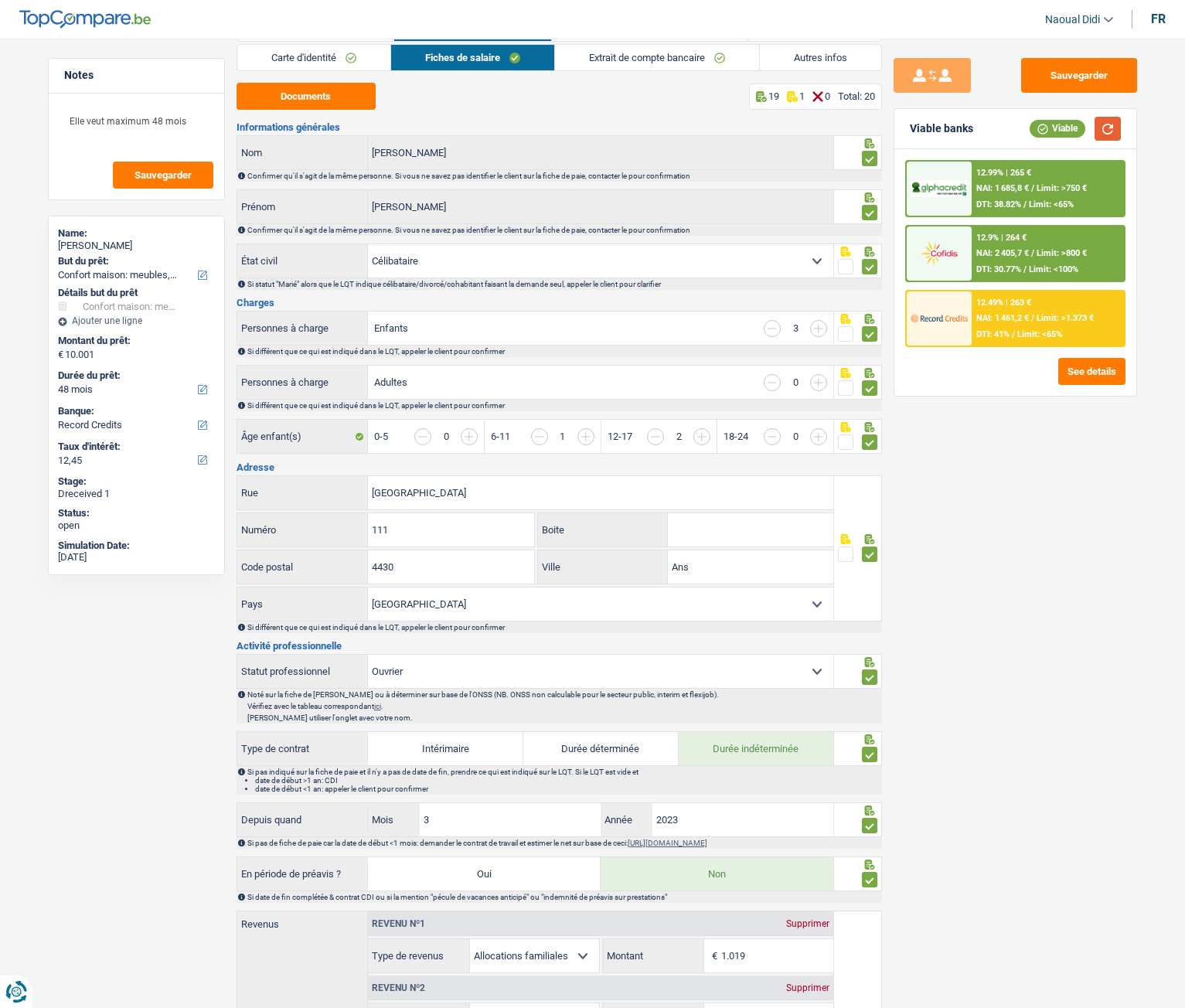
scroll to position [0, 0]
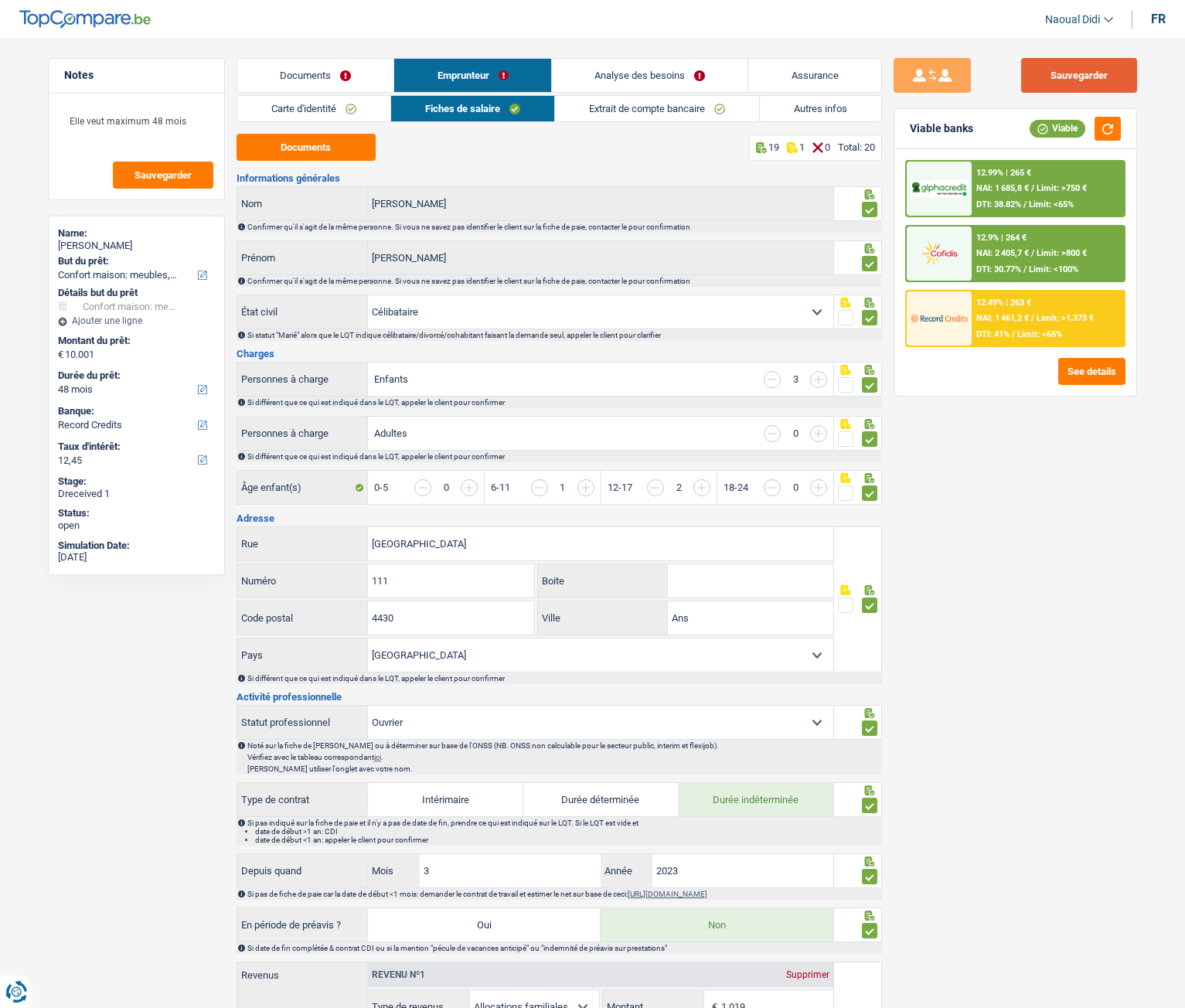
click at [1122, 67] on button "Sauvegarder" at bounding box center [1079, 75] width 116 height 35
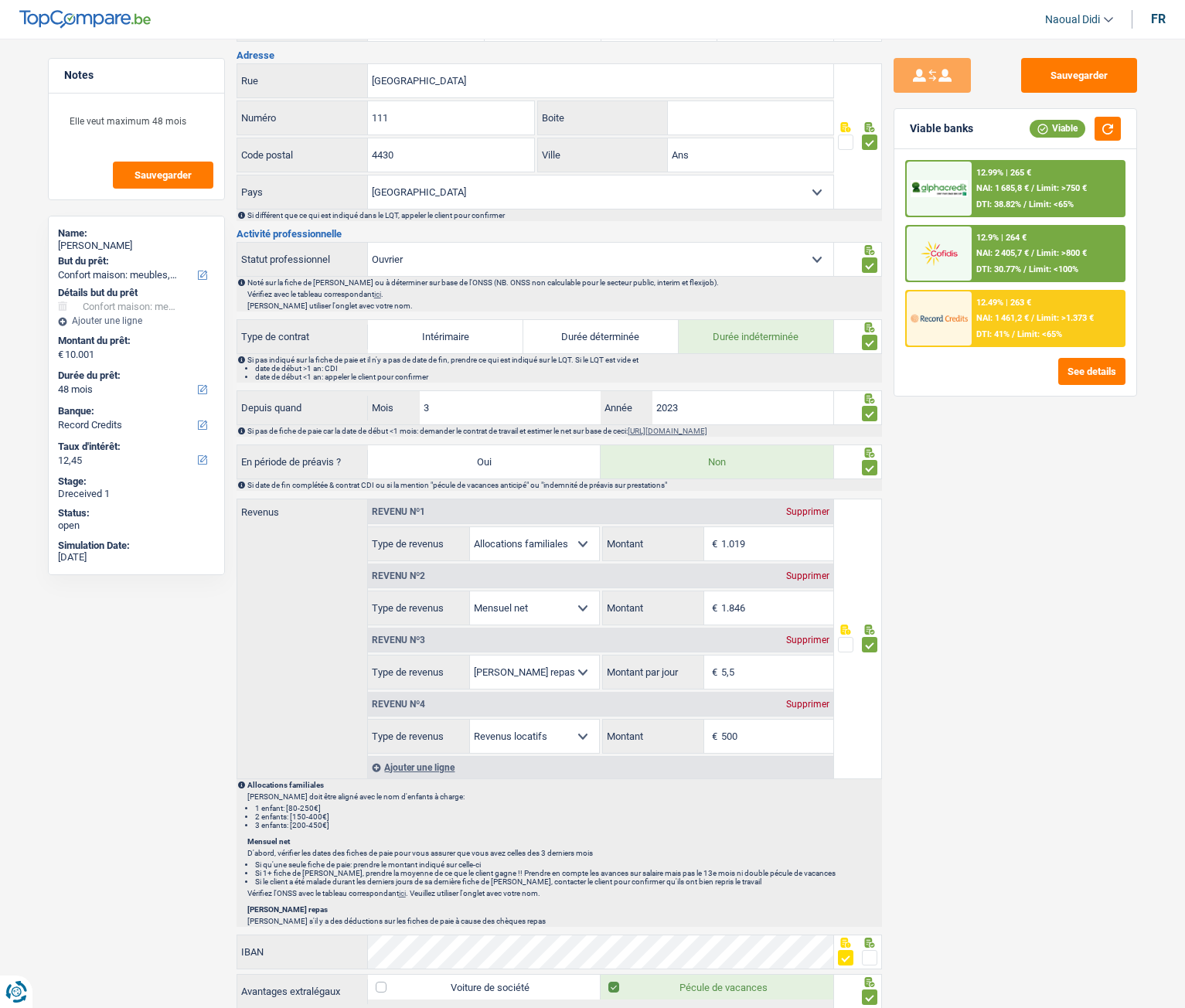
scroll to position [464, 0]
drag, startPoint x: 753, startPoint y: 738, endPoint x: 724, endPoint y: 730, distance: 30.1
click at [724, 564] on input "500" at bounding box center [777, 735] width 112 height 33
click at [814, 564] on div "Supprimer" at bounding box center [807, 703] width 51 height 9
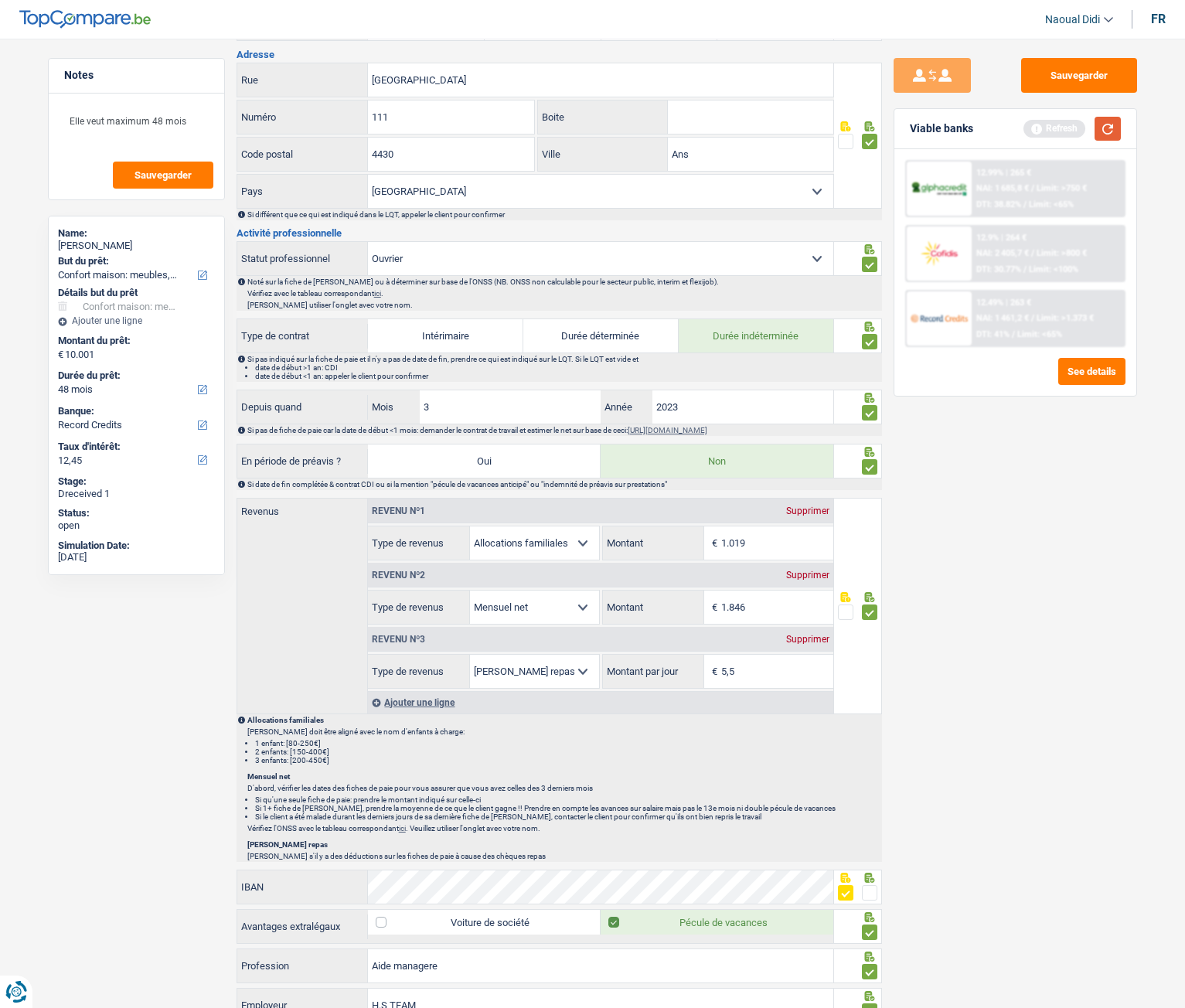
click at [1112, 124] on button "button" at bounding box center [1107, 129] width 26 height 24
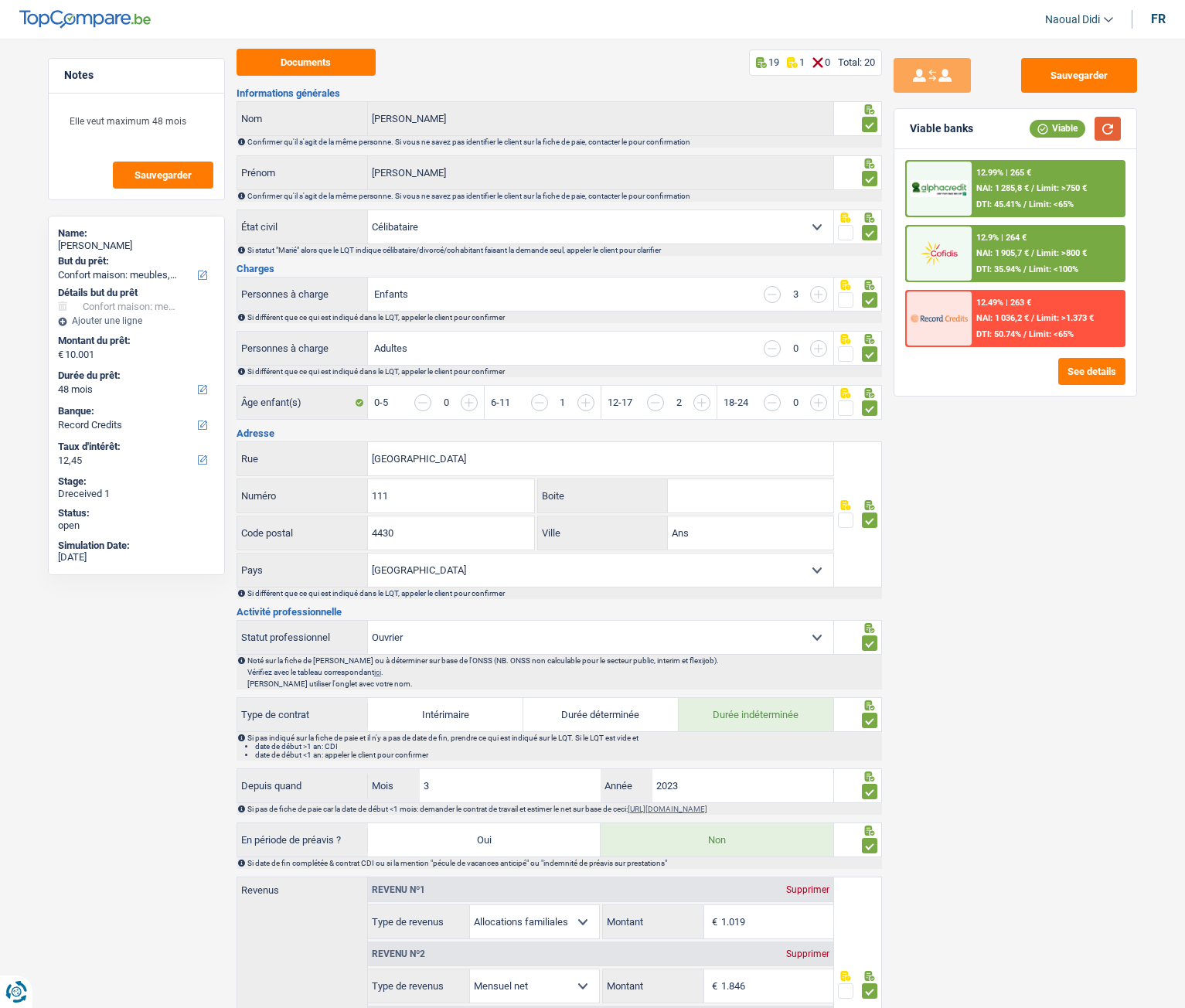
scroll to position [0, 0]
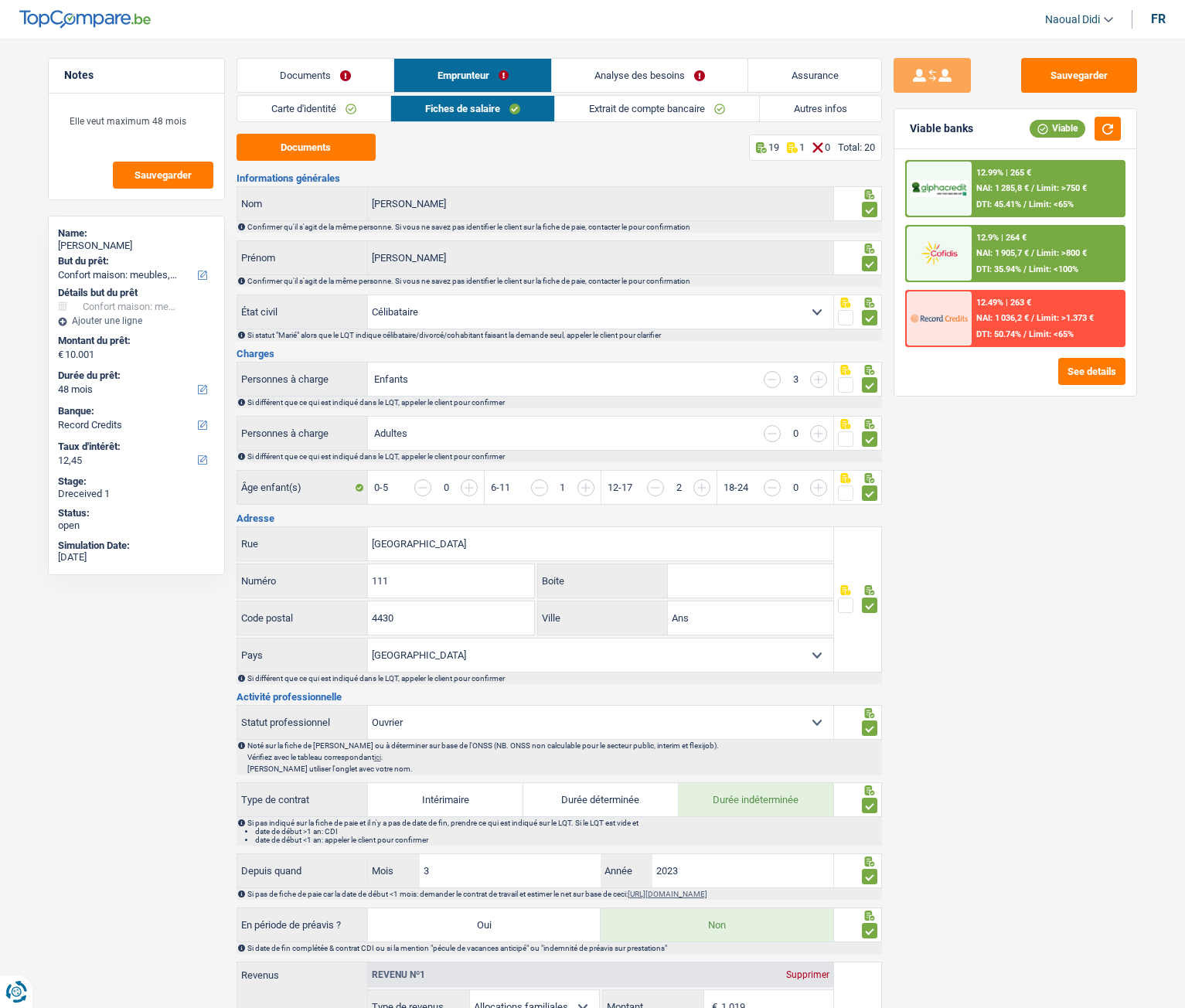
click at [651, 69] on link "Analyse des besoins" at bounding box center [650, 74] width 196 height 33
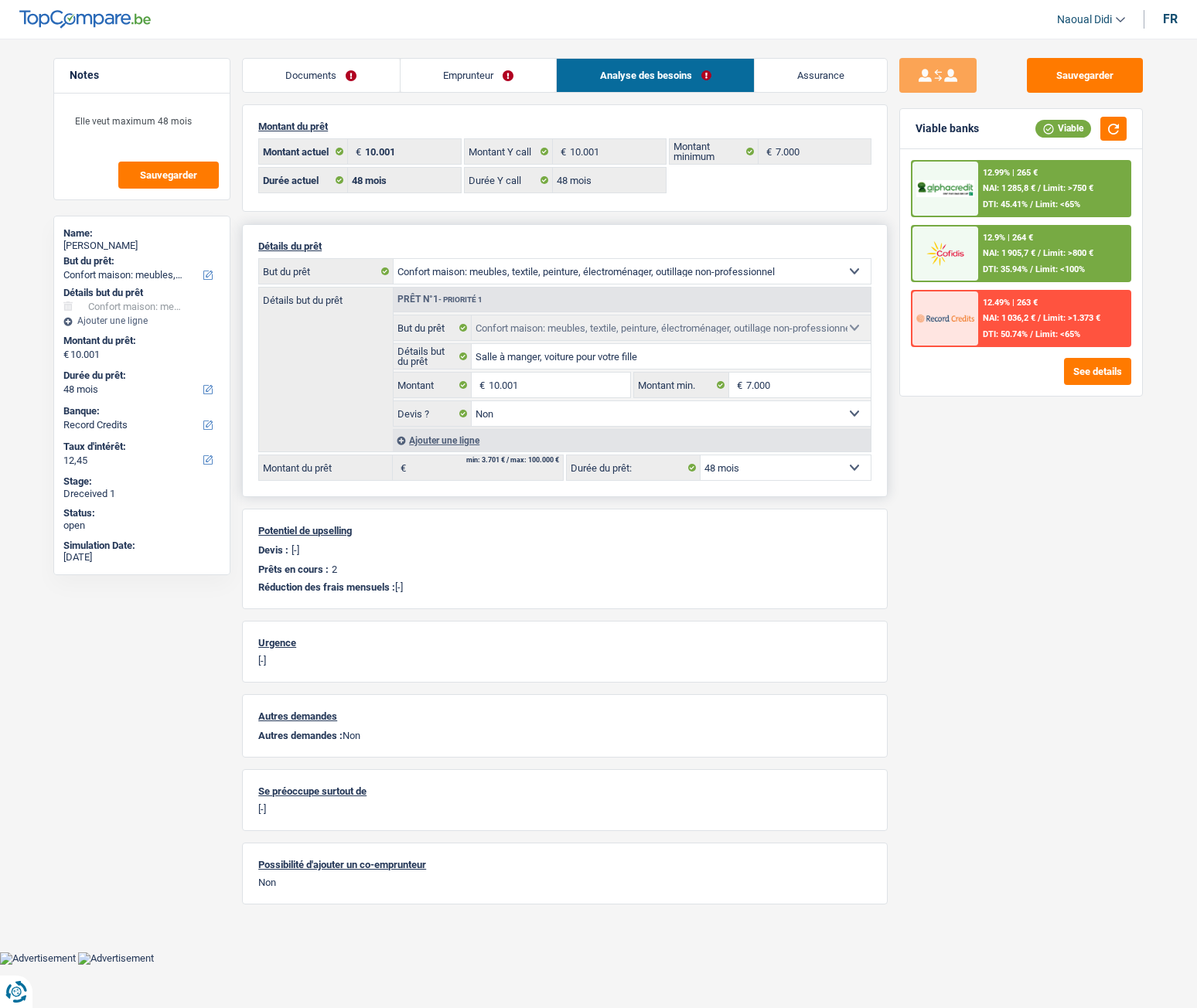
click at [776, 469] on select "12 mois 18 mois 24 mois 30 mois 36 mois 42 mois 48 mois 60 mois Sélectionner un…" at bounding box center [786, 467] width 170 height 25
click at [444, 76] on link "Emprunteur" at bounding box center [478, 74] width 157 height 33
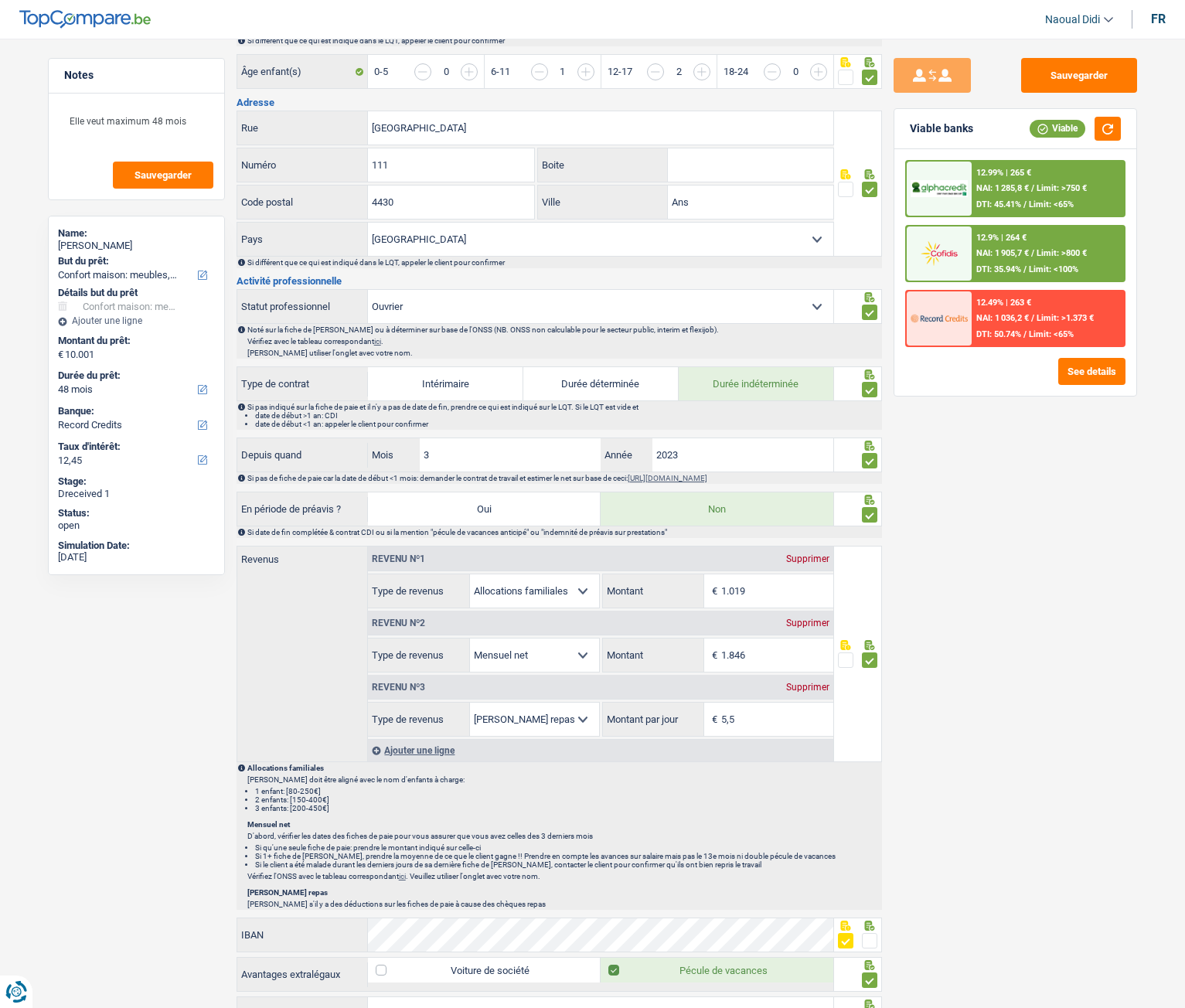
scroll to position [464, 0]
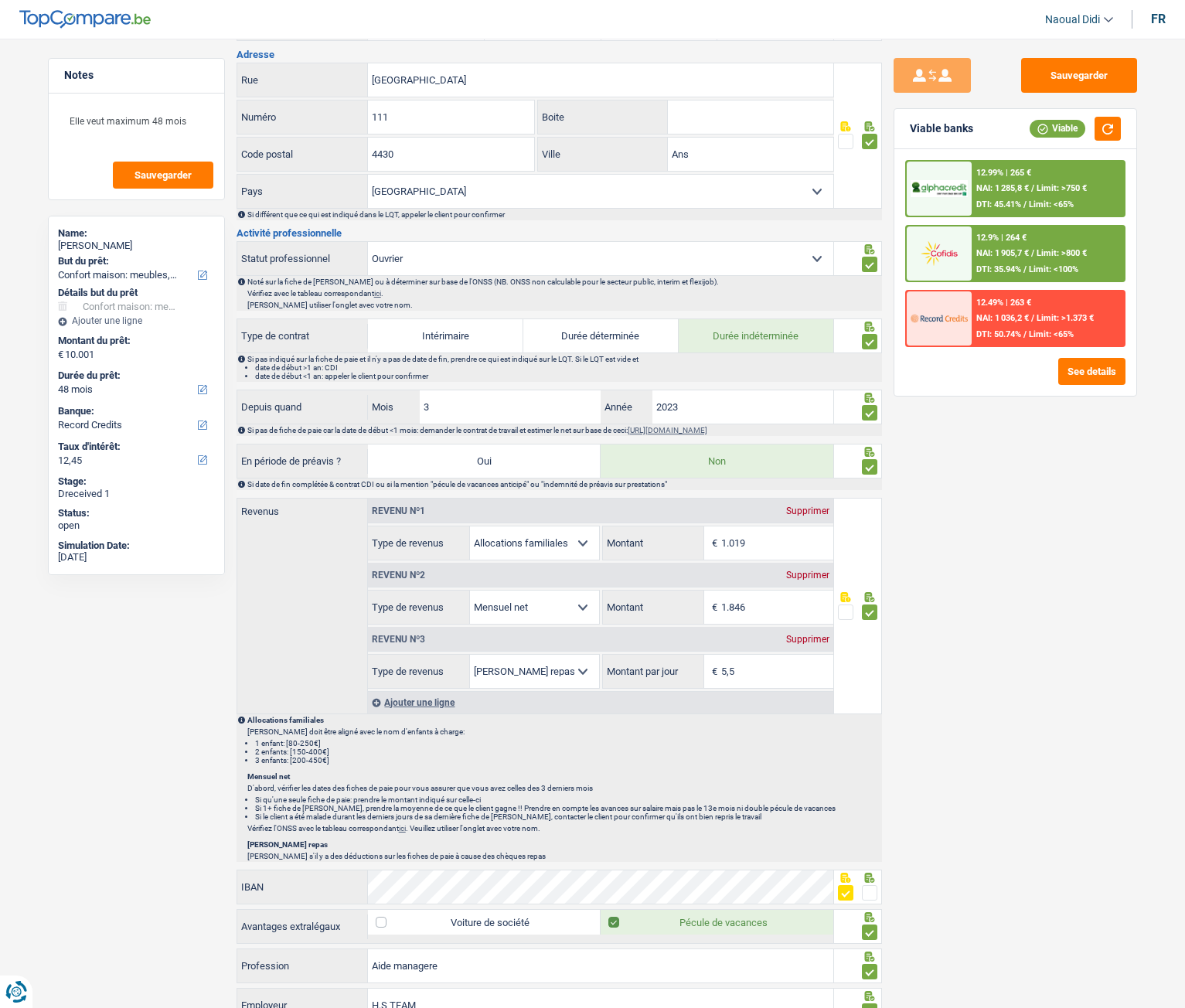
click at [411, 564] on div "Ajouter une ligne" at bounding box center [601, 702] width 466 height 22
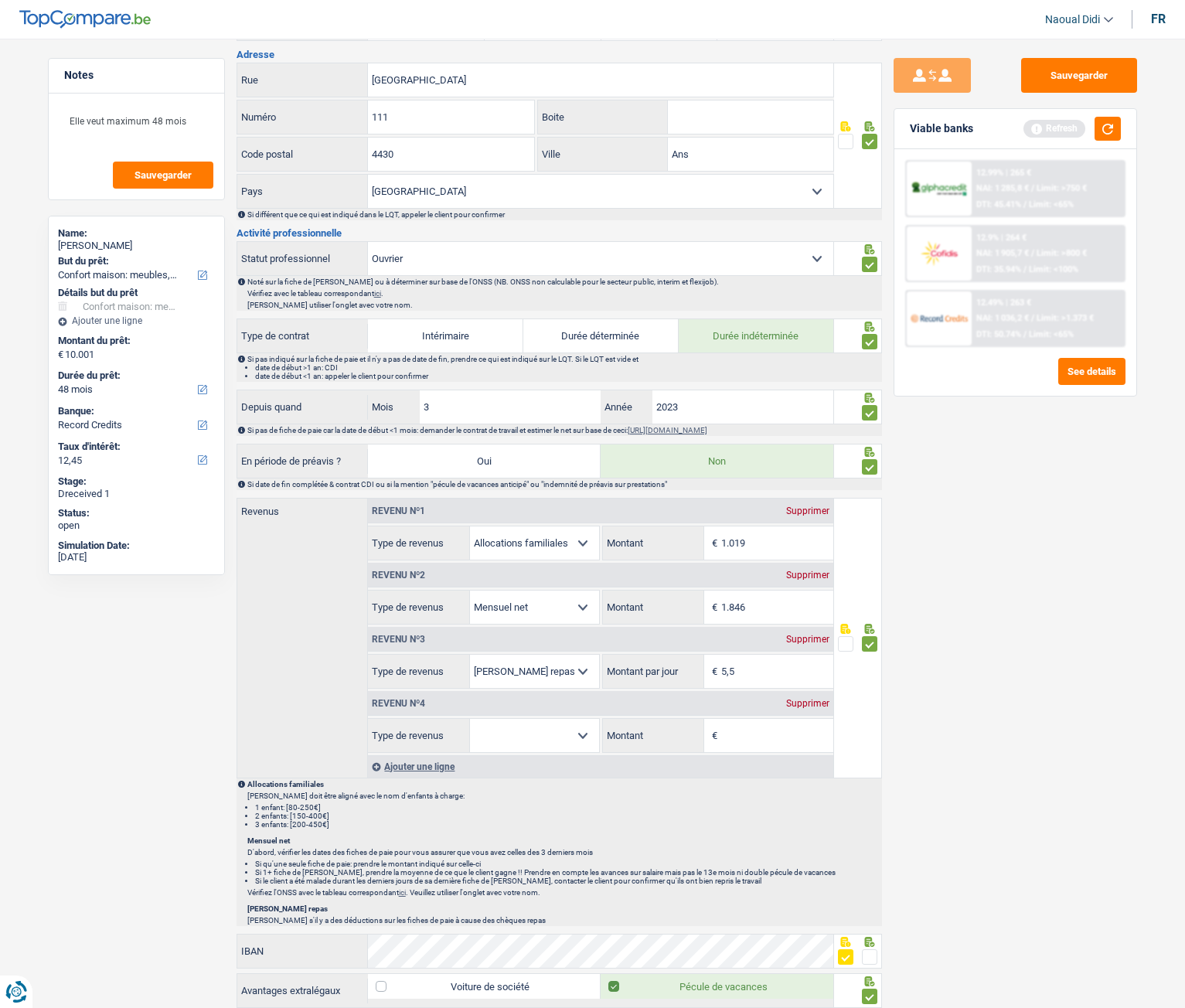
click at [523, 564] on select "Allocation d'handicap Allocations chômage Allocations familiales Chèques repas …" at bounding box center [534, 735] width 130 height 33
click at [723, 564] on input "Montant" at bounding box center [777, 735] width 112 height 33
type input "500"
click at [1050, 564] on div "Sauvegarder Viable banks Refresh 12.99% | 265 € NAI: 1 285,8 € / Limit: >750 € …" at bounding box center [1015, 519] width 267 height 922
click at [1112, 124] on button "button" at bounding box center [1107, 129] width 26 height 24
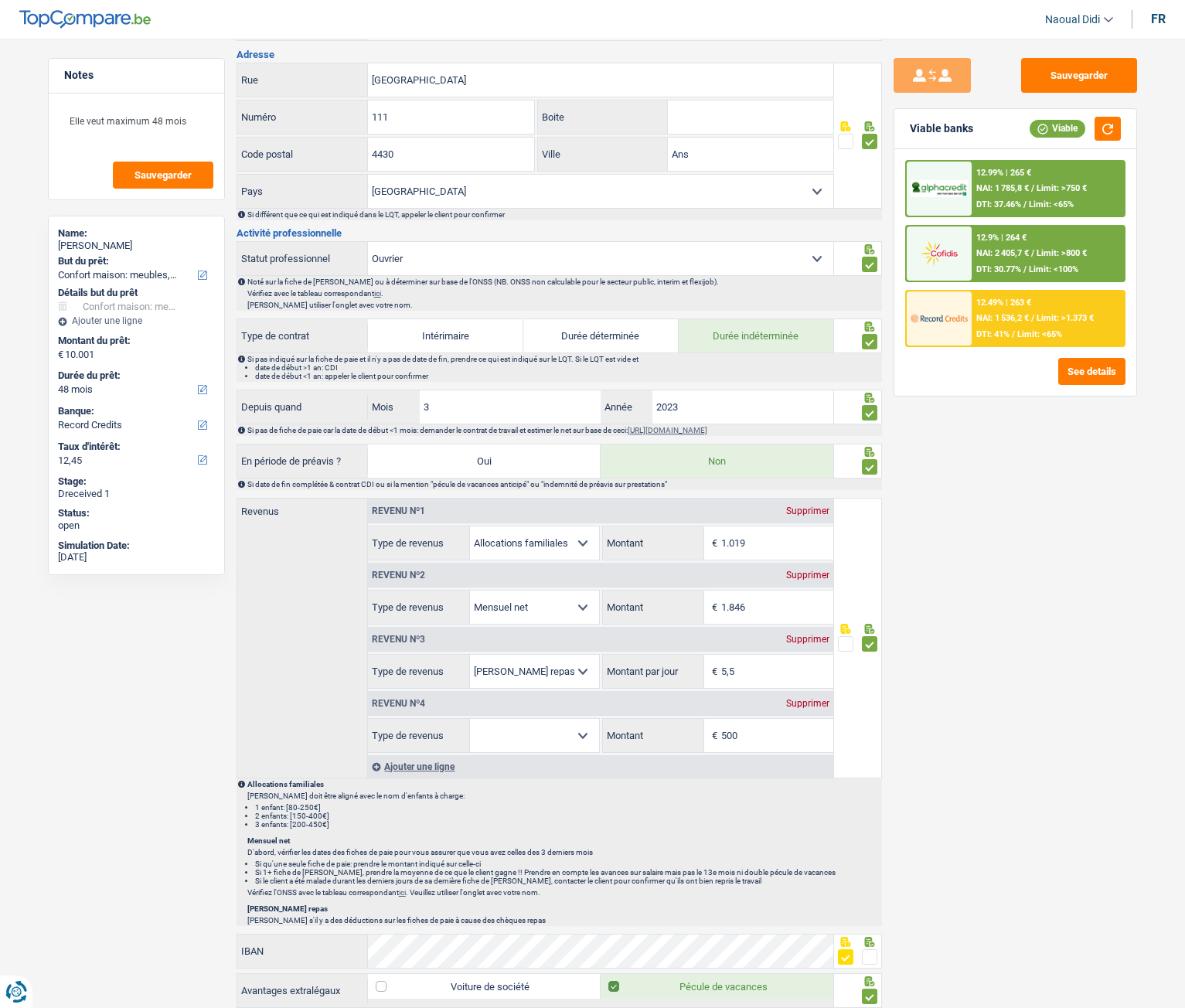
click at [574, 564] on select "Allocation d'handicap Allocations chômage Allocations familiales Chèques repas …" at bounding box center [534, 735] width 130 height 33
select select "rentalIncome"
click at [470, 564] on select "Allocation d'handicap Allocations chômage Allocations familiales Chèques repas …" at bounding box center [534, 735] width 130 height 33
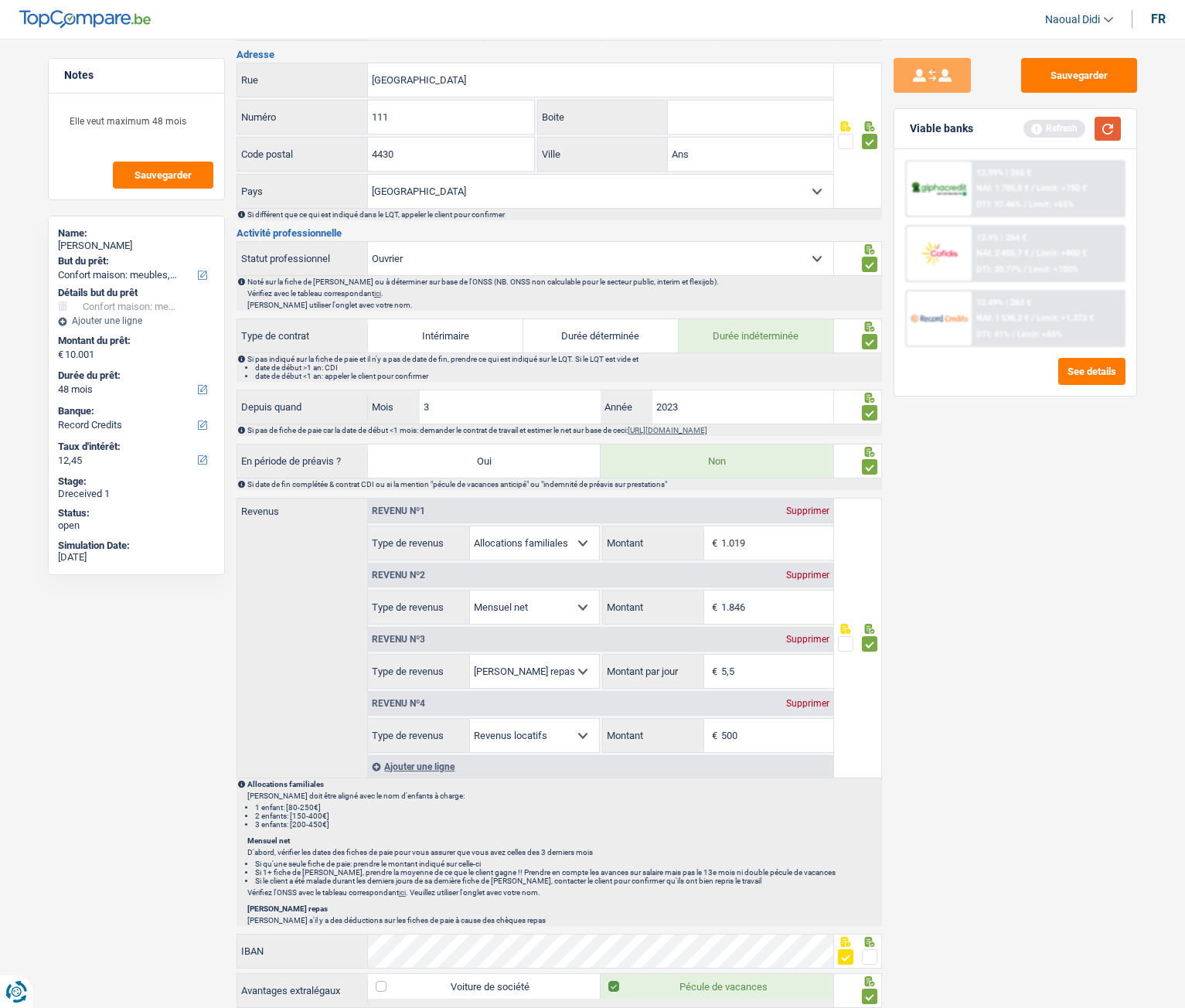
click at [1106, 134] on button "button" at bounding box center [1107, 129] width 26 height 24
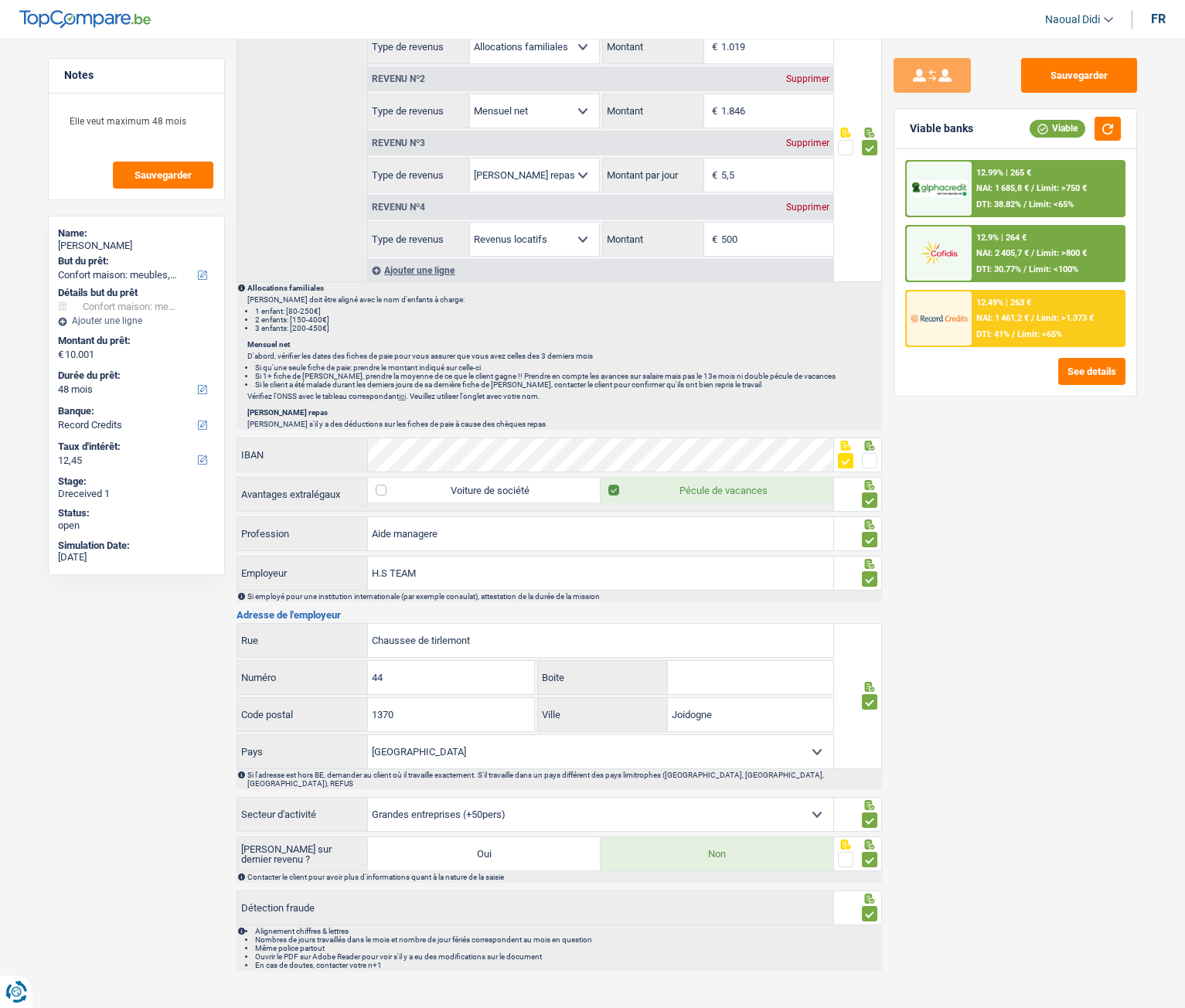
scroll to position [969, 0]
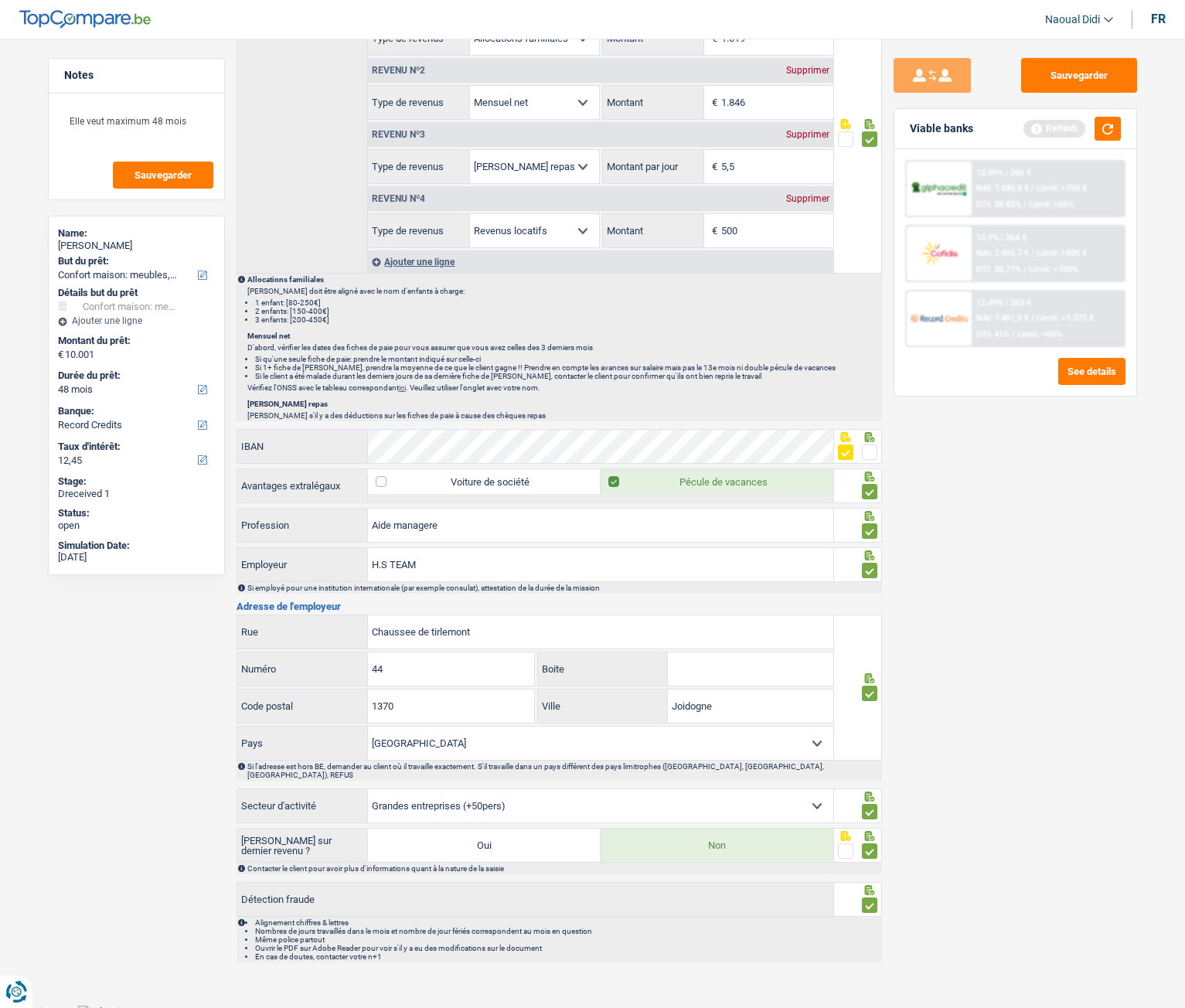
click at [866, 452] on span at bounding box center [870, 452] width 15 height 15
click at [0, 0] on input "radio" at bounding box center [0, 0] width 0 height 0
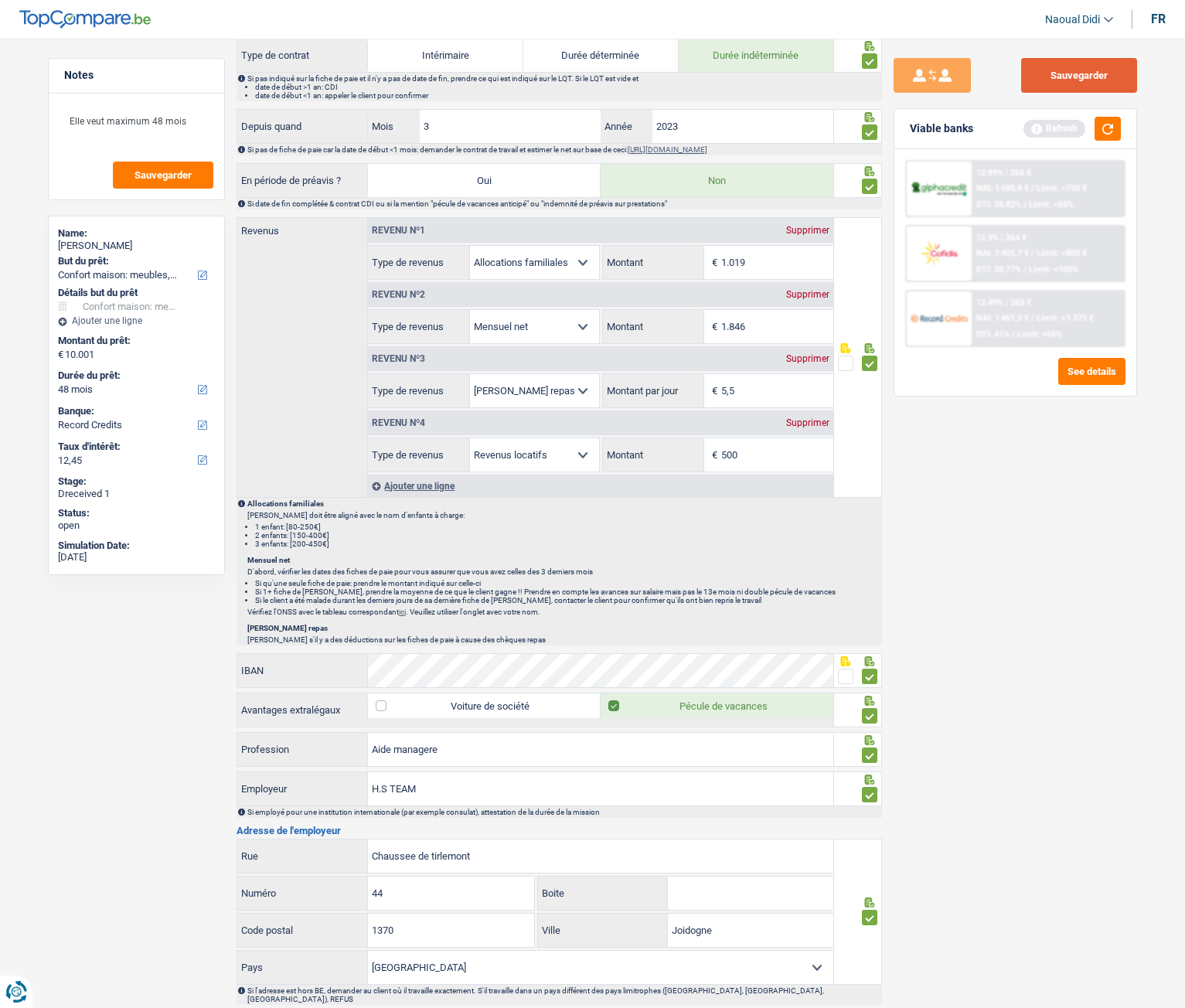
scroll to position [737, 0]
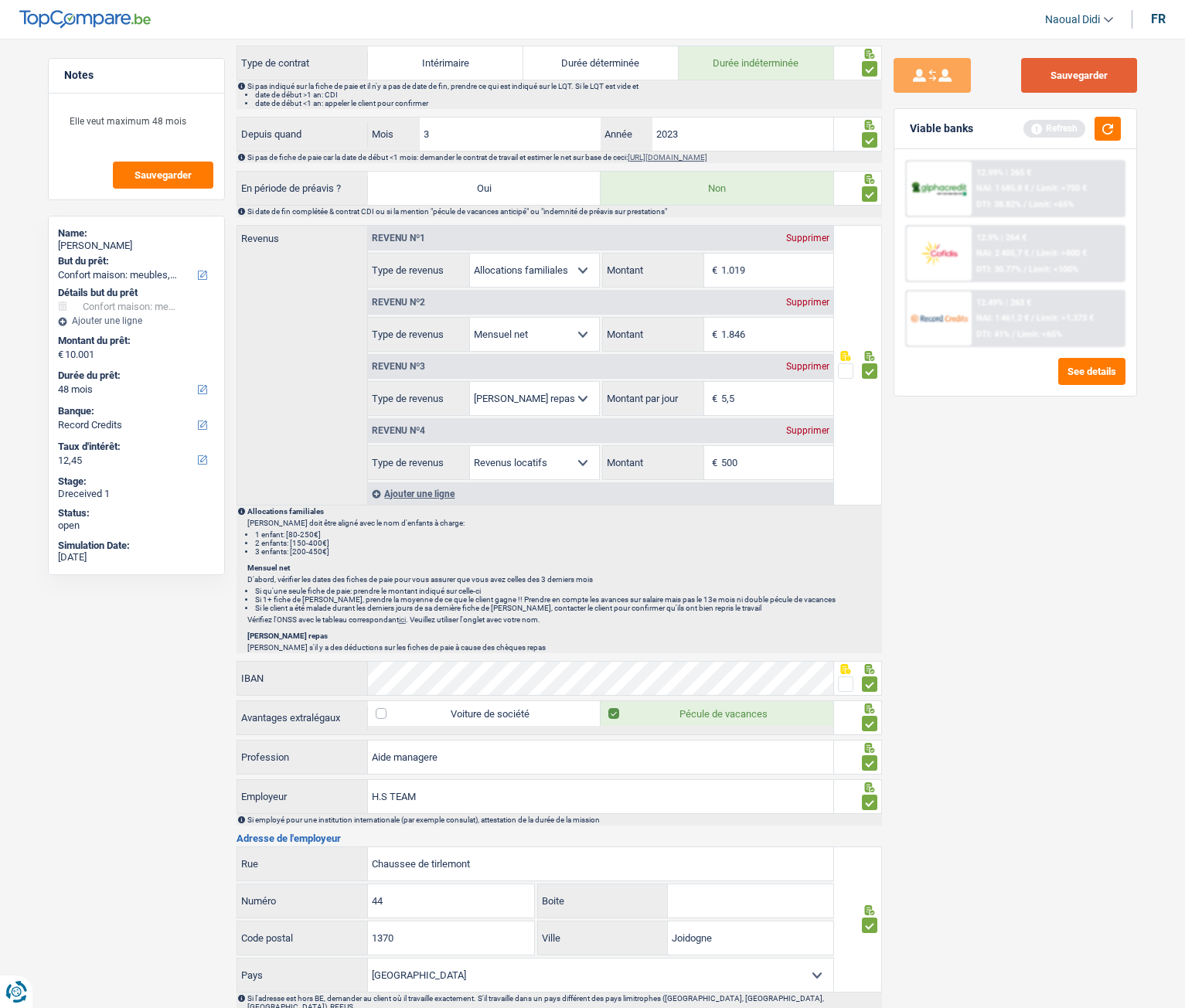
click at [1078, 77] on button "Sauvegarder" at bounding box center [1079, 75] width 116 height 35
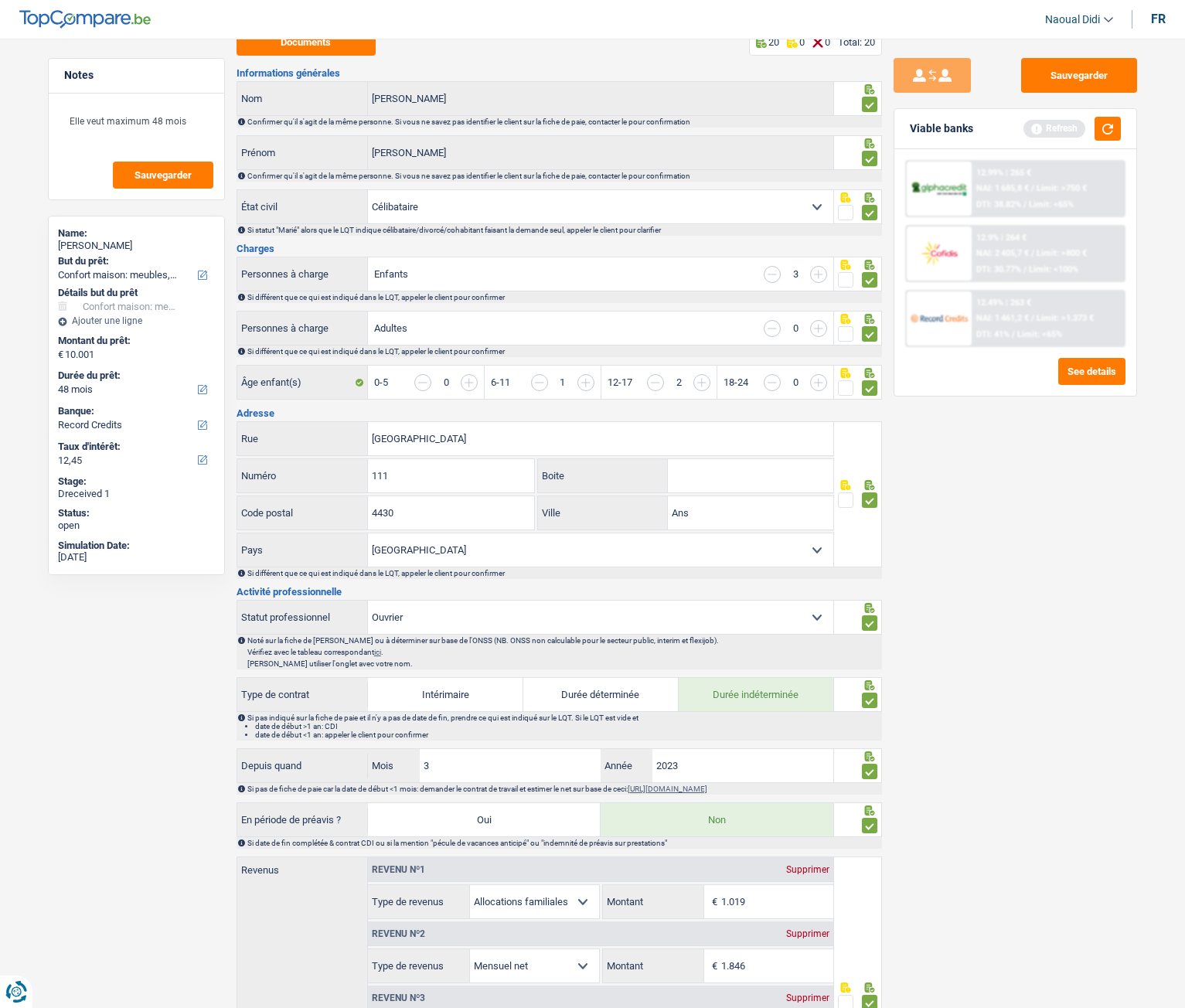
scroll to position [0, 0]
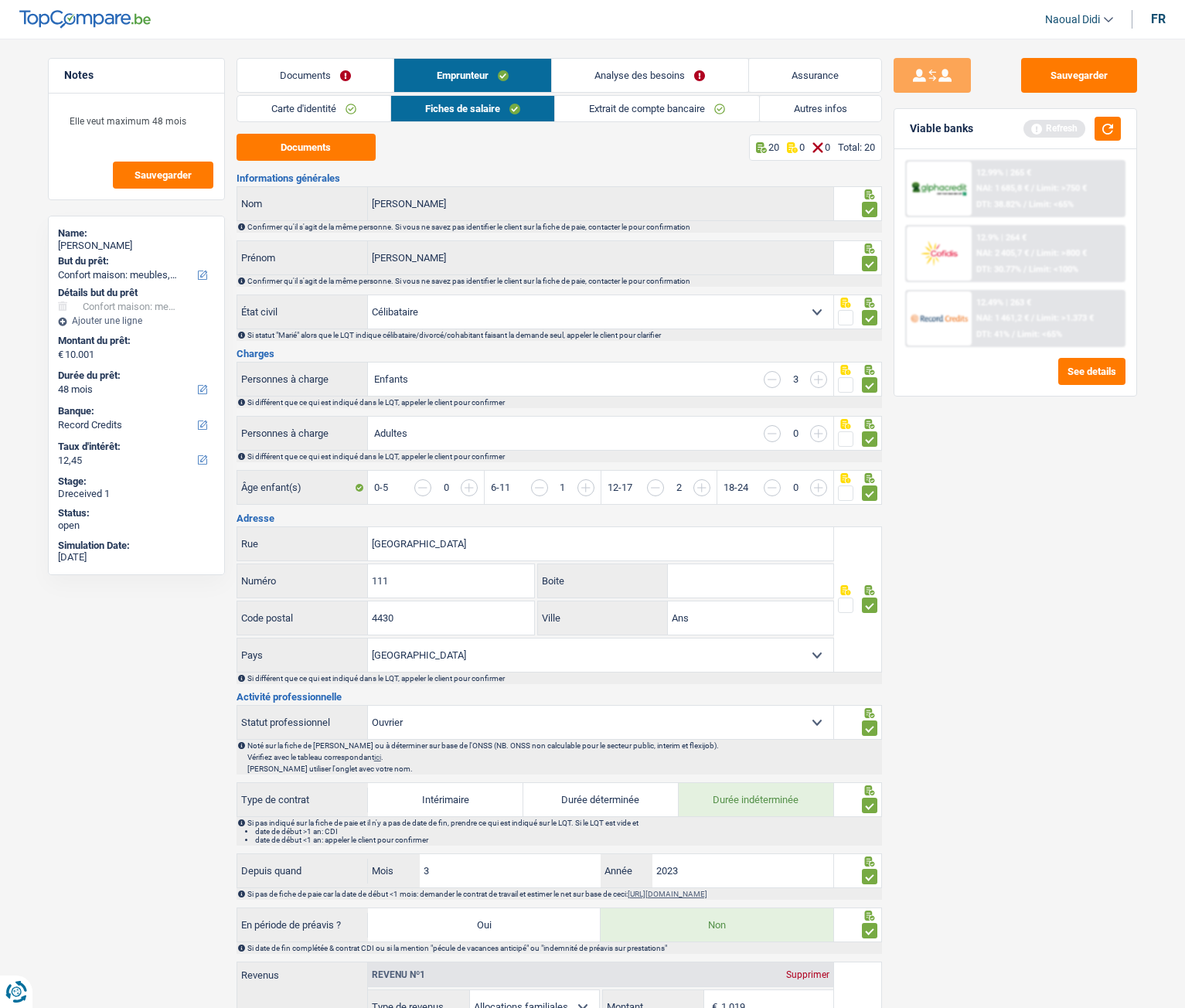
click at [637, 112] on link "Extrait de compte bancaire" at bounding box center [657, 108] width 204 height 25
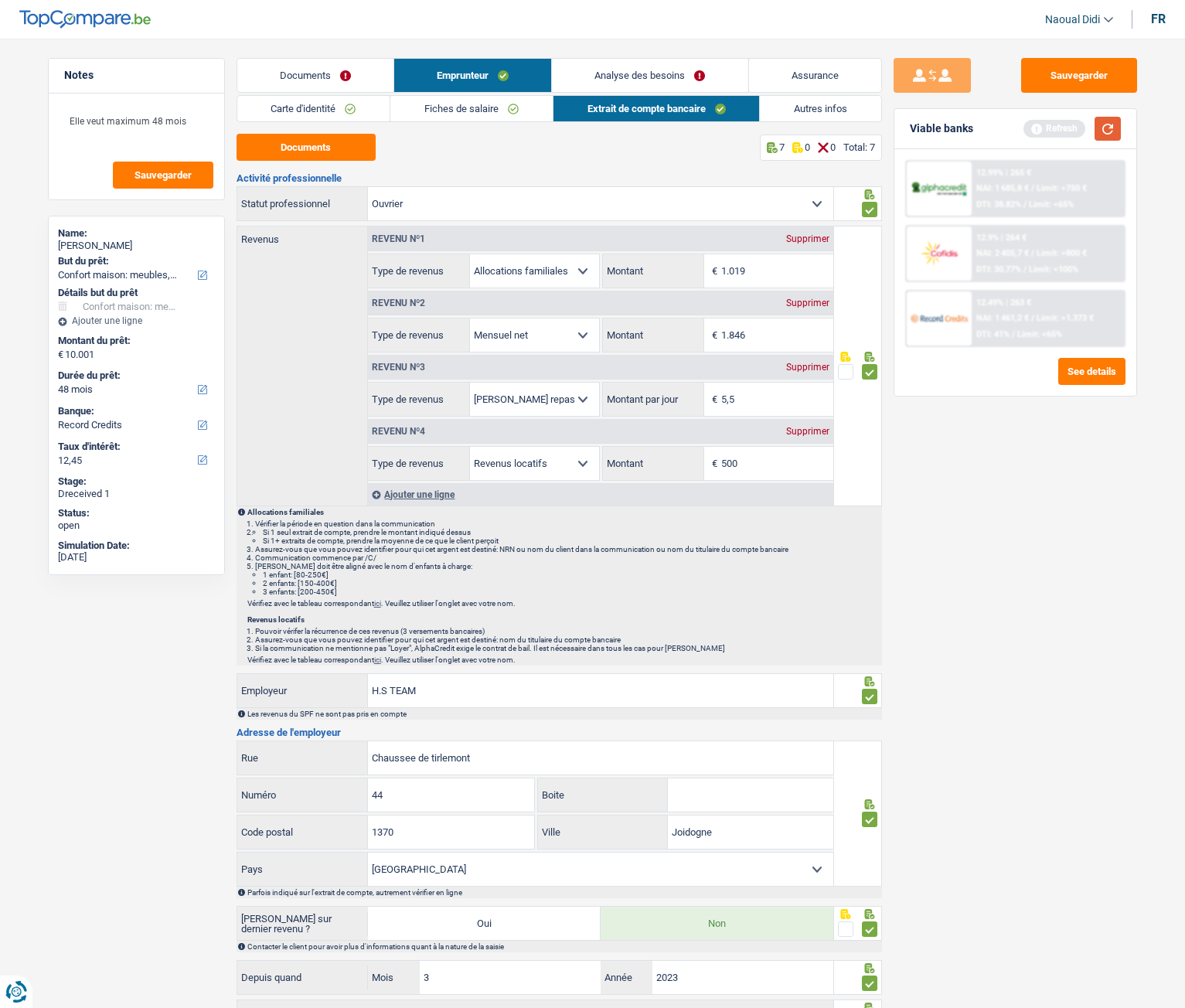
click at [1110, 132] on button "button" at bounding box center [1107, 129] width 26 height 24
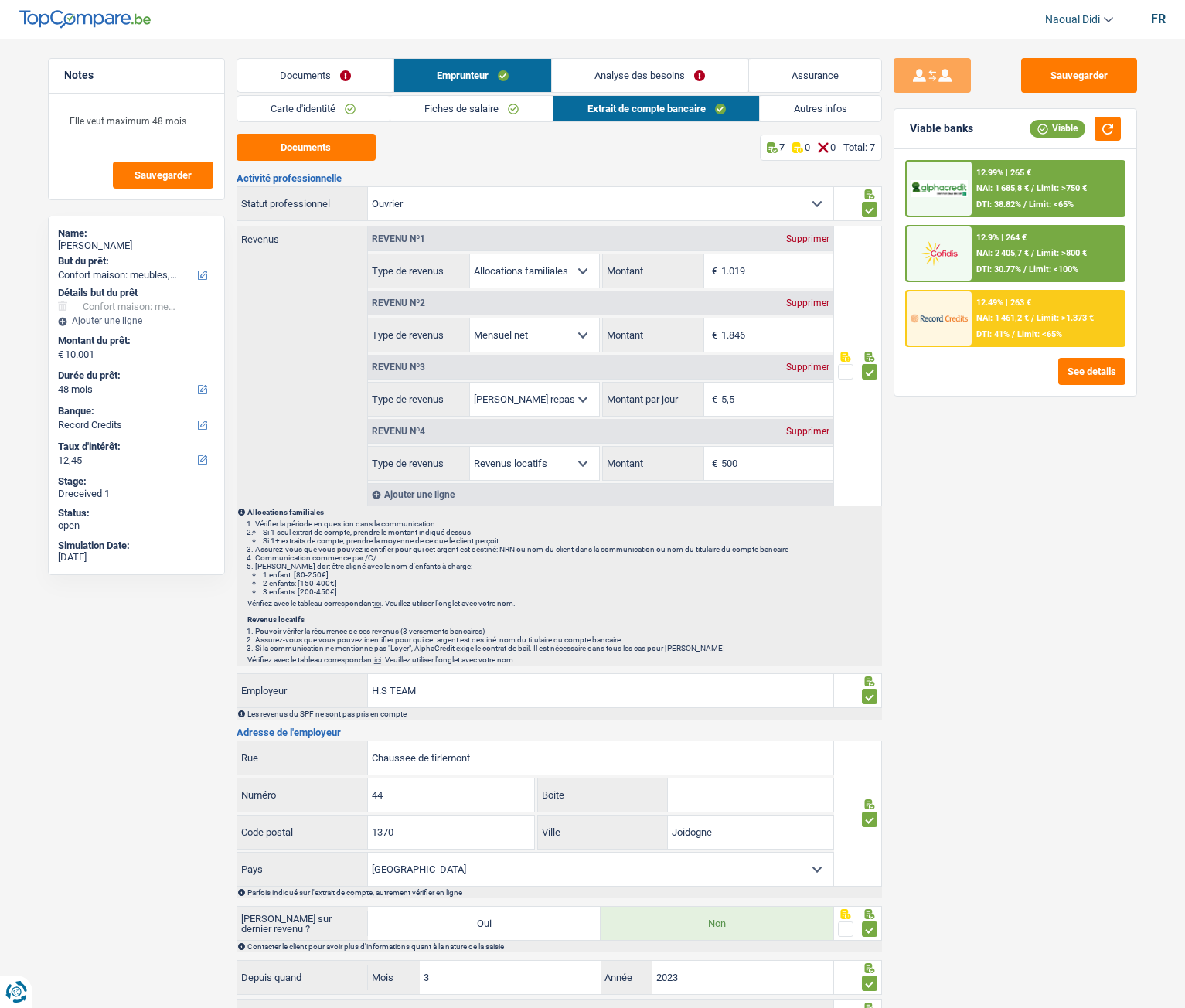
click at [1004, 185] on span "NAI: 1 685,8 €" at bounding box center [1003, 188] width 52 height 10
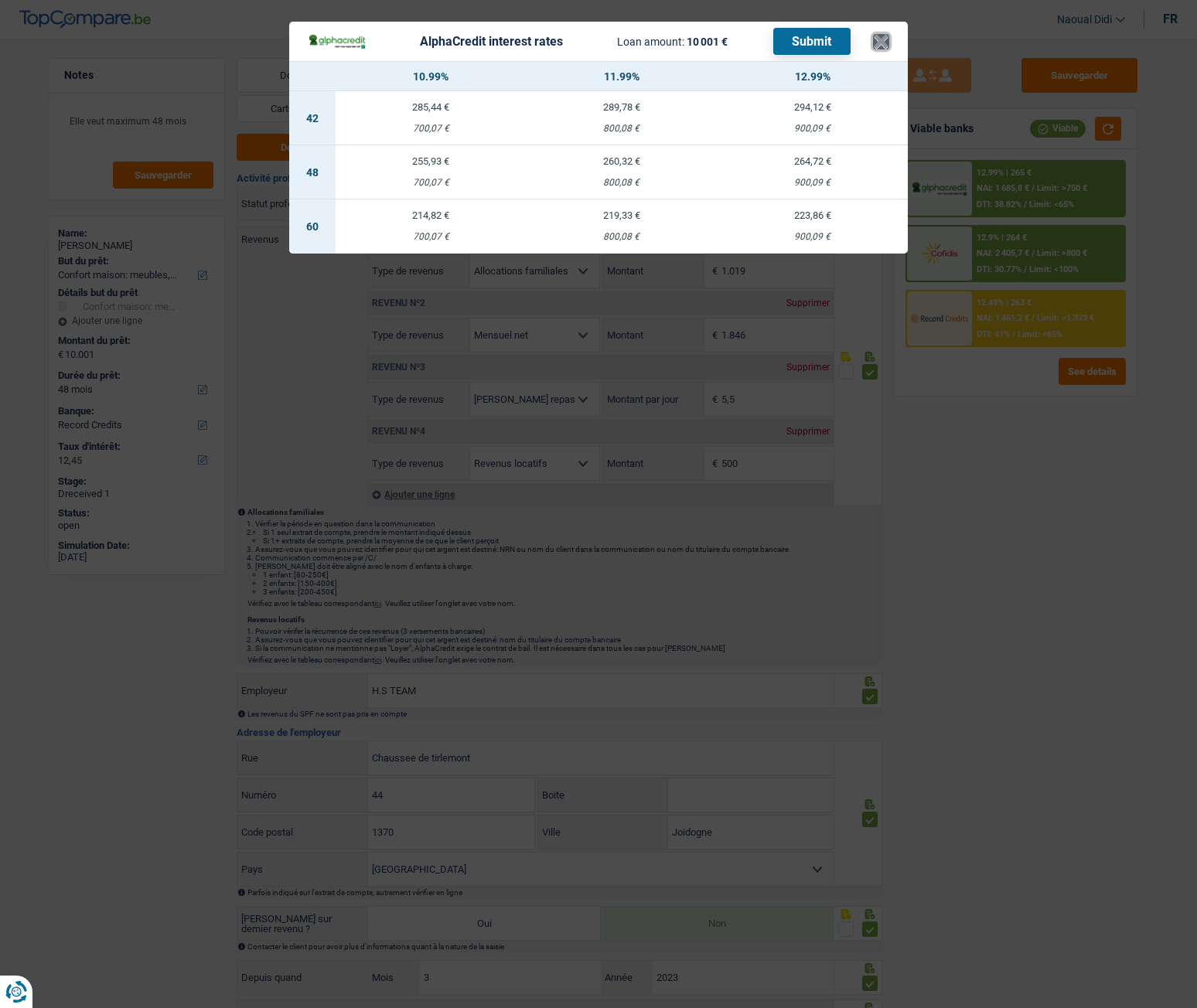
click at [889, 35] on button "×" at bounding box center [880, 41] width 16 height 15
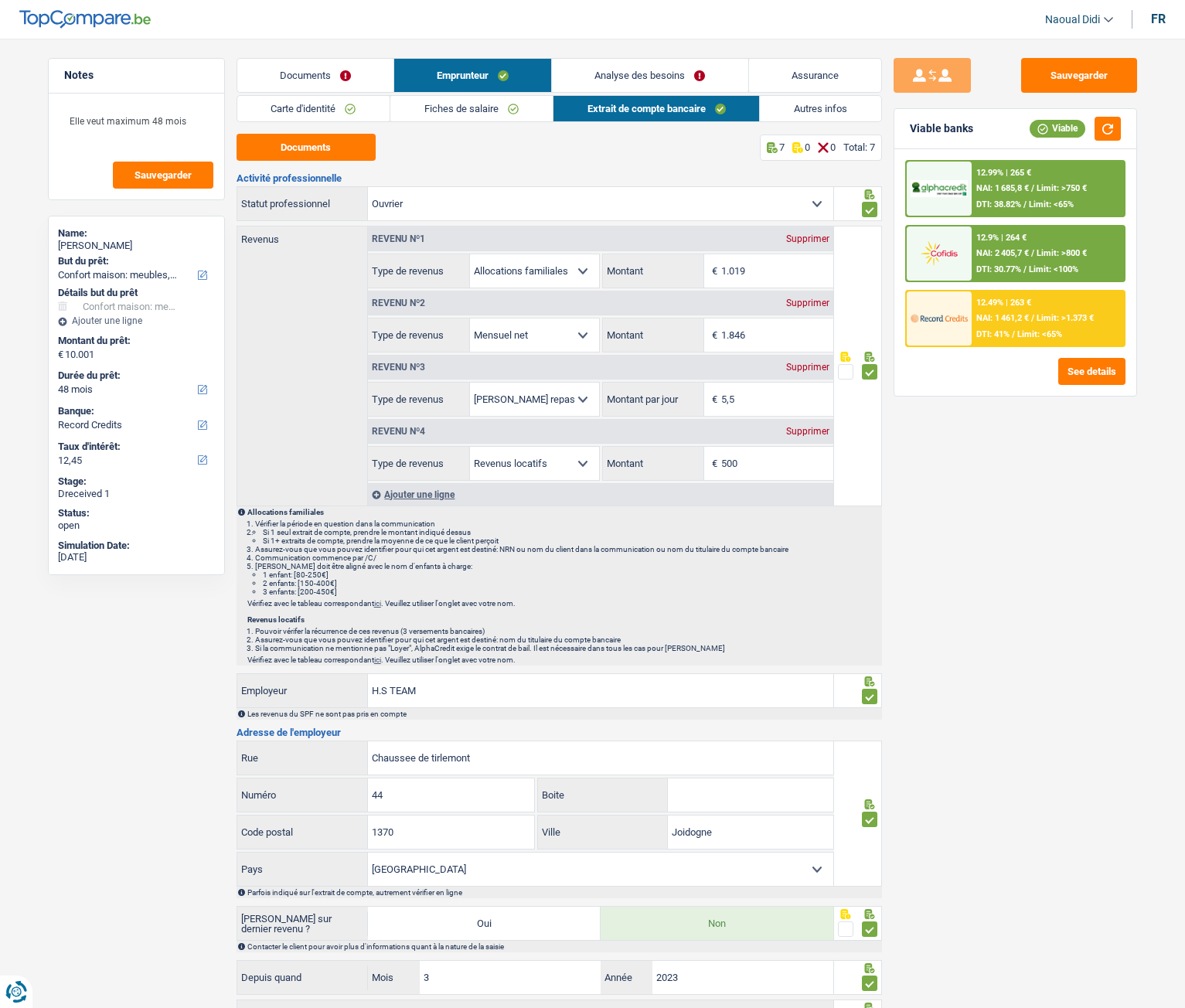
click at [695, 74] on link "Analyse des besoins" at bounding box center [649, 74] width 196 height 33
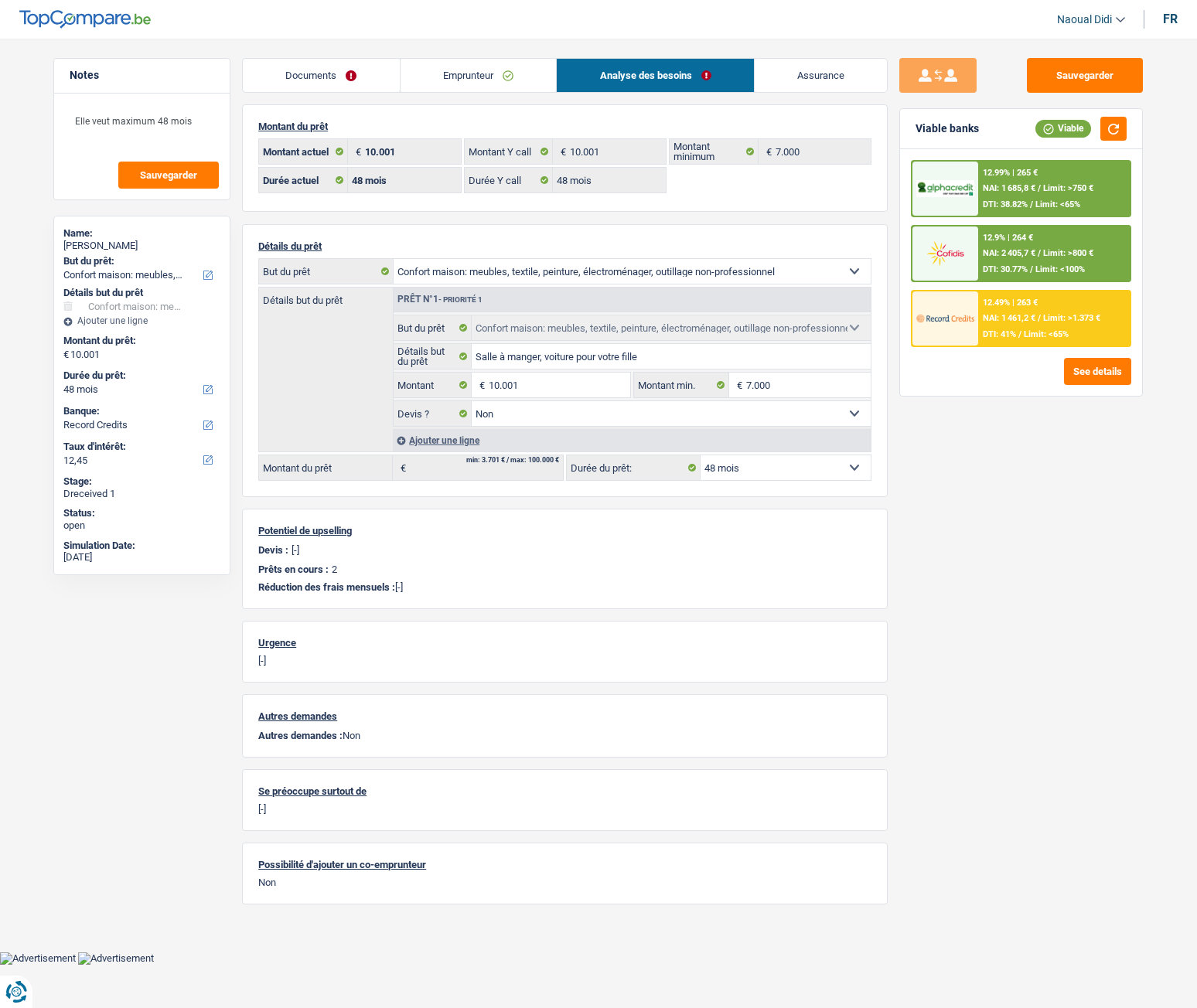
click at [989, 189] on span "NAI: 1 685,8 €" at bounding box center [1009, 188] width 52 height 10
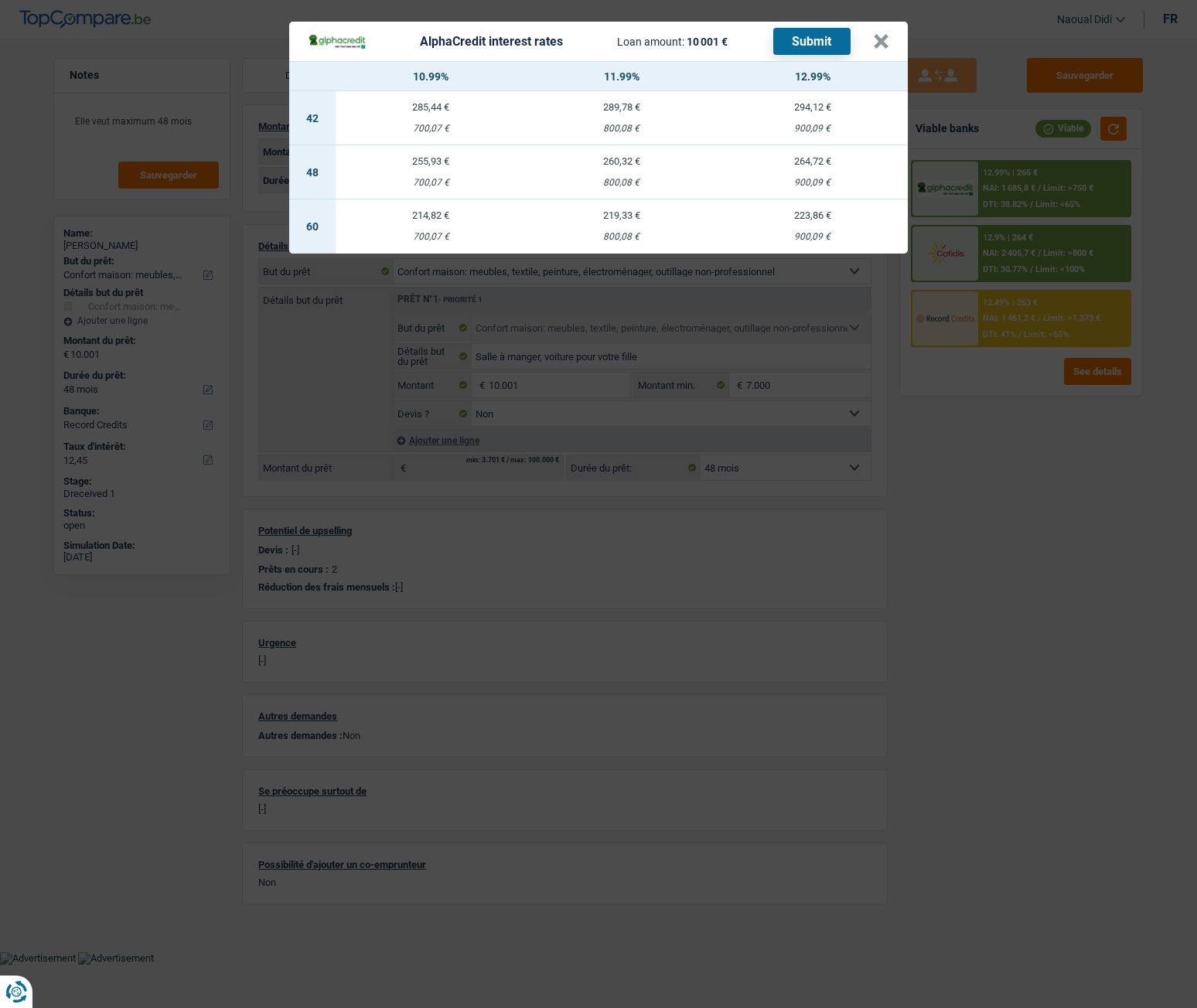
click at [626, 219] on div "219,33 €" at bounding box center [622, 215] width 191 height 10
select select "60"
select select "alphacredit"
type input "11,99"
select select "60"
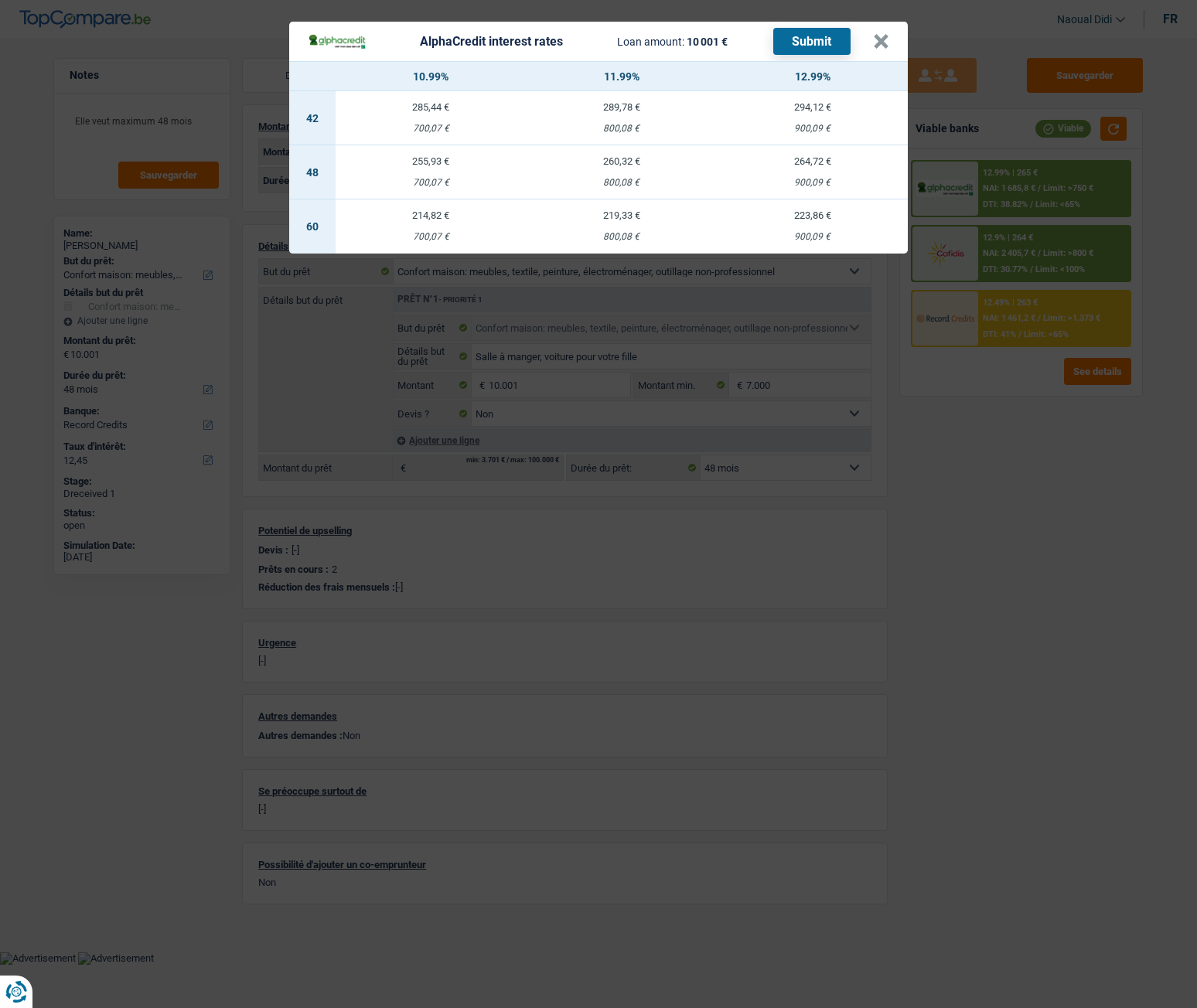
select select "60"
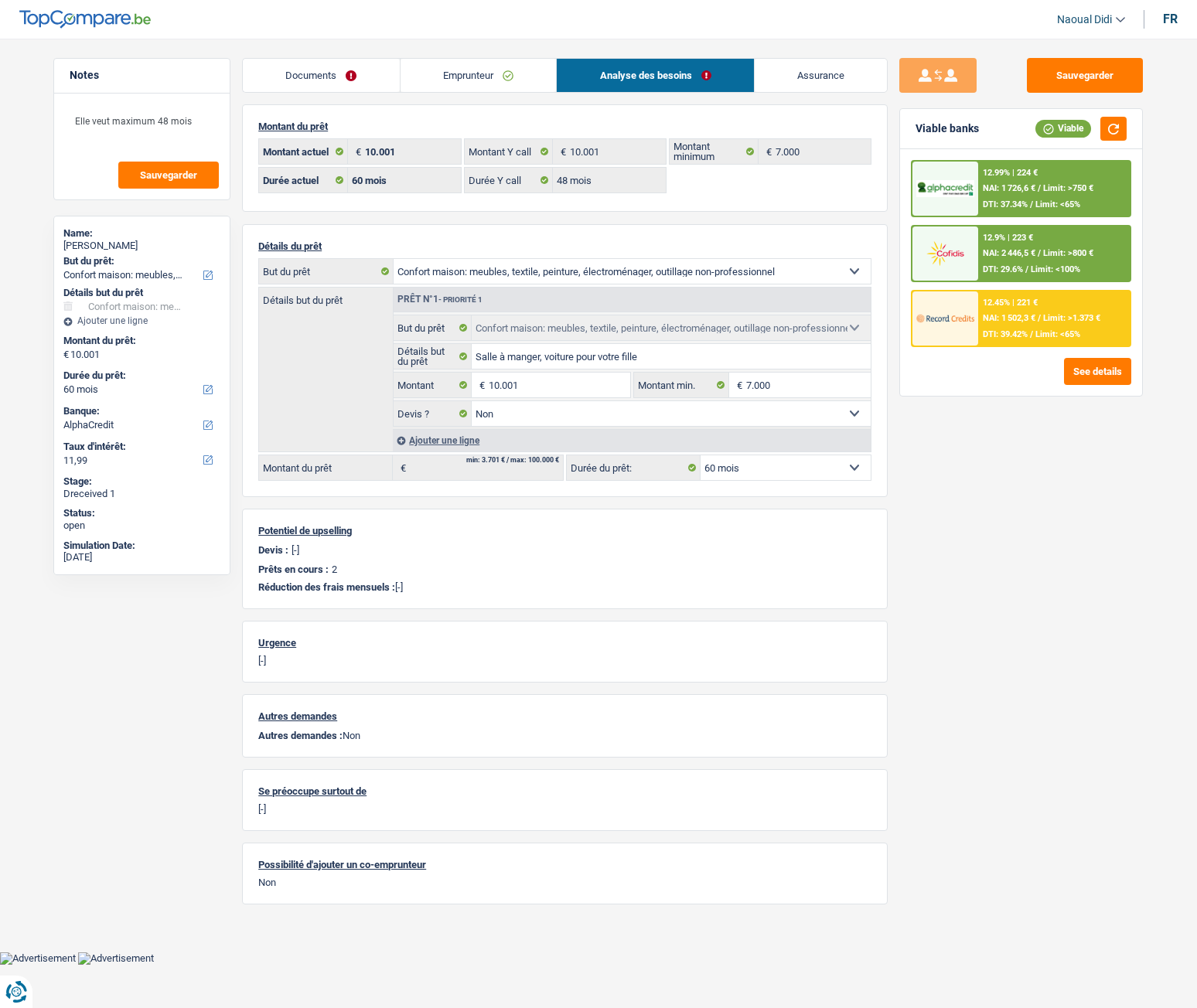
click at [1032, 186] on span "NAI: 1 726,6 €" at bounding box center [1009, 188] width 52 height 10
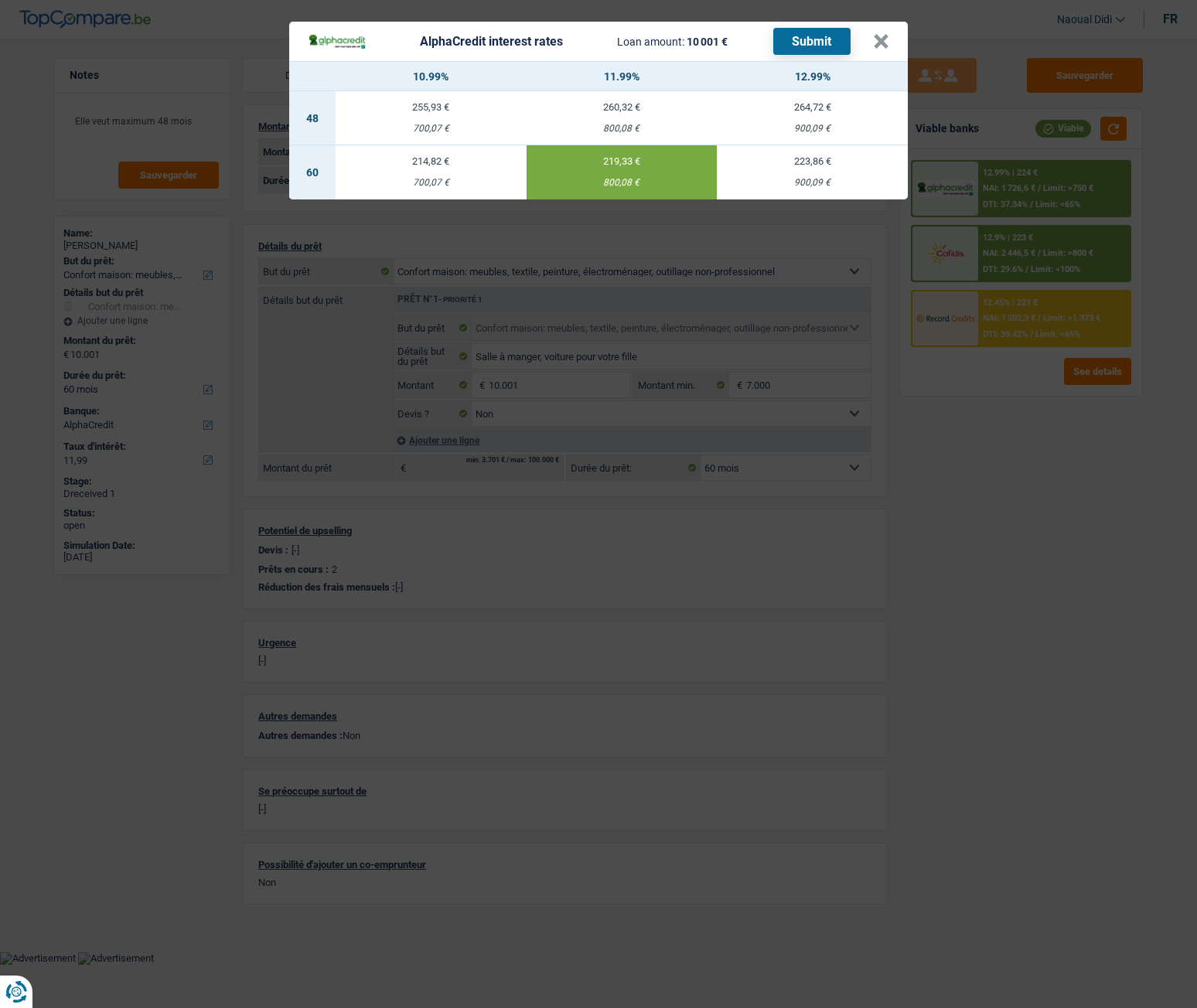
click at [612, 109] on div "260,32 €" at bounding box center [622, 107] width 191 height 10
select select "48"
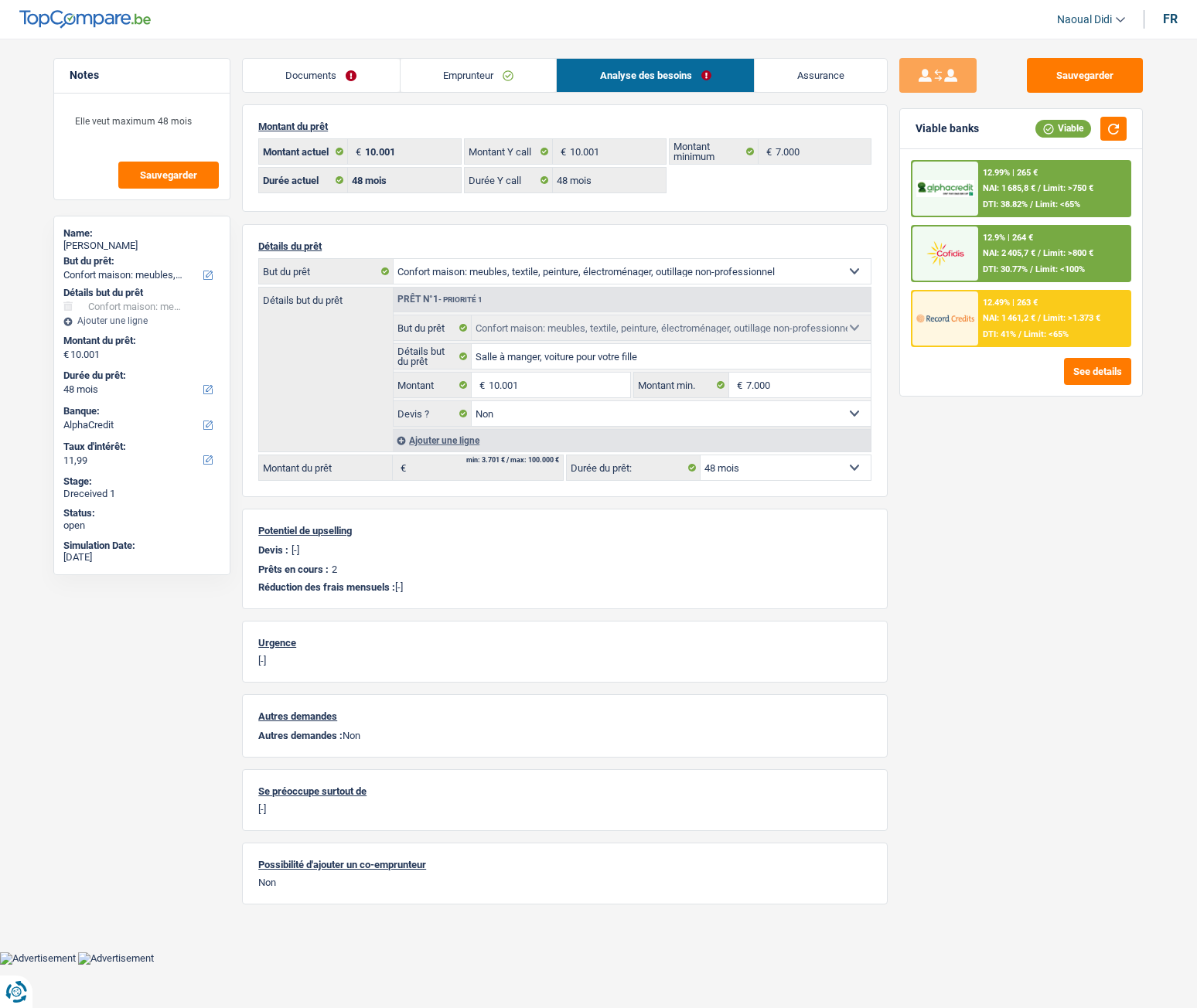
click at [985, 184] on span "NAI: 1 685,8 €" at bounding box center [1009, 188] width 52 height 10
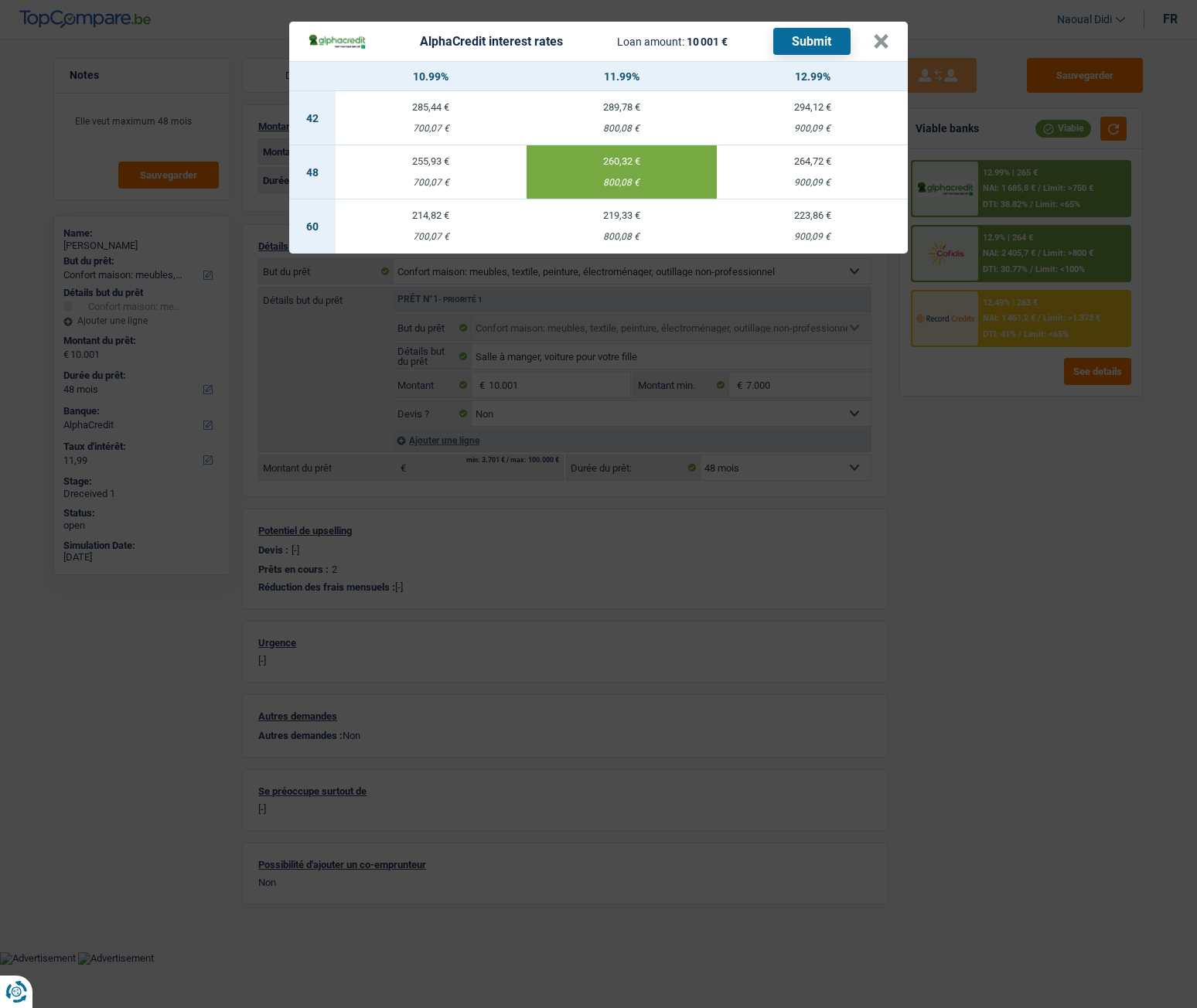
click at [800, 41] on button "Submit" at bounding box center [811, 41] width 77 height 27
click at [880, 44] on button "×" at bounding box center [880, 41] width 16 height 15
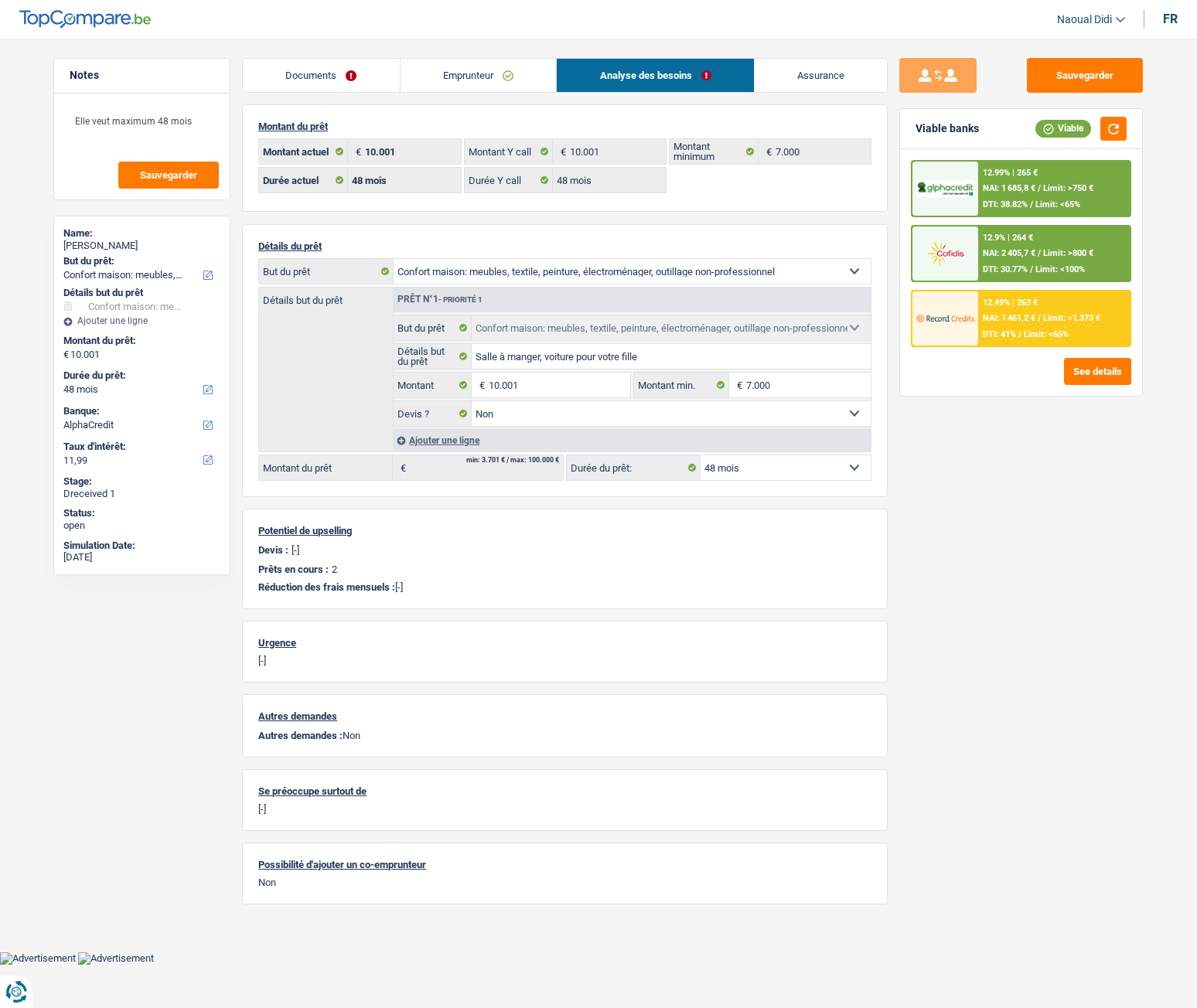
click at [1024, 251] on span "NAI: 2 405,7 €" at bounding box center [1009, 253] width 52 height 10
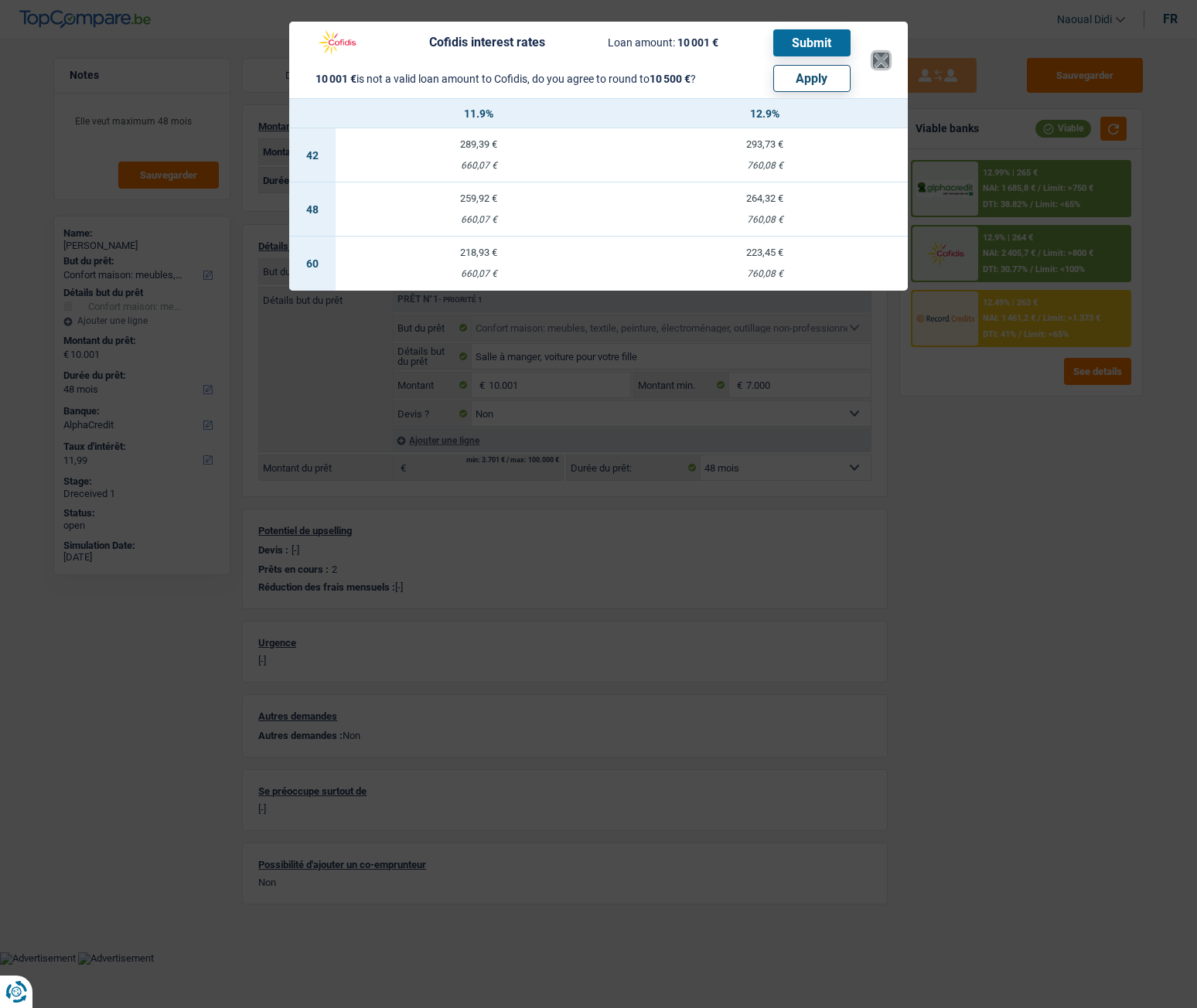
click at [882, 58] on button "×" at bounding box center [880, 60] width 16 height 15
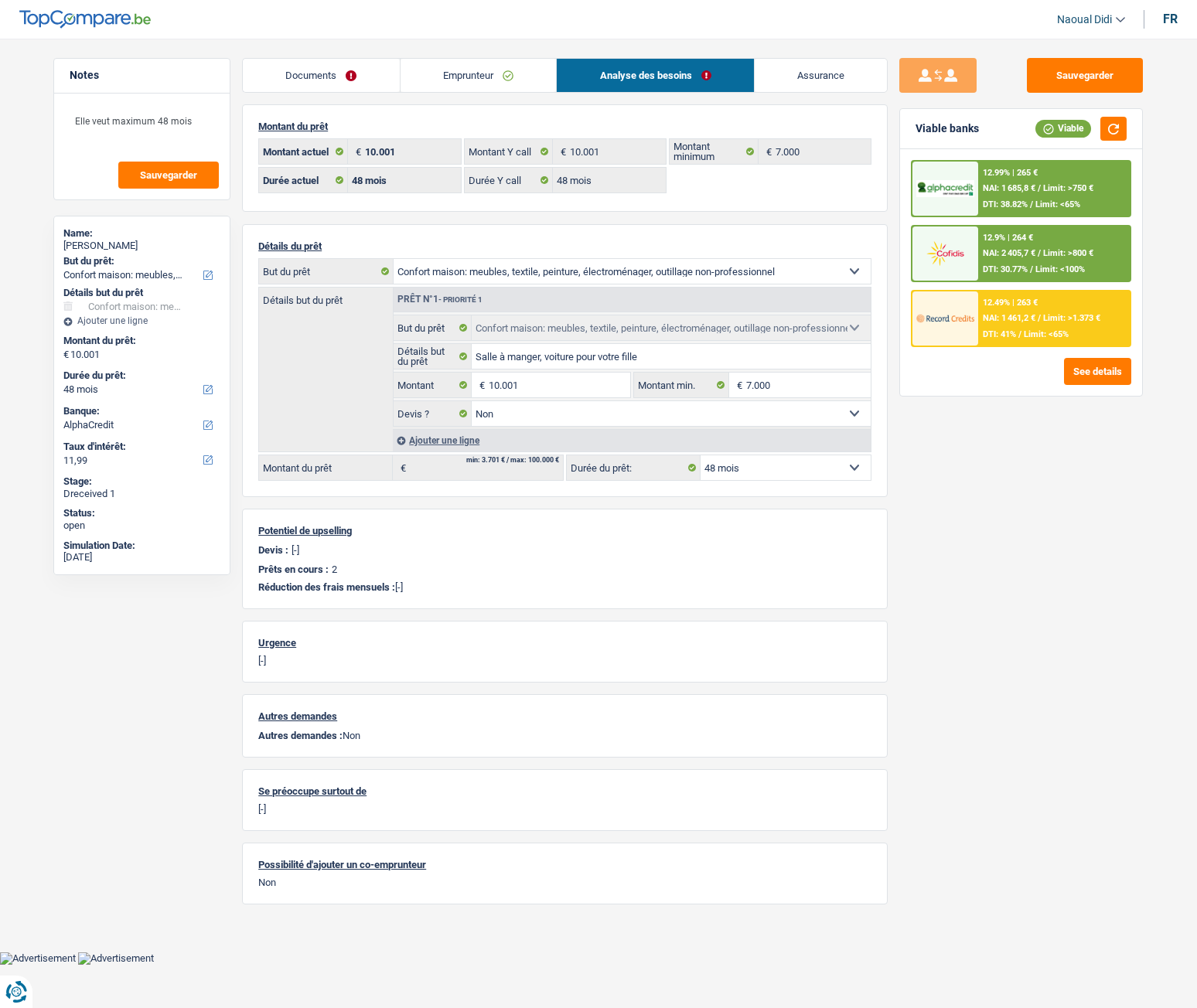
click at [991, 322] on span "NAI: 1 461,2 €" at bounding box center [1009, 318] width 52 height 10
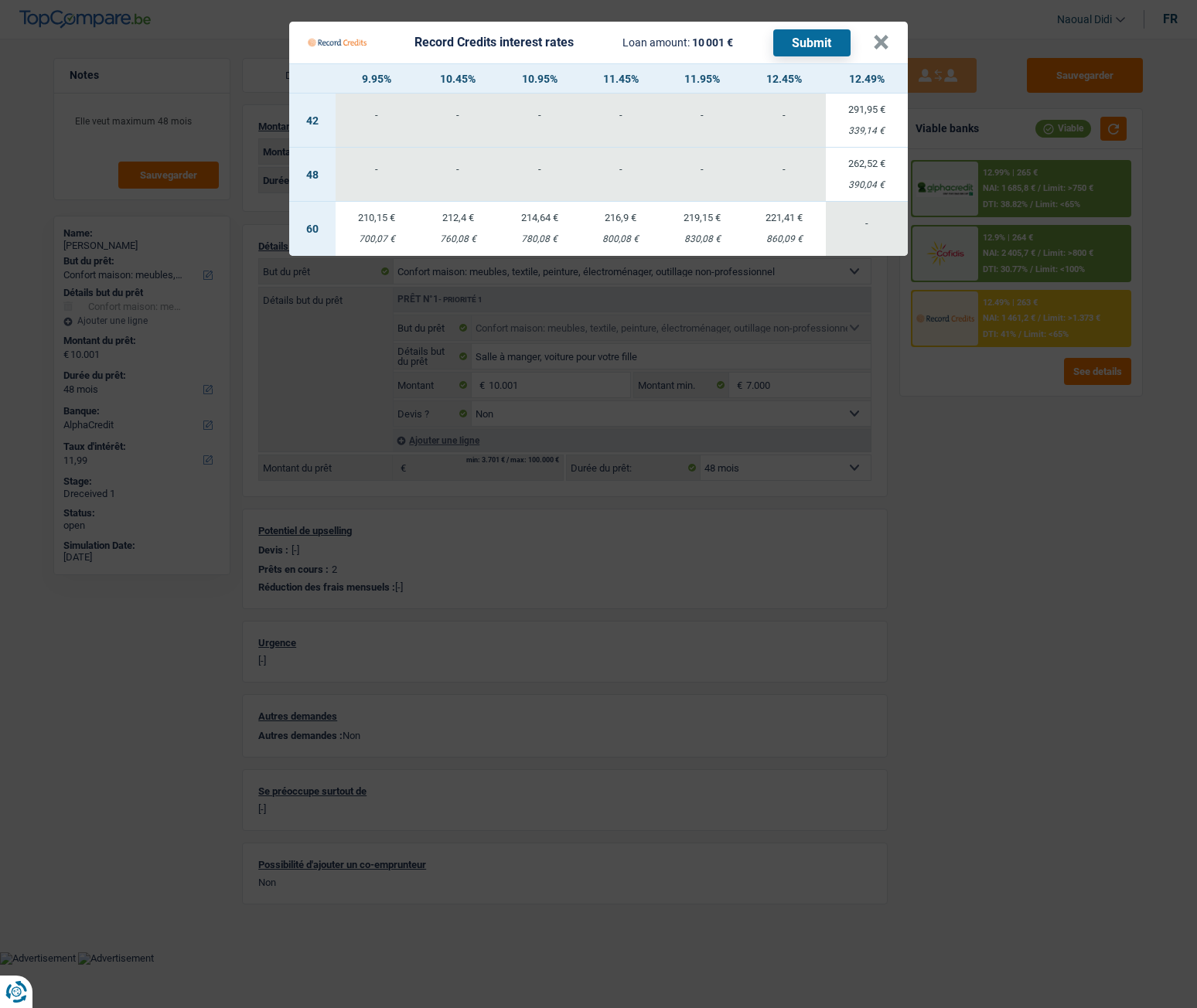
click at [869, 179] on td "262,52 € 390,04 €" at bounding box center [867, 174] width 82 height 54
select select "record credits"
type input "12,49"
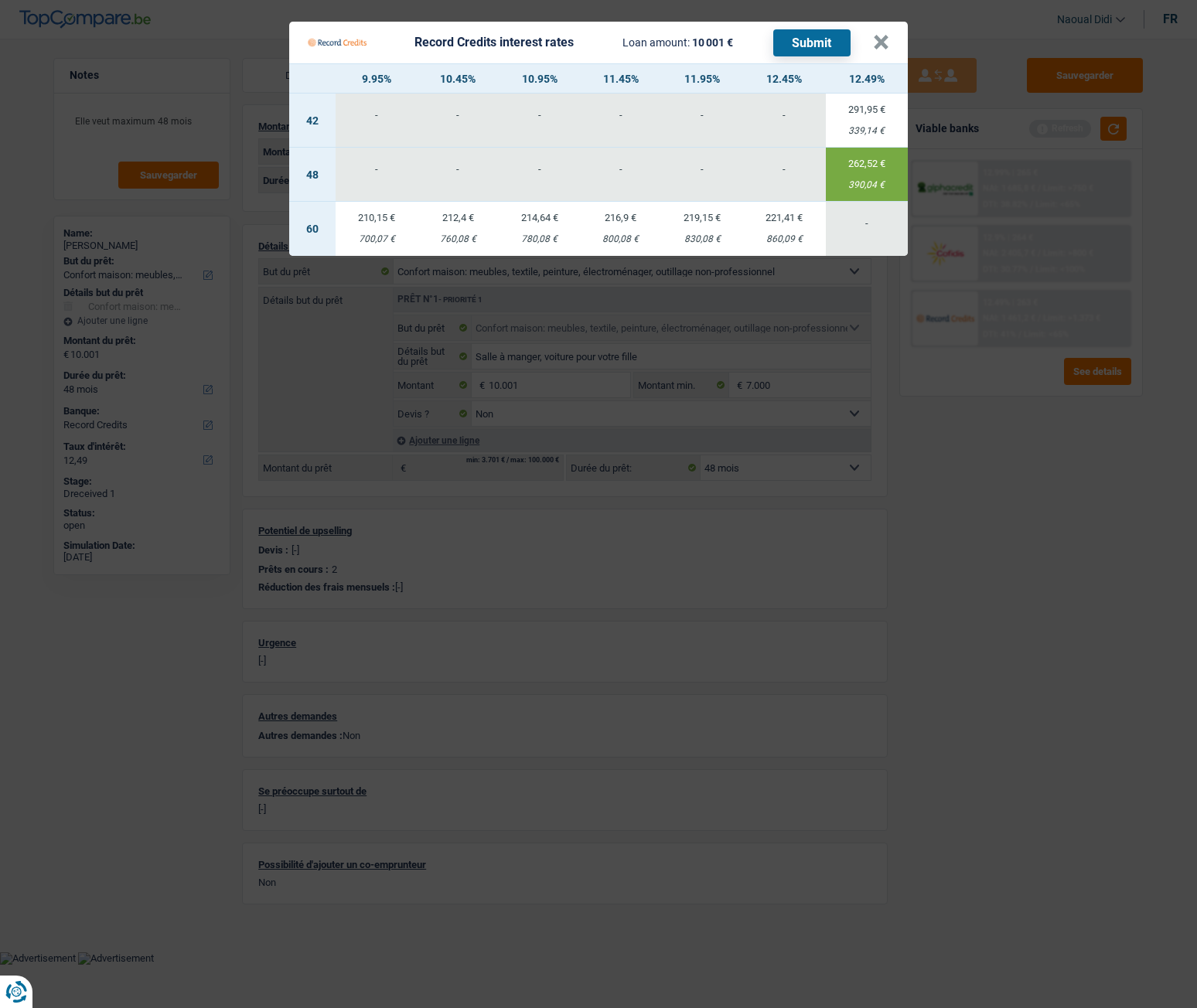
click at [813, 38] on button "Submit" at bounding box center [811, 43] width 77 height 27
click at [877, 47] on button "×" at bounding box center [880, 42] width 16 height 15
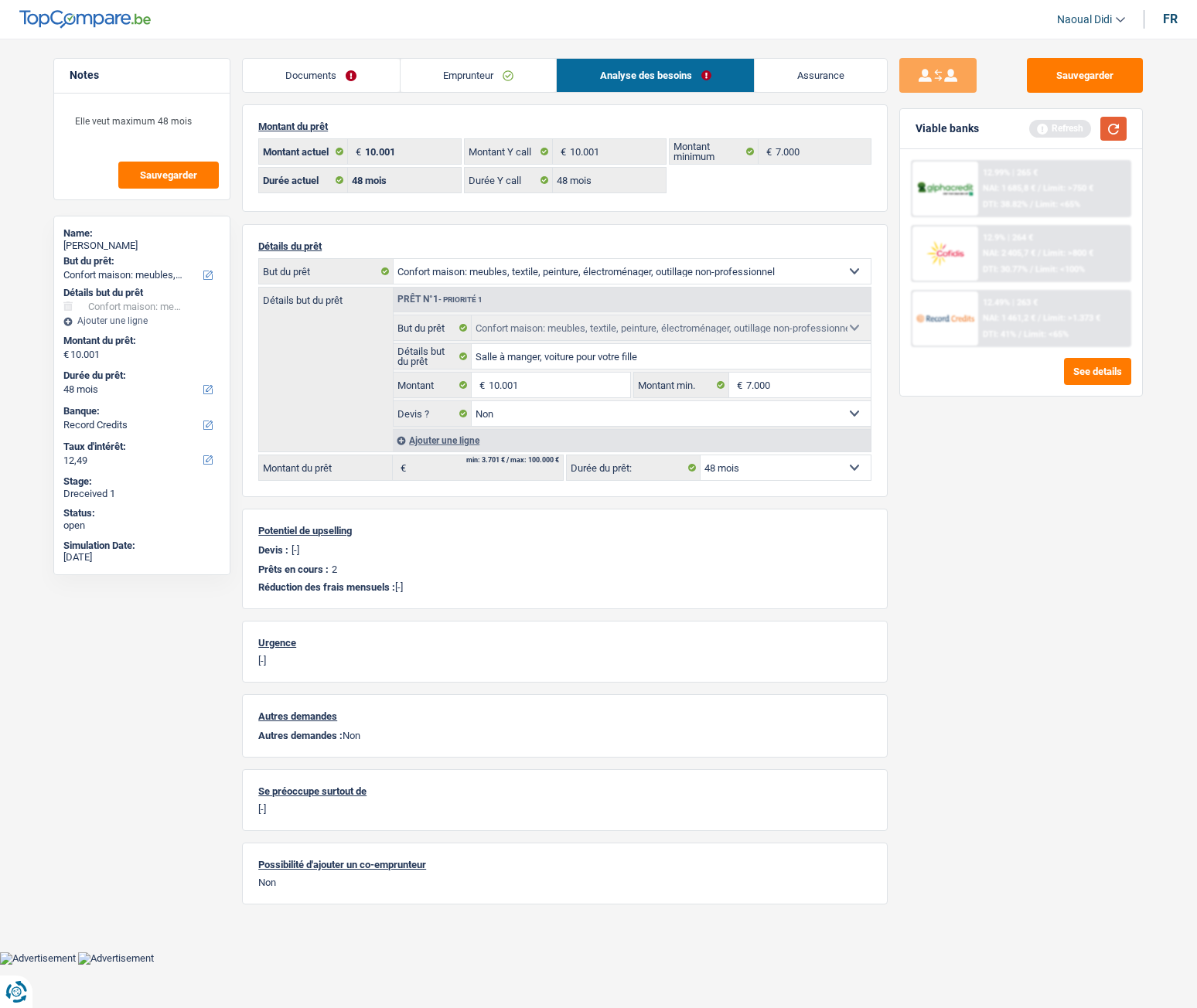
click at [1112, 127] on button "button" at bounding box center [1113, 129] width 26 height 24
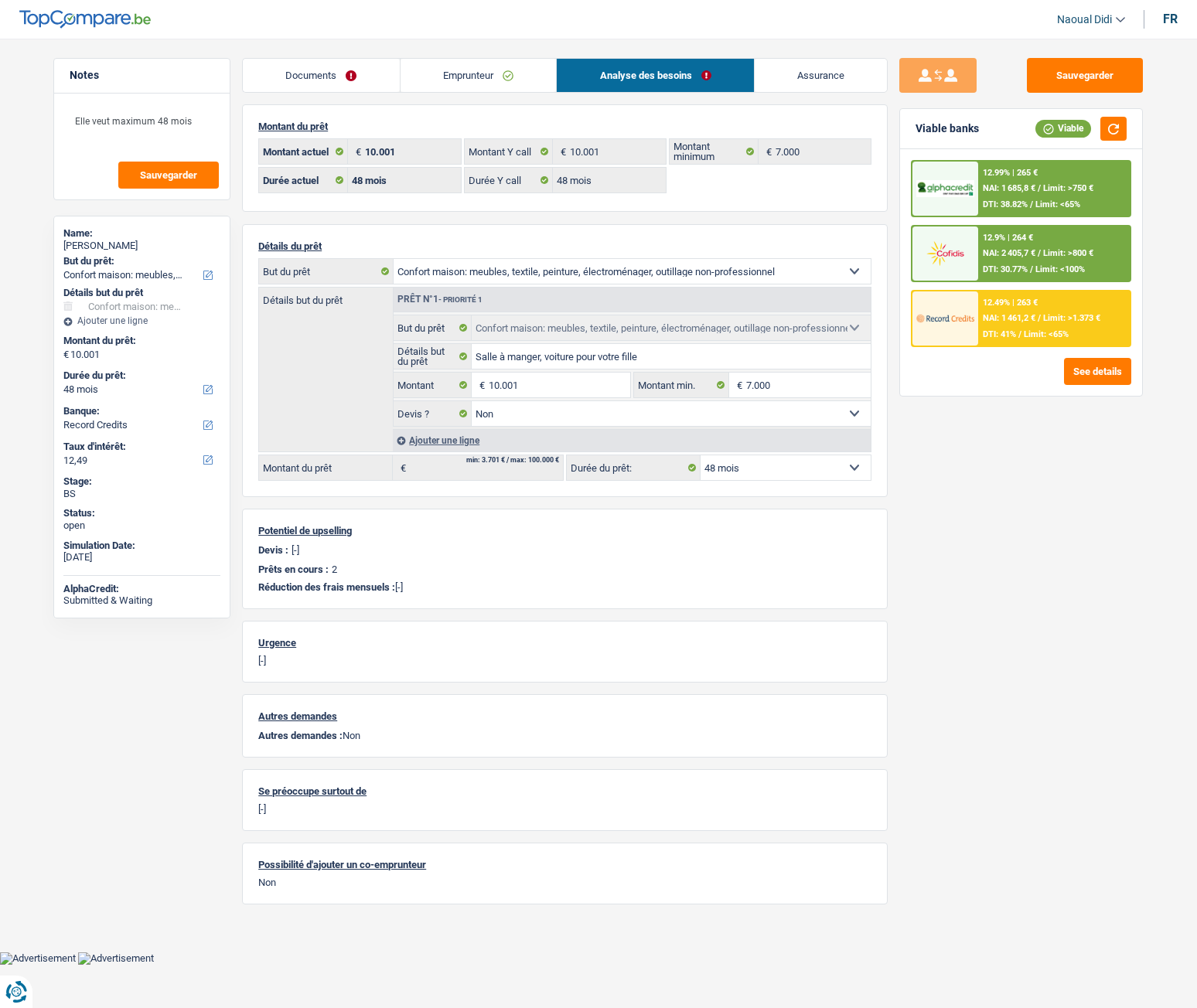
click at [1023, 326] on div "12.49% | 263 € NAI: 1 461,2 € / Limit: >1.373 € DTI: 41% / Limit: <65%" at bounding box center [1055, 318] width 152 height 54
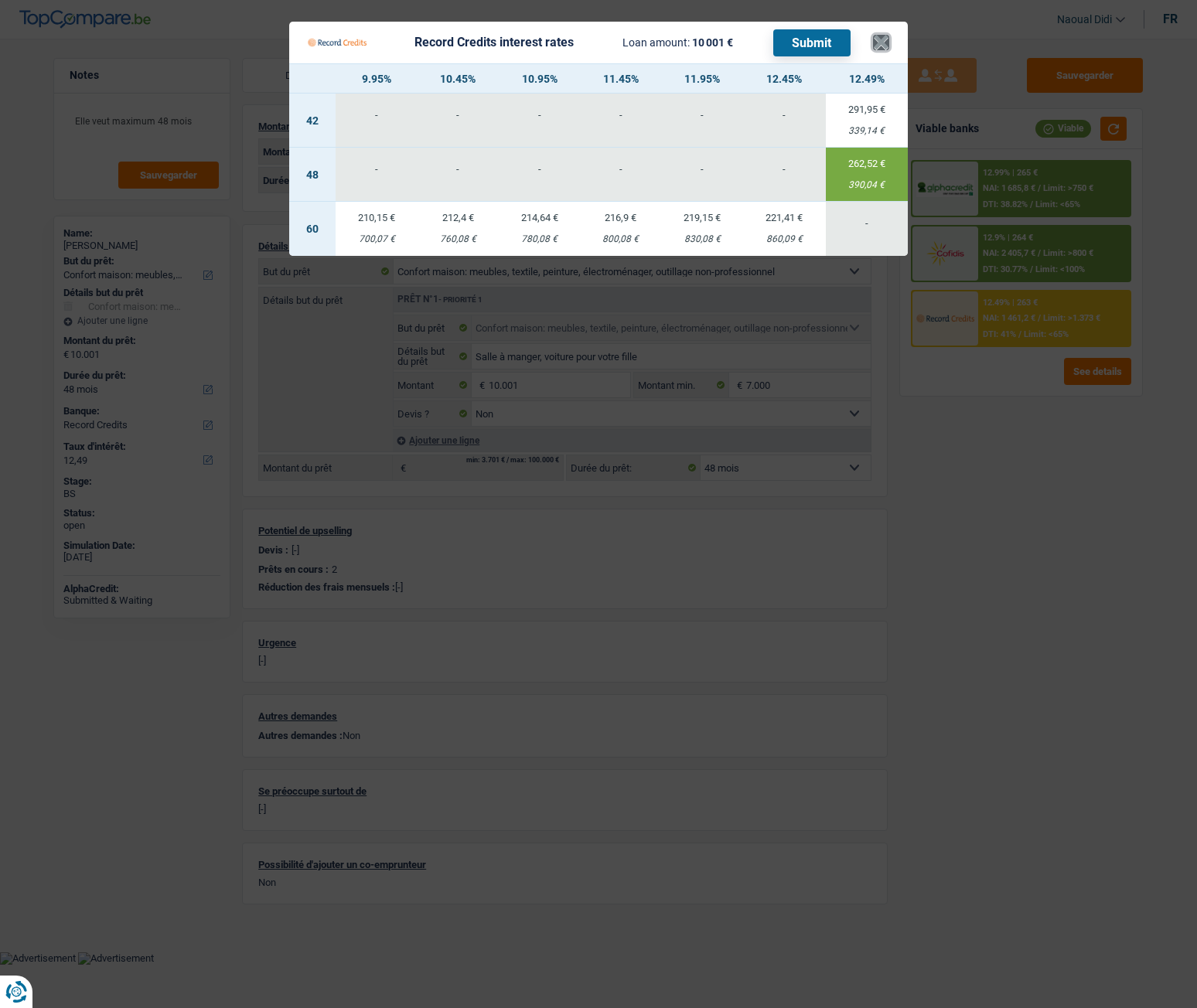
click at [885, 49] on button "×" at bounding box center [880, 42] width 16 height 15
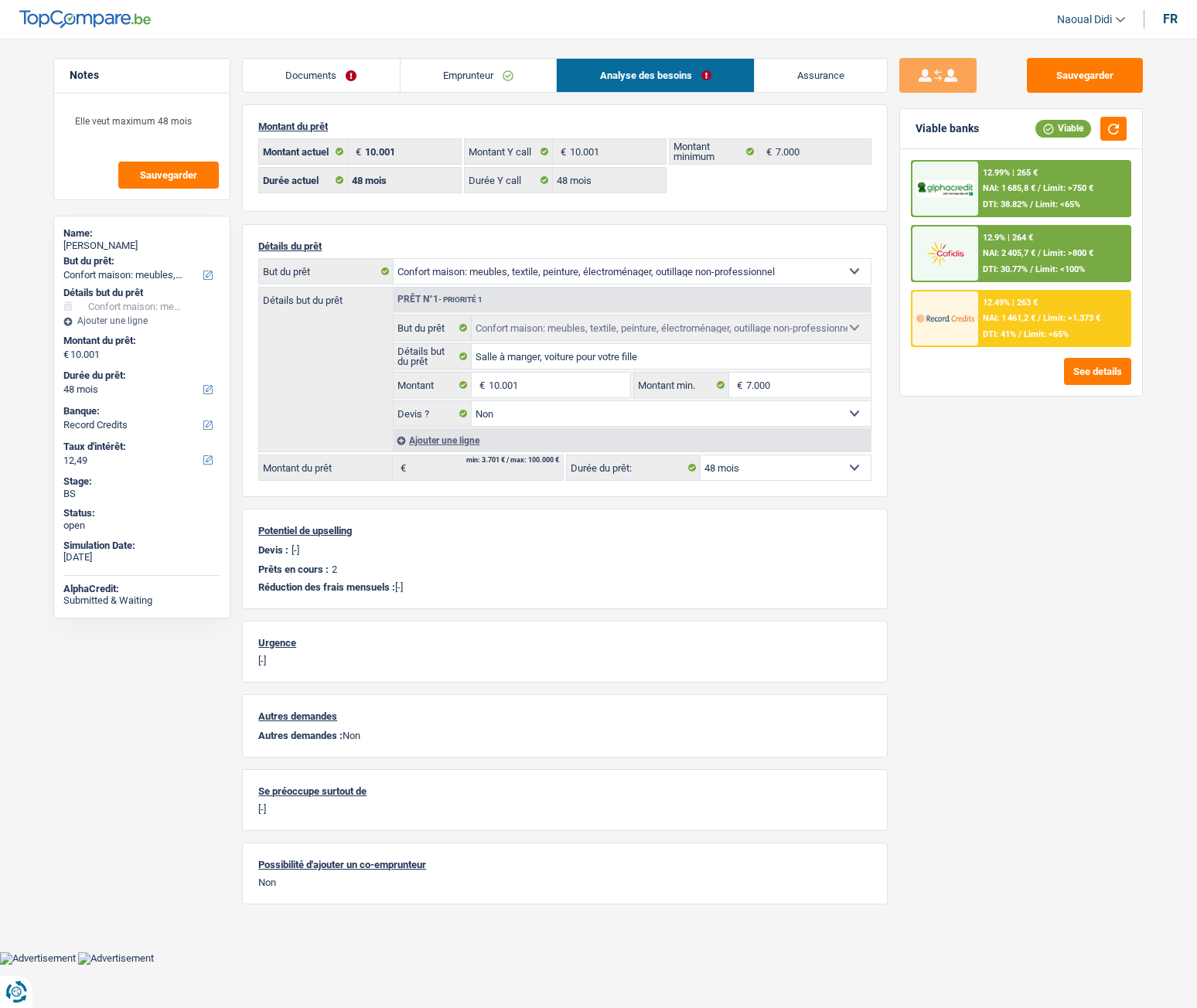
click at [1066, 254] on span "Limit: >800 €" at bounding box center [1067, 253] width 50 height 10
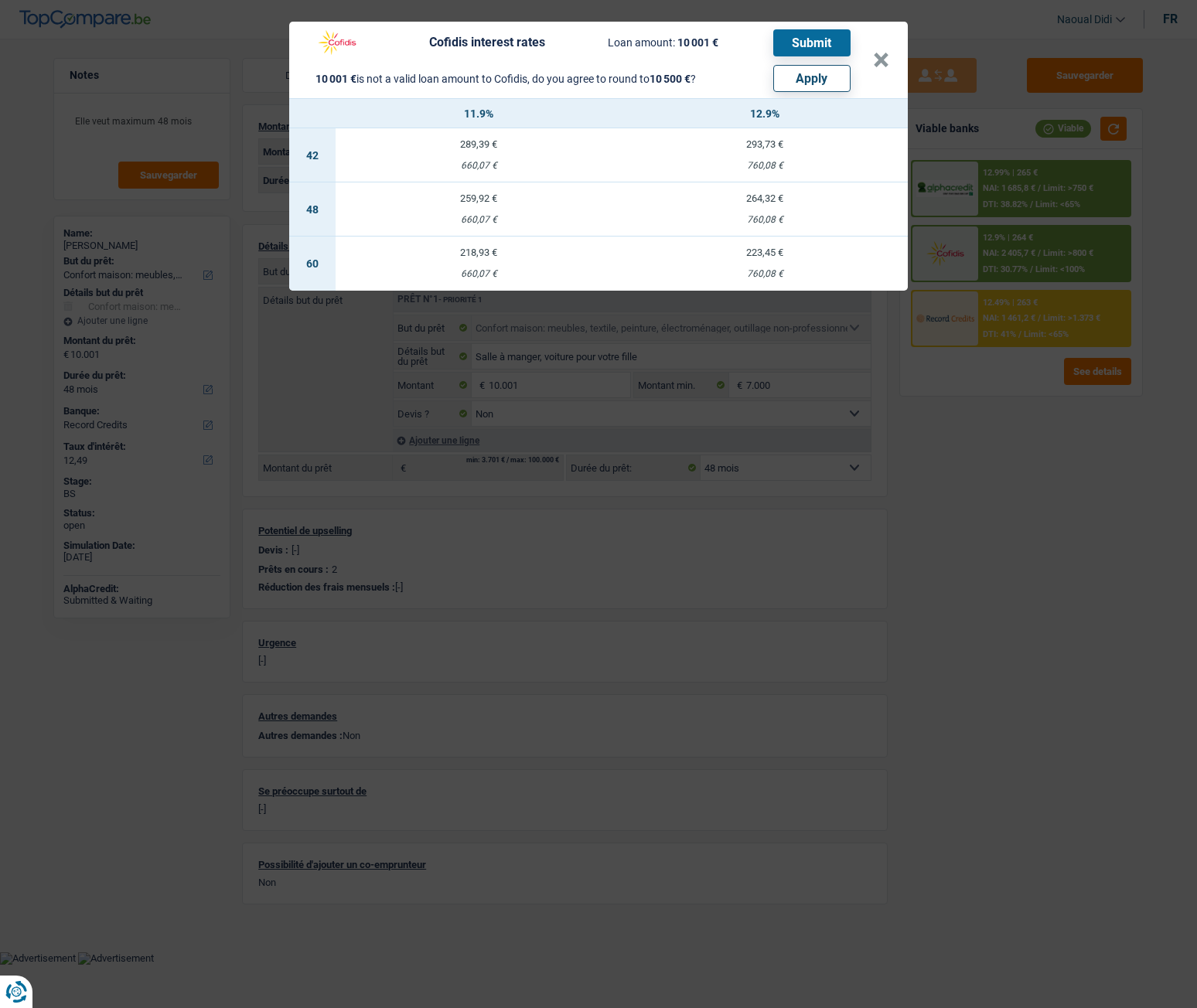
click at [819, 85] on button "Apply" at bounding box center [811, 79] width 77 height 27
type input "10.500"
select select "60"
type input "10.500"
select select "60"
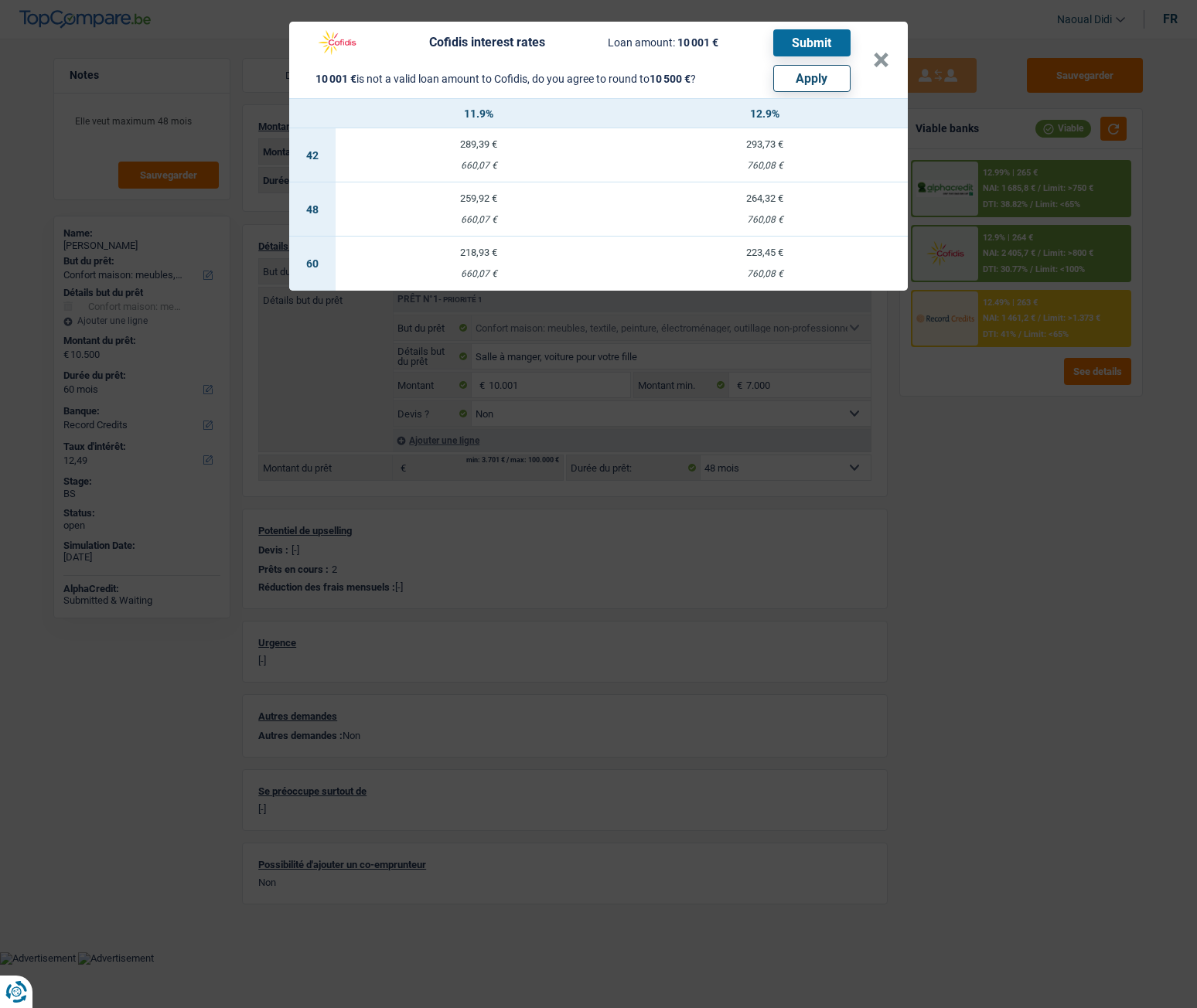
type input "10.500"
select select "60"
select select "other"
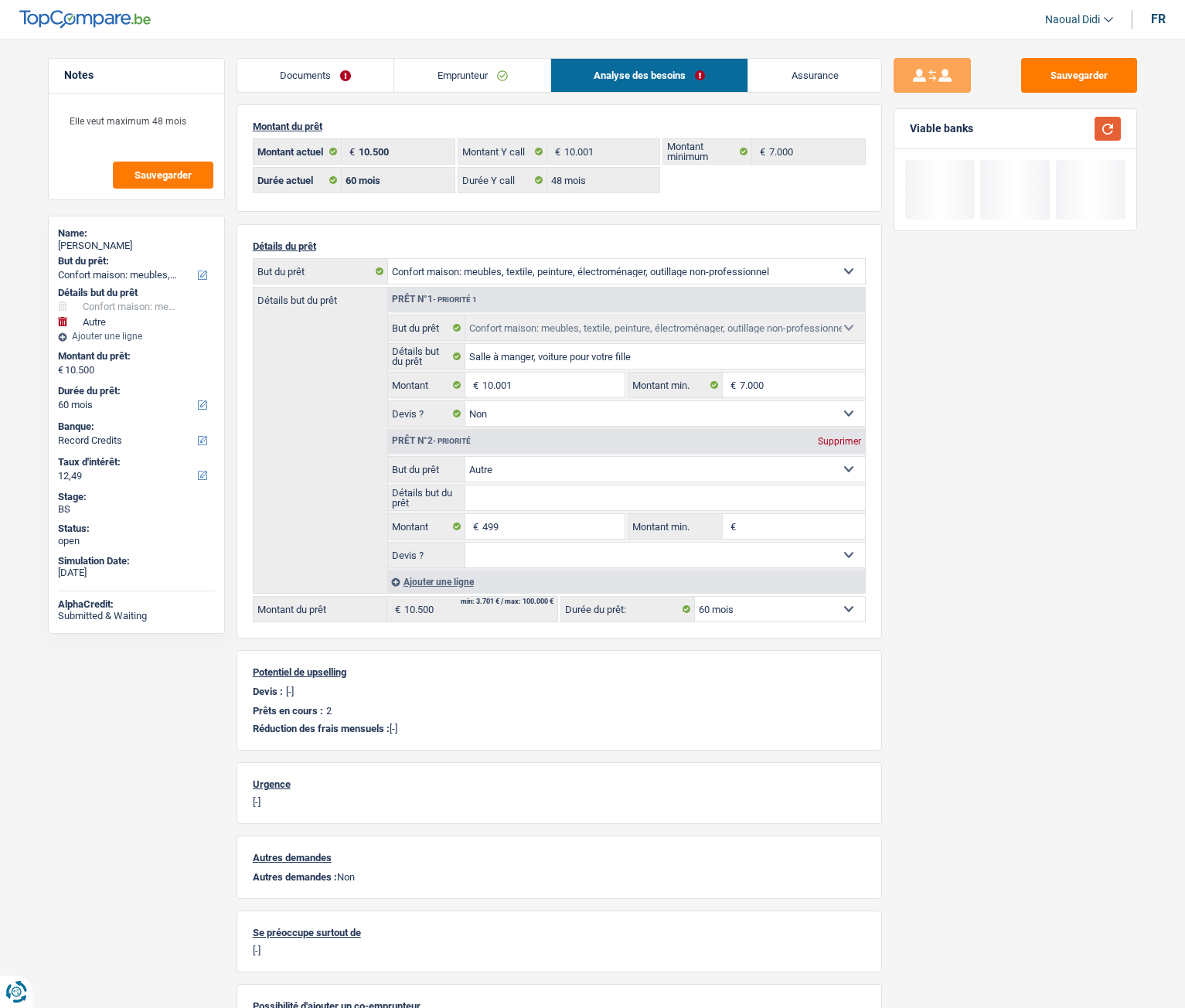
click at [1109, 129] on button "button" at bounding box center [1107, 129] width 26 height 24
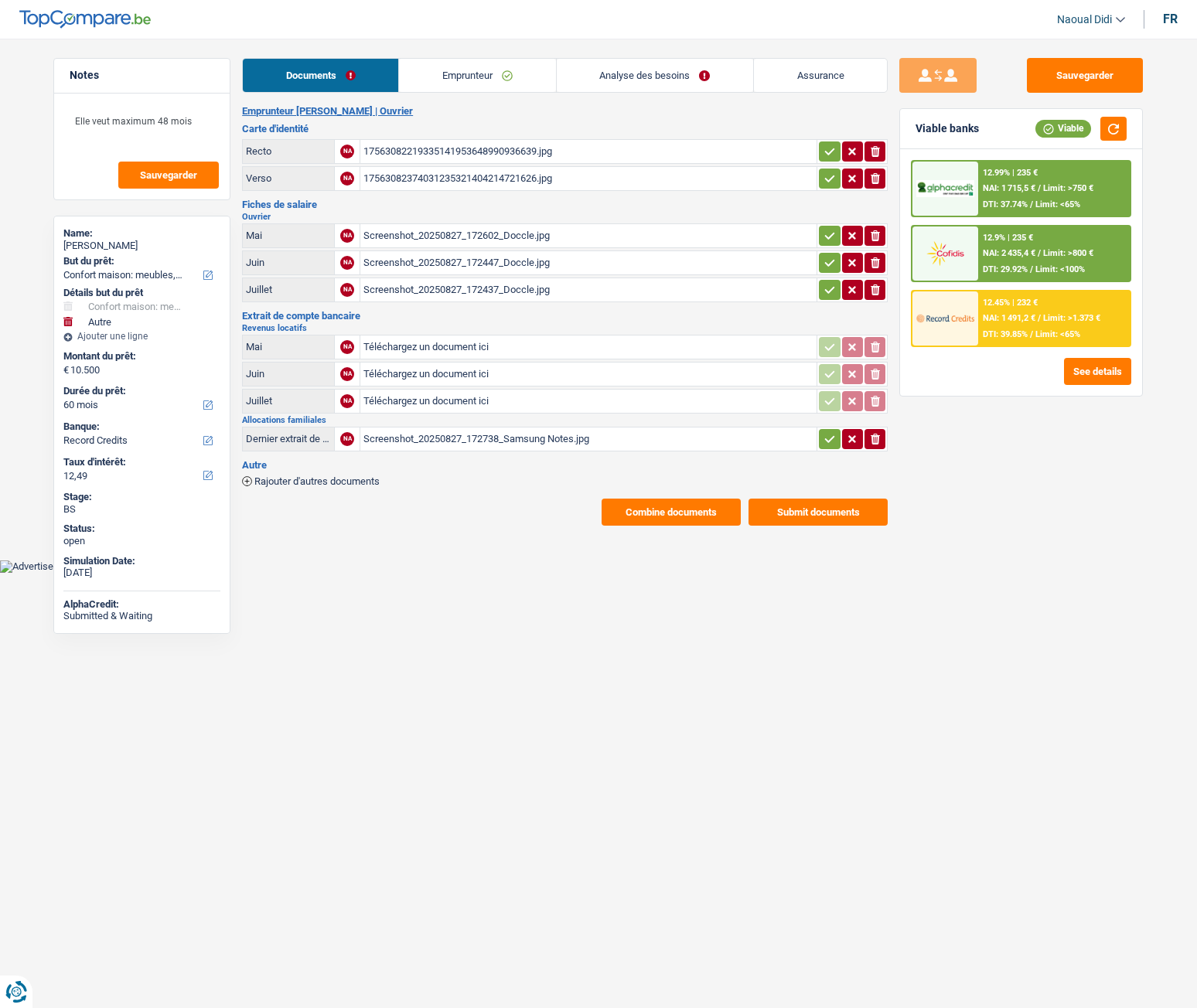
select select "household"
select select "other"
select select "60"
select select "record credits"
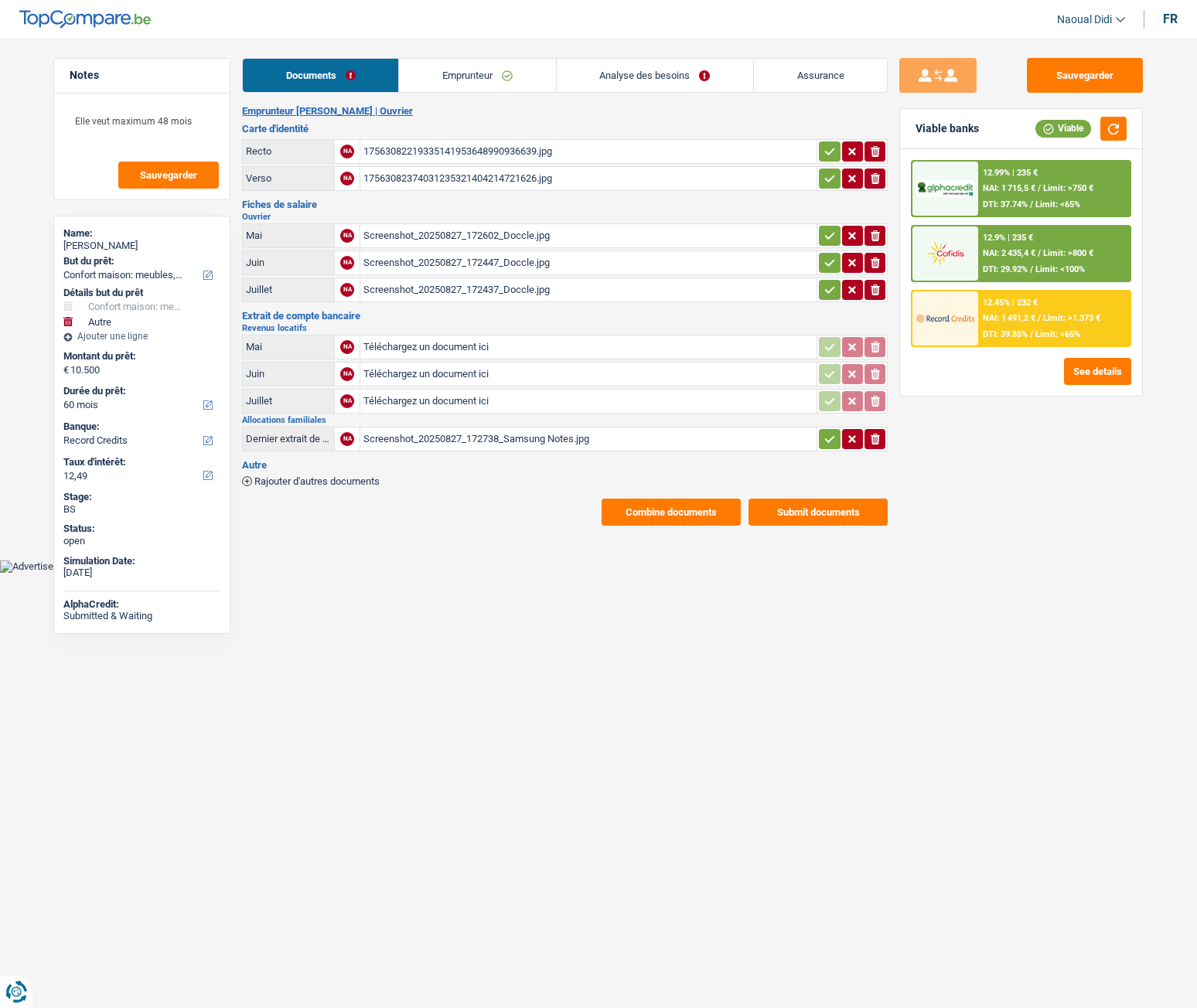
click at [1013, 256] on span "NAI: 2 435,4 €" at bounding box center [1009, 253] width 52 height 10
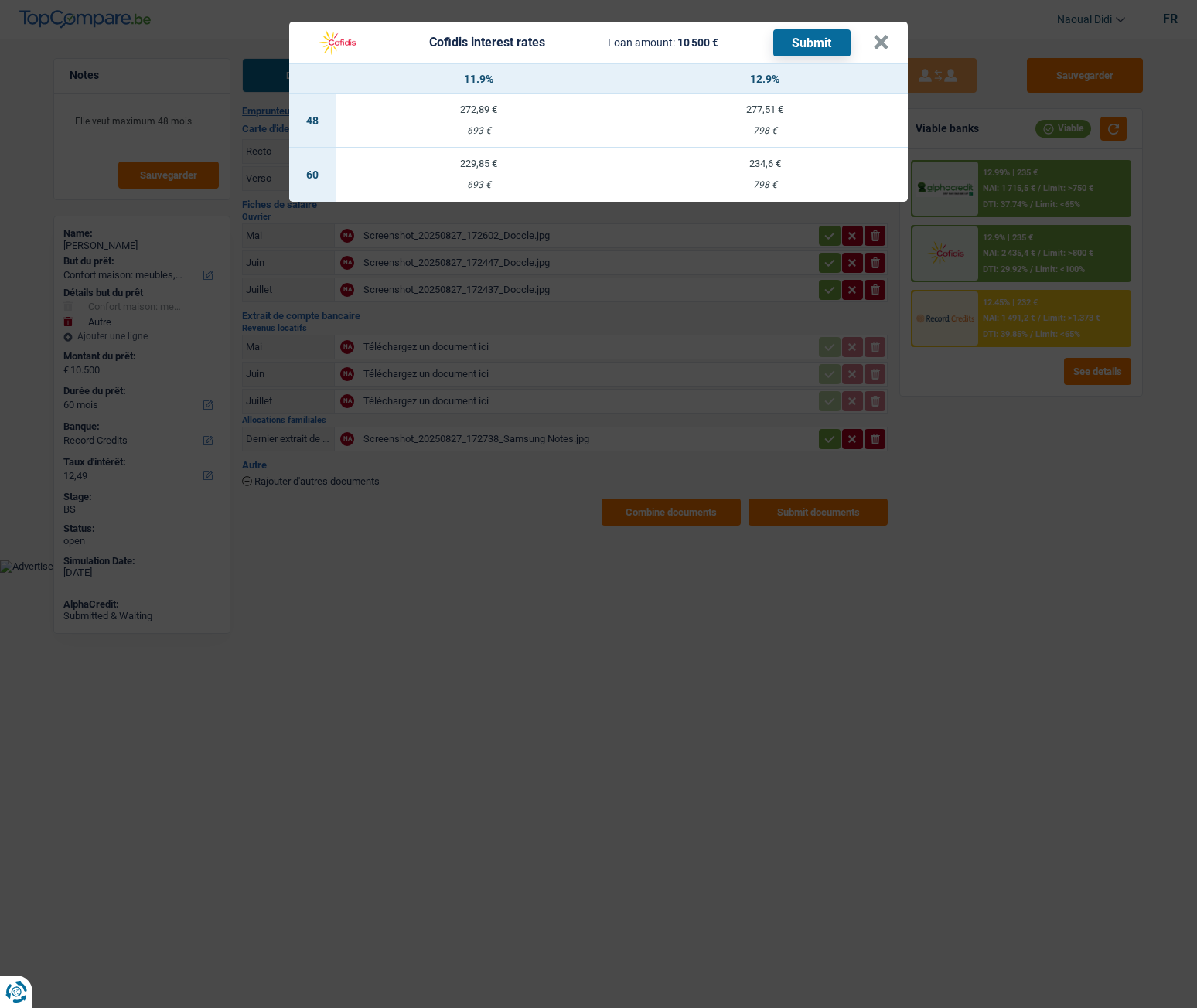
click at [477, 119] on td "272,89 € 693 €" at bounding box center [478, 121] width 286 height 54
select select "48"
select select "cofidis"
type input "11,90"
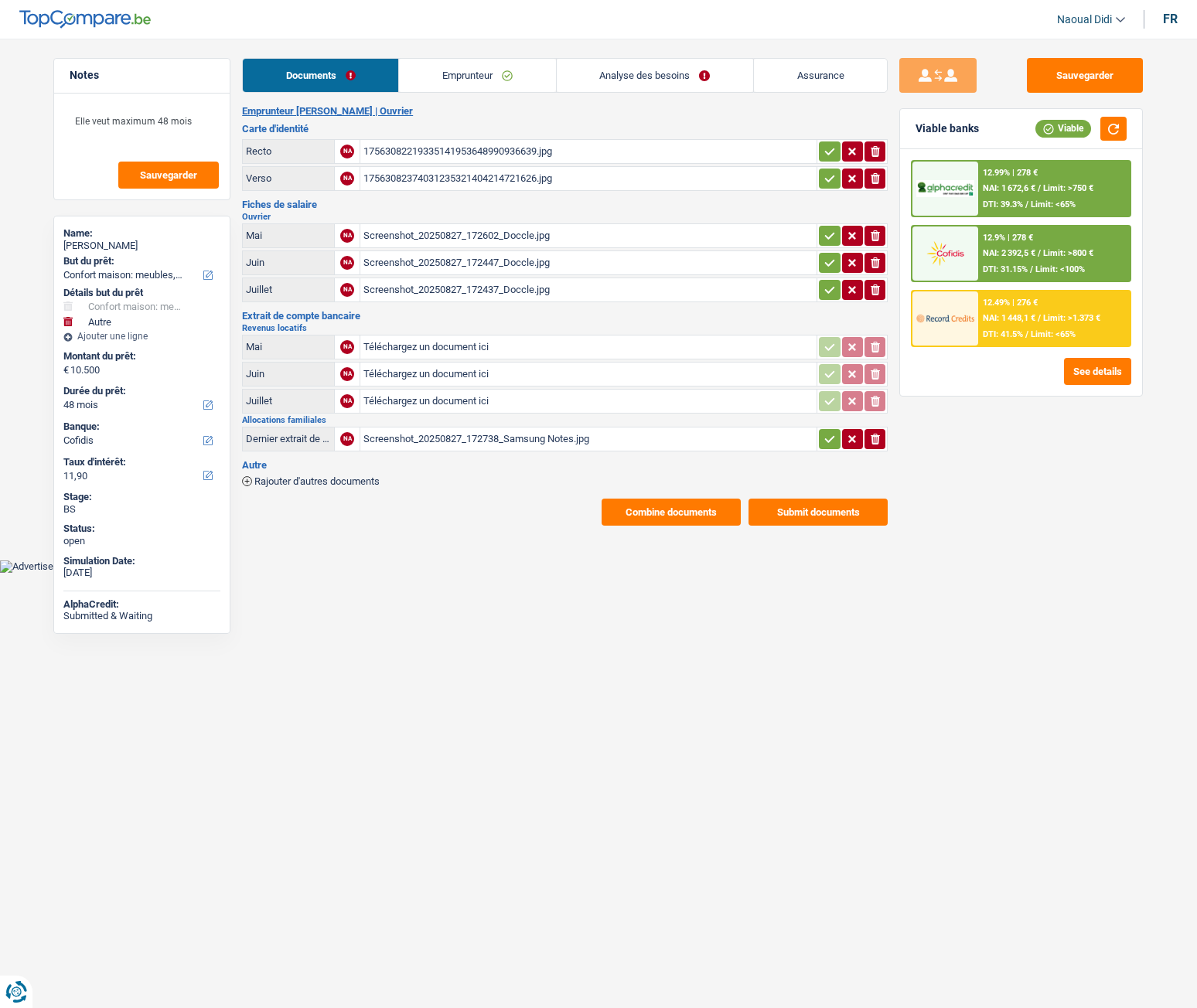
click at [830, 151] on icon "button" at bounding box center [830, 151] width 10 height 7
click at [825, 183] on icon "button" at bounding box center [830, 179] width 13 height 15
click at [831, 251] on td "ionicons-v5-e" at bounding box center [852, 262] width 71 height 25
click at [828, 241] on button "button" at bounding box center [829, 236] width 21 height 20
click at [826, 265] on icon "button" at bounding box center [830, 262] width 10 height 7
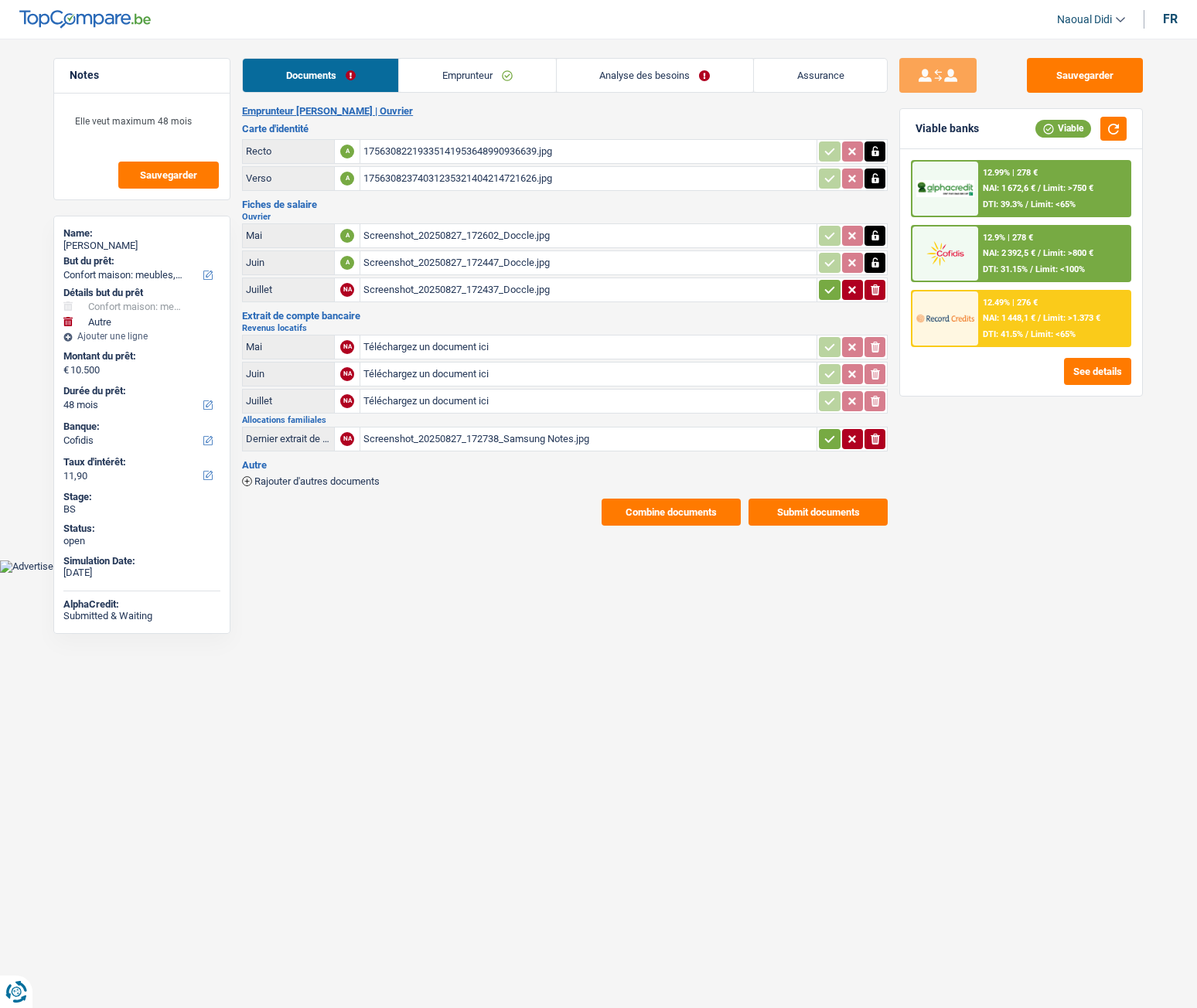
click at [824, 290] on icon "button" at bounding box center [830, 289] width 13 height 15
click at [827, 435] on icon "button" at bounding box center [830, 439] width 13 height 15
click at [1058, 80] on button "Sauvegarder" at bounding box center [1084, 75] width 116 height 35
click at [1000, 253] on span "NAI: 2 392,5 €" at bounding box center [1009, 253] width 52 height 10
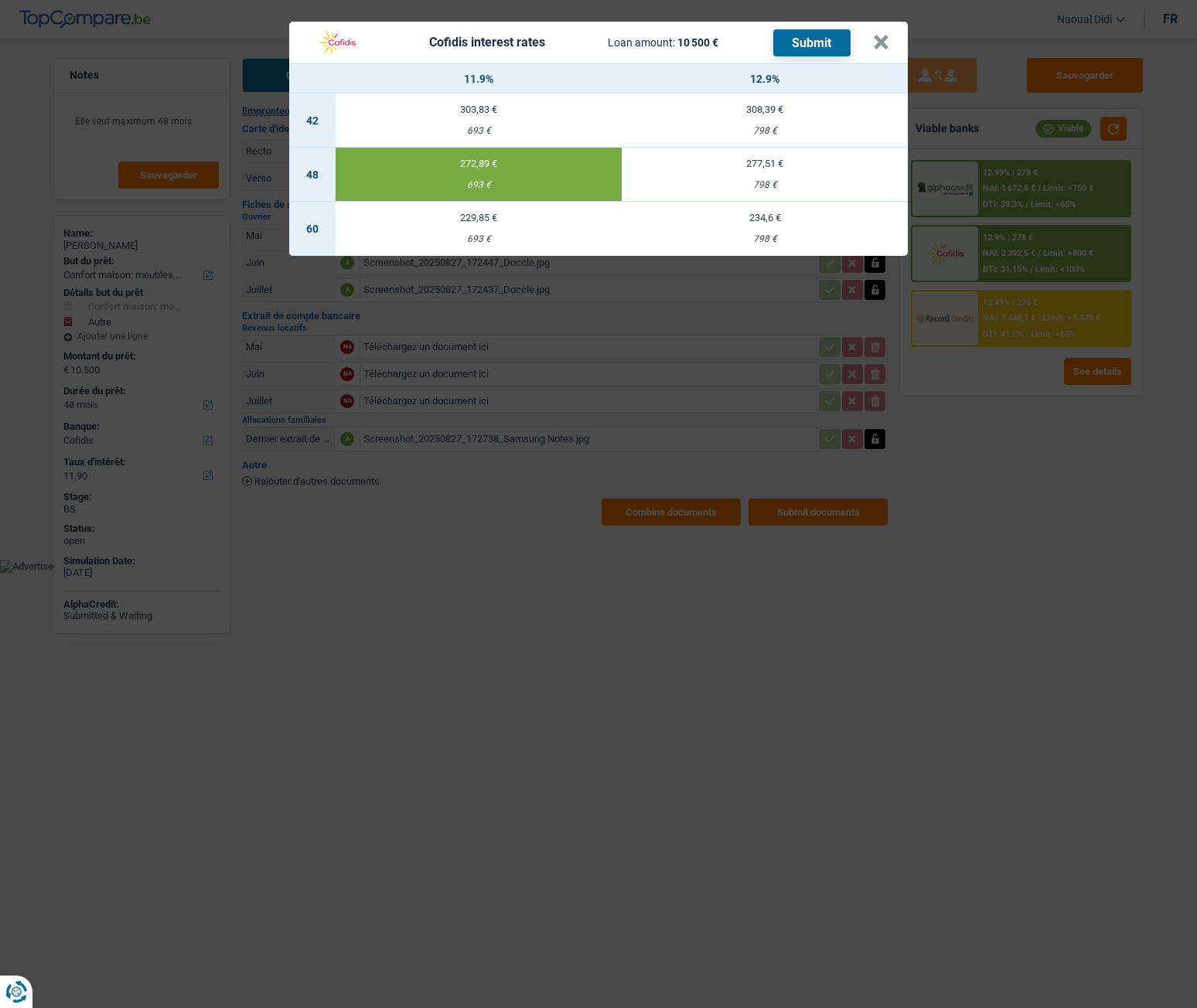
click at [814, 31] on button "Submit" at bounding box center [811, 43] width 77 height 27
click at [884, 43] on button "×" at bounding box center [880, 42] width 16 height 15
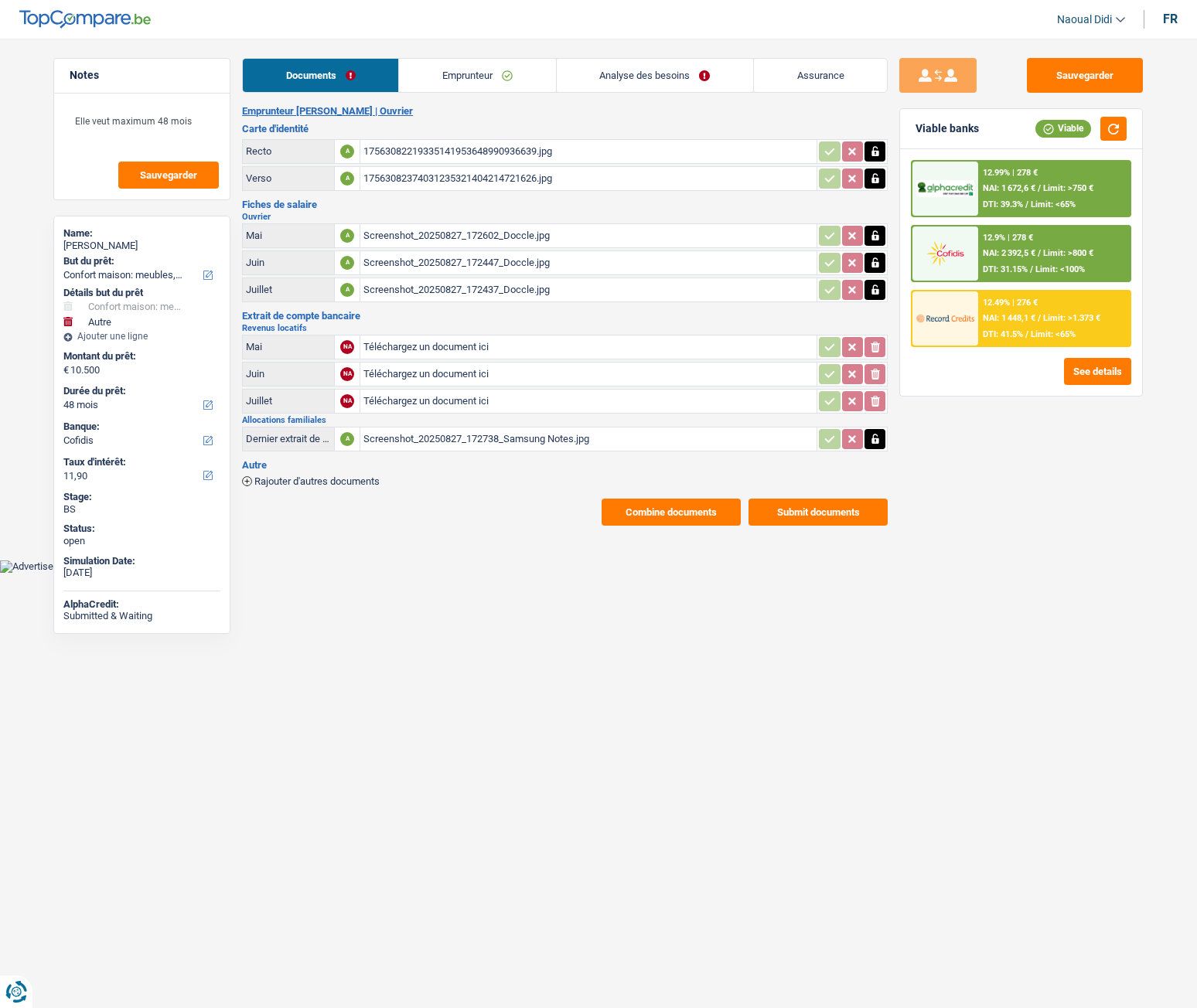
click at [456, 77] on link "Emprunteur" at bounding box center [477, 74] width 157 height 33
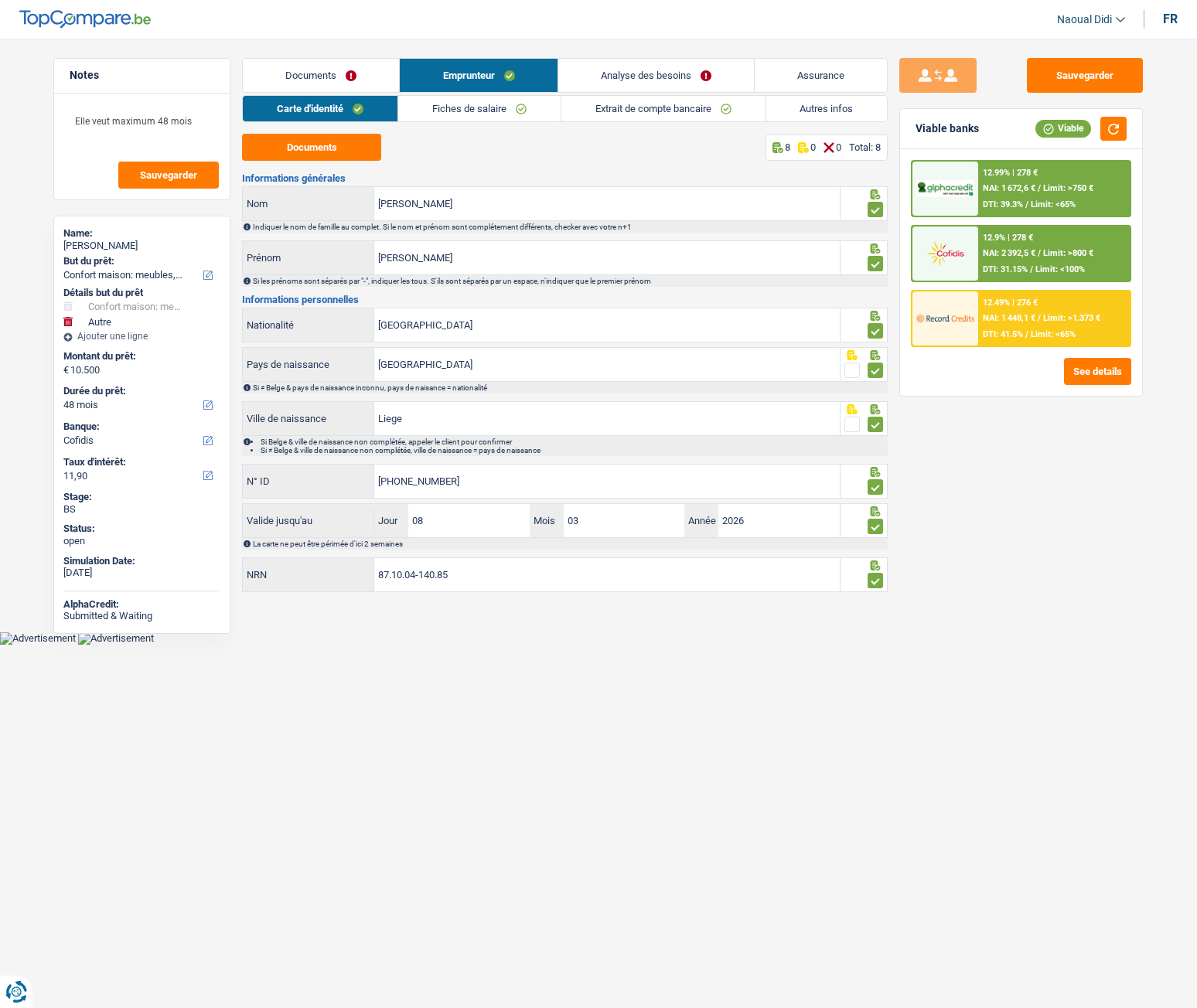
click at [505, 106] on link "Fiches de salaire" at bounding box center [479, 108] width 163 height 25
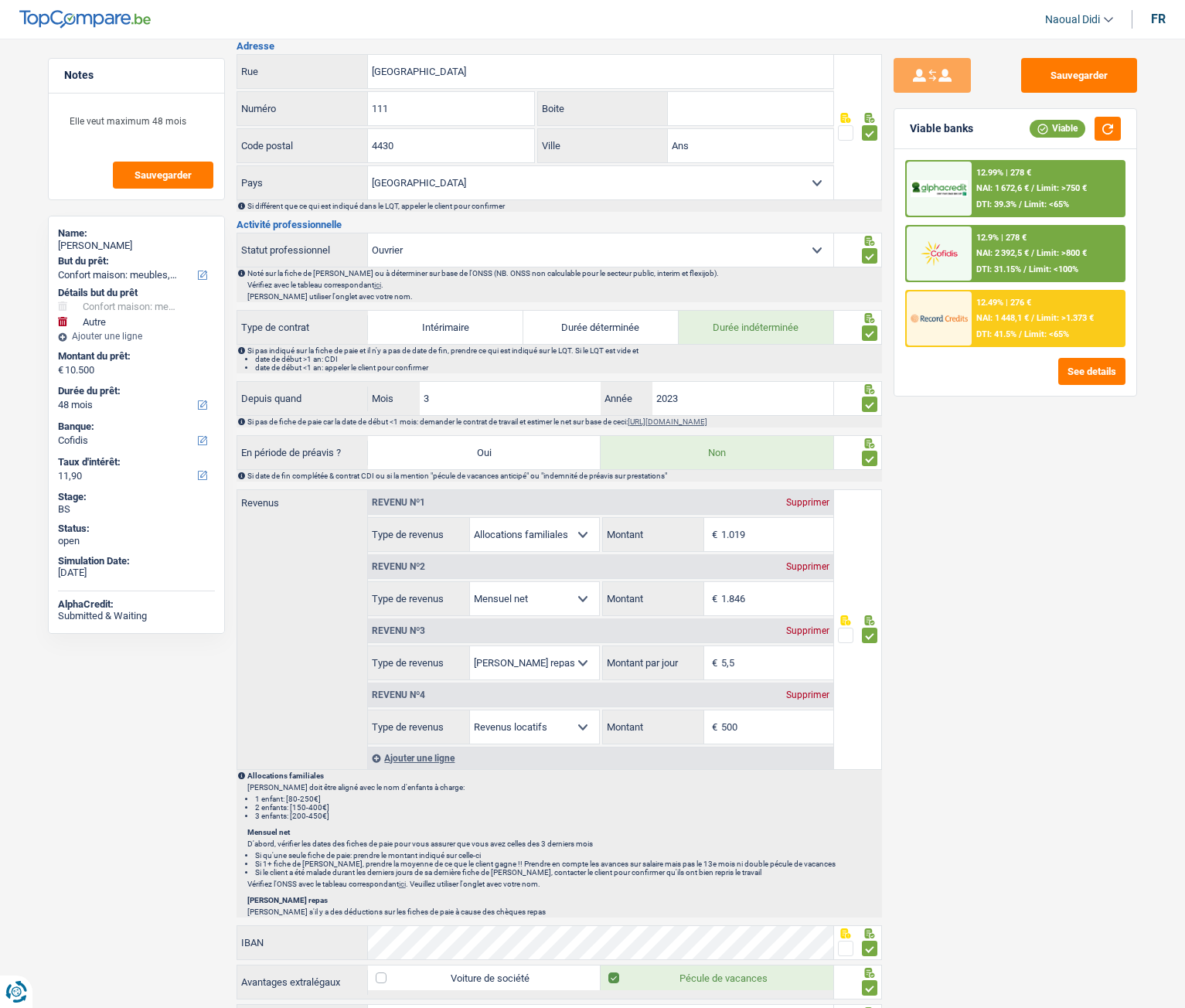
scroll to position [309, 0]
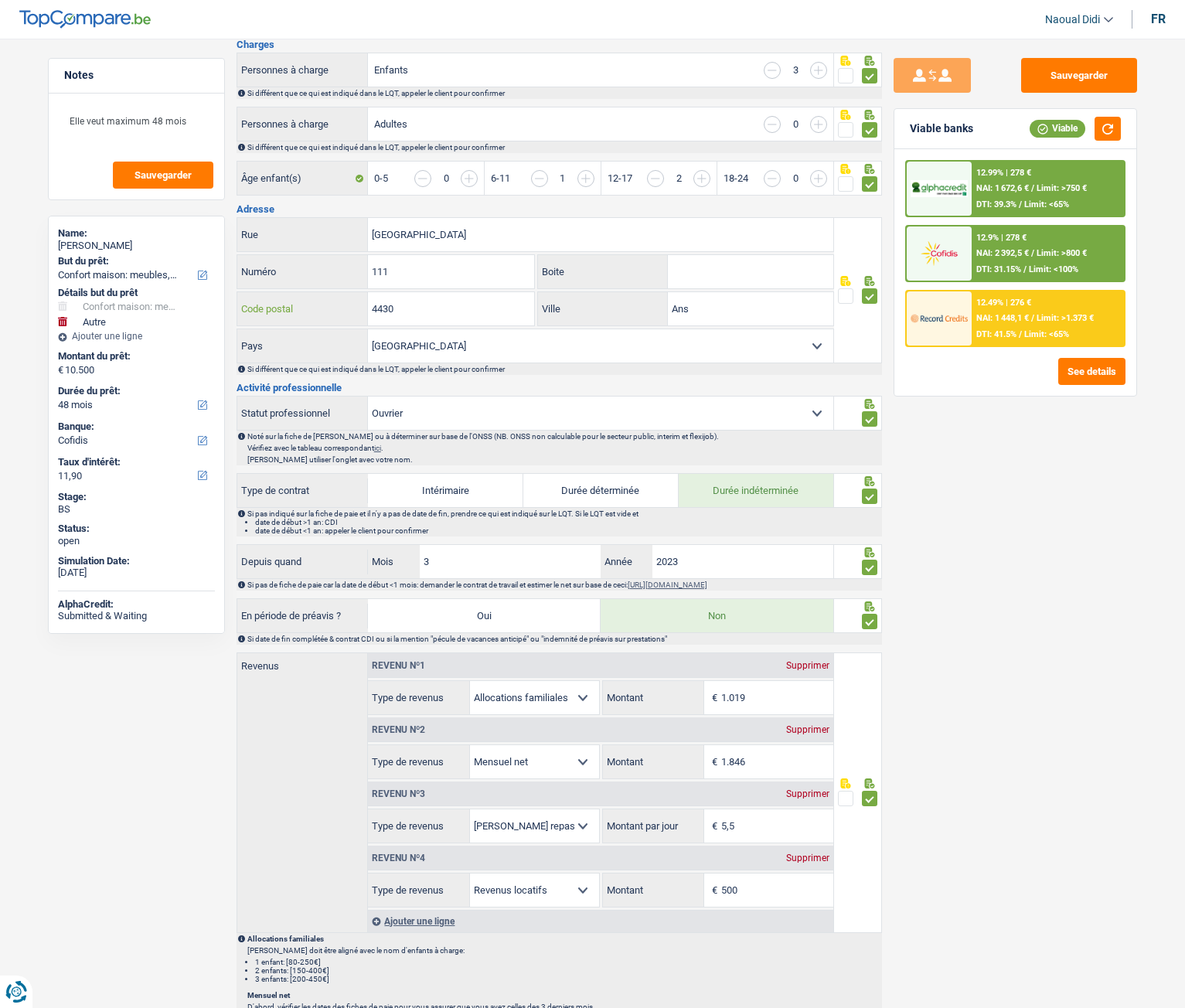
drag, startPoint x: 422, startPoint y: 310, endPoint x: 359, endPoint y: 309, distance: 63.0
click at [359, 309] on div "4430 Code postal" at bounding box center [386, 308] width 298 height 33
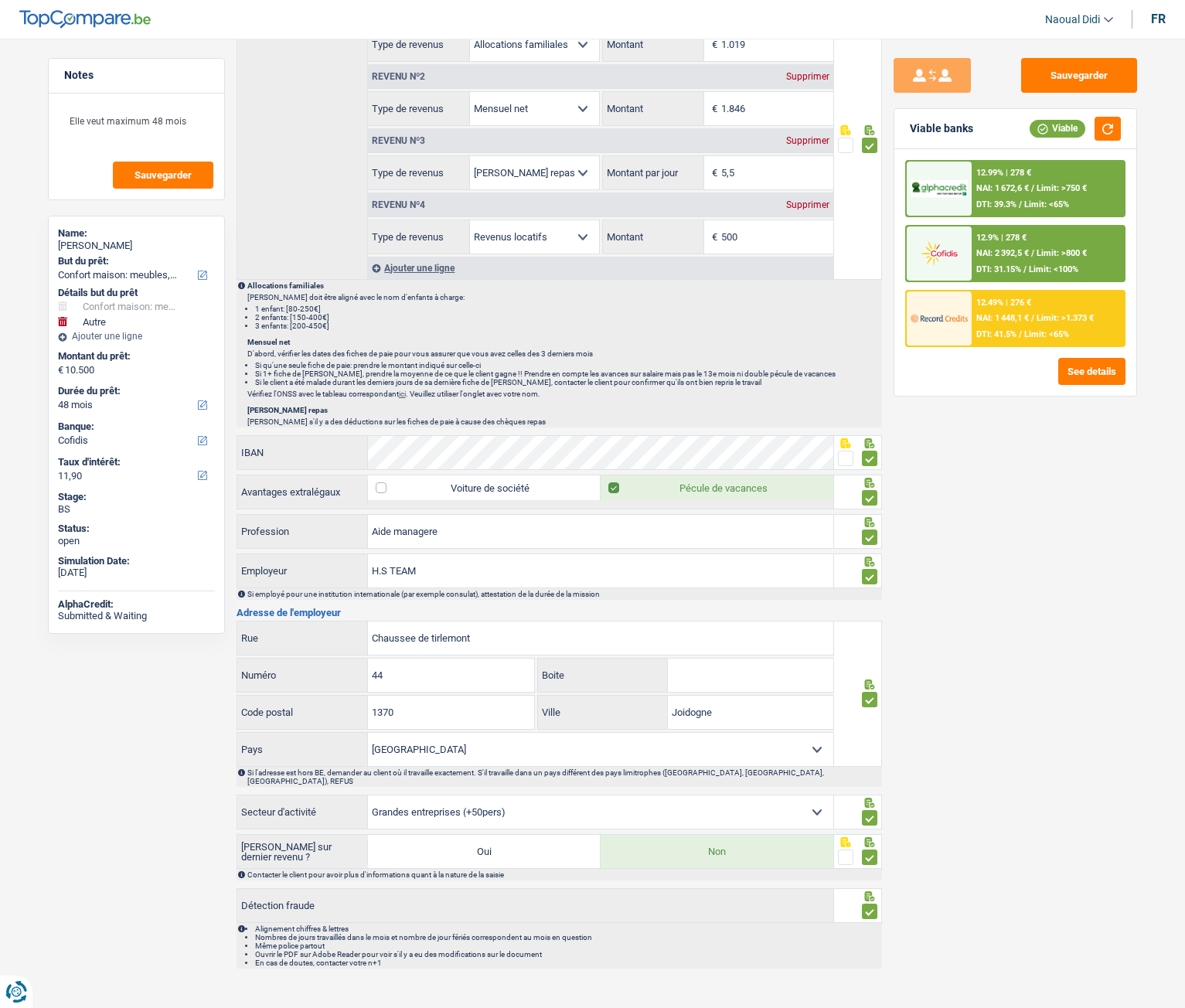
scroll to position [969, 0]
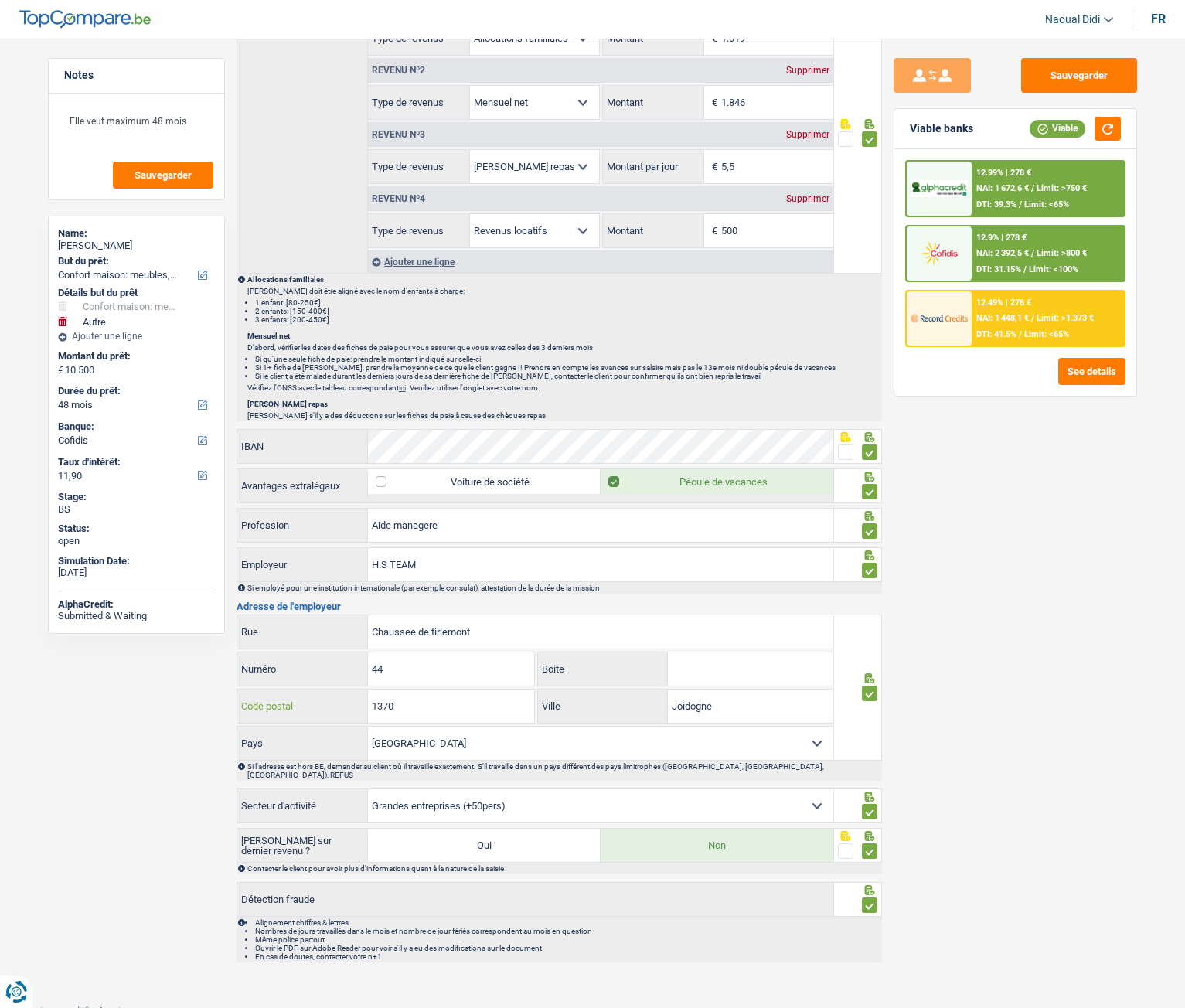
drag, startPoint x: 433, startPoint y: 708, endPoint x: 344, endPoint y: 704, distance: 89.1
click at [344, 704] on div "1370 Code postal" at bounding box center [386, 706] width 298 height 33
click at [465, 710] on input "1370" at bounding box center [451, 706] width 166 height 33
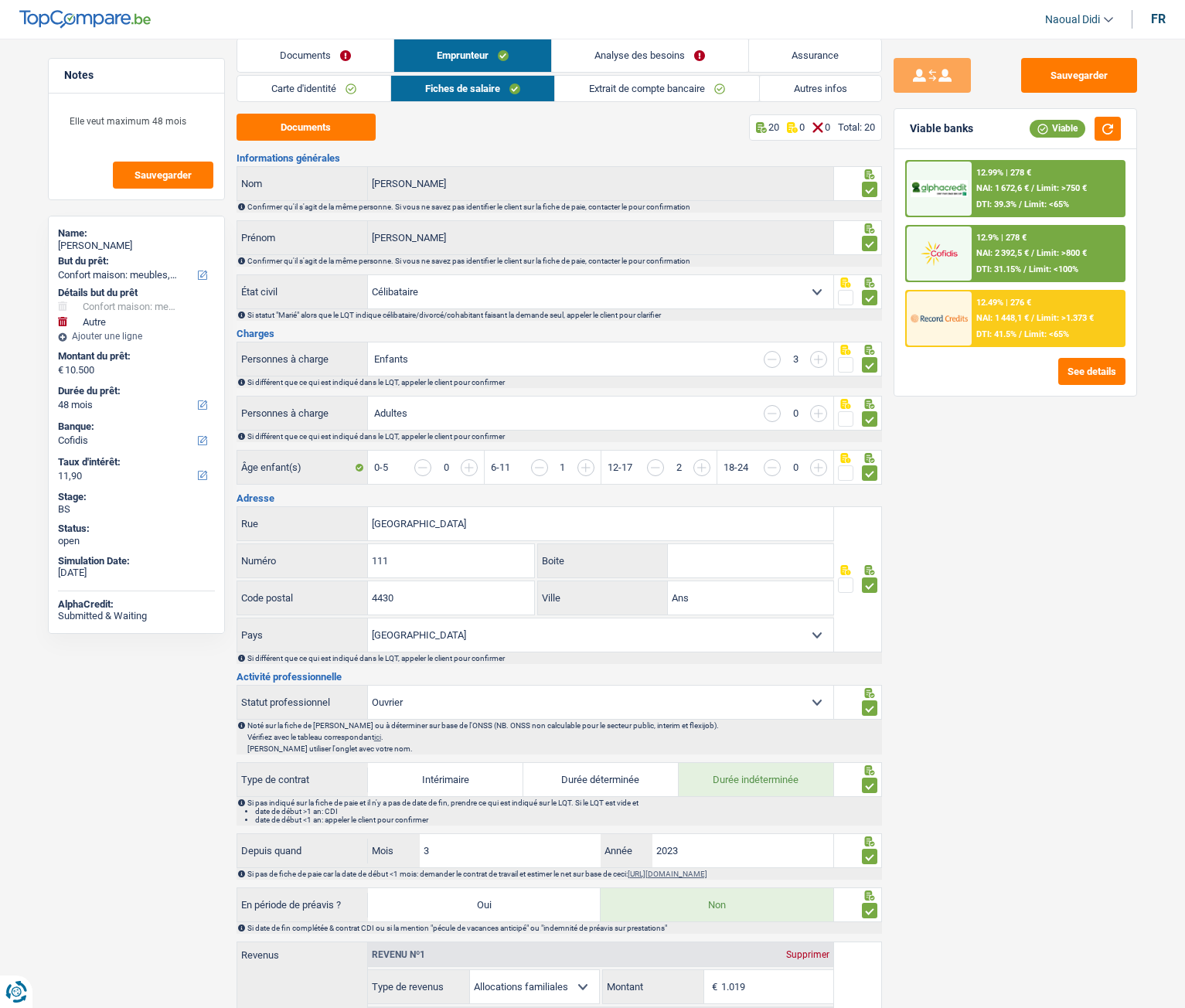
scroll to position [0, 0]
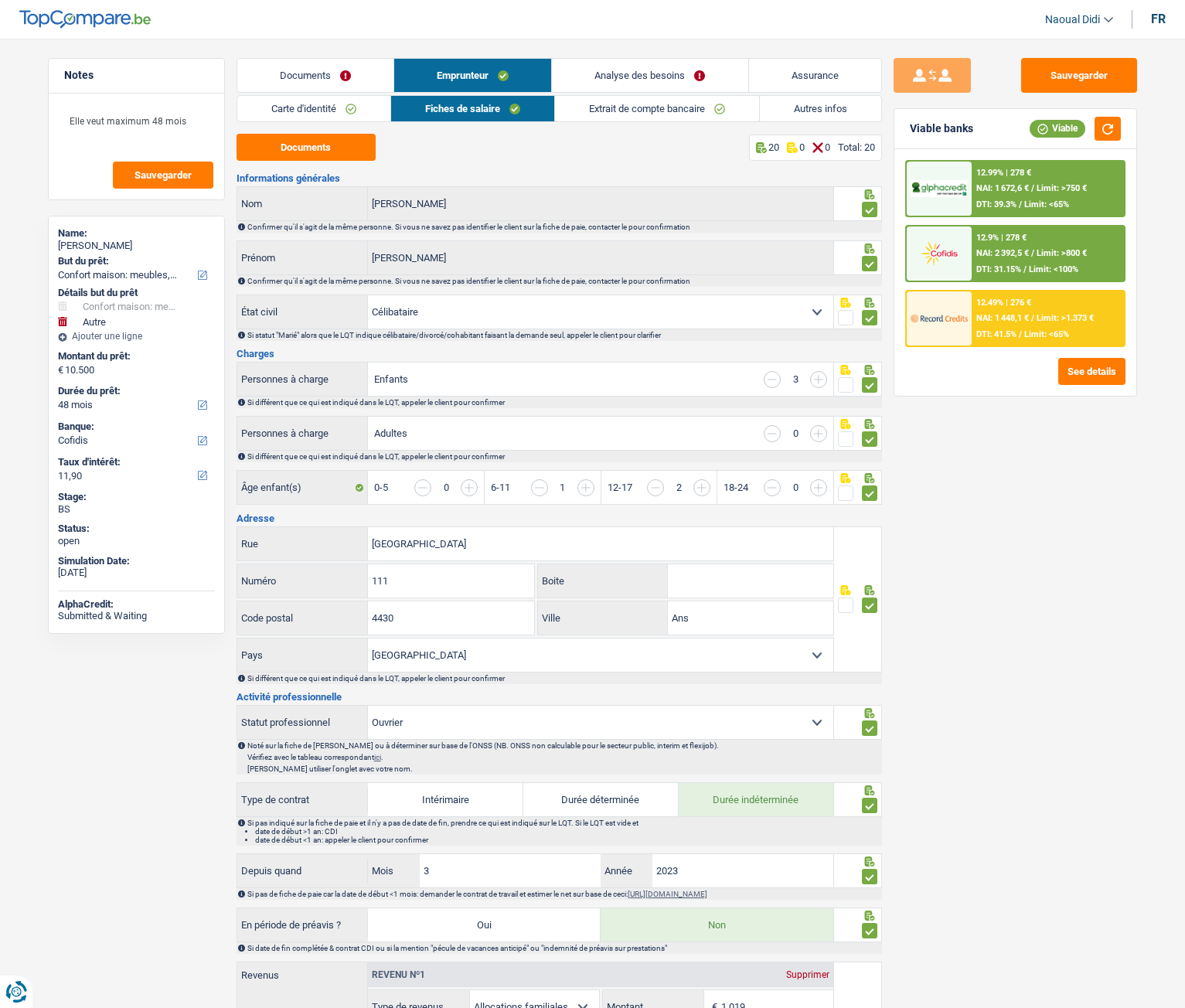
click at [642, 114] on link "Extrait de compte bancaire" at bounding box center [657, 108] width 204 height 25
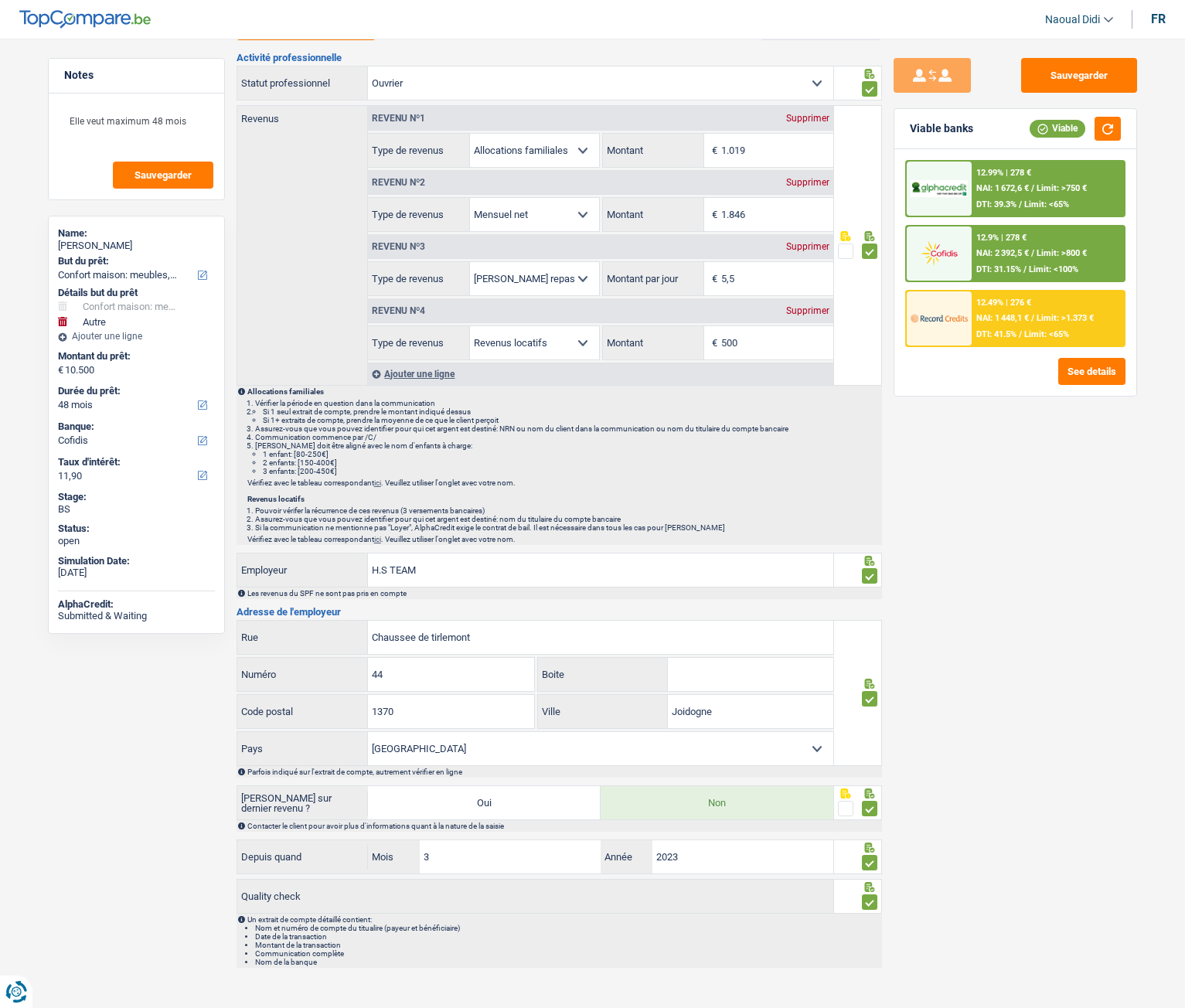
scroll to position [135, 0]
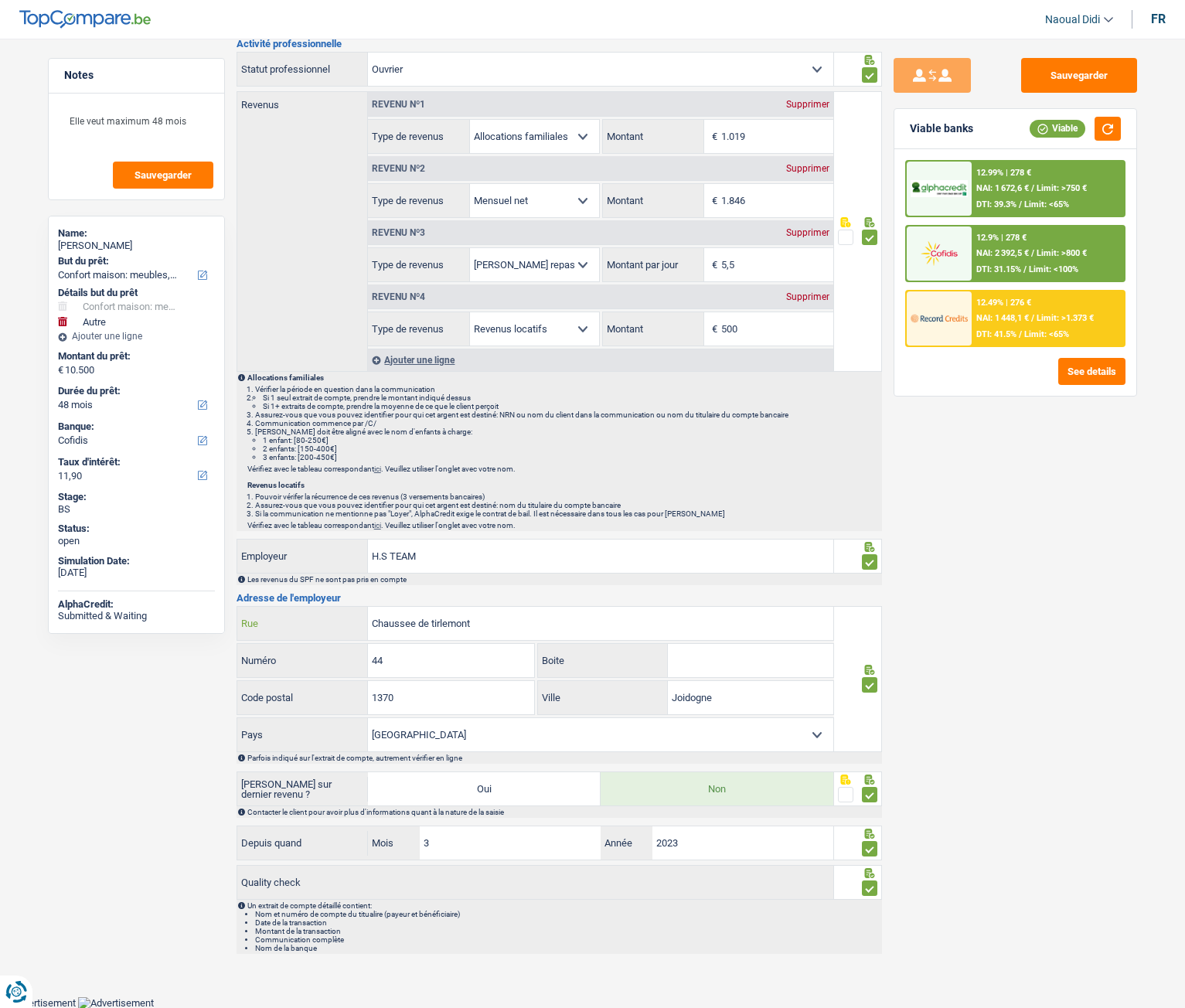
drag, startPoint x: 335, startPoint y: 604, endPoint x: 316, endPoint y: 603, distance: 19.0
click at [316, 603] on div "Activité professionnelle Ouvrier Employé privé Employé public Invalide Indépend…" at bounding box center [559, 497] width 646 height 916
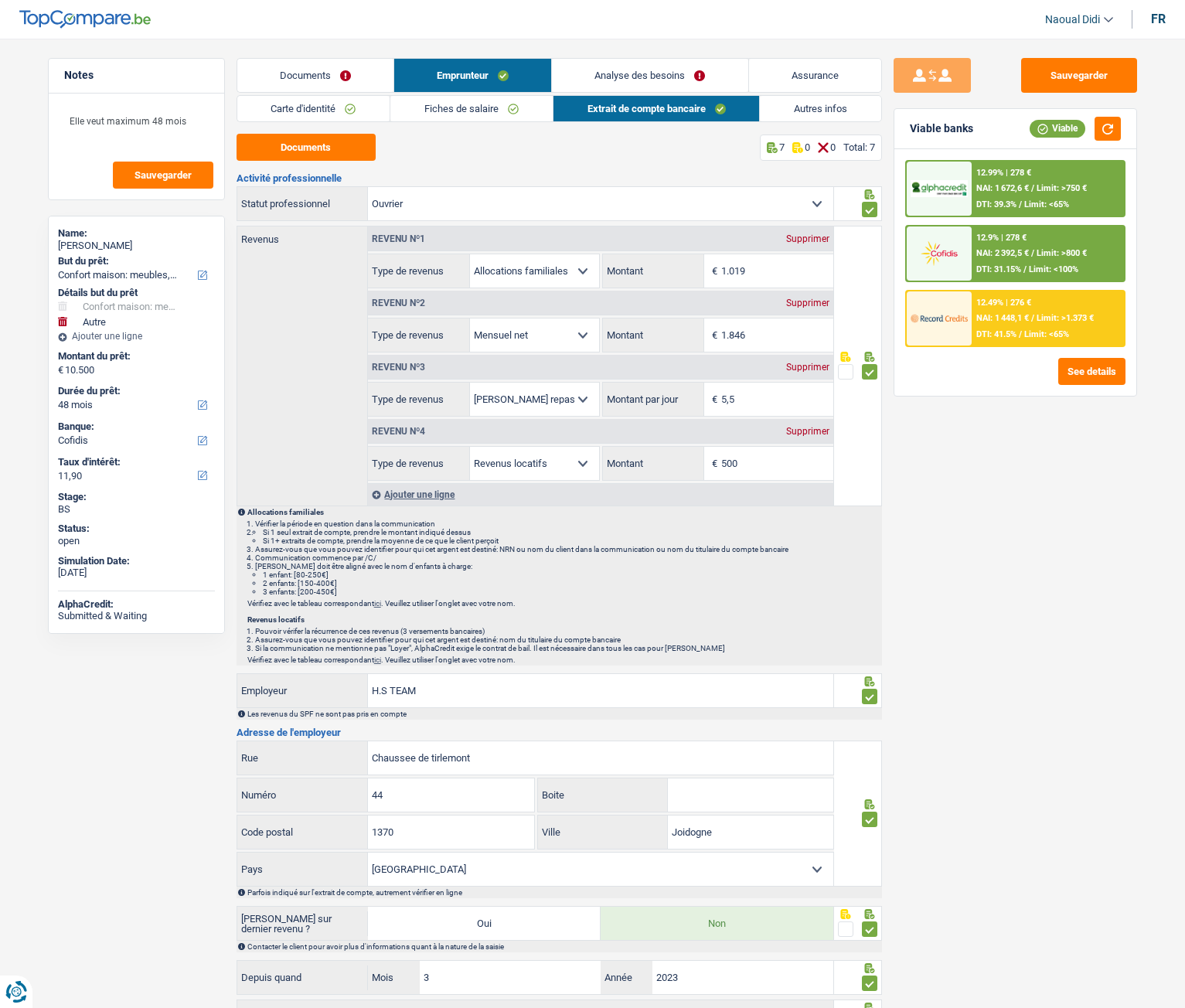
click at [452, 109] on link "Fiches de salaire" at bounding box center [471, 108] width 163 height 25
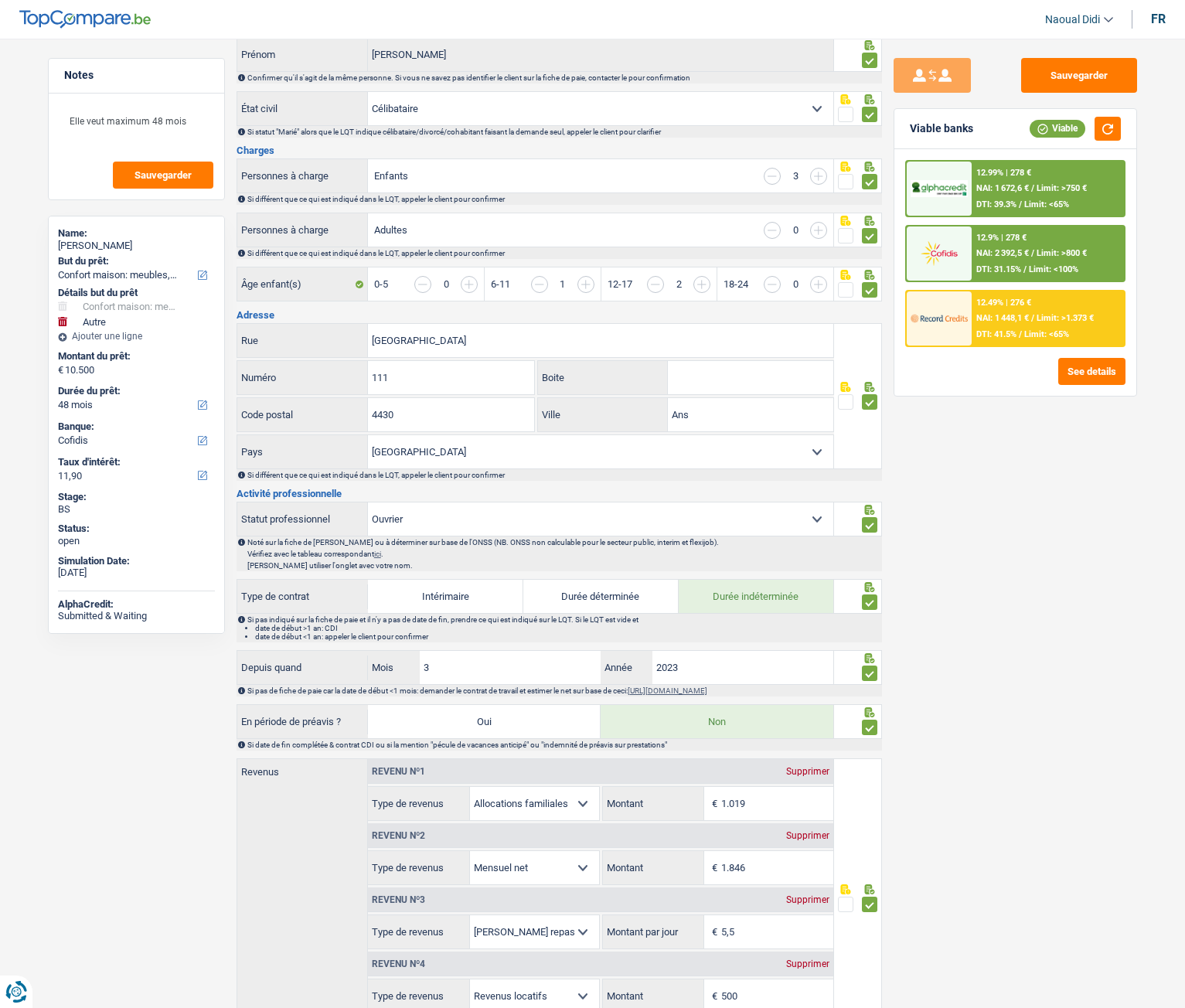
scroll to position [196, 0]
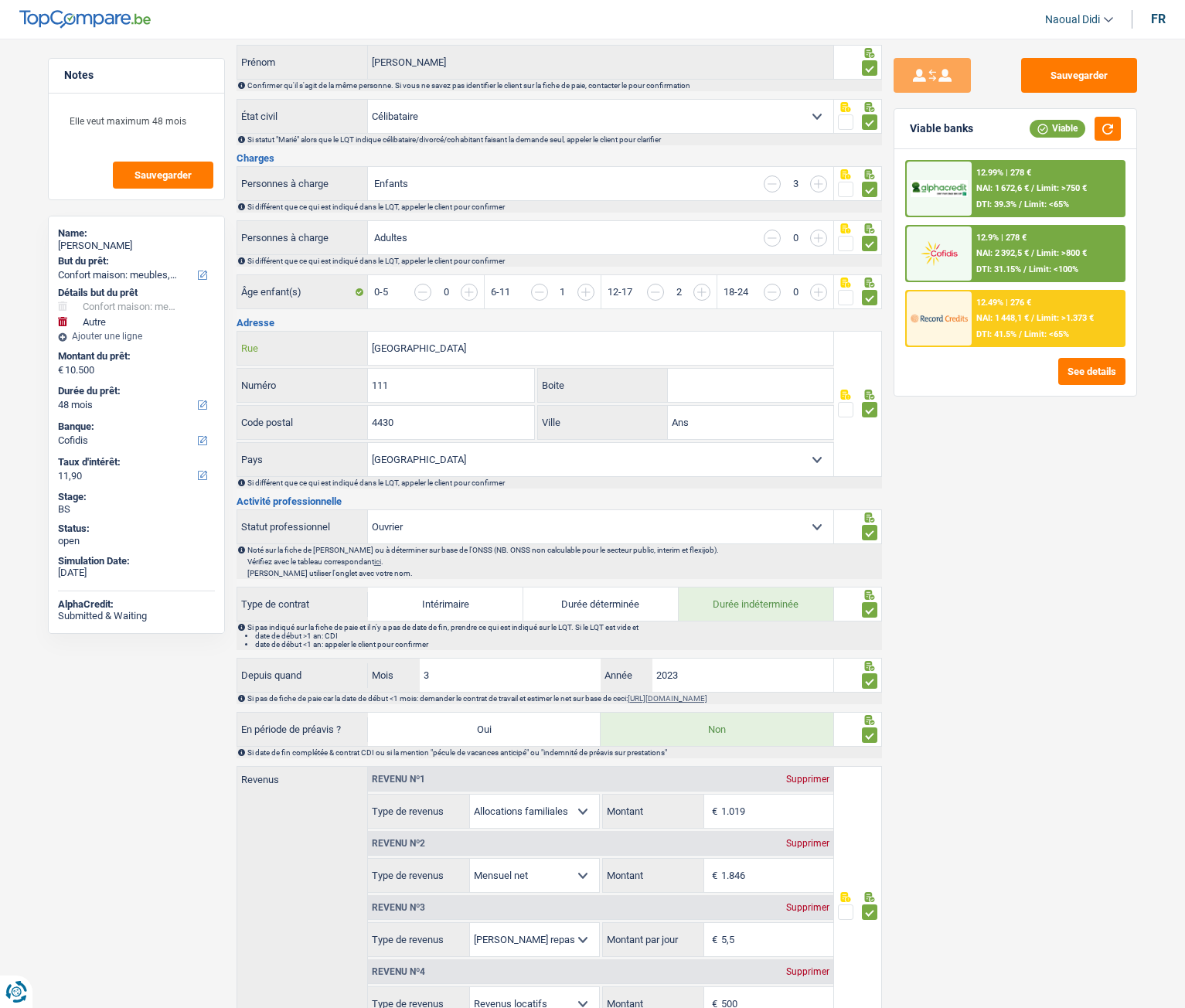
drag, startPoint x: 513, startPoint y: 351, endPoint x: 345, endPoint y: 336, distance: 168.7
click at [345, 336] on div "Rue des Trois Rois Rue" at bounding box center [535, 348] width 597 height 33
drag, startPoint x: 418, startPoint y: 427, endPoint x: 347, endPoint y: 417, distance: 71.7
click at [347, 417] on div "4430 Code postal" at bounding box center [386, 422] width 298 height 33
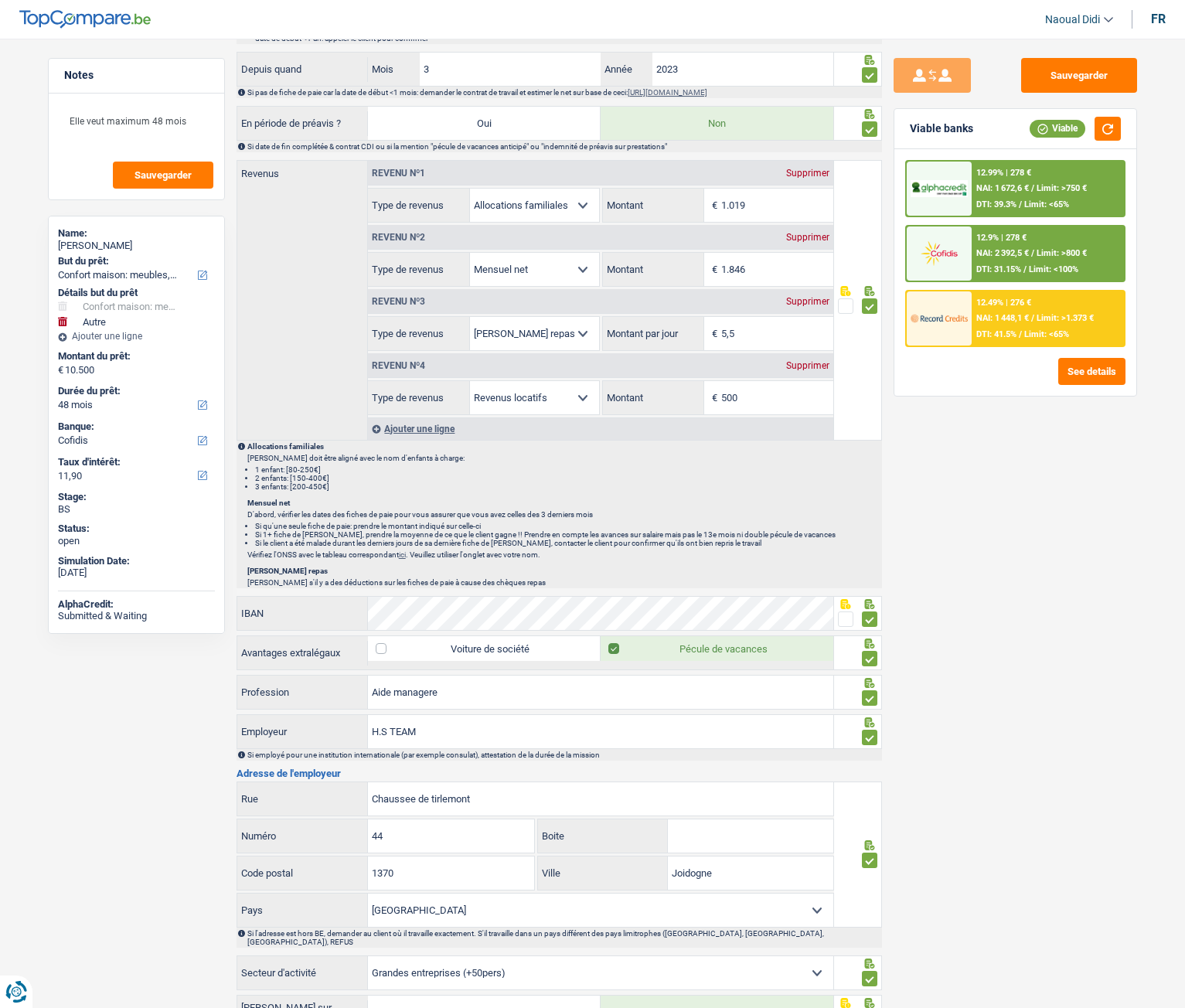
scroll to position [928, 0]
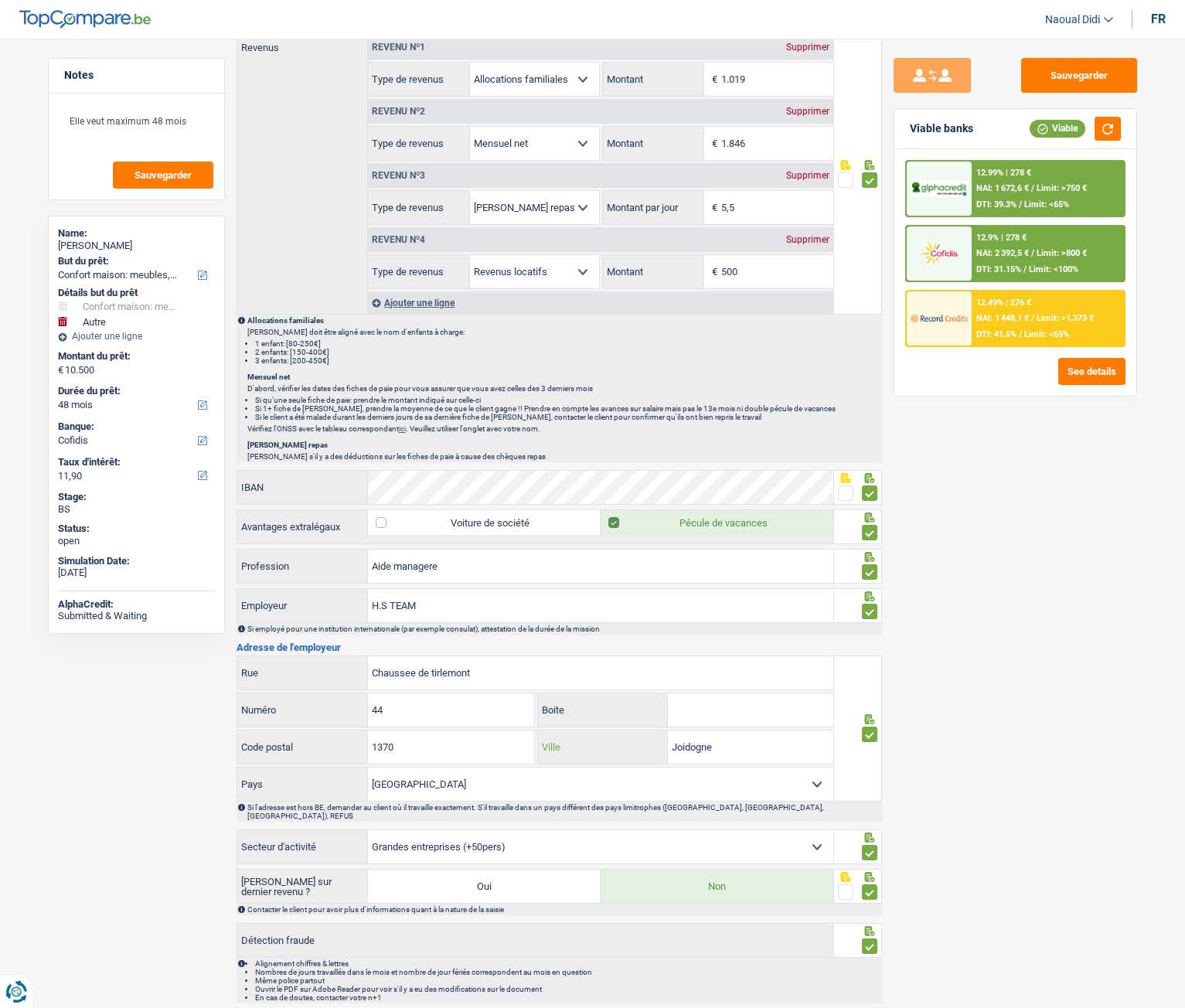
click at [738, 749] on input "Joidogne" at bounding box center [750, 746] width 165 height 33
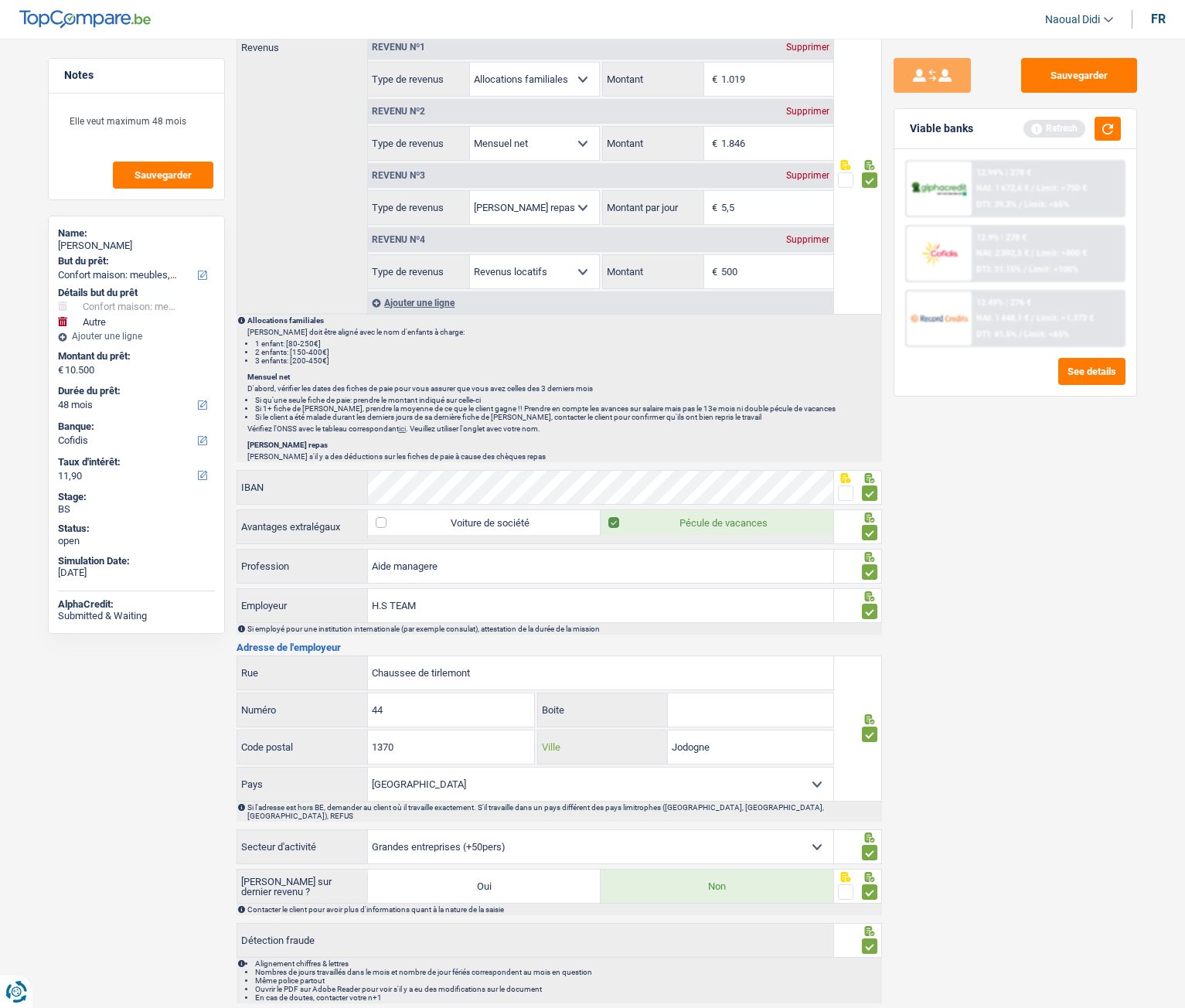
scroll to position [696, 0]
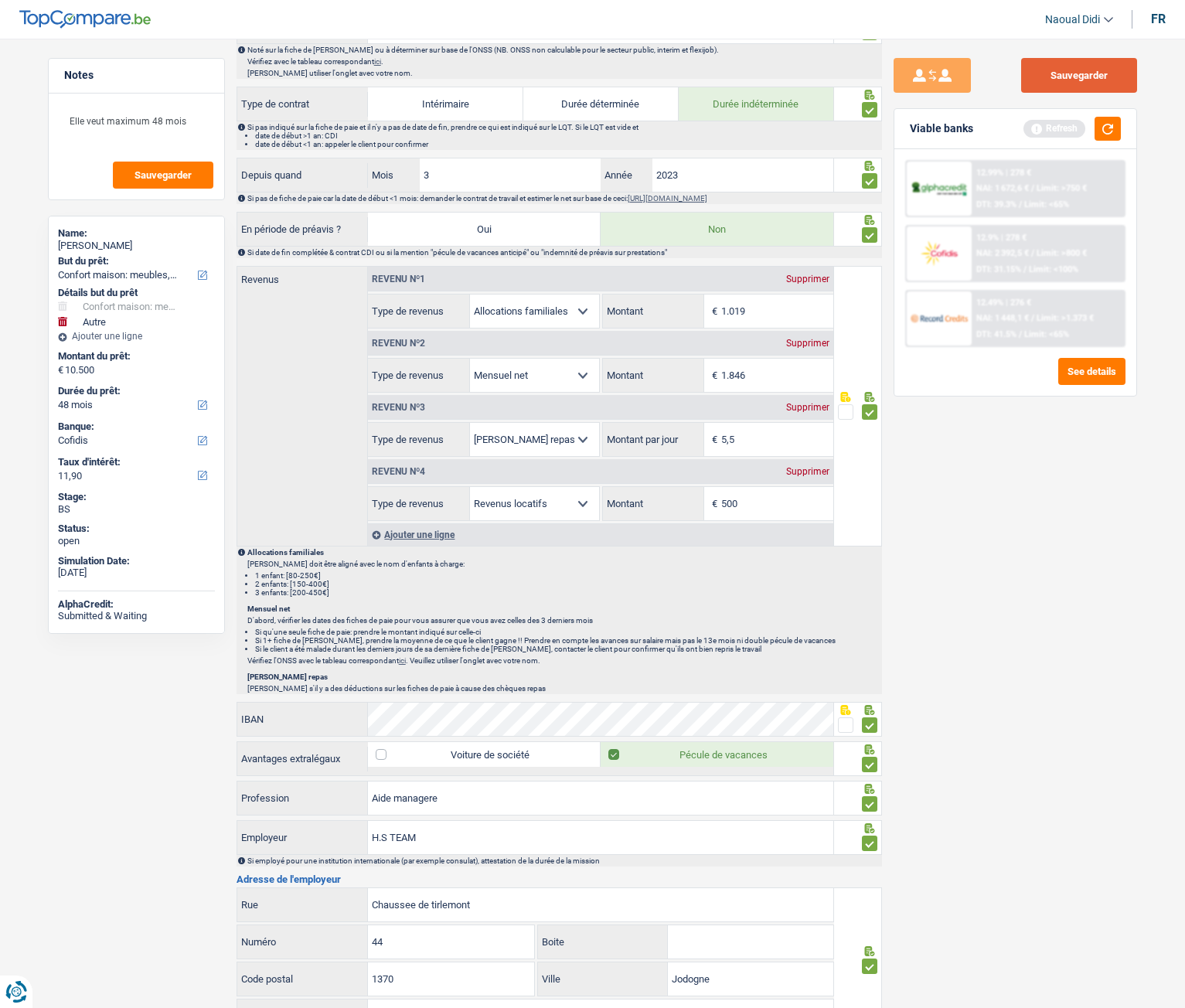
click at [1072, 81] on button "Sauvegarder" at bounding box center [1079, 75] width 116 height 35
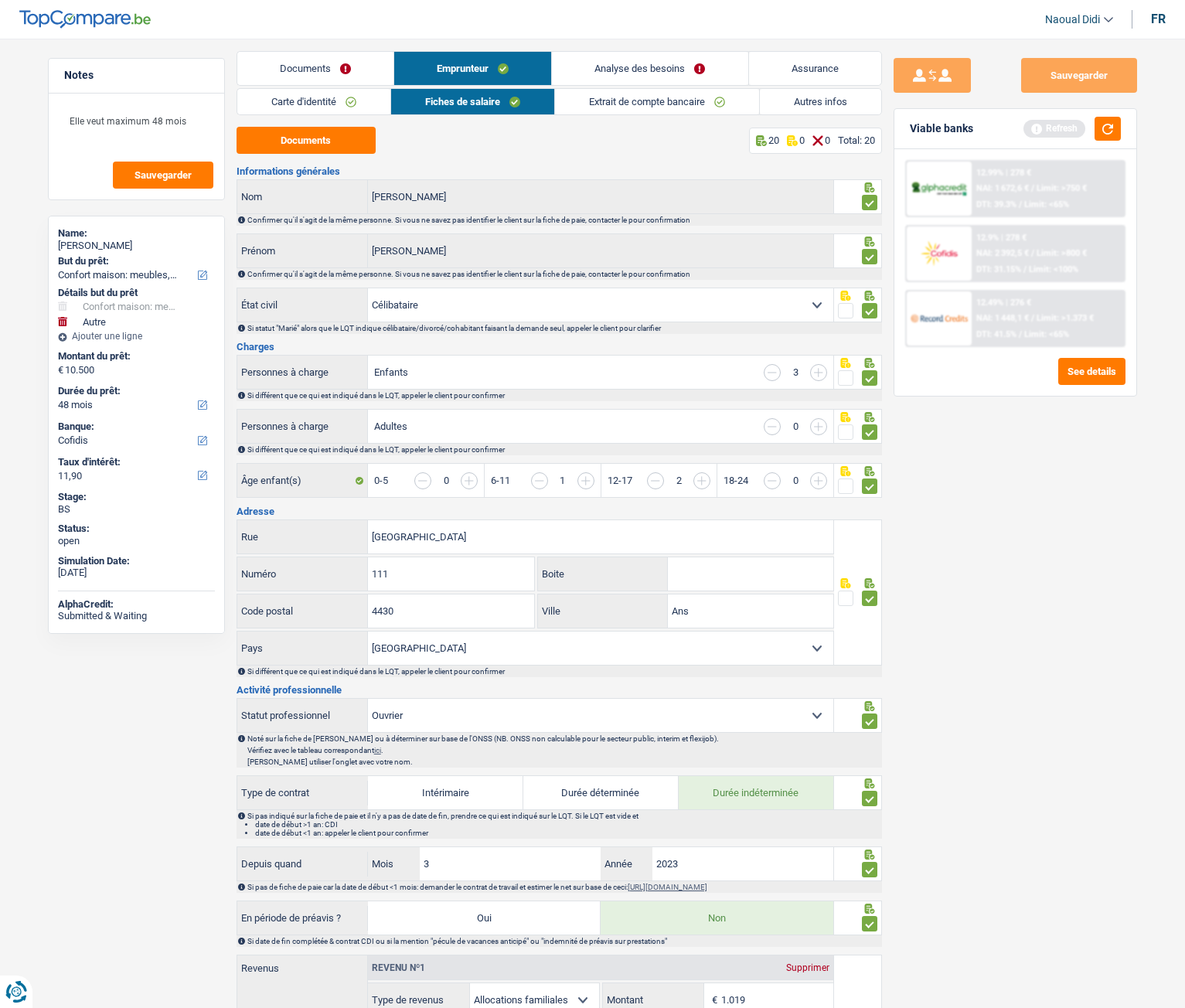
scroll to position [0, 0]
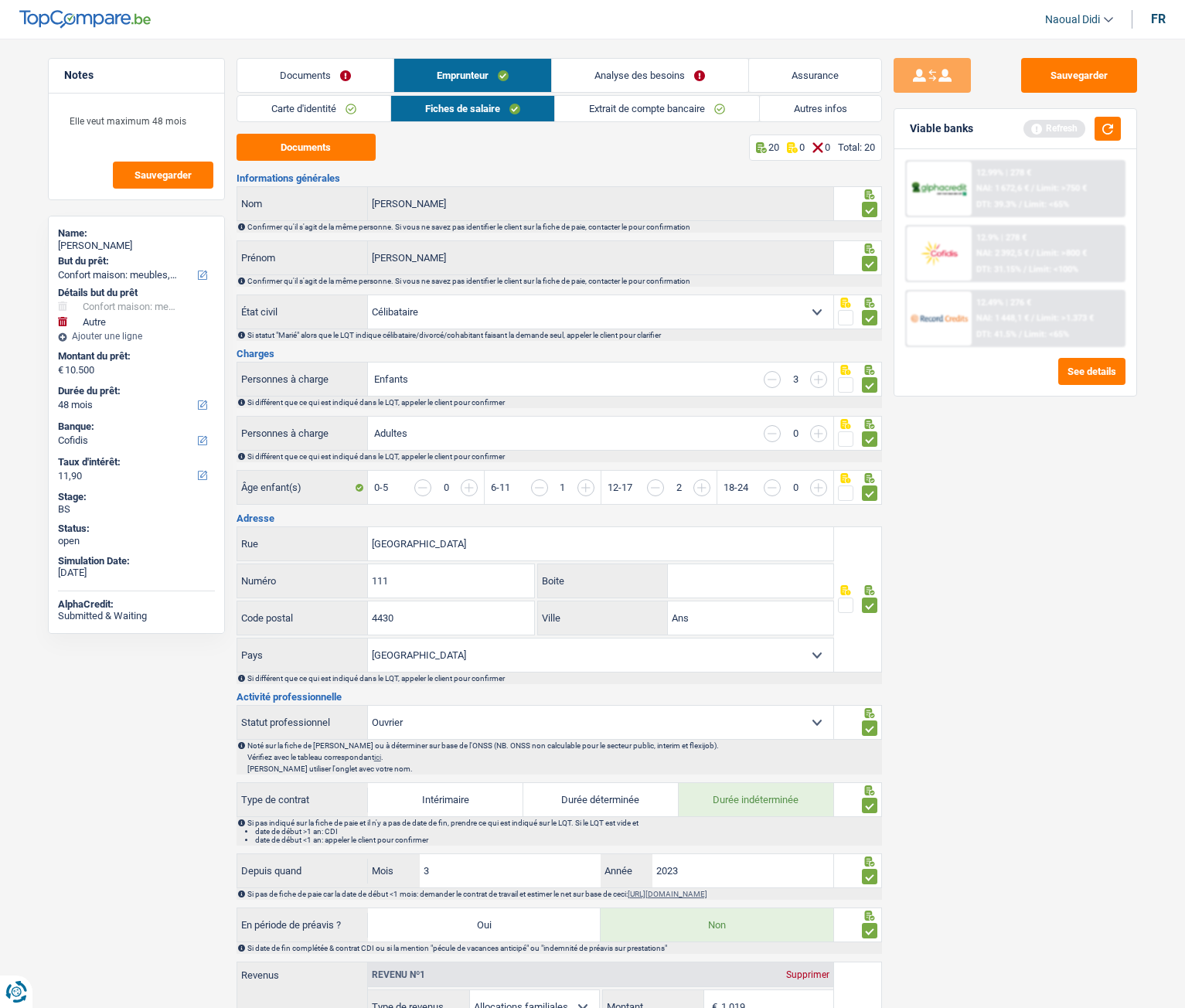
click at [312, 66] on link "Documents" at bounding box center [315, 74] width 157 height 33
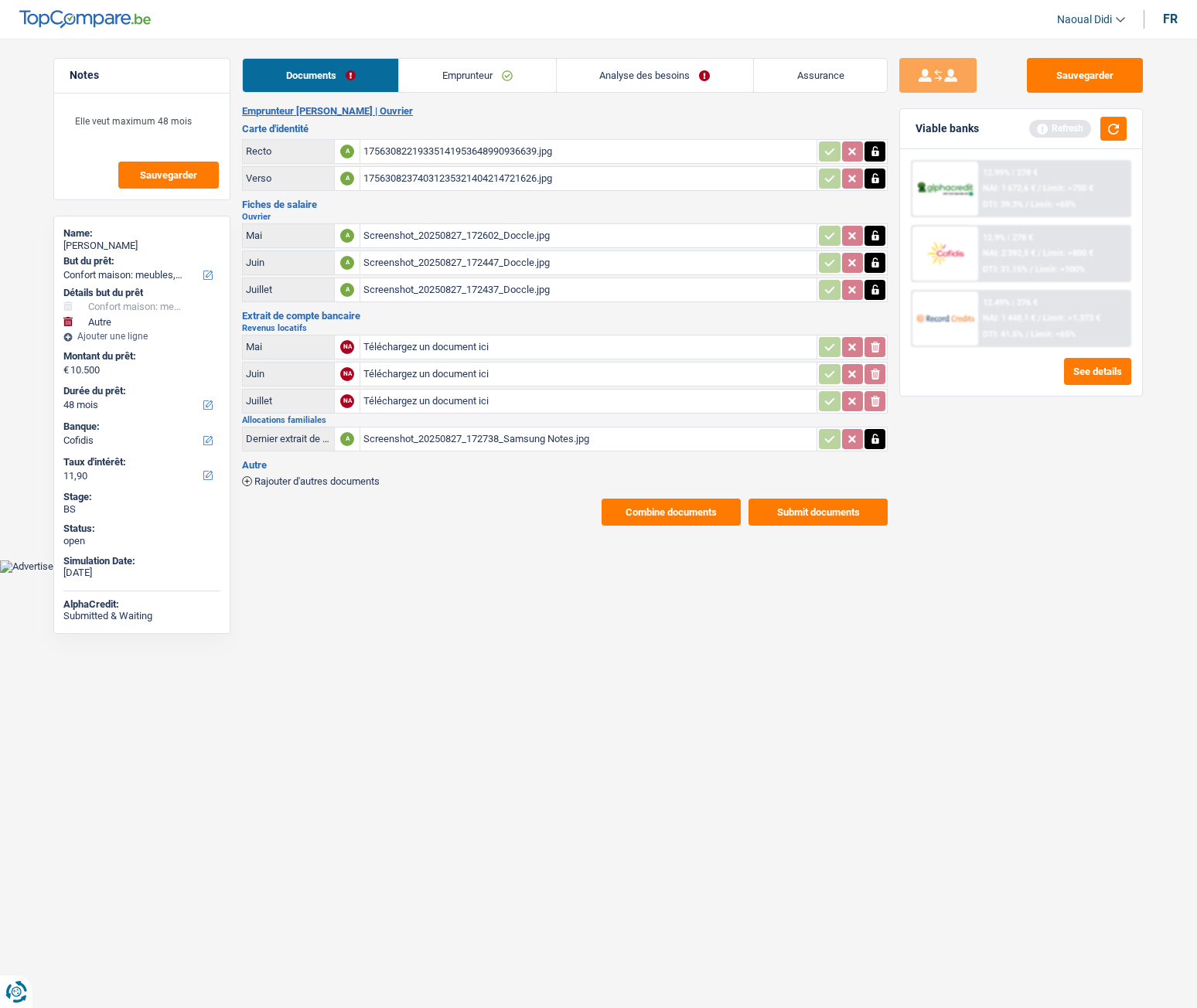
click at [458, 64] on link "Emprunteur" at bounding box center [477, 74] width 157 height 33
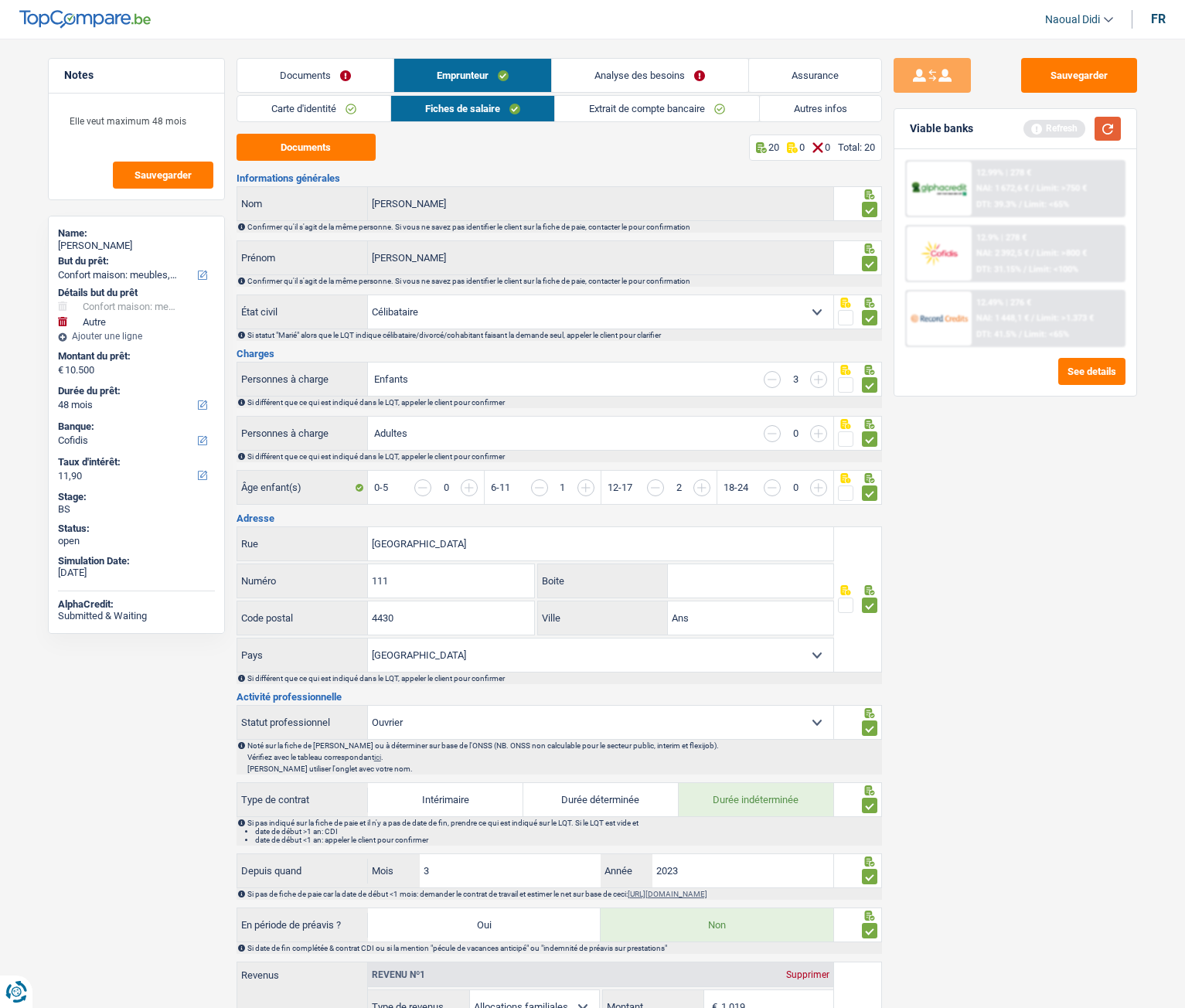
click at [1120, 124] on button "button" at bounding box center [1107, 129] width 26 height 24
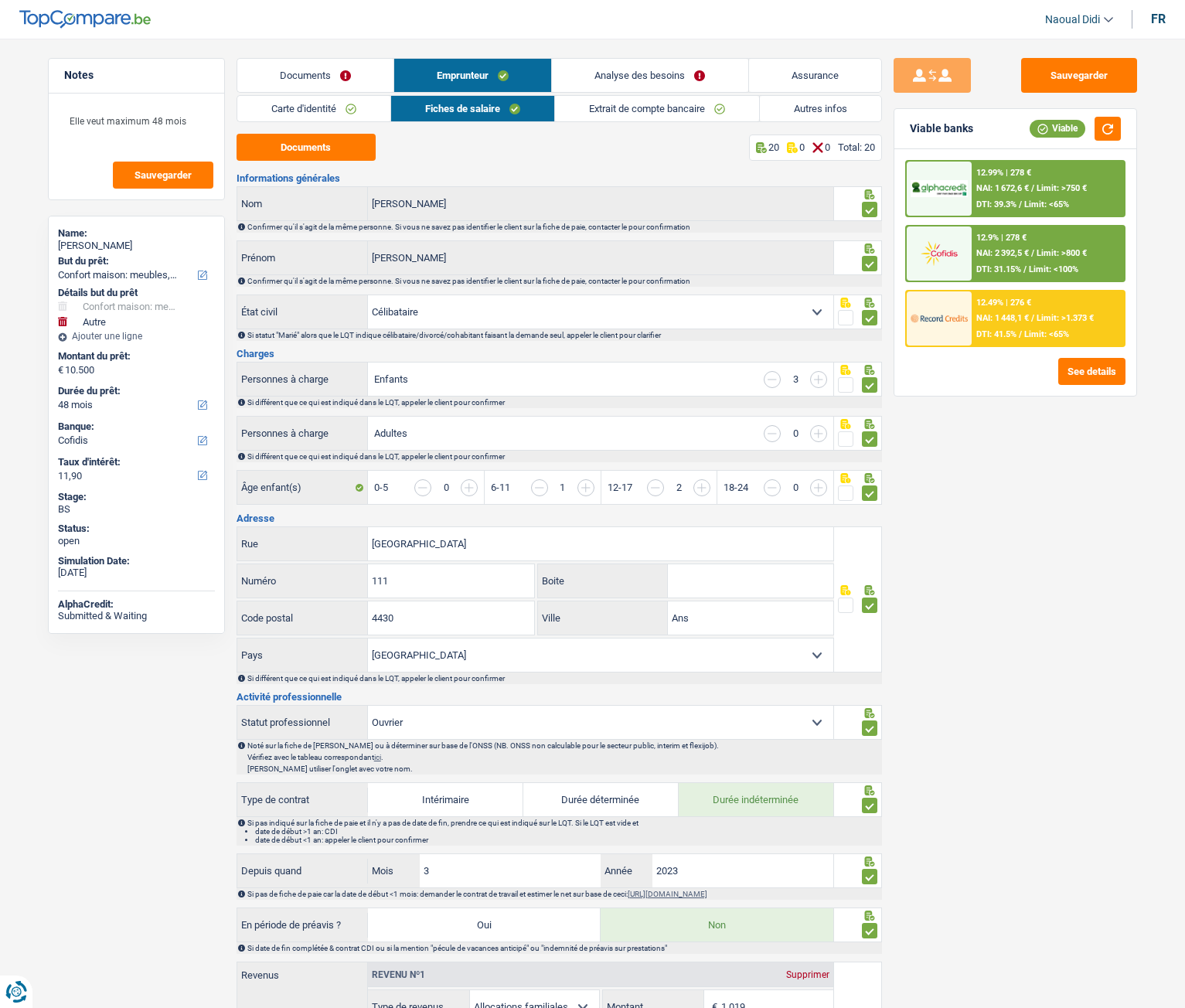
click at [1027, 257] on span "NAI: 2 392,5 €" at bounding box center [1003, 253] width 52 height 10
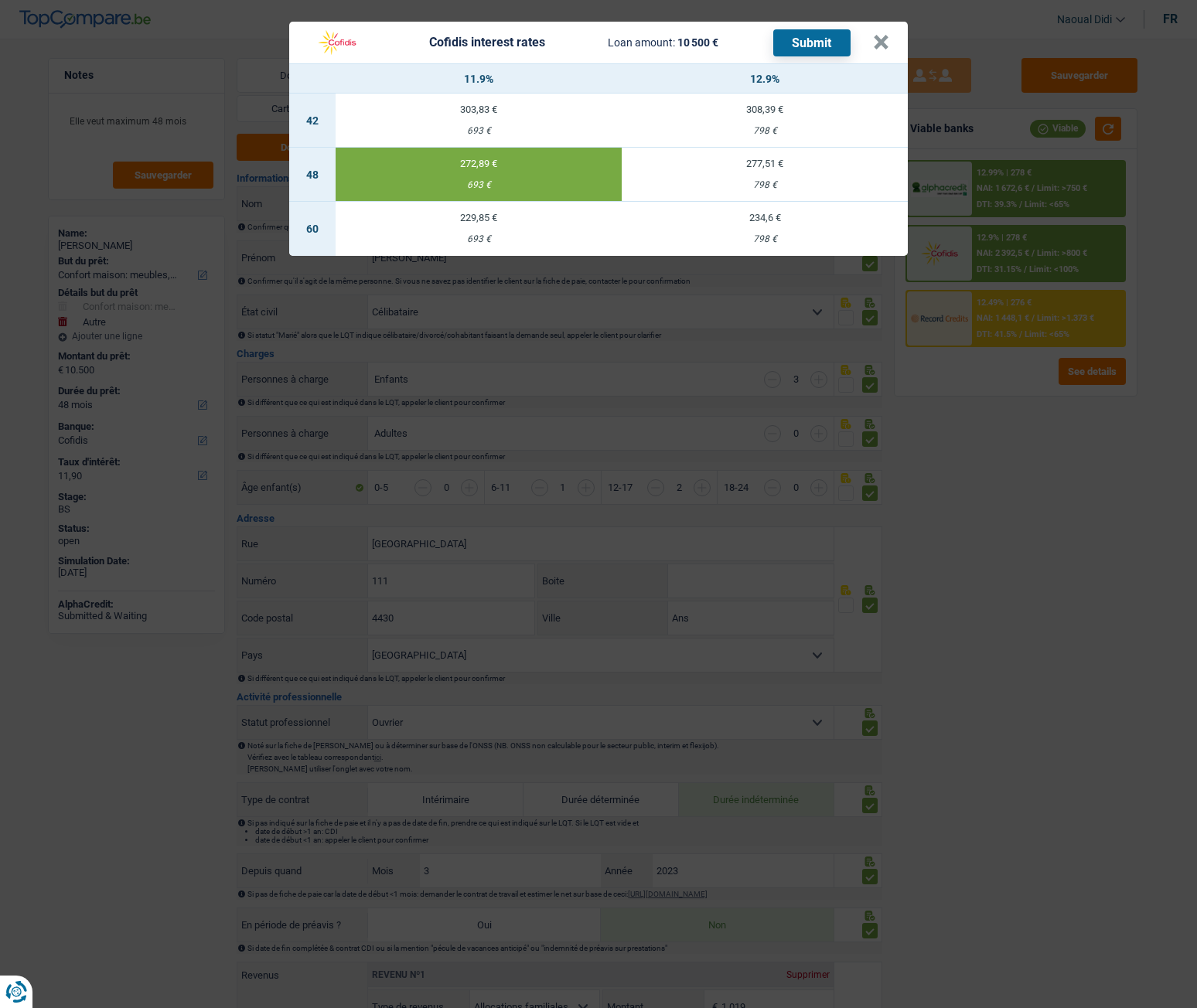
click at [810, 36] on button "Submit" at bounding box center [811, 43] width 77 height 27
click at [887, 45] on button "×" at bounding box center [880, 42] width 16 height 15
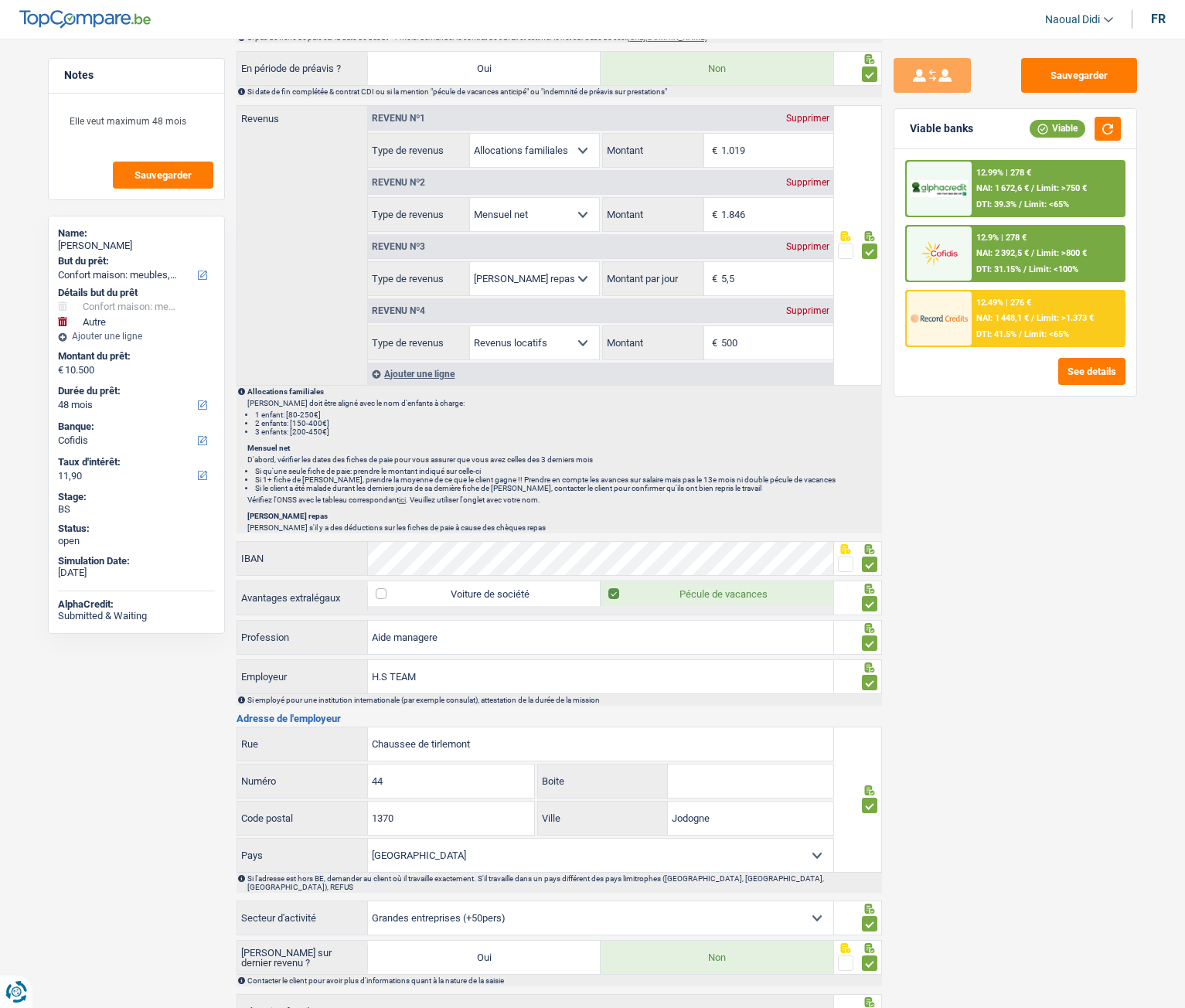
scroll to position [969, 0]
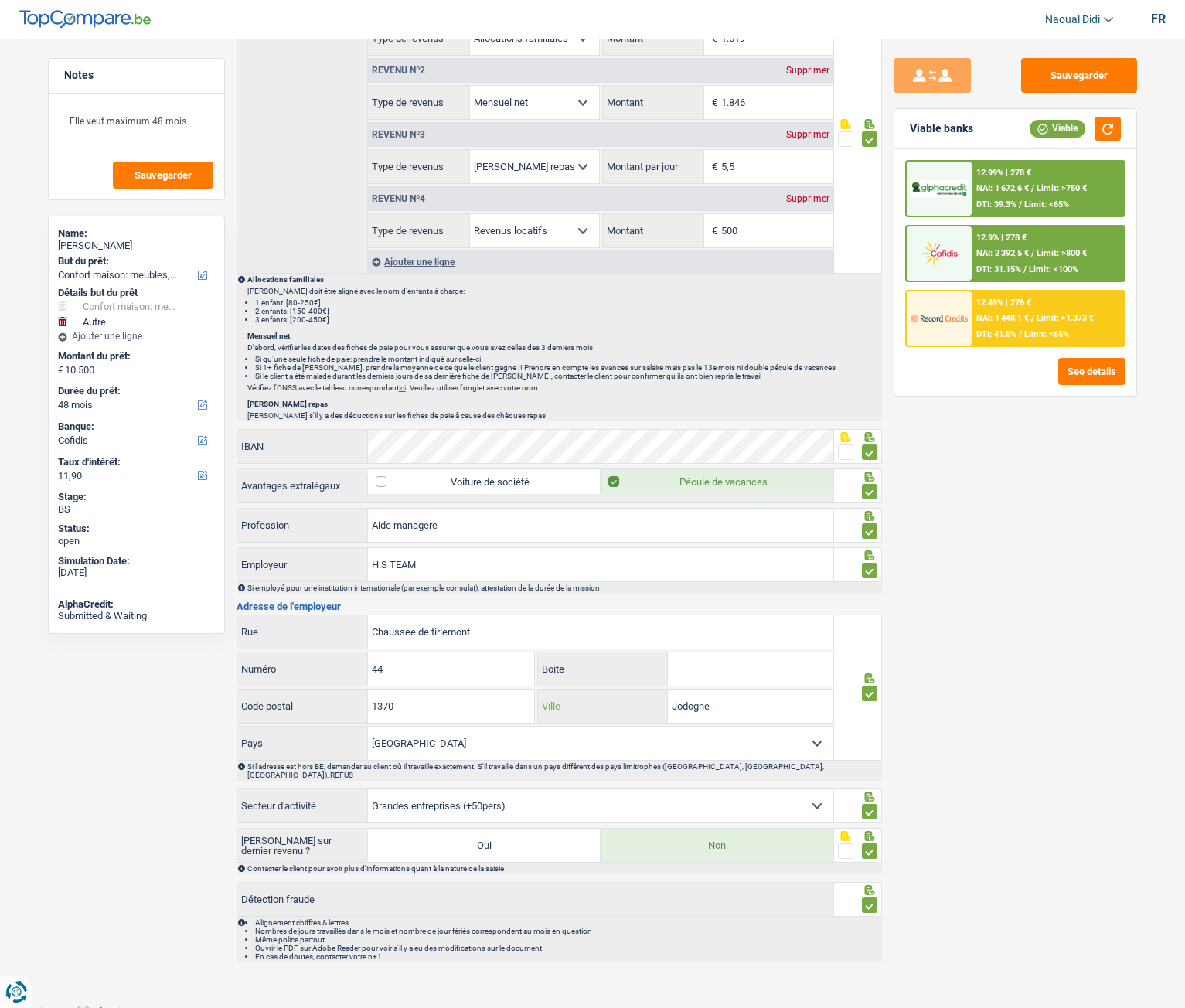
drag, startPoint x: 722, startPoint y: 706, endPoint x: 646, endPoint y: 695, distance: 76.8
click at [646, 695] on div "Jodogne Ville" at bounding box center [686, 706] width 295 height 33
drag, startPoint x: 405, startPoint y: 709, endPoint x: 326, endPoint y: 696, distance: 80.1
click at [326, 696] on div "1370 Code postal" at bounding box center [386, 706] width 298 height 33
click at [695, 704] on input "Jodogne" at bounding box center [750, 706] width 165 height 33
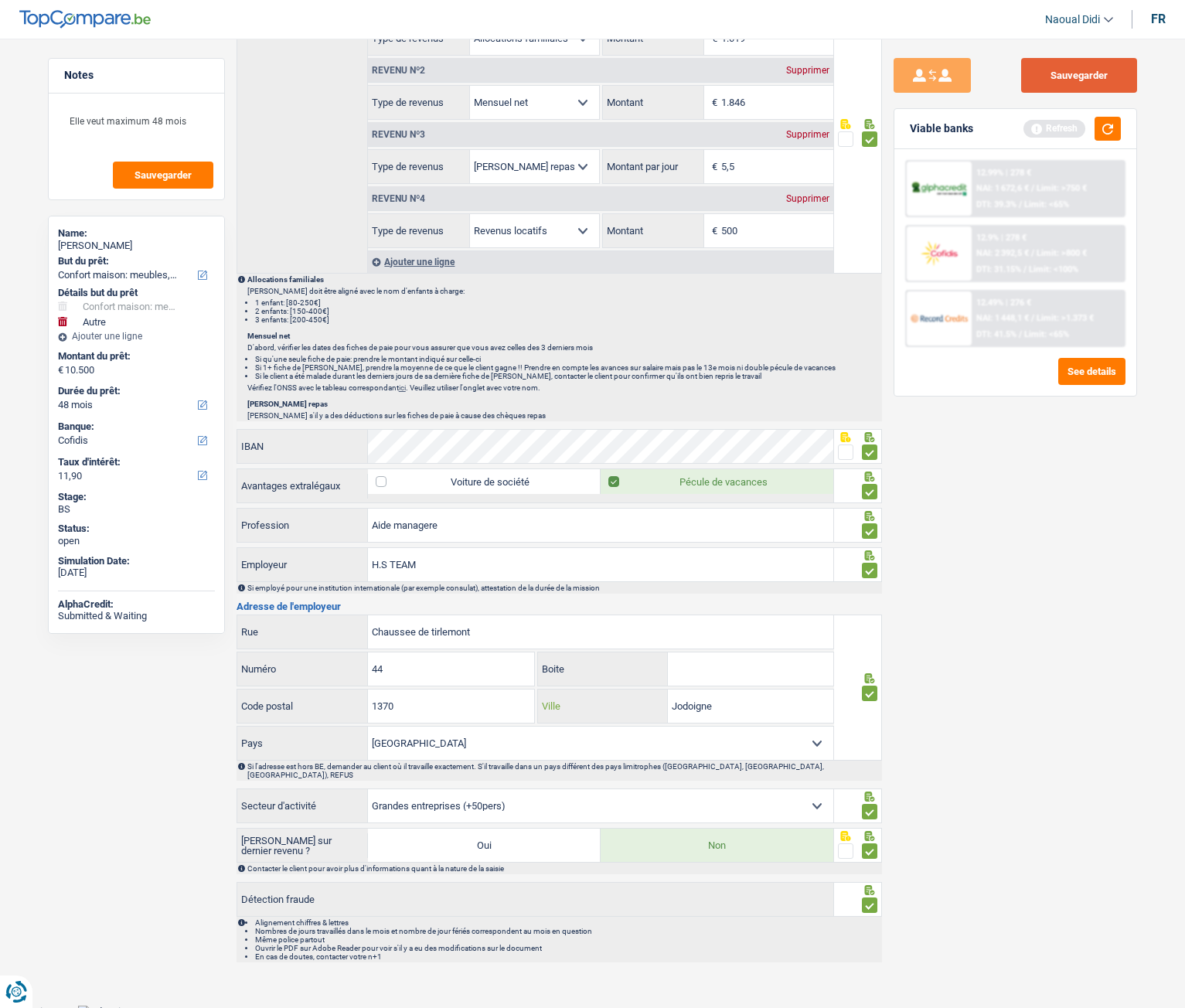
type input "Jodoigne"
click at [1104, 75] on button "Sauvegarder" at bounding box center [1079, 75] width 116 height 35
click at [1105, 129] on button "button" at bounding box center [1107, 129] width 26 height 24
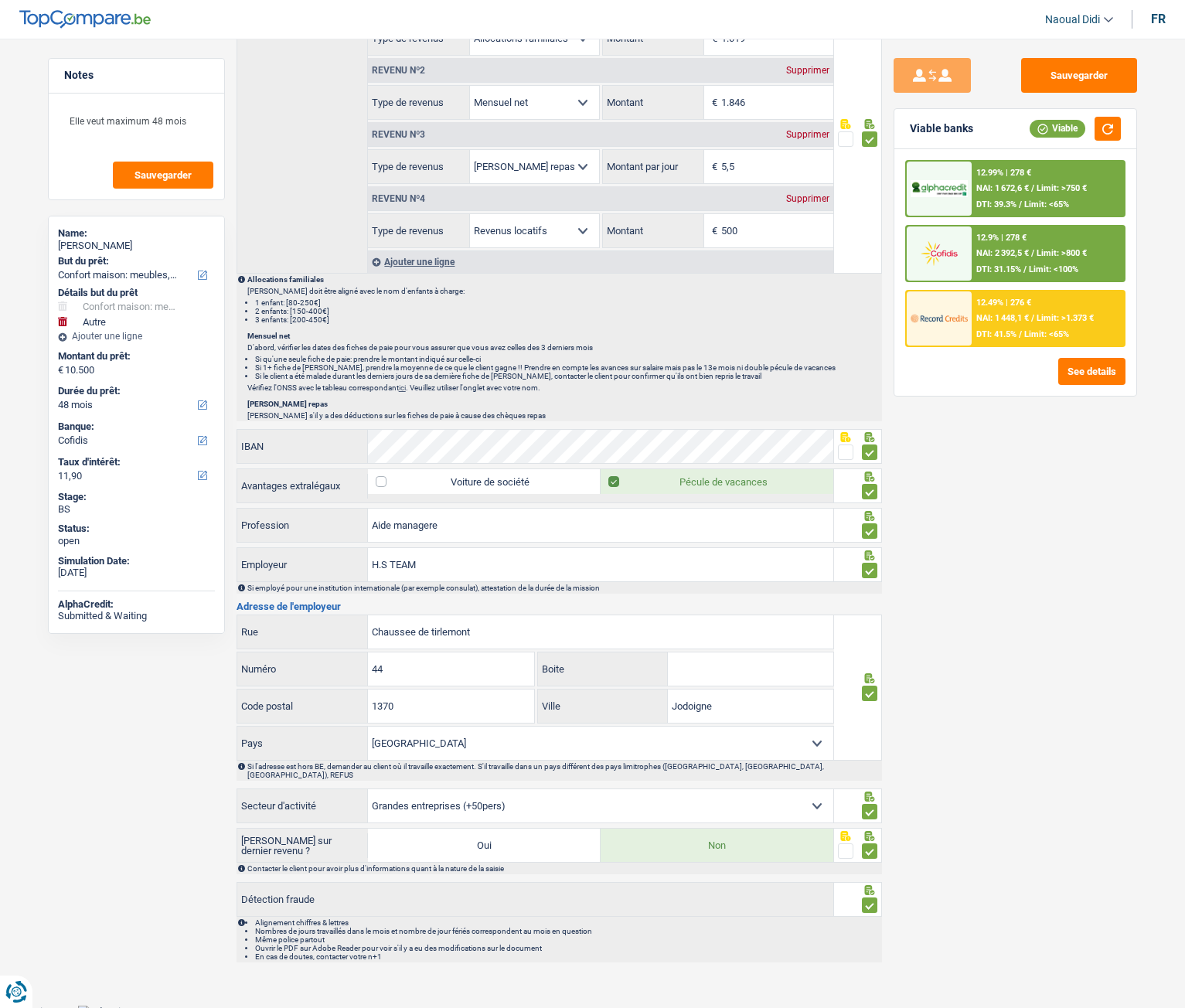
click at [1025, 238] on div "12.9% | 278 €" at bounding box center [1001, 238] width 50 height 10
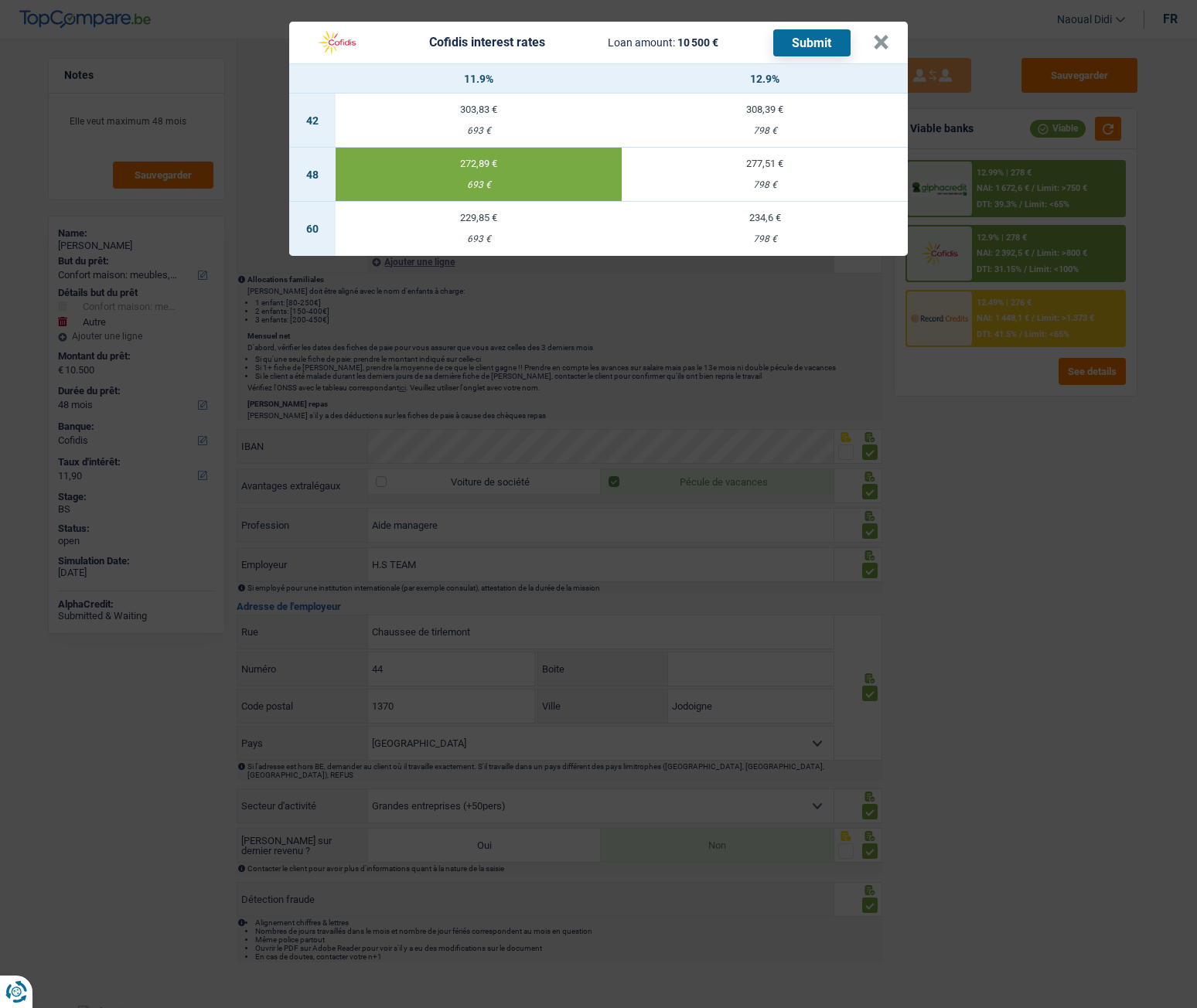
click at [793, 47] on button "Submit" at bounding box center [811, 43] width 77 height 27
click at [882, 40] on button "×" at bounding box center [880, 42] width 16 height 15
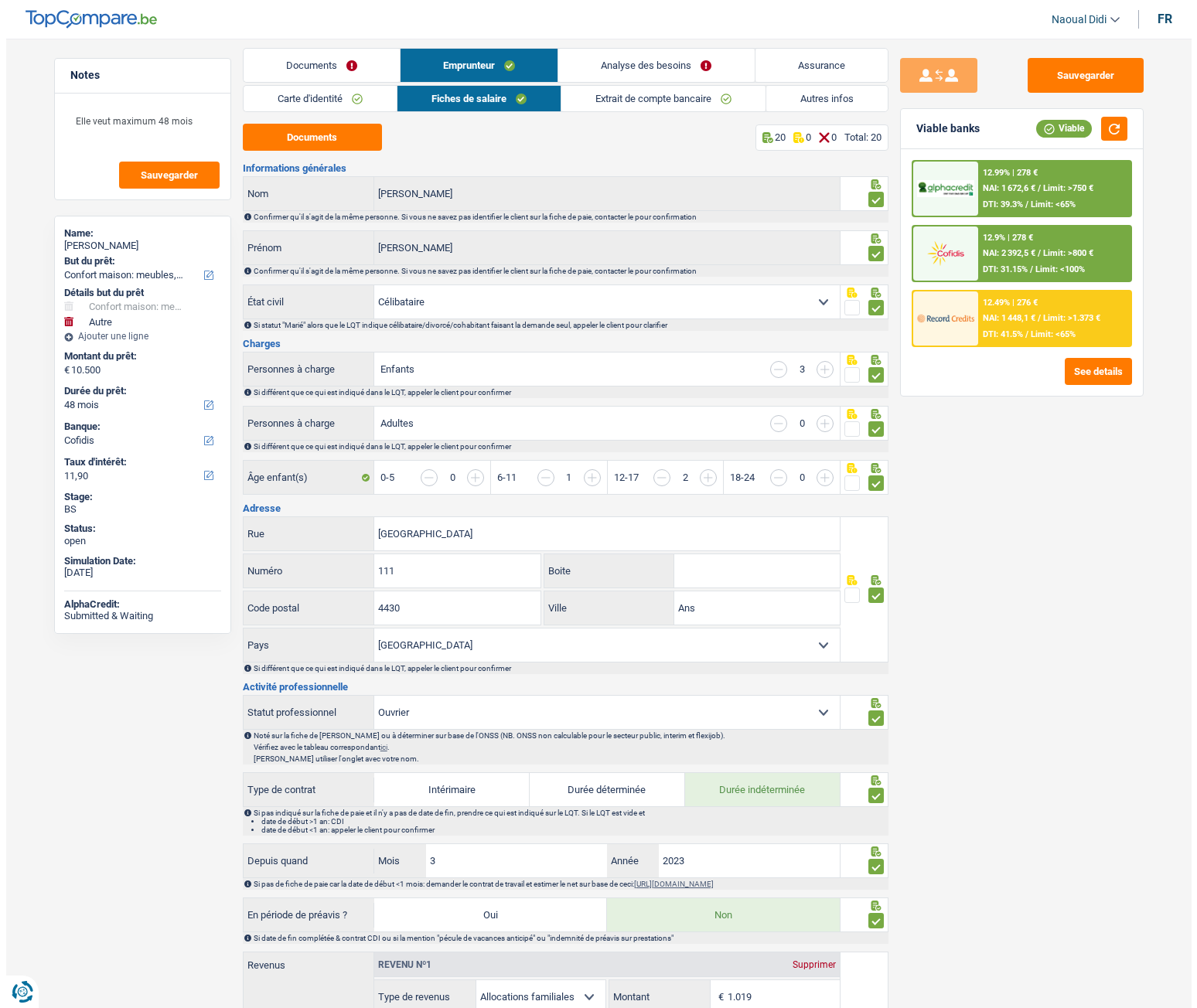
scroll to position [0, 0]
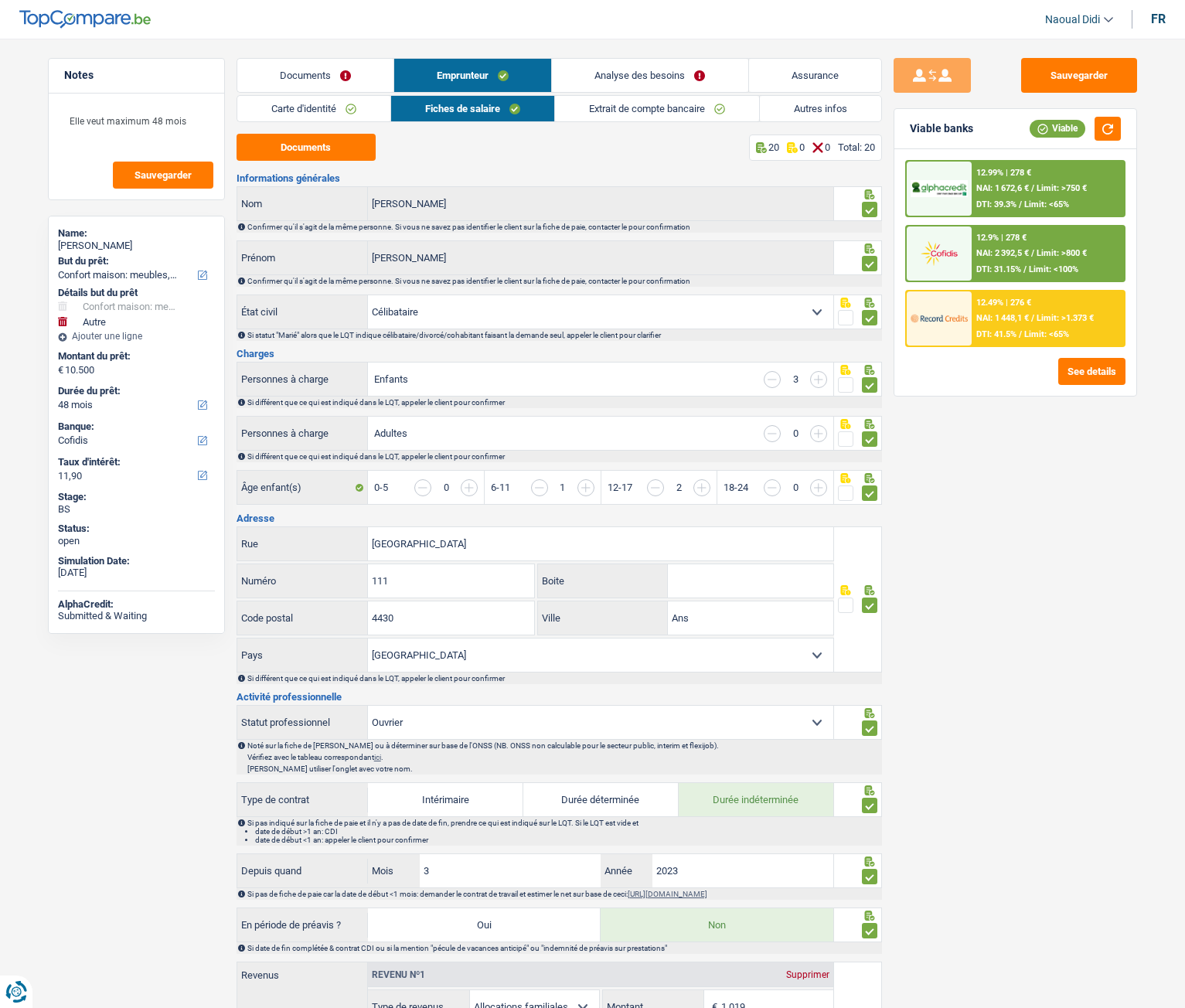
click at [306, 71] on link "Documents" at bounding box center [315, 74] width 157 height 33
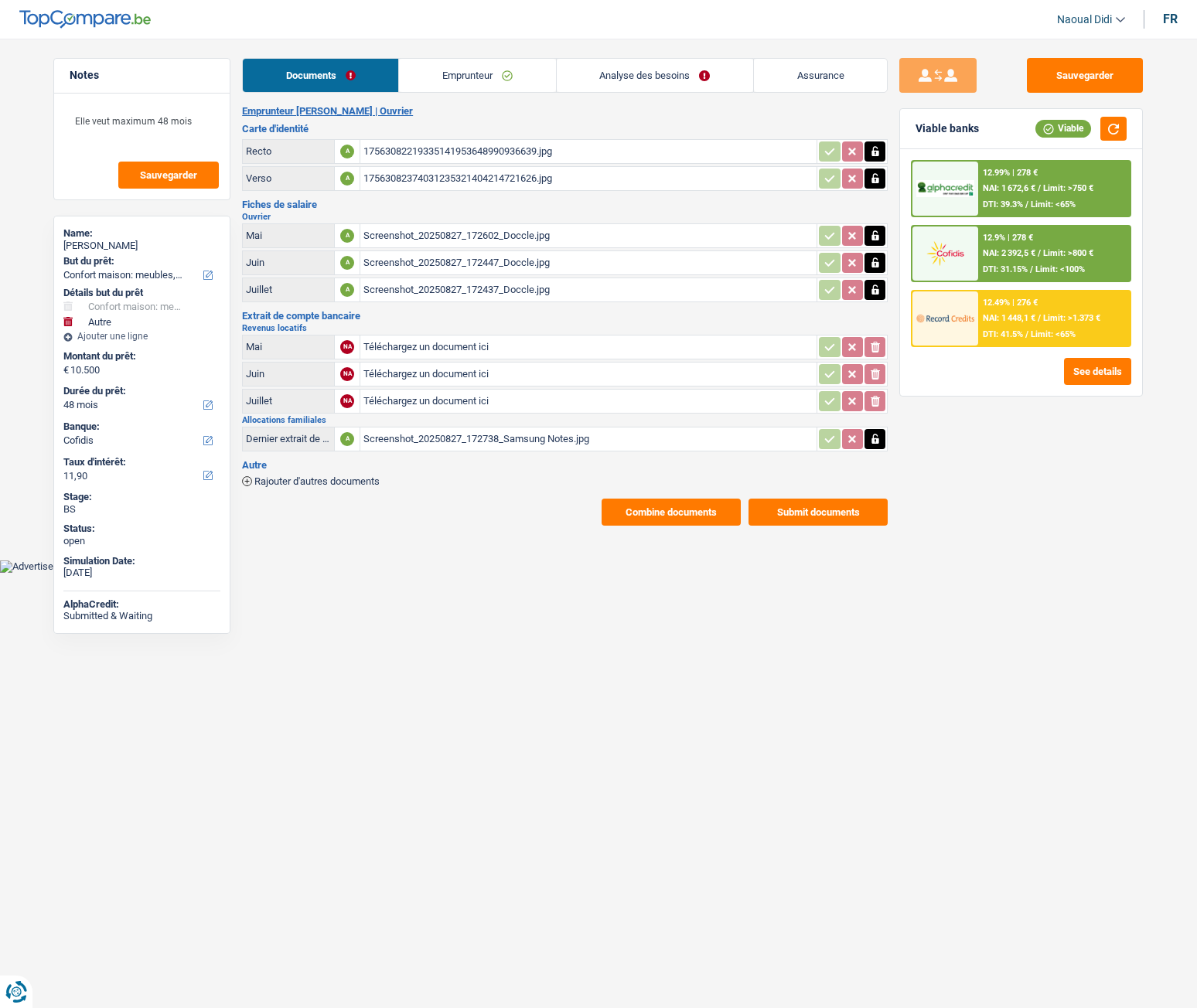
click at [455, 55] on main "Notes Elle veut maximum 48 mois Sauvegarder Name: Petra Romanowski But du prêt:…" at bounding box center [598, 291] width 1197 height 537
click at [456, 58] on li "Emprunteur" at bounding box center [476, 75] width 157 height 35
click at [457, 68] on link "Emprunteur" at bounding box center [477, 74] width 157 height 33
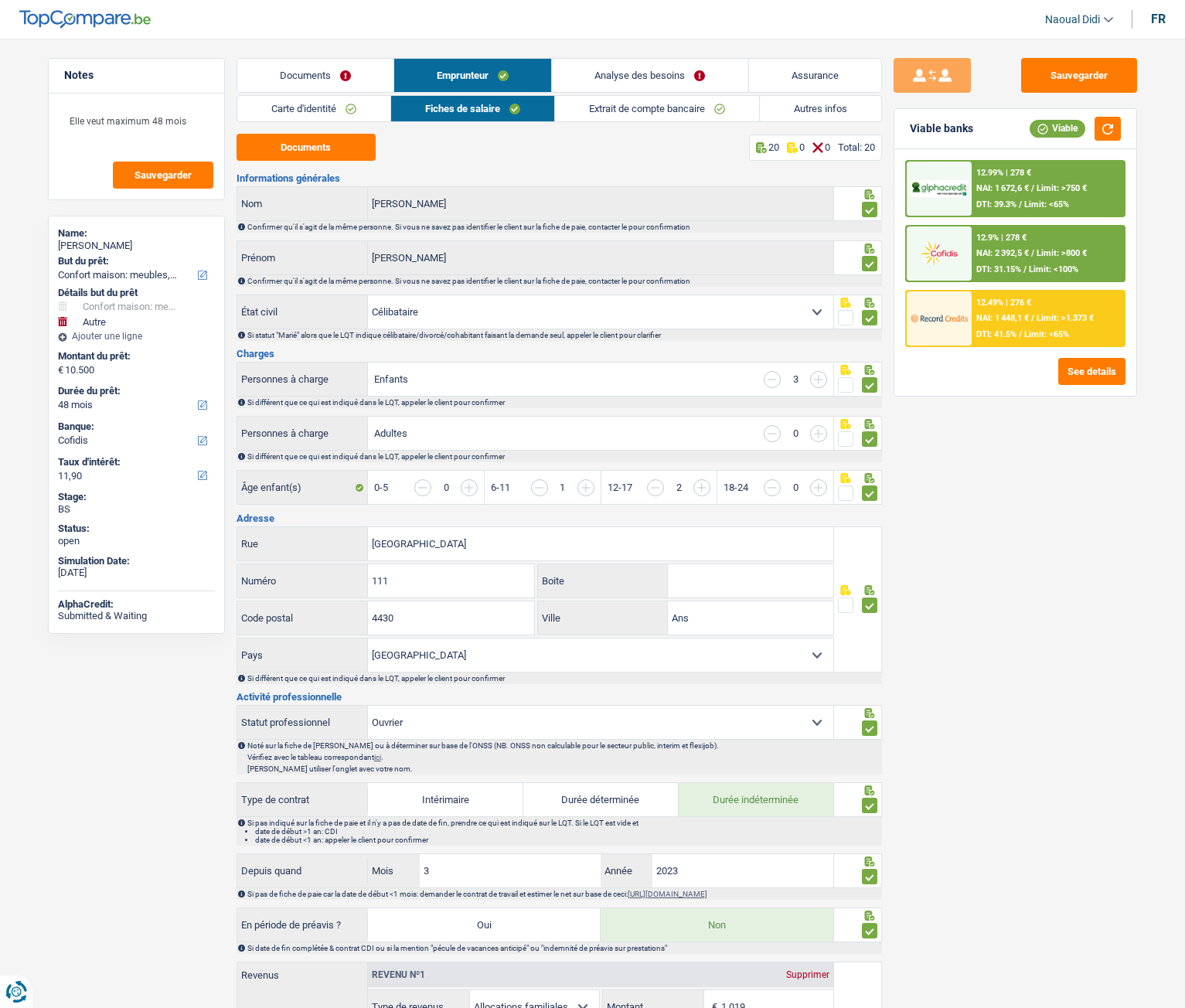
click at [319, 105] on link "Carte d'identité" at bounding box center [313, 108] width 153 height 25
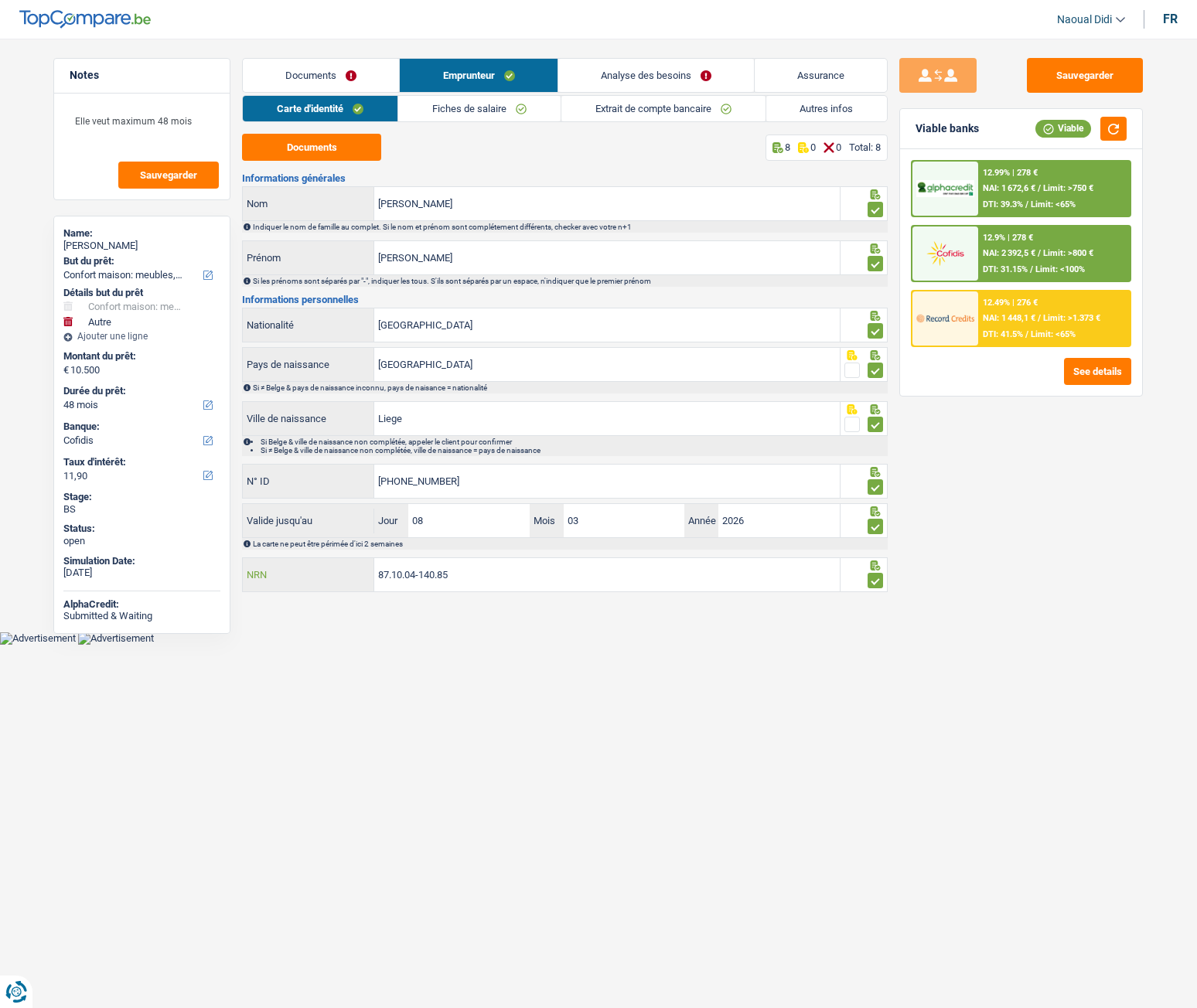
drag, startPoint x: 481, startPoint y: 582, endPoint x: 223, endPoint y: 537, distance: 261.9
click at [223, 537] on div "Notes Elle veut maximum 48 mois Sauvegarder Name: Petra Romanowski But du prêt:…" at bounding box center [598, 328] width 1113 height 539
click at [322, 155] on button "Documents" at bounding box center [312, 147] width 139 height 27
click at [431, 261] on input "Petra" at bounding box center [607, 257] width 466 height 33
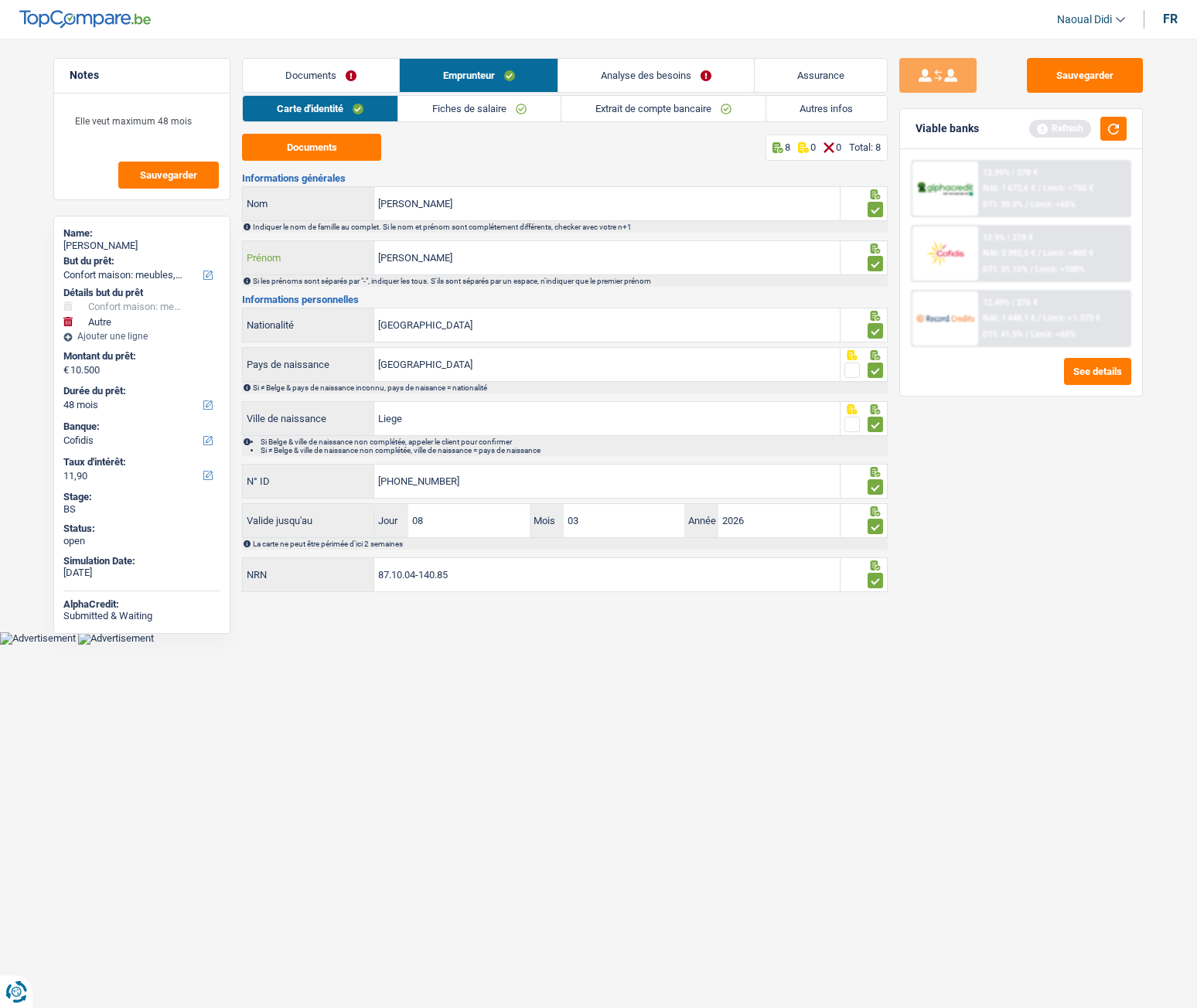
type input "Petra eva maria"
click at [708, 645] on html "Vous avez le contrôle de vos données Nous utilisons des cookies, tout comme nos…" at bounding box center [598, 322] width 1197 height 645
click at [1091, 73] on button "Sauvegarder" at bounding box center [1084, 75] width 116 height 35
click at [389, 480] on input "595-3205587-12" at bounding box center [607, 481] width 466 height 33
drag, startPoint x: 466, startPoint y: 474, endPoint x: 293, endPoint y: 455, distance: 174.0
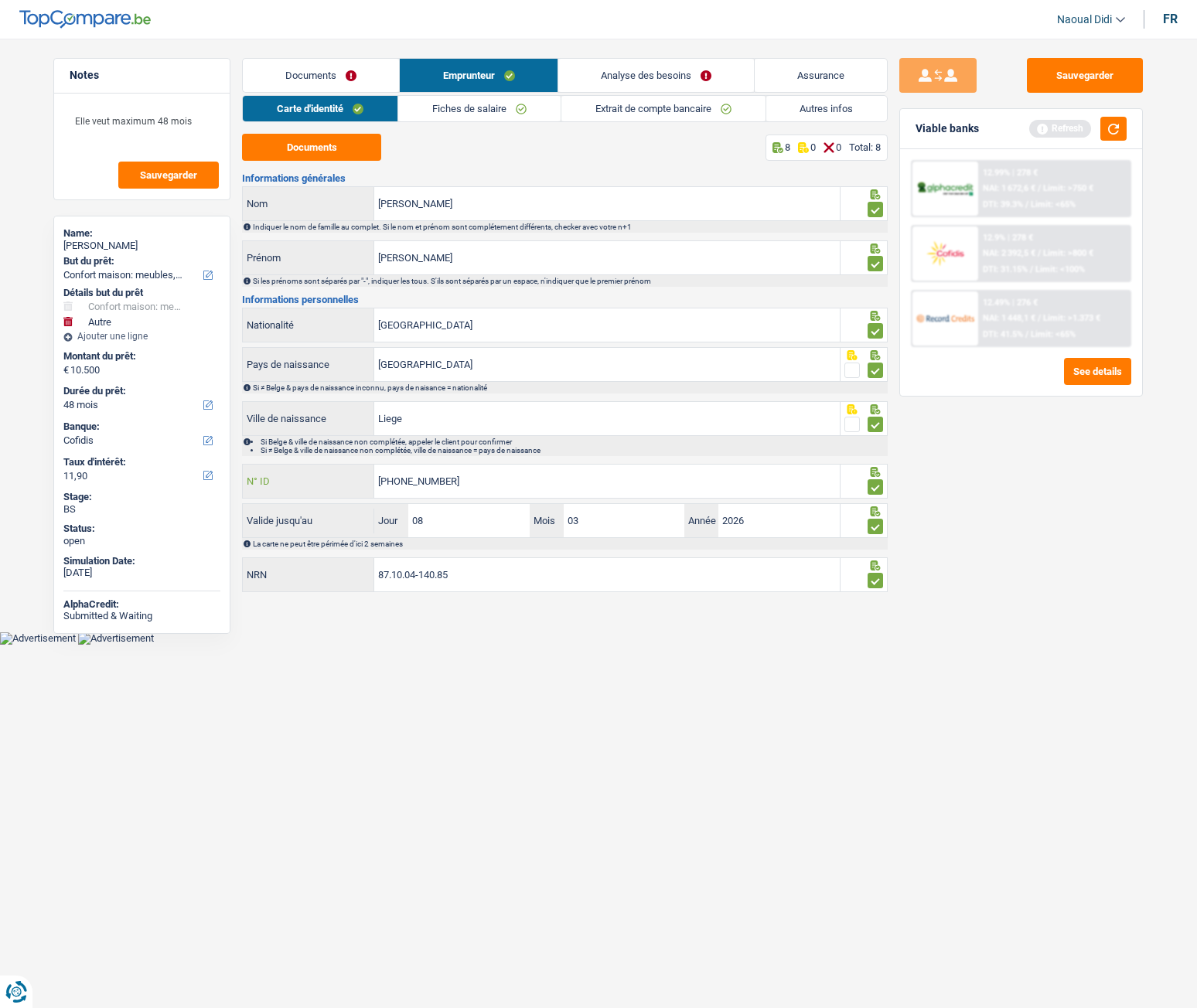
click at [293, 455] on div "Informations générales Romanowski Nom Indiquer le nom de famille au complet. Si…" at bounding box center [565, 384] width 646 height 421
type input "592-3205587-12"
click at [472, 483] on input "592-3205587-12" at bounding box center [607, 481] width 466 height 33
click at [463, 487] on input "592-3205587-12" at bounding box center [607, 481] width 466 height 33
click at [320, 150] on button "Documents" at bounding box center [312, 147] width 139 height 27
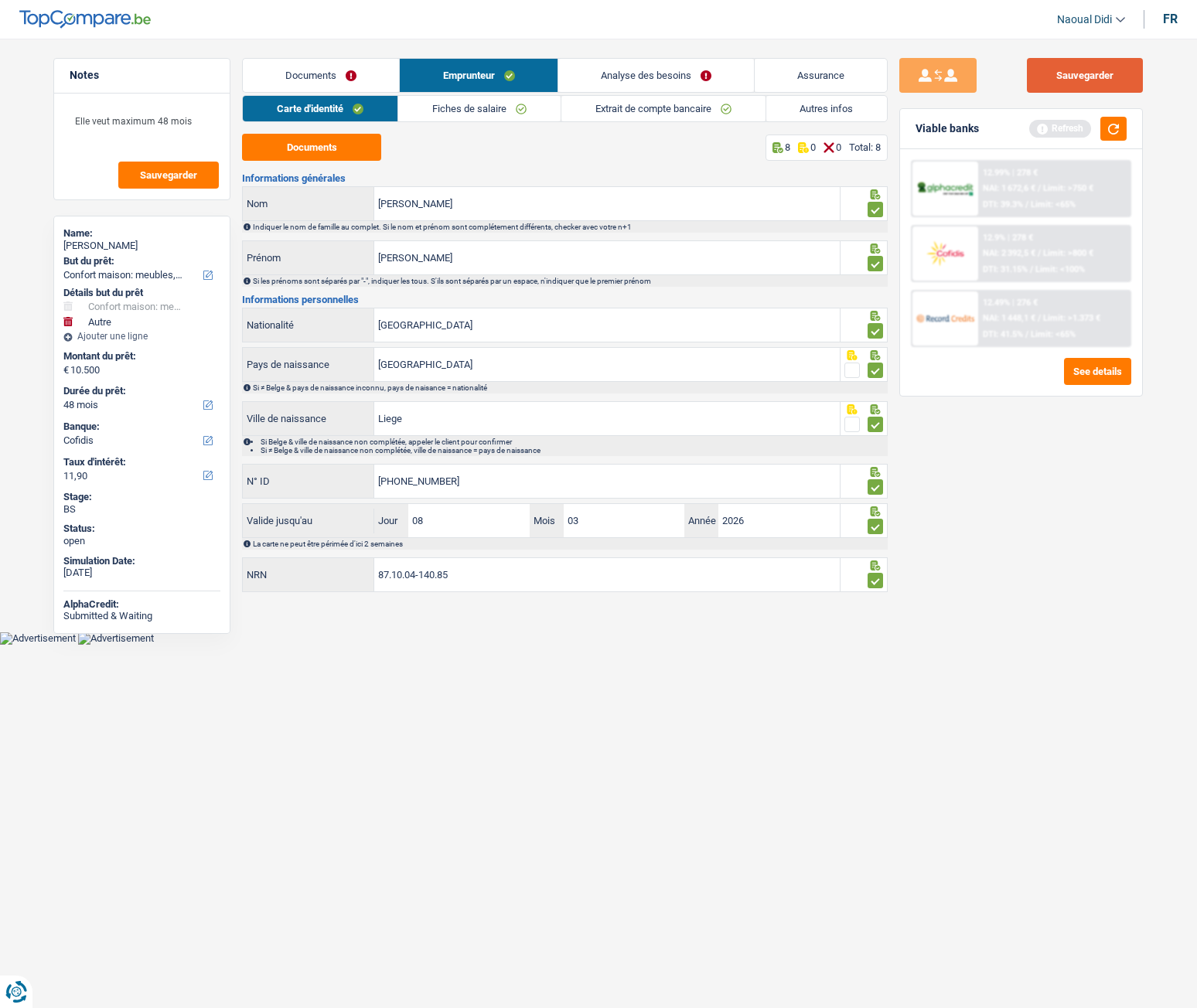
click at [1085, 69] on button "Sauvegarder" at bounding box center [1084, 75] width 116 height 35
click at [317, 73] on link "Documents" at bounding box center [321, 74] width 157 height 33
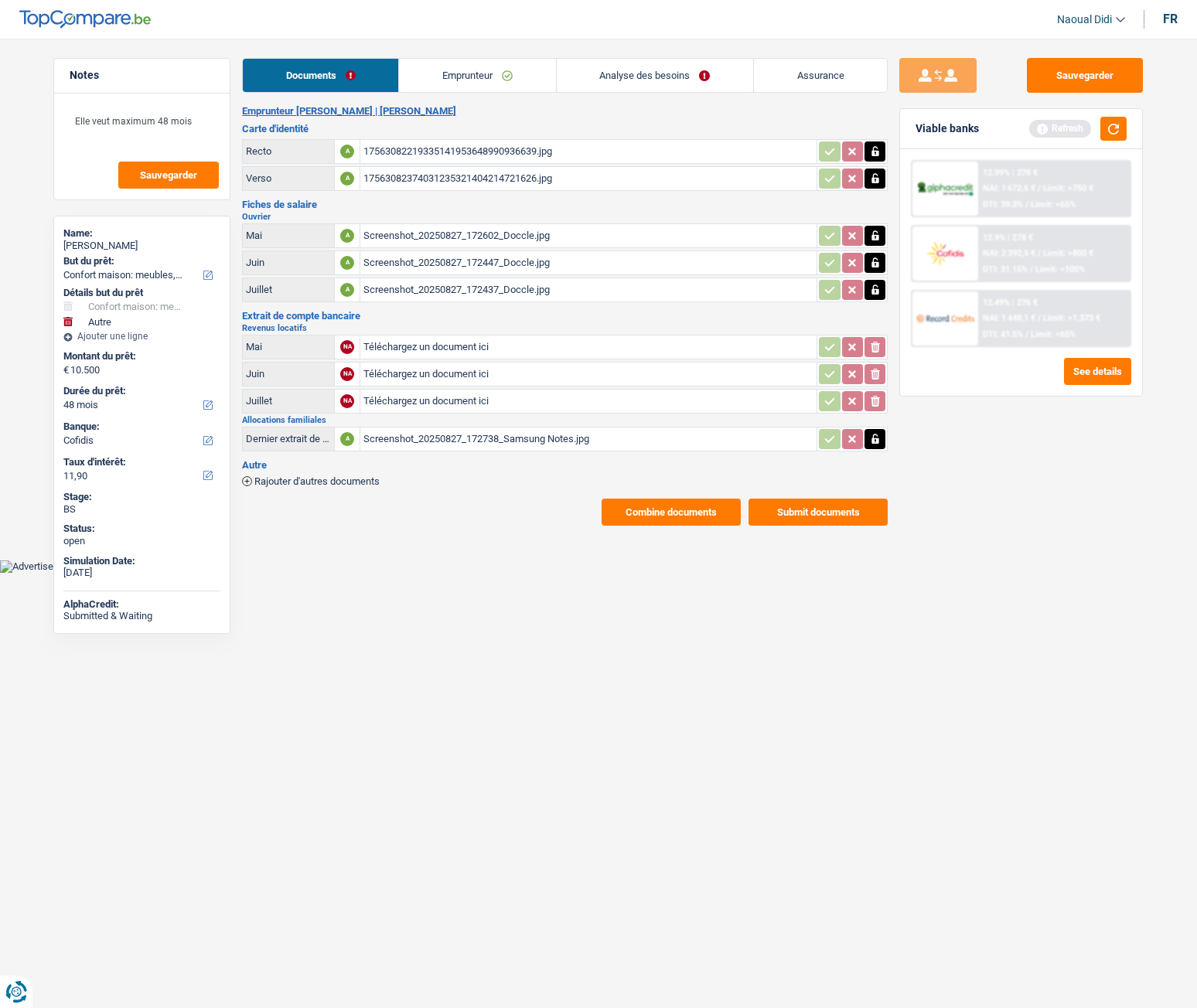
click at [305, 480] on span "Rajouter d'autres documents" at bounding box center [317, 482] width 125 height 10
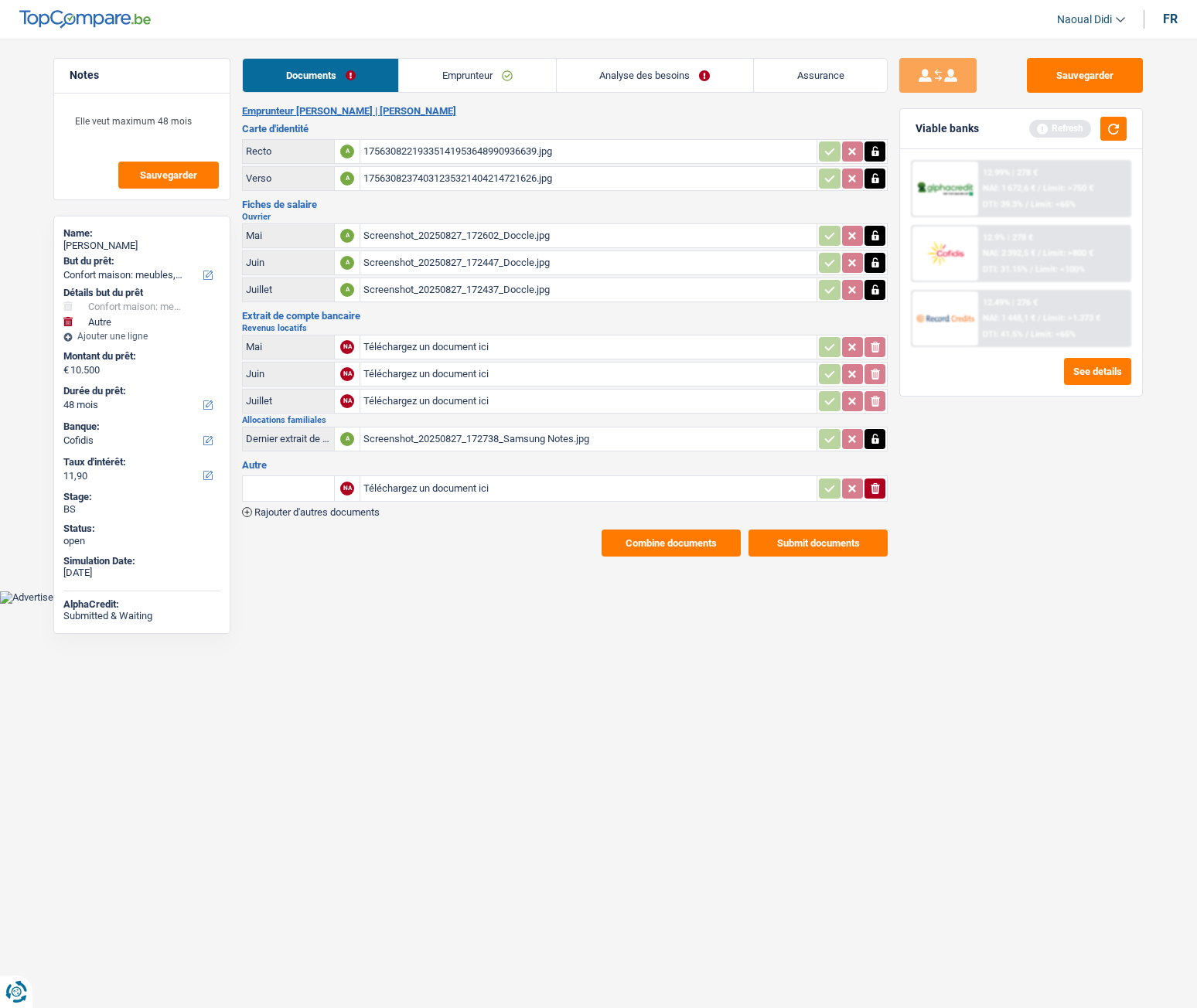
click at [295, 485] on input "text" at bounding box center [288, 488] width 85 height 25
click at [339, 561] on li "Extrait de compte du loyer que vous payez" at bounding box center [381, 558] width 261 height 19
type input "Extrait de compte du loyer que vous payez"
click at [299, 490] on input "Extrait de compte du loyer que vous payez" at bounding box center [288, 488] width 85 height 25
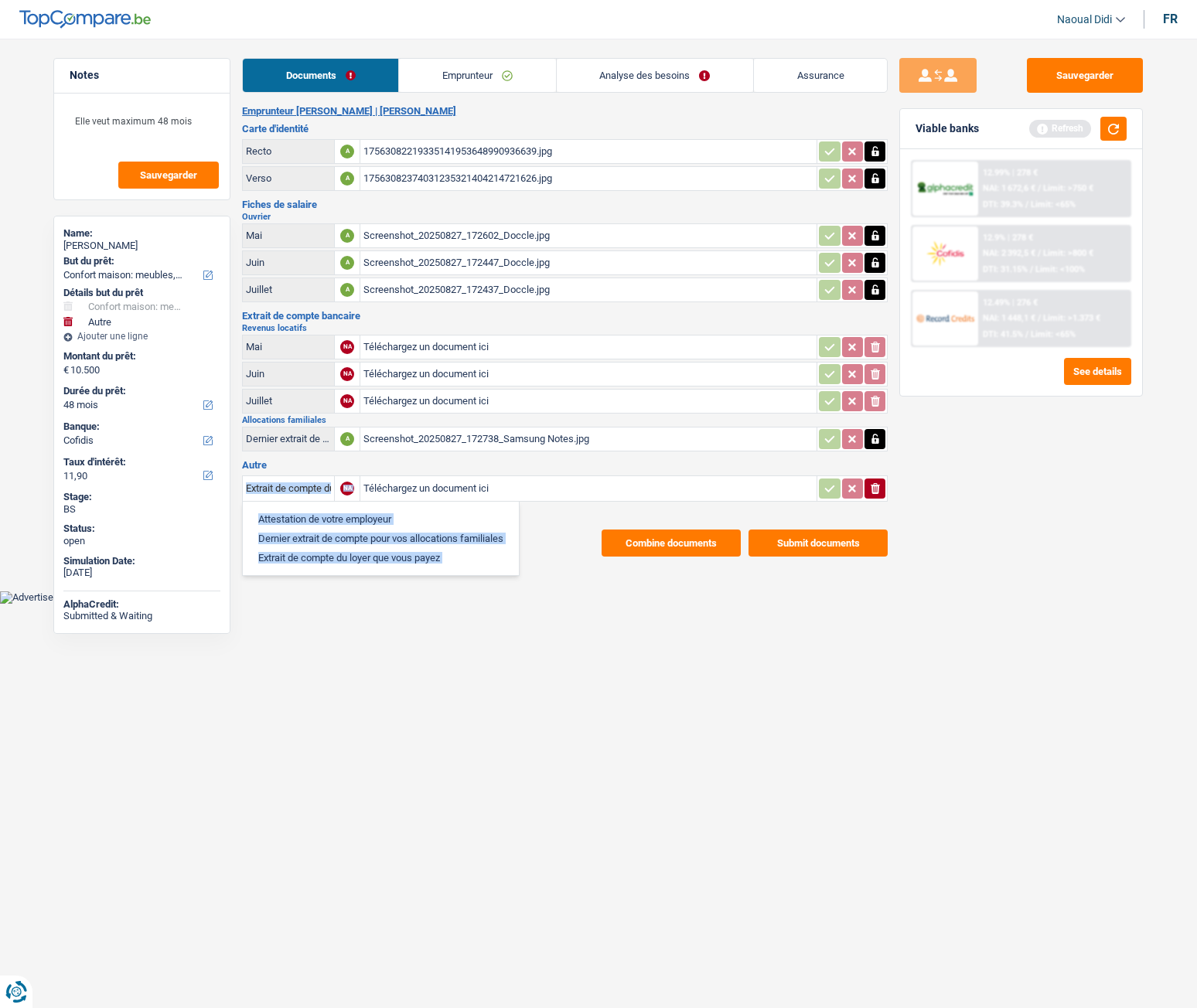
drag, startPoint x: 244, startPoint y: 487, endPoint x: 361, endPoint y: 499, distance: 117.6
click at [361, 499] on tr "Extrait de compte du loyer que vous payez Attestation de votre employeur Dernie…" at bounding box center [565, 488] width 646 height 26
click at [873, 487] on icon "ionicons-v5-e" at bounding box center [875, 488] width 13 height 15
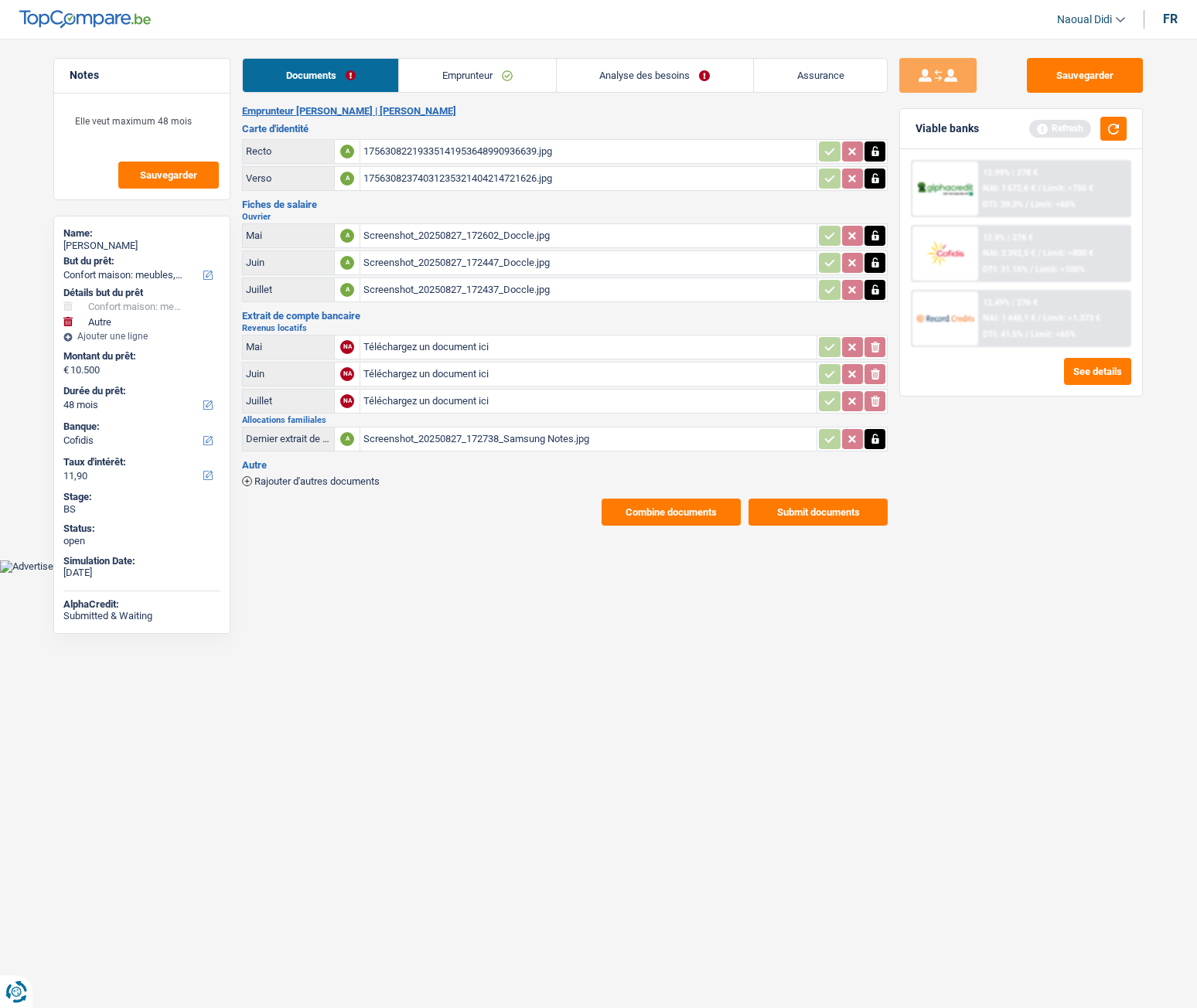
click at [335, 479] on span "Rajouter d'autres documents" at bounding box center [317, 482] width 125 height 10
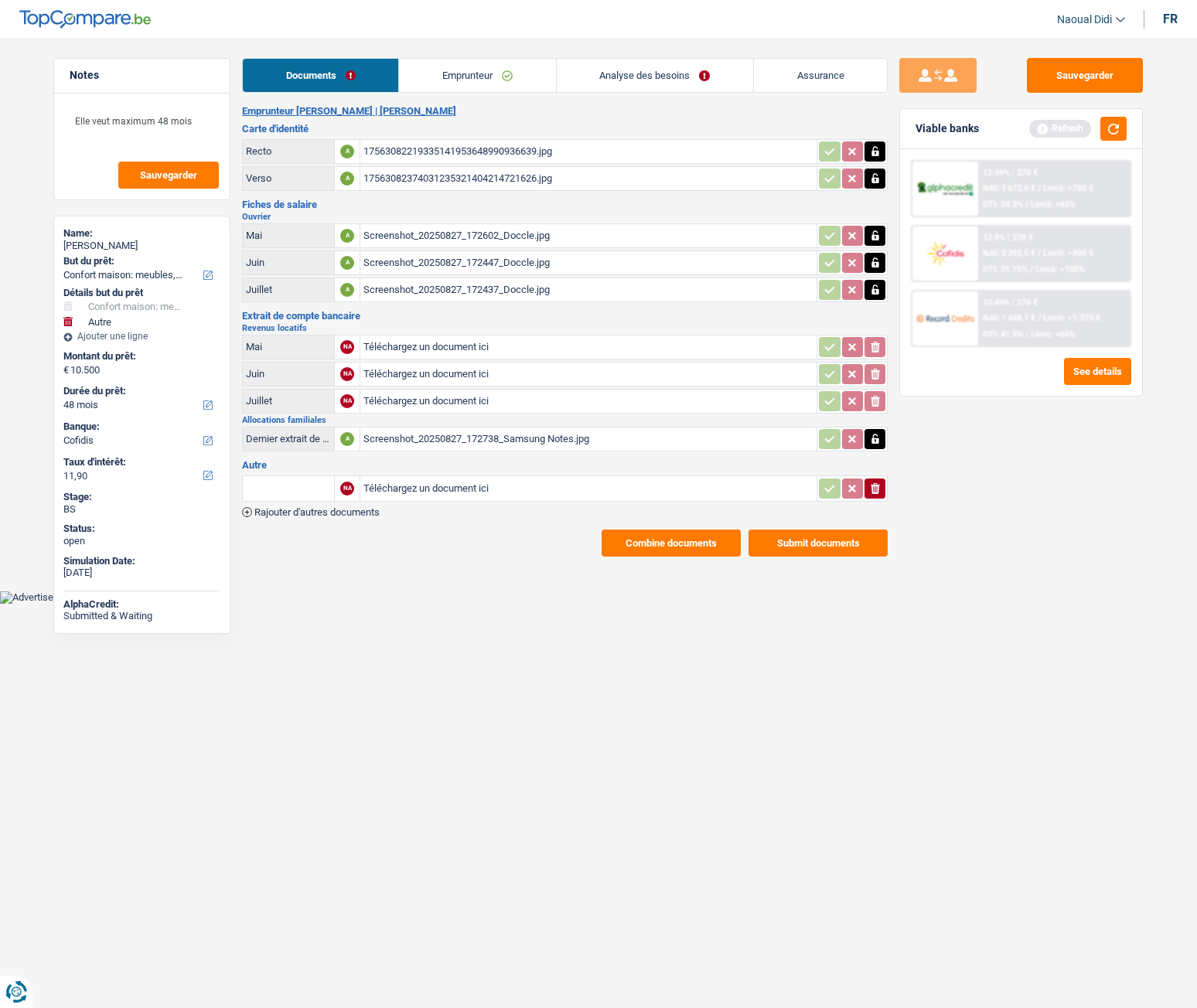
click at [277, 493] on input "text" at bounding box center [288, 488] width 85 height 25
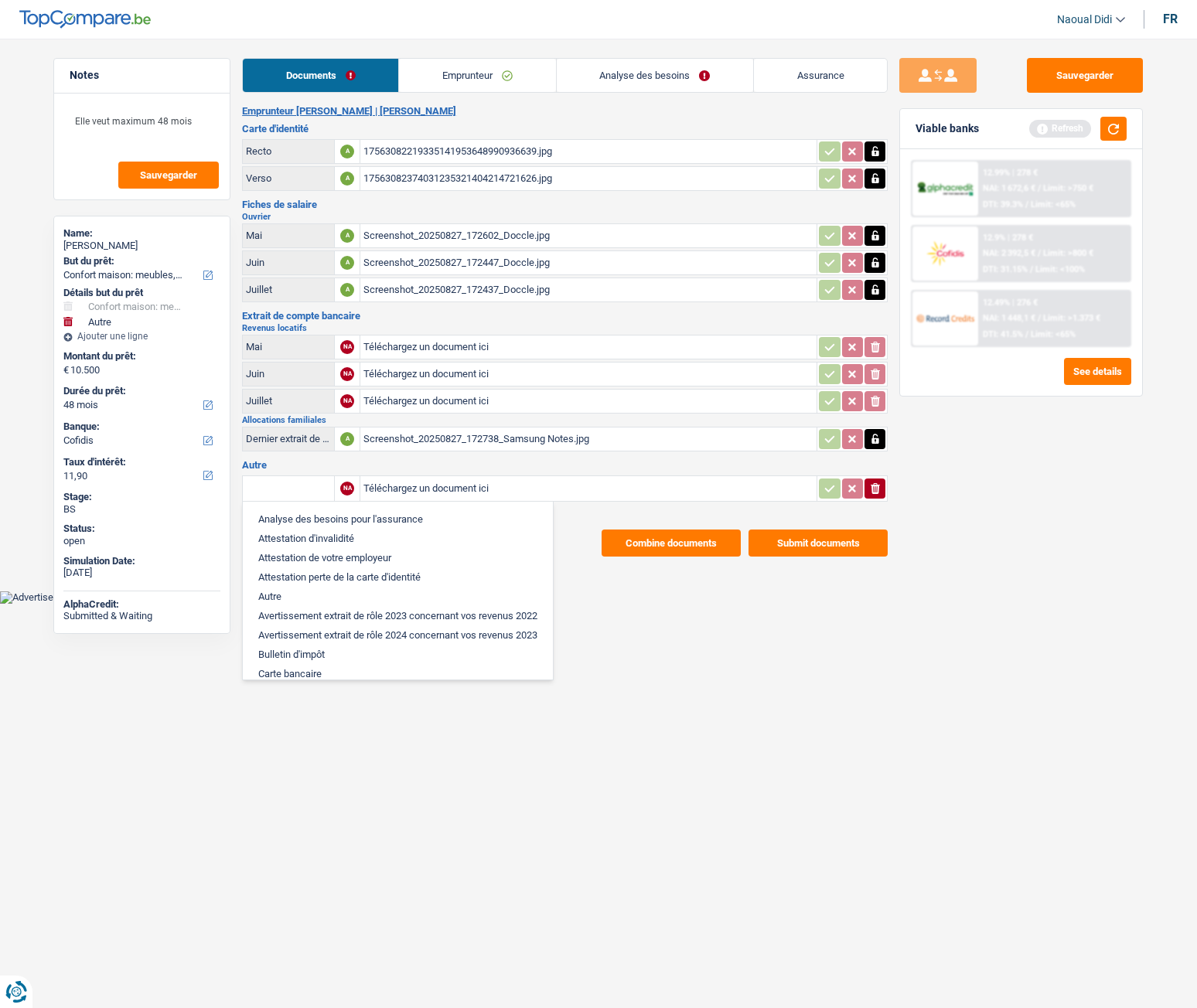
click at [272, 602] on li "Autre" at bounding box center [398, 596] width 295 height 19
type input "Autre"
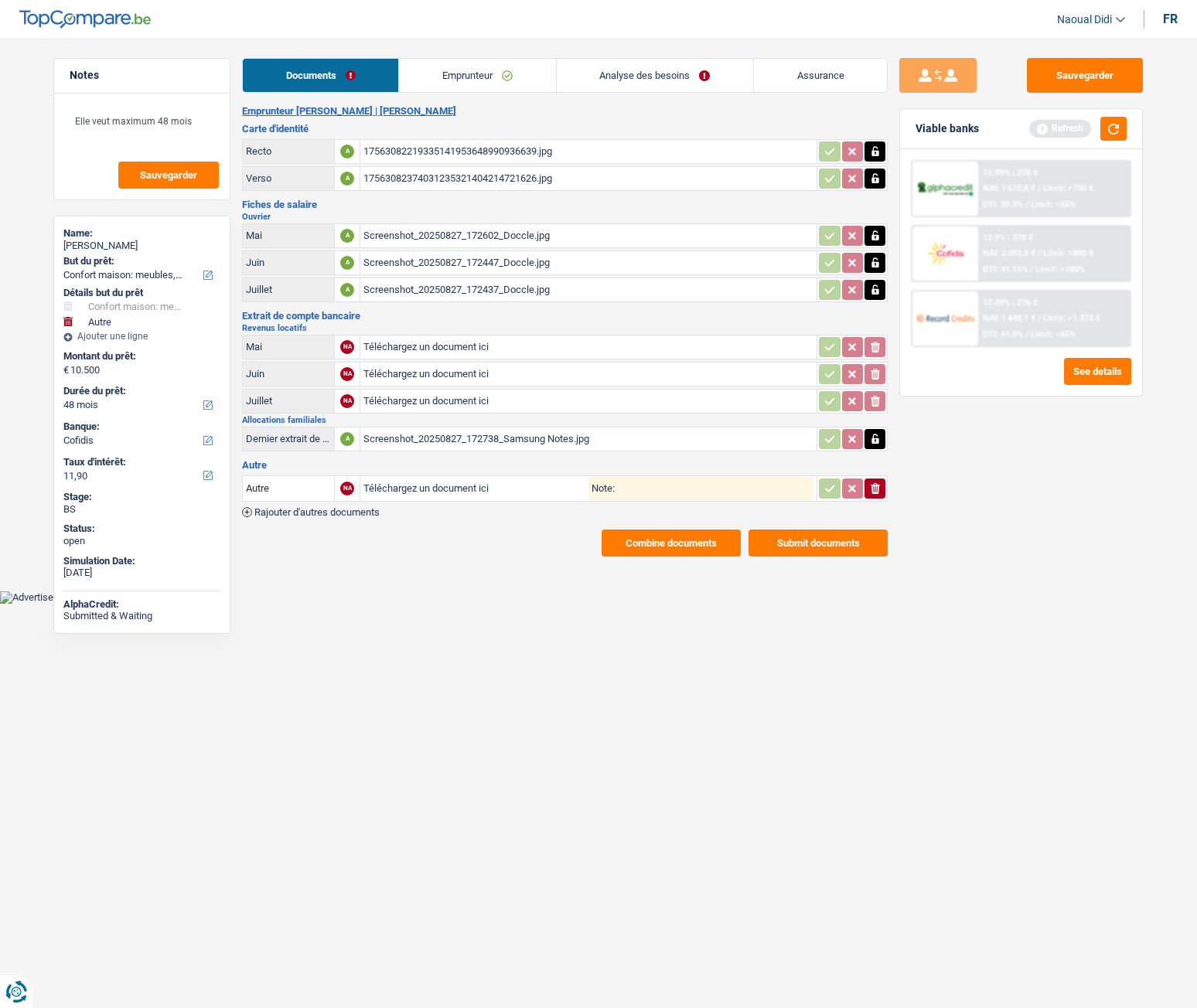
click at [446, 487] on input "Téléchargez un document ici" at bounding box center [476, 488] width 225 height 23
type input "C:\fakepath\Screenshot_20250828_161200_Samsung Notes.jpg"
click at [459, 487] on div "Screenshot_20250828_161200_Samsung Notes.jpg" at bounding box center [476, 488] width 225 height 23
drag, startPoint x: 676, startPoint y: 491, endPoint x: 675, endPoint y: 505, distance: 14.0
click at [675, 494] on input "Note:" at bounding box center [714, 488] width 199 height 23
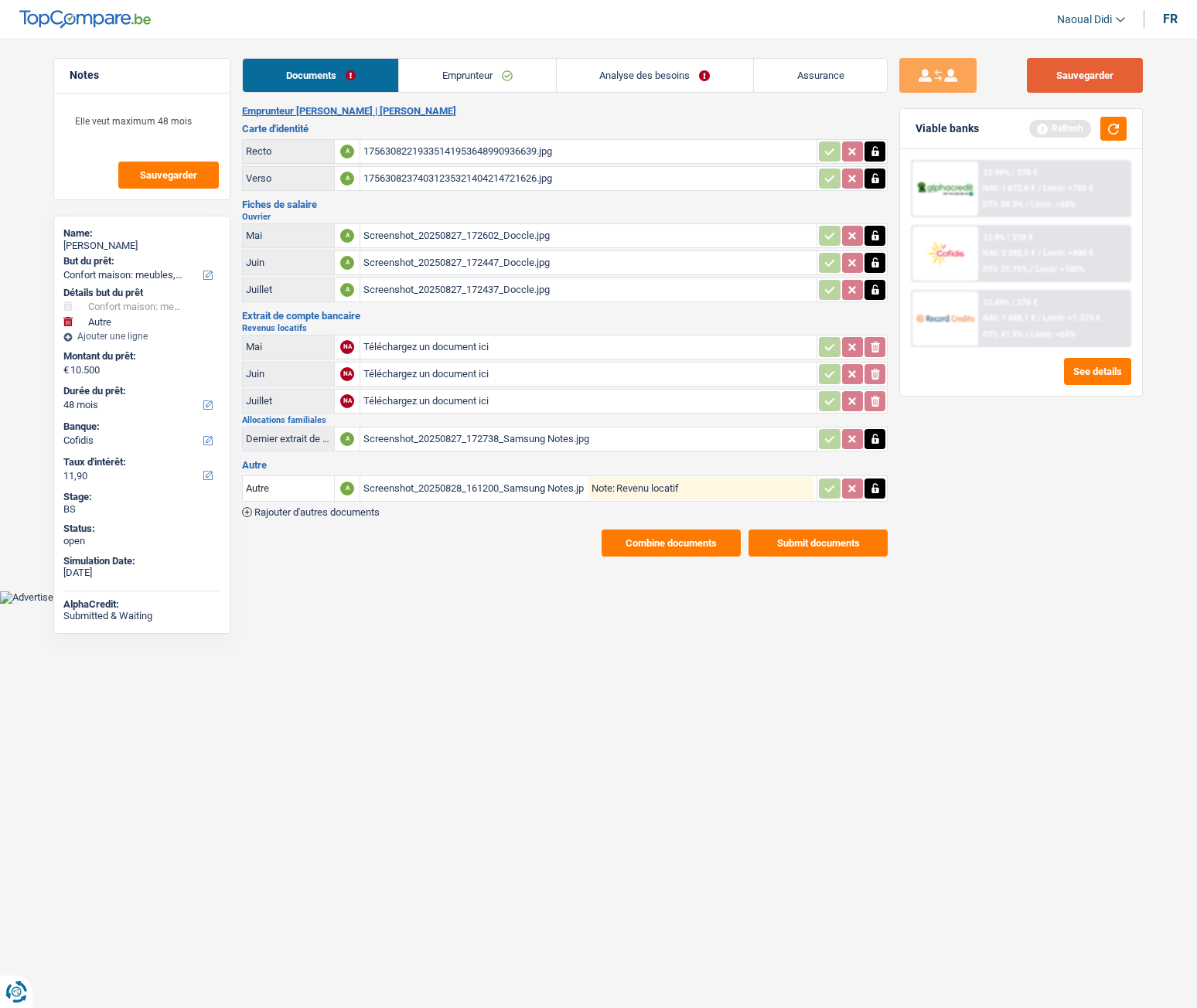
type input "Revenu locatif"
click at [1082, 75] on button "Sauvegarder" at bounding box center [1084, 75] width 116 height 35
click at [852, 544] on button "Submit documents" at bounding box center [818, 543] width 139 height 27
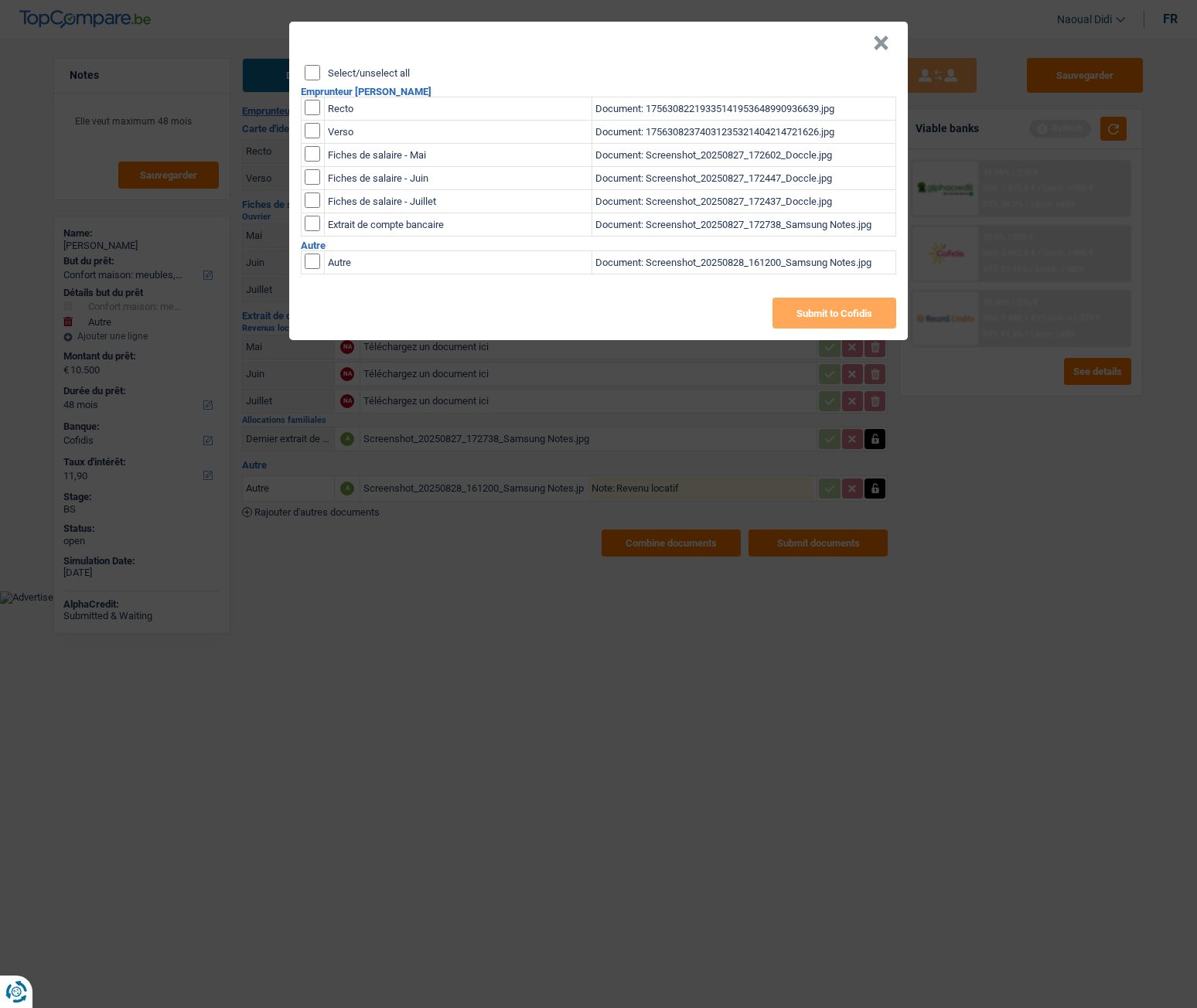
click at [311, 77] on input "Select/unselect all" at bounding box center [312, 73] width 15 height 15
checkbox input "true"
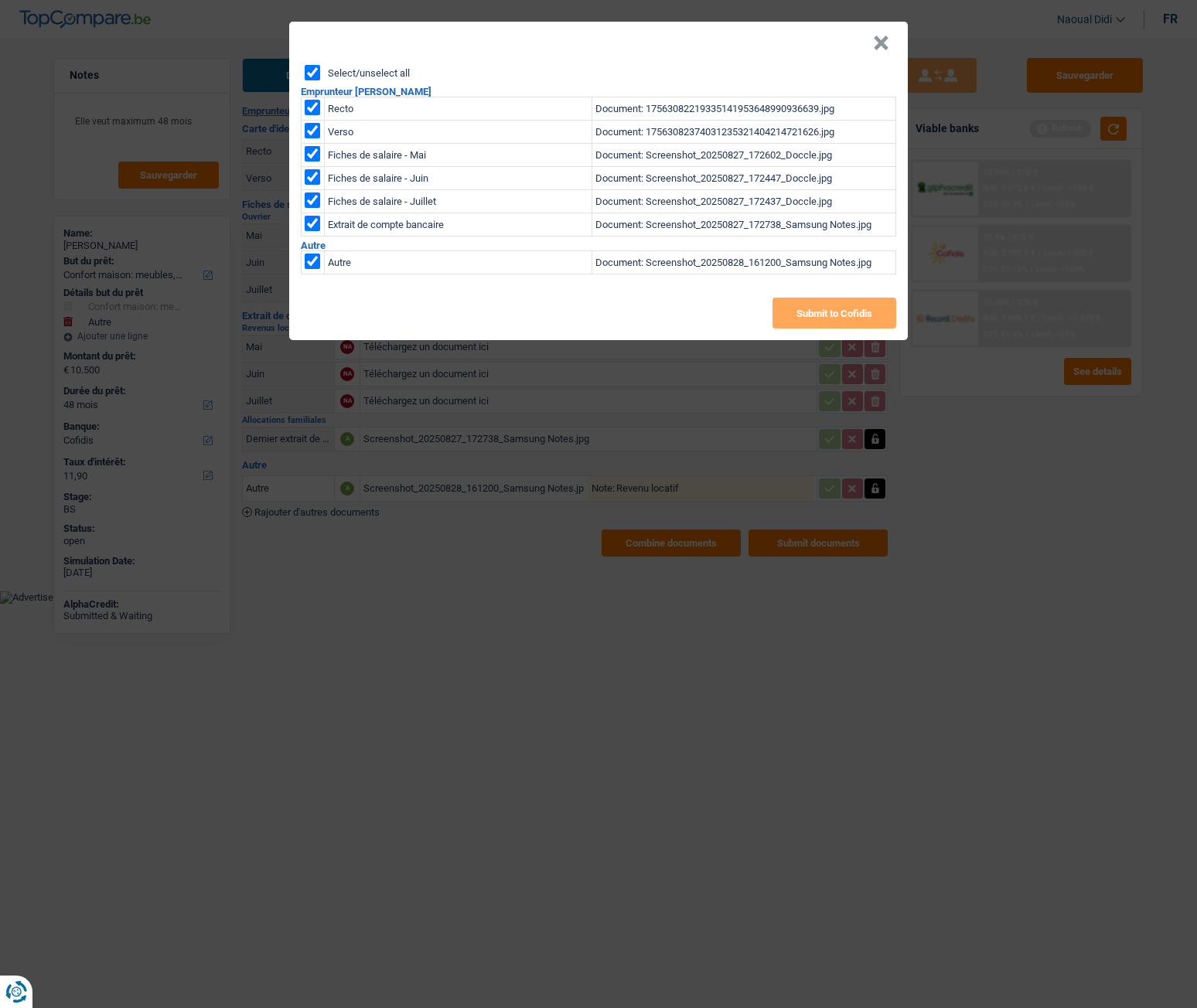
checkbox input "true"
click at [808, 314] on button "Submit to Cofidis" at bounding box center [835, 313] width 124 height 31
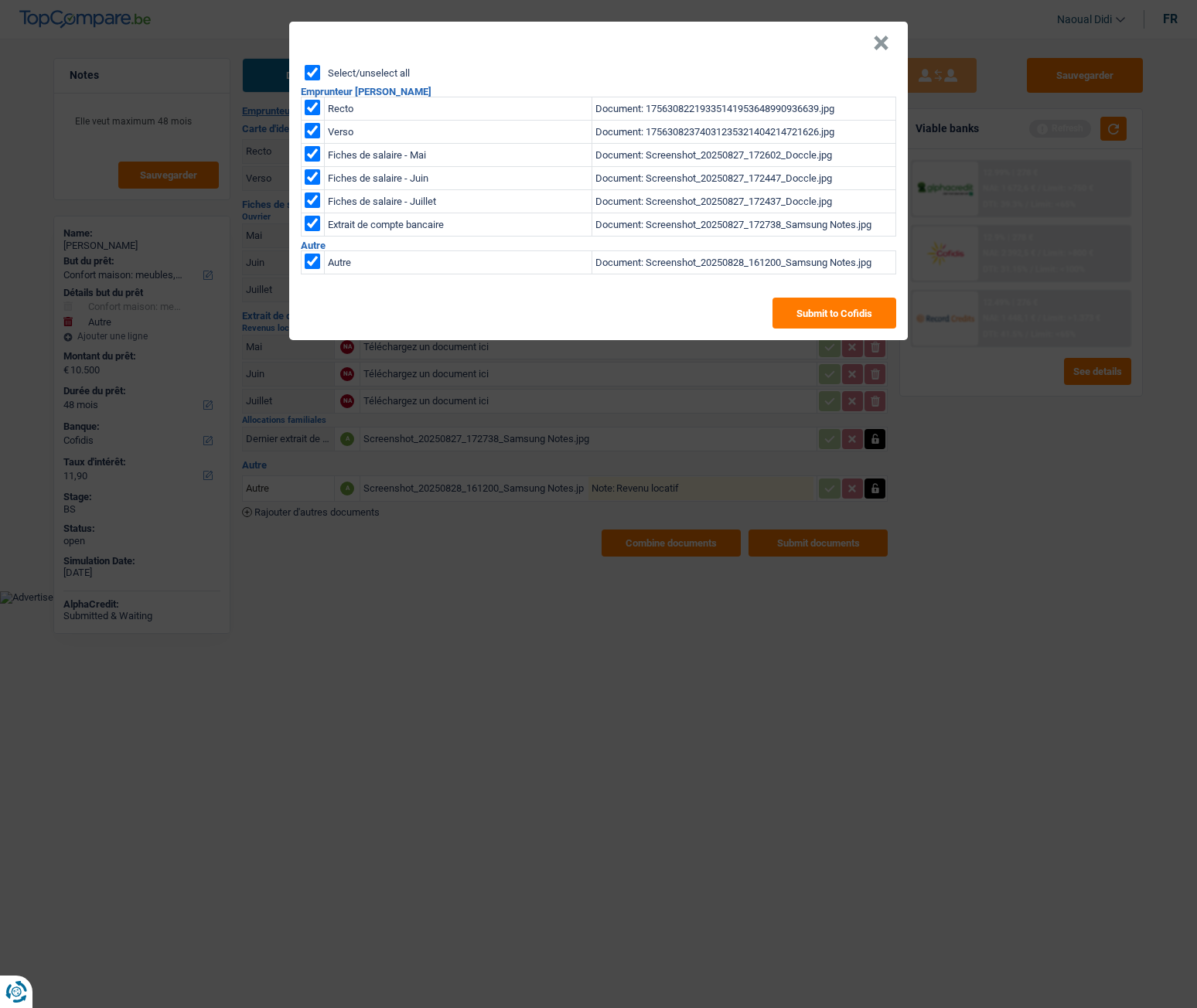
click at [878, 47] on button "×" at bounding box center [880, 43] width 16 height 15
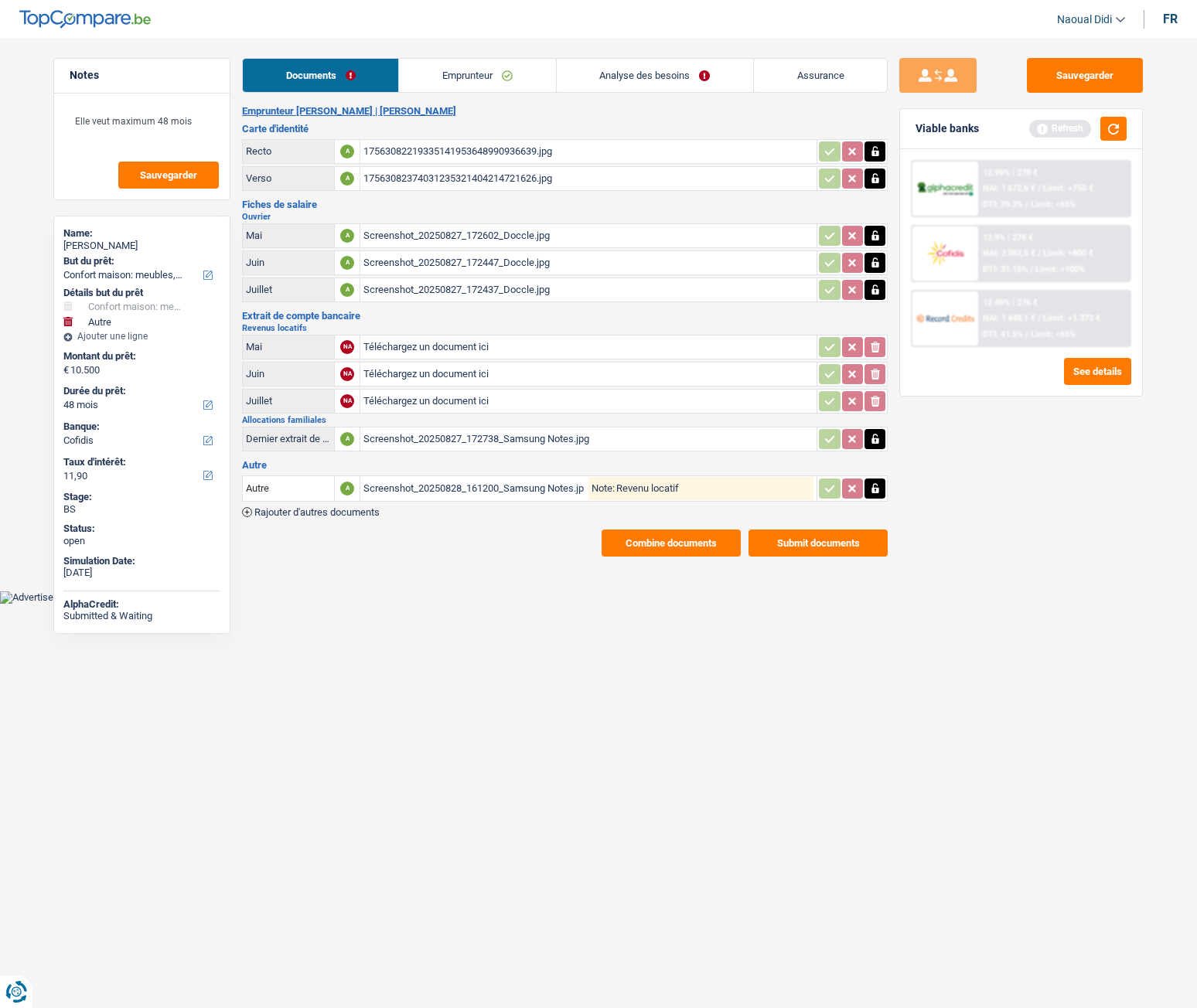
click at [703, 549] on button "Combine documents" at bounding box center [671, 543] width 139 height 27
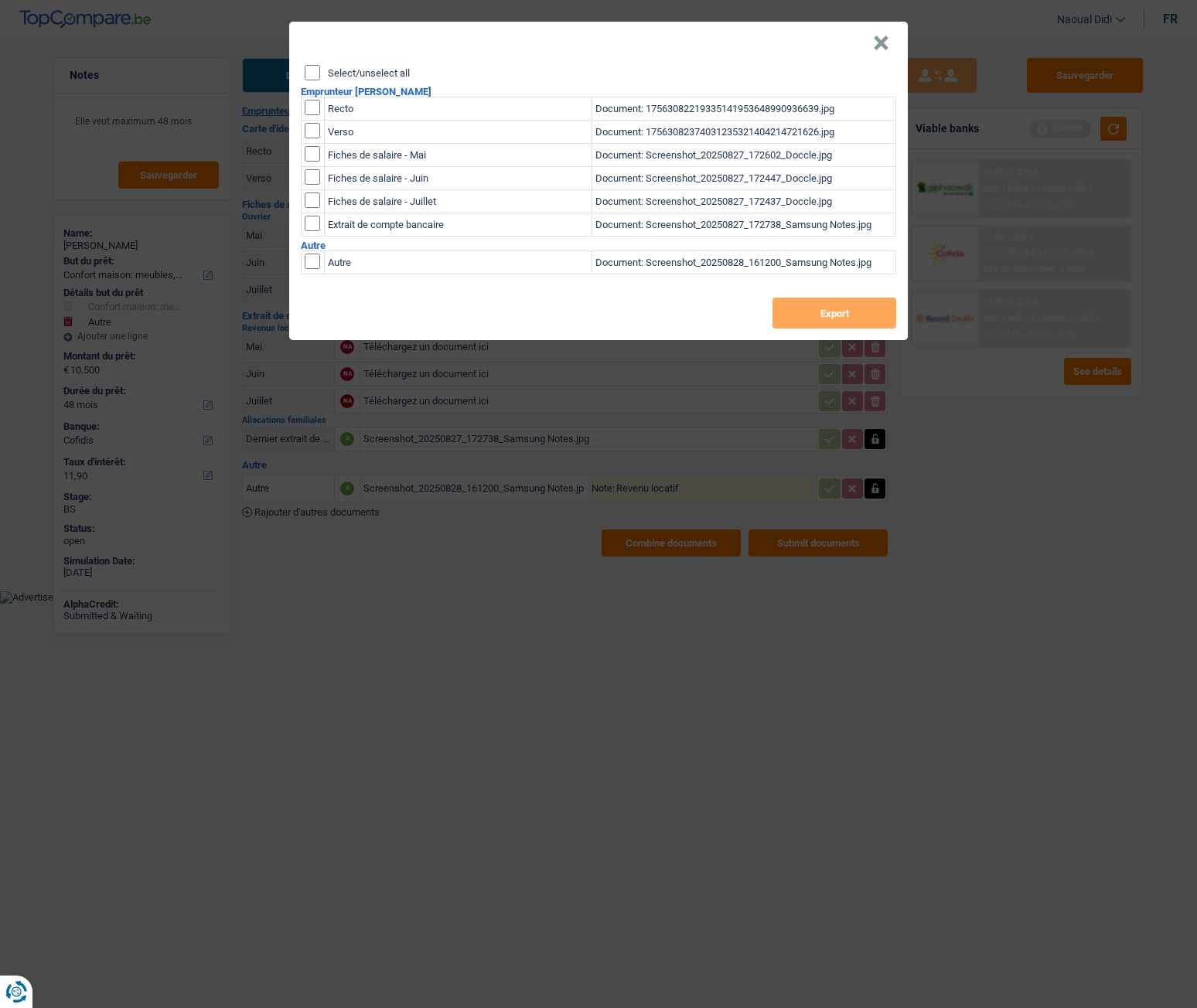
click at [308, 67] on input "Select/unselect all" at bounding box center [312, 73] width 15 height 15
checkbox input "true"
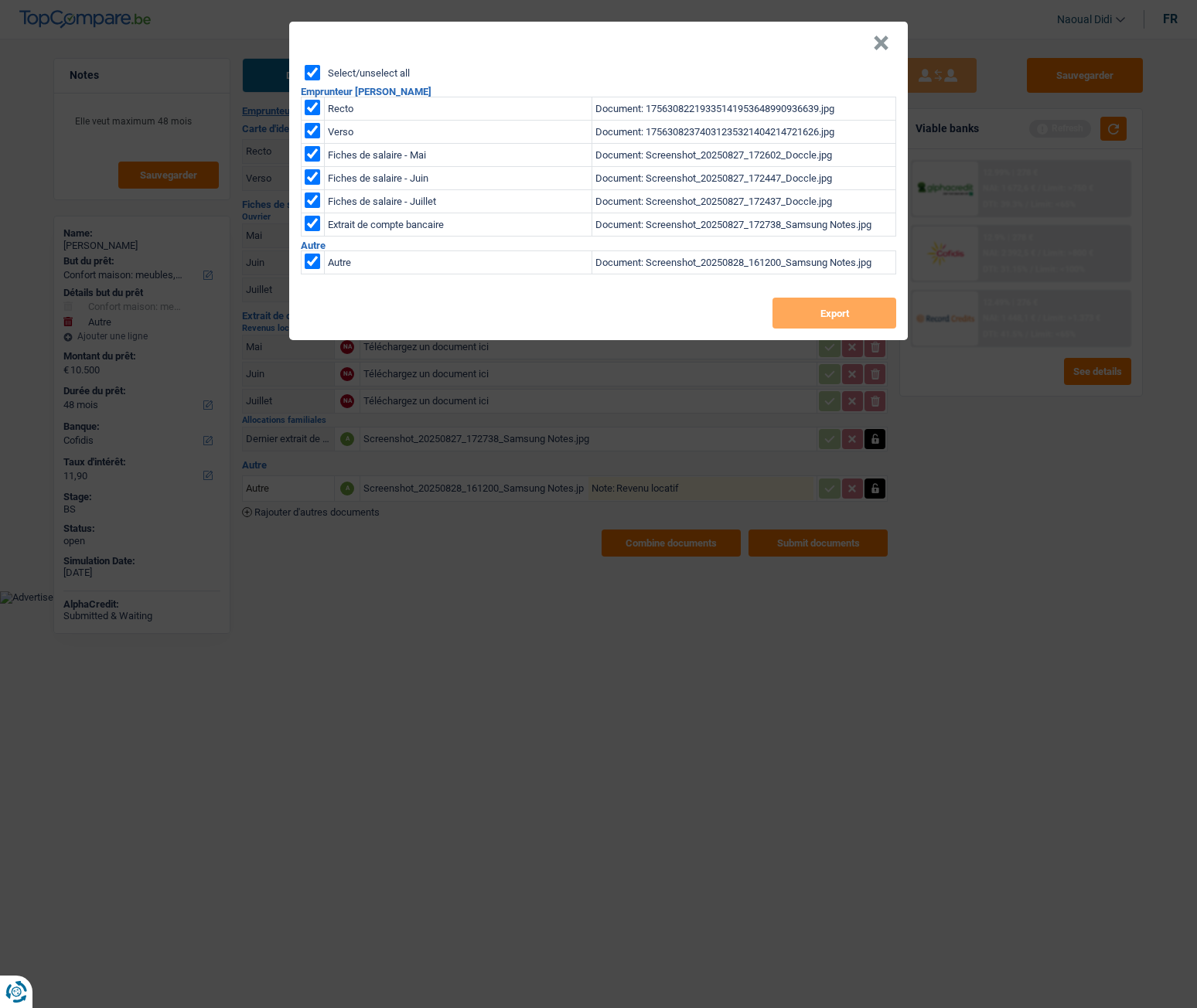
checkbox input "true"
click at [826, 322] on button "Export" at bounding box center [835, 313] width 124 height 31
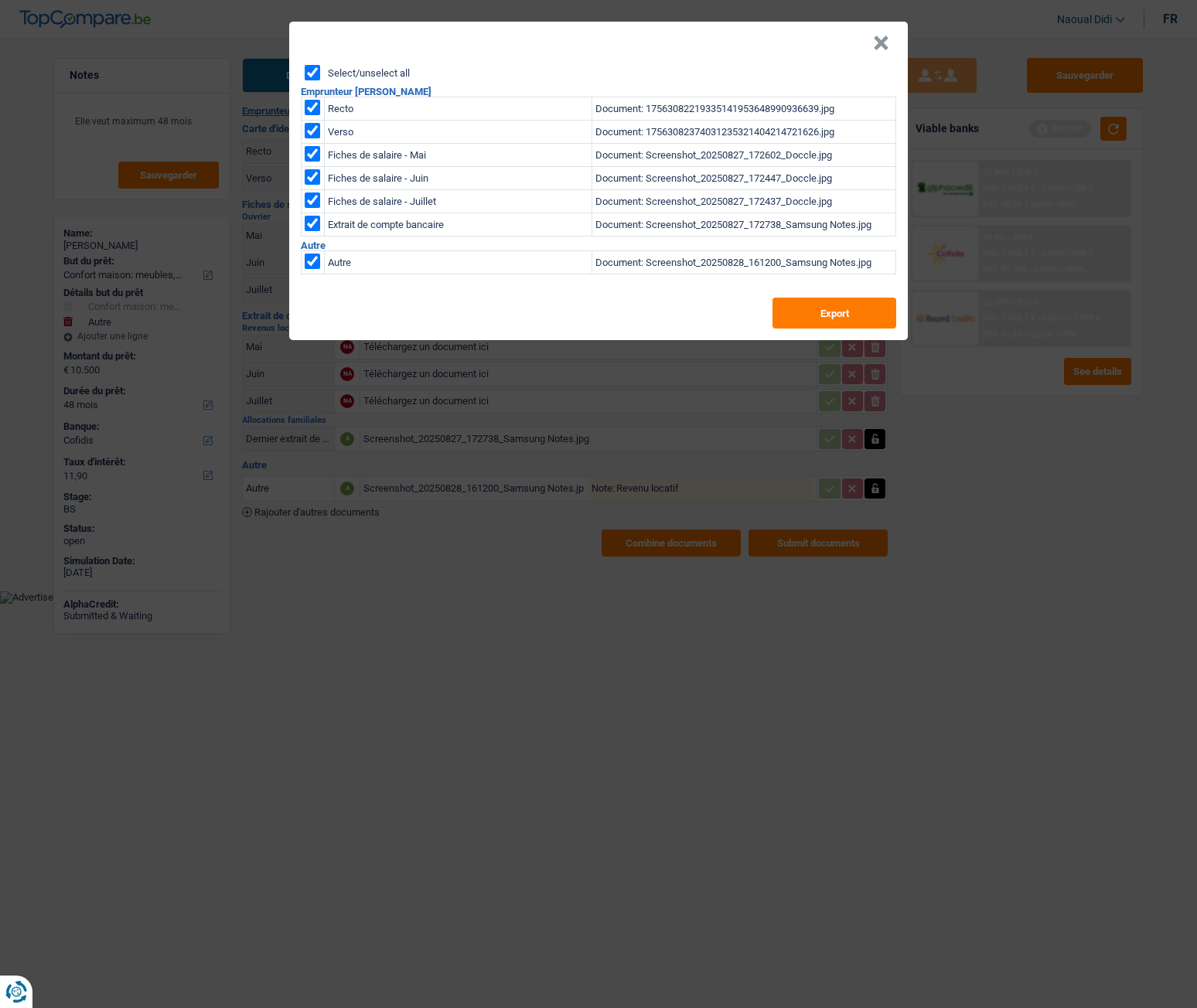
click at [880, 48] on button "×" at bounding box center [880, 43] width 16 height 15
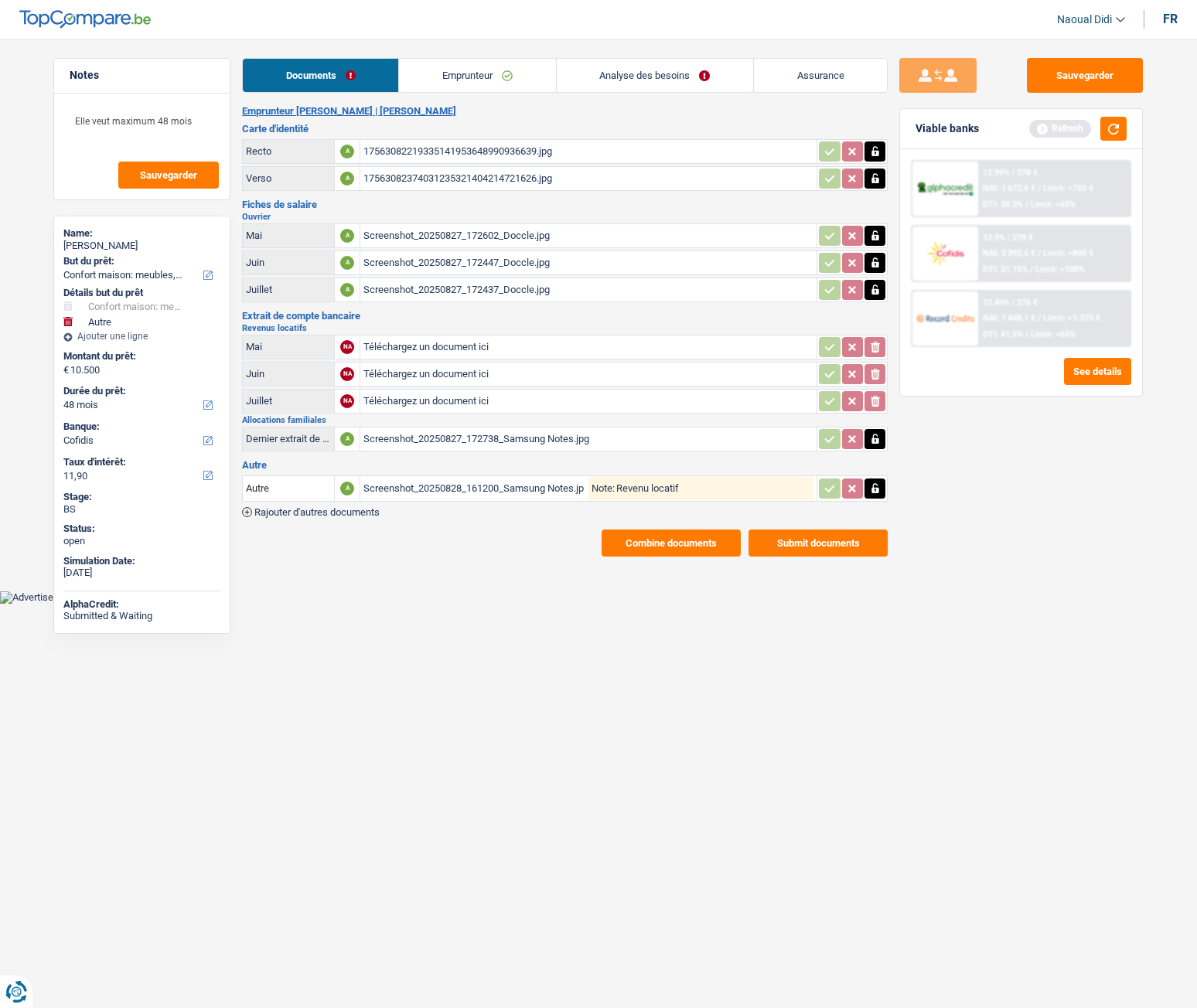
click at [469, 76] on link "Emprunteur" at bounding box center [477, 74] width 157 height 33
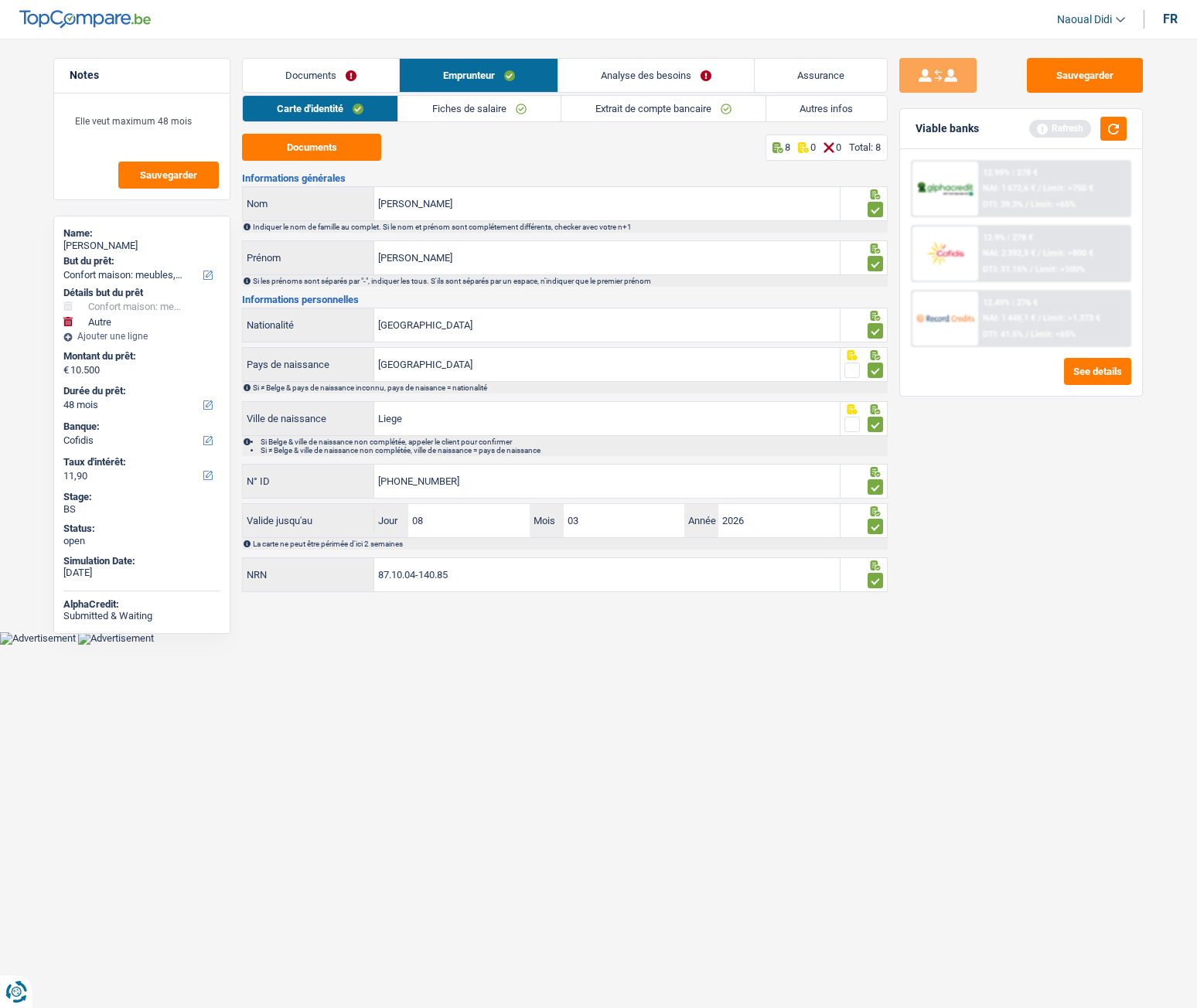
click at [649, 66] on link "Analyse des besoins" at bounding box center [656, 74] width 196 height 33
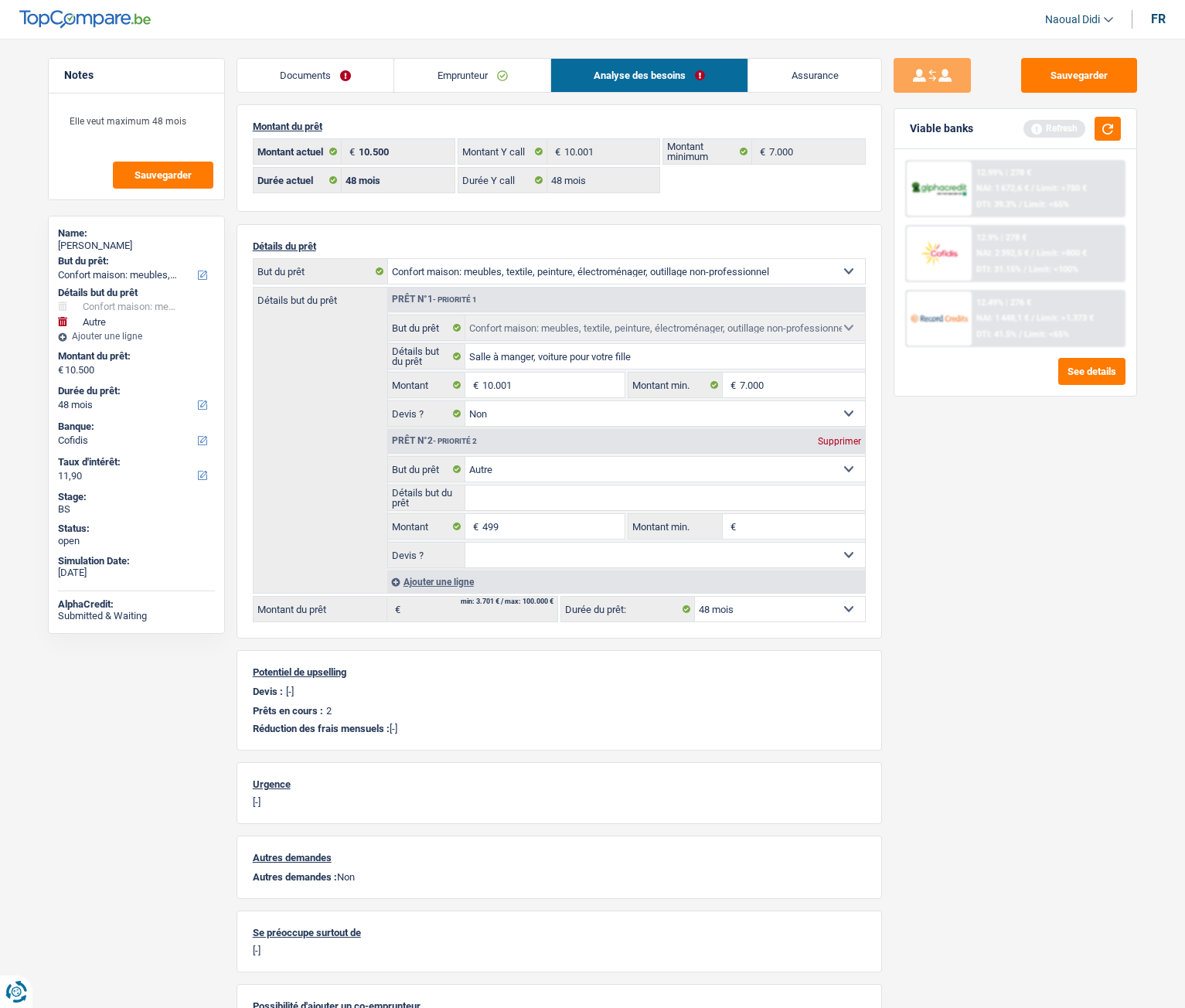
click at [460, 80] on link "Emprunteur" at bounding box center [472, 74] width 157 height 33
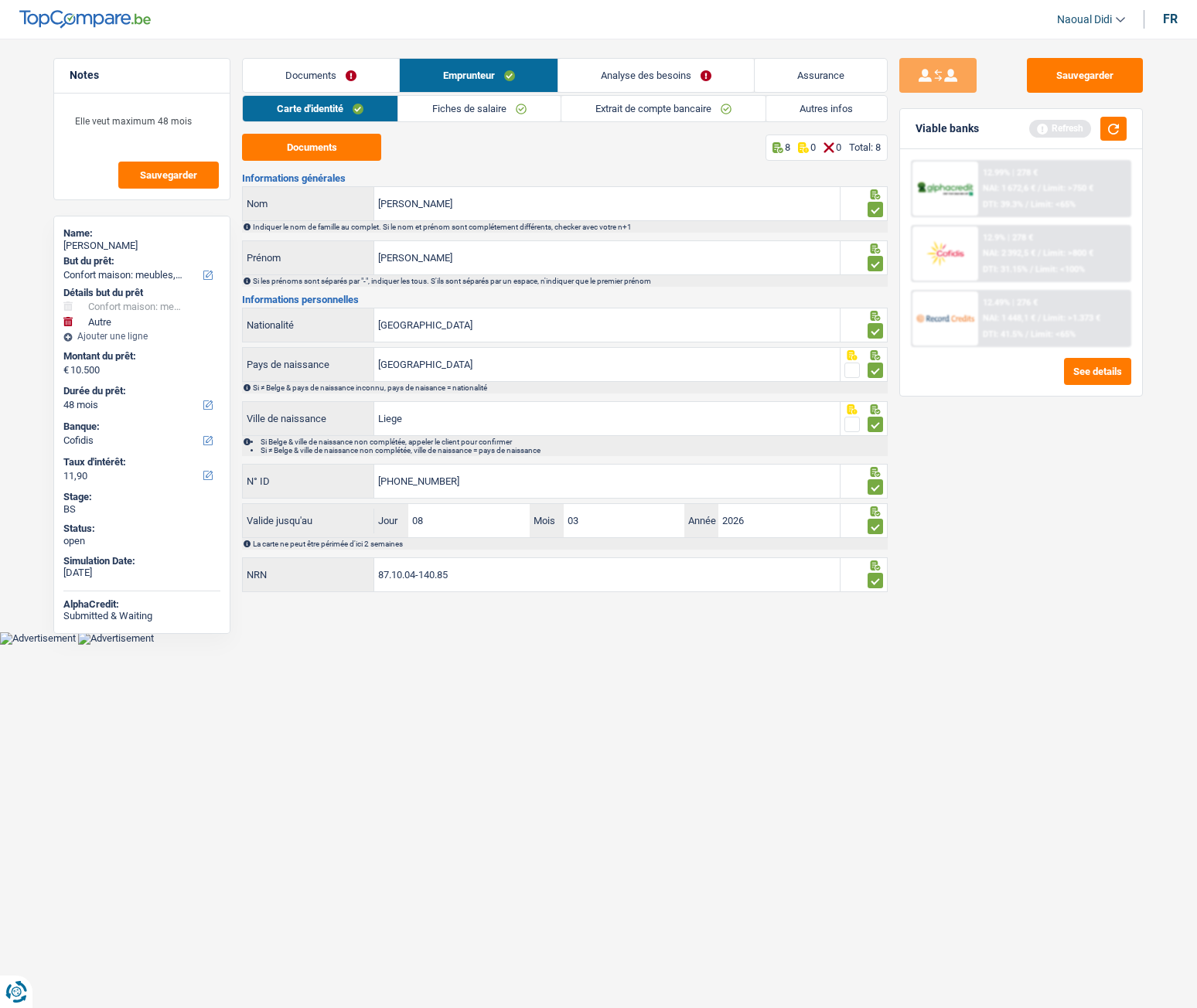
click at [843, 110] on link "Autres infos" at bounding box center [826, 108] width 121 height 25
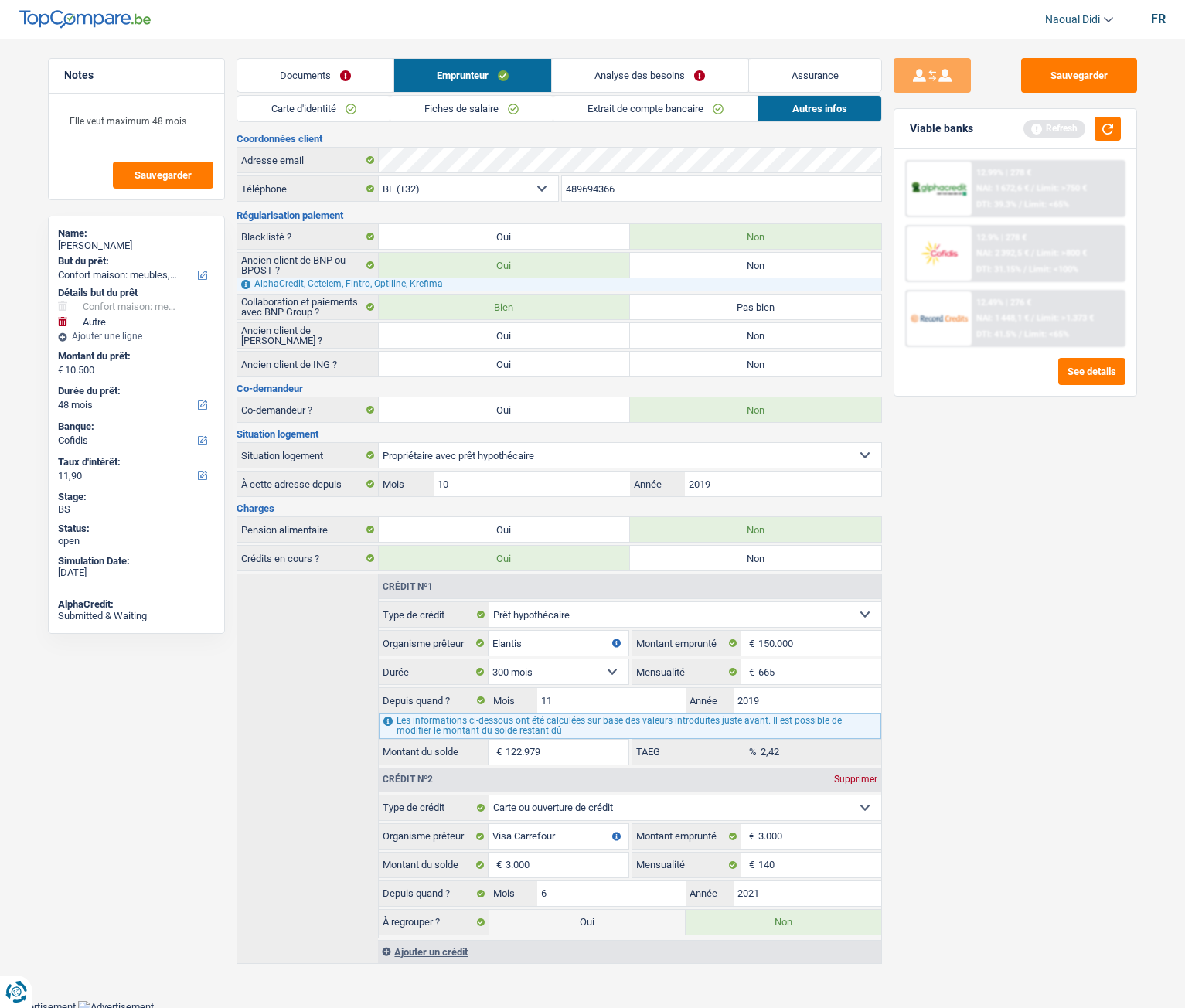
click at [303, 76] on link "Documents" at bounding box center [315, 74] width 157 height 33
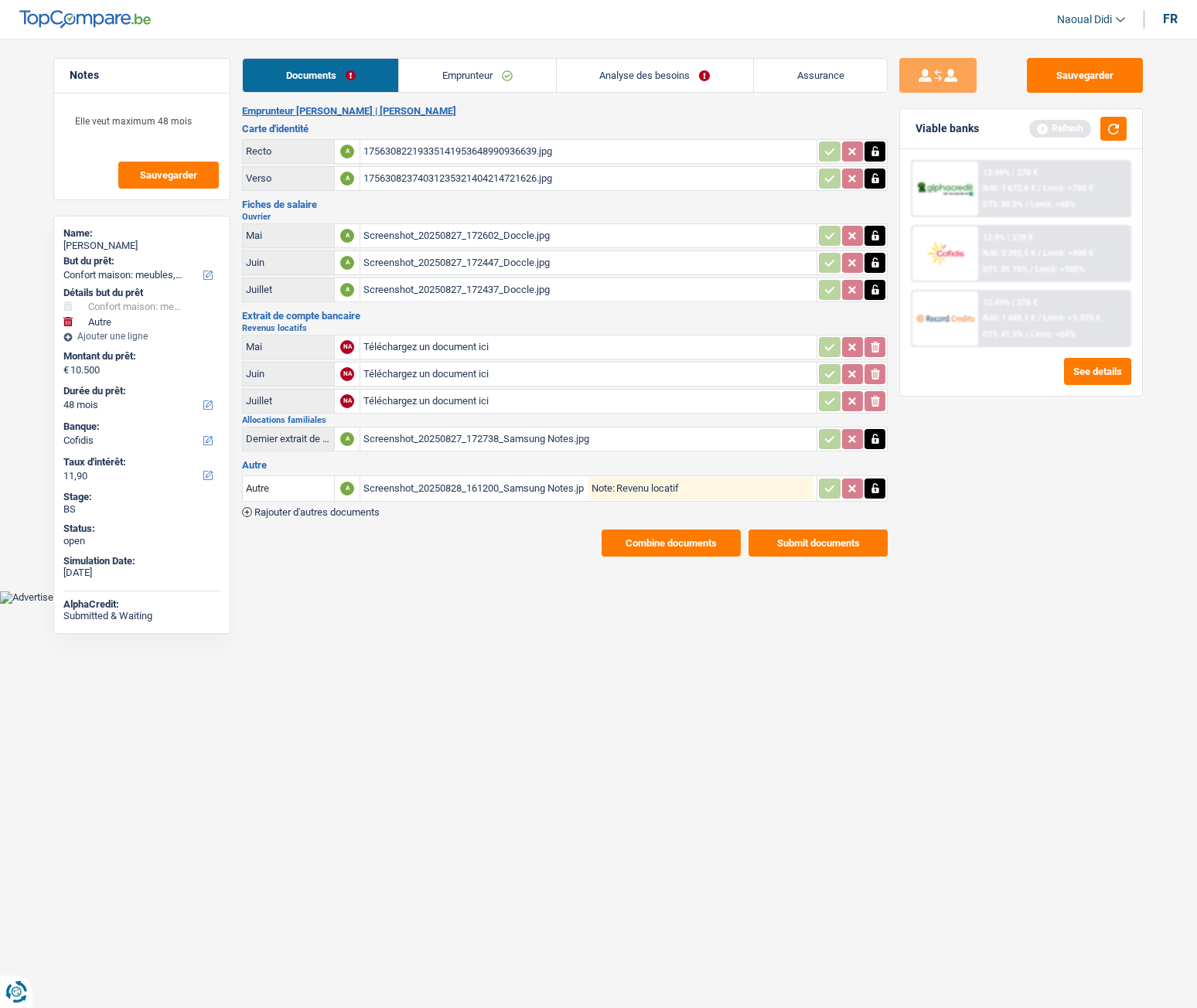
click at [410, 145] on div "17563082219335141953648990936639.jpg" at bounding box center [588, 151] width 450 height 23
click at [1108, 134] on button "button" at bounding box center [1113, 129] width 26 height 24
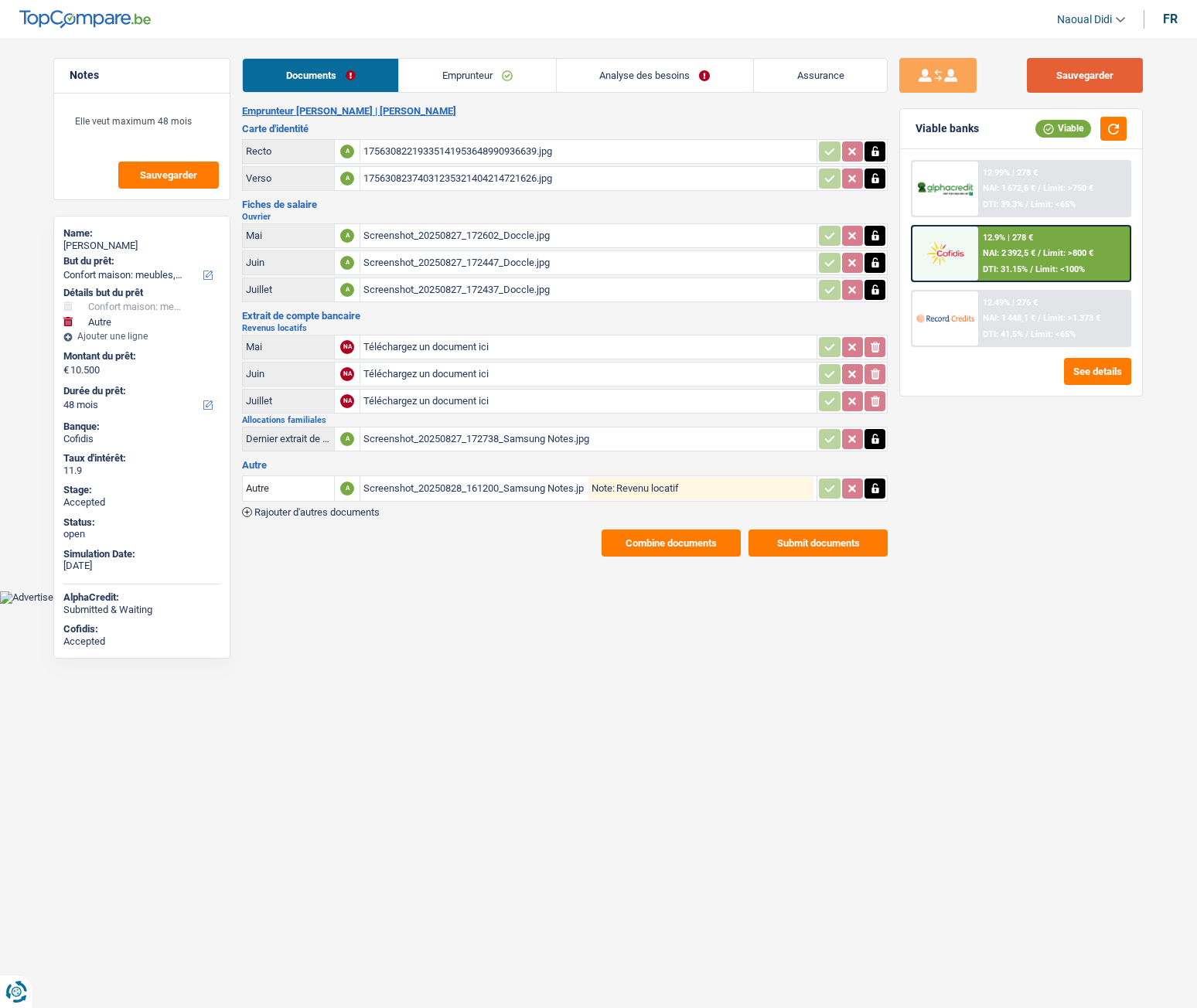
click at [1104, 69] on button "Sauvegarder" at bounding box center [1084, 75] width 116 height 35
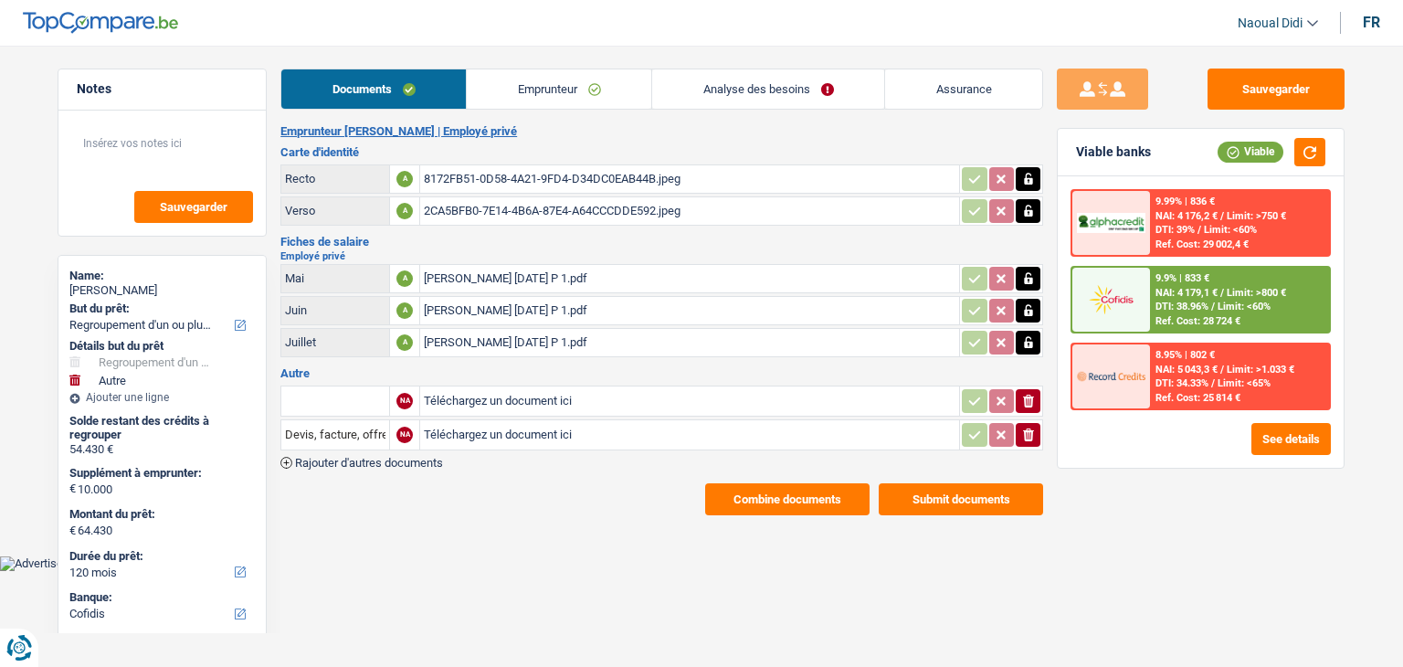
select select "refinancing"
select select "other"
select select "120"
select select "cofidis"
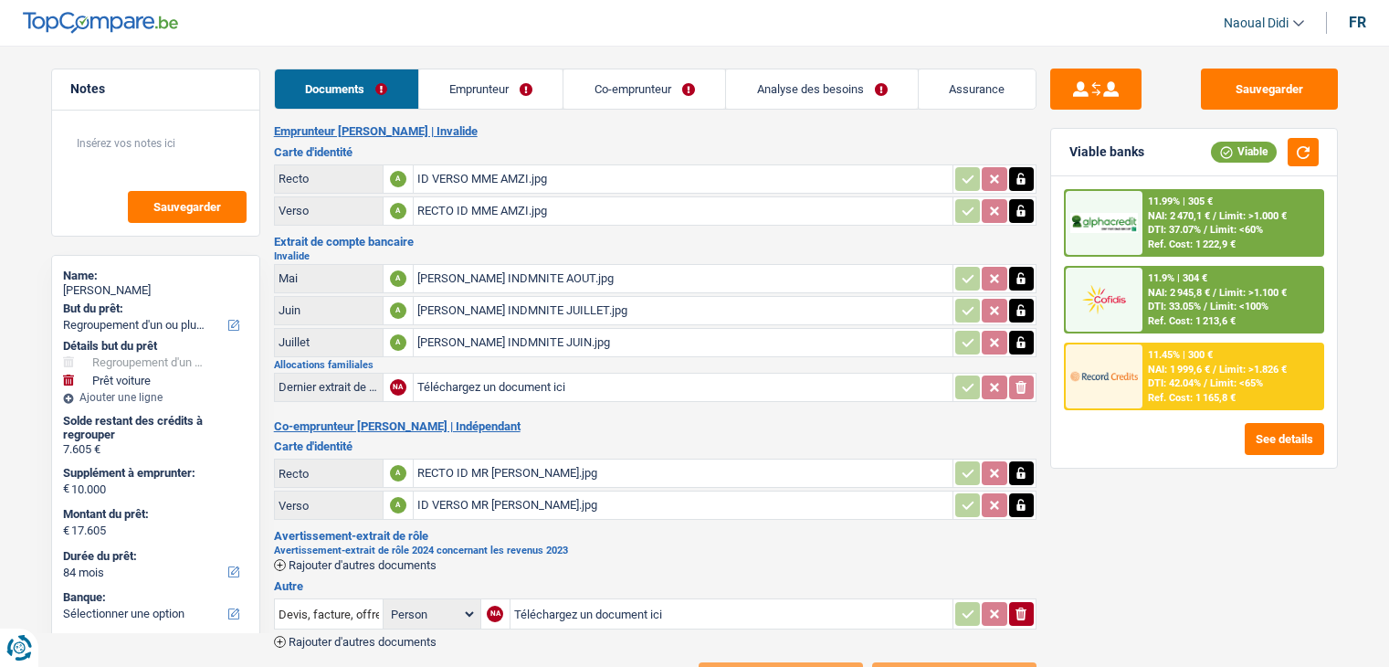
select select "refinancing"
select select "car"
select select "84"
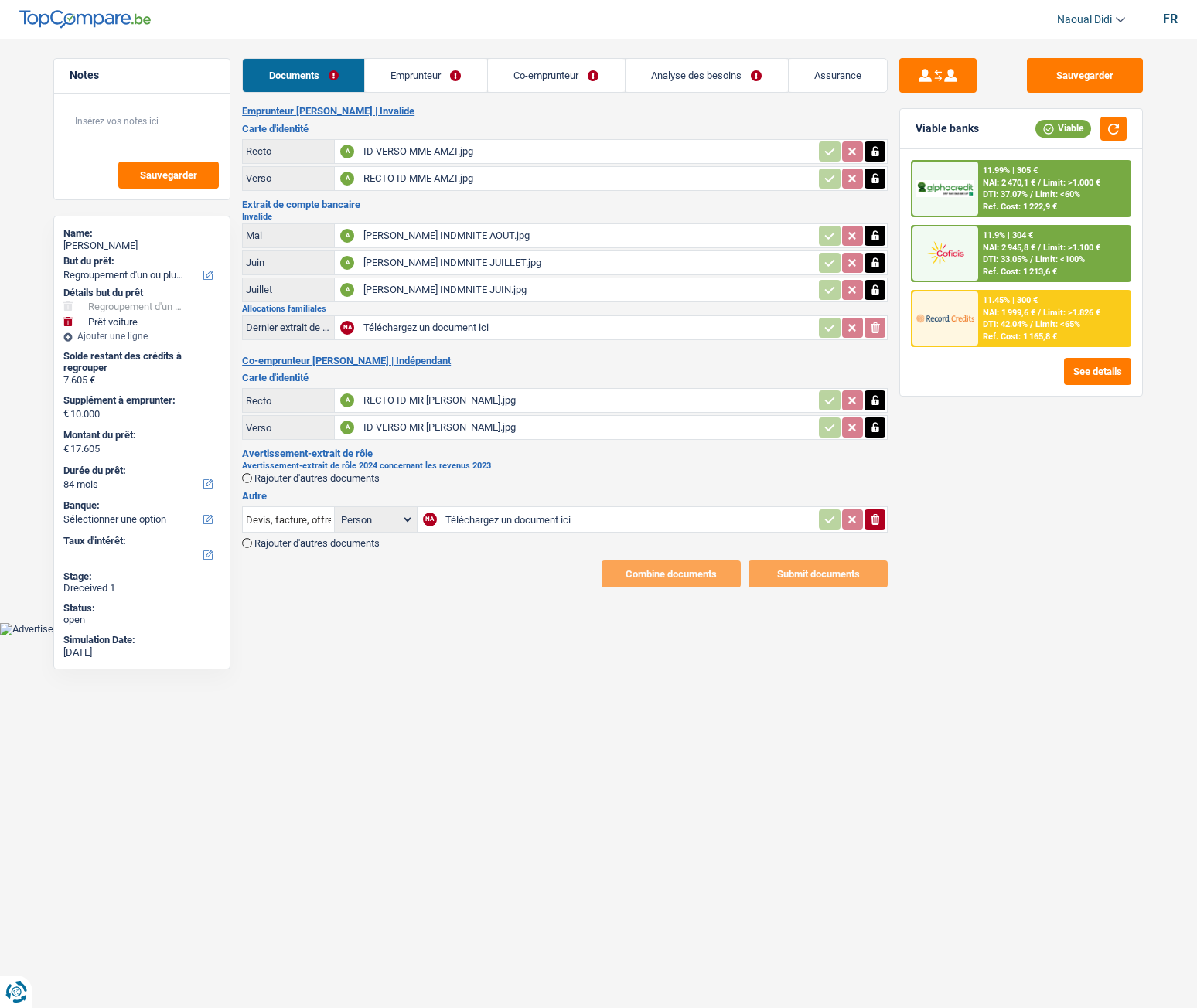
click at [402, 237] on div "[PERSON_NAME] INDMNITE AOUT.jpg" at bounding box center [588, 235] width 450 height 23
click at [423, 398] on div "RECTO ID MR [PERSON_NAME].jpg" at bounding box center [588, 399] width 450 height 23
click at [425, 76] on link "Emprunteur" at bounding box center [426, 74] width 122 height 33
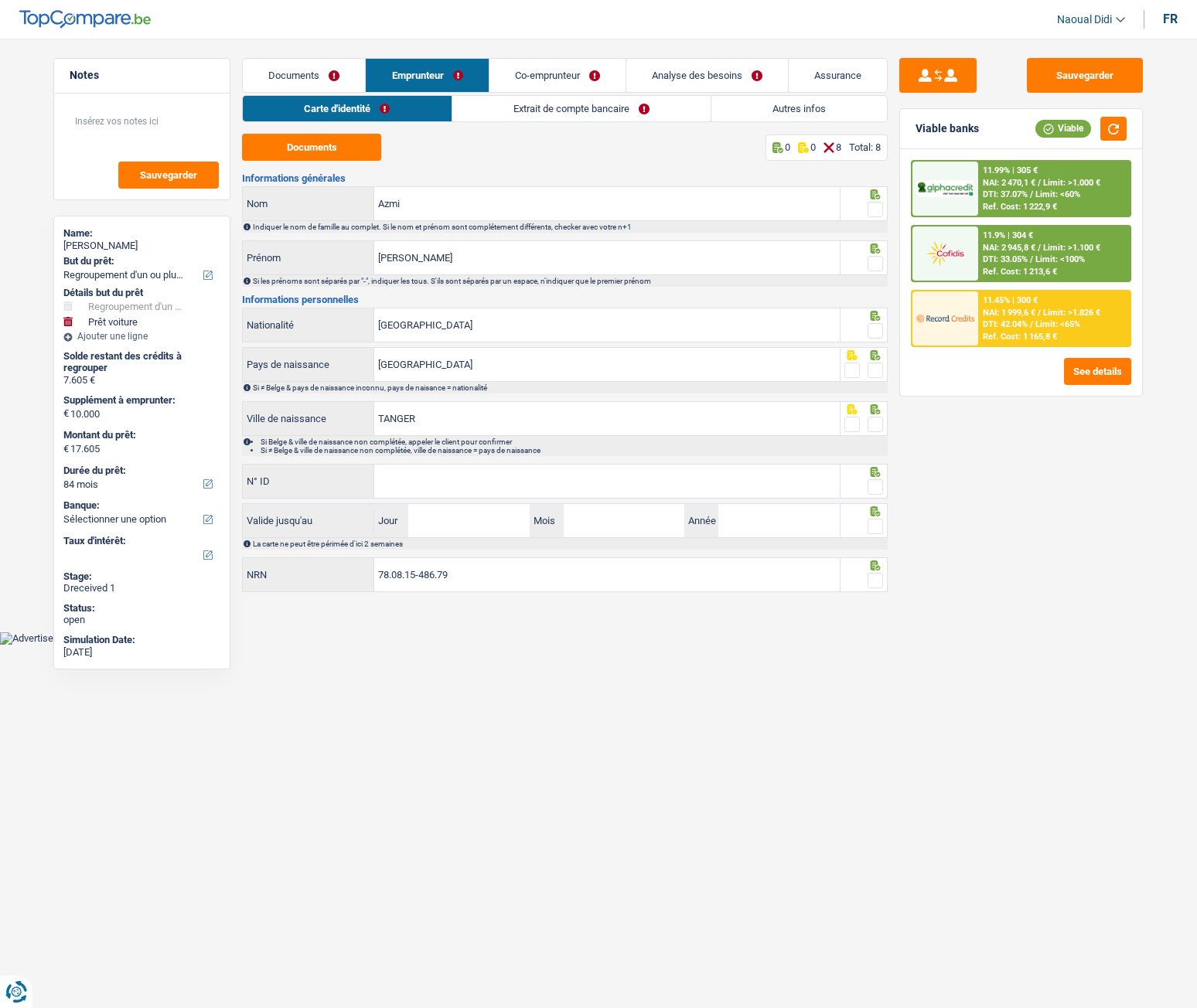
click at [542, 114] on link "Extrait de compte bancaire" at bounding box center [581, 108] width 258 height 25
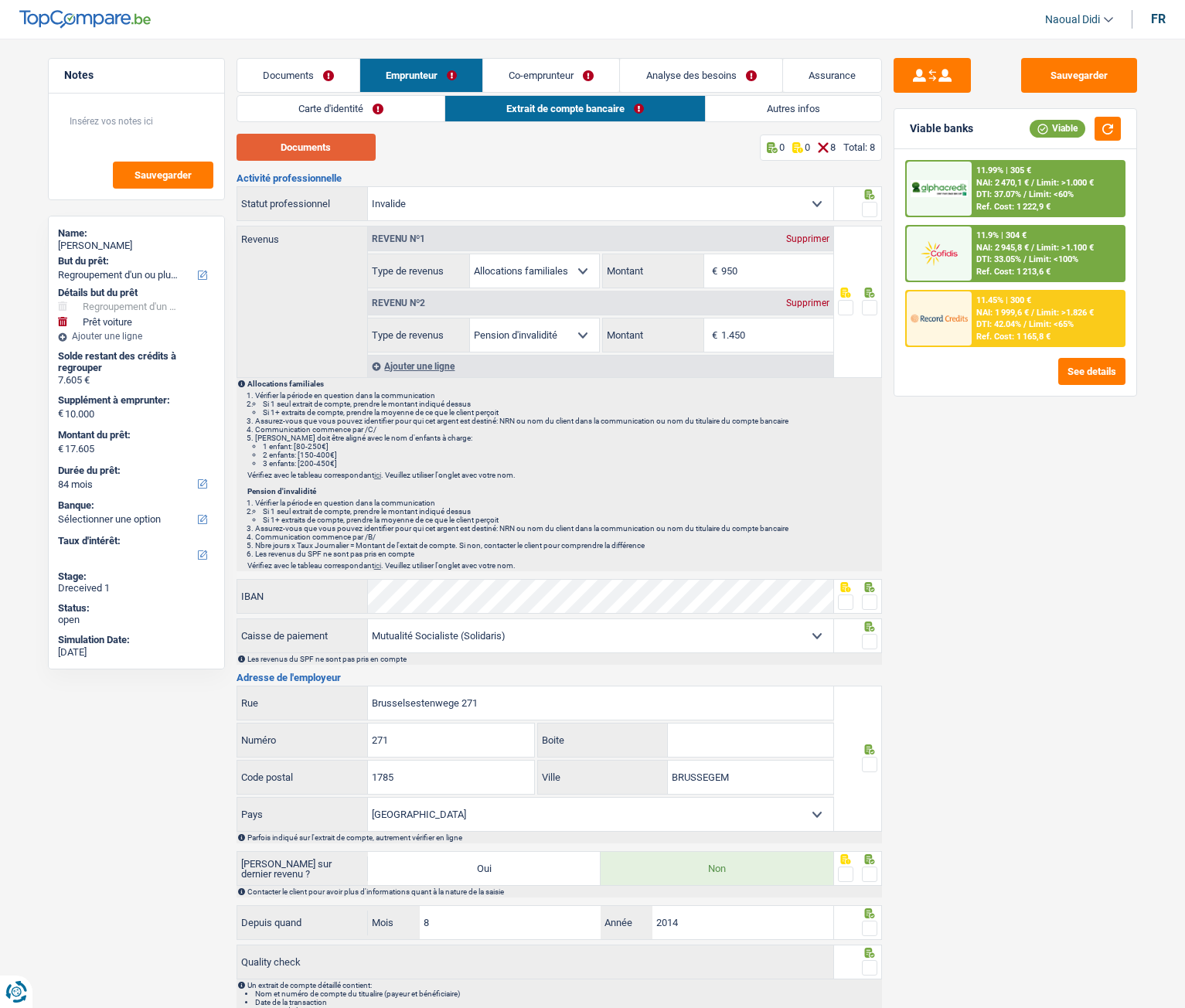
click at [307, 140] on button "Documents" at bounding box center [306, 147] width 139 height 27
click at [557, 73] on link "Co-emprunteur" at bounding box center [551, 74] width 136 height 33
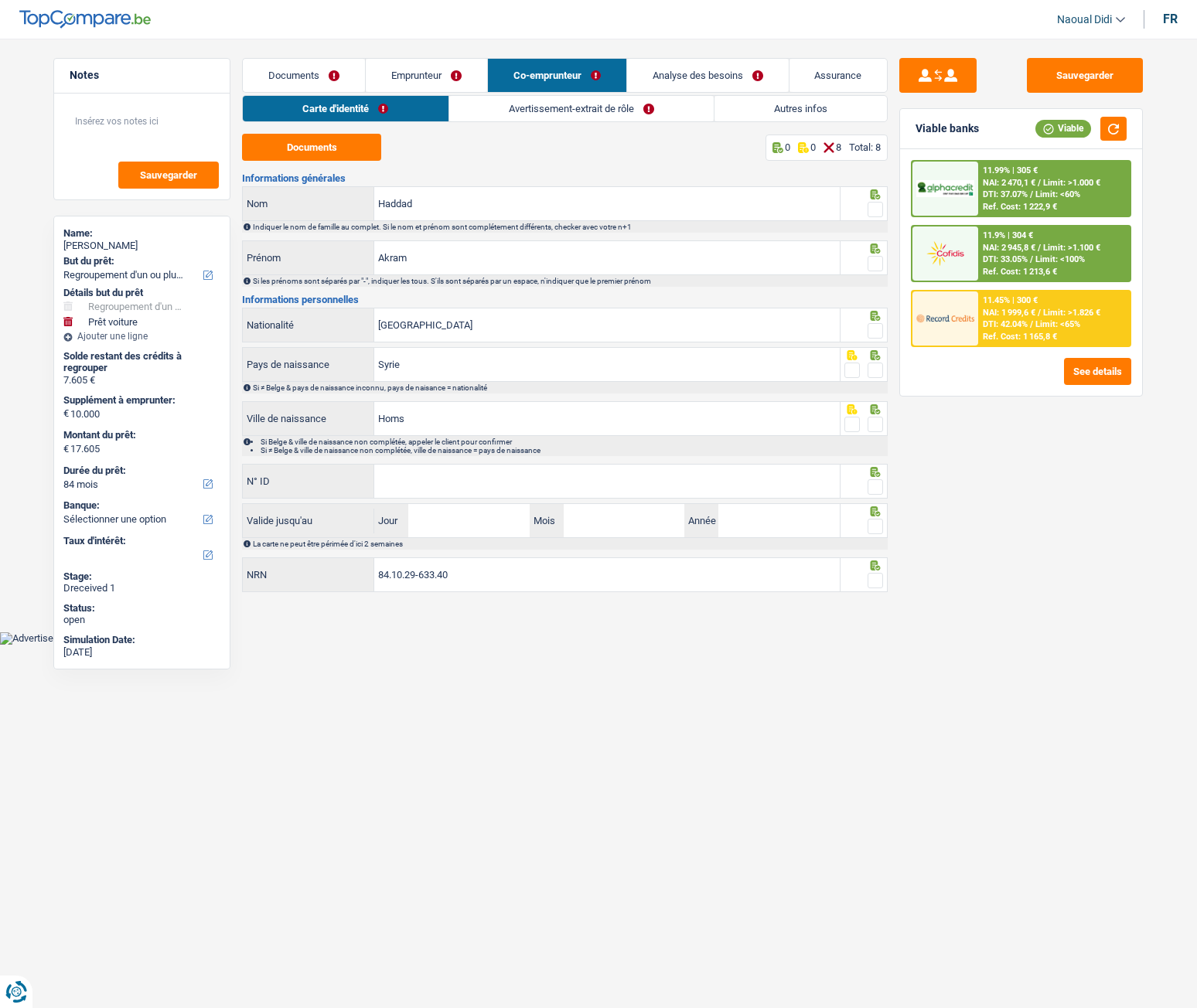
click at [538, 107] on link "Avertissement-extrait de rôle" at bounding box center [582, 108] width 264 height 25
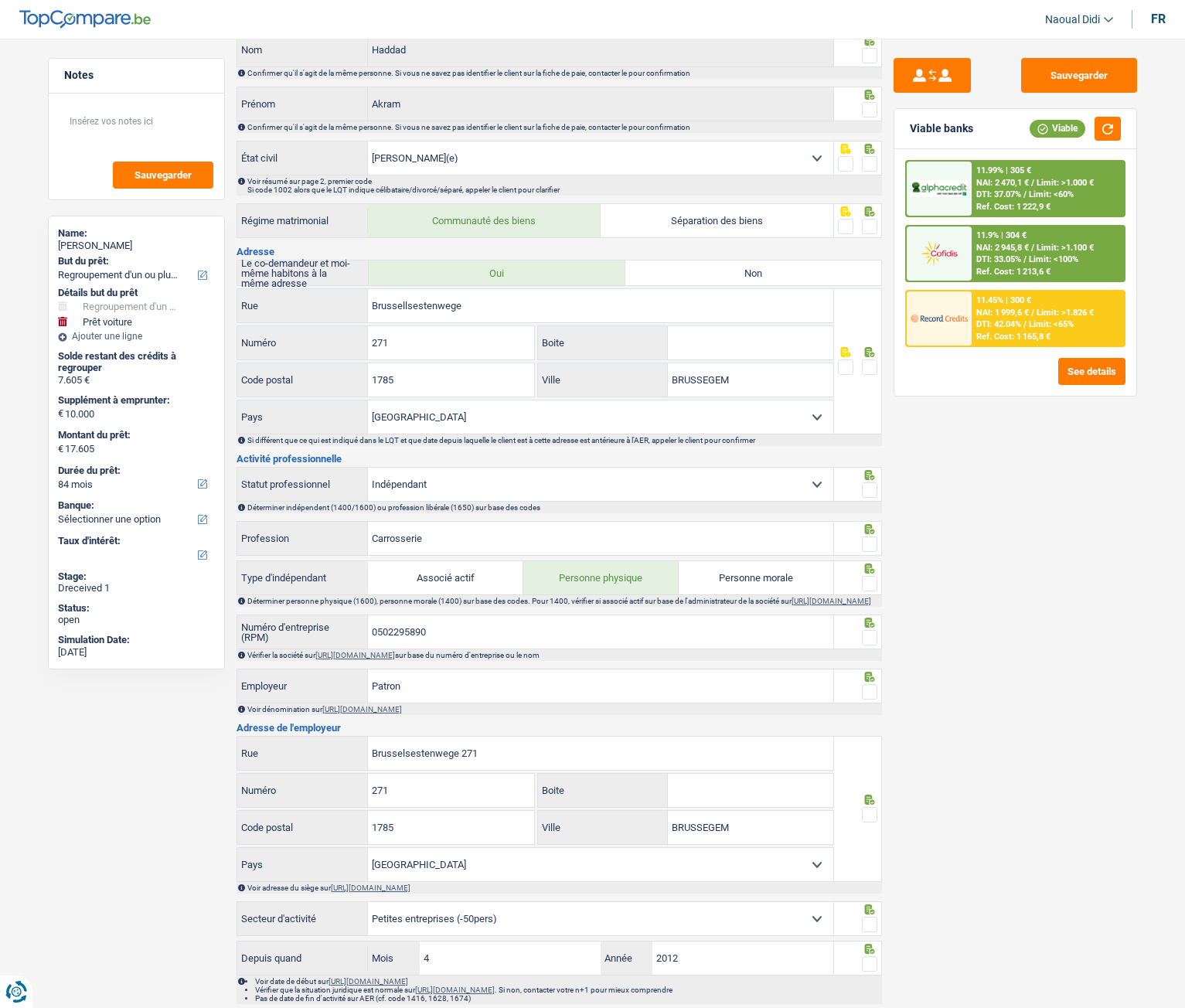
scroll to position [77, 0]
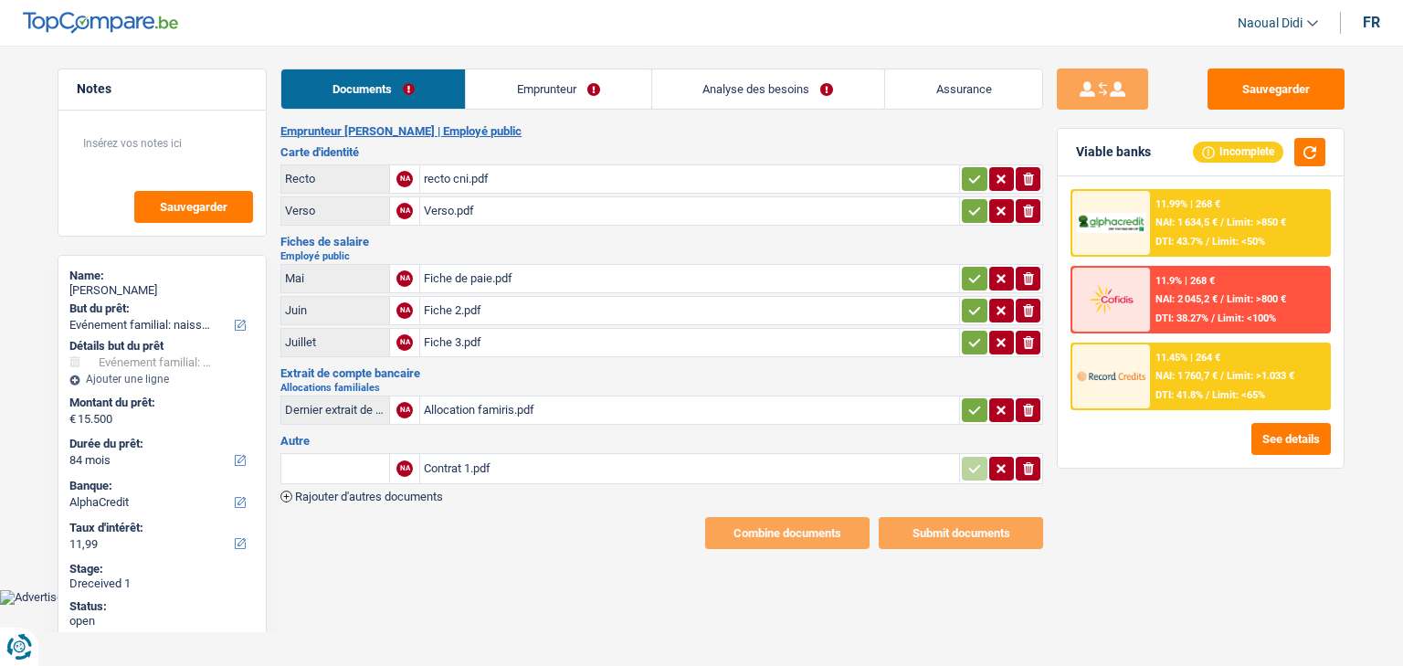
select select "familyEvent"
select select "84"
select select "alphacredit"
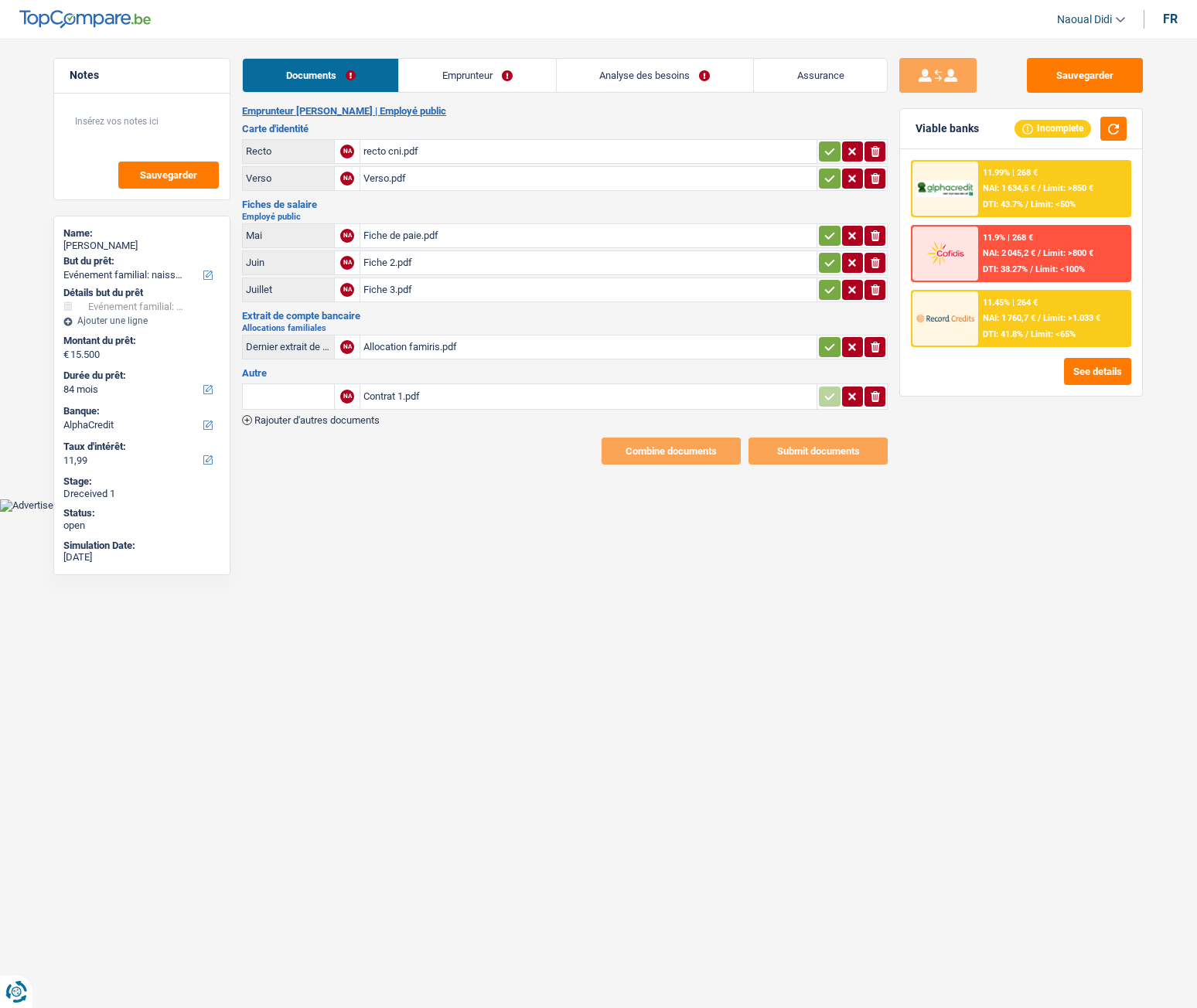
click at [387, 151] on div "recto cni.pdf" at bounding box center [588, 151] width 450 height 23
click at [372, 178] on div "Verso.pdf" at bounding box center [588, 178] width 450 height 23
click at [480, 77] on link "Emprunteur" at bounding box center [477, 74] width 157 height 33
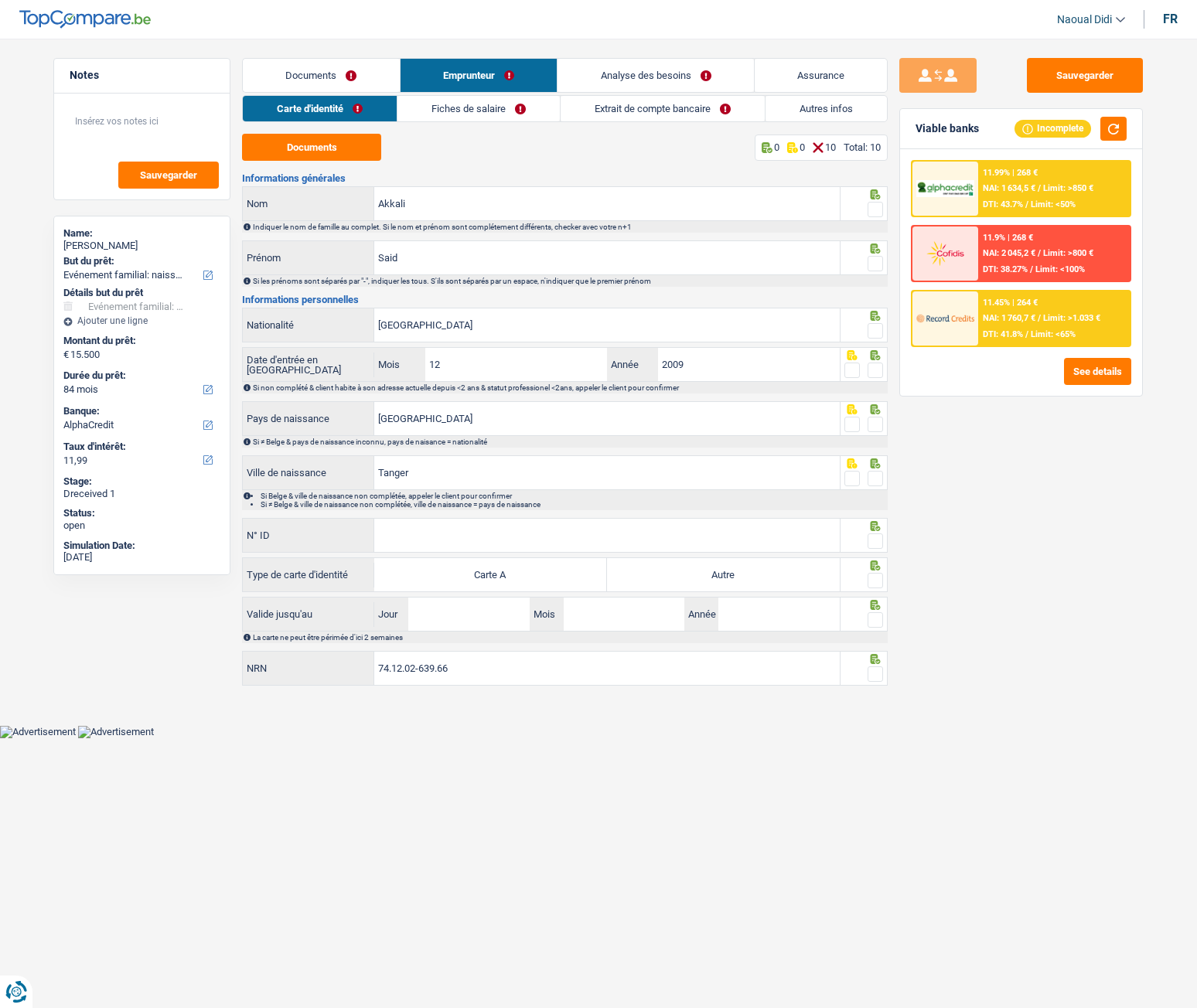
click at [479, 108] on link "Fiches de salaire" at bounding box center [479, 108] width 163 height 25
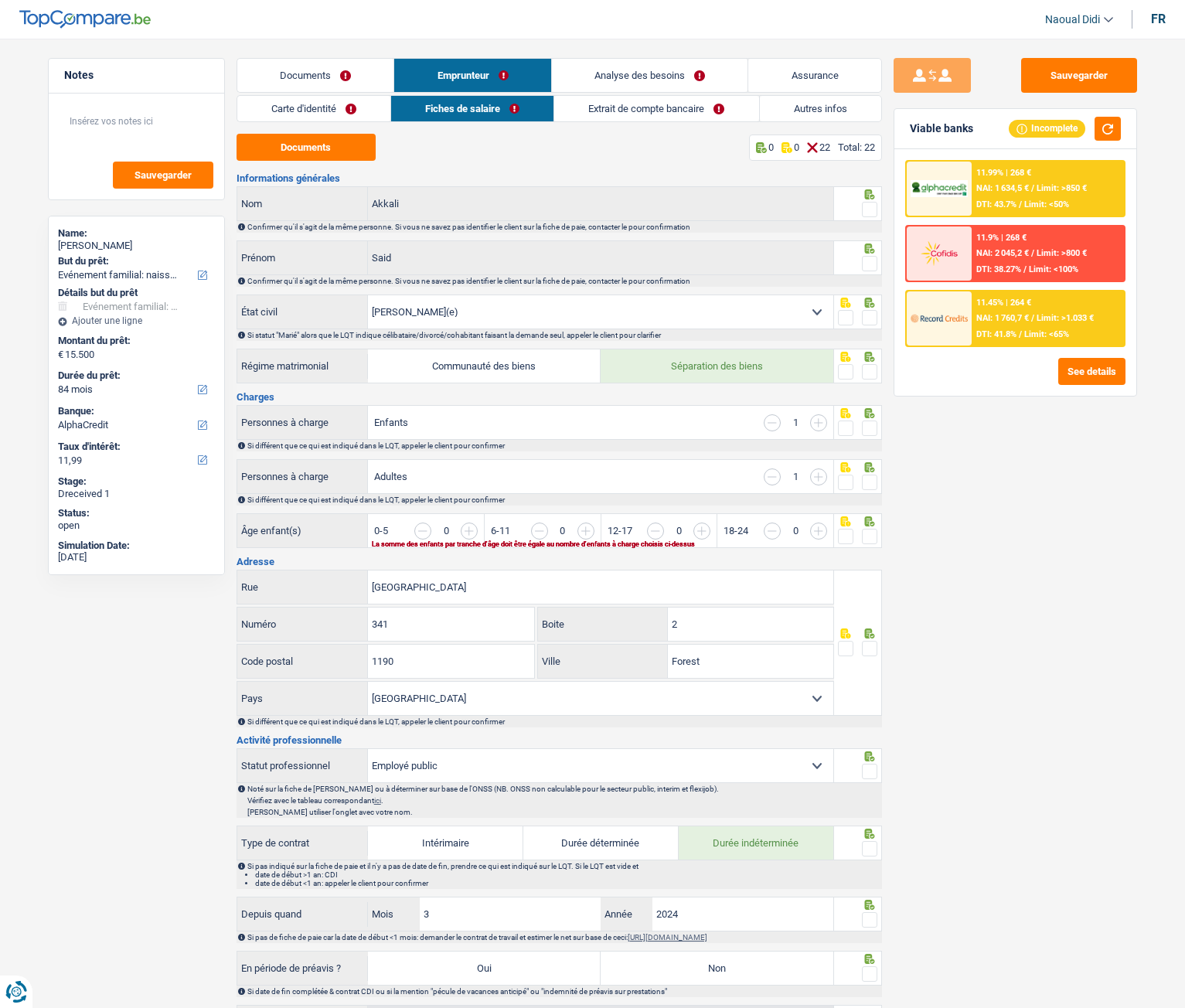
click at [657, 114] on link "Extrait de compte bancaire" at bounding box center [656, 108] width 204 height 25
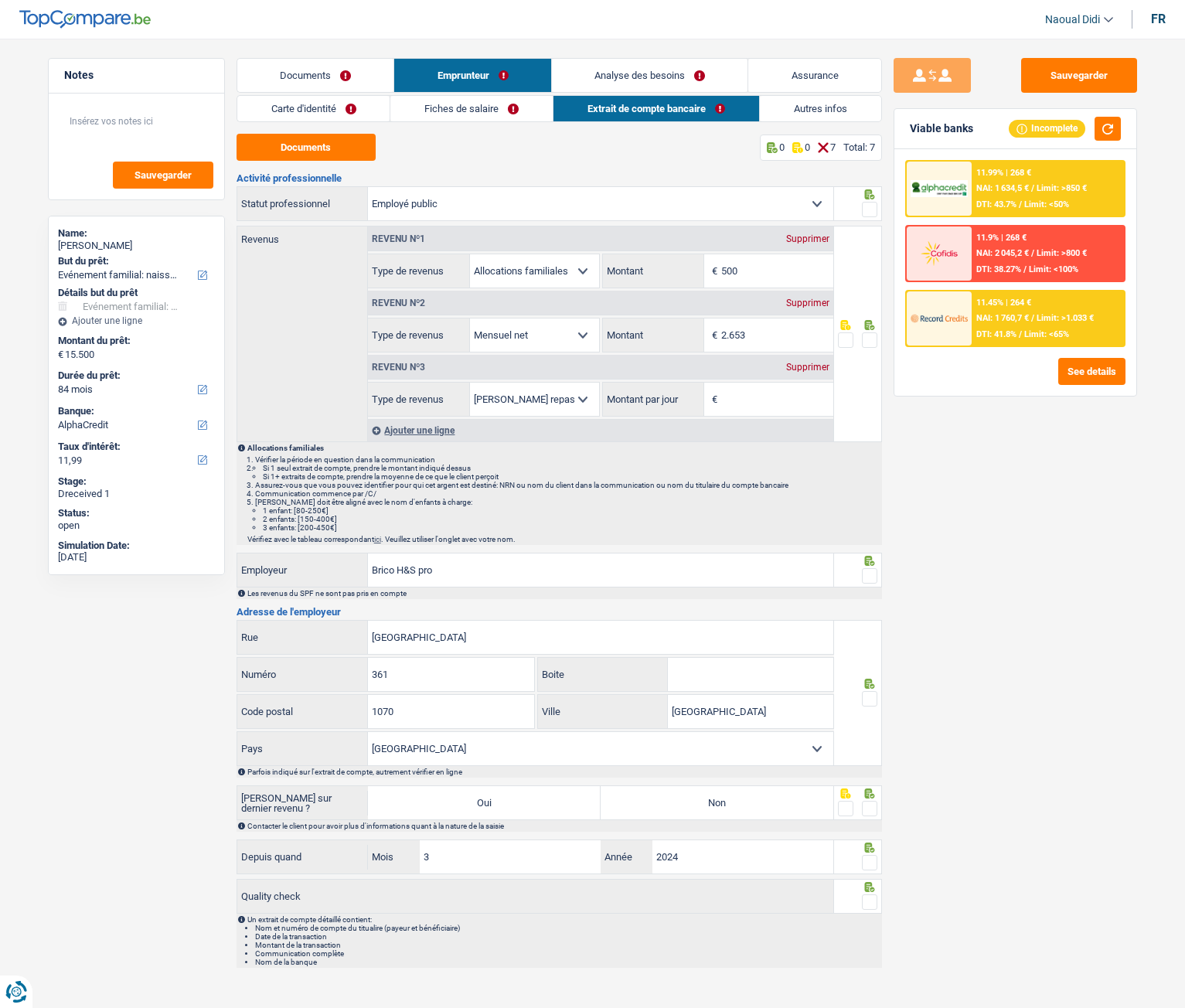
click at [321, 106] on link "Carte d'identité" at bounding box center [313, 108] width 153 height 25
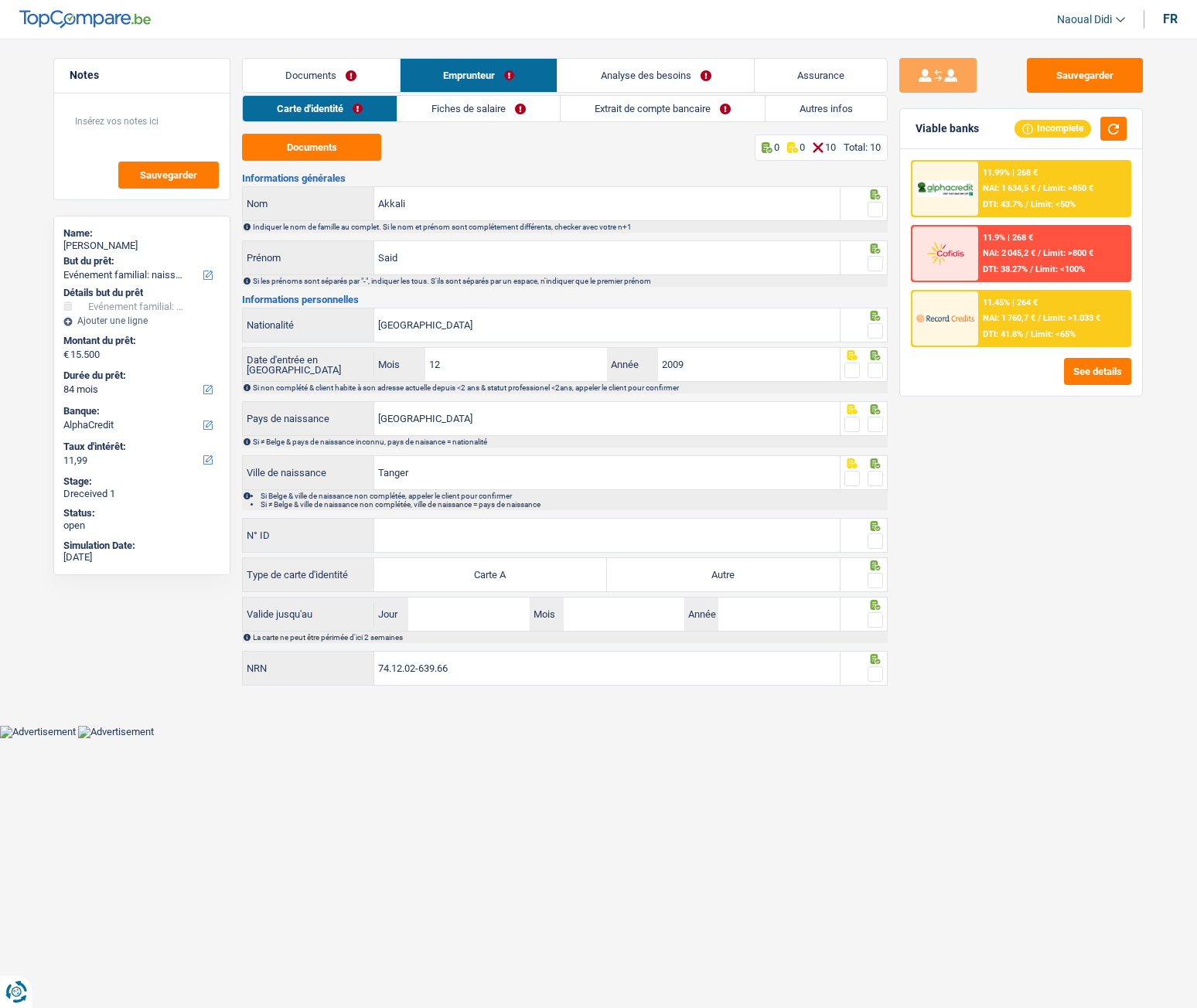
click at [284, 66] on link "Documents" at bounding box center [321, 74] width 157 height 33
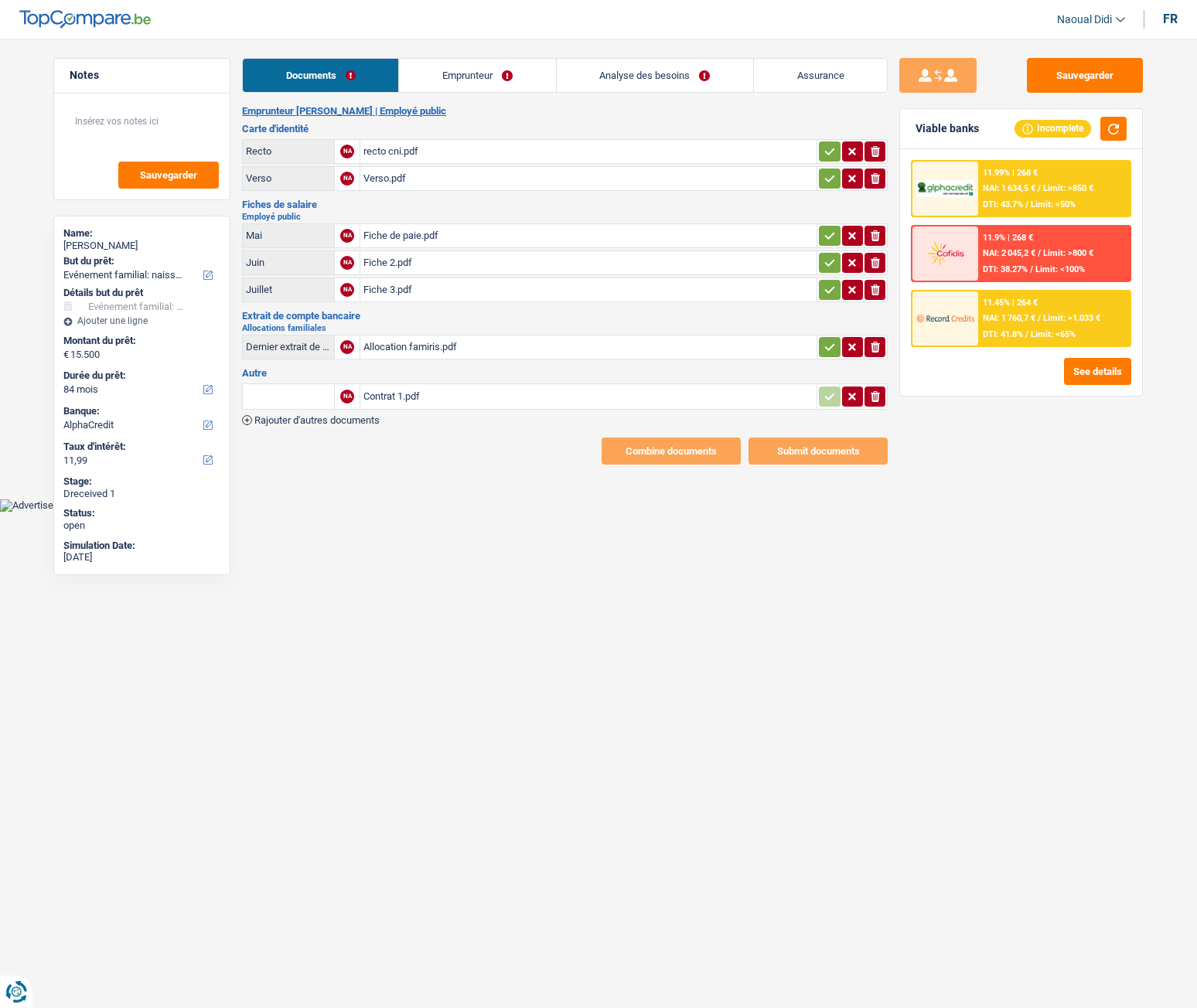
click at [411, 245] on div "Fiche de paie.pdf" at bounding box center [588, 235] width 450 height 23
click at [381, 259] on div "Fiche 2.pdf" at bounding box center [588, 262] width 450 height 23
click at [382, 290] on div "Fiche 3.pdf" at bounding box center [588, 289] width 450 height 23
click at [385, 403] on div "Contrat 1.pdf" at bounding box center [588, 396] width 450 height 23
click at [411, 399] on div "Contrat 1.pdf" at bounding box center [588, 396] width 450 height 23
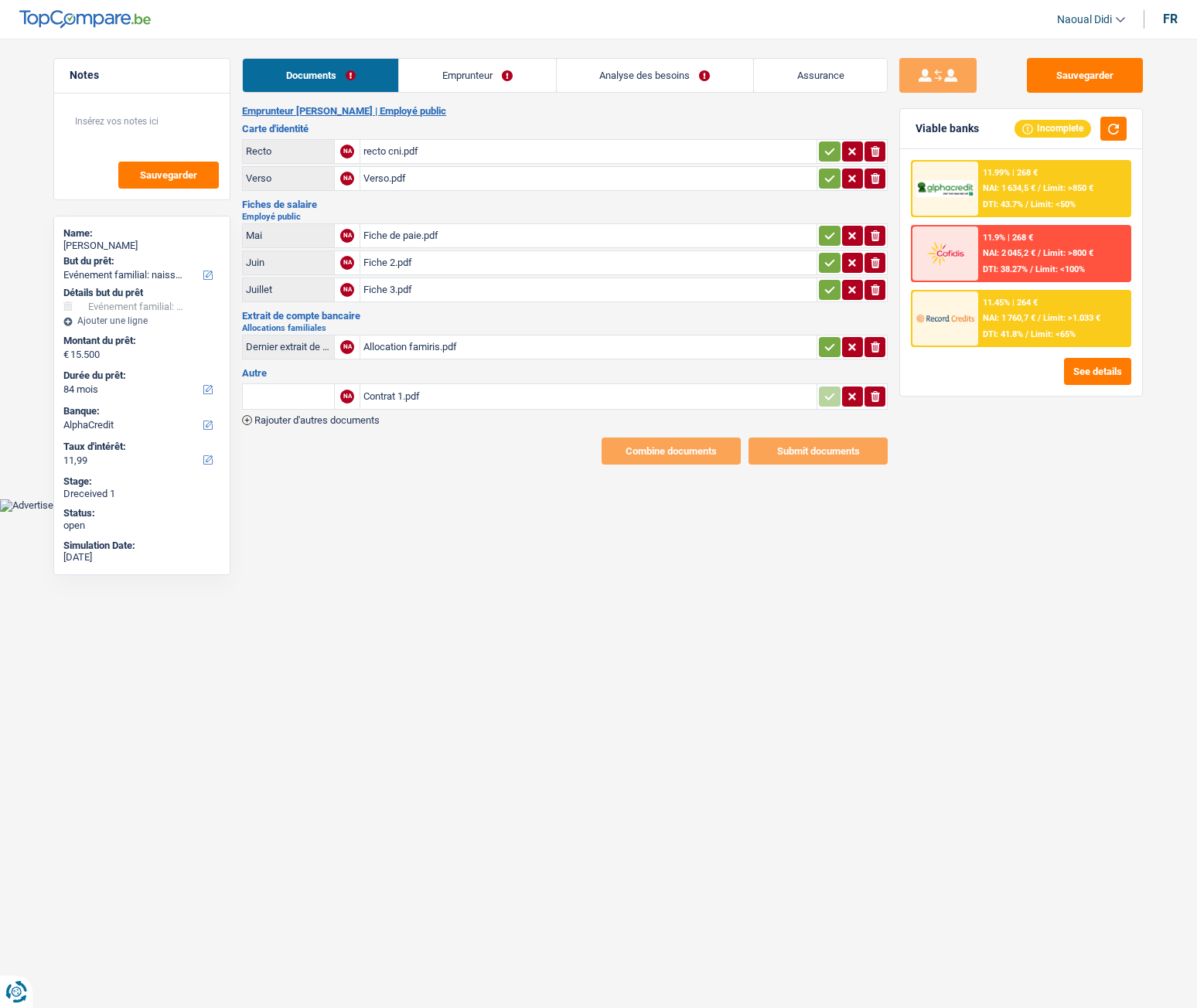
click at [396, 238] on div "Fiche de paie.pdf" at bounding box center [588, 235] width 450 height 23
click at [398, 258] on div "Fiche 2.pdf" at bounding box center [588, 262] width 450 height 23
click at [396, 292] on div "Fiche 3.pdf" at bounding box center [588, 289] width 450 height 23
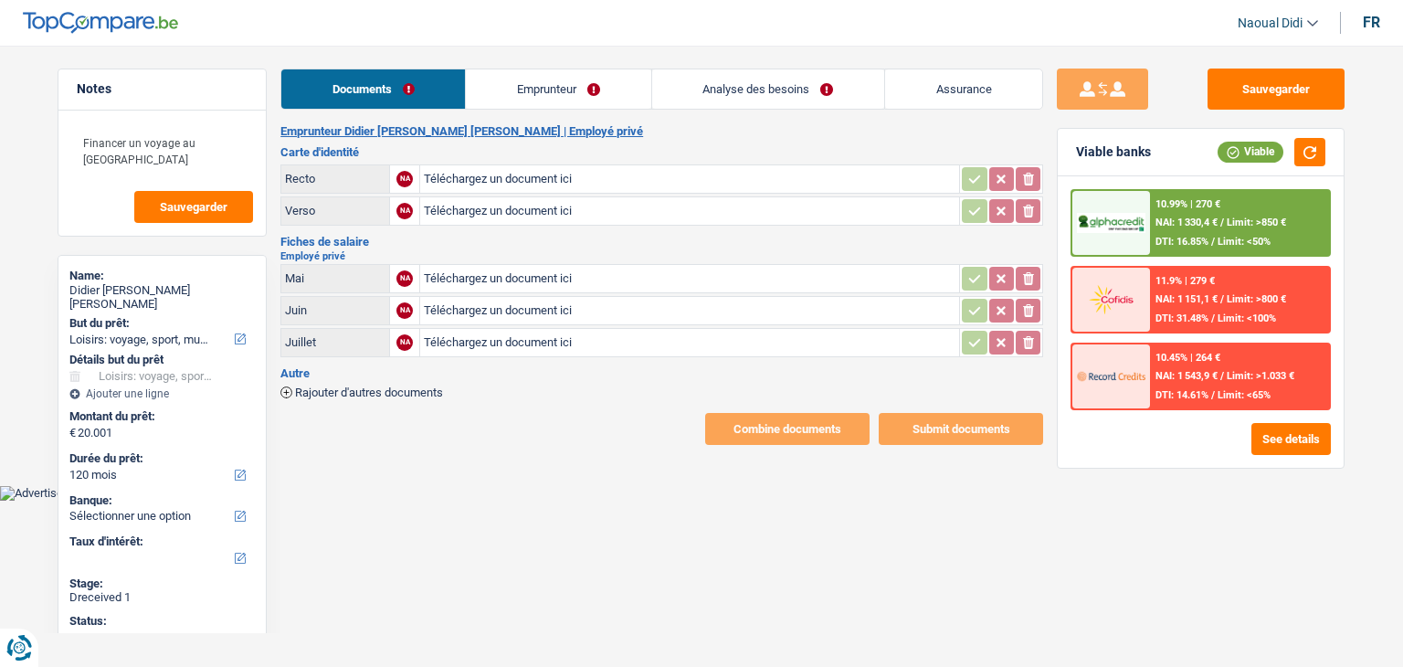
select select "hobbies"
select select "120"
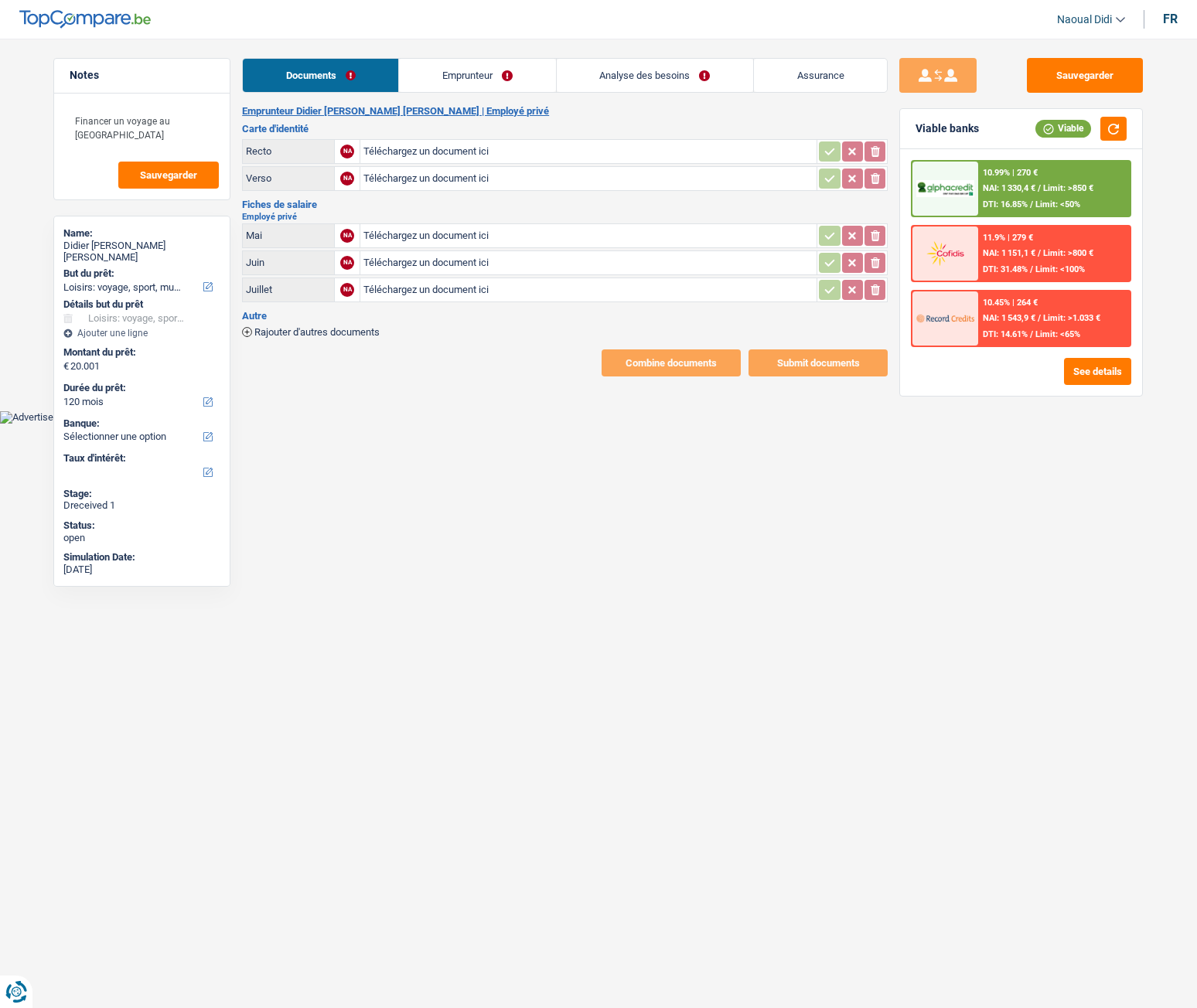
click at [408, 148] on input "Téléchargez un document ici" at bounding box center [588, 151] width 450 height 23
type input "C:\fakepath\IMG_7135.jpeg"
click at [433, 180] on input "Téléchargez un document ici" at bounding box center [588, 178] width 450 height 23
type input "C:\fakepath\IMG_7136.jpeg"
click at [444, 238] on input "Téléchargez un document ici" at bounding box center [588, 235] width 450 height 23
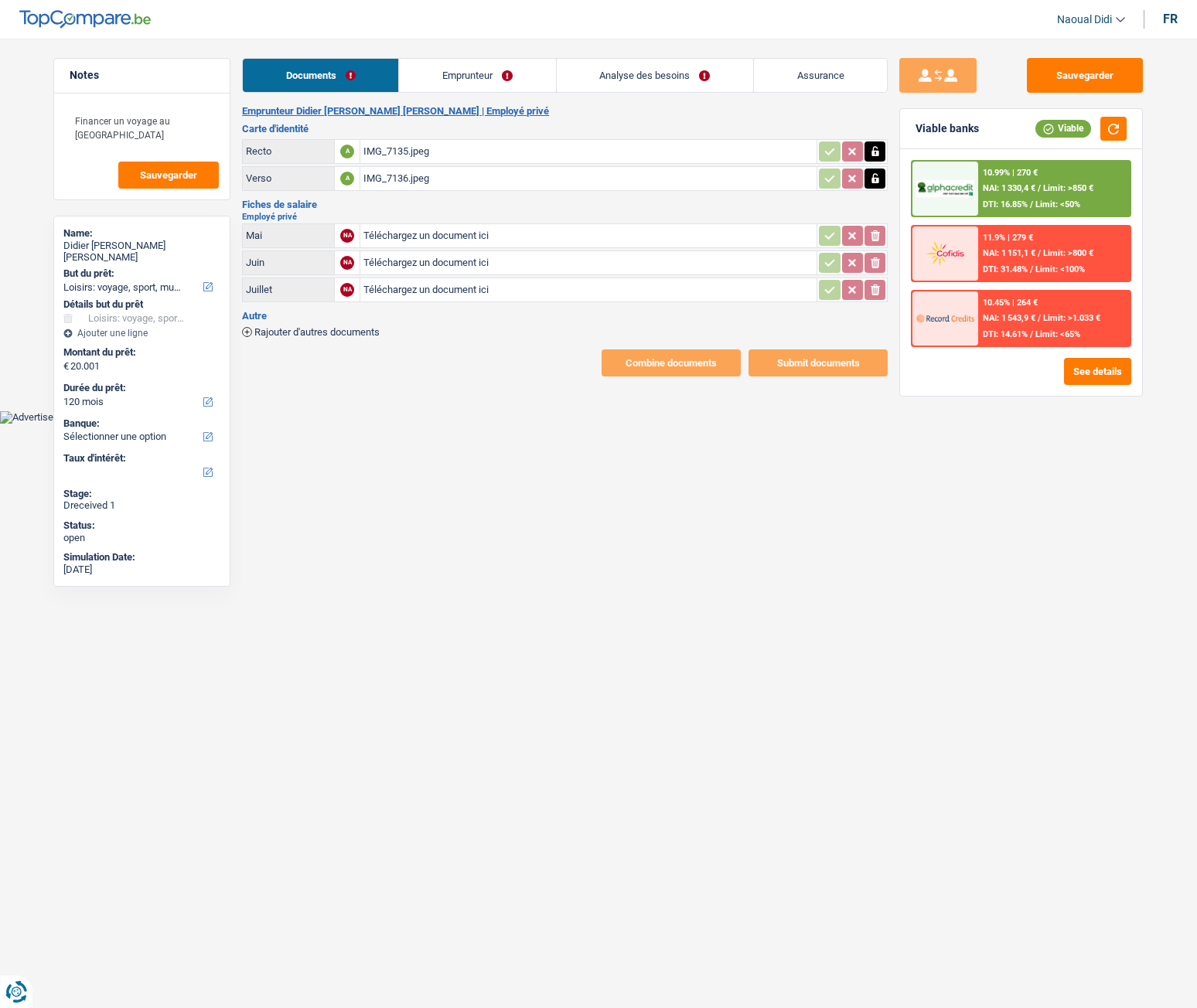
type input "C:\fakepath\FP 05.jpeg"
click at [407, 260] on input "Téléchargez un document ici" at bounding box center [588, 262] width 450 height 23
type input "C:\fakepath\FP 06.jpeg"
click at [378, 291] on input "Téléchargez un document ici" at bounding box center [588, 289] width 450 height 23
type input "C:\fakepath\FP 07.jpeg"
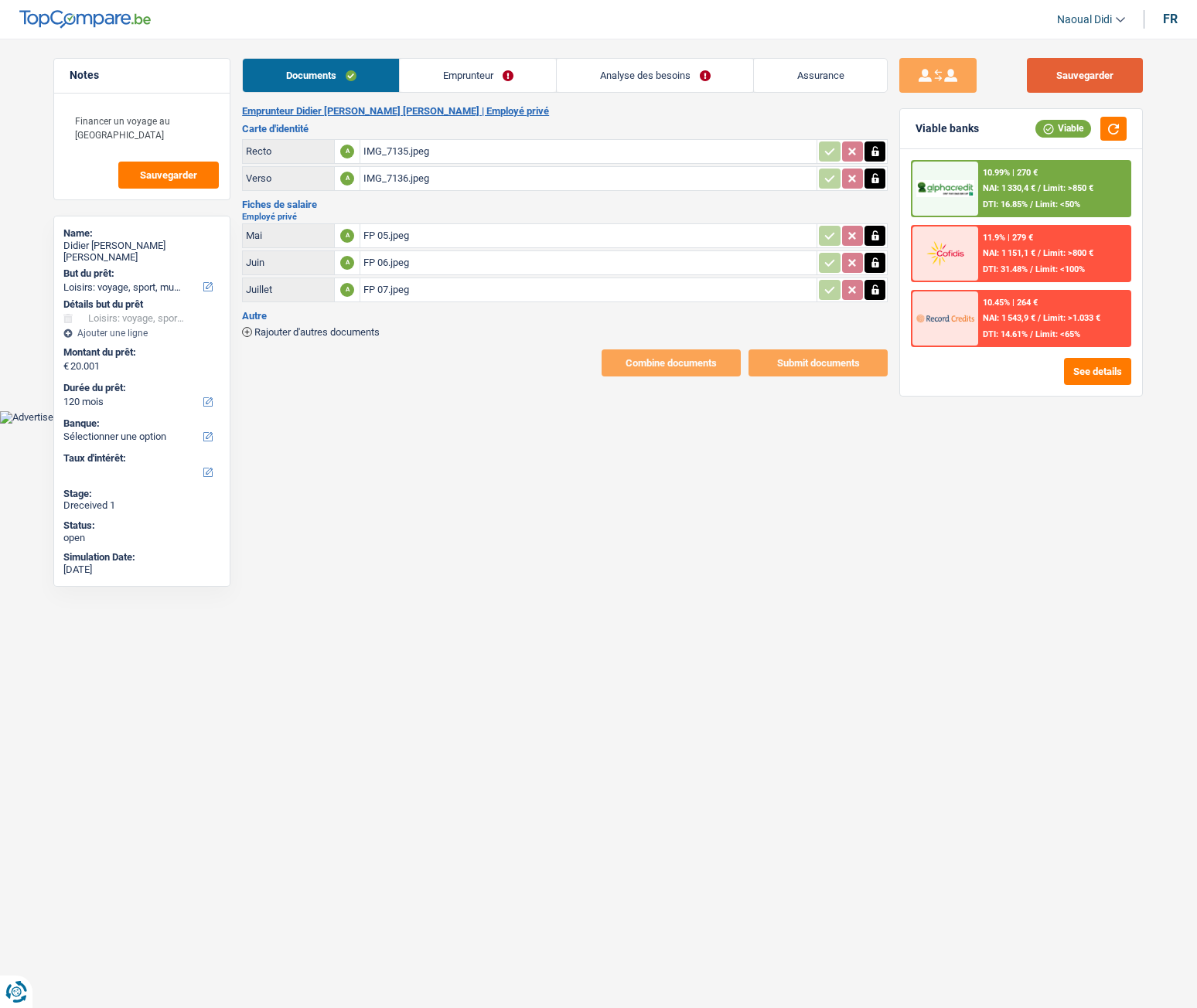
click at [1051, 85] on button "Sauvegarder" at bounding box center [1084, 75] width 116 height 35
click at [471, 69] on link "Emprunteur" at bounding box center [477, 74] width 157 height 33
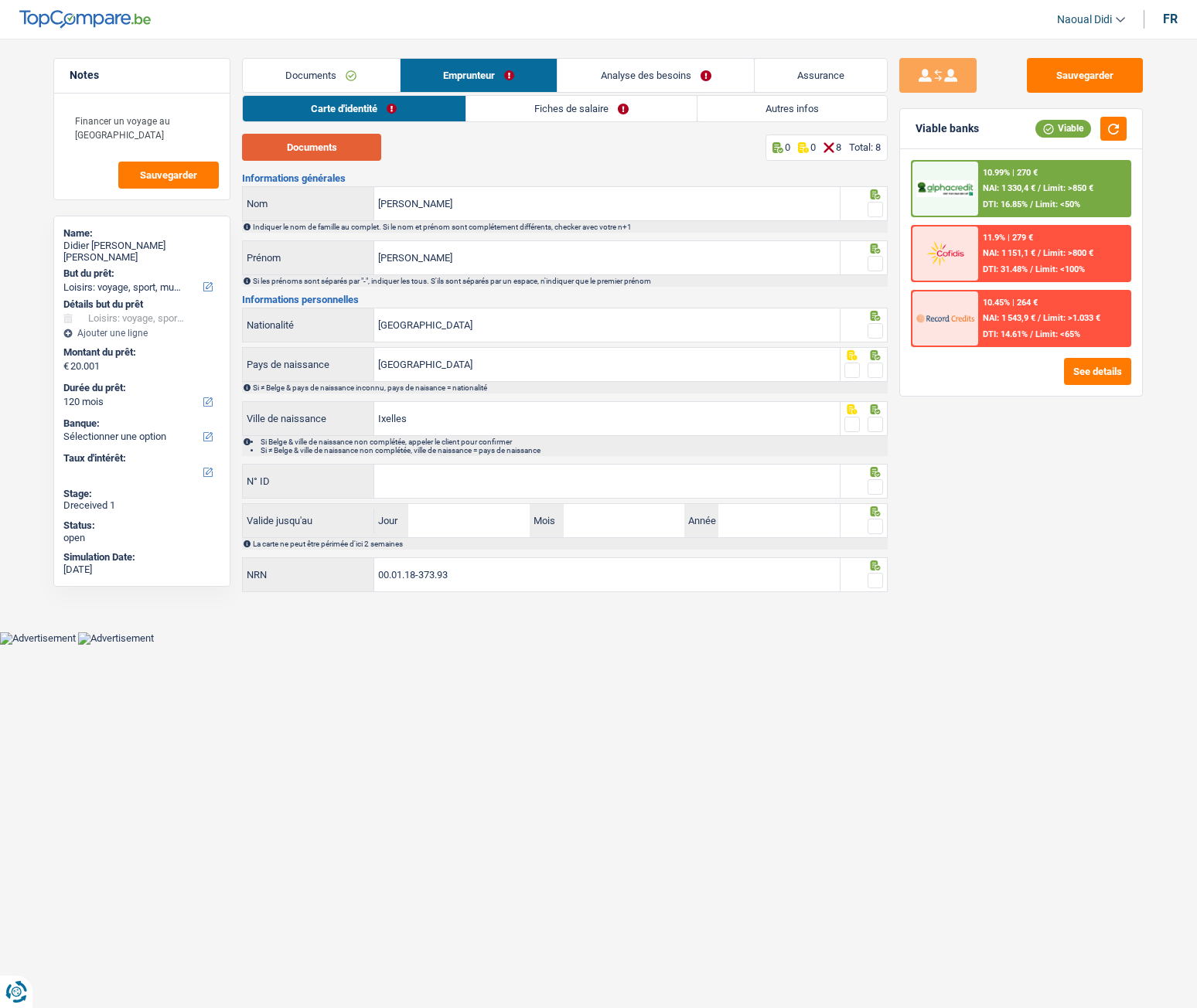
click at [329, 155] on button "Documents" at bounding box center [312, 147] width 139 height 27
click at [868, 215] on span at bounding box center [875, 209] width 15 height 15
click at [0, 0] on input "radio" at bounding box center [0, 0] width 0 height 0
click at [874, 260] on span at bounding box center [875, 263] width 15 height 15
click at [0, 0] on input "radio" at bounding box center [0, 0] width 0 height 0
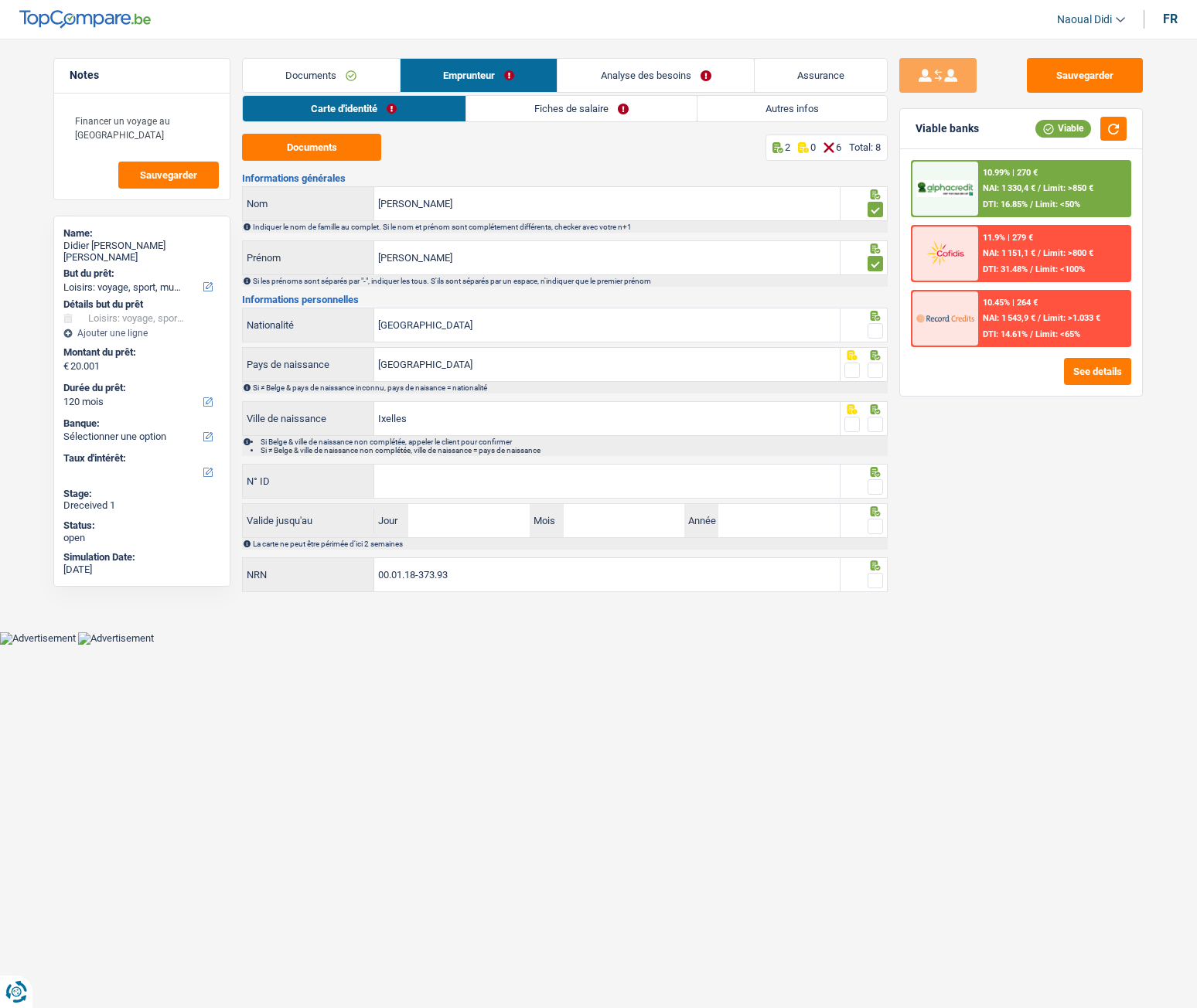
click at [883, 336] on span at bounding box center [875, 331] width 15 height 15
click at [0, 0] on input "radio" at bounding box center [0, 0] width 0 height 0
click at [879, 370] on span at bounding box center [875, 370] width 15 height 15
click at [0, 0] on input "radio" at bounding box center [0, 0] width 0 height 0
click at [877, 432] on span at bounding box center [875, 424] width 15 height 15
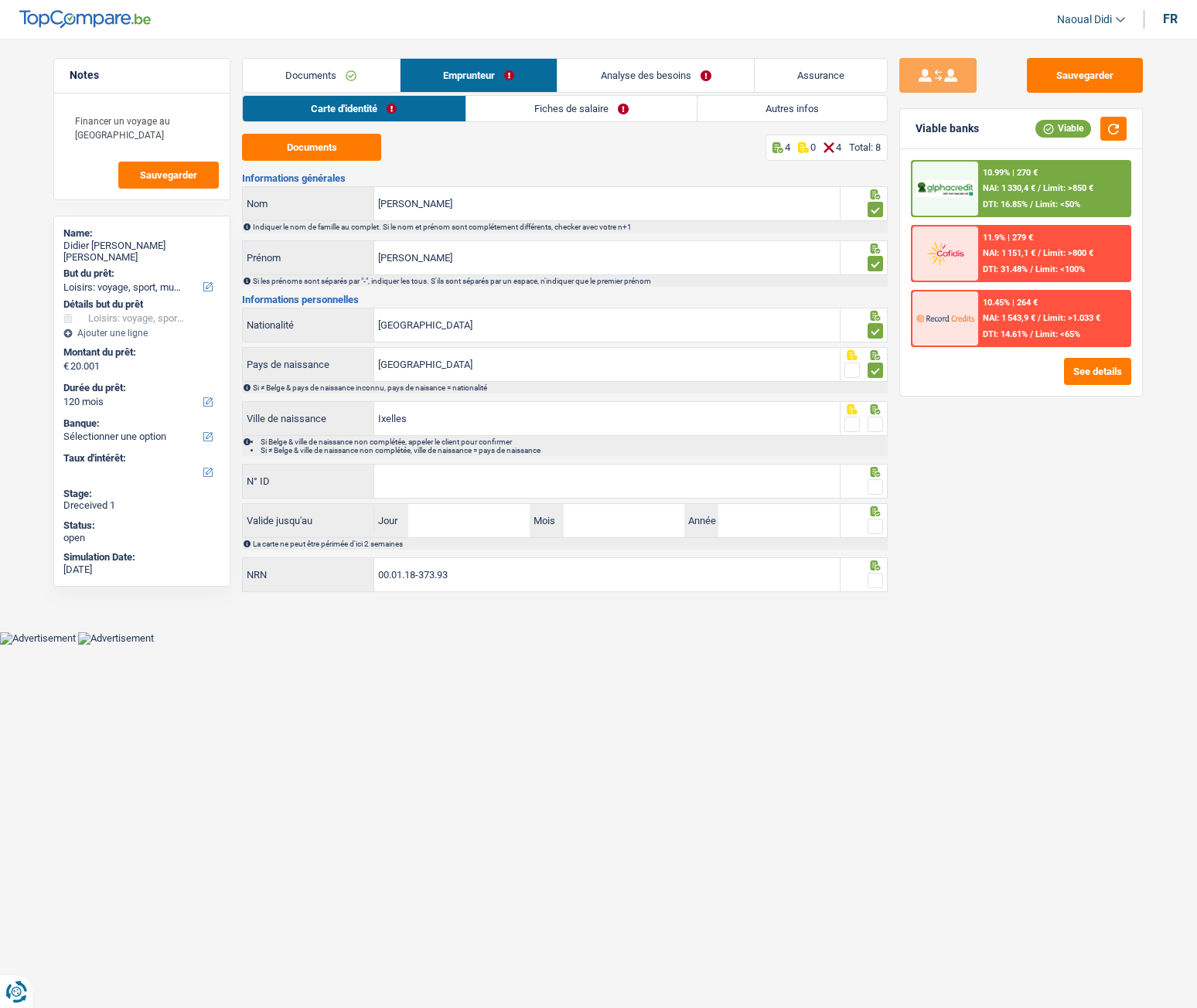
click at [0, 0] on input "radio" at bounding box center [0, 0] width 0 height 0
click at [423, 473] on input "N° ID" at bounding box center [607, 481] width 466 height 33
click at [433, 489] on input "N° ID" at bounding box center [607, 481] width 466 height 33
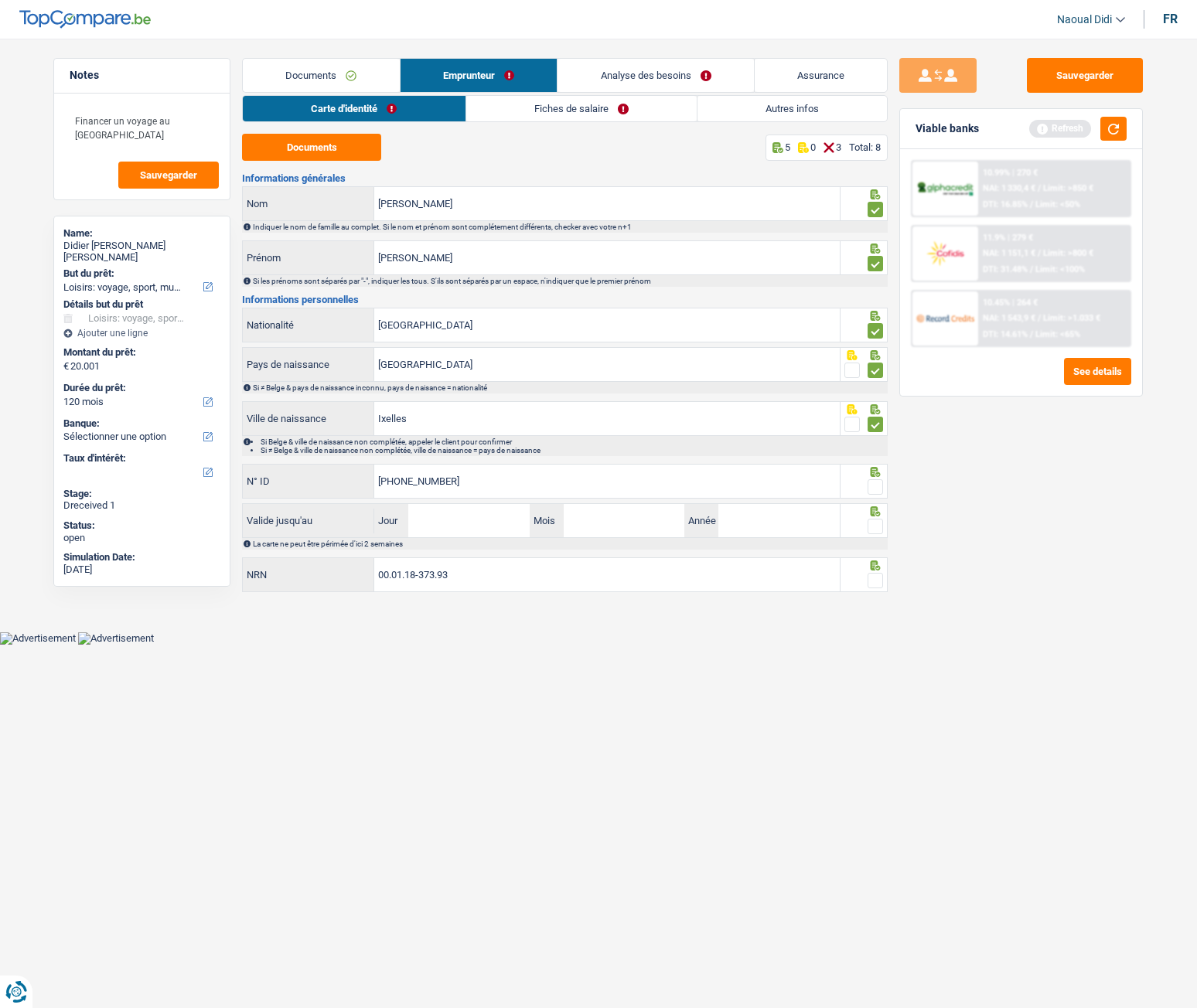
type input "[PHONE_NUMBER]"
click at [876, 487] on span at bounding box center [875, 487] width 15 height 15
click at [0, 0] on input "radio" at bounding box center [0, 0] width 0 height 0
click at [463, 485] on input "[PHONE_NUMBER]" at bounding box center [607, 481] width 466 height 33
click at [439, 519] on input "Jour" at bounding box center [468, 521] width 121 height 33
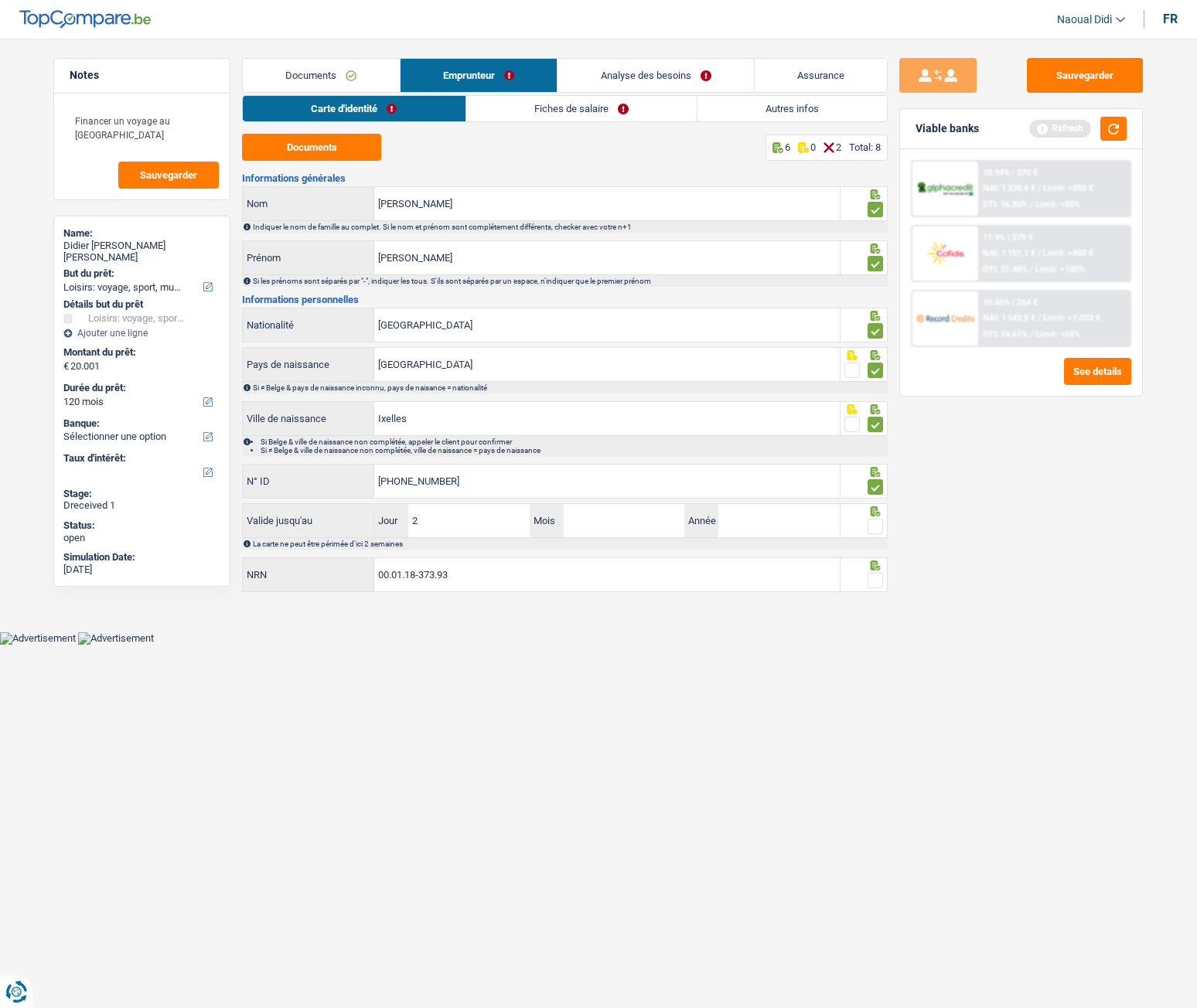
type input "28"
type input "03"
type input "2035"
click at [879, 529] on span at bounding box center [875, 526] width 15 height 15
click at [0, 0] on input "radio" at bounding box center [0, 0] width 0 height 0
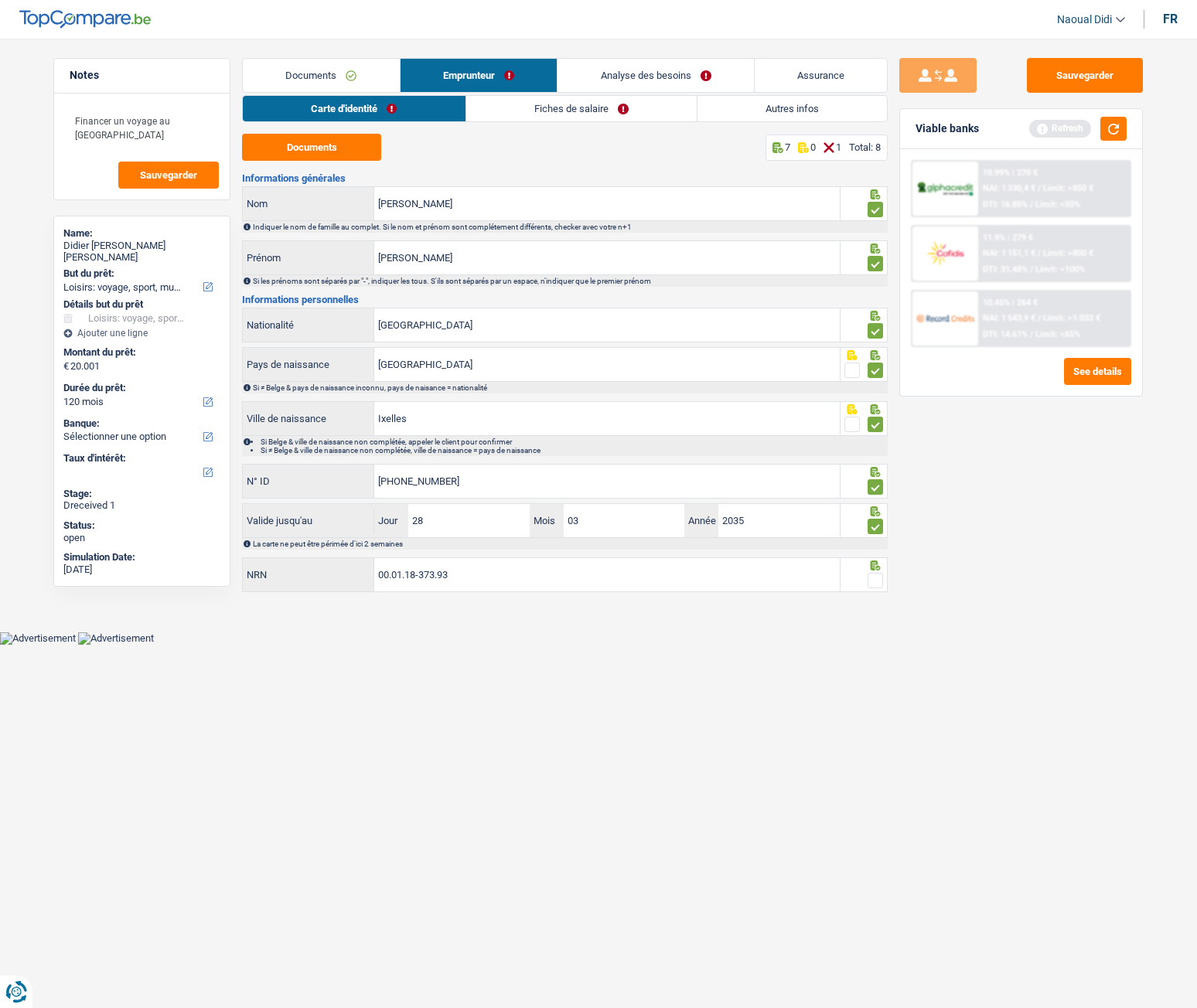
click at [876, 564] on span at bounding box center [875, 581] width 15 height 15
click at [0, 0] on input "radio" at bounding box center [0, 0] width 0 height 0
click at [1112, 67] on button "Sauvegarder" at bounding box center [1084, 75] width 116 height 35
click at [576, 109] on link "Fiches de salaire" at bounding box center [582, 108] width 230 height 25
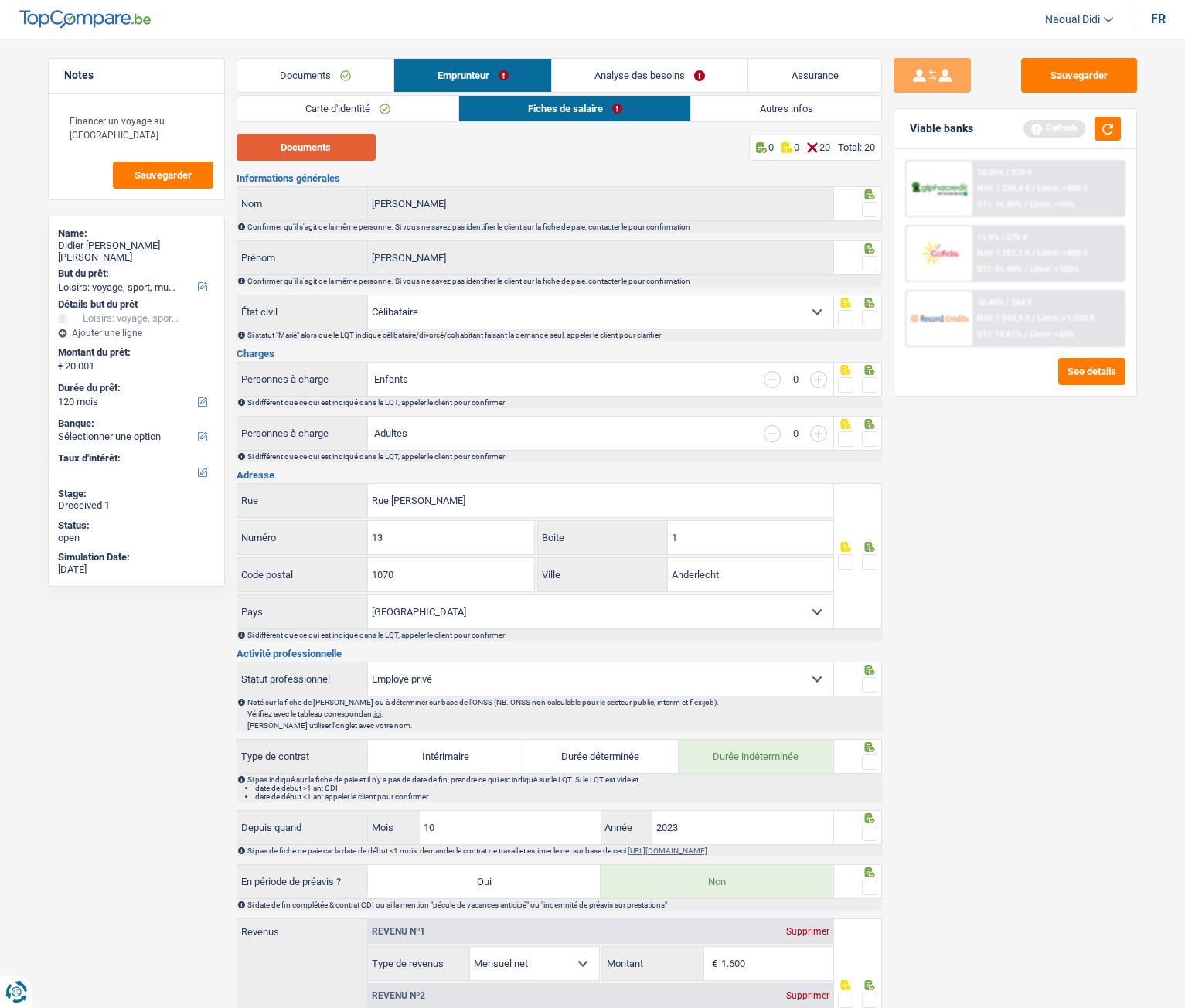
click at [317, 149] on button "Documents" at bounding box center [306, 147] width 139 height 27
click at [873, 210] on span at bounding box center [870, 209] width 15 height 15
click at [0, 0] on input "radio" at bounding box center [0, 0] width 0 height 0
click at [873, 267] on span at bounding box center [870, 263] width 15 height 15
click at [0, 0] on input "radio" at bounding box center [0, 0] width 0 height 0
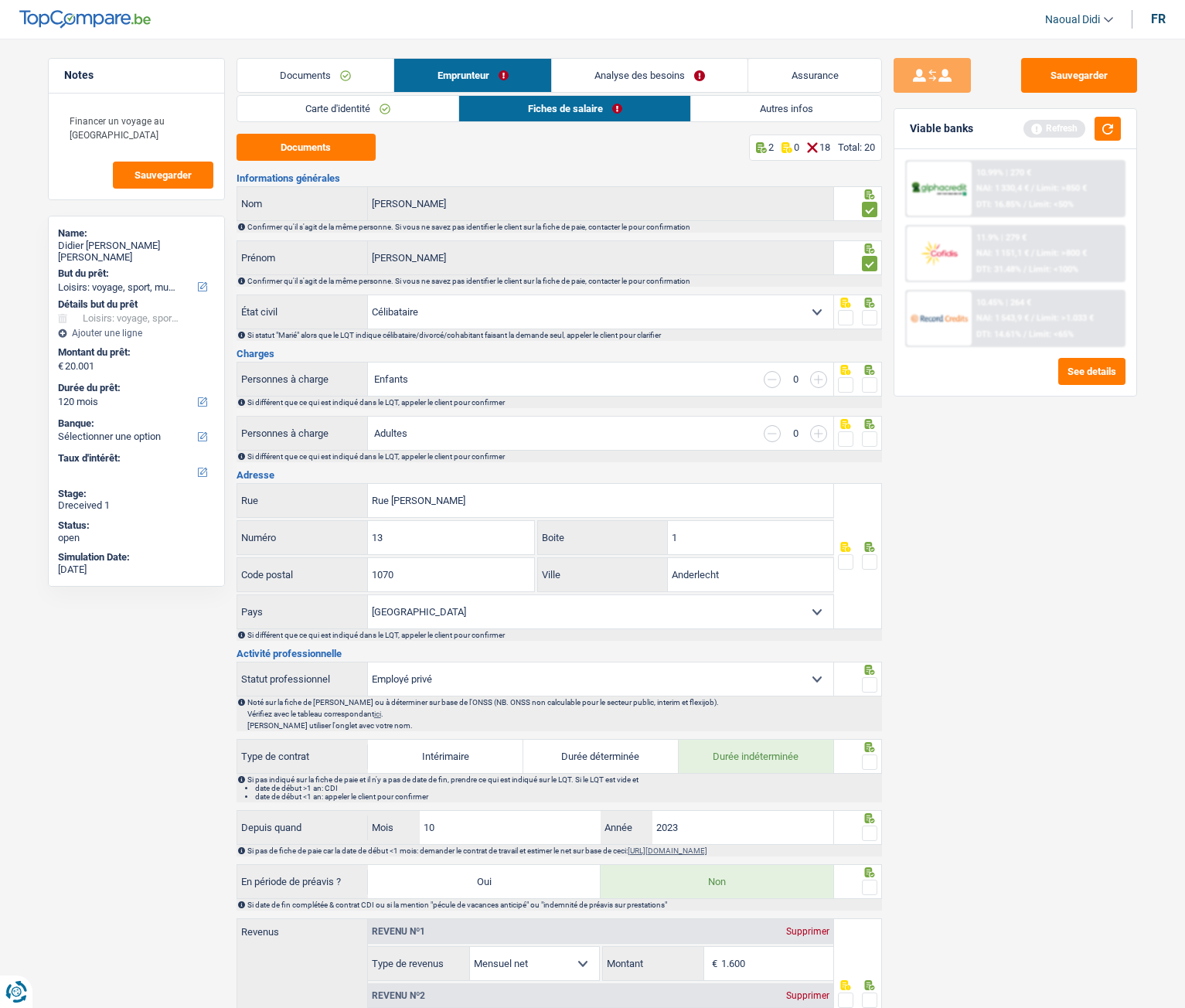
click at [874, 319] on span at bounding box center [870, 317] width 15 height 15
click at [0, 0] on input "radio" at bounding box center [0, 0] width 0 height 0
click at [869, 383] on span at bounding box center [870, 385] width 15 height 15
click at [0, 0] on input "radio" at bounding box center [0, 0] width 0 height 0
click at [870, 436] on span at bounding box center [870, 439] width 15 height 15
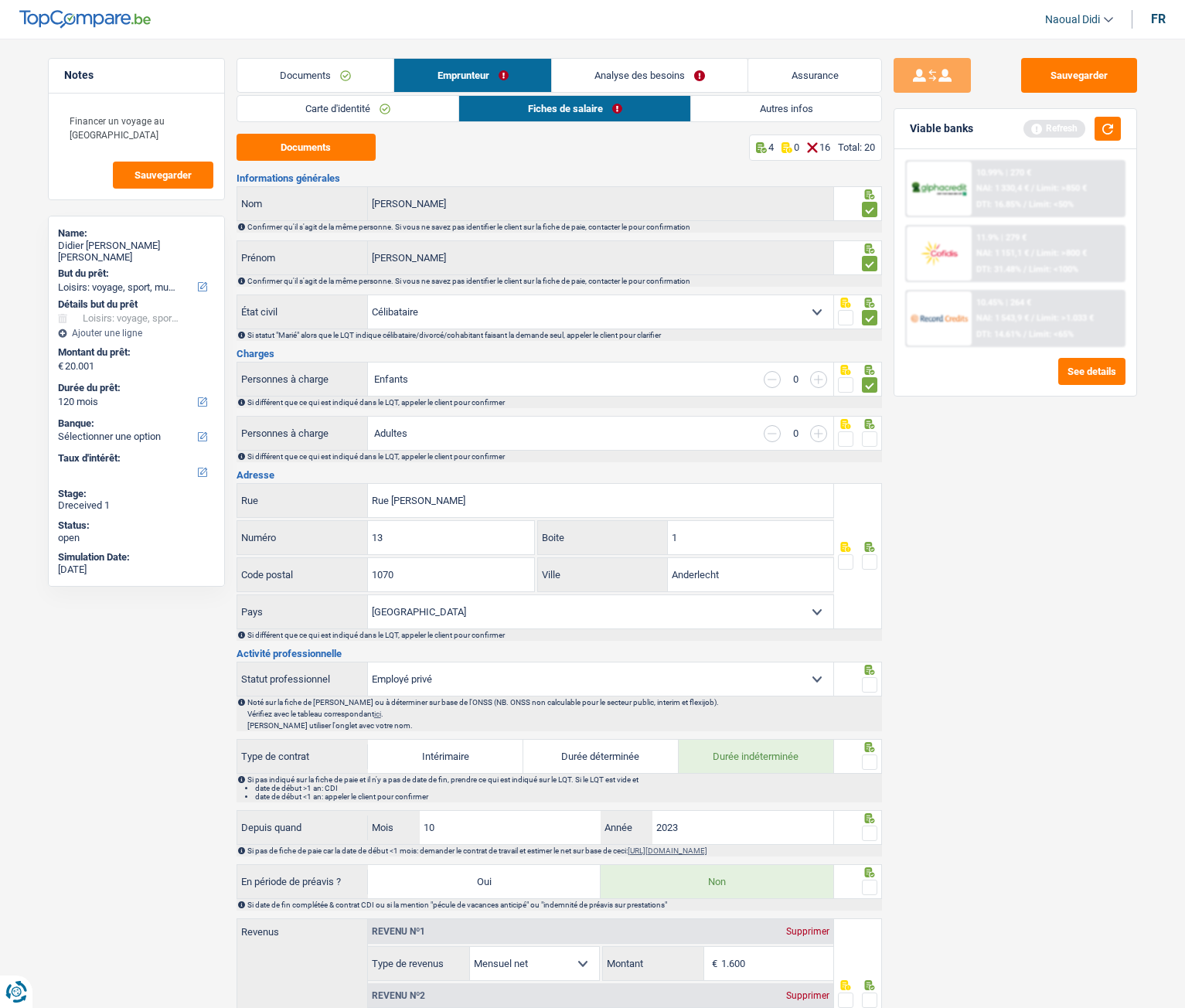
click at [0, 0] on input "radio" at bounding box center [0, 0] width 0 height 0
click at [869, 563] on span at bounding box center [870, 562] width 15 height 15
click at [0, 0] on input "radio" at bounding box center [0, 0] width 0 height 0
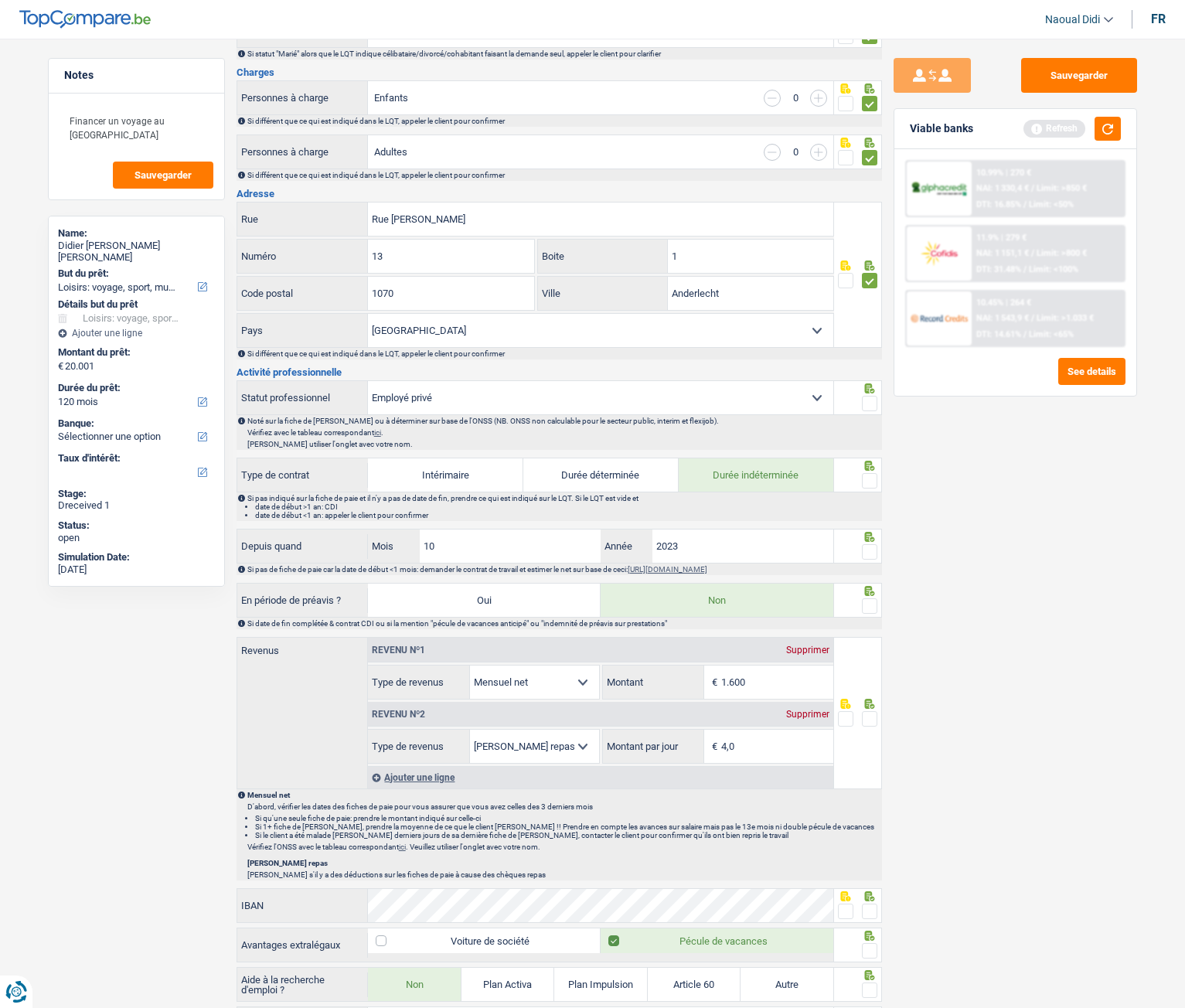
scroll to position [309, 0]
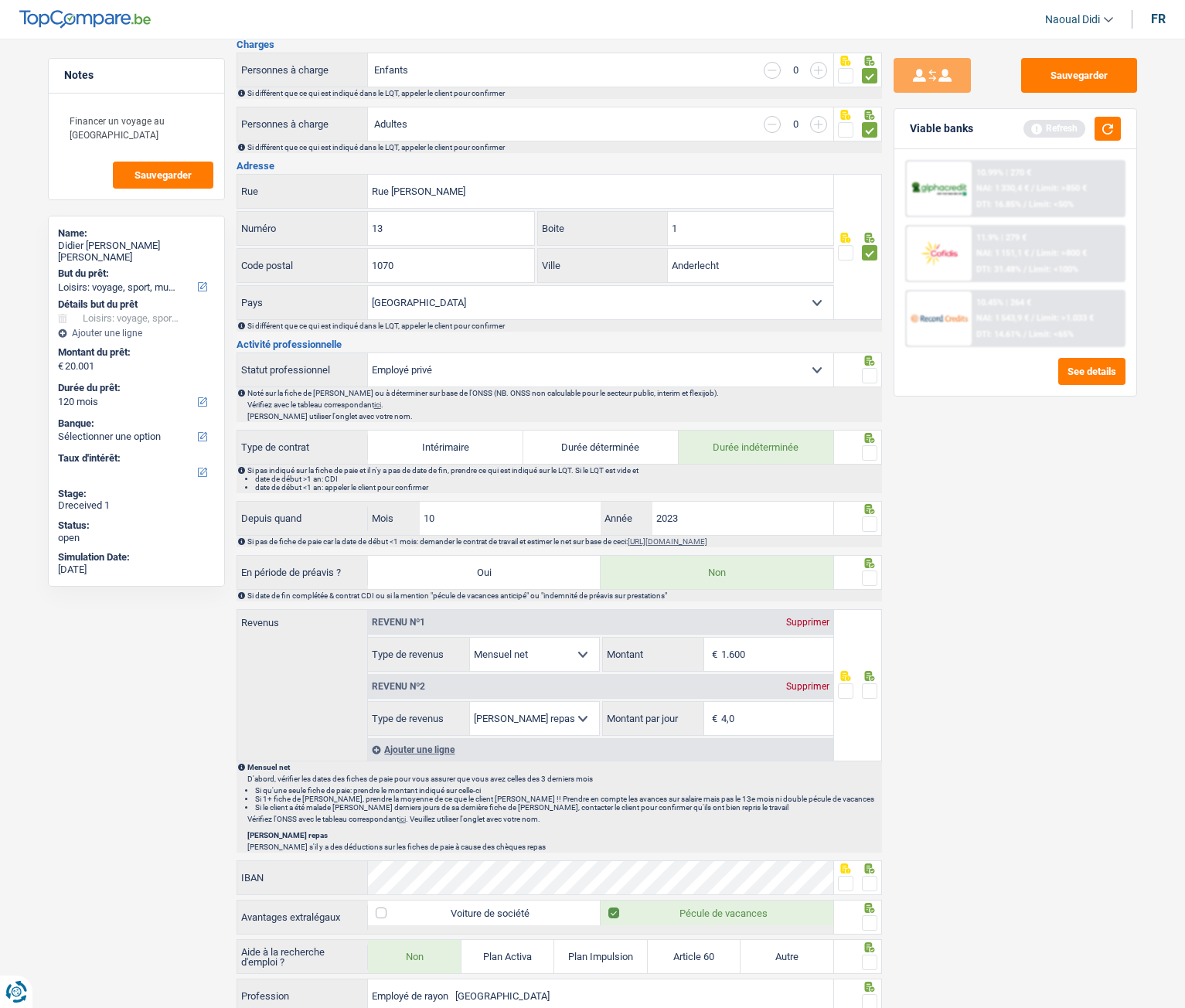
click at [865, 456] on span at bounding box center [870, 453] width 15 height 15
click at [0, 0] on input "radio" at bounding box center [0, 0] width 0 height 0
click at [871, 530] on span at bounding box center [870, 524] width 15 height 15
click at [0, 0] on input "radio" at bounding box center [0, 0] width 0 height 0
click at [870, 564] on span at bounding box center [870, 578] width 15 height 15
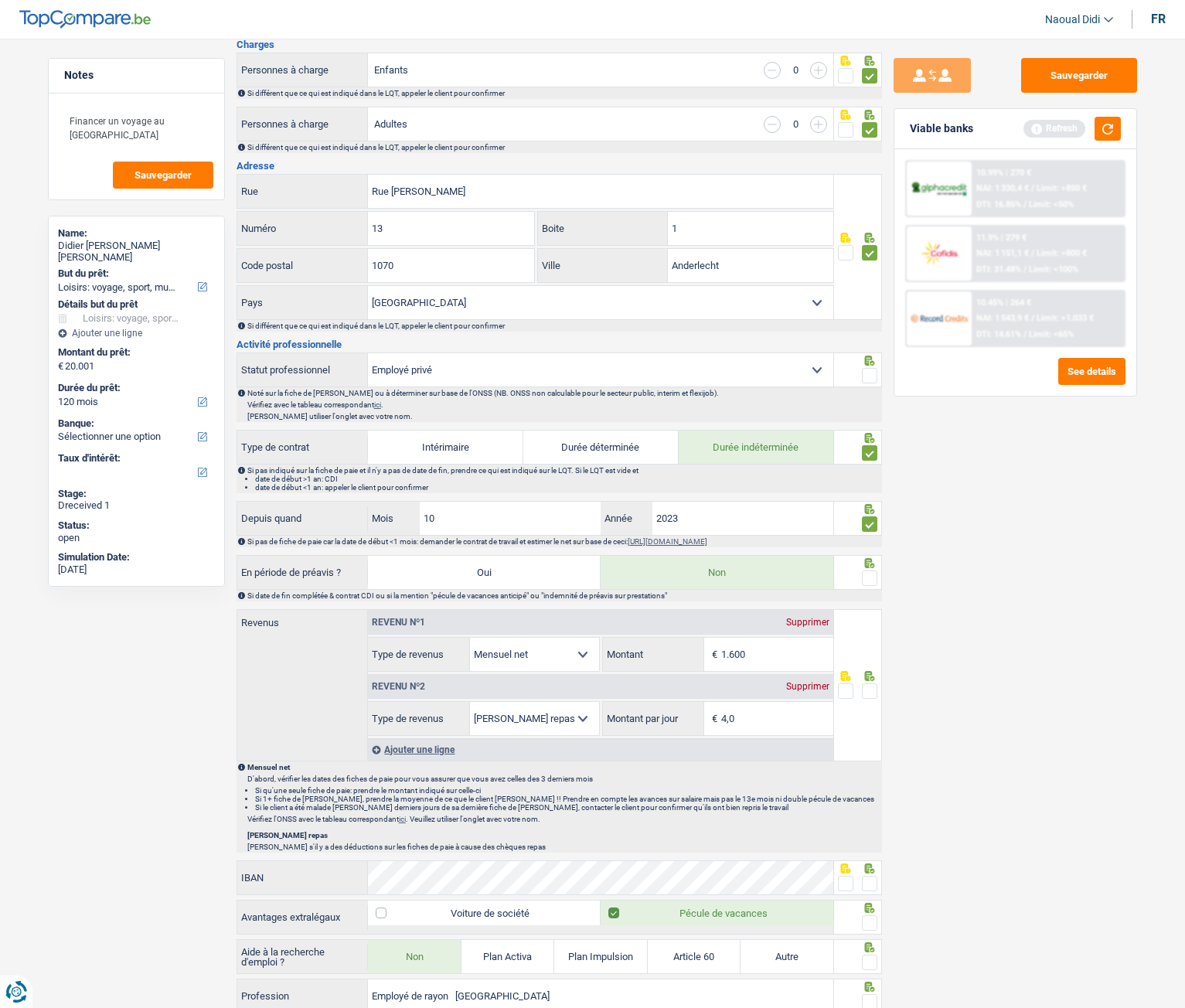
click at [0, 0] on input "radio" at bounding box center [0, 0] width 0 height 0
click at [756, 564] on input "1.600" at bounding box center [777, 654] width 112 height 33
click at [751, 564] on input "4,0" at bounding box center [777, 718] width 112 height 33
click at [752, 564] on input "1.785" at bounding box center [777, 654] width 112 height 33
type input "1.785"
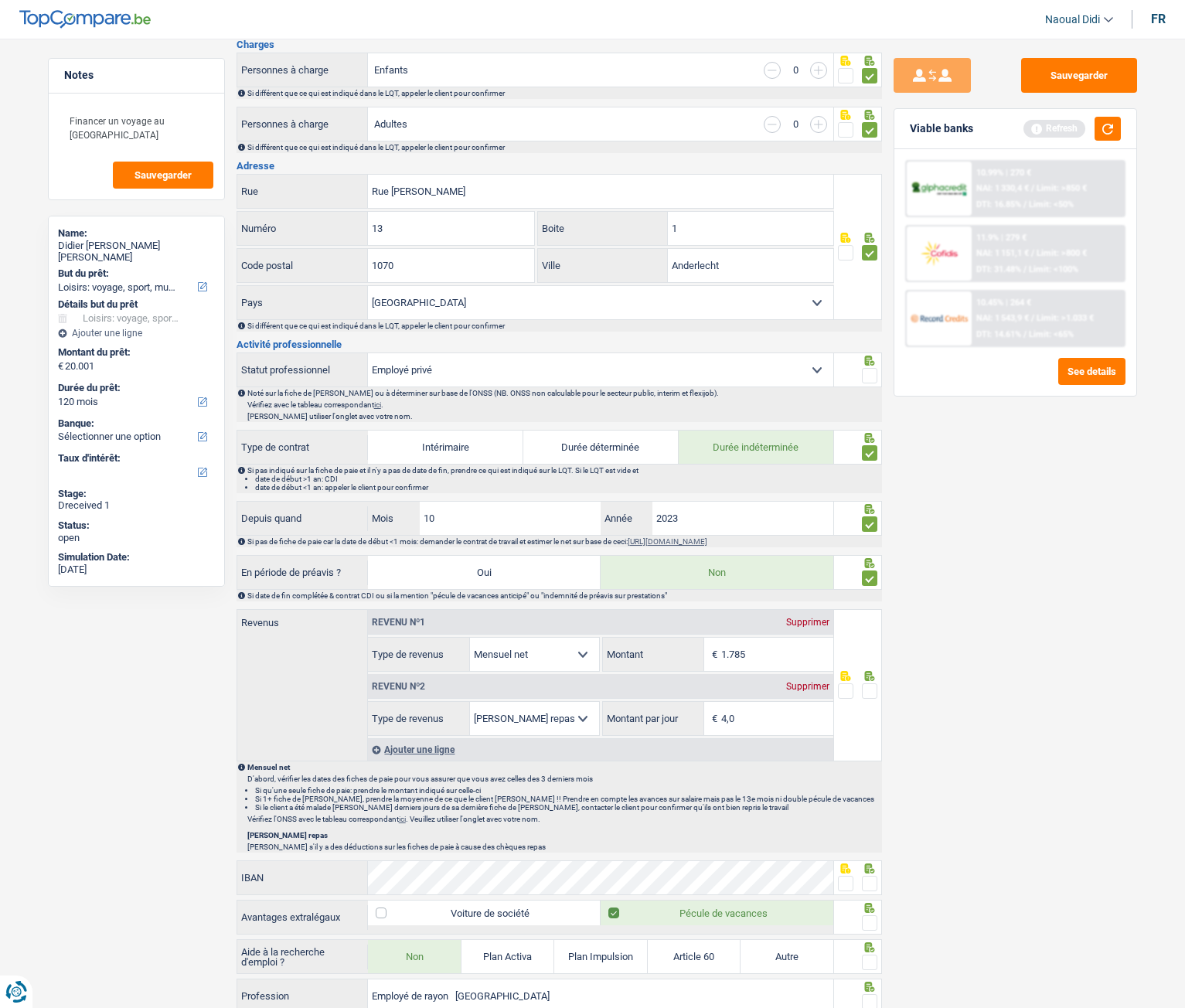
click at [873, 564] on span at bounding box center [870, 691] width 15 height 15
click at [0, 0] on input "radio" at bounding box center [0, 0] width 0 height 0
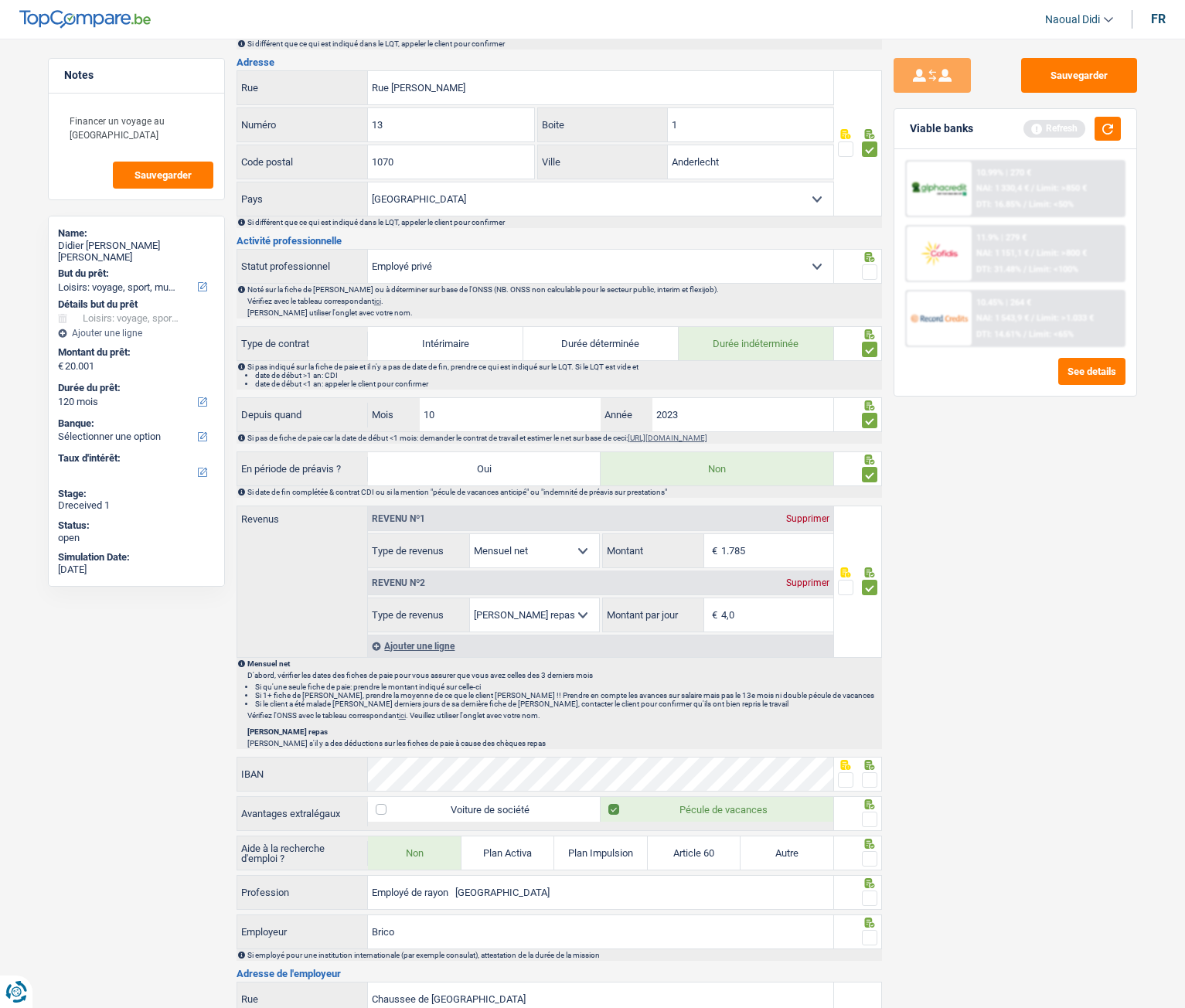
scroll to position [541, 0]
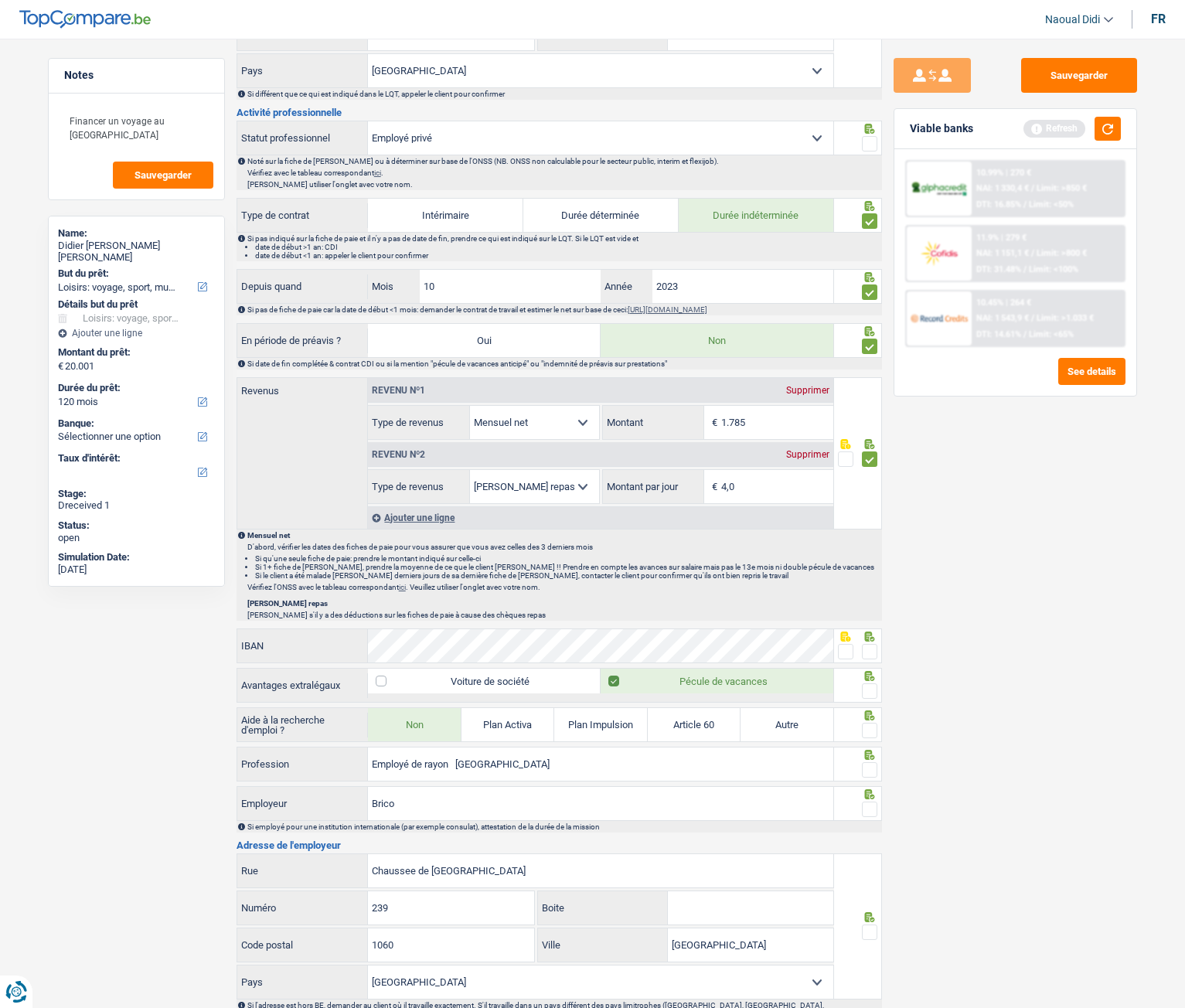
click at [849, 564] on span at bounding box center [846, 652] width 15 height 15
click at [0, 0] on input "radio" at bounding box center [0, 0] width 0 height 0
click at [874, 564] on span at bounding box center [870, 691] width 15 height 15
click at [0, 0] on input "radio" at bounding box center [0, 0] width 0 height 0
click at [875, 564] on span at bounding box center [870, 730] width 15 height 15
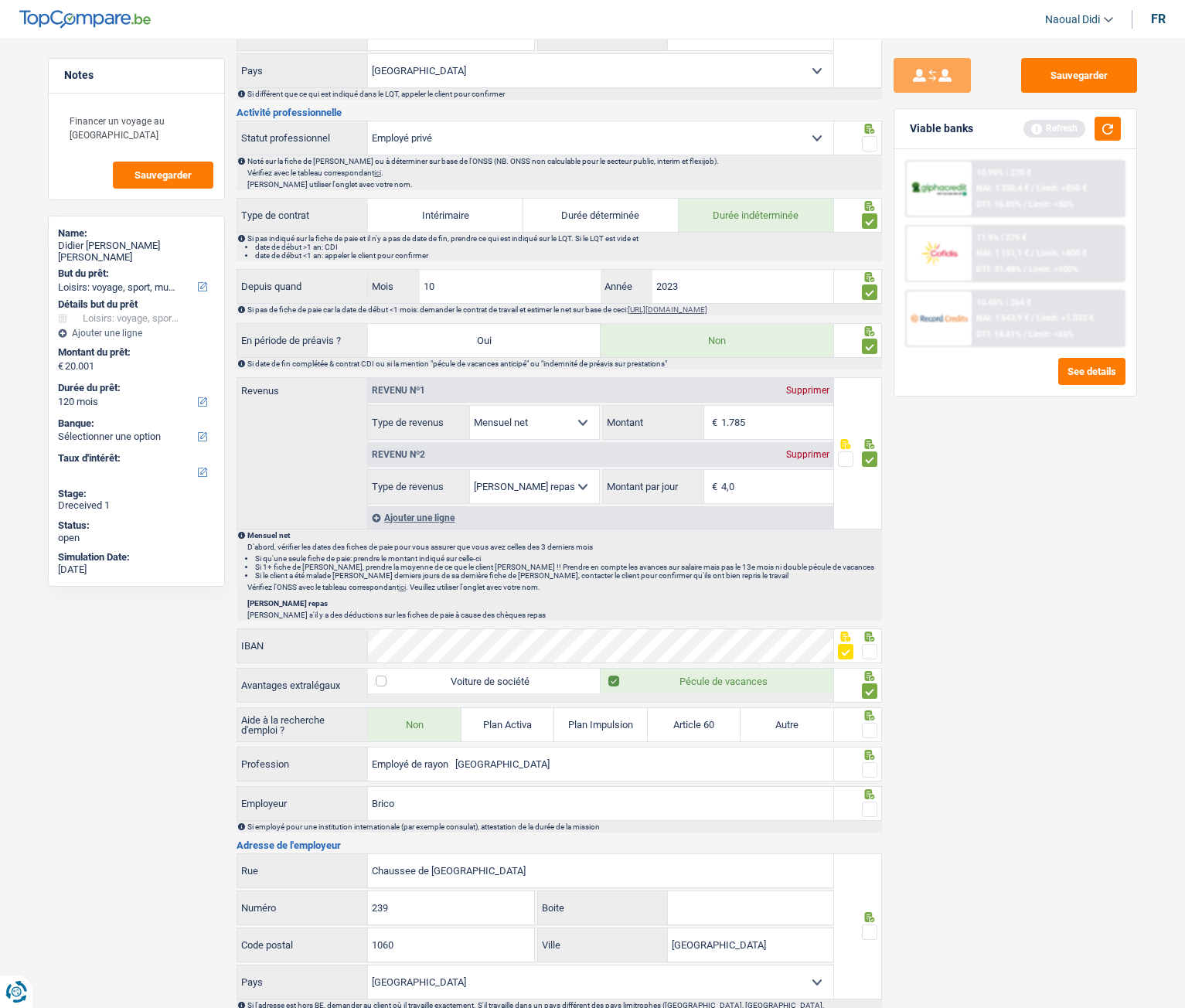
click at [0, 0] on input "radio" at bounding box center [0, 0] width 0 height 0
click at [867, 564] on span at bounding box center [870, 770] width 15 height 15
click at [0, 0] on input "radio" at bounding box center [0, 0] width 0 height 0
click at [867, 564] on span at bounding box center [870, 809] width 15 height 15
click at [0, 0] on input "radio" at bounding box center [0, 0] width 0 height 0
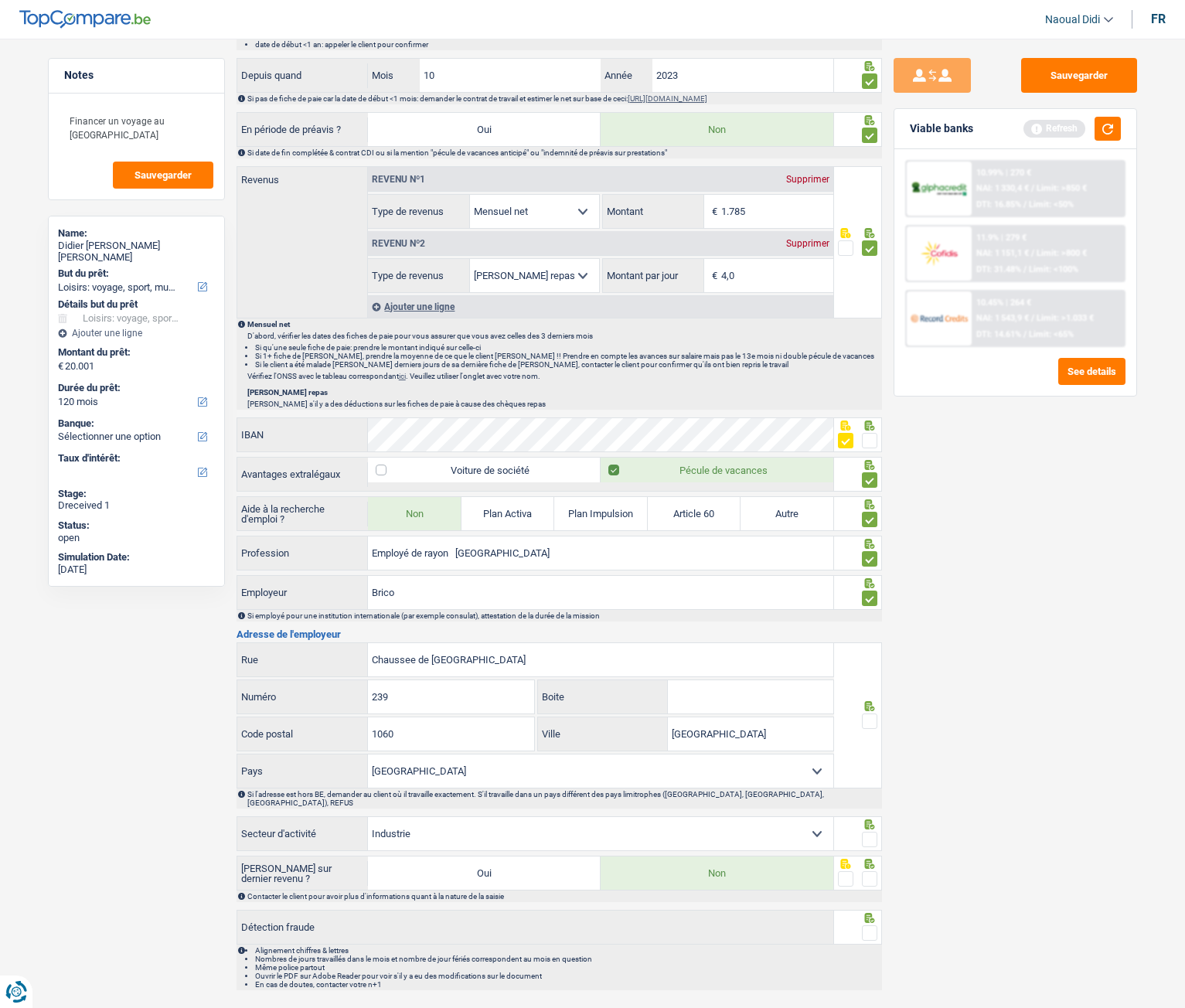
scroll to position [780, 0]
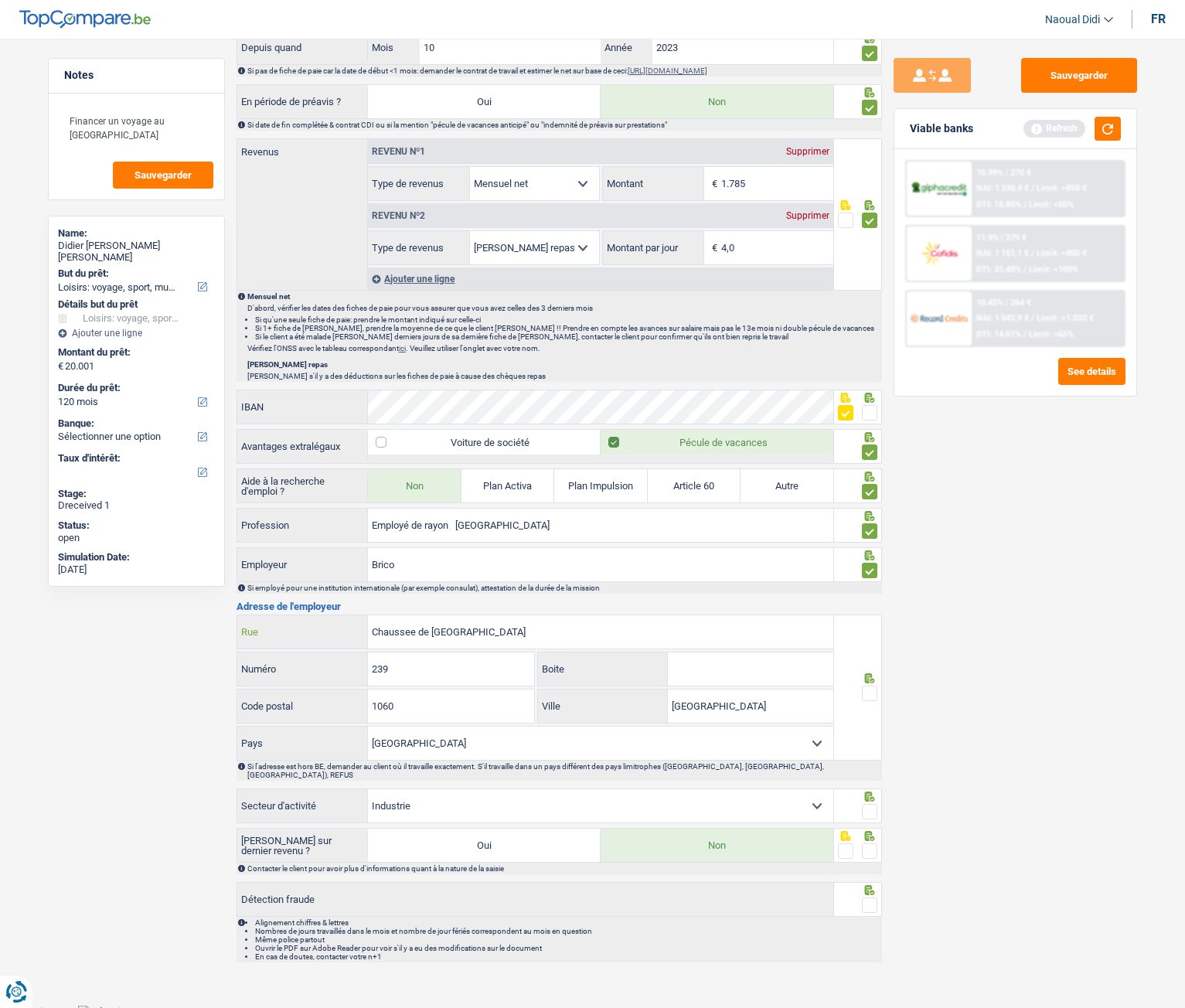
drag, startPoint x: 500, startPoint y: 632, endPoint x: 295, endPoint y: 627, distance: 205.1
click at [295, 564] on div "Chaussee de Charleroi Rue" at bounding box center [535, 631] width 597 height 33
paste input "[PERSON_NAME] 46"
type input "[PERSON_NAME] 46"
drag, startPoint x: 355, startPoint y: 675, endPoint x: 317, endPoint y: 670, distance: 38.3
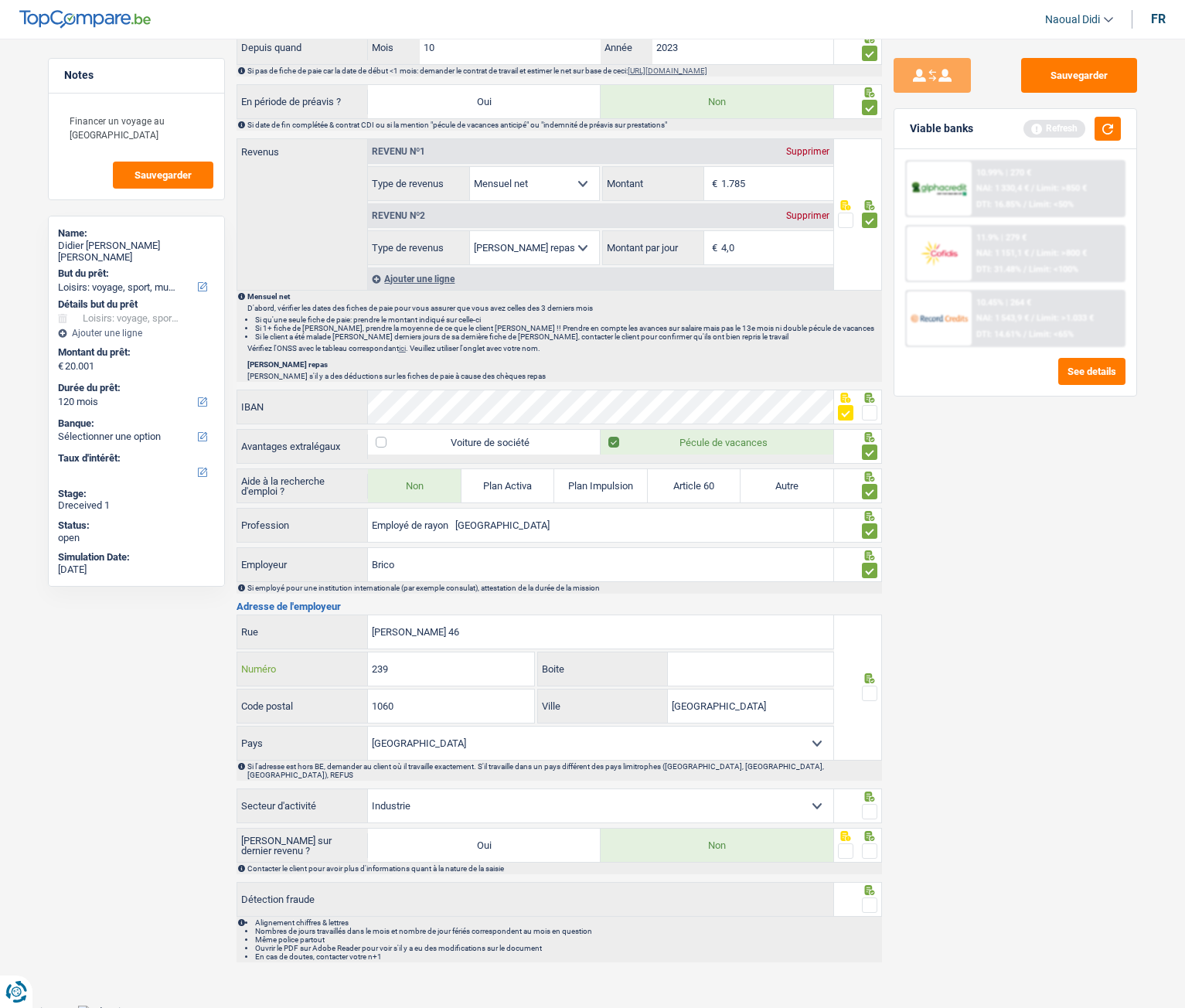
click at [317, 564] on div "239 Numéro" at bounding box center [386, 669] width 298 height 33
type input "46"
click at [504, 564] on input "[PERSON_NAME] 46" at bounding box center [601, 631] width 466 height 33
type input "[PERSON_NAME]"
drag, startPoint x: 424, startPoint y: 713, endPoint x: 317, endPoint y: 700, distance: 107.8
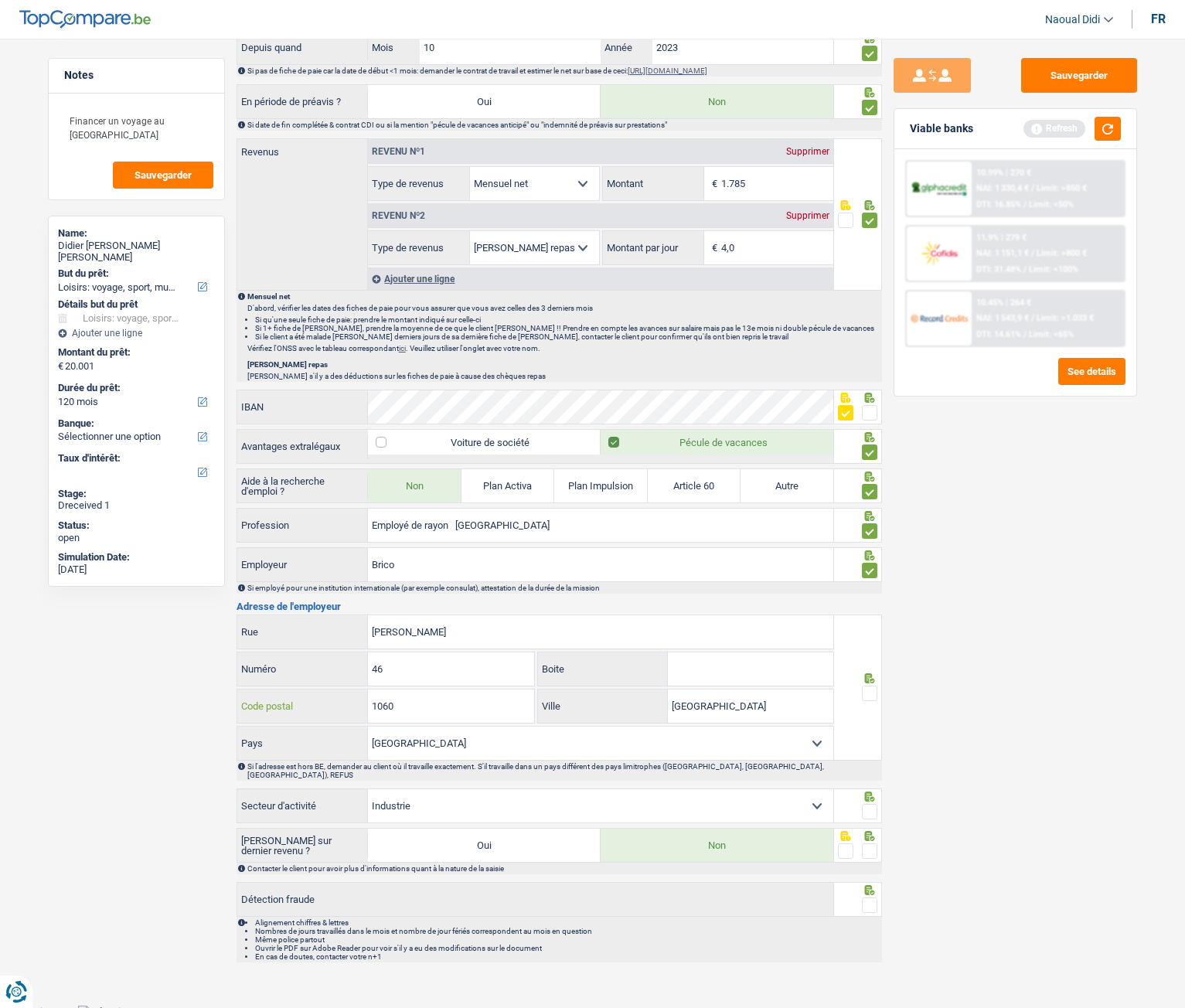
click at [317, 564] on div "1060 Code postal" at bounding box center [386, 706] width 298 height 33
paste input "702"
type input "1702"
drag, startPoint x: 748, startPoint y: 712, endPoint x: 598, endPoint y: 702, distance: 150.3
click at [598, 564] on div "Saint-Gilles Ville" at bounding box center [686, 706] width 295 height 33
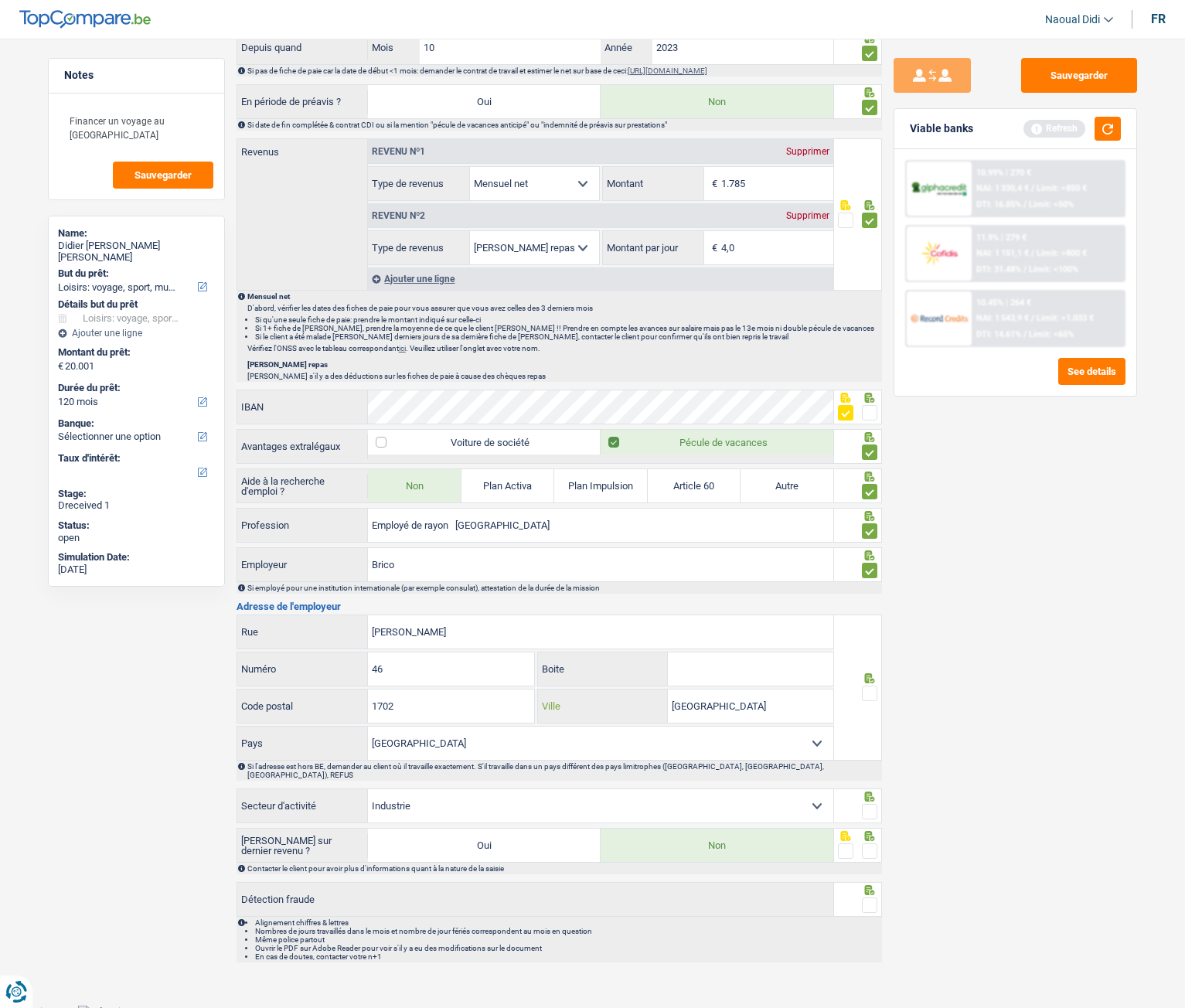
paste input "GROOT-BIJGAARDEN"
type input "GROOT-BIJGAARDEN"
click at [869, 564] on span at bounding box center [870, 693] width 15 height 15
click at [0, 0] on input "radio" at bounding box center [0, 0] width 0 height 0
click at [874, 564] on span at bounding box center [870, 812] width 15 height 15
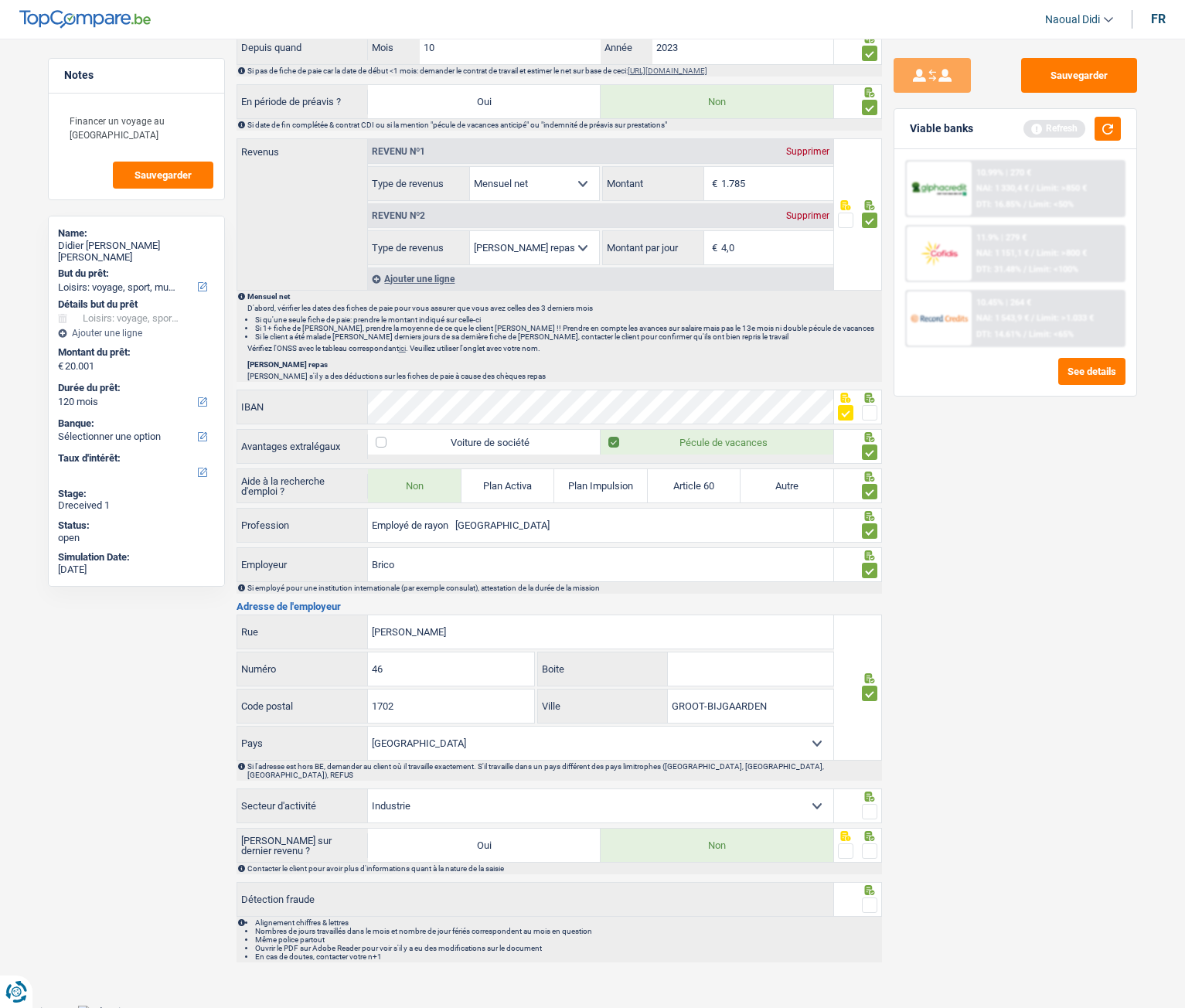
click at [0, 0] on input "radio" at bounding box center [0, 0] width 0 height 0
click at [816, 564] on select "Agriculture/Pêche Industrie Horeca Courier/Fitness/Taxi Construction Banques/As…" at bounding box center [601, 806] width 466 height 33
select select "bigCompanies"
click at [368, 564] on select "Agriculture/Pêche Industrie Horeca Courier/Fitness/Taxi Construction Banques/As…" at bounding box center [601, 806] width 466 height 33
click at [870, 564] on span at bounding box center [870, 851] width 15 height 15
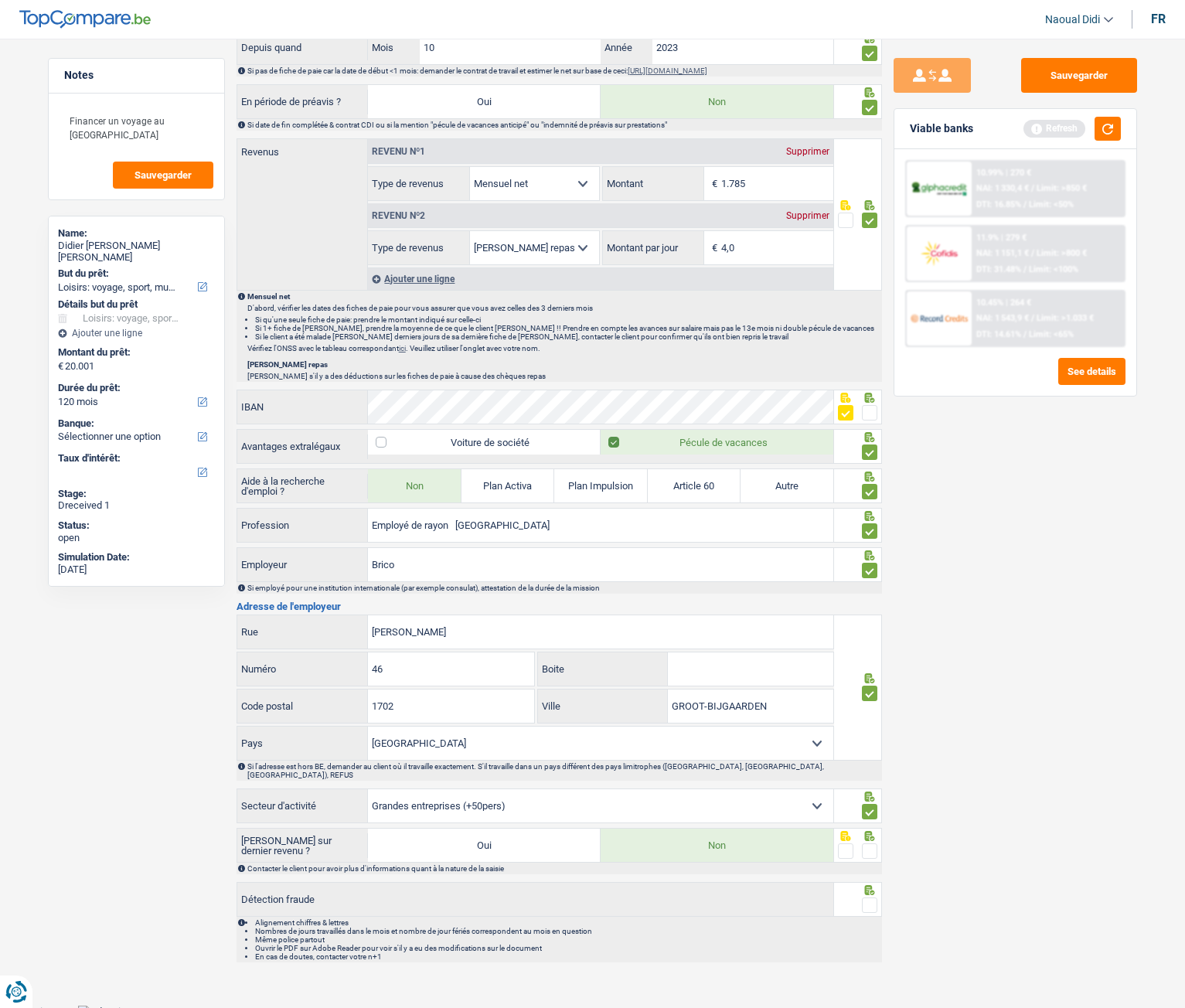
click at [0, 0] on input "radio" at bounding box center [0, 0] width 0 height 0
click at [868, 564] on span at bounding box center [870, 906] width 15 height 15
click at [0, 0] on input "radio" at bounding box center [0, 0] width 0 height 0
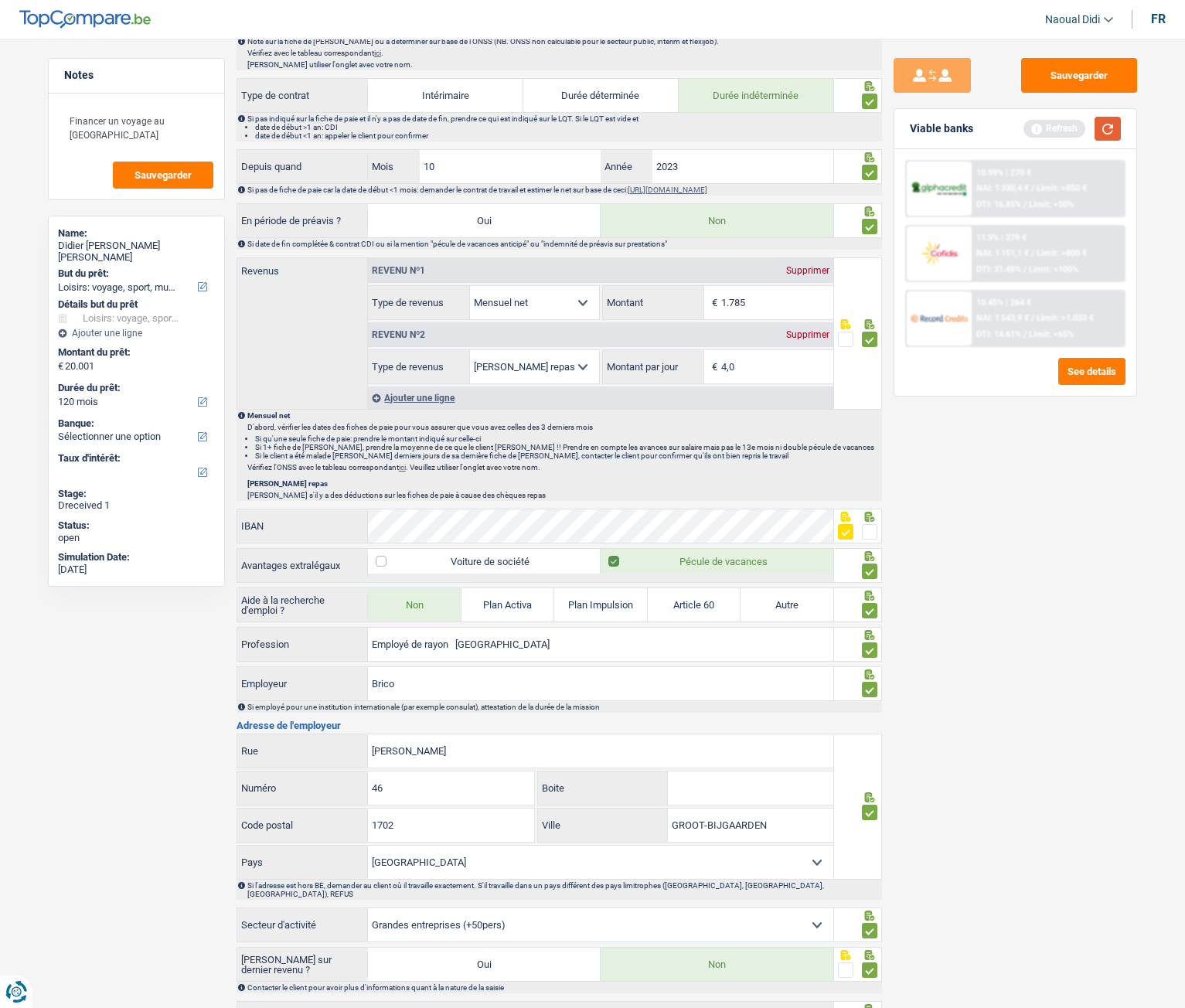
scroll to position [548, 0]
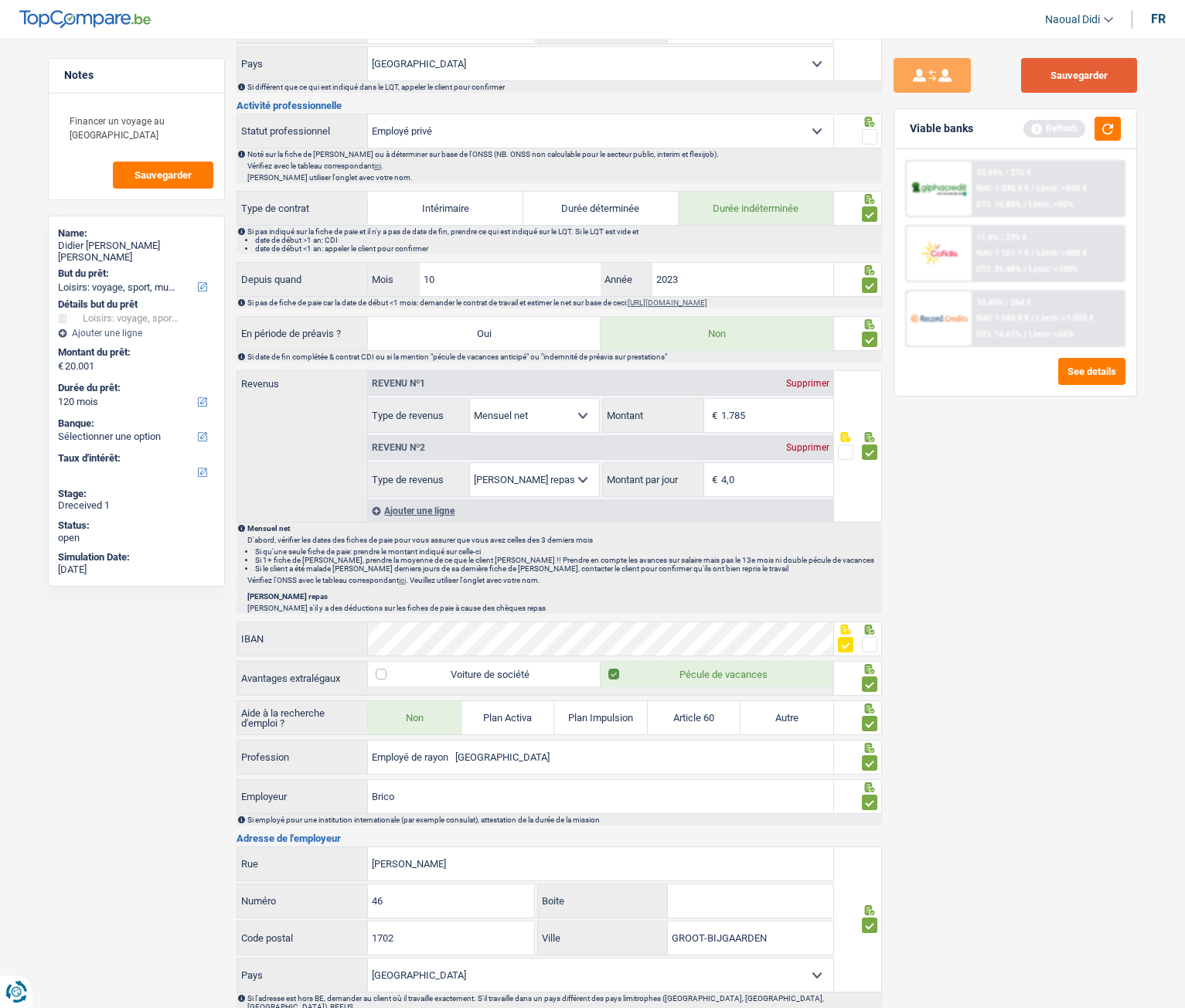
click at [1093, 89] on button "Sauvegarder" at bounding box center [1079, 75] width 116 height 35
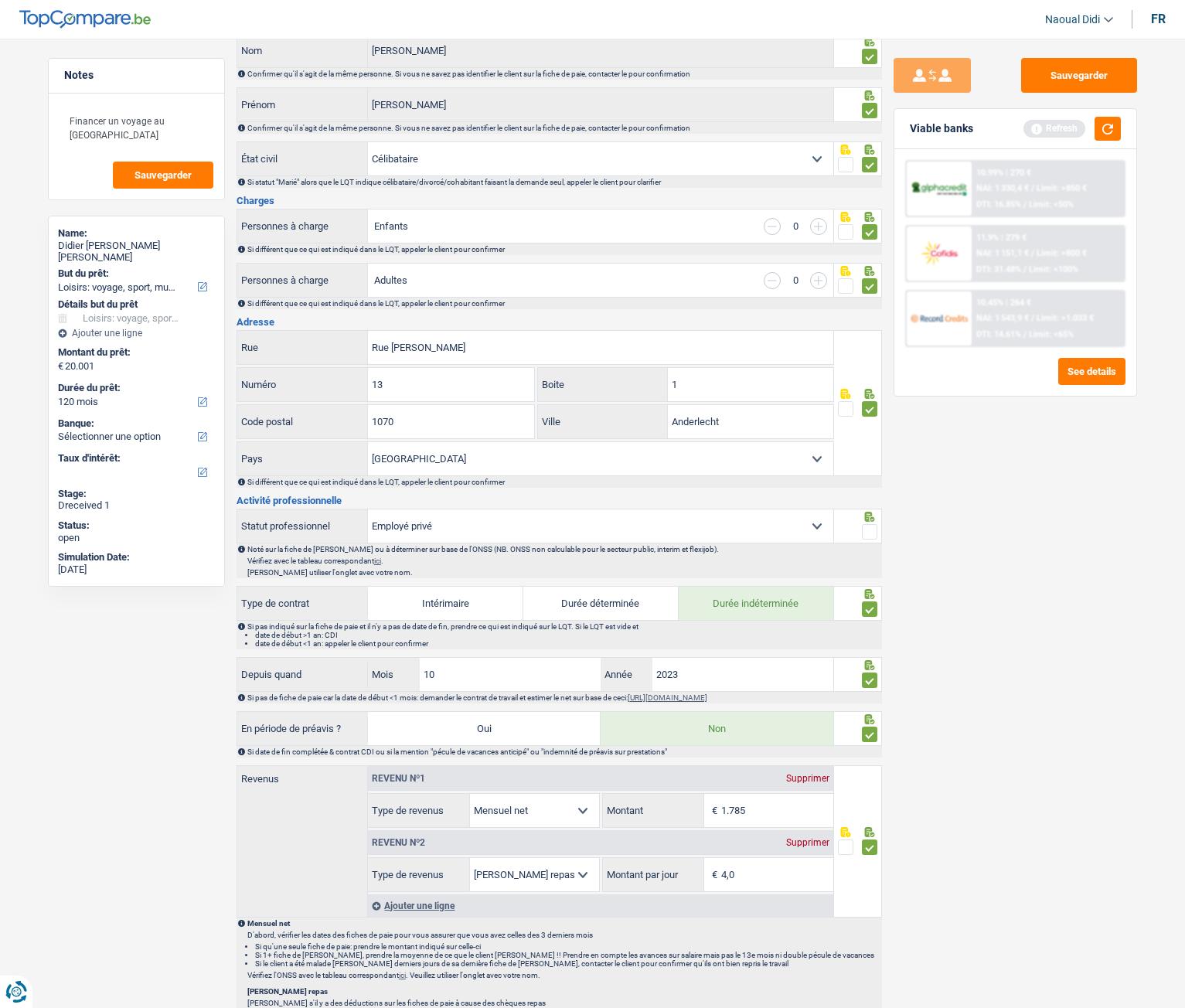
scroll to position [155, 0]
click at [871, 529] on span at bounding box center [870, 531] width 15 height 15
click at [0, 0] on input "radio" at bounding box center [0, 0] width 0 height 0
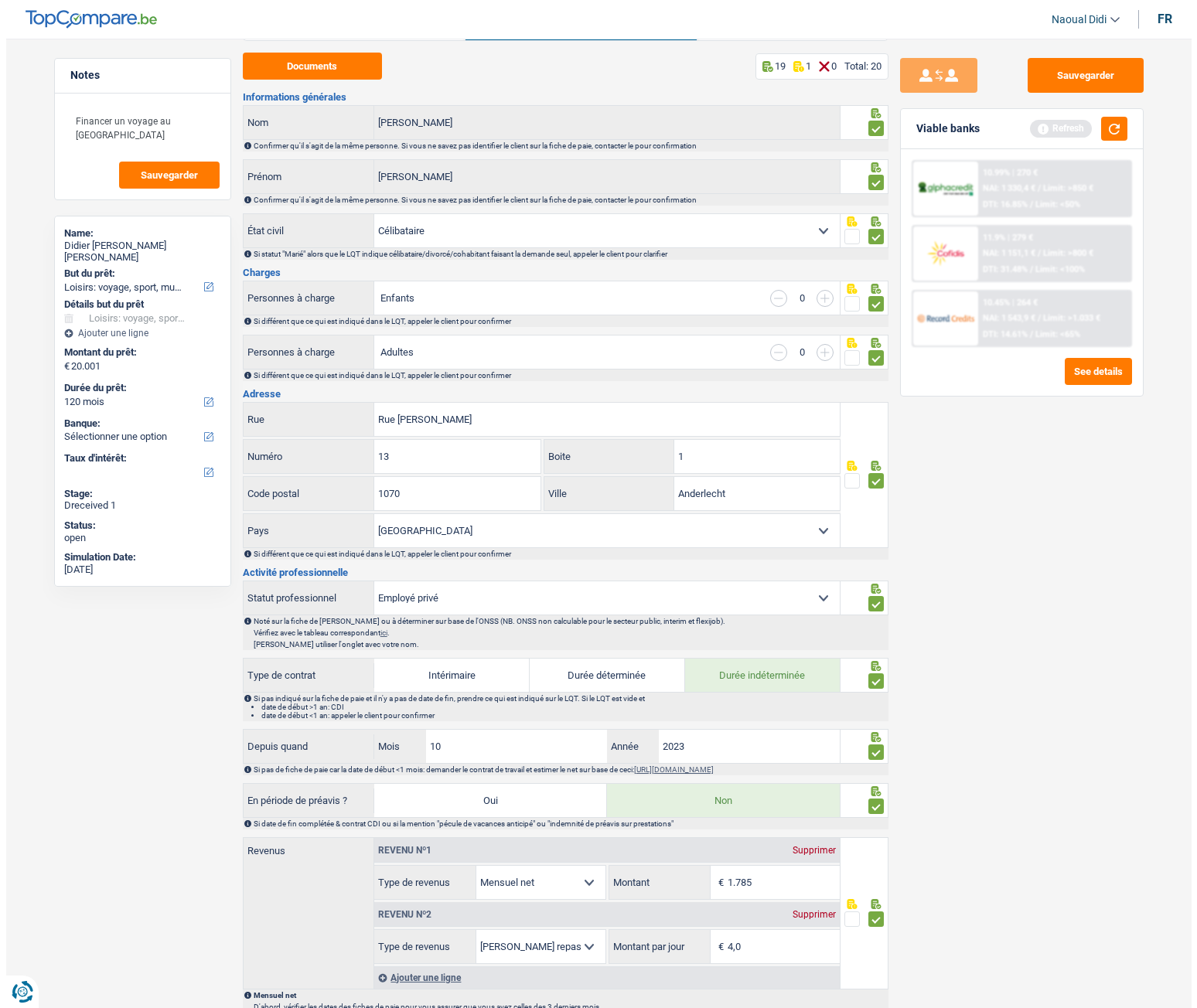
scroll to position [0, 0]
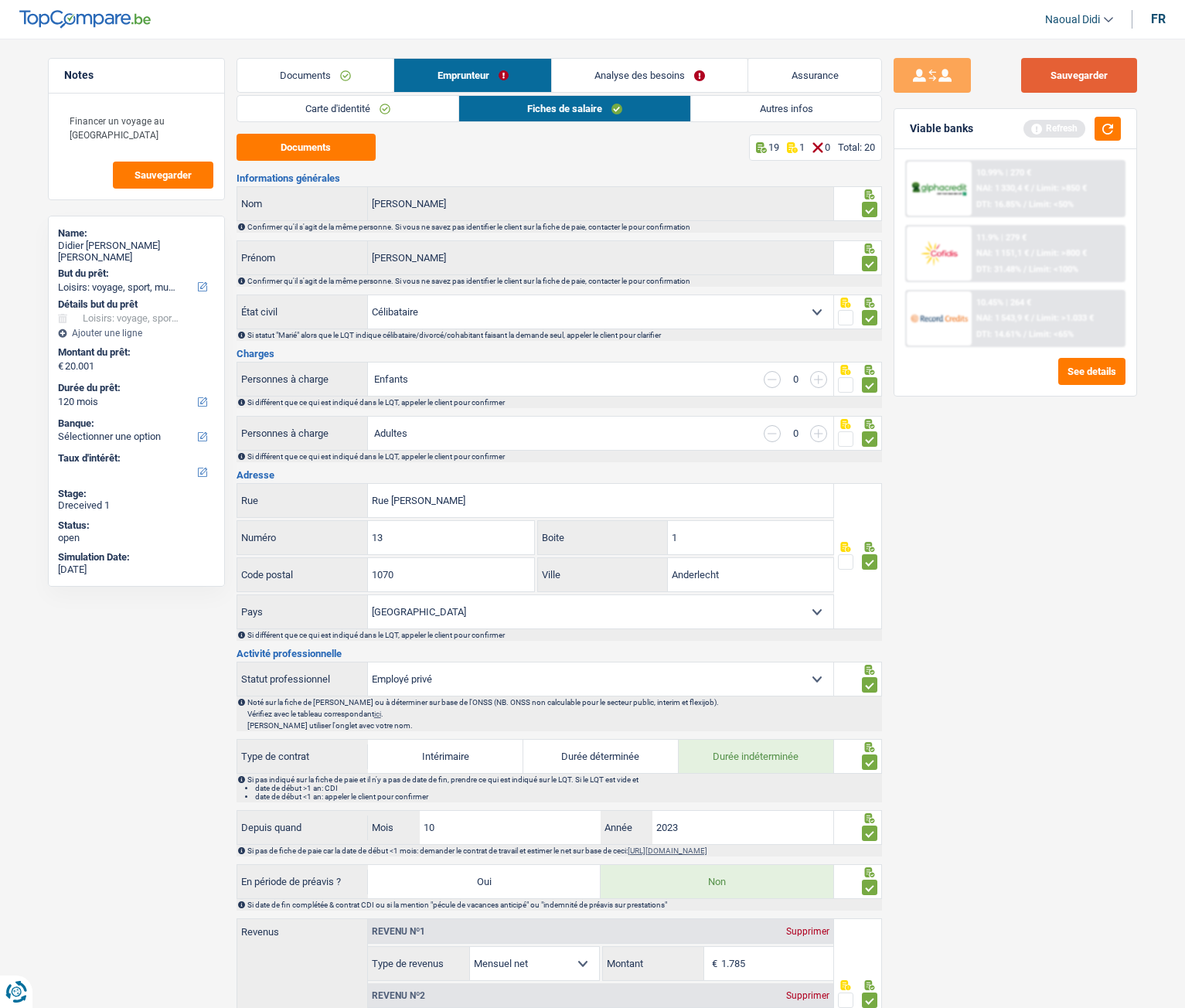
click at [1085, 84] on button "Sauvegarder" at bounding box center [1079, 75] width 116 height 35
click at [752, 116] on link "Autres infos" at bounding box center [786, 108] width 190 height 25
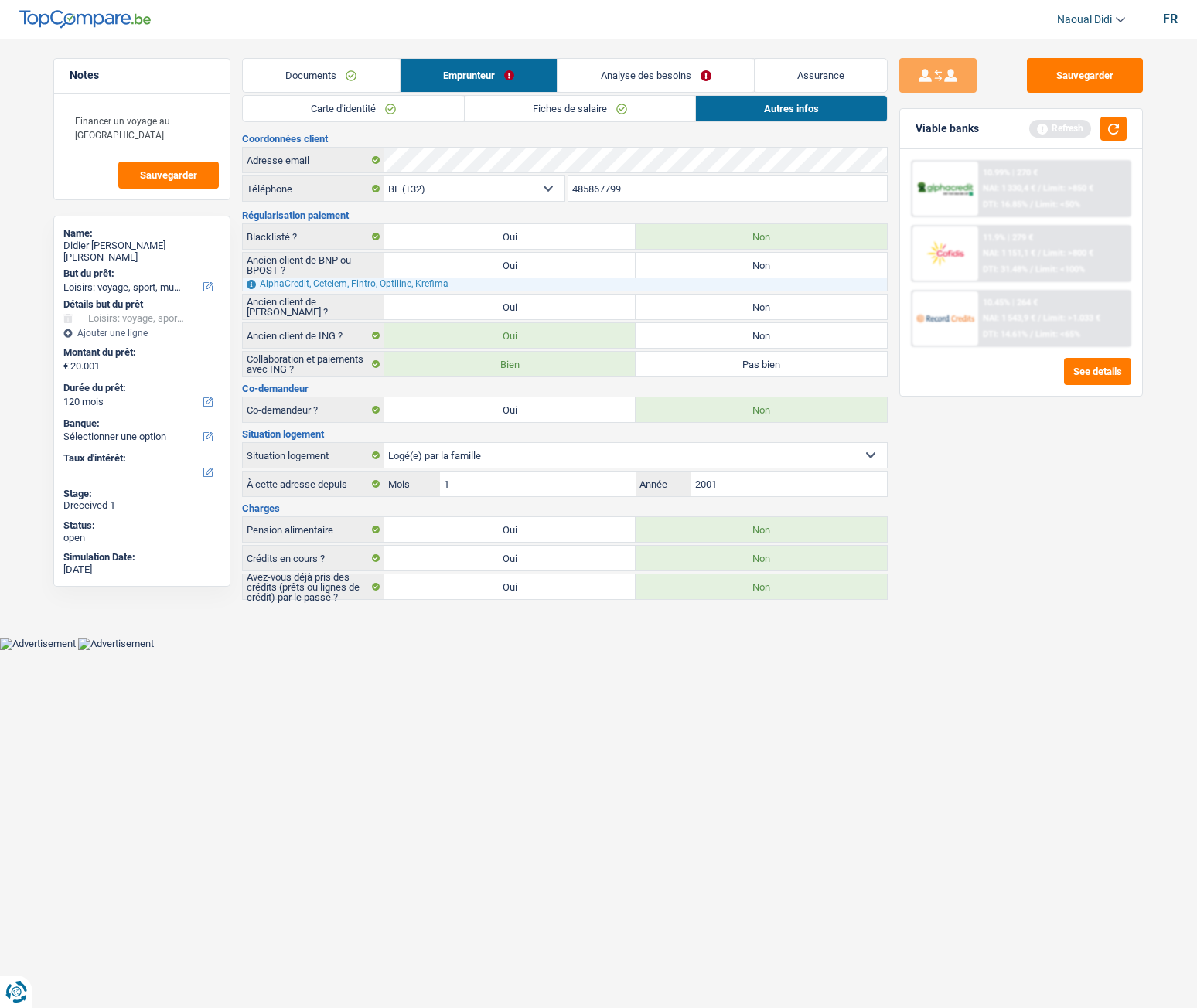
click at [621, 74] on link "Analyse des besoins" at bounding box center [656, 74] width 196 height 33
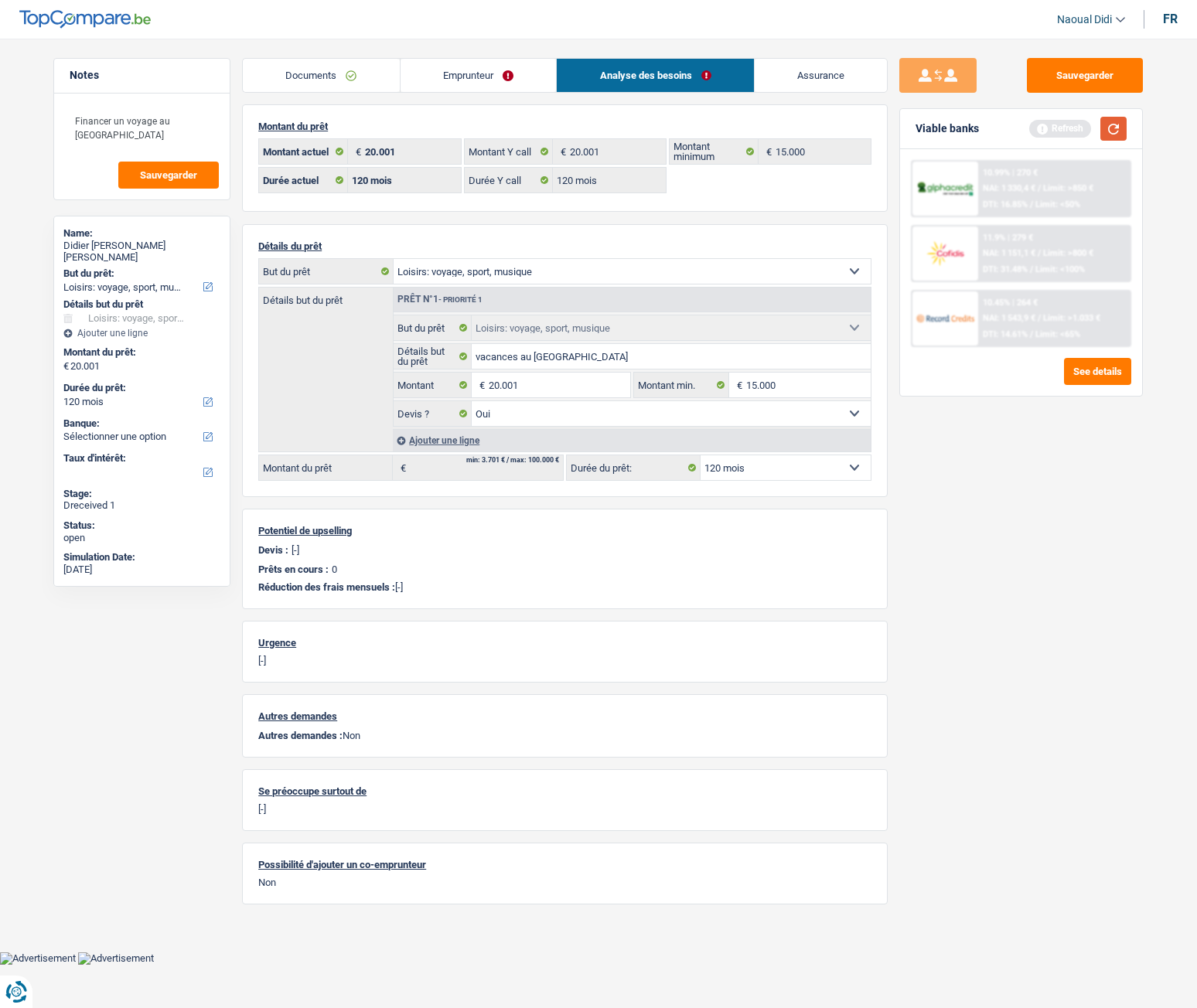
click at [1114, 134] on button "button" at bounding box center [1113, 129] width 26 height 24
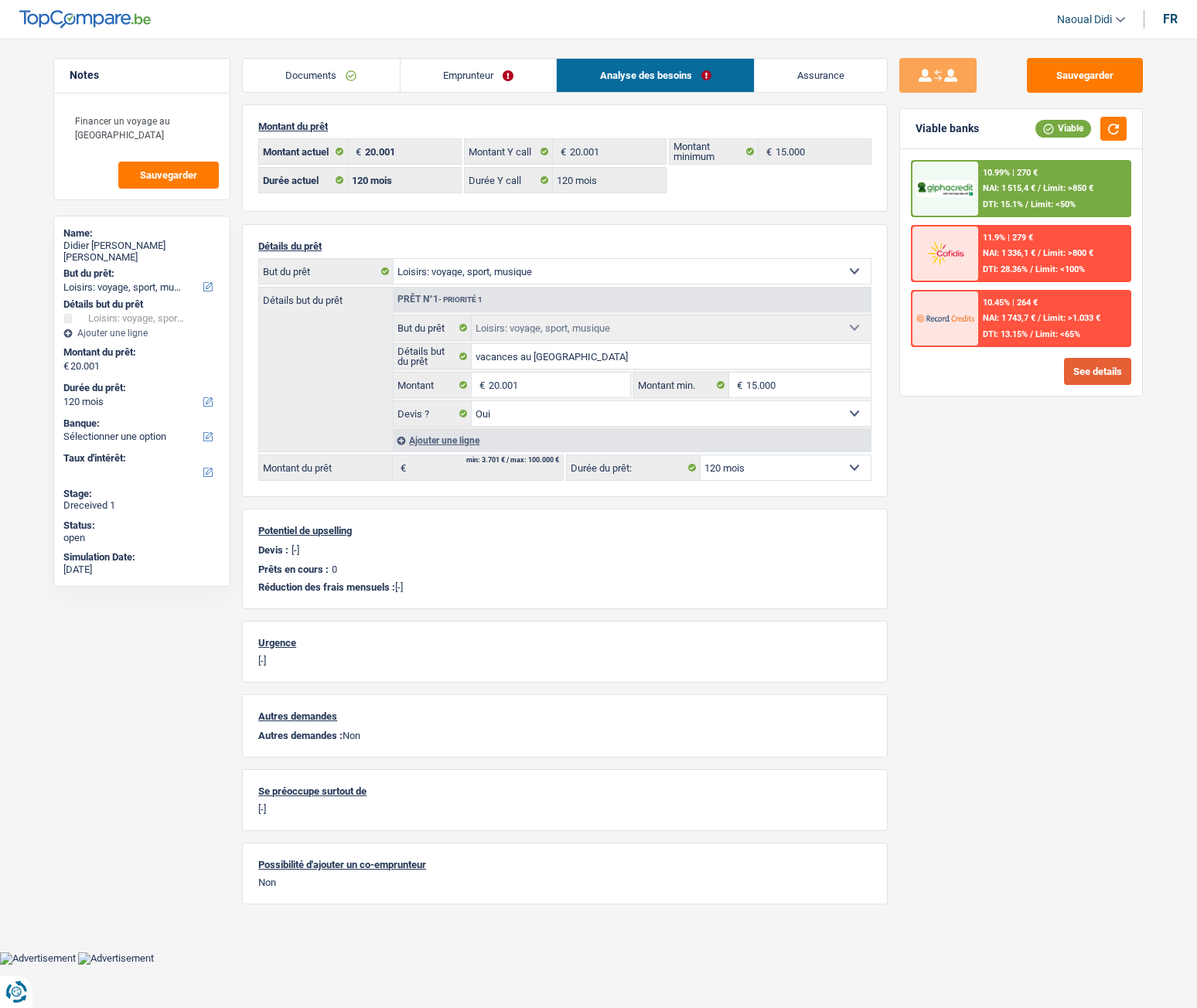
click at [1095, 365] on button "See details" at bounding box center [1097, 372] width 67 height 27
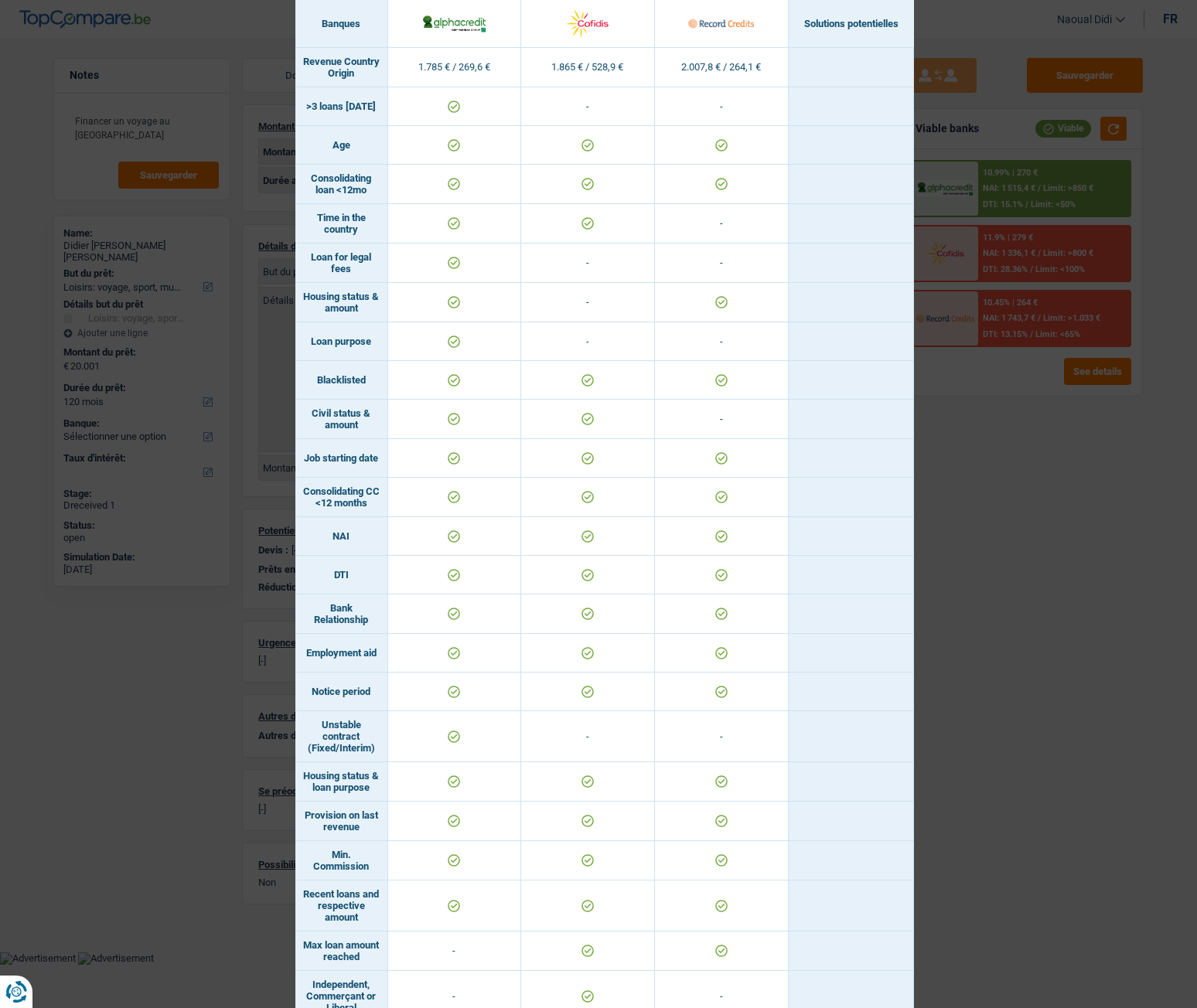
scroll to position [532, 0]
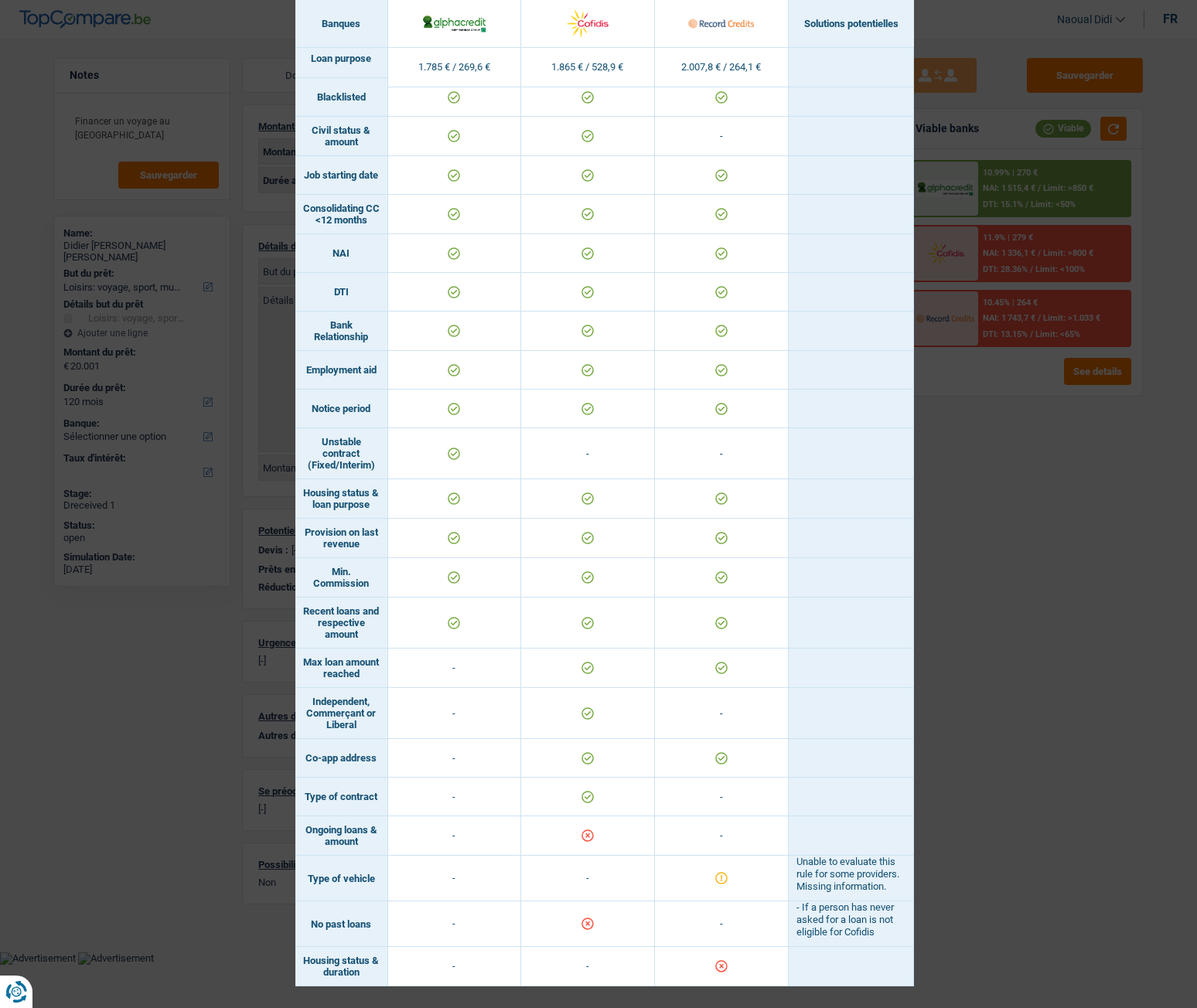
click at [1000, 564] on div "Banks conditions × Banques Solutions potentielles Revenus / Charges 1.785 € / 2…" at bounding box center [598, 504] width 1197 height 1008
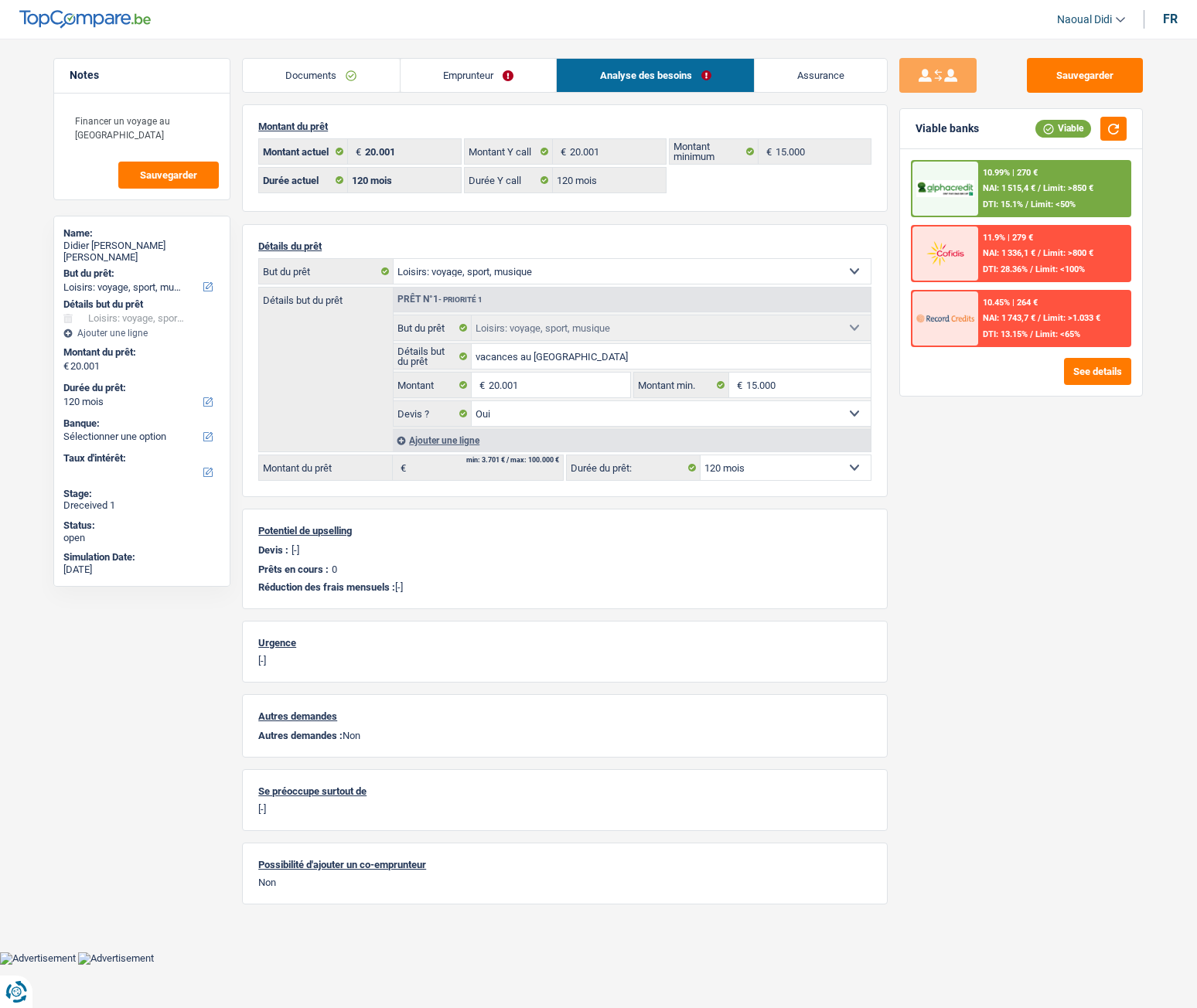
click at [323, 67] on link "Documents" at bounding box center [321, 74] width 157 height 33
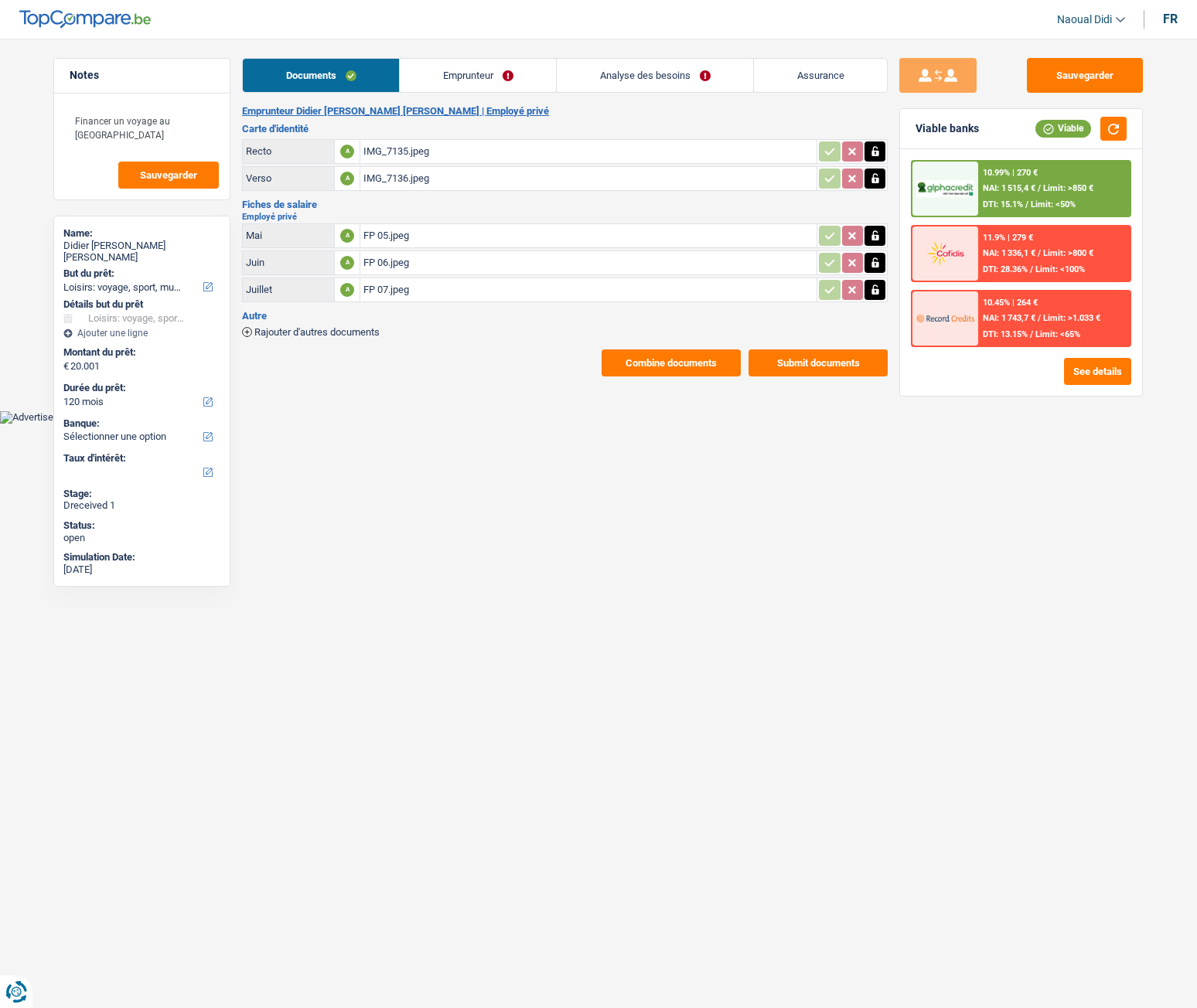
click at [449, 71] on link "Emprunteur" at bounding box center [477, 74] width 157 height 33
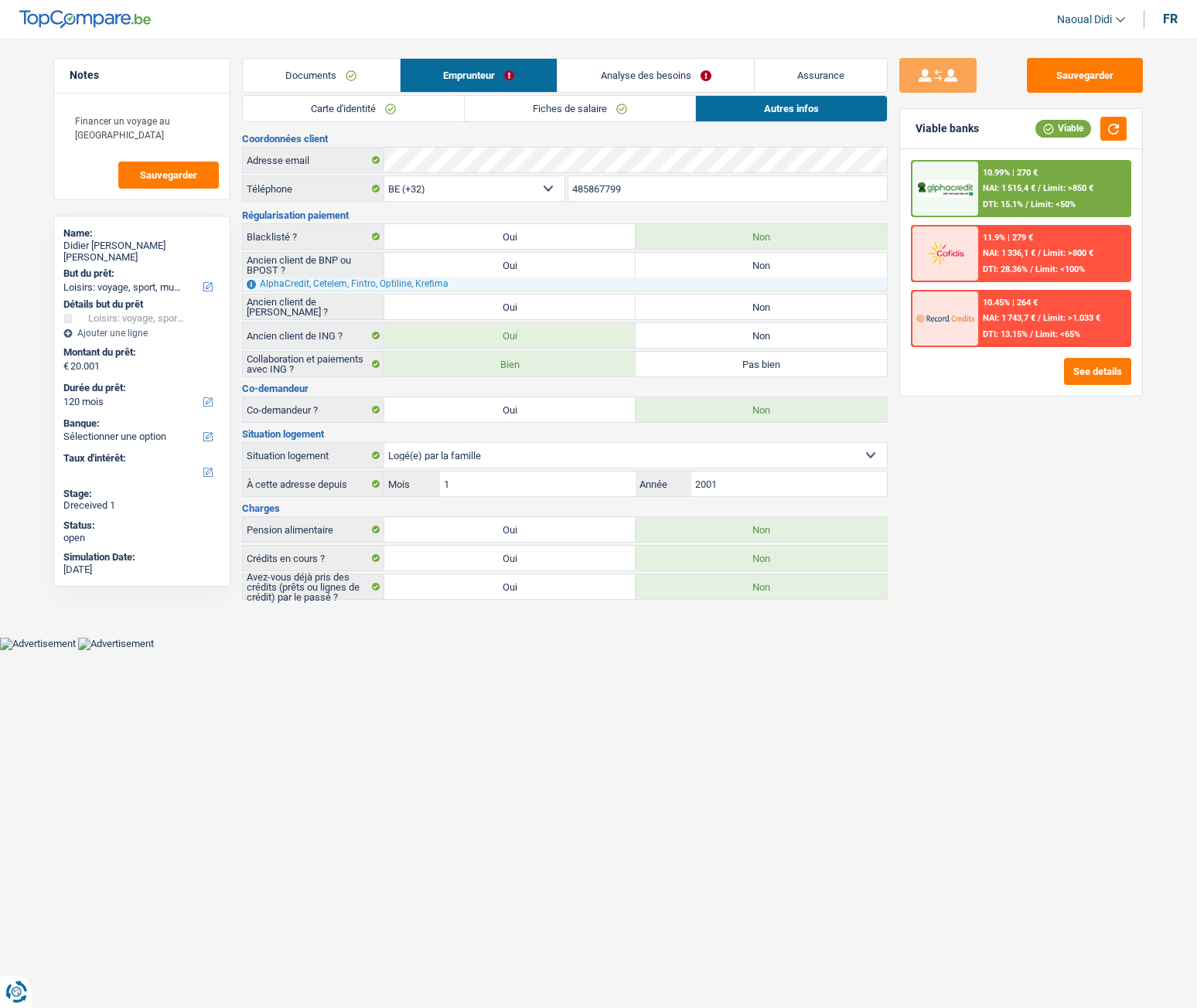
click at [756, 109] on link "Autres infos" at bounding box center [792, 108] width 191 height 25
click at [364, 116] on link "Carte d'identité" at bounding box center [353, 108] width 221 height 25
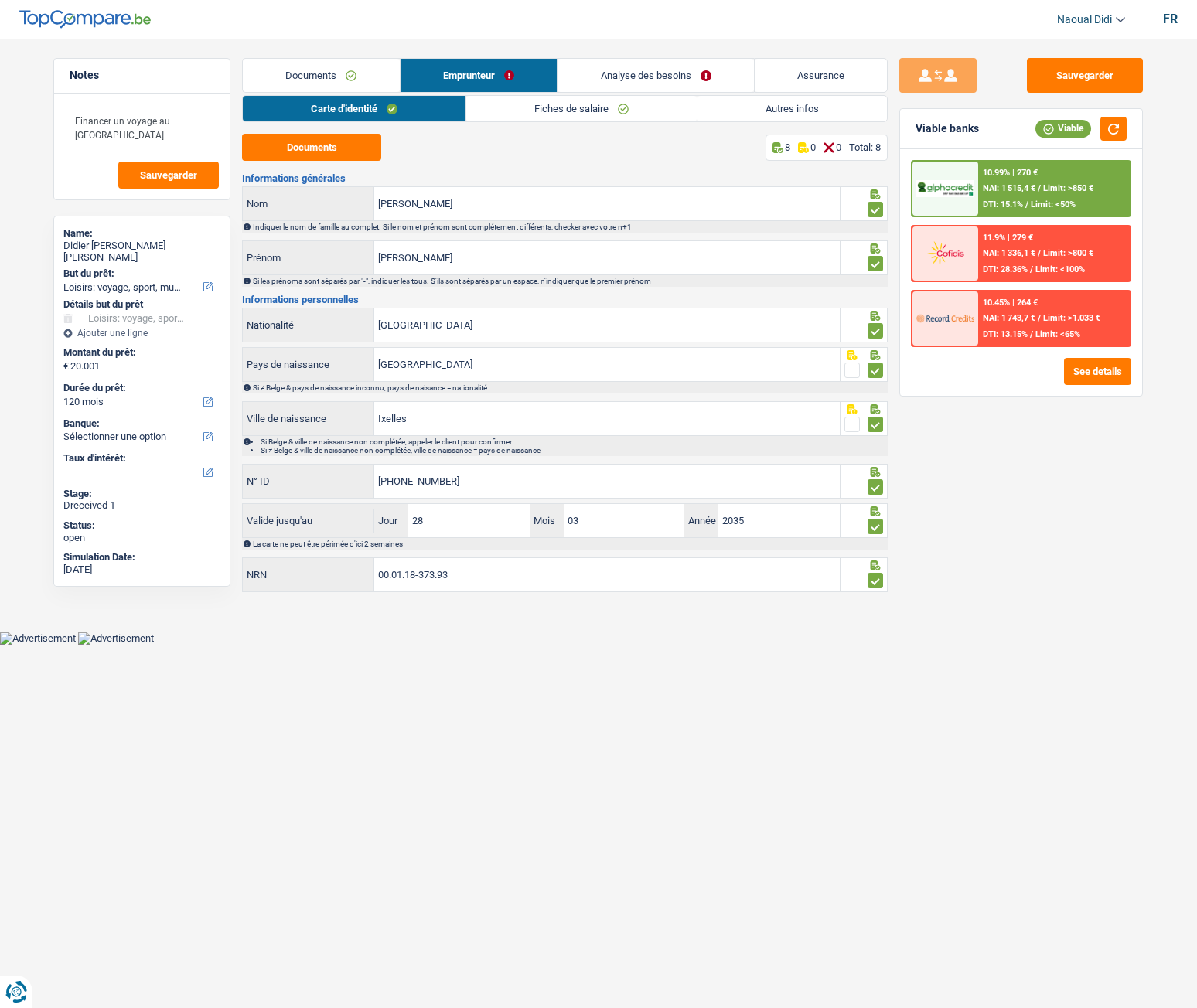
click at [825, 113] on link "Autres infos" at bounding box center [792, 108] width 190 height 25
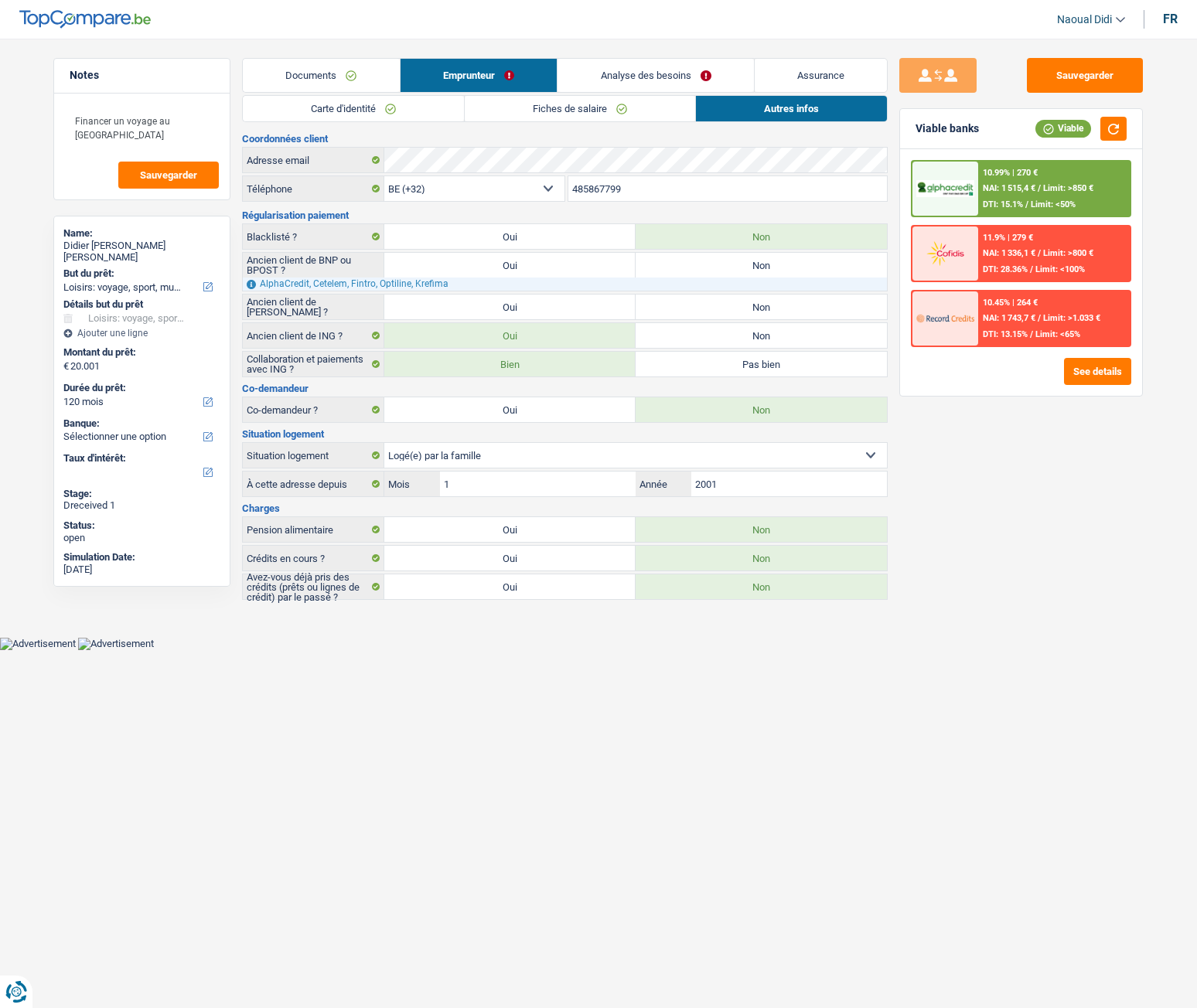
click at [370, 102] on link "Carte d'identité" at bounding box center [353, 108] width 221 height 25
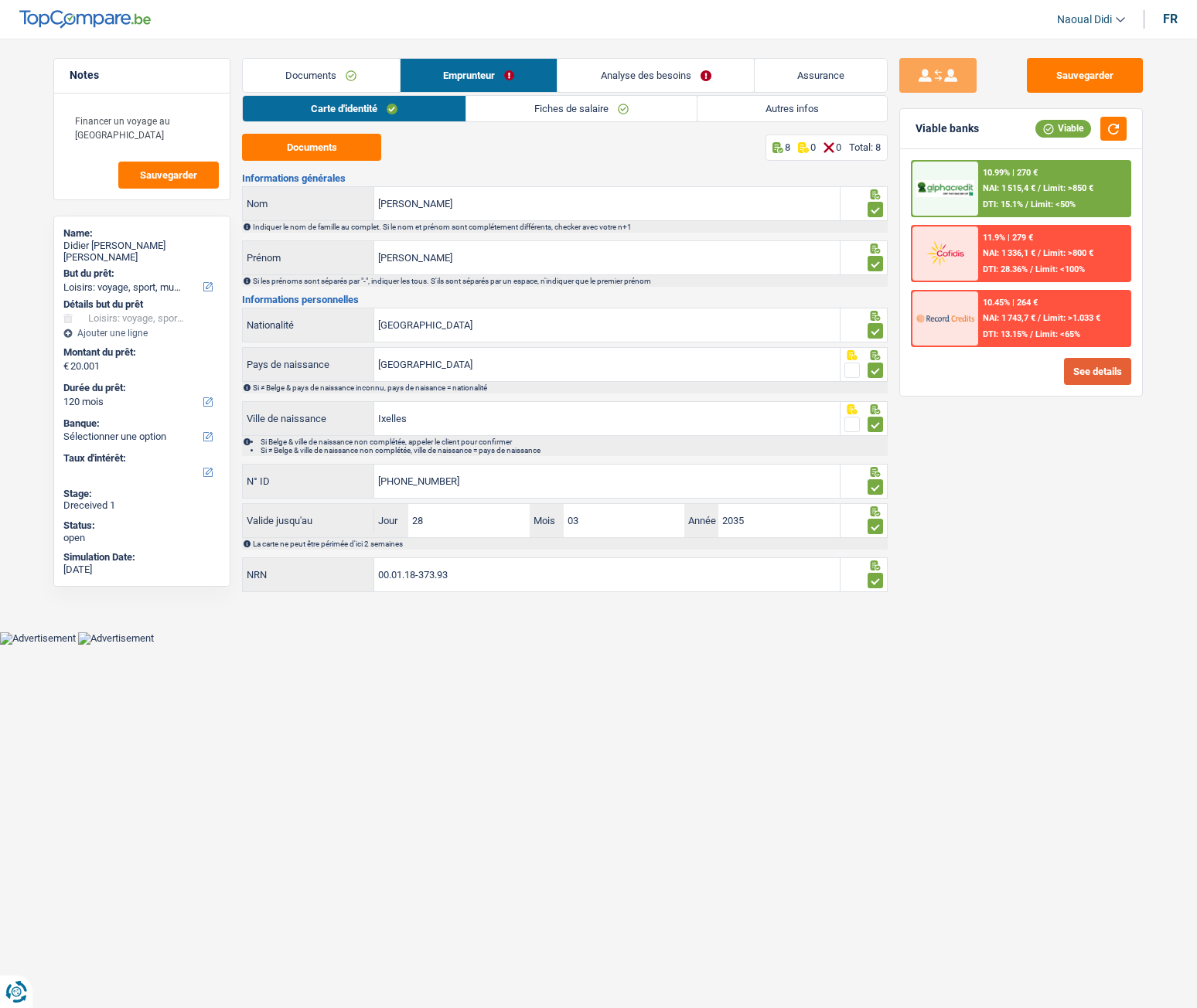
click at [1099, 375] on button "See details" at bounding box center [1097, 372] width 67 height 27
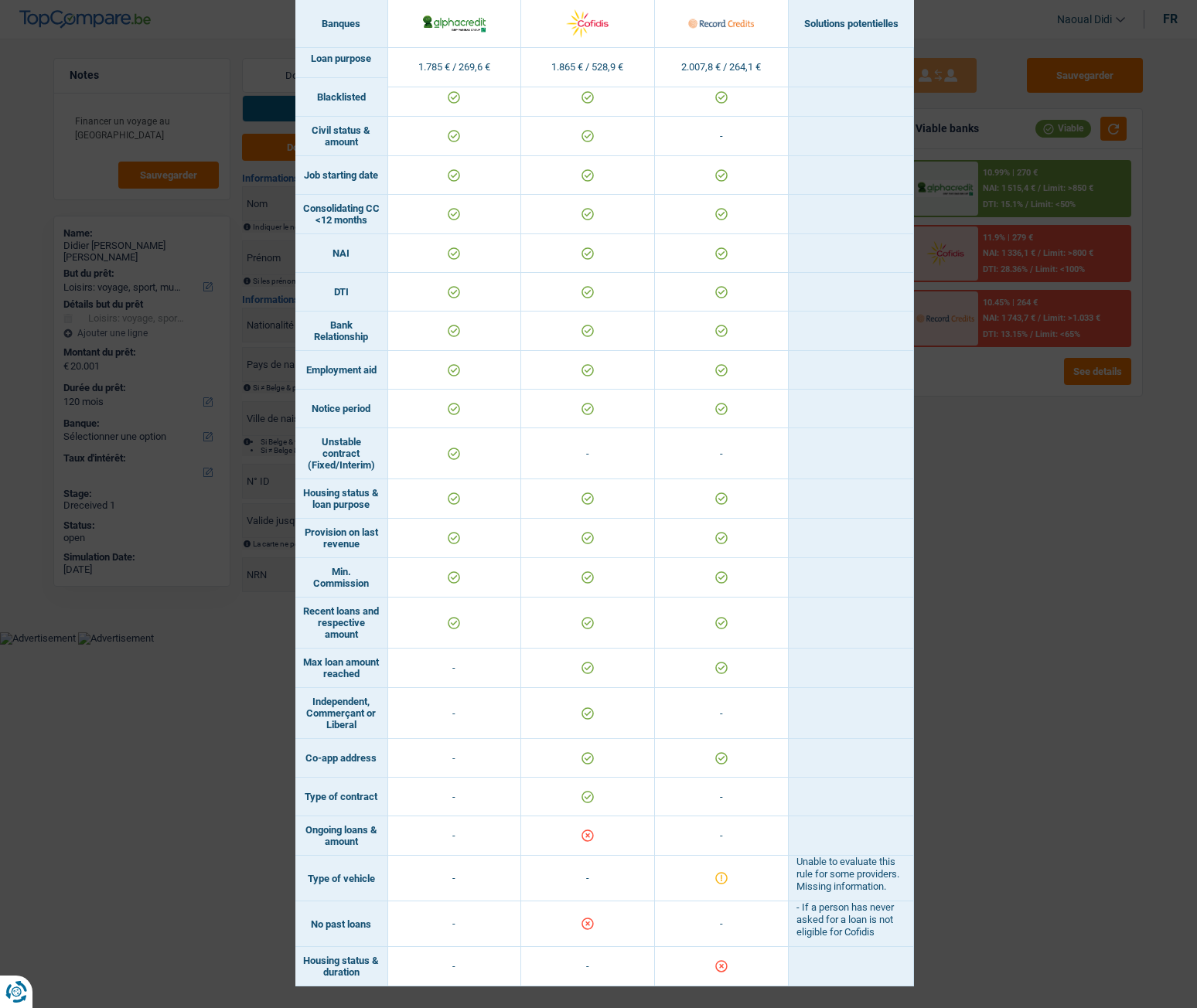
drag, startPoint x: 360, startPoint y: 818, endPoint x: 297, endPoint y: 799, distance: 65.8
click at [297, 564] on td "Ongoing loans & amount" at bounding box center [342, 836] width 93 height 40
copy td "Ongoing loans & amount"
click at [1073, 564] on div "Banks conditions × Banques Solutions potentielles Revenus / Charges 1.785 € / 2…" at bounding box center [598, 504] width 1197 height 1008
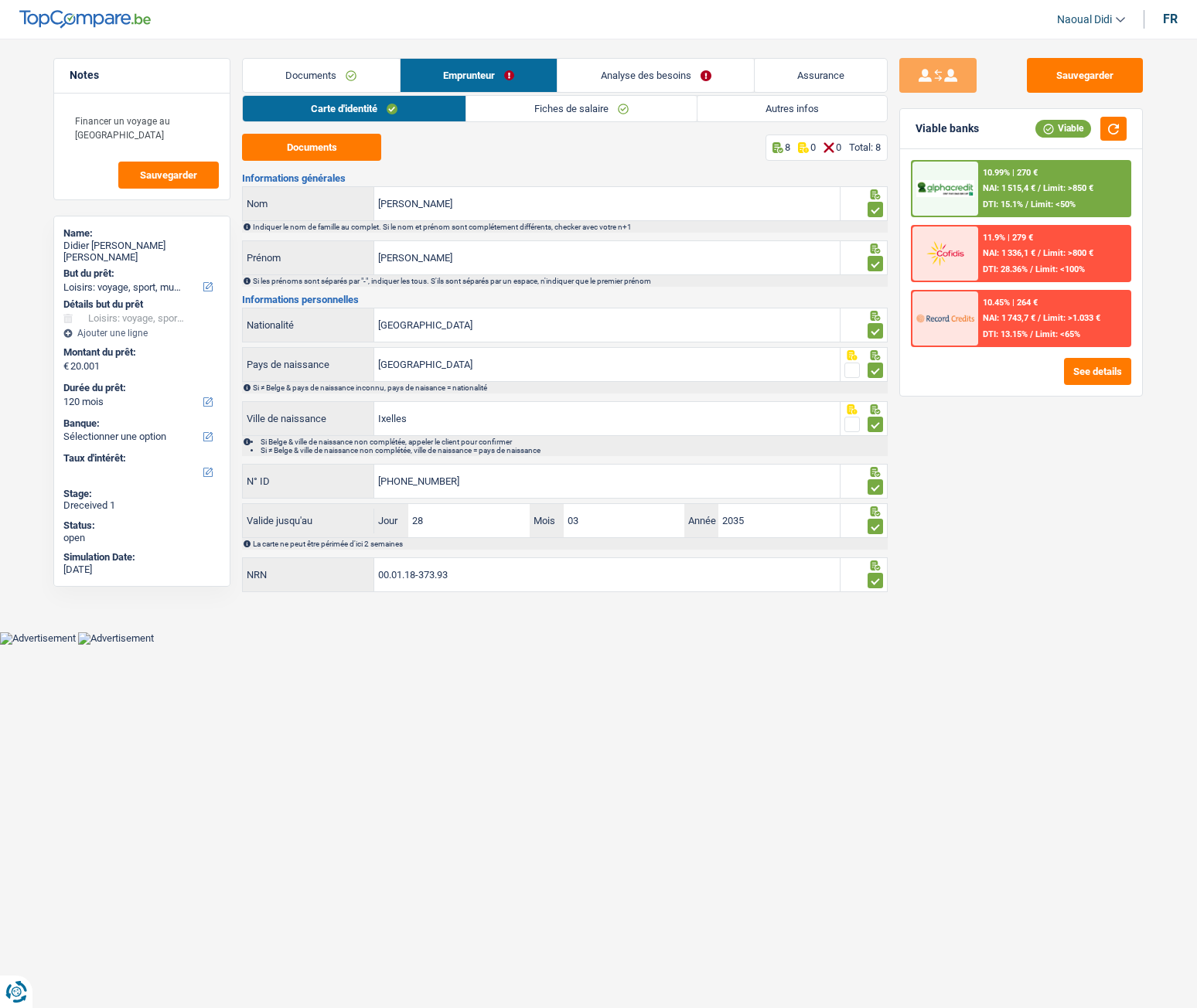
click at [653, 64] on link "Analyse des besoins" at bounding box center [656, 74] width 196 height 33
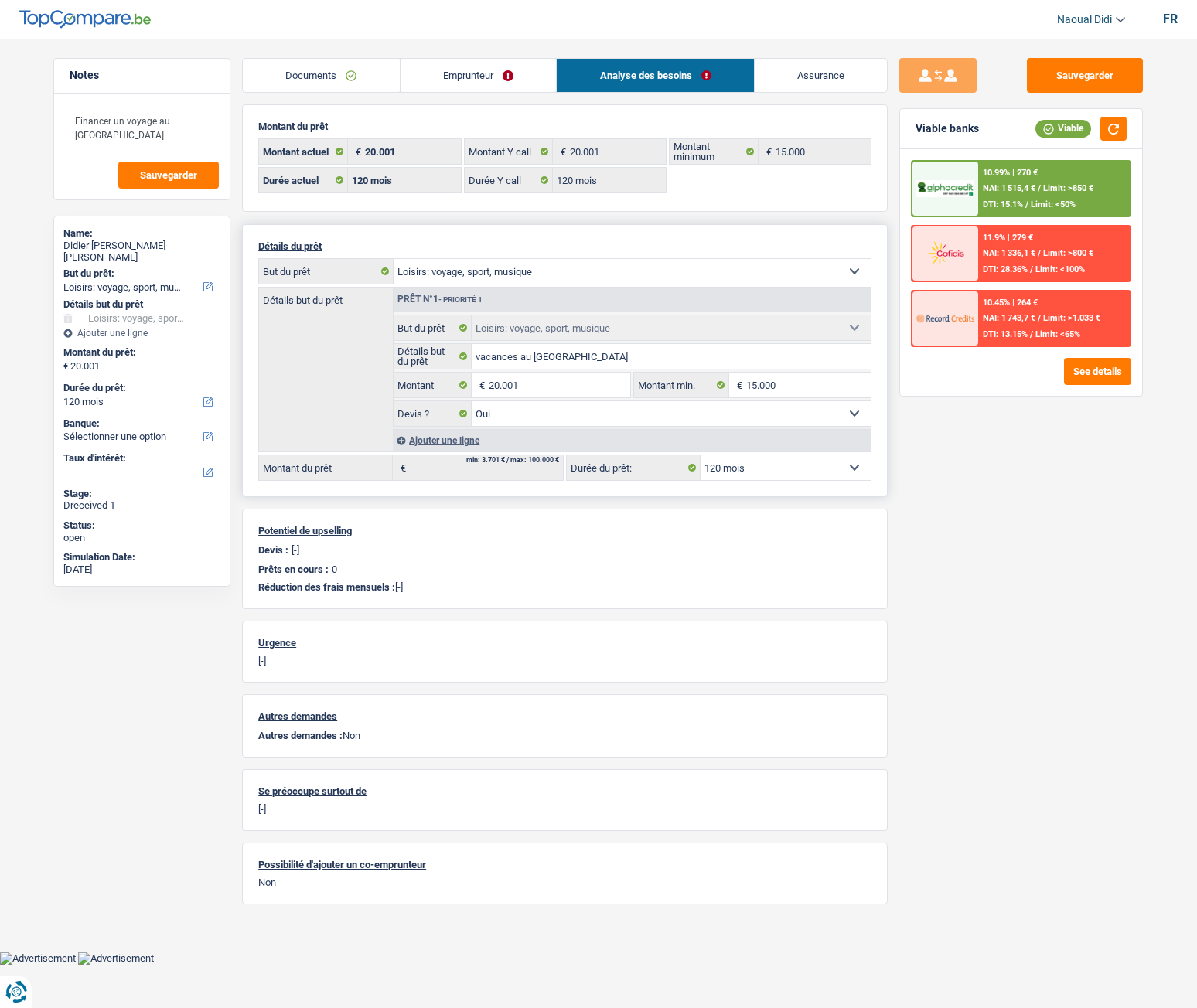
click at [787, 469] on select "12 mois 18 mois 24 mois 30 mois 36 mois 42 mois 48 mois 60 mois 72 mois 84 mois…" at bounding box center [786, 467] width 170 height 25
select select "84"
click at [701, 455] on select "12 mois 18 mois 24 mois 30 mois 36 mois 42 mois 48 mois 60 mois 72 mois 84 mois…" at bounding box center [786, 467] width 170 height 25
select select "84"
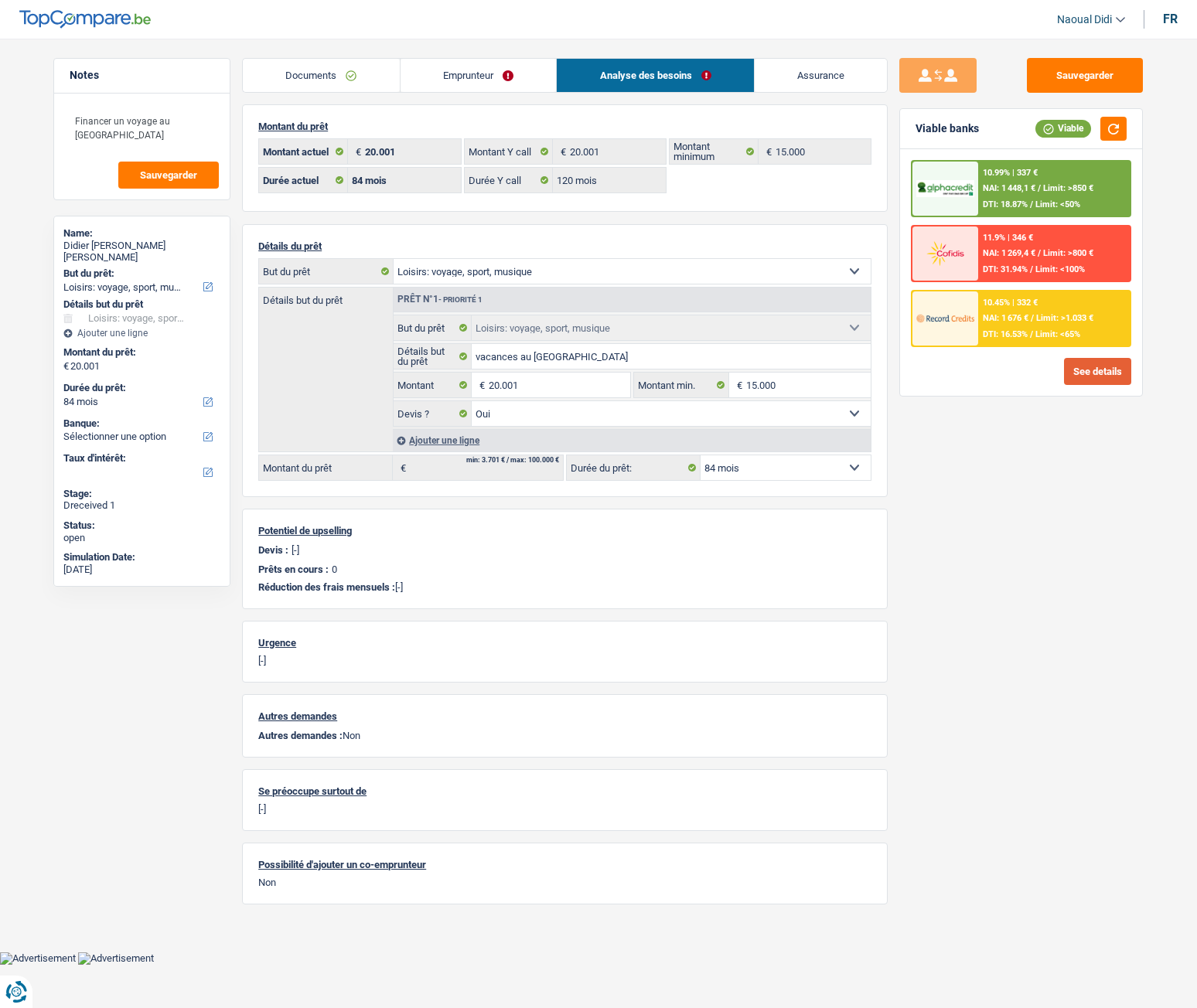
click at [1089, 375] on button "See details" at bounding box center [1097, 372] width 67 height 27
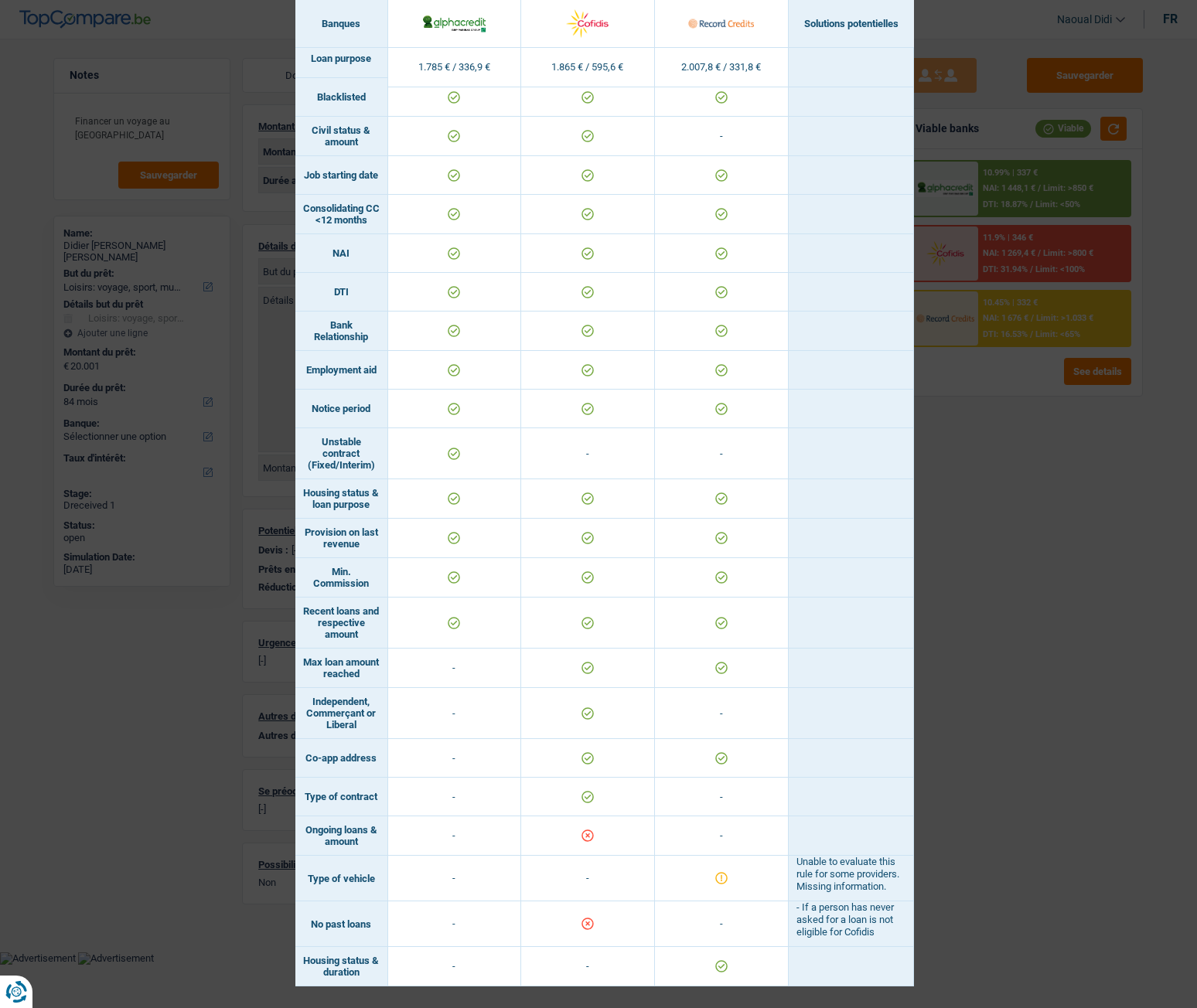
drag, startPoint x: 367, startPoint y: 928, endPoint x: 299, endPoint y: 925, distance: 68.1
click at [299, 564] on td "No past loans" at bounding box center [342, 924] width 93 height 46
copy td "No past loans"
click at [985, 526] on div "Banks conditions × Banques Solutions potentielles Revenus / Charges 1.785 € / 3…" at bounding box center [598, 504] width 1197 height 1008
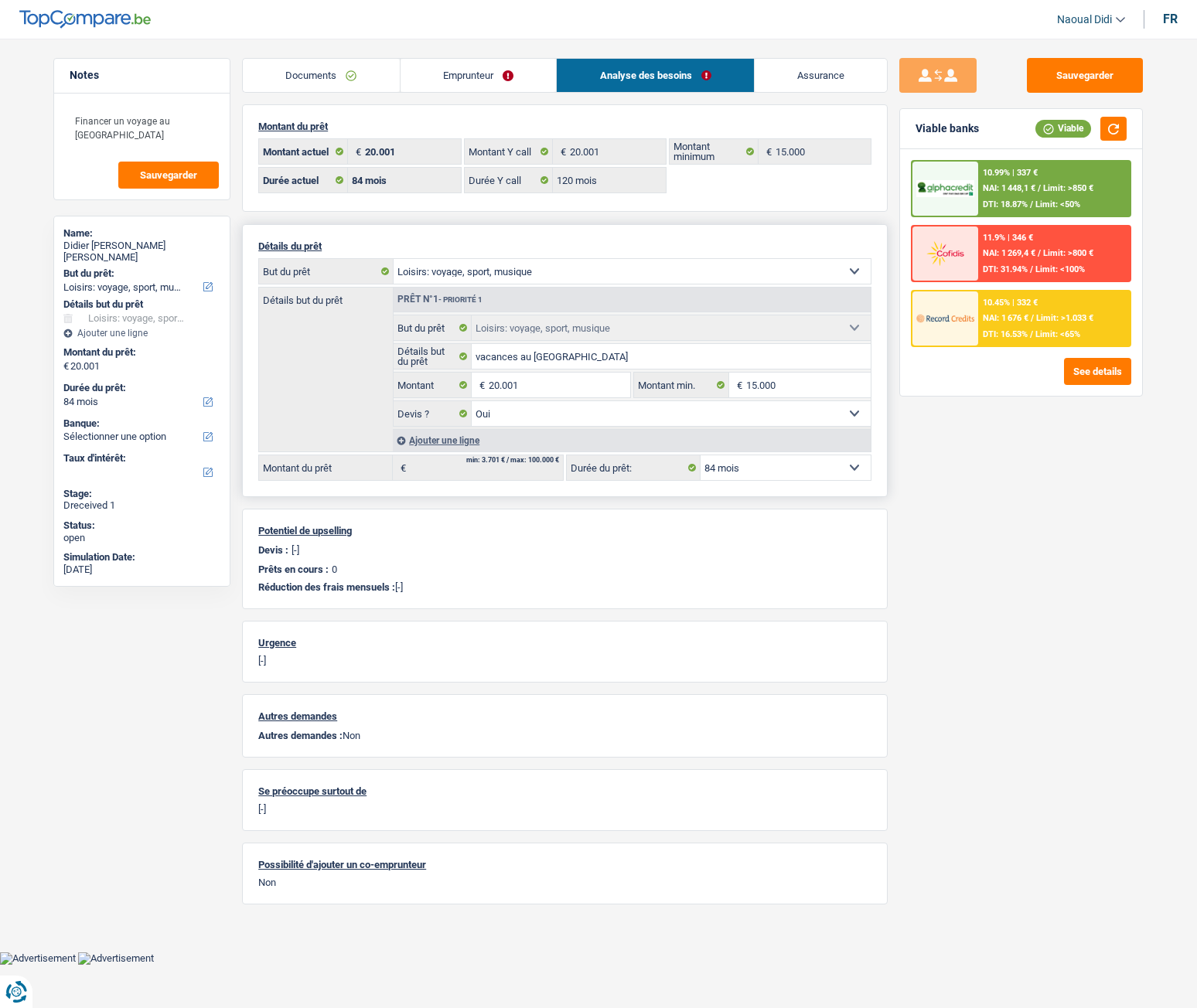
click at [779, 454] on div "Détails du prêt Confort maison: meubles, textile, peinture, électroménager, out…" at bounding box center [565, 361] width 646 height 273
click at [779, 458] on select "12 mois 18 mois 24 mois 30 mois 36 mois 42 mois 48 mois 60 mois 72 mois 84 mois…" at bounding box center [786, 467] width 170 height 25
select select "120"
click at [701, 455] on select "12 mois 18 mois 24 mois 30 mois 36 mois 42 mois 48 mois 60 mois 72 mois 84 mois…" at bounding box center [786, 467] width 170 height 25
select select "120"
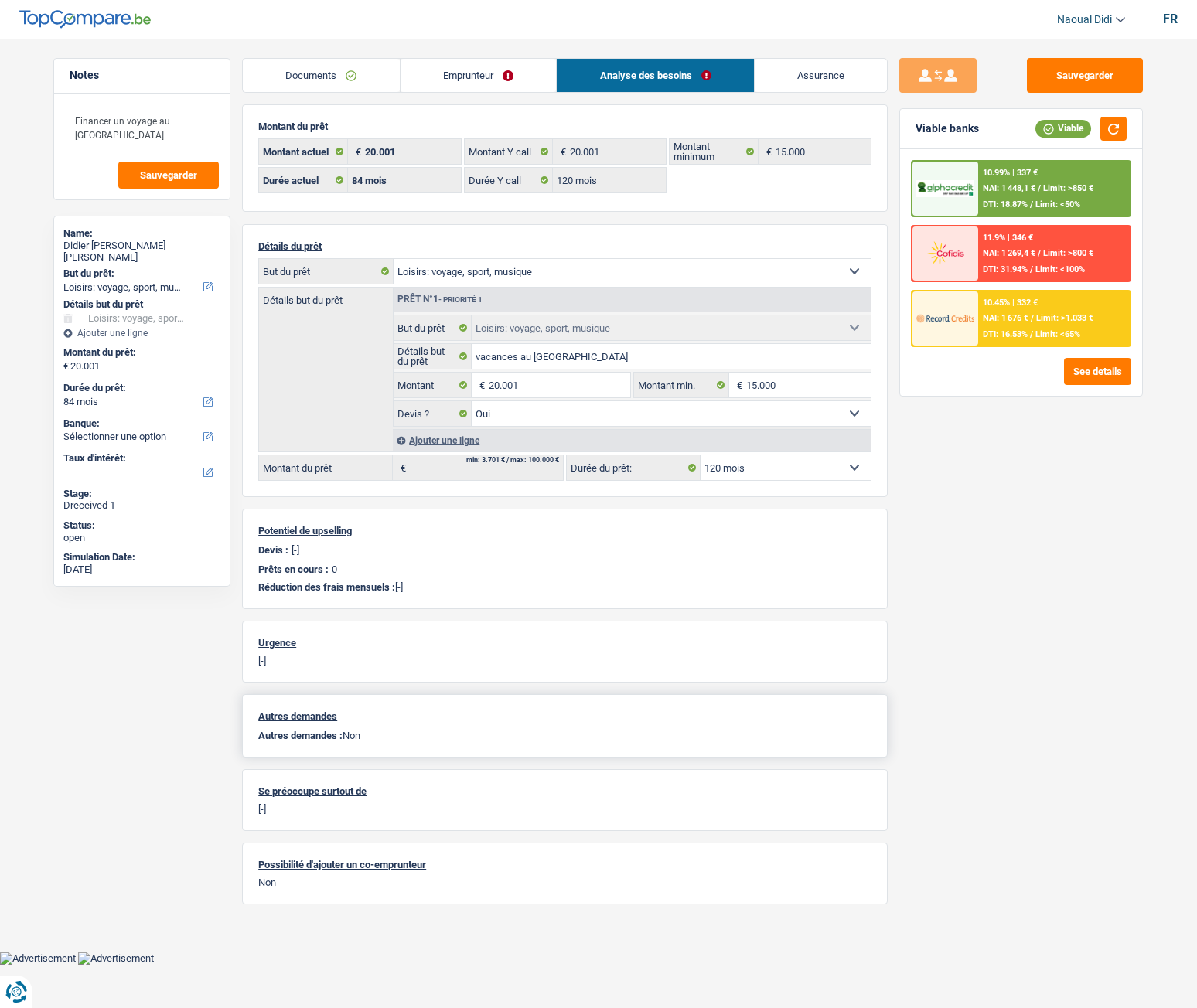
select select "120"
click at [1103, 129] on button "button" at bounding box center [1113, 129] width 26 height 24
click at [1052, 185] on span "Limit: >850 €" at bounding box center [1067, 188] width 50 height 10
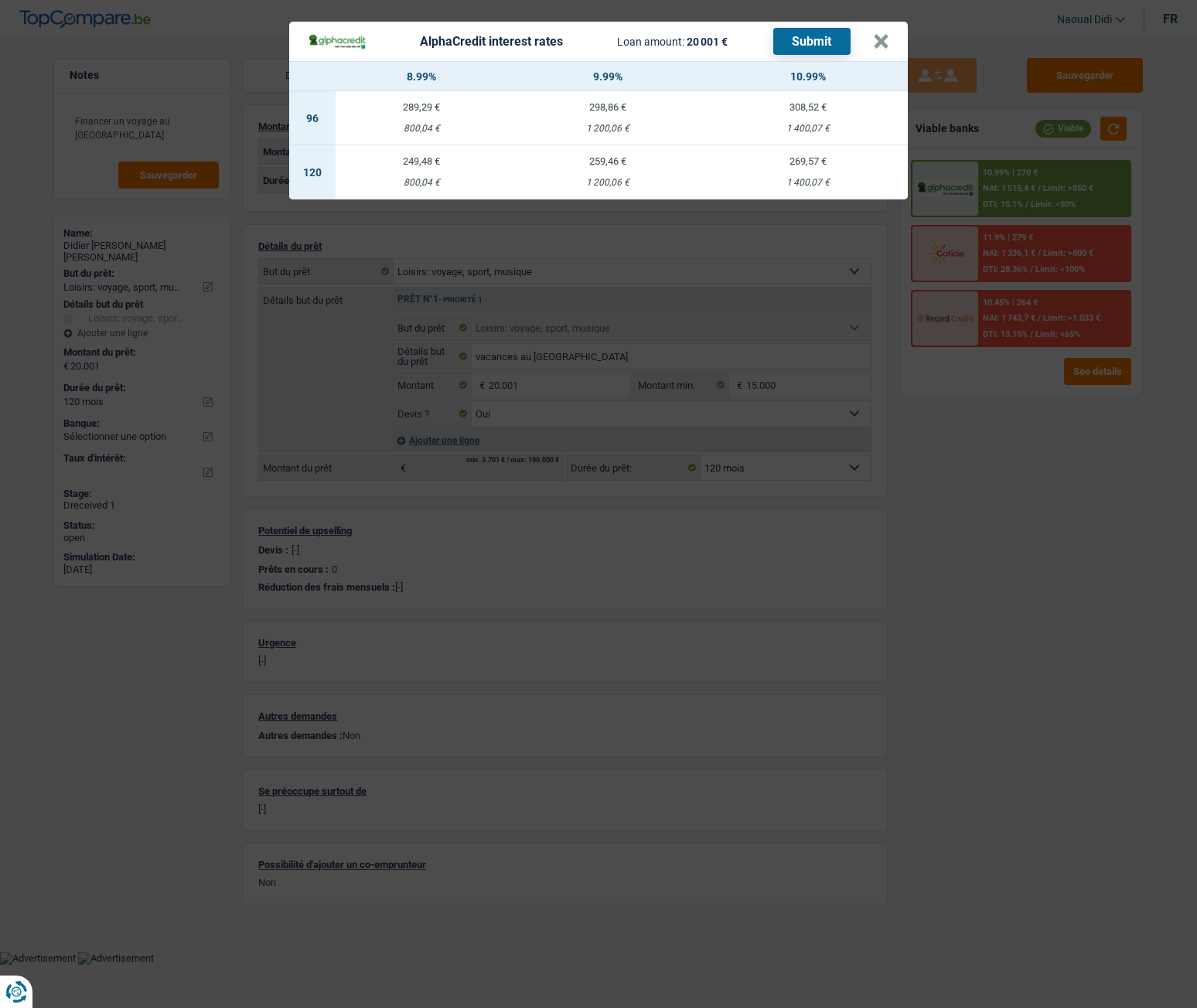
click at [615, 163] on div "259,46 €" at bounding box center [607, 162] width 201 height 10
select select "alphacredit"
type input "9,99"
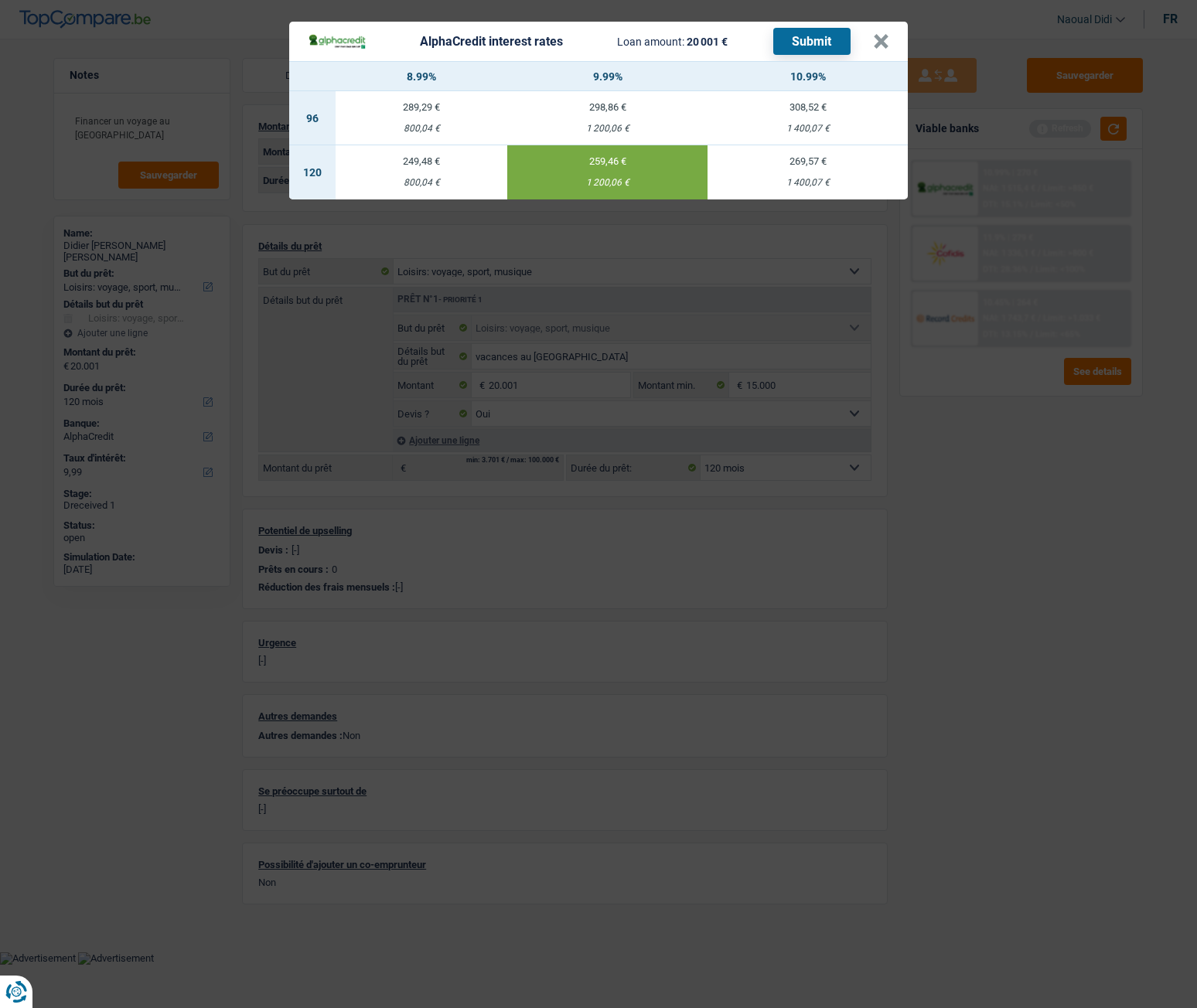
click at [833, 36] on button "Submit" at bounding box center [811, 41] width 77 height 27
click at [879, 42] on button "×" at bounding box center [880, 41] width 16 height 15
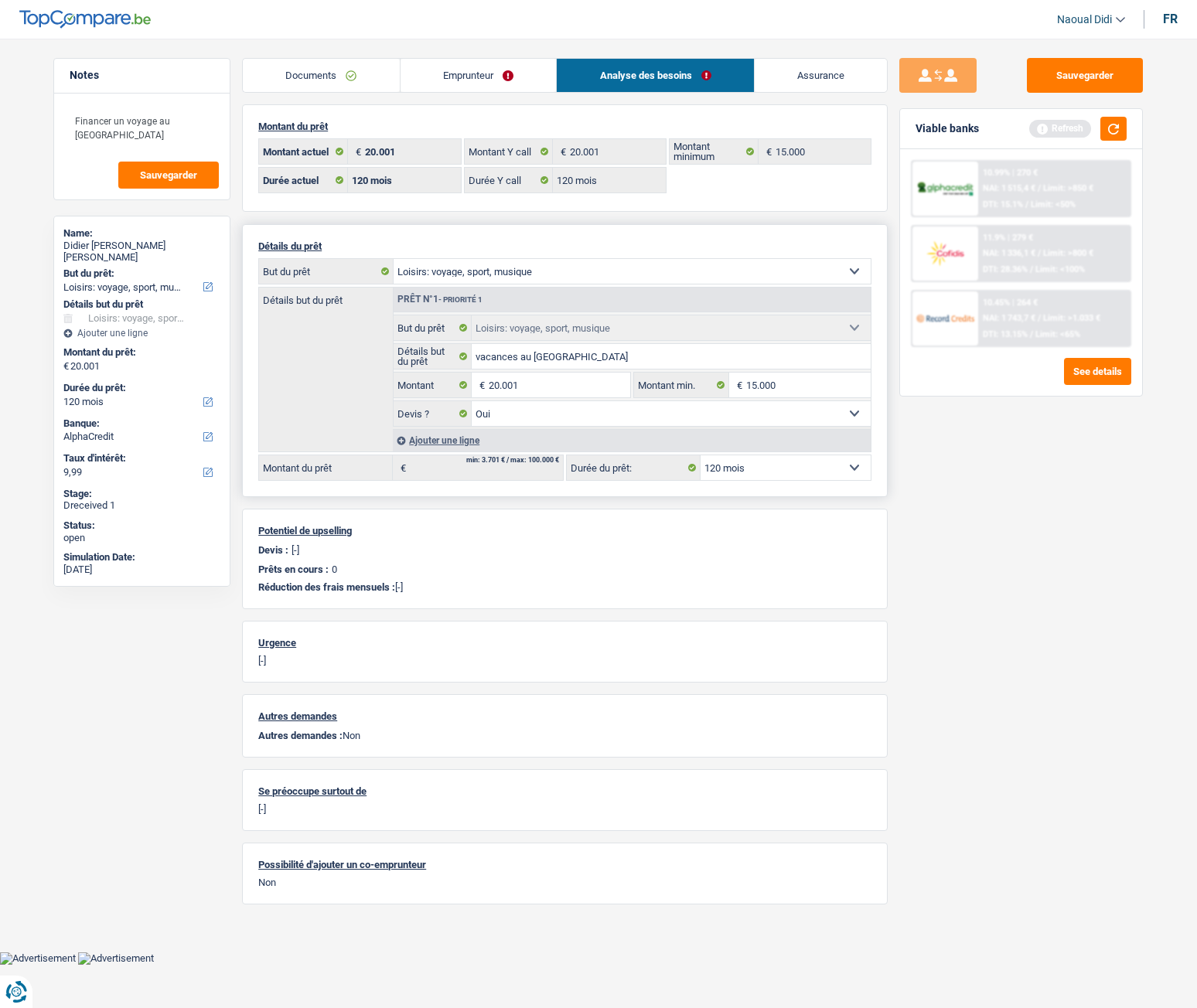
click at [737, 460] on select "12 mois 18 mois 24 mois 30 mois 36 mois 42 mois 48 mois 60 mois 72 mois 84 mois…" at bounding box center [786, 467] width 170 height 25
select select "84"
click at [701, 455] on select "12 mois 18 mois 24 mois 30 mois 36 mois 42 mois 48 mois 60 mois 72 mois 84 mois…" at bounding box center [786, 467] width 170 height 25
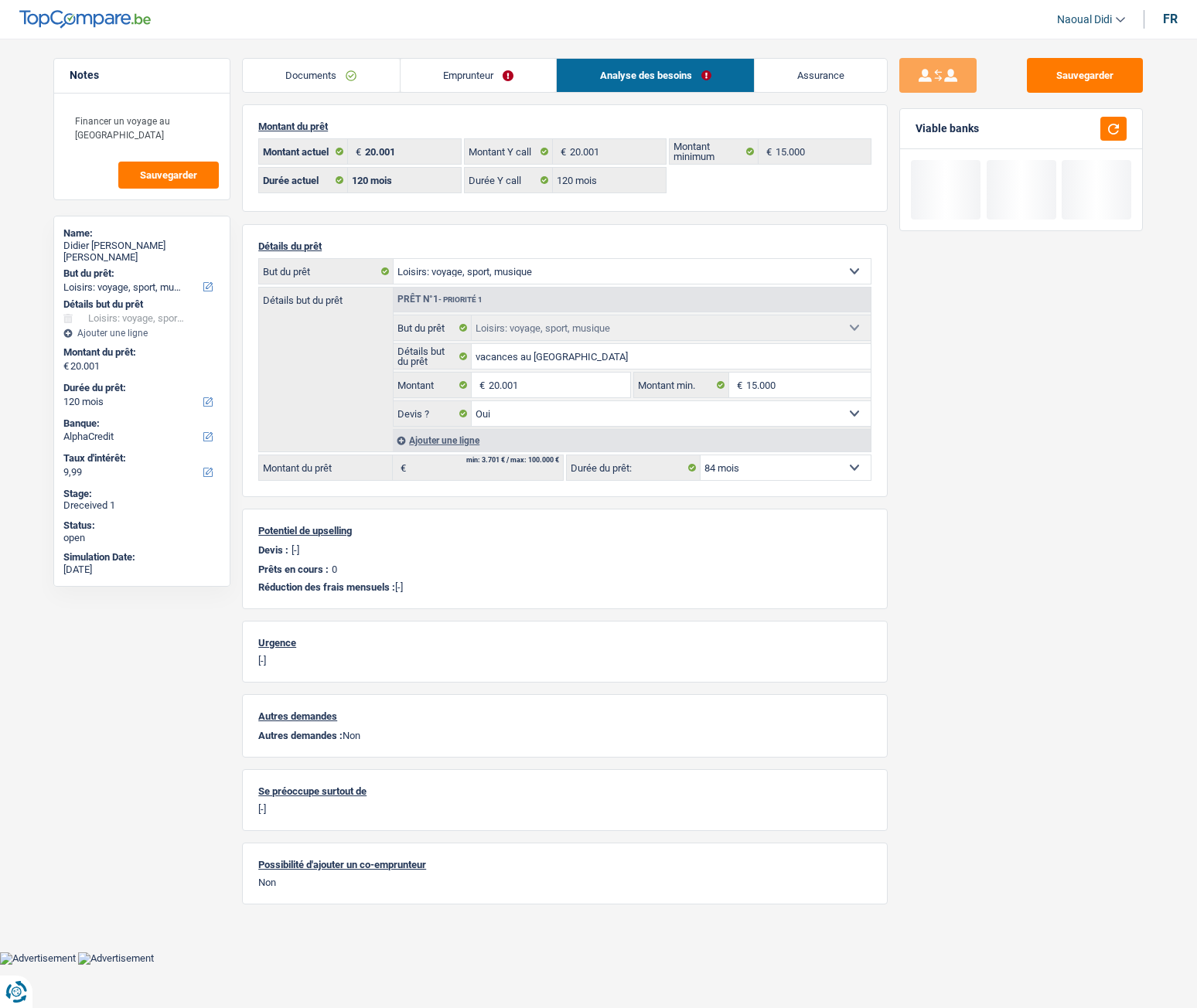
select select "84"
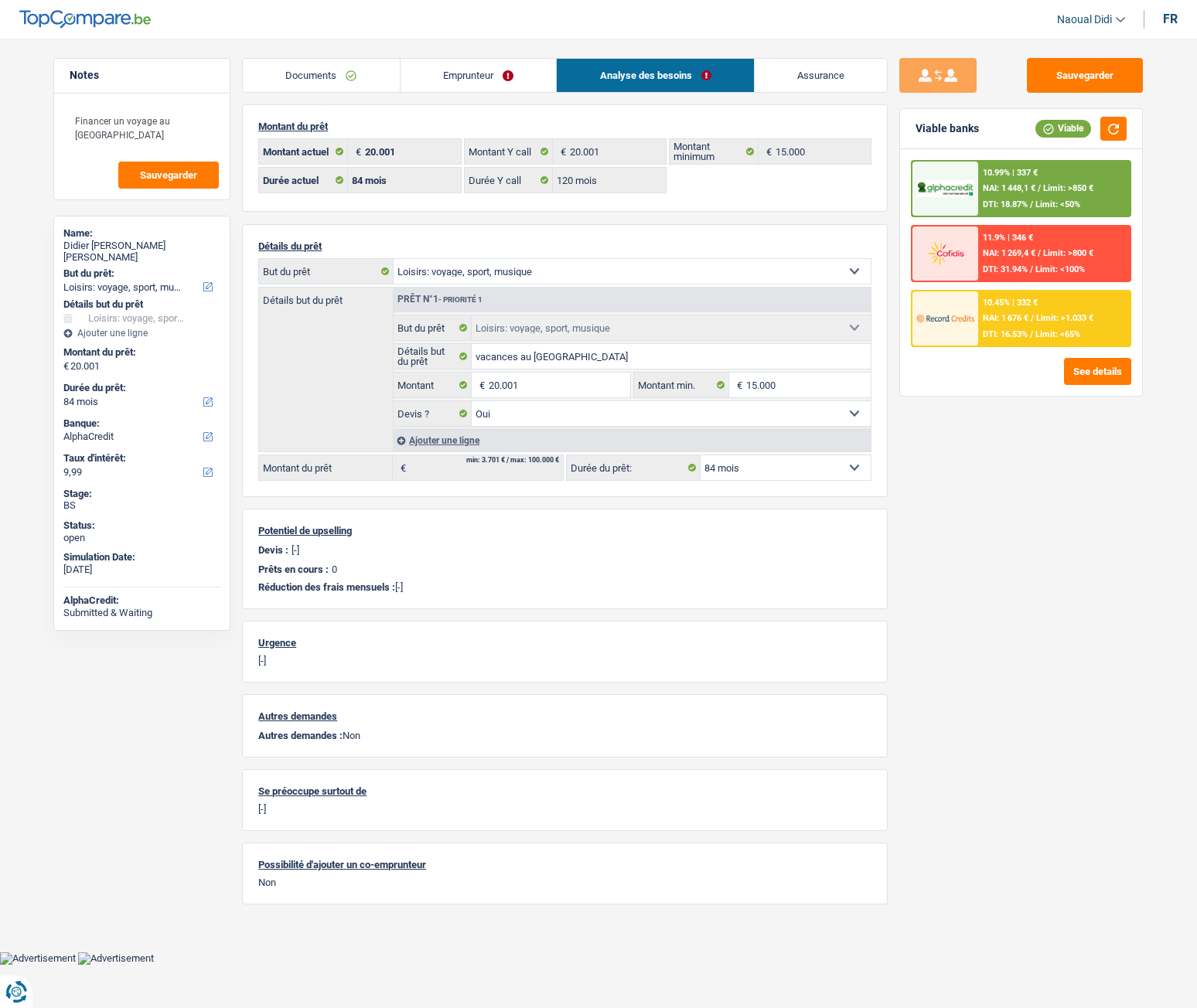
click at [1032, 326] on div "10.45% | 332 € NAI: 1 676 € / Limit: >1.033 € DTI: 16.53% / Limit: <65%" at bounding box center [1055, 318] width 152 height 54
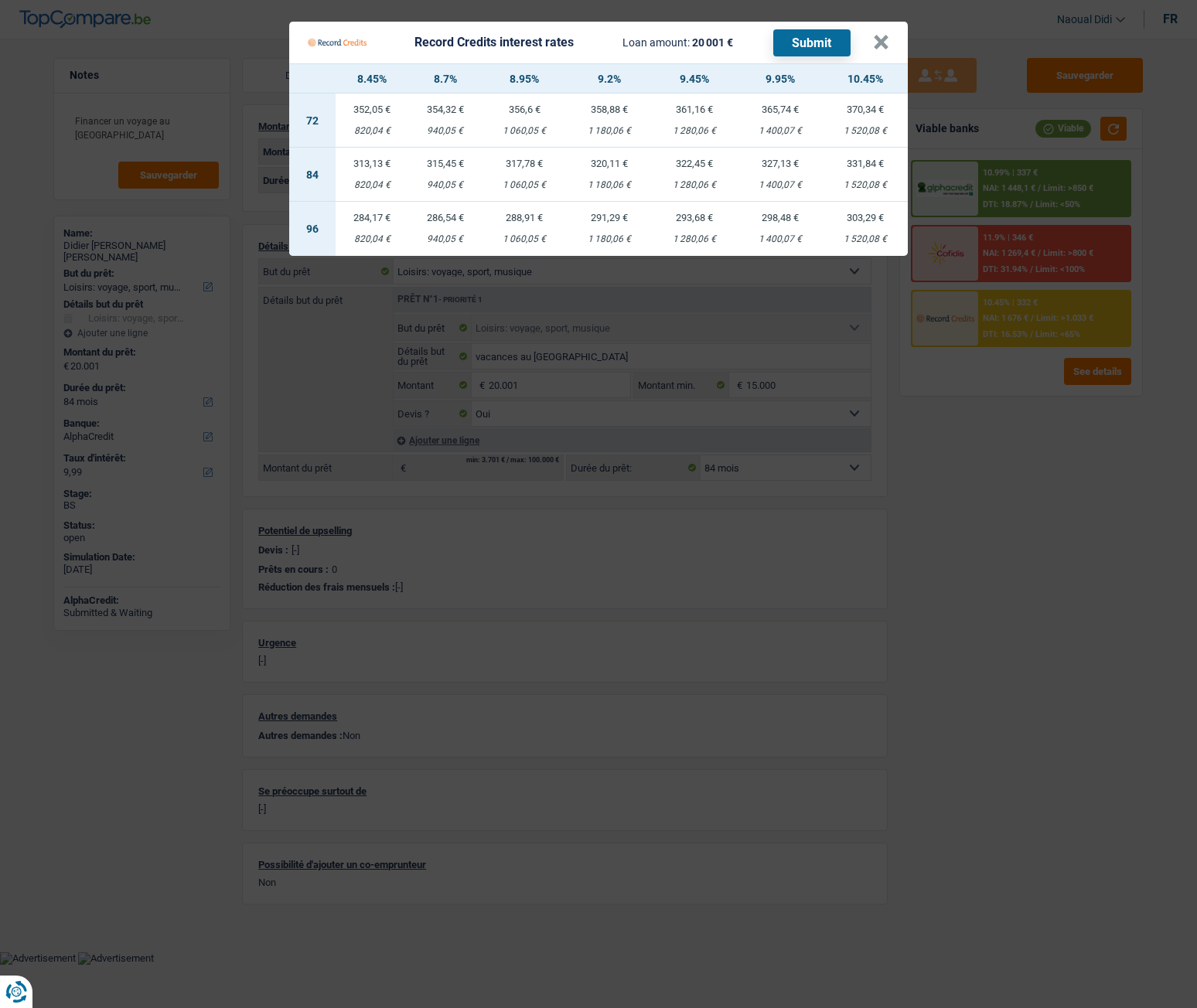
click at [612, 172] on td "320,11 € 1 180,06 €" at bounding box center [610, 174] width 85 height 54
select select "record credits"
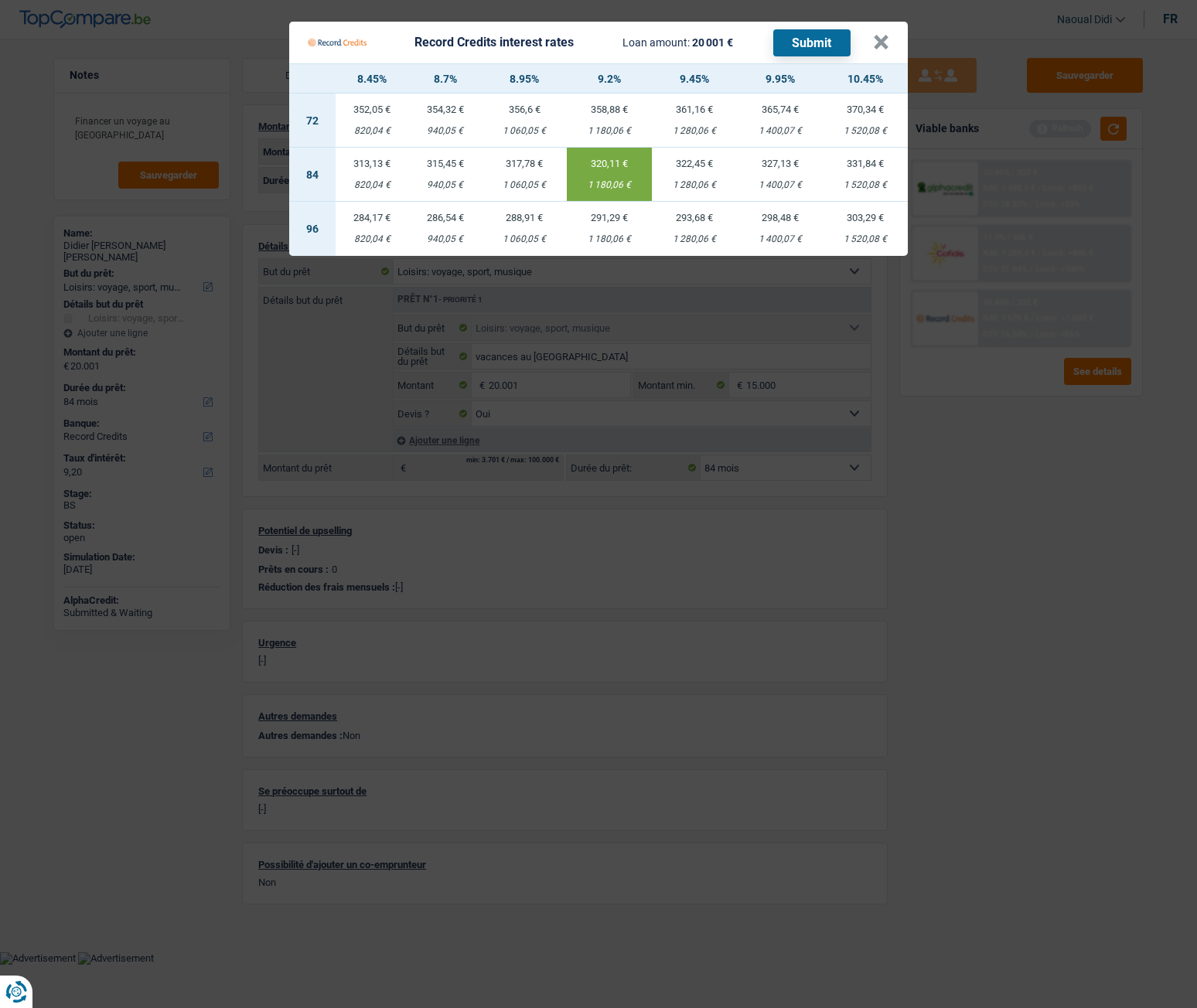
click at [678, 164] on div "322,45 €" at bounding box center [694, 163] width 85 height 10
type input "9,45"
click at [814, 47] on button "Submit" at bounding box center [811, 43] width 77 height 27
click at [885, 41] on button "×" at bounding box center [880, 42] width 16 height 15
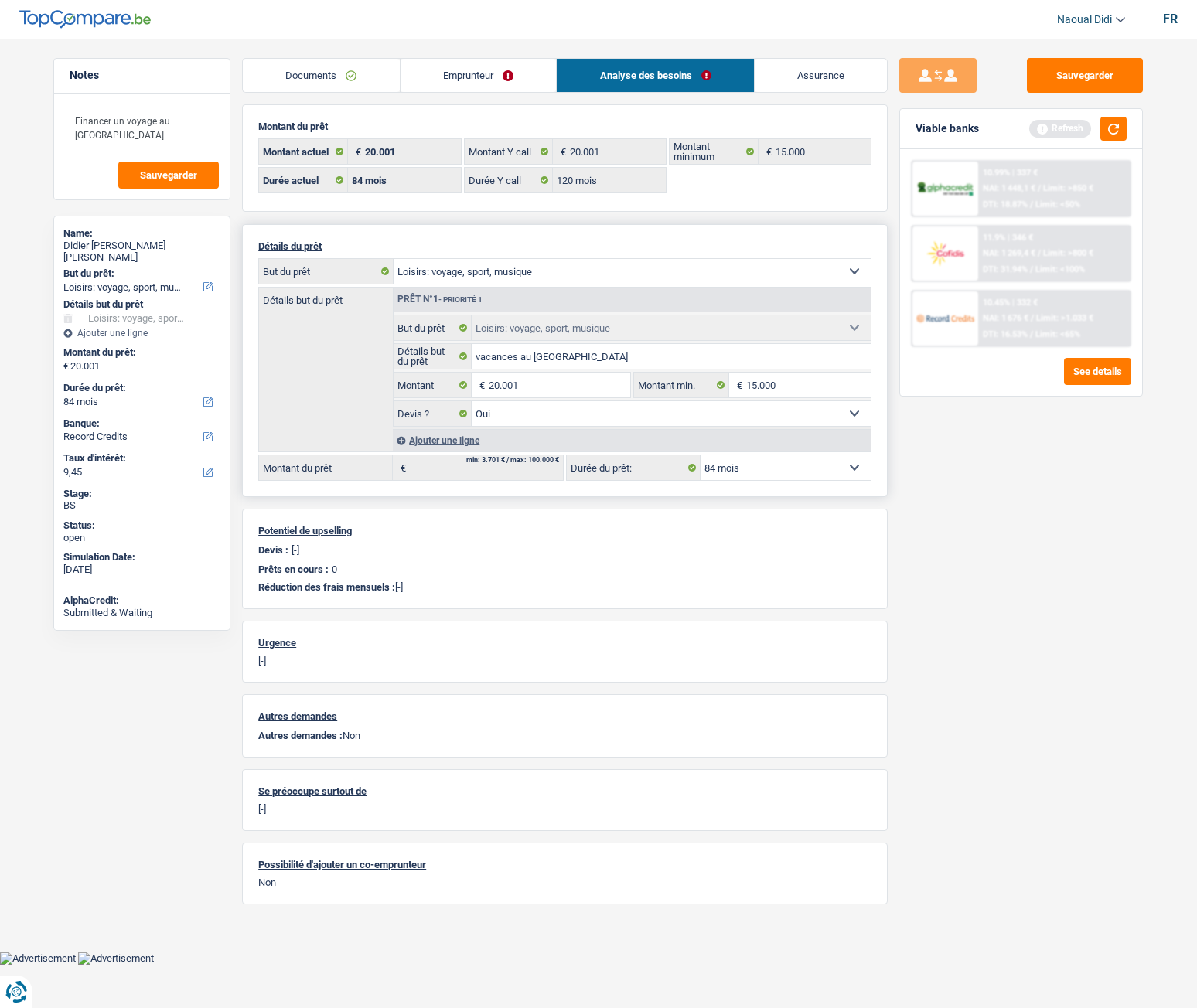
click at [760, 460] on select "12 mois 18 mois 24 mois 30 mois 36 mois 42 mois 48 mois 60 mois 72 mois 84 mois…" at bounding box center [786, 467] width 170 height 25
select select "120"
click at [701, 455] on select "12 mois 18 mois 24 mois 30 mois 36 mois 42 mois 48 mois 60 mois 72 mois 84 mois…" at bounding box center [786, 467] width 170 height 25
select select "120"
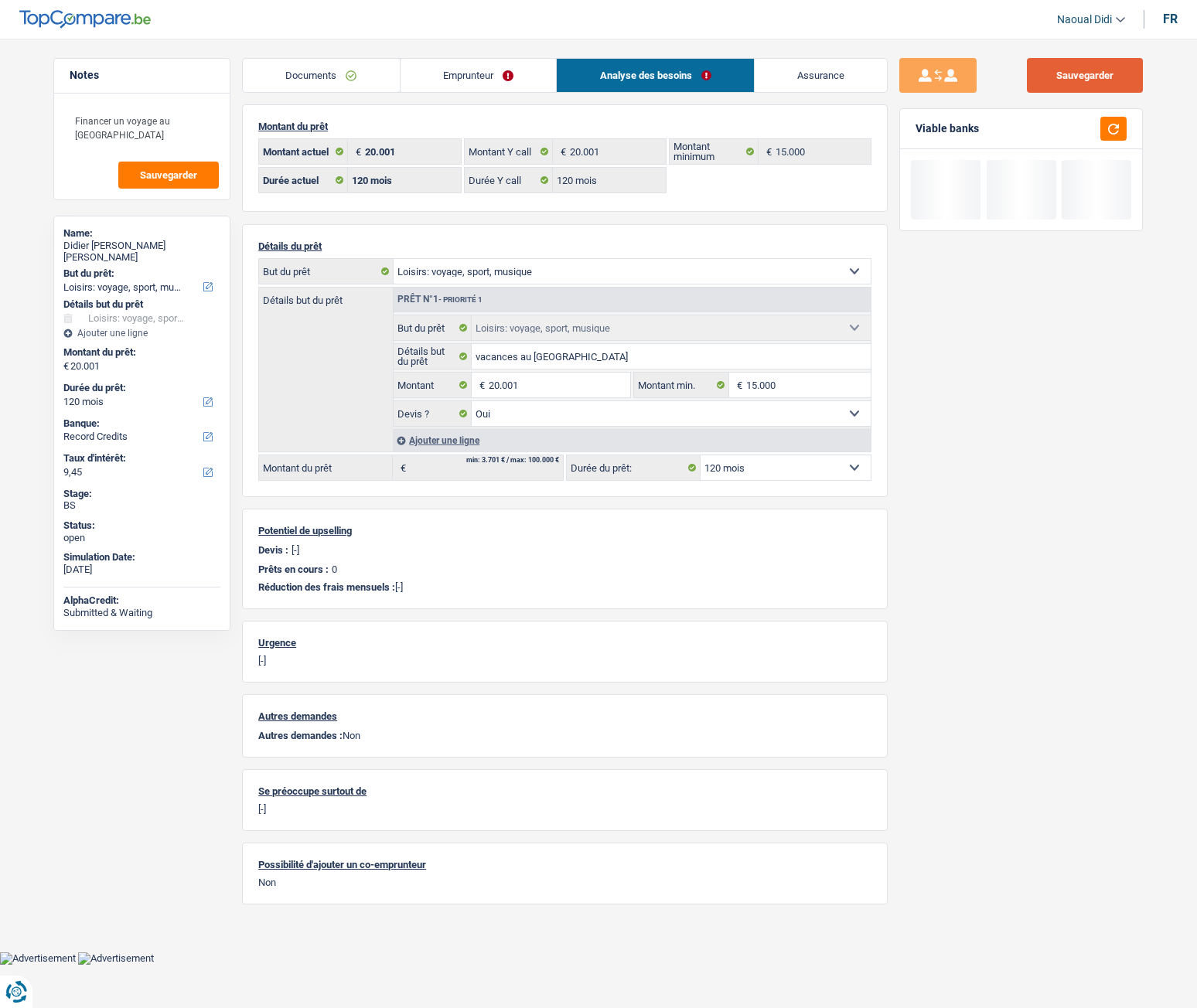
click at [1102, 67] on button "Sauvegarder" at bounding box center [1084, 75] width 116 height 35
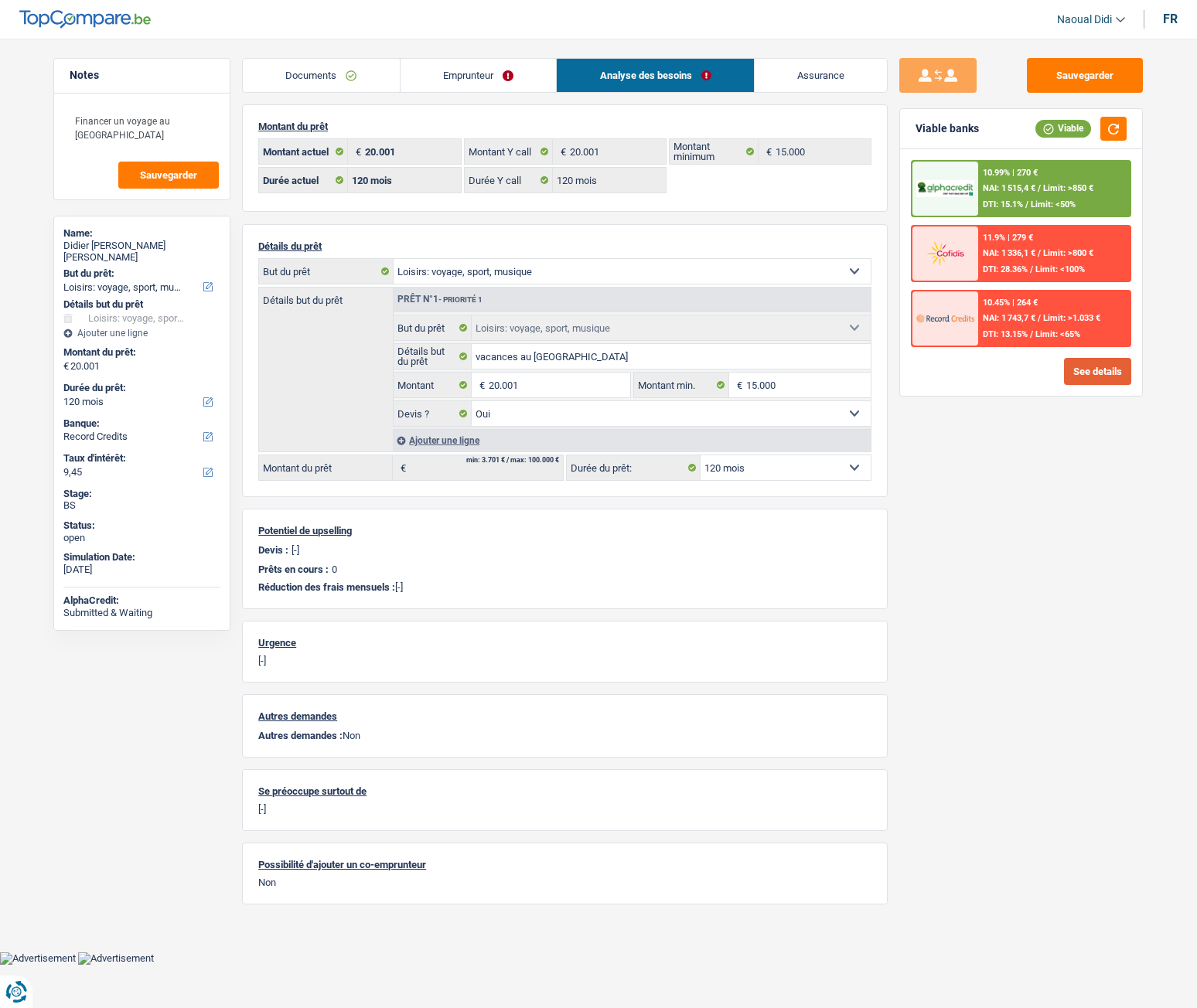
click at [1084, 372] on button "See details" at bounding box center [1097, 372] width 67 height 27
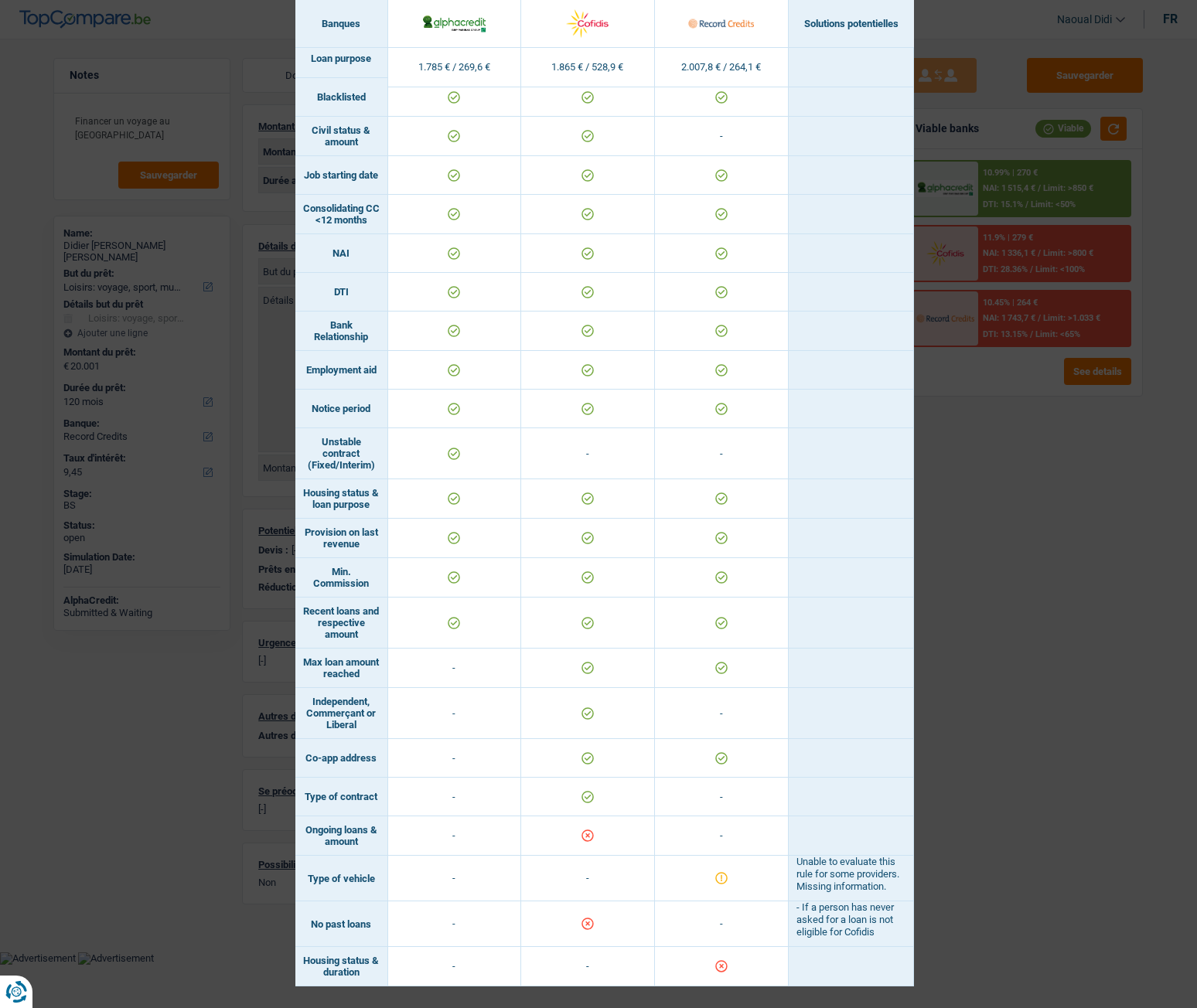
drag, startPoint x: 362, startPoint y: 822, endPoint x: 290, endPoint y: 804, distance: 74.2
click at [295, 564] on td "Ongoing loans & amount" at bounding box center [342, 836] width 93 height 40
click at [1000, 564] on div "Banks conditions × Banques Solutions potentielles Revenus / Charges 1.785 € / 2…" at bounding box center [598, 504] width 1197 height 1008
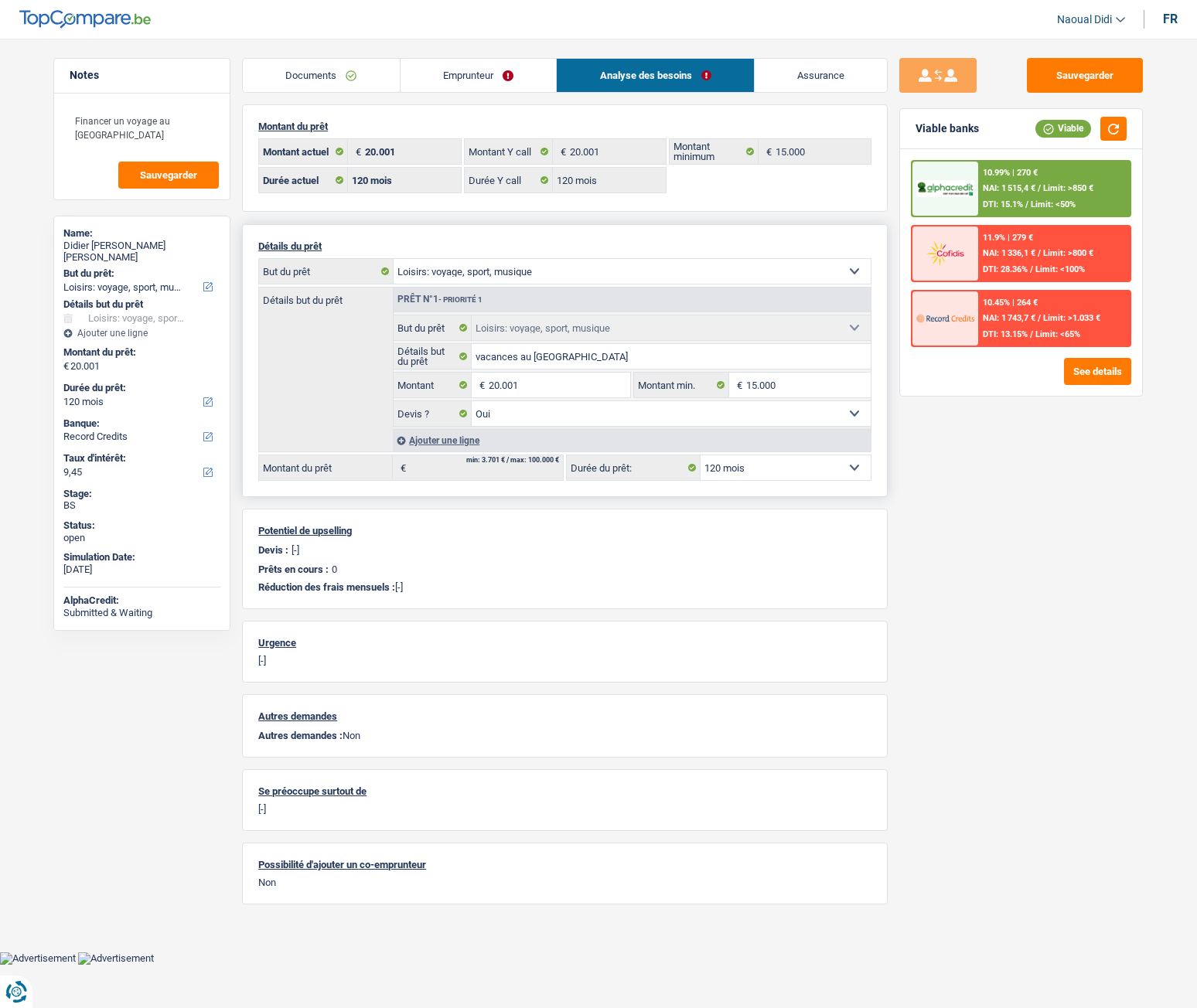
click at [771, 468] on select "12 mois 18 mois 24 mois 30 mois 36 mois 42 mois 48 mois 60 mois 72 mois 84 mois…" at bounding box center [786, 467] width 170 height 25
click at [984, 553] on div "Sauvegarder Viable banks Viable 10.99% | 270 € NAI: 1 515,4 € / Limit: >850 € D…" at bounding box center [1021, 519] width 267 height 922
click at [1100, 384] on button "See details" at bounding box center [1097, 372] width 67 height 27
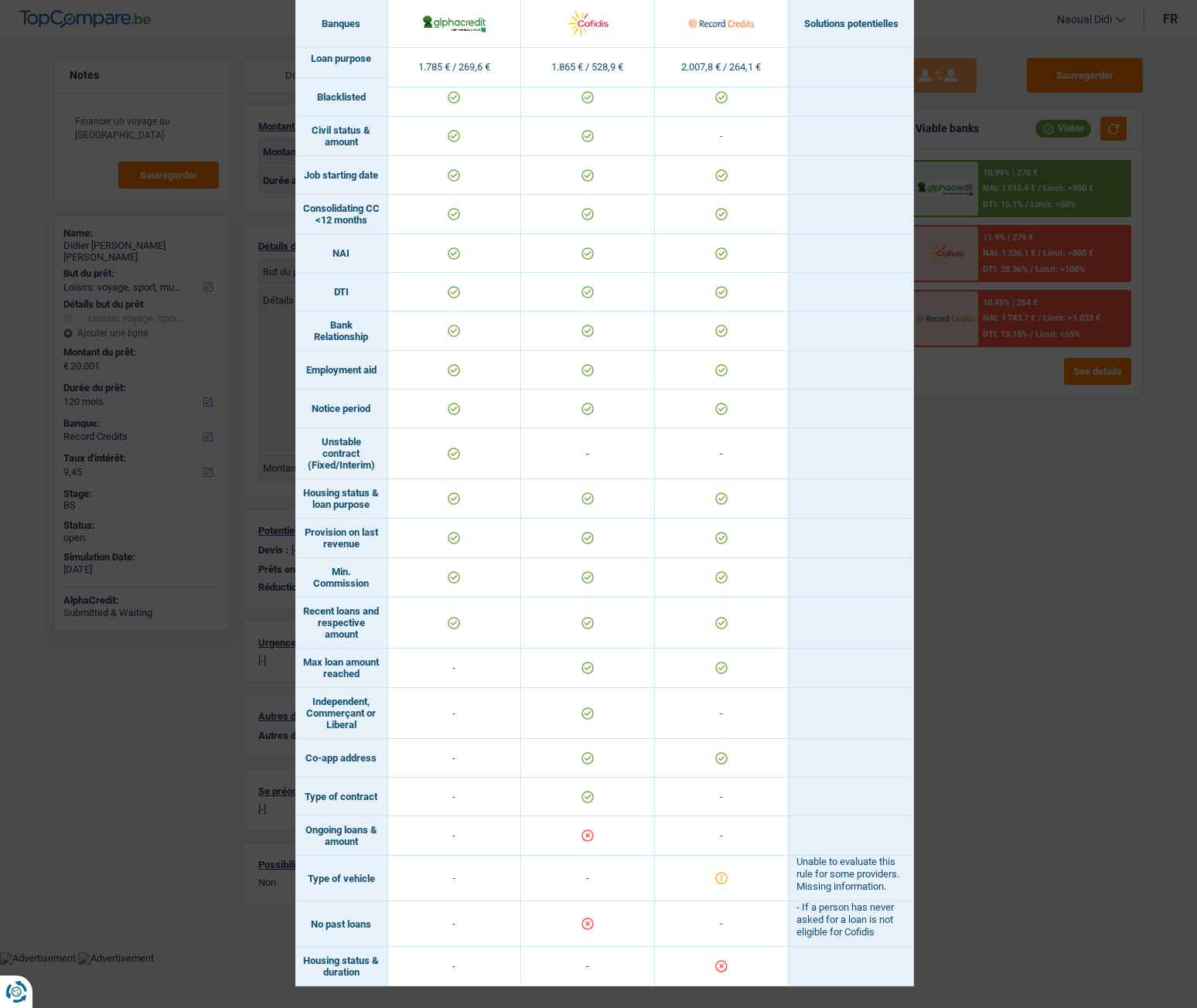
click at [1014, 457] on div "Banks conditions × Banques Solutions potentielles Revenus / Charges 1.785 € / 2…" at bounding box center [598, 504] width 1197 height 1008
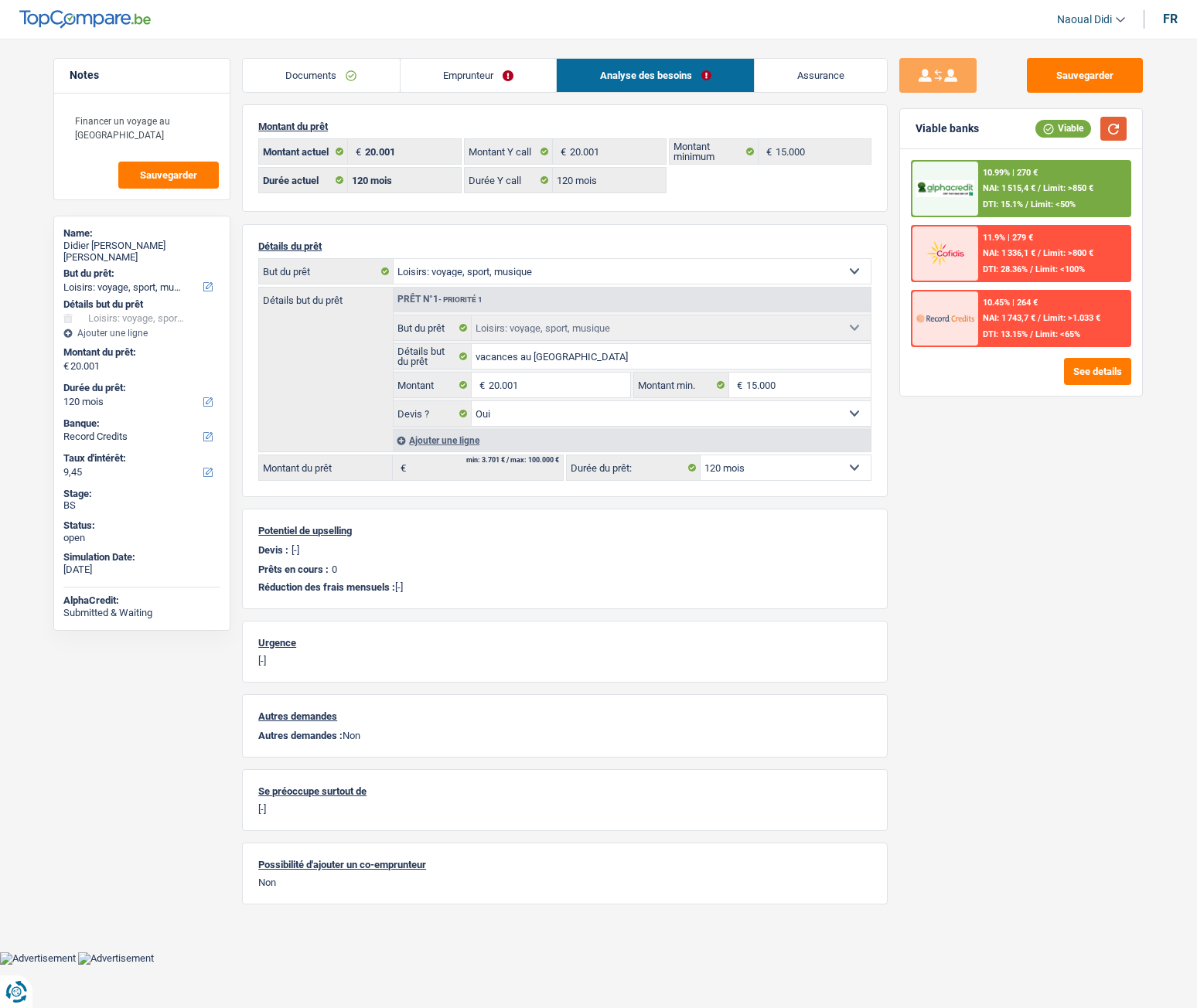
click at [1120, 129] on button "button" at bounding box center [1113, 129] width 26 height 24
click at [1029, 255] on span "NAI: 1 336,1 €" at bounding box center [1009, 253] width 52 height 10
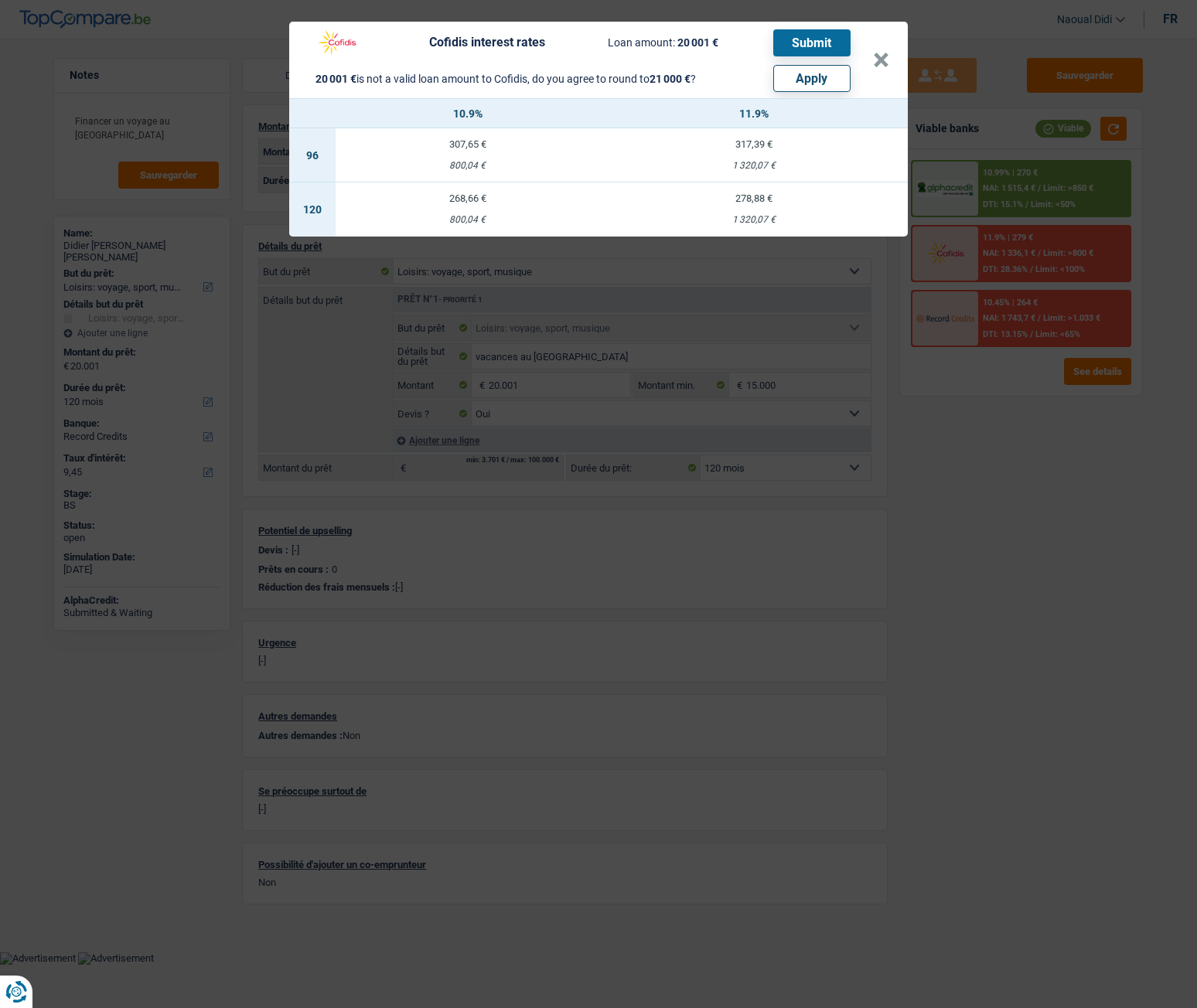
click at [819, 79] on button "Apply" at bounding box center [811, 79] width 77 height 27
type input "21.000"
select select "other"
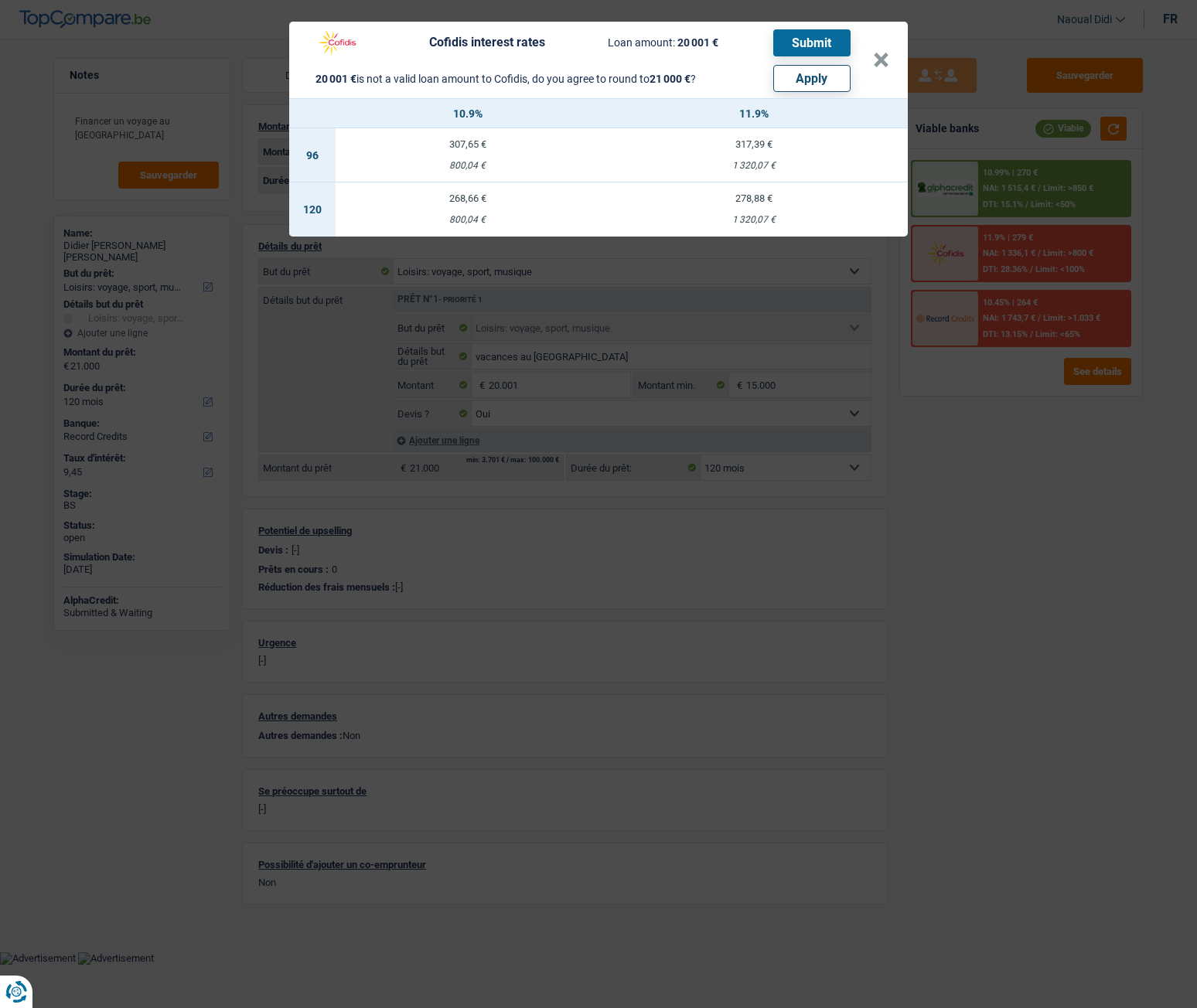
select select "other"
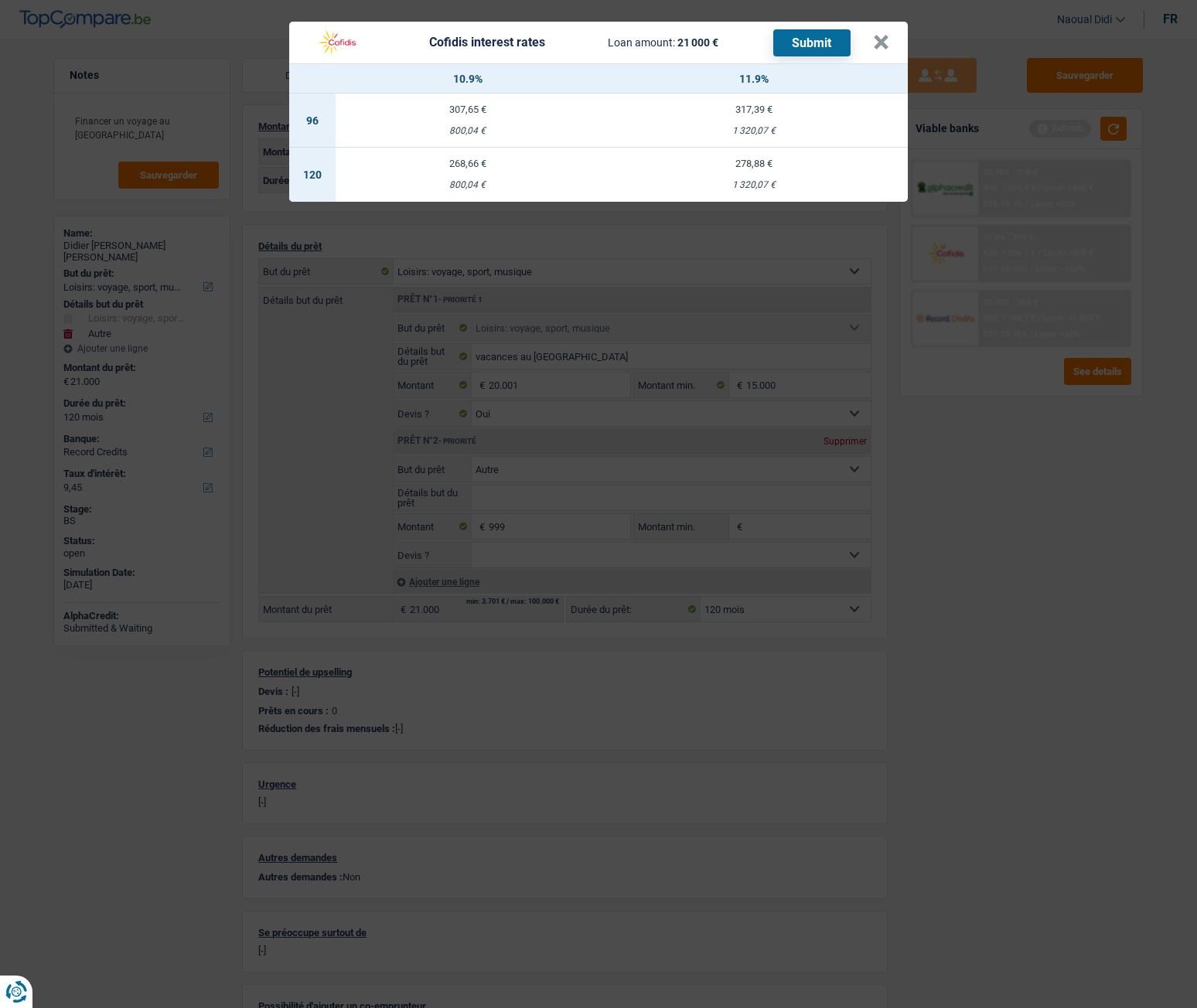
click at [466, 168] on div "268,66 €" at bounding box center [467, 163] width 264 height 10
select select "cofidis"
type input "10,90"
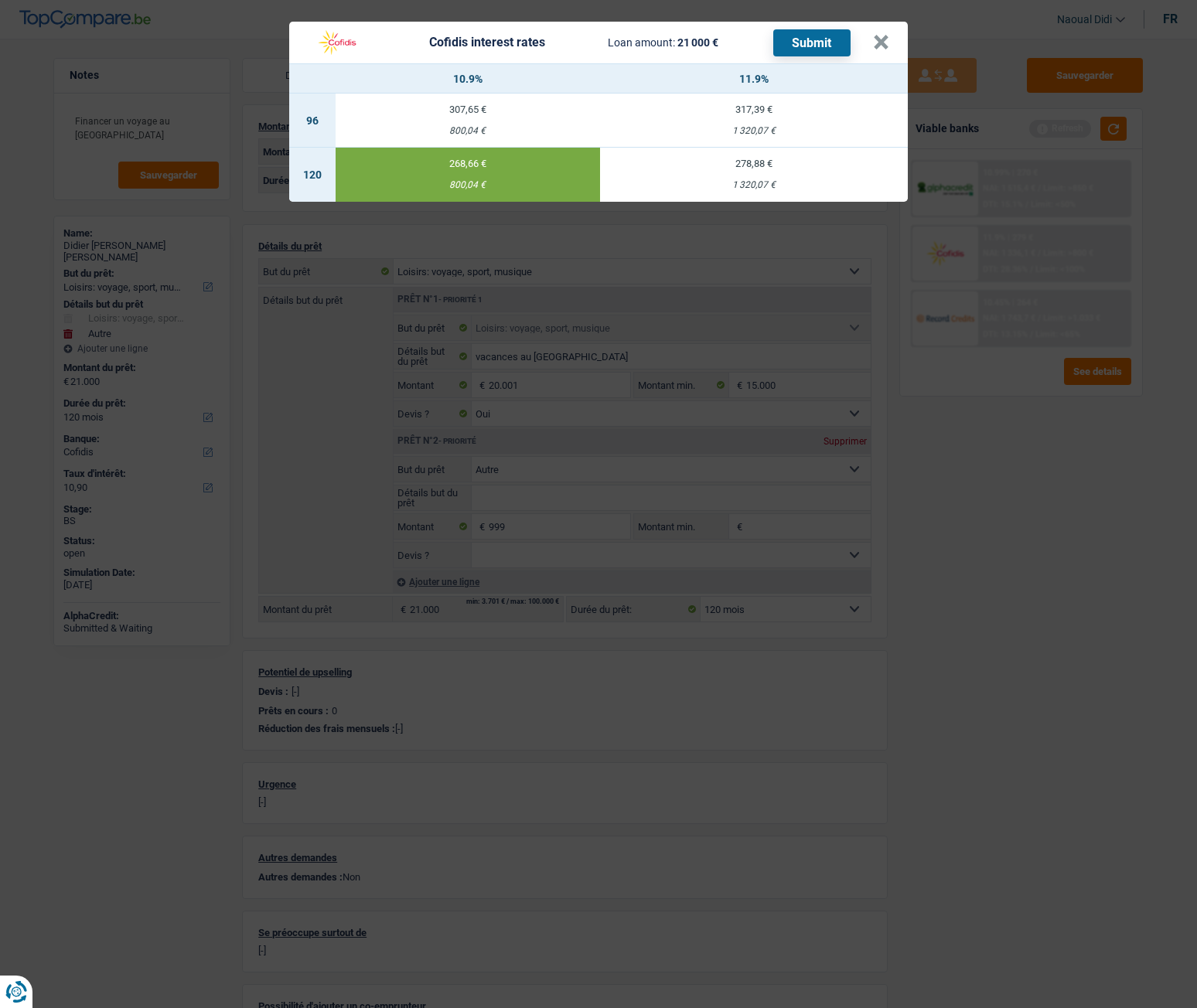
click at [791, 49] on button "Submit" at bounding box center [811, 43] width 77 height 27
click at [879, 39] on button "×" at bounding box center [880, 42] width 16 height 15
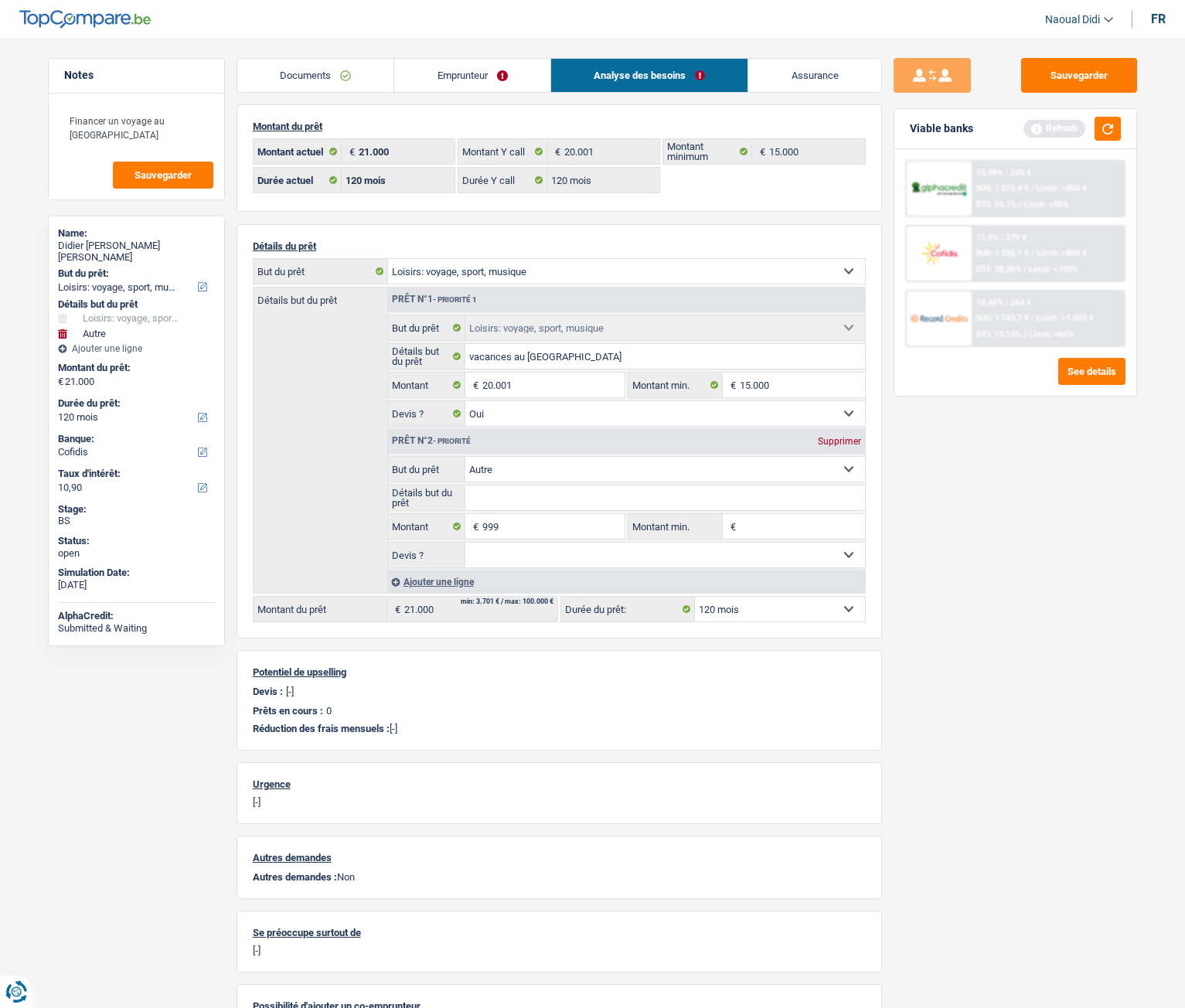
click at [460, 60] on link "Emprunteur" at bounding box center [472, 74] width 157 height 33
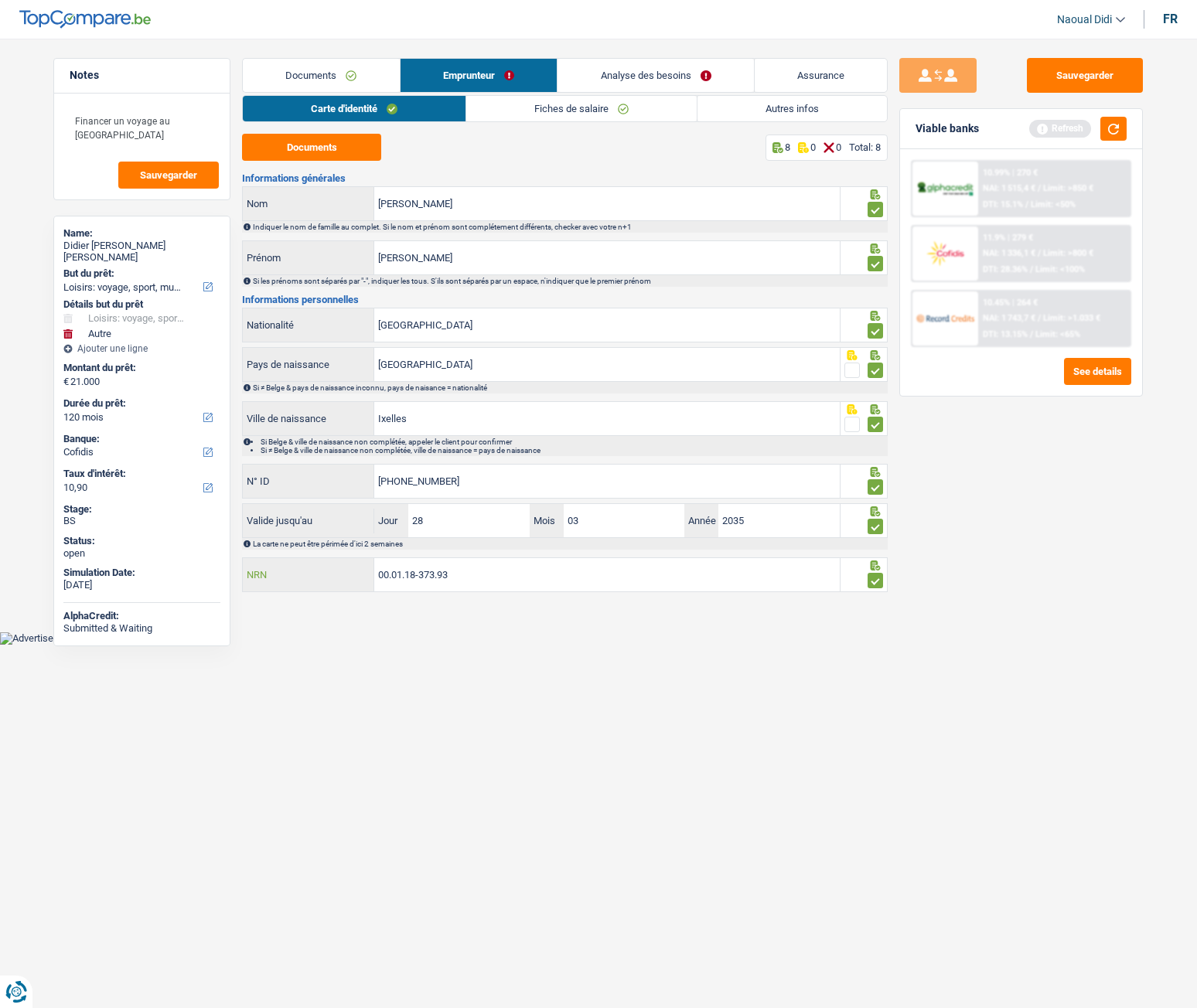
drag, startPoint x: 469, startPoint y: 570, endPoint x: 157, endPoint y: 537, distance: 313.7
click at [157, 537] on div "Notes Financer un voyage au états unis Sauvegarder Name: Didier Michael Shaumba…" at bounding box center [598, 328] width 1113 height 539
click at [792, 4] on header "Naoual Didi Se déconnecter fr" at bounding box center [598, 19] width 1197 height 40
click at [319, 79] on link "Documents" at bounding box center [321, 74] width 157 height 33
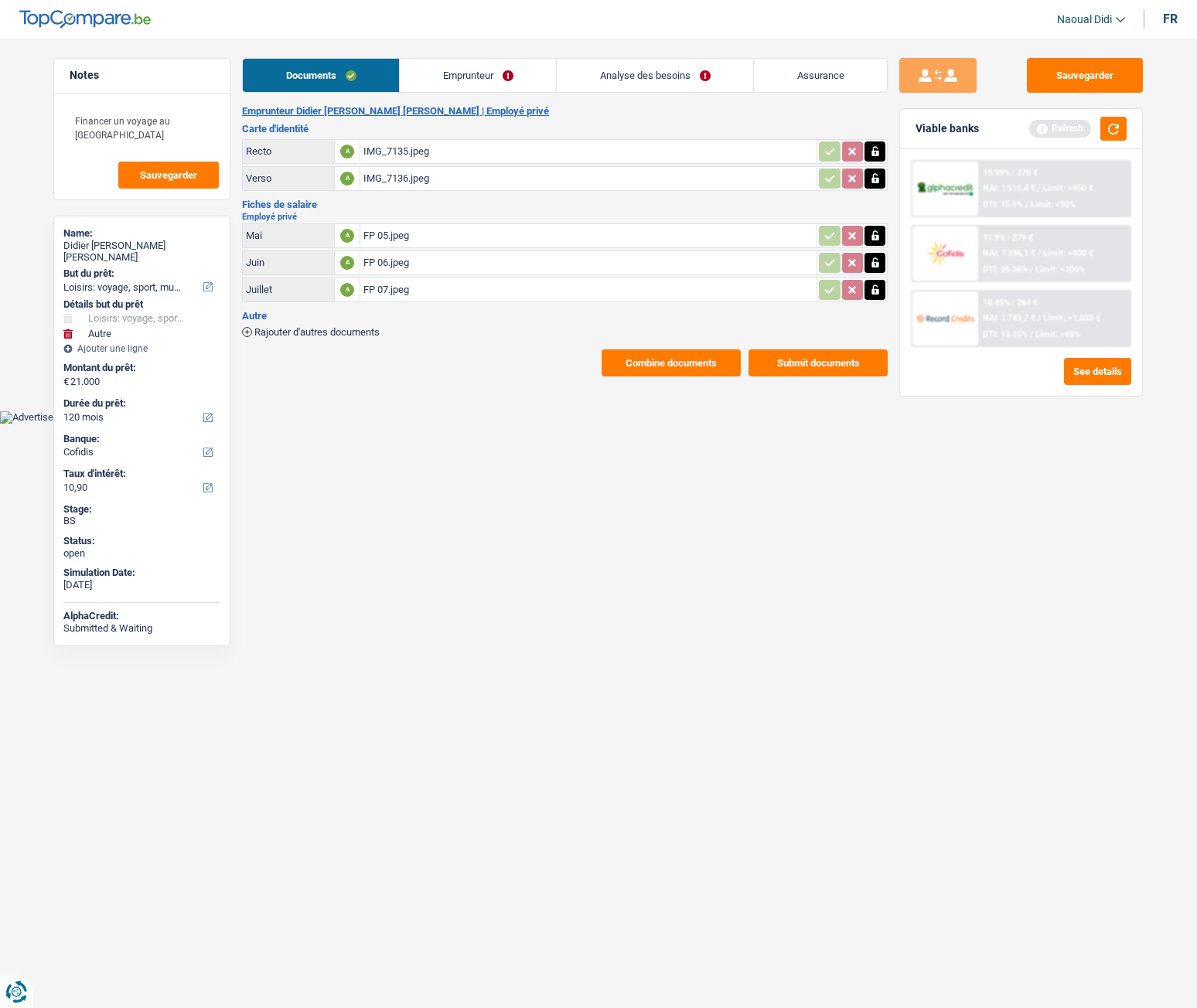
click at [676, 367] on button "Combine documents" at bounding box center [671, 363] width 139 height 27
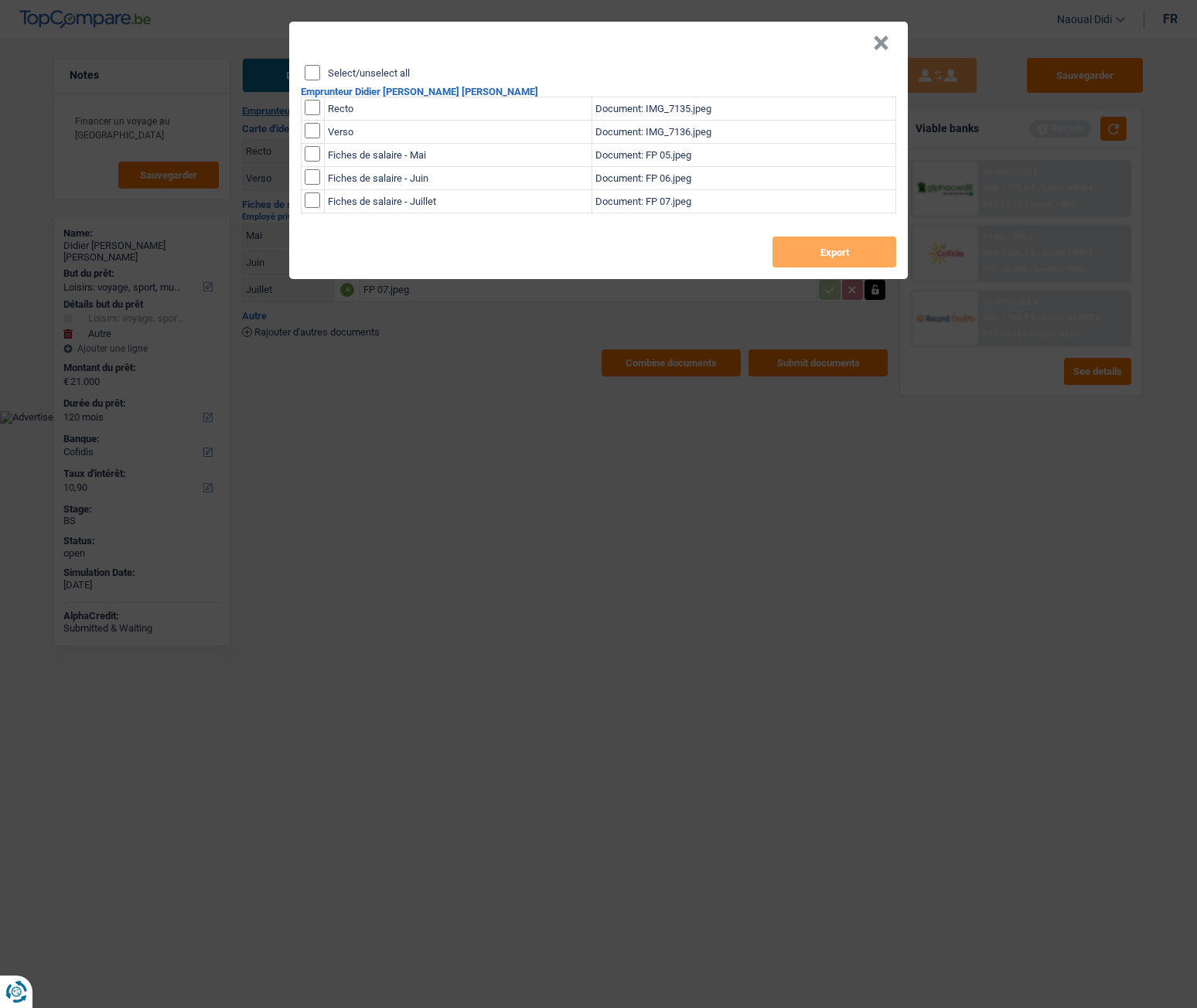
click at [313, 74] on input "Select/unselect all" at bounding box center [312, 73] width 15 height 15
checkbox input "true"
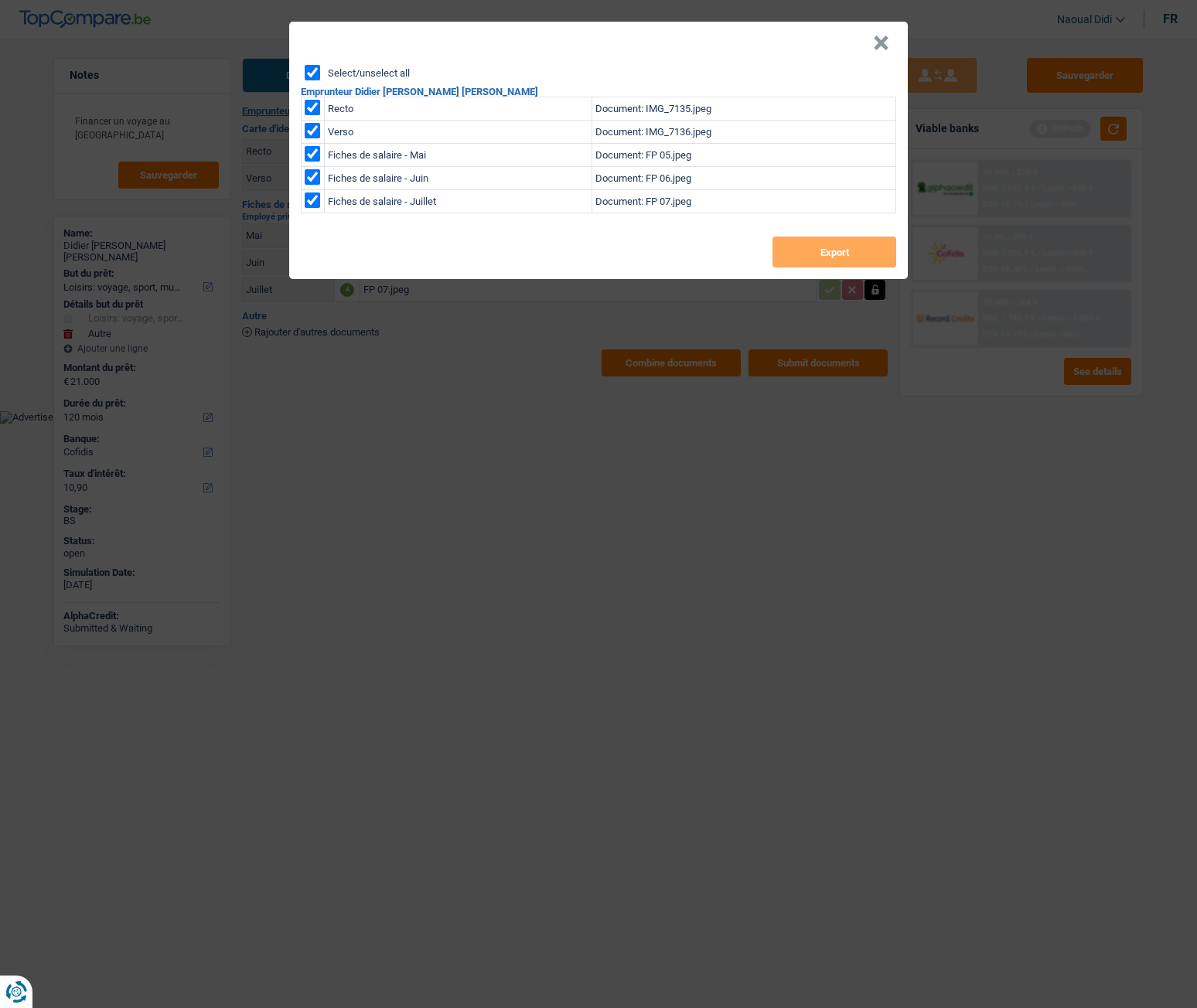
checkbox input "true"
click at [822, 251] on button "Export" at bounding box center [835, 252] width 124 height 31
click at [880, 41] on button "×" at bounding box center [880, 43] width 16 height 15
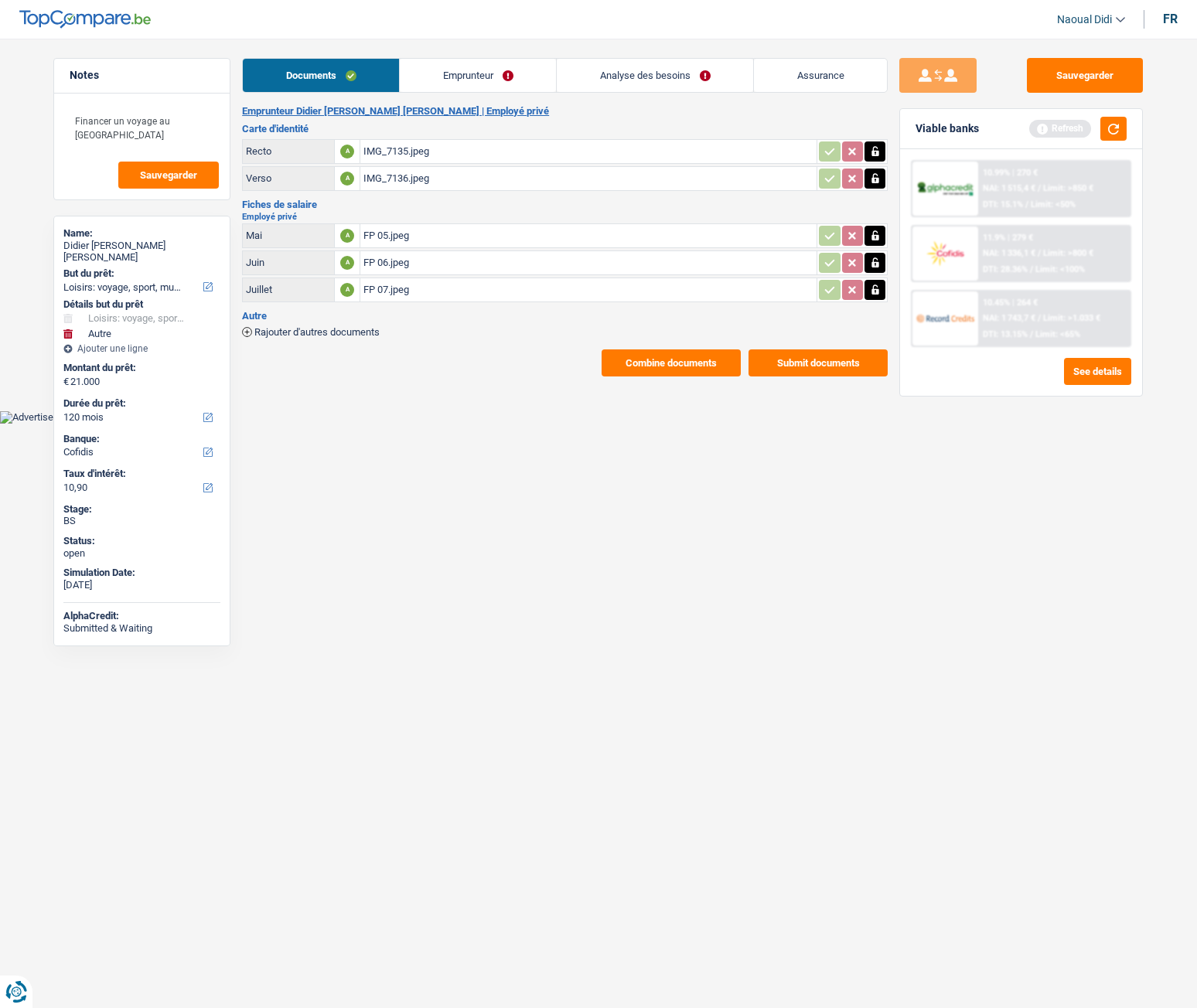
click at [466, 81] on link "Emprunteur" at bounding box center [477, 74] width 157 height 33
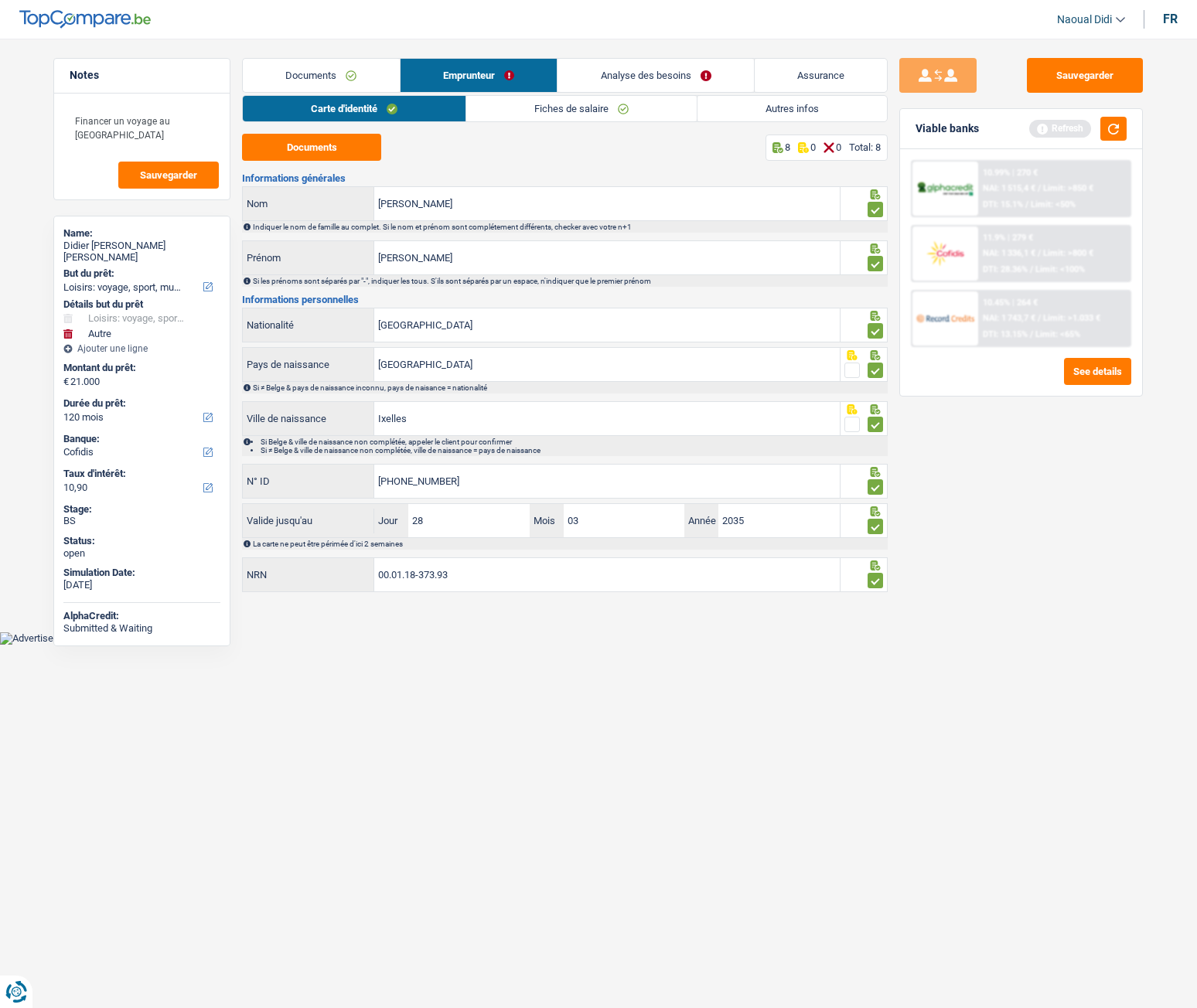
click at [620, 69] on link "Analyse des besoins" at bounding box center [656, 74] width 196 height 33
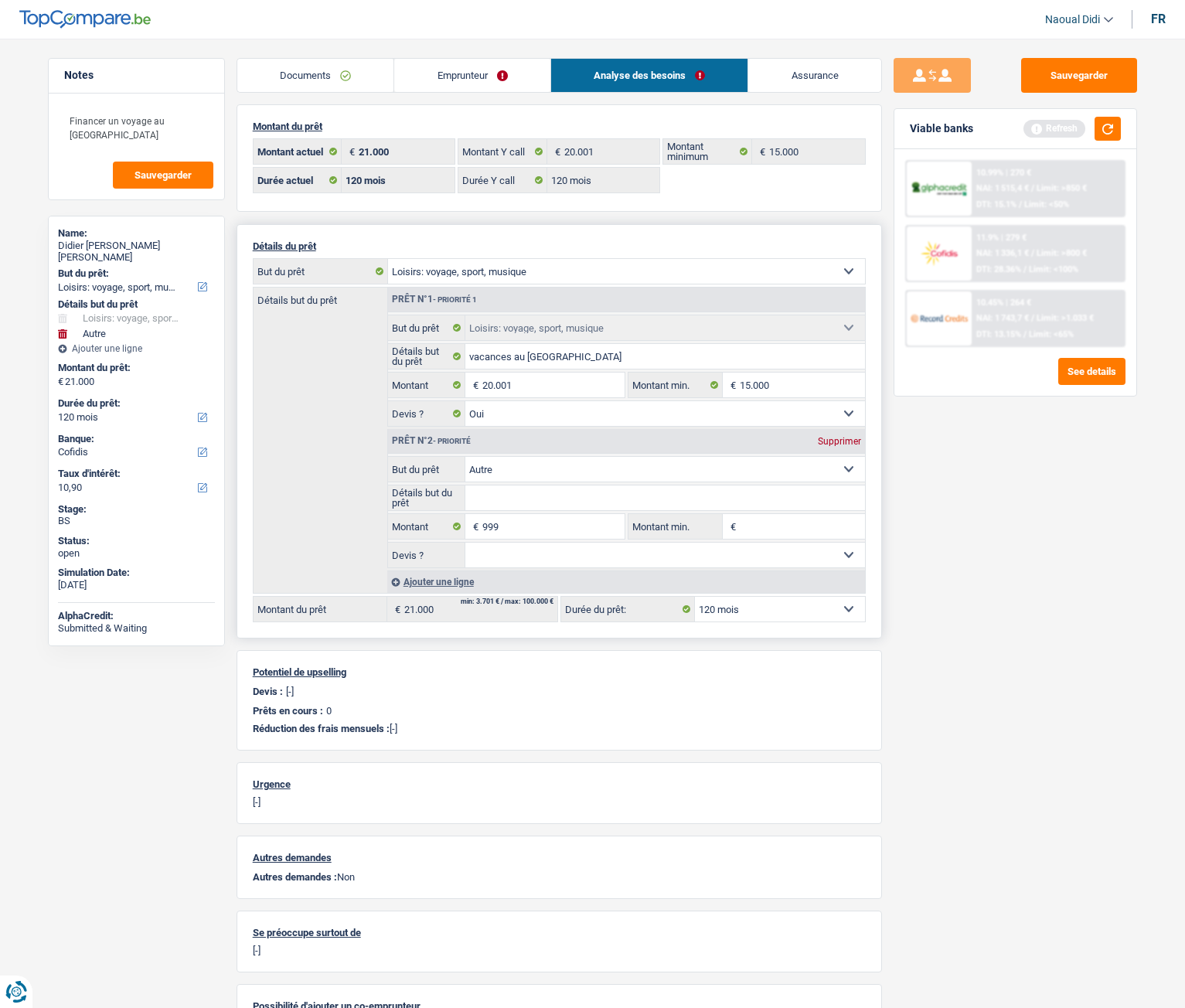
click at [830, 440] on div "Supprimer" at bounding box center [840, 441] width 51 height 9
type input "20.001"
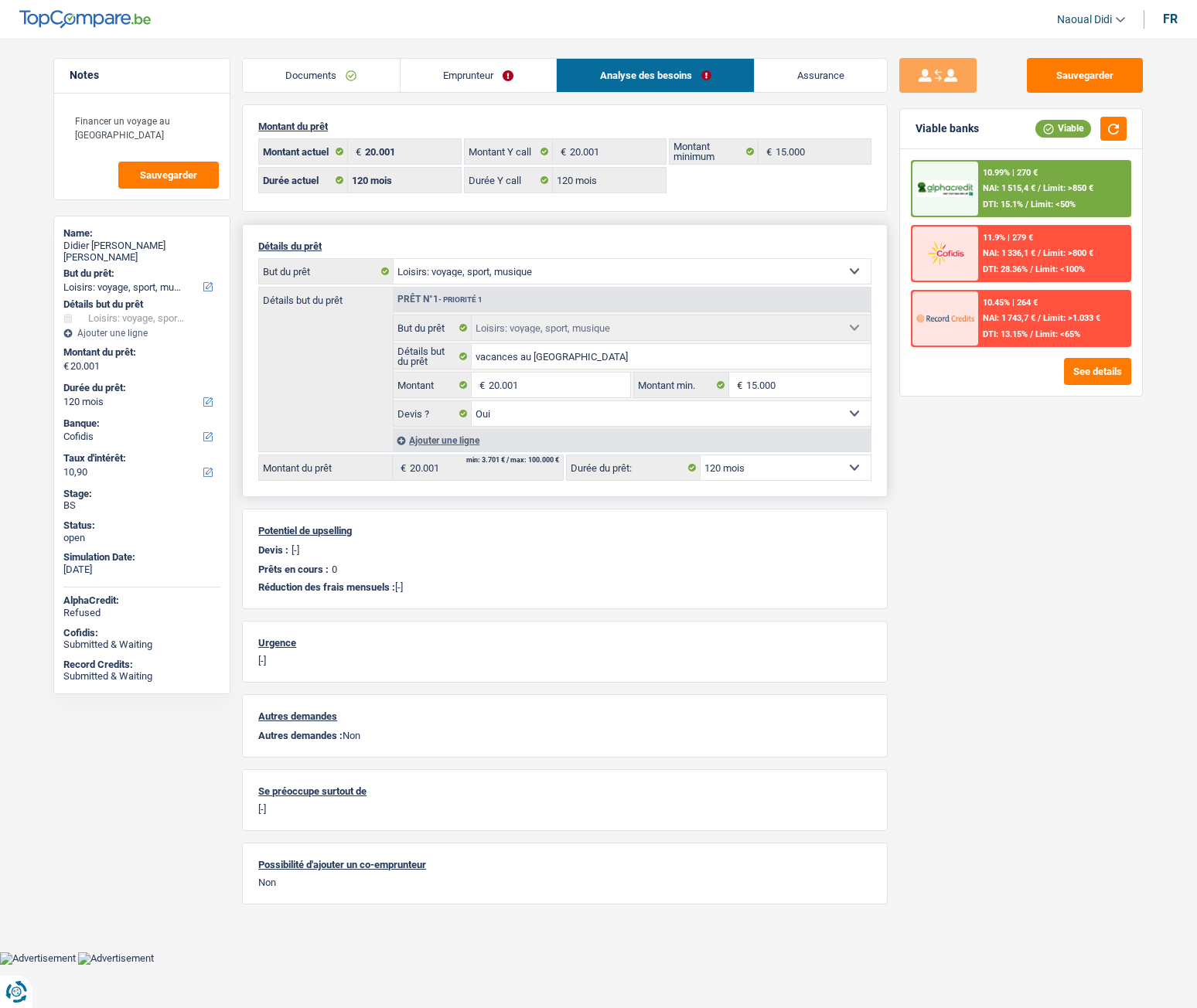
click at [477, 66] on link "Emprunteur" at bounding box center [478, 74] width 157 height 33
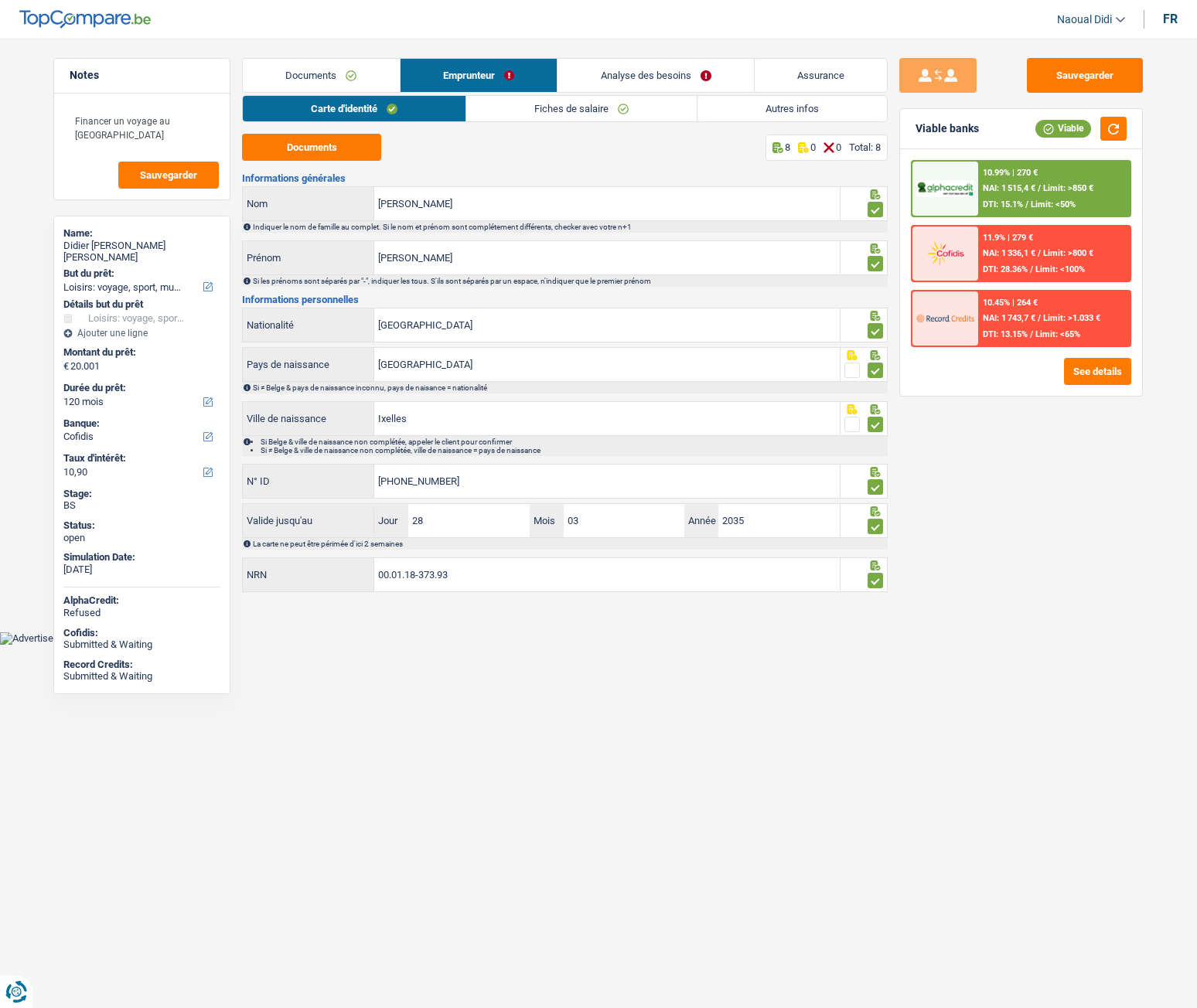
click at [786, 112] on link "Autres infos" at bounding box center [792, 108] width 190 height 25
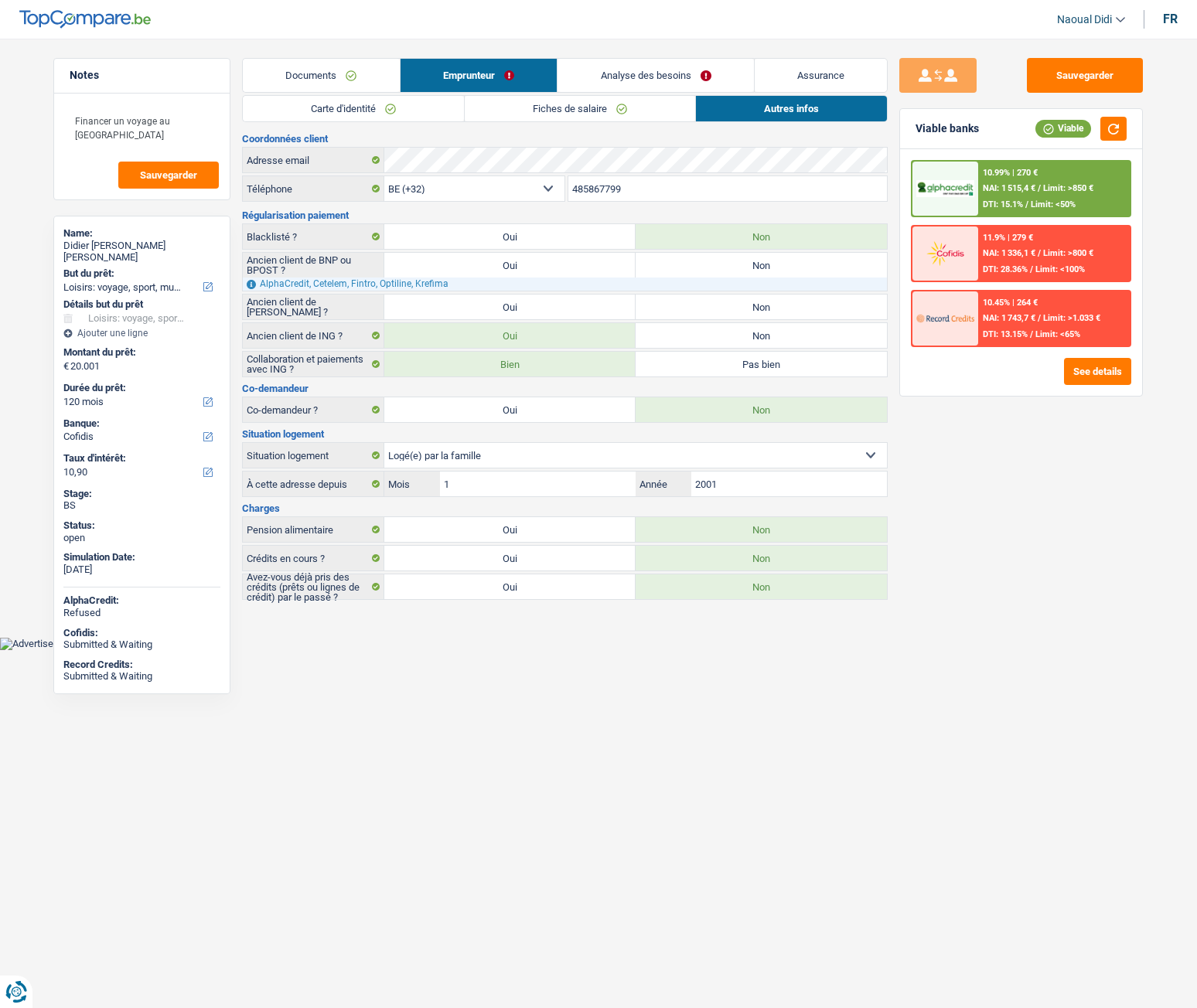
click at [355, 113] on link "Carte d'identité" at bounding box center [353, 108] width 221 height 25
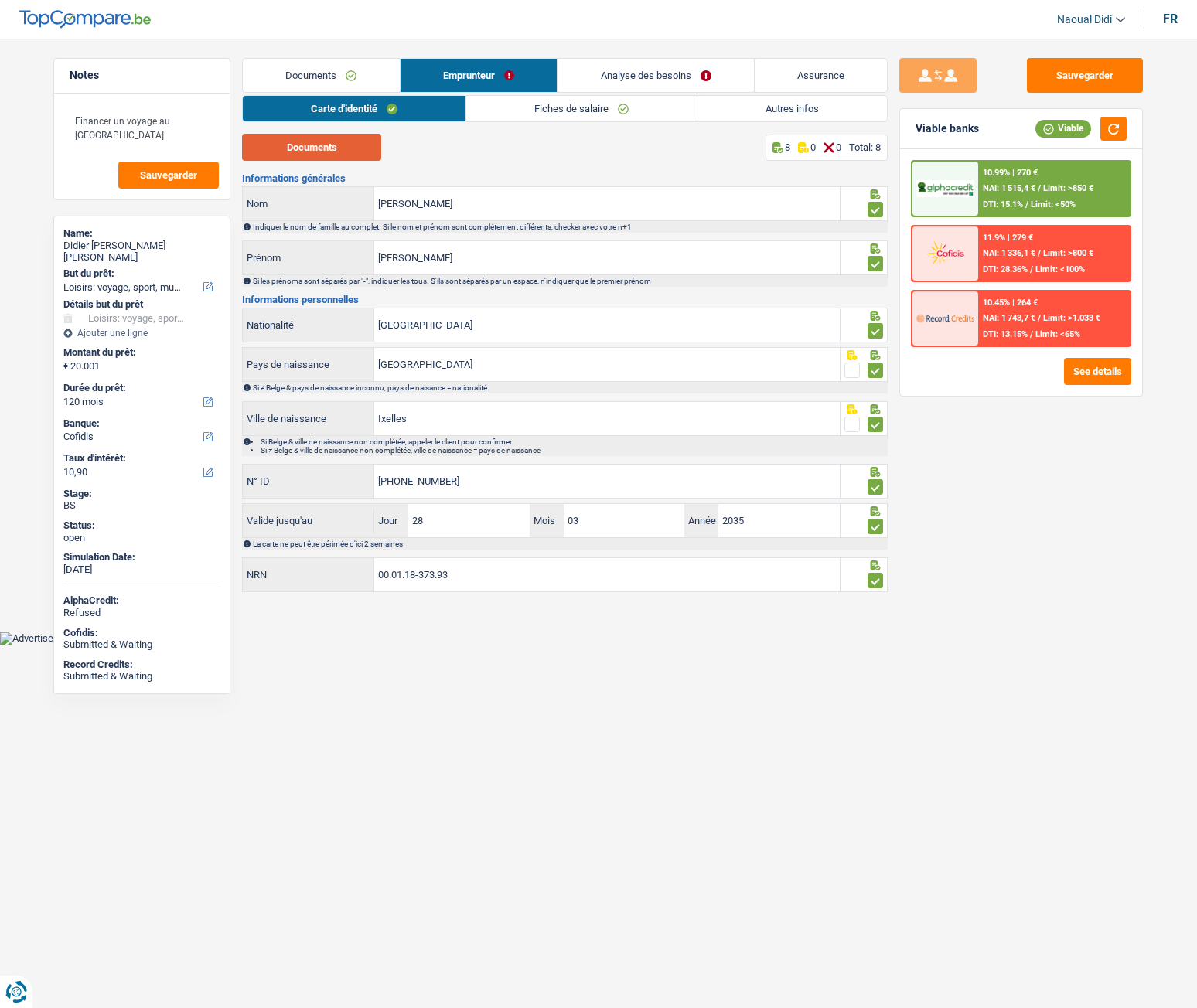
click at [317, 149] on button "Documents" at bounding box center [312, 147] width 139 height 27
click at [1084, 79] on button "Sauvegarder" at bounding box center [1084, 75] width 116 height 35
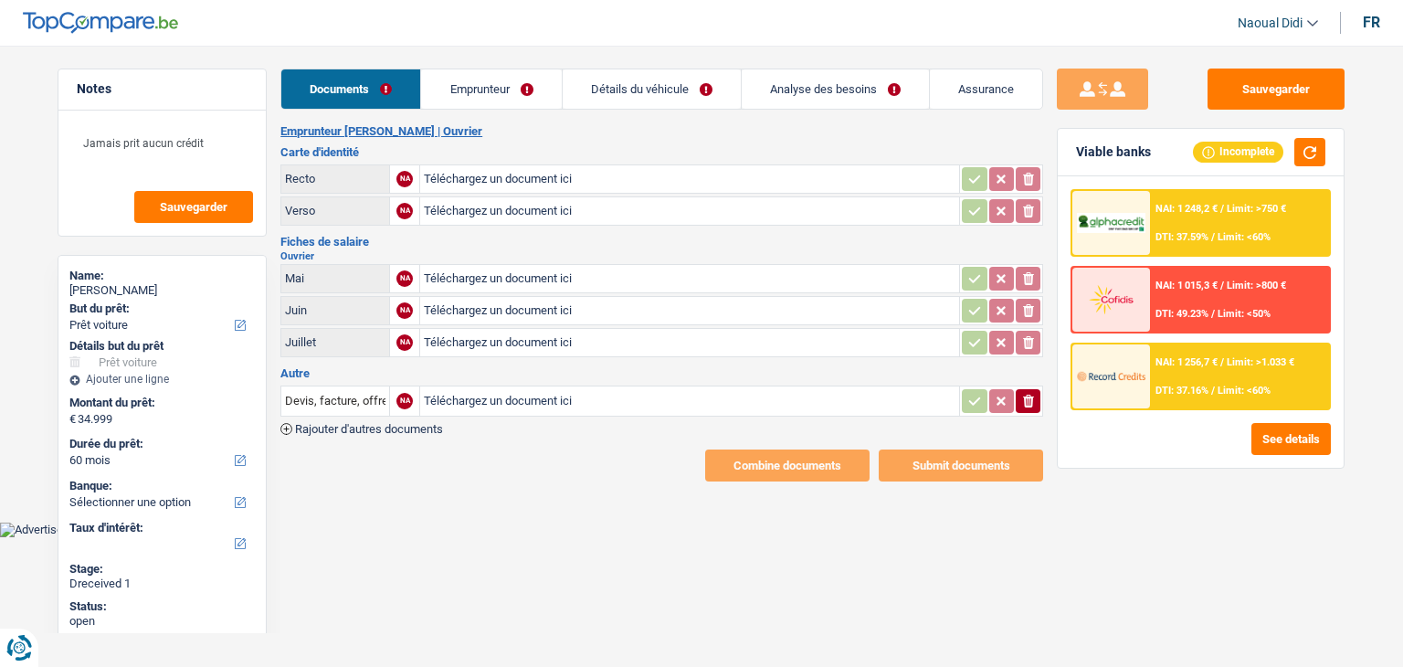
select select "car"
select select "60"
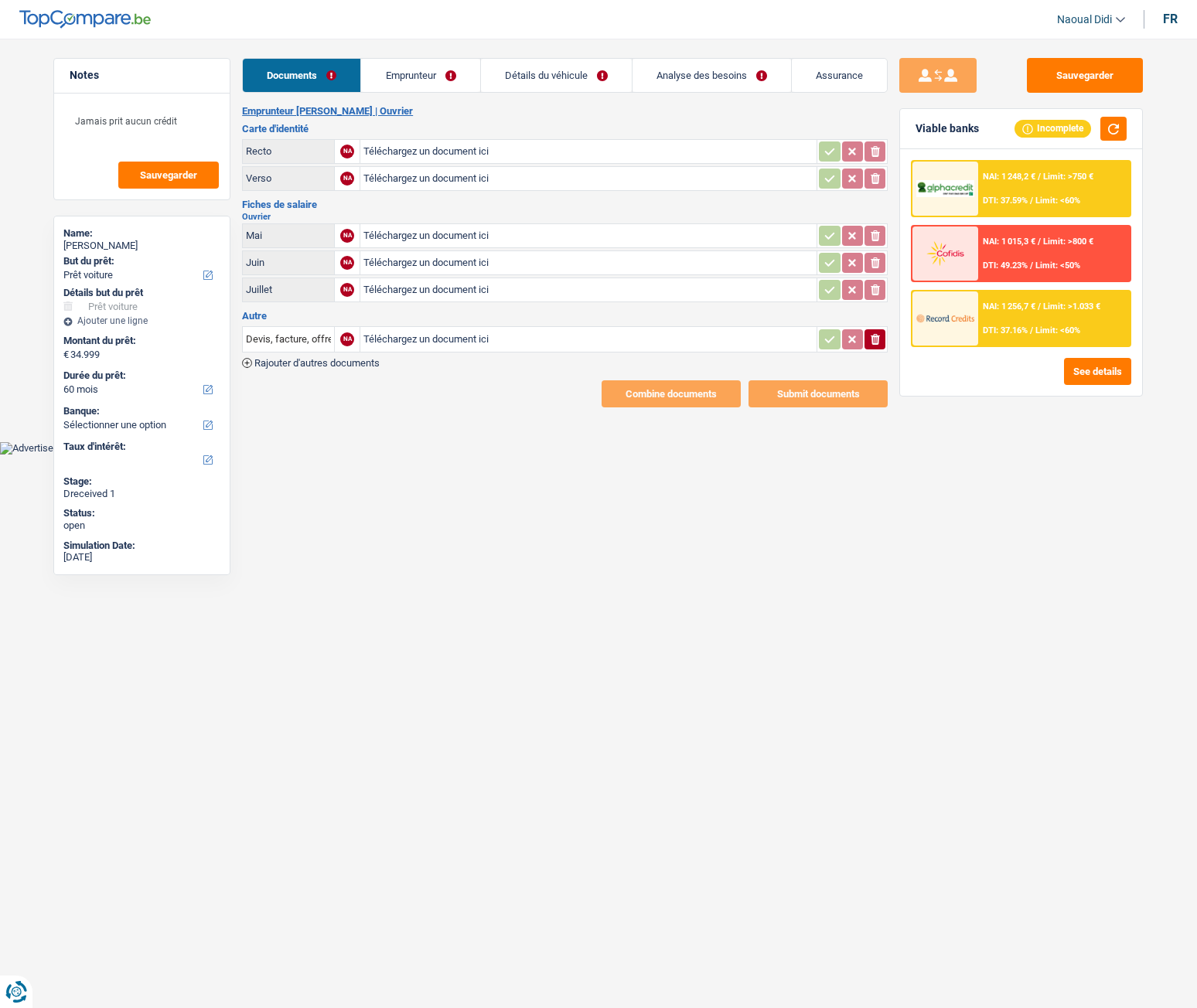
click at [397, 149] on input "Téléchargez un document ici" at bounding box center [588, 151] width 450 height 23
type input "C:\fakepath\image0.jpeg"
click at [433, 183] on input "Téléchargez un document ici" at bounding box center [588, 178] width 450 height 23
type input "C:\fakepath\image1.jpeg"
click at [409, 234] on input "Téléchargez un document ici" at bounding box center [588, 235] width 450 height 23
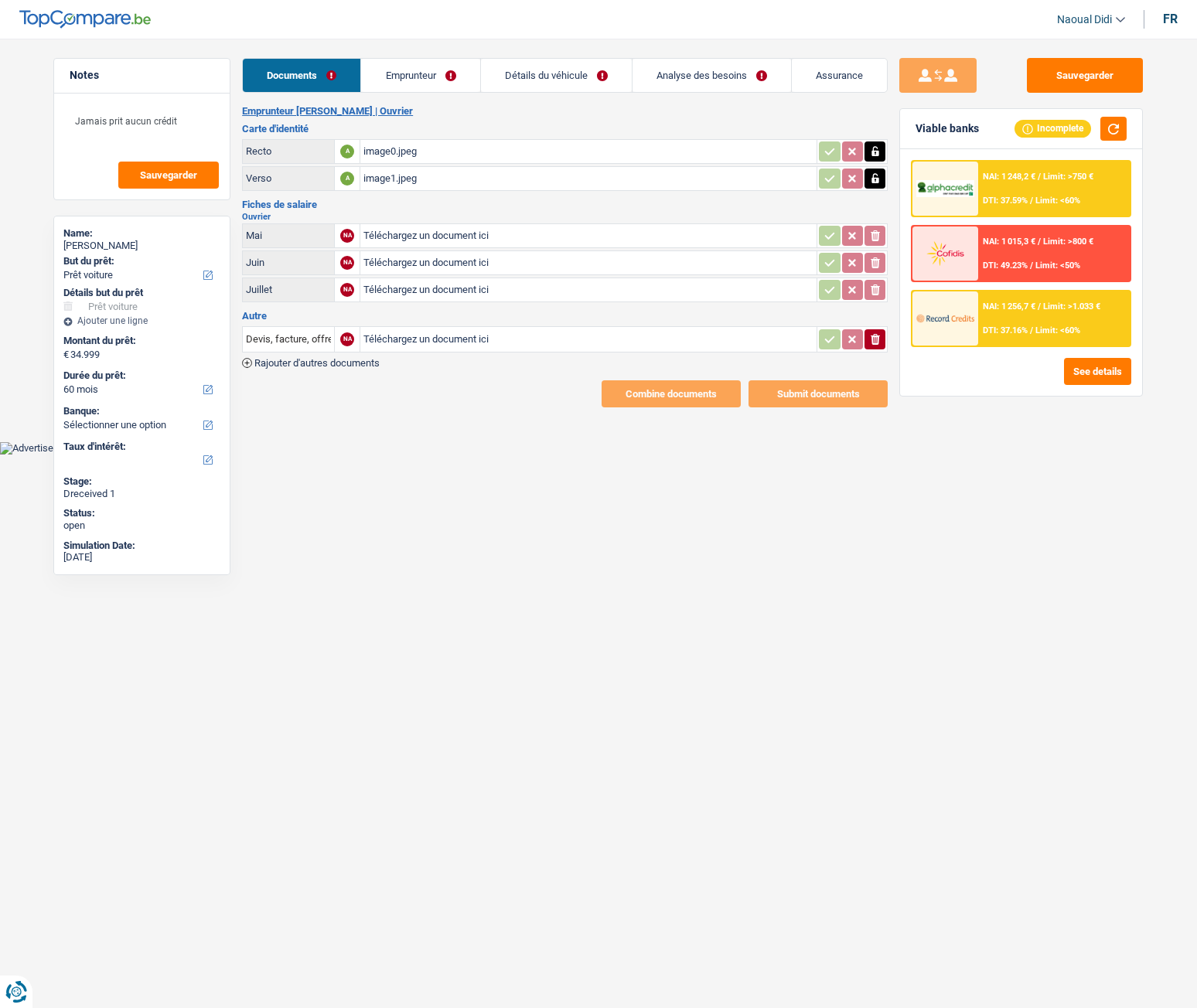
type input "C:\fakepath\Loonbrief_SEBIRE-JONATHAN-CLAUDE_05-2025.pdf"
click at [446, 264] on input "Téléchargez un document ici" at bounding box center [588, 262] width 450 height 23
type input "C:\fakepath\Loonbrief_SEBIRE-JONATHAN-CLAUDE_06-2025.pdf"
click at [479, 284] on input "Téléchargez un document ici" at bounding box center [588, 289] width 450 height 23
type input "C:\fakepath\Loonbrief_SEBIRE-JONATHAN-CLAUDE_07-2025.pdf"
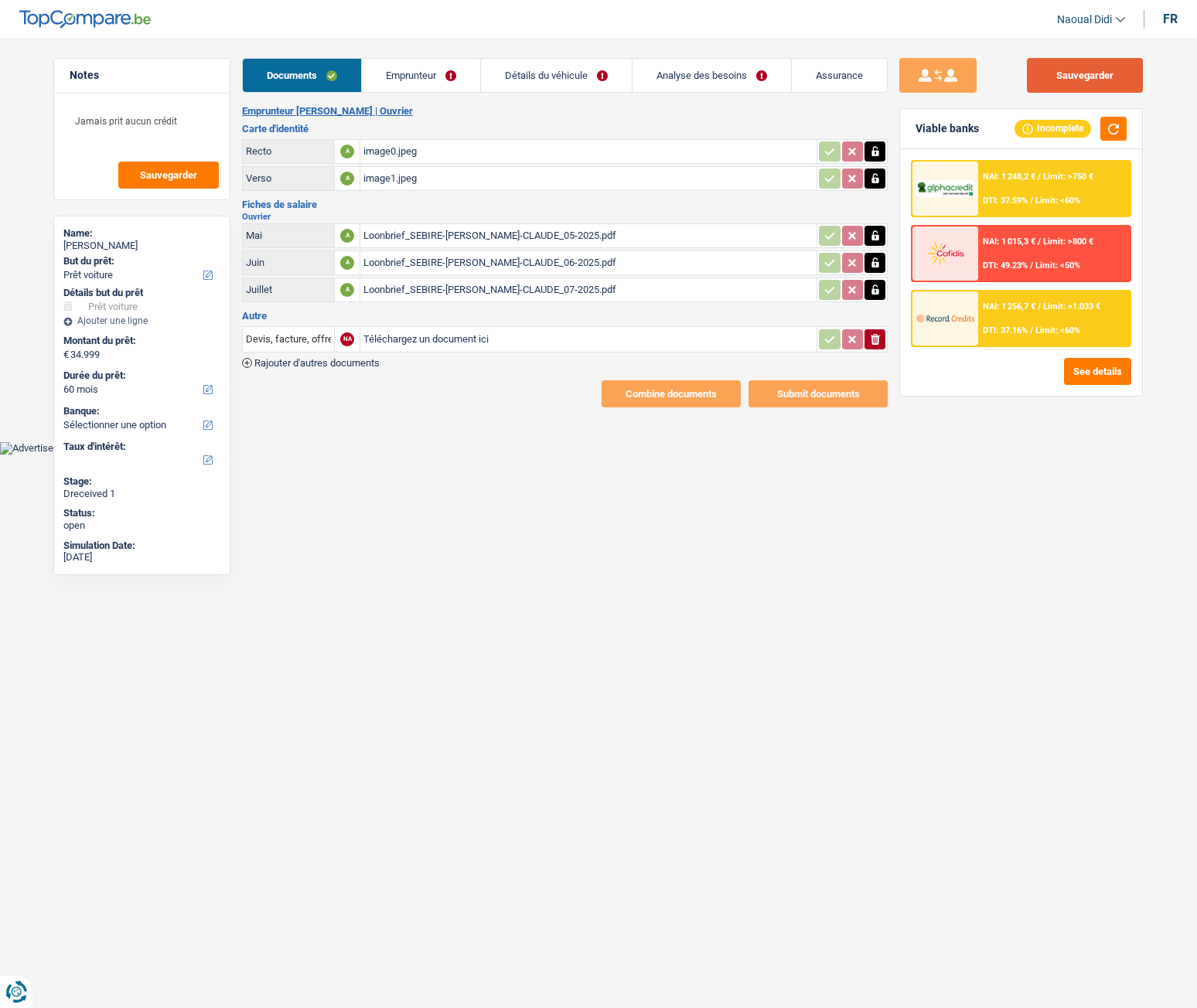
click at [1047, 80] on button "Sauvegarder" at bounding box center [1084, 75] width 116 height 35
click at [425, 76] on link "Emprunteur" at bounding box center [422, 74] width 119 height 33
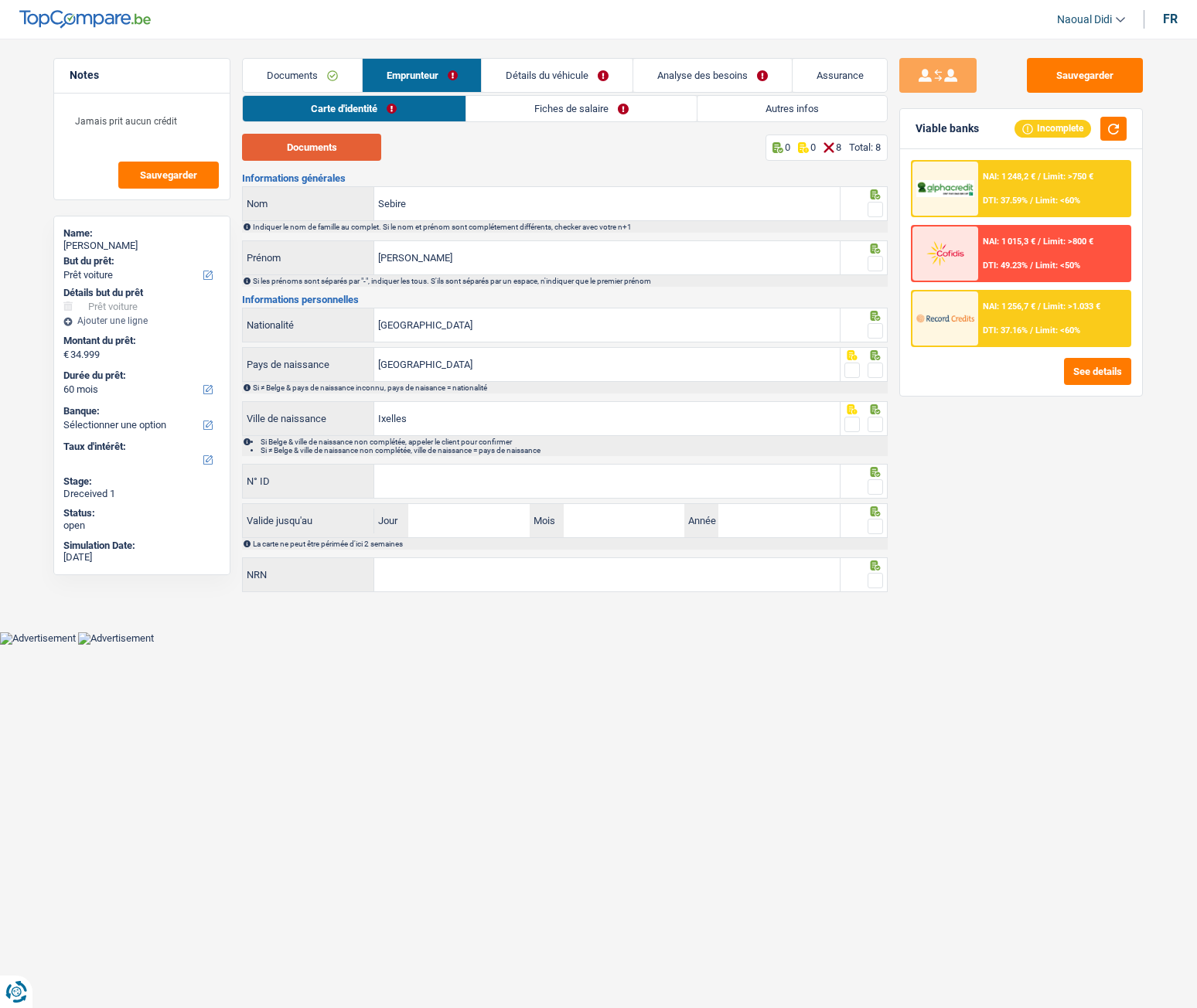
click at [307, 150] on button "Documents" at bounding box center [312, 147] width 139 height 27
click at [872, 215] on span at bounding box center [875, 209] width 15 height 15
click at [0, 0] on input "radio" at bounding box center [0, 0] width 0 height 0
click at [874, 260] on span at bounding box center [875, 263] width 15 height 15
click at [0, 0] on input "radio" at bounding box center [0, 0] width 0 height 0
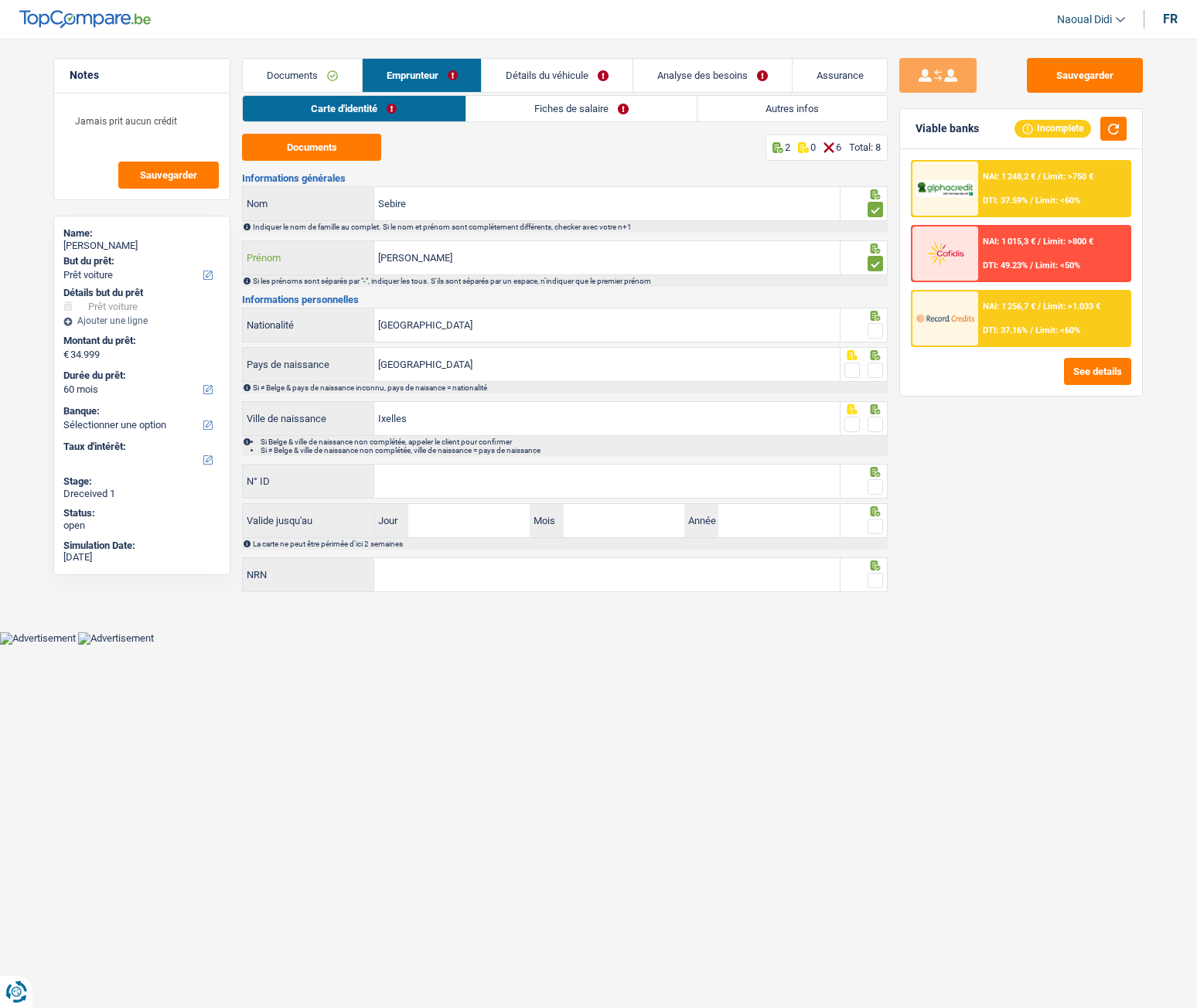
click at [443, 254] on input "Jonathan" at bounding box center [607, 257] width 466 height 33
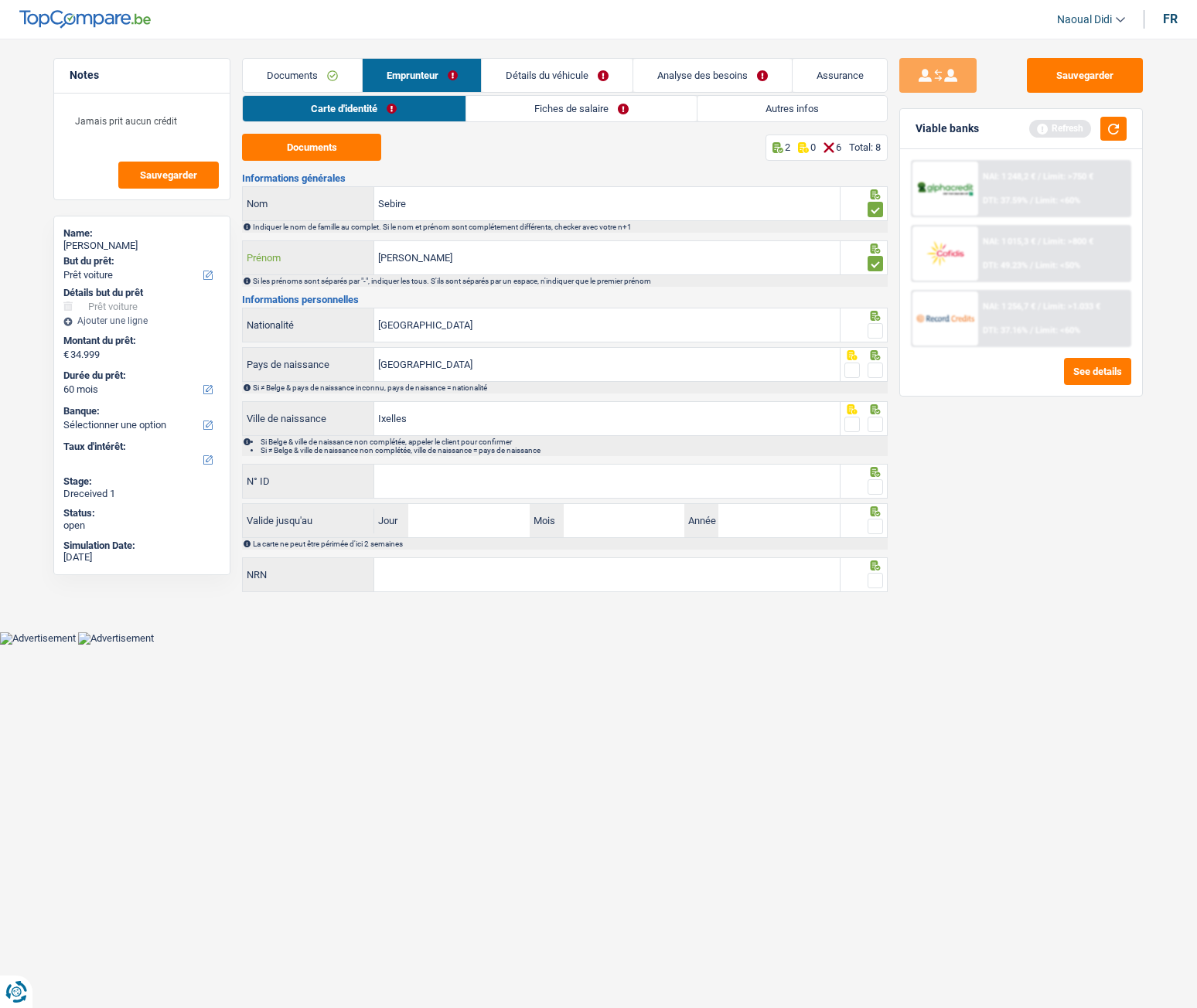
type input "Jonathan claude"
click at [877, 336] on span at bounding box center [875, 331] width 15 height 15
click at [0, 0] on input "radio" at bounding box center [0, 0] width 0 height 0
click at [880, 371] on span at bounding box center [875, 370] width 15 height 15
click at [0, 0] on input "radio" at bounding box center [0, 0] width 0 height 0
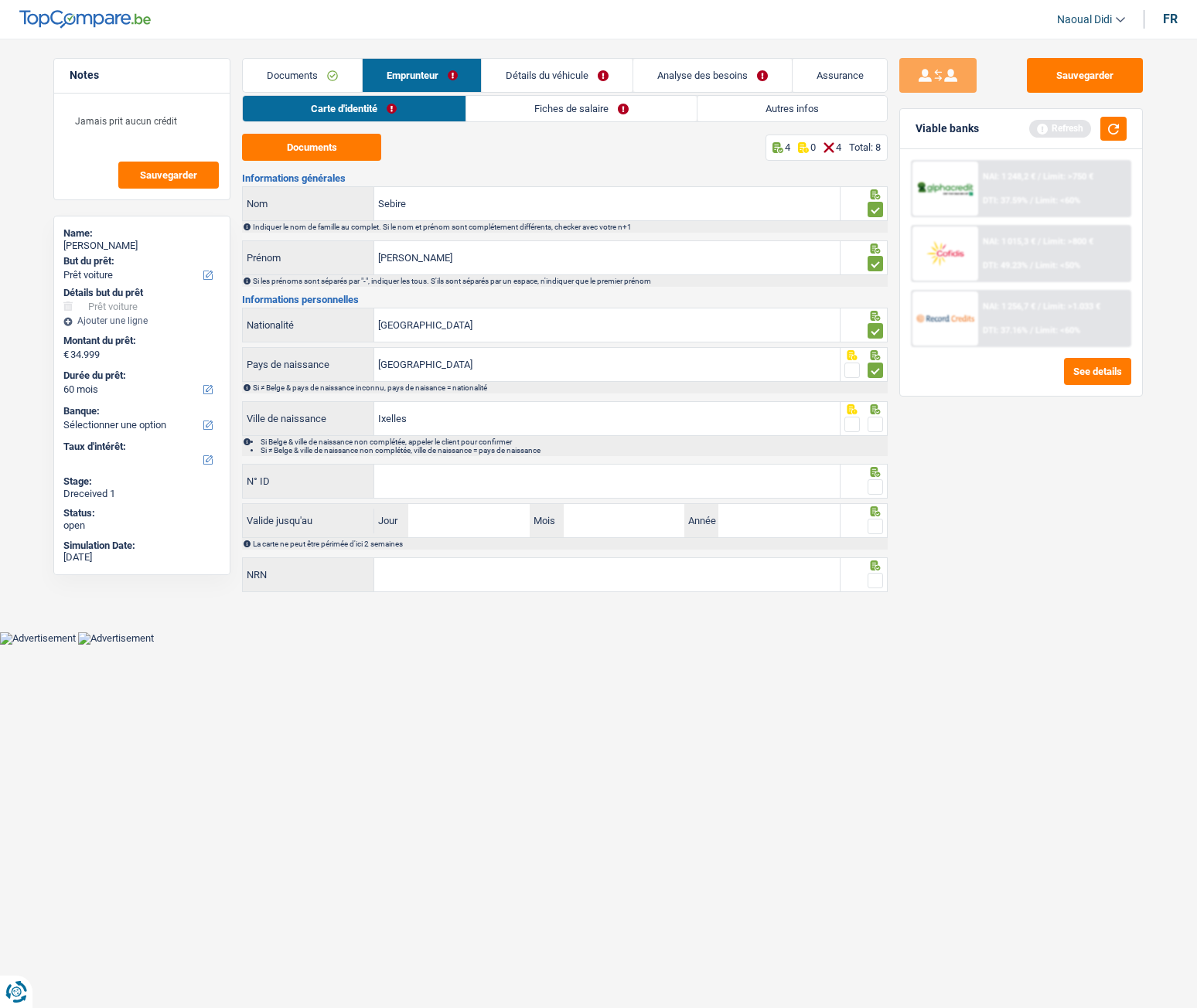
click at [871, 426] on span at bounding box center [875, 424] width 15 height 15
click at [0, 0] on input "radio" at bounding box center [0, 0] width 0 height 0
click at [698, 469] on input "N° ID" at bounding box center [607, 481] width 466 height 33
type input "595-4637162-95"
click at [875, 487] on span at bounding box center [875, 487] width 15 height 15
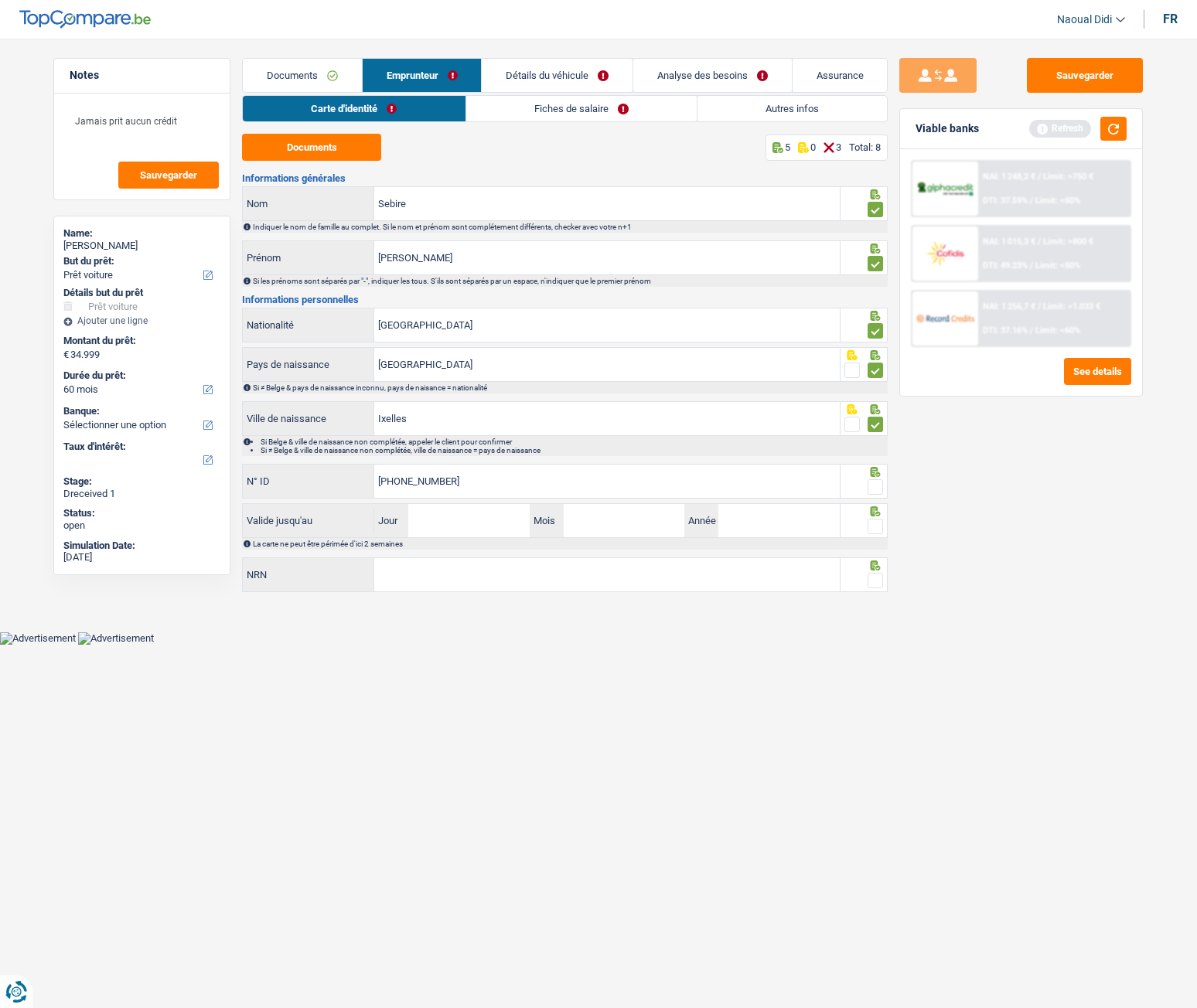
click at [0, 0] on input "radio" at bounding box center [0, 0] width 0 height 0
click at [491, 526] on input "Jour" at bounding box center [468, 521] width 121 height 33
type input "12"
type input "08"
type input "2035"
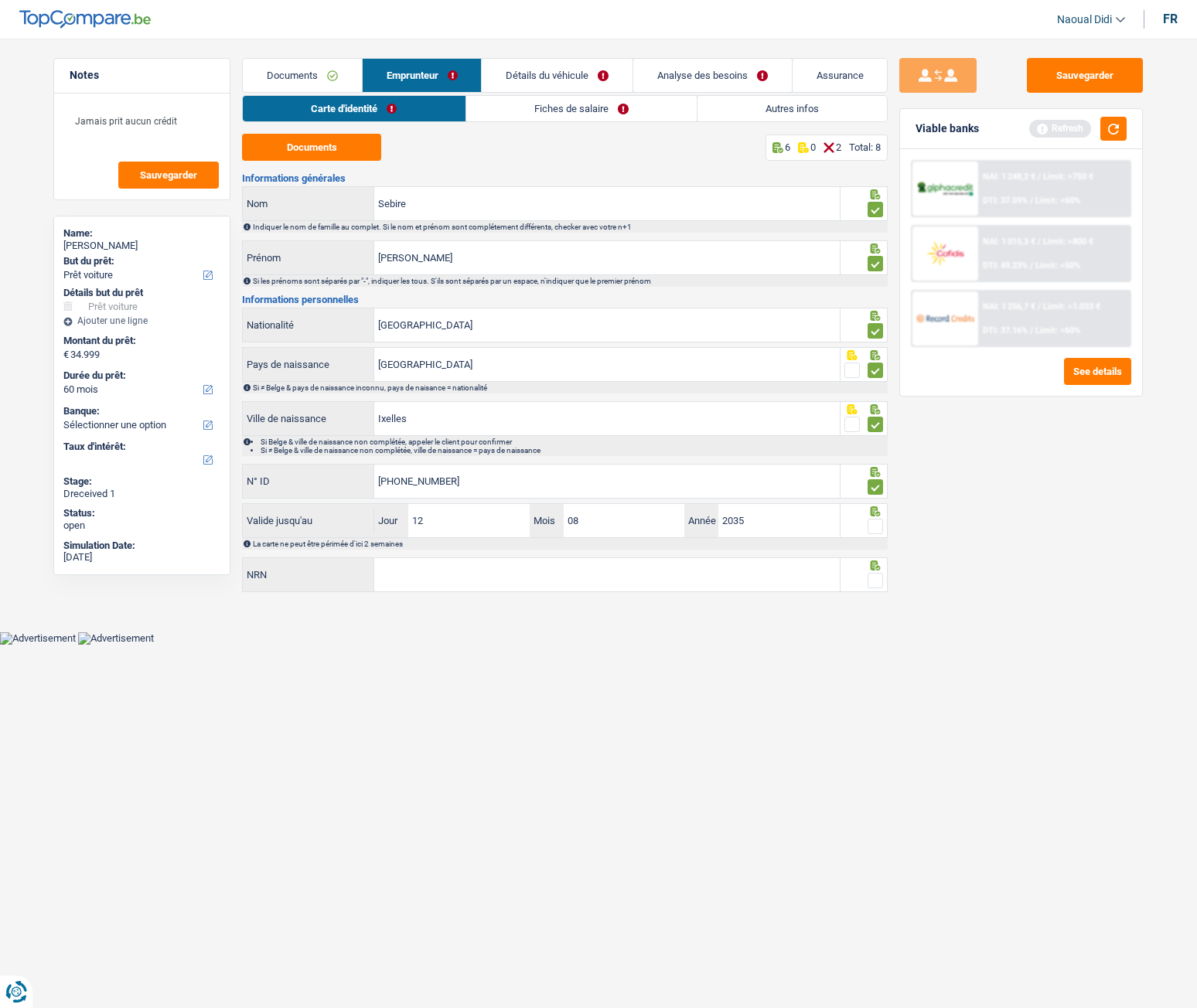
click at [877, 528] on span at bounding box center [875, 526] width 15 height 15
click at [0, 0] on input "radio" at bounding box center [0, 0] width 0 height 0
click at [585, 564] on input "NRN" at bounding box center [607, 575] width 466 height 33
click at [427, 564] on input "NRN" at bounding box center [607, 575] width 466 height 33
type input "07.02.11-027.27"
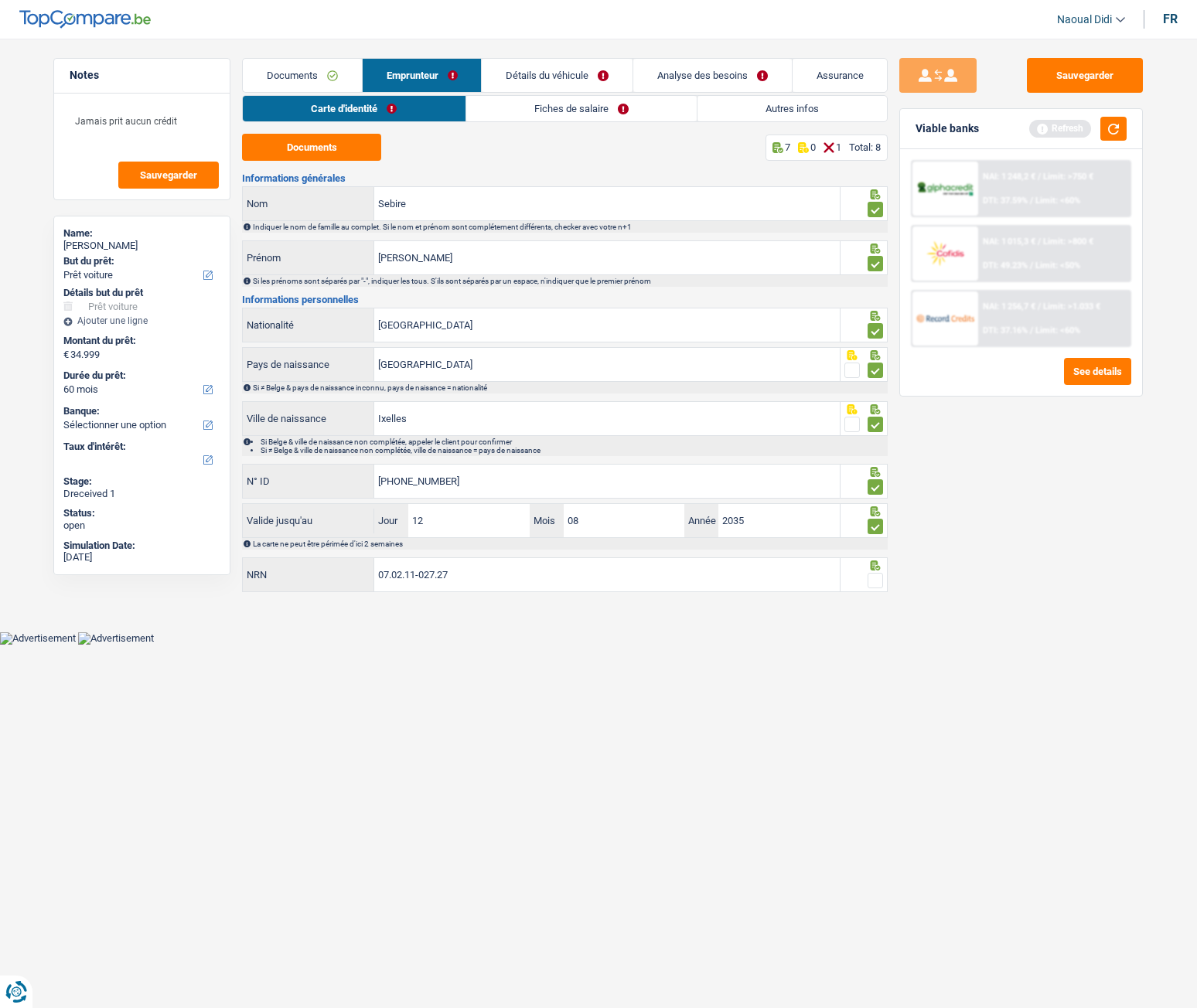
click at [877, 564] on span at bounding box center [875, 581] width 15 height 15
click at [0, 0] on input "radio" at bounding box center [0, 0] width 0 height 0
click at [1085, 85] on button "Sauvegarder" at bounding box center [1084, 75] width 116 height 35
click at [571, 104] on link "Fiches de salaire" at bounding box center [582, 108] width 230 height 25
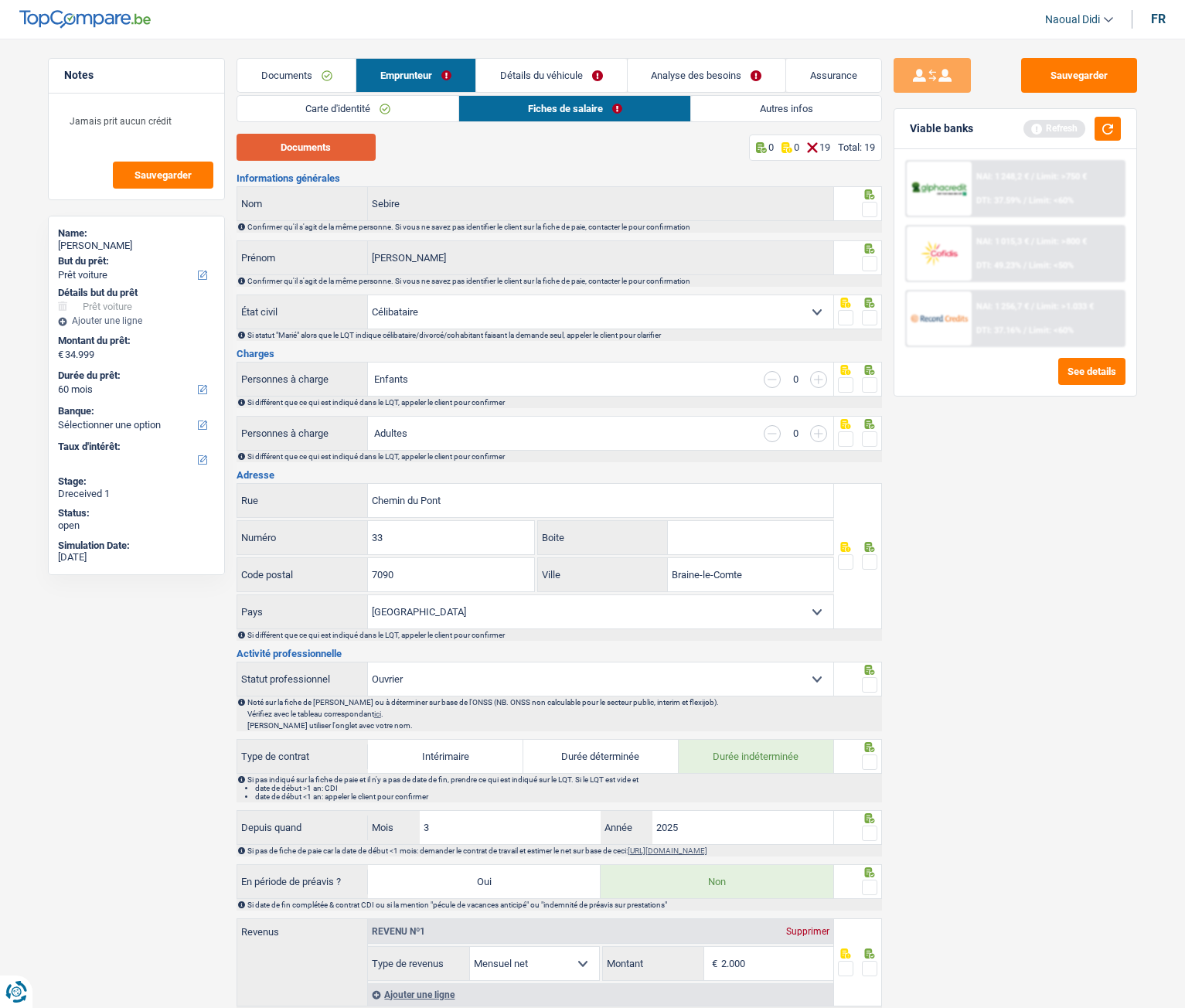
click at [338, 151] on button "Documents" at bounding box center [306, 147] width 139 height 27
click at [869, 210] on span at bounding box center [870, 209] width 15 height 15
click at [0, 0] on input "radio" at bounding box center [0, 0] width 0 height 0
click at [871, 260] on span at bounding box center [870, 263] width 15 height 15
click at [0, 0] on input "radio" at bounding box center [0, 0] width 0 height 0
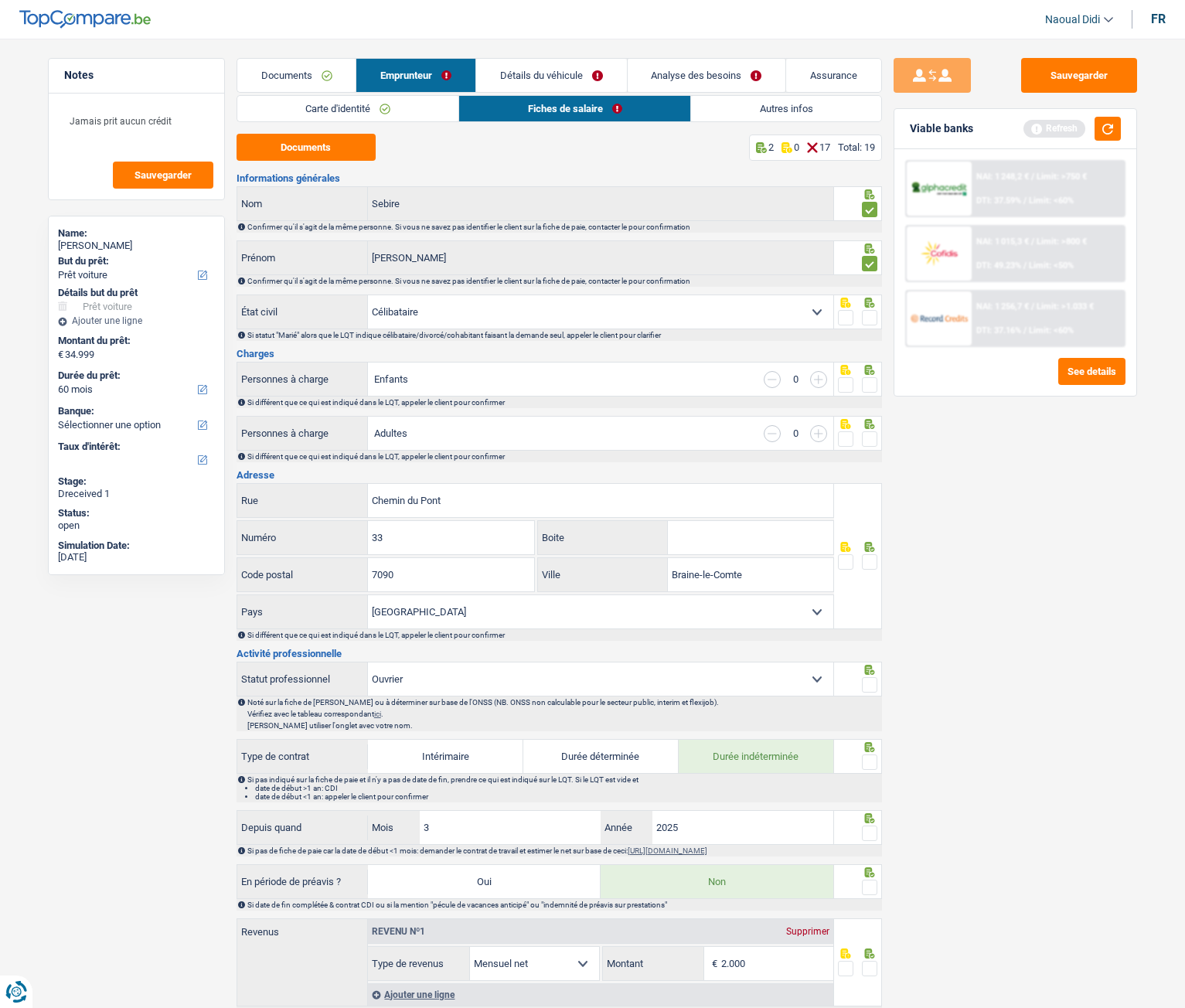
click at [874, 317] on span at bounding box center [870, 317] width 15 height 15
click at [0, 0] on input "radio" at bounding box center [0, 0] width 0 height 0
click at [874, 388] on span at bounding box center [870, 385] width 15 height 15
click at [0, 0] on input "radio" at bounding box center [0, 0] width 0 height 0
click at [868, 443] on span at bounding box center [870, 439] width 15 height 15
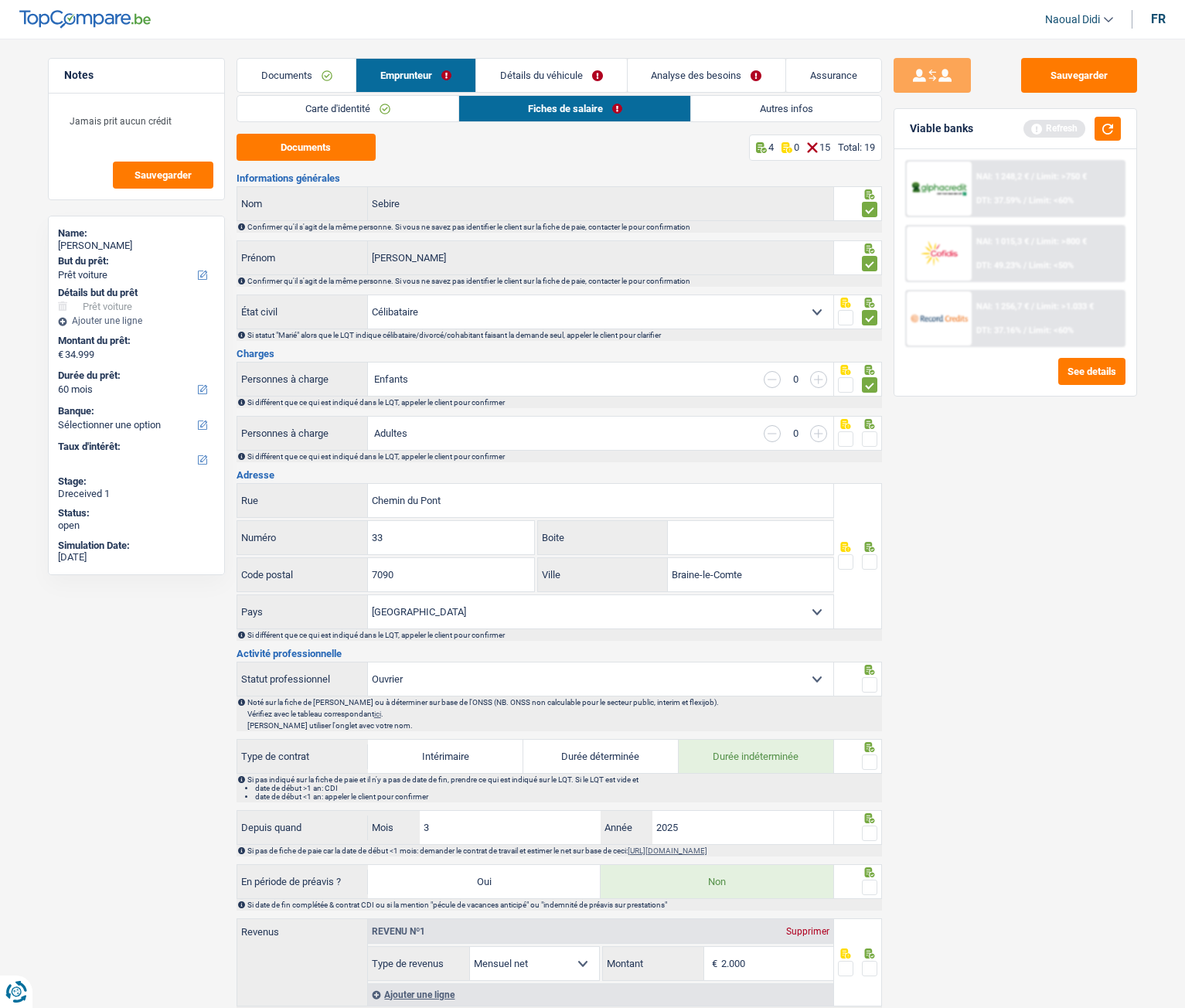
click at [0, 0] on input "radio" at bounding box center [0, 0] width 0 height 0
click at [869, 558] on span at bounding box center [870, 562] width 15 height 15
click at [0, 0] on input "radio" at bounding box center [0, 0] width 0 height 0
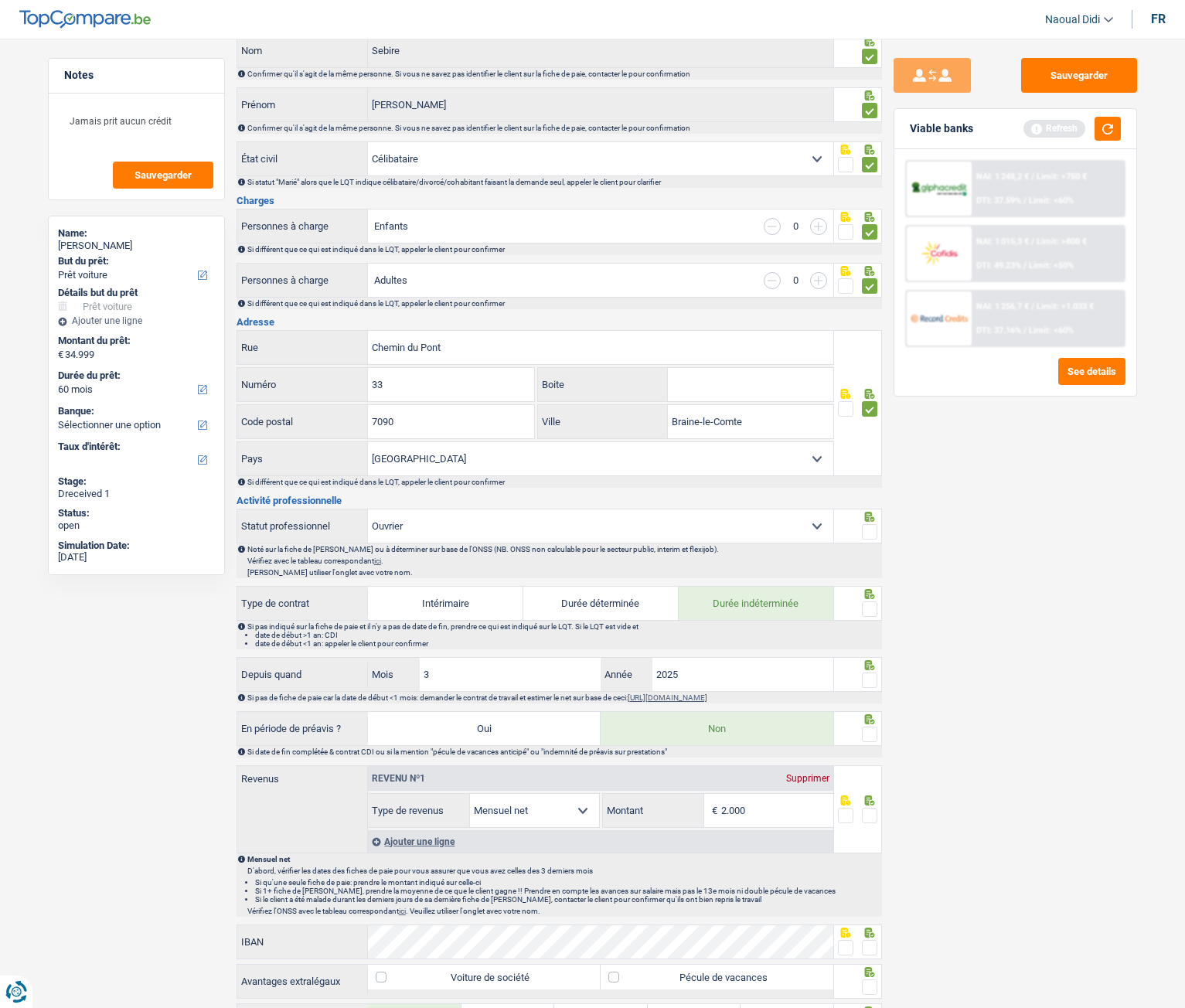
scroll to position [155, 0]
click at [871, 522] on div at bounding box center [870, 531] width 15 height 19
click at [869, 564] on span at bounding box center [870, 608] width 15 height 15
click at [0, 0] on input "radio" at bounding box center [0, 0] width 0 height 0
click at [867, 564] on span at bounding box center [870, 679] width 15 height 15
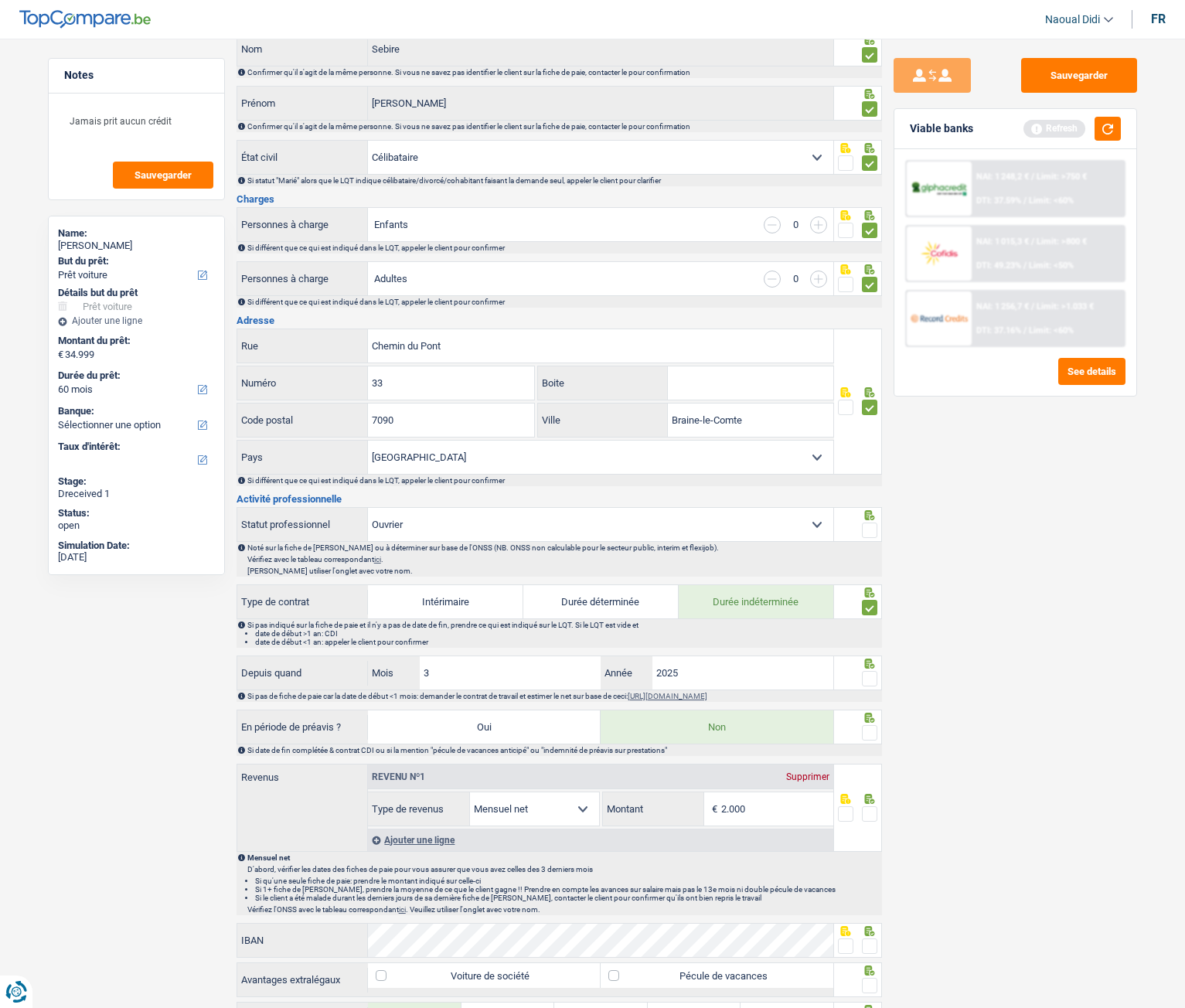
click at [0, 0] on input "radio" at bounding box center [0, 0] width 0 height 0
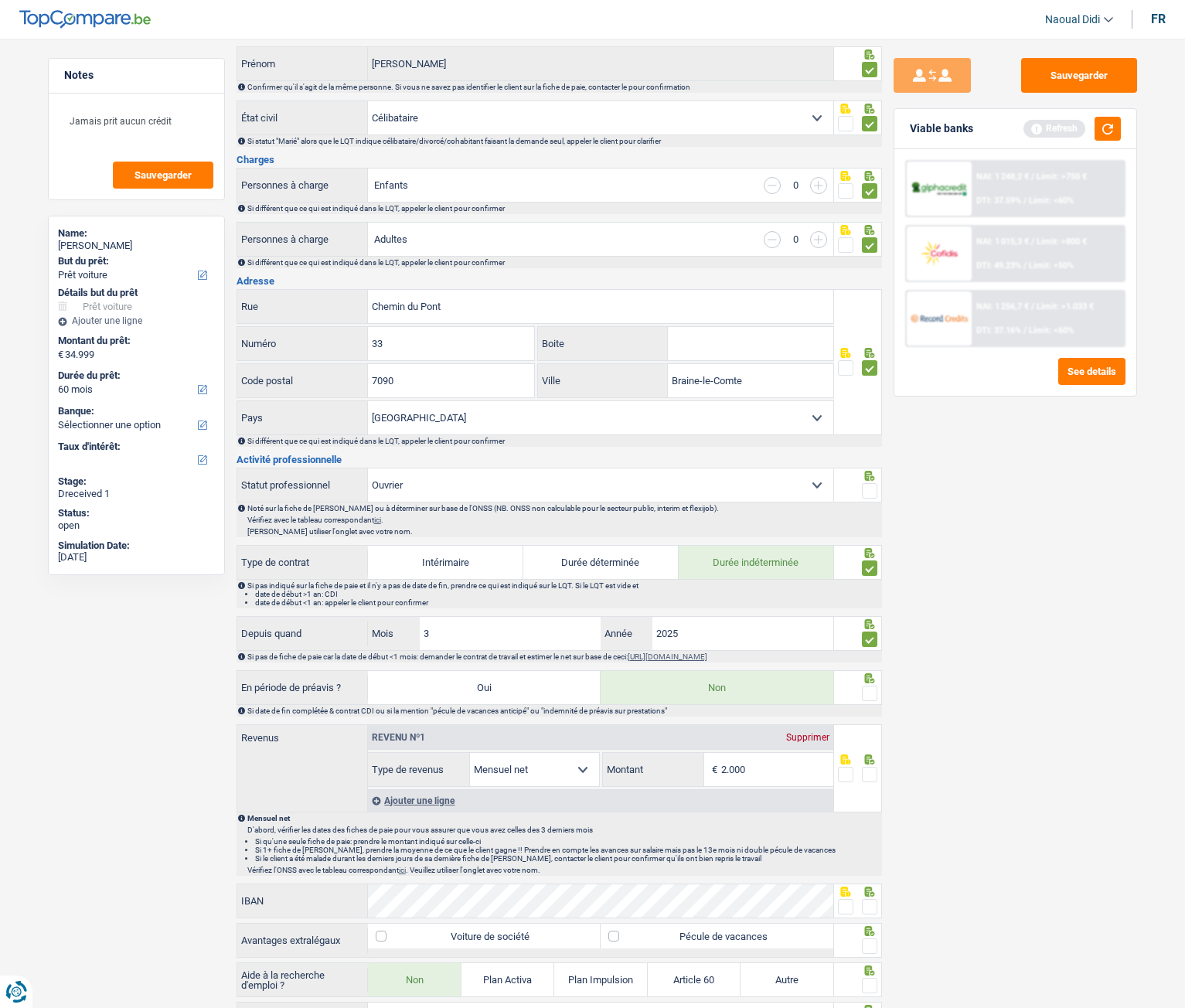
scroll to position [232, 0]
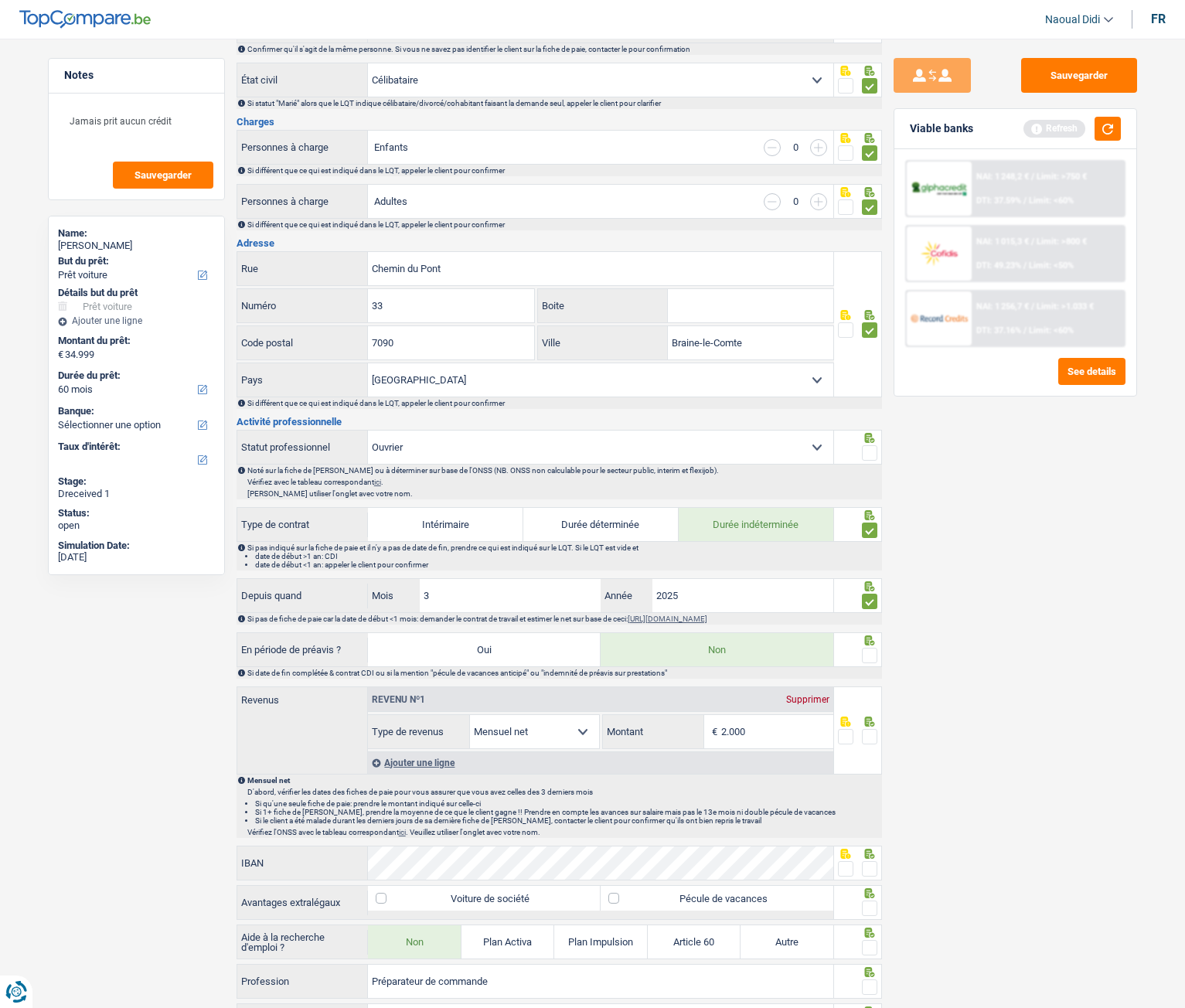
click at [868, 564] on div at bounding box center [858, 649] width 48 height 35
click at [756, 564] on input "2.000" at bounding box center [777, 731] width 112 height 33
drag, startPoint x: 756, startPoint y: 730, endPoint x: 703, endPoint y: 723, distance: 53.5
click at [703, 564] on div "2.000 € Montant" at bounding box center [719, 731] width 230 height 33
type input "1.989"
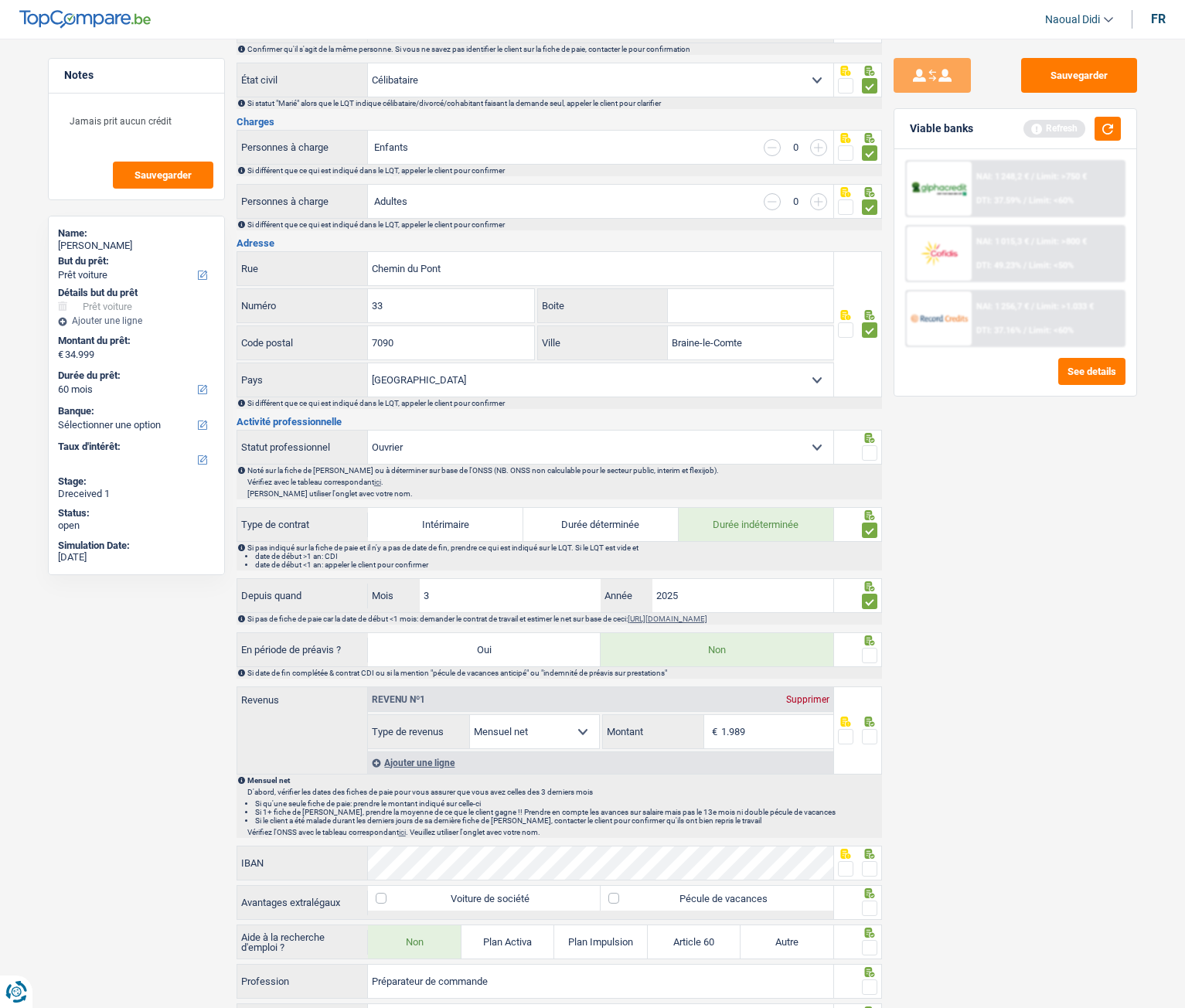
click at [868, 564] on span at bounding box center [870, 736] width 15 height 15
click at [0, 0] on input "radio" at bounding box center [0, 0] width 0 height 0
click at [871, 564] on span at bounding box center [870, 655] width 15 height 15
click at [0, 0] on input "radio" at bounding box center [0, 0] width 0 height 0
click at [869, 440] on icon at bounding box center [870, 438] width 15 height 10
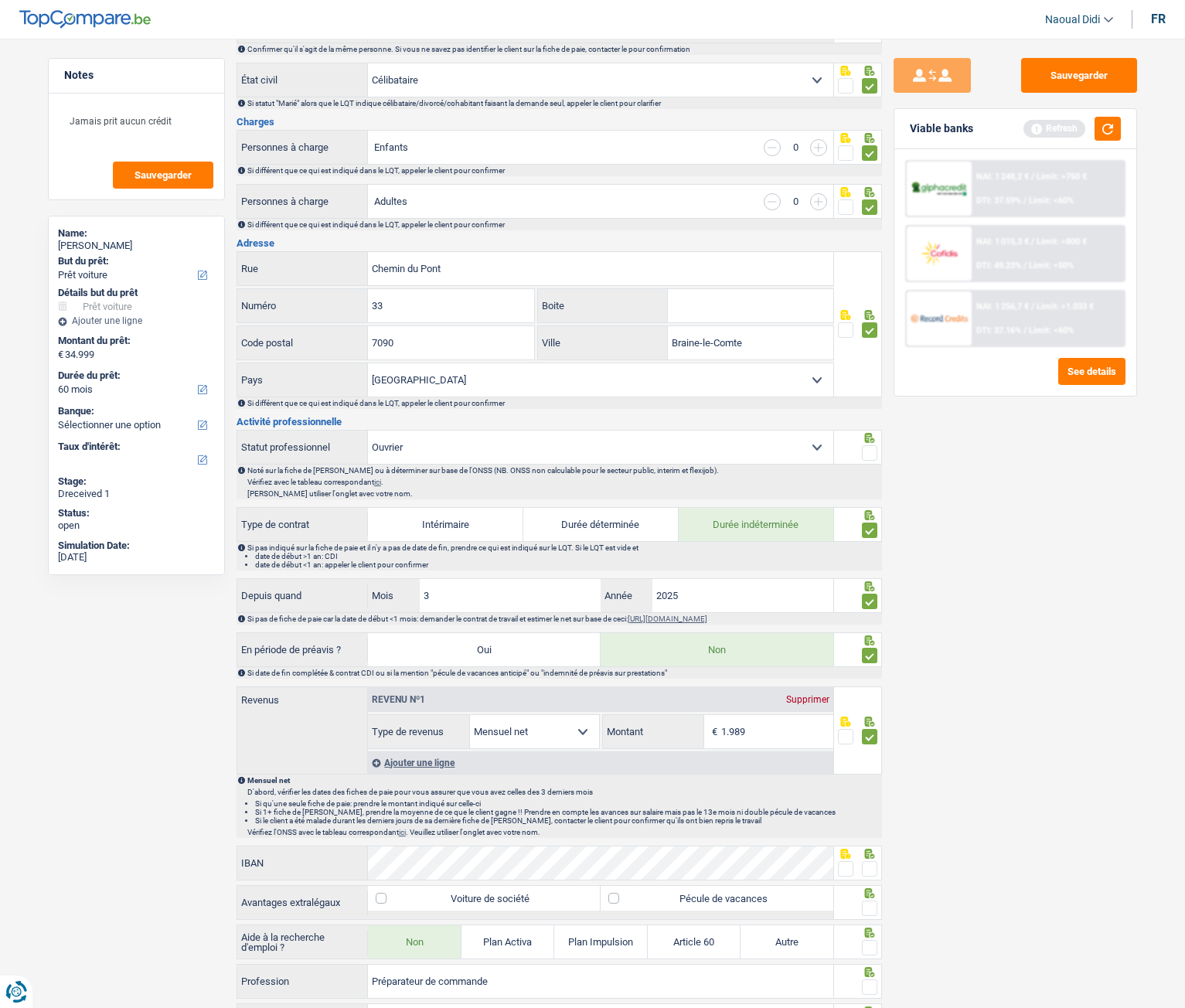
scroll to position [464, 0]
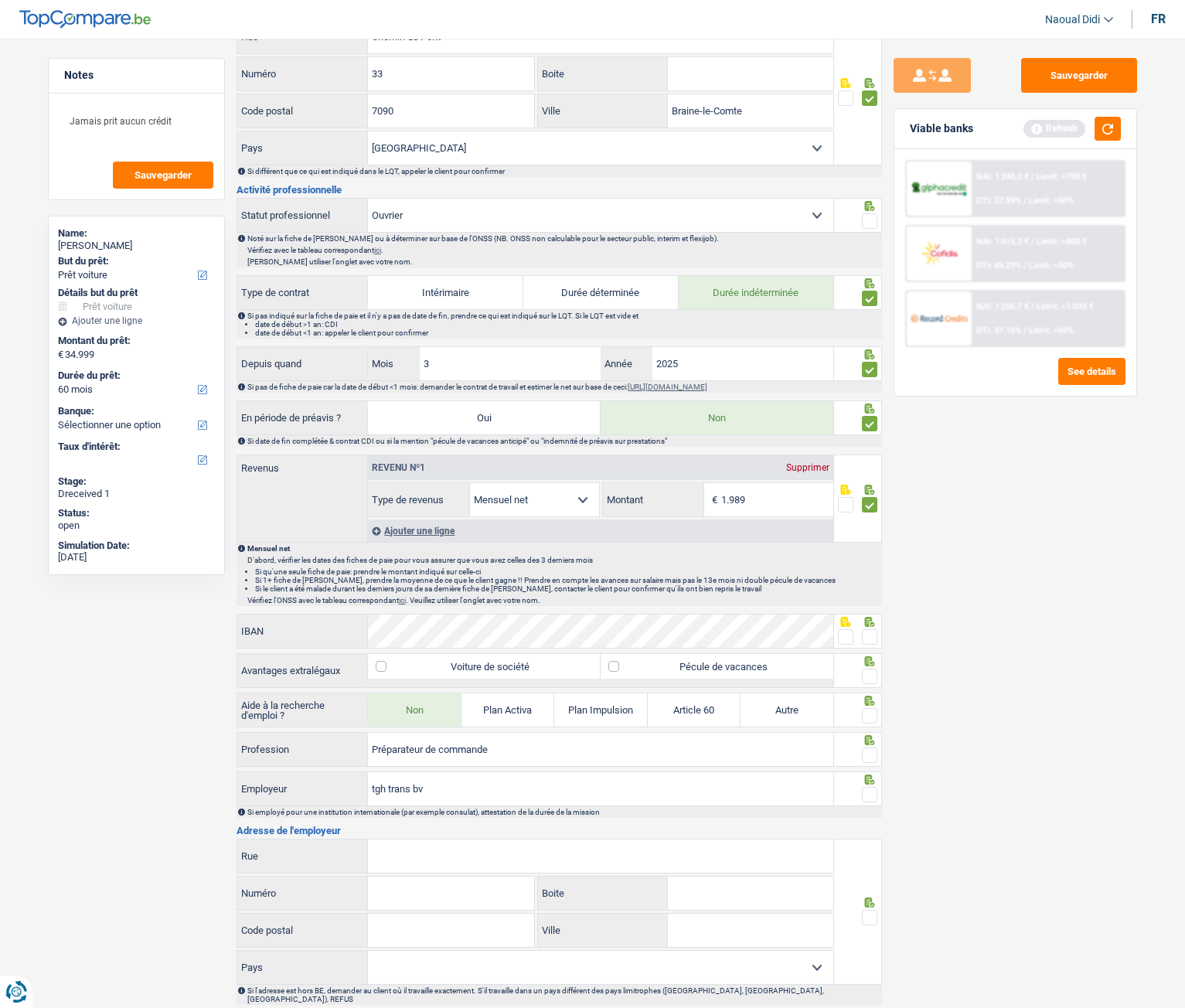
click at [842, 564] on span at bounding box center [846, 637] width 15 height 15
click at [0, 0] on input "radio" at bounding box center [0, 0] width 0 height 0
click at [770, 564] on label "Pécule de vacances" at bounding box center [717, 666] width 233 height 25
click at [770, 564] on input "Pécule de vacances" at bounding box center [717, 666] width 233 height 25
checkbox input "true"
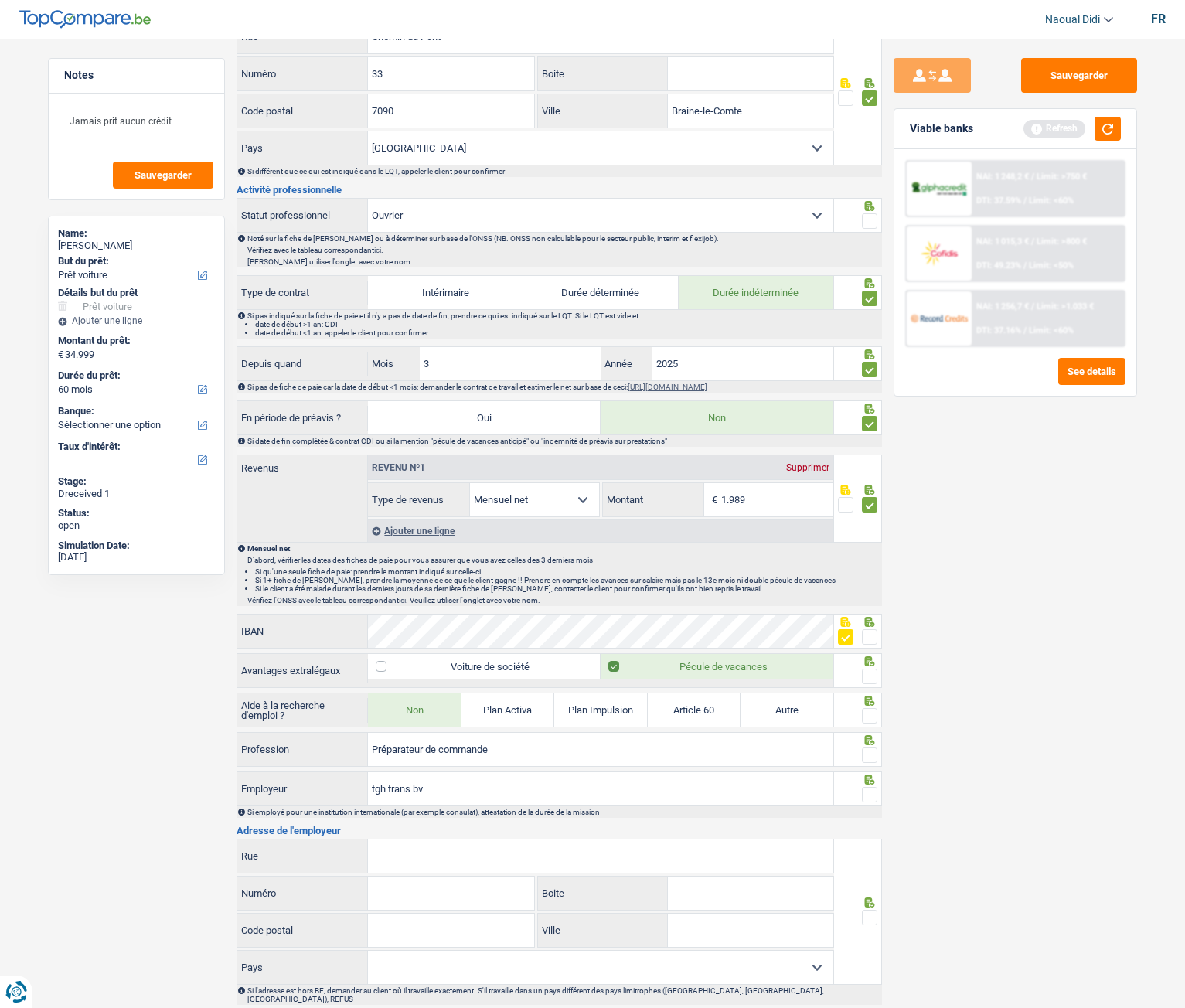
click at [871, 564] on span at bounding box center [870, 676] width 15 height 15
click at [0, 0] on input "radio" at bounding box center [0, 0] width 0 height 0
click at [873, 564] on span at bounding box center [870, 716] width 15 height 15
click at [0, 0] on input "radio" at bounding box center [0, 0] width 0 height 0
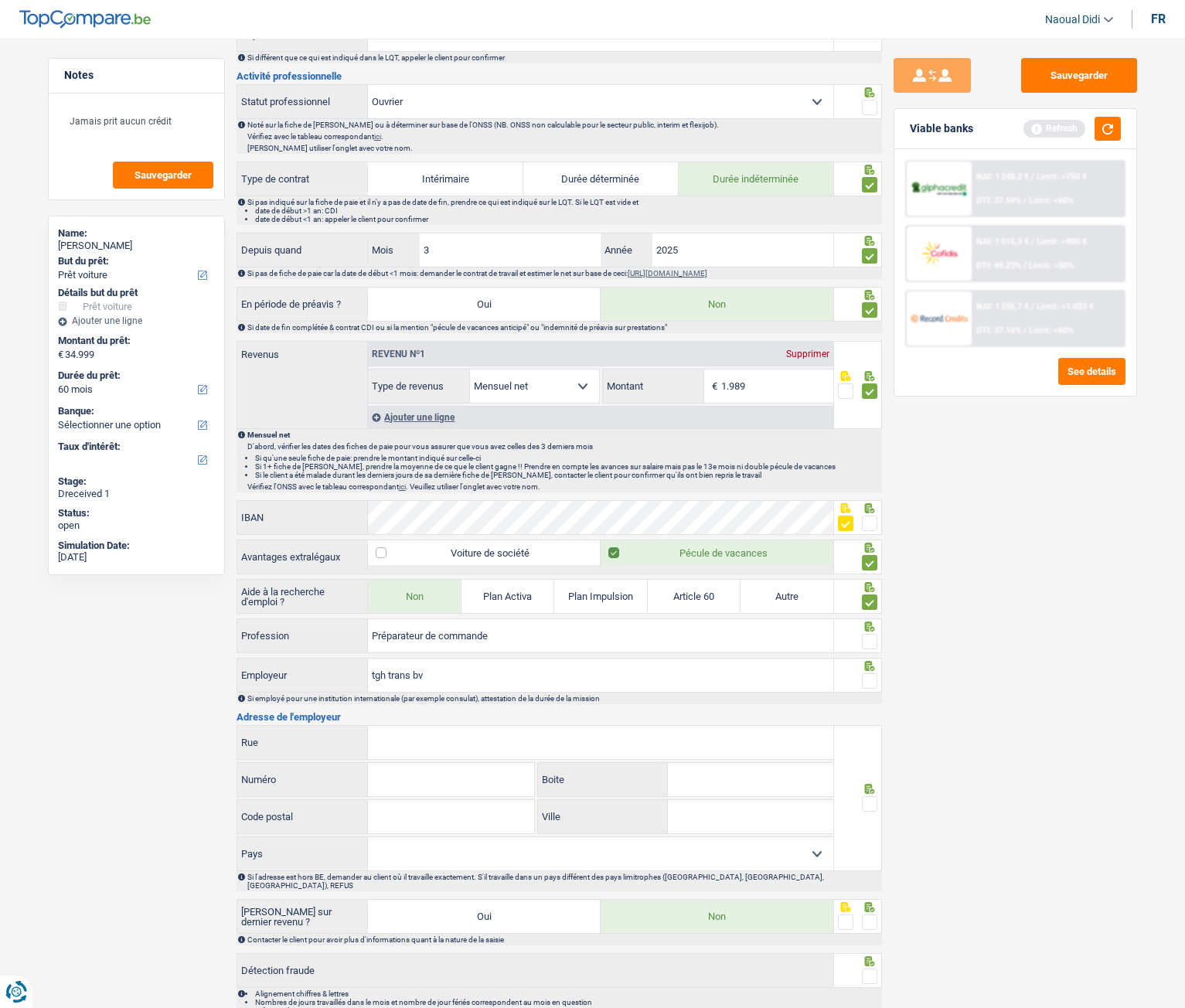
scroll to position [619, 0]
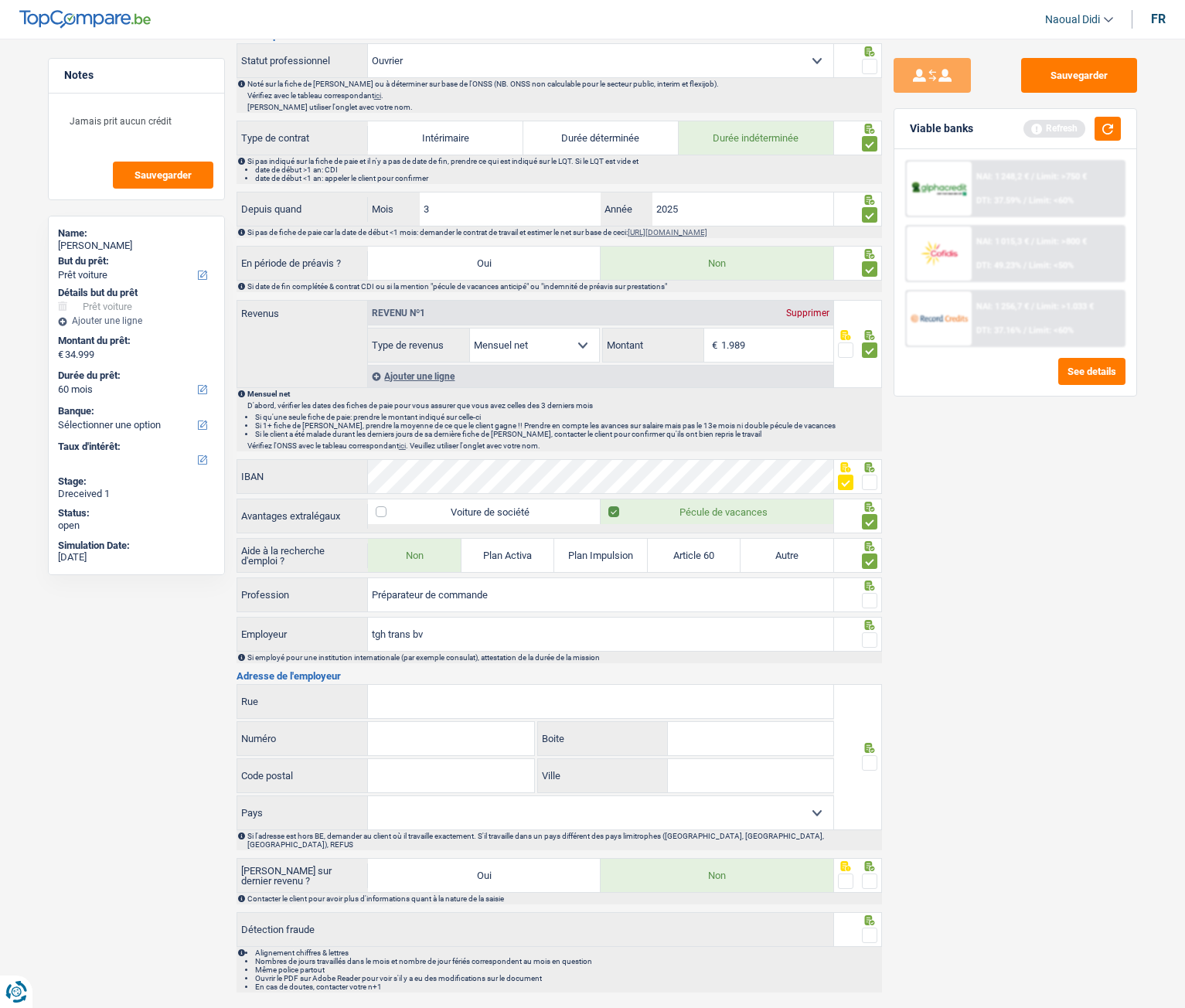
click at [867, 564] on span at bounding box center [870, 601] width 15 height 15
click at [0, 0] on input "radio" at bounding box center [0, 0] width 0 height 0
click at [478, 564] on input "tgh trans bv" at bounding box center [601, 634] width 466 height 33
type input "tgh trans"
click at [878, 564] on div at bounding box center [858, 634] width 48 height 35
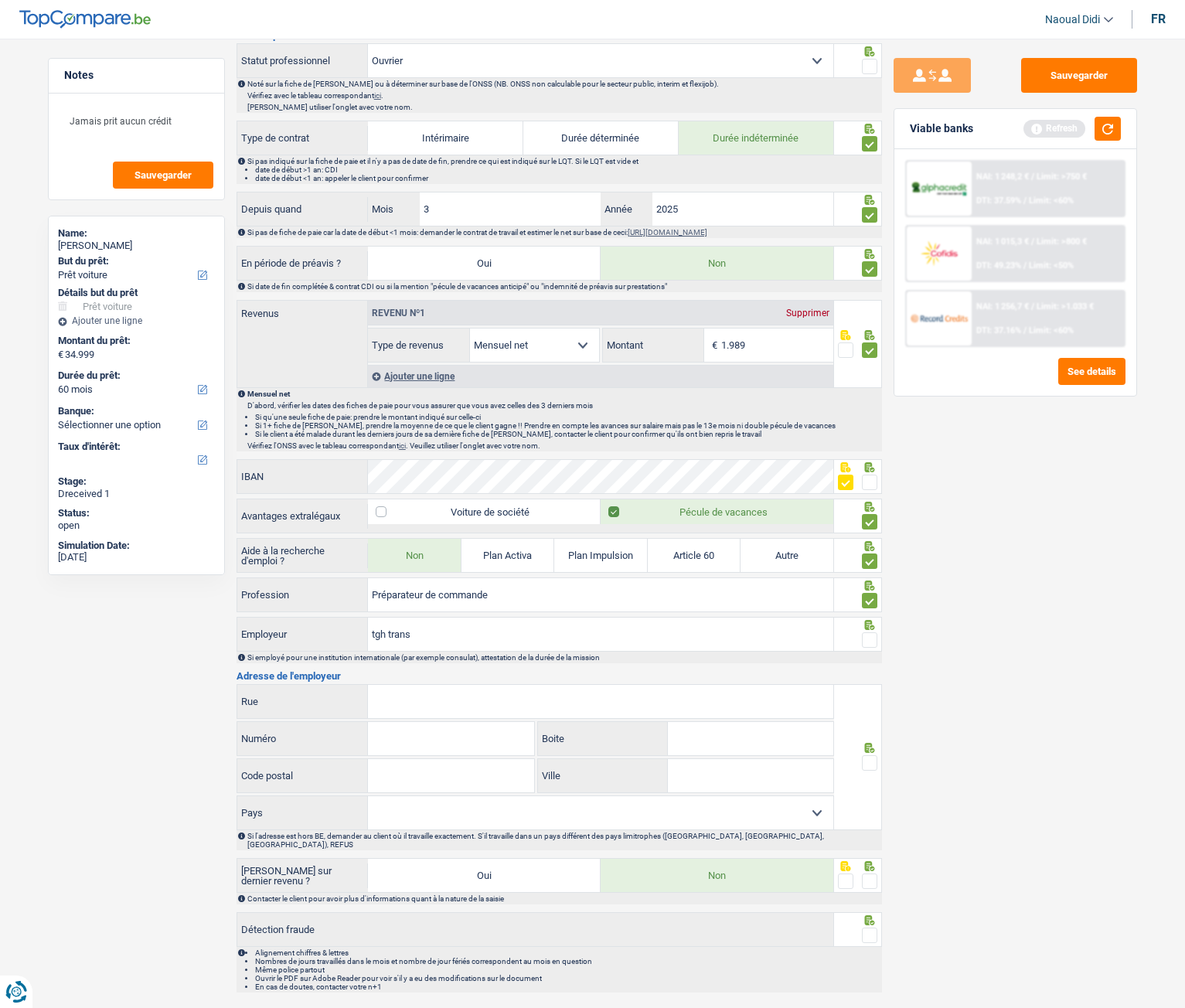
click at [874, 564] on span at bounding box center [870, 640] width 15 height 15
click at [0, 0] on input "radio" at bounding box center [0, 0] width 0 height 0
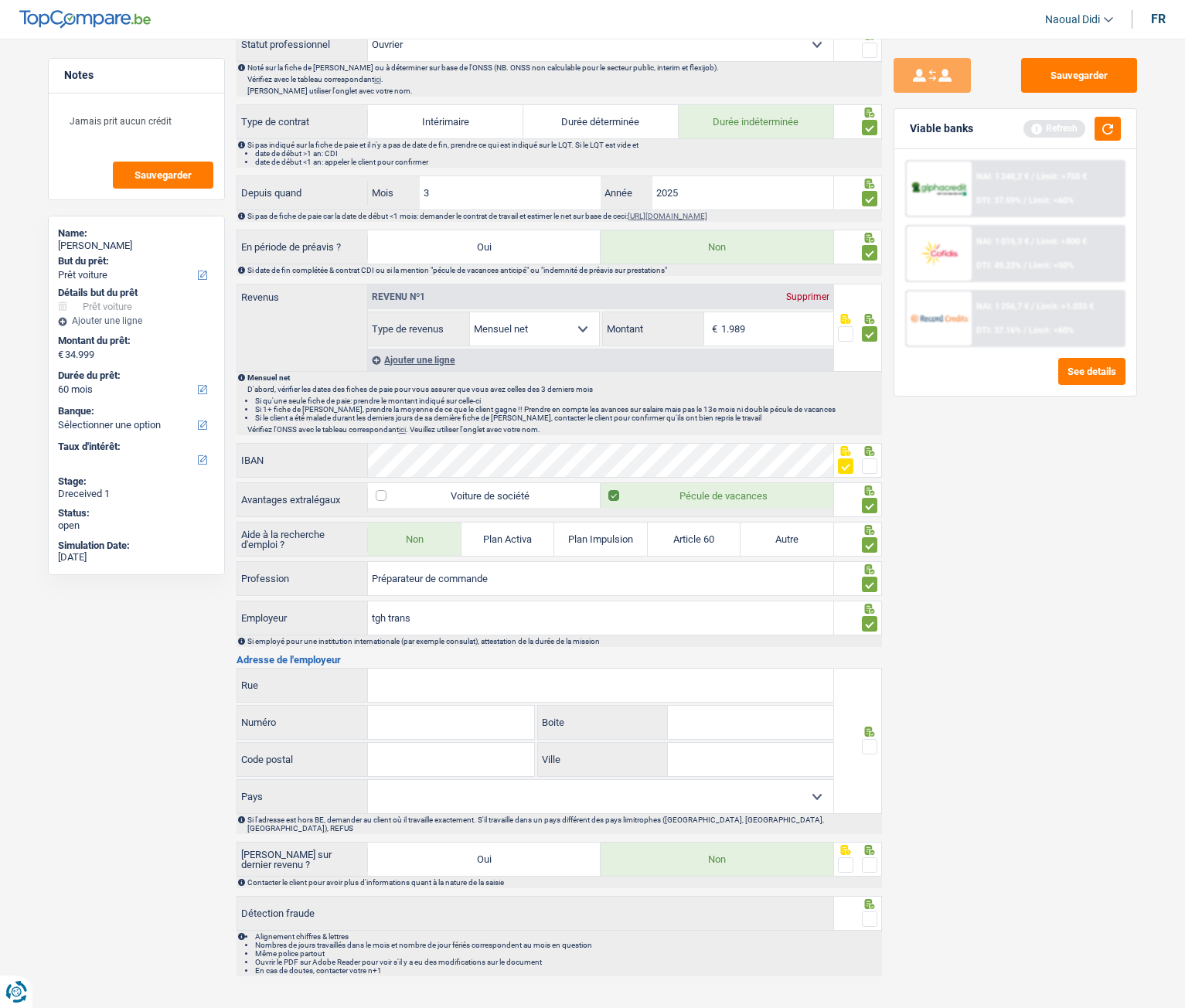
scroll to position [648, 0]
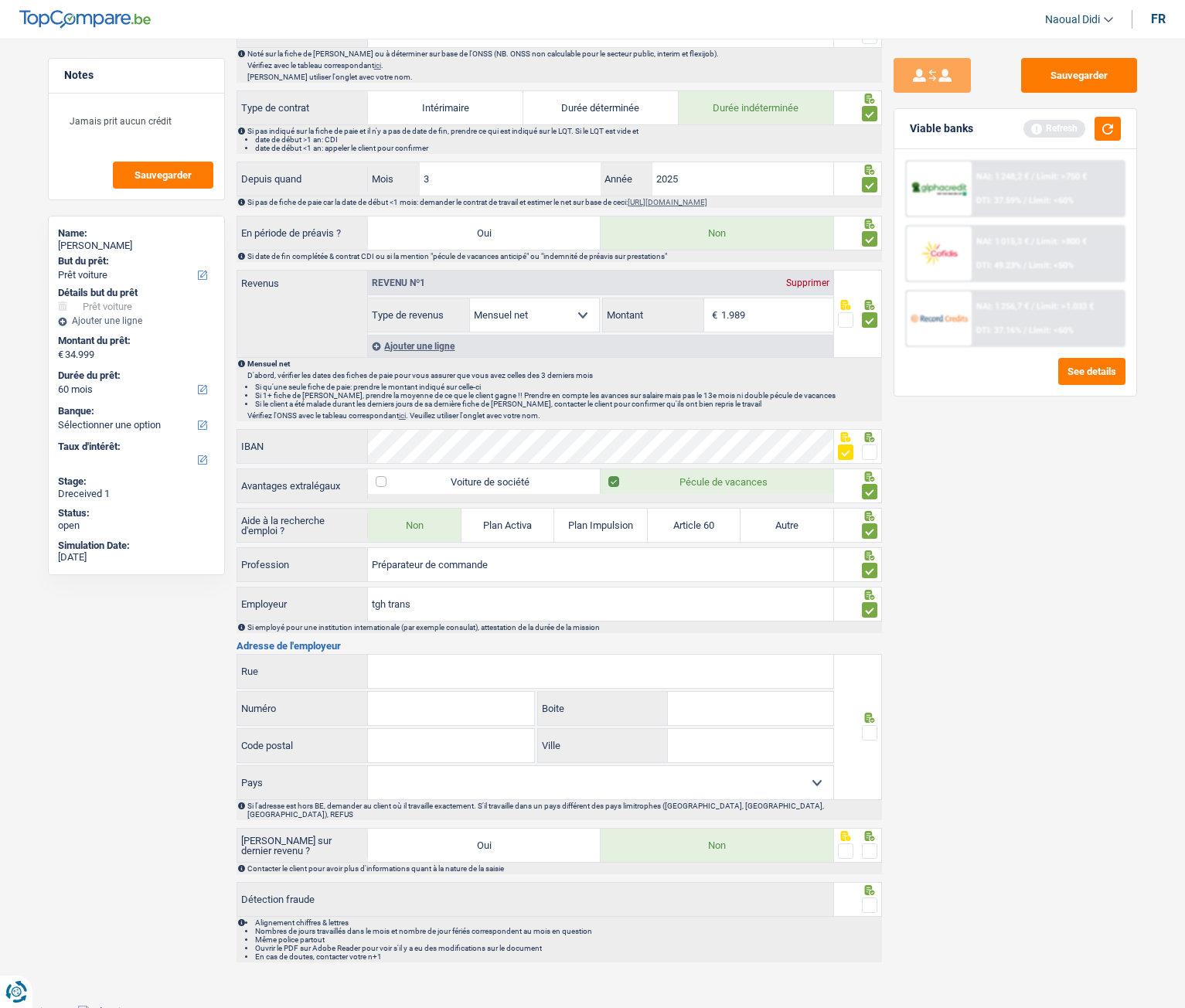
click at [430, 564] on input "Rue" at bounding box center [601, 671] width 466 height 33
type input "Jetsesteenweg"
click at [409, 564] on input "Numéro" at bounding box center [451, 708] width 166 height 33
type input "264"
click at [424, 564] on input "Code postal" at bounding box center [451, 745] width 166 height 33
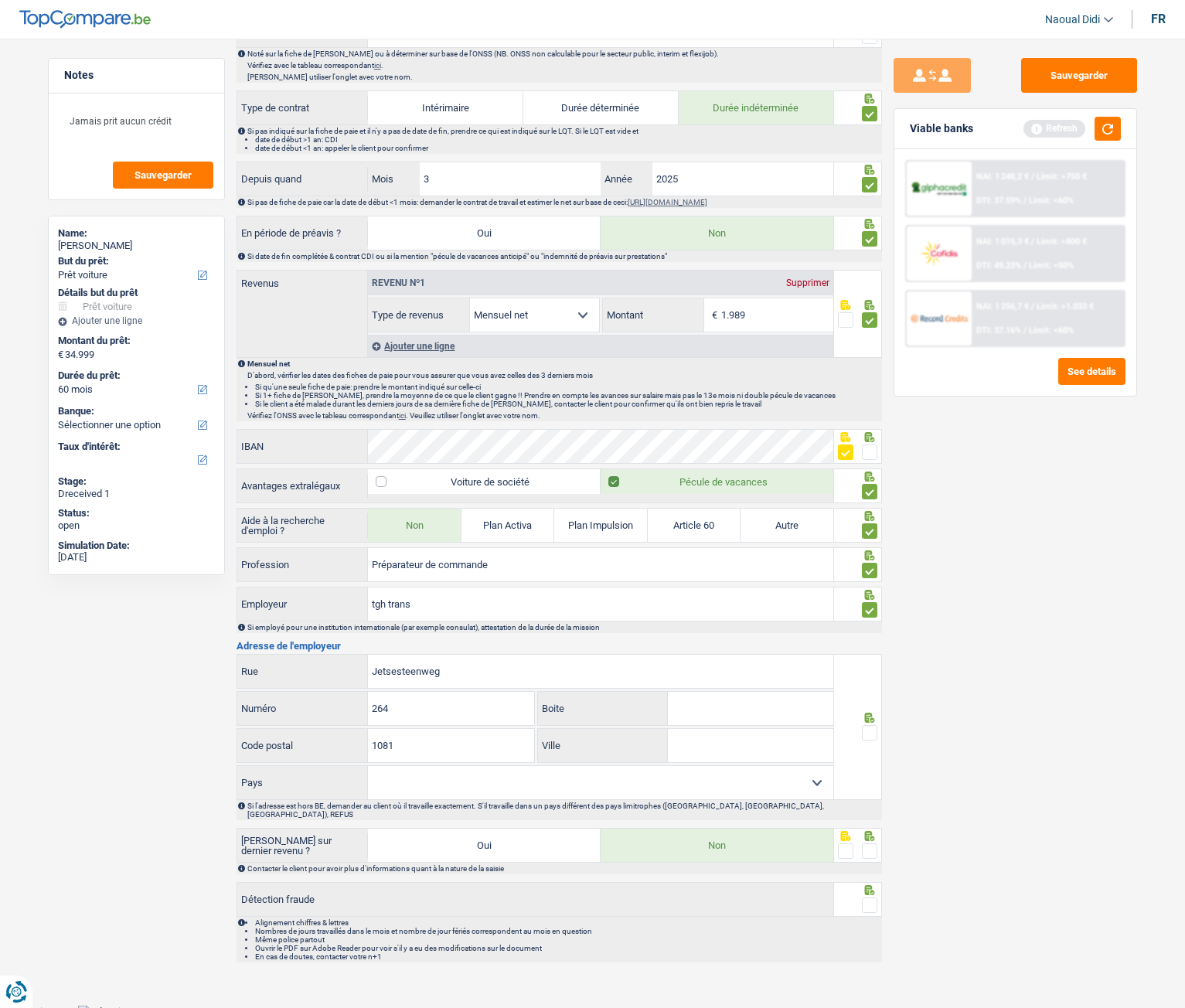
type input "1081"
click at [715, 564] on input "Ville" at bounding box center [750, 745] width 165 height 33
type input "Koekelberg"
click at [870, 564] on span at bounding box center [870, 733] width 15 height 15
click at [0, 0] on input "radio" at bounding box center [0, 0] width 0 height 0
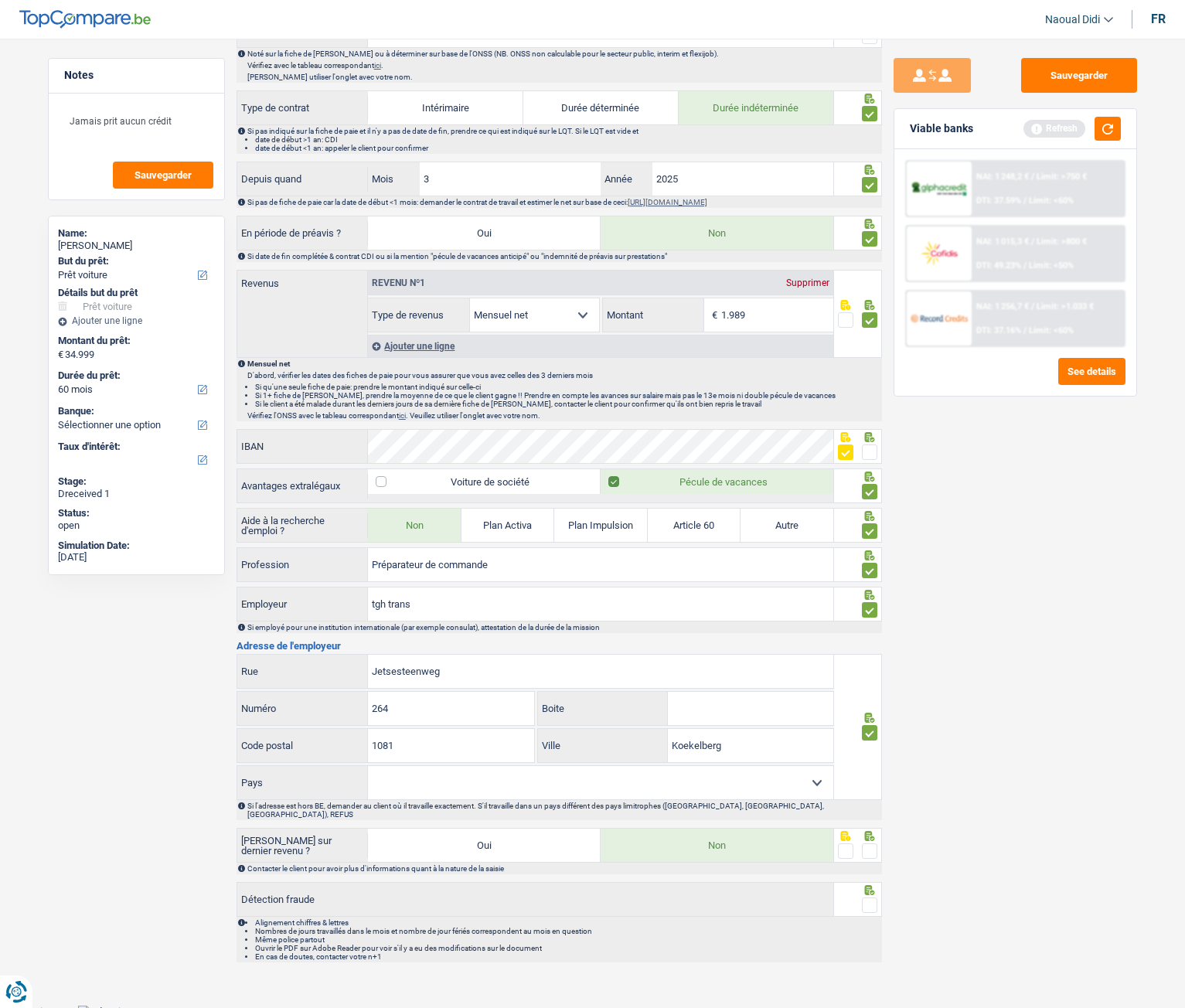
click at [469, 564] on select "Belgique France Allemagne Italie Luxembourg Pays-Bas Espagne Suisse Sélectionne…" at bounding box center [601, 782] width 466 height 33
select select "BE"
click at [368, 564] on select "Belgique France Allemagne Italie Luxembourg Pays-Bas Espagne Suisse Sélectionne…" at bounding box center [601, 782] width 466 height 33
click at [880, 564] on div at bounding box center [858, 845] width 48 height 35
click at [870, 564] on span at bounding box center [870, 851] width 15 height 15
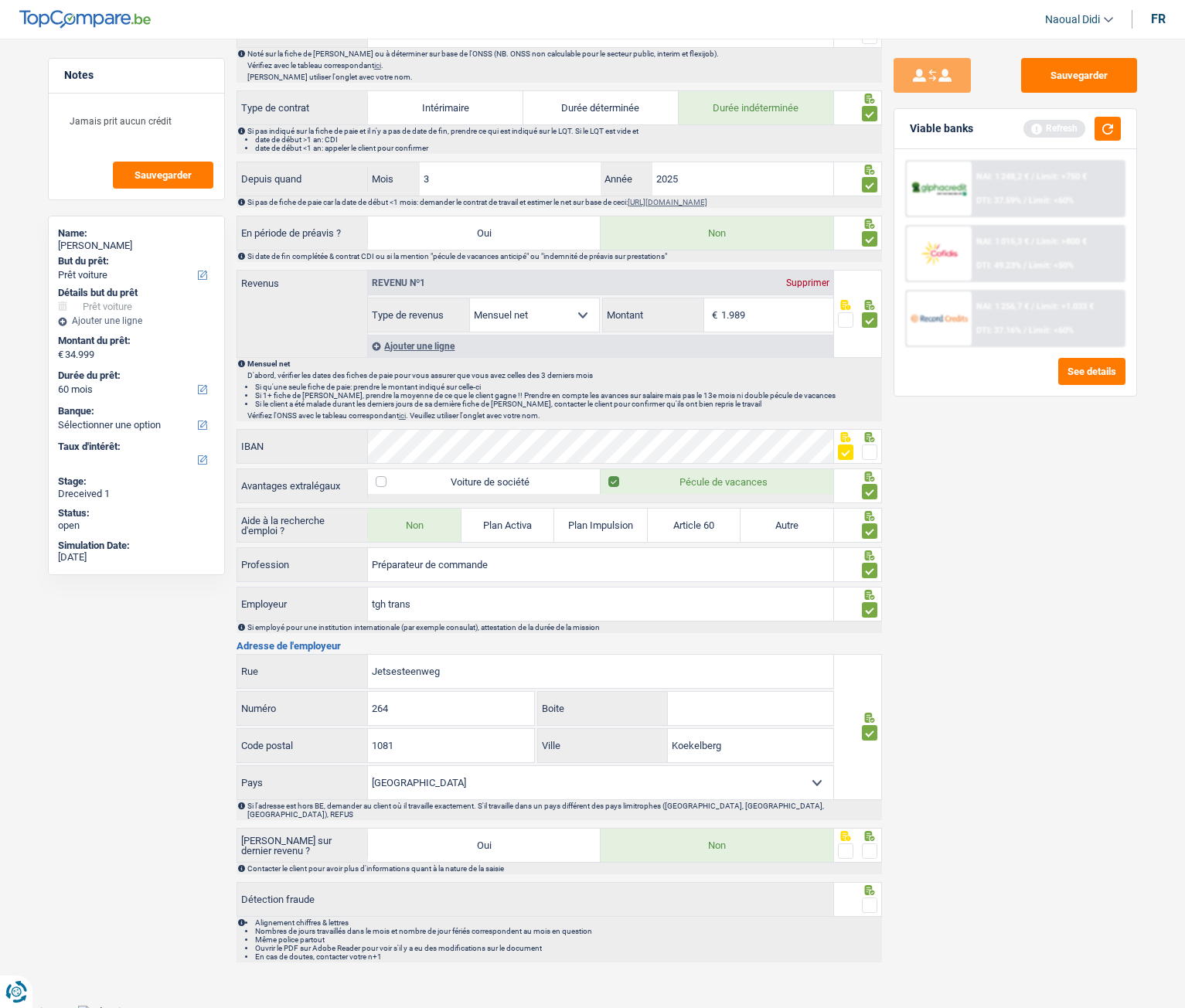
click at [0, 0] on input "radio" at bounding box center [0, 0] width 0 height 0
click at [871, 564] on span at bounding box center [870, 906] width 15 height 15
click at [0, 0] on input "radio" at bounding box center [0, 0] width 0 height 0
click at [1067, 74] on button "Sauvegarder" at bounding box center [1079, 75] width 116 height 35
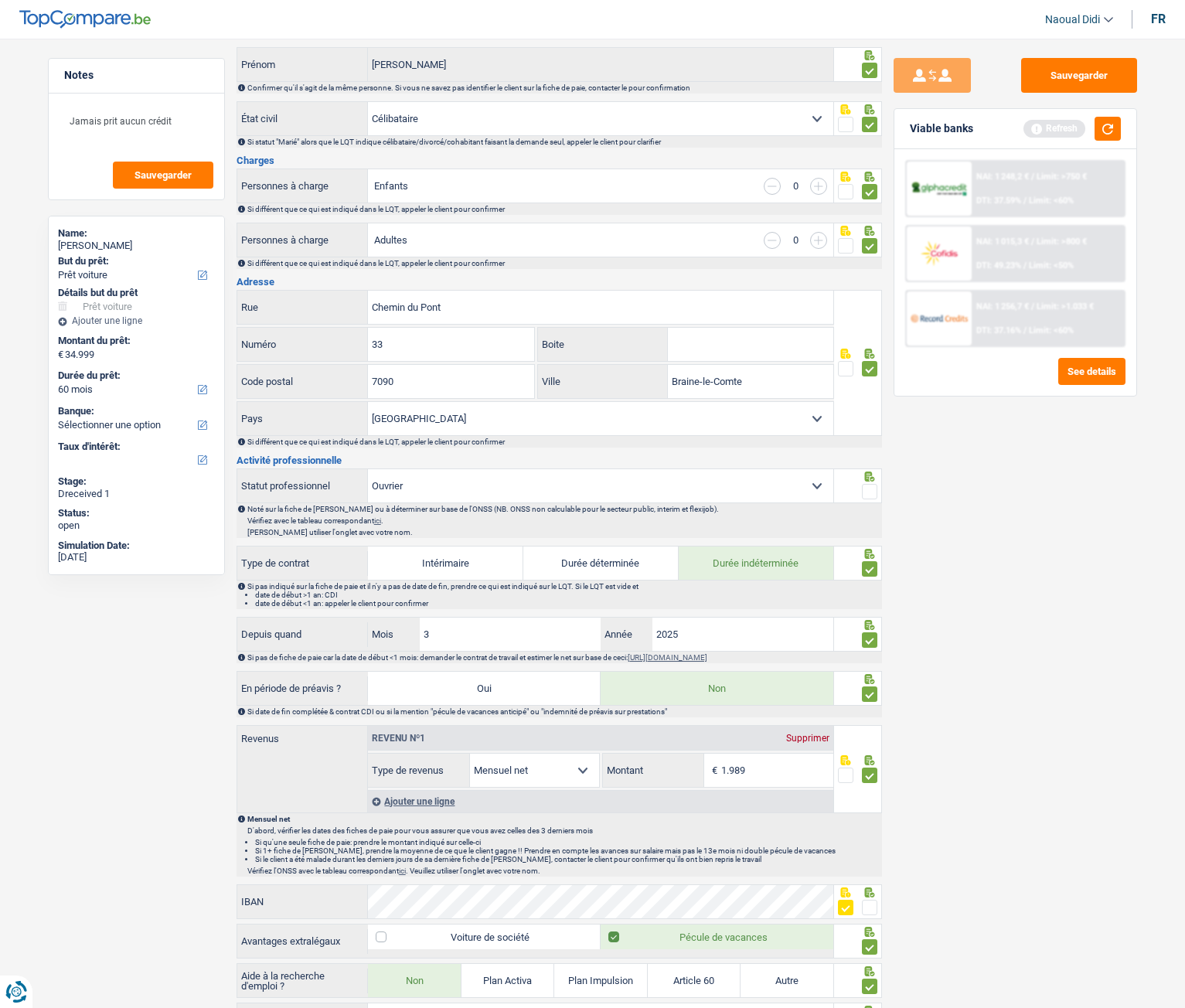
scroll to position [232, 0]
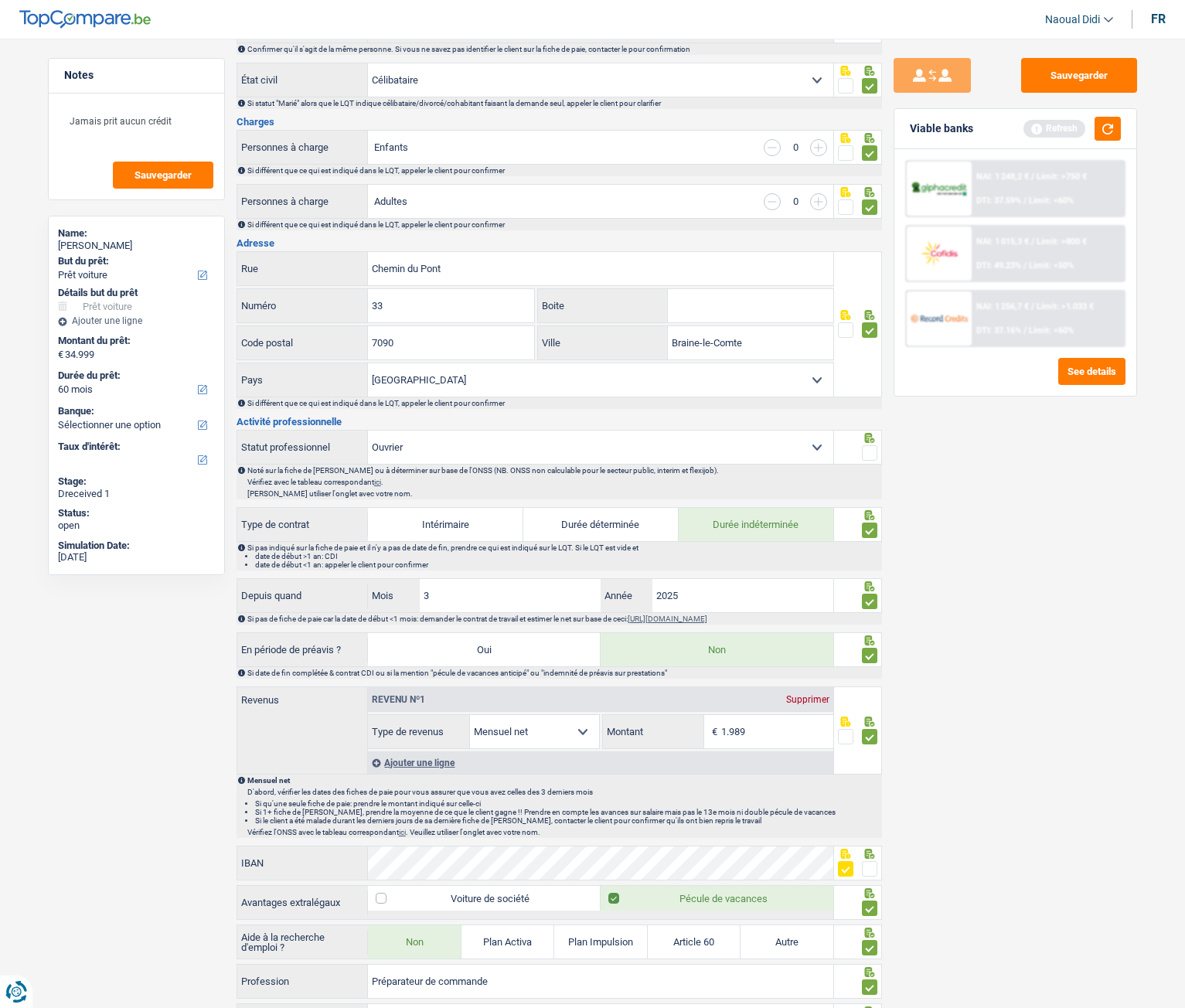
click at [868, 451] on span at bounding box center [870, 453] width 15 height 15
click at [0, 0] on input "radio" at bounding box center [0, 0] width 0 height 0
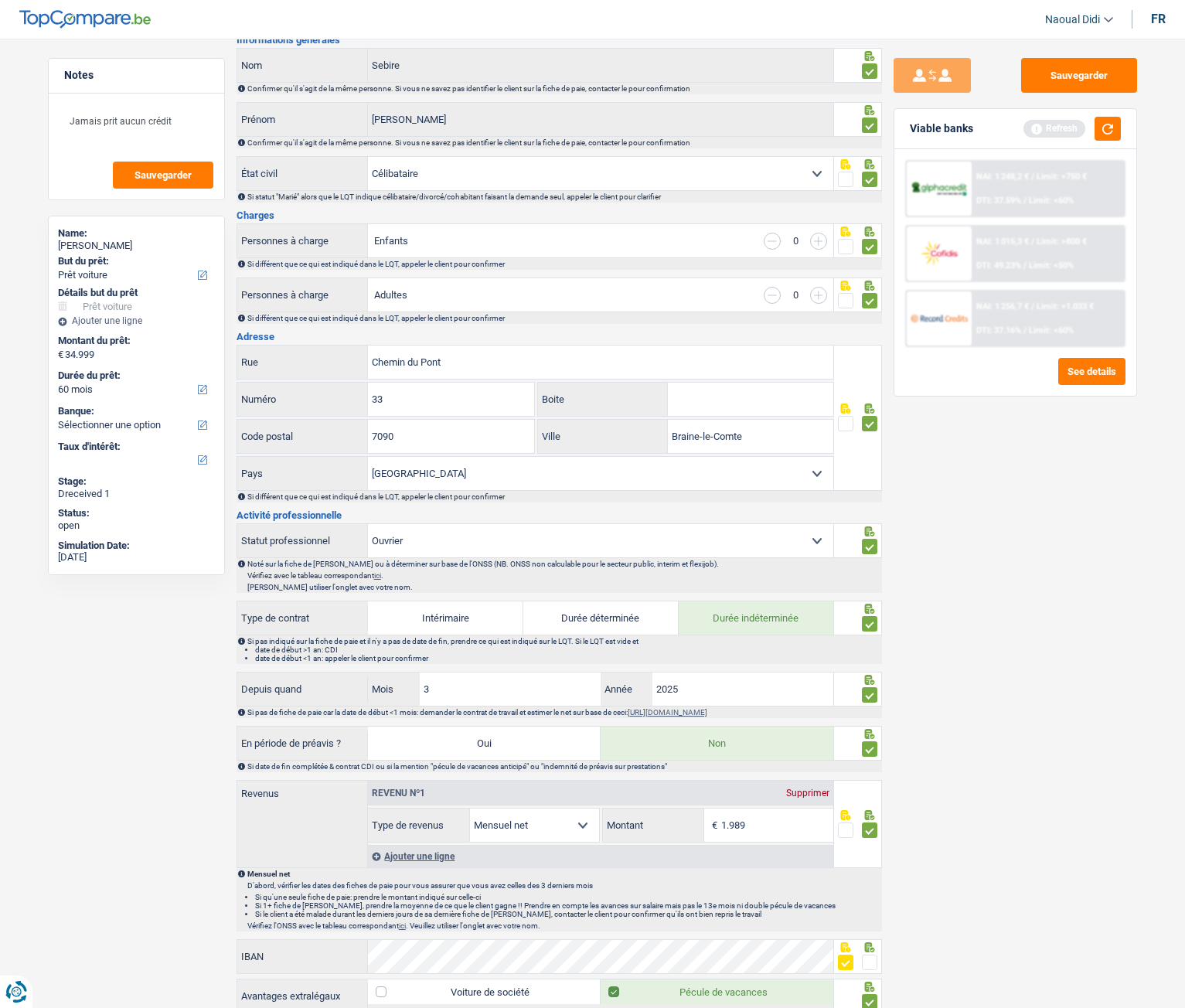
scroll to position [0, 0]
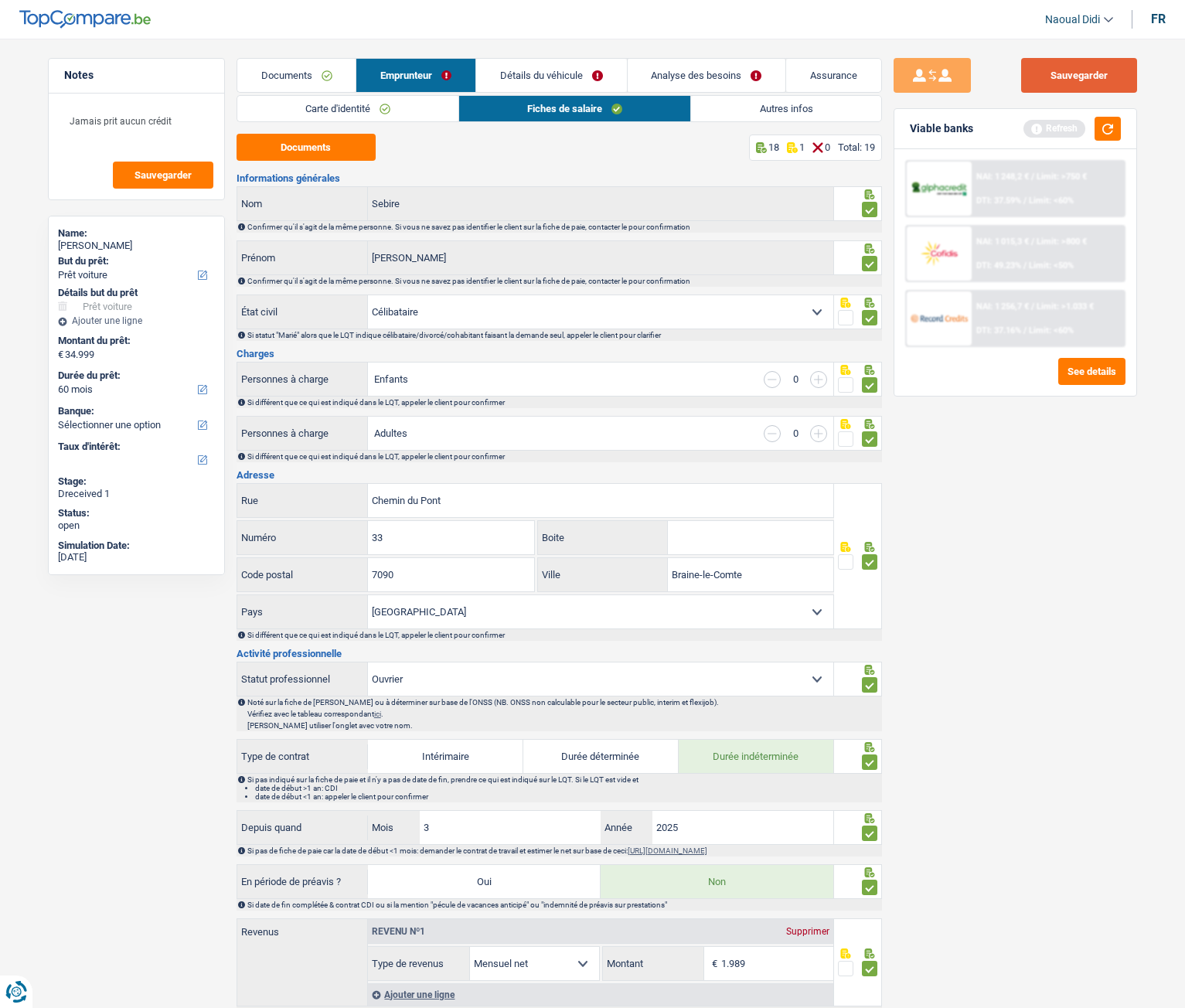
click at [1083, 70] on button "Sauvegarder" at bounding box center [1079, 75] width 116 height 35
click at [796, 110] on link "Autres infos" at bounding box center [786, 108] width 190 height 25
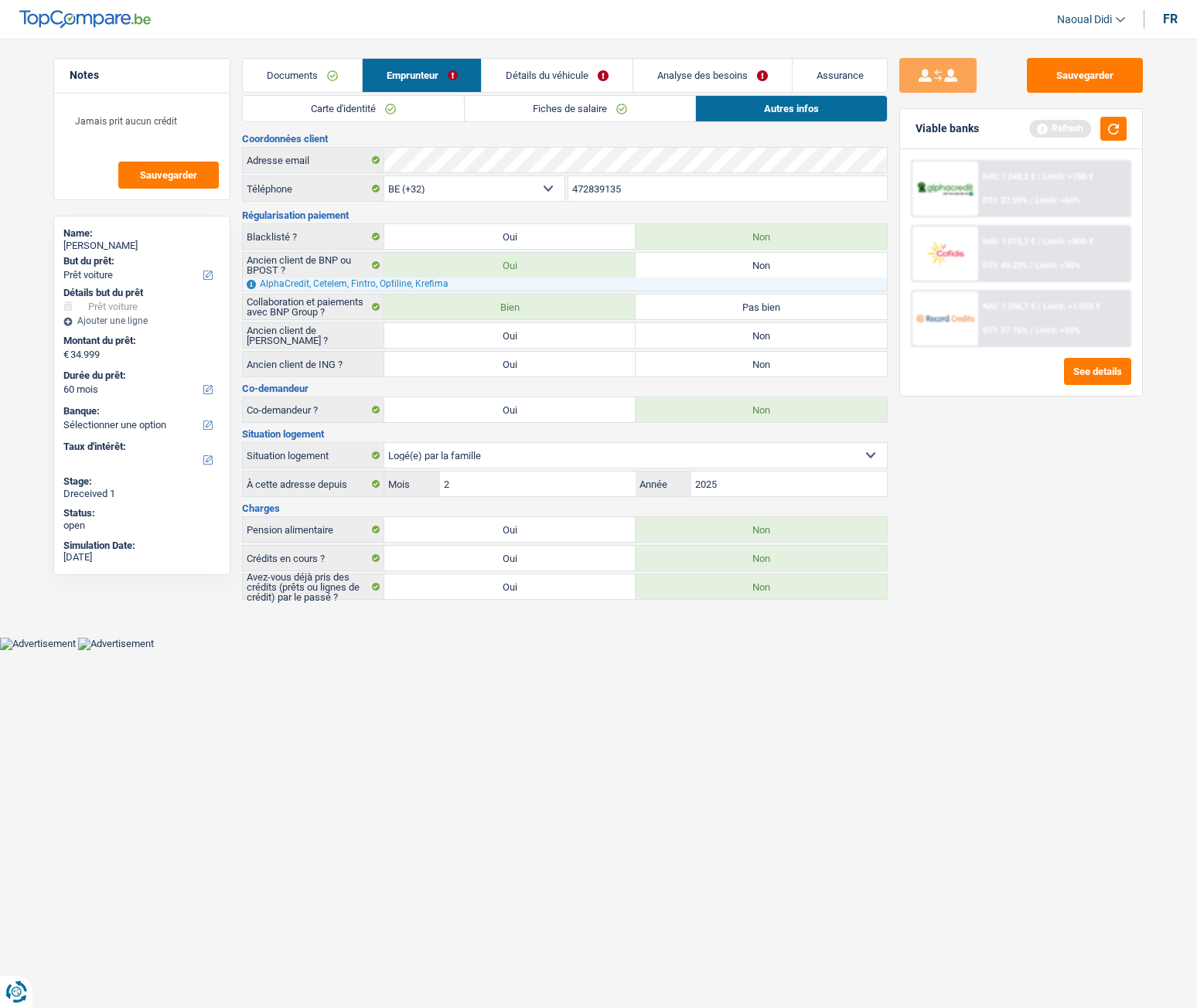
click at [560, 73] on link "Détails du véhicule" at bounding box center [557, 74] width 151 height 33
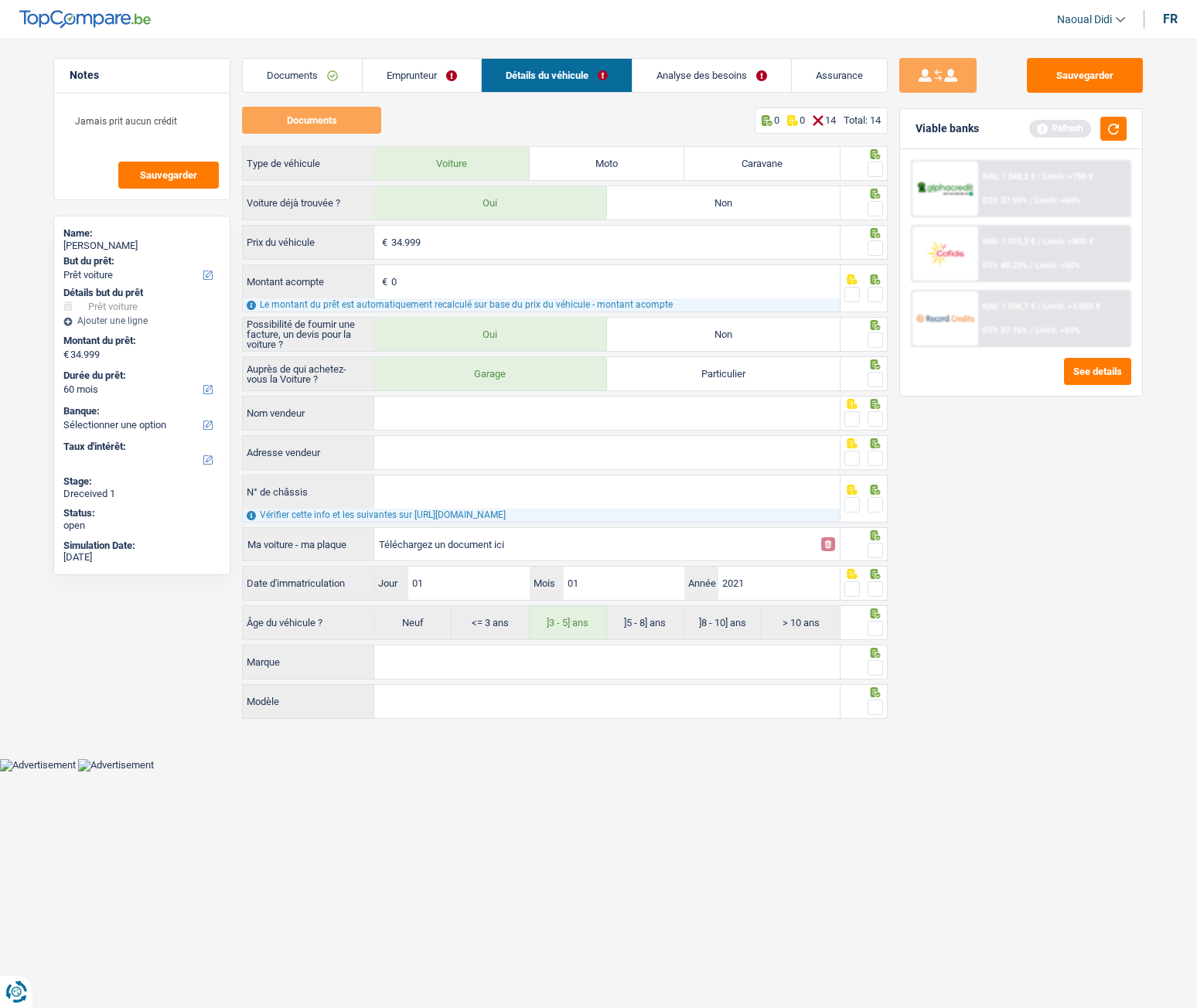
click at [712, 85] on link "Analyse des besoins" at bounding box center [711, 74] width 158 height 33
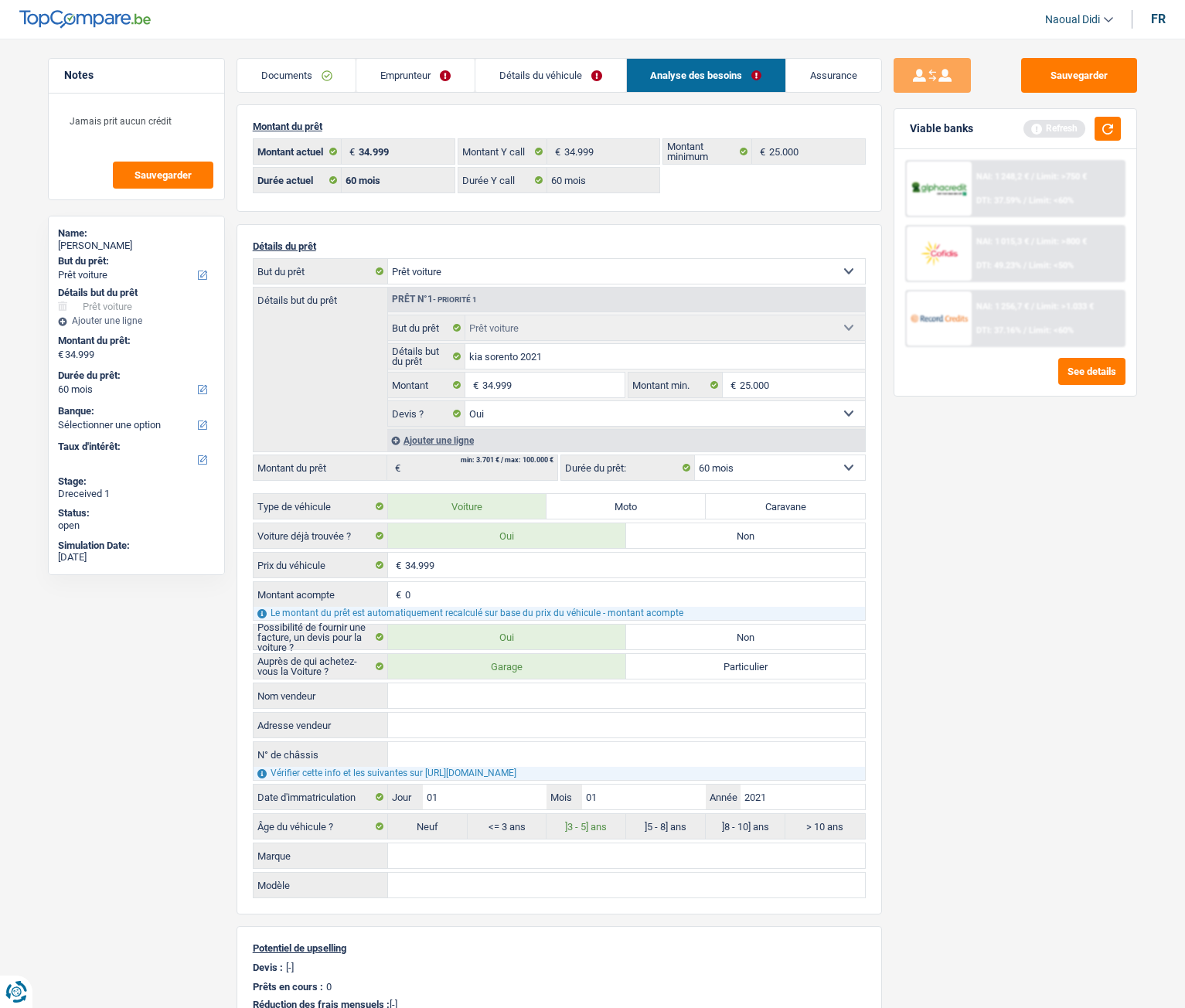
click at [251, 71] on link "Documents" at bounding box center [296, 74] width 119 height 33
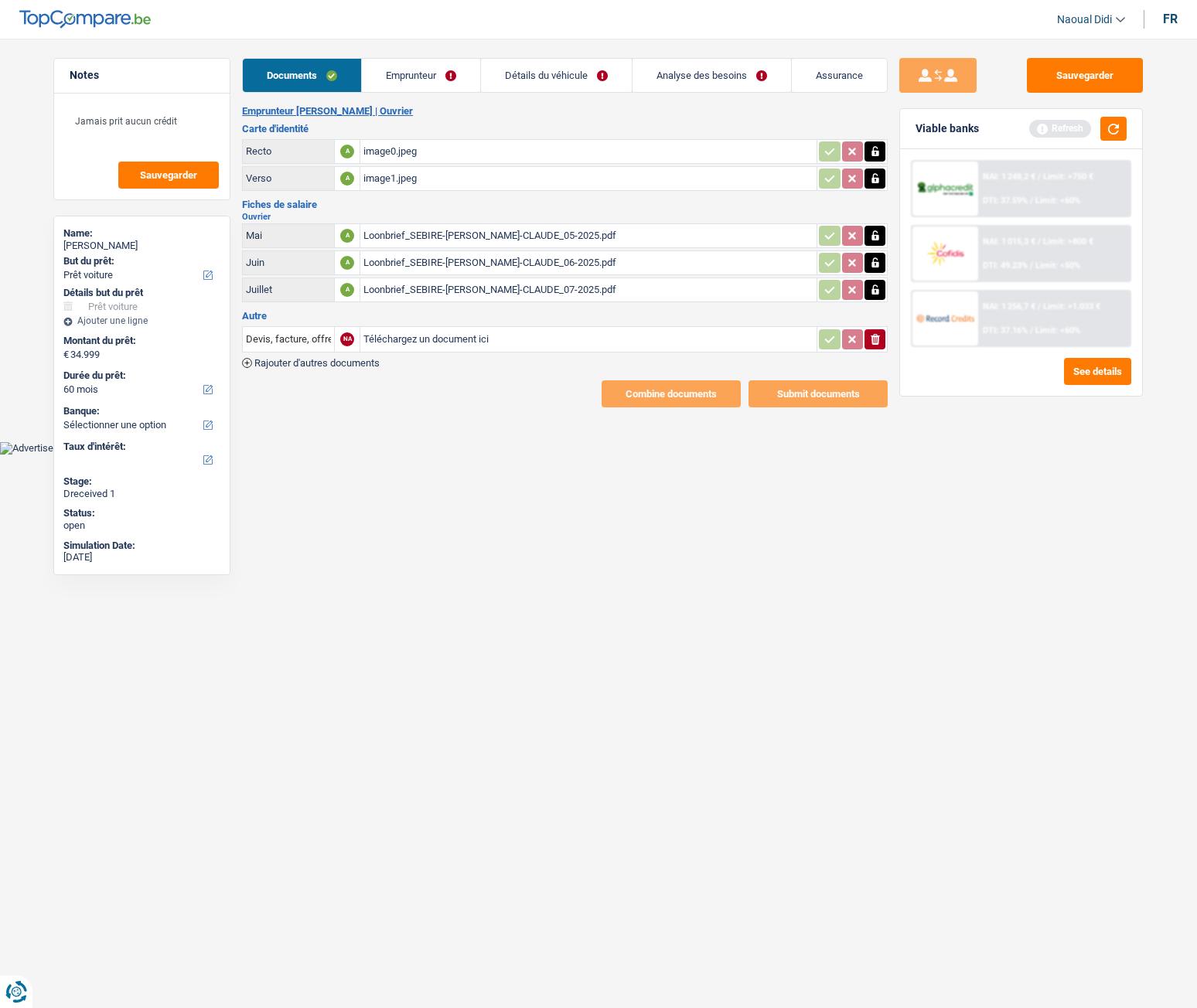
click at [388, 342] on input "Téléchargez un document ici" at bounding box center [588, 339] width 450 height 23
click at [393, 69] on link "Emprunteur" at bounding box center [422, 74] width 119 height 33
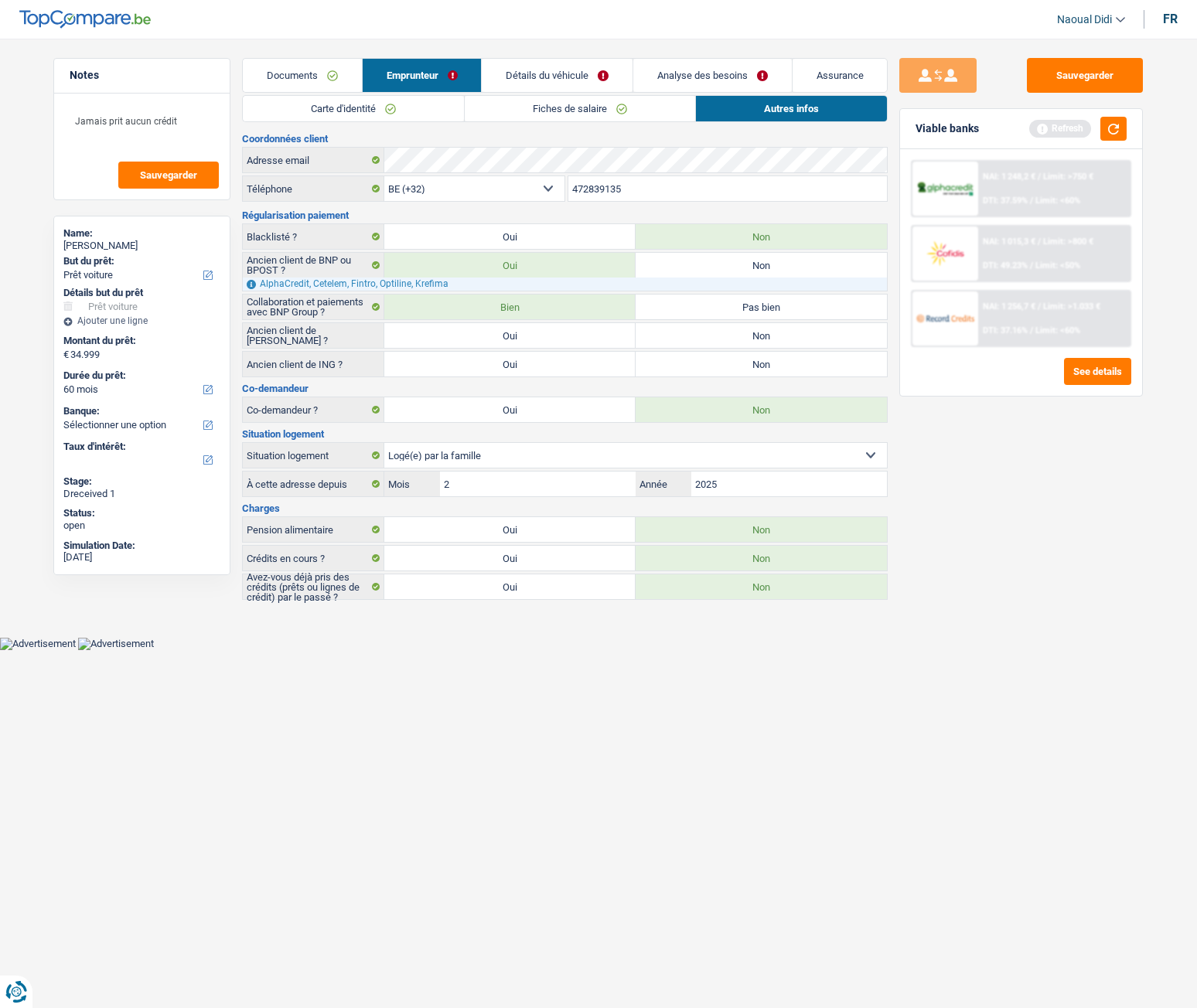
click at [521, 67] on link "Détails du véhicule" at bounding box center [557, 74] width 151 height 33
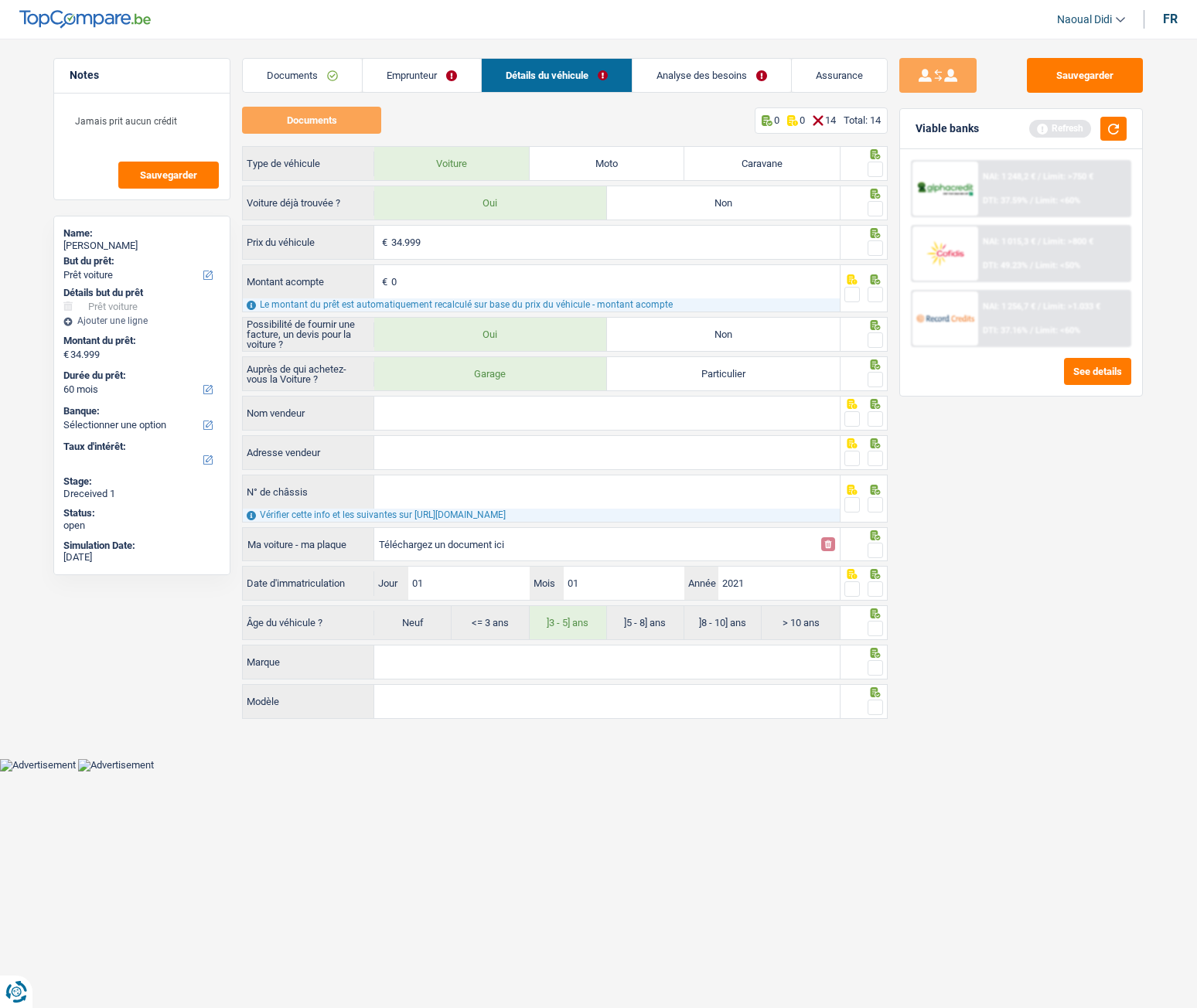
click at [429, 73] on link "Emprunteur" at bounding box center [422, 74] width 119 height 33
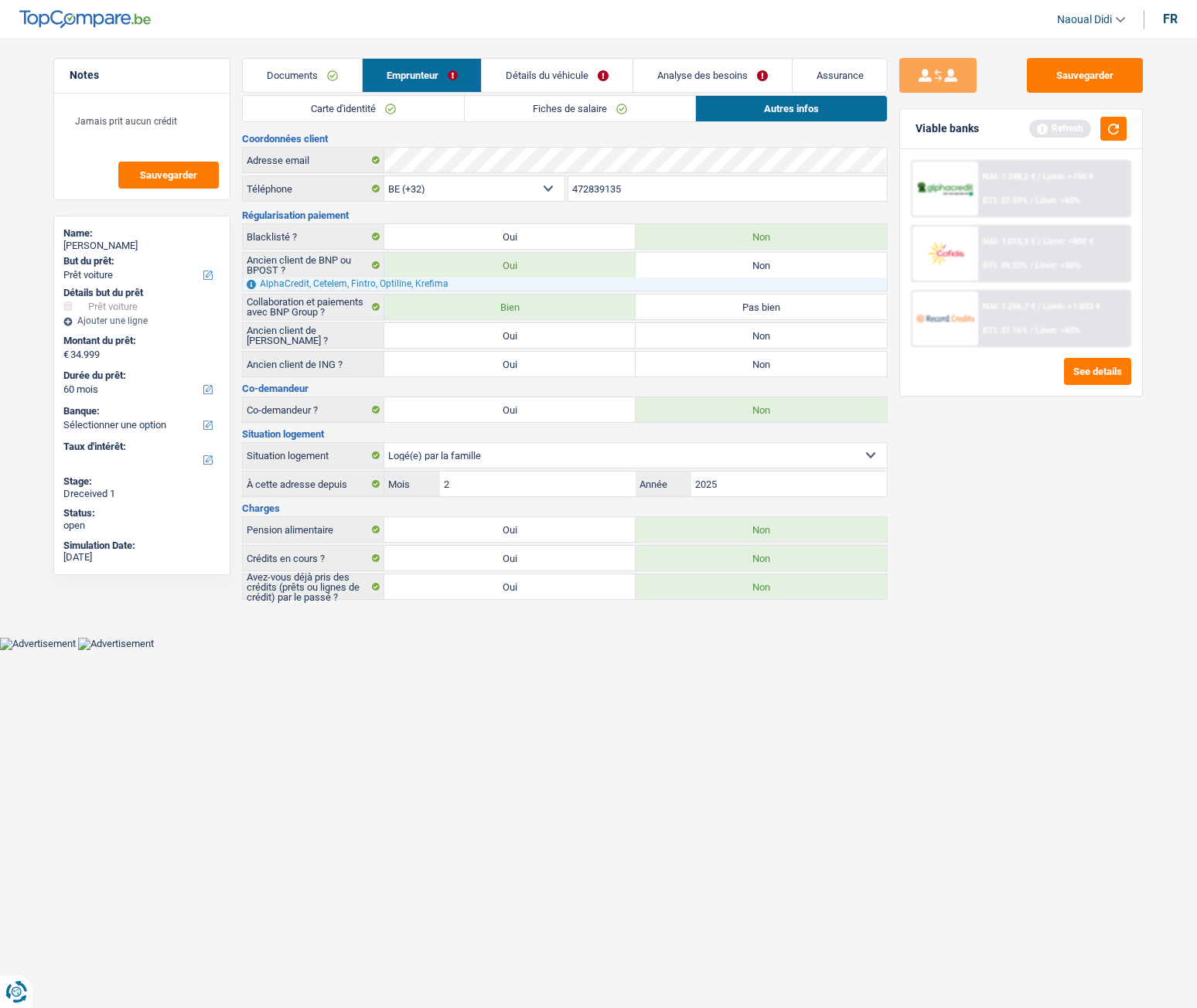
click at [572, 72] on link "Détails du véhicule" at bounding box center [557, 74] width 151 height 33
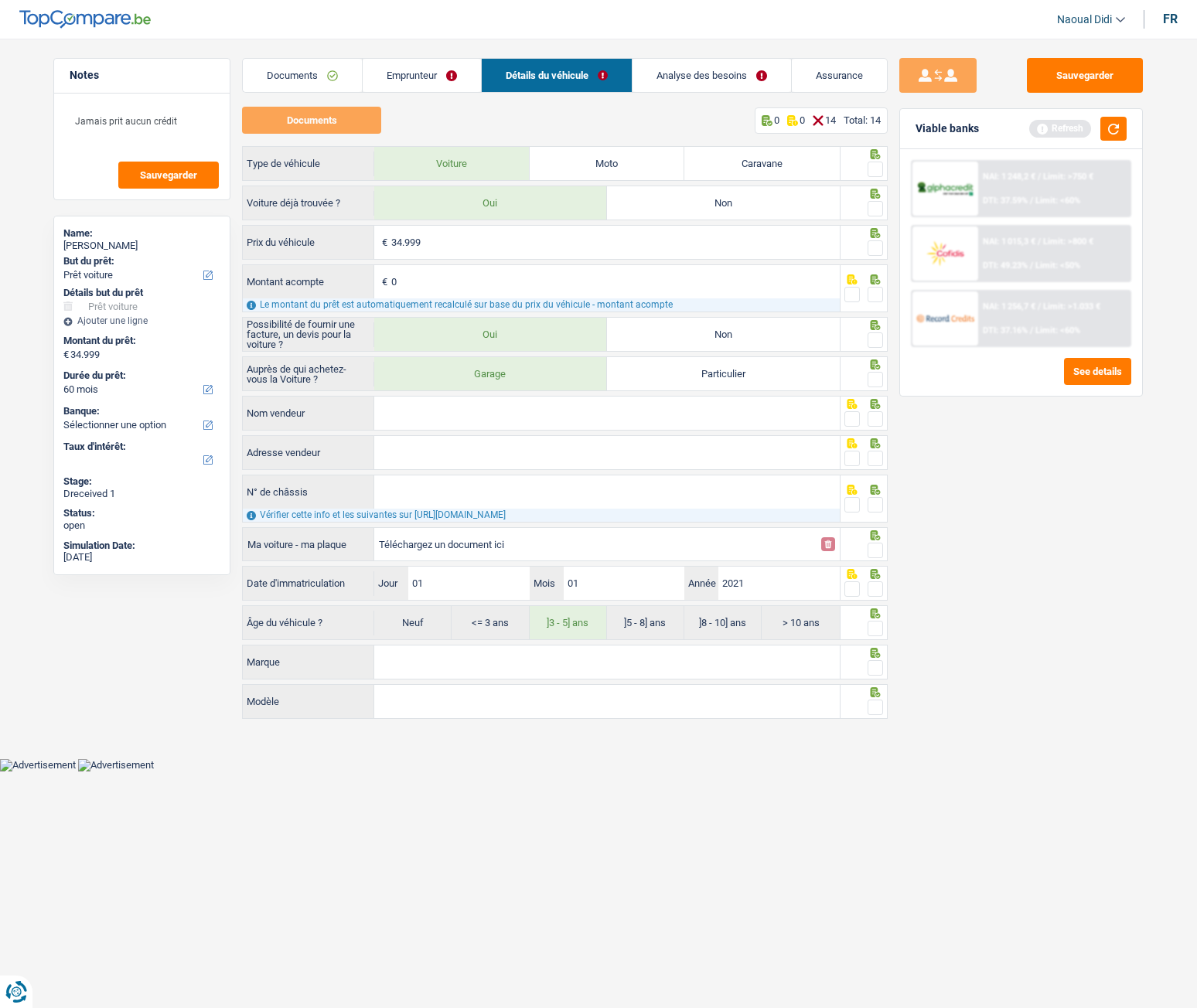
click at [430, 76] on link "Emprunteur" at bounding box center [422, 74] width 119 height 33
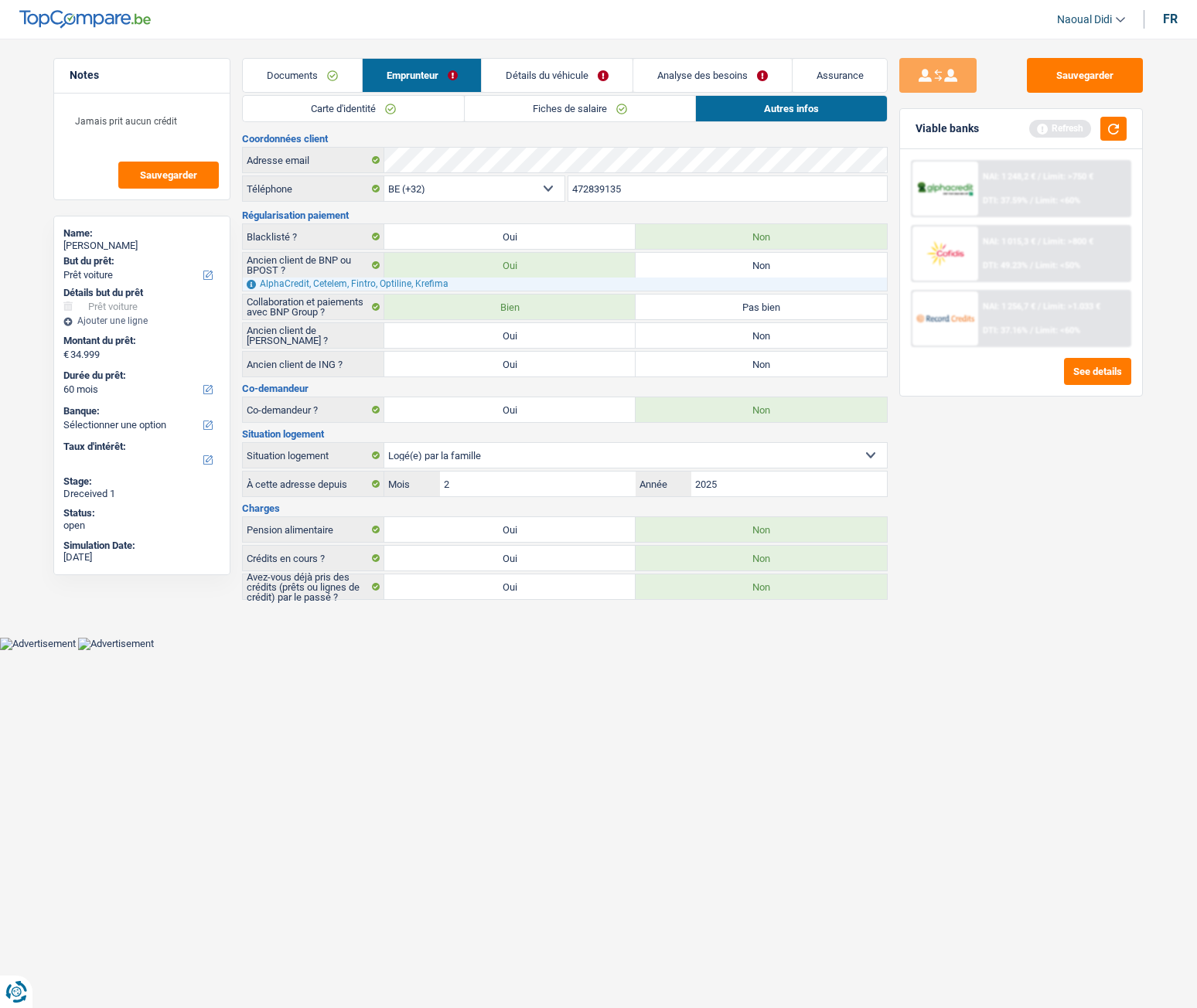
click at [380, 113] on link "Carte d'identité" at bounding box center [353, 108] width 221 height 25
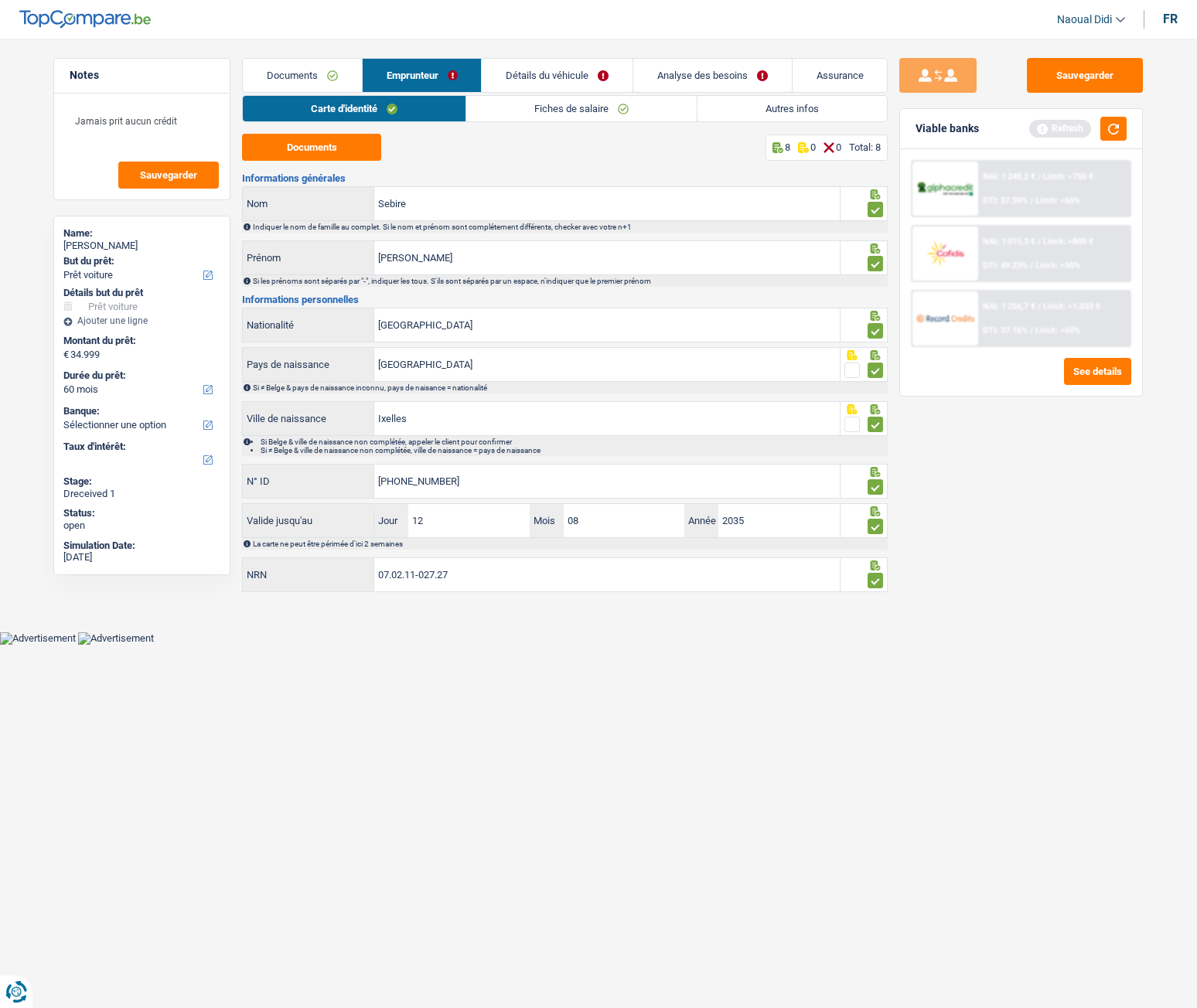
click at [535, 108] on link "Fiches de salaire" at bounding box center [582, 108] width 230 height 25
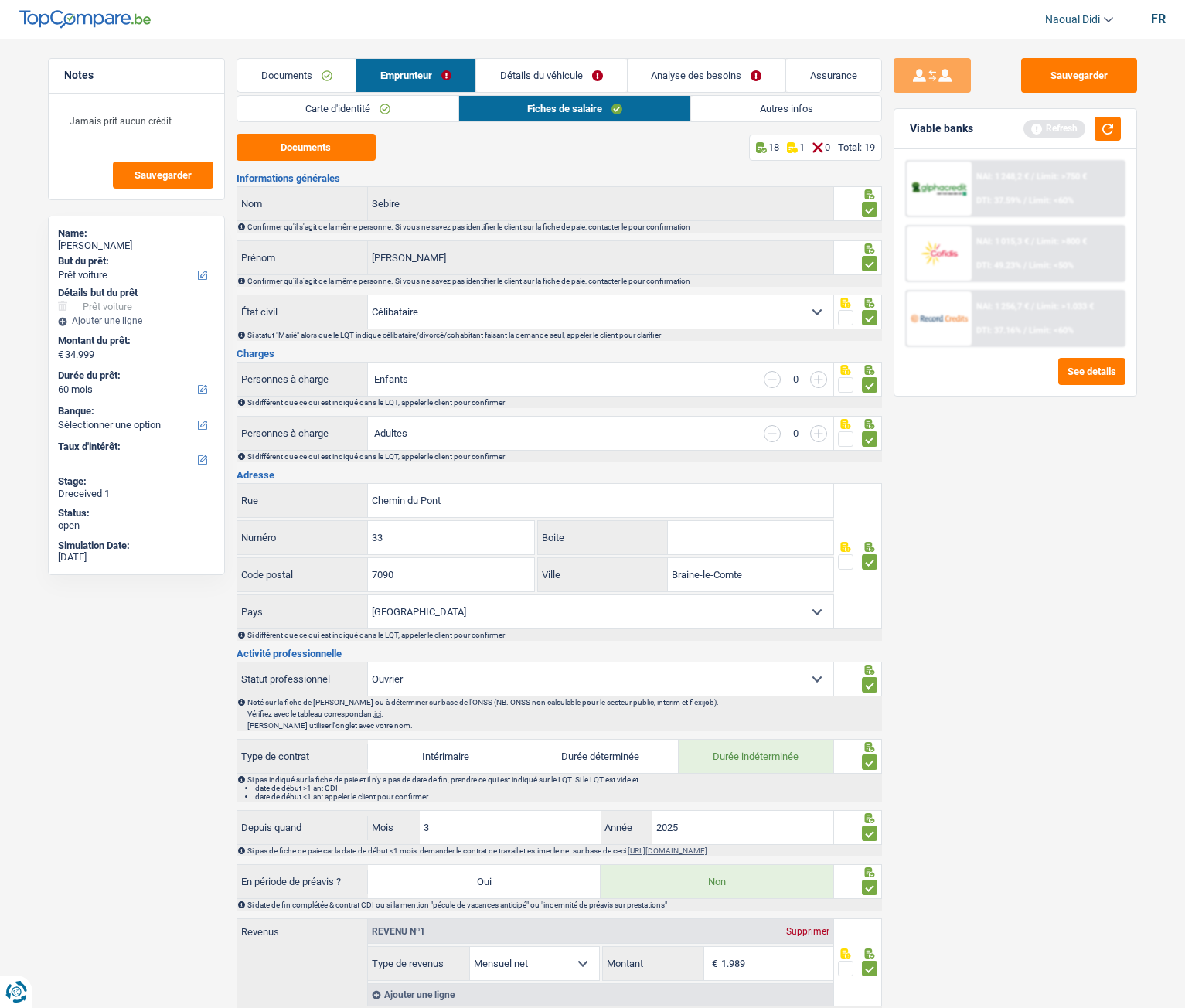
click at [549, 78] on link "Détails du véhicule" at bounding box center [552, 74] width 151 height 33
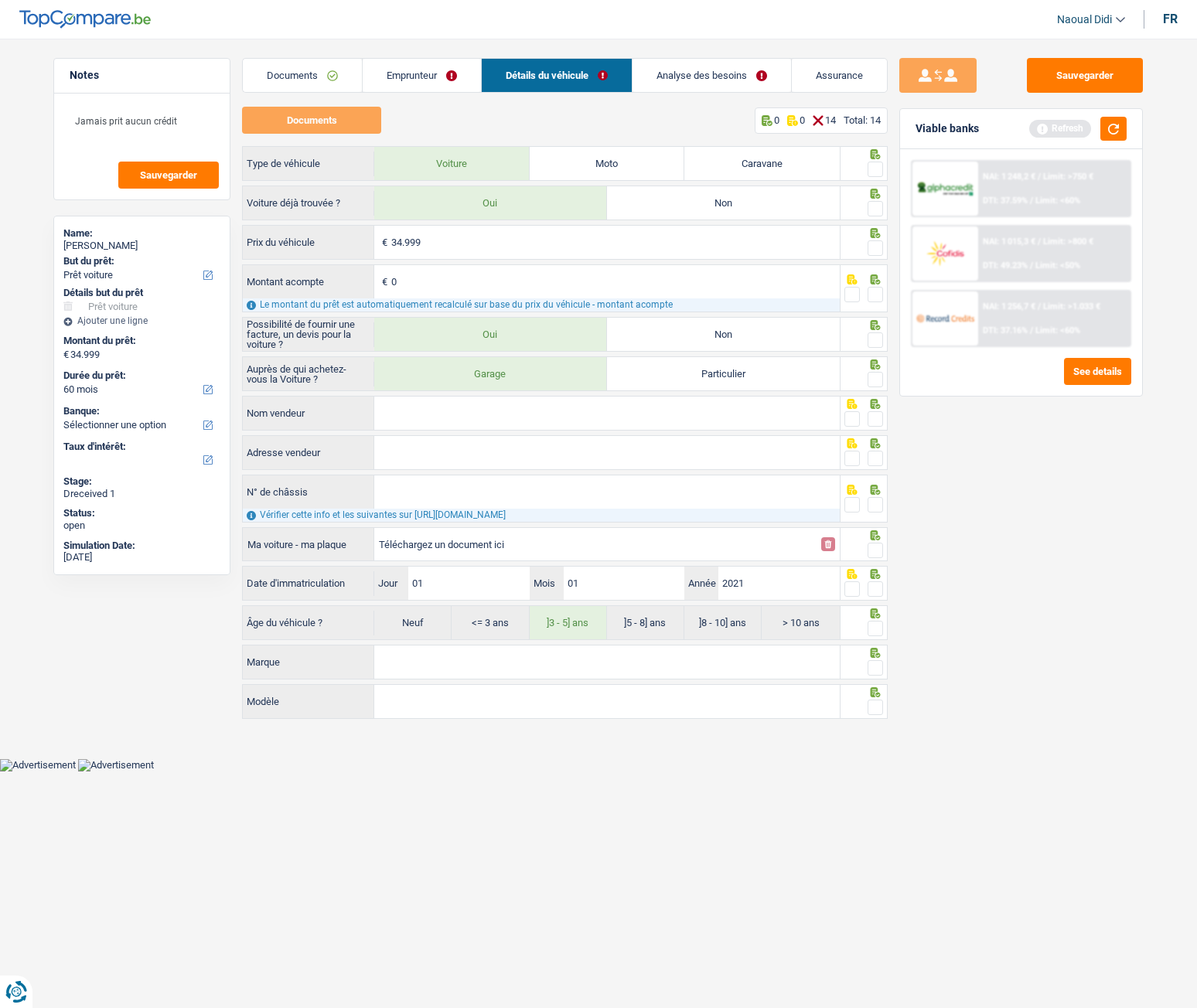
click at [667, 74] on link "Analyse des besoins" at bounding box center [711, 74] width 158 height 33
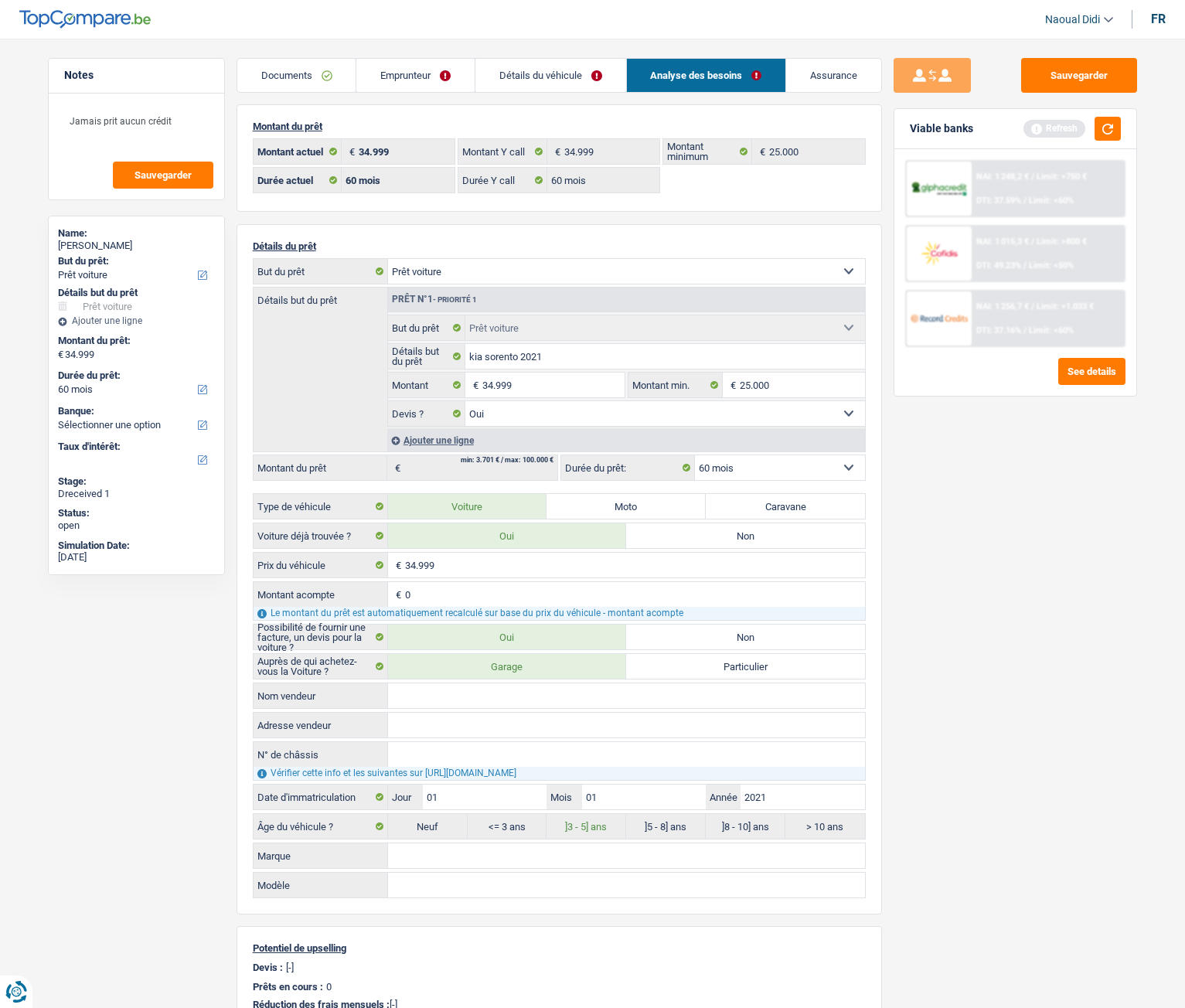
click at [504, 68] on link "Détails du véhicule" at bounding box center [551, 74] width 151 height 33
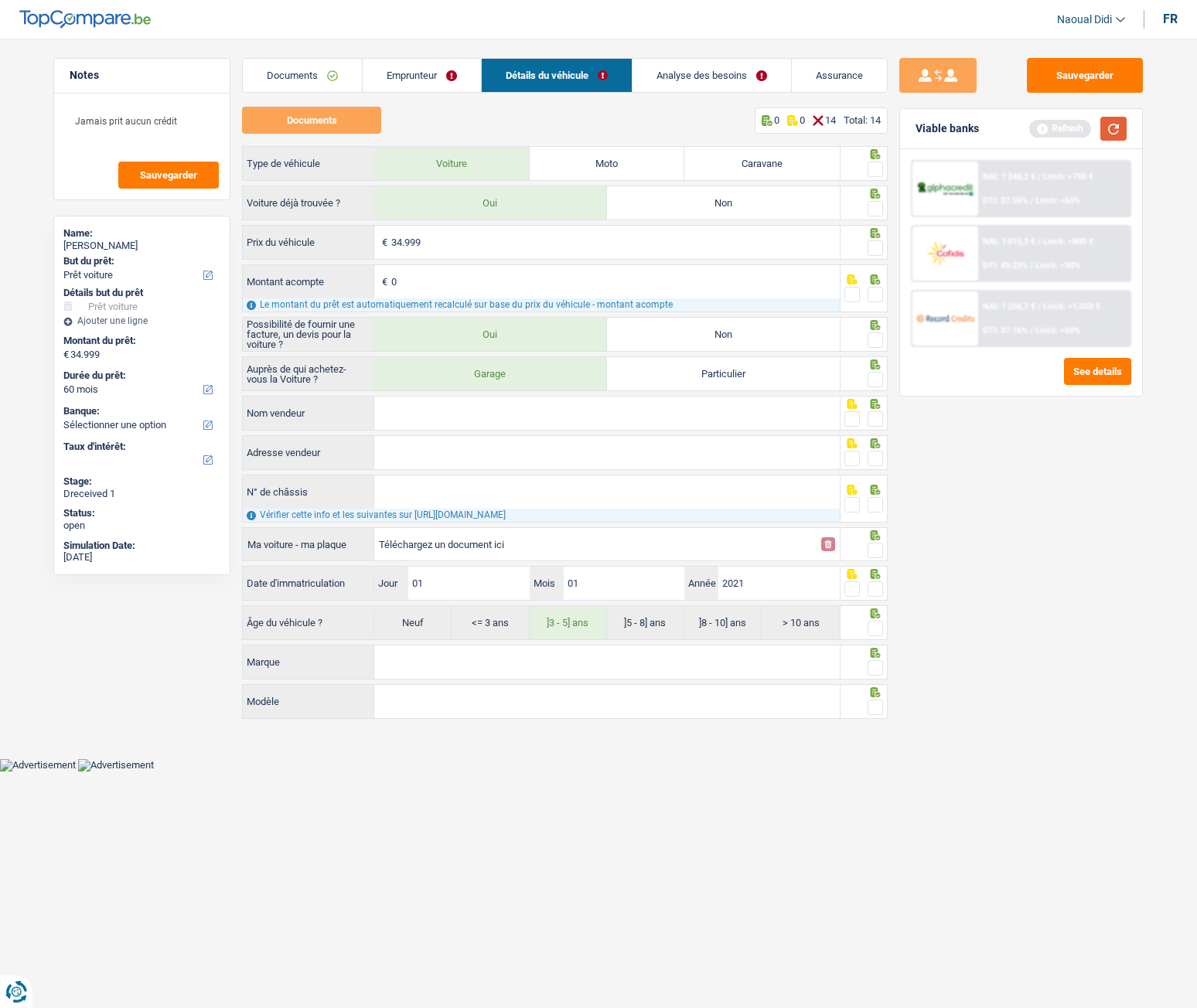
click at [1120, 129] on button "button" at bounding box center [1113, 129] width 26 height 24
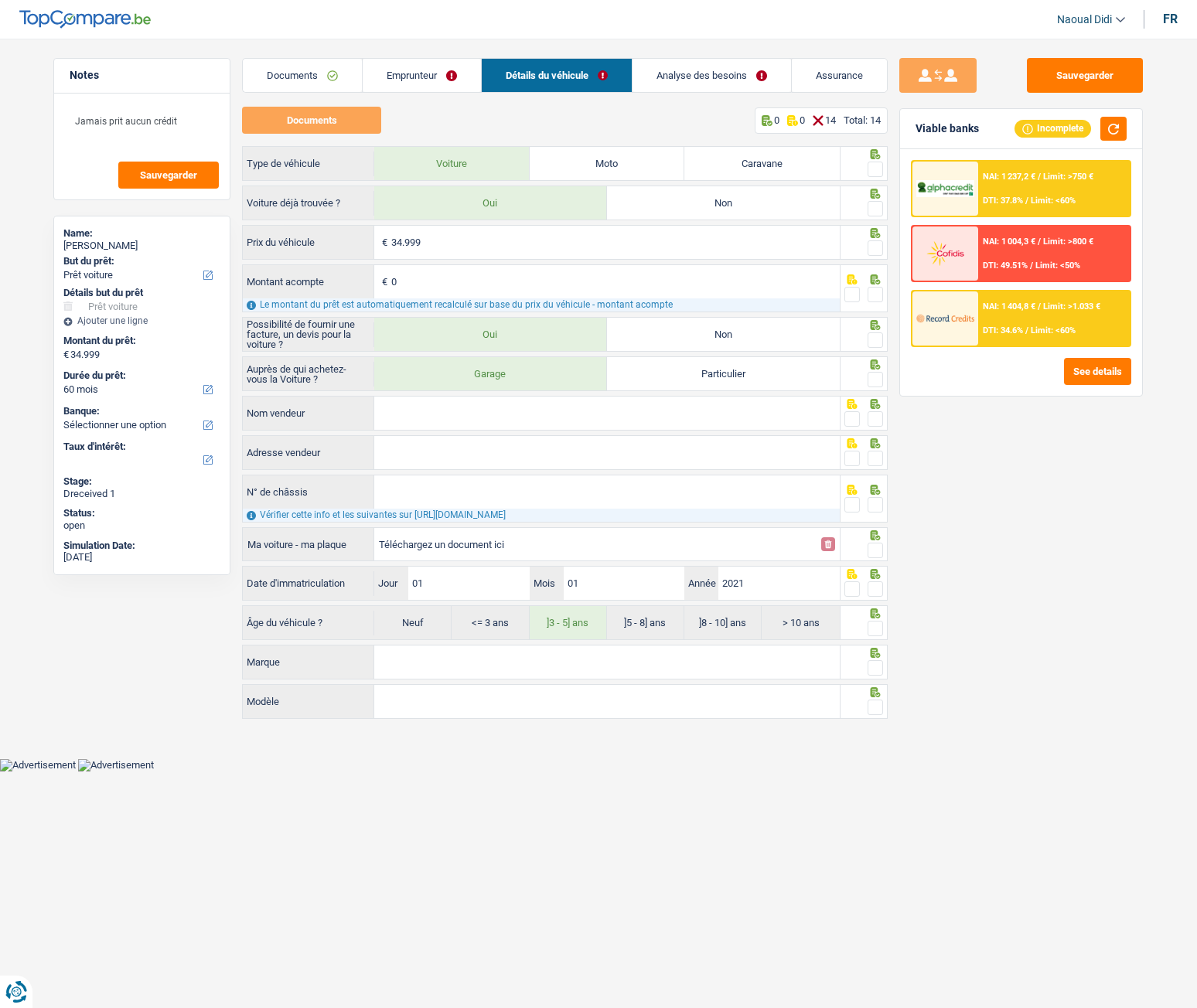
click at [710, 73] on link "Analyse des besoins" at bounding box center [711, 74] width 158 height 33
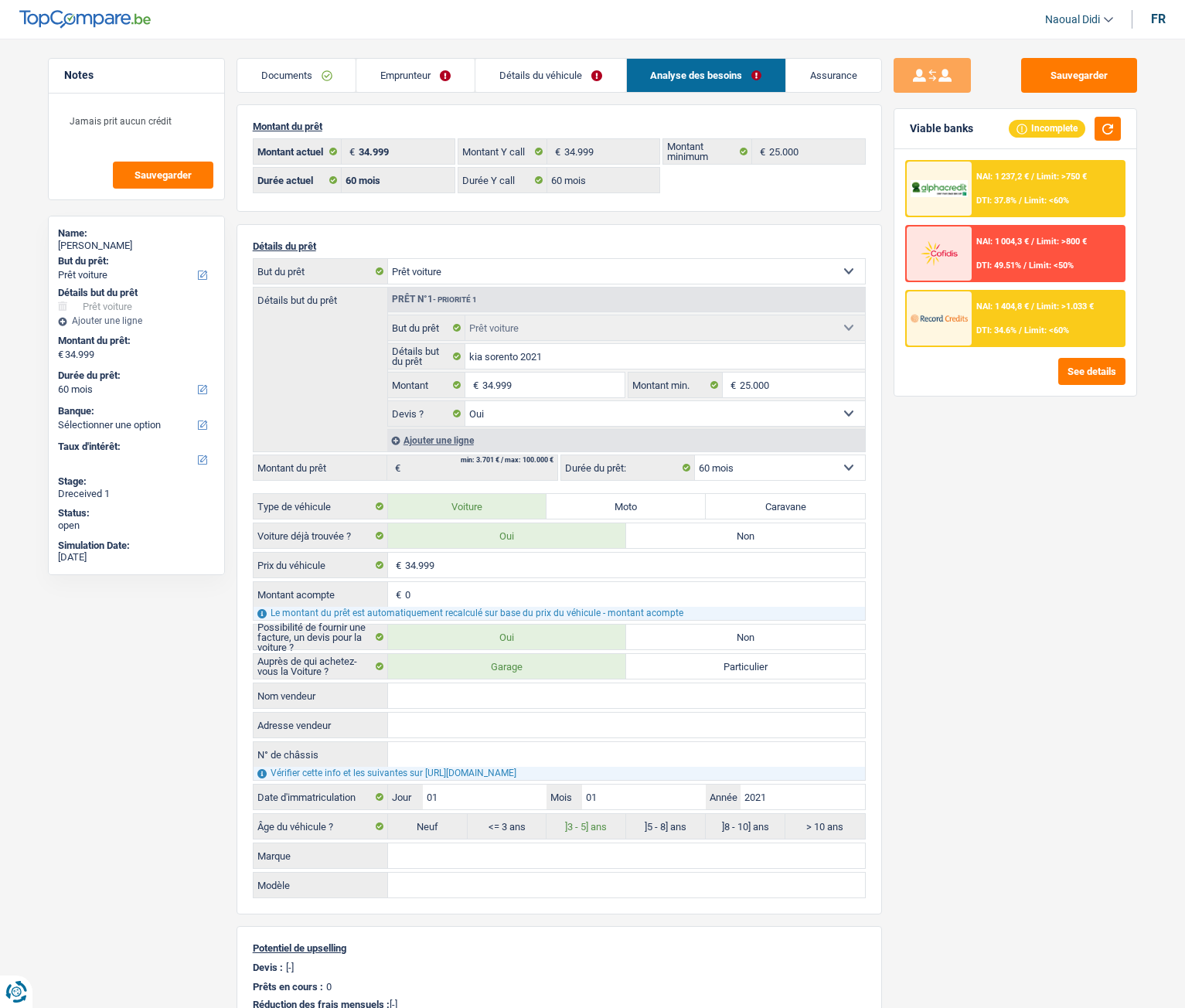
click at [1059, 181] on span "Limit: >750 €" at bounding box center [1061, 177] width 50 height 10
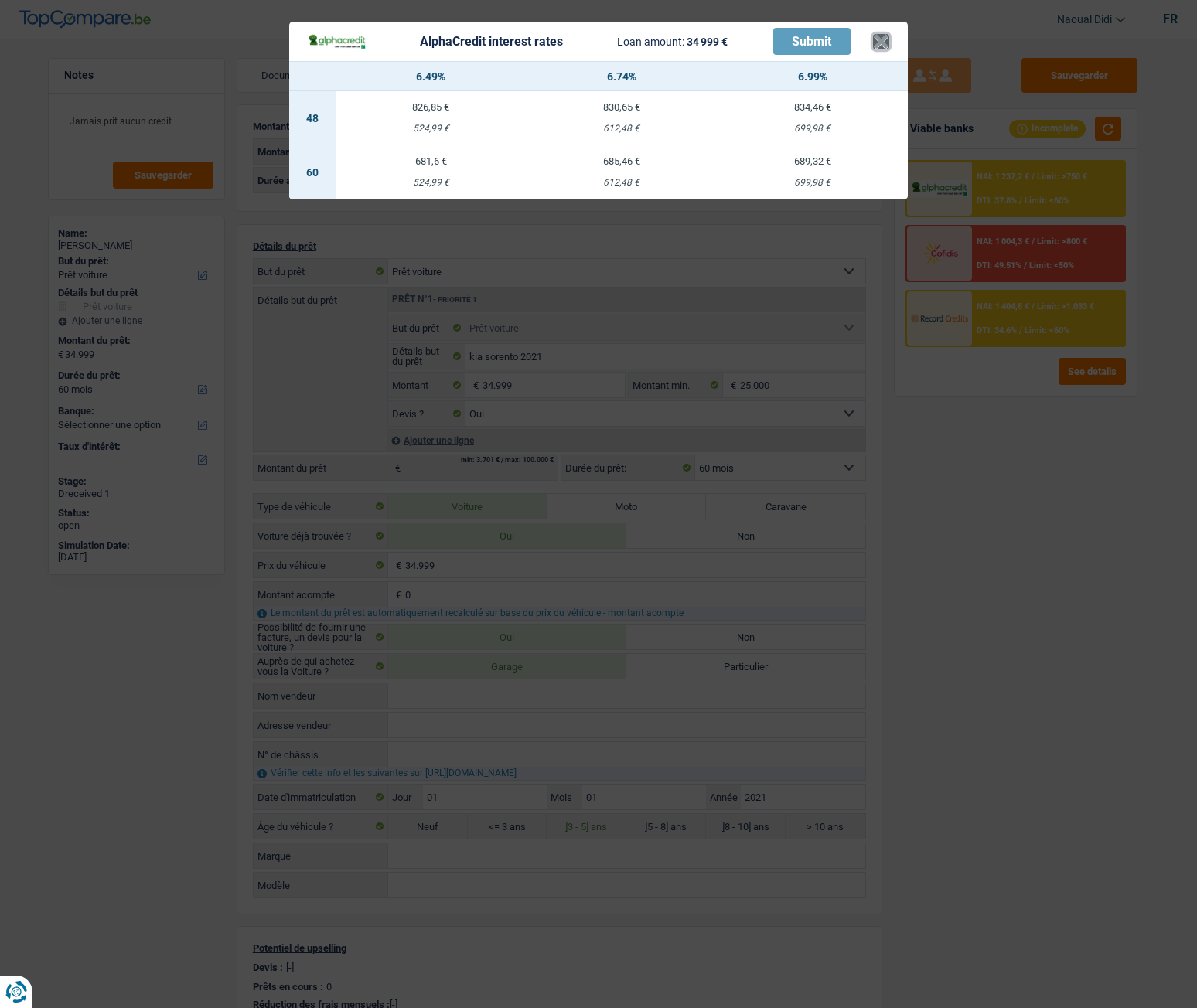
click at [885, 42] on button "×" at bounding box center [880, 41] width 16 height 15
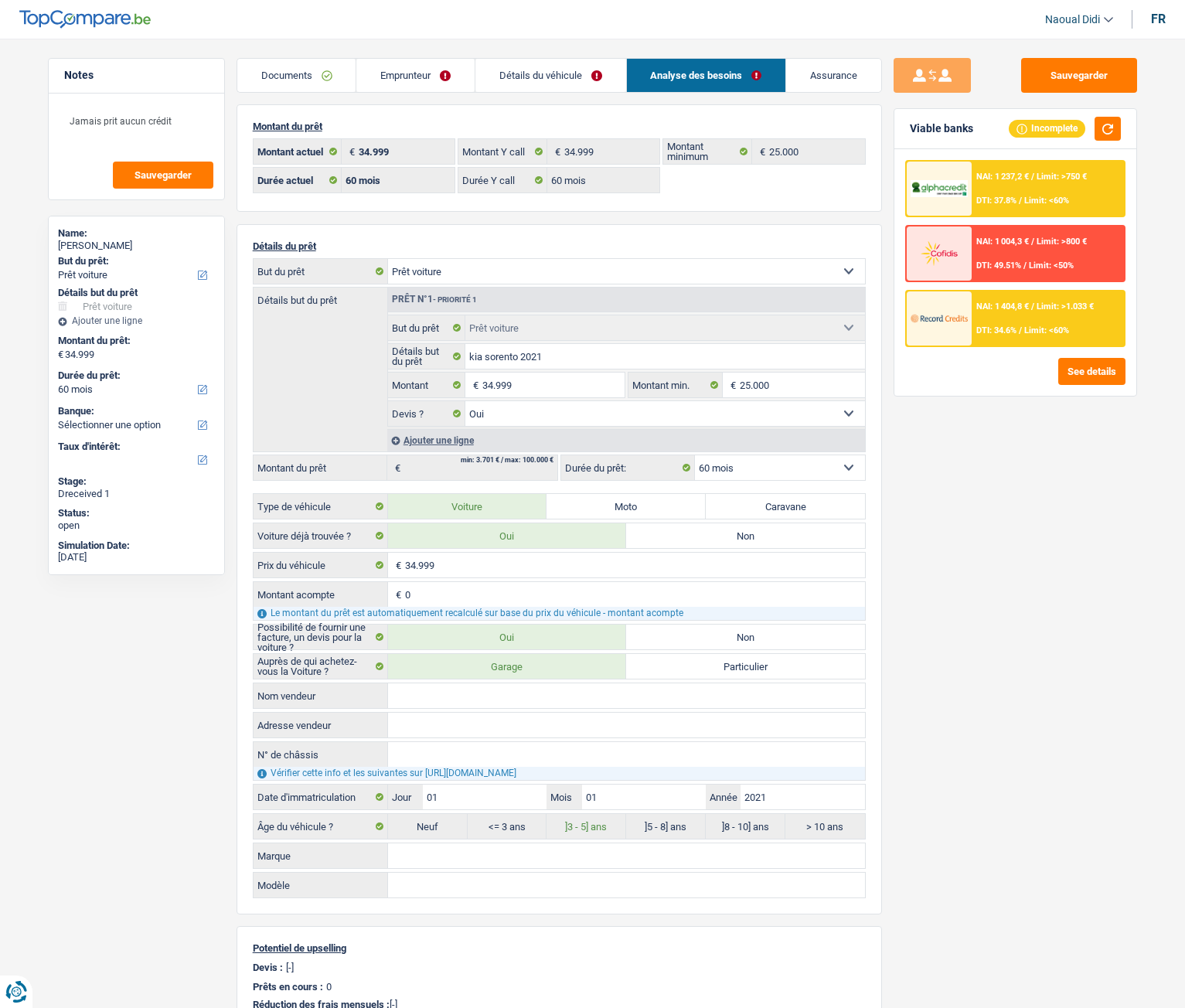
click at [559, 74] on link "Détails du véhicule" at bounding box center [551, 74] width 151 height 33
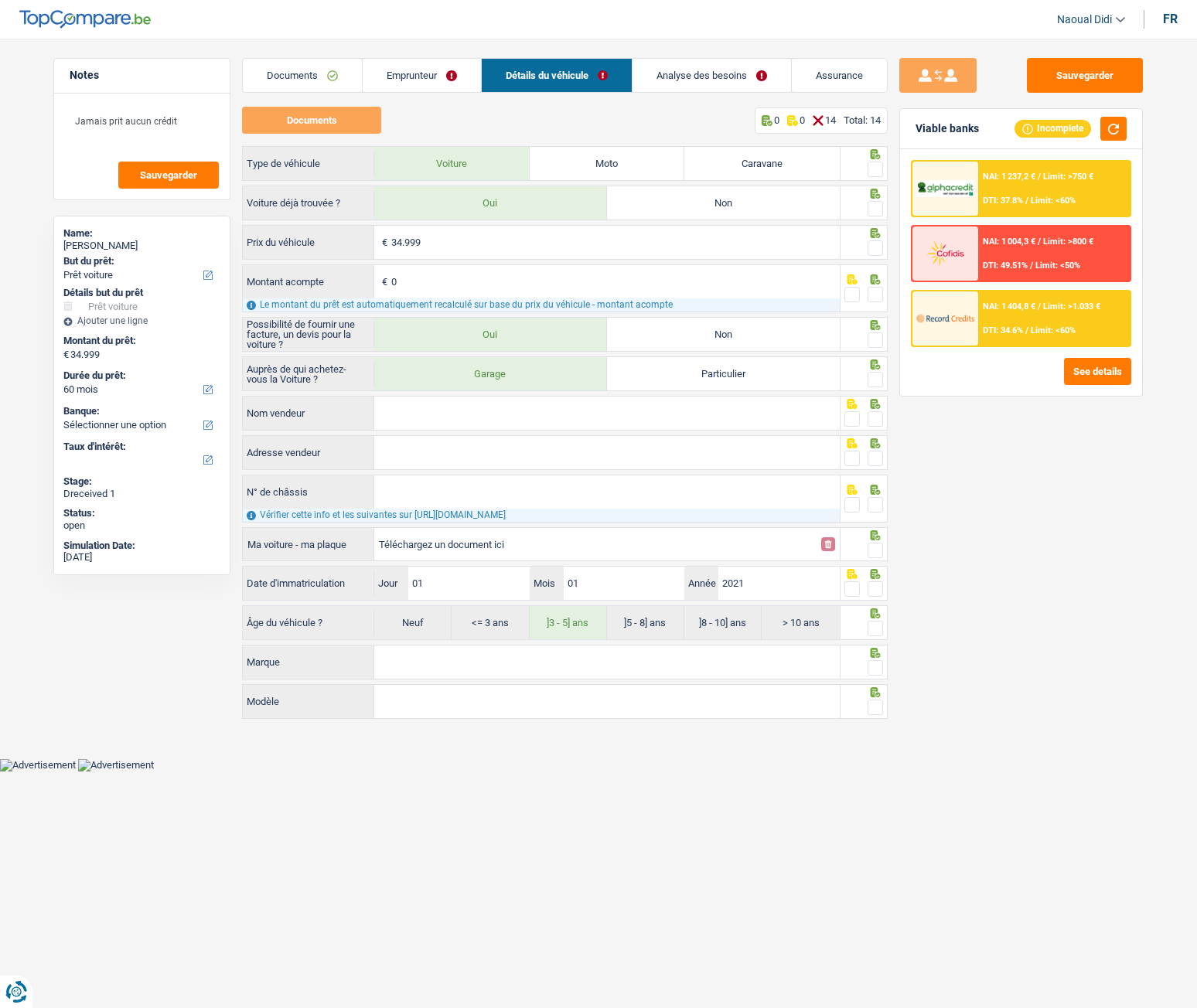
click at [687, 68] on link "Analyse des besoins" at bounding box center [711, 74] width 158 height 33
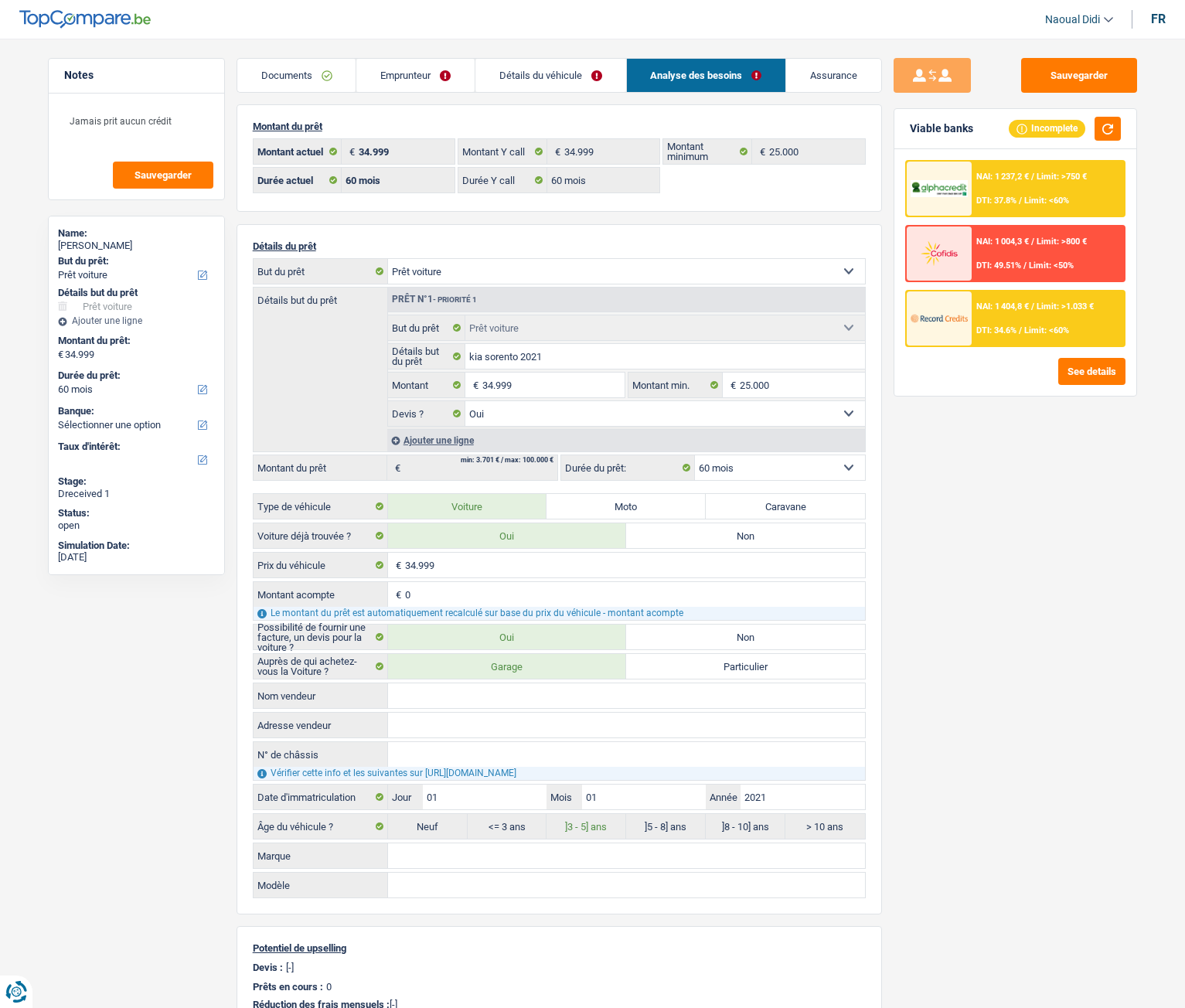
click at [1046, 201] on span "Limit: <60%" at bounding box center [1046, 201] width 45 height 10
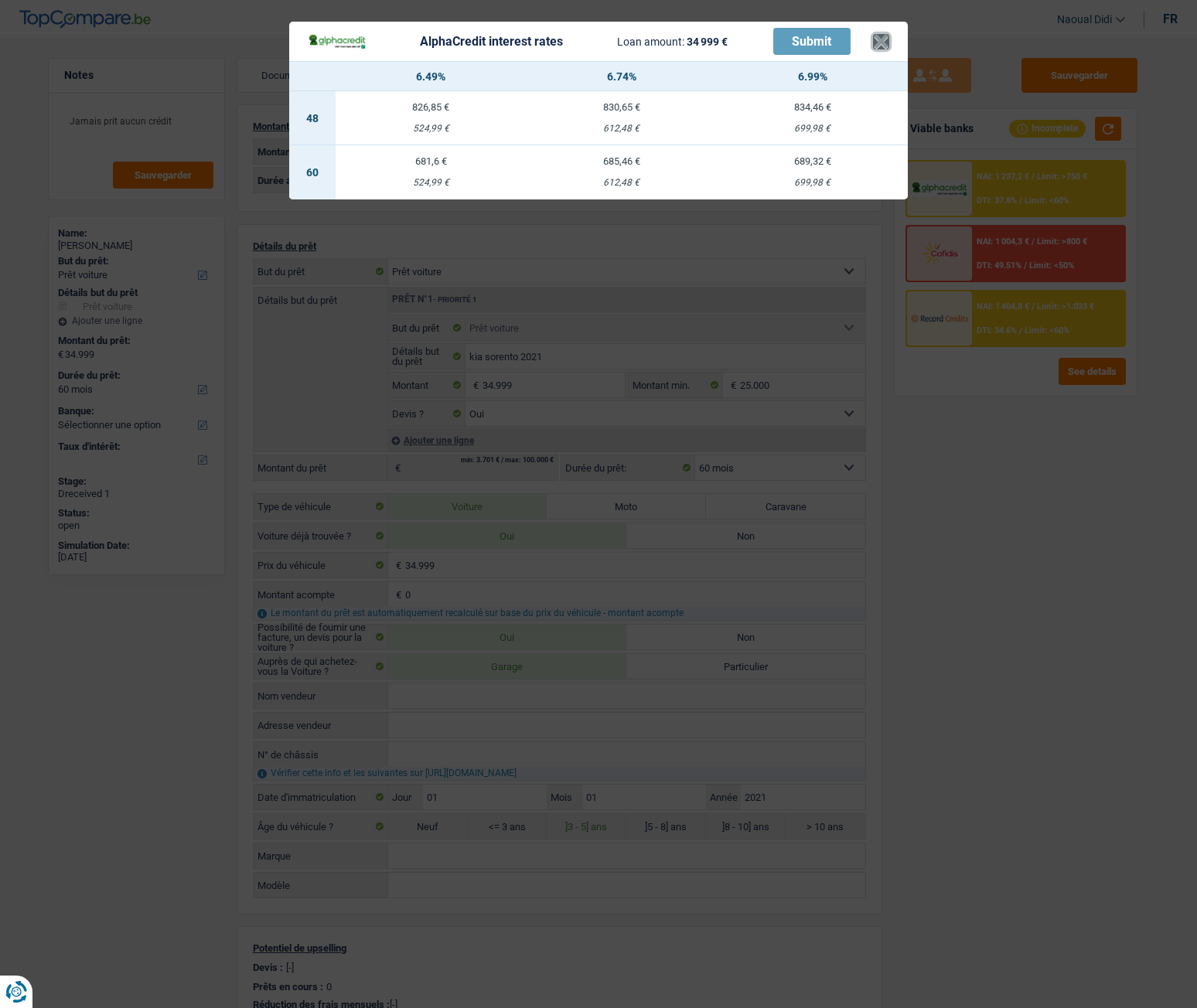
click at [880, 37] on button "×" at bounding box center [880, 41] width 16 height 15
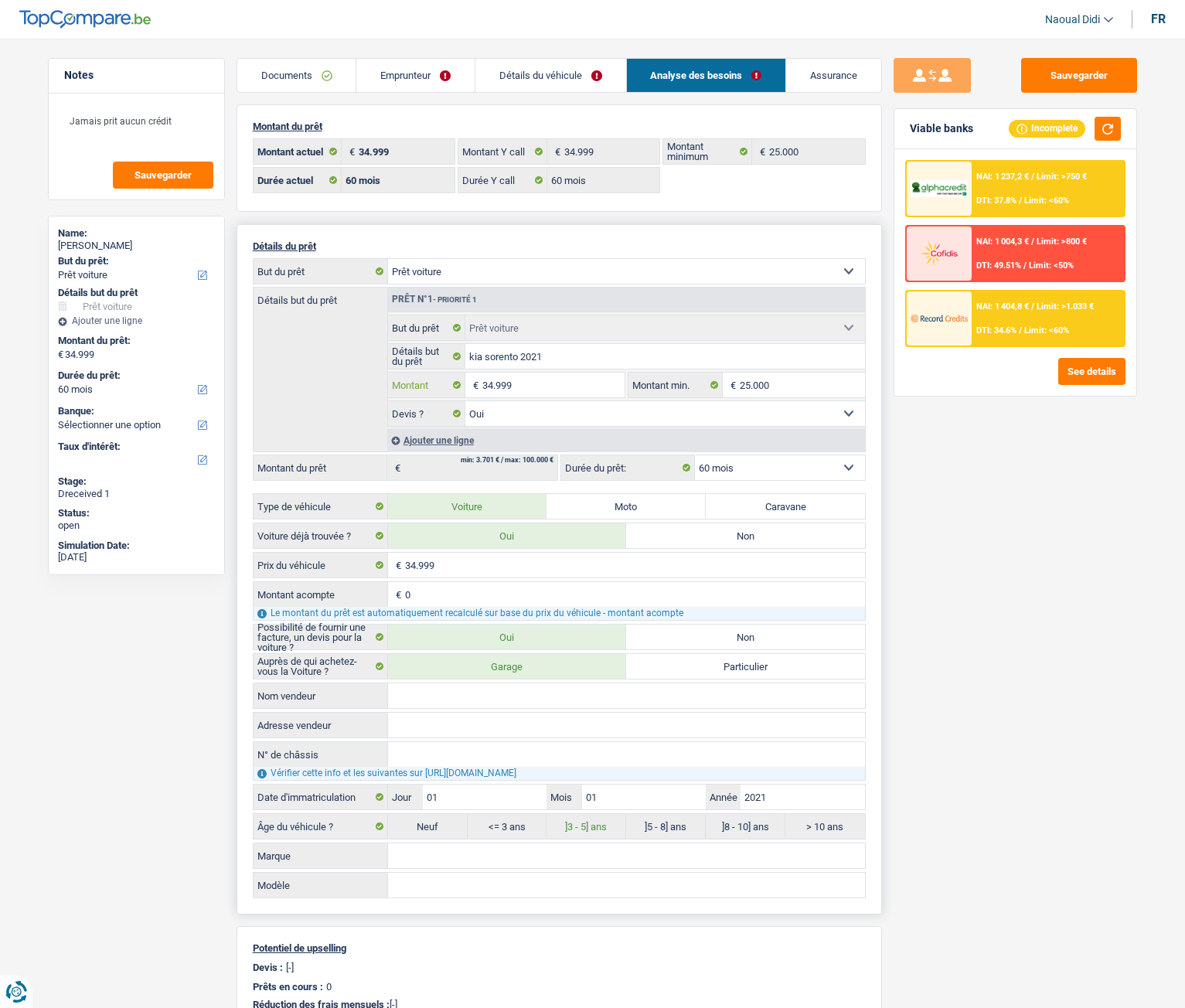
click at [536, 382] on input "34.999" at bounding box center [553, 384] width 141 height 25
click at [537, 564] on input "Adresse vendeur" at bounding box center [627, 724] width 477 height 25
click at [1012, 195] on div "NAI: 1 237,2 € / Limit: >750 € DTI: 37.8% / Limit: <60%" at bounding box center [1048, 189] width 152 height 54
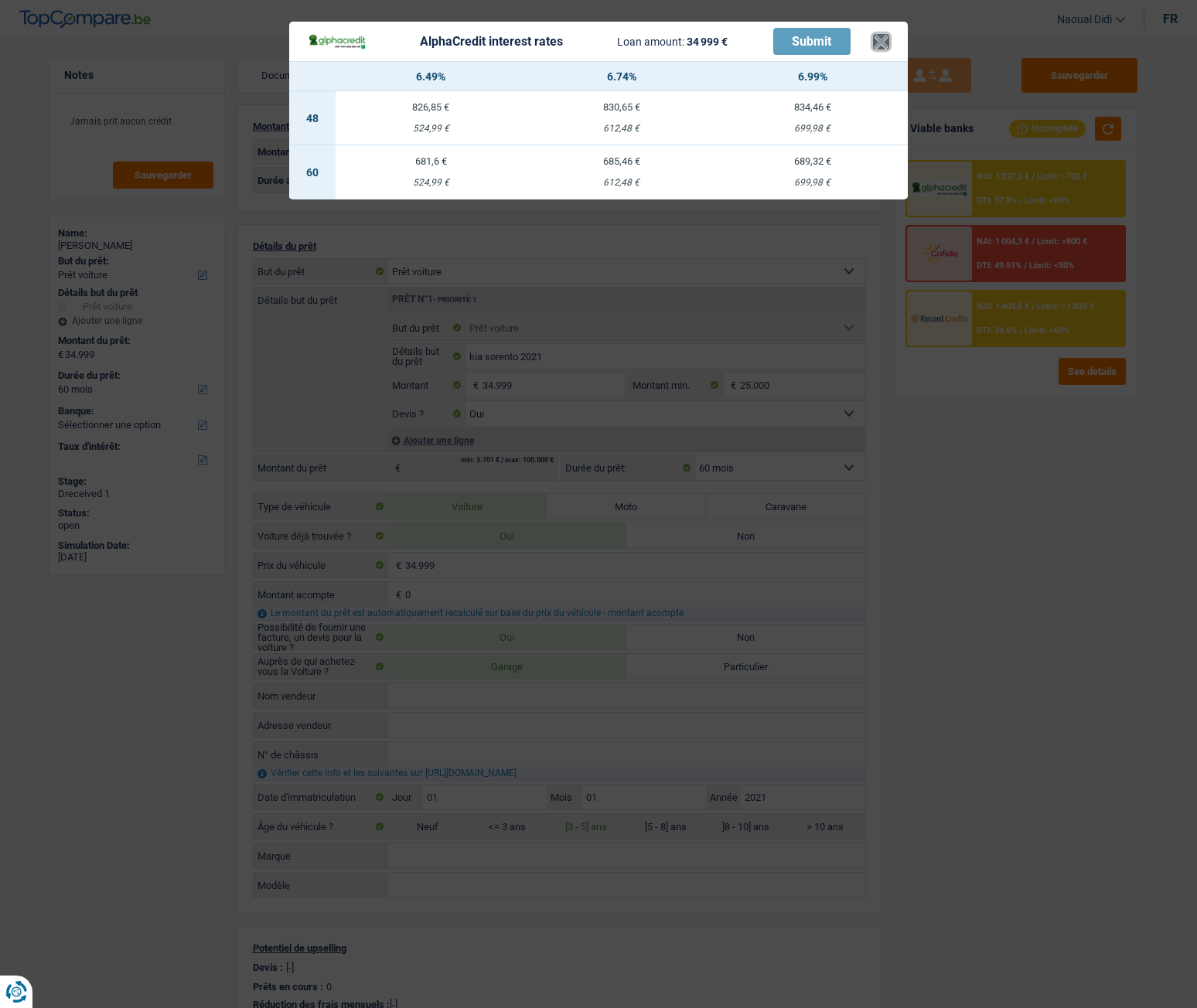
click at [884, 46] on button "×" at bounding box center [880, 41] width 16 height 15
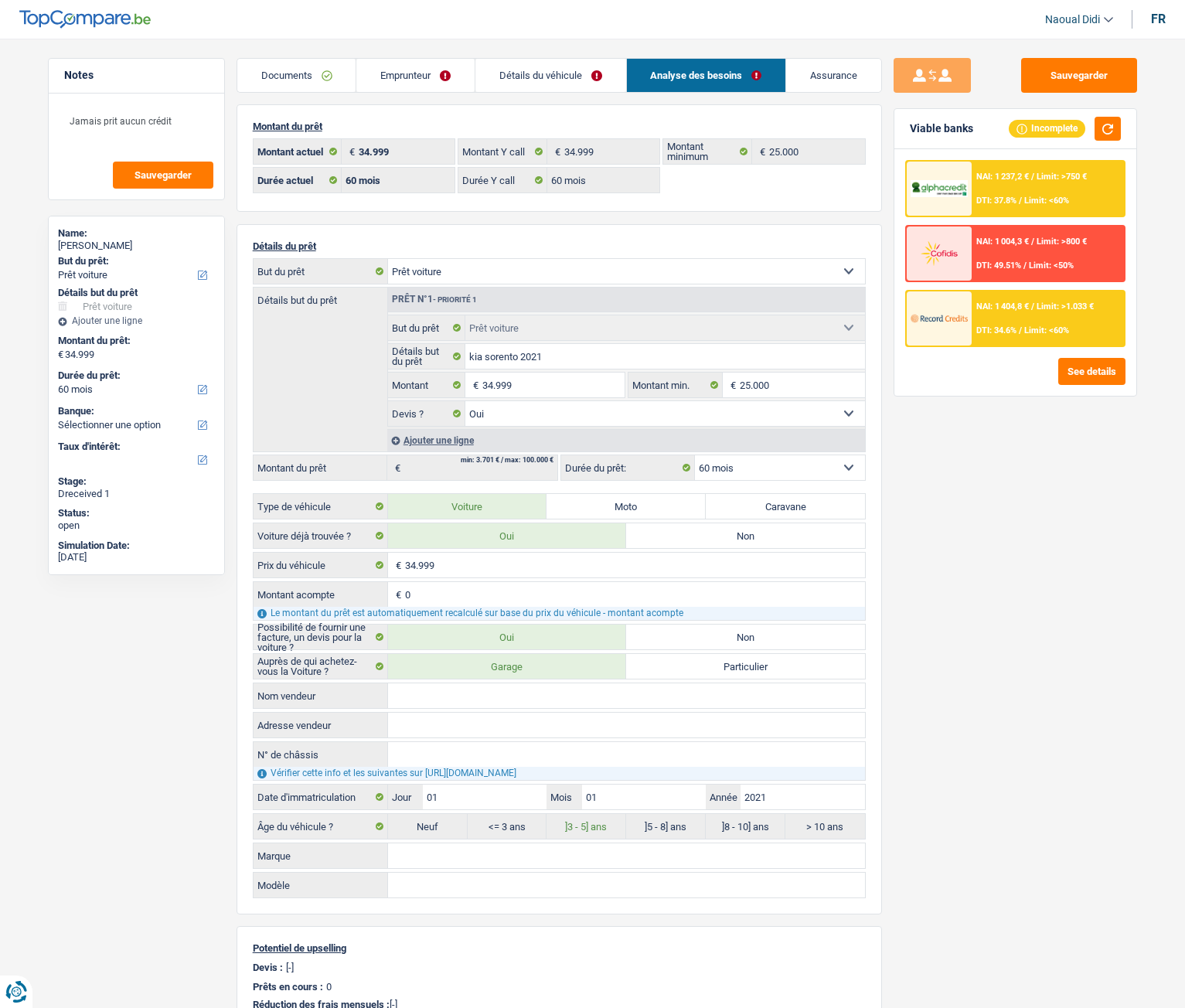
click at [997, 188] on div "NAI: 1 237,2 € / Limit: >750 € DTI: 37.8% / Limit: <60%" at bounding box center [1048, 189] width 152 height 54
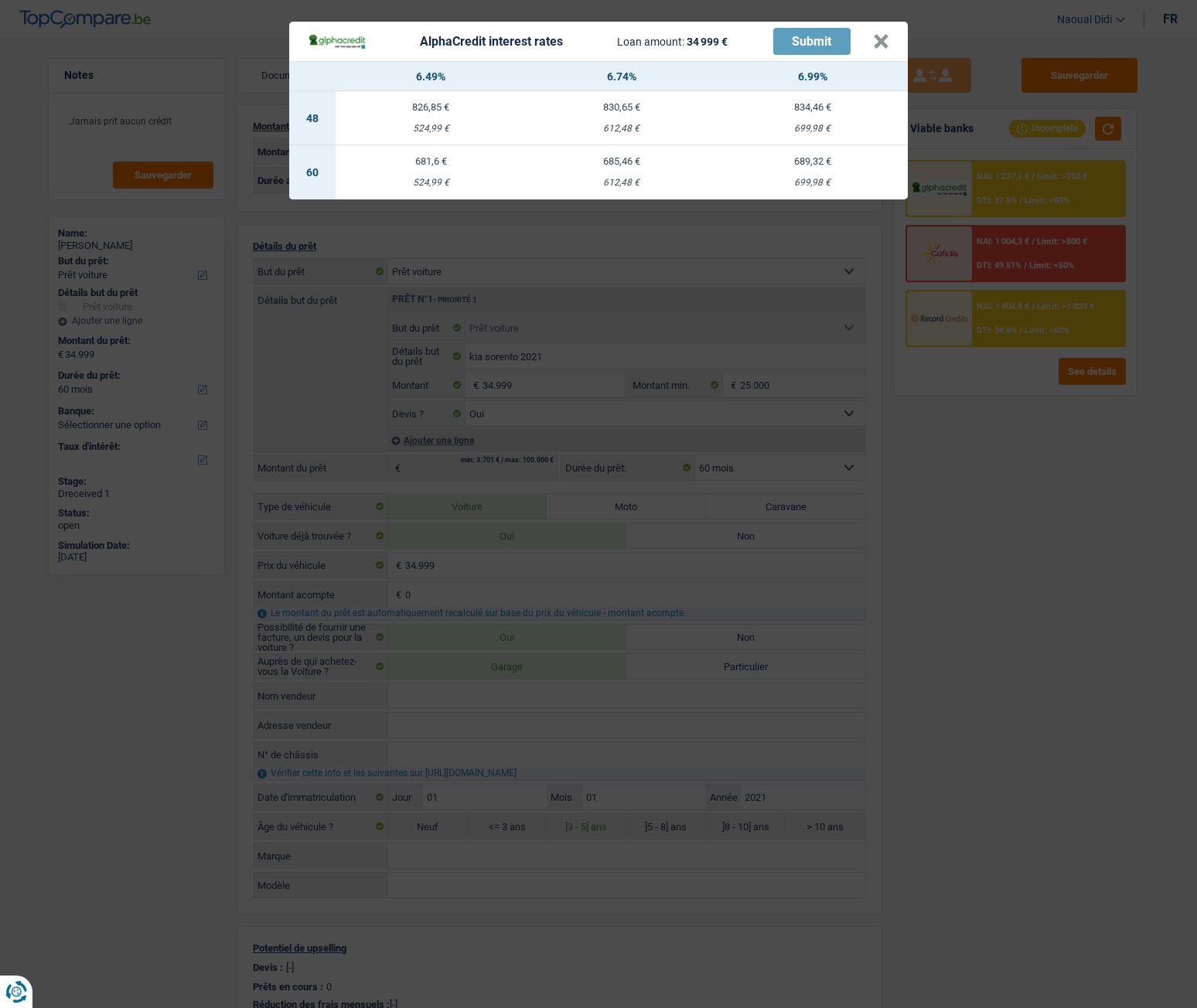
click at [624, 169] on td "685,46 € 612,48 €" at bounding box center [622, 173] width 191 height 54
select select "alphacredit"
type input "6,74"
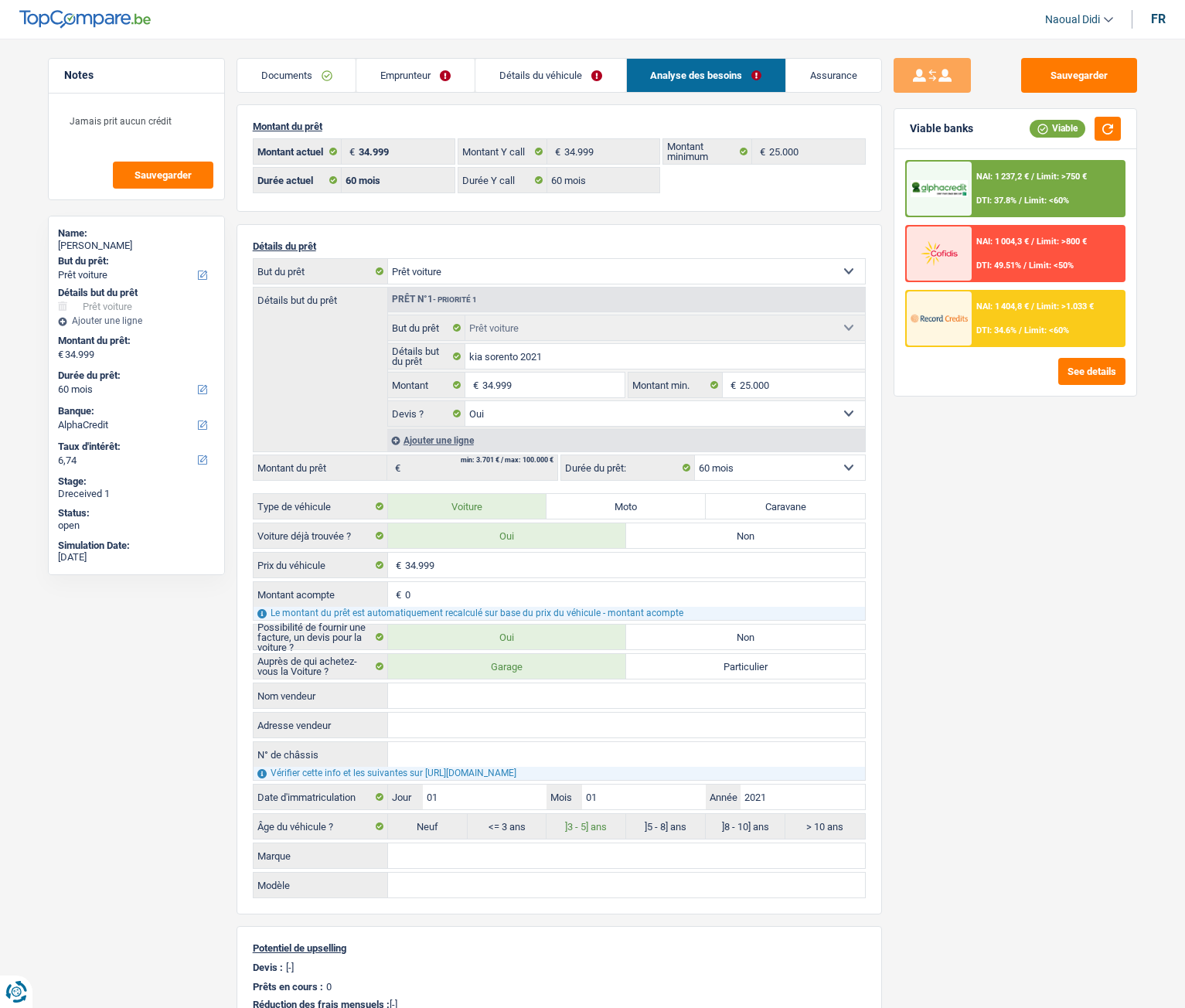
click at [1032, 182] on div "NAI: 1 237,2 € / Limit: >750 € DTI: 37.8% / Limit: <60%" at bounding box center [1048, 189] width 152 height 54
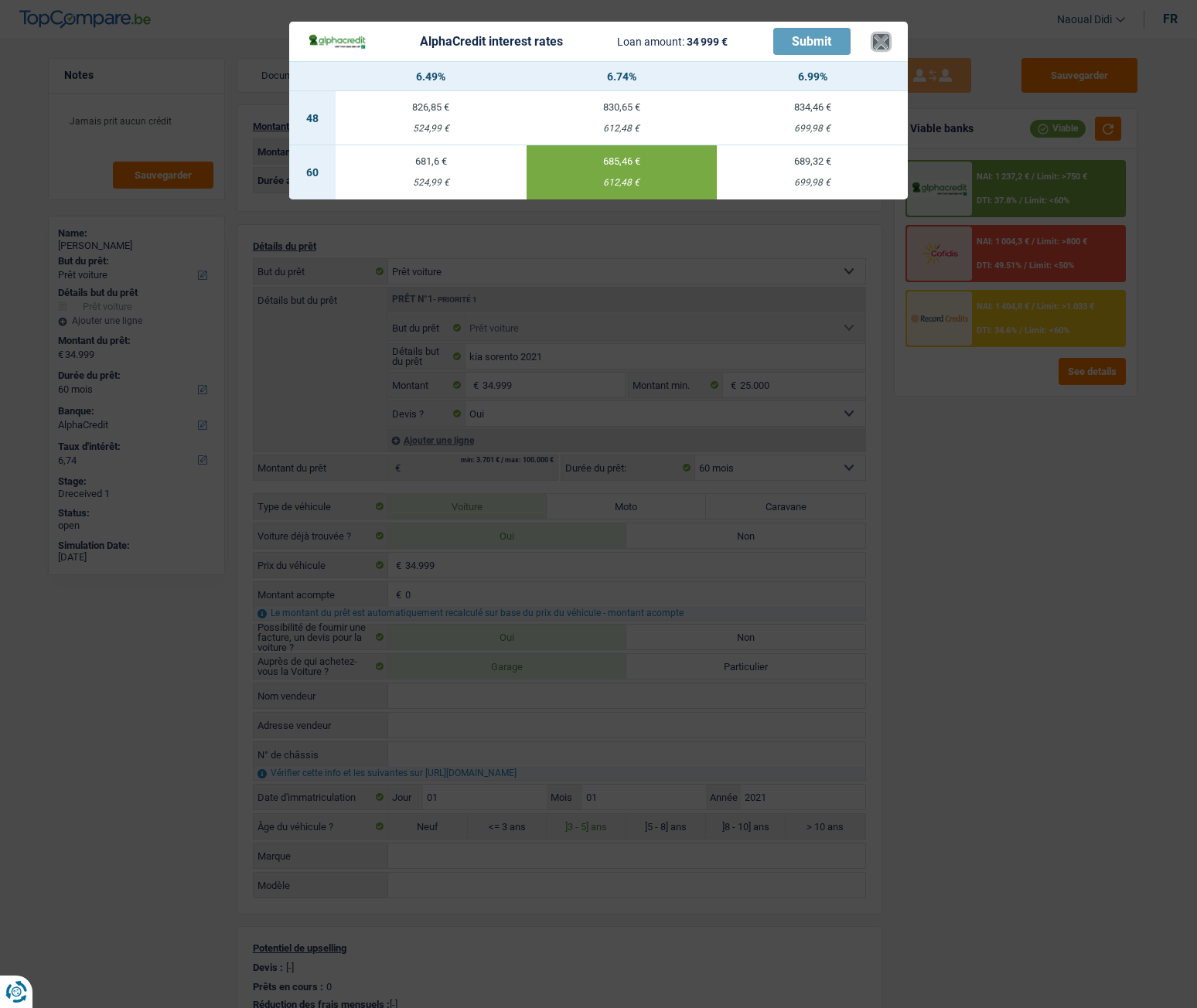
click at [880, 44] on button "×" at bounding box center [880, 41] width 16 height 15
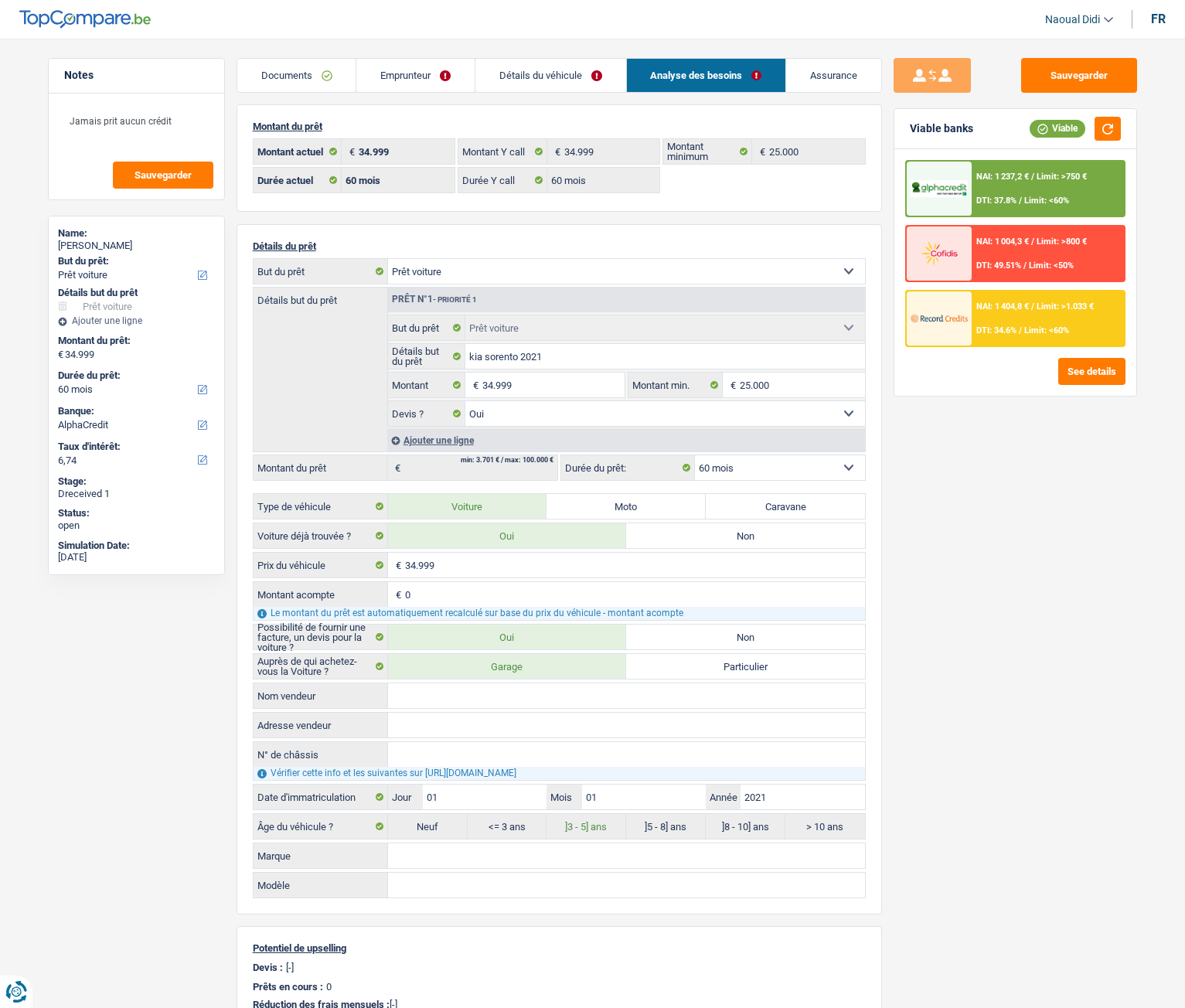
click at [389, 72] on link "Emprunteur" at bounding box center [416, 74] width 118 height 33
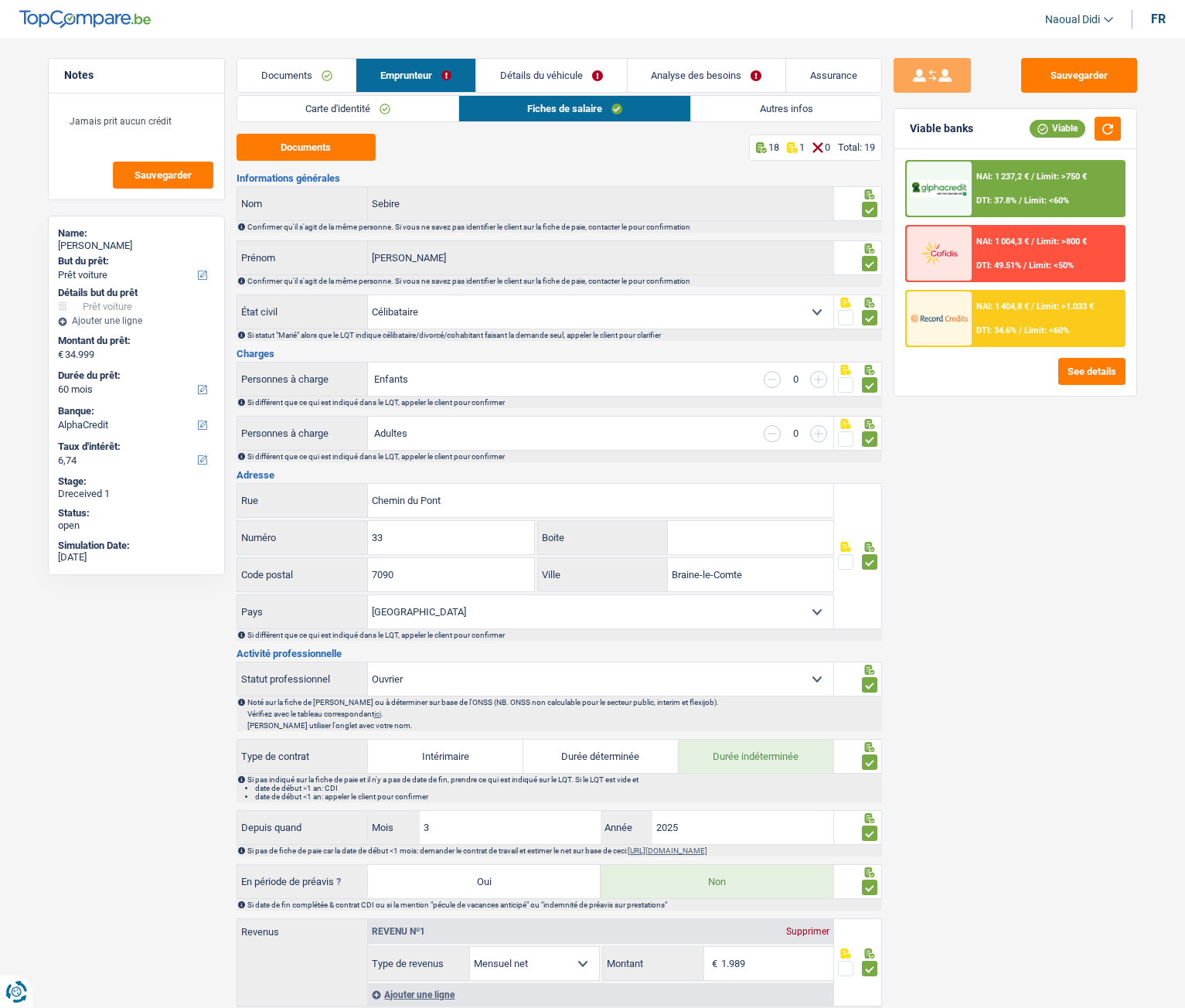
click at [306, 82] on link "Documents" at bounding box center [296, 74] width 119 height 33
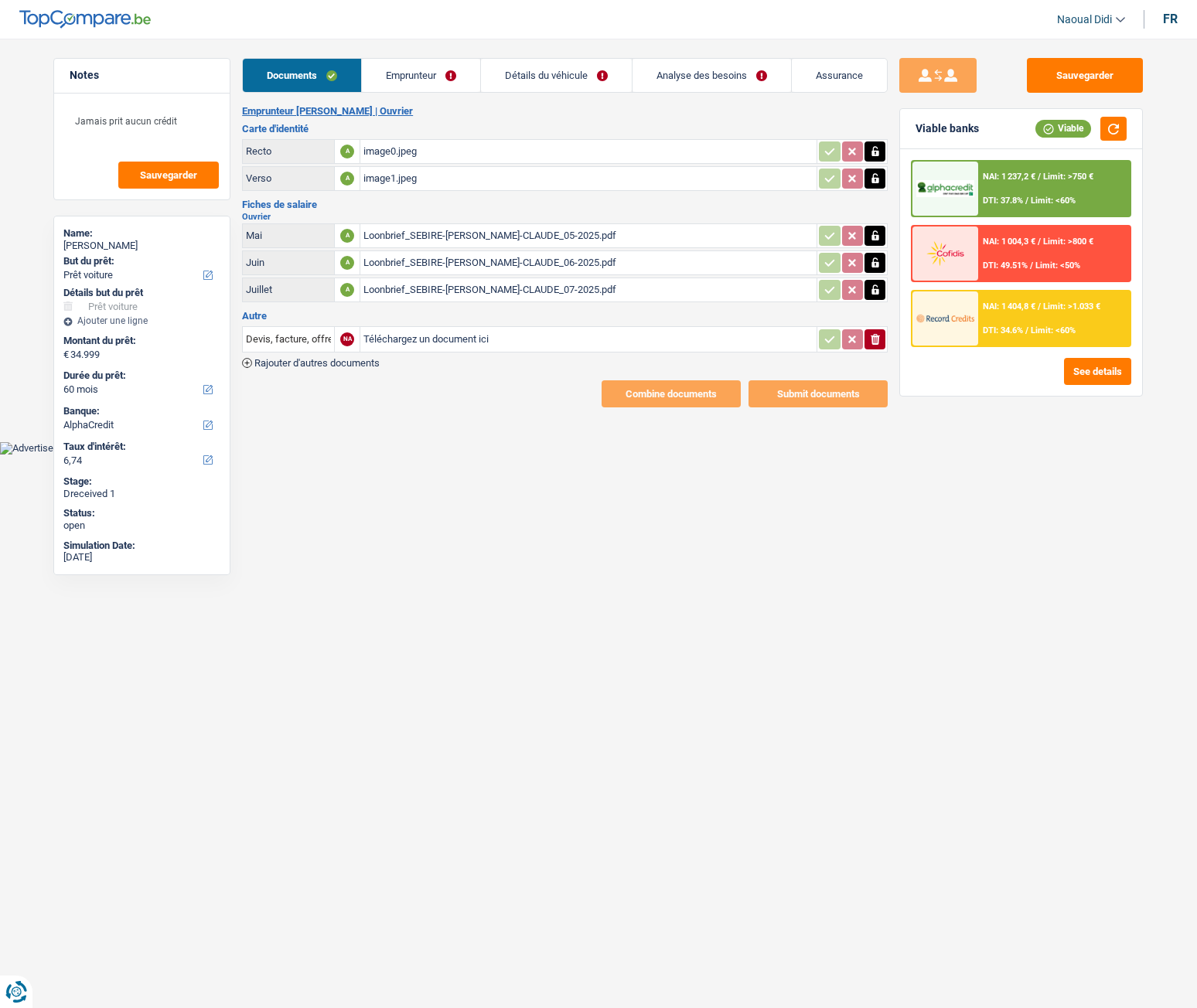
click at [534, 76] on link "Détails du véhicule" at bounding box center [556, 74] width 151 height 33
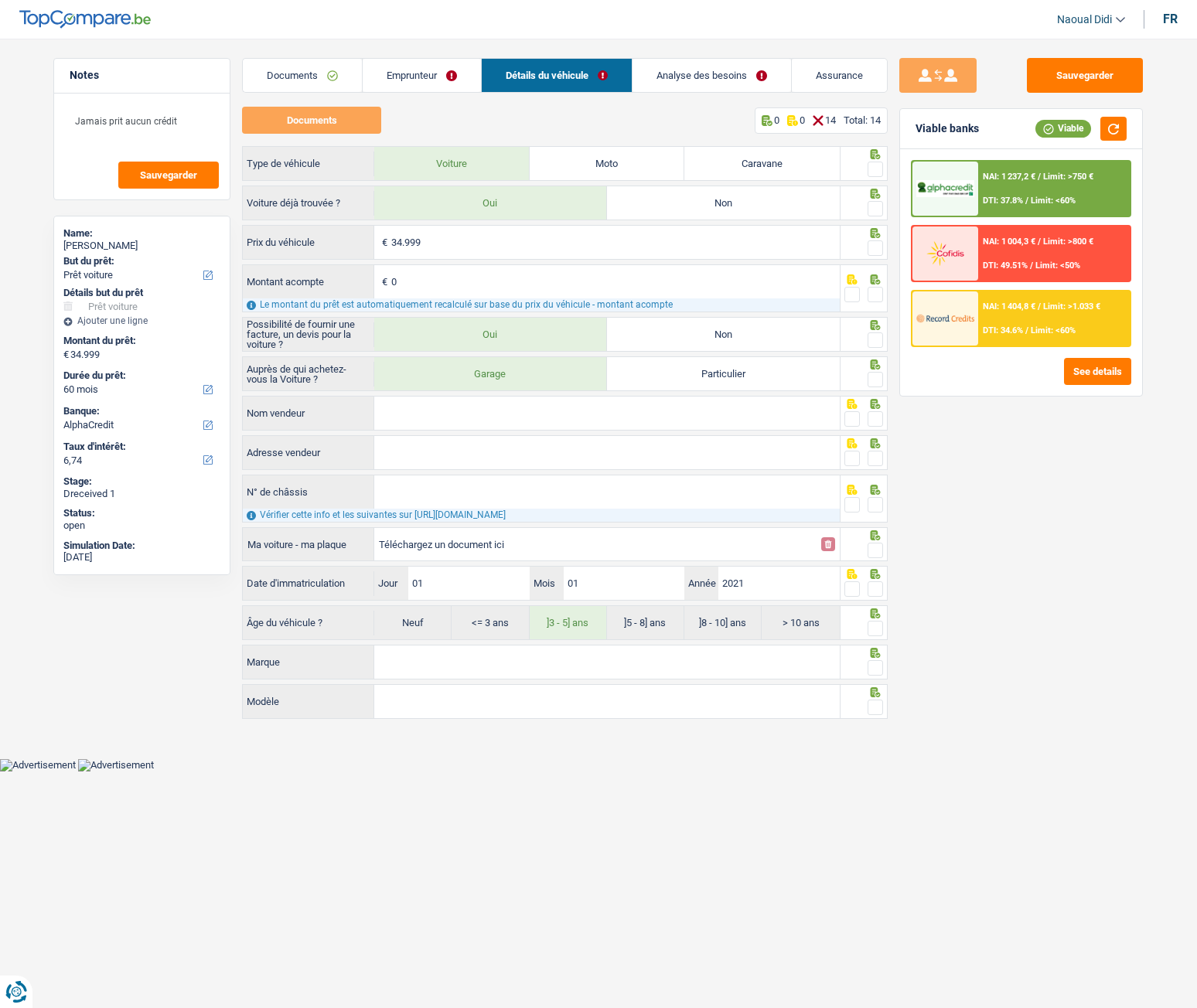
click at [692, 65] on link "Analyse des besoins" at bounding box center [711, 74] width 158 height 33
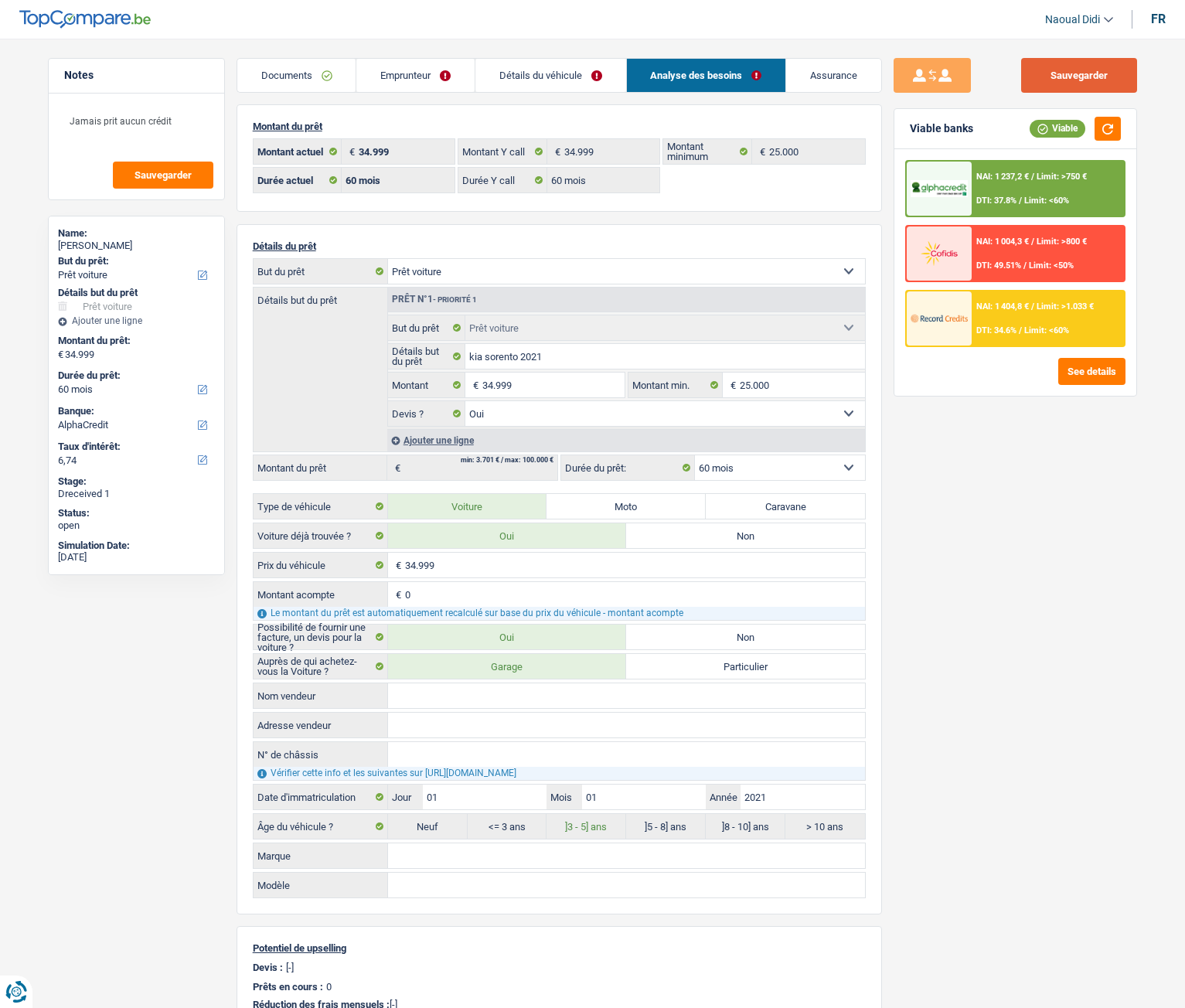
click at [1080, 67] on button "Sauvegarder" at bounding box center [1079, 75] width 116 height 35
click at [380, 69] on link "Emprunteur" at bounding box center [416, 74] width 118 height 33
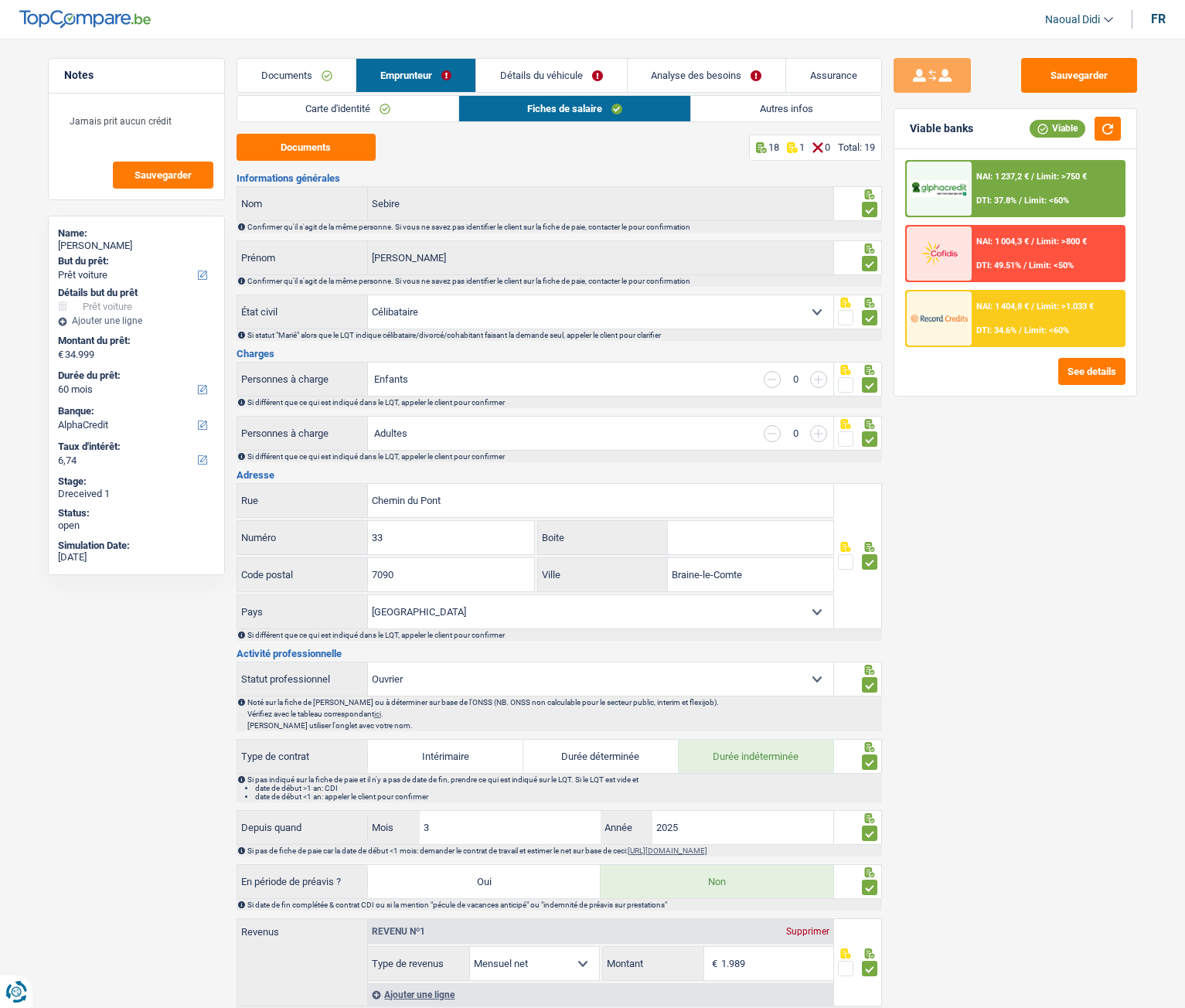
click at [527, 81] on link "Détails du véhicule" at bounding box center [552, 74] width 151 height 33
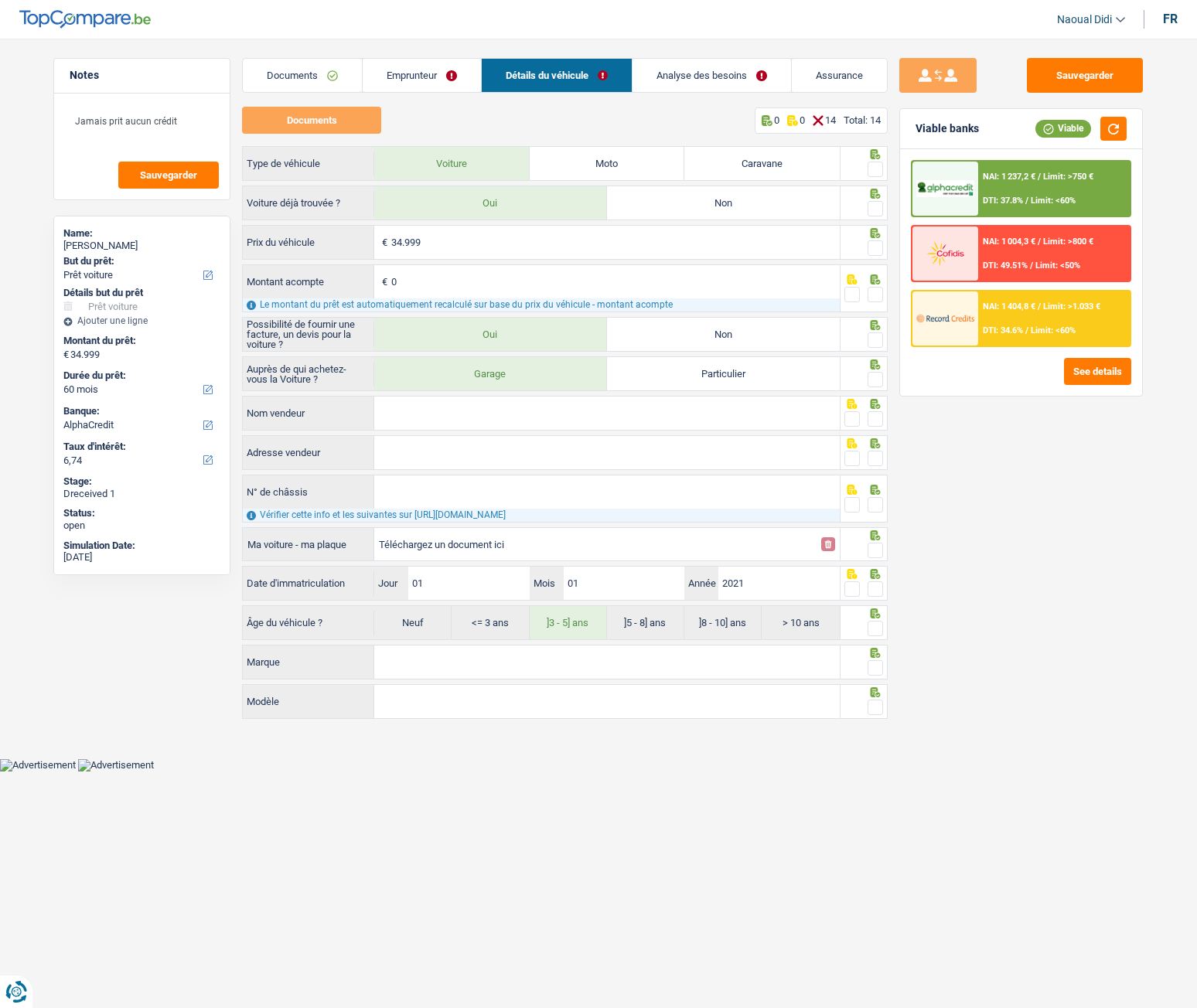
click at [685, 74] on link "Analyse des besoins" at bounding box center [711, 74] width 158 height 33
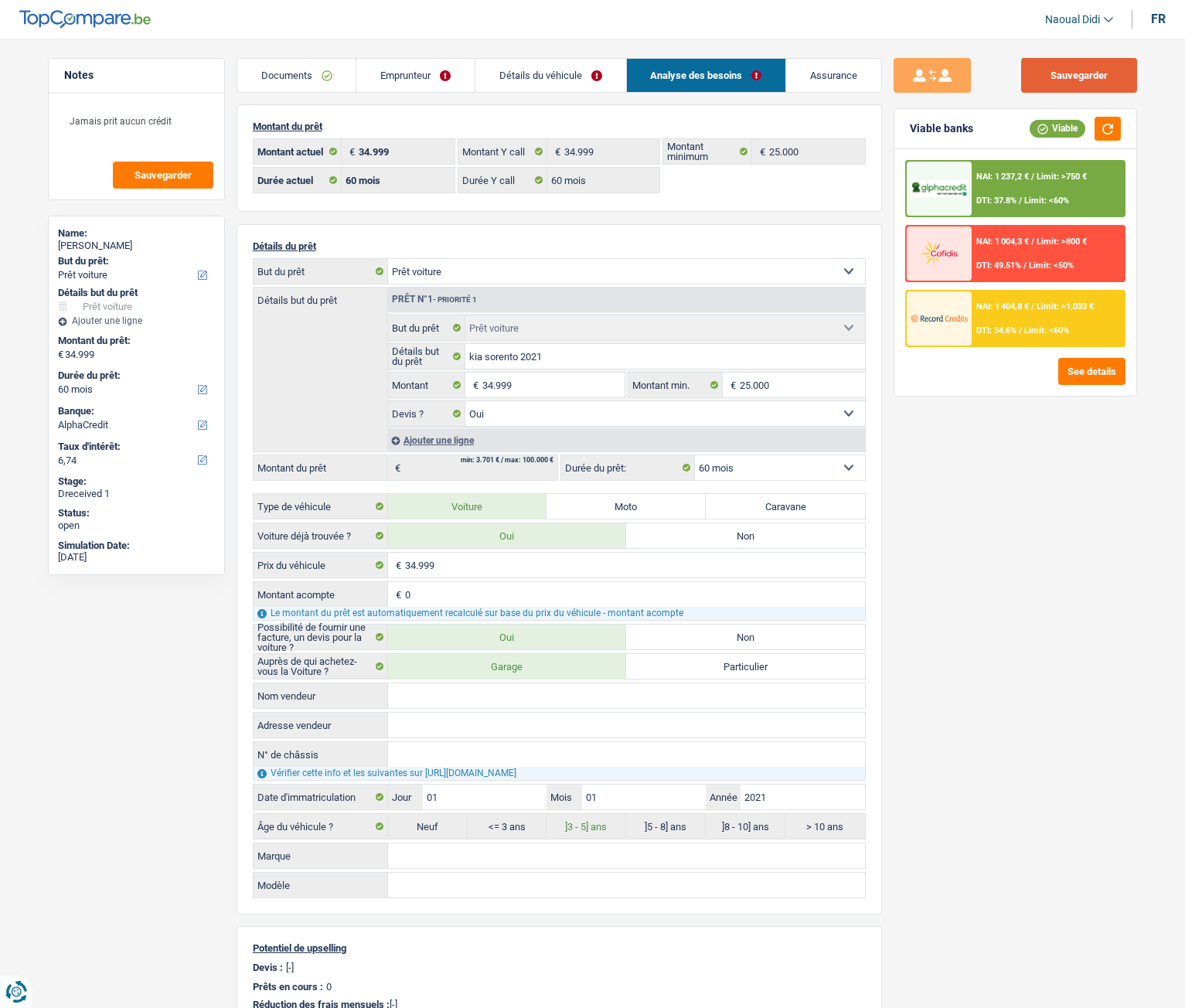
click at [1078, 76] on button "Sauvegarder" at bounding box center [1079, 75] width 116 height 35
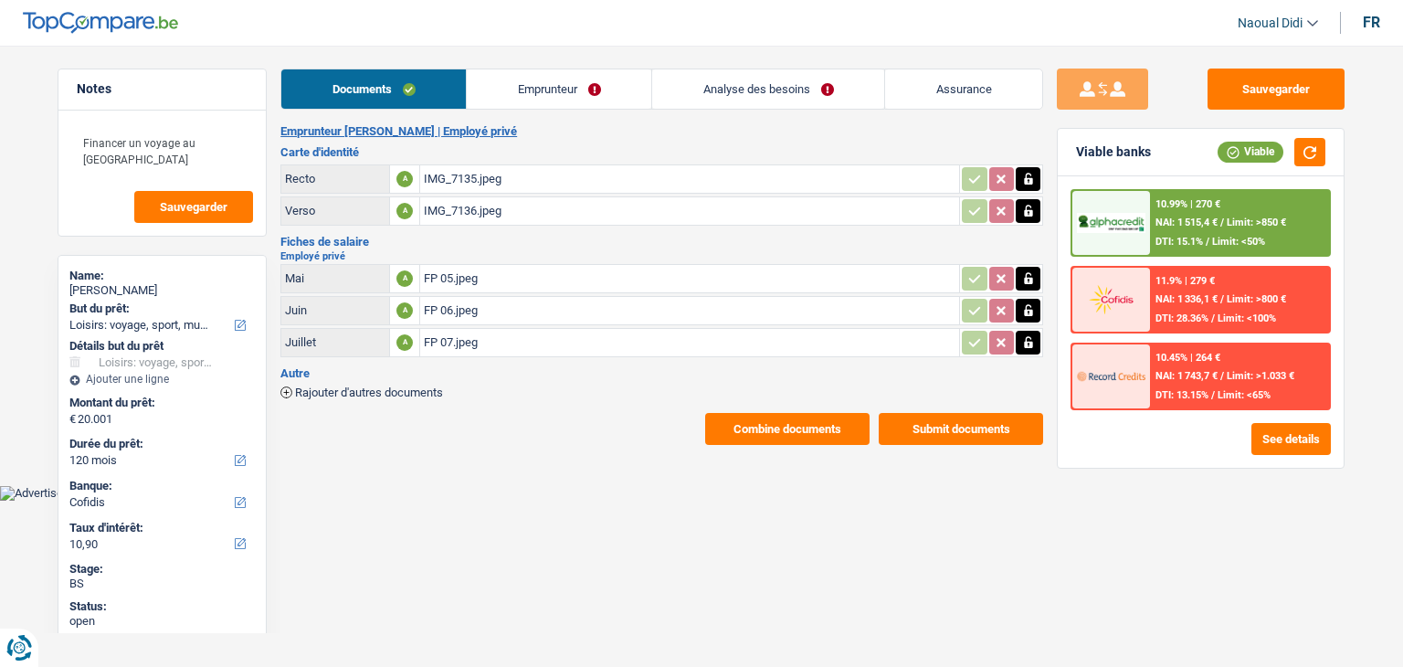
select select "hobbies"
select select "120"
select select "cofidis"
click at [535, 85] on link "Emprunteur" at bounding box center [559, 88] width 185 height 39
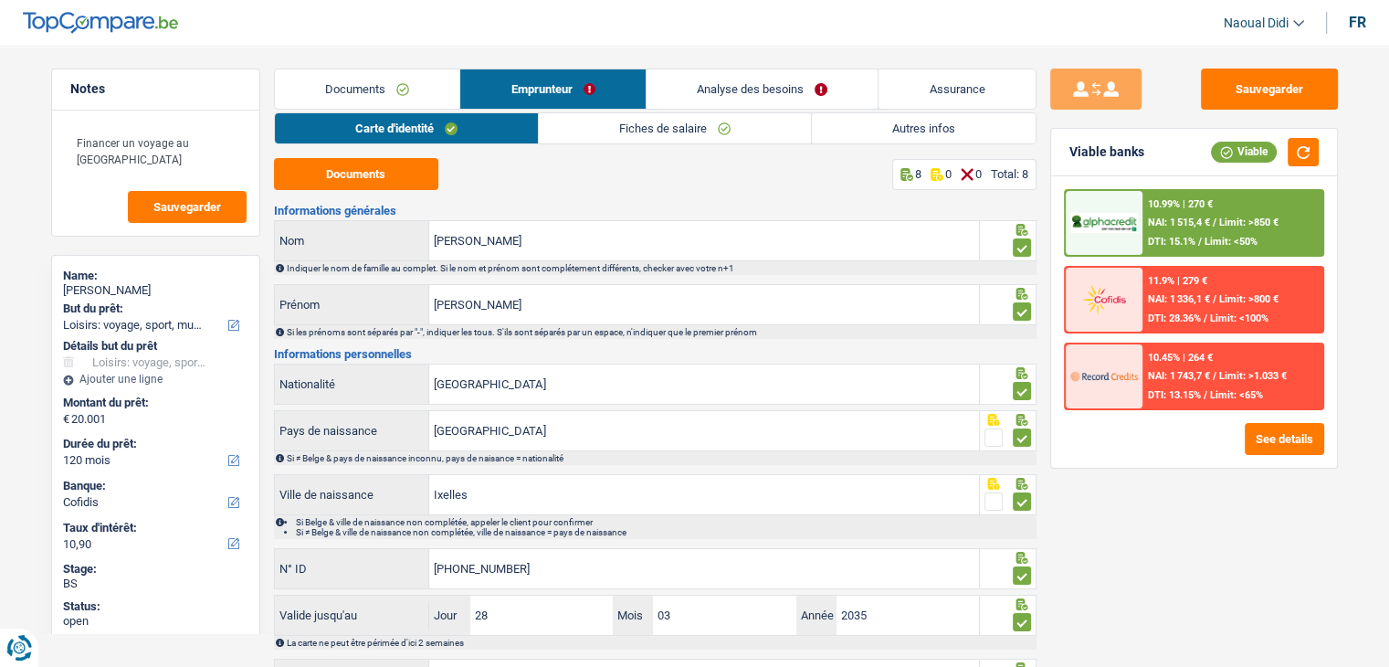
click at [384, 85] on link "Documents" at bounding box center [367, 88] width 185 height 39
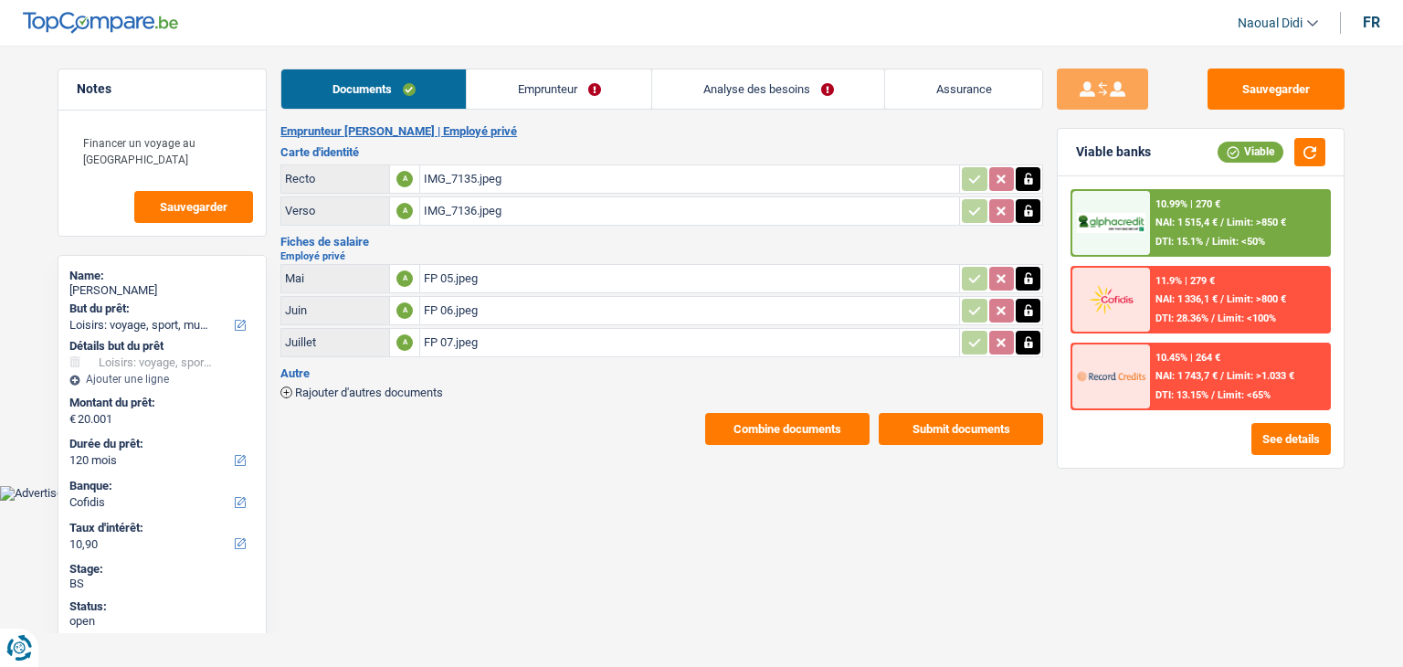
click at [473, 184] on div "IMG_7135.jpeg" at bounding box center [690, 178] width 532 height 27
click at [449, 207] on div "IMG_7136.jpeg" at bounding box center [690, 210] width 532 height 27
click at [552, 90] on link "Emprunteur" at bounding box center [559, 88] width 185 height 39
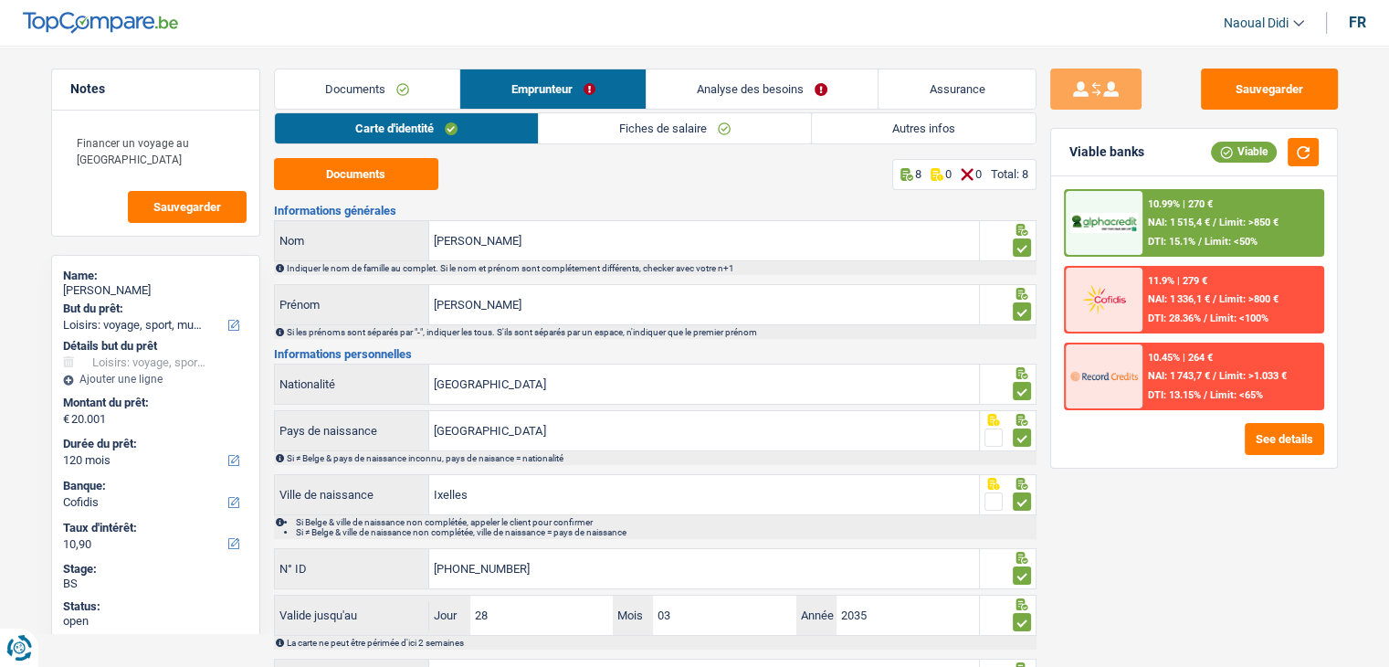
click at [677, 129] on link "Fiches de salaire" at bounding box center [675, 128] width 272 height 30
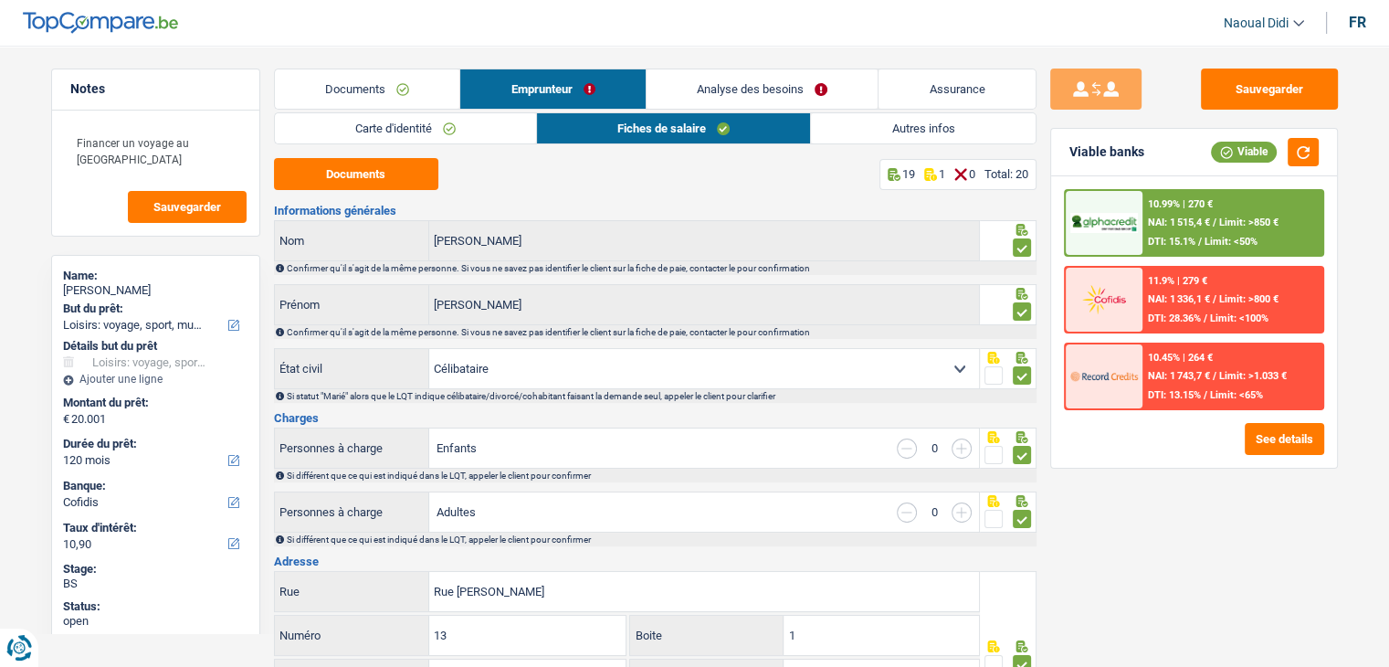
click at [935, 125] on link "Autres infos" at bounding box center [923, 128] width 224 height 30
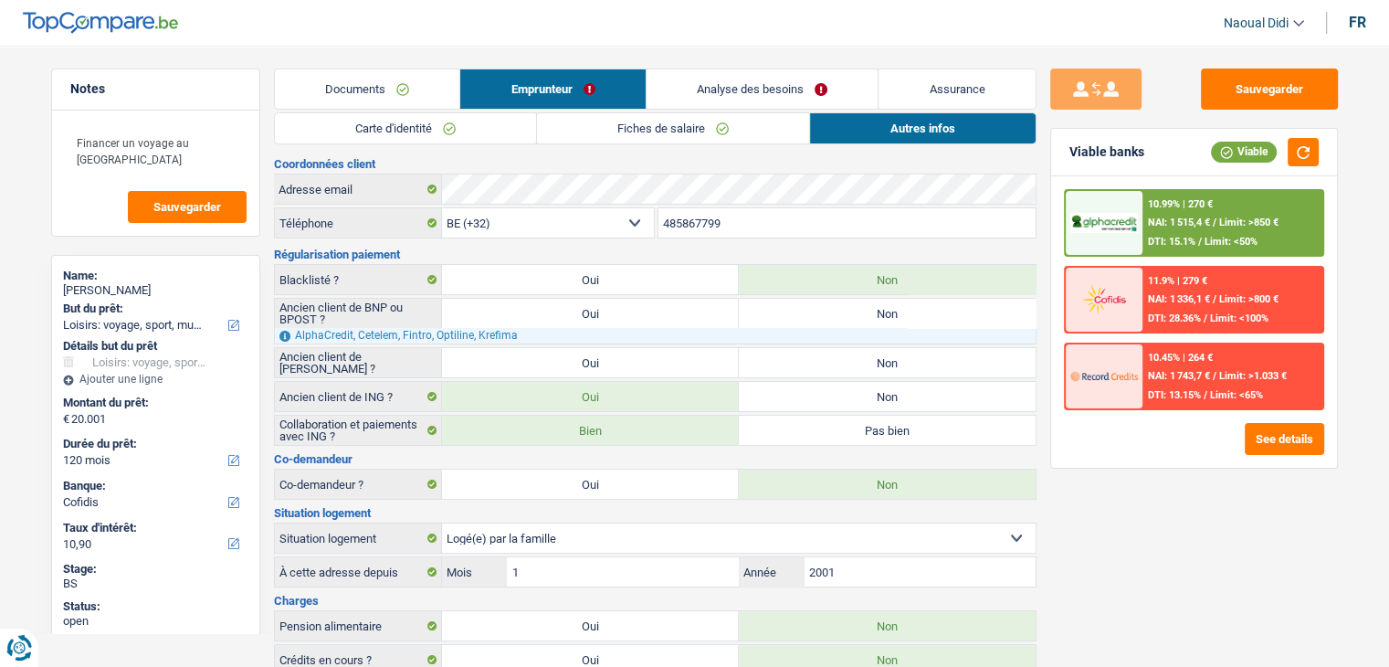
click at [730, 75] on link "Analyse des besoins" at bounding box center [763, 88] width 232 height 39
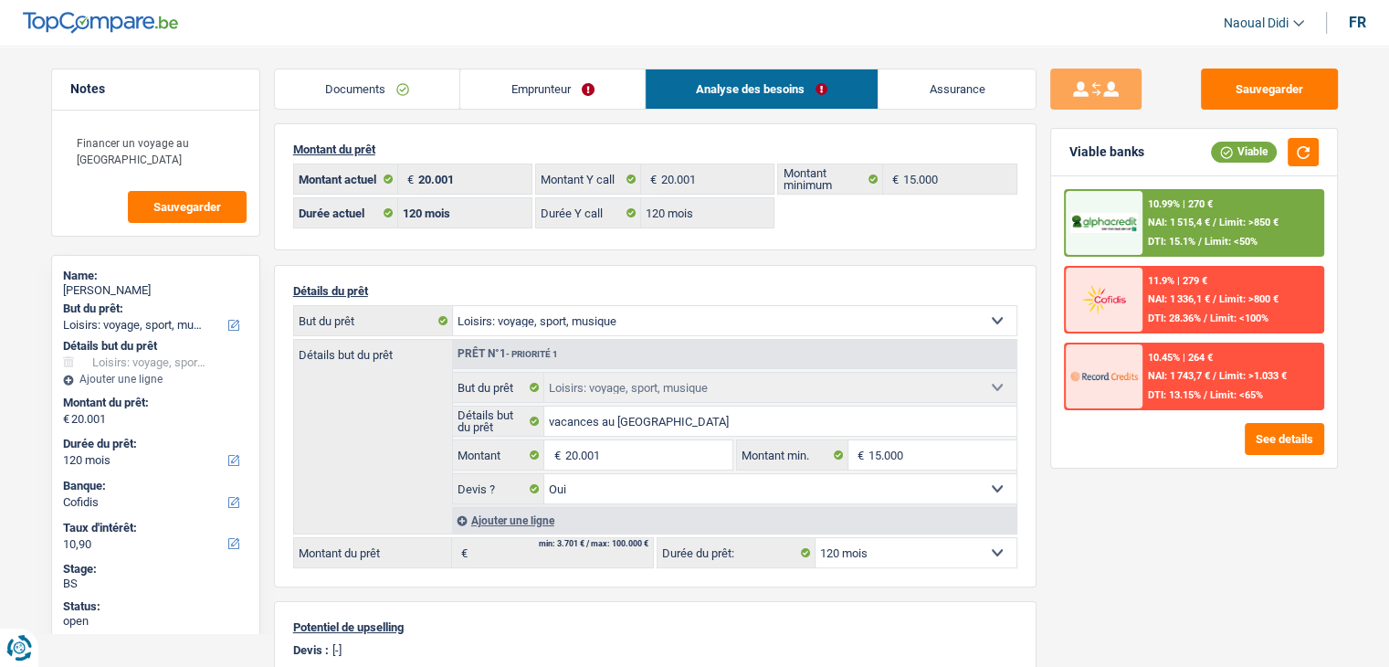
click at [508, 87] on link "Emprunteur" at bounding box center [552, 88] width 185 height 39
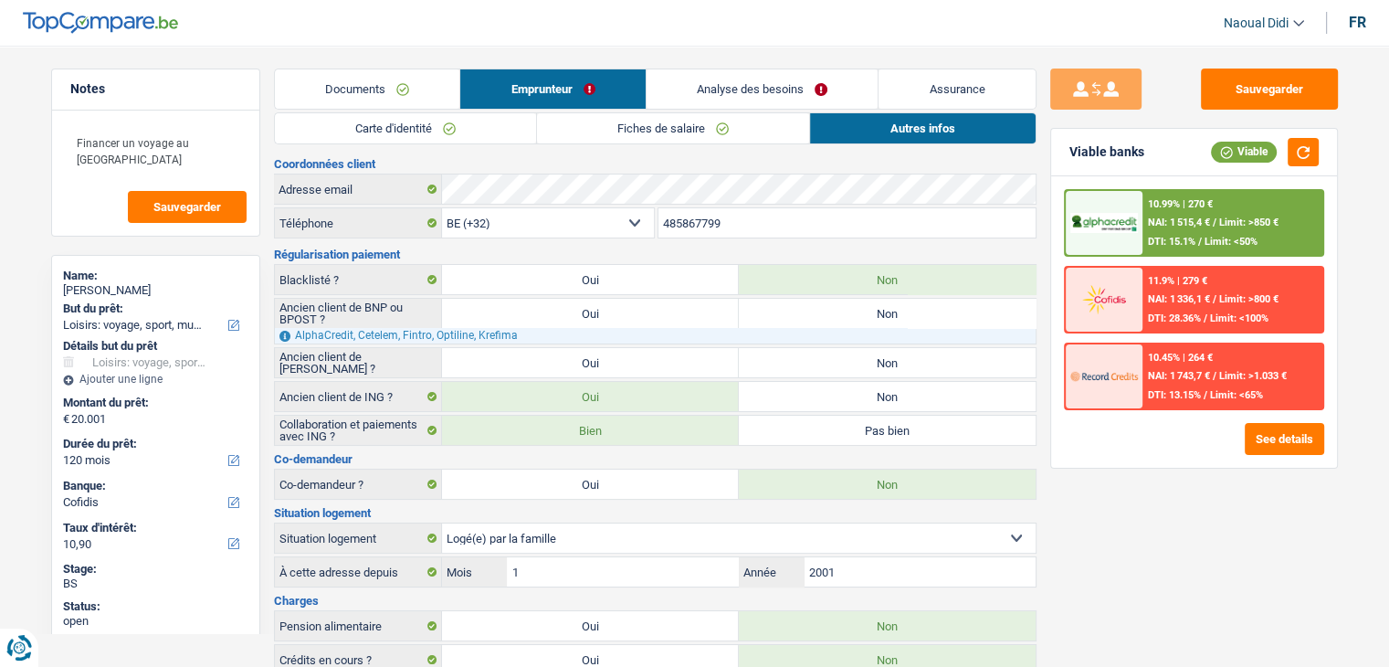
click at [427, 131] on link "Carte d'identité" at bounding box center [405, 128] width 261 height 30
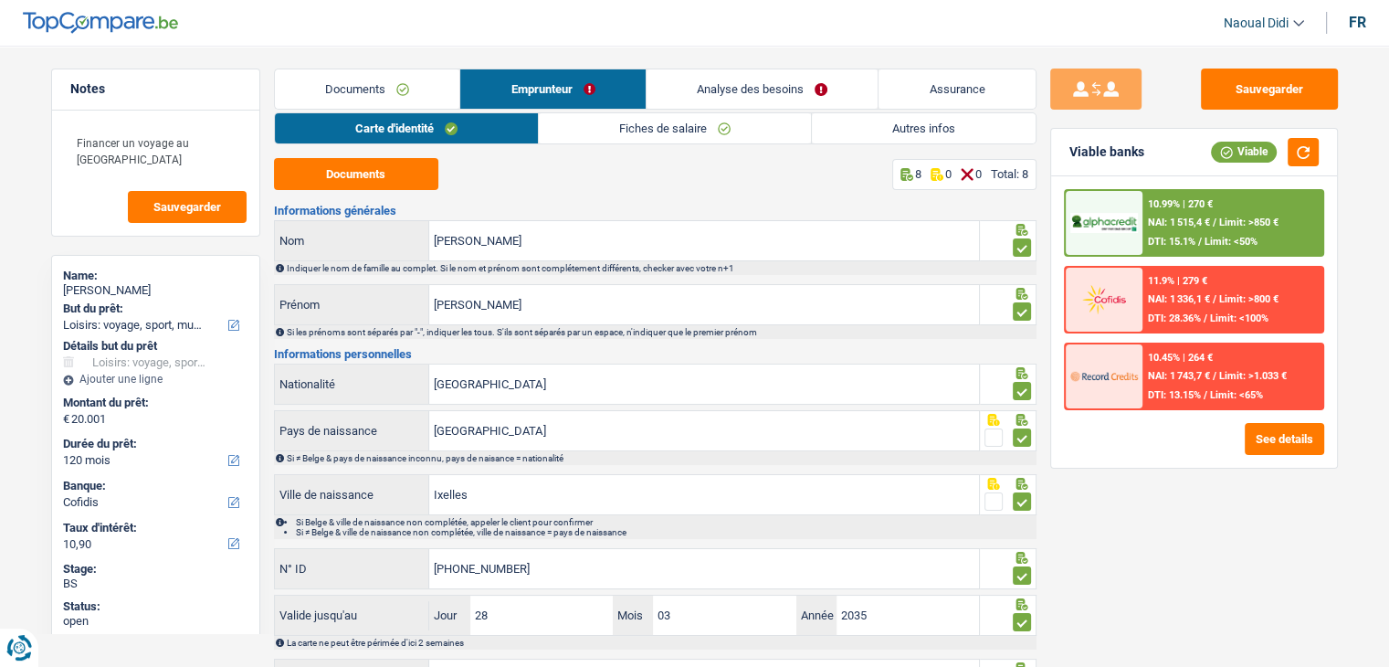
click at [380, 96] on link "Documents" at bounding box center [367, 88] width 185 height 39
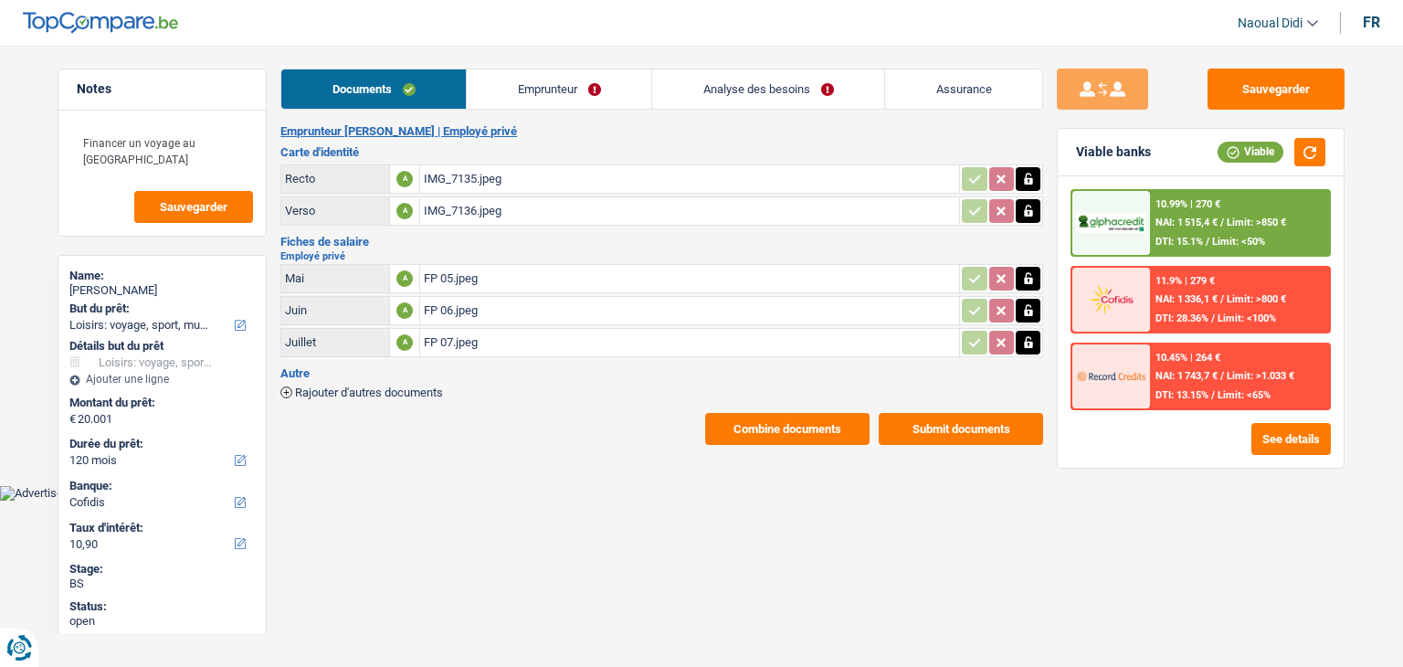
click at [441, 275] on div "FP 05.jpeg" at bounding box center [690, 278] width 532 height 27
click at [555, 90] on link "Emprunteur" at bounding box center [559, 88] width 185 height 39
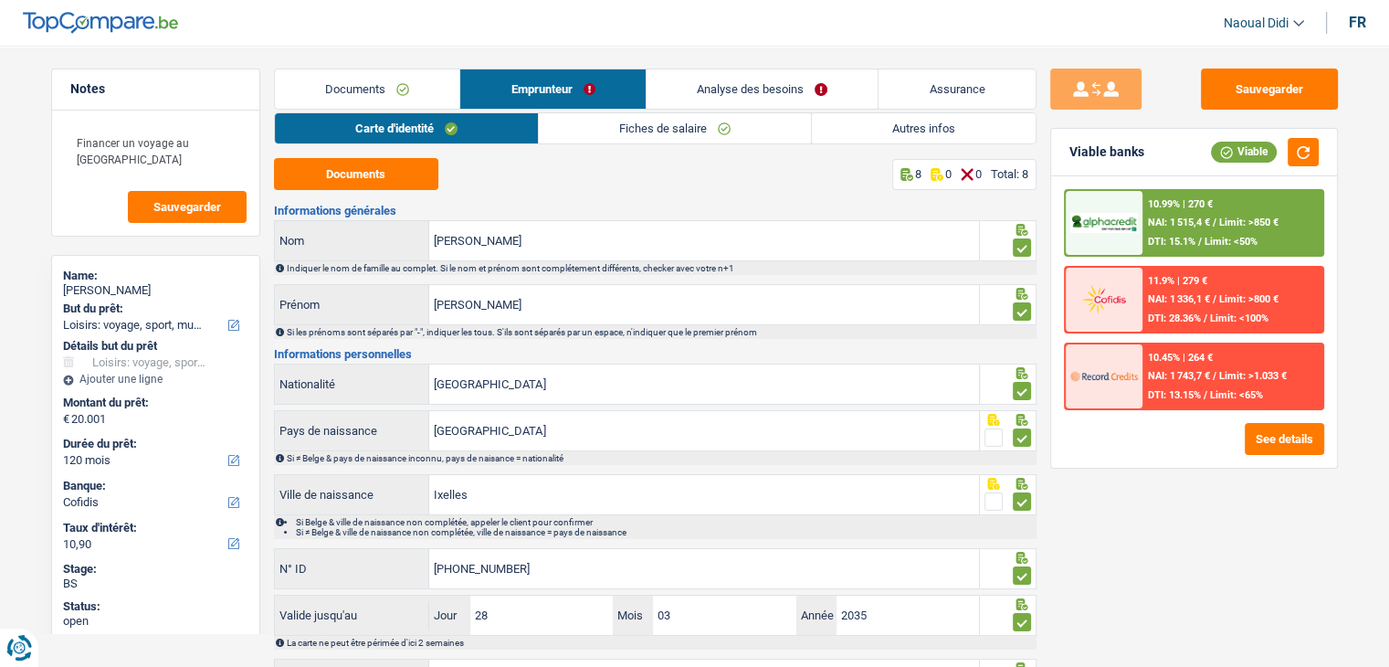
click at [603, 136] on link "Fiches de salaire" at bounding box center [675, 128] width 272 height 30
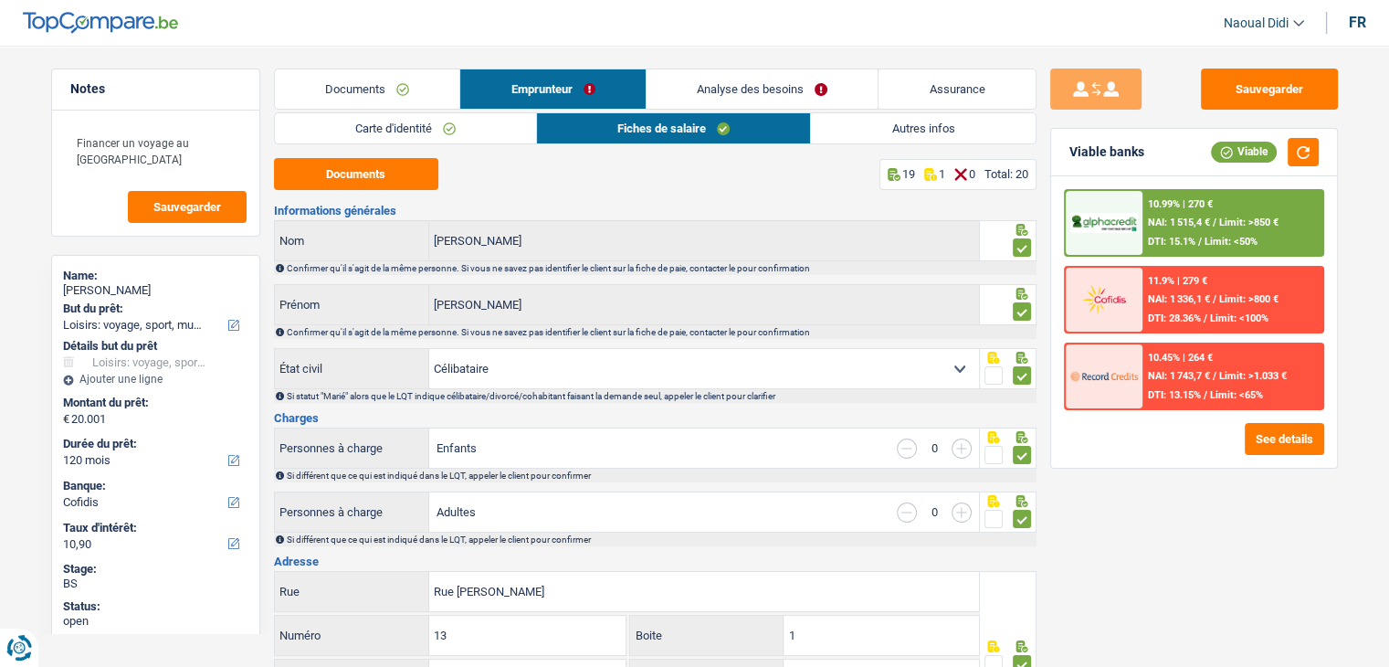
click at [744, 90] on link "Analyse des besoins" at bounding box center [763, 88] width 232 height 39
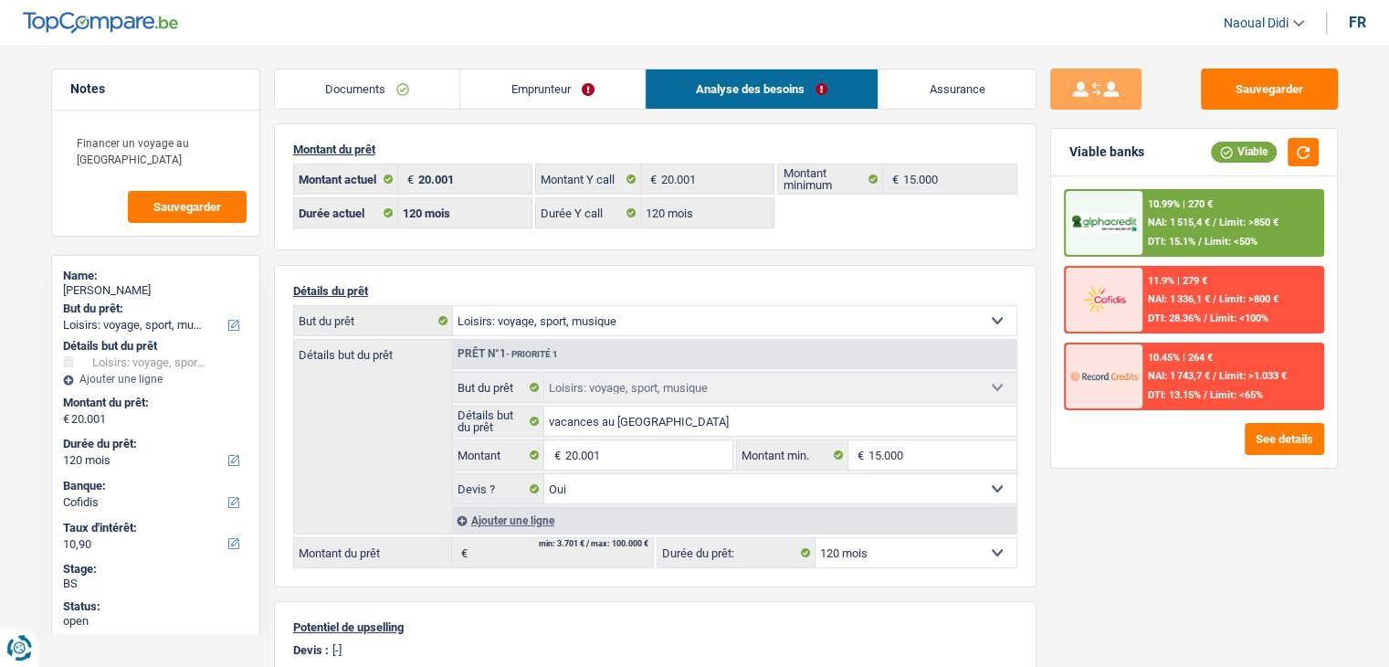
click at [1180, 379] on span "NAI: 1 743,7 €" at bounding box center [1179, 376] width 62 height 12
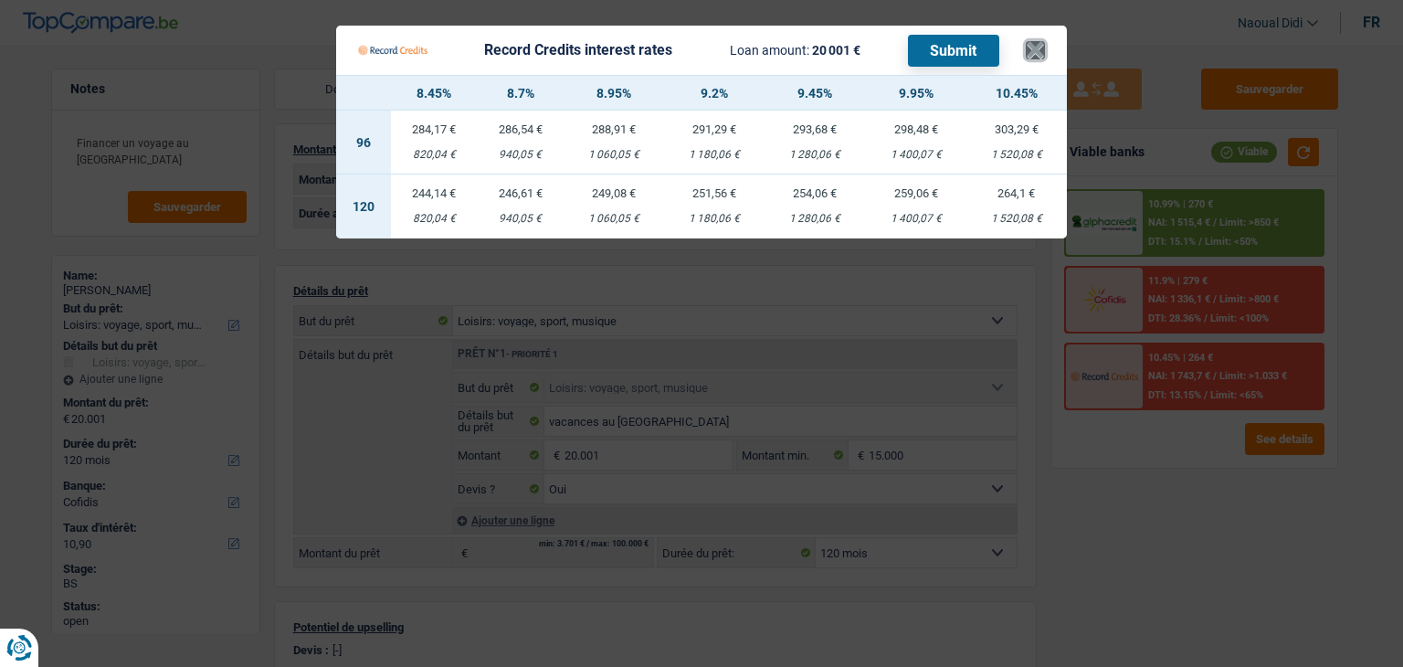
click at [1029, 48] on button "×" at bounding box center [1035, 50] width 19 height 18
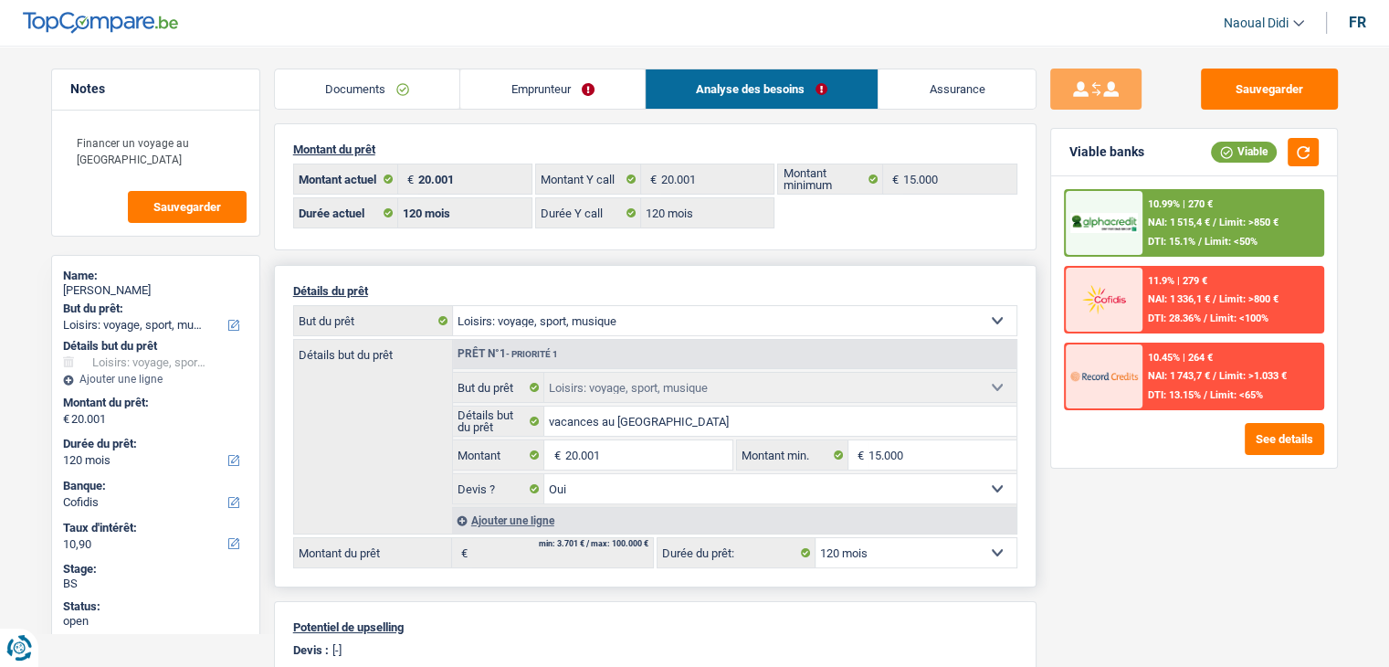
click at [888, 553] on select "12 mois 18 mois 24 mois 30 mois 36 mois 42 mois 48 mois 60 mois 72 mois 84 mois…" at bounding box center [916, 552] width 201 height 29
select select "84"
click at [816, 538] on select "12 mois 18 mois 24 mois 30 mois 36 mois 42 mois 48 mois 60 mois 72 mois 84 mois…" at bounding box center [916, 552] width 201 height 29
select select "84"
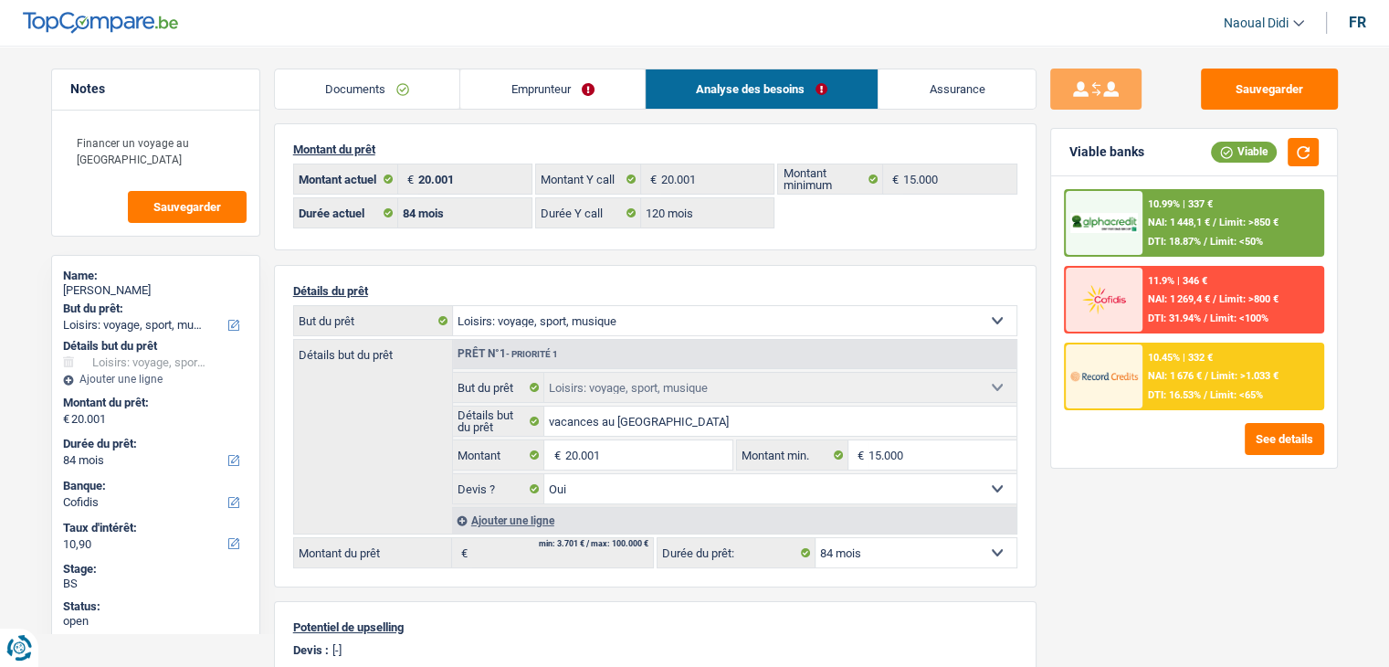
click at [1185, 375] on span "NAI: 1 676 €" at bounding box center [1175, 376] width 54 height 12
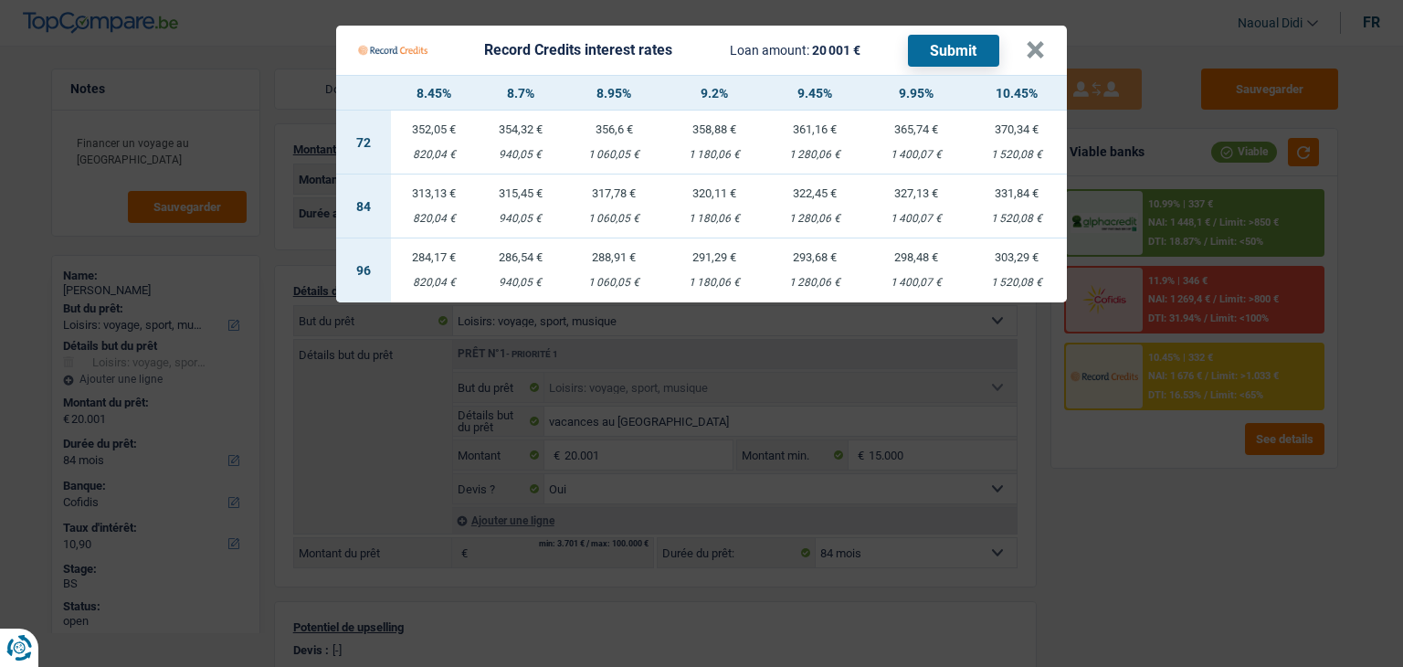
click at [812, 215] on div "1 280,06 €" at bounding box center [815, 219] width 100 height 12
select select "record credits"
type input "9,45"
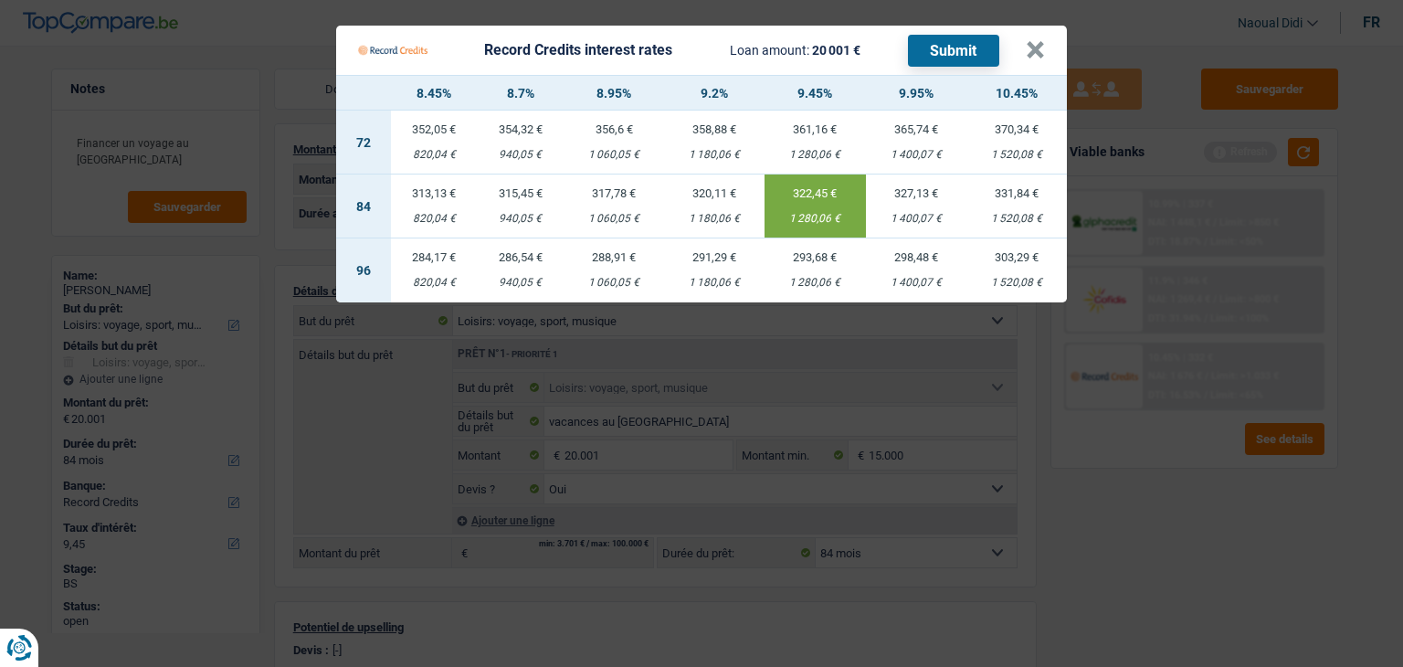
click at [242, 39] on Credits "Record Credits interest rates Loan amount: 20 001 € Submit × 8.45% 8.7% 8.95% 9…" at bounding box center [701, 333] width 1403 height 667
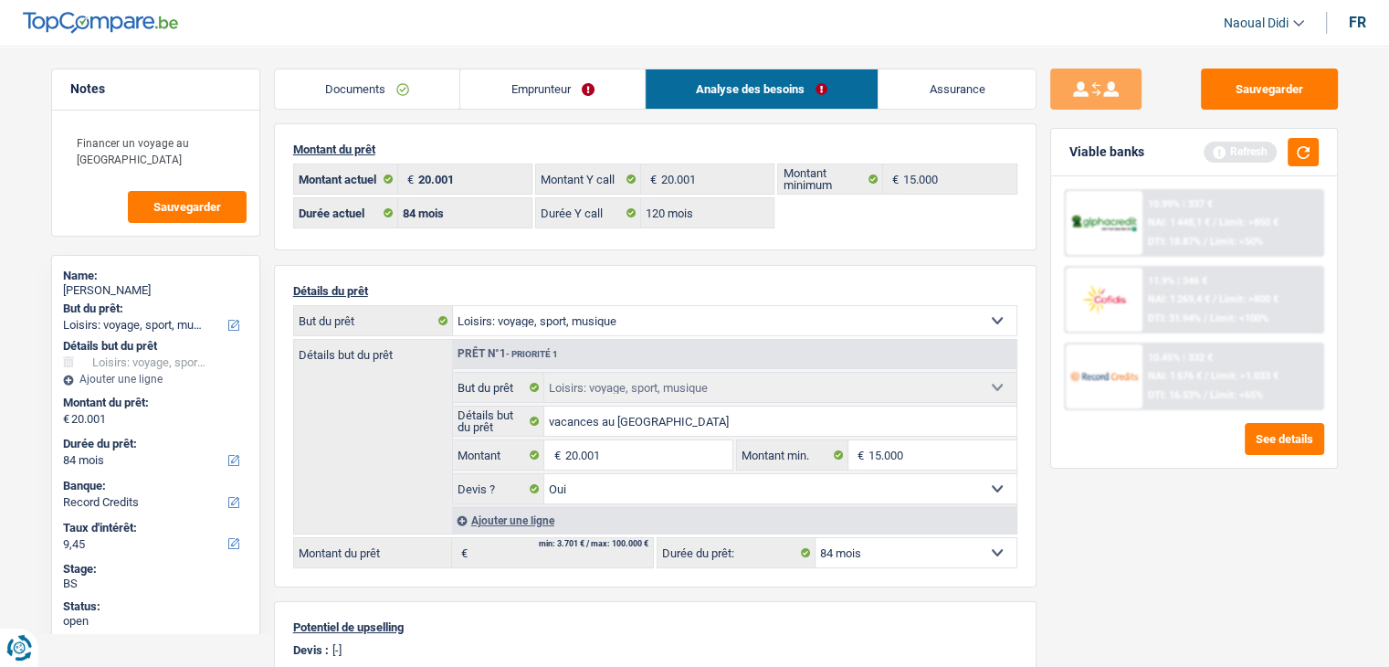
click at [1192, 373] on span "NAI: 1 676 €" at bounding box center [1175, 376] width 54 height 12
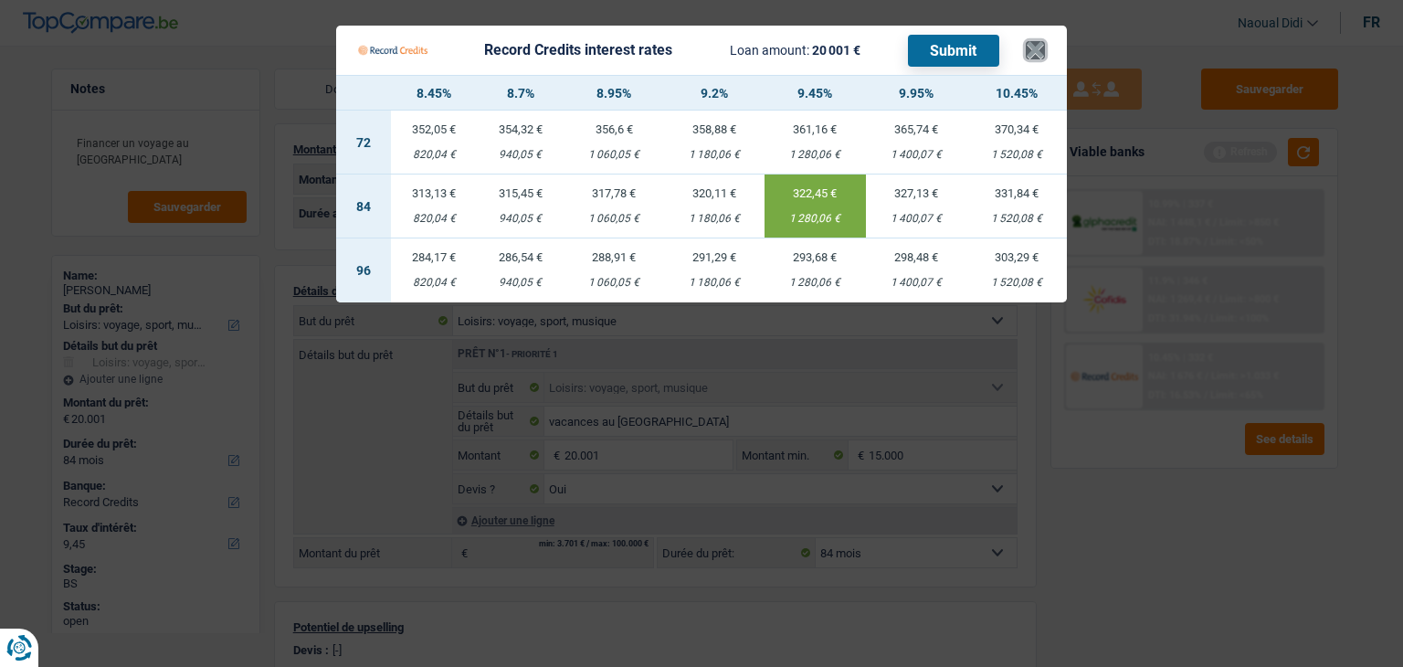
click at [1036, 51] on button "×" at bounding box center [1035, 50] width 19 height 18
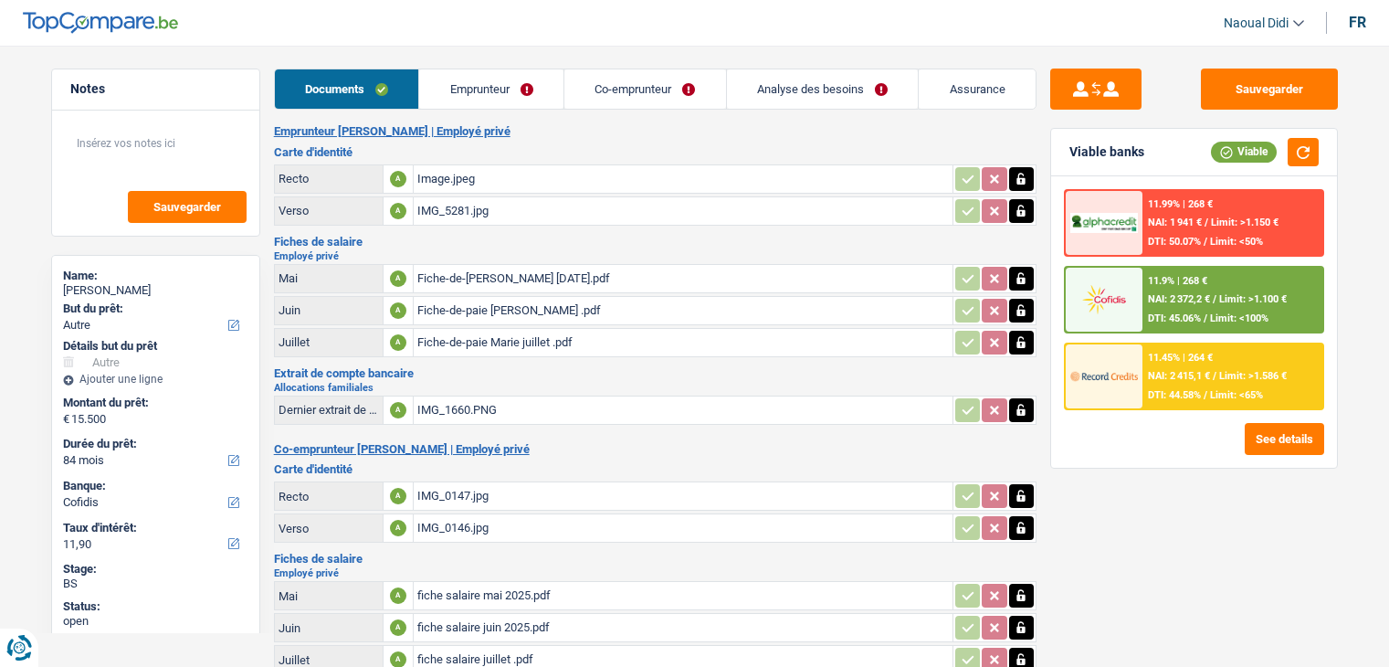
select select "other"
select select "84"
select select "cofidis"
click at [428, 176] on div "Image.jpeg" at bounding box center [683, 178] width 532 height 27
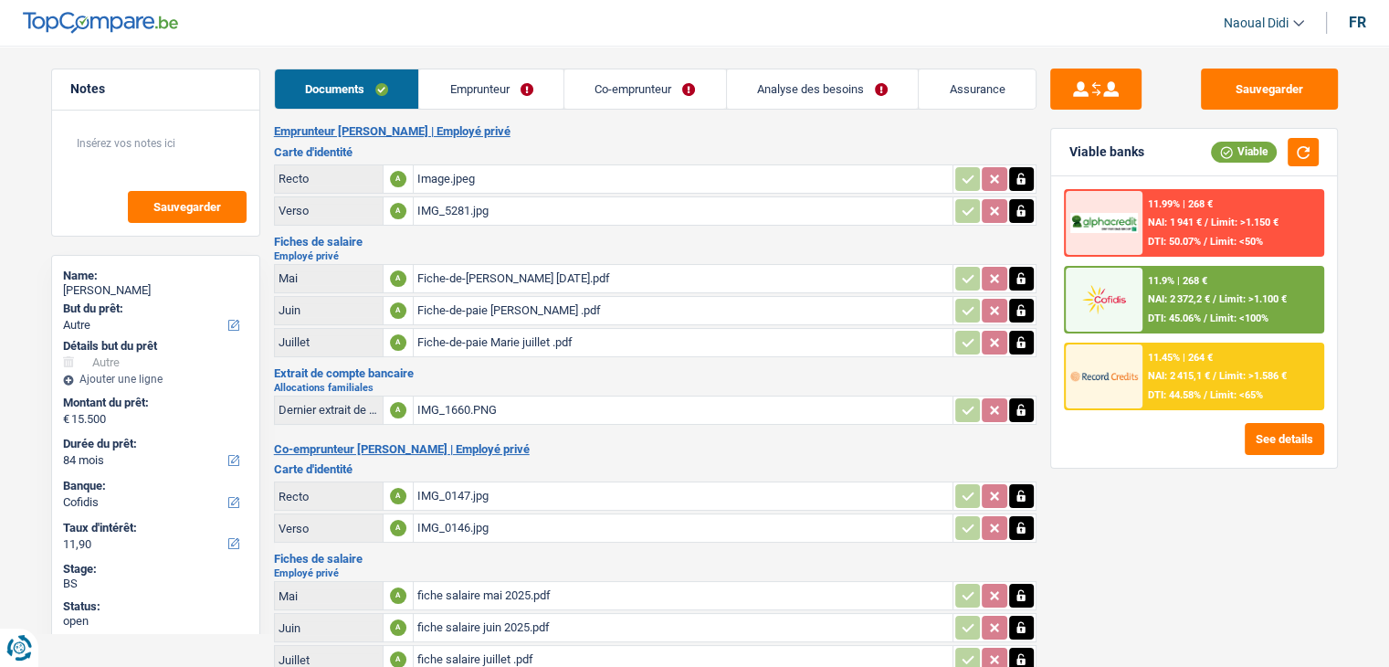
click at [1022, 173] on icon "button" at bounding box center [1022, 179] width 8 height 12
click at [1020, 180] on icon "ionicons-v5-e" at bounding box center [1021, 179] width 15 height 18
click at [1020, 205] on icon "button" at bounding box center [1022, 211] width 8 height 12
click at [1020, 205] on icon "button" at bounding box center [1021, 211] width 11 height 13
click at [510, 174] on input "Téléchargez un document ici" at bounding box center [683, 178] width 532 height 27
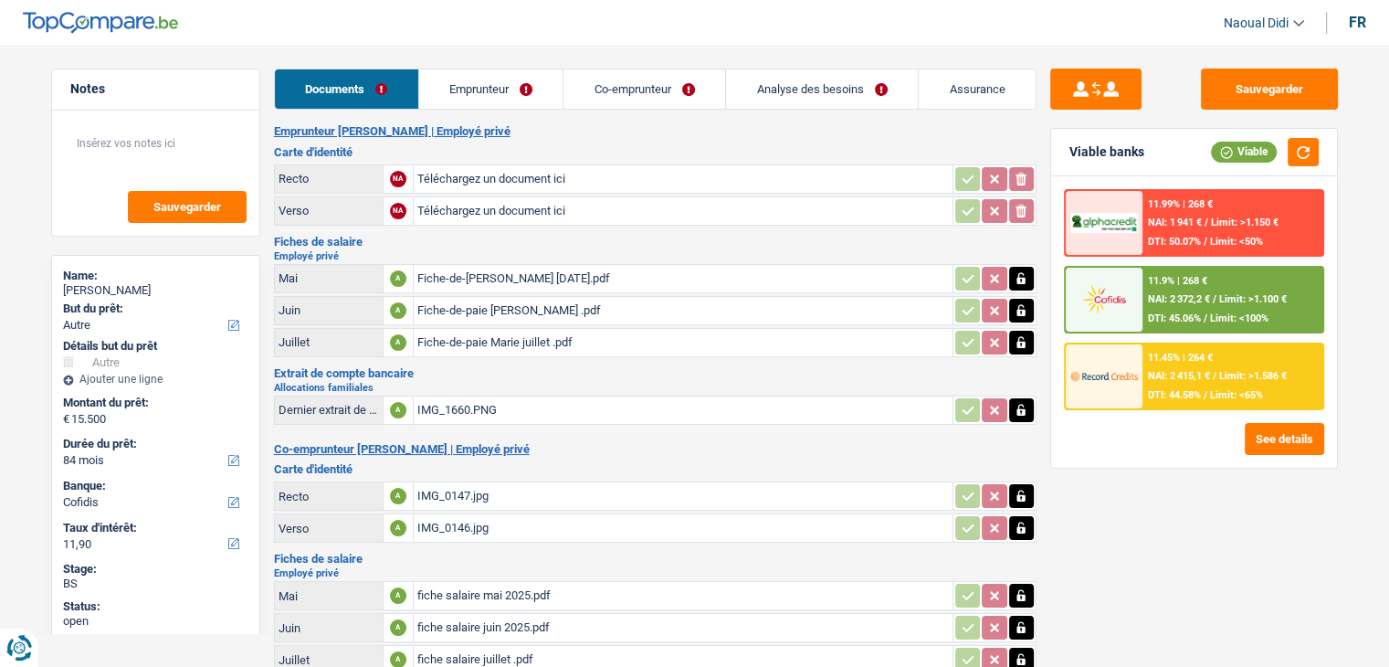
type input "C:\fakepath\IMG_5332.jpeg"
click at [474, 213] on input "Téléchargez un document ici" at bounding box center [683, 210] width 532 height 27
type input "C:\fakepath\IMG_5333.jpeg"
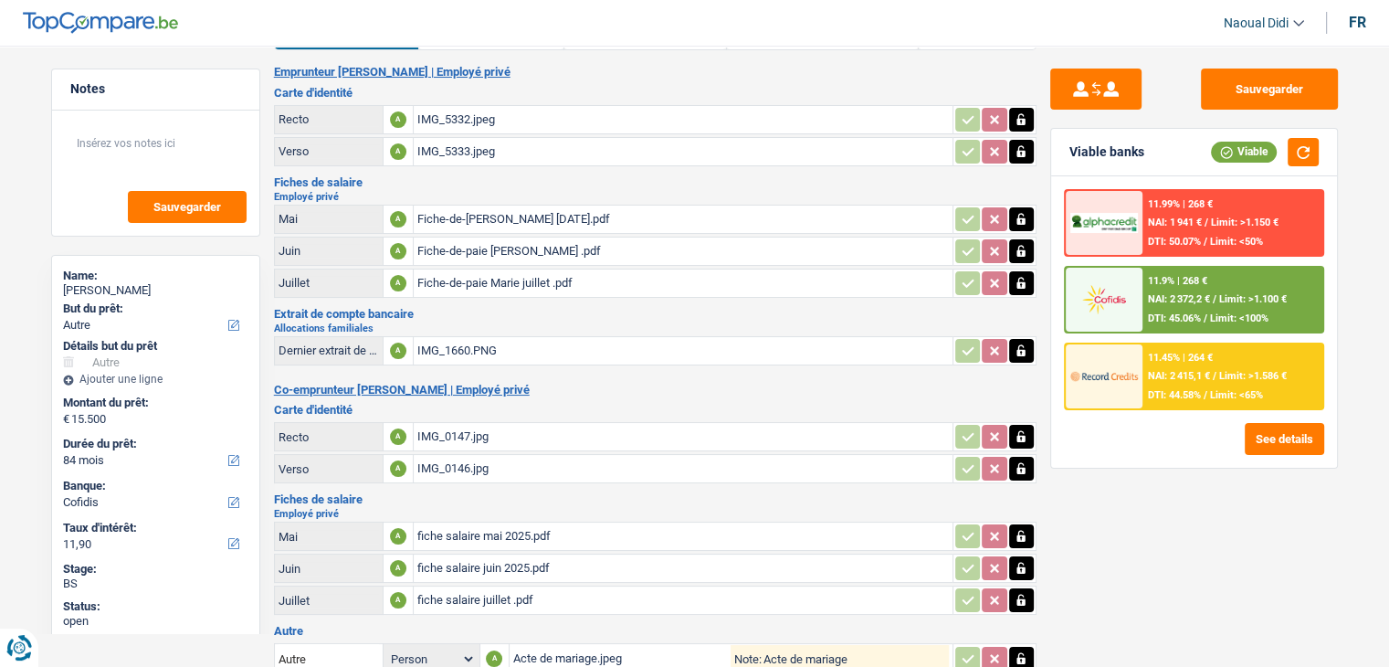
scroll to position [91, 0]
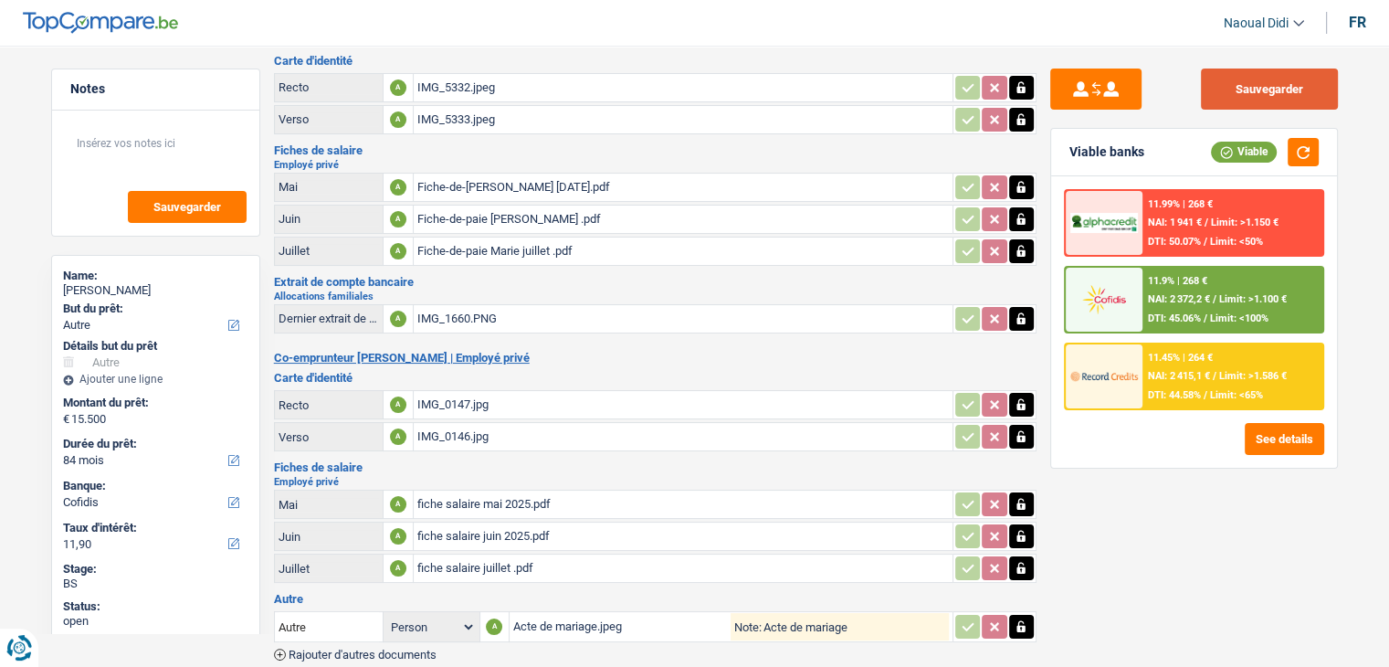
click at [1240, 90] on button "Sauvegarder" at bounding box center [1269, 89] width 137 height 41
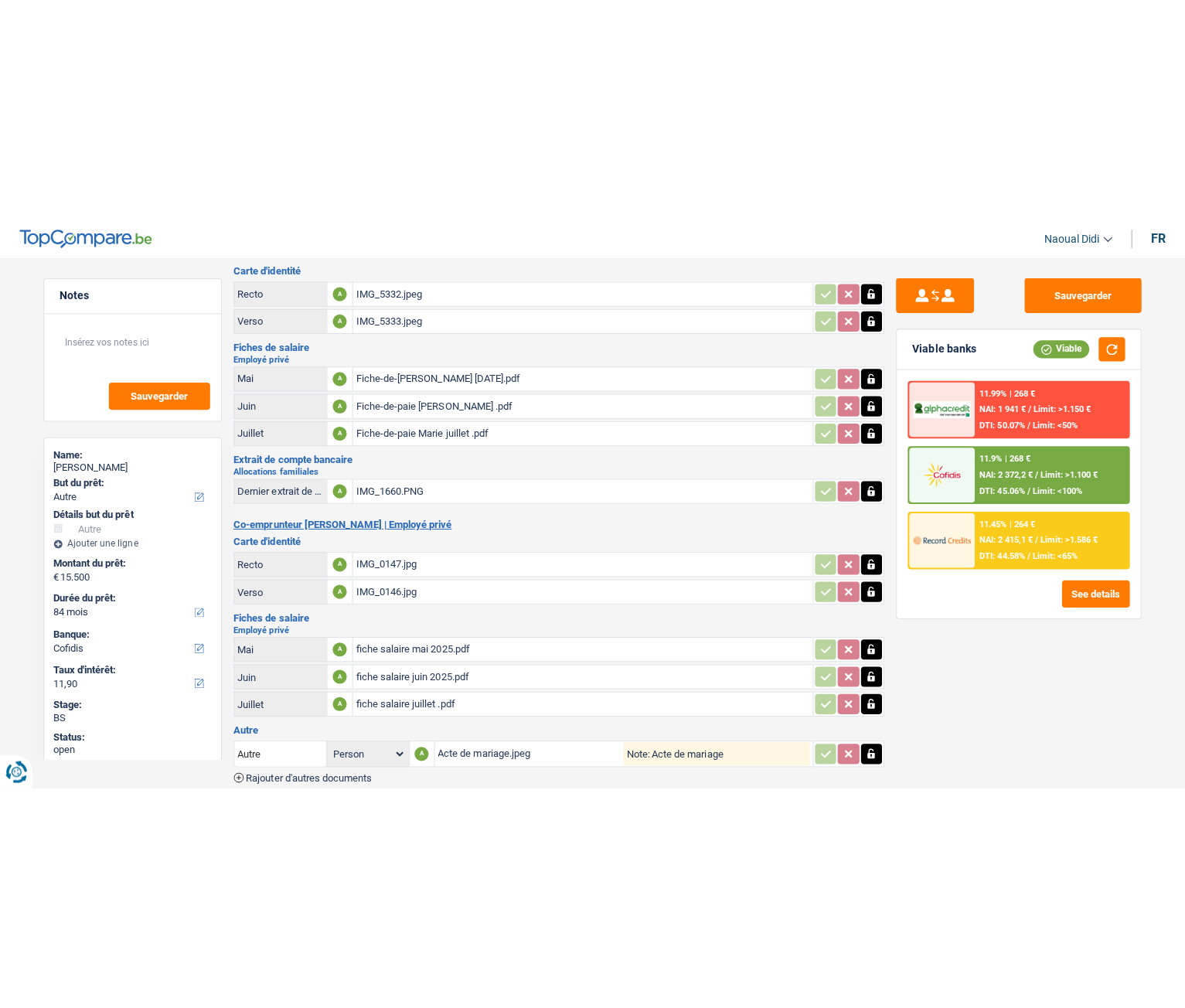
scroll to position [0, 0]
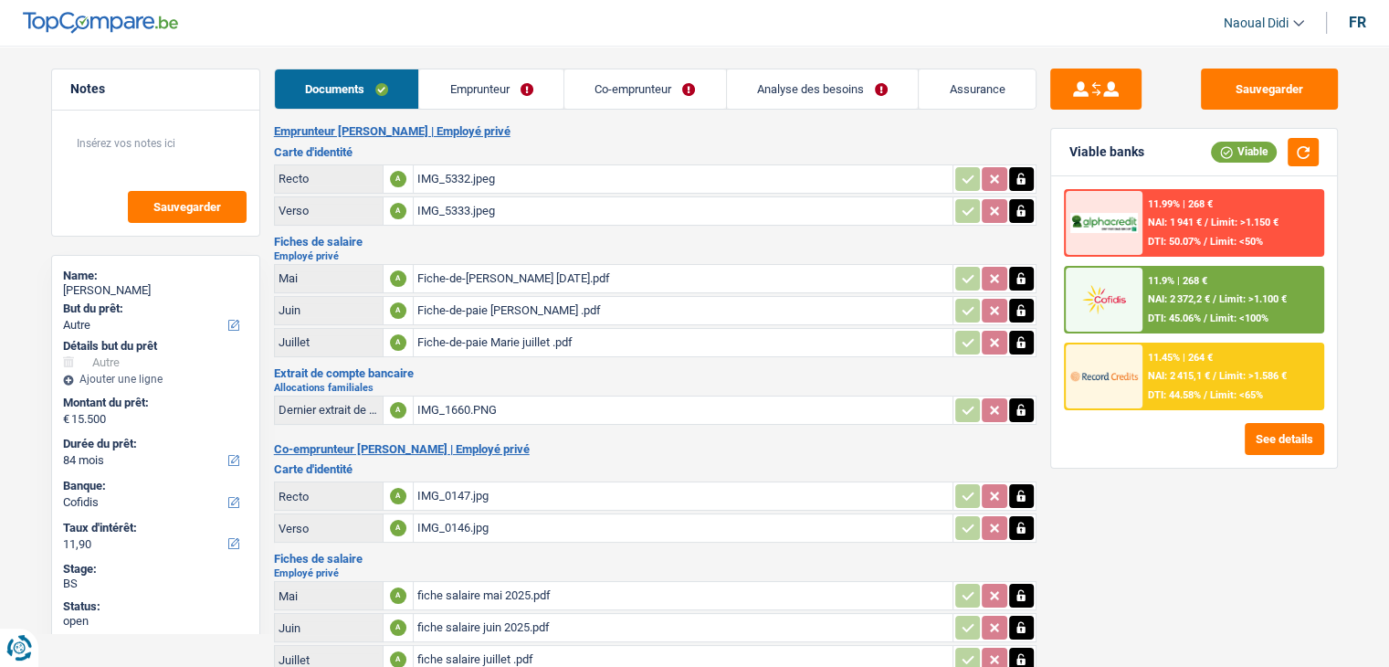
click at [470, 89] on link "Emprunteur" at bounding box center [491, 88] width 144 height 39
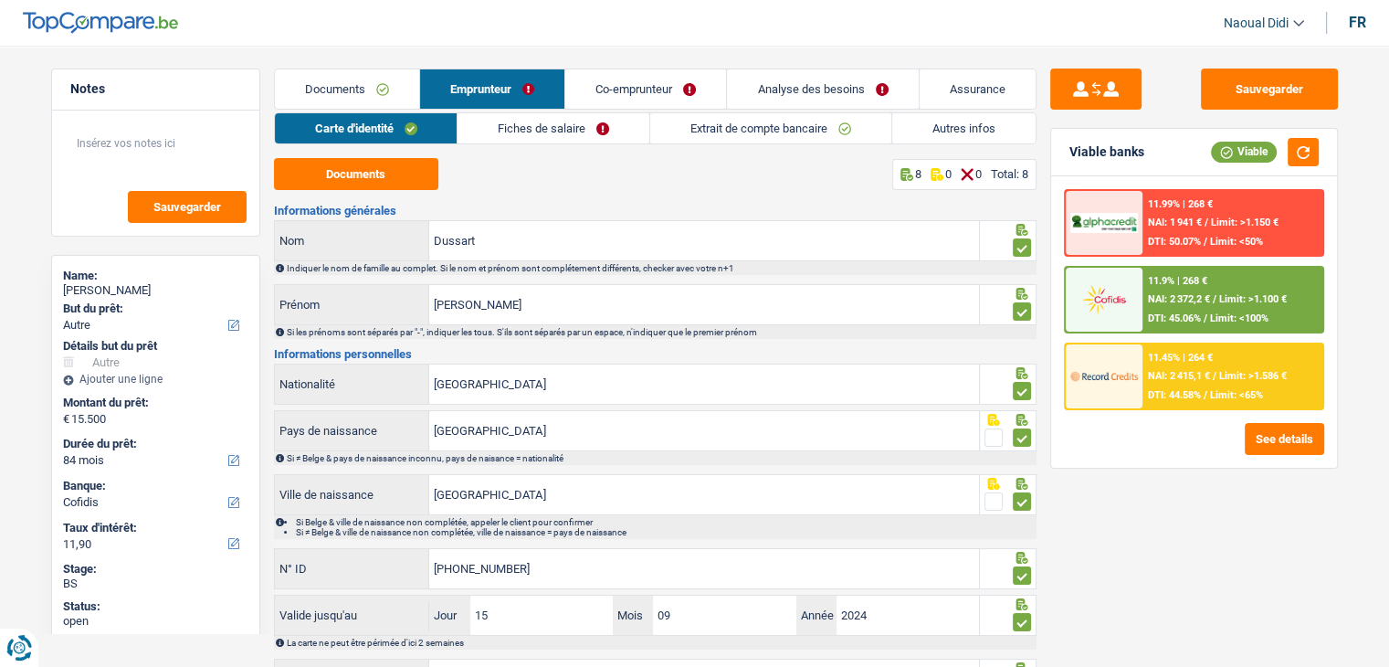
click at [377, 132] on link "Carte d'identité" at bounding box center [366, 128] width 183 height 30
click at [369, 178] on button "Documents" at bounding box center [356, 174] width 164 height 32
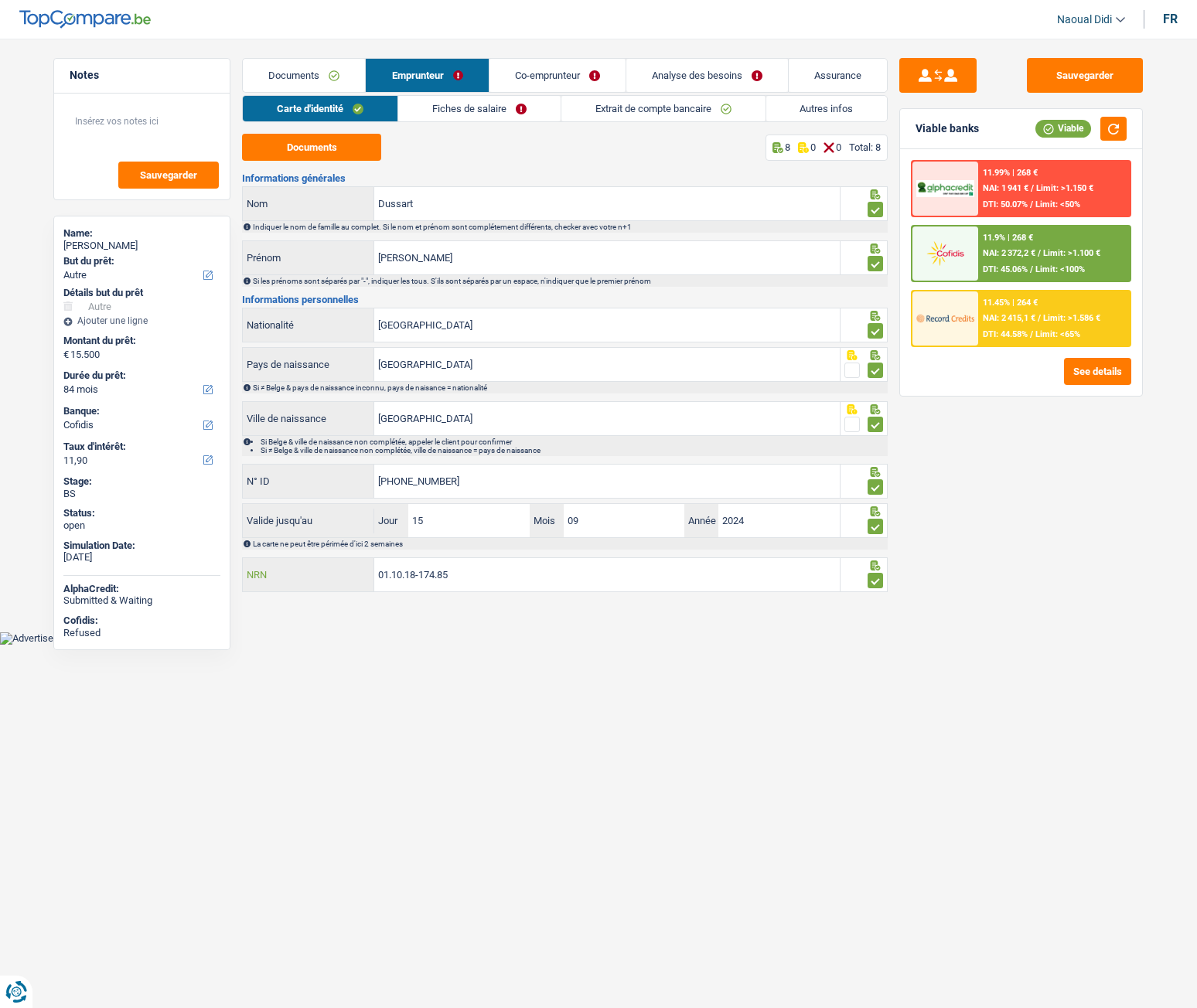
click at [498, 564] on input "01.10.18-174.85" at bounding box center [607, 575] width 466 height 33
click at [463, 480] on input "[PHONE_NUMBER]" at bounding box center [607, 481] width 466 height 33
drag, startPoint x: 469, startPoint y: 486, endPoint x: 328, endPoint y: 473, distance: 141.6
click at [328, 473] on div "[PHONE_NUMBER] N° ID" at bounding box center [541, 481] width 597 height 33
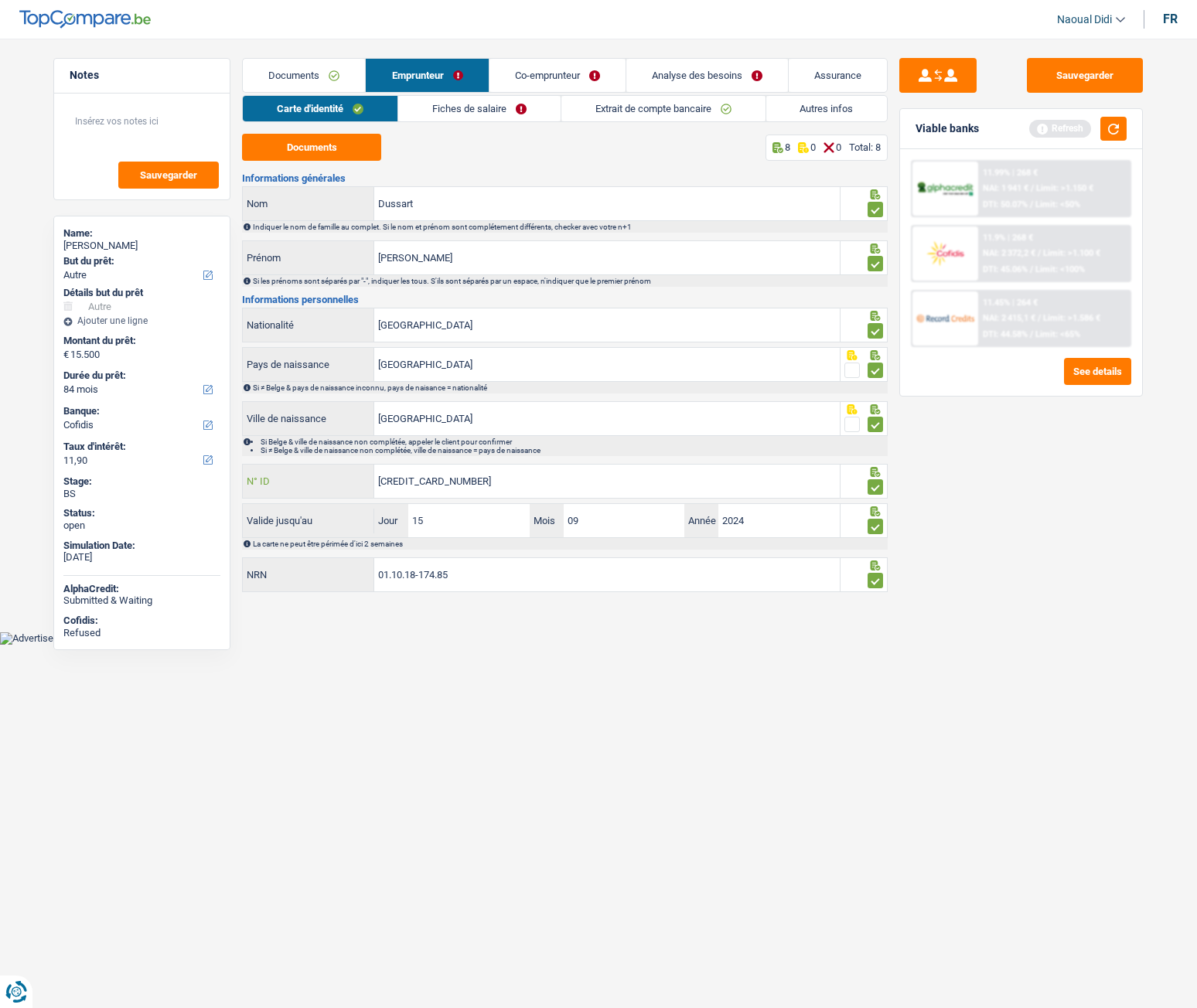
type input "[CREDIT_CARD_NUMBER]"
click at [430, 564] on html "Vous avez le contrôle de vos données Nous utilisons des cookies, tout comme nos…" at bounding box center [598, 322] width 1197 height 645
click at [1073, 85] on button "Sauvegarder" at bounding box center [1084, 75] width 116 height 35
click at [486, 107] on link "Fiches de salaire" at bounding box center [479, 108] width 163 height 25
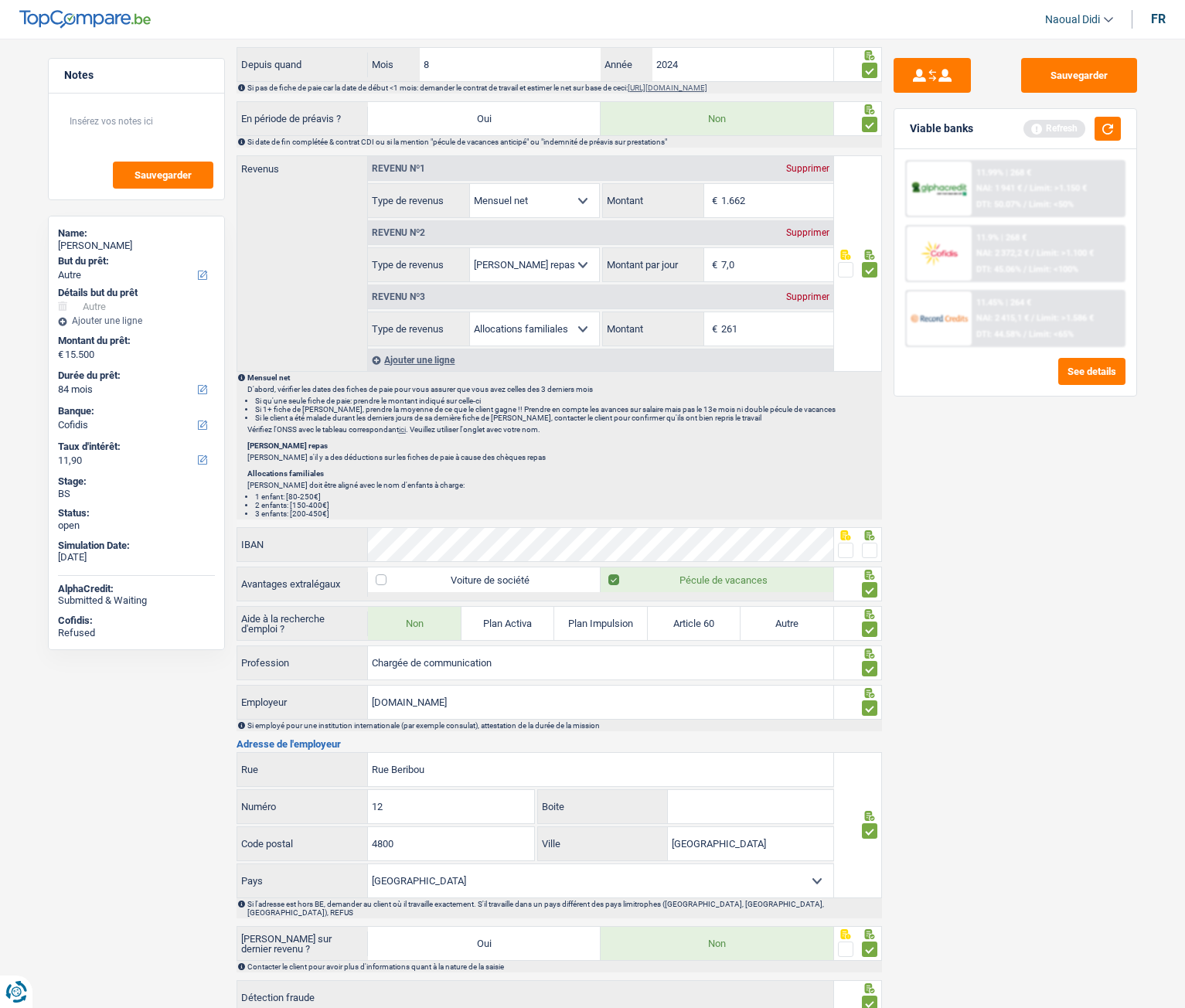
scroll to position [928, 0]
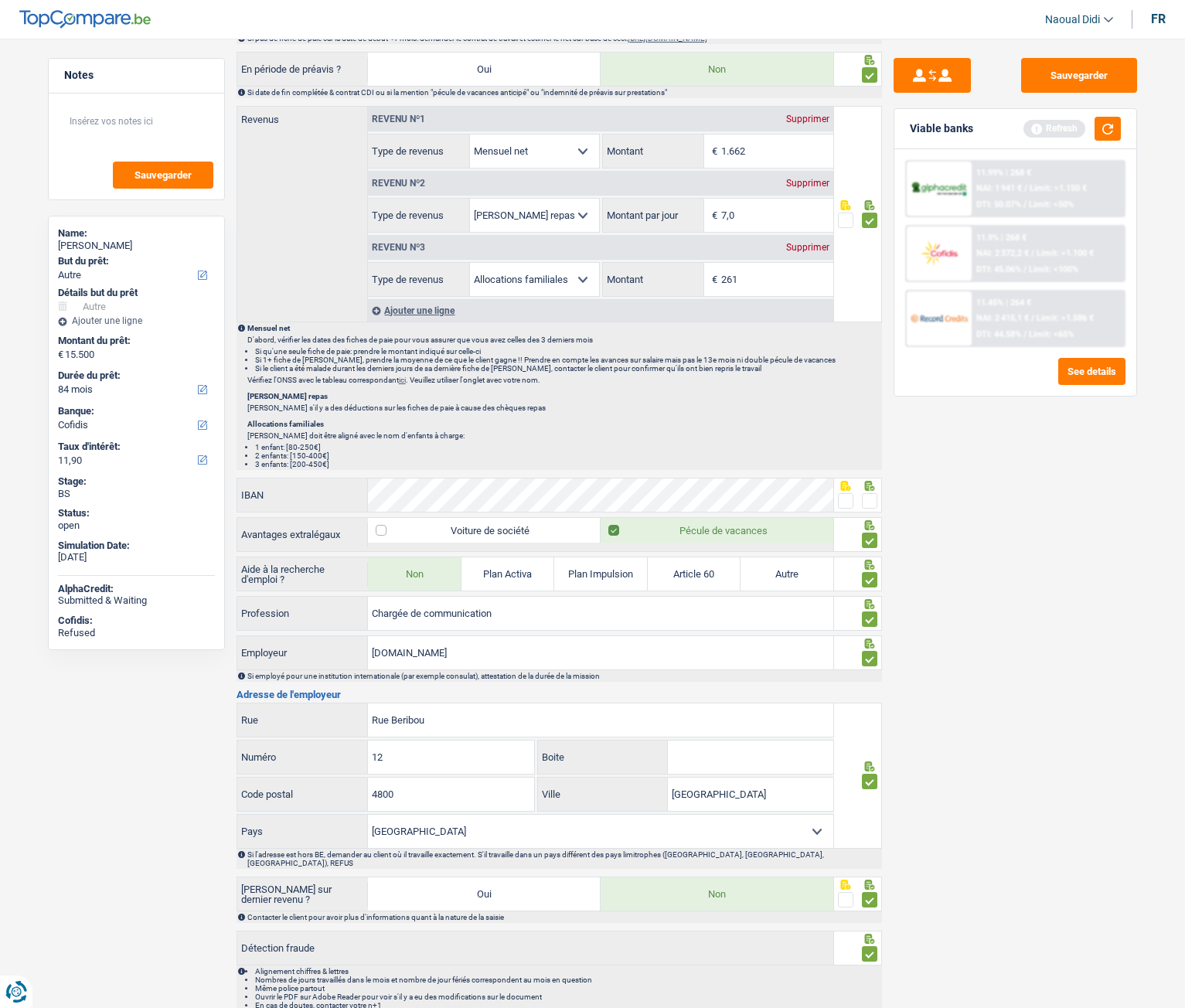
click at [873, 504] on span at bounding box center [870, 501] width 15 height 15
click at [0, 0] on input "radio" at bounding box center [0, 0] width 0 height 0
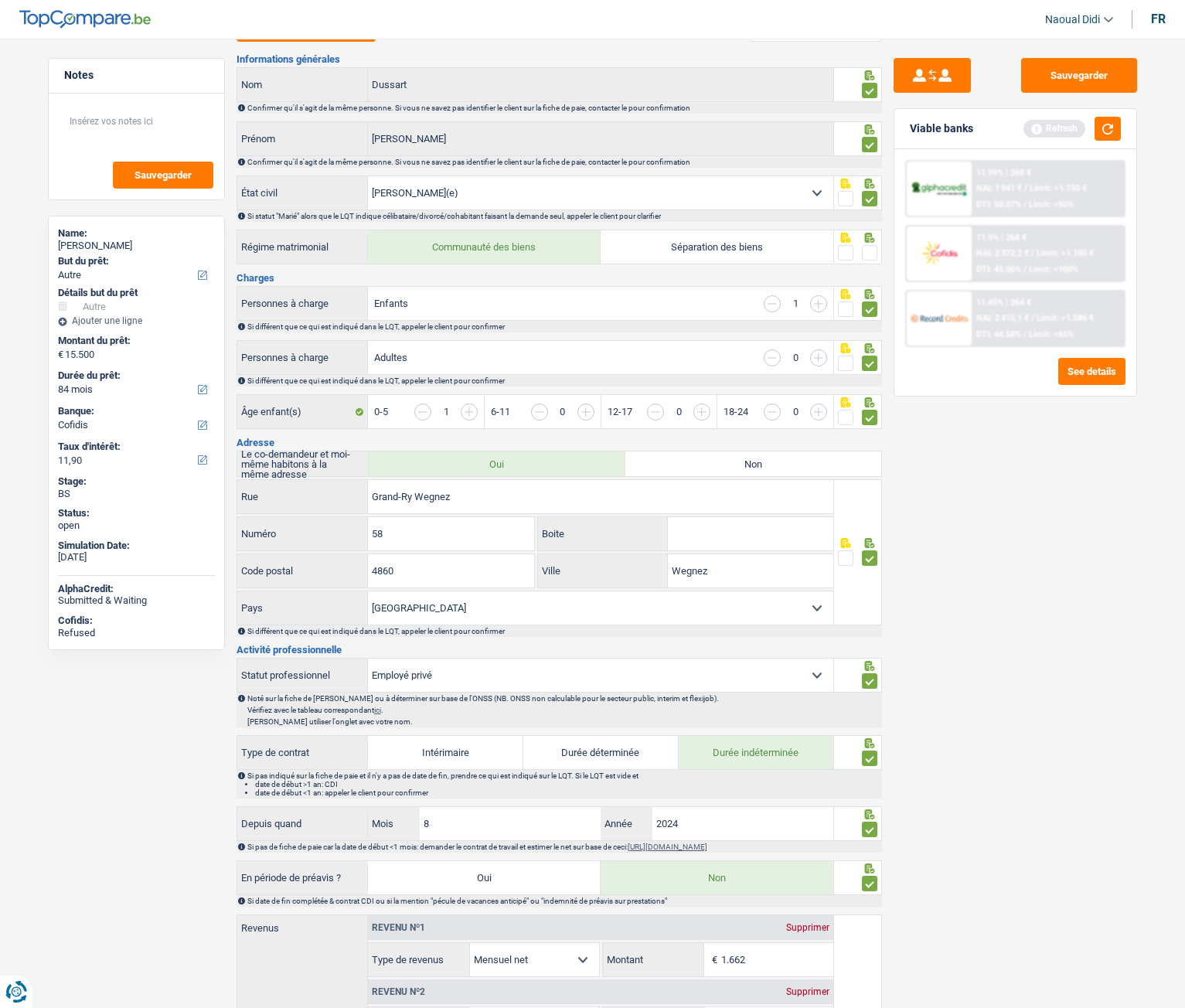
scroll to position [0, 0]
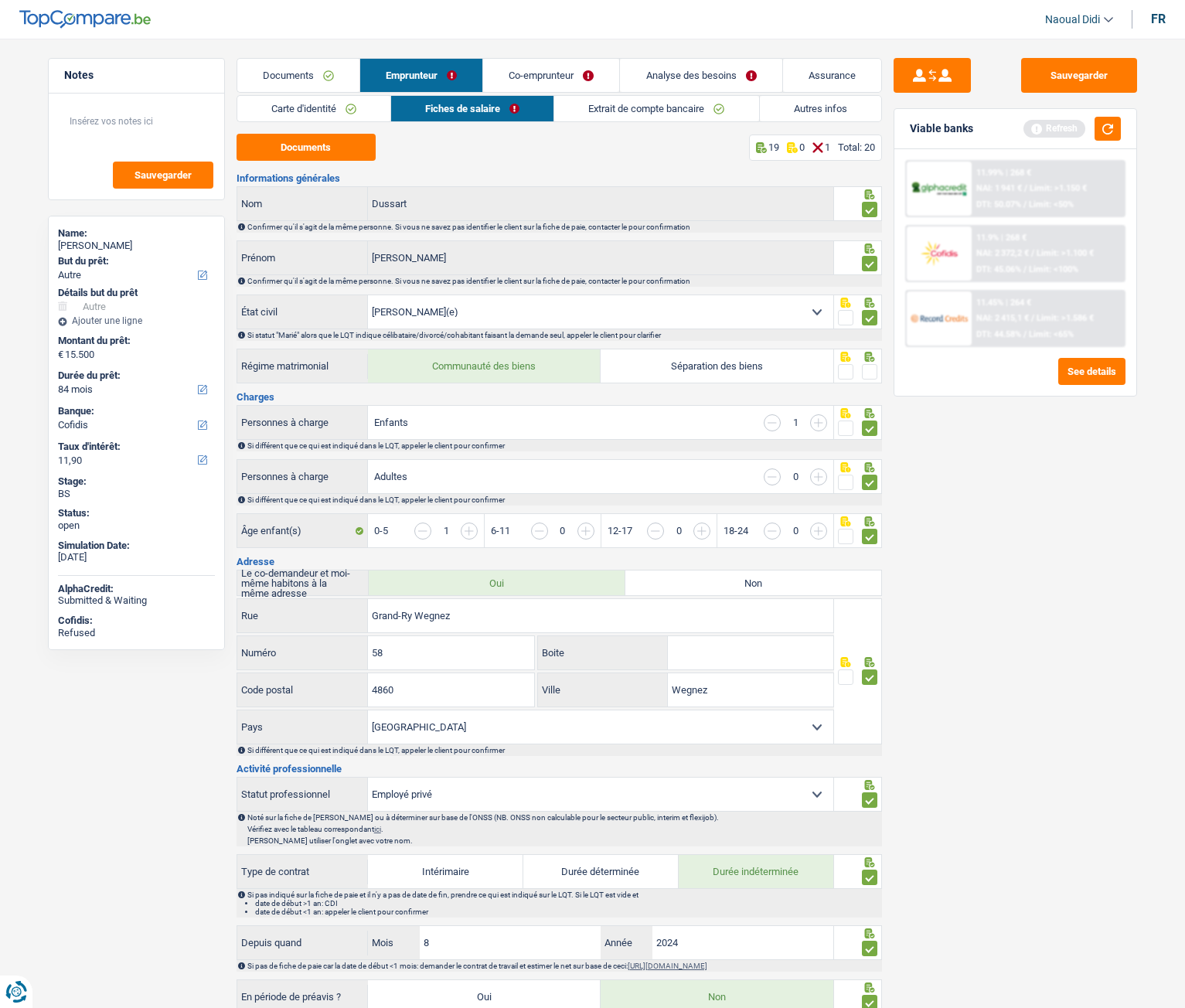
click at [871, 372] on span at bounding box center [870, 372] width 15 height 15
click at [0, 0] on input "radio" at bounding box center [0, 0] width 0 height 0
click at [616, 112] on link "Extrait de compte bancaire" at bounding box center [657, 108] width 204 height 25
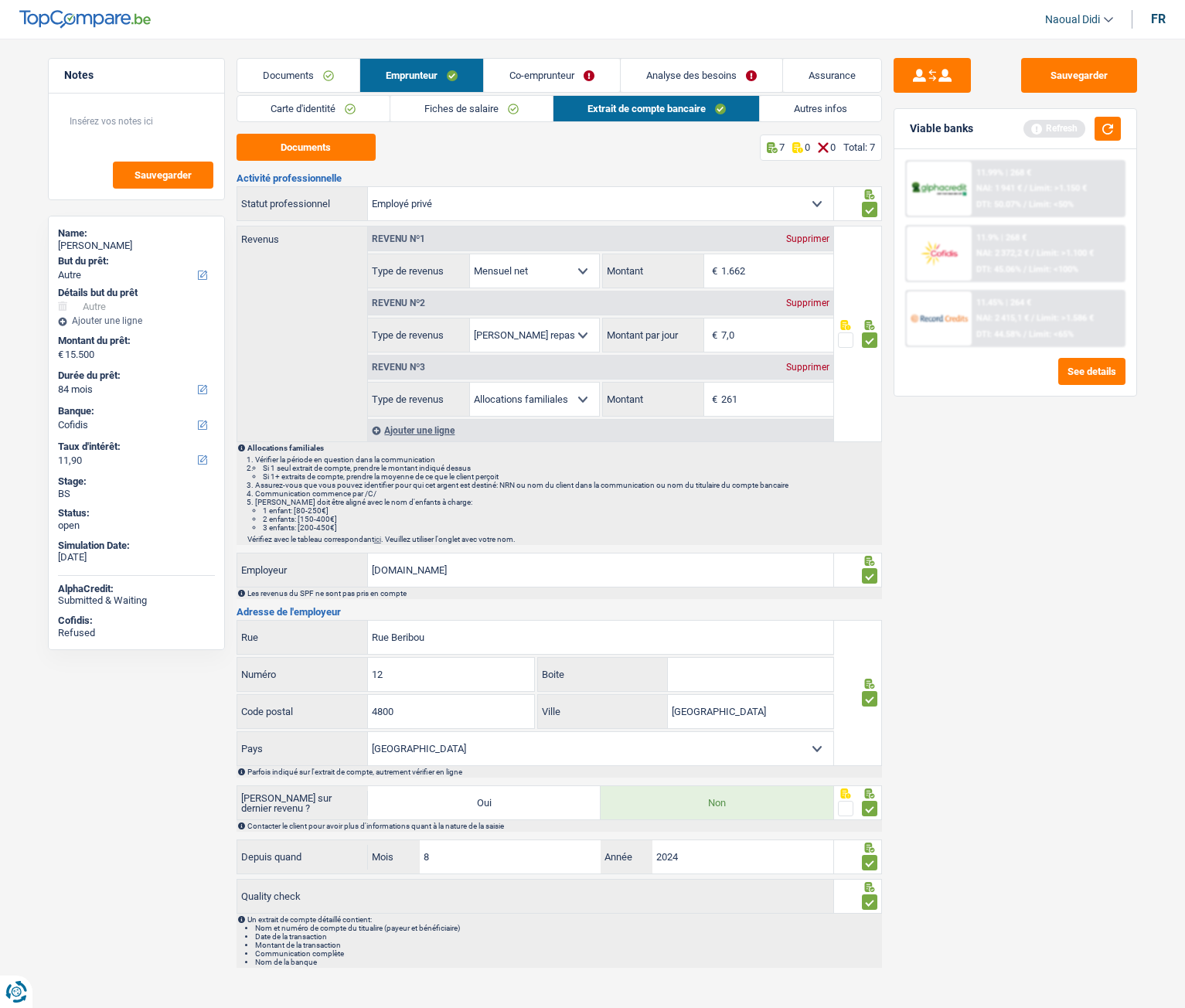
scroll to position [14, 0]
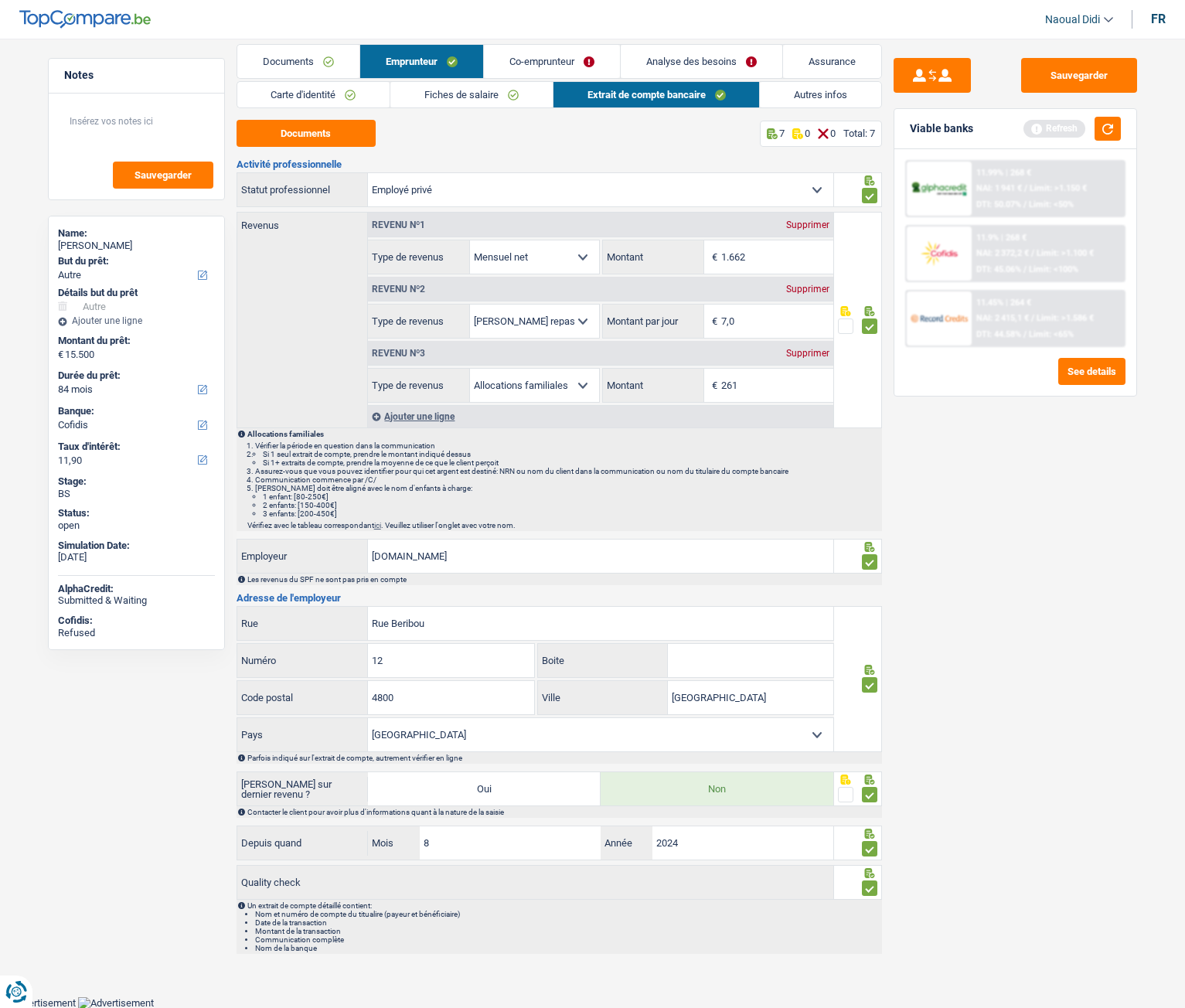
click at [540, 56] on link "Co-emprunteur" at bounding box center [552, 61] width 136 height 33
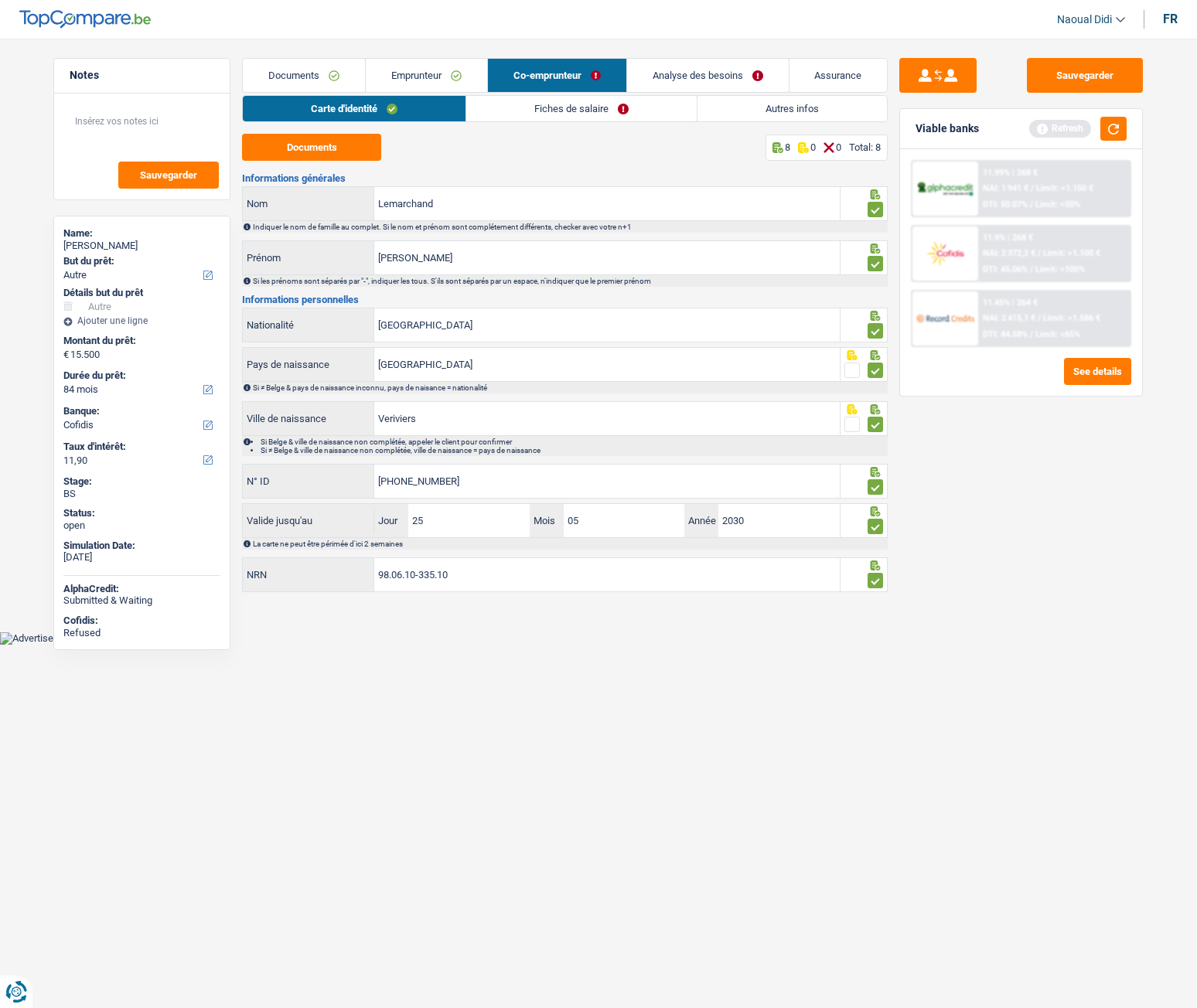
click at [424, 69] on link "Emprunteur" at bounding box center [426, 74] width 121 height 33
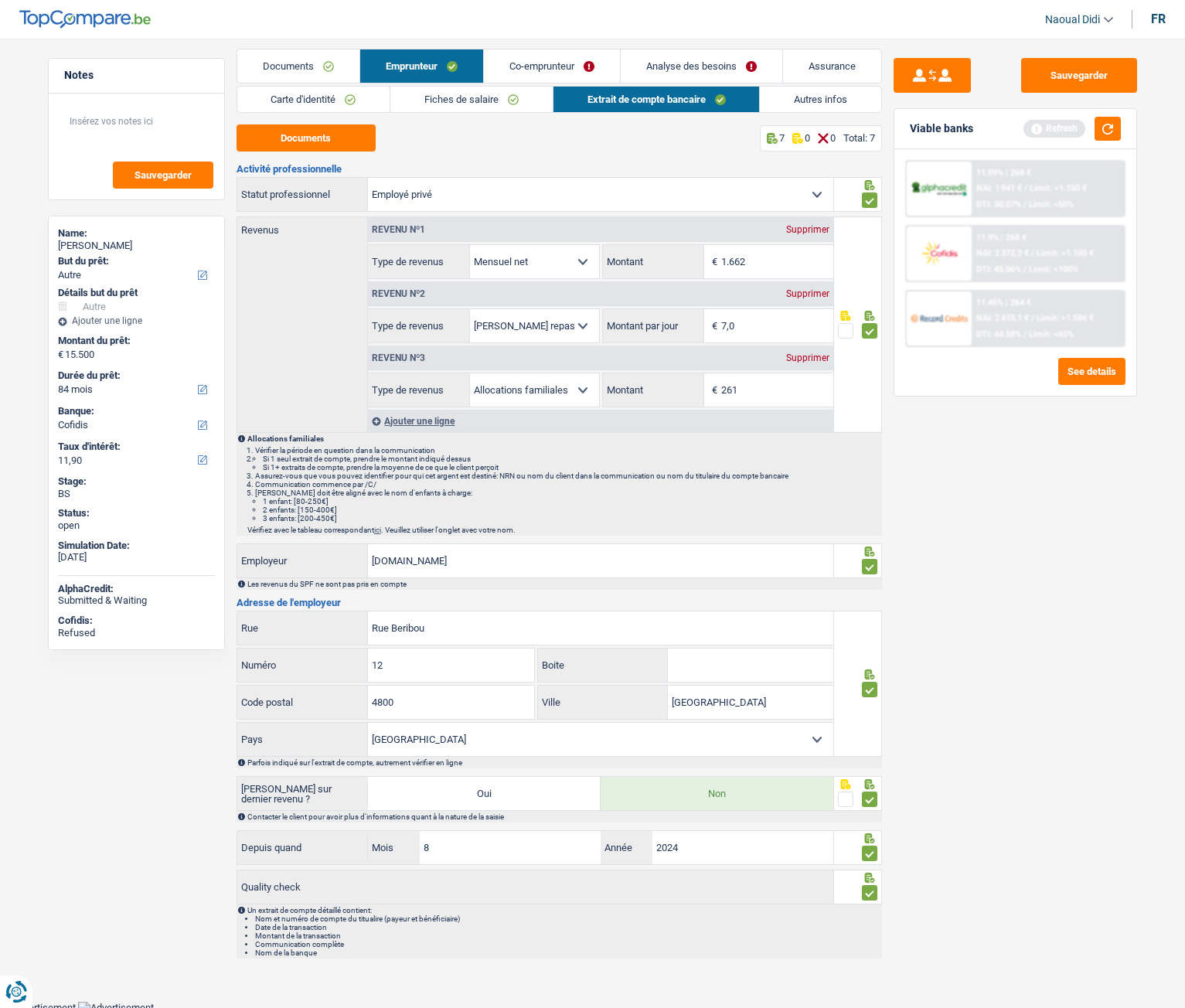
scroll to position [14, 0]
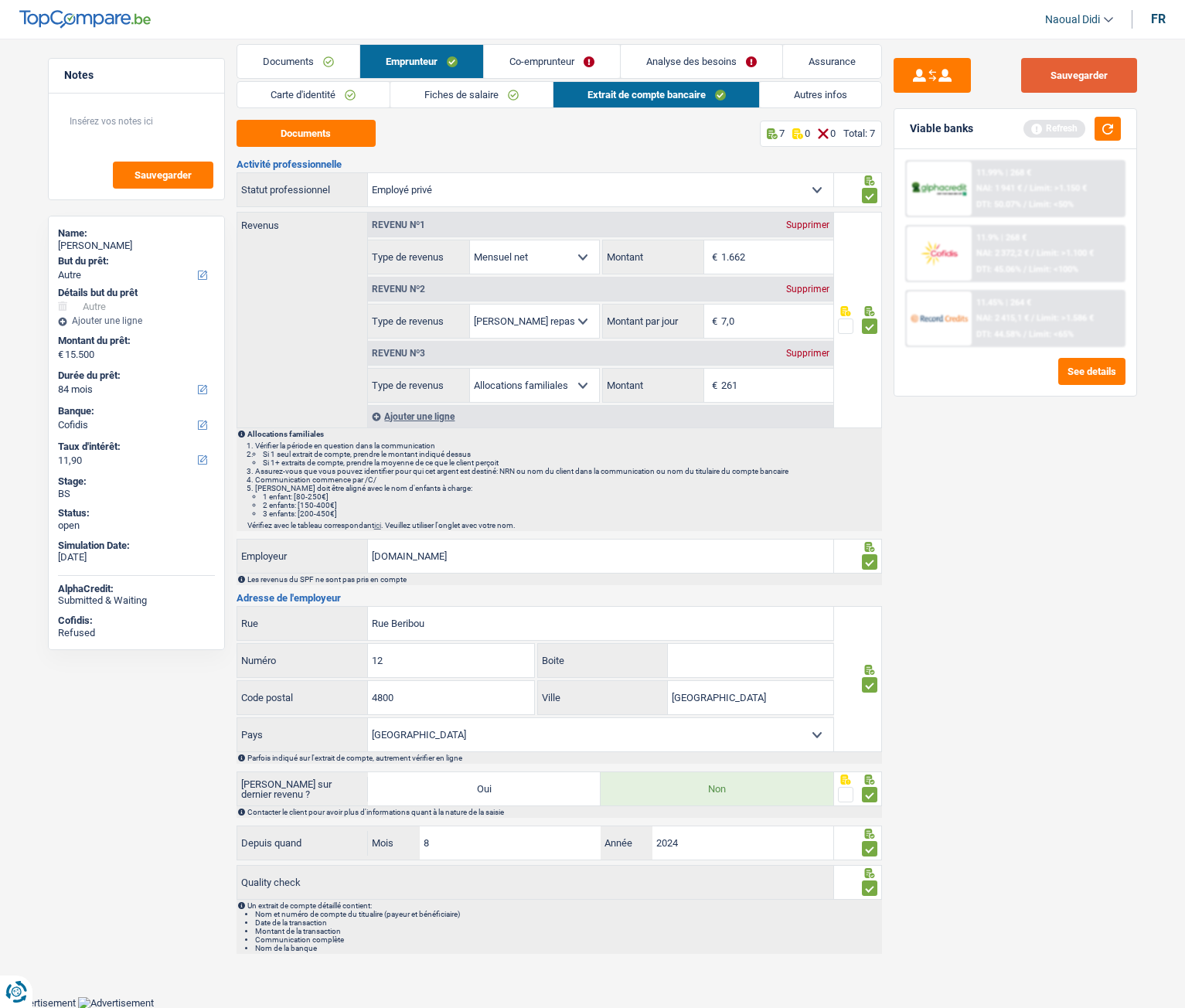
click at [1068, 80] on button "Sauvegarder" at bounding box center [1079, 75] width 116 height 35
click at [1105, 128] on button "button" at bounding box center [1107, 129] width 26 height 24
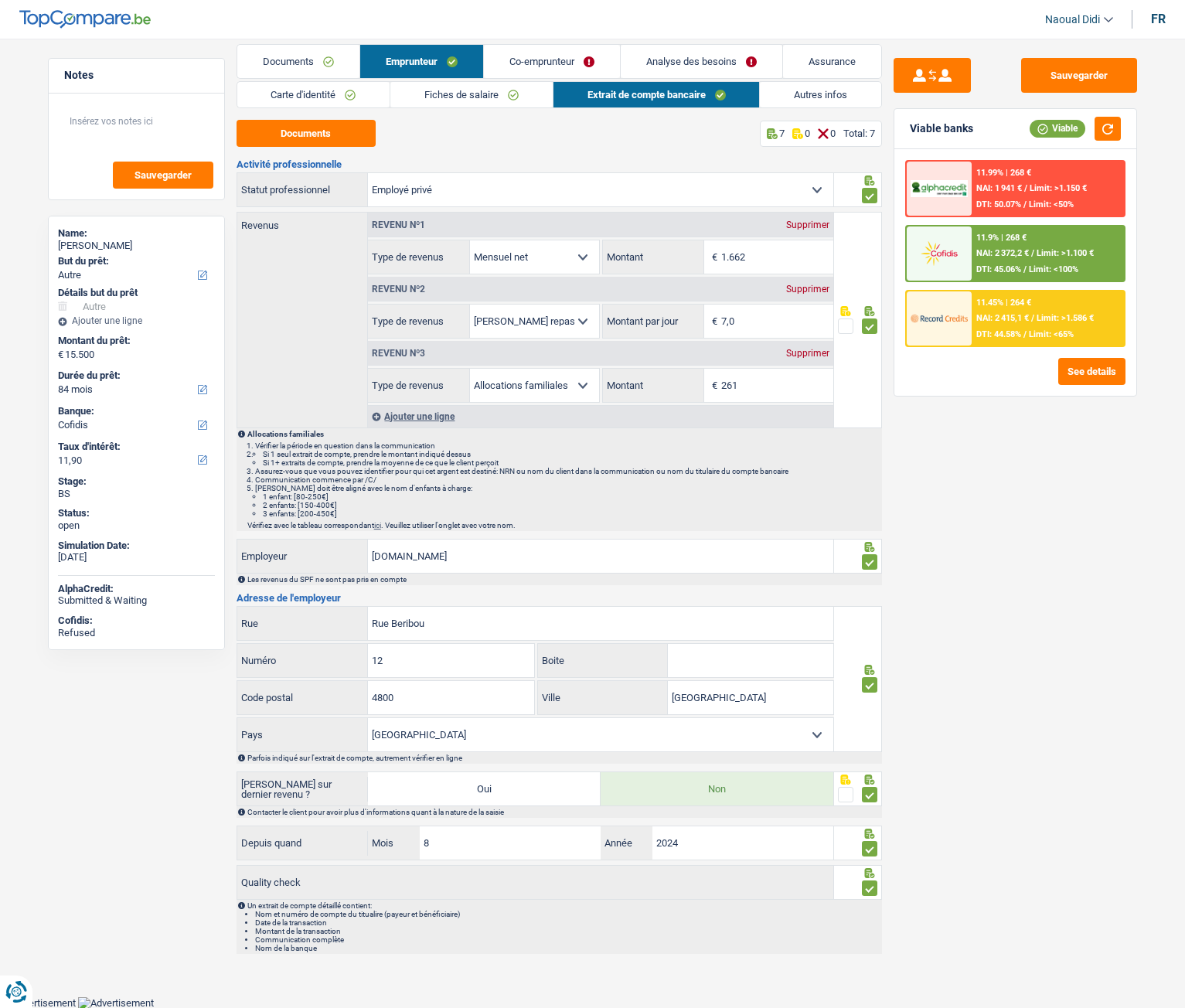
click at [704, 55] on link "Analyse des besoins" at bounding box center [702, 61] width 162 height 33
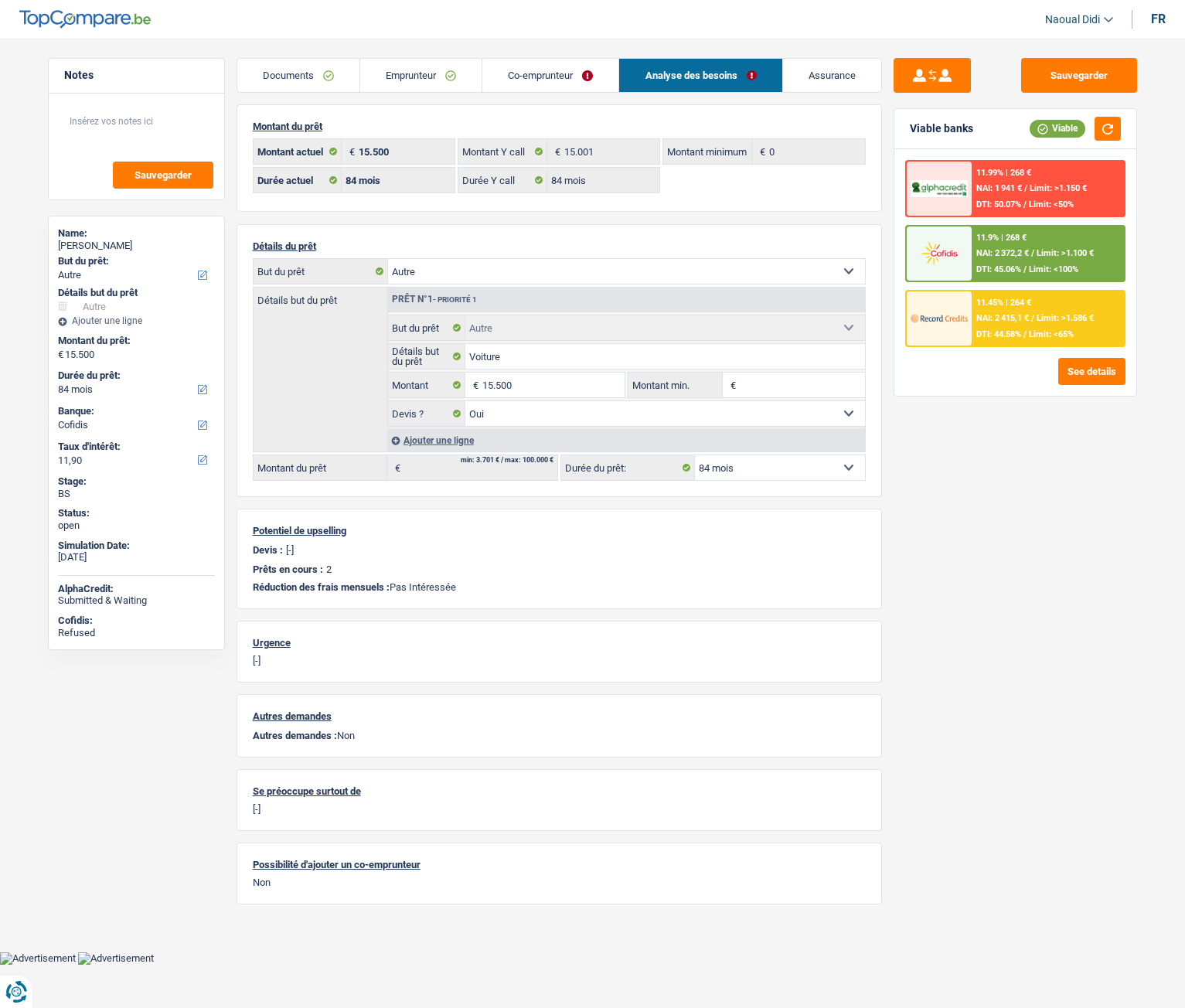
scroll to position [0, 0]
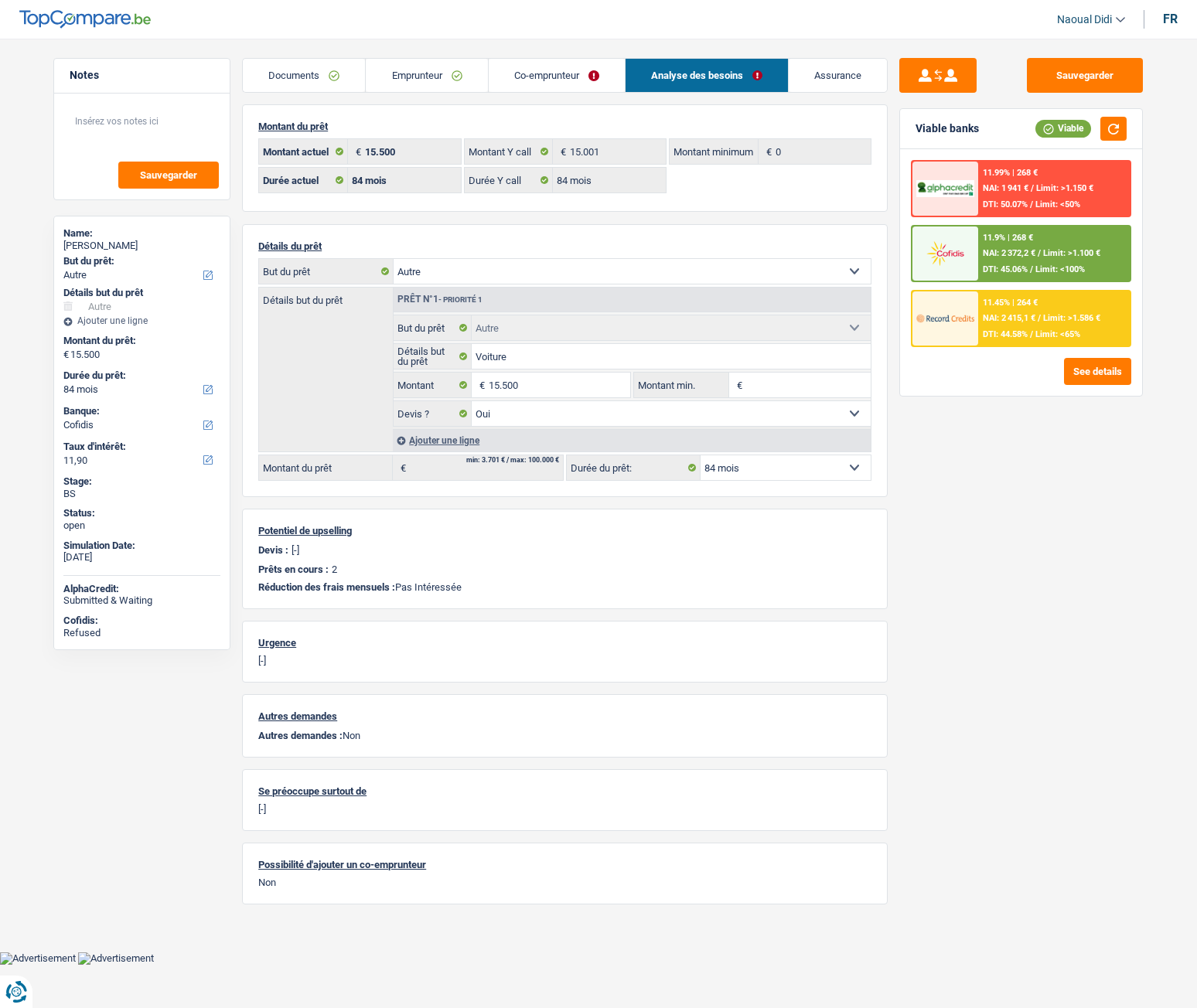
click at [422, 75] on link "Emprunteur" at bounding box center [426, 74] width 121 height 33
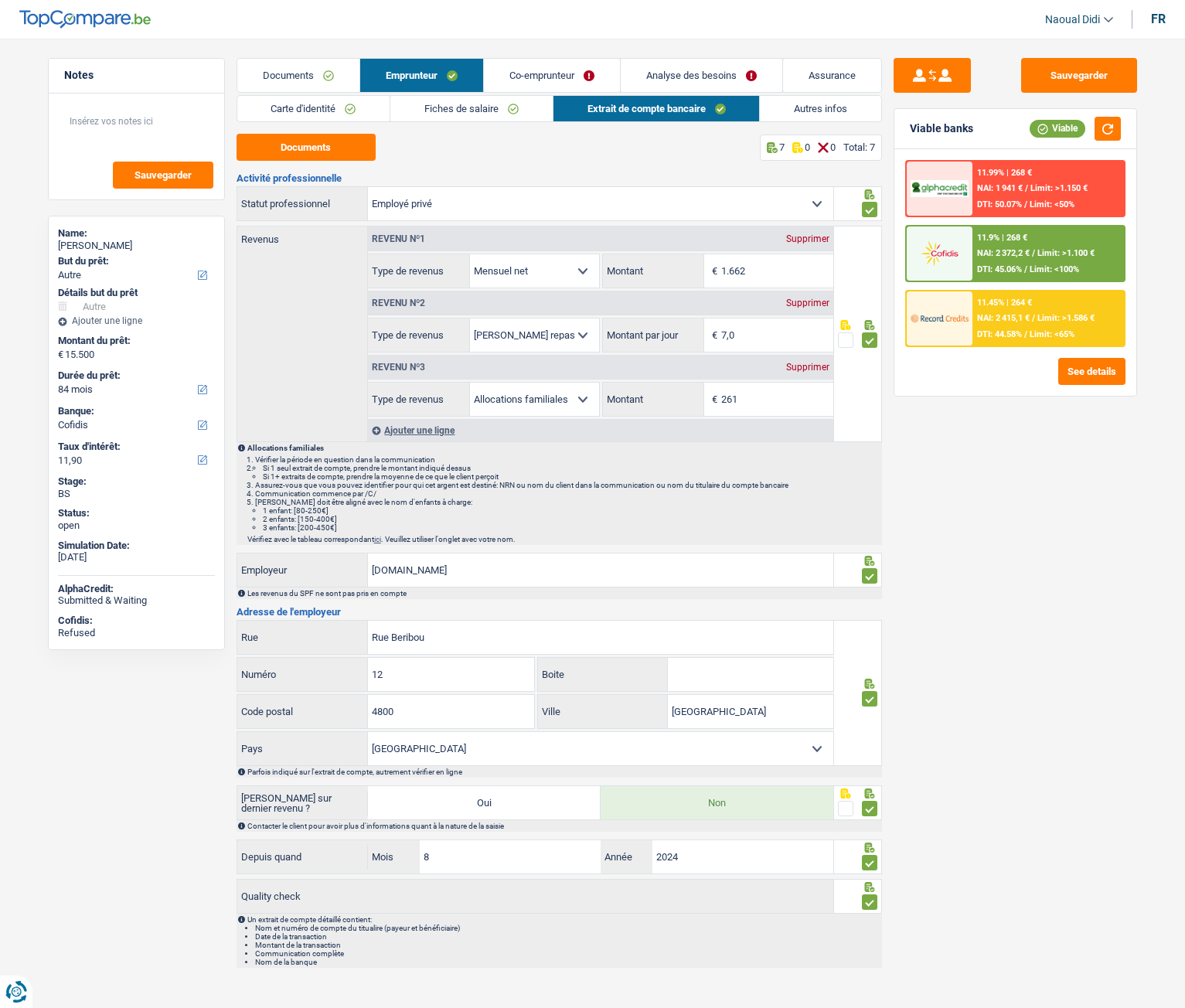
click at [532, 69] on link "Co-emprunteur" at bounding box center [552, 74] width 136 height 33
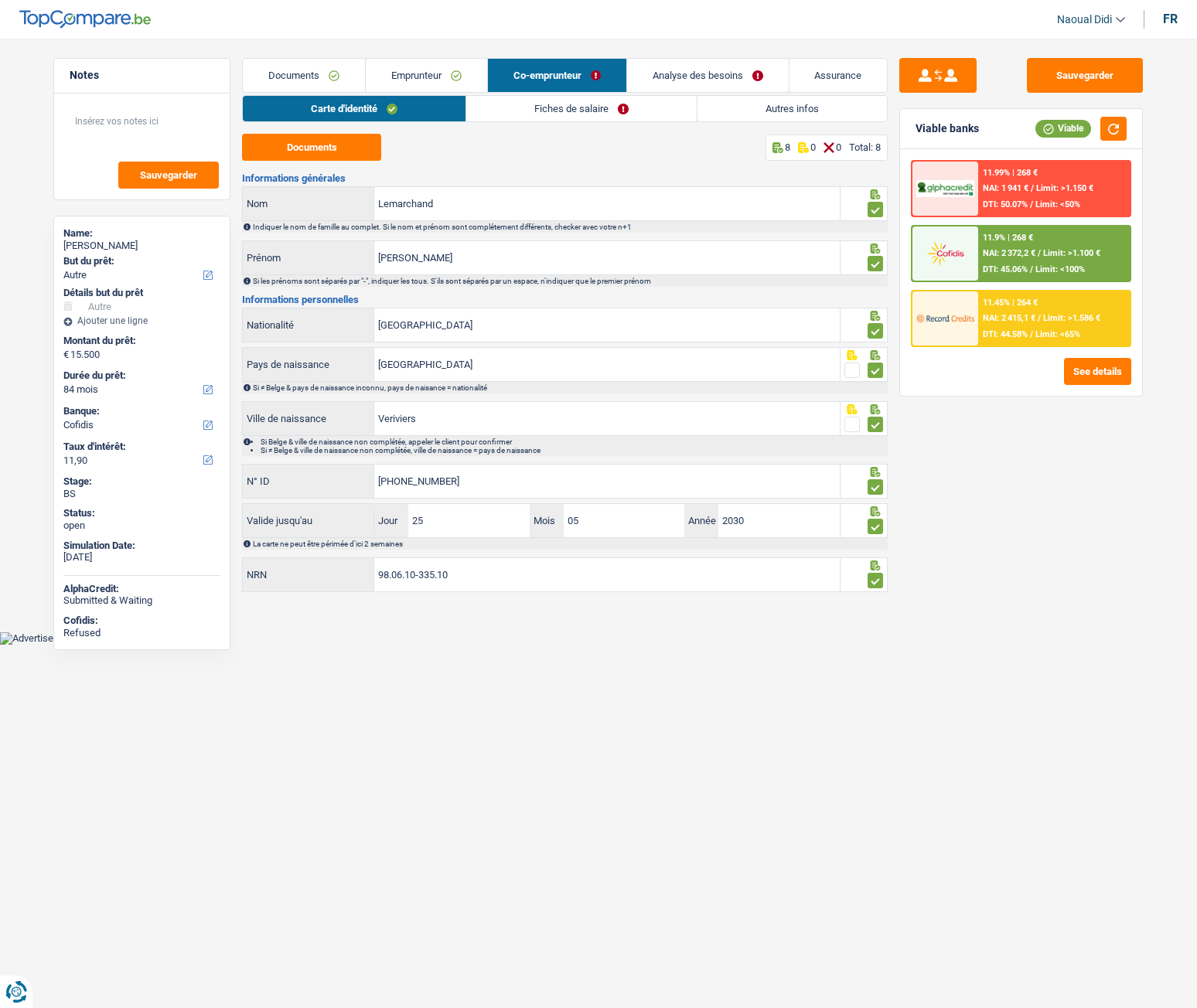
click at [570, 112] on link "Fiches de salaire" at bounding box center [582, 108] width 230 height 25
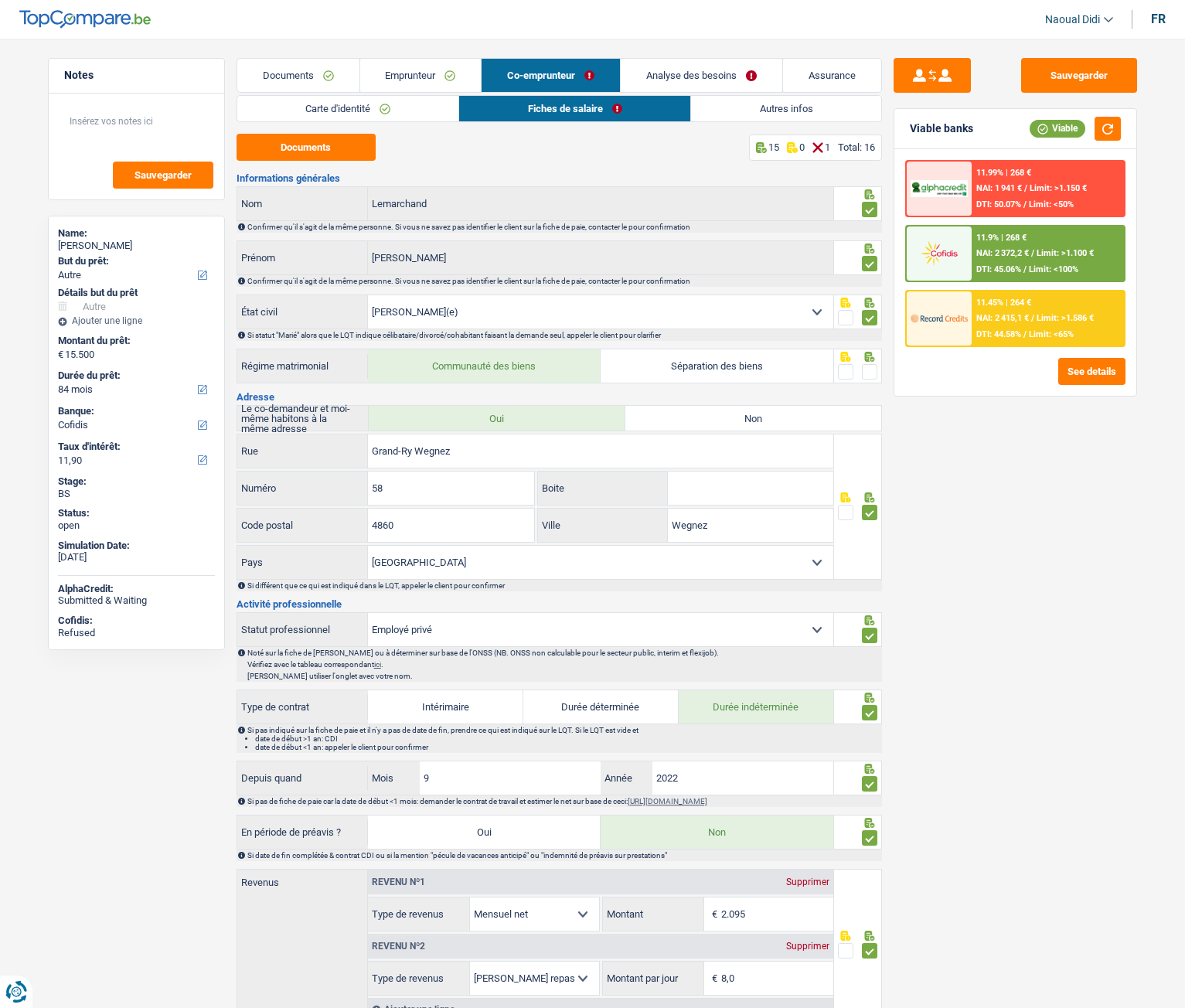
click at [872, 371] on span at bounding box center [870, 372] width 15 height 15
click at [0, 0] on input "radio" at bounding box center [0, 0] width 0 height 0
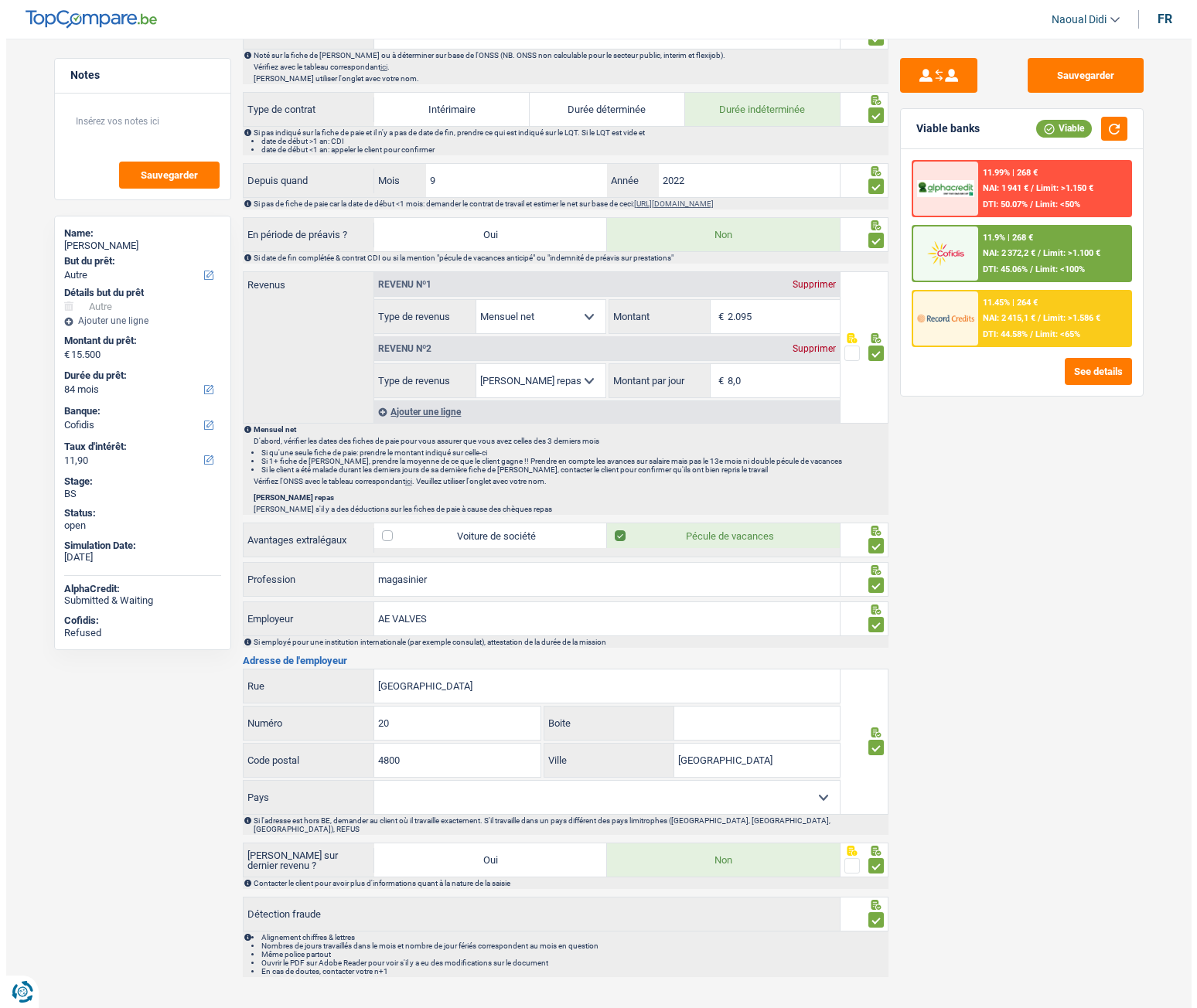
scroll to position [612, 0]
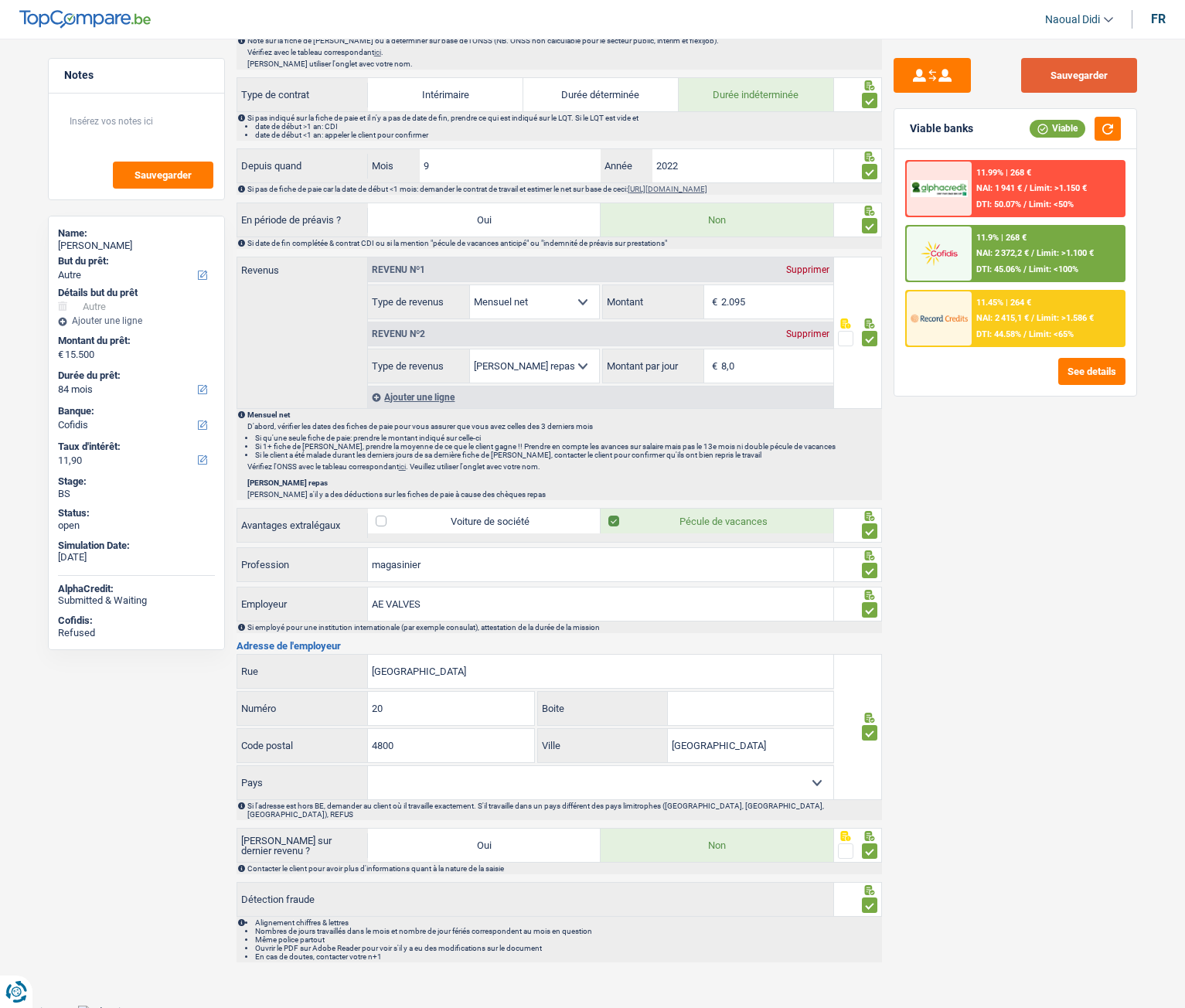
click at [1060, 76] on button "Sauvegarder" at bounding box center [1079, 75] width 116 height 35
click at [1068, 367] on button "See details" at bounding box center [1092, 372] width 67 height 27
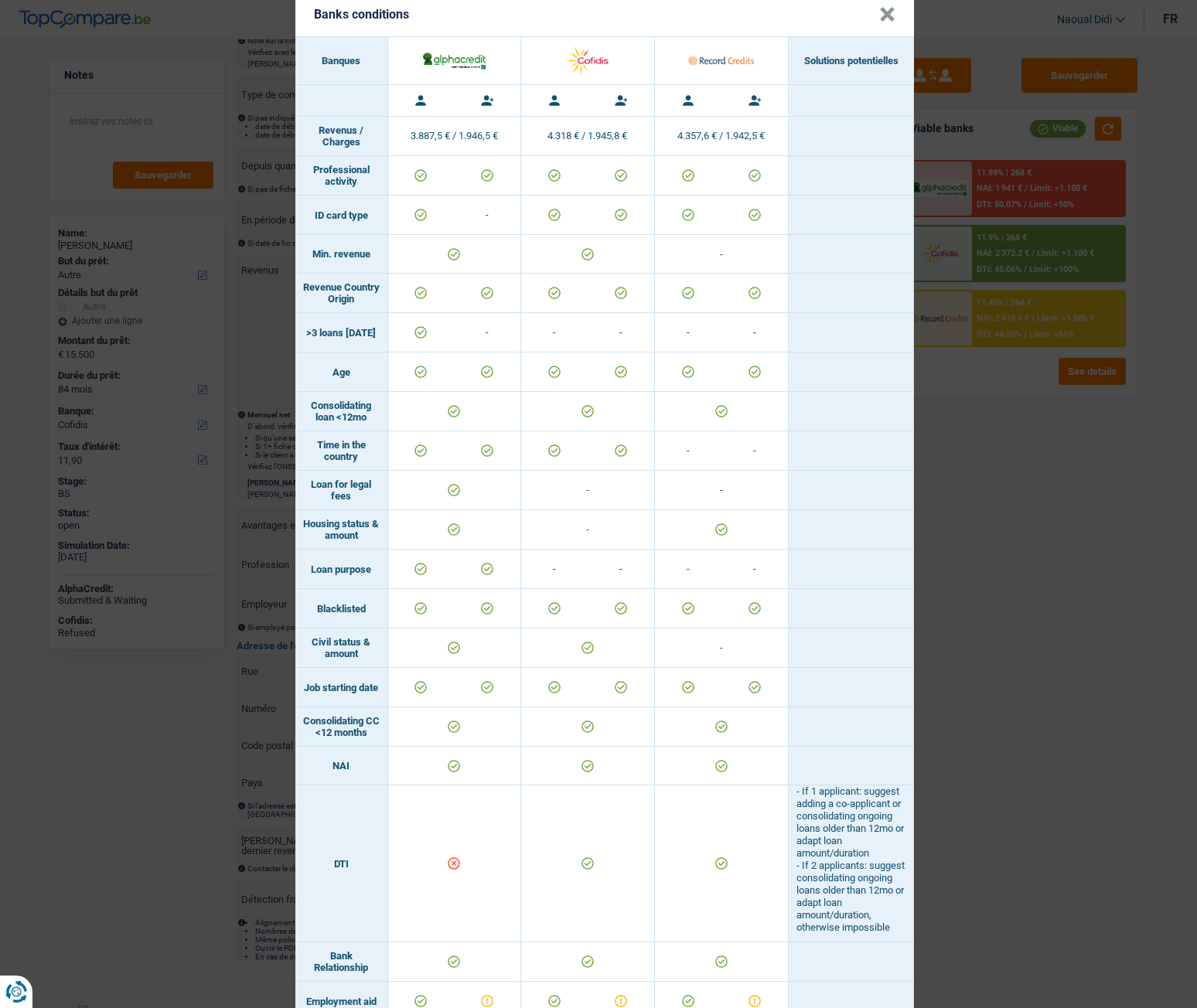
scroll to position [0, 0]
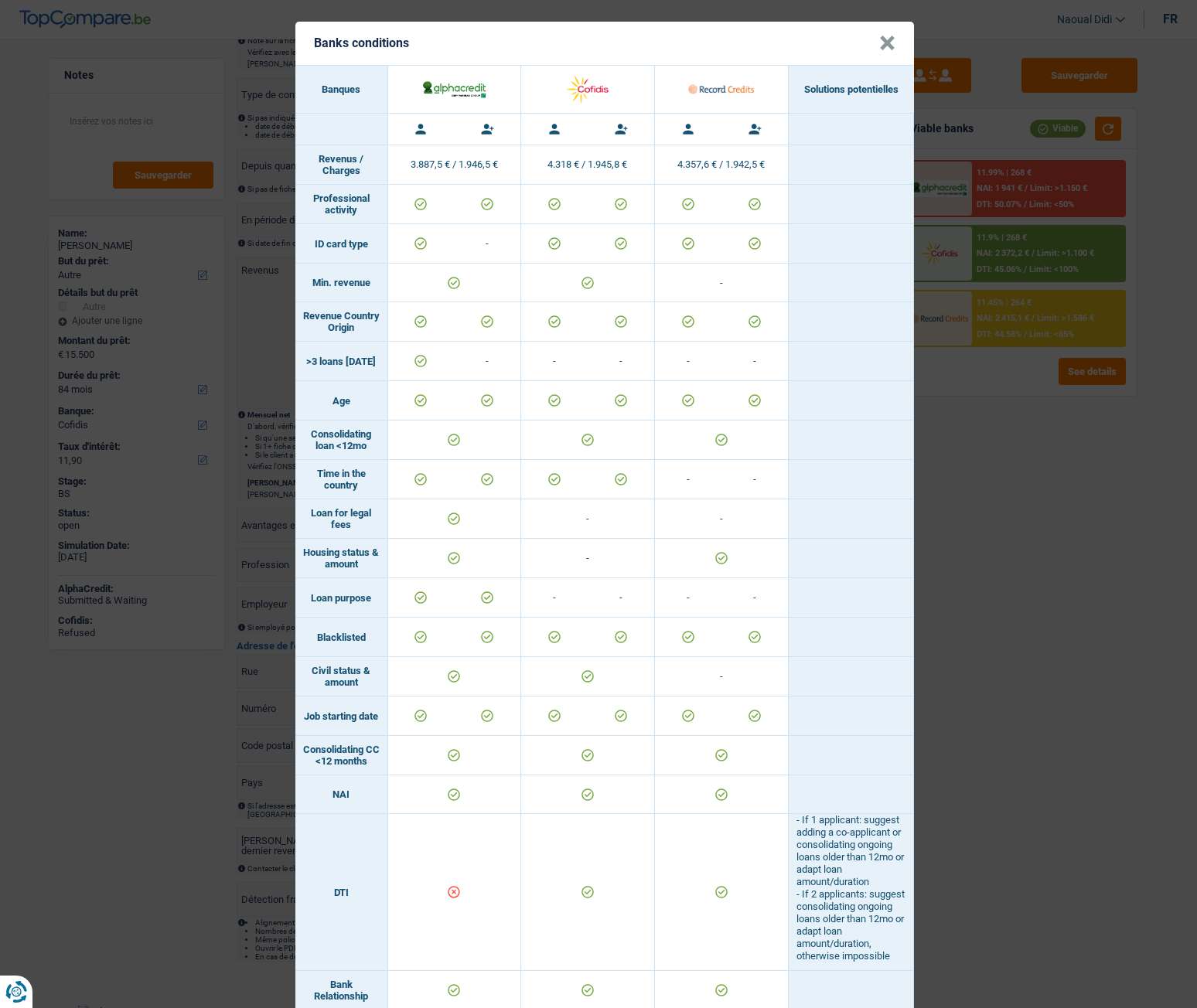
click at [885, 36] on button "×" at bounding box center [887, 43] width 16 height 15
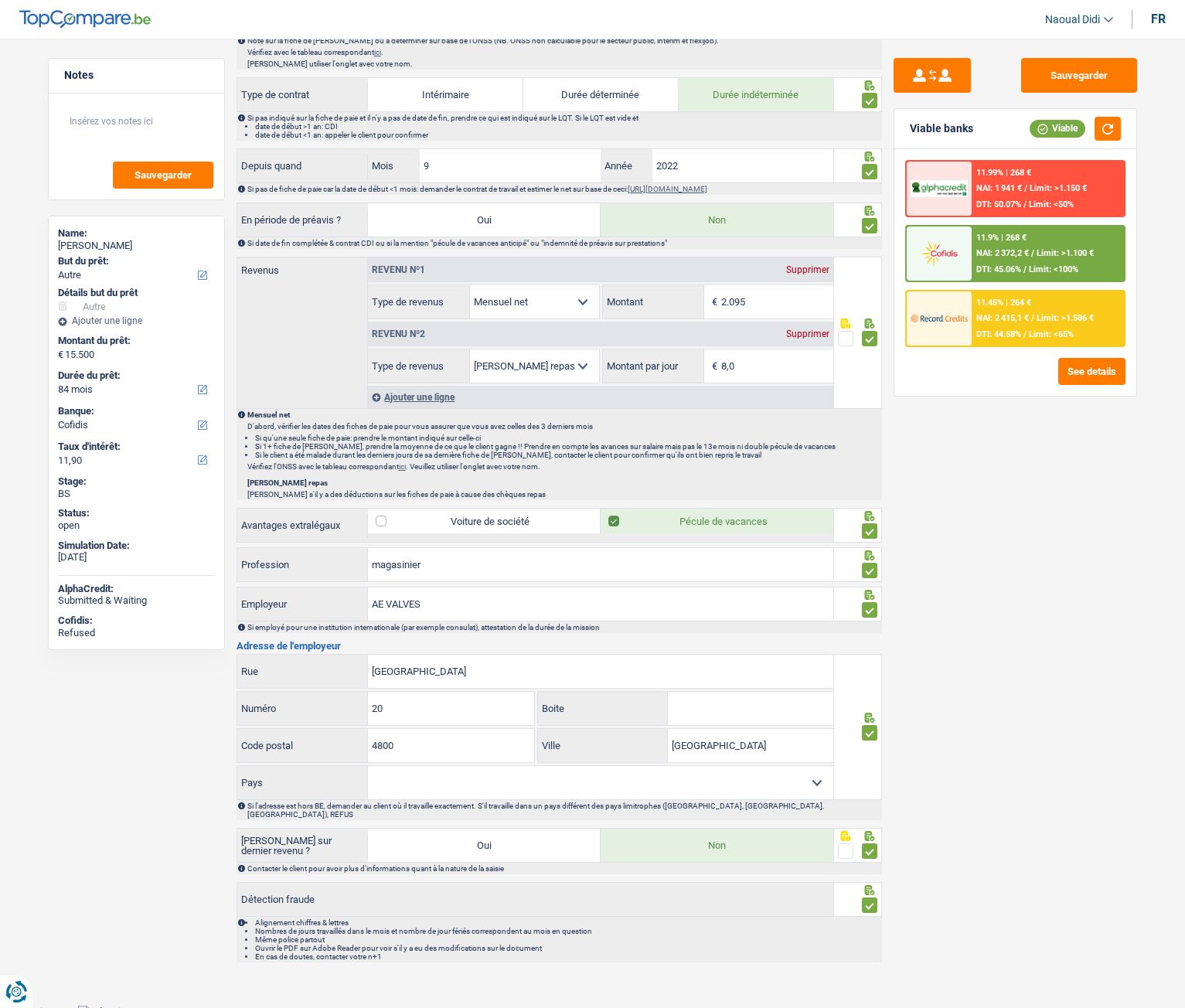
click at [1016, 251] on span "NAI: 2 372,2 €" at bounding box center [1003, 253] width 52 height 10
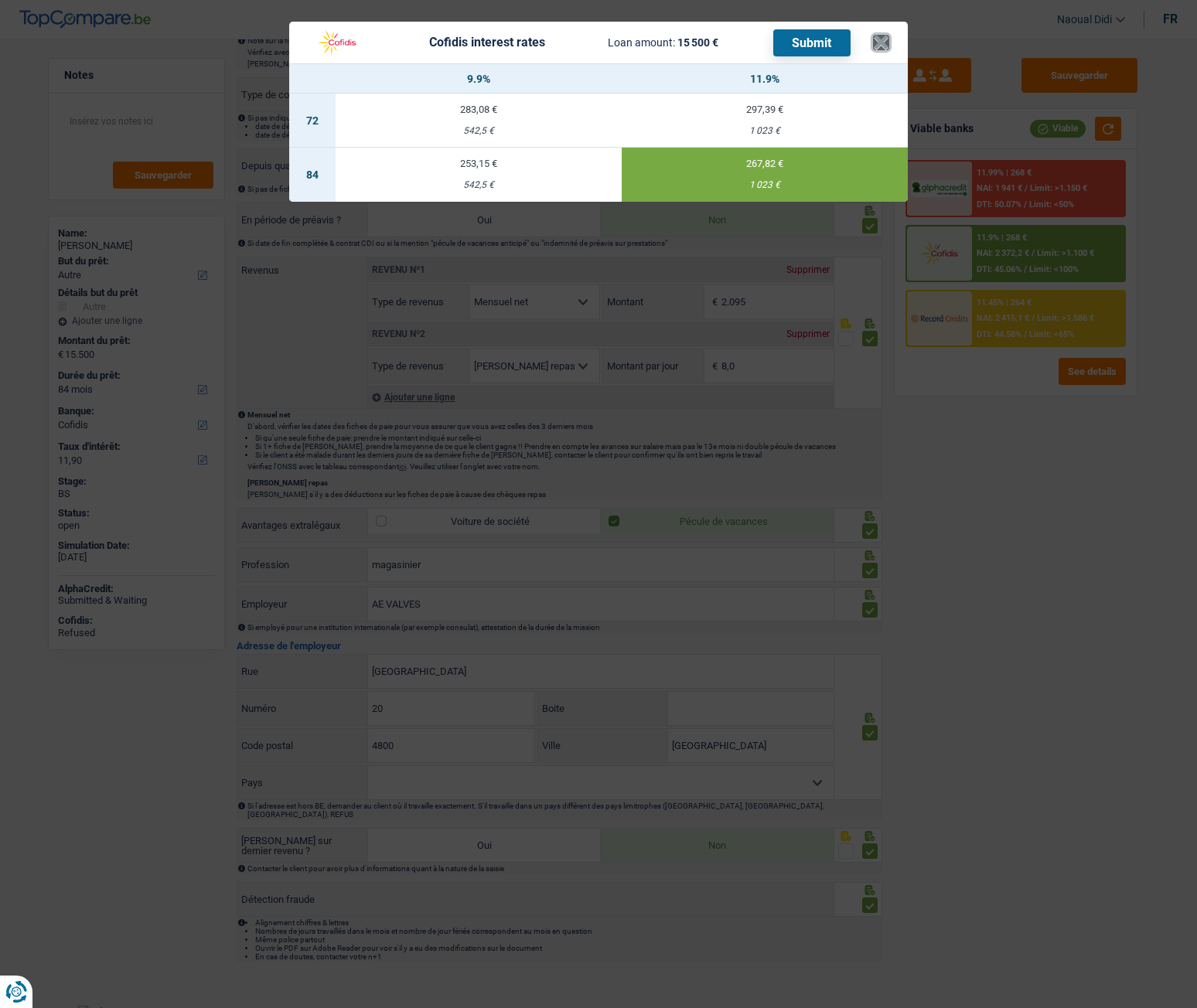
click at [877, 39] on button "×" at bounding box center [880, 42] width 16 height 15
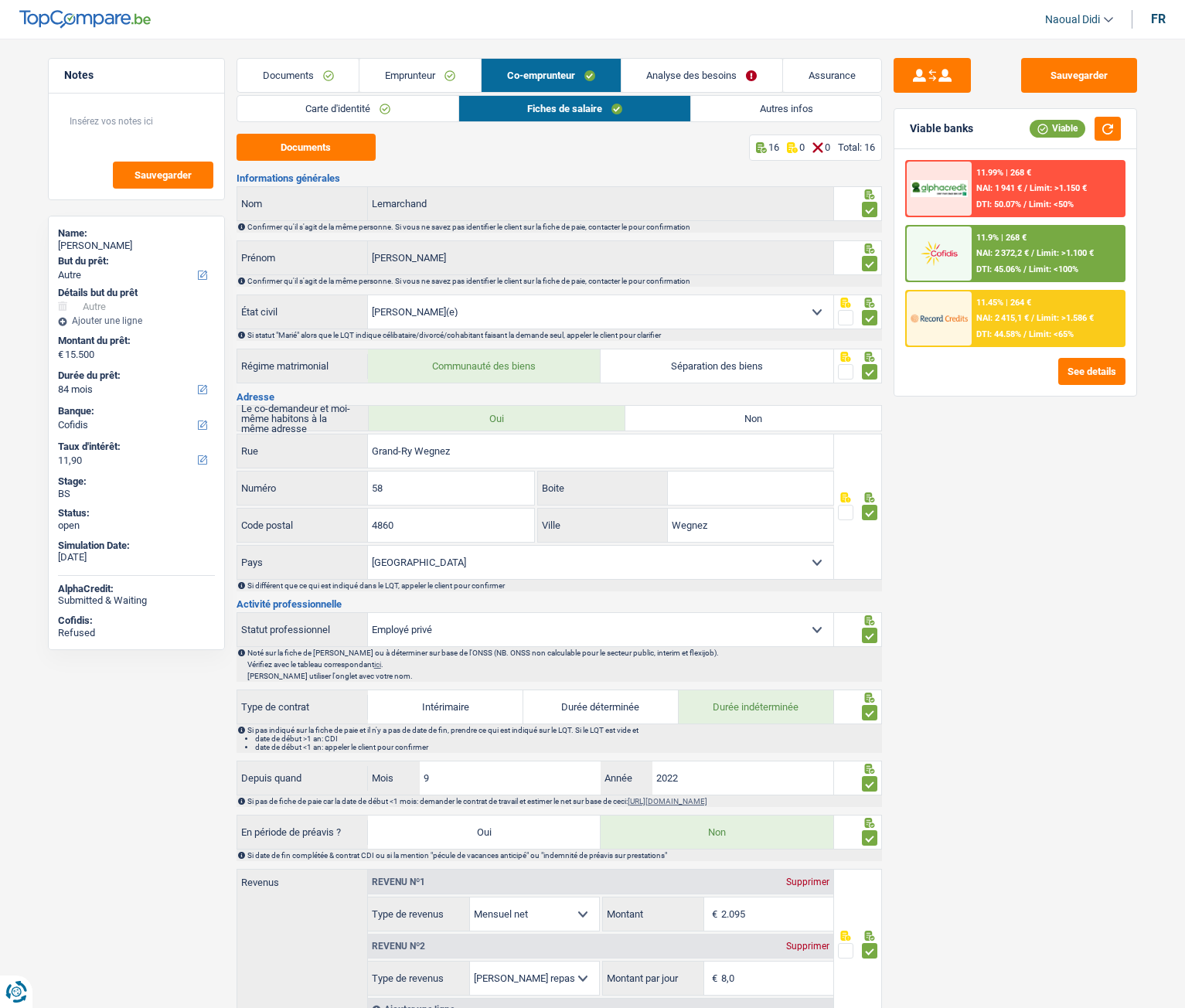
click at [673, 80] on link "Analyse des besoins" at bounding box center [702, 74] width 162 height 33
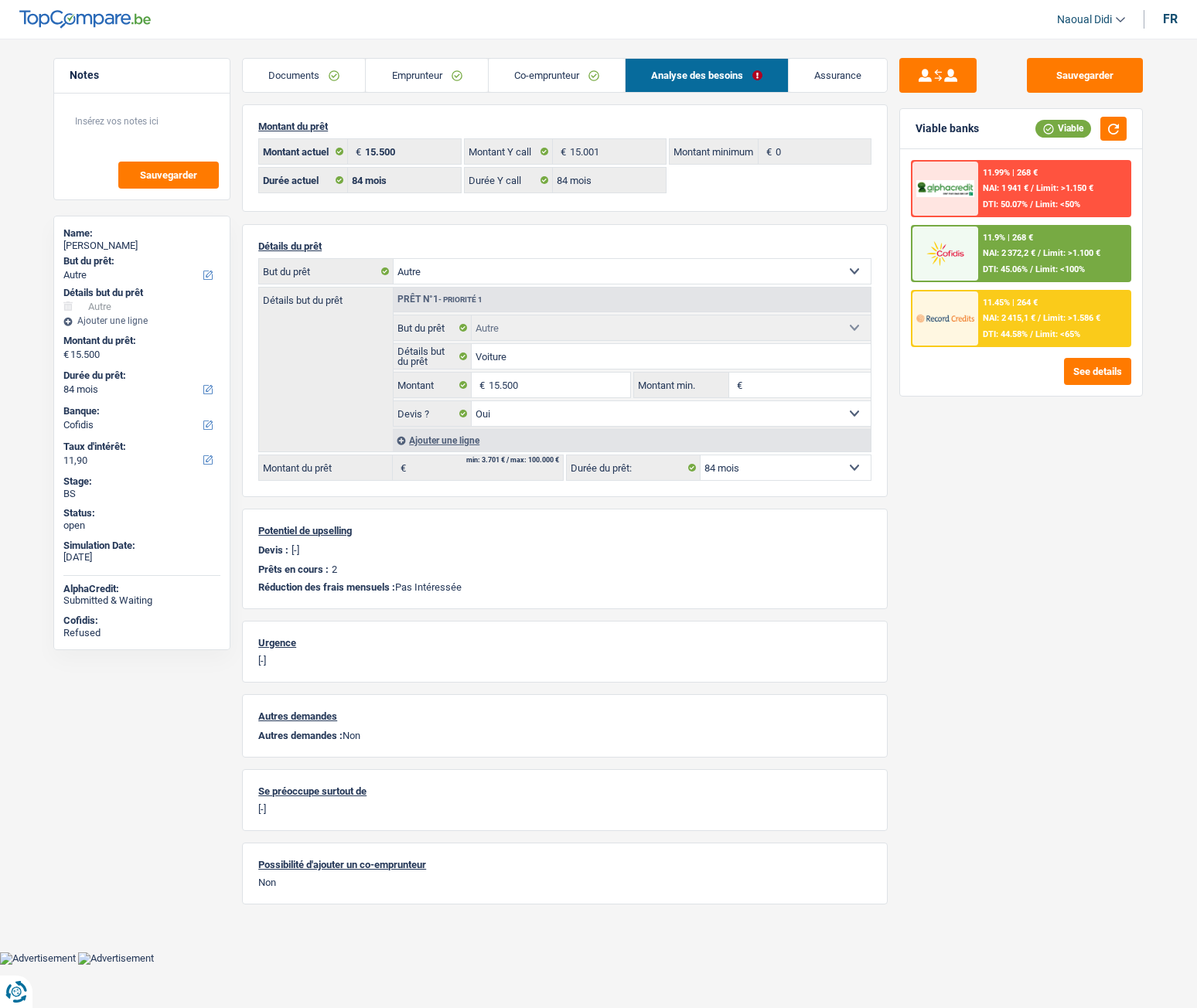
click at [1024, 247] on div "11.9% | 268 € NAI: 2 372,2 € / Limit: >1.100 € DTI: 45.06% / Limit: <100%" at bounding box center [1055, 254] width 152 height 54
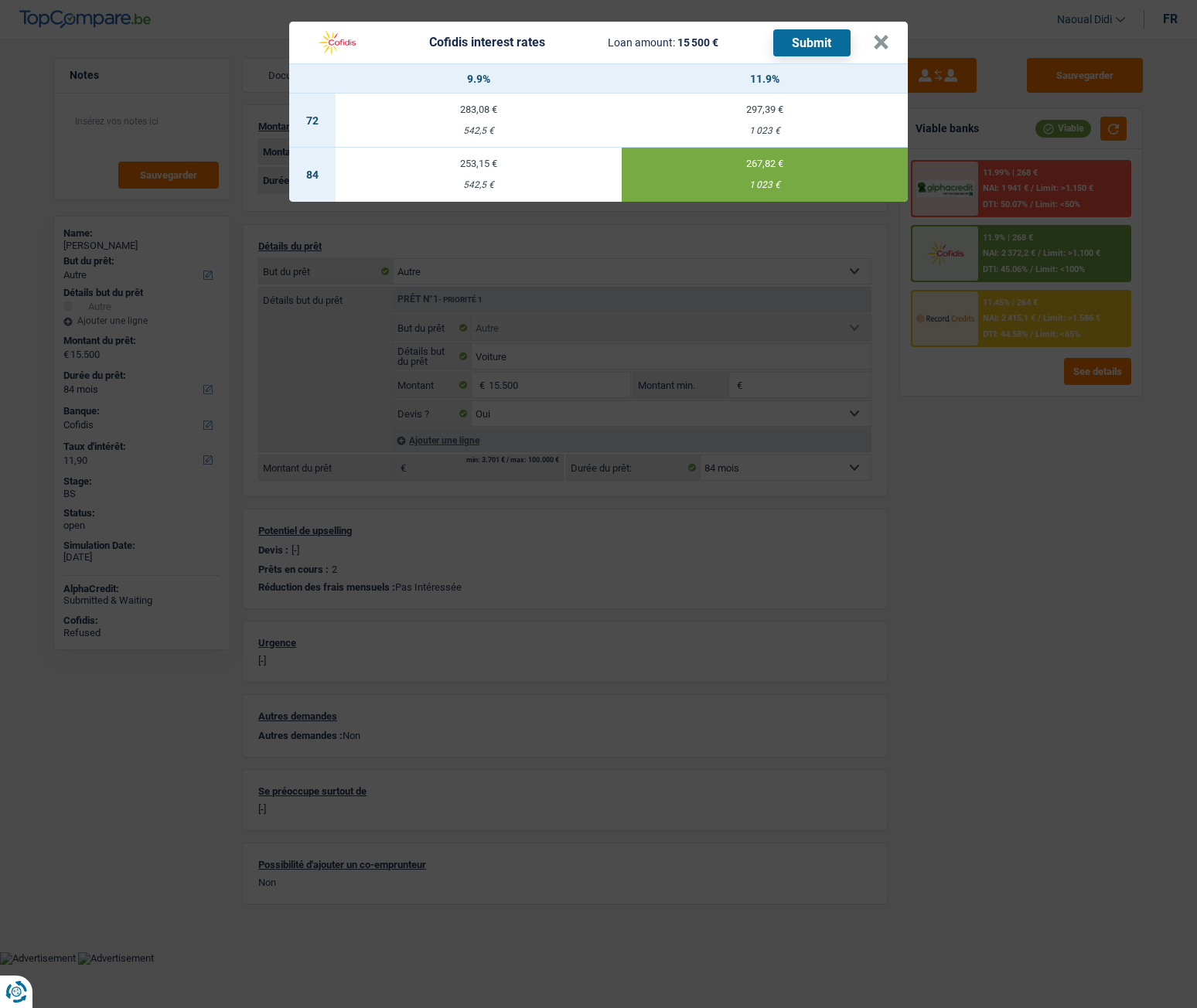
click at [825, 39] on button "Submit" at bounding box center [811, 43] width 77 height 27
click at [882, 44] on button "×" at bounding box center [880, 42] width 16 height 15
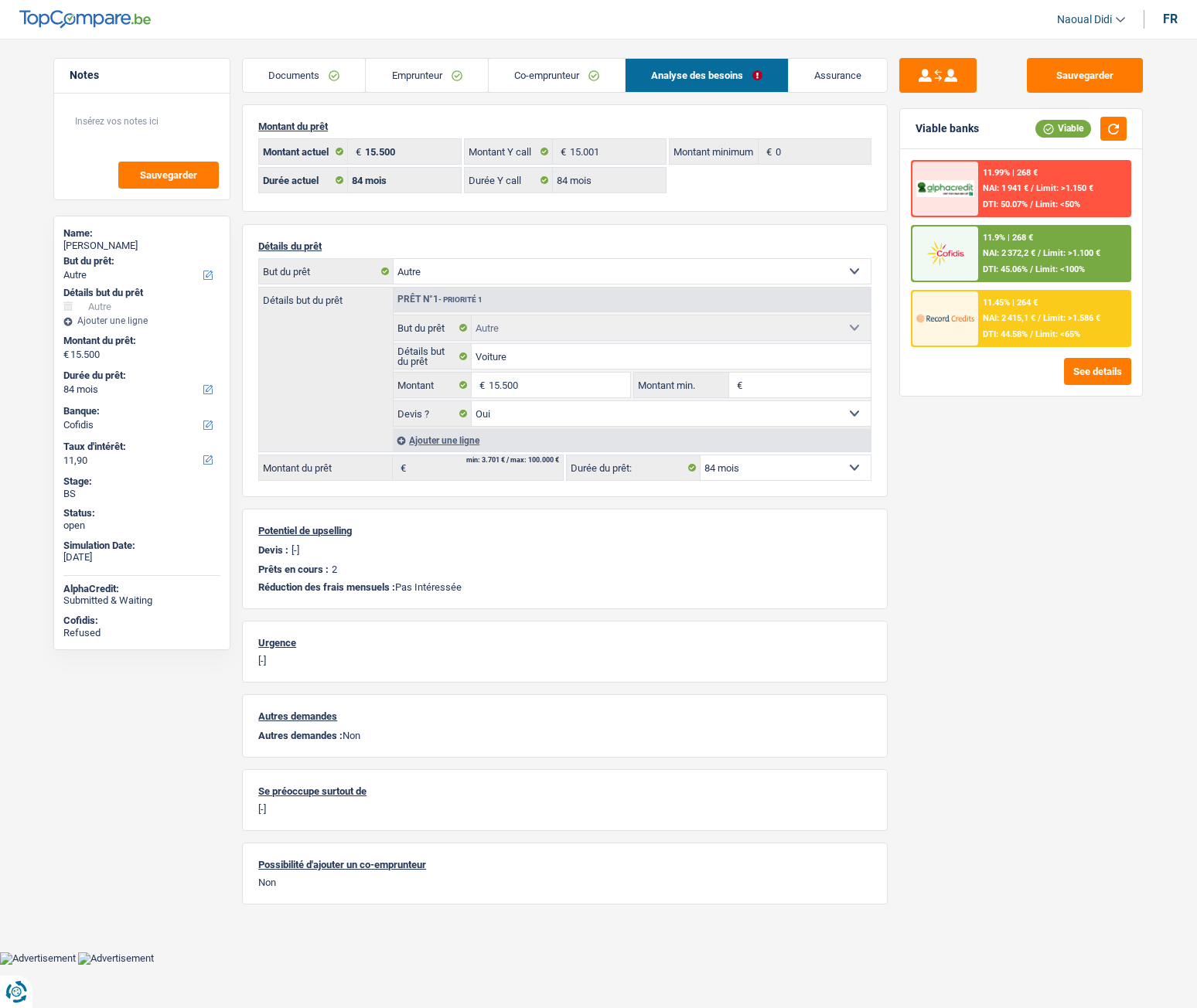
click at [997, 329] on span "DTI: 44.58%" at bounding box center [1005, 334] width 45 height 10
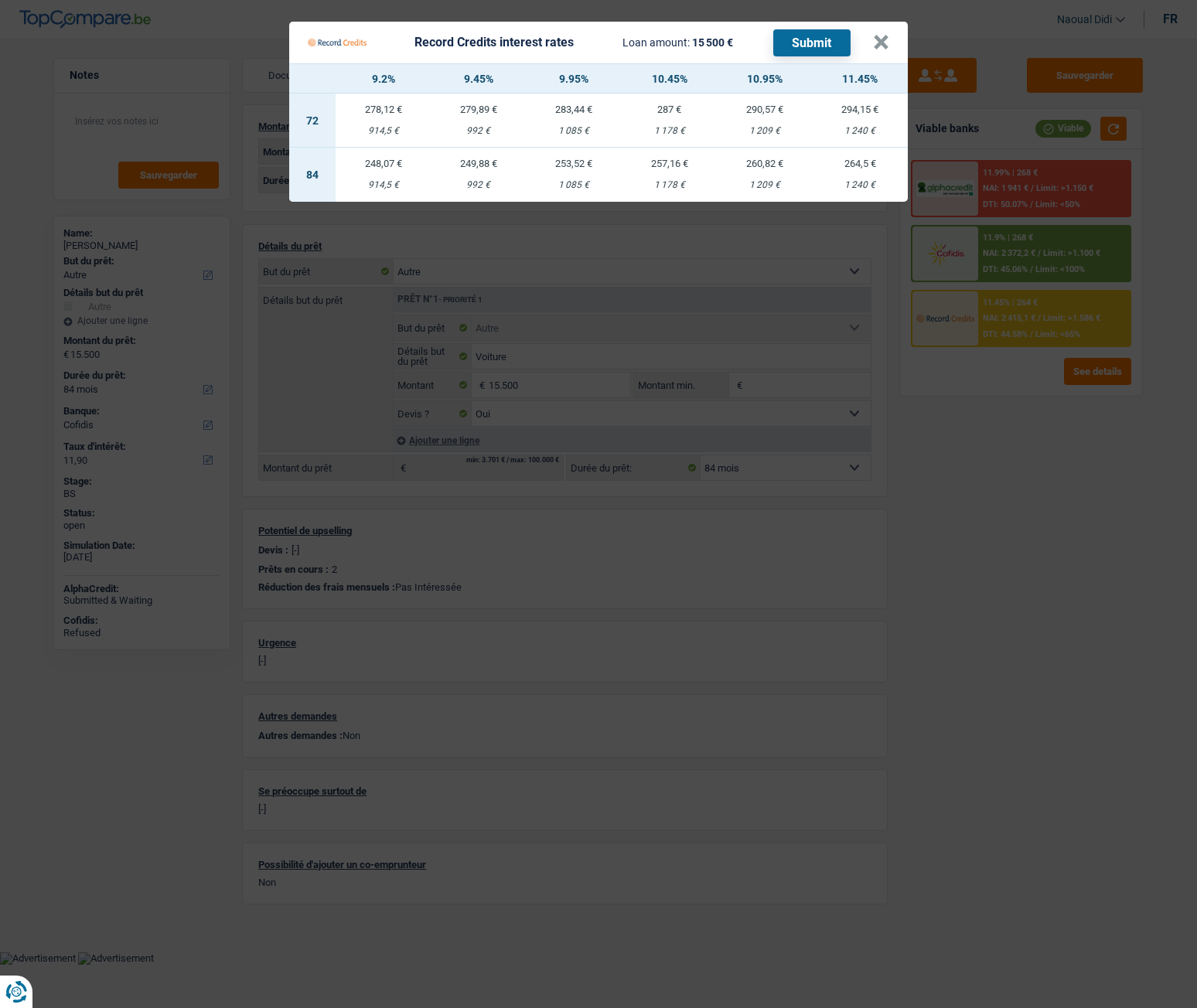
click at [674, 178] on td "257,16 € 1 178 €" at bounding box center [669, 174] width 95 height 54
select select "record credits"
type input "10,45"
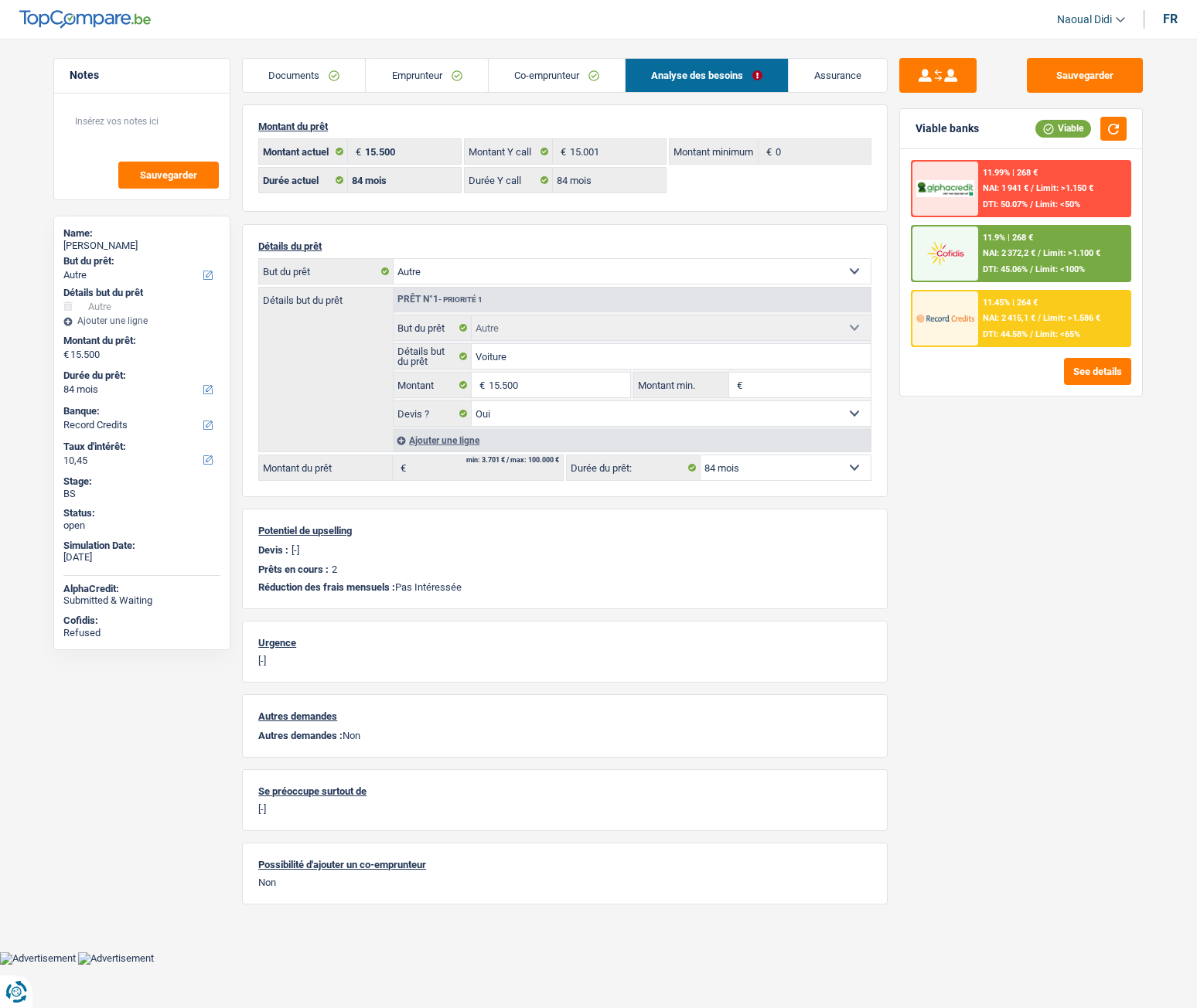
click at [1021, 321] on span "NAI: 2 415,1 €" at bounding box center [1009, 318] width 52 height 10
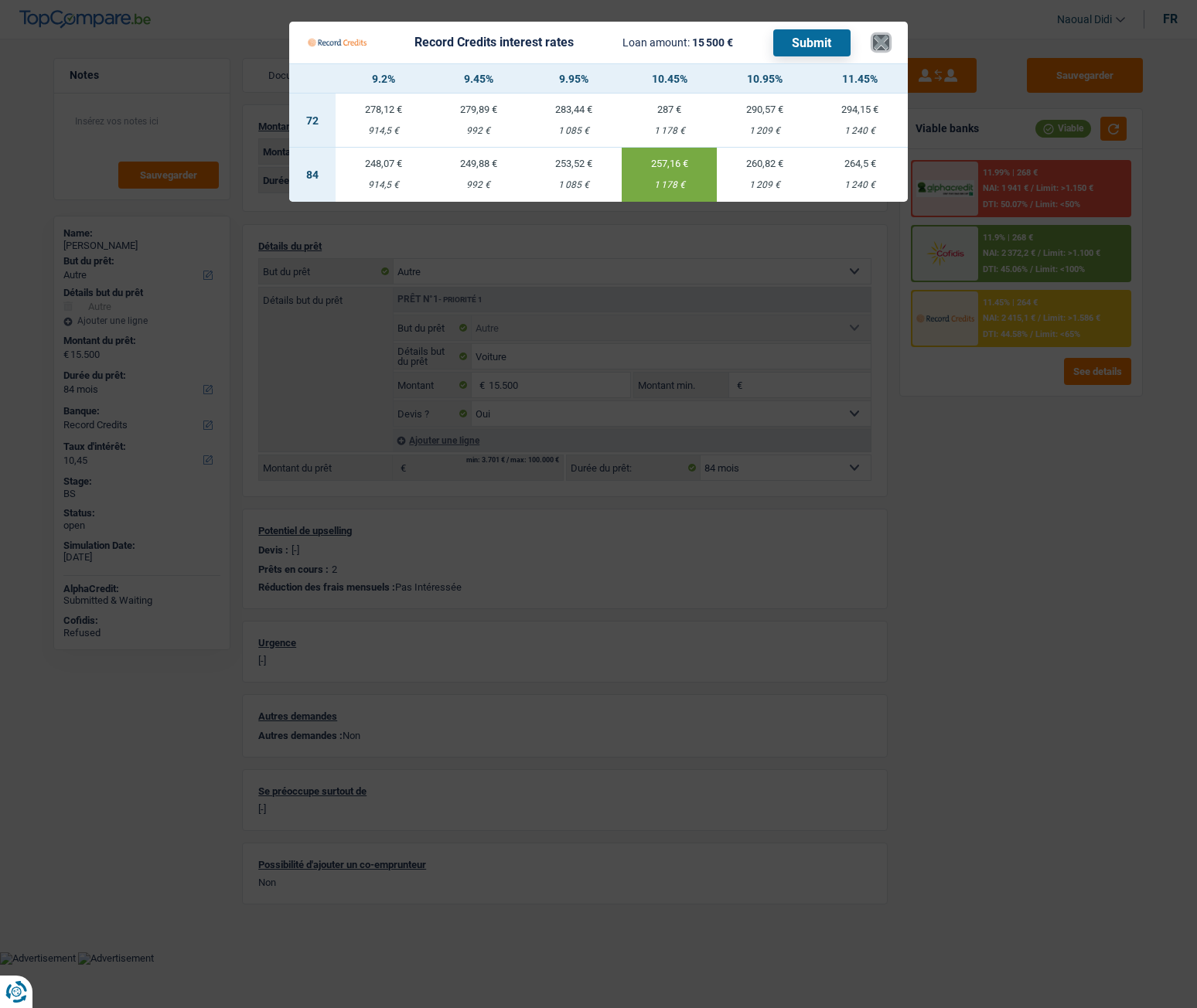
click at [882, 49] on button "×" at bounding box center [880, 42] width 16 height 15
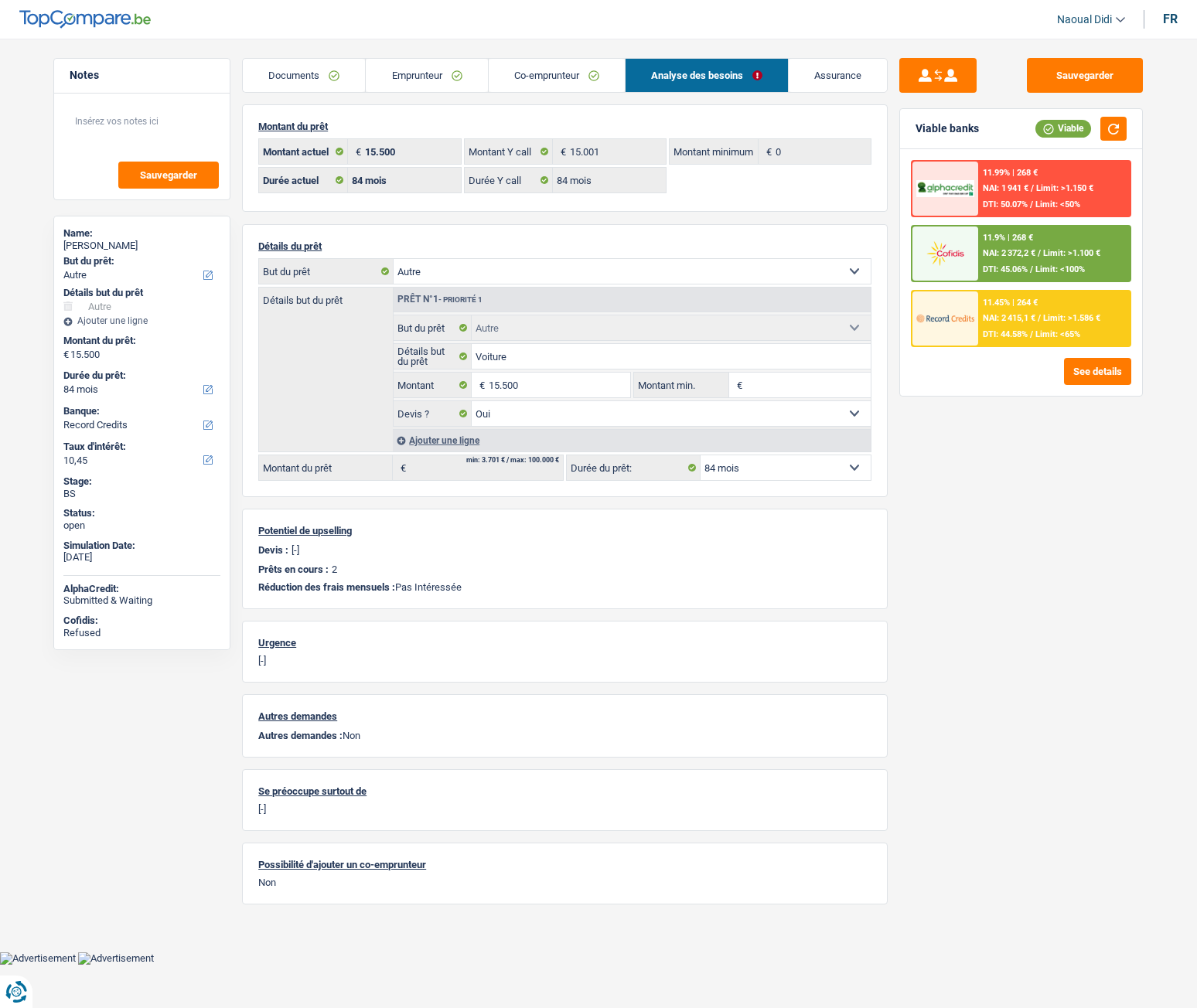
click at [418, 66] on link "Emprunteur" at bounding box center [426, 74] width 121 height 33
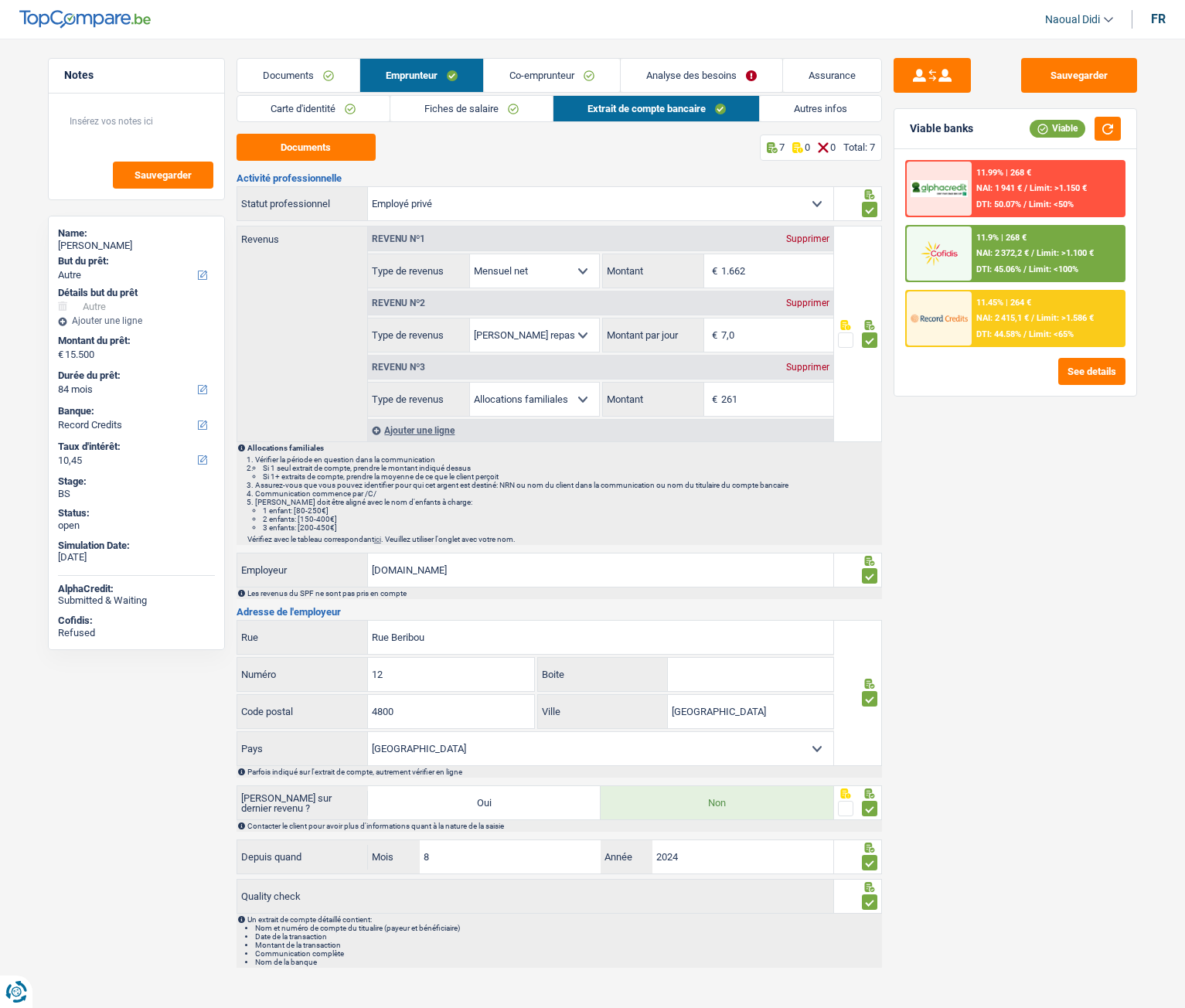
click at [323, 98] on link "Carte d'identité" at bounding box center [313, 108] width 153 height 25
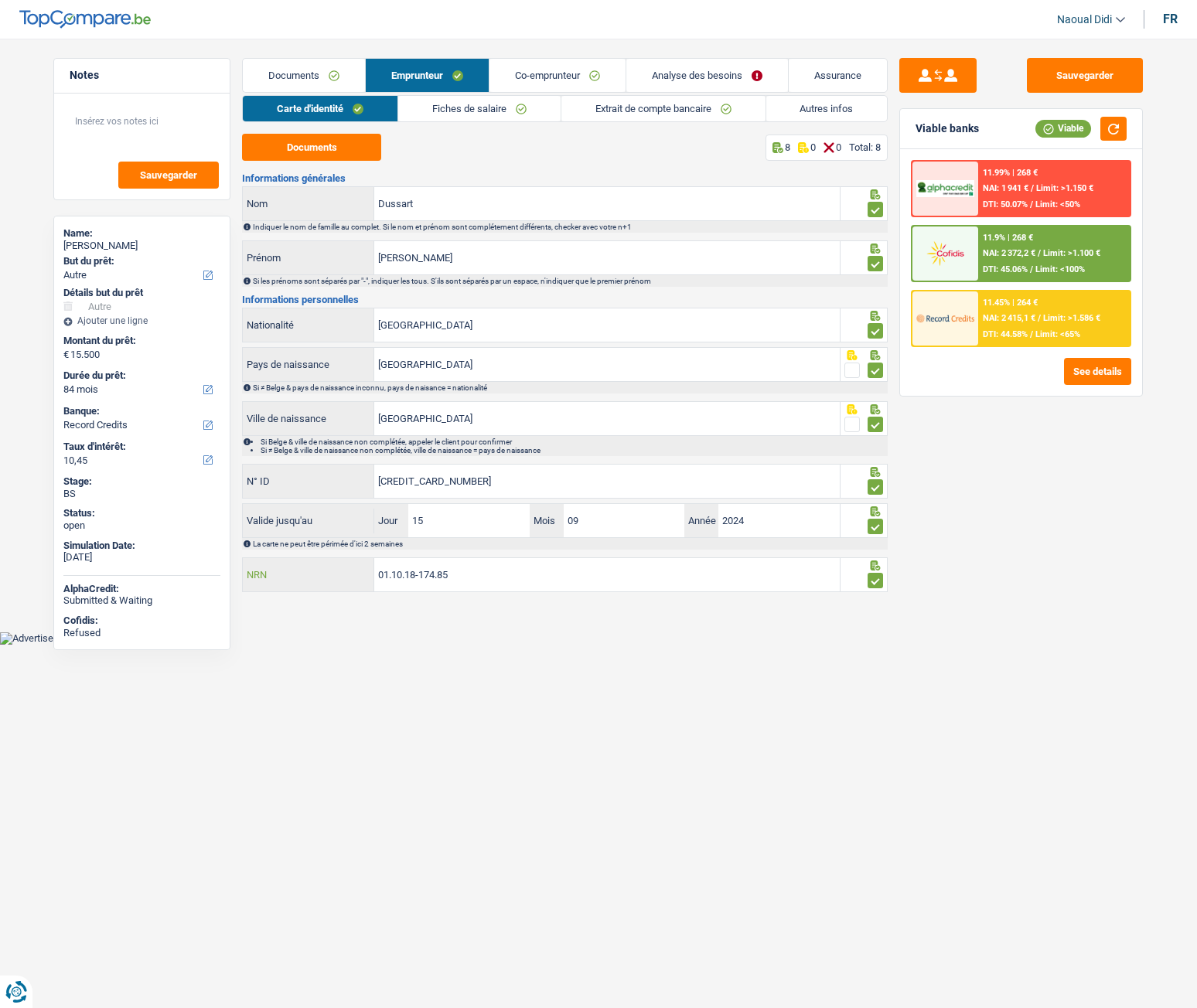
drag, startPoint x: 510, startPoint y: 586, endPoint x: 306, endPoint y: 570, distance: 204.6
click at [306, 564] on div "01.10.18-174.85 NRN" at bounding box center [541, 575] width 597 height 33
